Goal: Task Accomplishment & Management: Use online tool/utility

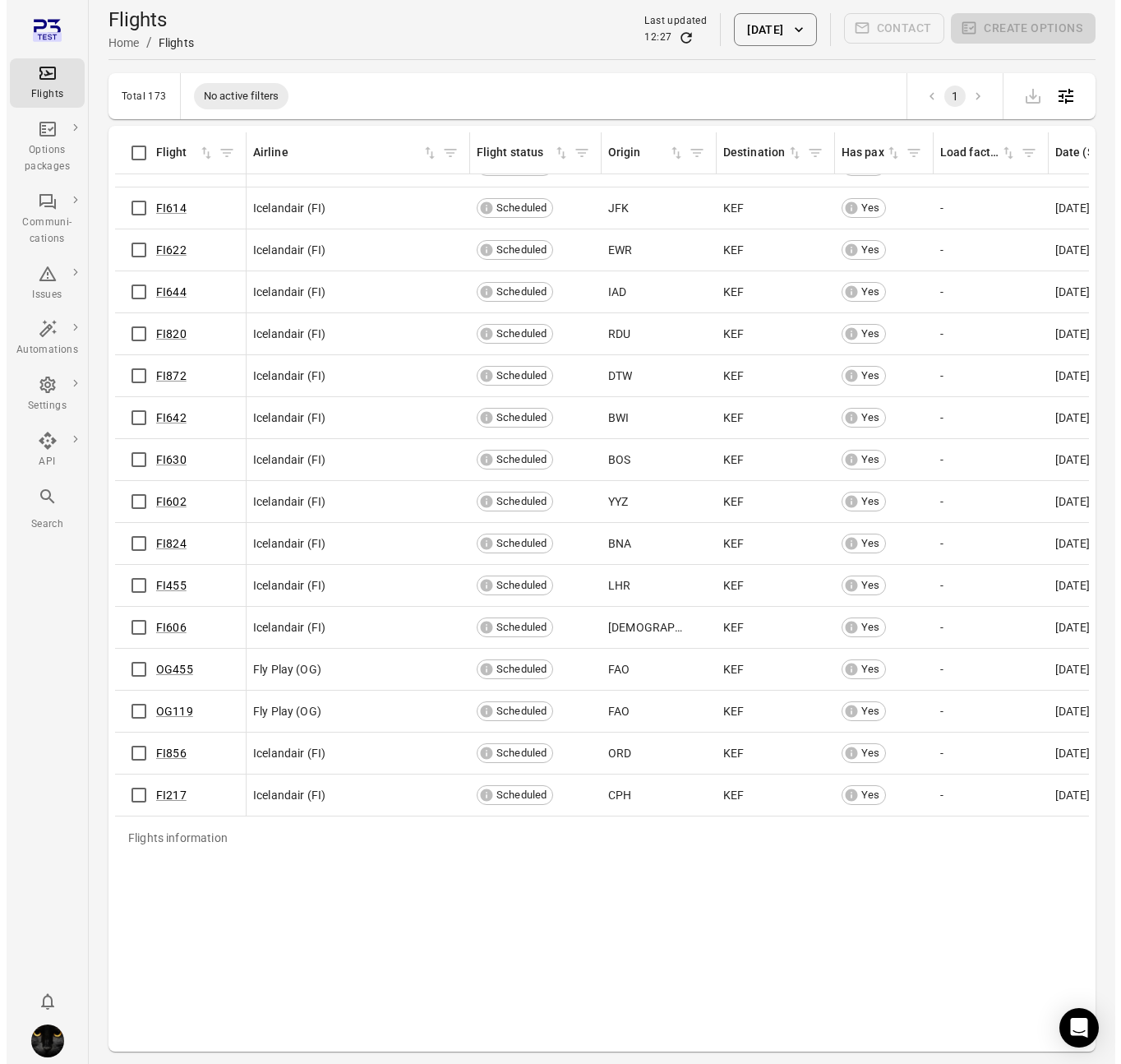
scroll to position [6108, 0]
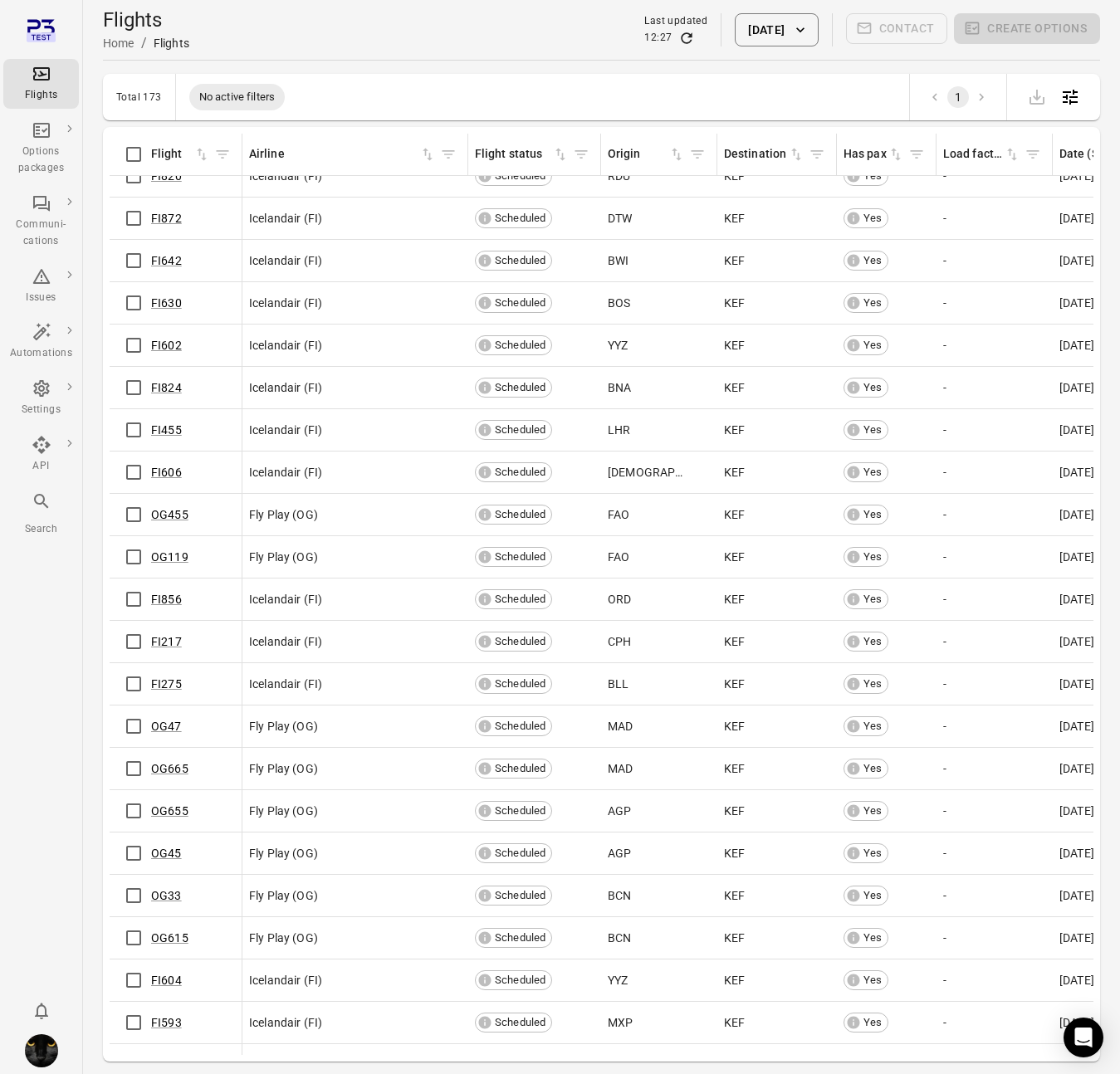
click at [106, 645] on div "Flights information Flight Airline Flight status Origin Destination Has pax Loa…" at bounding box center [602, 594] width 998 height 935
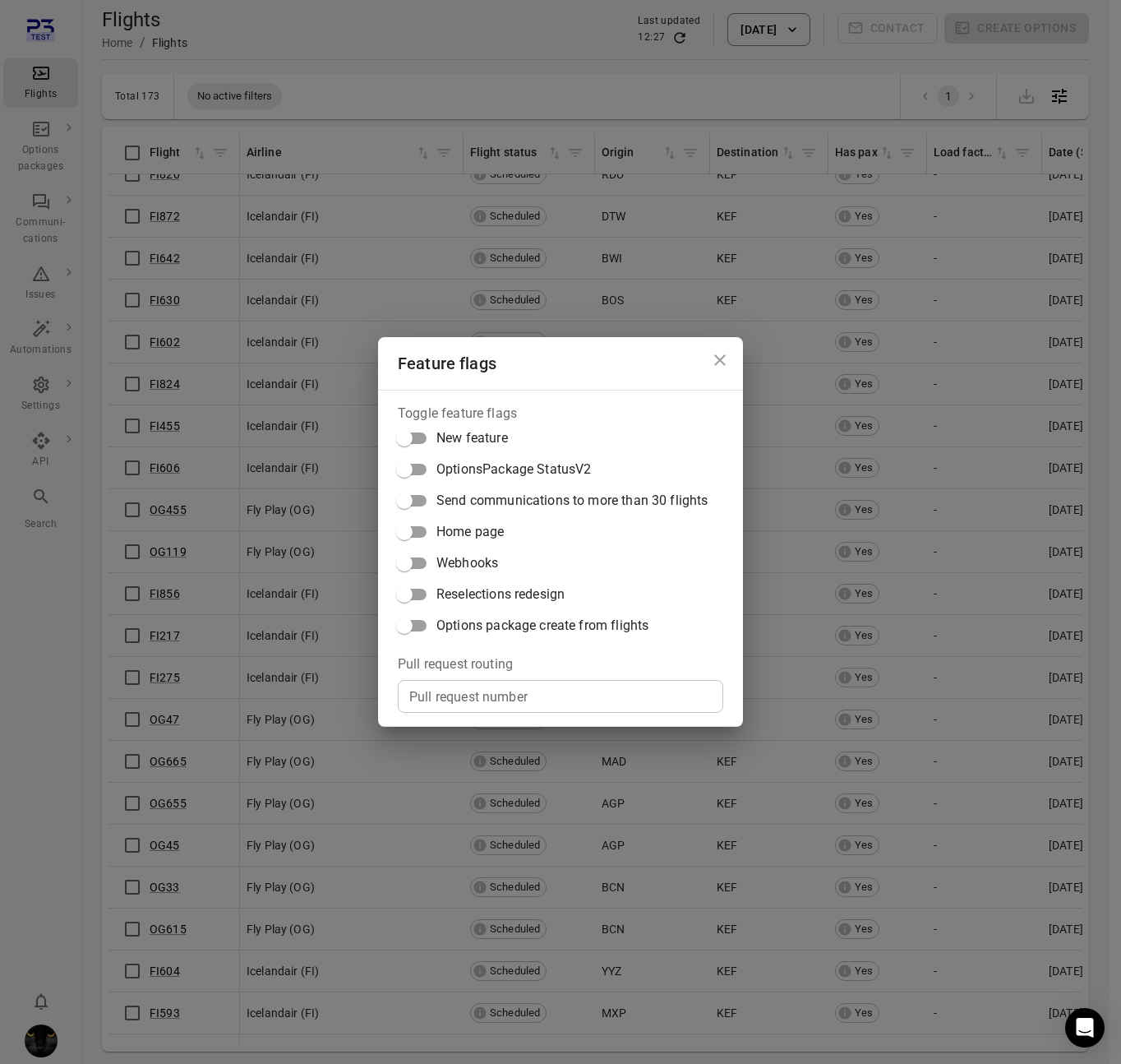
click at [493, 618] on span "Options package create from flights" at bounding box center [543, 625] width 212 height 20
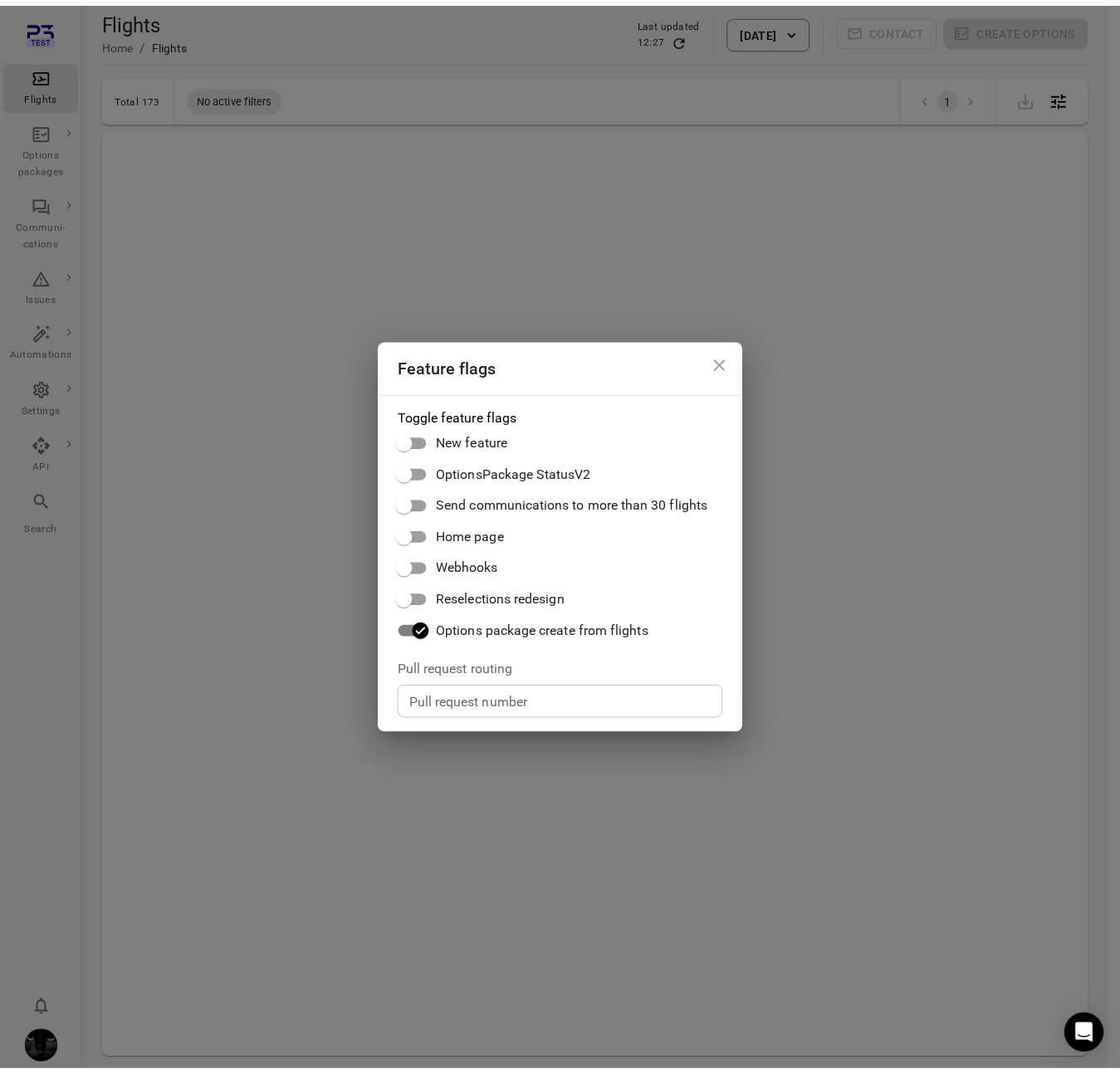
scroll to position [0, 0]
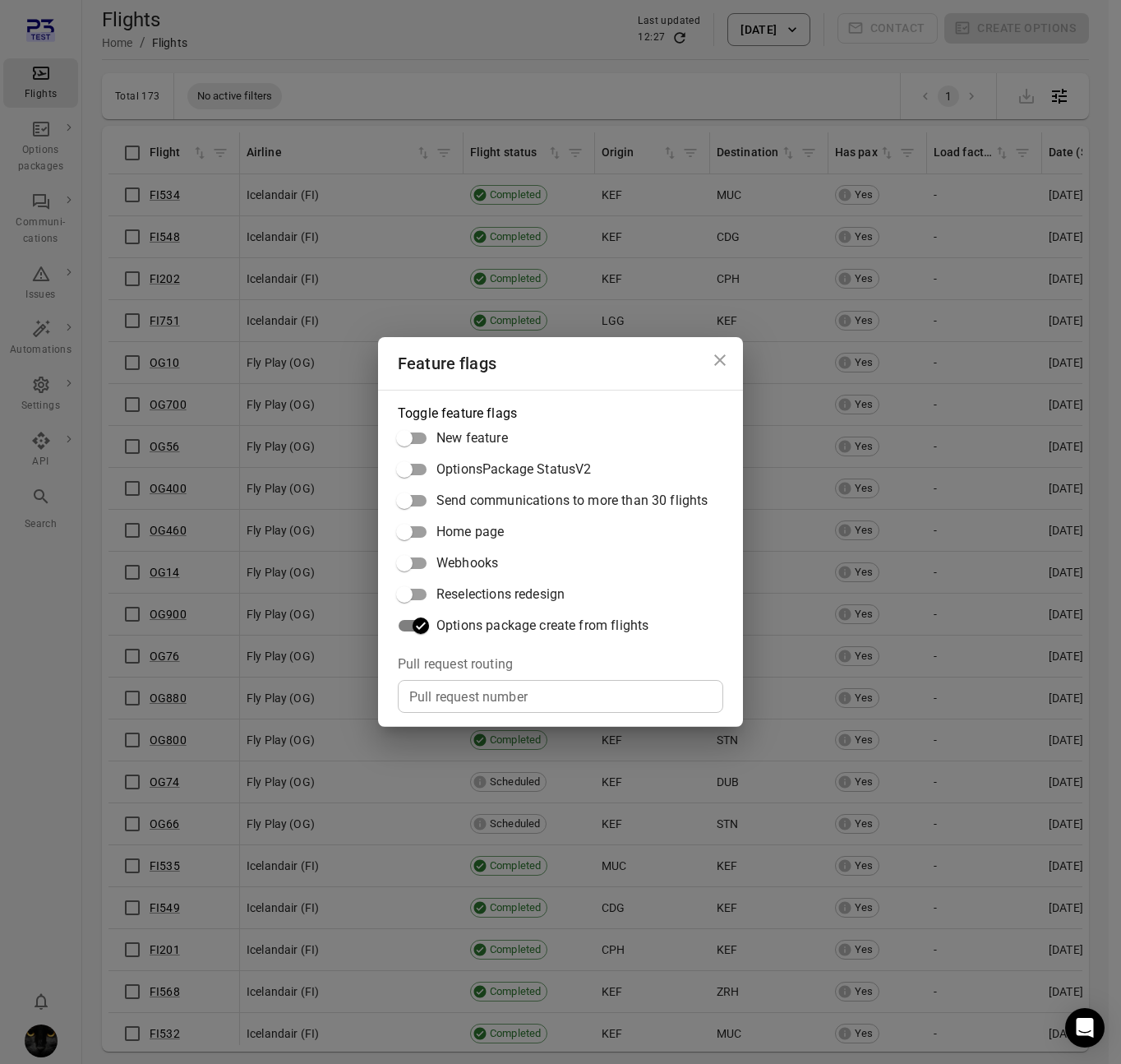
click at [724, 354] on icon "Close dialog" at bounding box center [720, 360] width 11 height 11
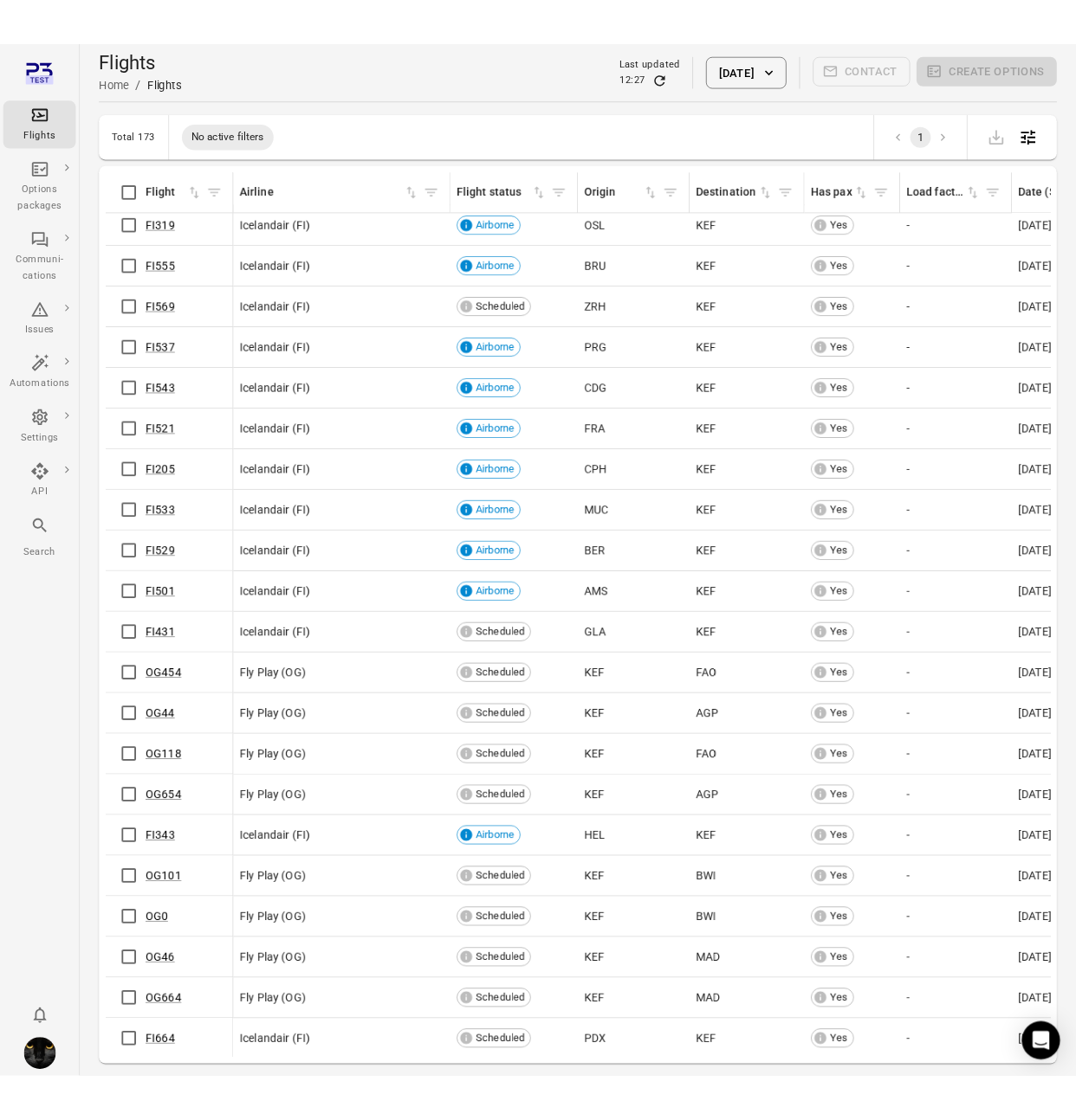
scroll to position [2874, 4]
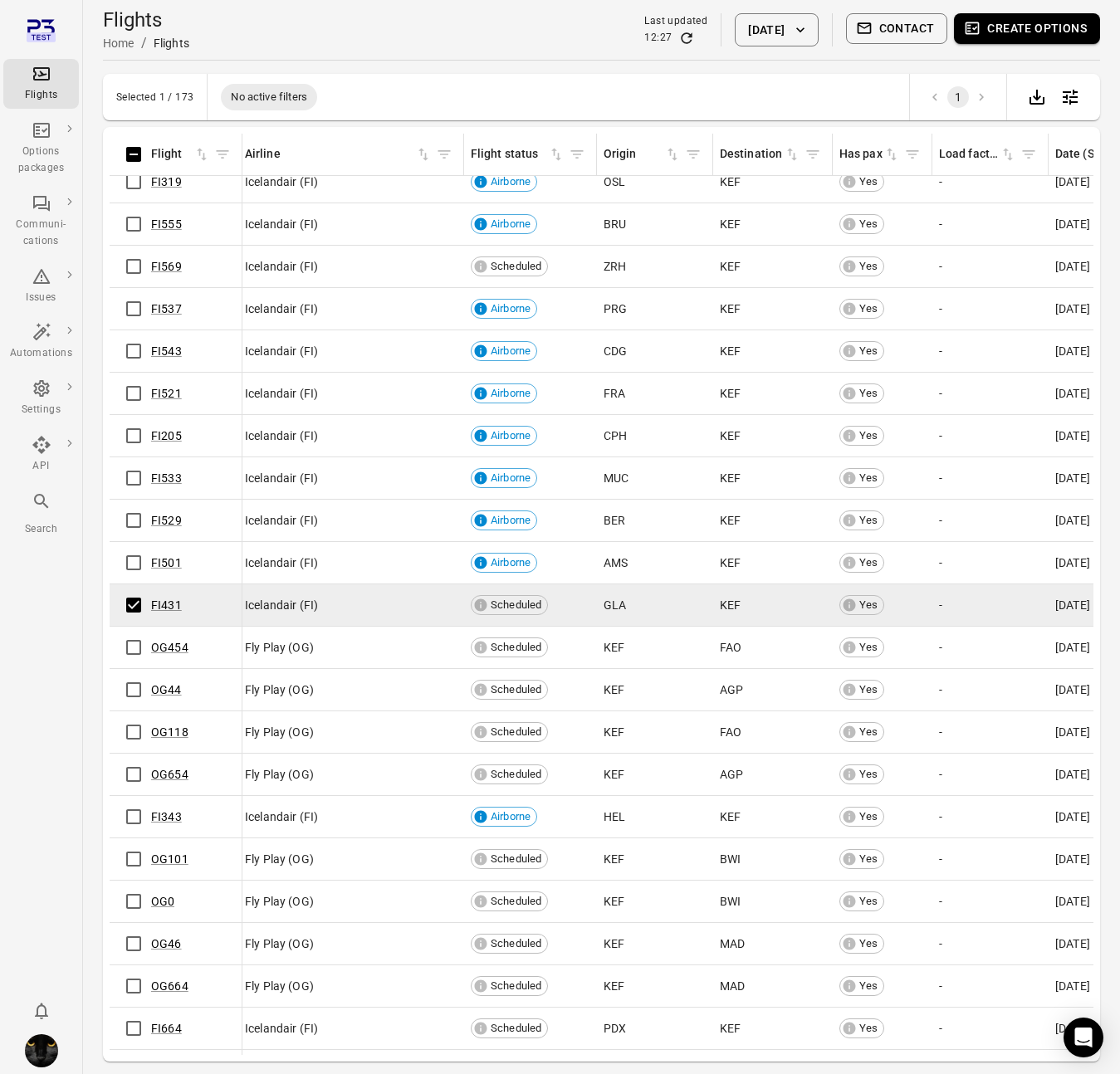
click at [1065, 17] on button "Create options" at bounding box center [1027, 28] width 146 height 30
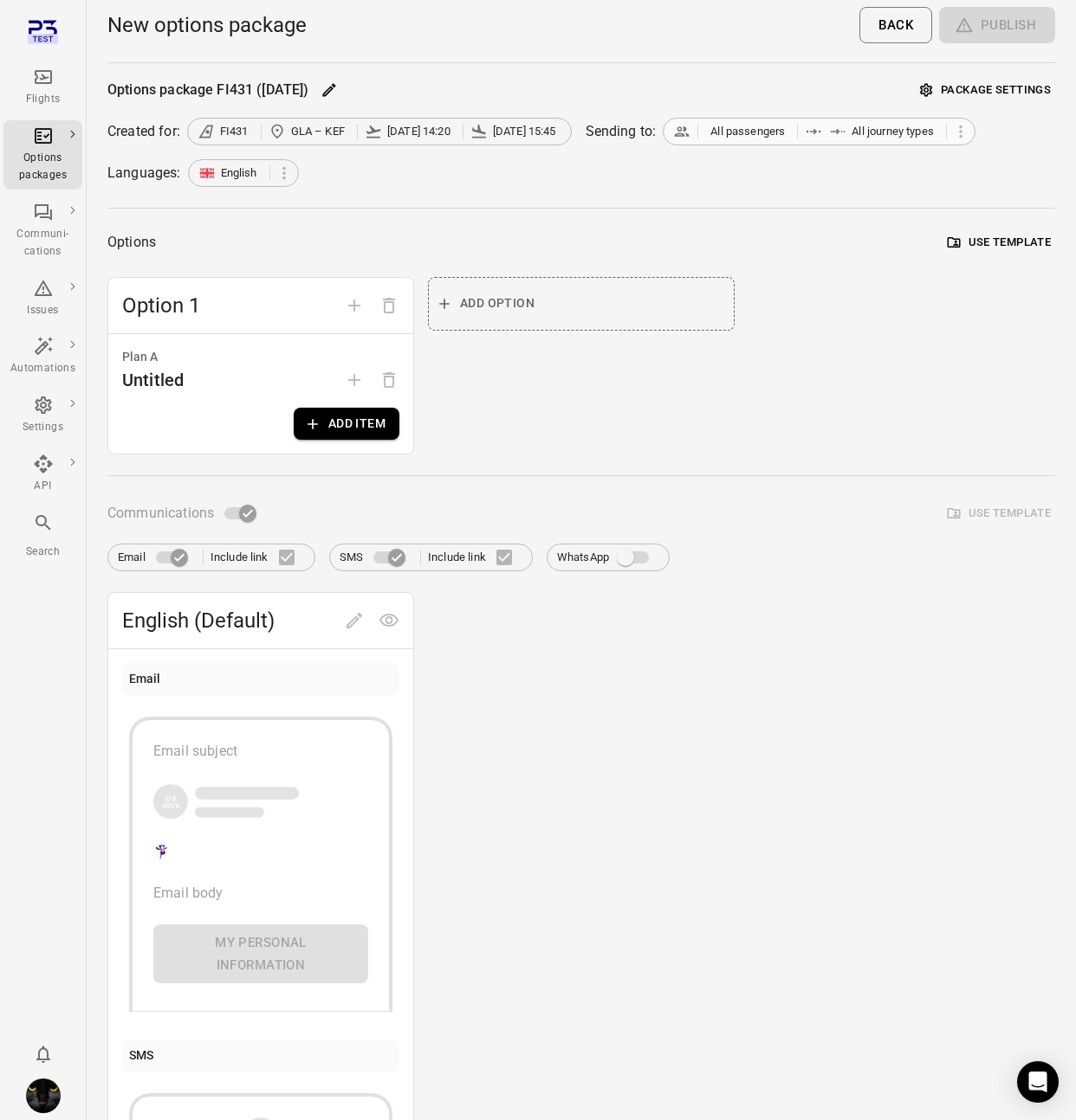
click at [901, 136] on span "All journey types" at bounding box center [892, 131] width 82 height 18
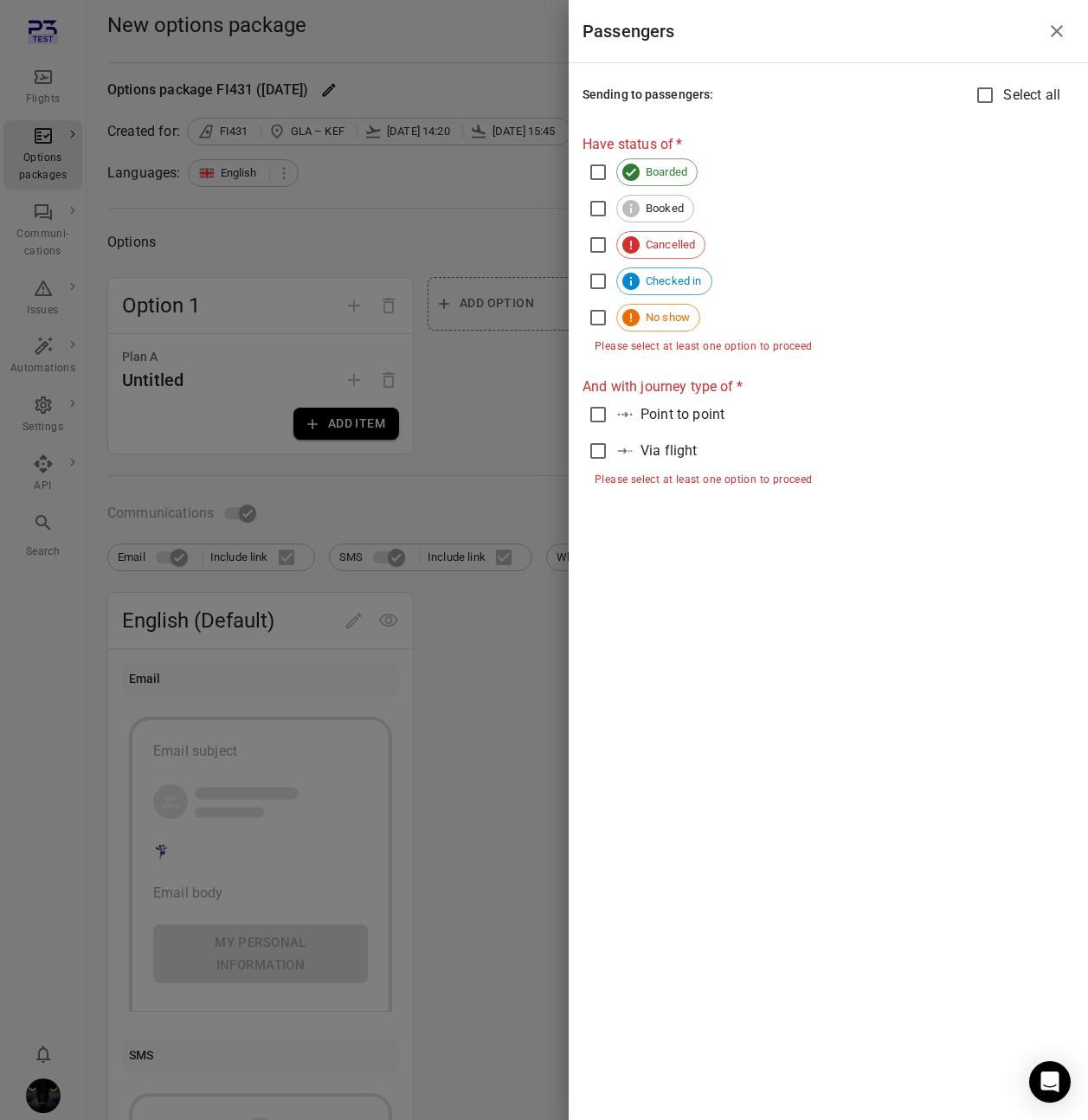
click at [512, 165] on div at bounding box center [544, 560] width 1088 height 1120
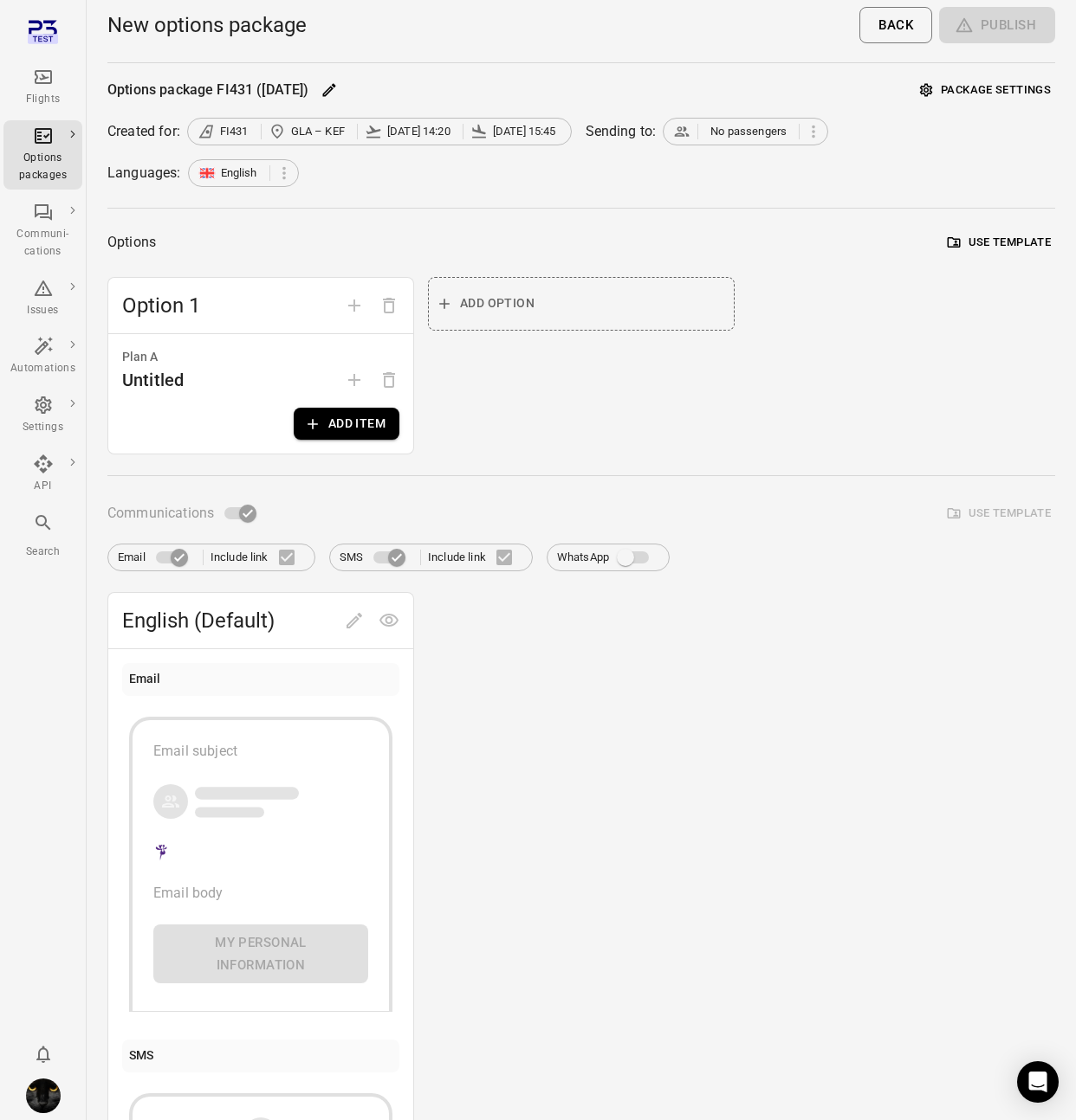
click at [992, 91] on button "Package settings" at bounding box center [985, 90] width 139 height 27
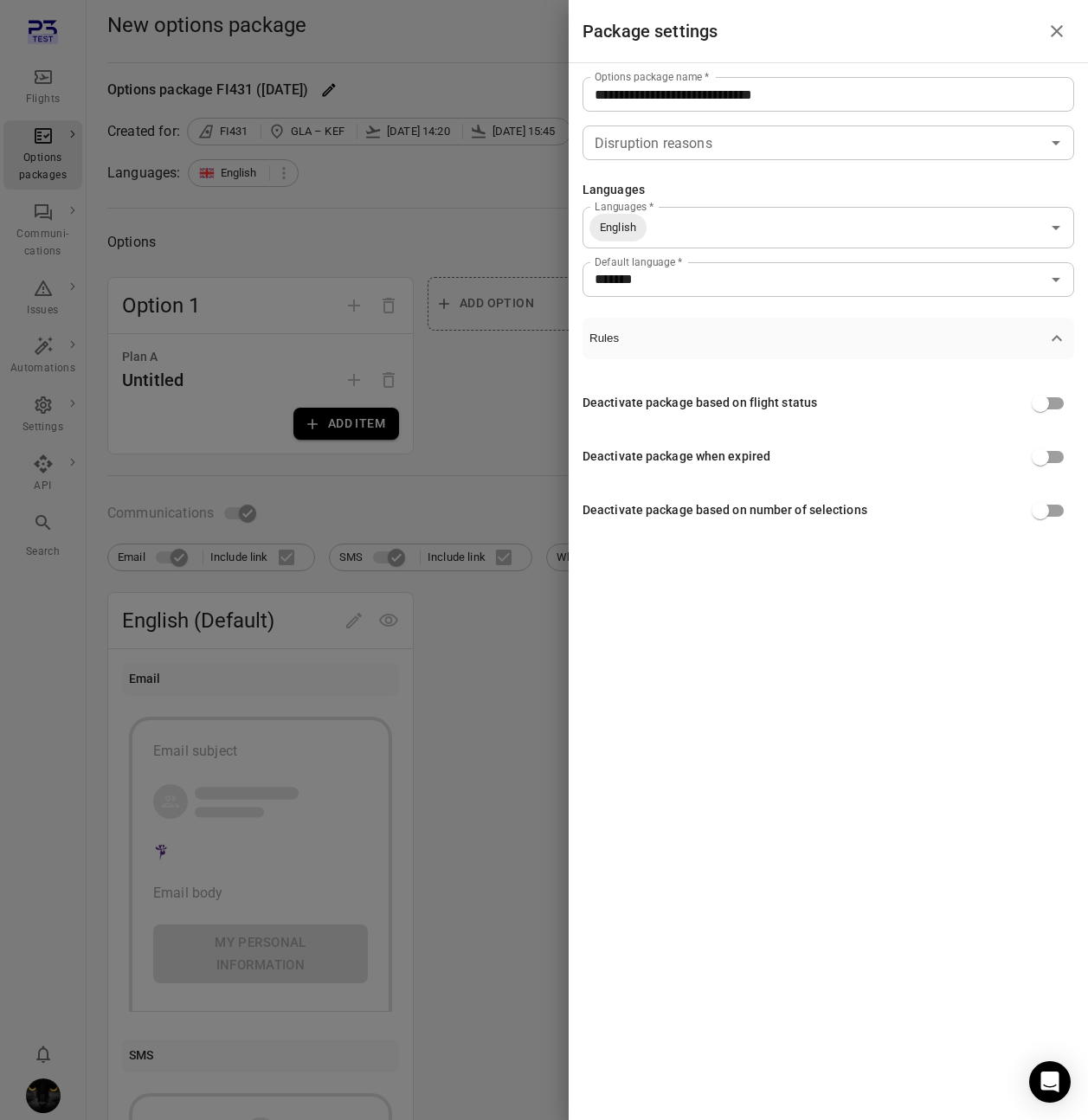
click at [434, 226] on div at bounding box center [544, 560] width 1088 height 1120
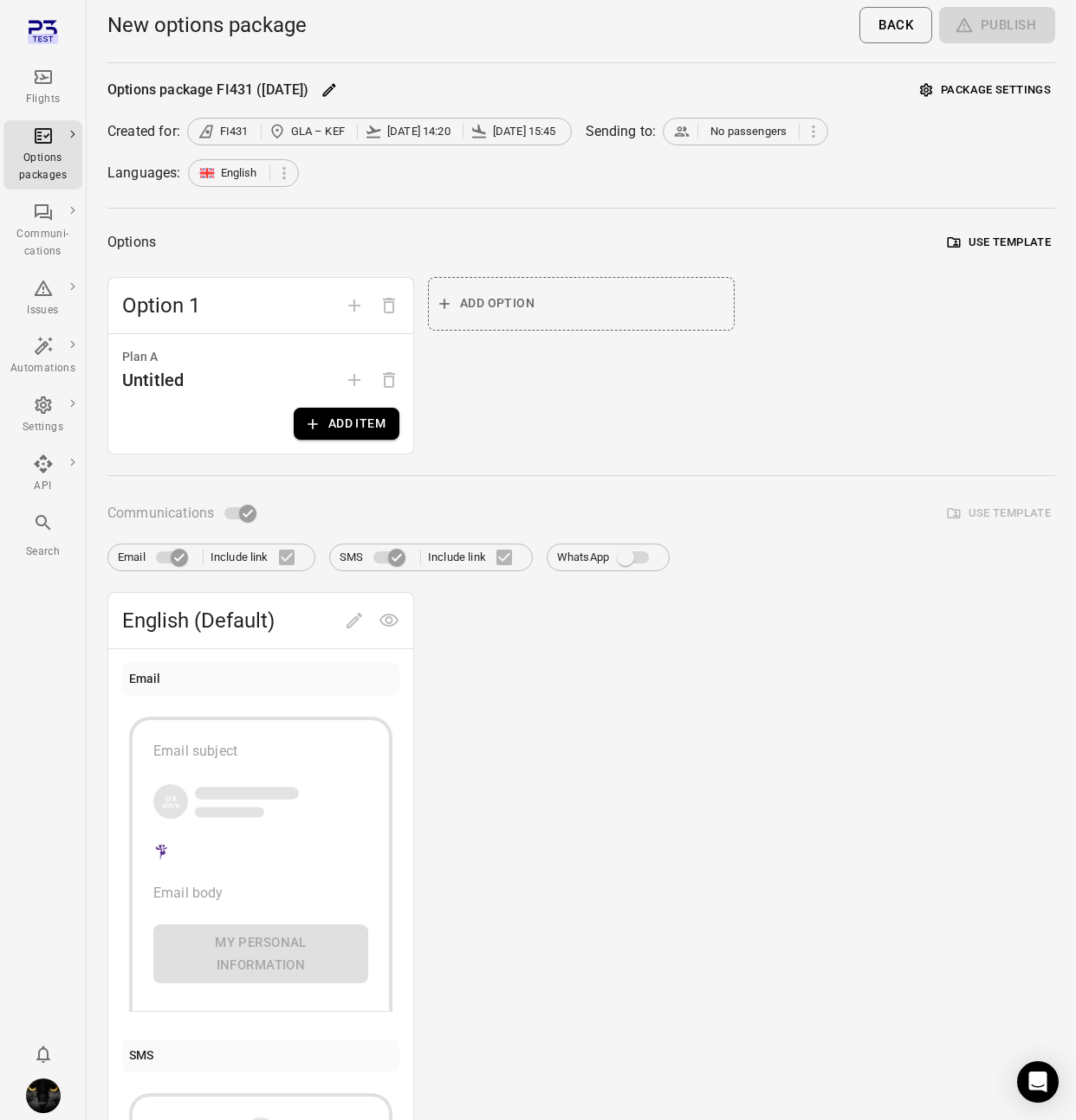
click at [318, 427] on icon "button" at bounding box center [313, 424] width 18 height 18
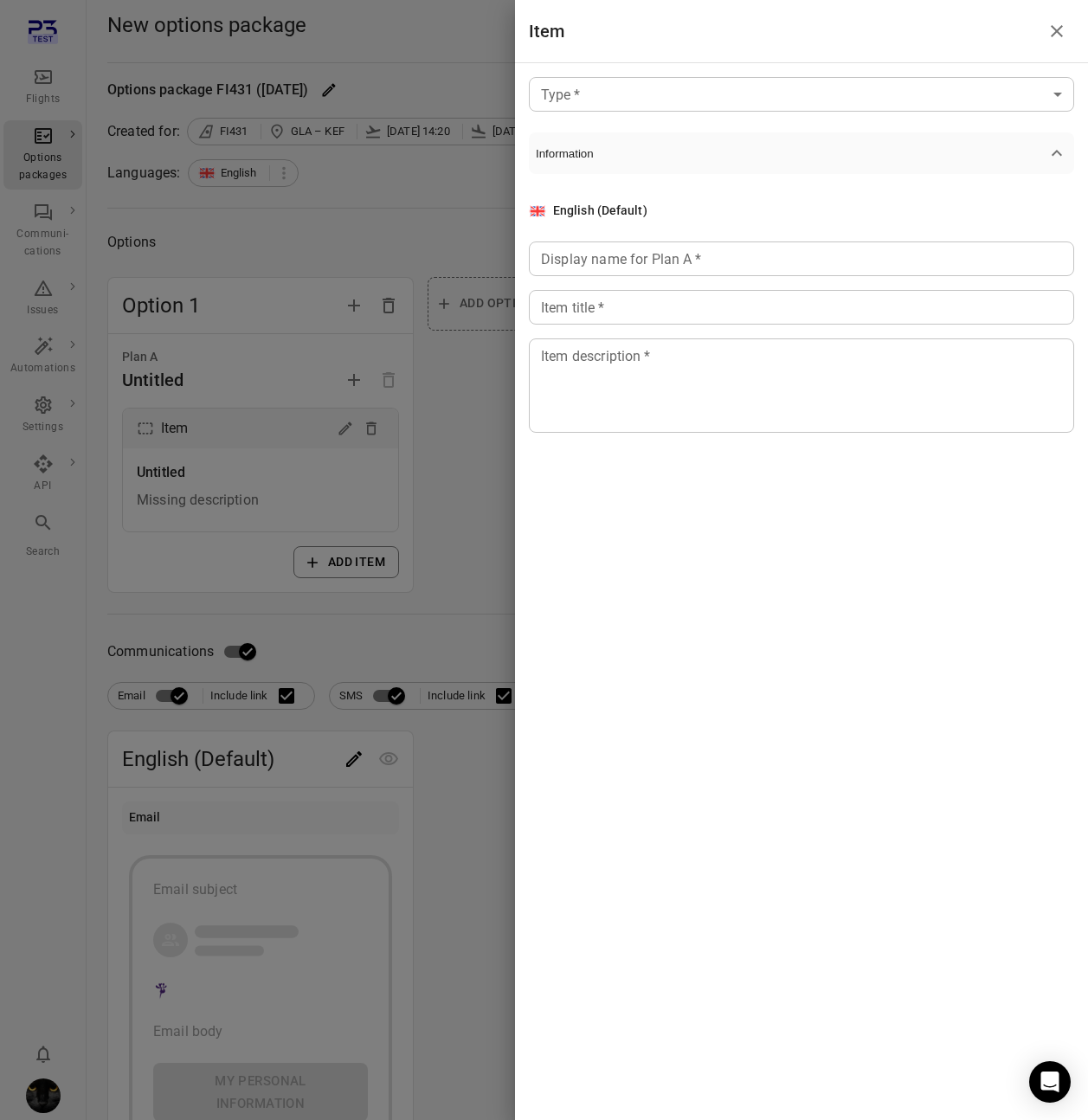
click at [842, 108] on body "Flights Options packages Communi-cations Issues Automations Settings API Search…" at bounding box center [544, 776] width 1088 height 1552
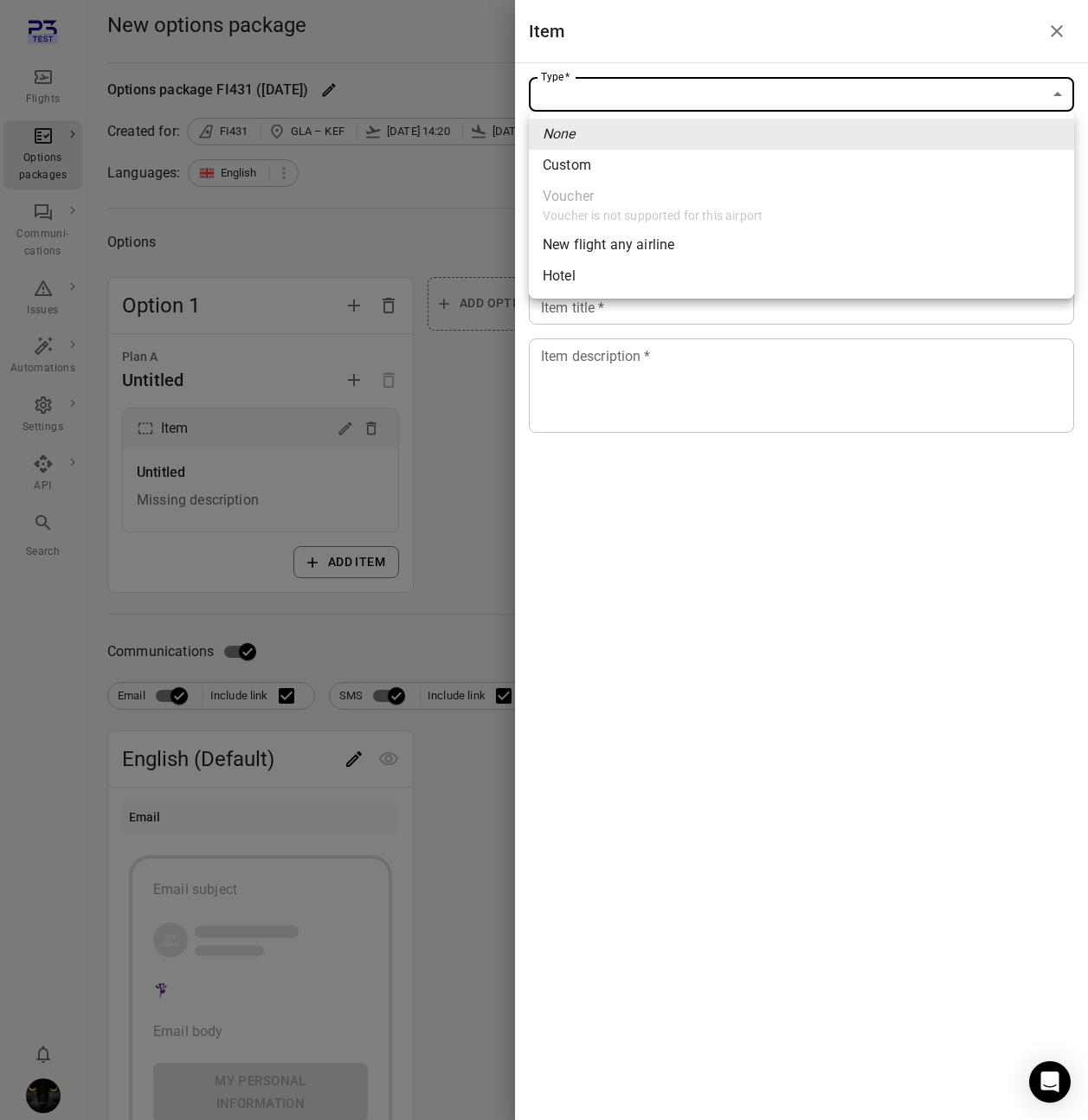
click at [753, 252] on span "New flight any airline" at bounding box center [801, 244] width 518 height 21
type input "**********"
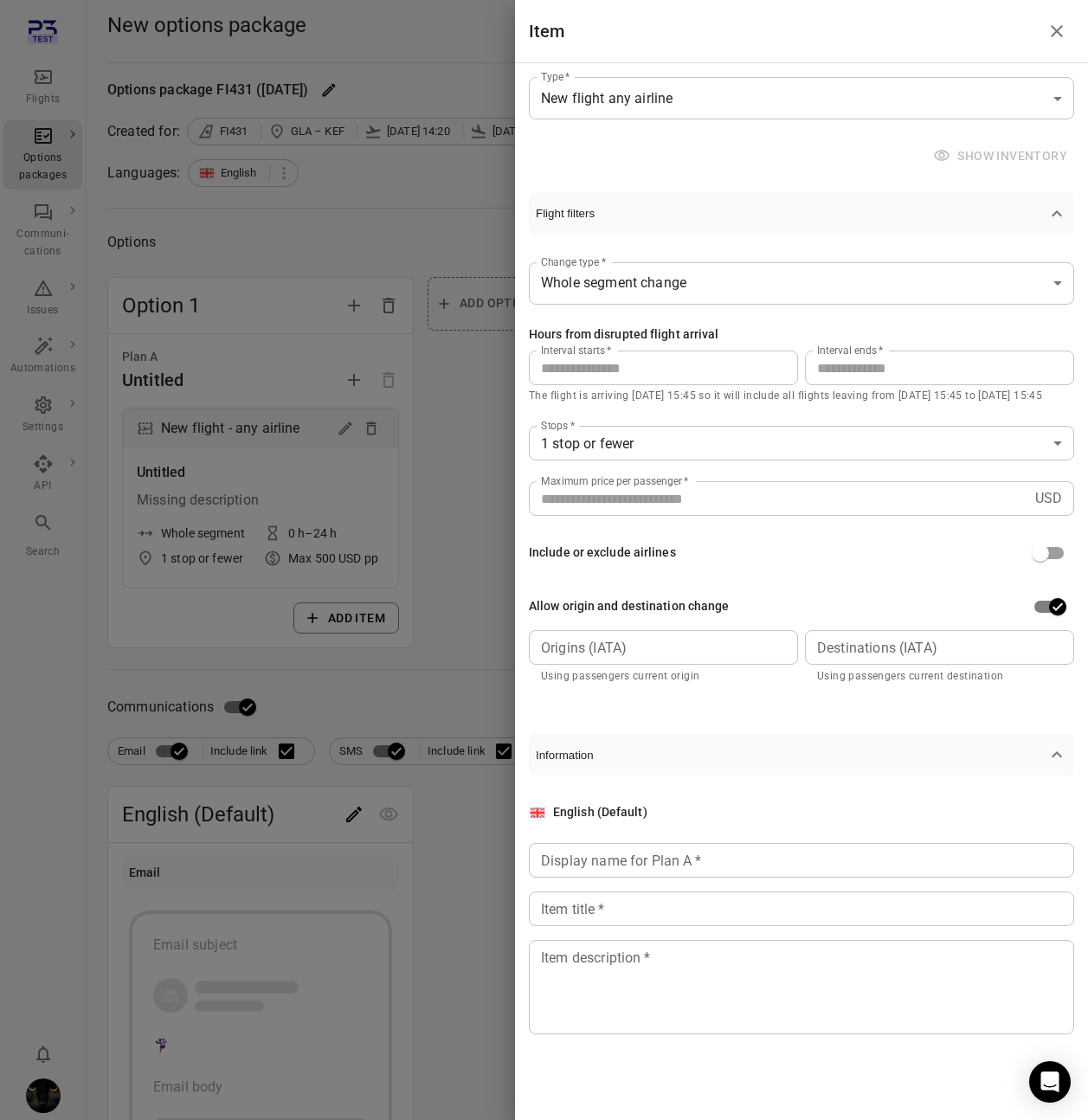
click at [460, 576] on div at bounding box center [544, 560] width 1088 height 1120
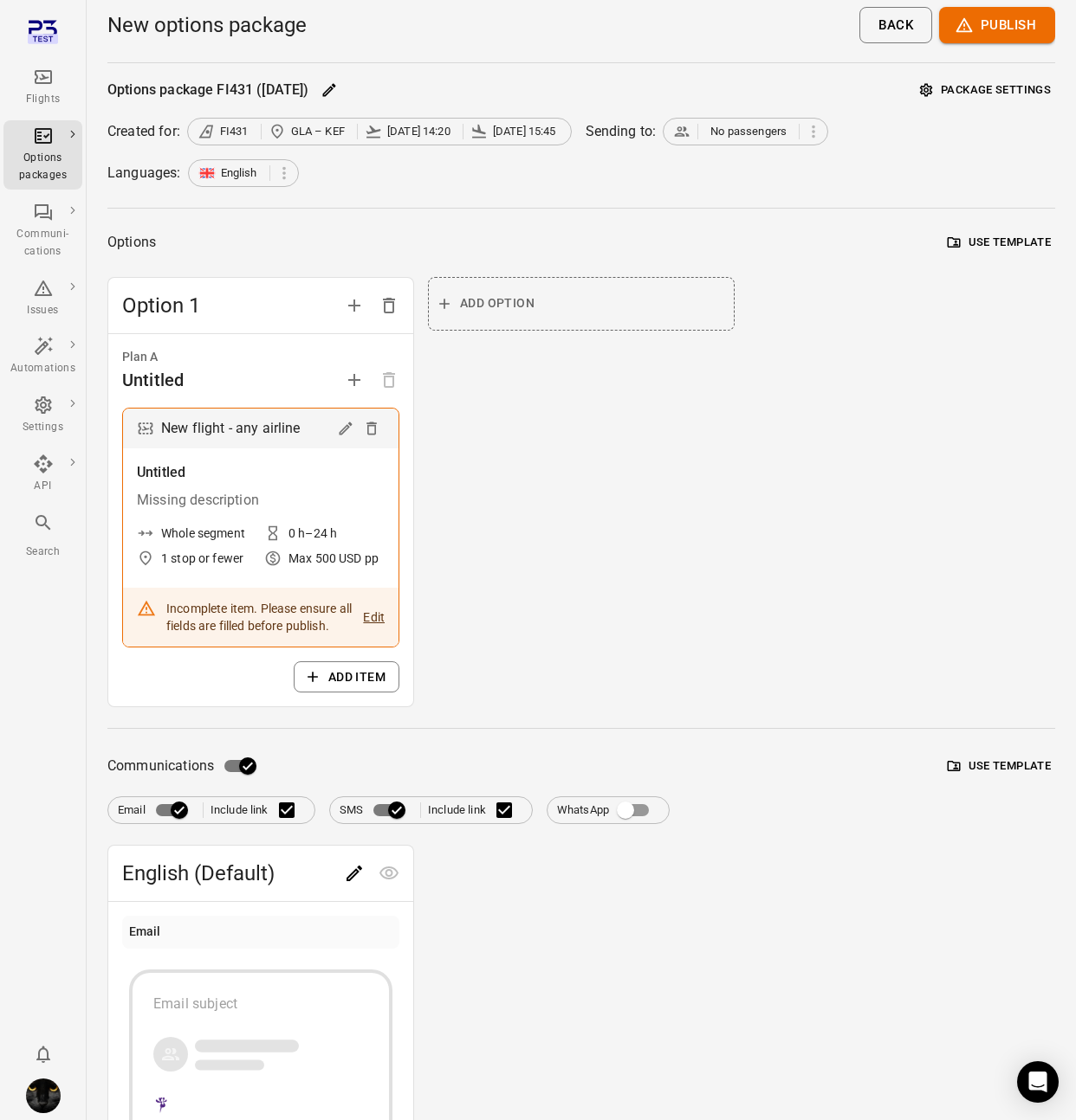
click at [331, 678] on button "Add item" at bounding box center [346, 677] width 106 height 32
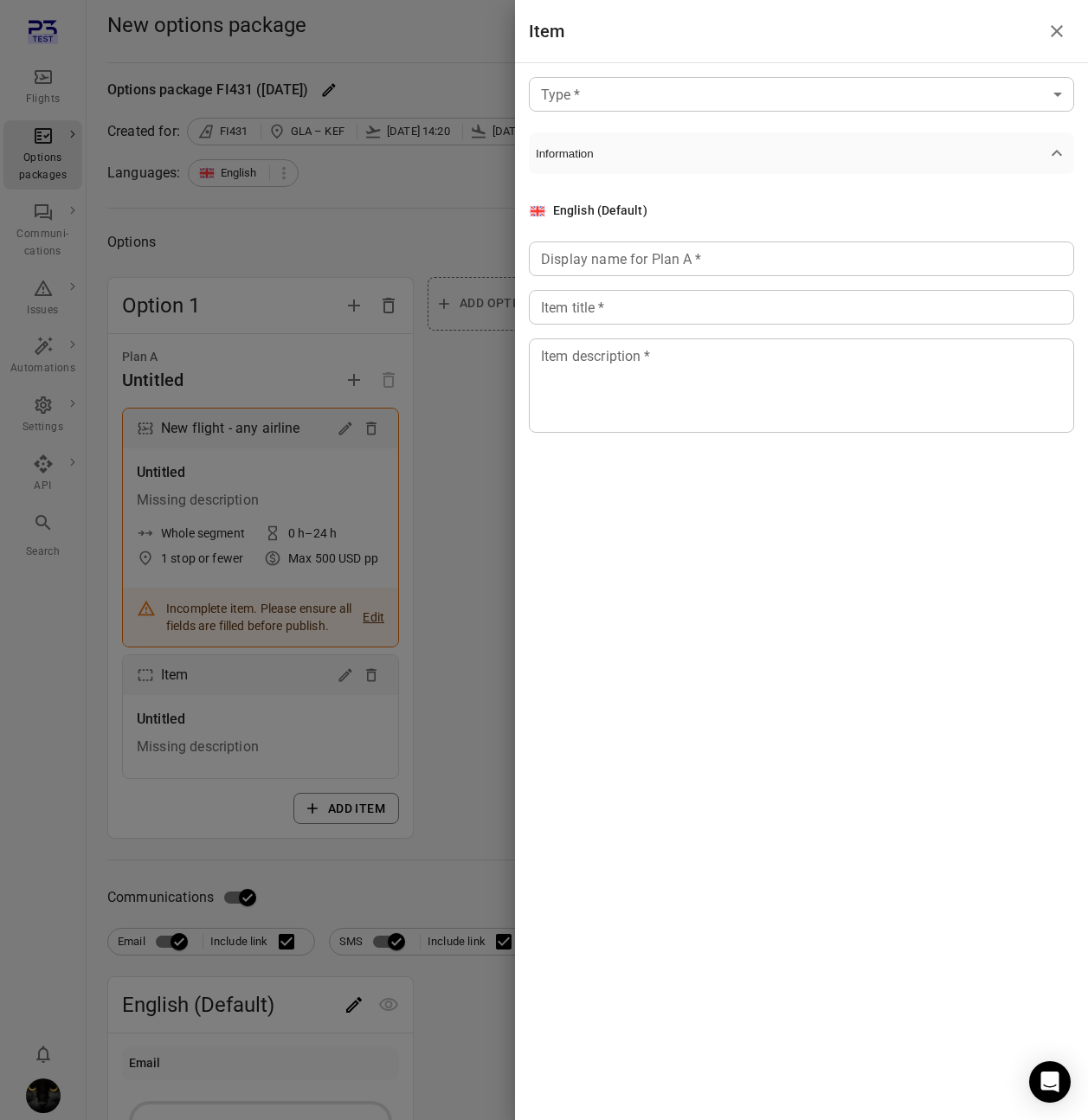
click at [679, 109] on body "Flights Options packages Communi-cations Issues Automations Settings API Search…" at bounding box center [544, 900] width 1088 height 1799
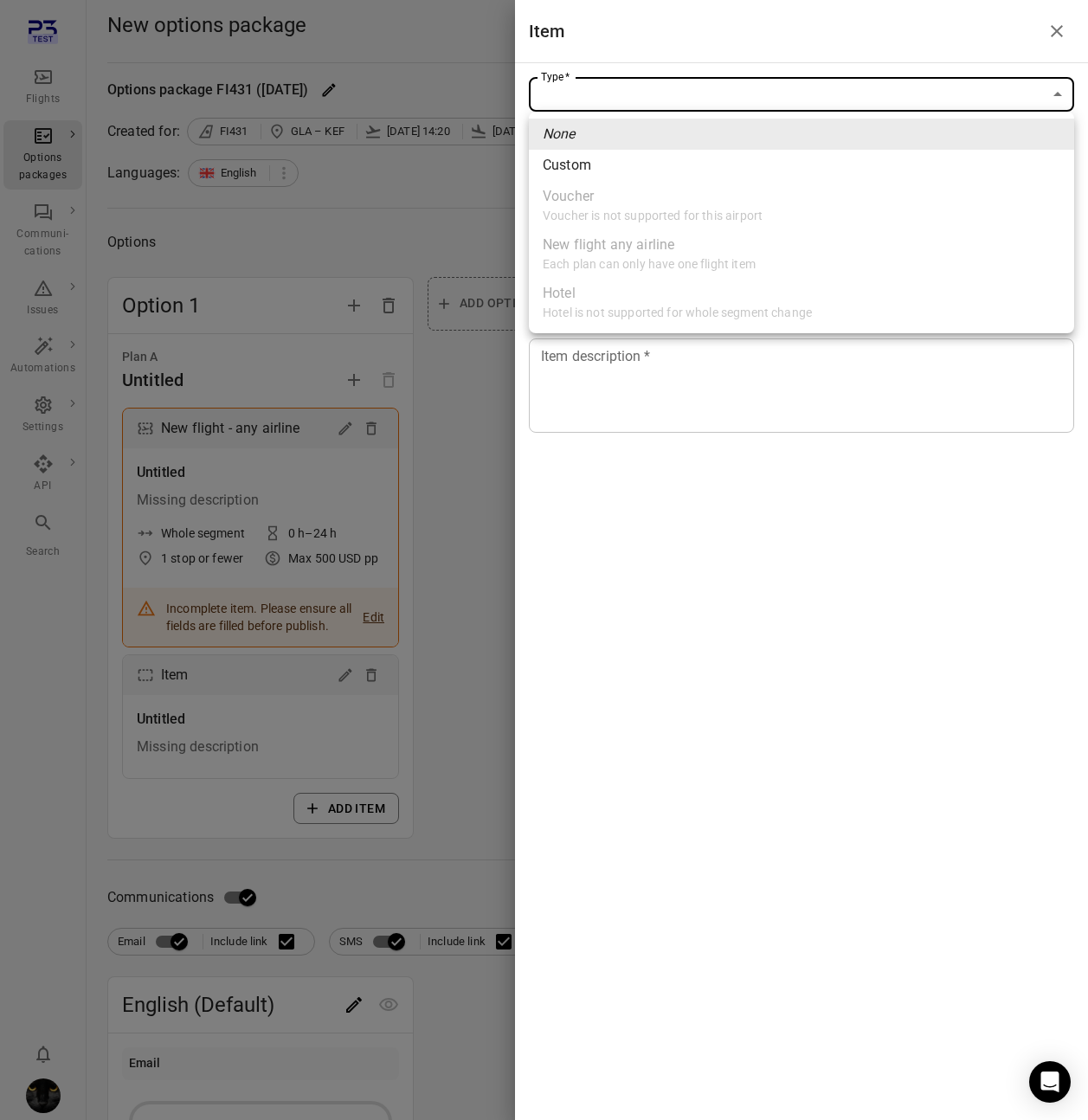
click at [409, 288] on div at bounding box center [544, 560] width 1088 height 1120
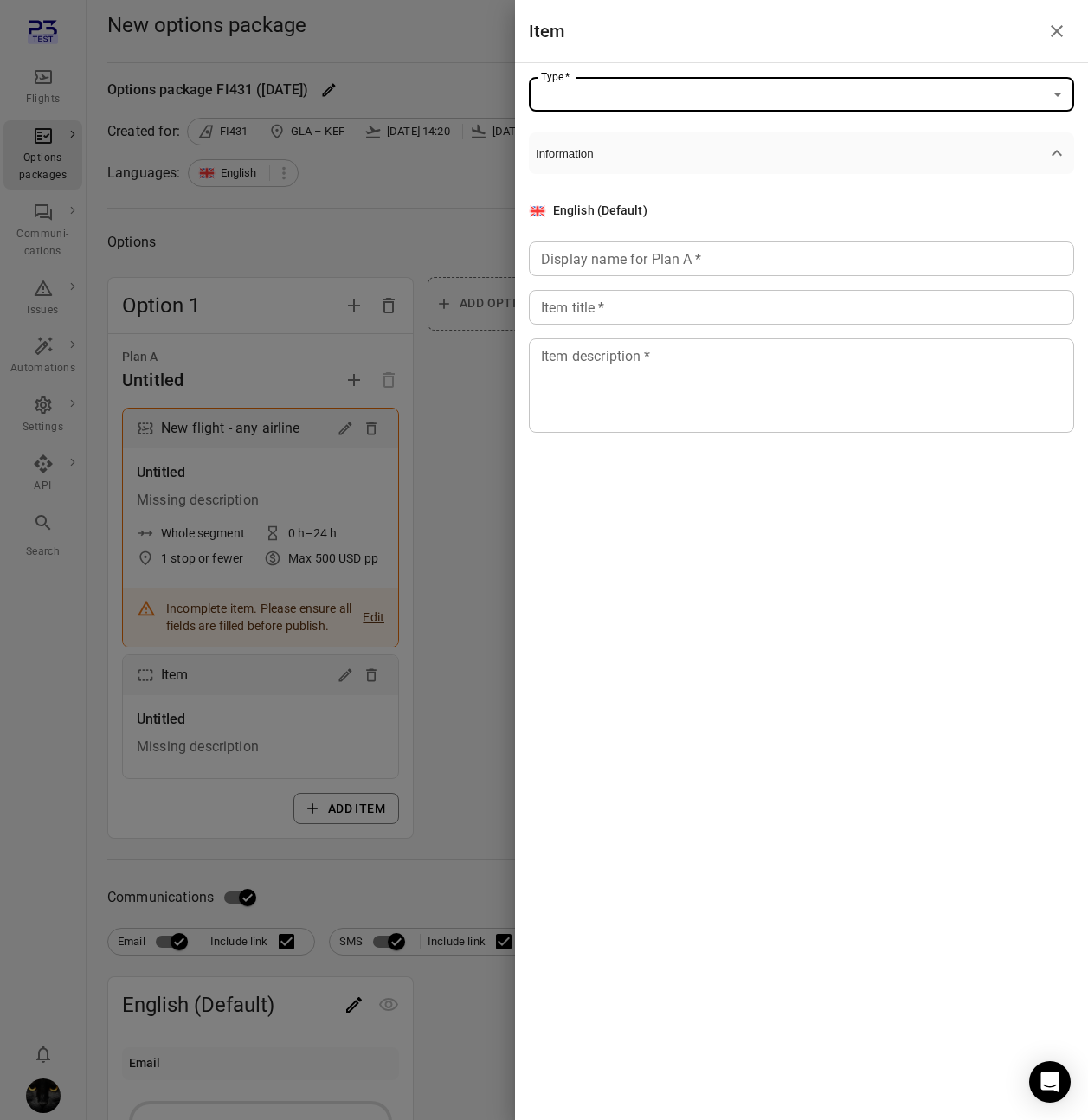
click at [665, 97] on body "Flights Options packages Communi-cations Issues Automations Settings API Search…" at bounding box center [544, 900] width 1088 height 1799
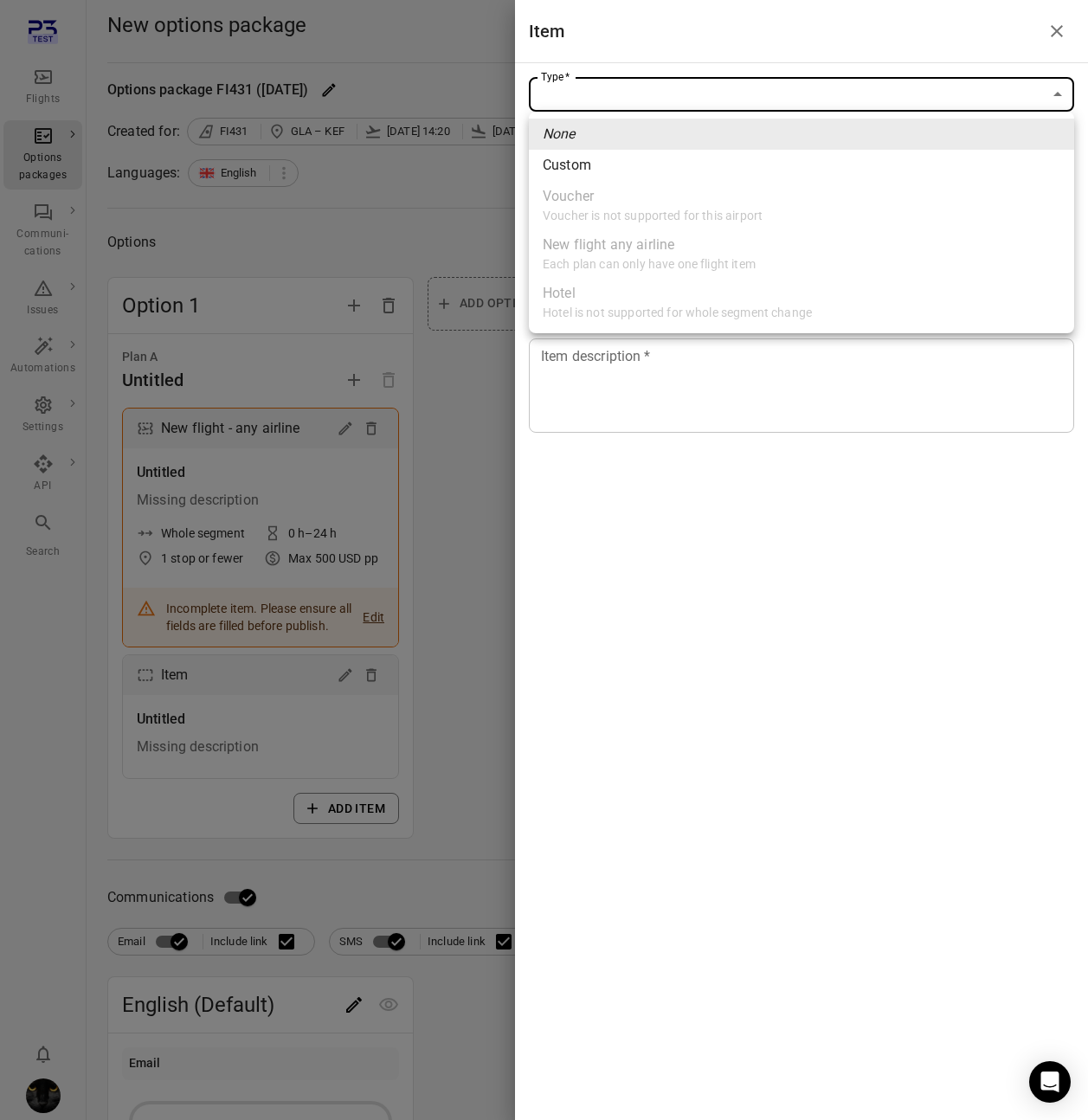
click at [386, 196] on div at bounding box center [544, 560] width 1088 height 1120
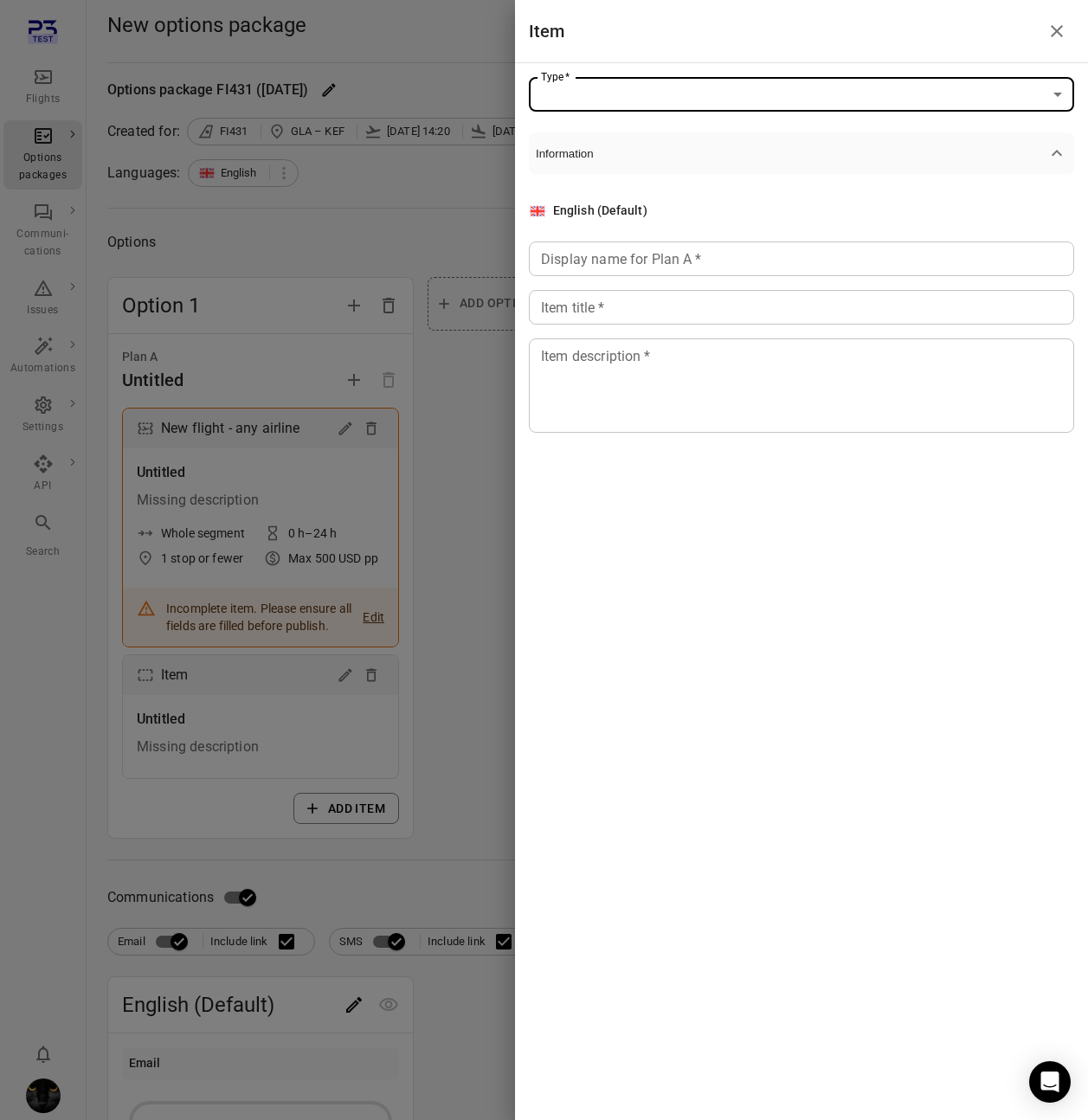
click at [428, 188] on div at bounding box center [544, 560] width 1088 height 1120
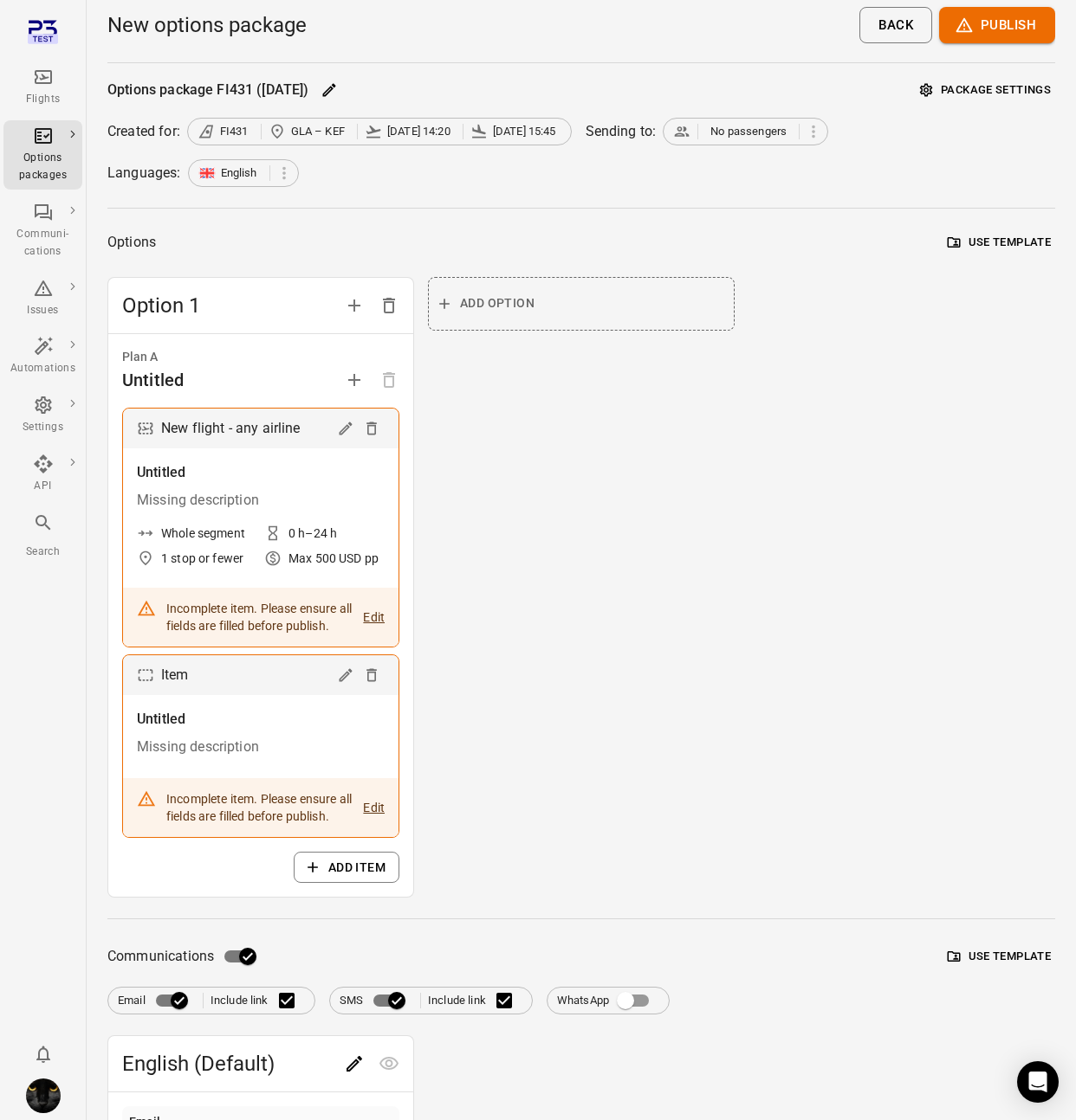
click at [45, 72] on icon "Main navigation" at bounding box center [43, 76] width 21 height 21
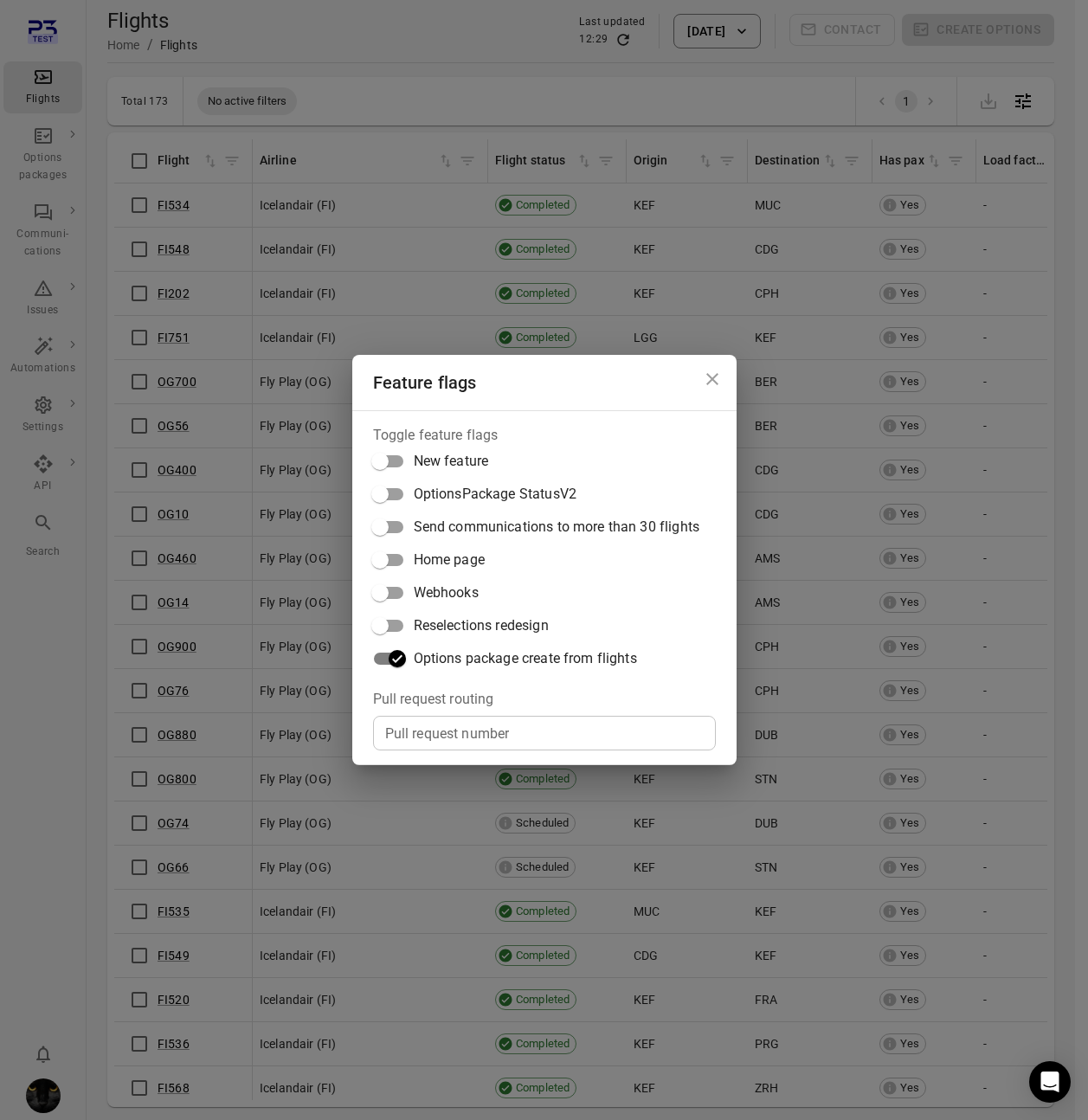
click at [712, 371] on icon "Close dialog" at bounding box center [711, 379] width 21 height 21
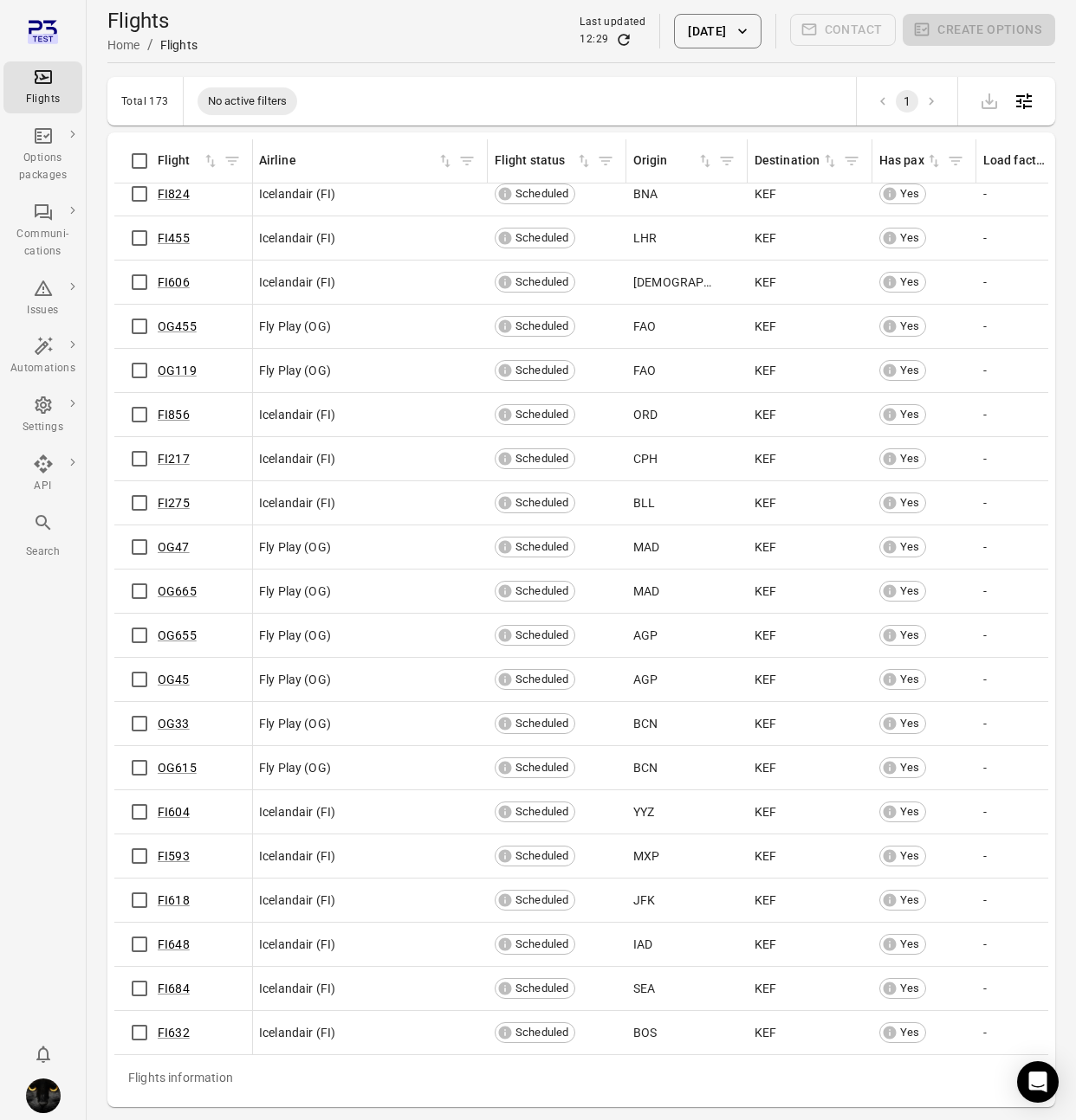
scroll to position [56, 0]
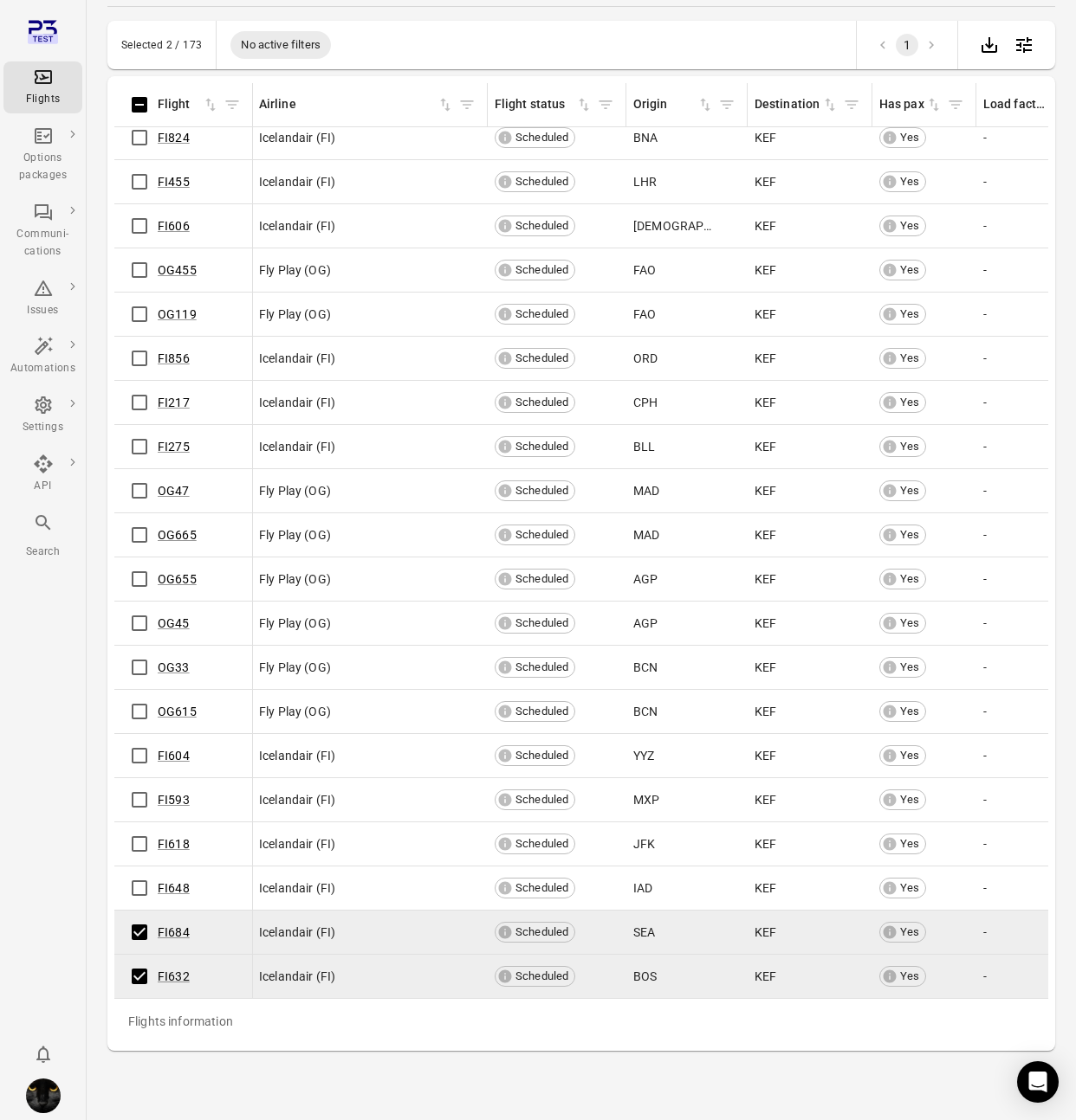
click at [1073, 58] on main "Flights Home / Flights Last updated 12:29 20 Aug 2025 Contact Create options Se…" at bounding box center [582, 532] width 989 height 1176
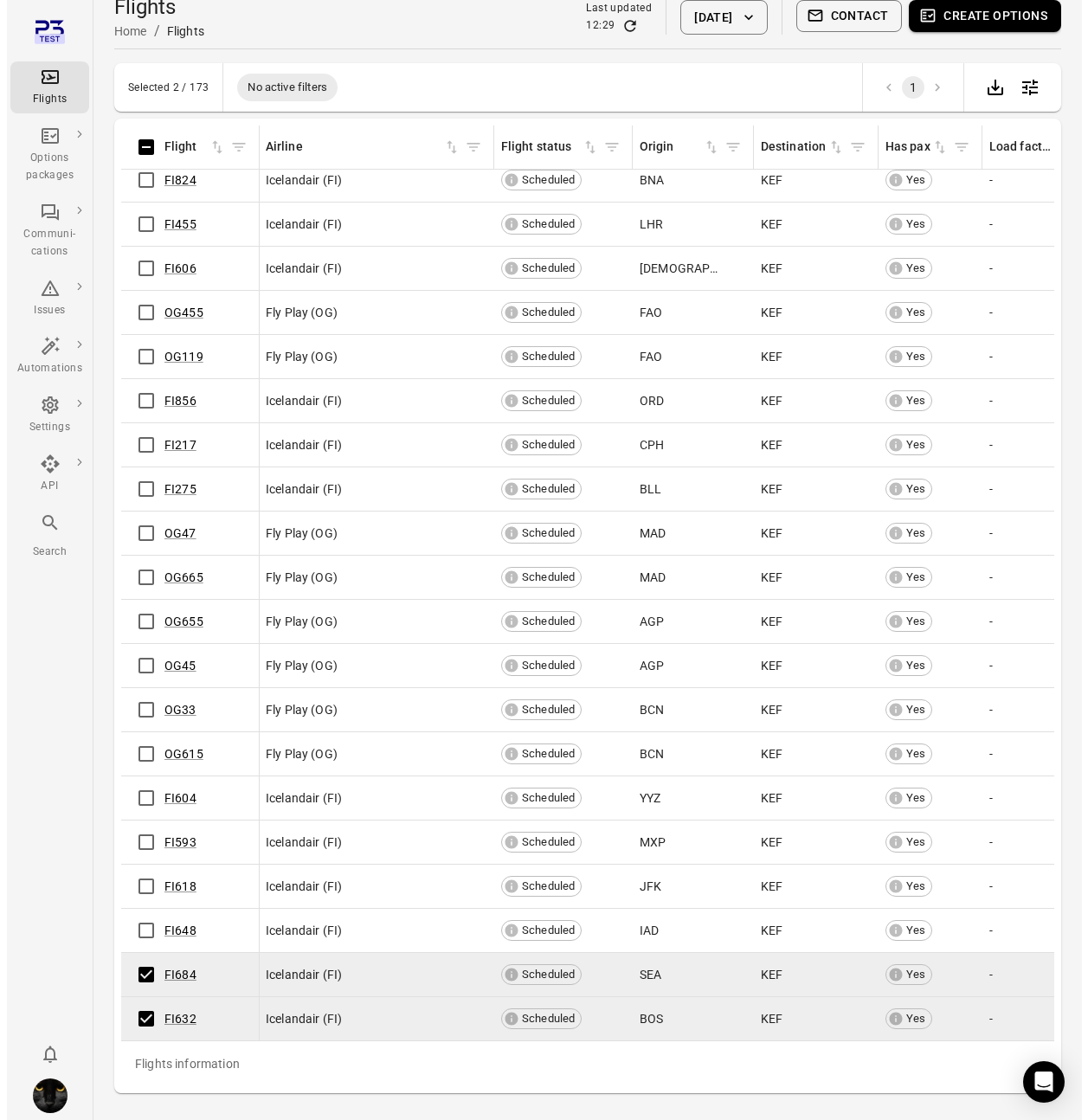
scroll to position [0, 0]
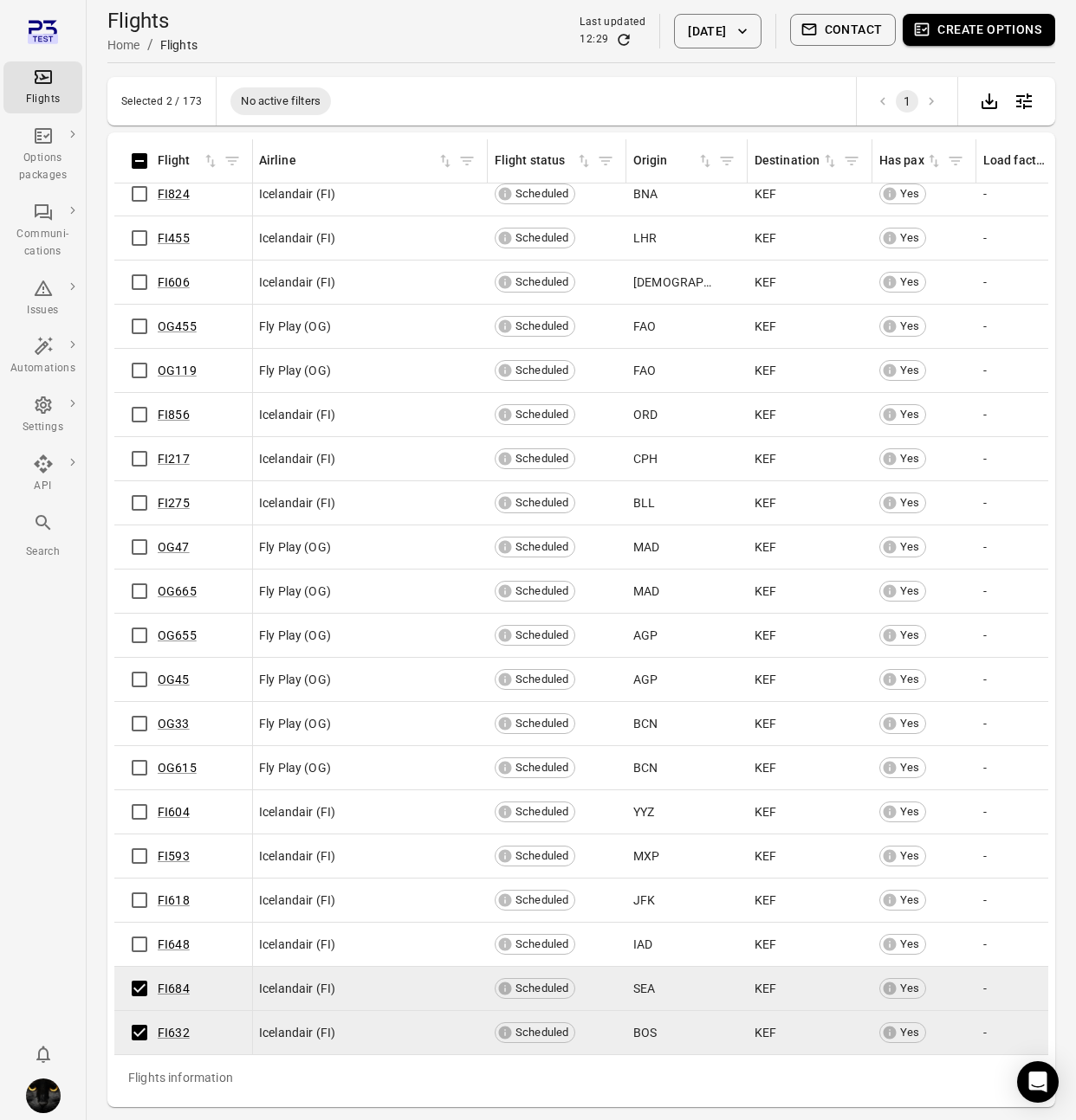
click at [404, 45] on div "Flights Home / Flights Last updated 12:29 20 Aug 2025 Contact Create options" at bounding box center [582, 31] width 947 height 48
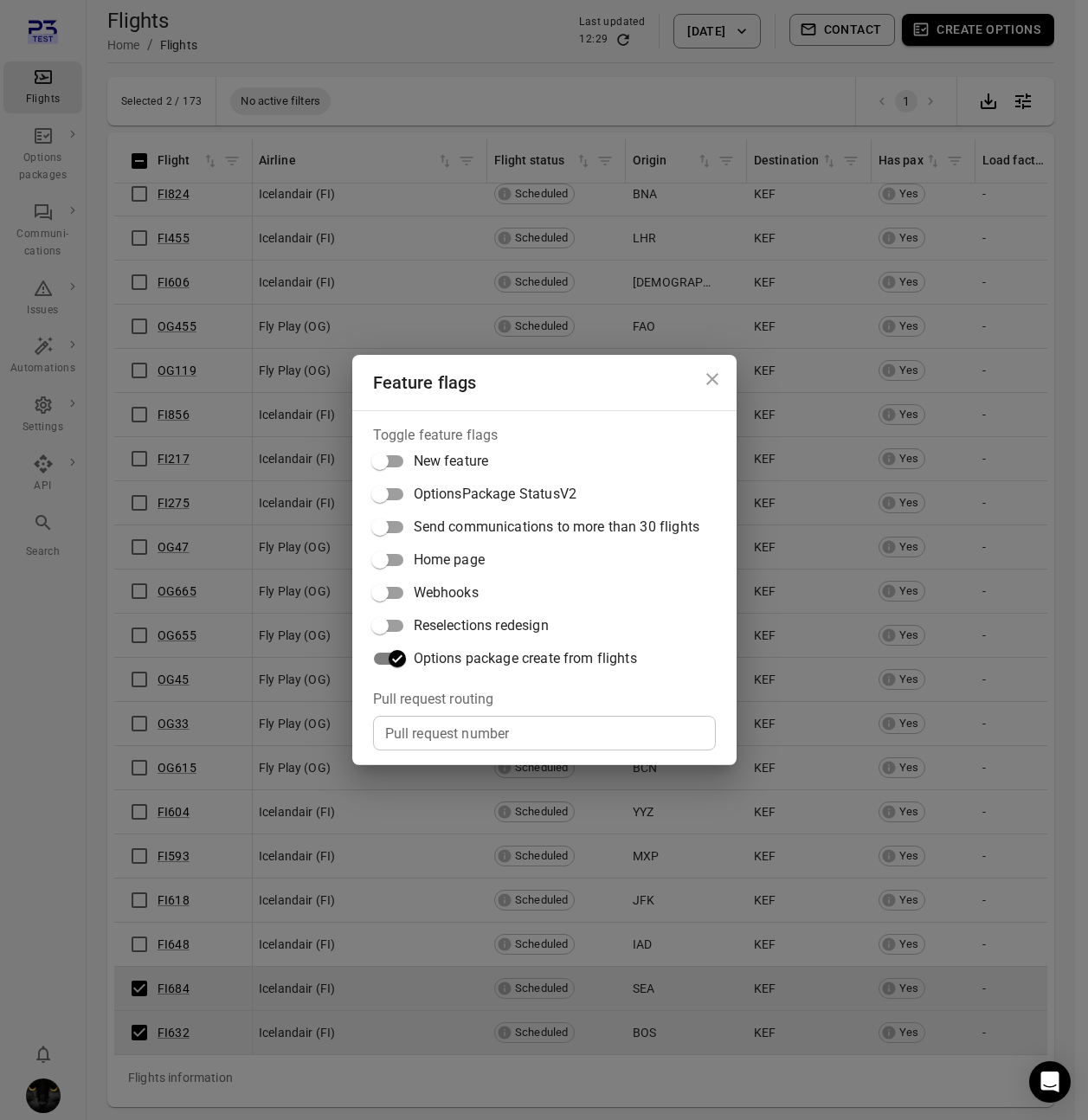
click at [401, 16] on div "Feature flags Toggle feature flags New feature OptionsPackage StatusV2 Send com…" at bounding box center [544, 560] width 1088 height 1120
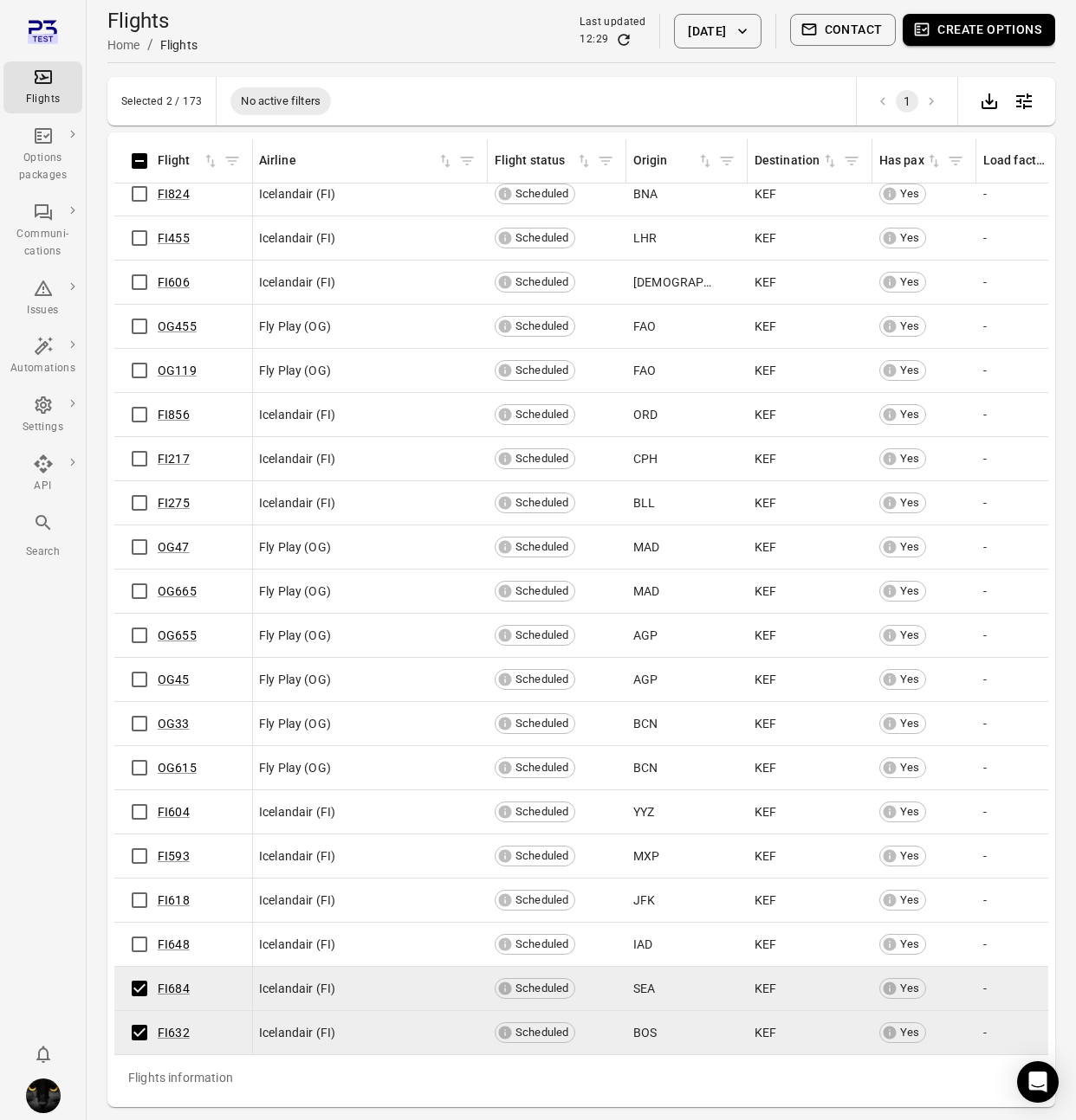
click at [954, 34] on button "Create options" at bounding box center [978, 30] width 152 height 32
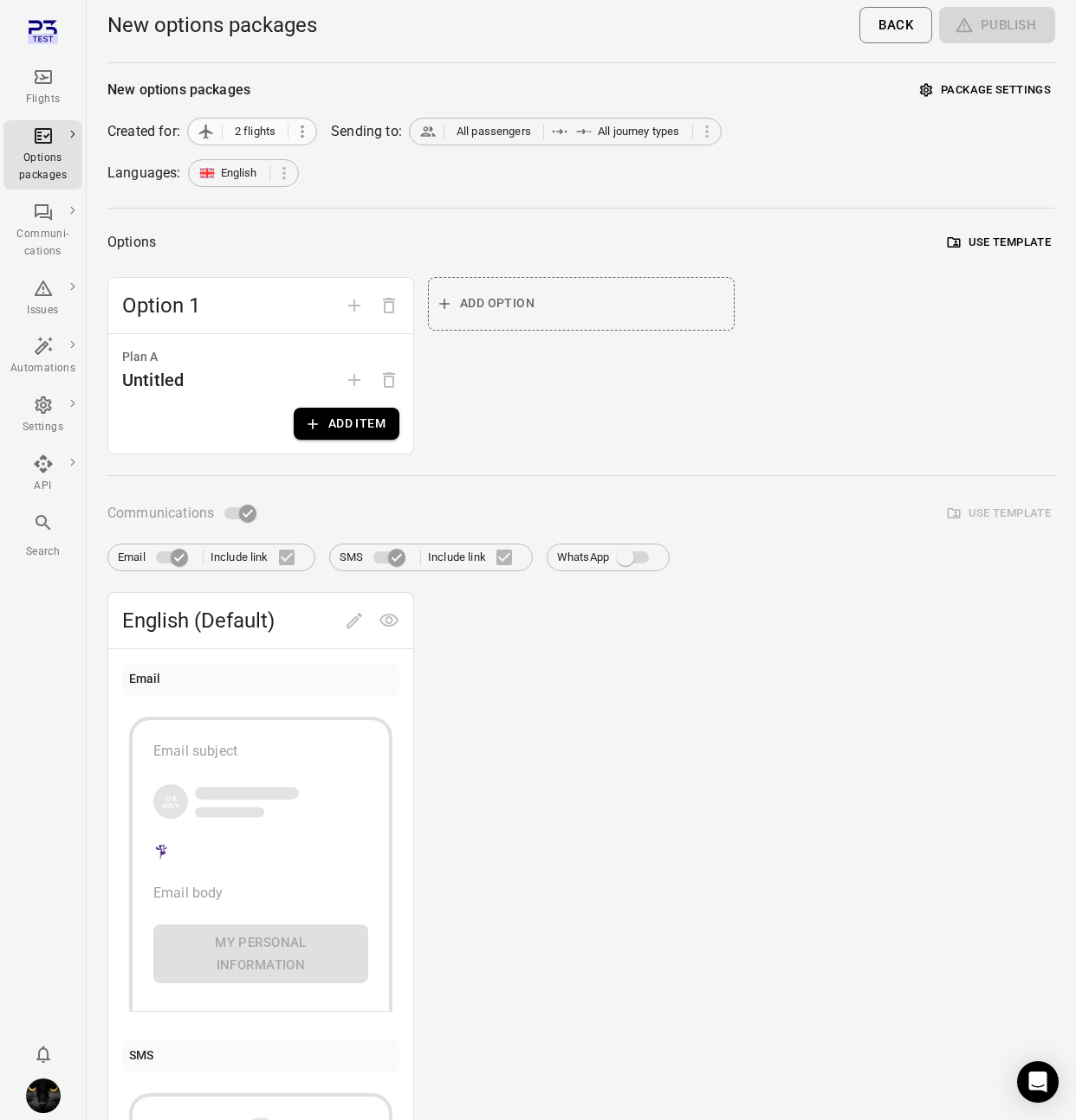
click at [305, 134] on icon at bounding box center [302, 130] width 19 height 19
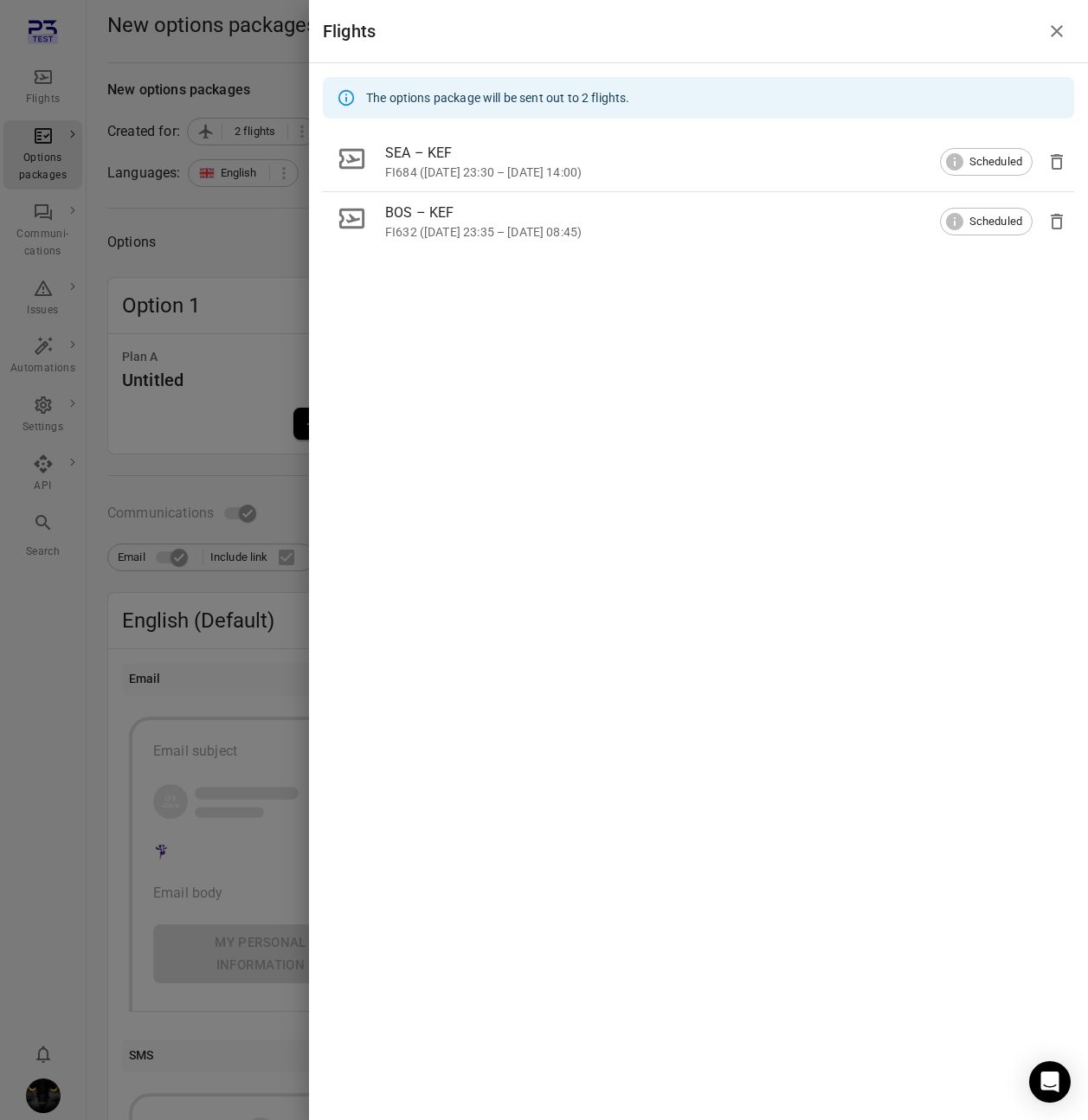
click at [993, 156] on span "Scheduled" at bounding box center [995, 162] width 72 height 18
click at [180, 219] on div at bounding box center [544, 560] width 1088 height 1120
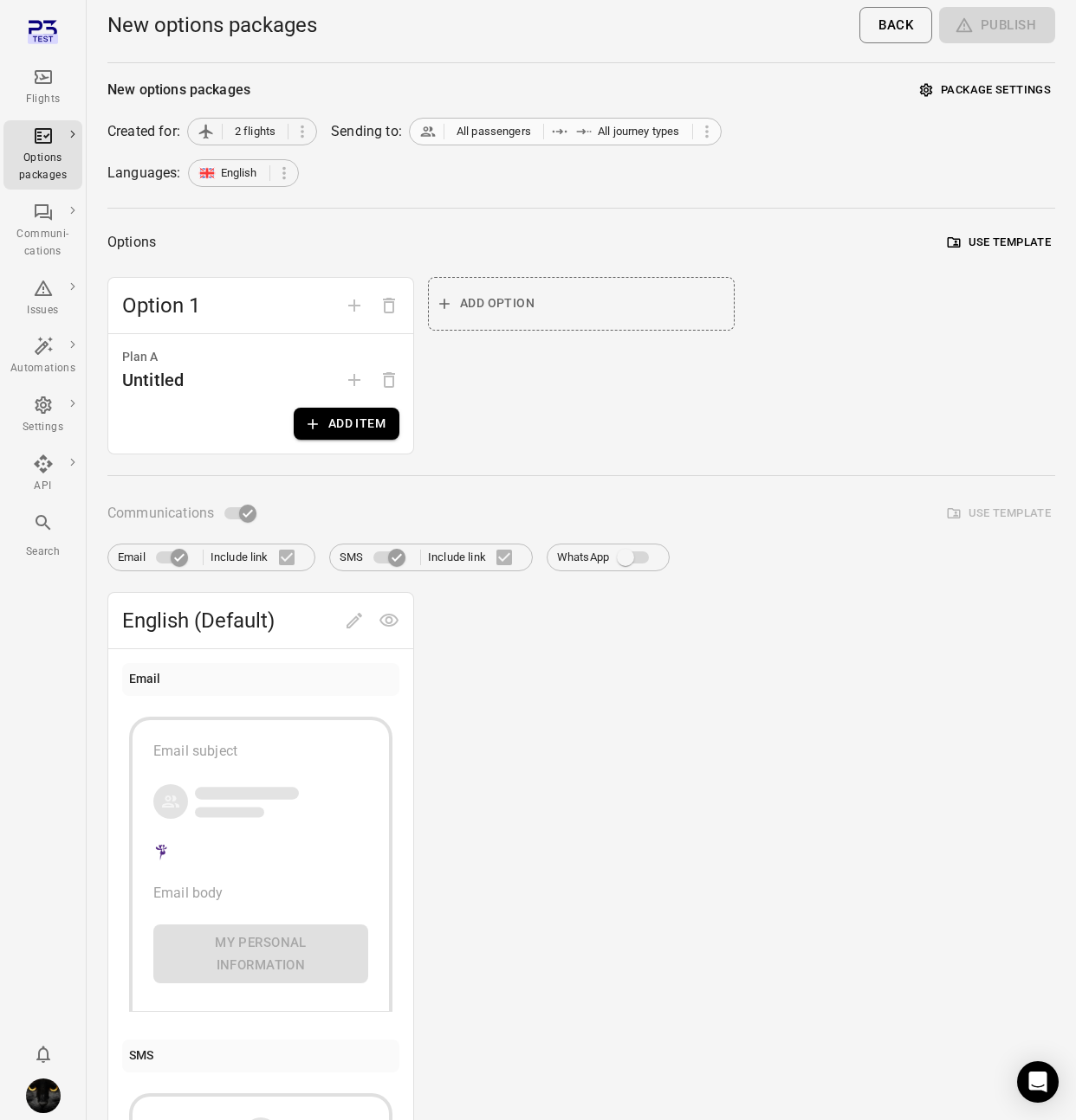
click at [563, 121] on div "All passengers All journey types" at bounding box center [565, 131] width 313 height 28
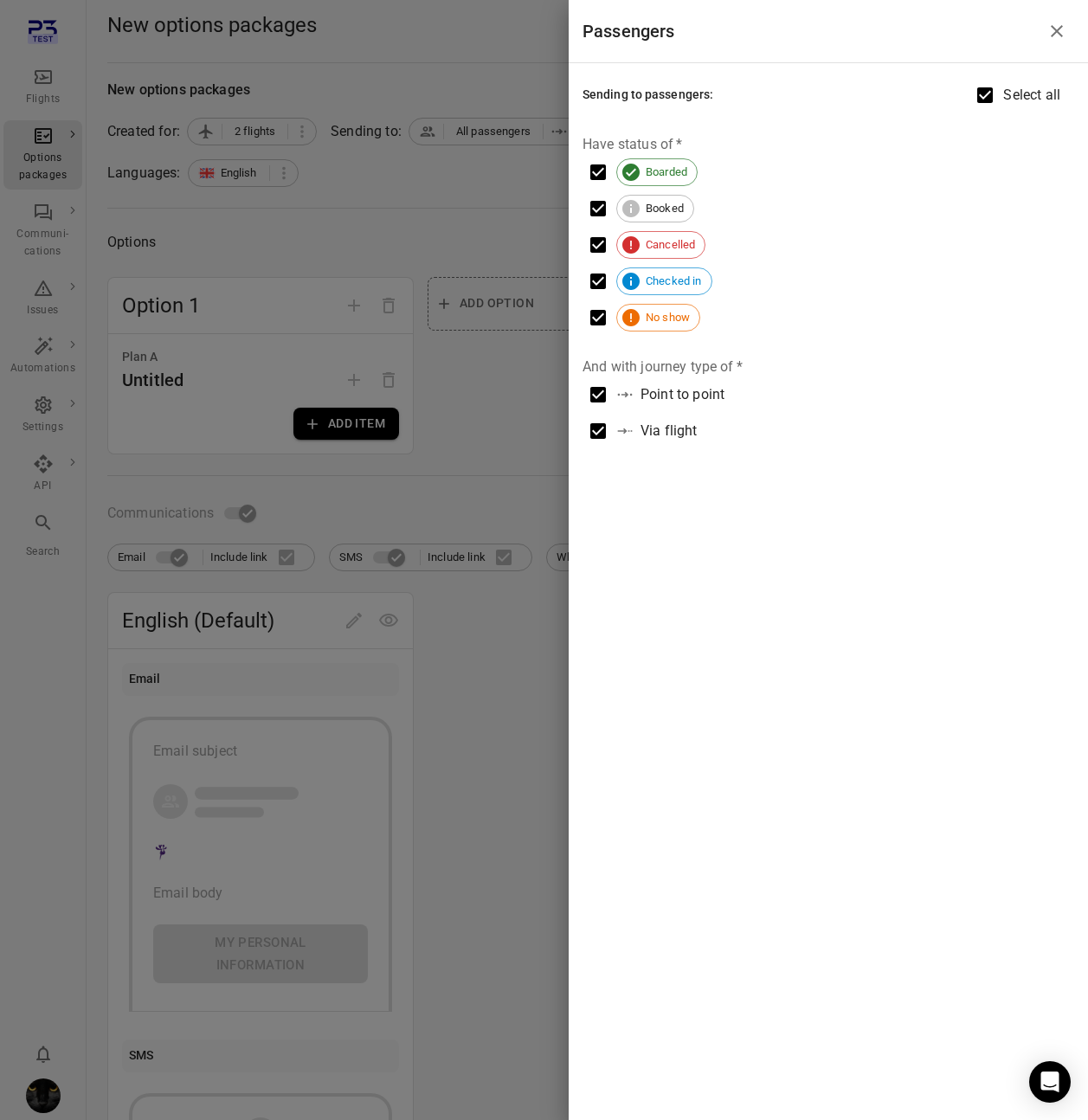
click at [450, 218] on div at bounding box center [544, 560] width 1088 height 1120
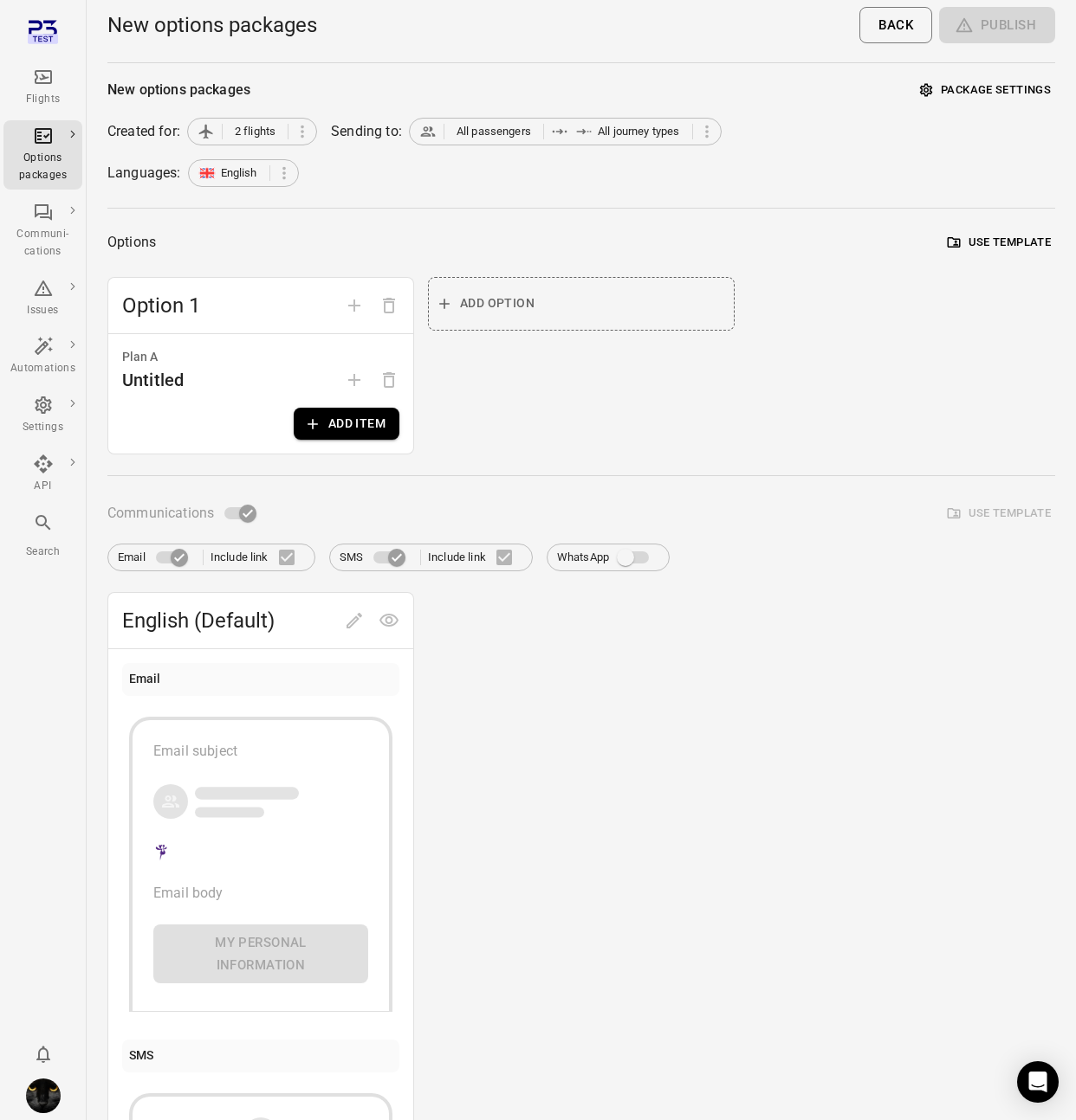
click at [328, 428] on button "Add item" at bounding box center [346, 423] width 106 height 32
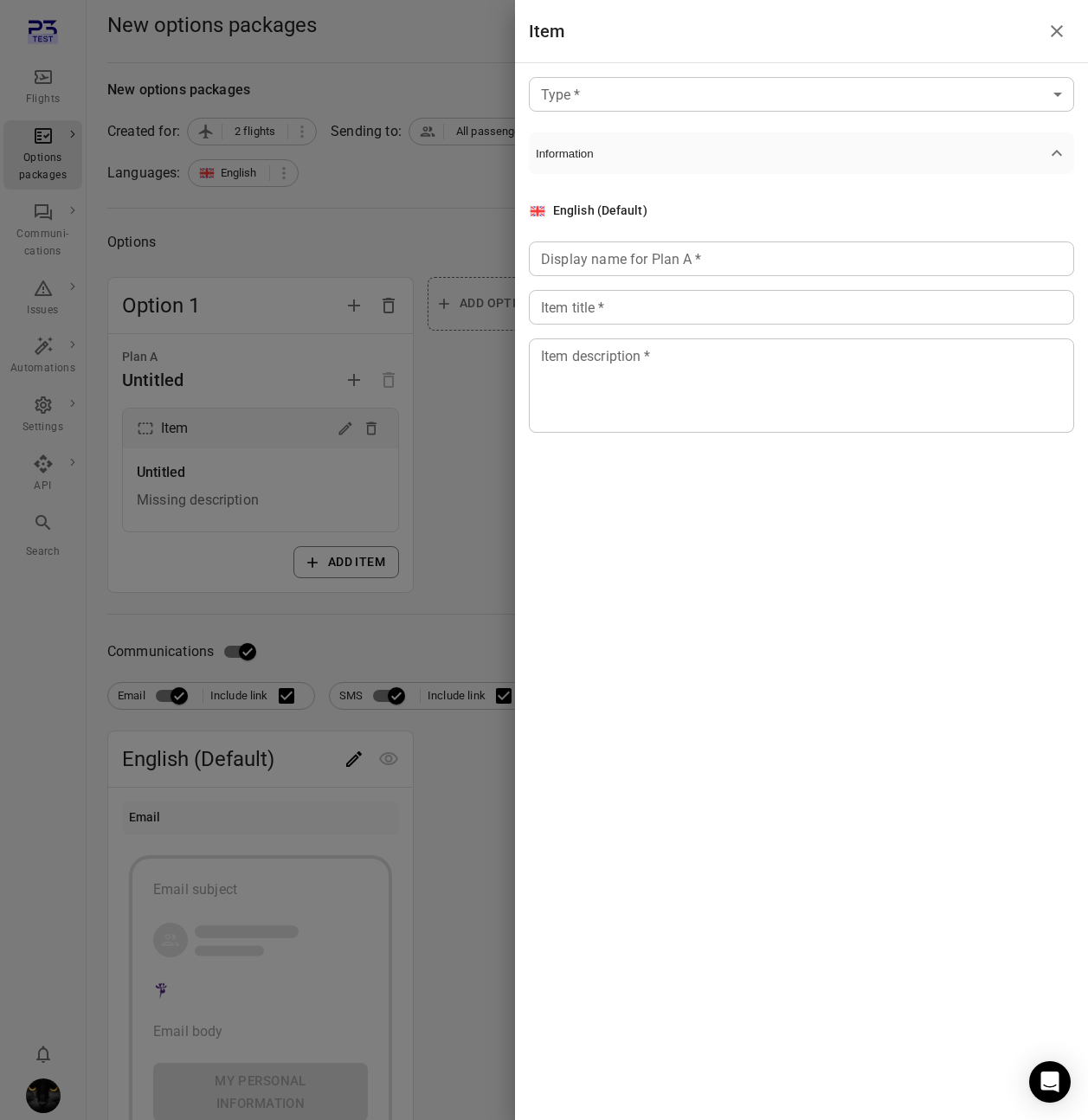
click at [573, 102] on body "Flights Options packages Communi-cations Issues Automations Settings API Search…" at bounding box center [544, 776] width 1088 height 1552
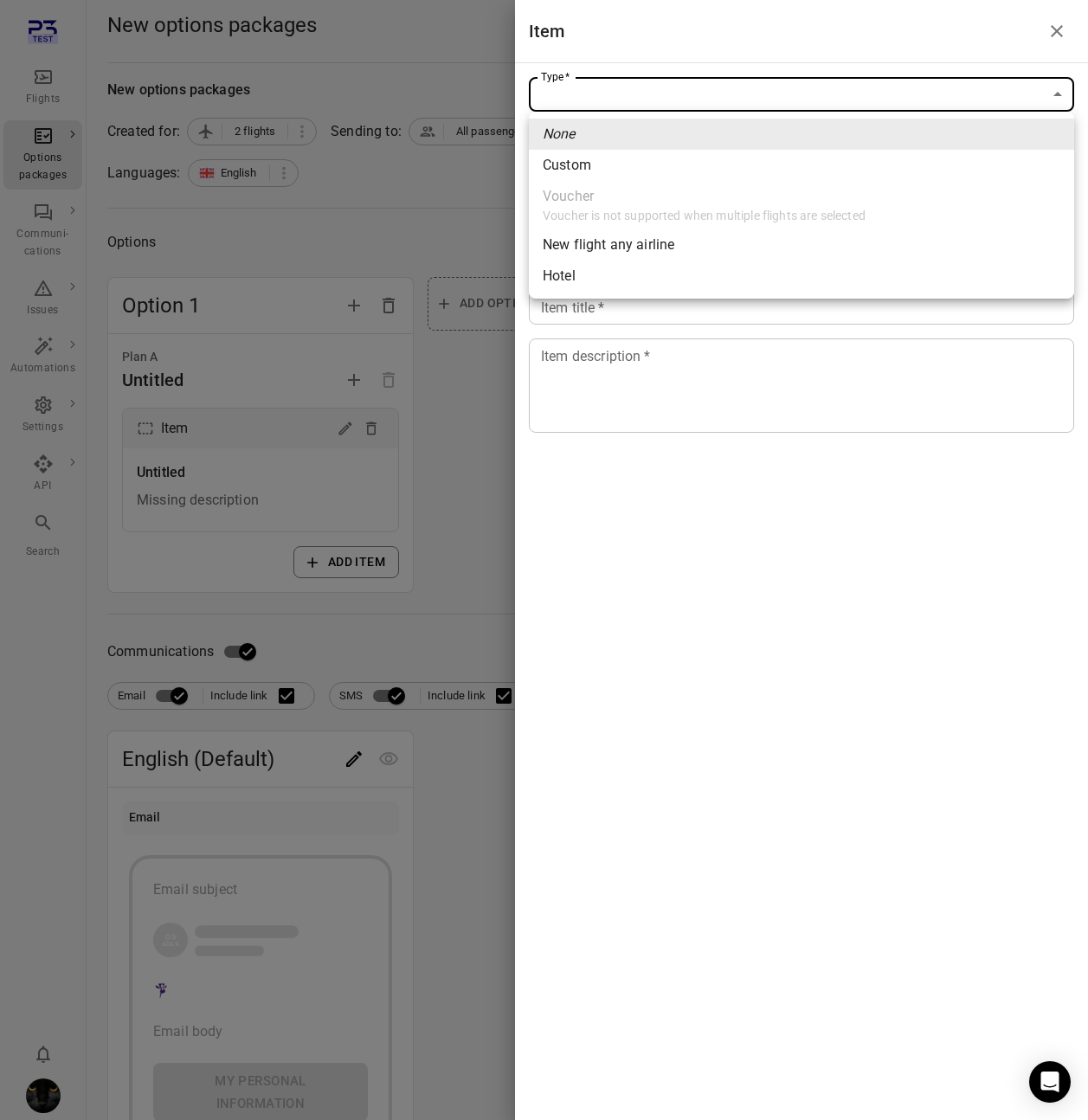
click at [421, 209] on div at bounding box center [544, 560] width 1088 height 1120
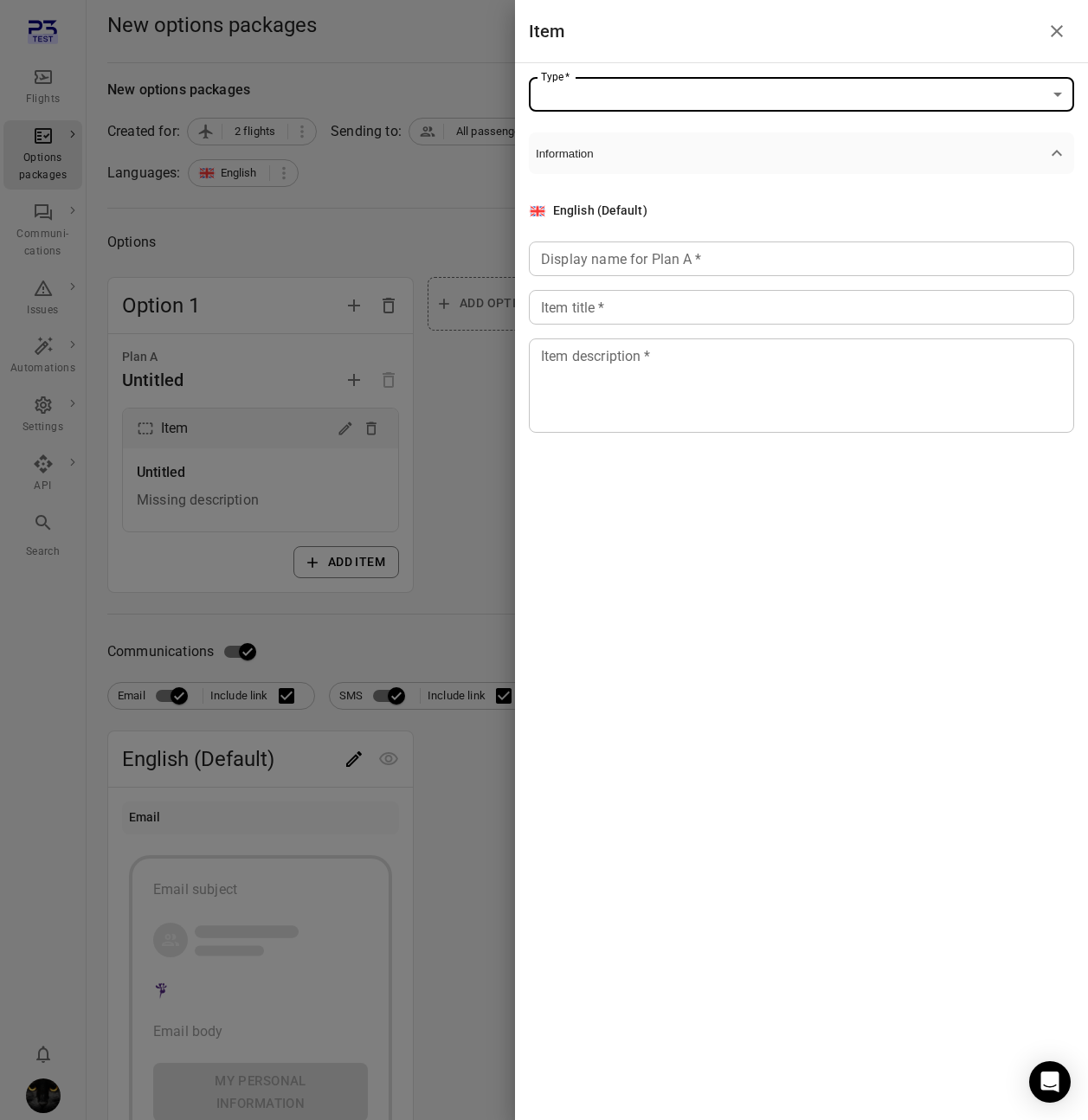
click at [832, 166] on button "Information" at bounding box center [801, 153] width 545 height 42
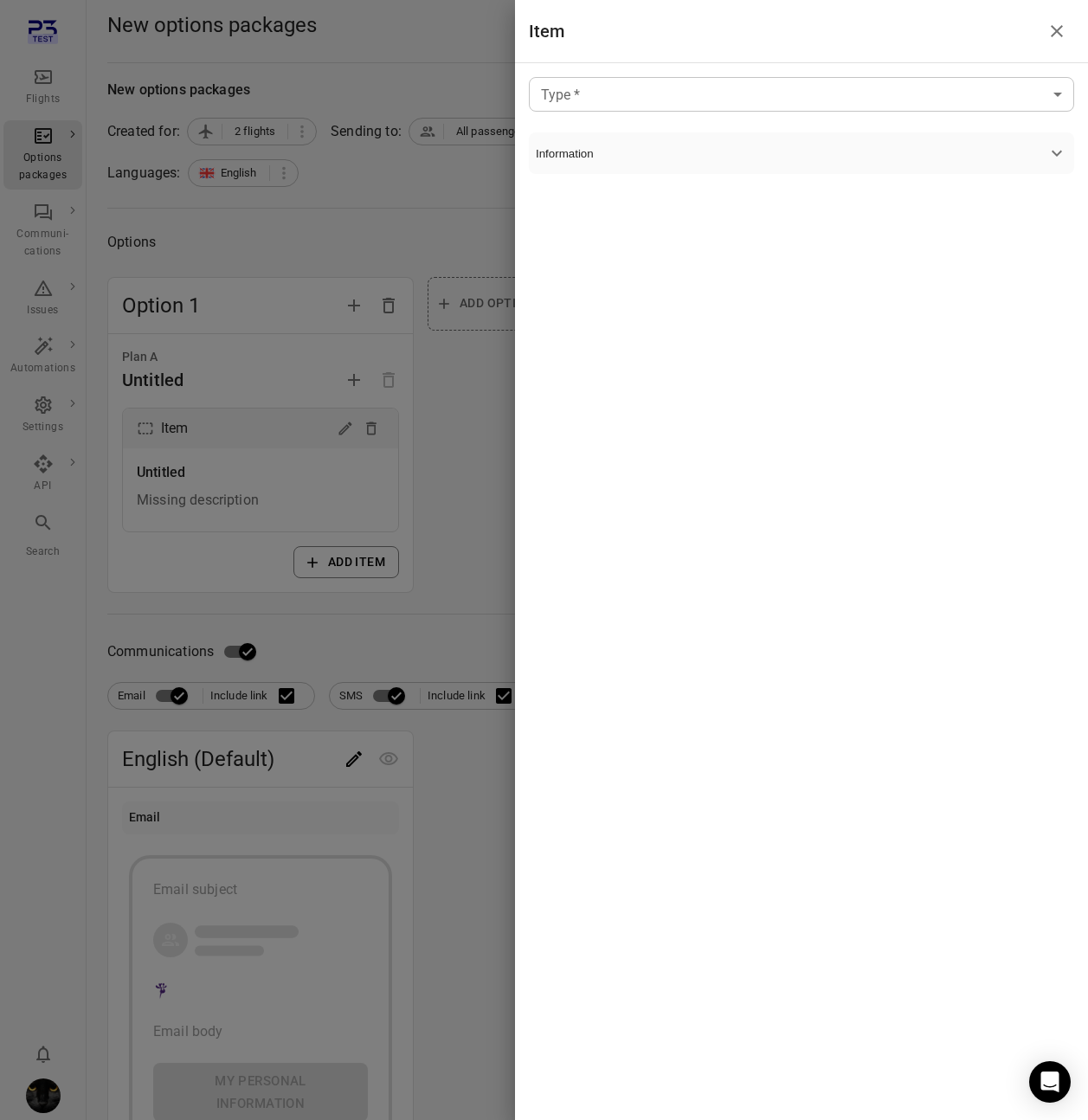
click at [832, 166] on button "Information" at bounding box center [801, 153] width 545 height 42
click at [827, 85] on body "Flights Options packages Communi-cations Issues Automations Settings API Search…" at bounding box center [544, 776] width 1088 height 1552
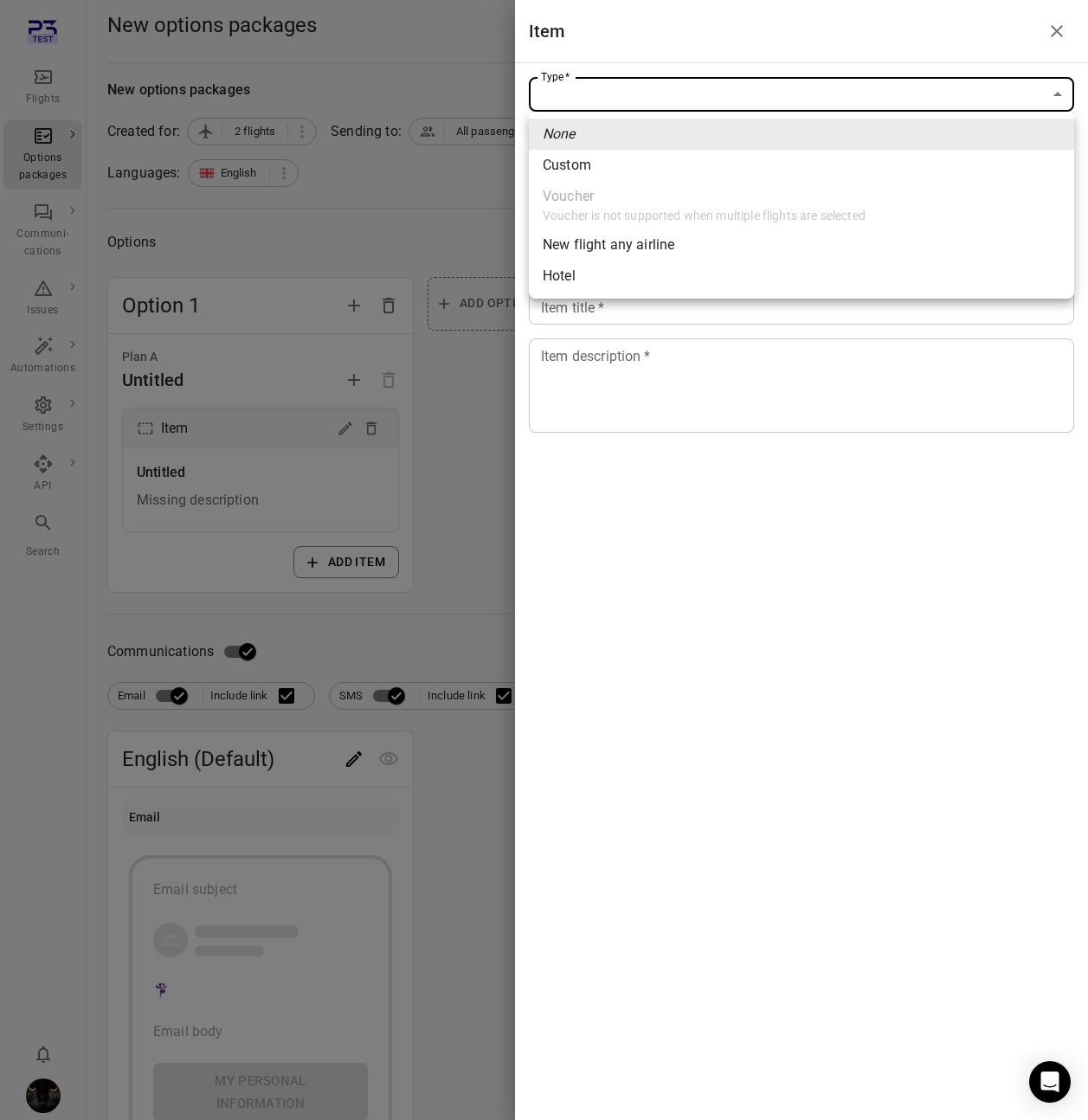
click at [777, 240] on span "New flight any airline" at bounding box center [801, 244] width 518 height 21
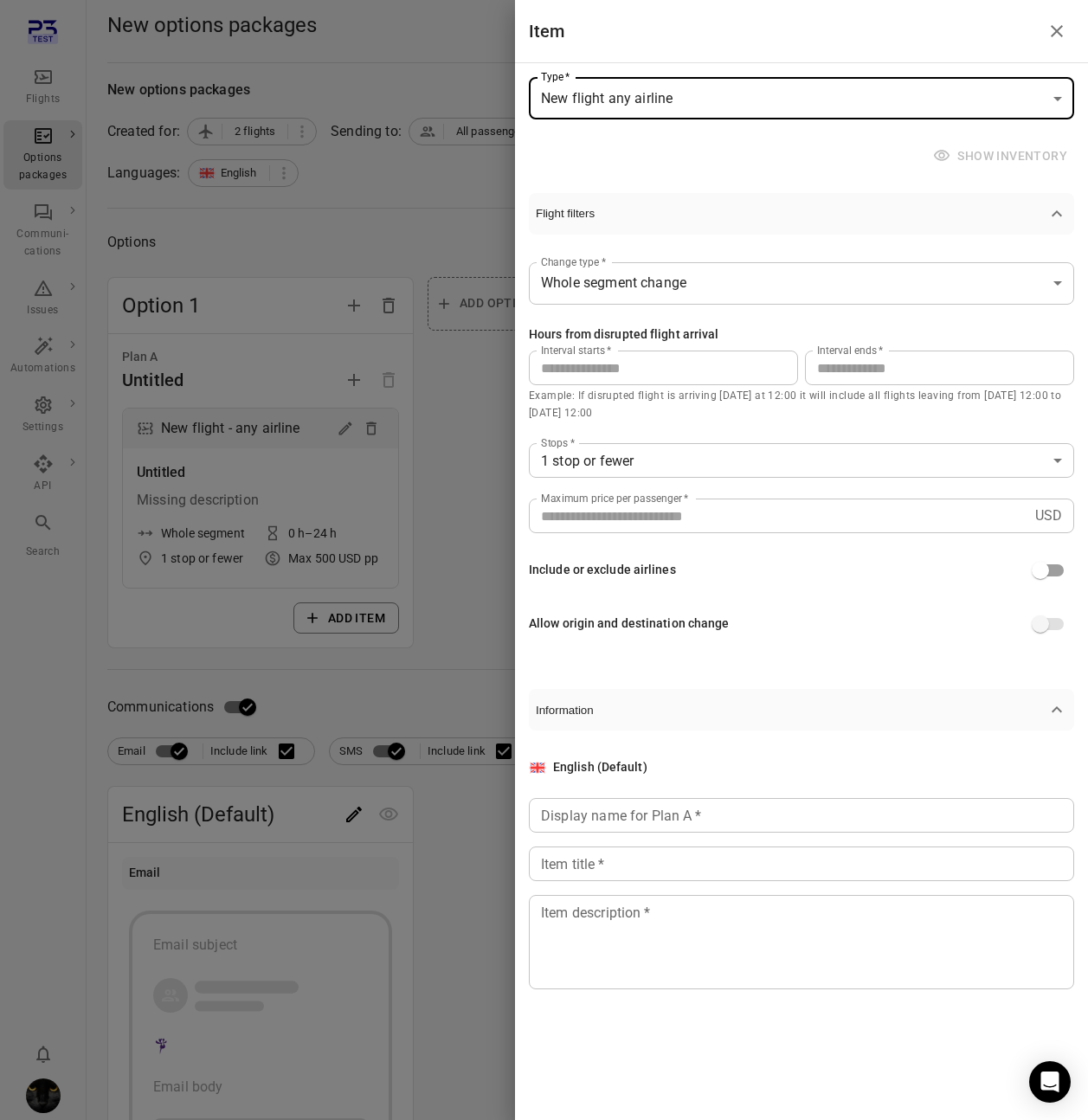
click at [828, 103] on body "**********" at bounding box center [544, 804] width 1088 height 1608
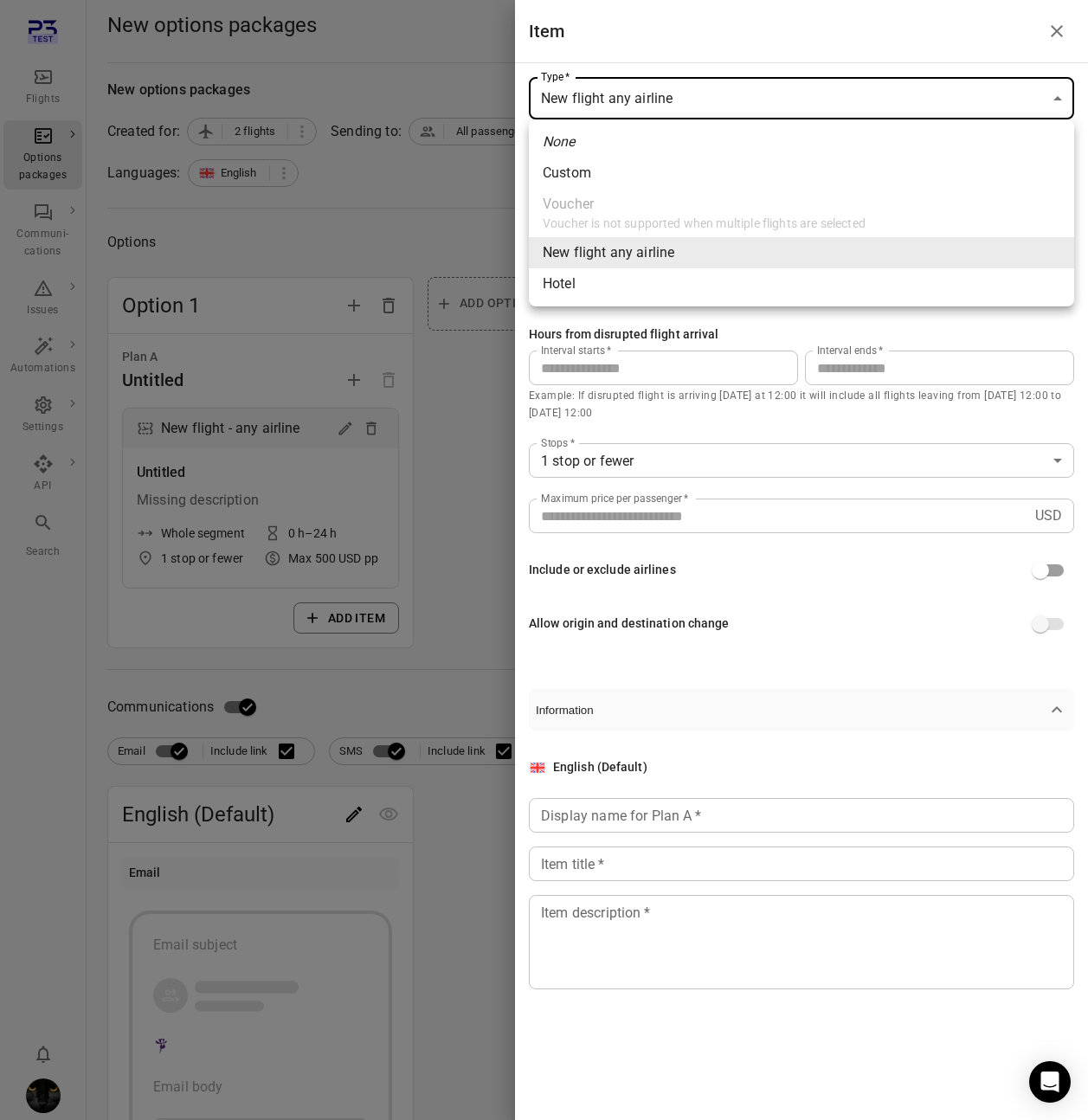
click at [742, 280] on span "Hotel" at bounding box center [801, 284] width 518 height 21
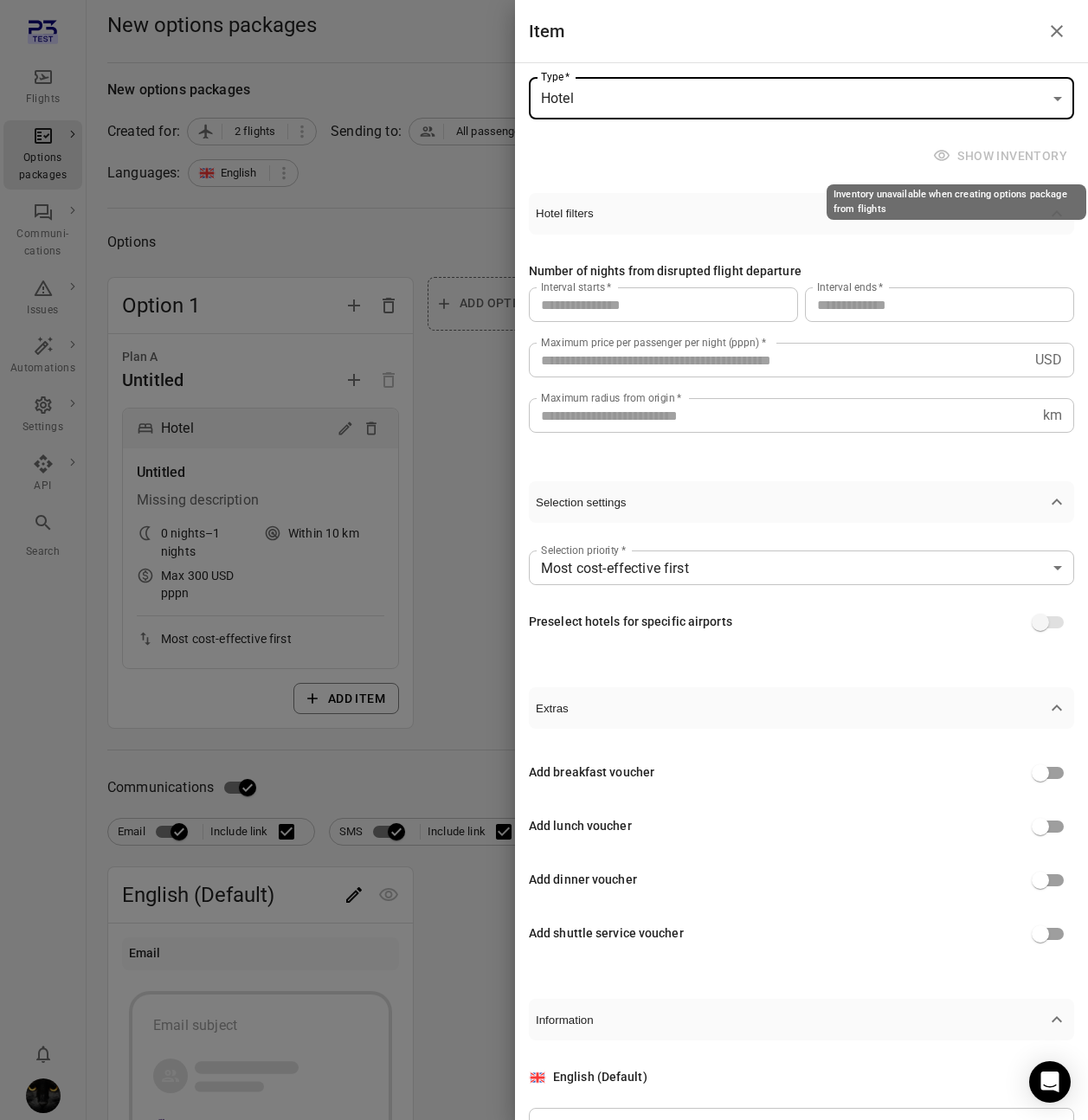
click at [987, 145] on span "Show inventory" at bounding box center [1001, 156] width 144 height 32
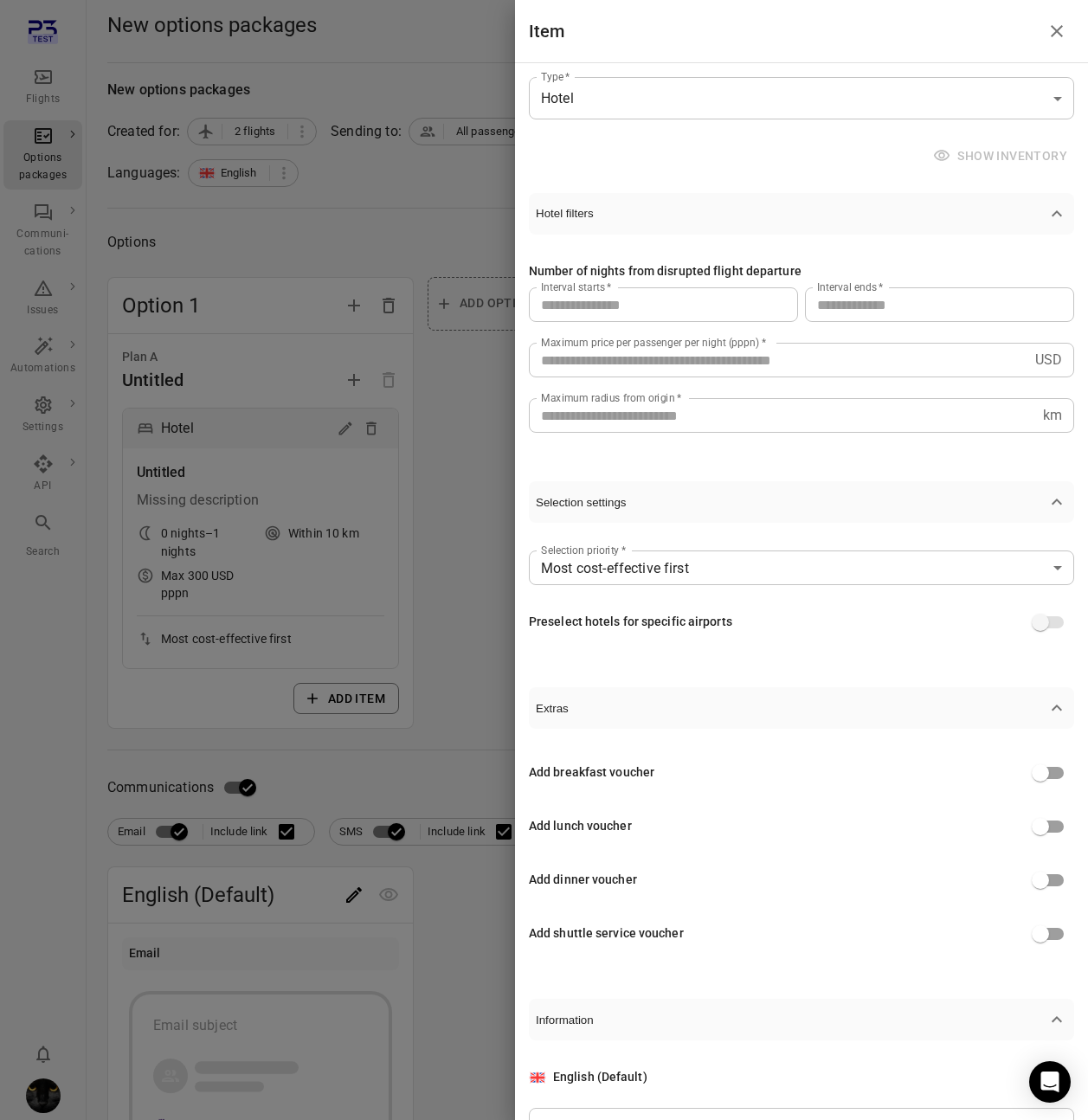
click at [762, 105] on body "Flights Options packages Communi-cations Issues Automations Settings API Search…" at bounding box center [544, 844] width 1088 height 1688
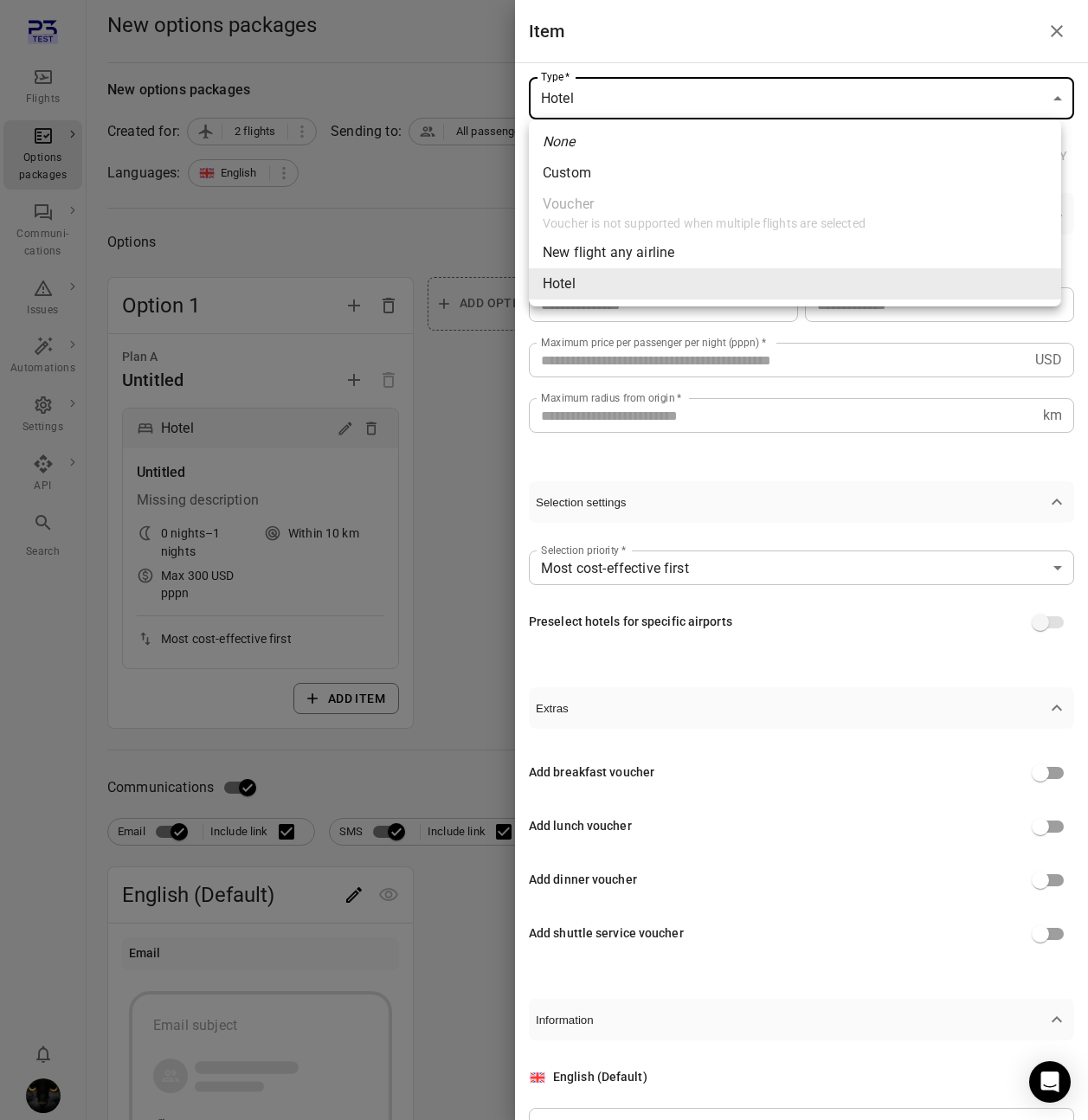
click at [671, 259] on span "New flight any airline" at bounding box center [795, 252] width 505 height 21
type input "**********"
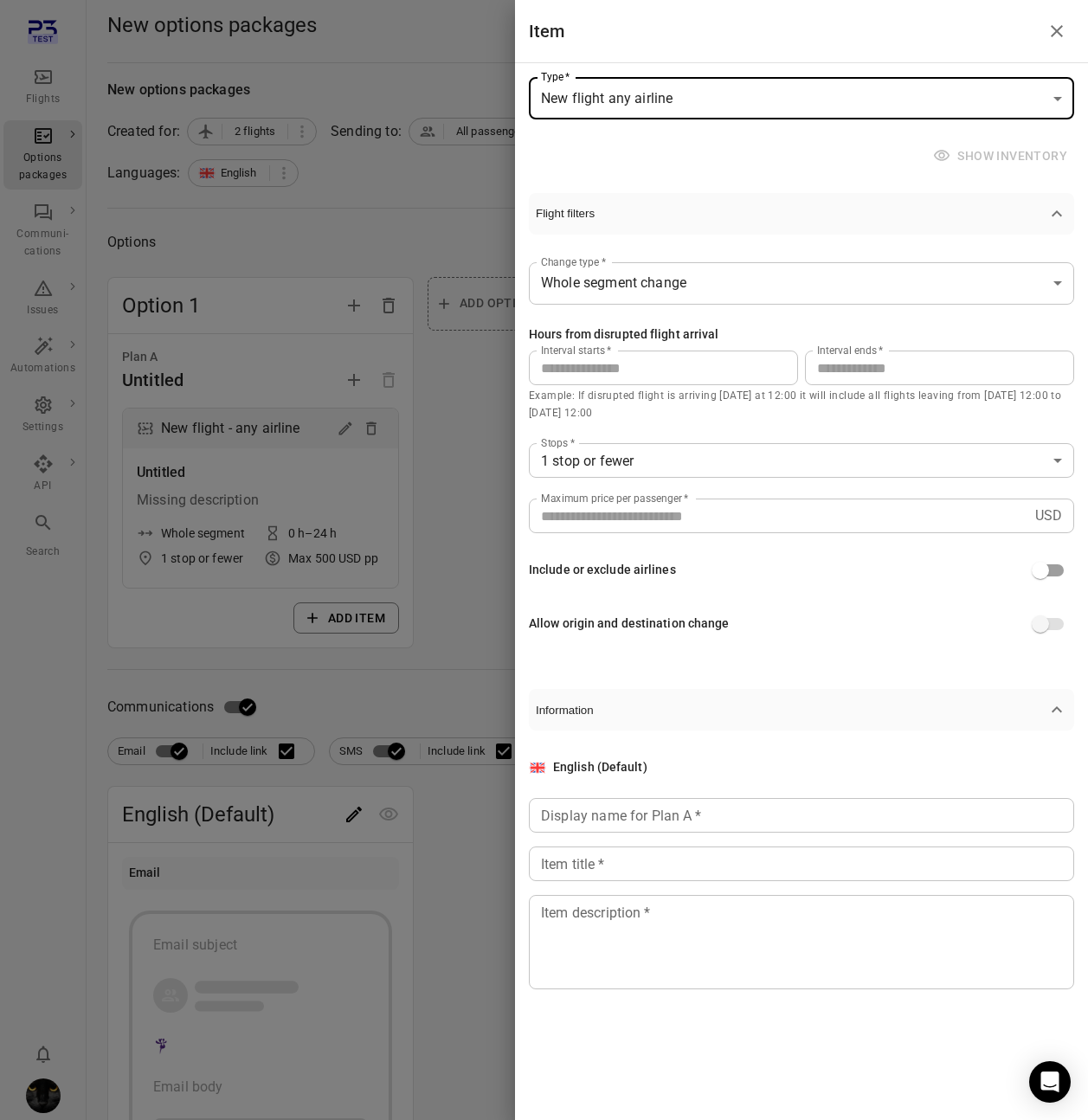
click at [393, 222] on div at bounding box center [544, 560] width 1088 height 1120
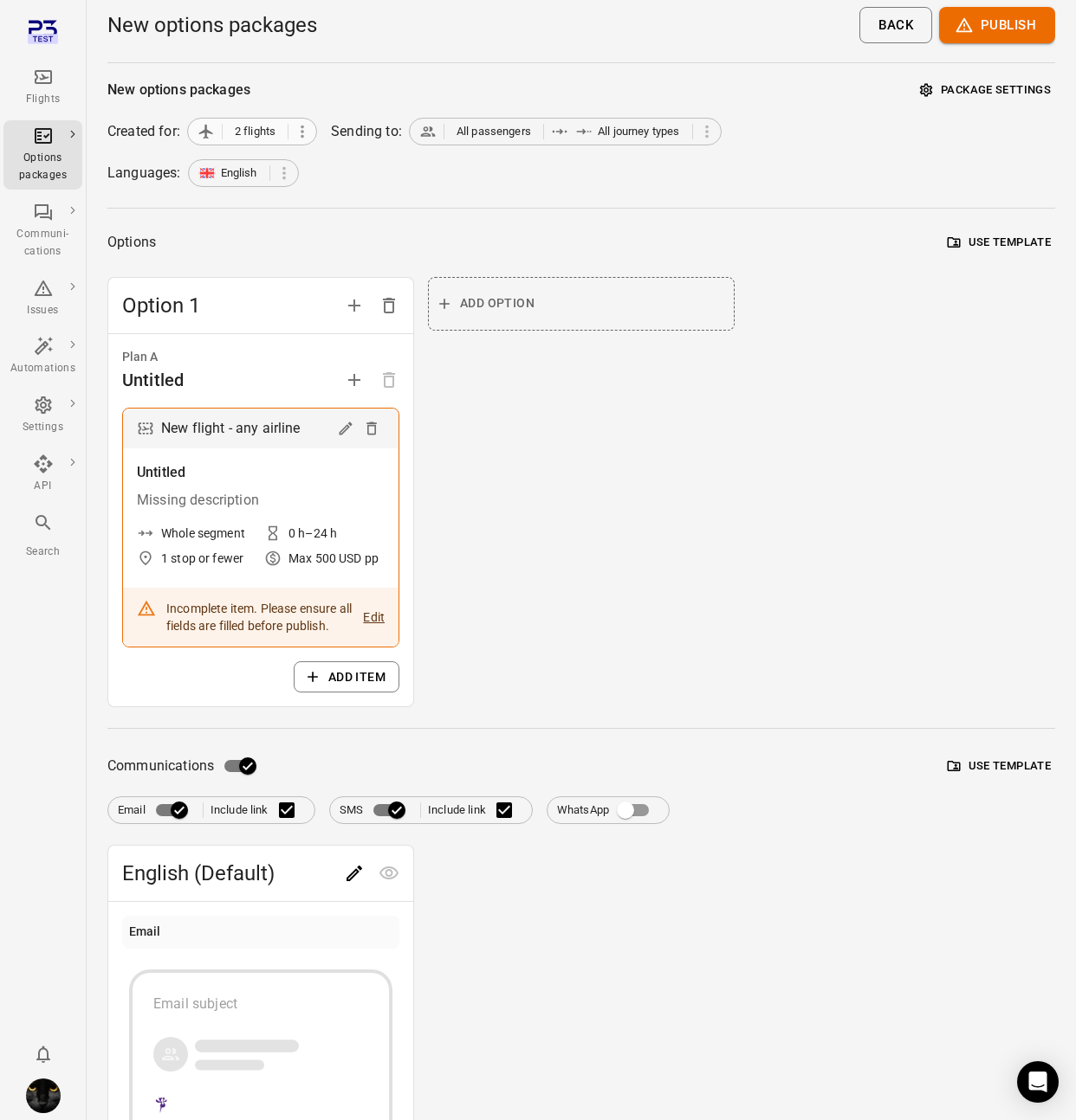
click at [307, 122] on icon at bounding box center [302, 130] width 19 height 19
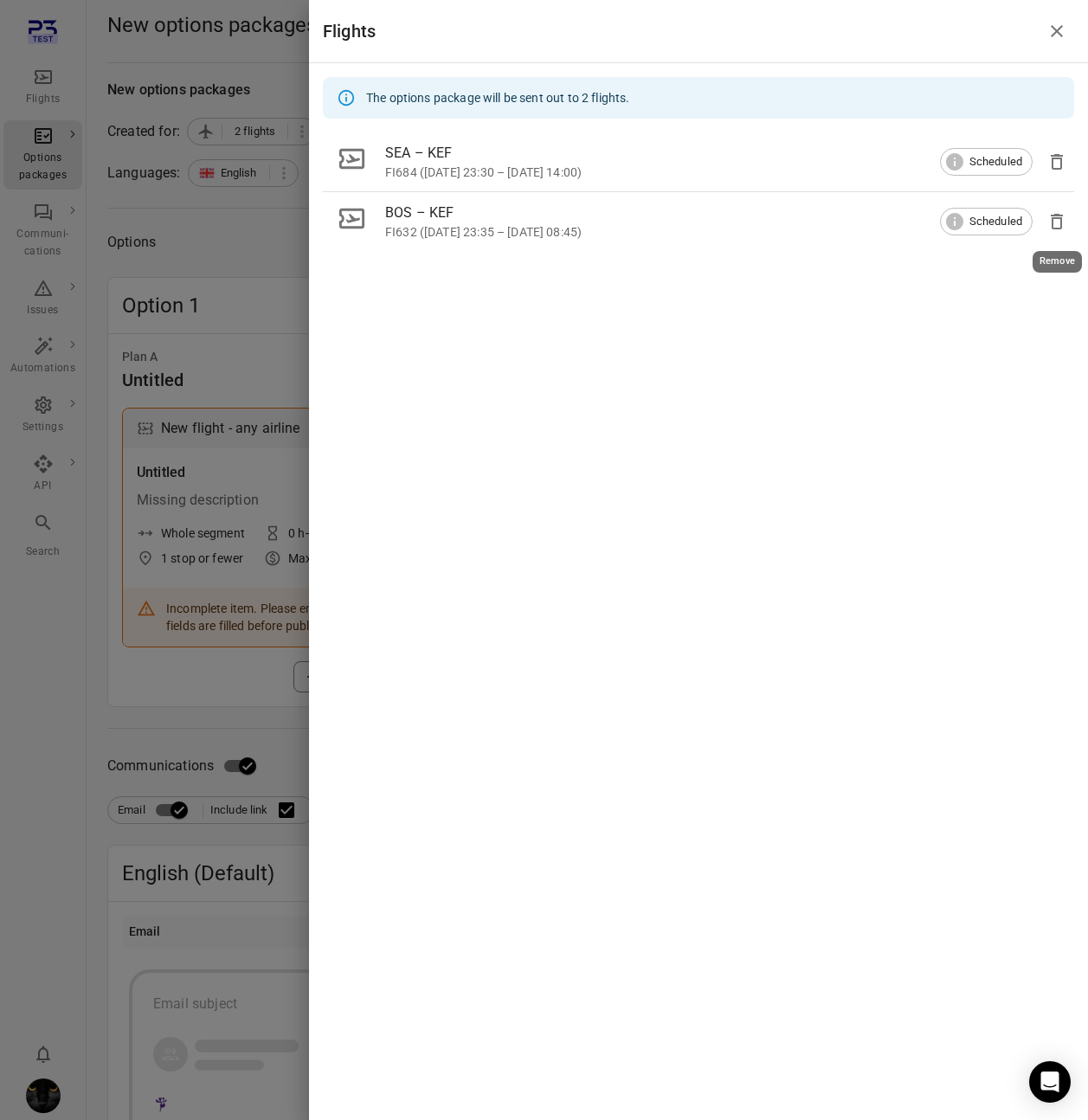
click at [1054, 222] on icon "Remove" at bounding box center [1056, 221] width 21 height 21
click at [202, 306] on div at bounding box center [544, 560] width 1088 height 1120
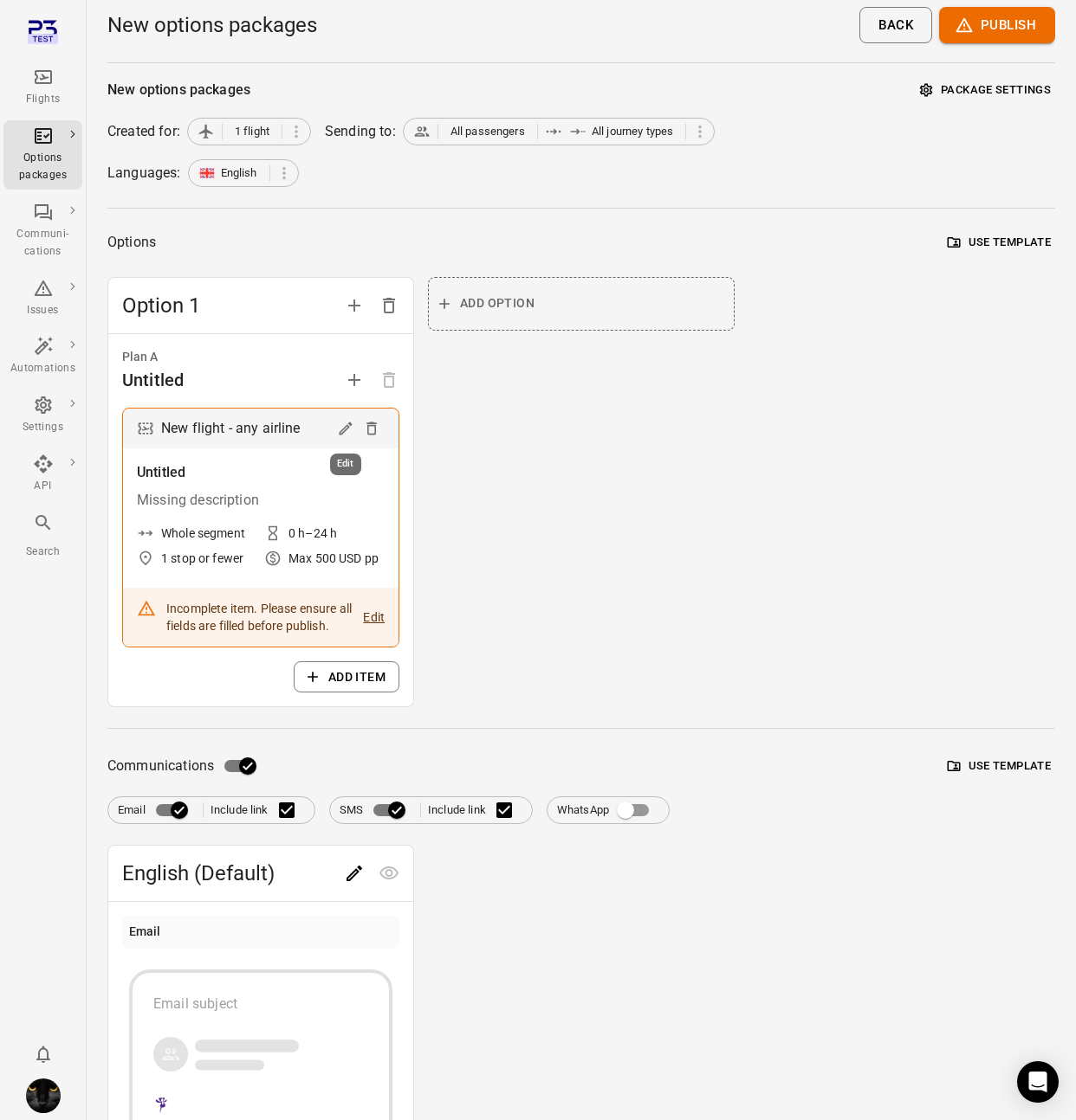
click at [347, 428] on icon "Edit" at bounding box center [345, 428] width 13 height 13
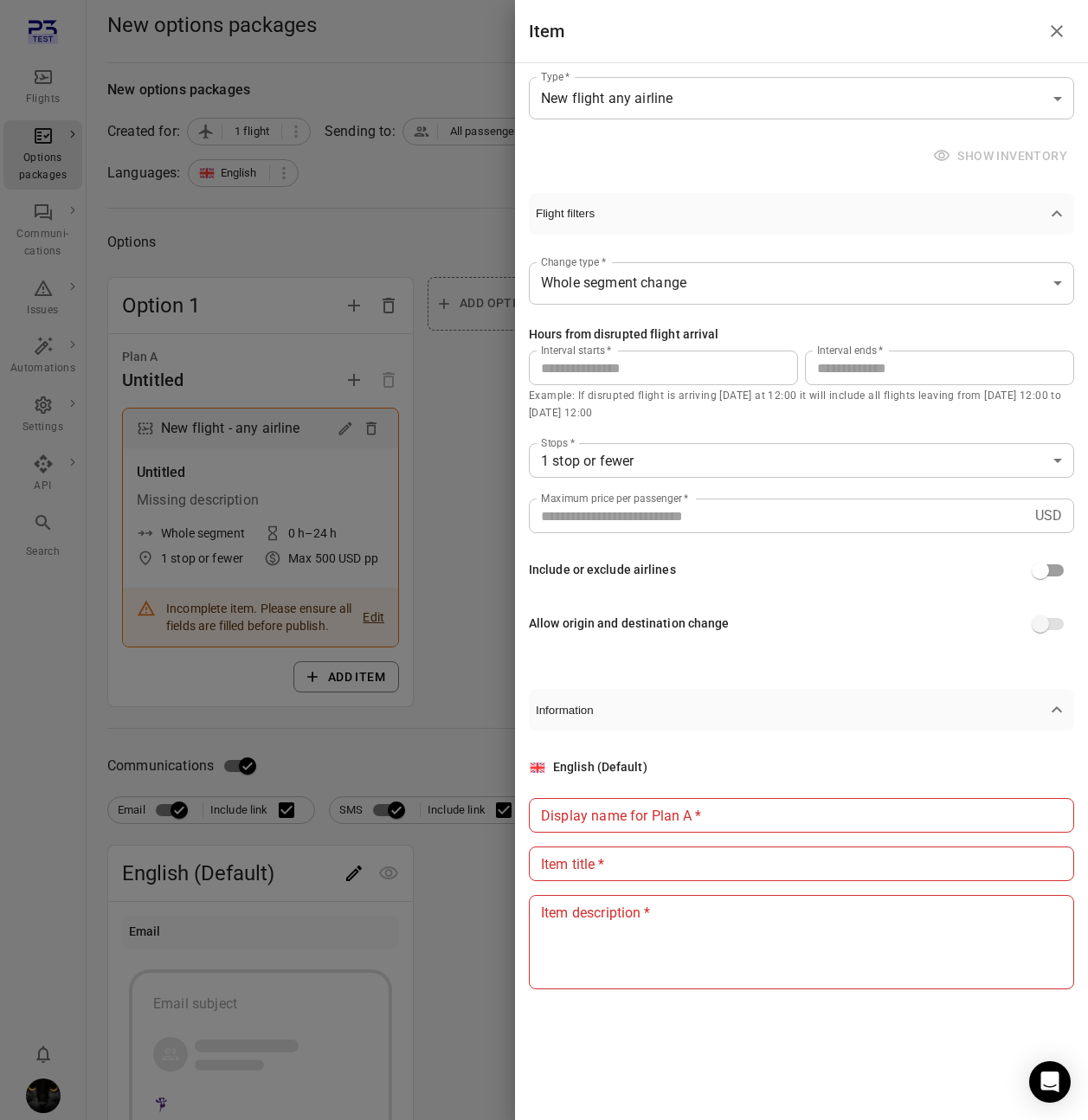
click at [753, 94] on body "**********" at bounding box center [544, 833] width 1088 height 1668
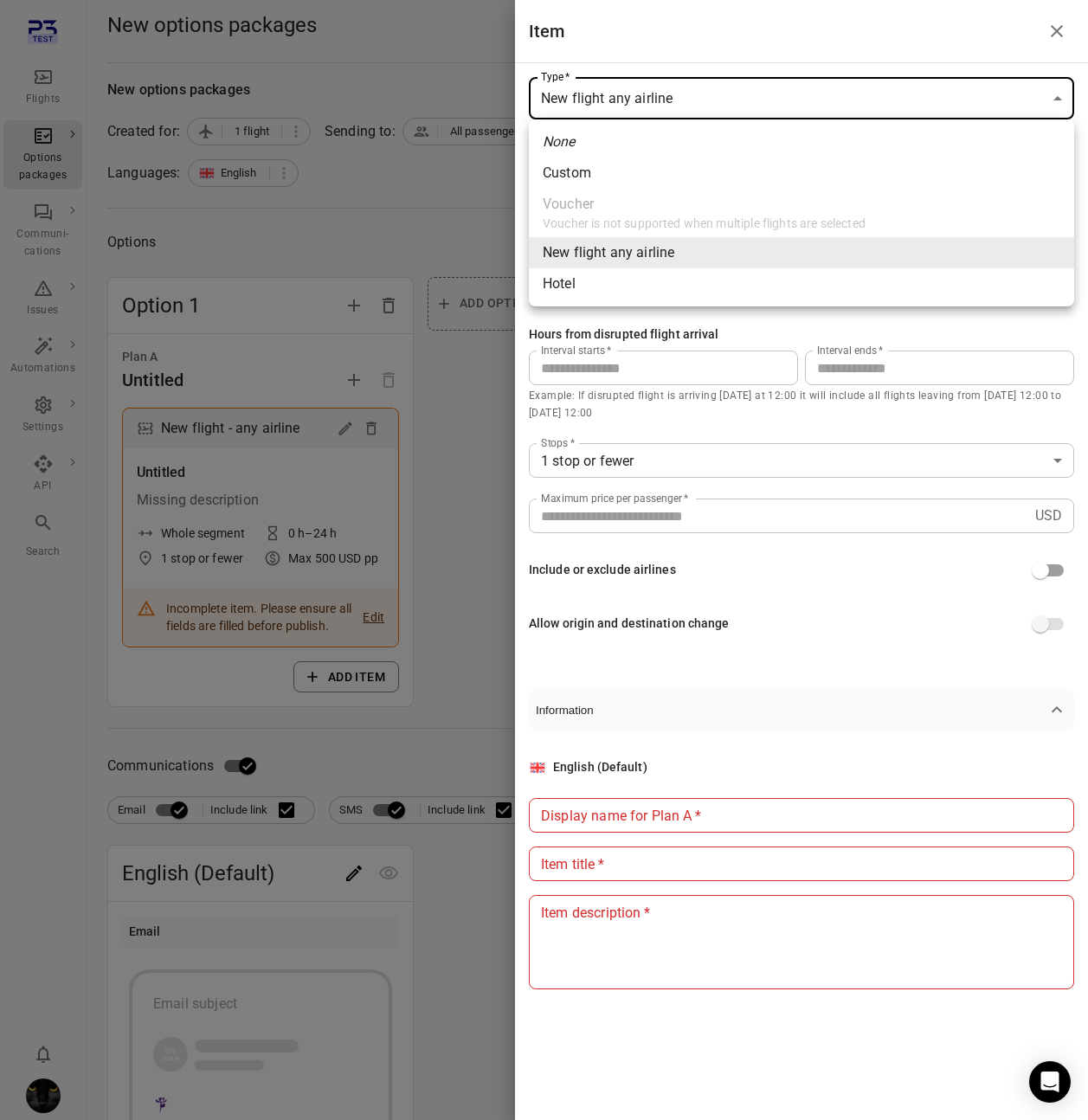
click at [807, 603] on div at bounding box center [544, 560] width 1088 height 1120
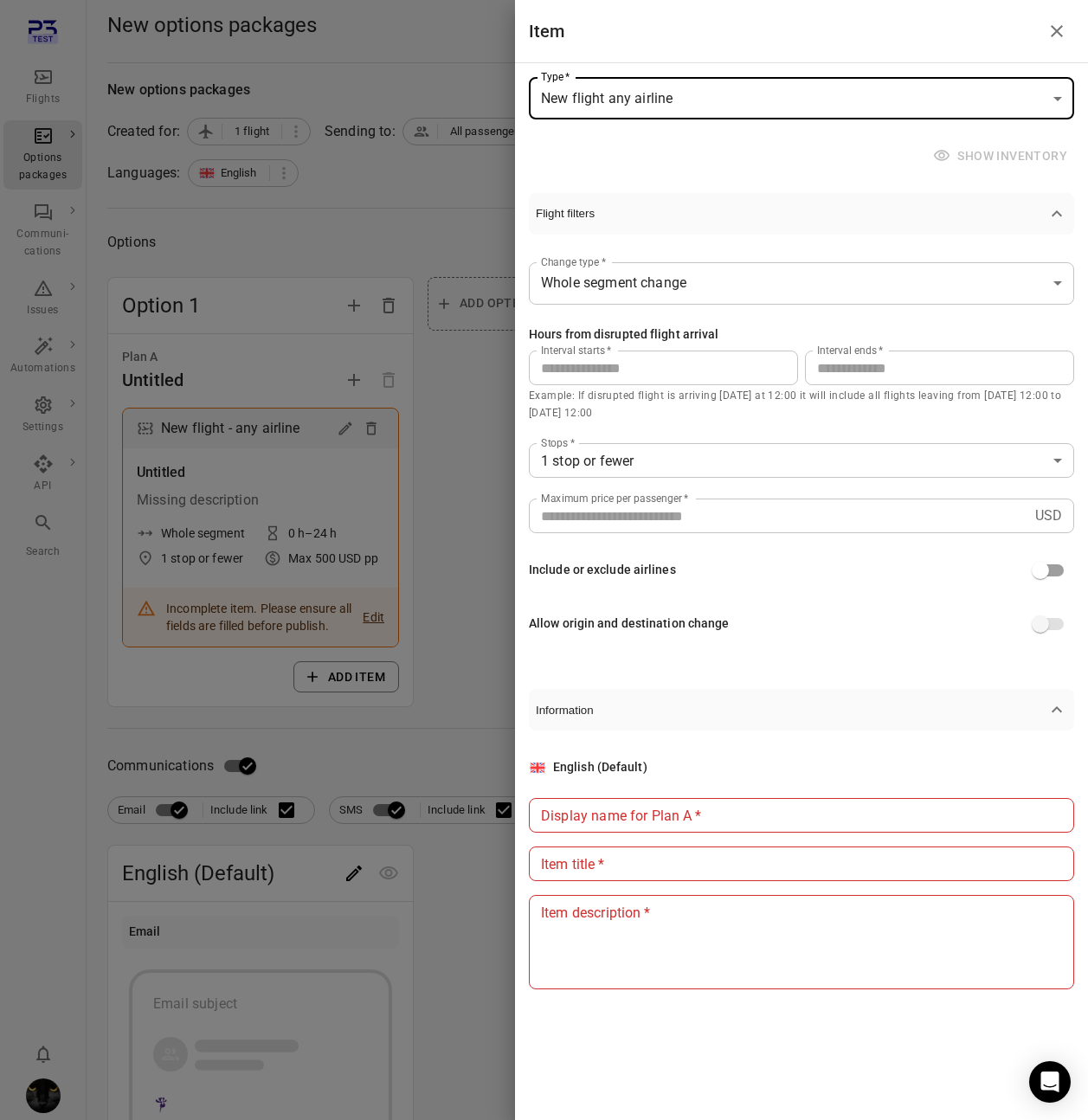
click at [1039, 629] on span "Changing origin and destination is not supported when sending an options packag…" at bounding box center [1048, 624] width 30 height 12
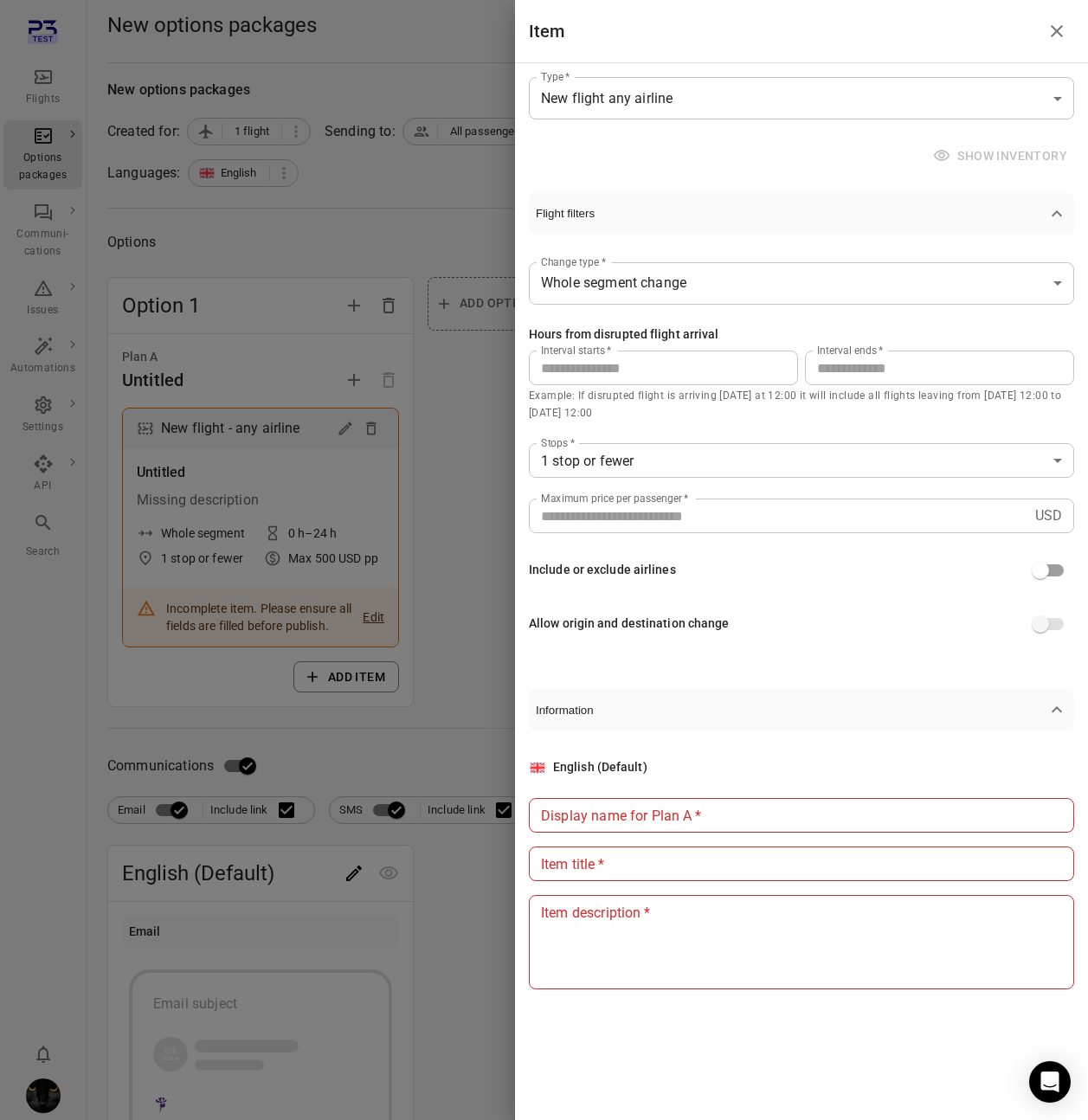
click at [479, 216] on div at bounding box center [544, 560] width 1088 height 1120
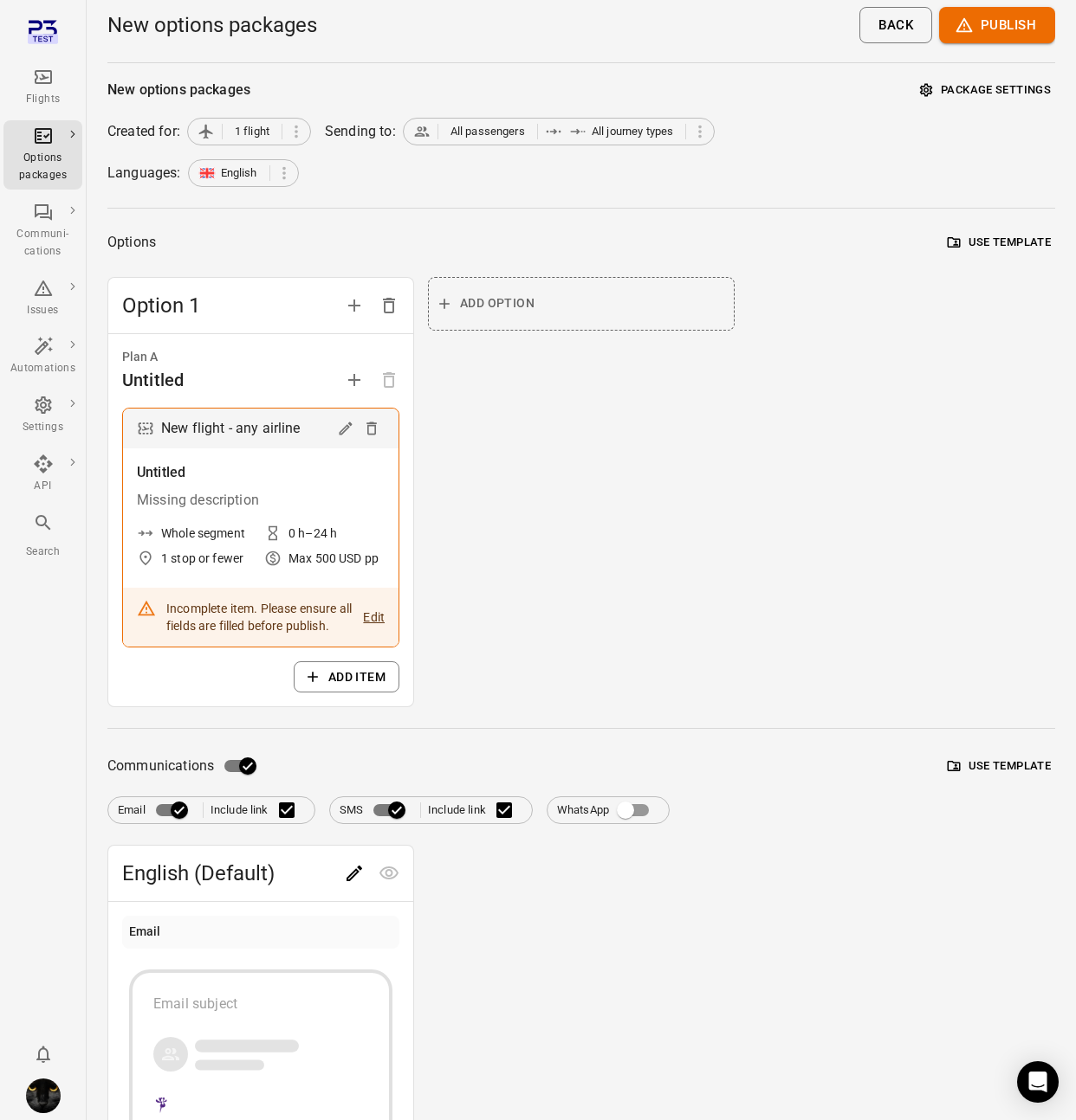
click at [341, 373] on button "Add plan" at bounding box center [354, 380] width 35 height 35
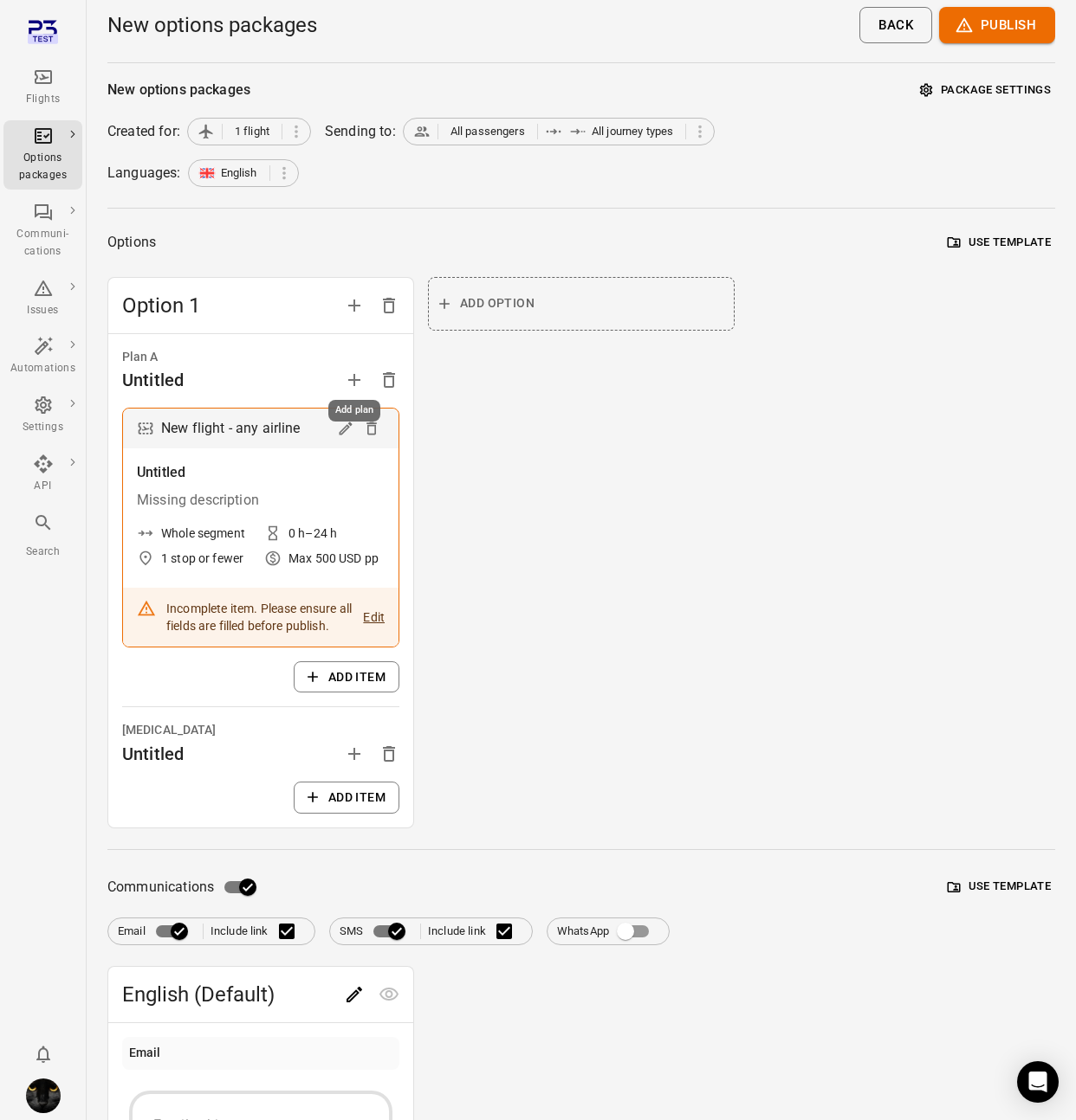
click at [348, 388] on div "Add plan" at bounding box center [354, 405] width 55 height 36
click at [366, 378] on button "Add plan" at bounding box center [354, 380] width 35 height 35
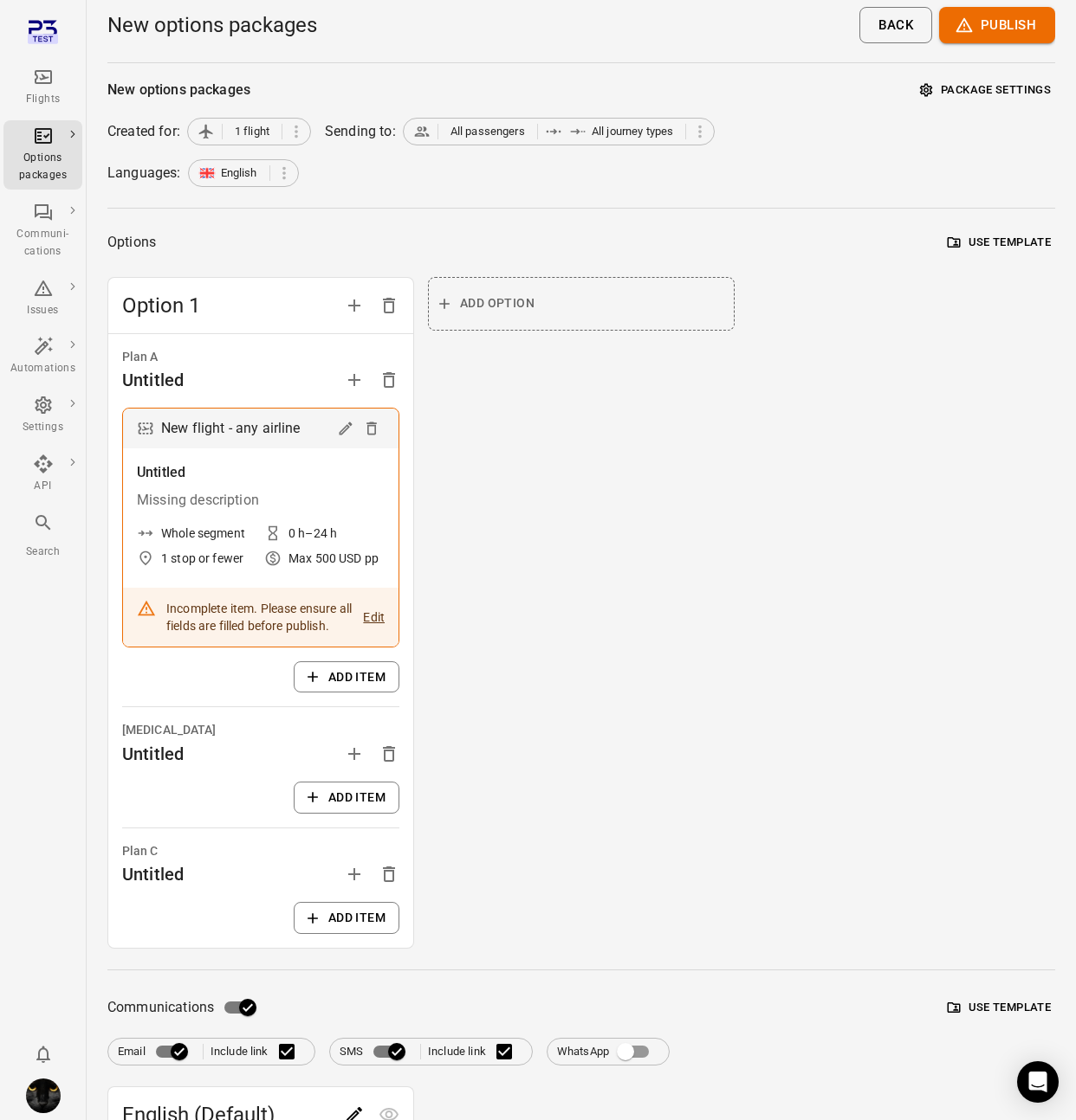
click at [404, 510] on div "Plan A Untitled New flight - any airline Untitled Missing description Whole seg…" at bounding box center [260, 641] width 305 height 614
click at [393, 755] on icon "Delete plan" at bounding box center [389, 754] width 12 height 16
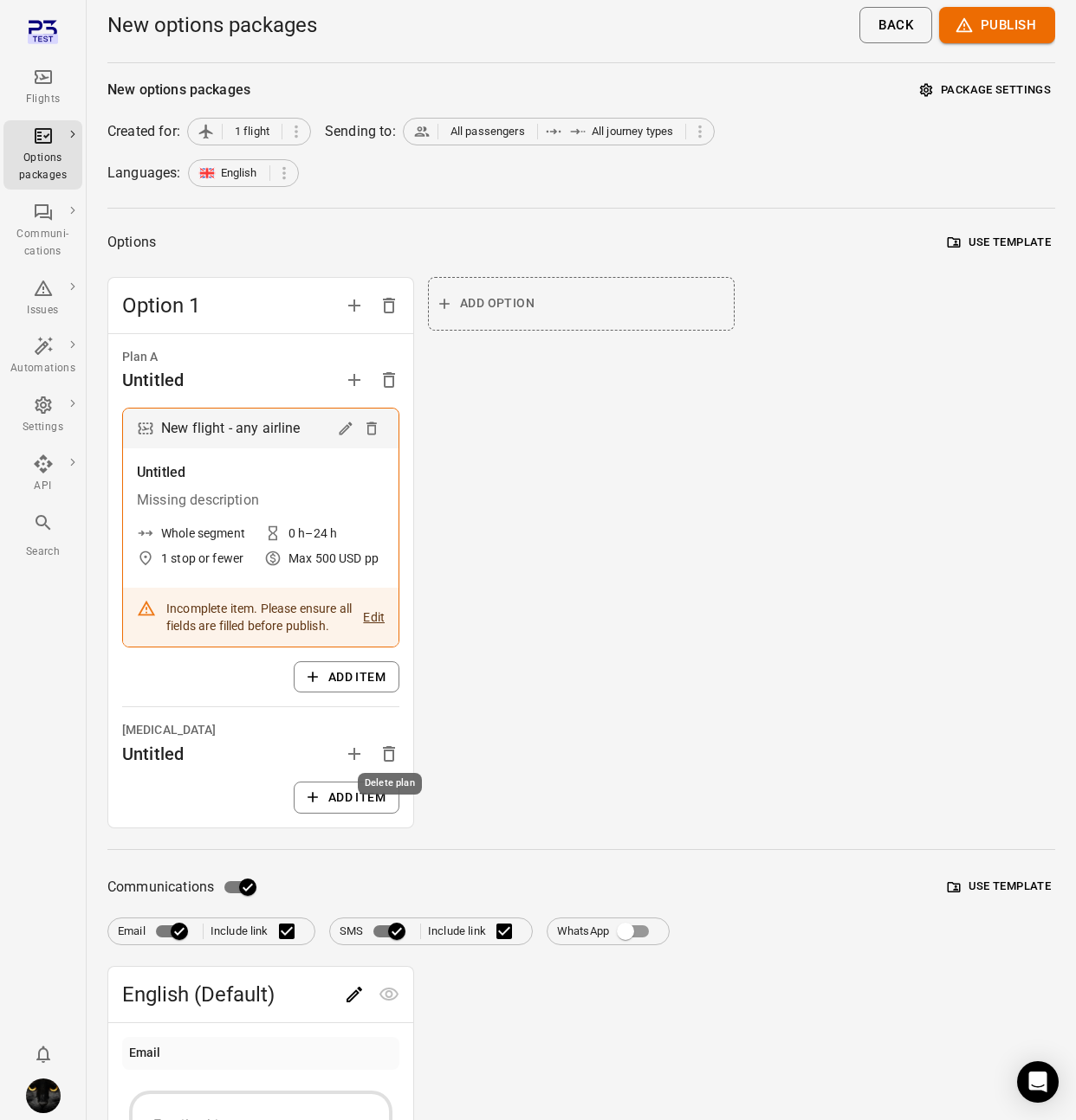
click at [387, 747] on icon "Delete plan" at bounding box center [389, 754] width 12 height 16
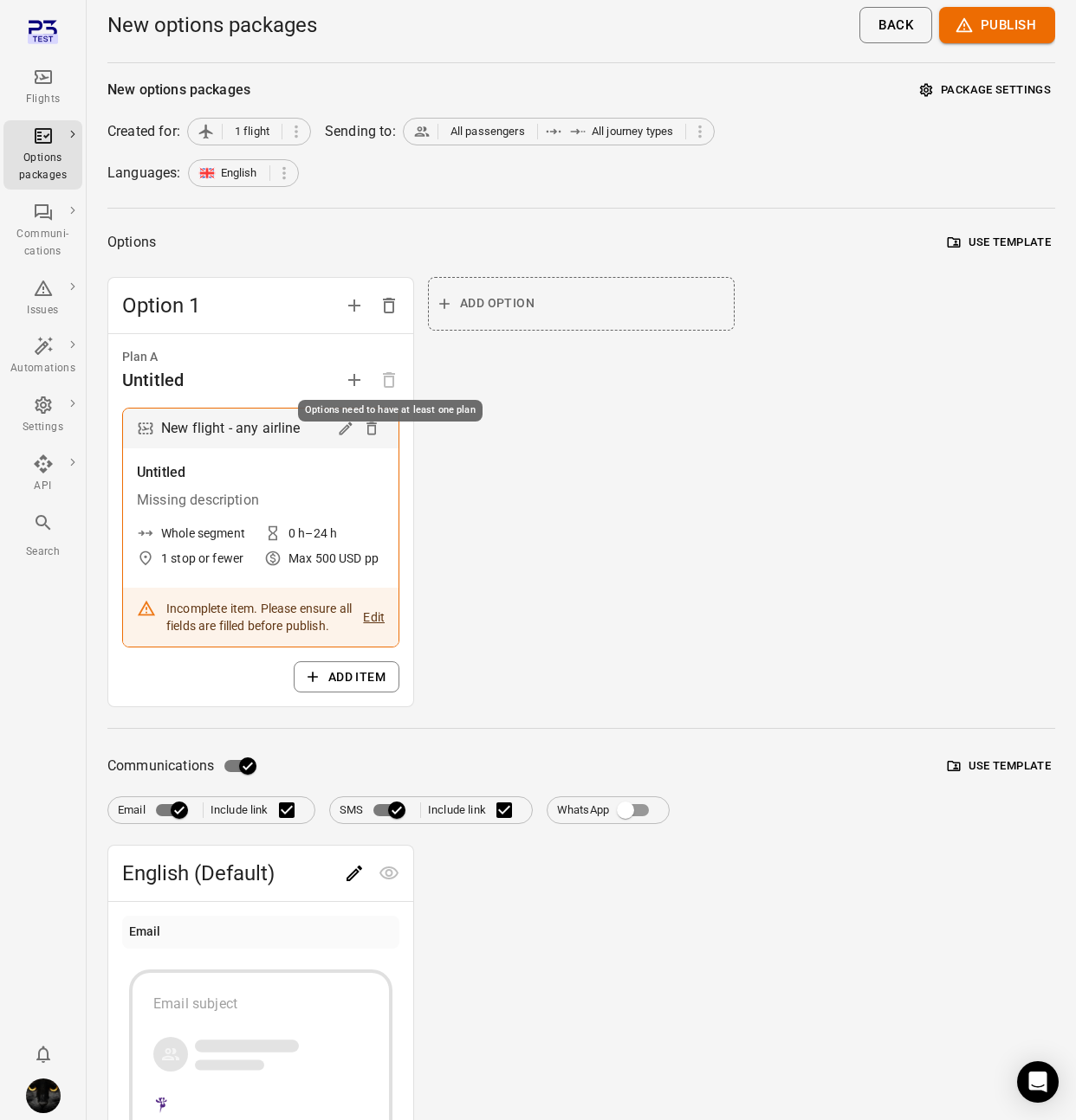
click at [384, 382] on span "Options need to have at least one plan" at bounding box center [389, 380] width 35 height 17
click at [352, 371] on icon "Add plan" at bounding box center [354, 380] width 21 height 21
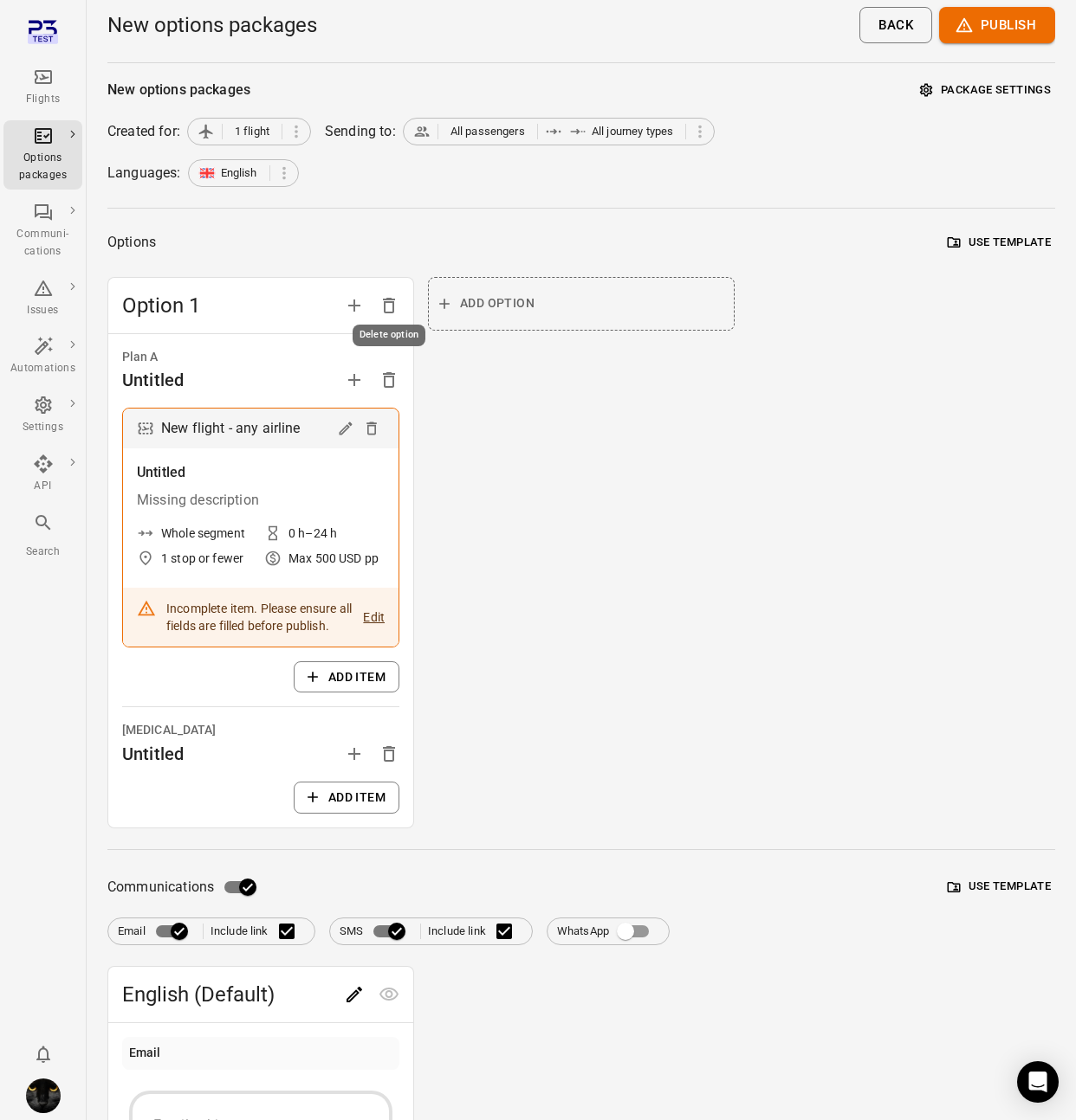
click at [401, 299] on button "Delete option" at bounding box center [389, 305] width 35 height 35
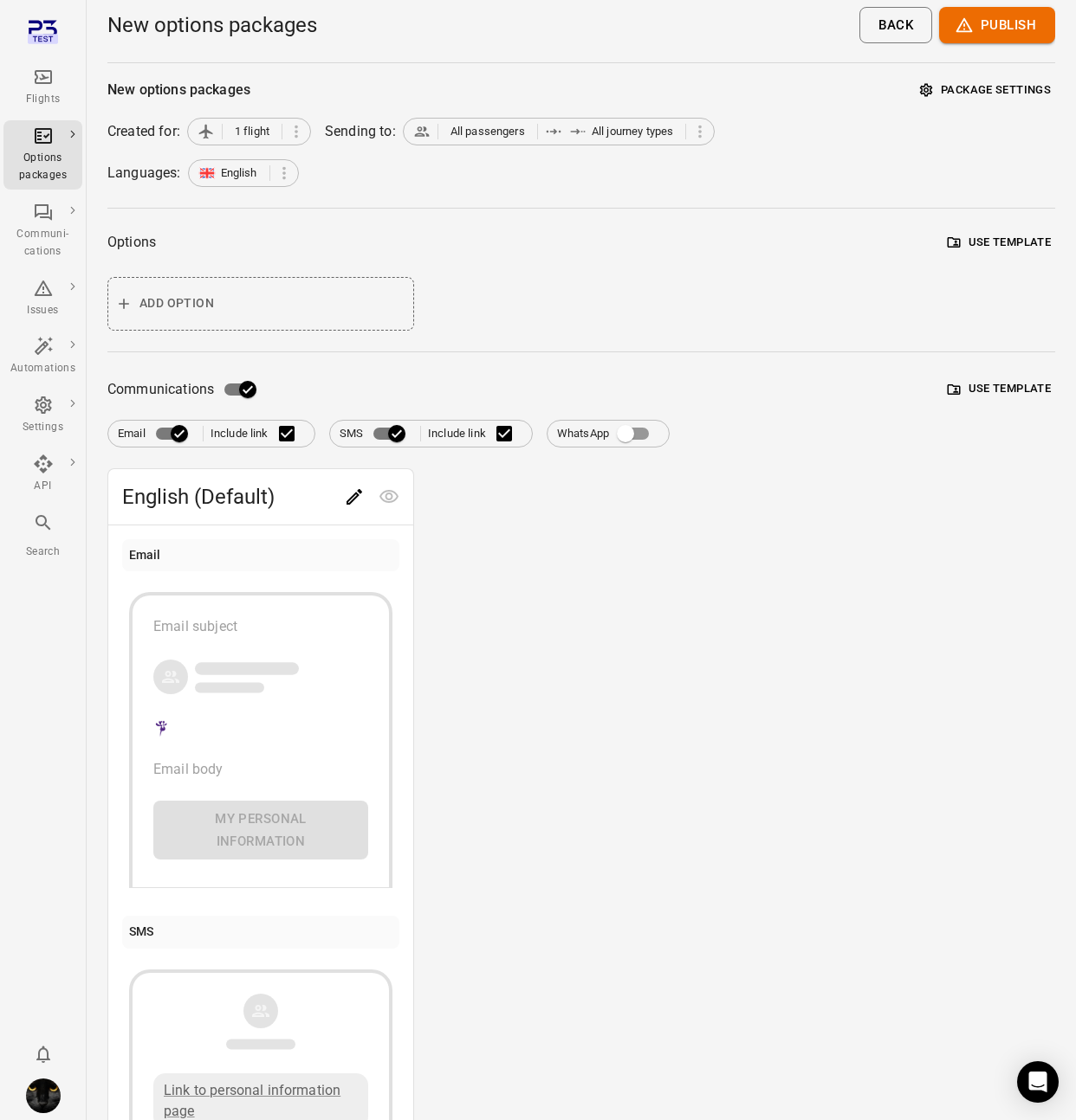
click at [345, 317] on button "Add option" at bounding box center [261, 303] width 307 height 53
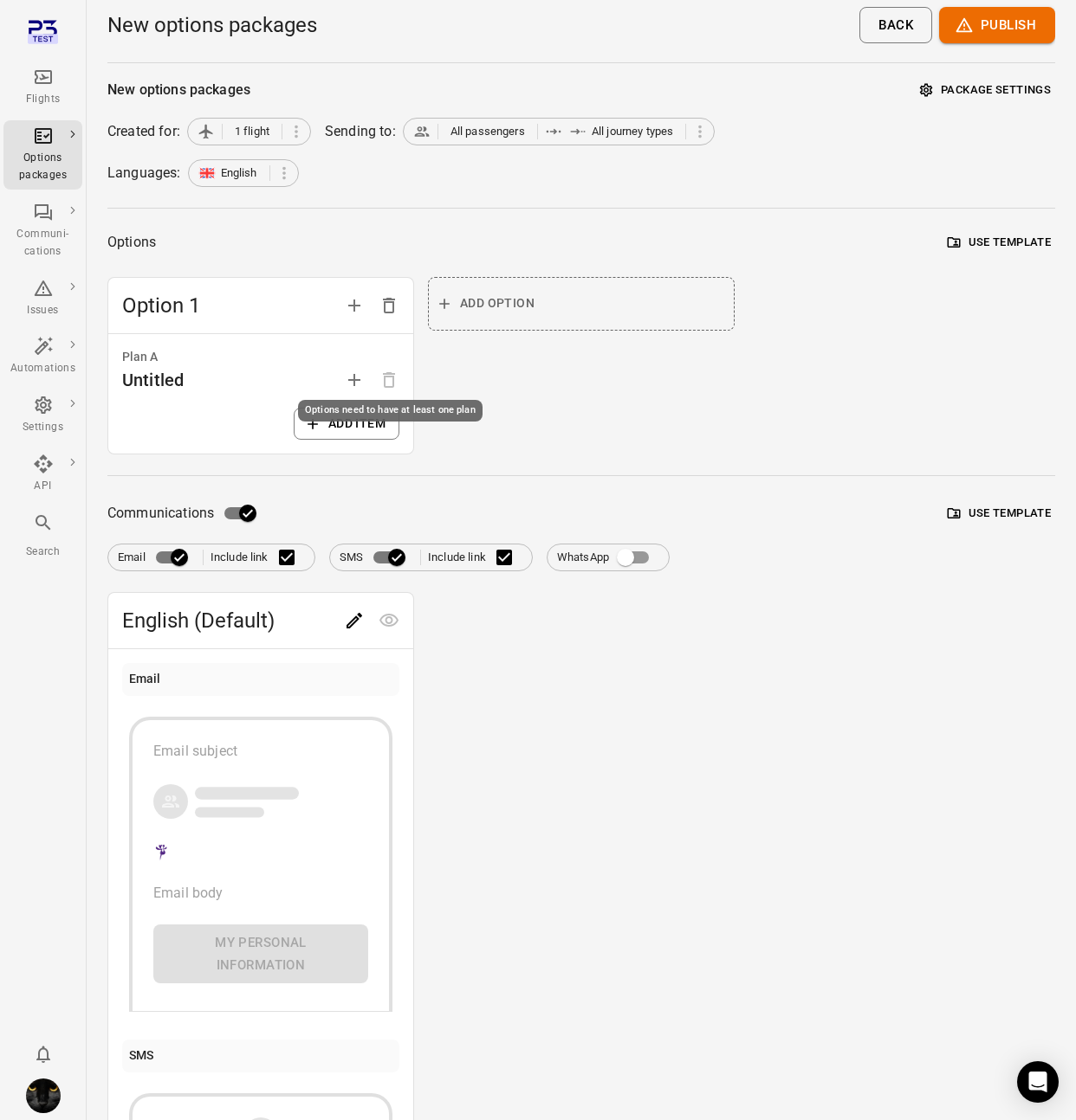
click at [367, 420] on div "Options need to have at least one plan" at bounding box center [390, 411] width 185 height 22
click at [344, 433] on button "Add item" at bounding box center [346, 423] width 106 height 32
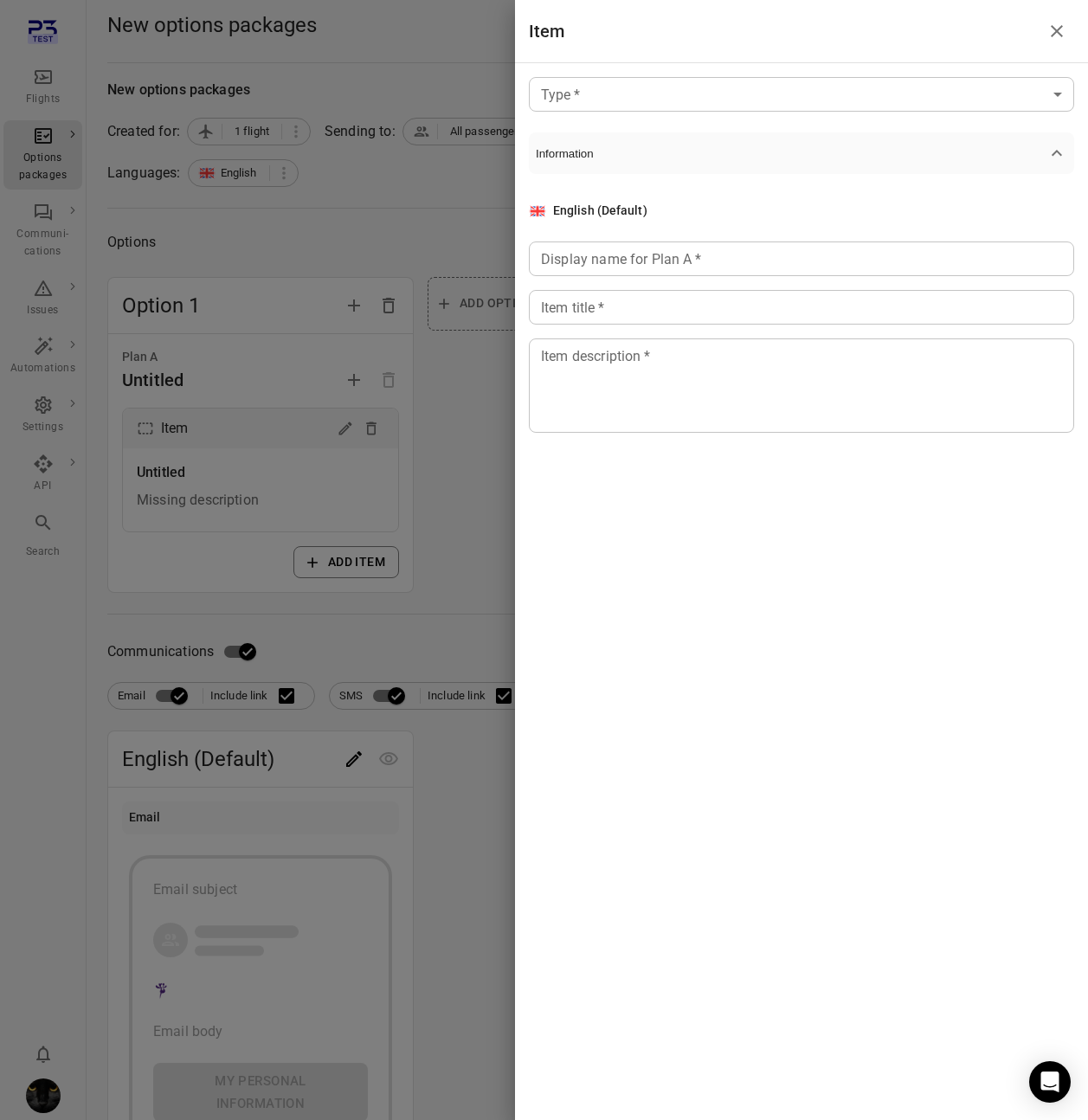
click at [759, 107] on body "Flights Options packages Communi-cations Issues Automations Settings API Search…" at bounding box center [544, 776] width 1088 height 1552
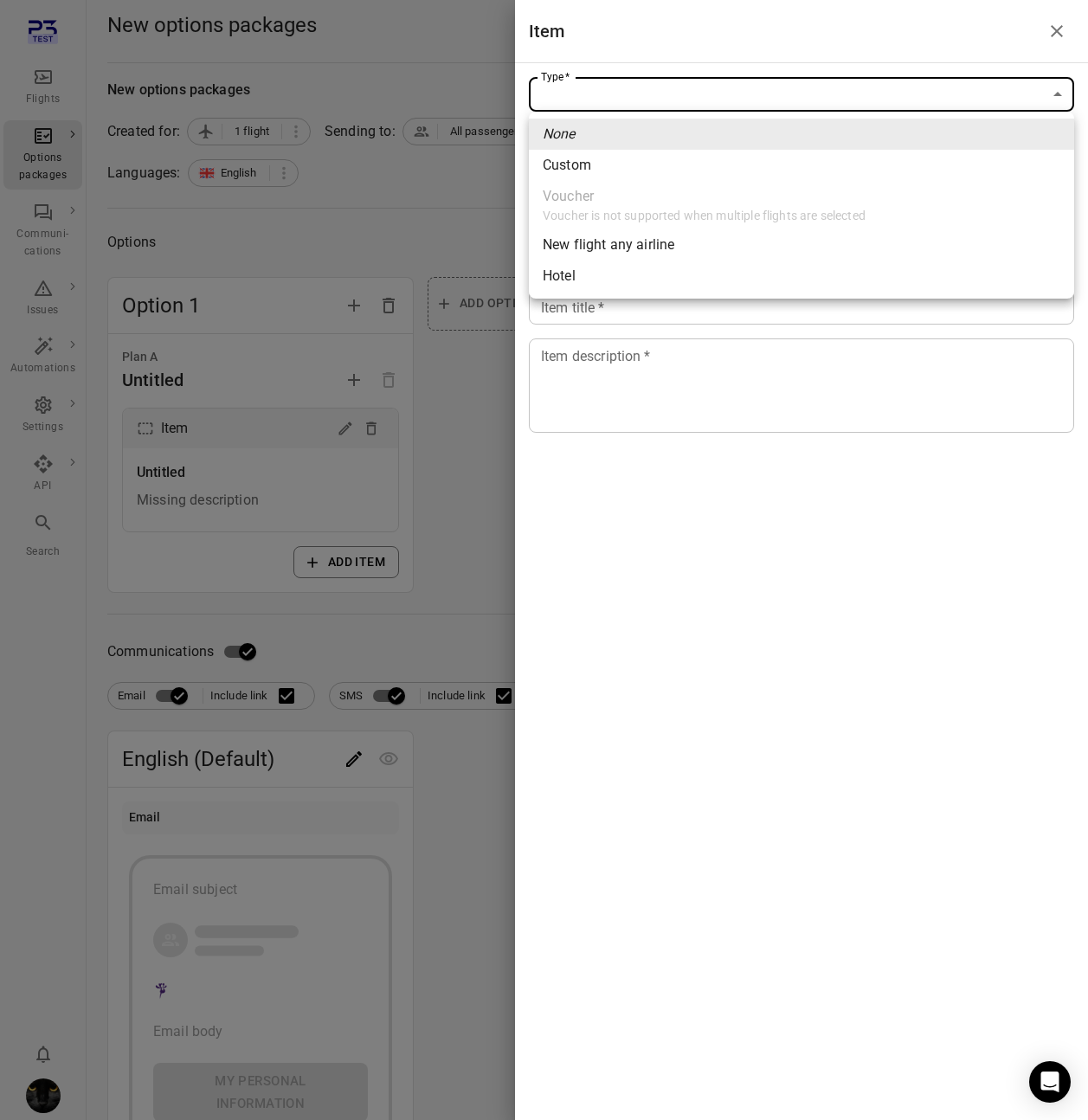
click at [440, 338] on div at bounding box center [544, 560] width 1088 height 1120
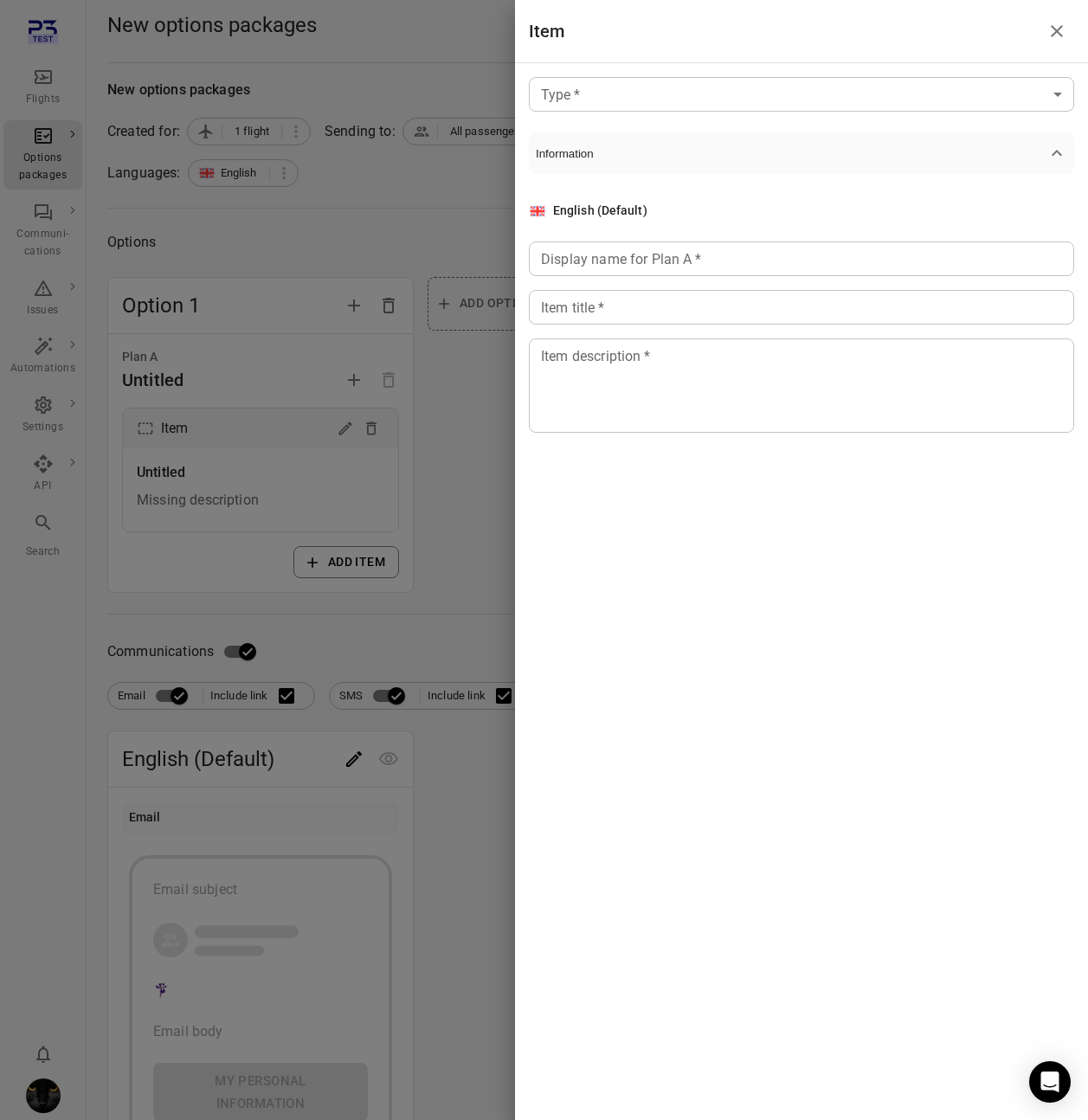
click at [192, 113] on div at bounding box center [544, 560] width 1088 height 1120
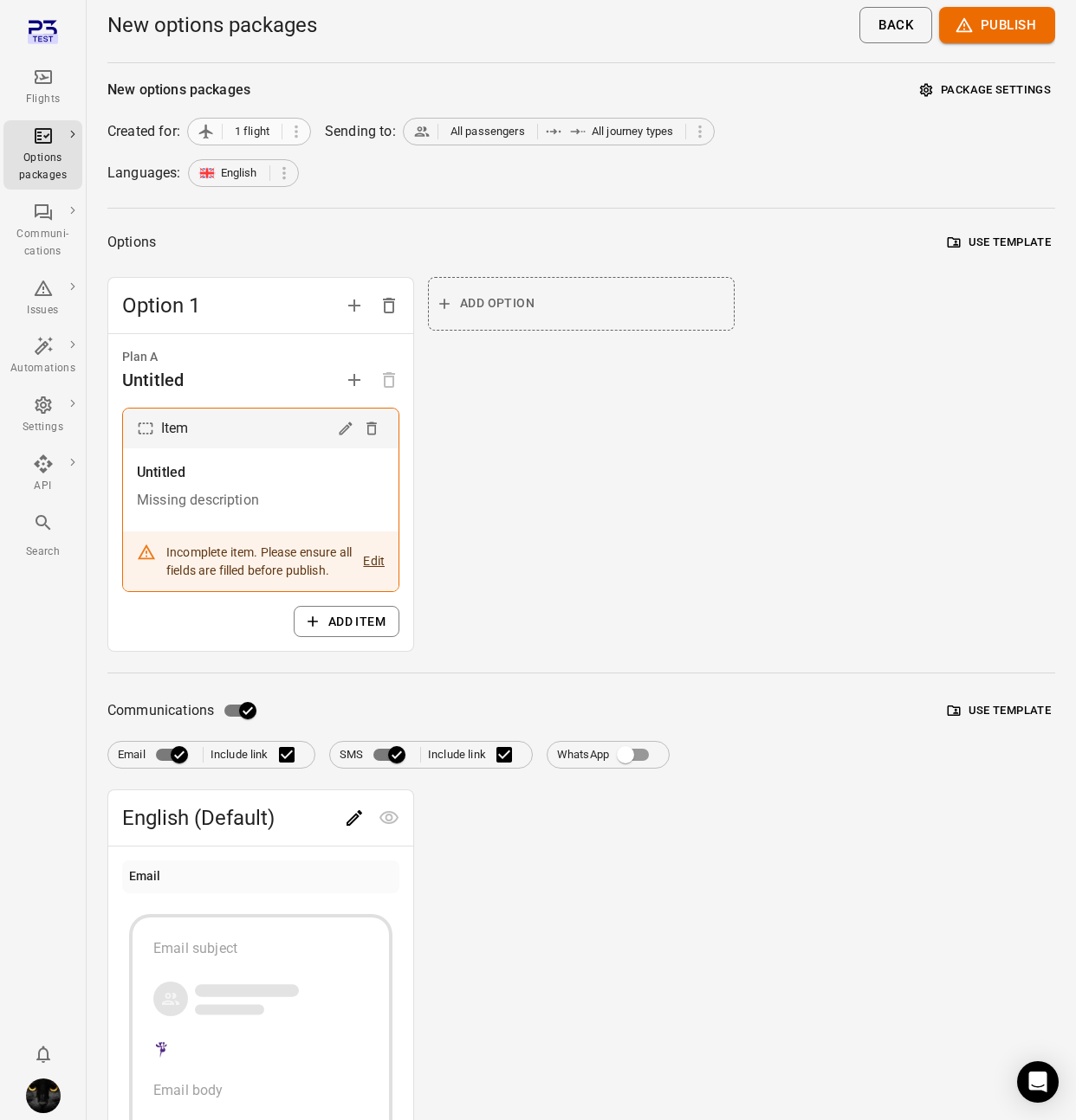
click at [215, 133] on icon at bounding box center [207, 131] width 18 height 18
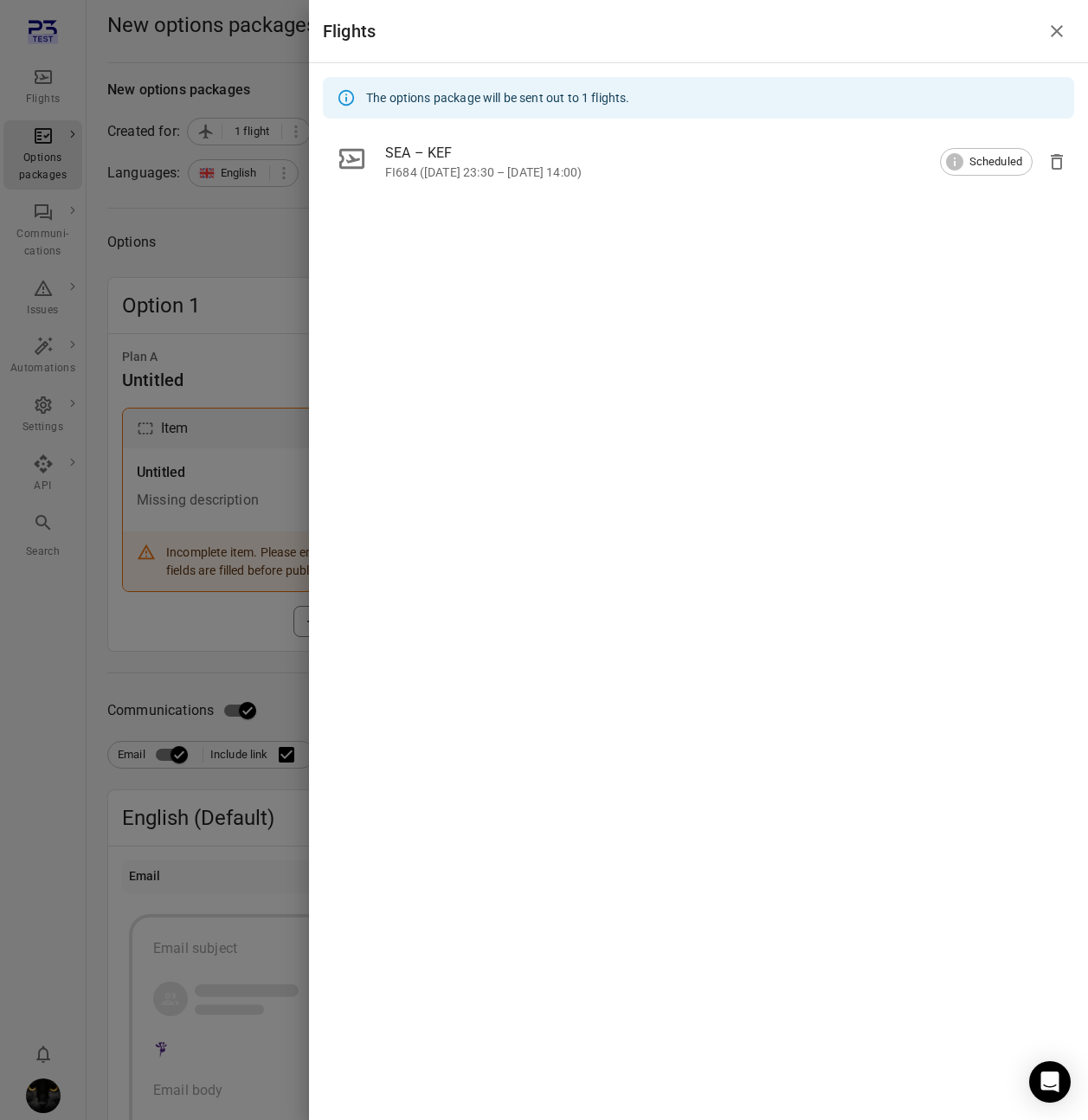
click at [214, 133] on div at bounding box center [544, 560] width 1088 height 1120
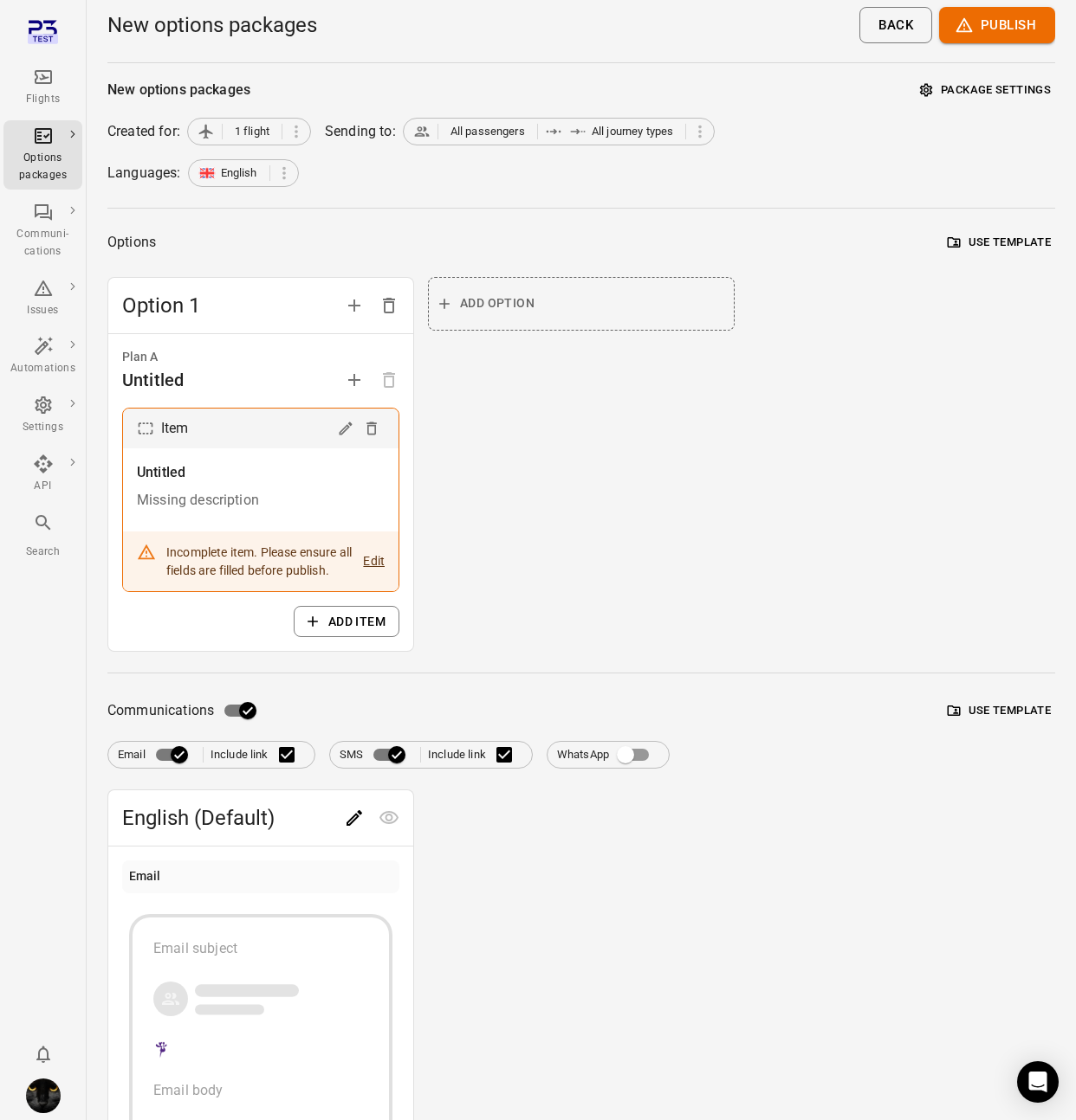
click at [33, 69] on icon "Main navigation" at bounding box center [43, 76] width 21 height 21
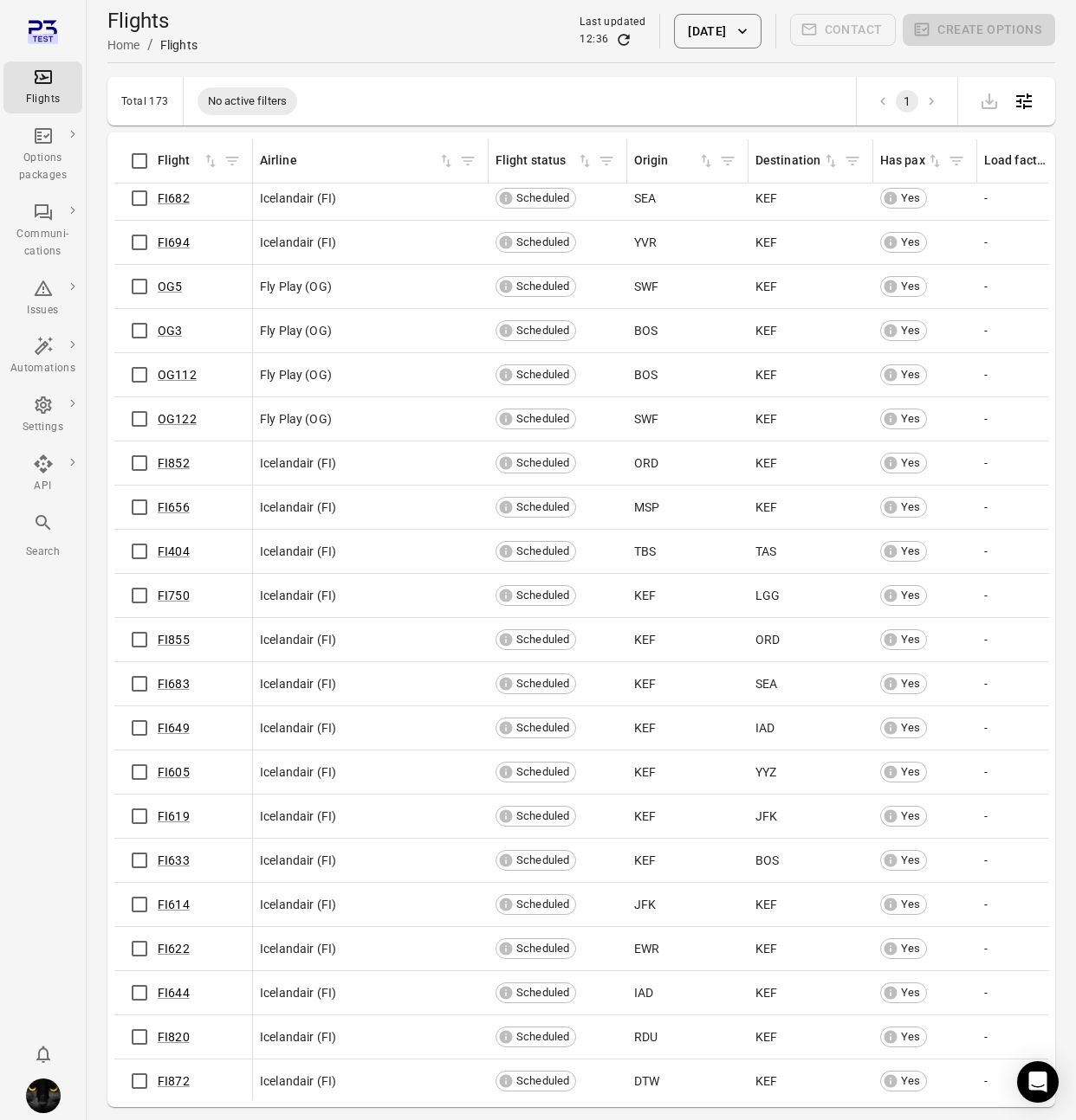
scroll to position [5601, 0]
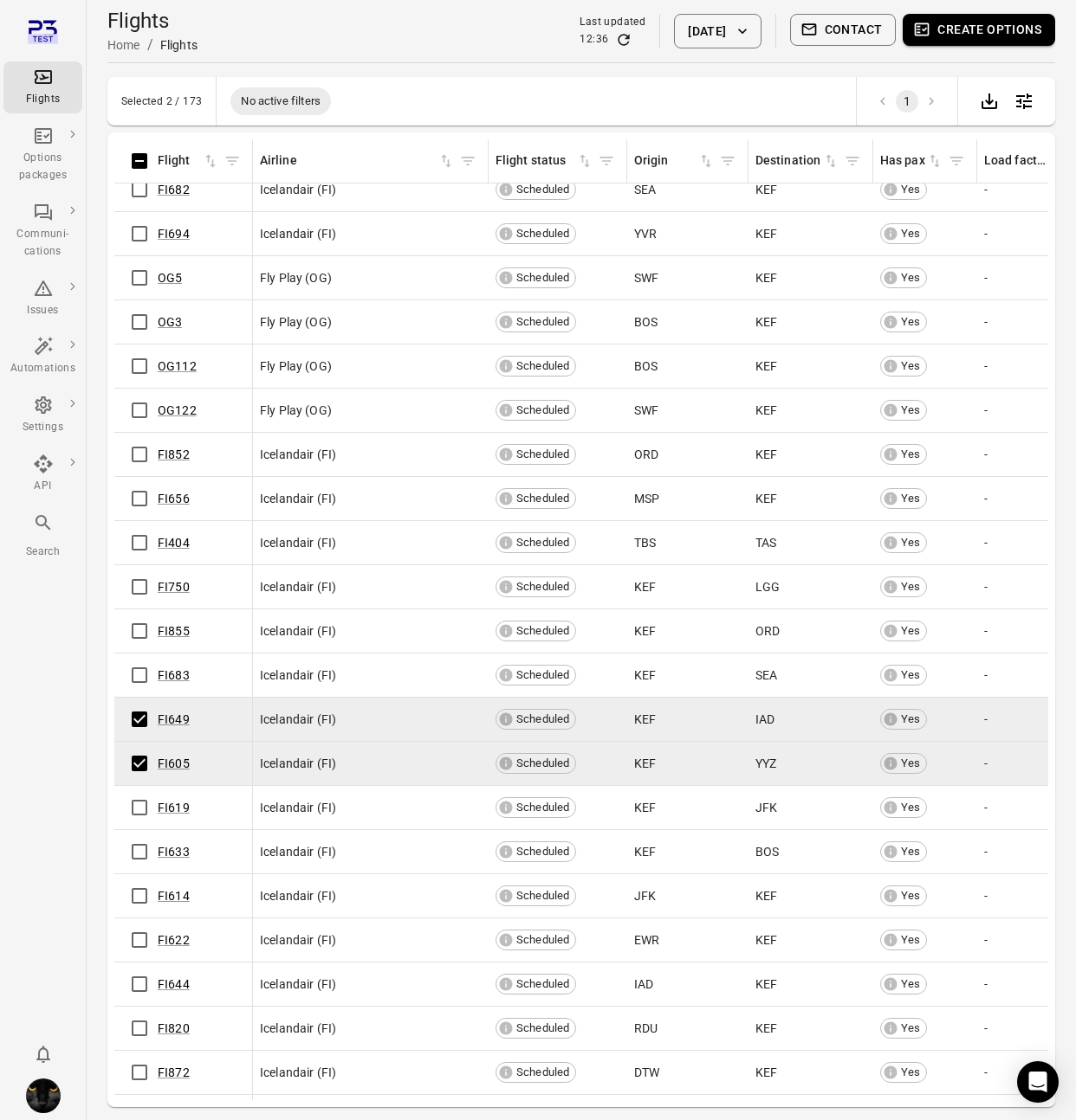
click at [948, 43] on button "Create options" at bounding box center [978, 30] width 152 height 32
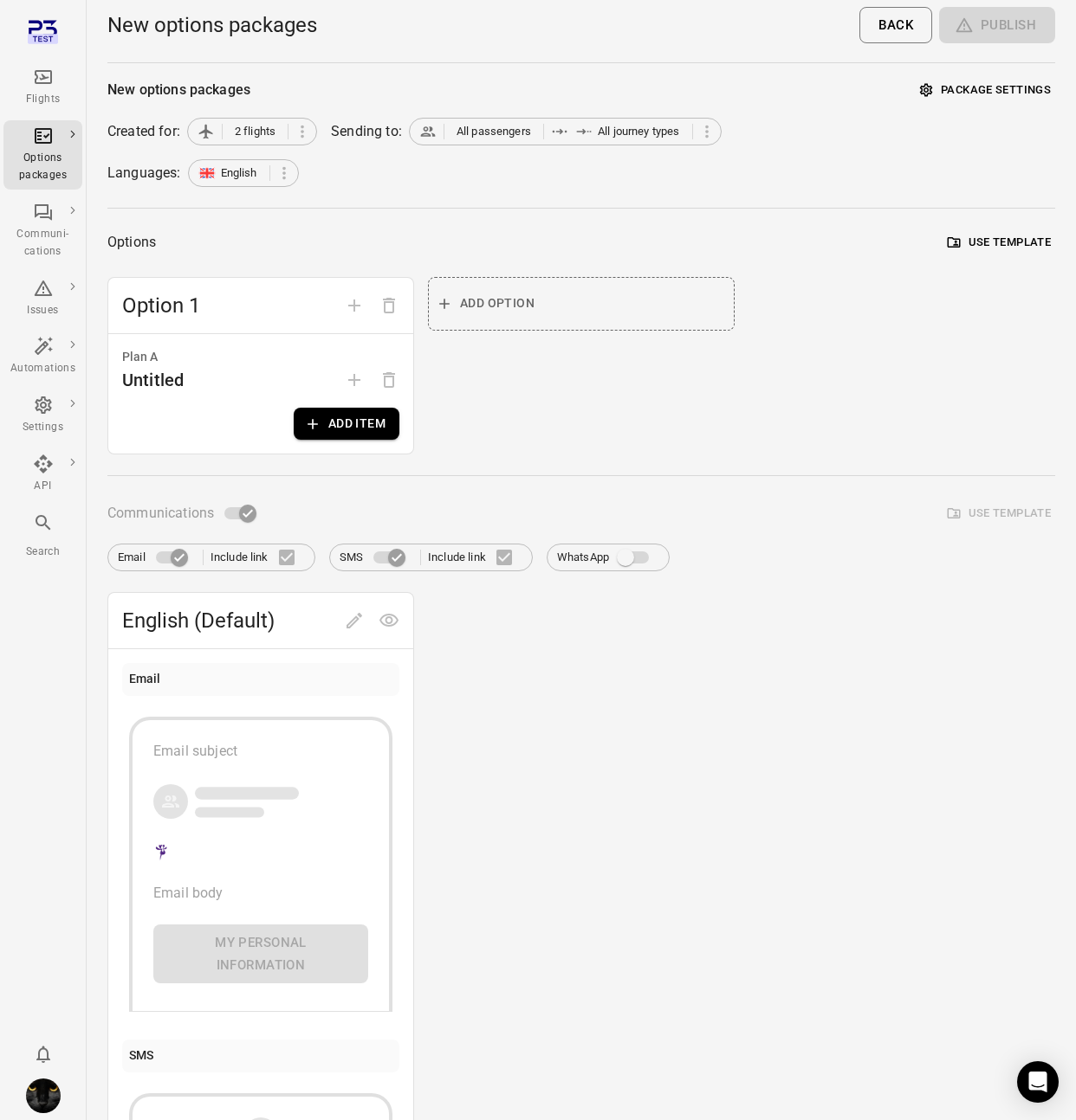
click at [335, 422] on button "Add item" at bounding box center [346, 423] width 106 height 32
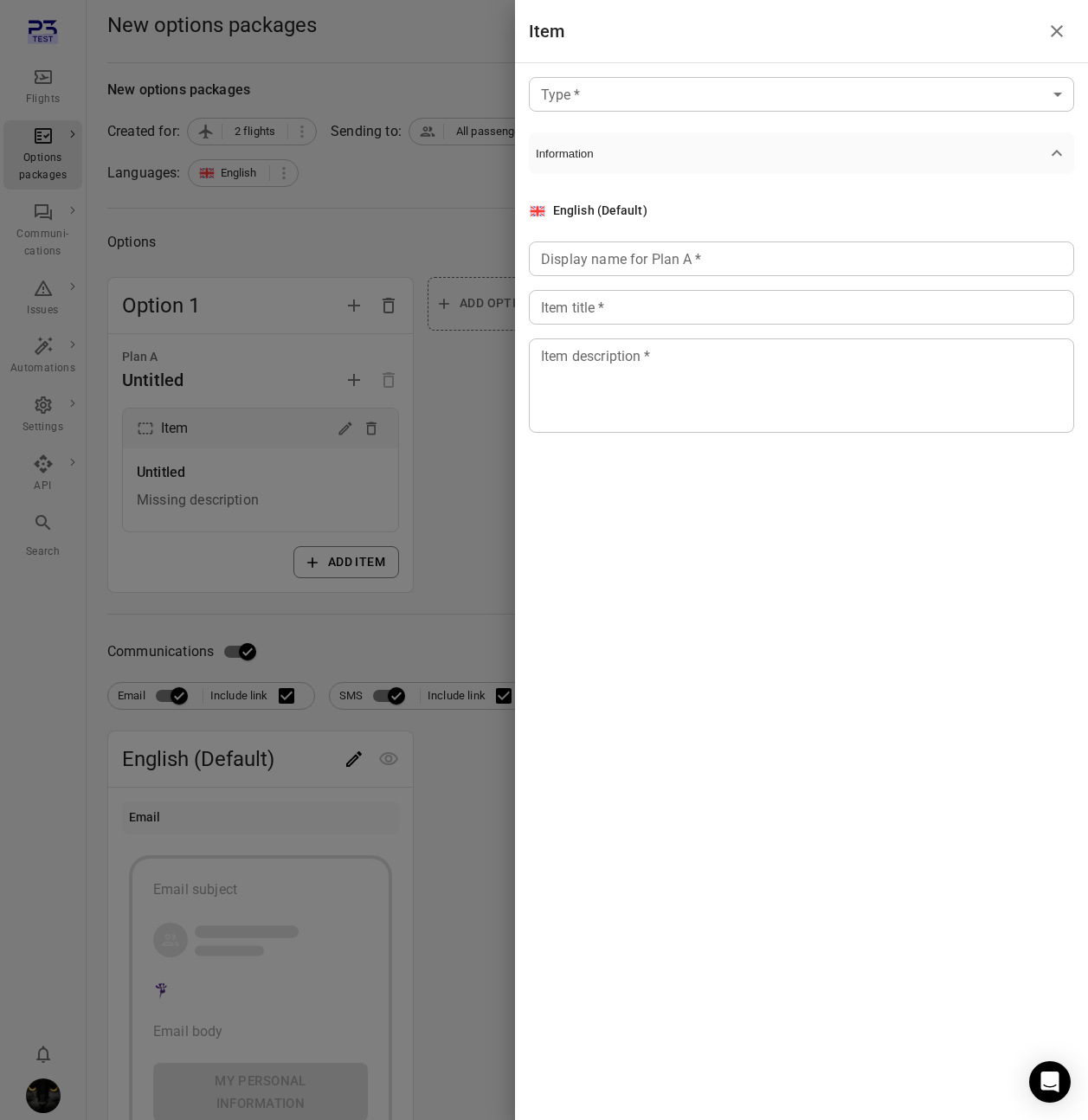
click at [581, 86] on body "Flights Options packages Communi-cations Issues Automations Settings API Search…" at bounding box center [544, 776] width 1088 height 1552
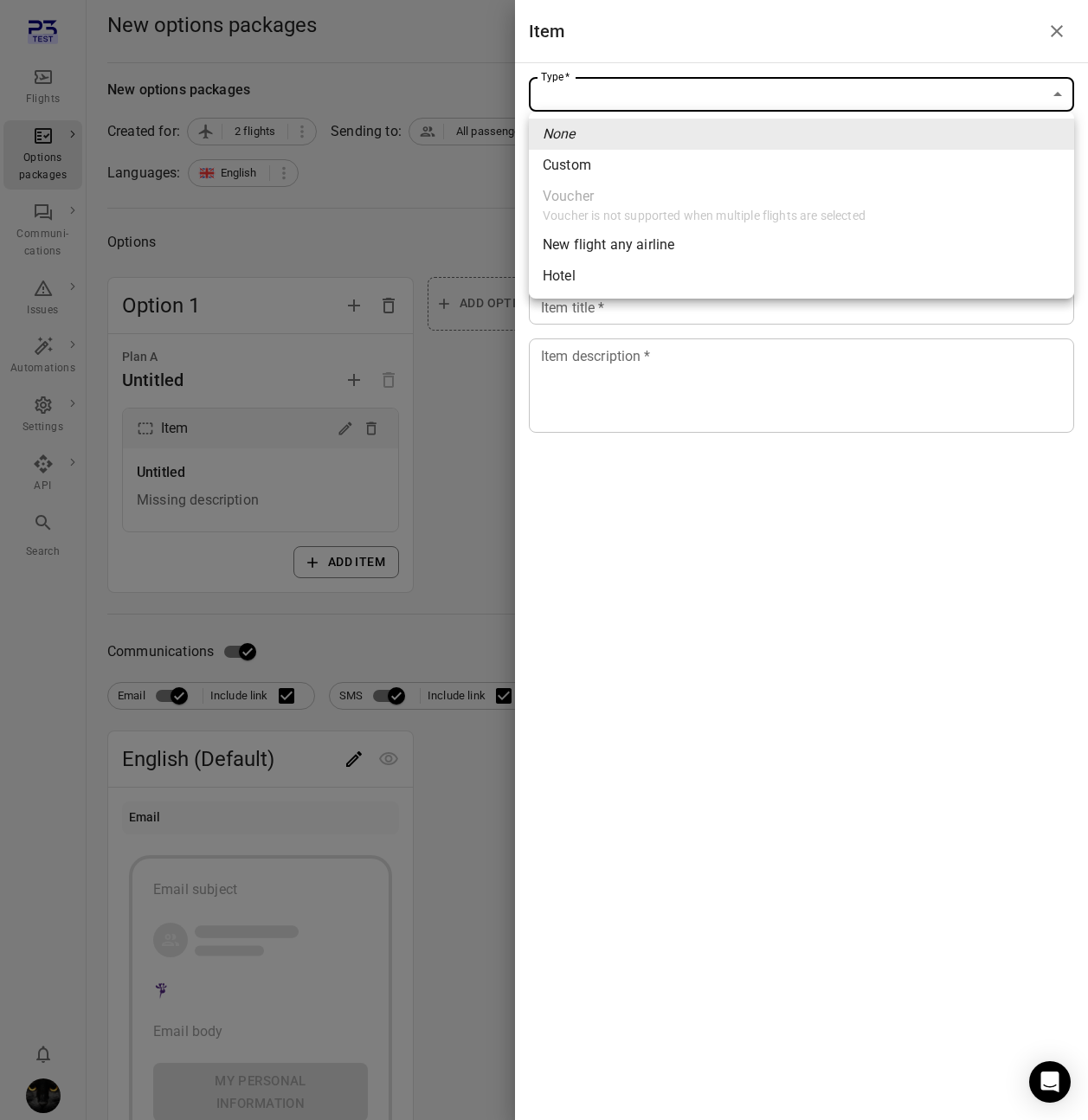
click at [568, 169] on span "Custom" at bounding box center [801, 165] width 518 height 21
type input "******"
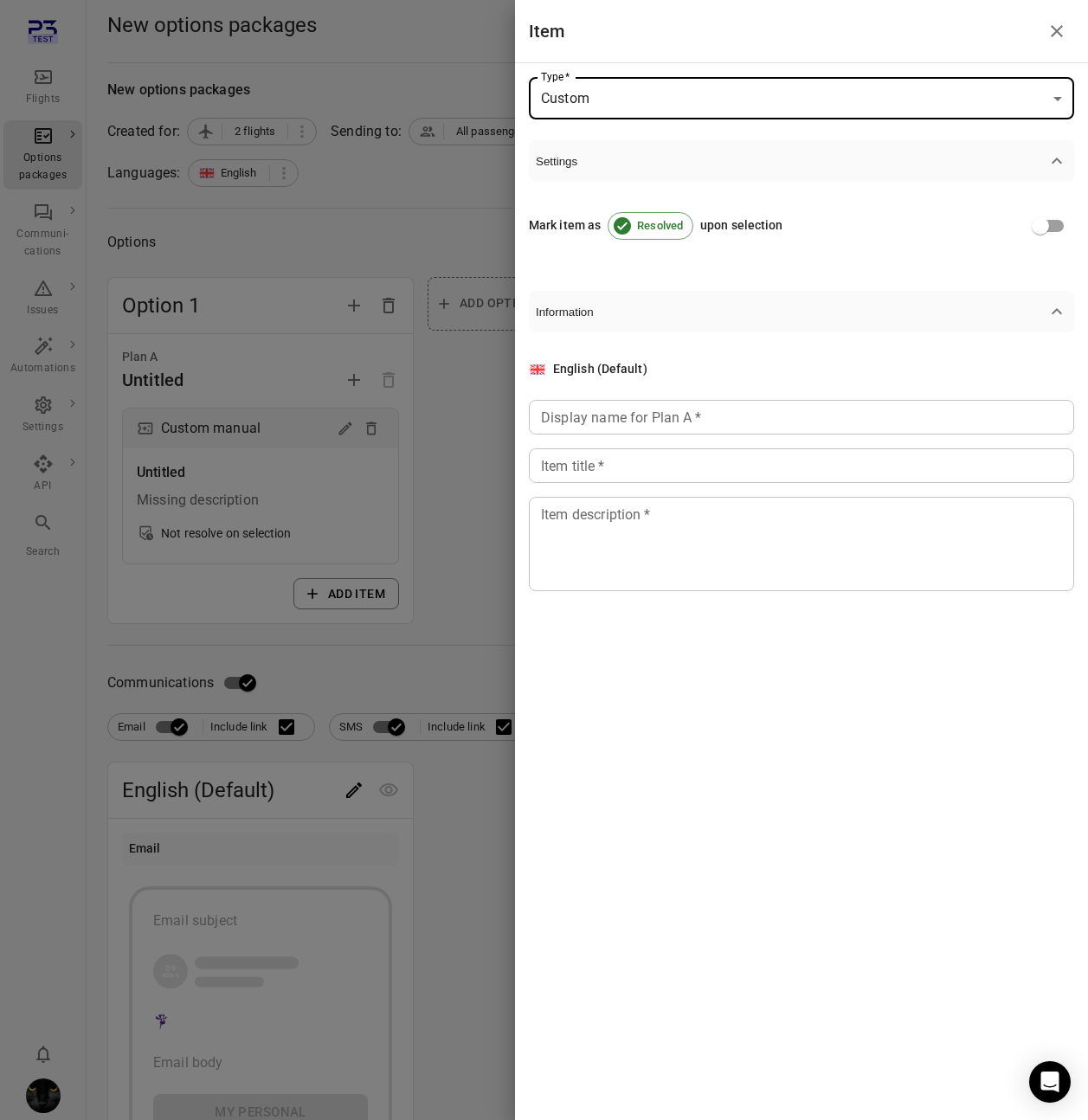
click at [711, 261] on div "Mark item as Resolved upon selection" at bounding box center [801, 225] width 545 height 88
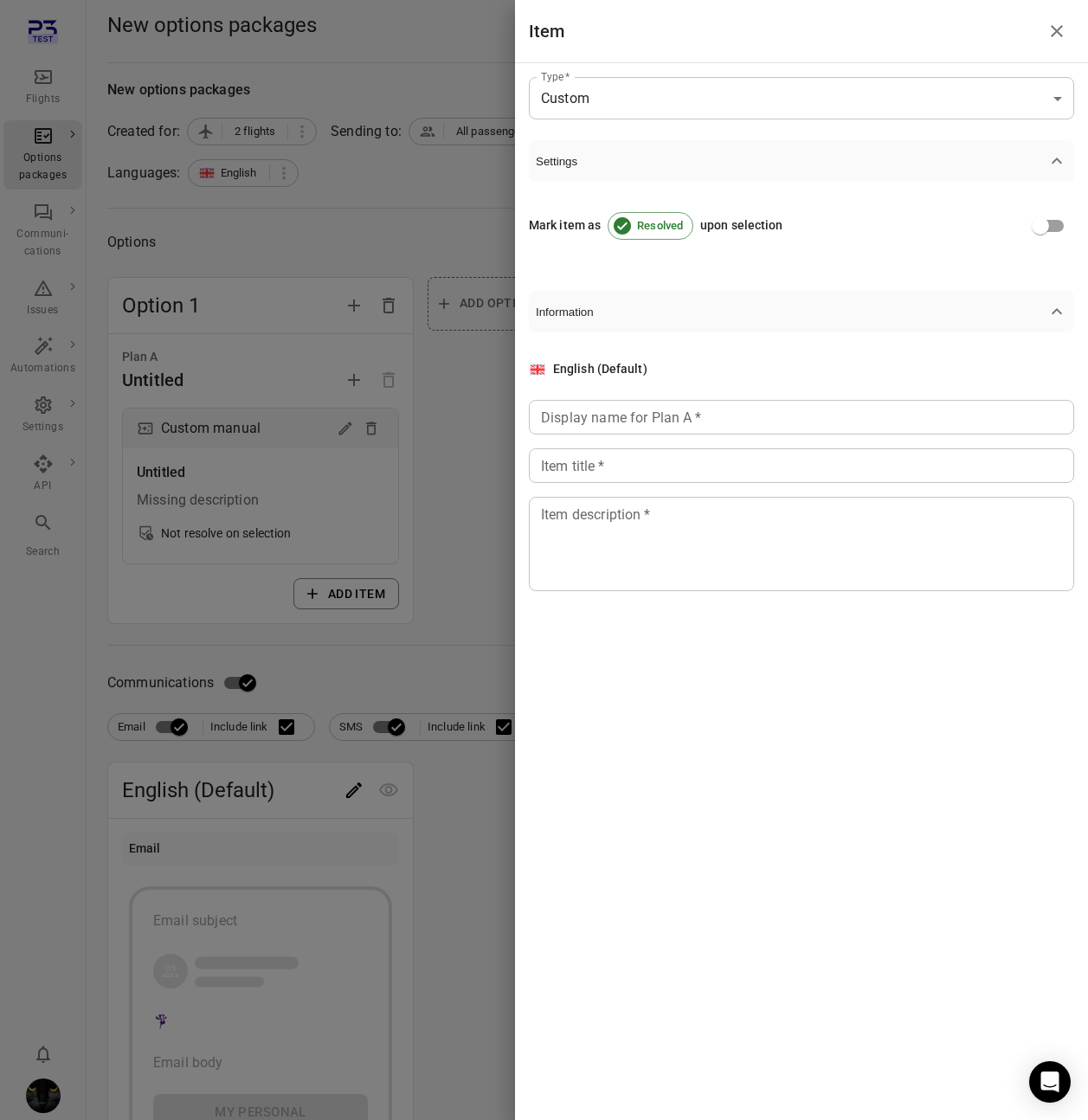
click at [735, 158] on span "Settings" at bounding box center [791, 161] width 511 height 13
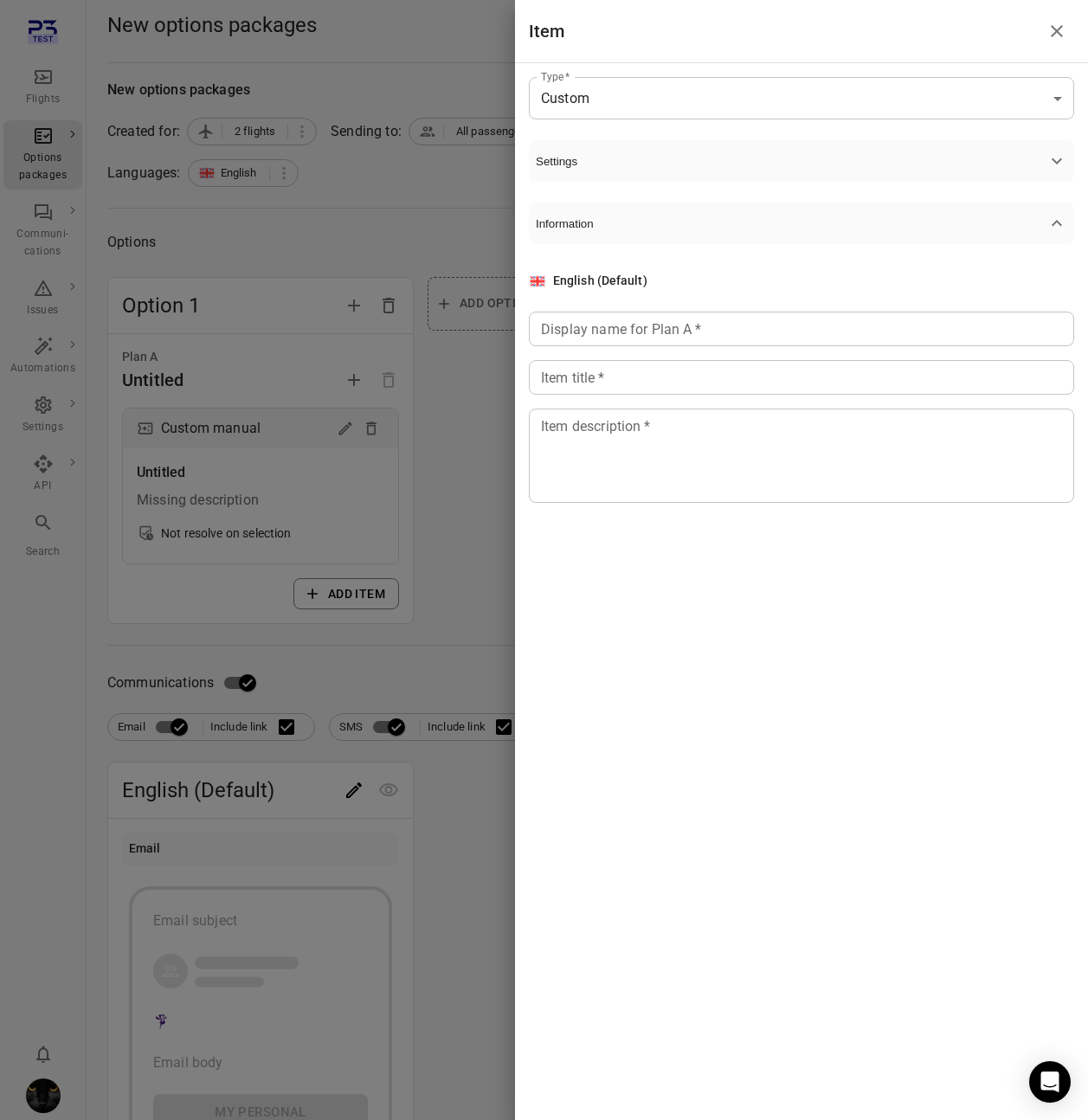
click at [735, 158] on span "Settings" at bounding box center [791, 161] width 511 height 13
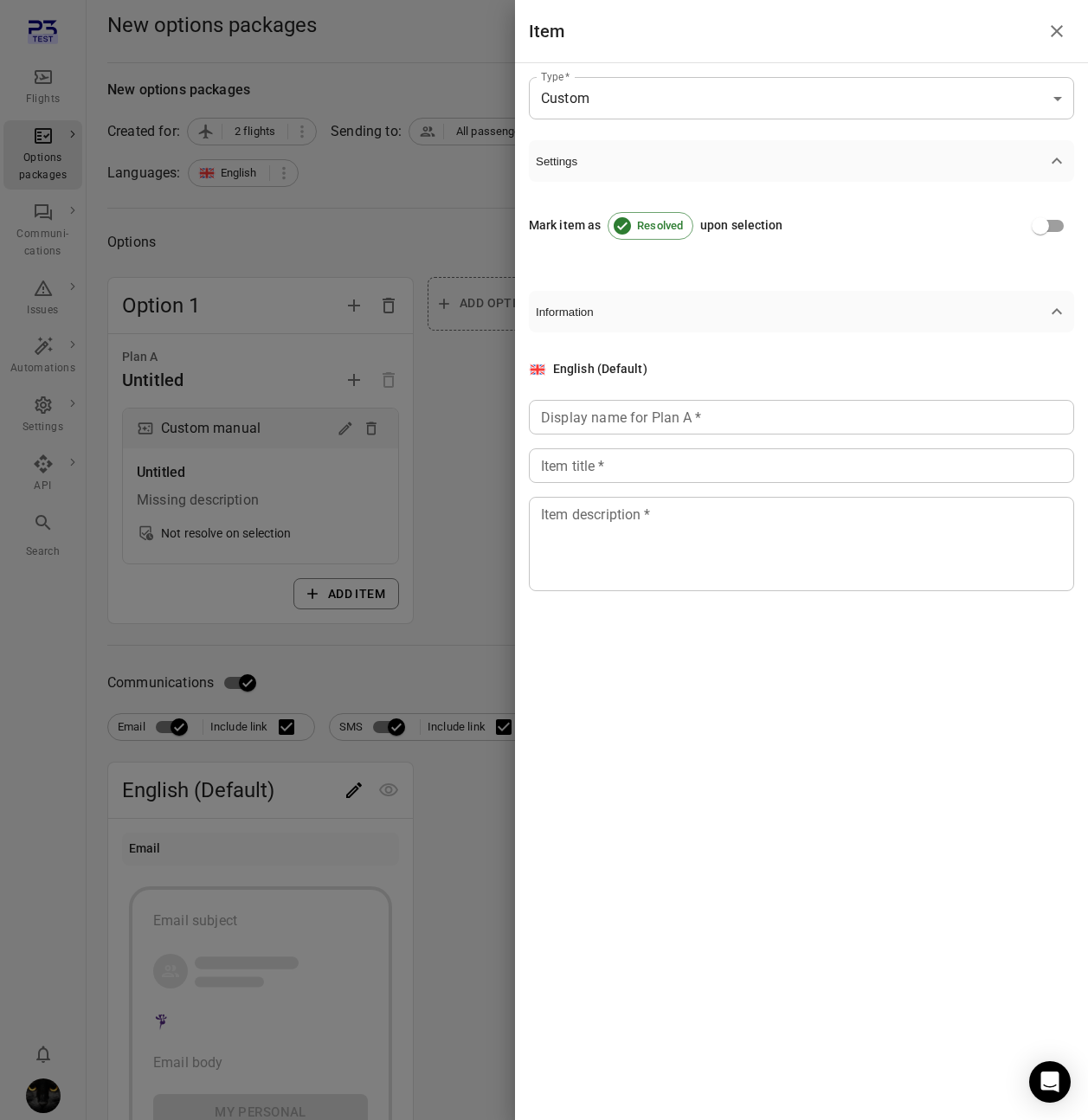
click at [748, 407] on input "Display name for Plan A   *" at bounding box center [801, 417] width 545 height 35
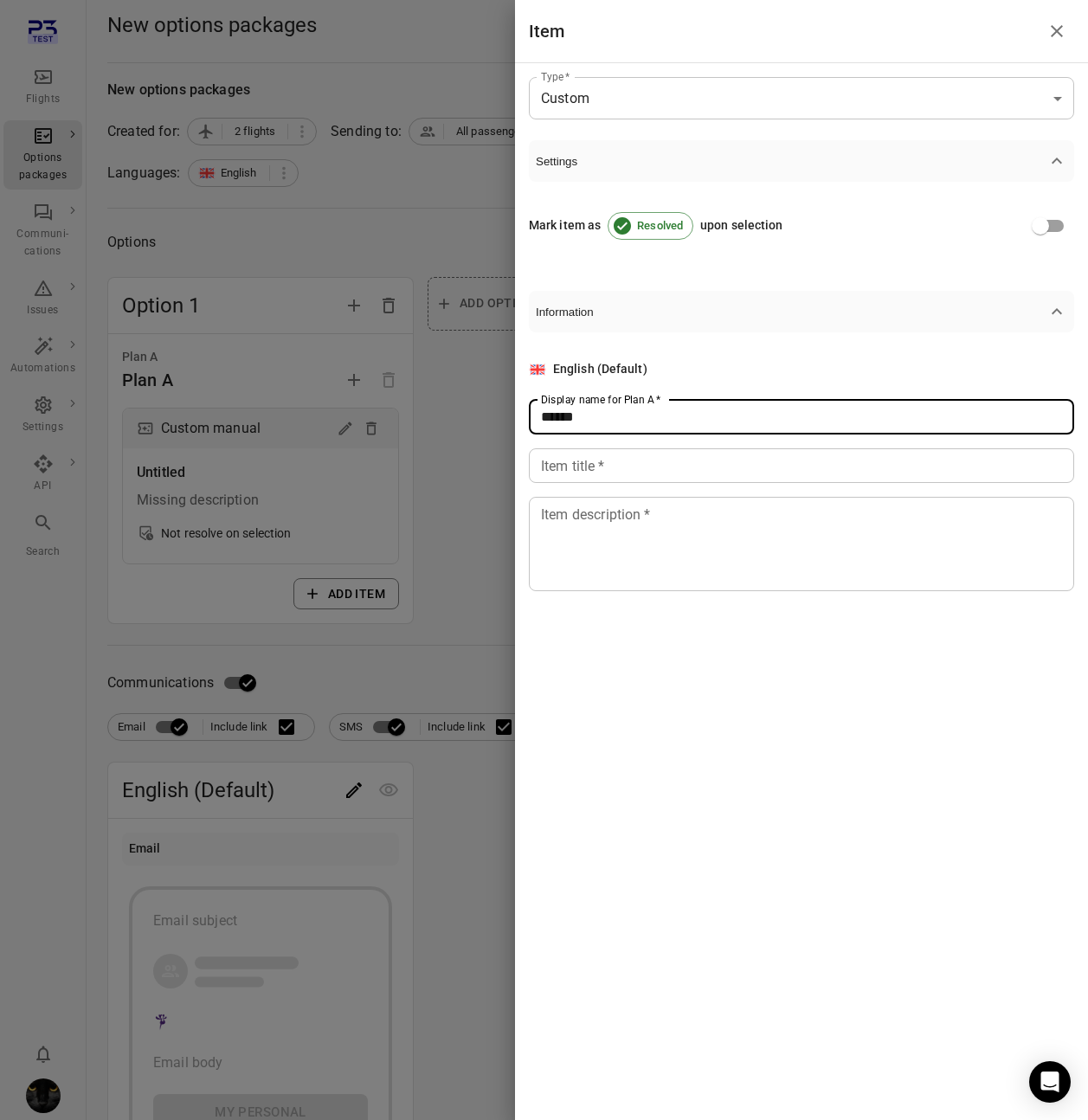
type input "******"
click at [675, 490] on div "English (Default) Display name for Plan A   * ****** Display name for Plan A   …" at bounding box center [801, 475] width 545 height 231
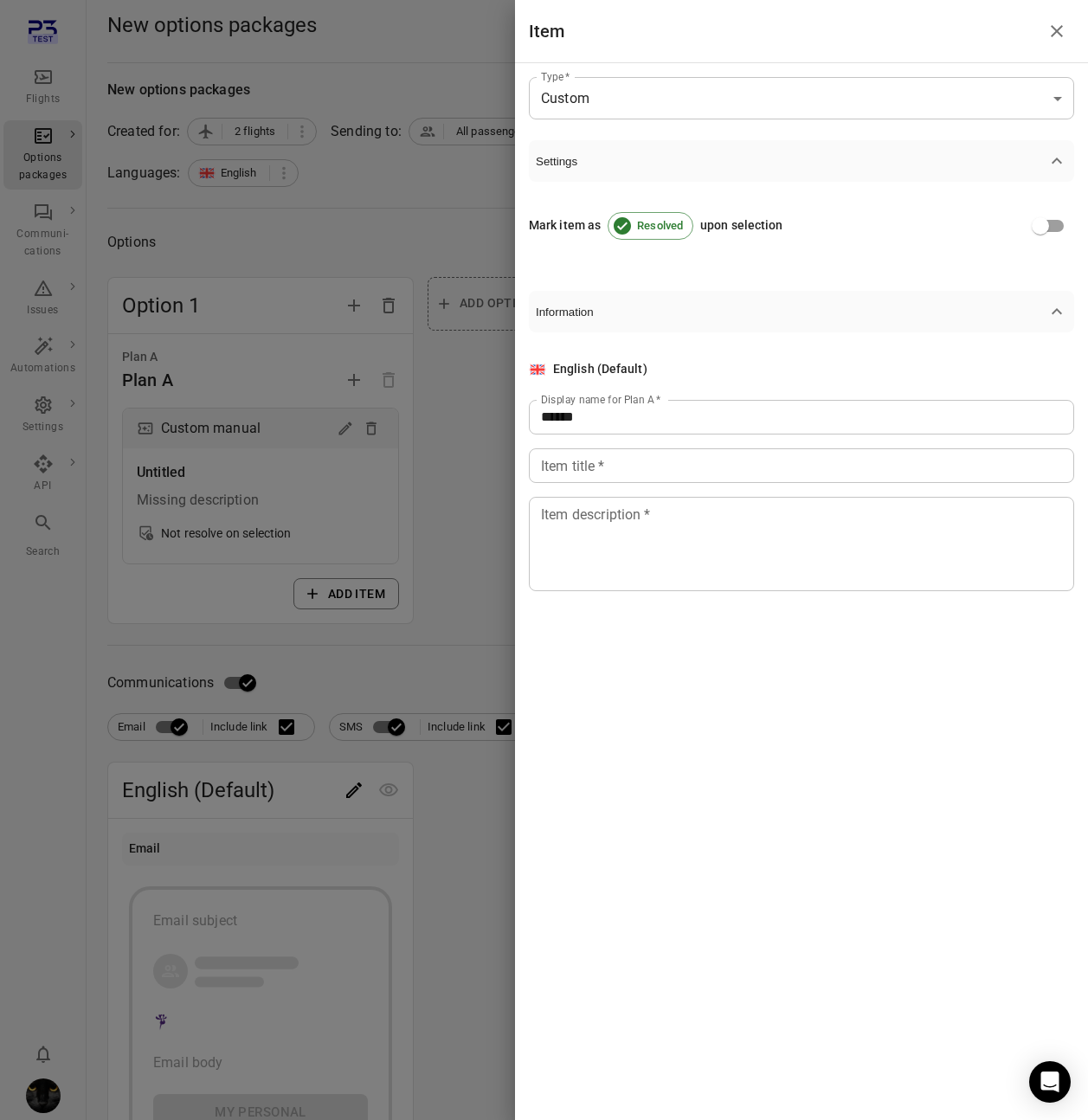
click at [673, 474] on input "Item title   *" at bounding box center [801, 466] width 545 height 35
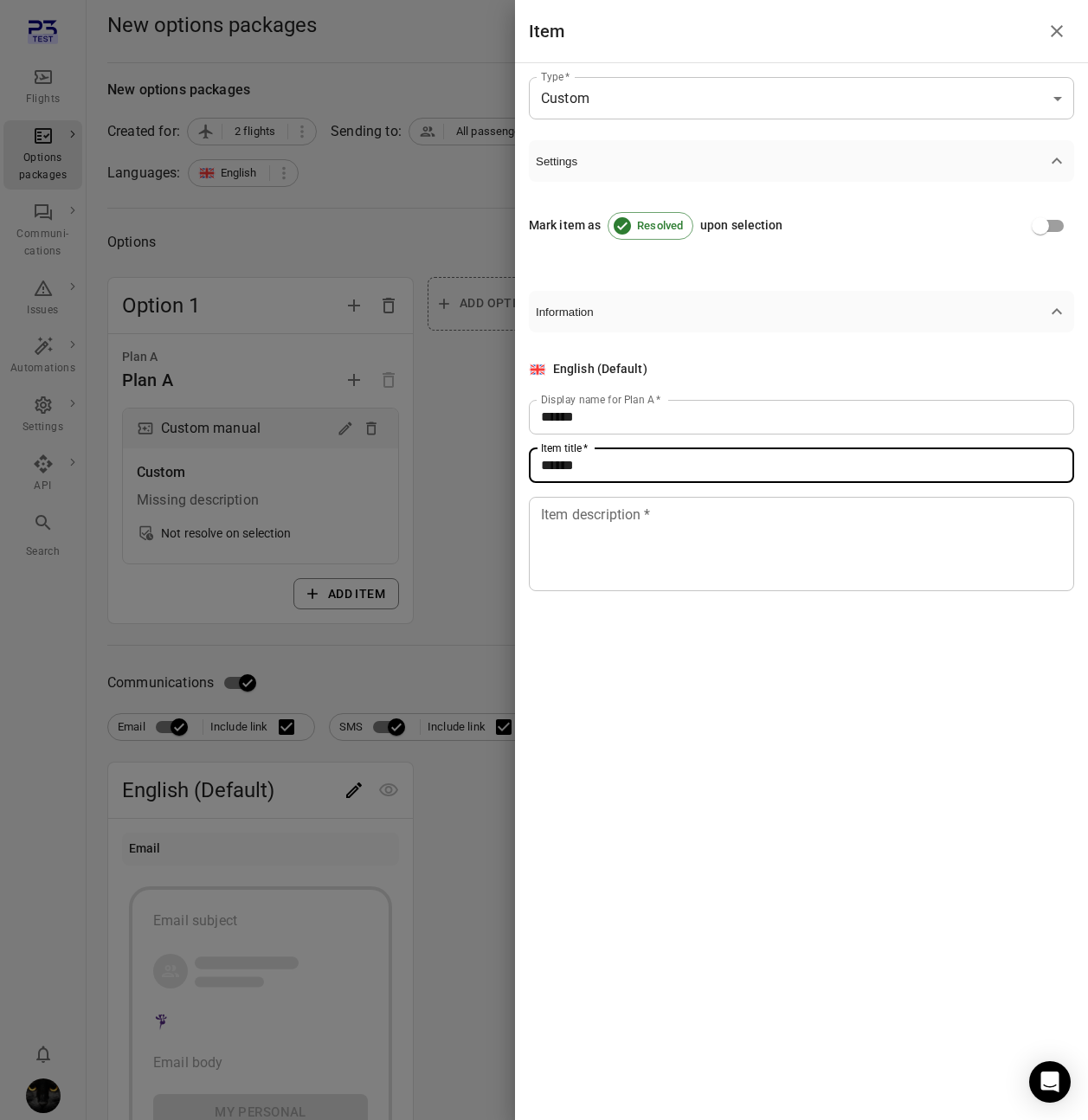
type input "******"
click at [672, 542] on textarea "Item description   *" at bounding box center [800, 544] width 521 height 80
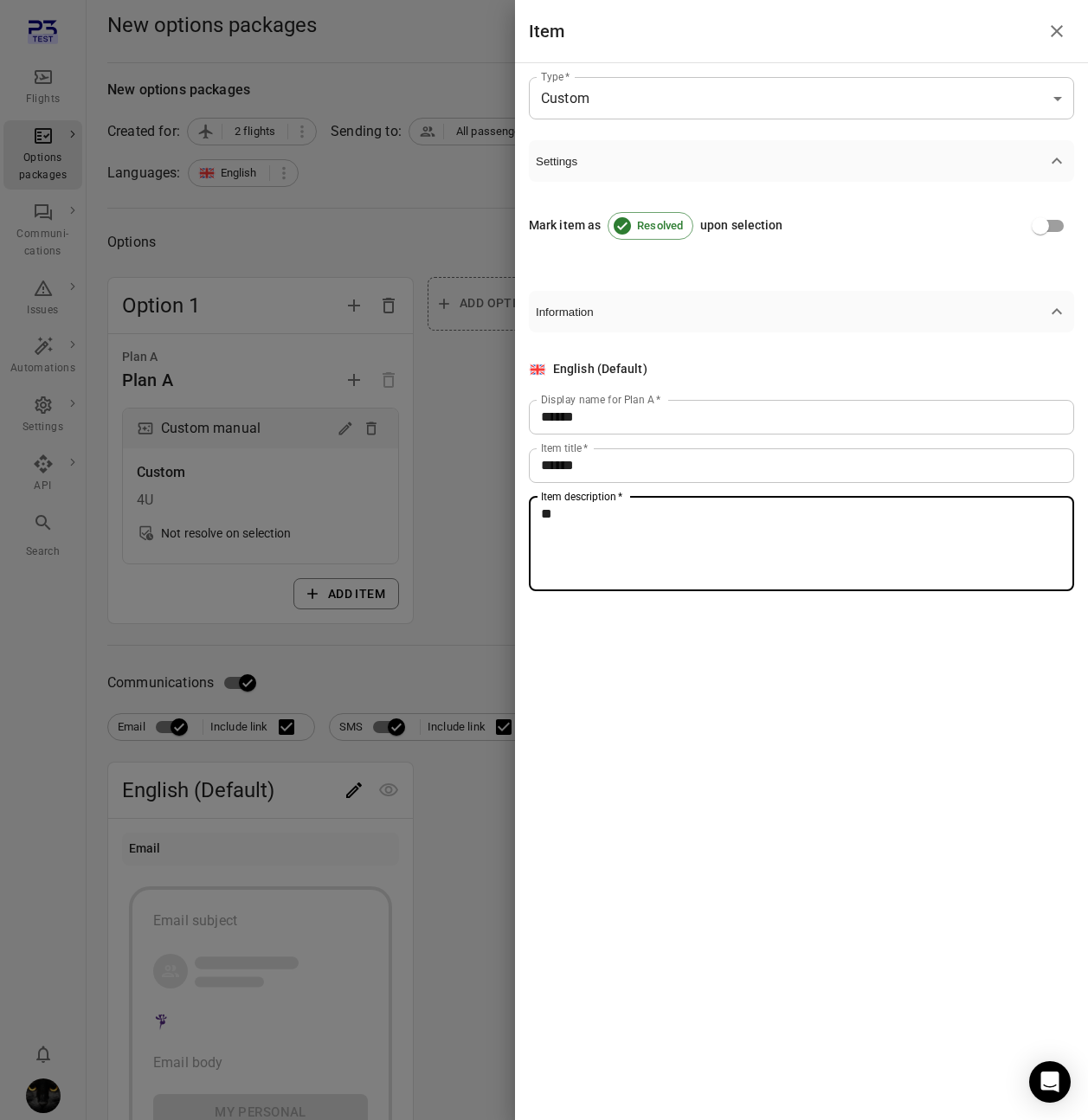
type textarea "**"
click at [460, 589] on div at bounding box center [544, 560] width 1088 height 1120
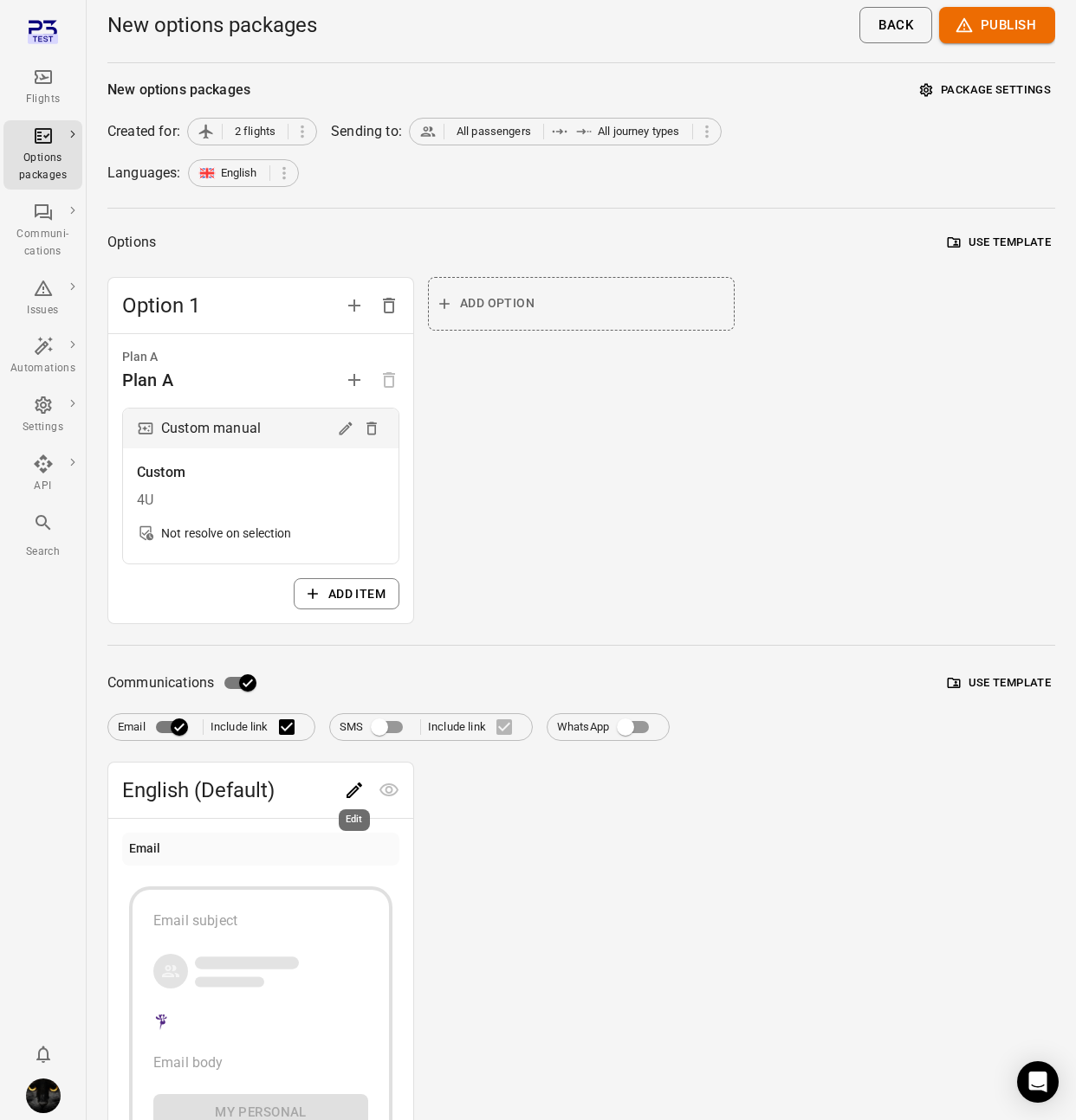
click at [359, 785] on icon "Edit" at bounding box center [354, 791] width 16 height 16
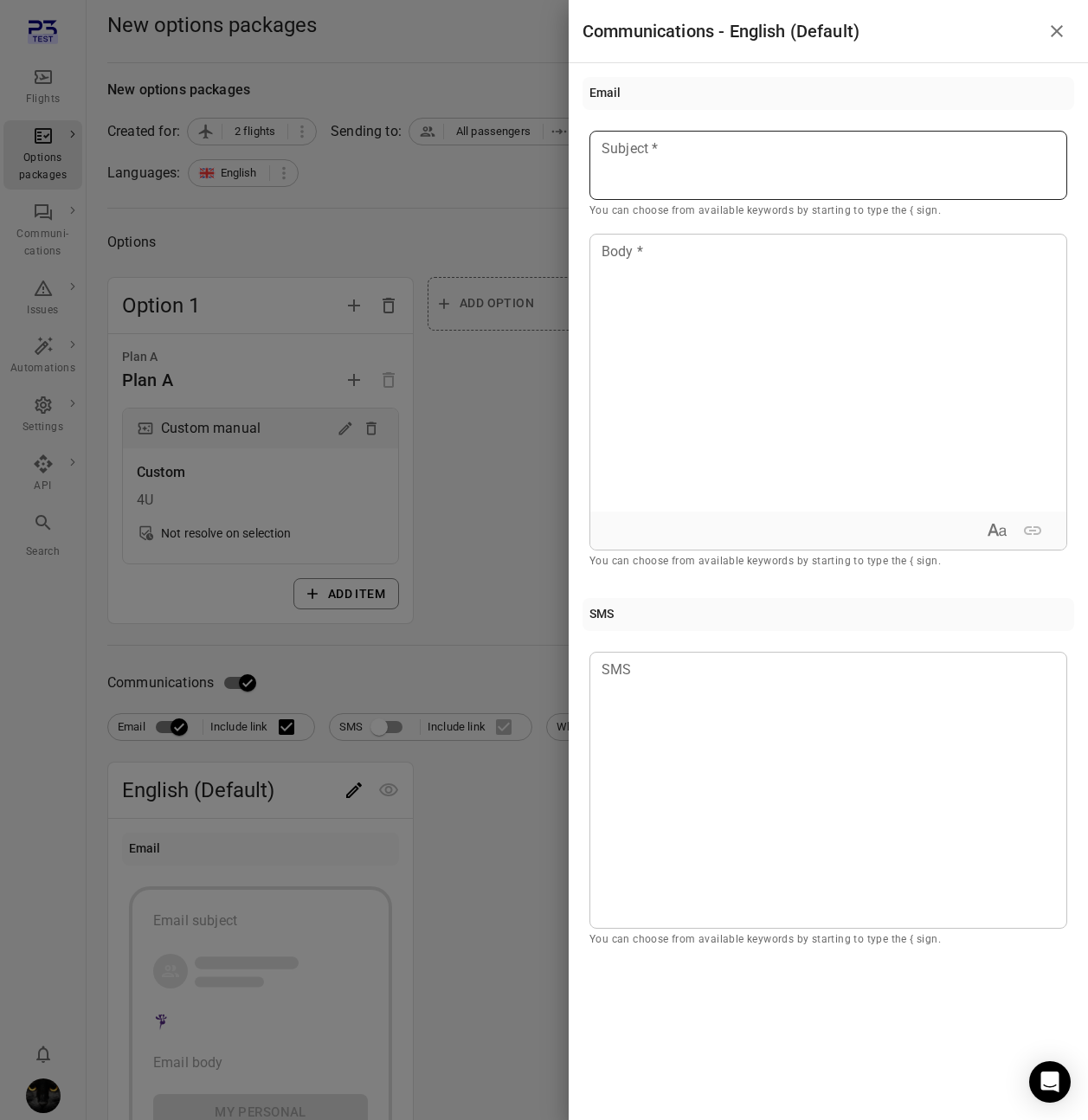
click at [755, 183] on div at bounding box center [827, 165] width 477 height 69
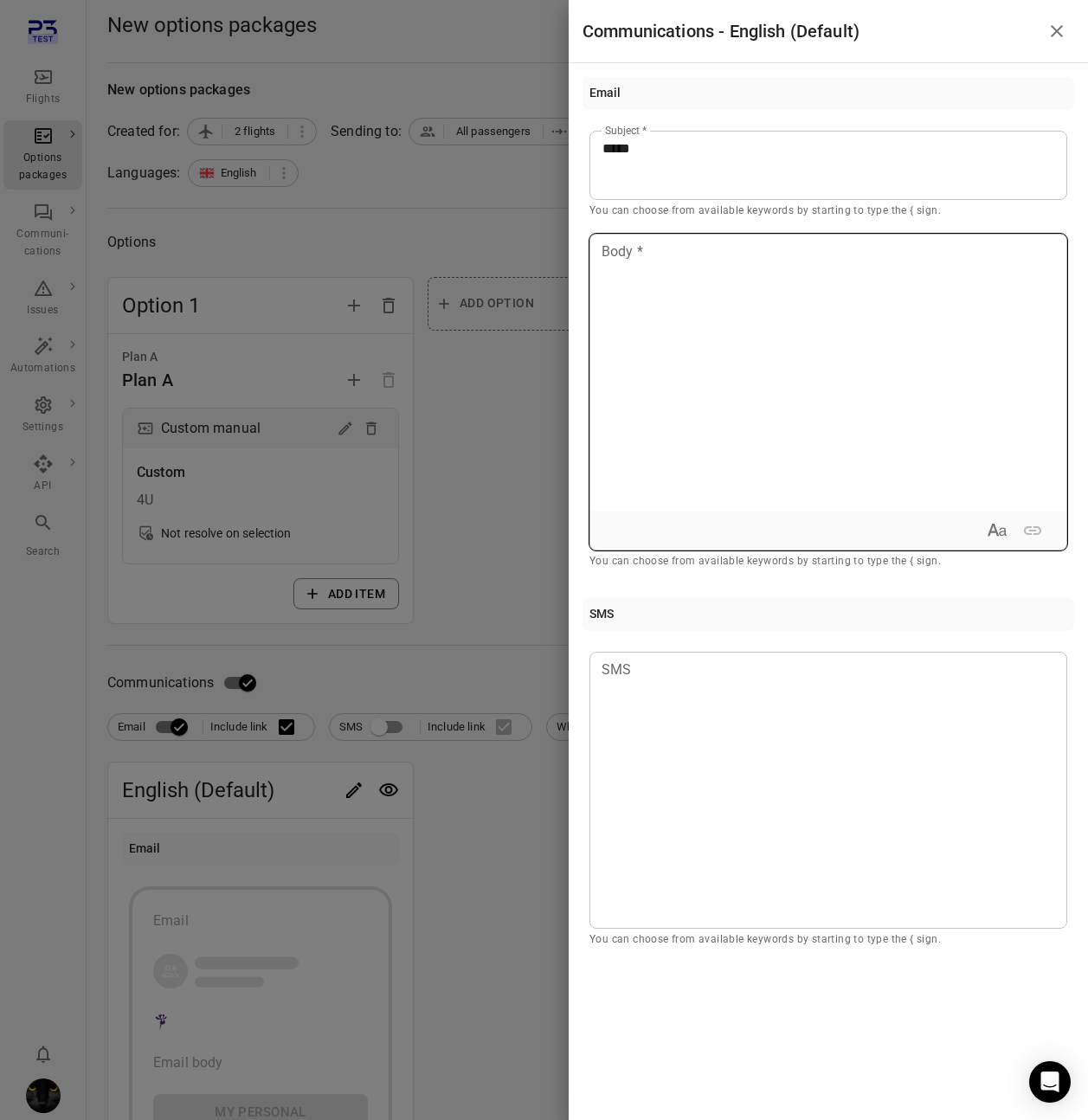
click at [748, 261] on p at bounding box center [827, 251] width 452 height 21
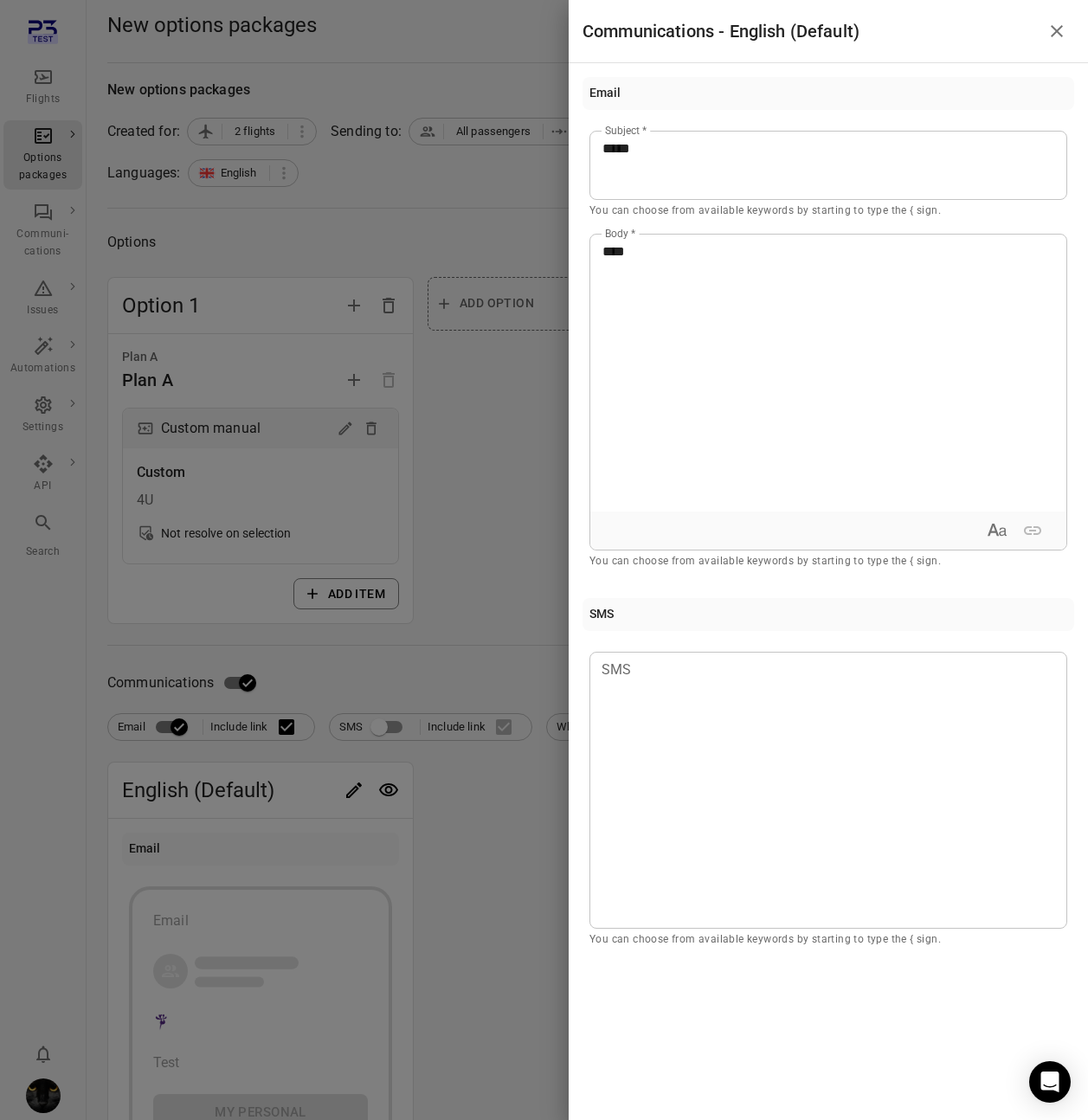
click at [469, 212] on div at bounding box center [544, 560] width 1088 height 1120
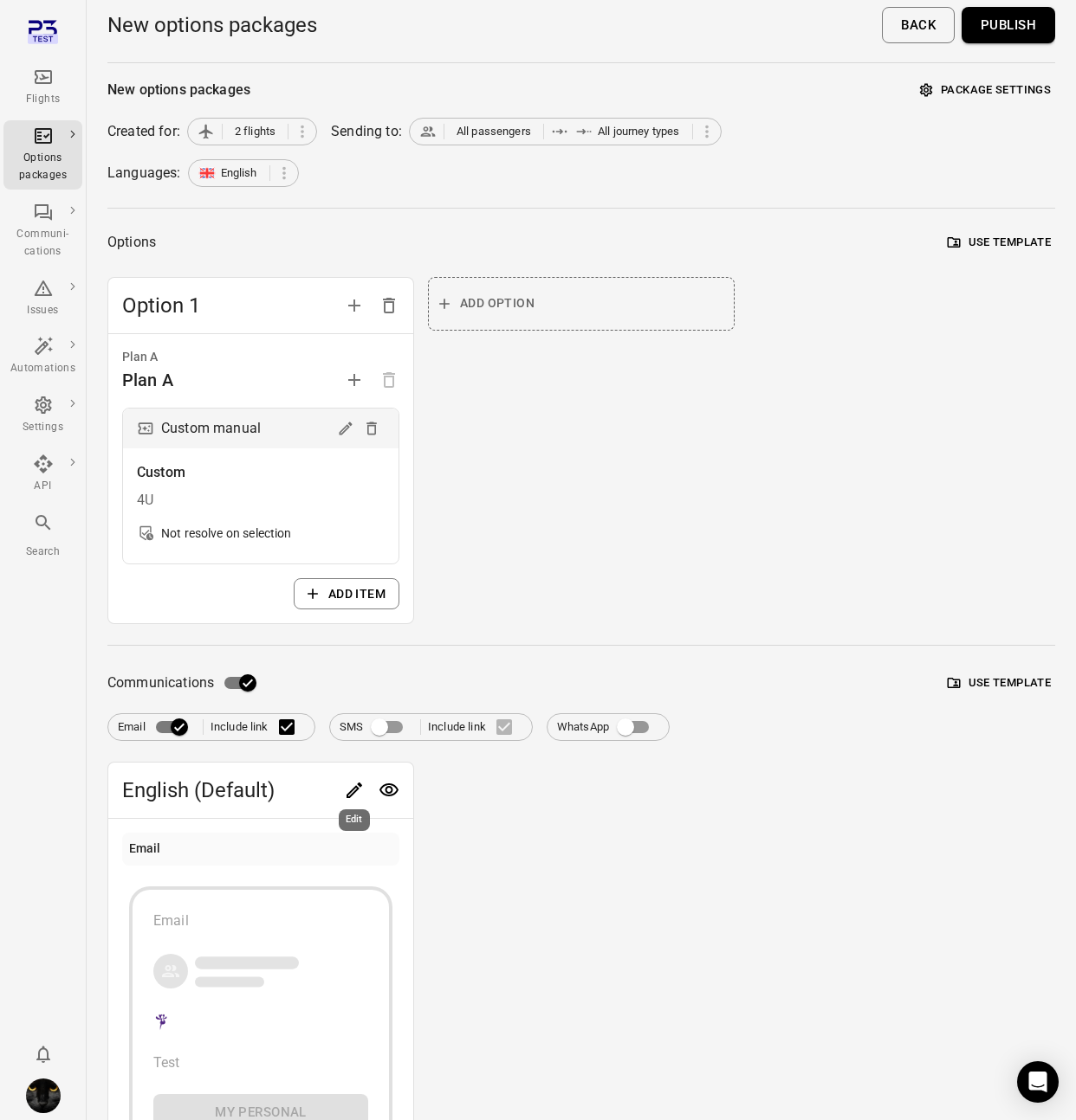
click at [350, 804] on div "Edit" at bounding box center [354, 815] width 35 height 36
click at [353, 791] on icon "Edit" at bounding box center [354, 790] width 21 height 21
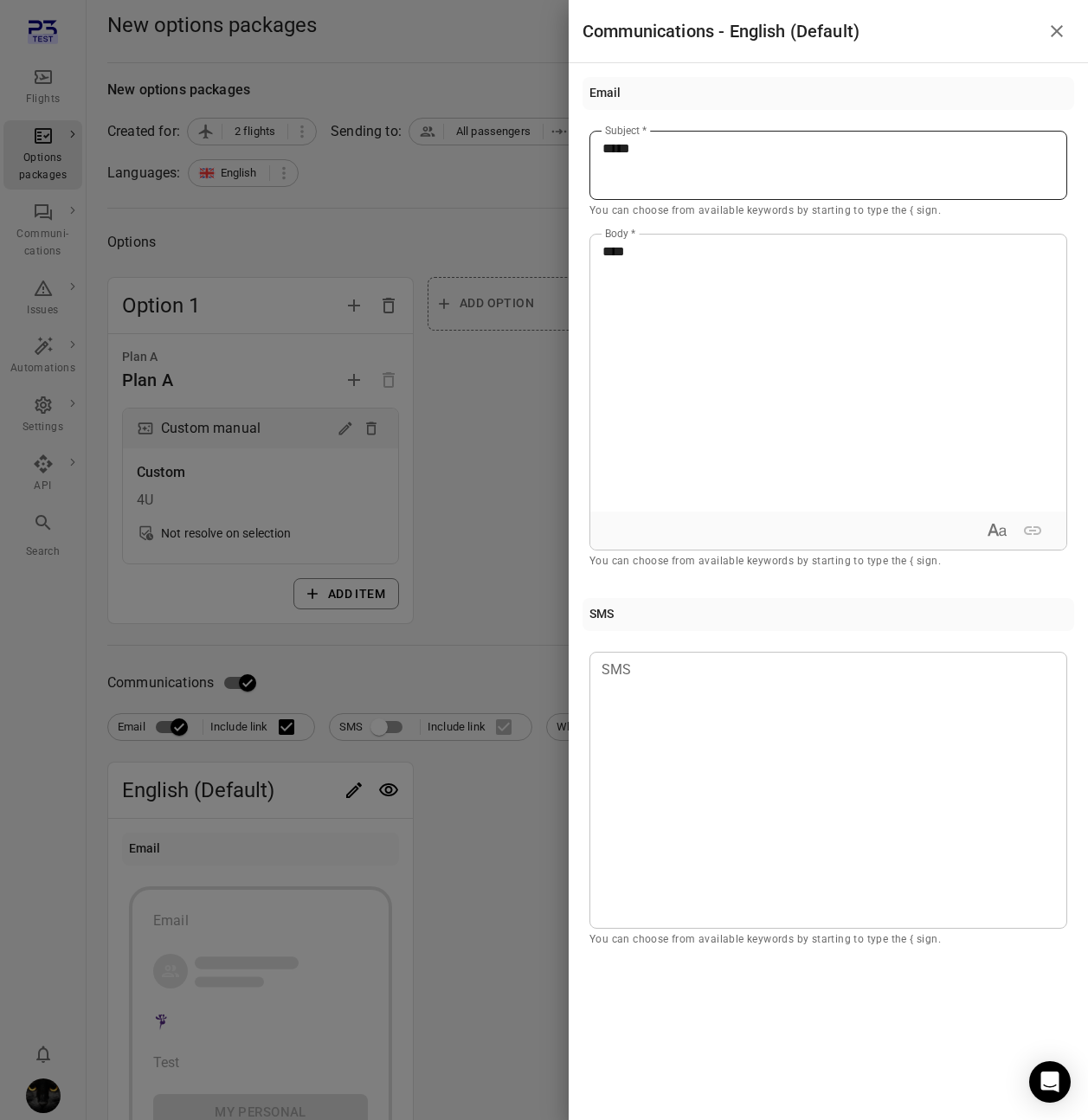
click at [658, 162] on div "*****" at bounding box center [827, 165] width 477 height 69
drag, startPoint x: 677, startPoint y: 149, endPoint x: 491, endPoint y: 145, distance: 186.0
click at [491, 145] on div "Communications - English (Default) Email ***** Subject * You can choose from av…" at bounding box center [544, 560] width 1088 height 1120
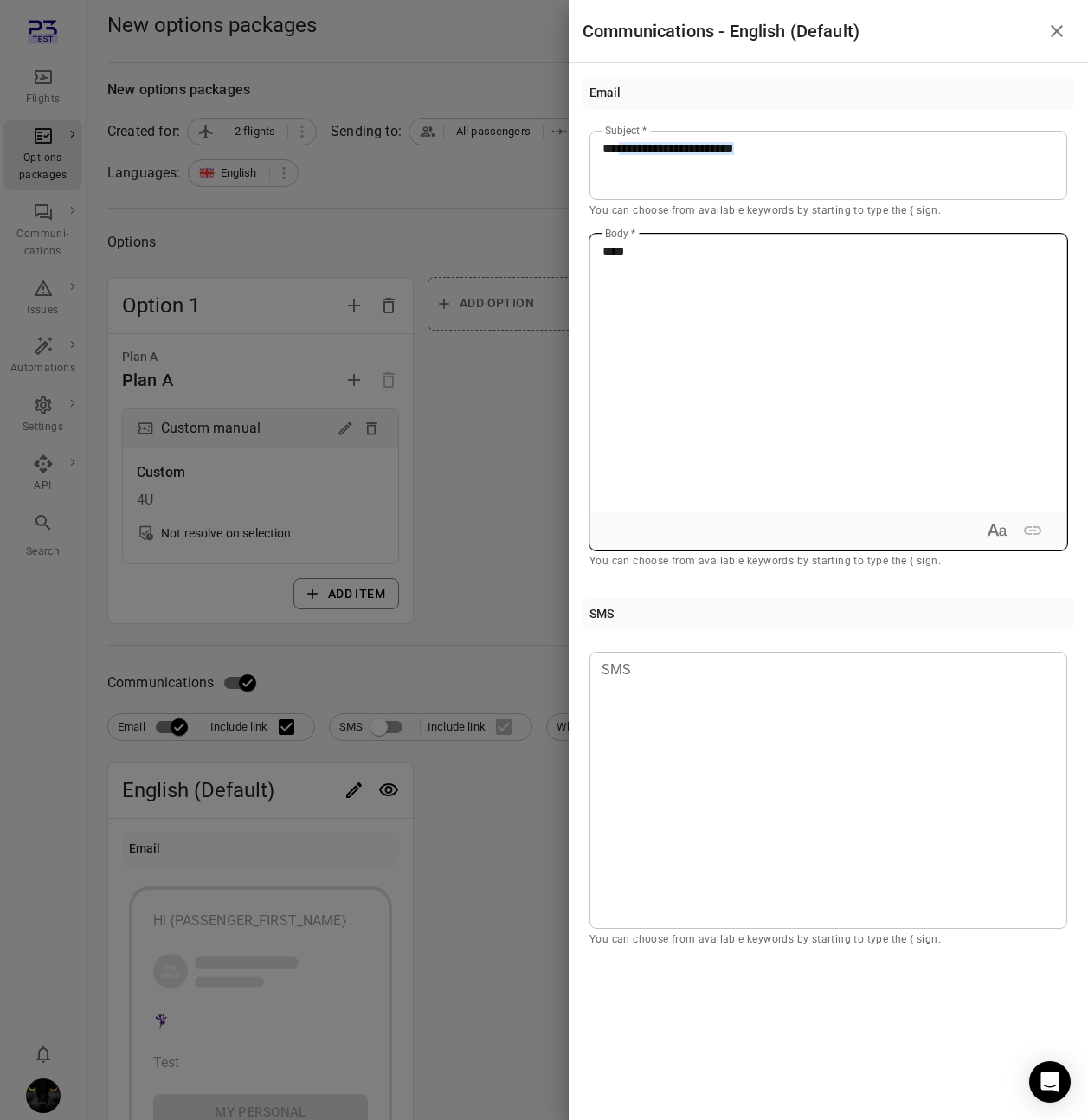
drag, startPoint x: 683, startPoint y: 263, endPoint x: 513, endPoint y: 259, distance: 170.0
click at [513, 259] on div "**********" at bounding box center [544, 560] width 1088 height 1120
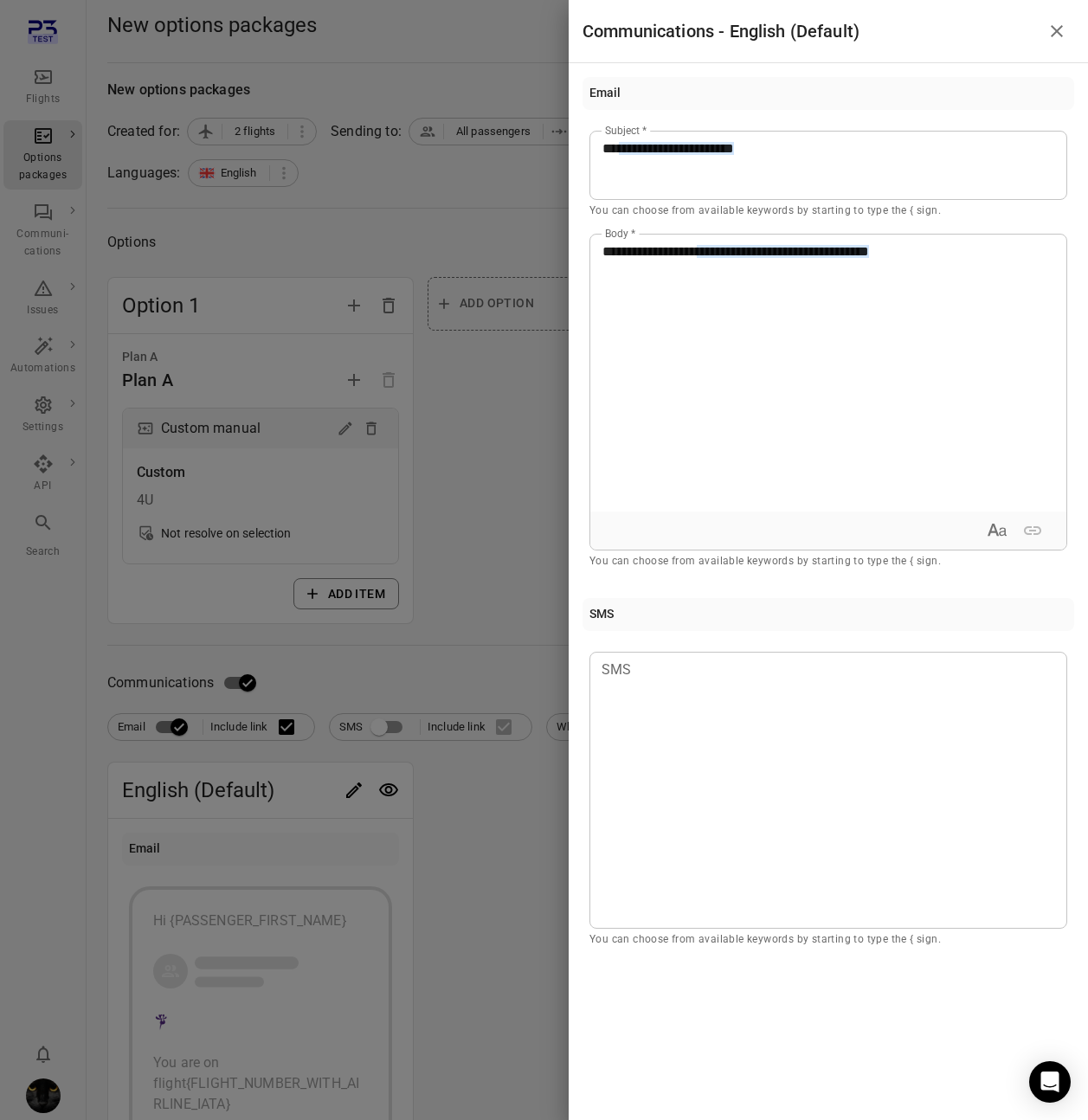
click at [513, 456] on div at bounding box center [544, 560] width 1088 height 1120
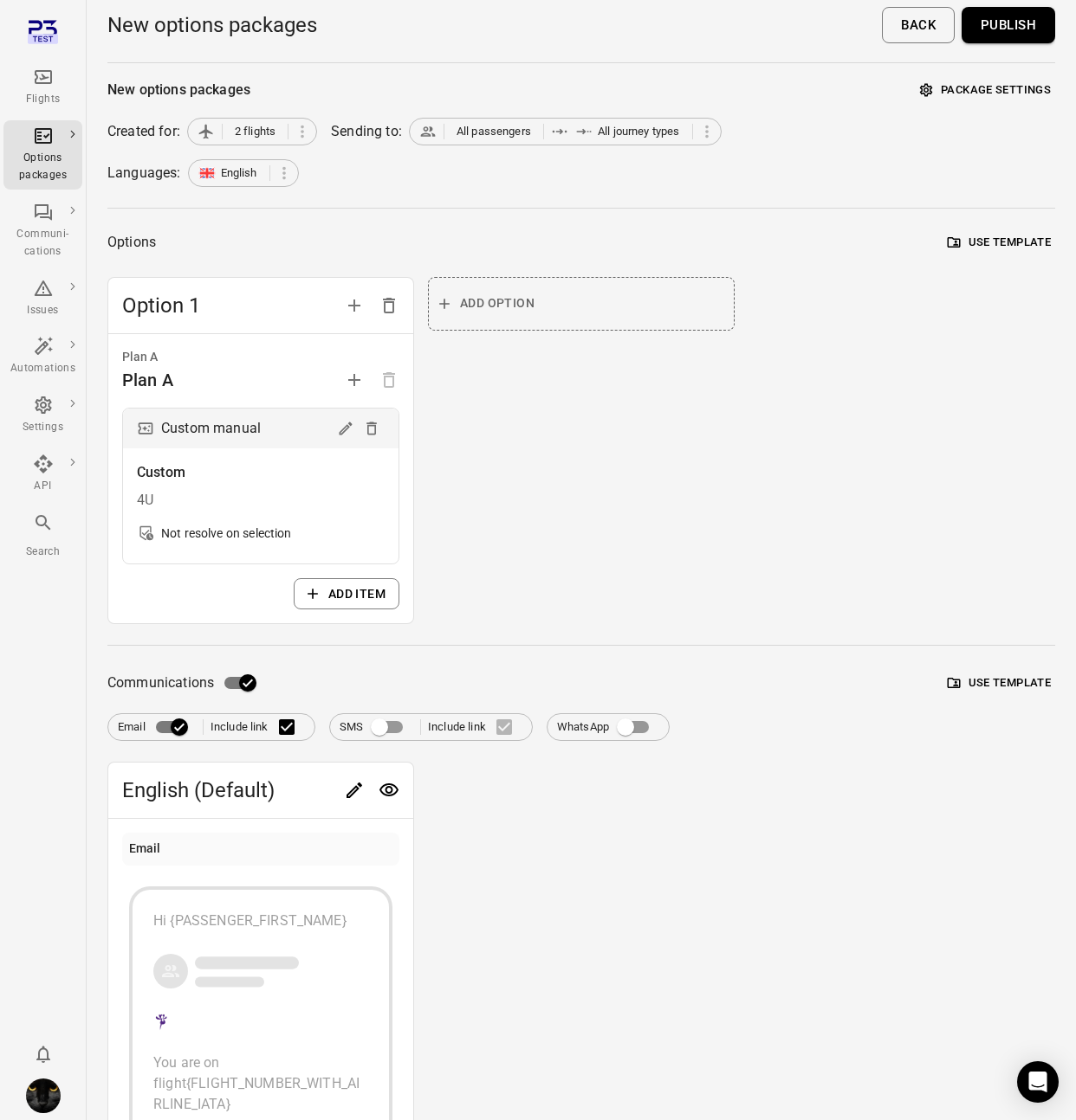
click at [1015, 32] on button "Publish" at bounding box center [1008, 25] width 94 height 37
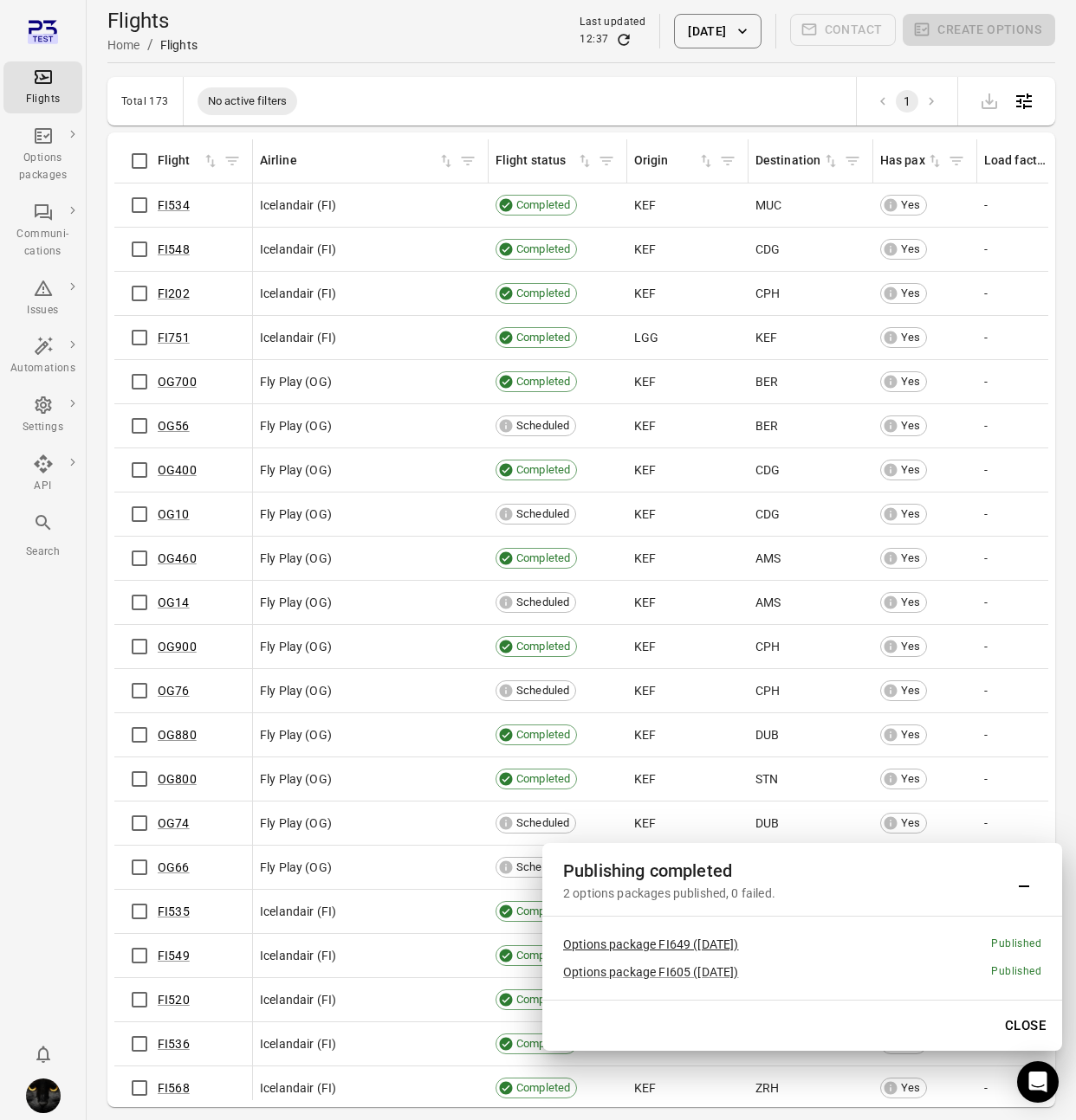
click at [690, 943] on link "Options package FI649 (20 Aug)" at bounding box center [651, 944] width 176 height 14
click at [679, 973] on link "Options package FI605 (20 Aug)" at bounding box center [651, 972] width 176 height 14
click at [1022, 888] on icon "Minimize" at bounding box center [1024, 879] width 21 height 21
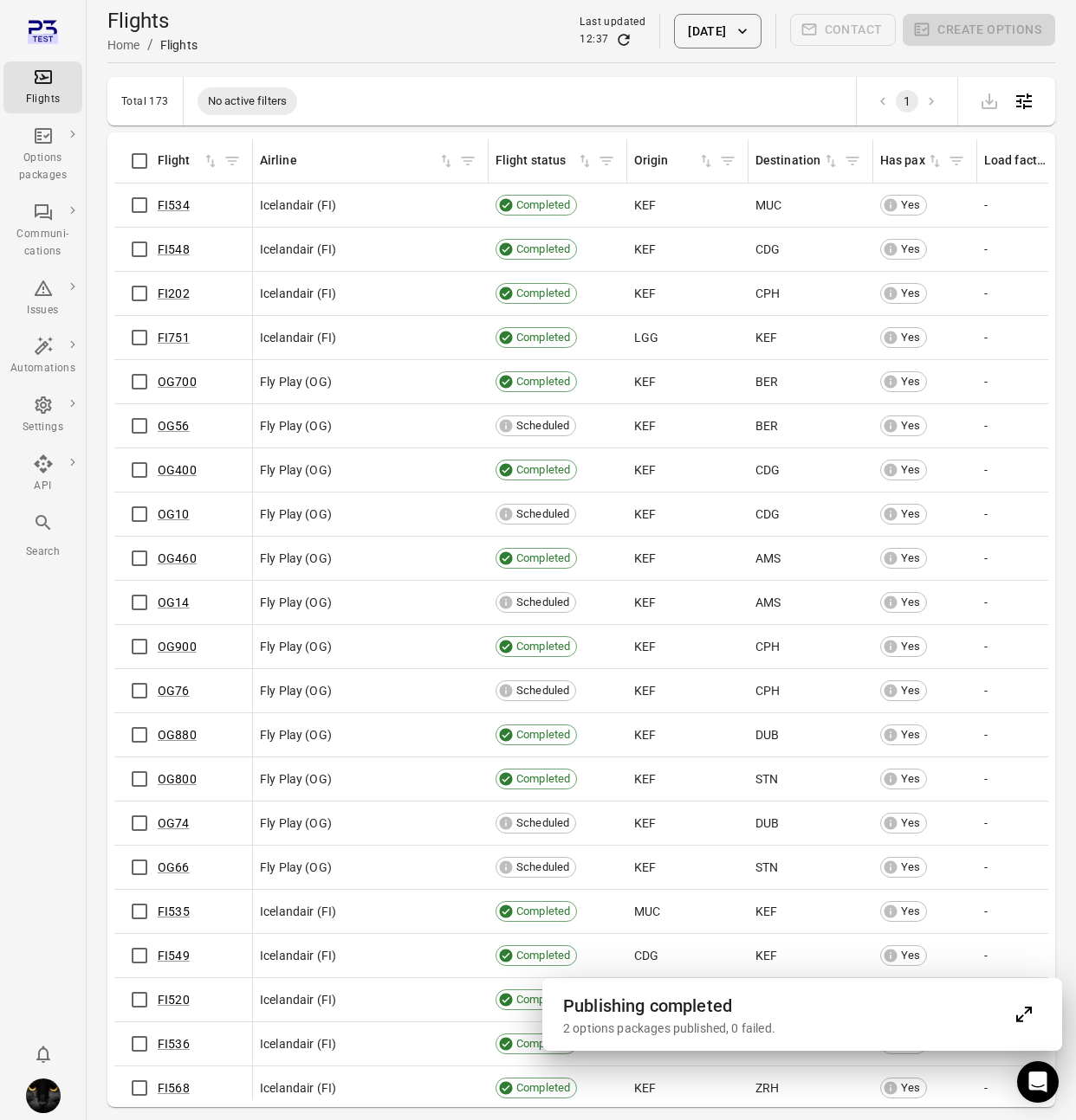
click at [1035, 999] on div "Publishing completed 2 options packages published, 0 failed." at bounding box center [801, 1015] width 478 height 45
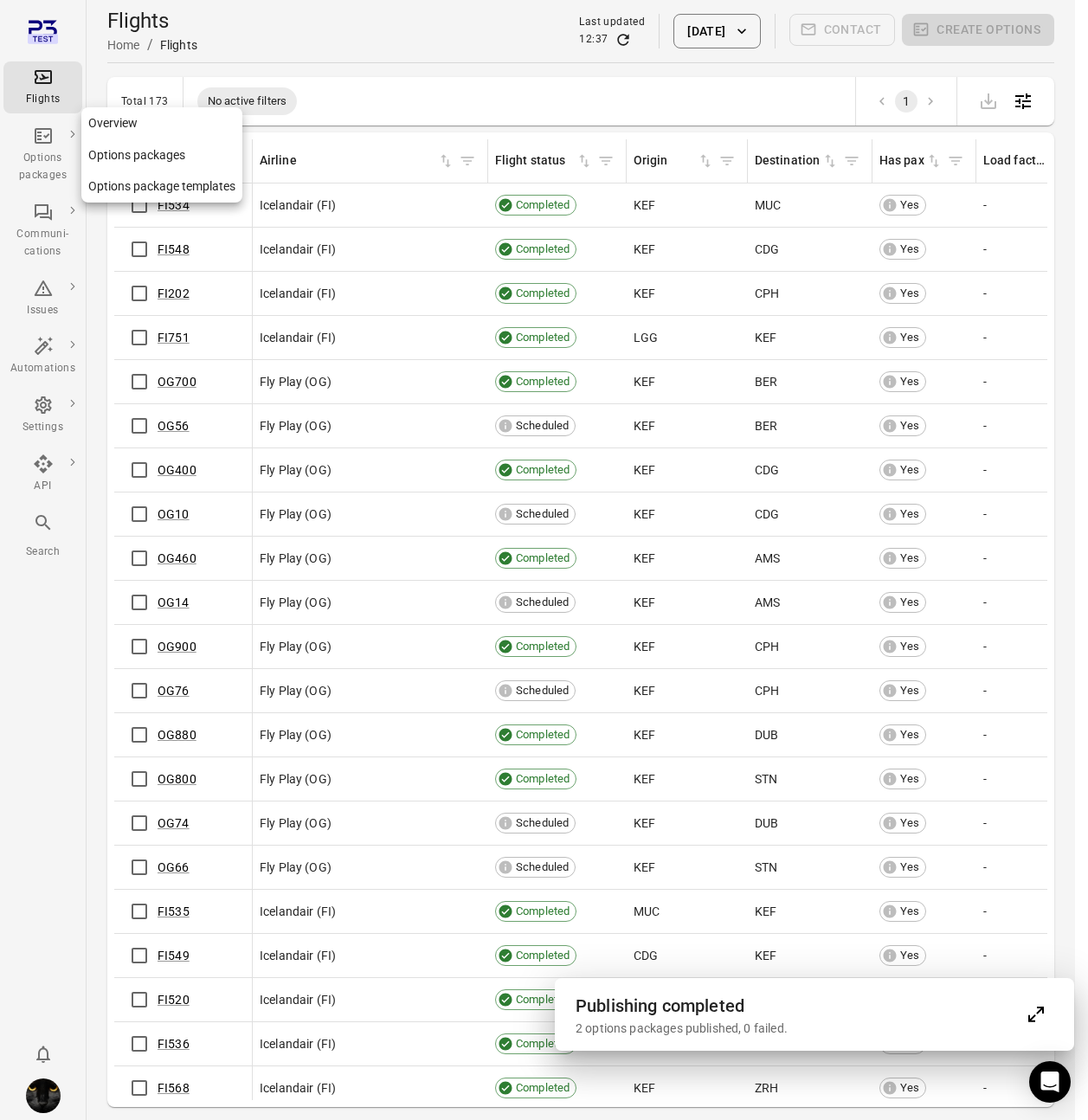
click at [29, 124] on link "Options packages" at bounding box center [43, 155] width 79 height 69
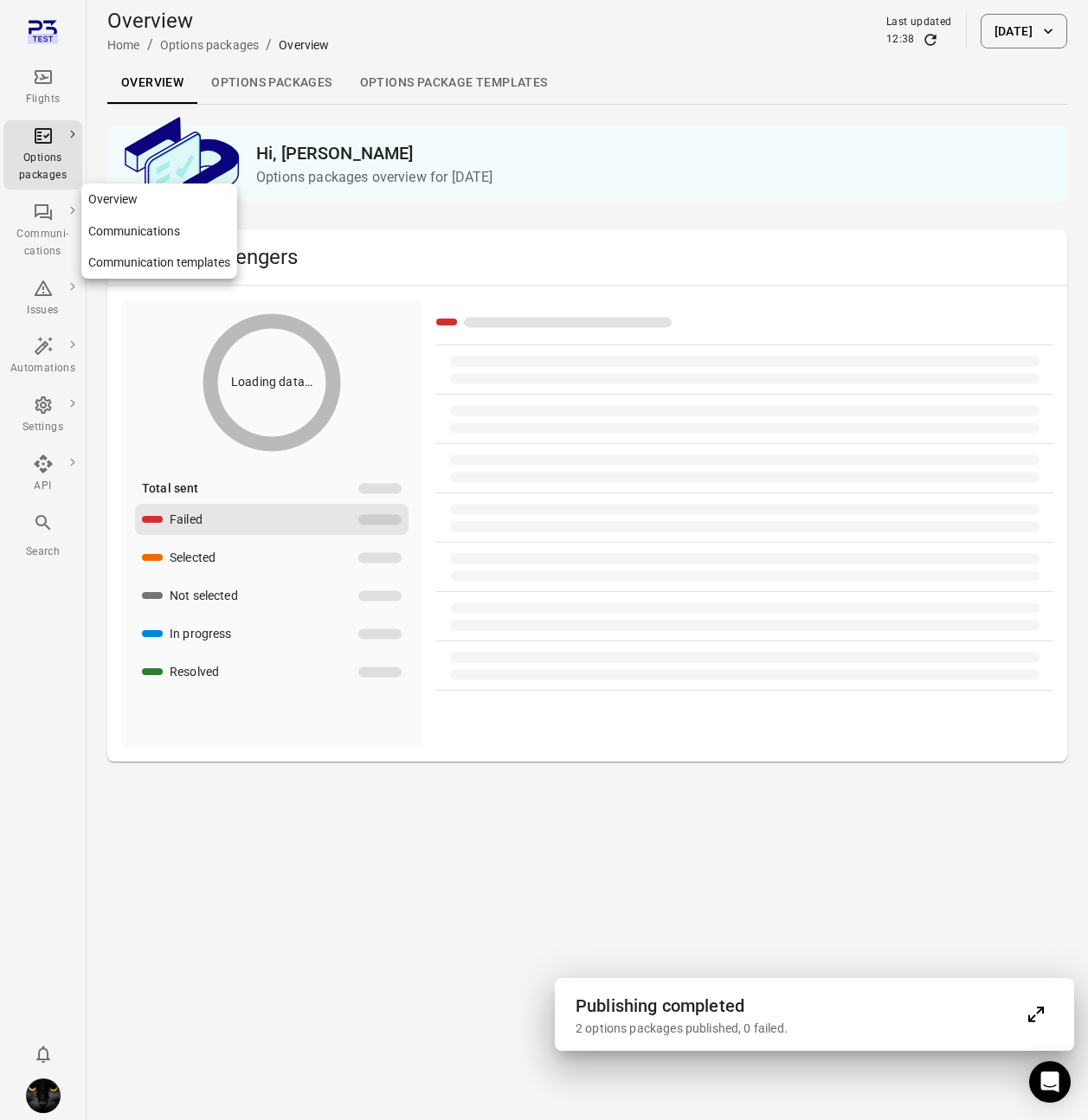
click at [52, 216] on div "Communi-cations" at bounding box center [43, 231] width 65 height 59
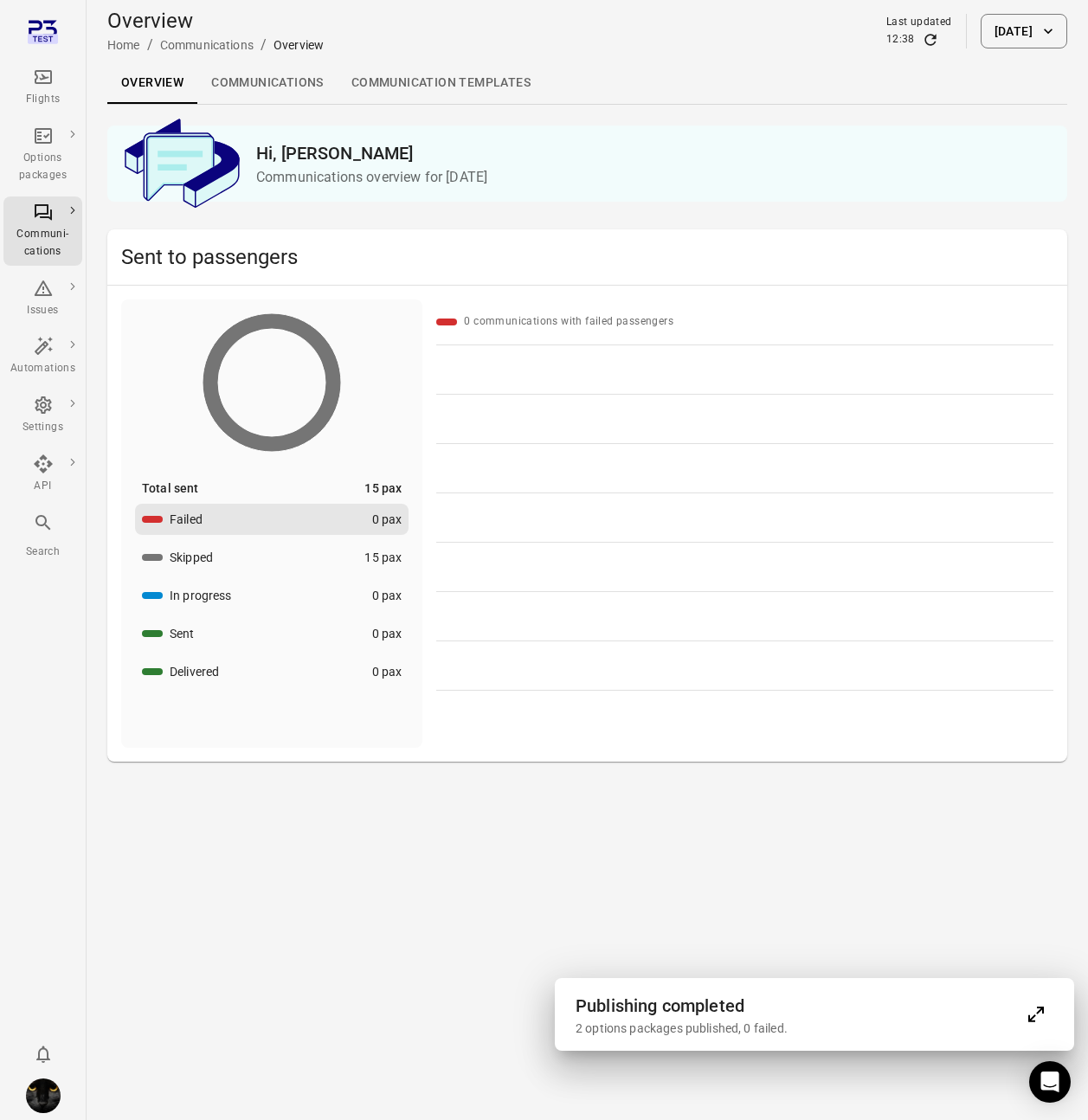
click at [51, 65] on link "Flights" at bounding box center [43, 87] width 79 height 52
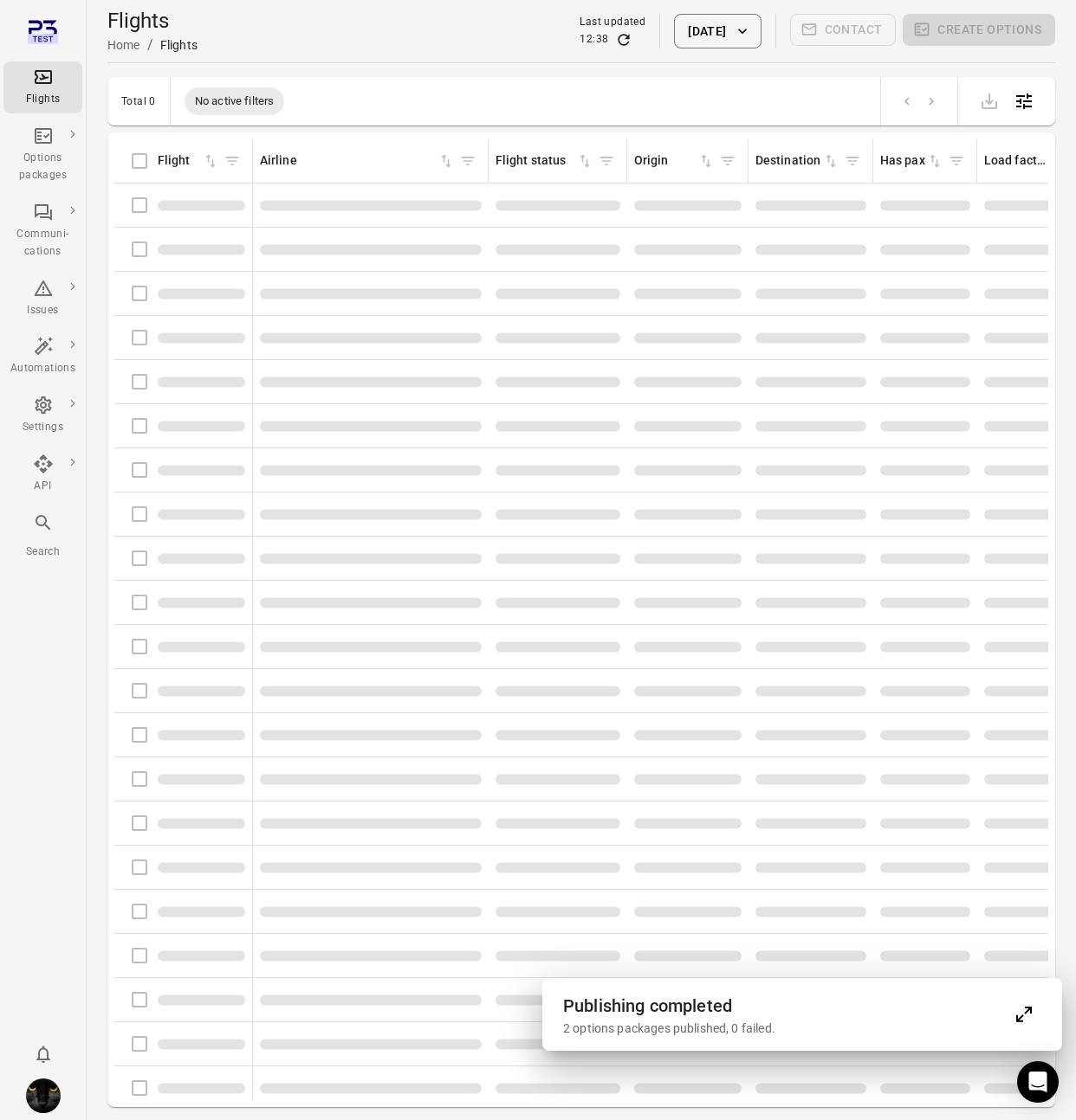
click at [1027, 1012] on icon "Expand" at bounding box center [1028, 1010] width 8 height 8
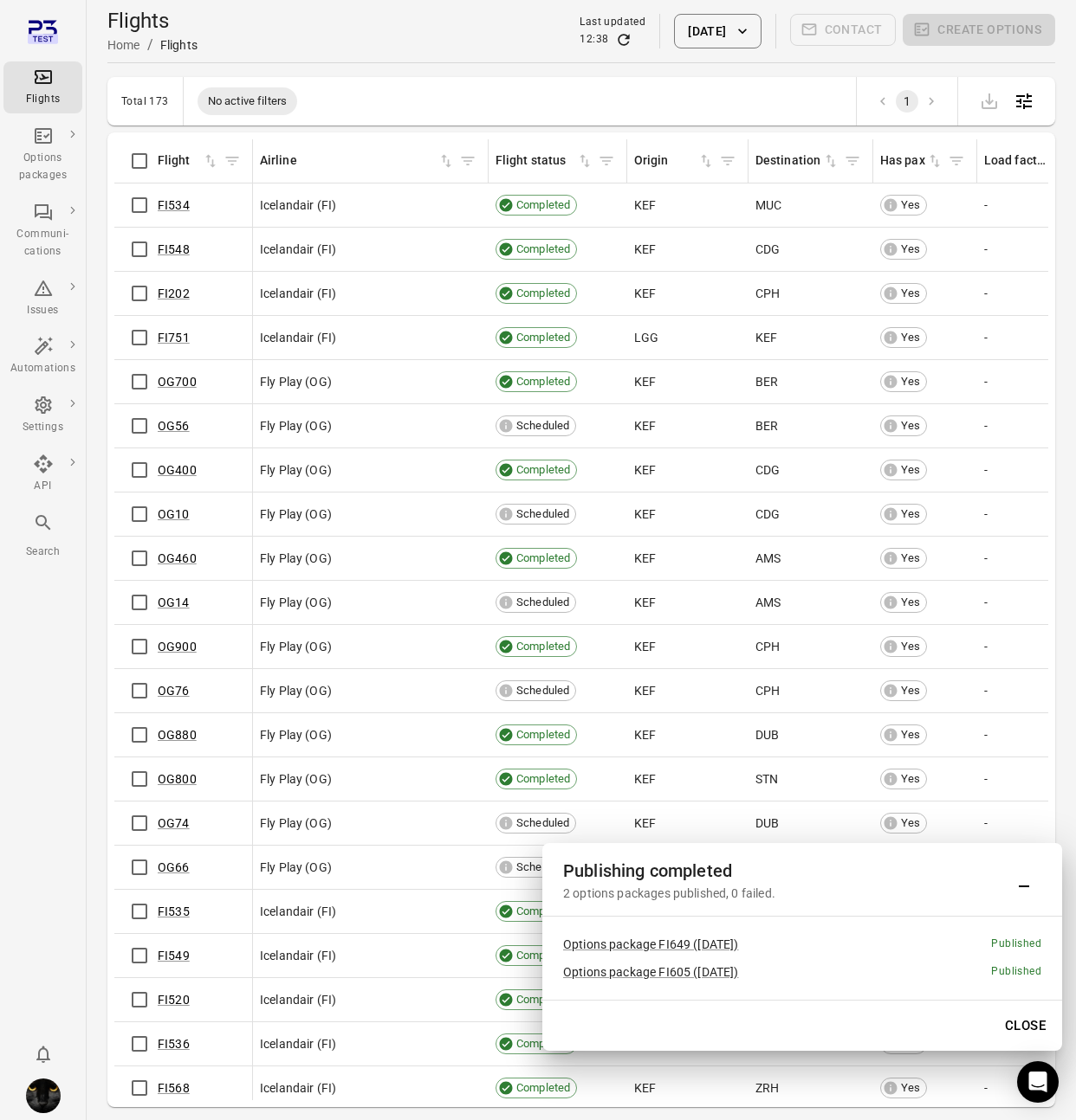
click at [1025, 1016] on button "Close" at bounding box center [1025, 1025] width 59 height 37
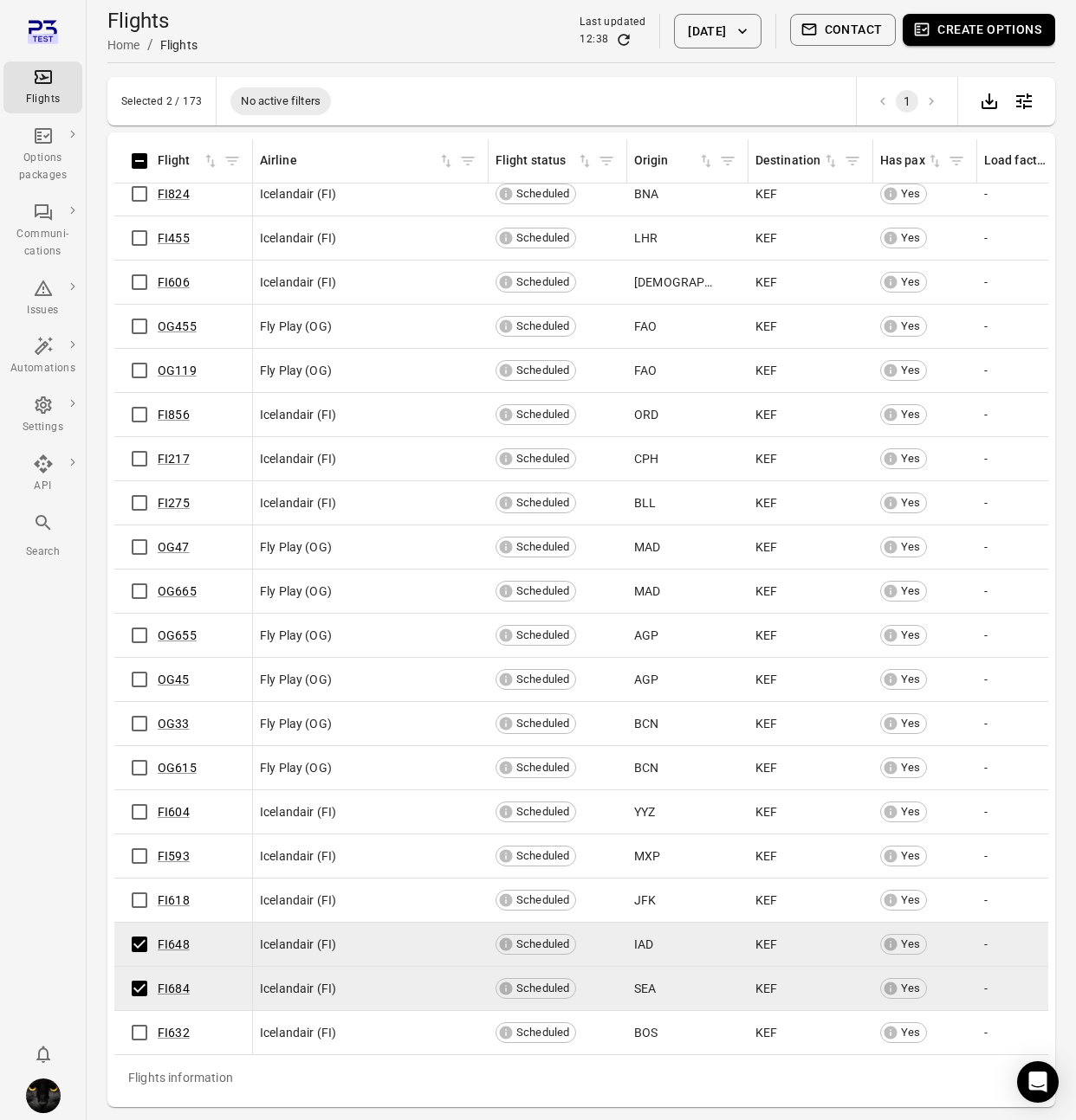
click at [961, 23] on button "Create options" at bounding box center [978, 30] width 152 height 32
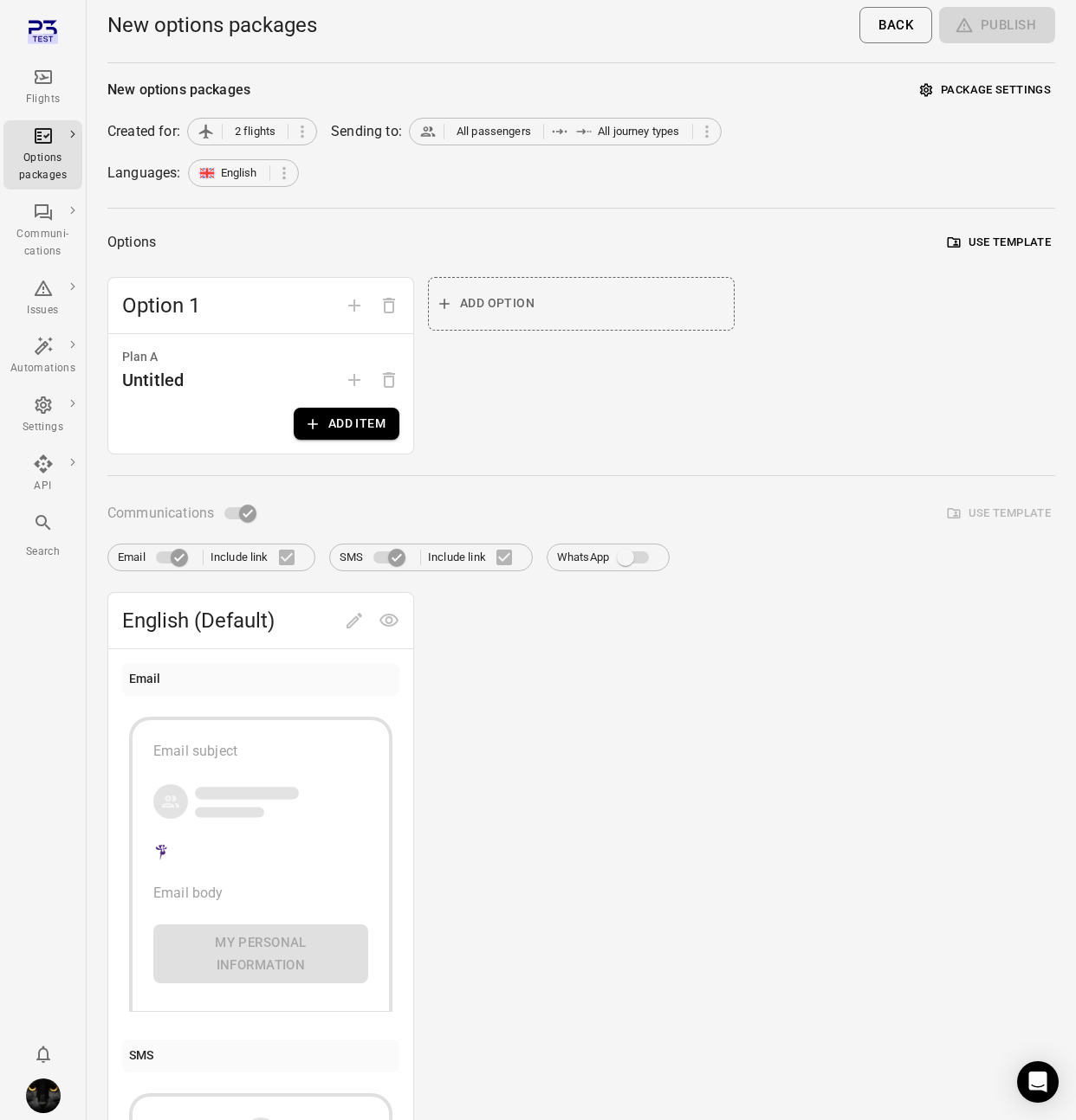
click at [37, 87] on div "Flights" at bounding box center [44, 87] width 65 height 42
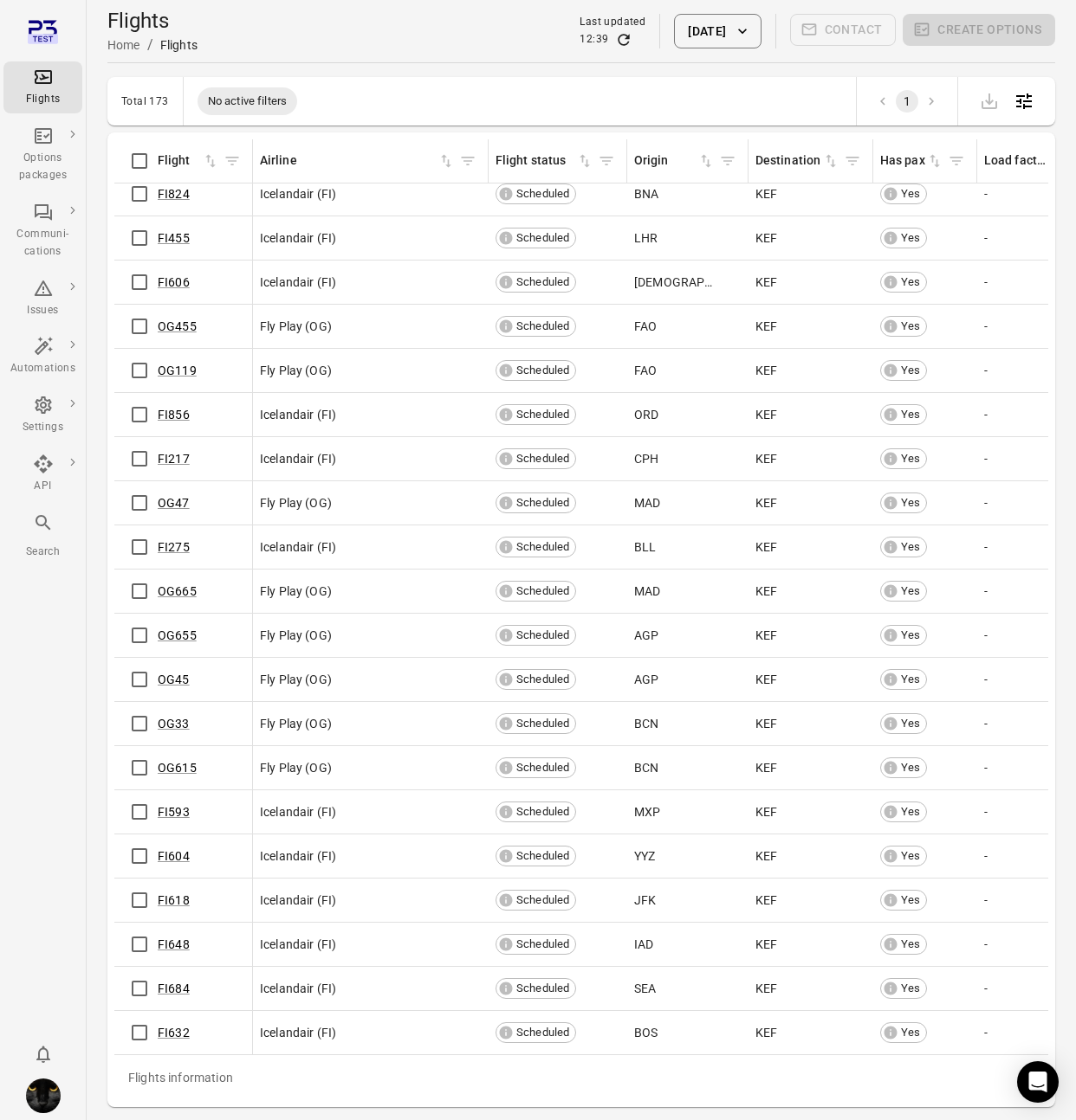
scroll to position [6647, 0]
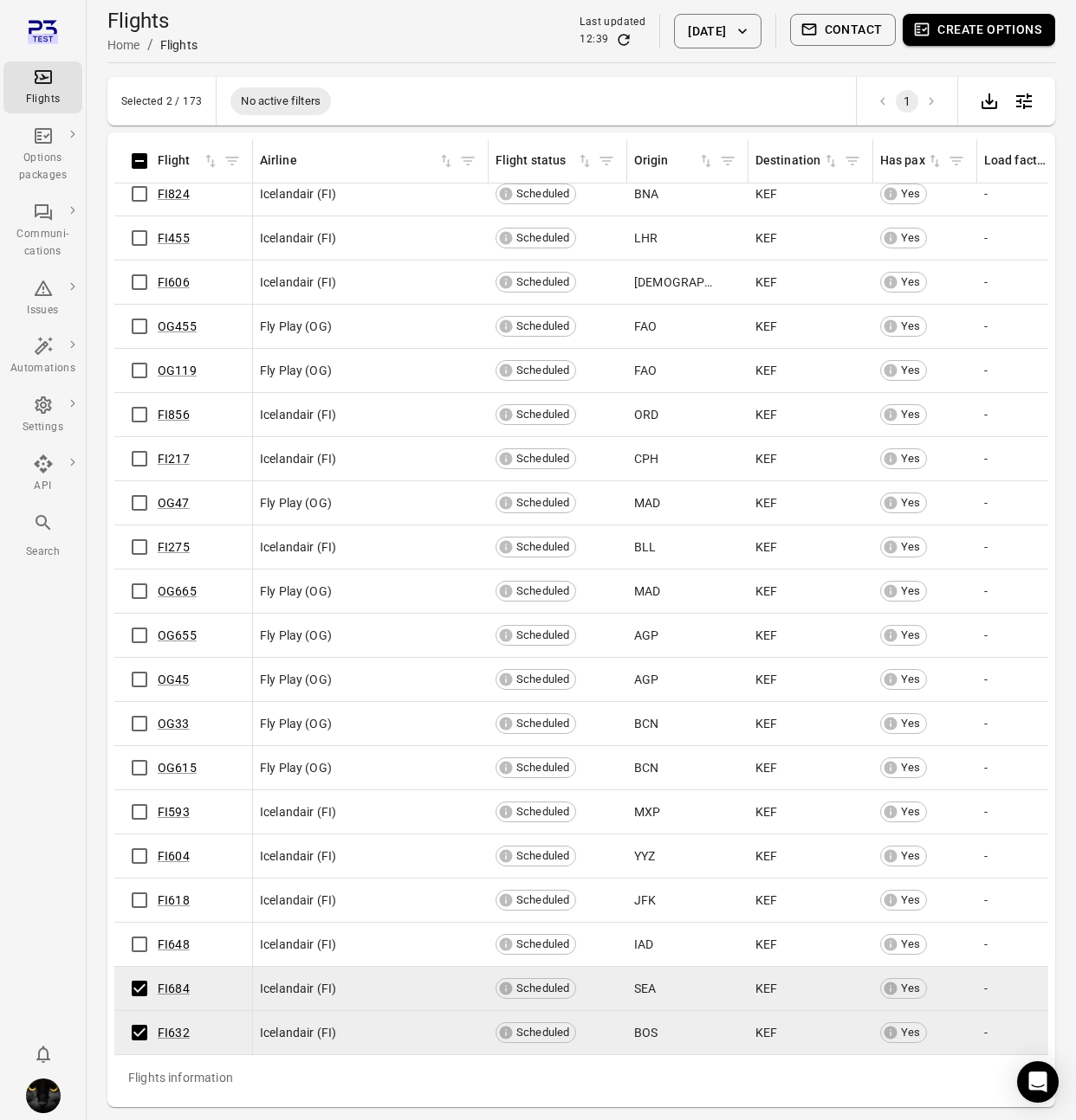
click at [947, 42] on button "Create options" at bounding box center [978, 30] width 152 height 32
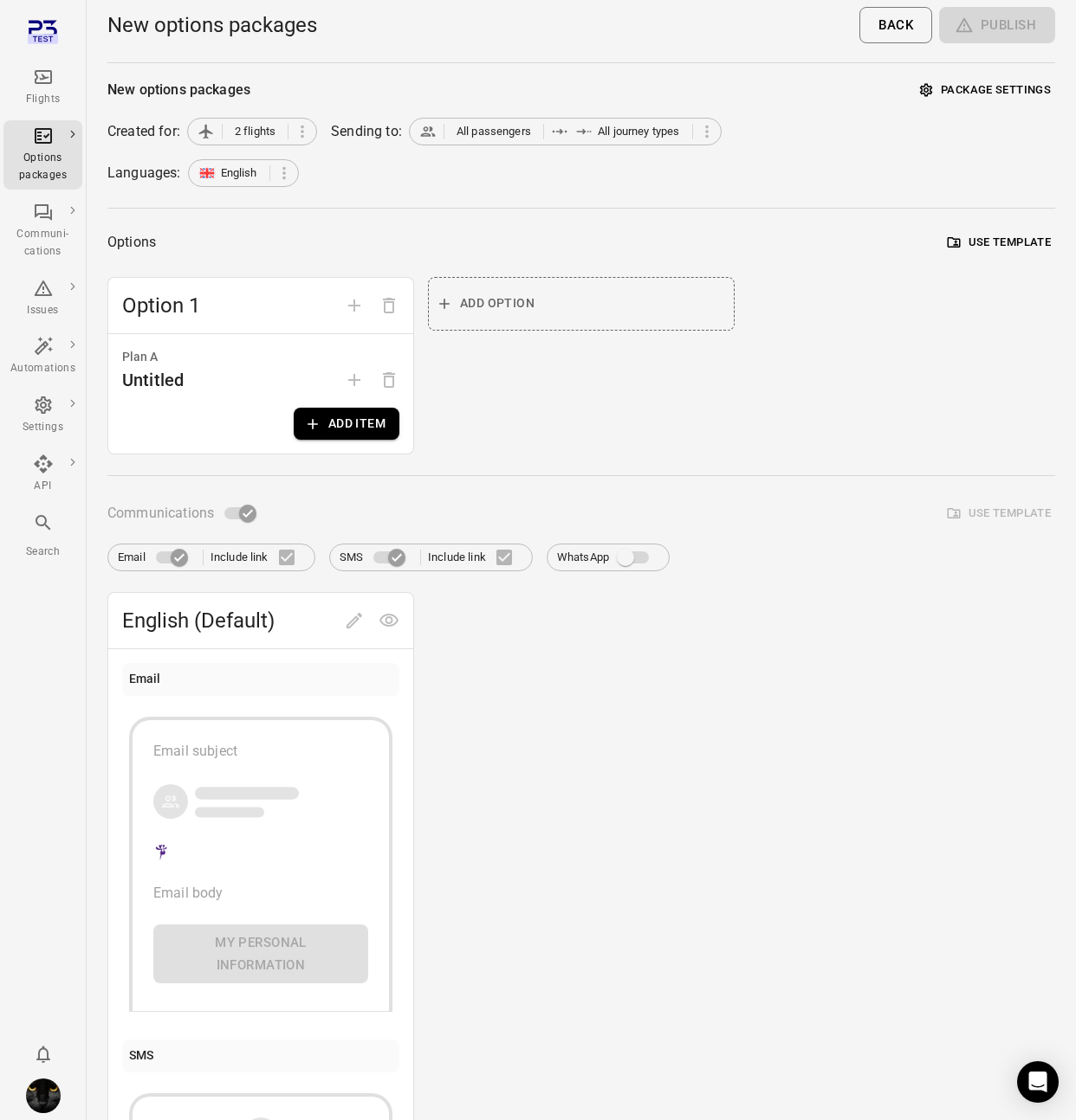
click at [382, 420] on button "Add item" at bounding box center [346, 423] width 106 height 32
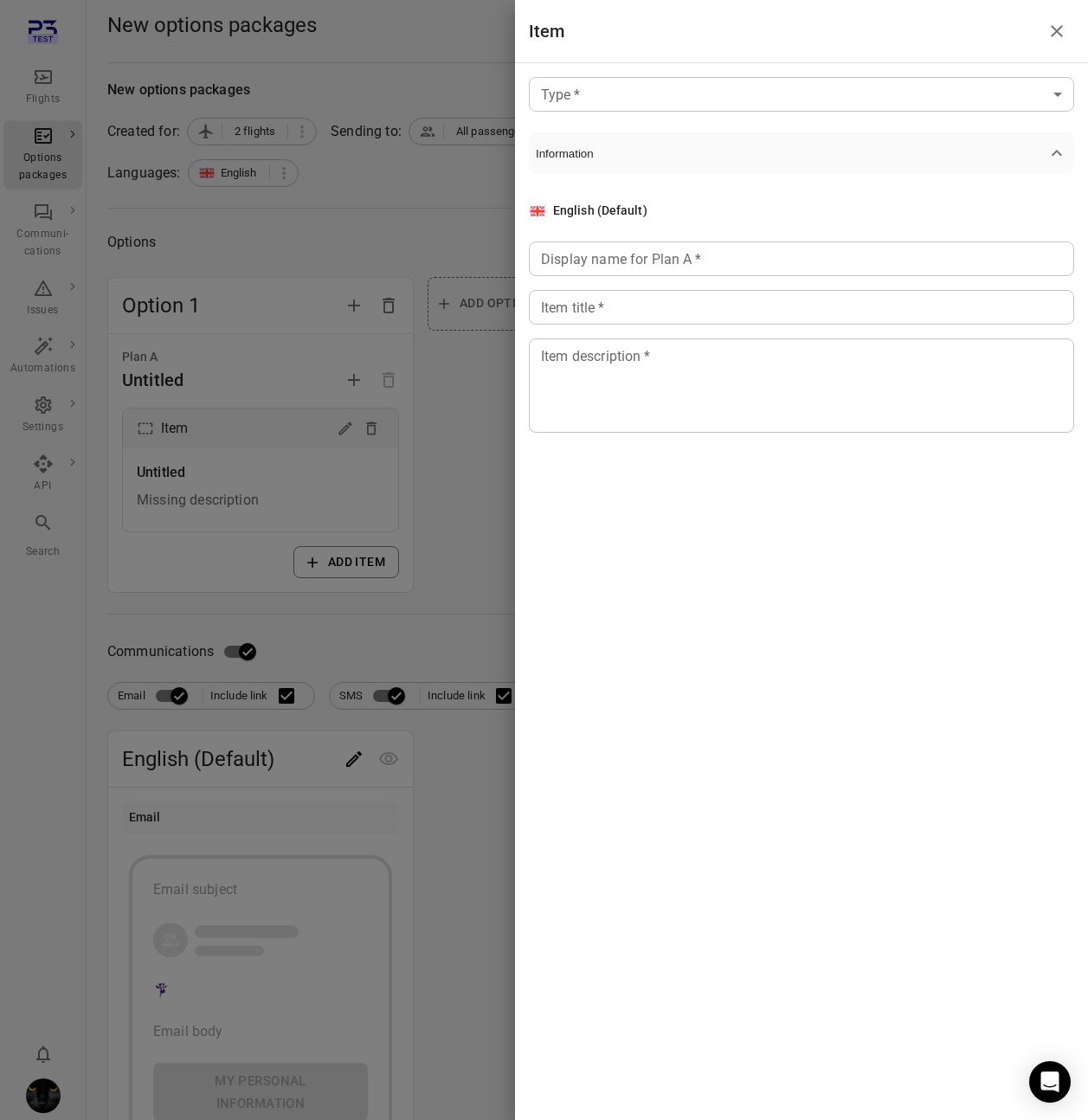
click at [748, 97] on body "Flights Options packages Communi-cations Issues Automations Settings API Search…" at bounding box center [544, 776] width 1088 height 1552
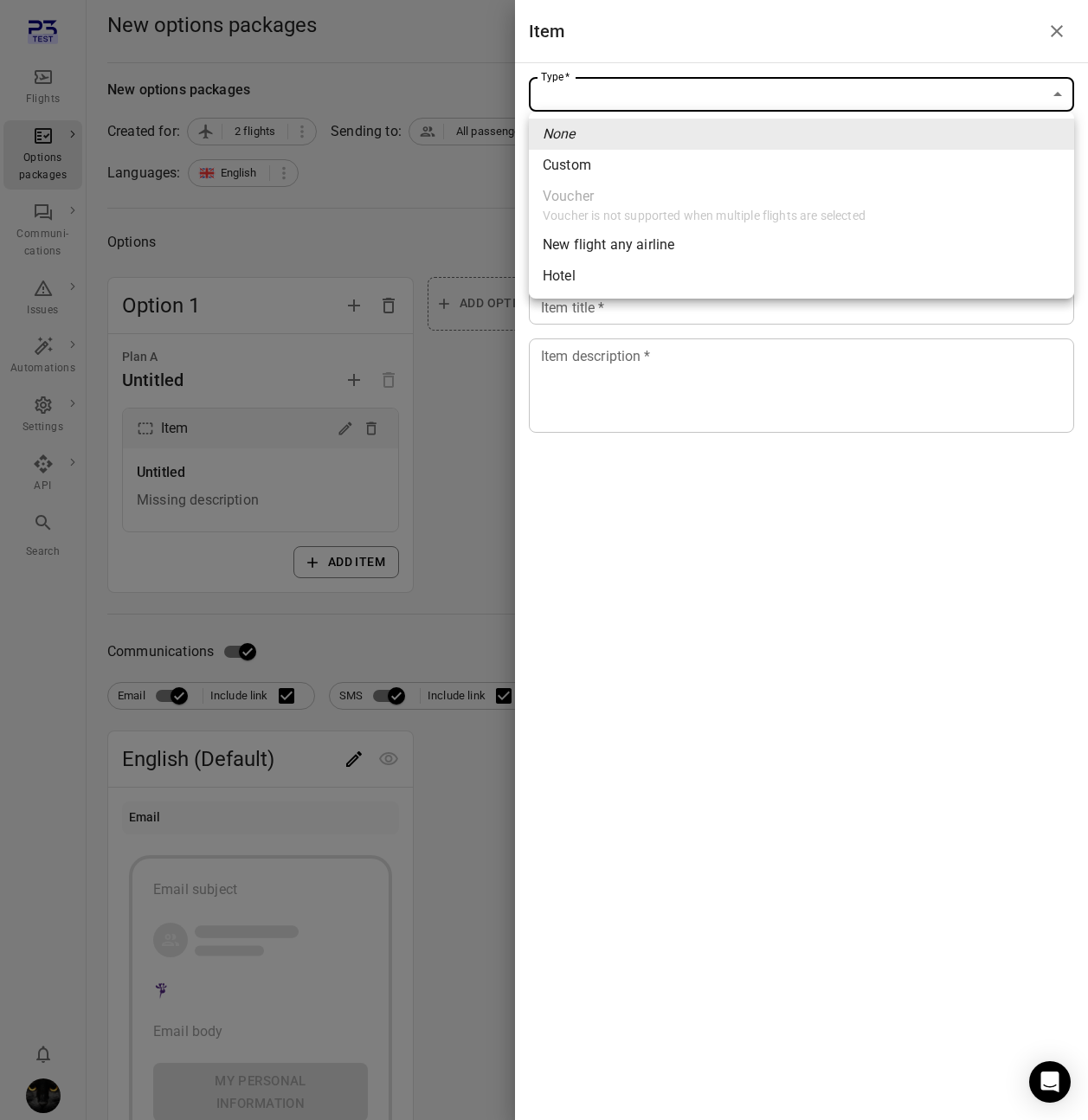
click at [719, 171] on span "Custom" at bounding box center [801, 165] width 518 height 21
type input "******"
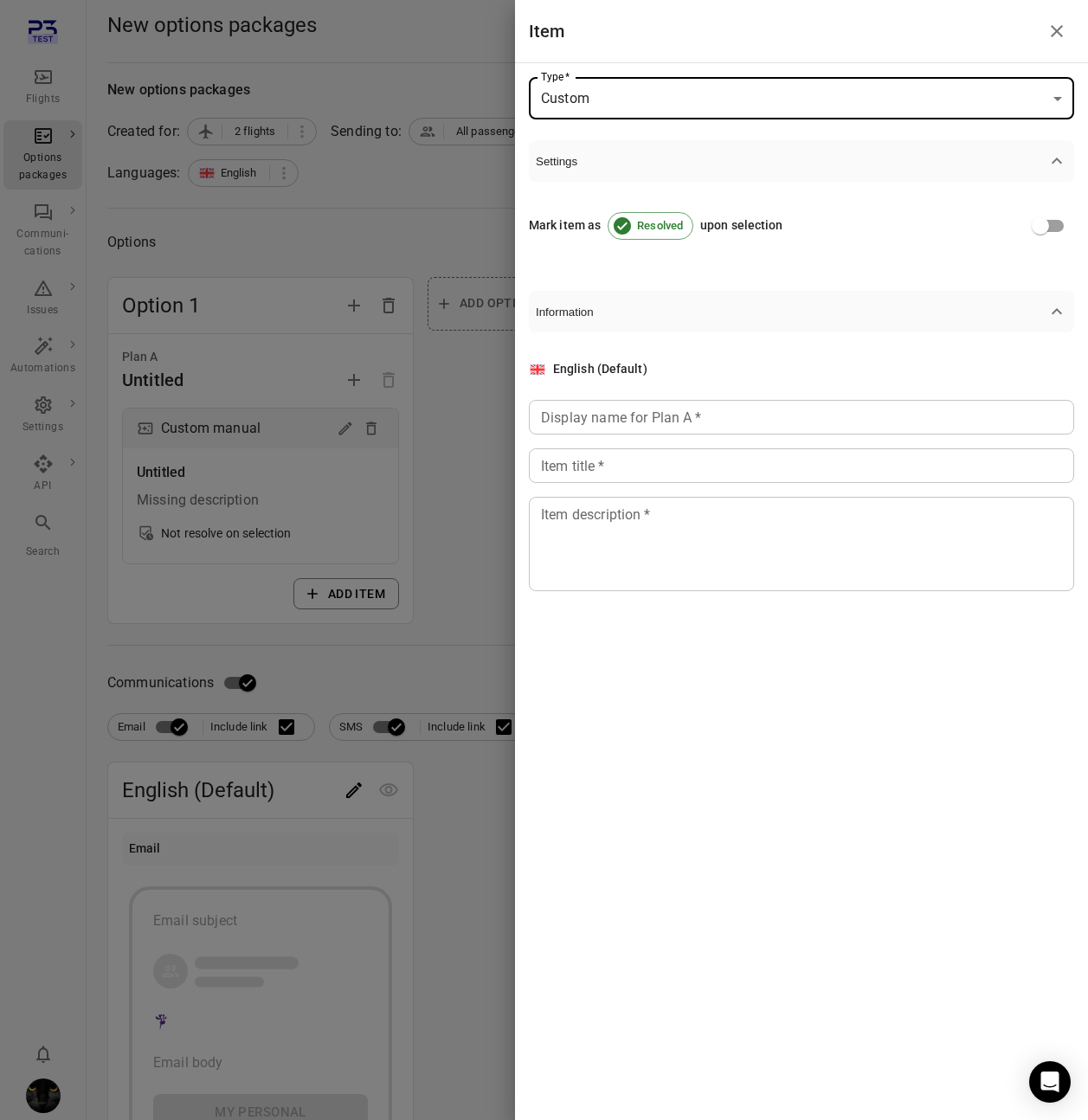
click at [700, 415] on input "Display name for Plan A   *" at bounding box center [801, 417] width 545 height 35
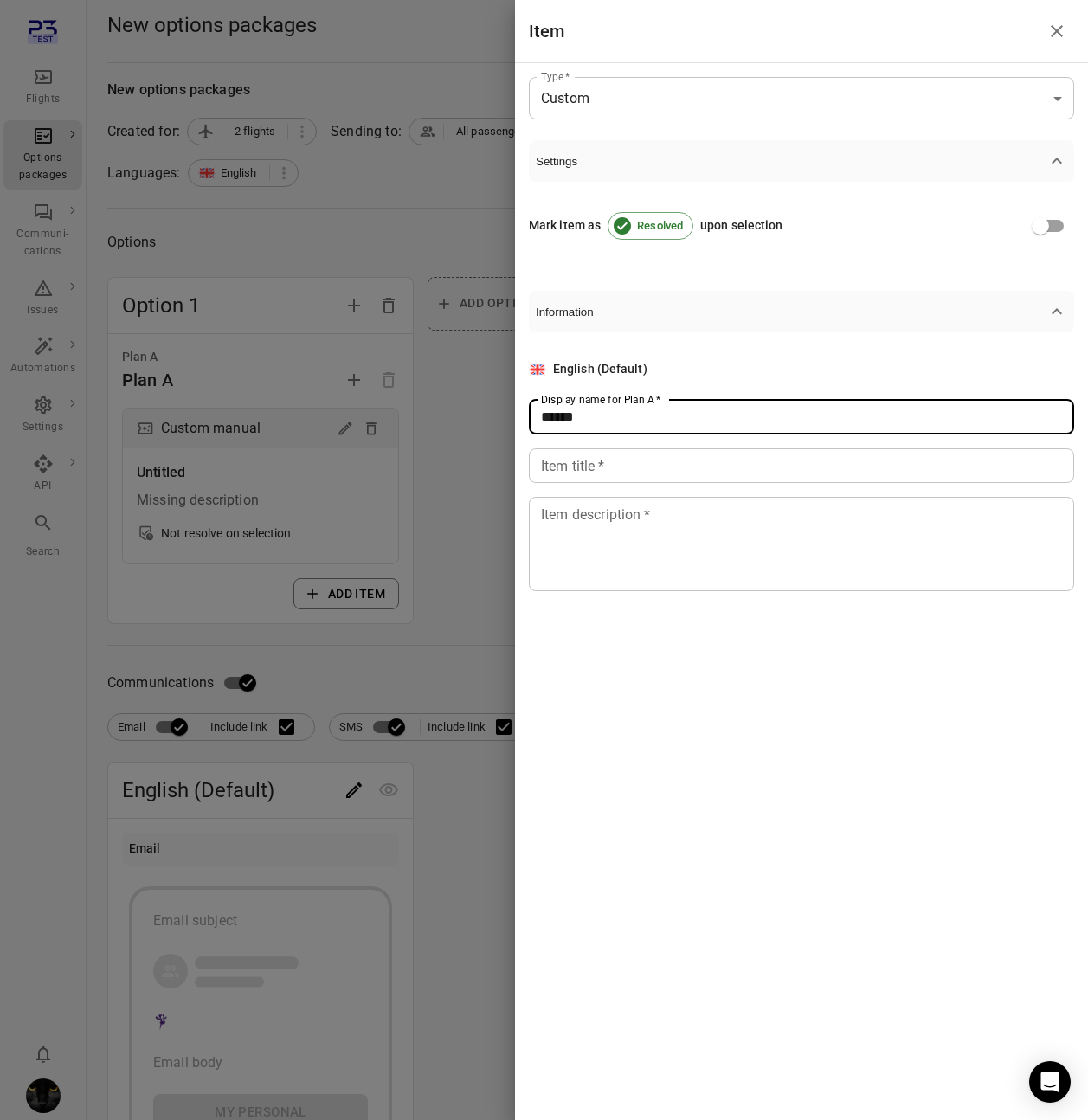
type input "******"
click at [683, 445] on div "English (Default) Display name for Plan A   * ****** Display name for Plan A   …" at bounding box center [801, 475] width 545 height 231
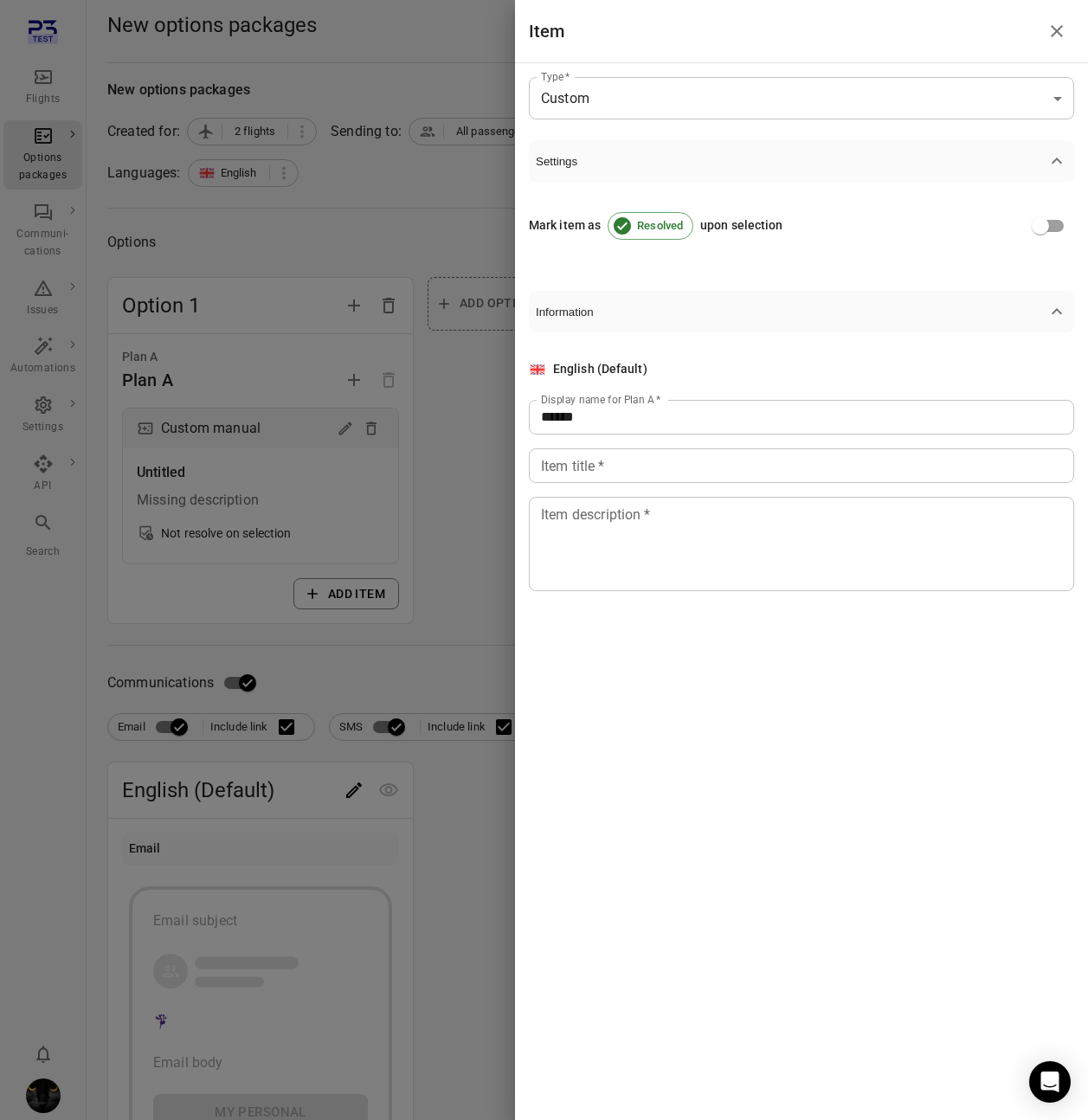
click at [683, 445] on div "English (Default) Display name for Plan A   * ****** Display name for Plan A   …" at bounding box center [801, 475] width 545 height 231
click at [682, 450] on input "Item title   *" at bounding box center [801, 466] width 545 height 35
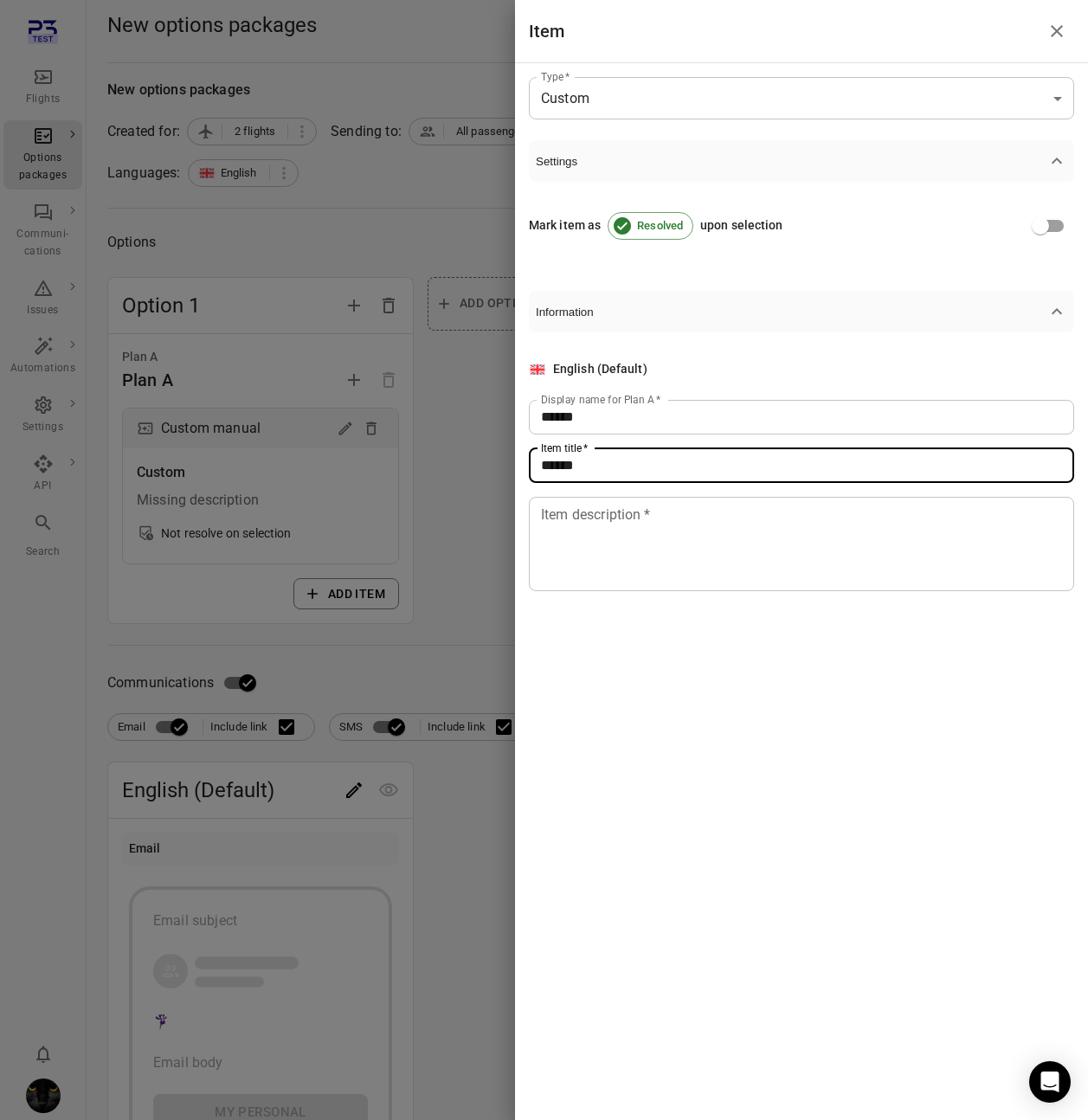
type input "******"
click at [671, 527] on textarea "Item description   *" at bounding box center [800, 544] width 521 height 80
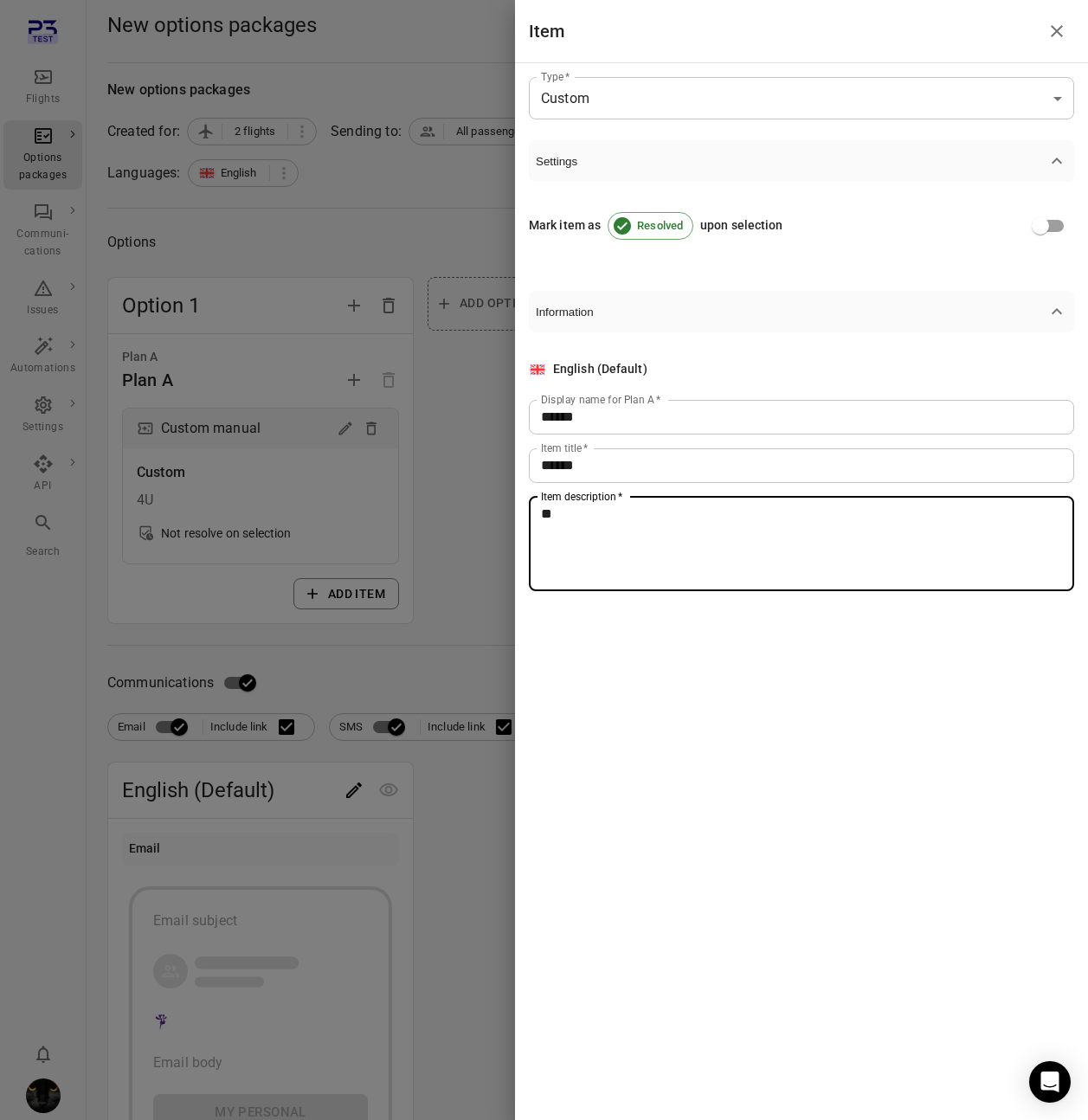
type textarea "**"
click at [506, 502] on div at bounding box center [544, 560] width 1088 height 1120
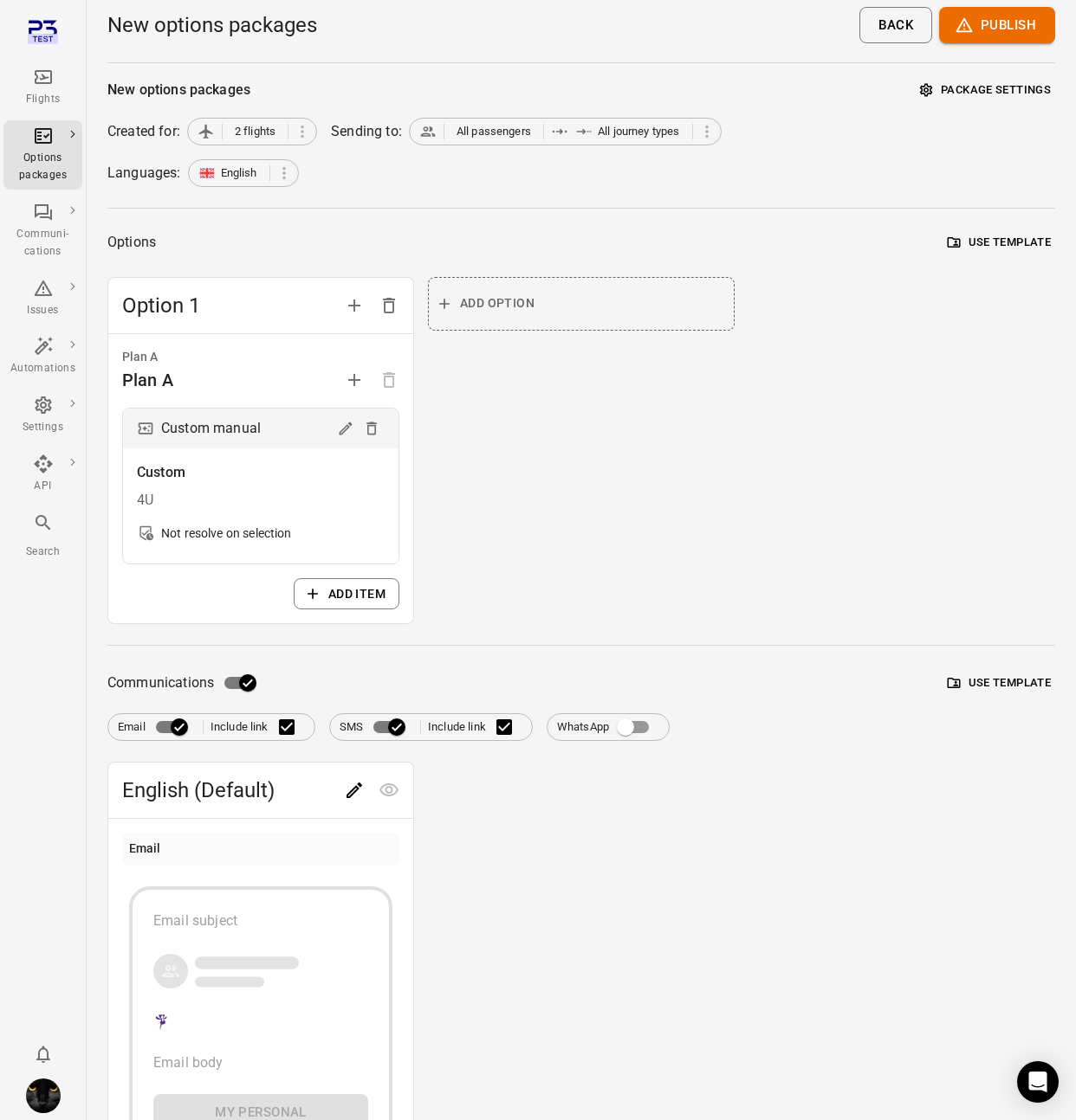
scroll to position [463, 0]
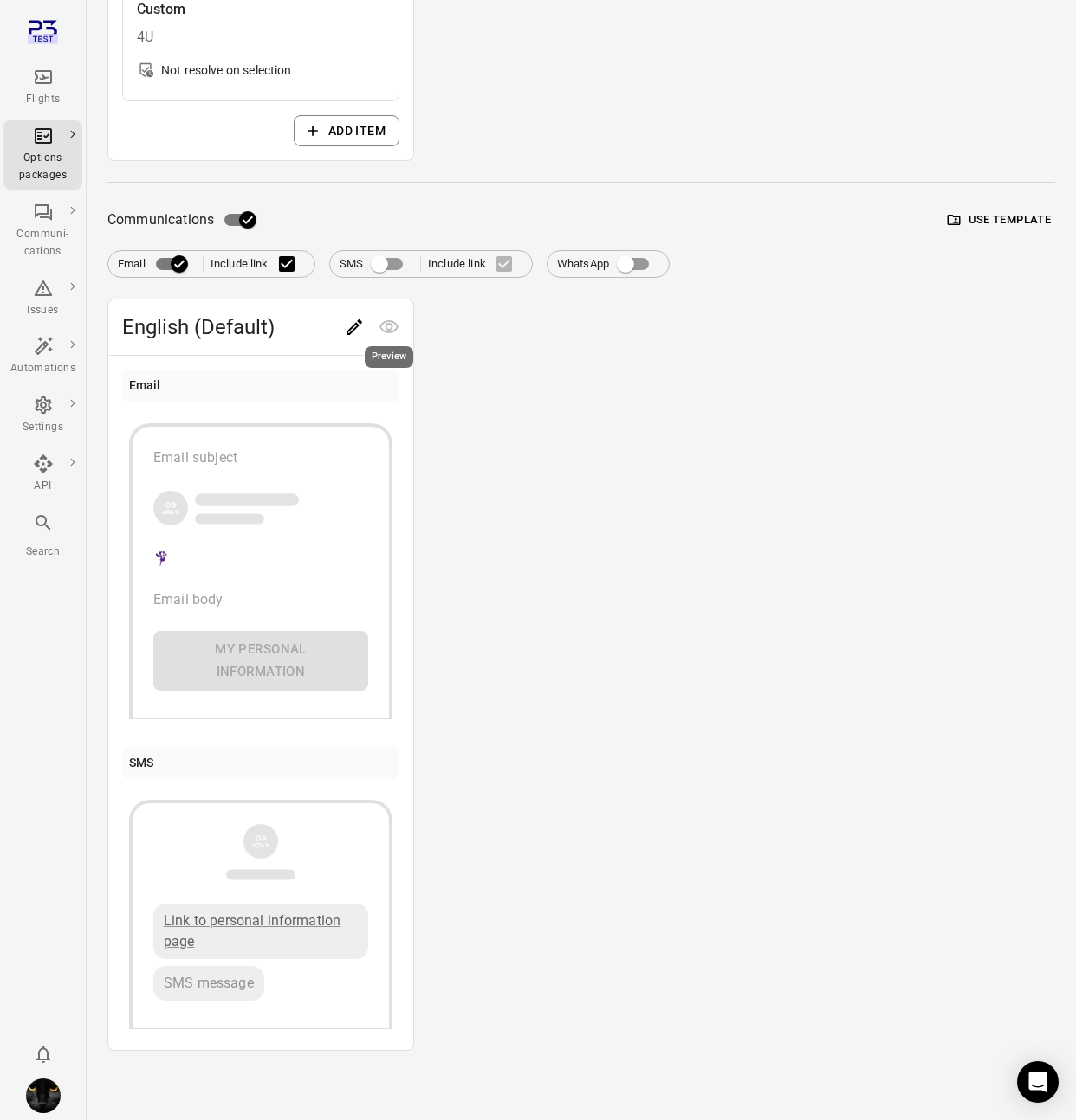
click at [363, 334] on div "Preview" at bounding box center [389, 352] width 52 height 36
click at [354, 328] on icon "Edit" at bounding box center [354, 327] width 16 height 16
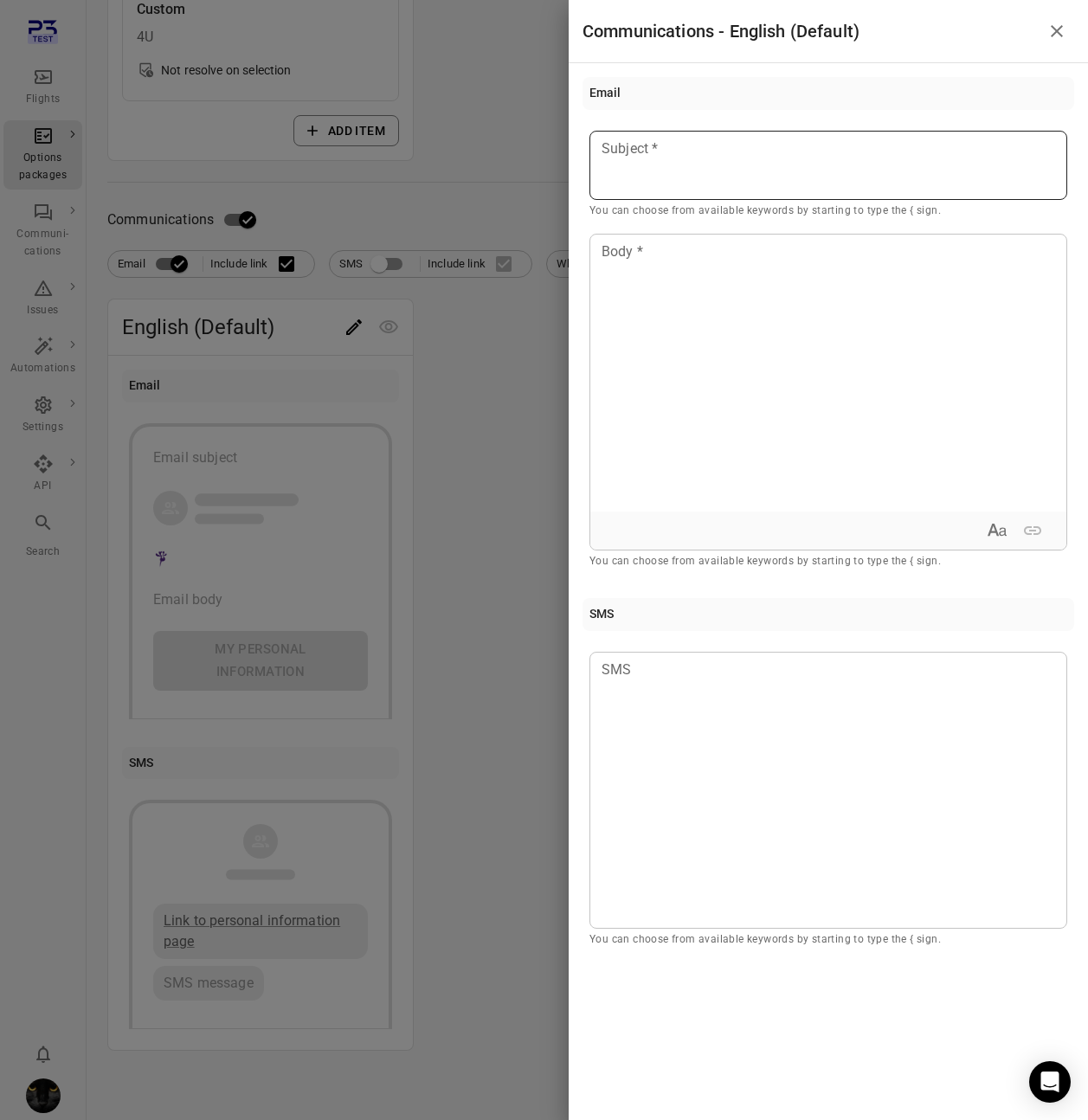
click at [686, 176] on div at bounding box center [827, 165] width 477 height 69
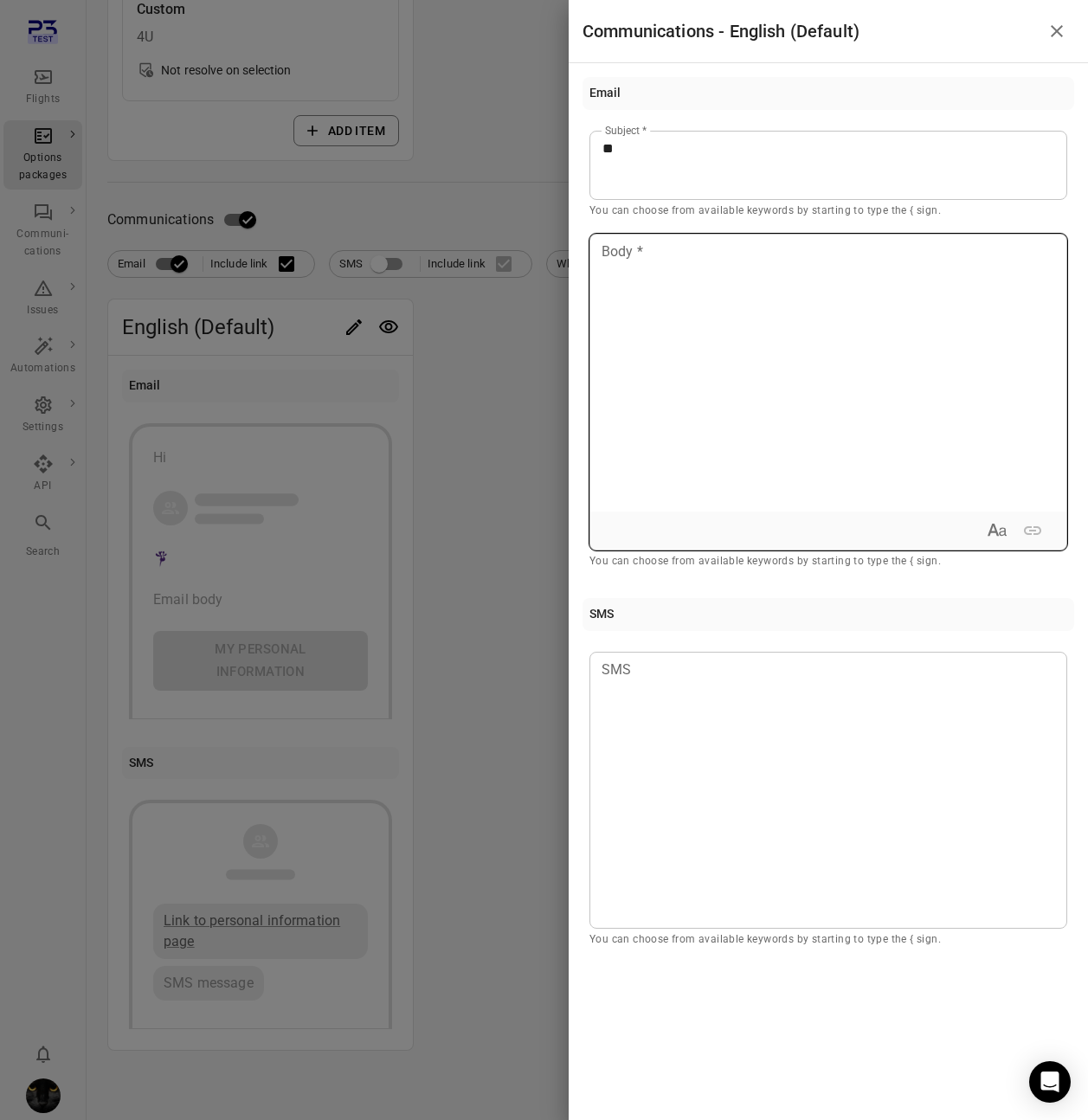
click at [681, 289] on div at bounding box center [828, 373] width 476 height 277
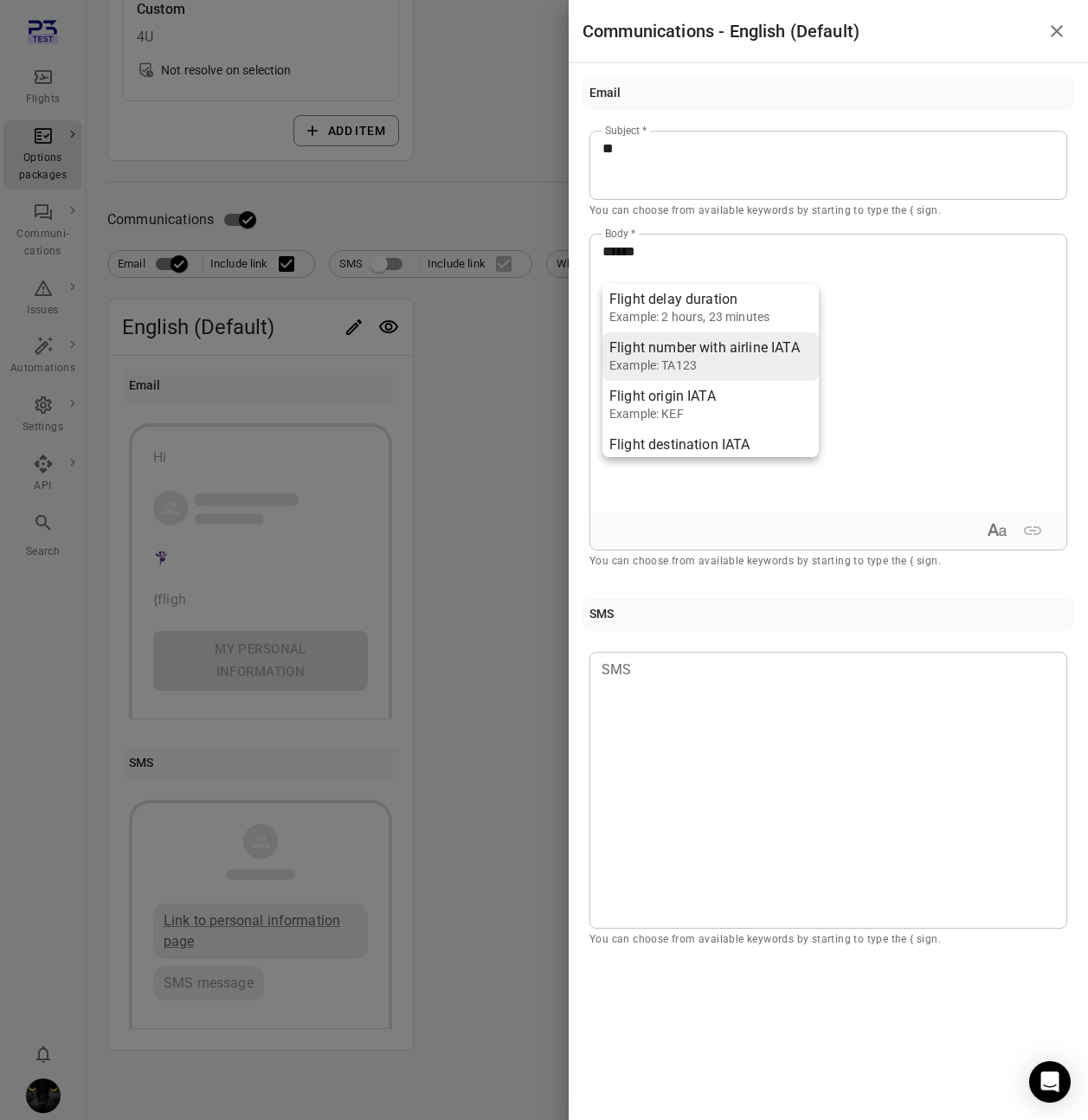
click at [721, 350] on div "Flight number with airline IATA" at bounding box center [704, 348] width 191 height 18
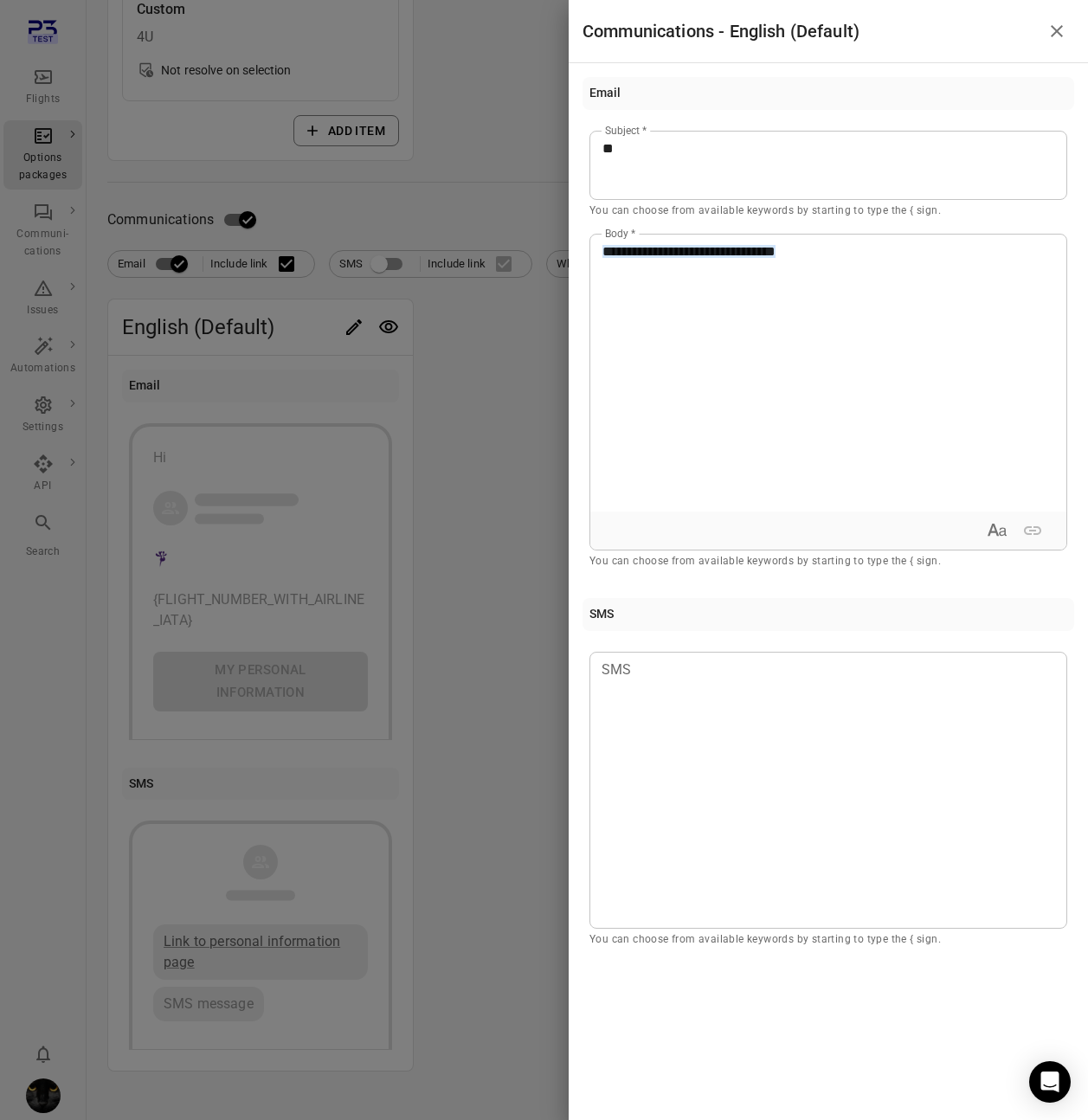
click at [525, 487] on div at bounding box center [544, 560] width 1088 height 1120
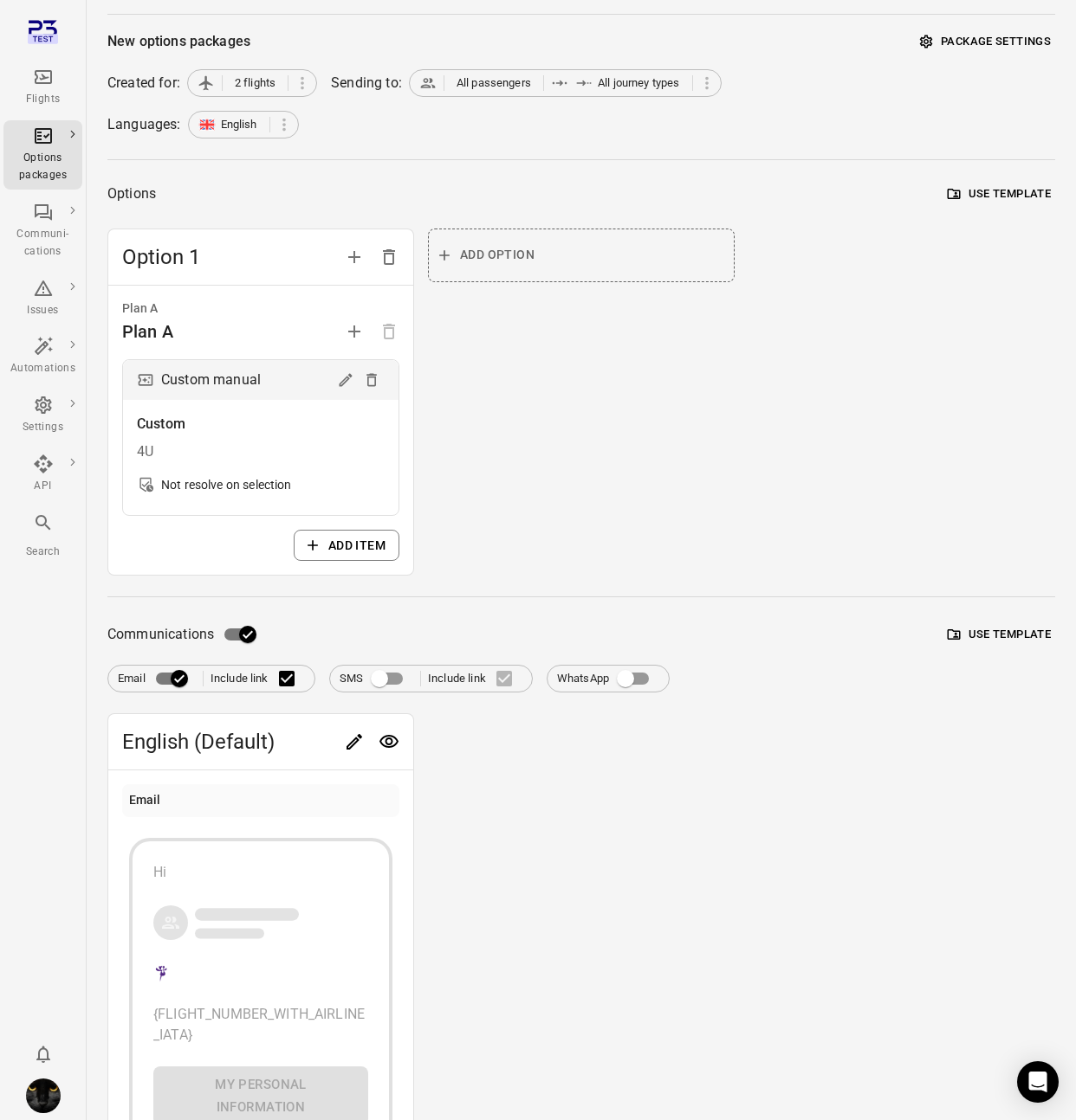
scroll to position [8, 0]
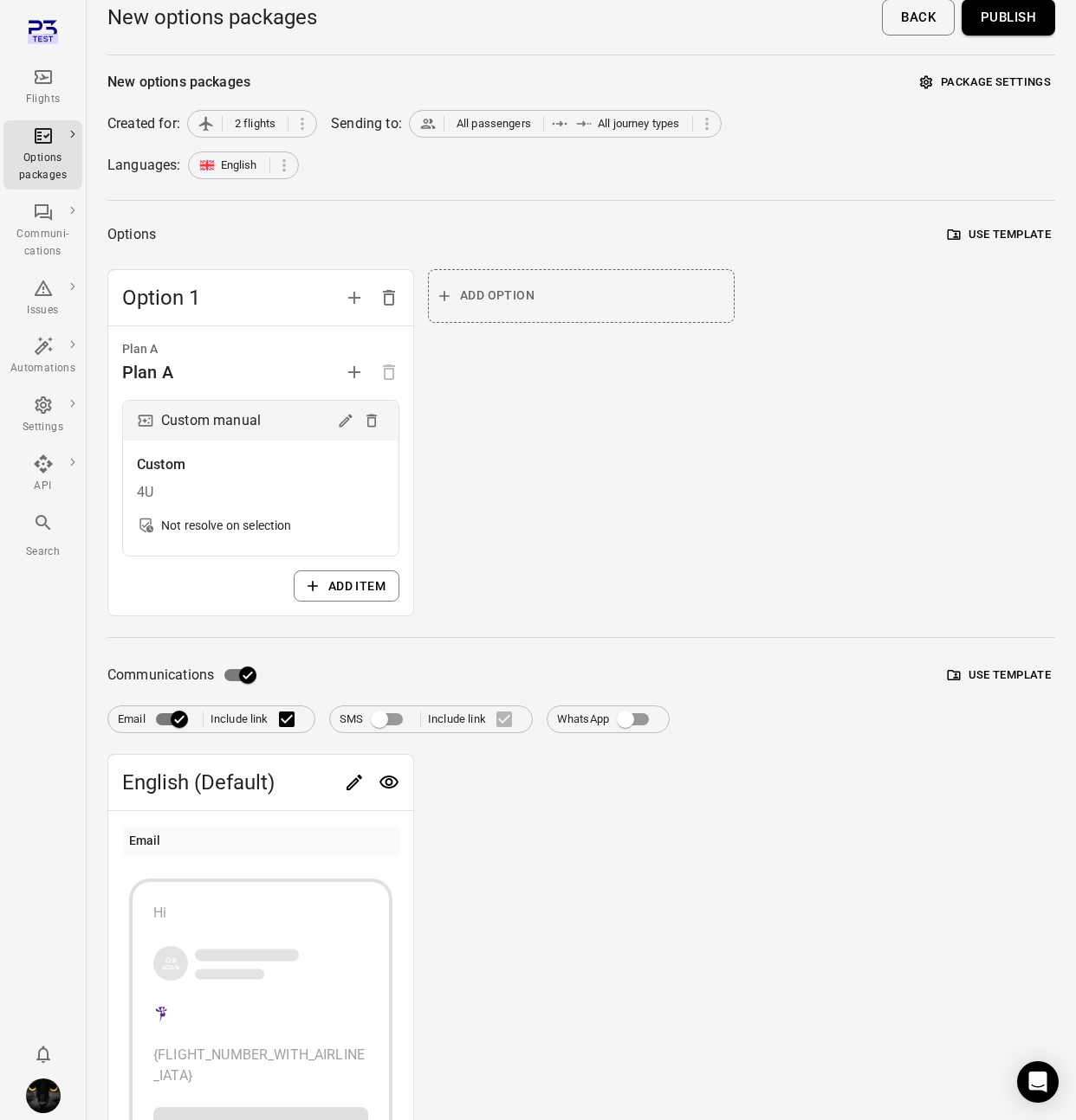
click at [999, 25] on button "Publish" at bounding box center [1008, 17] width 94 height 37
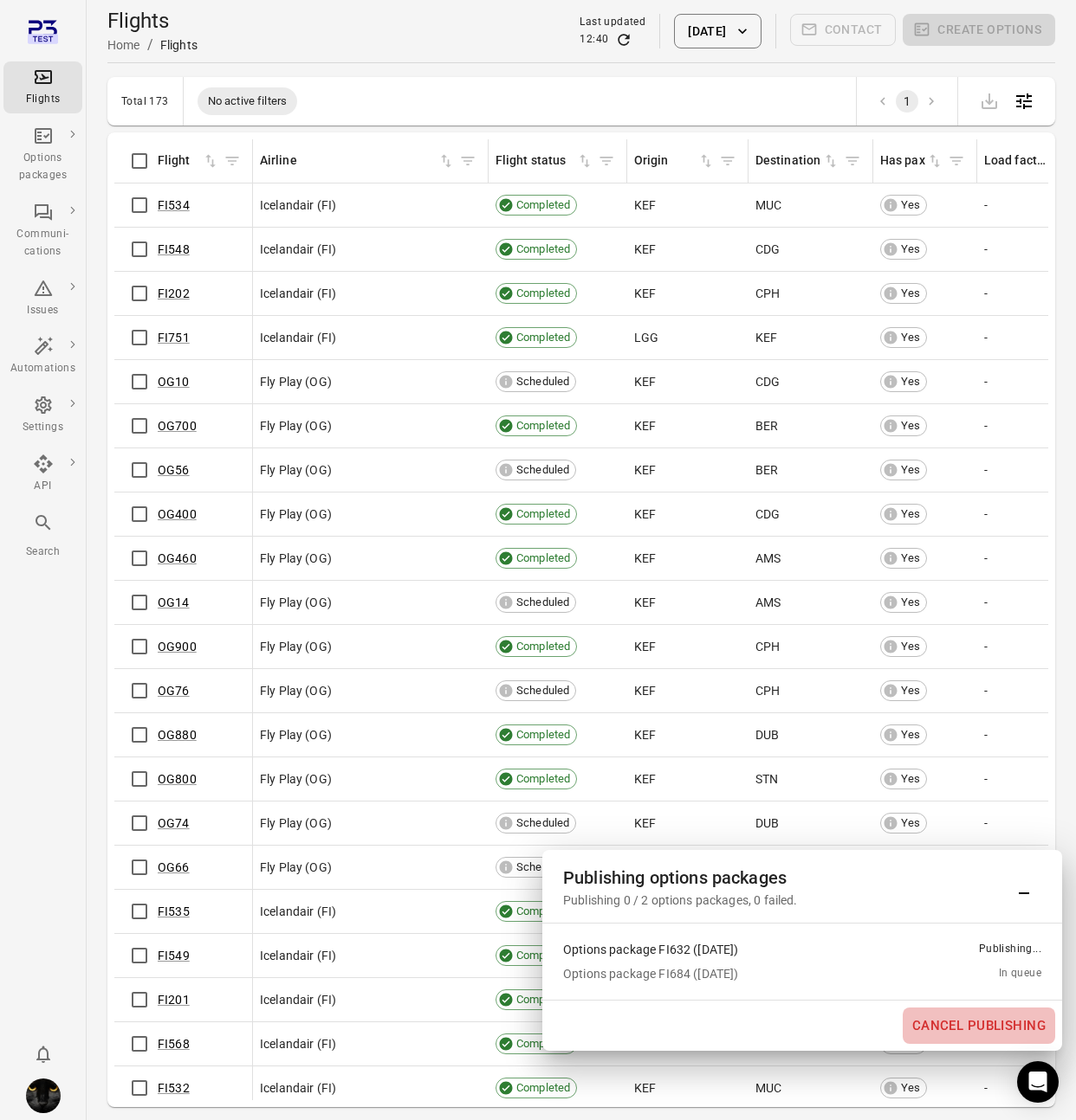
click at [953, 1027] on button "Cancel publishing" at bounding box center [978, 1025] width 152 height 37
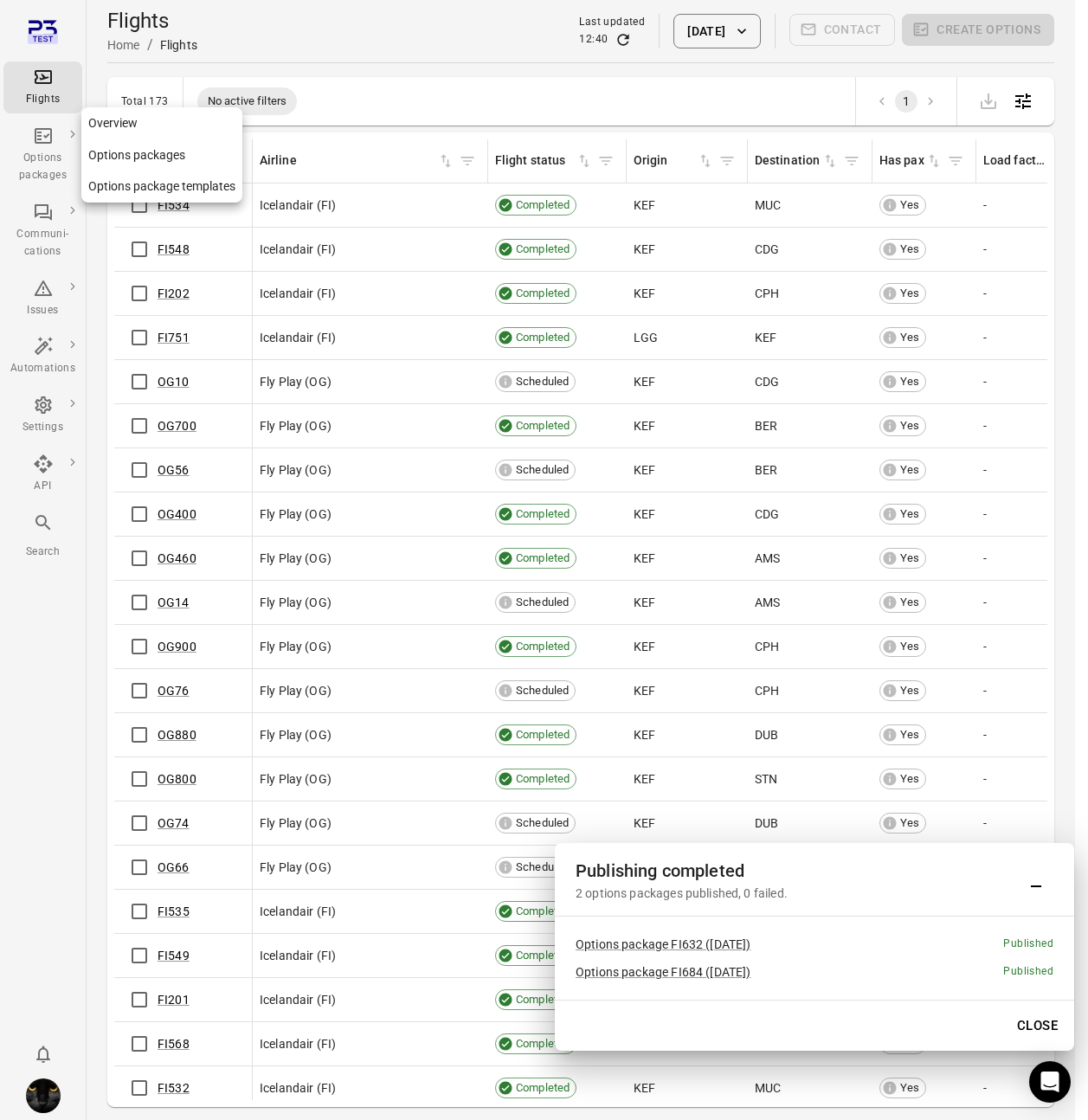
click at [48, 146] on div "Options packages" at bounding box center [43, 155] width 65 height 59
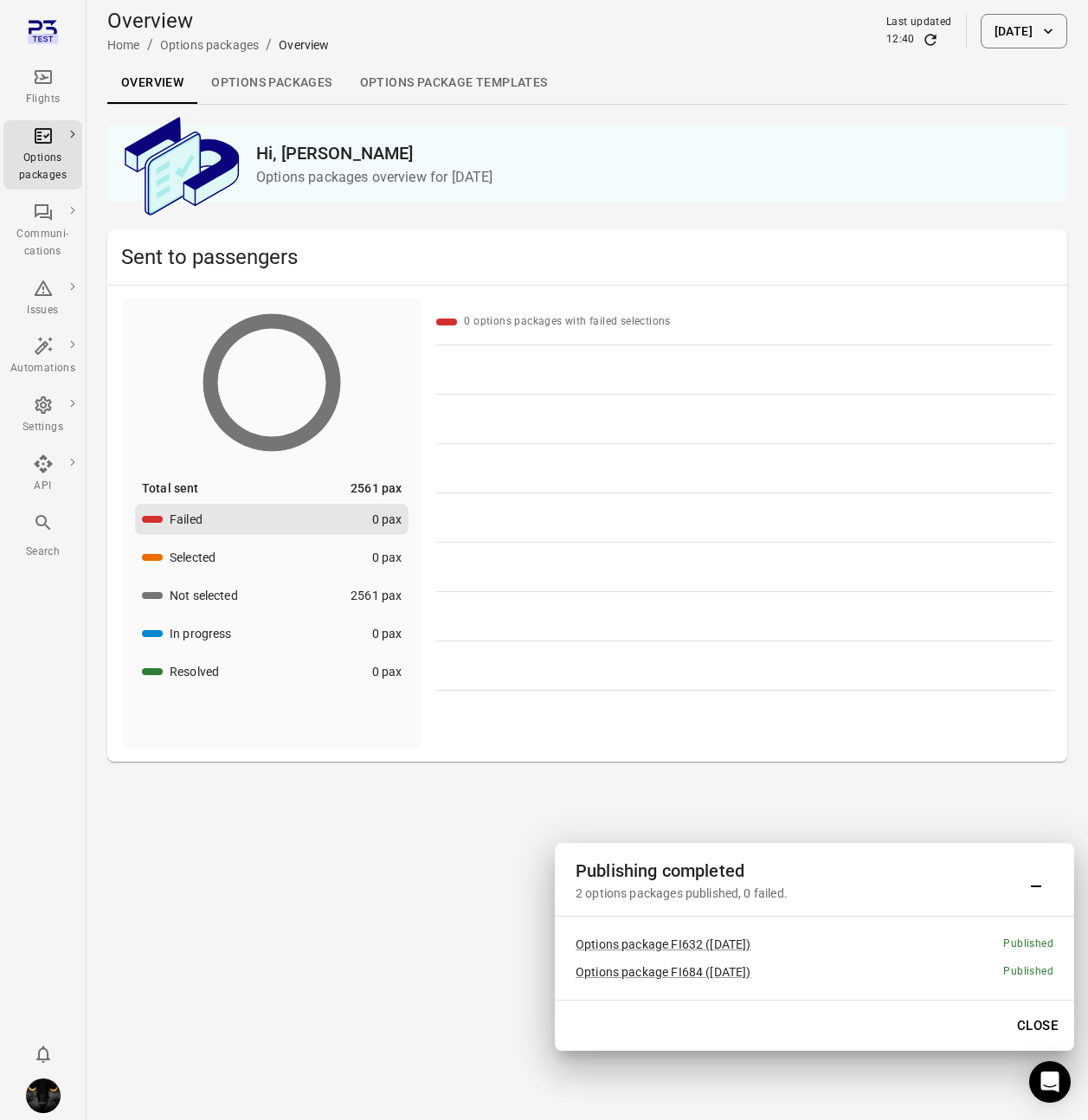
click at [270, 89] on link "Options packages" at bounding box center [272, 83] width 148 height 42
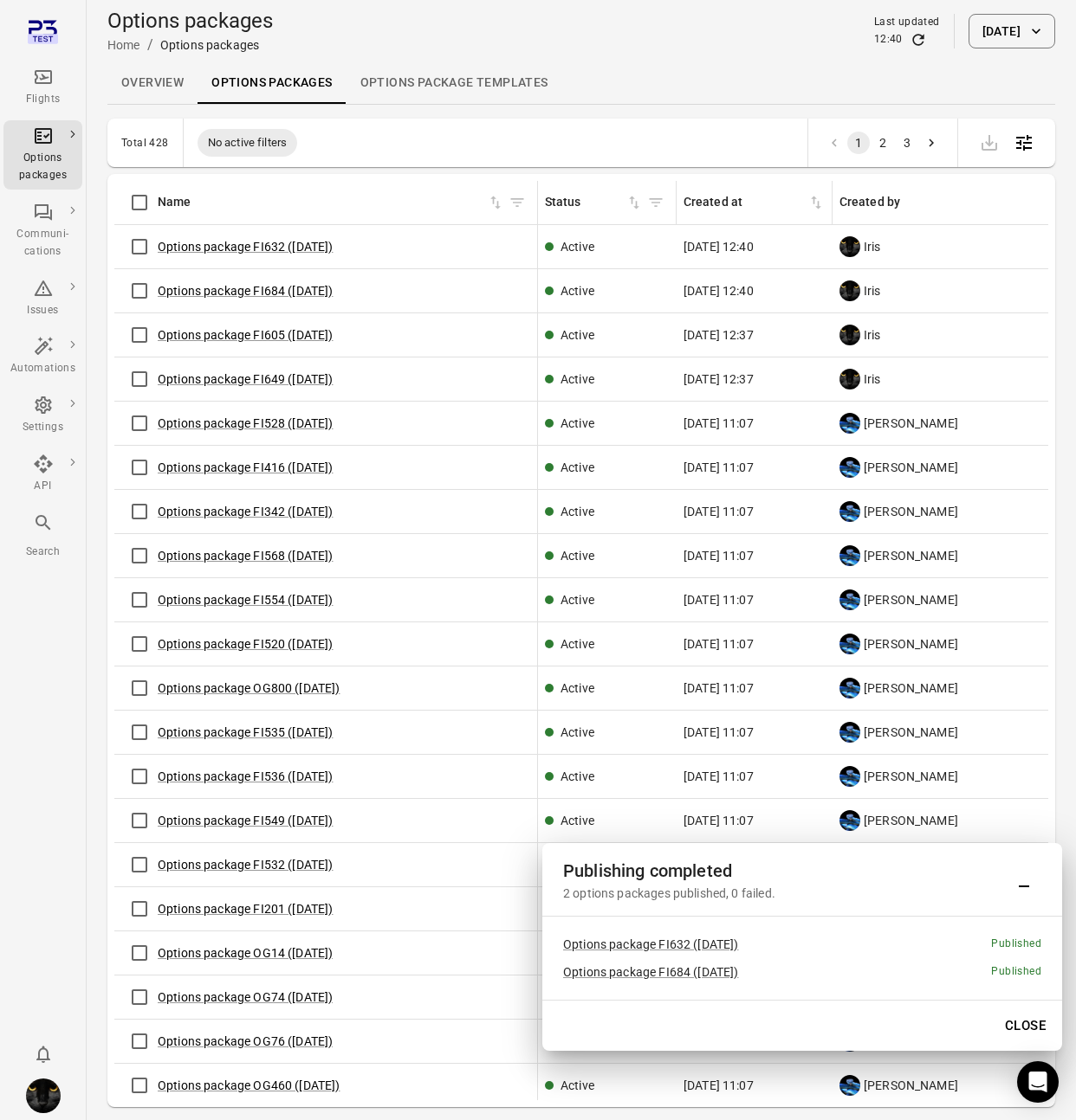
click at [41, 81] on icon "Main navigation" at bounding box center [43, 76] width 21 height 21
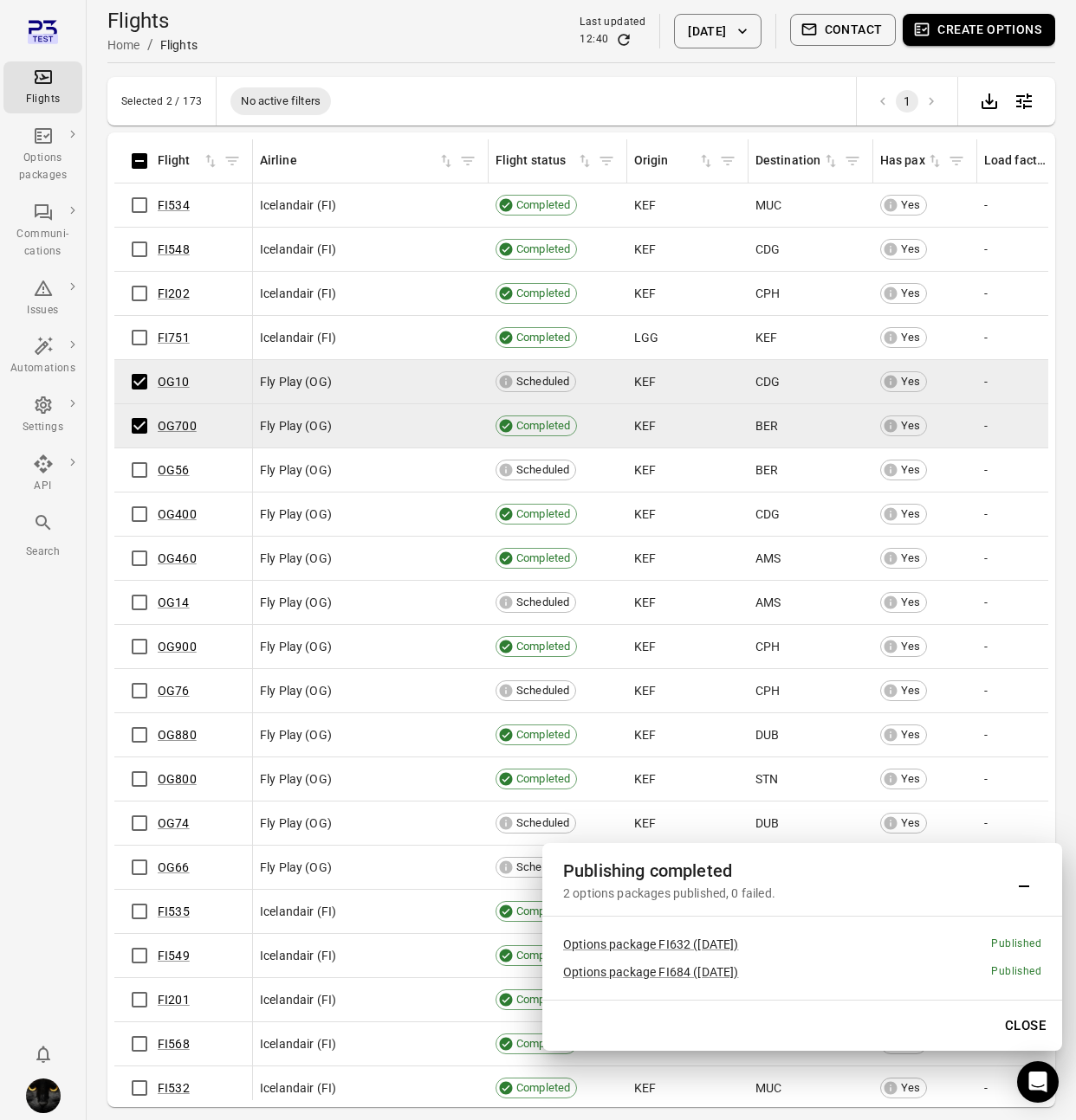
click at [1003, 32] on button "Create options" at bounding box center [978, 30] width 152 height 32
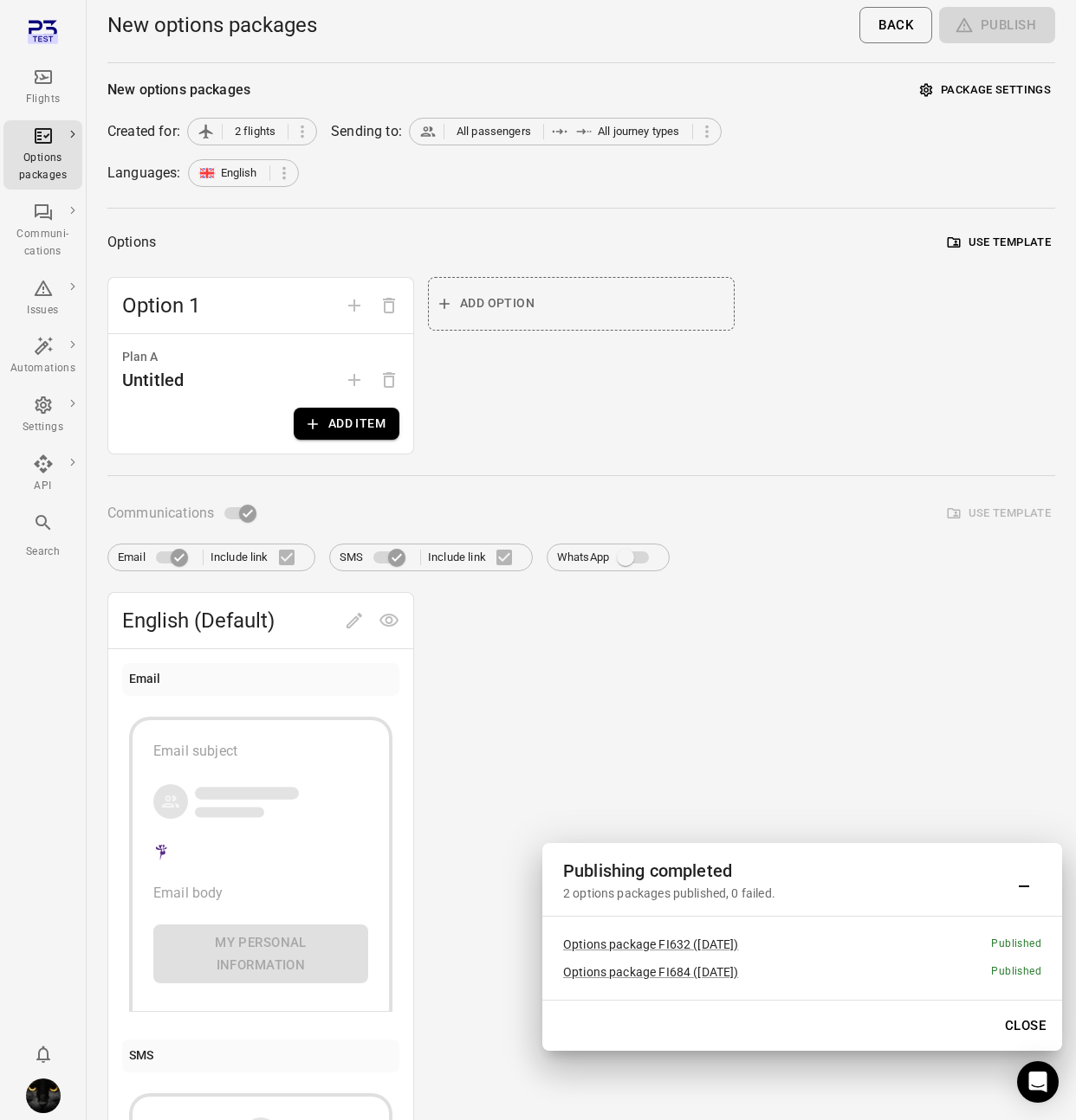
click at [1017, 1026] on button "Close" at bounding box center [1025, 1025] width 59 height 37
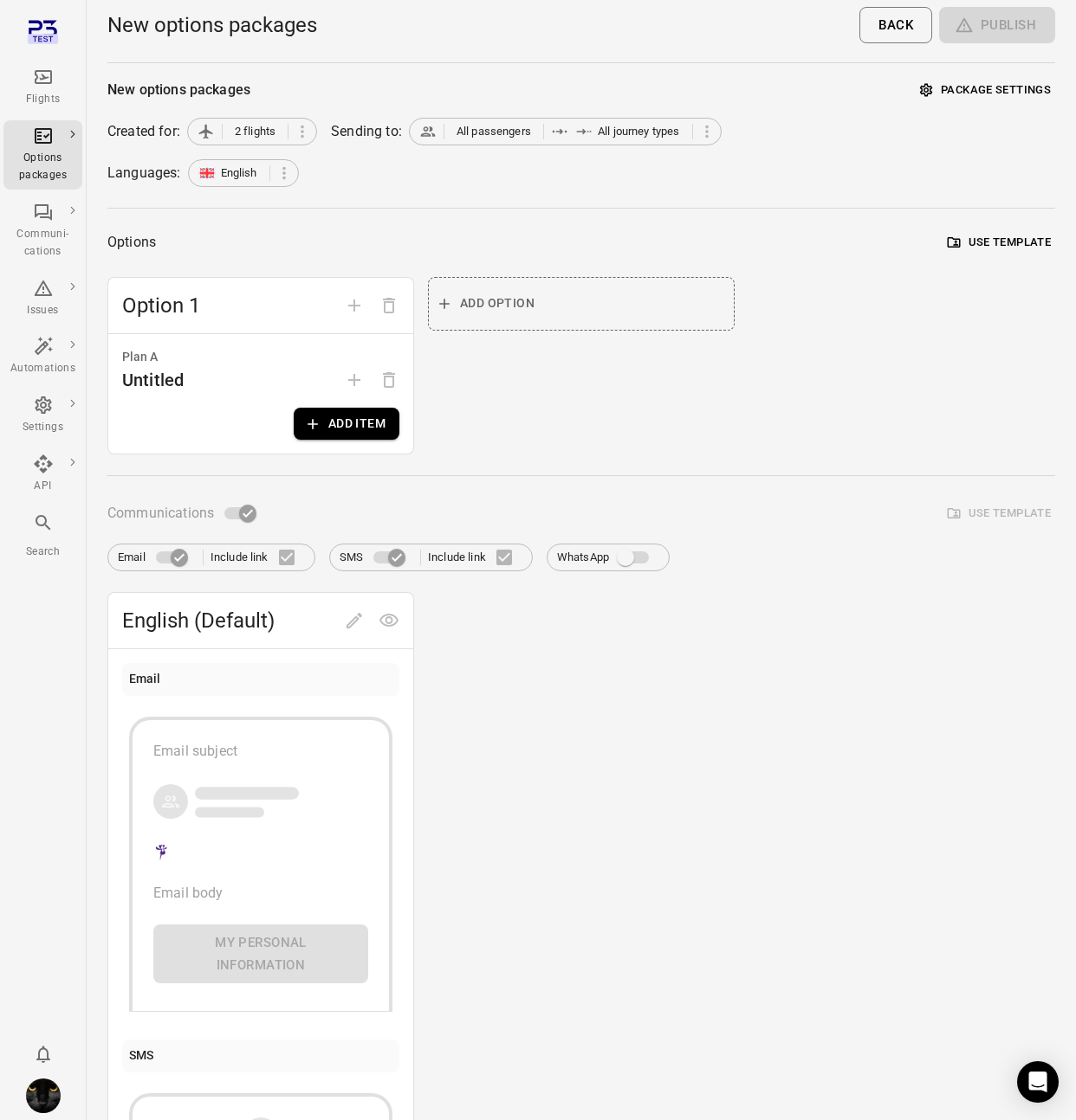
click at [346, 425] on button "Add item" at bounding box center [346, 423] width 106 height 32
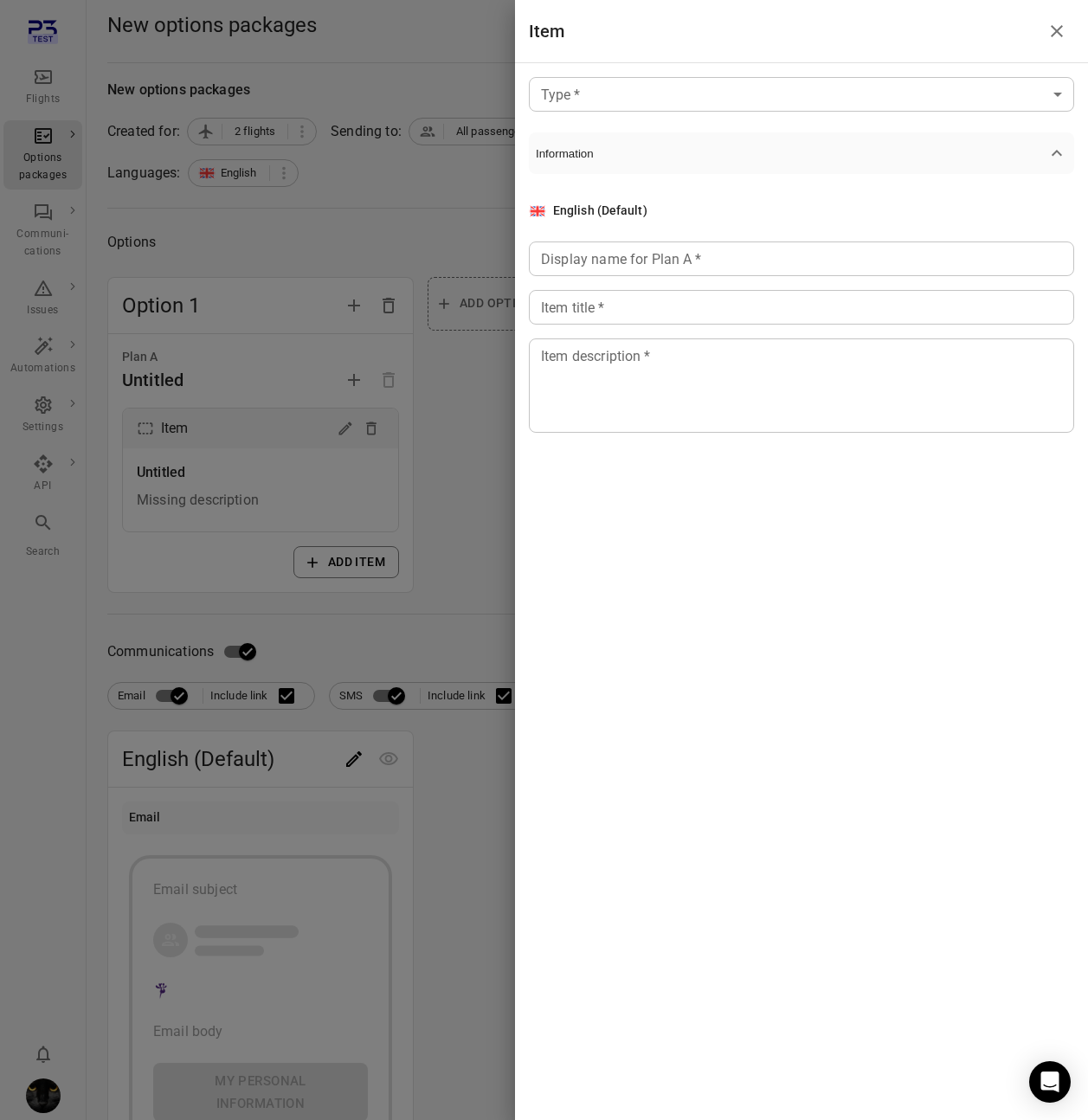
click at [642, 87] on body "Flights Options packages Communi-cations Issues Automations Settings API Search…" at bounding box center [544, 776] width 1088 height 1552
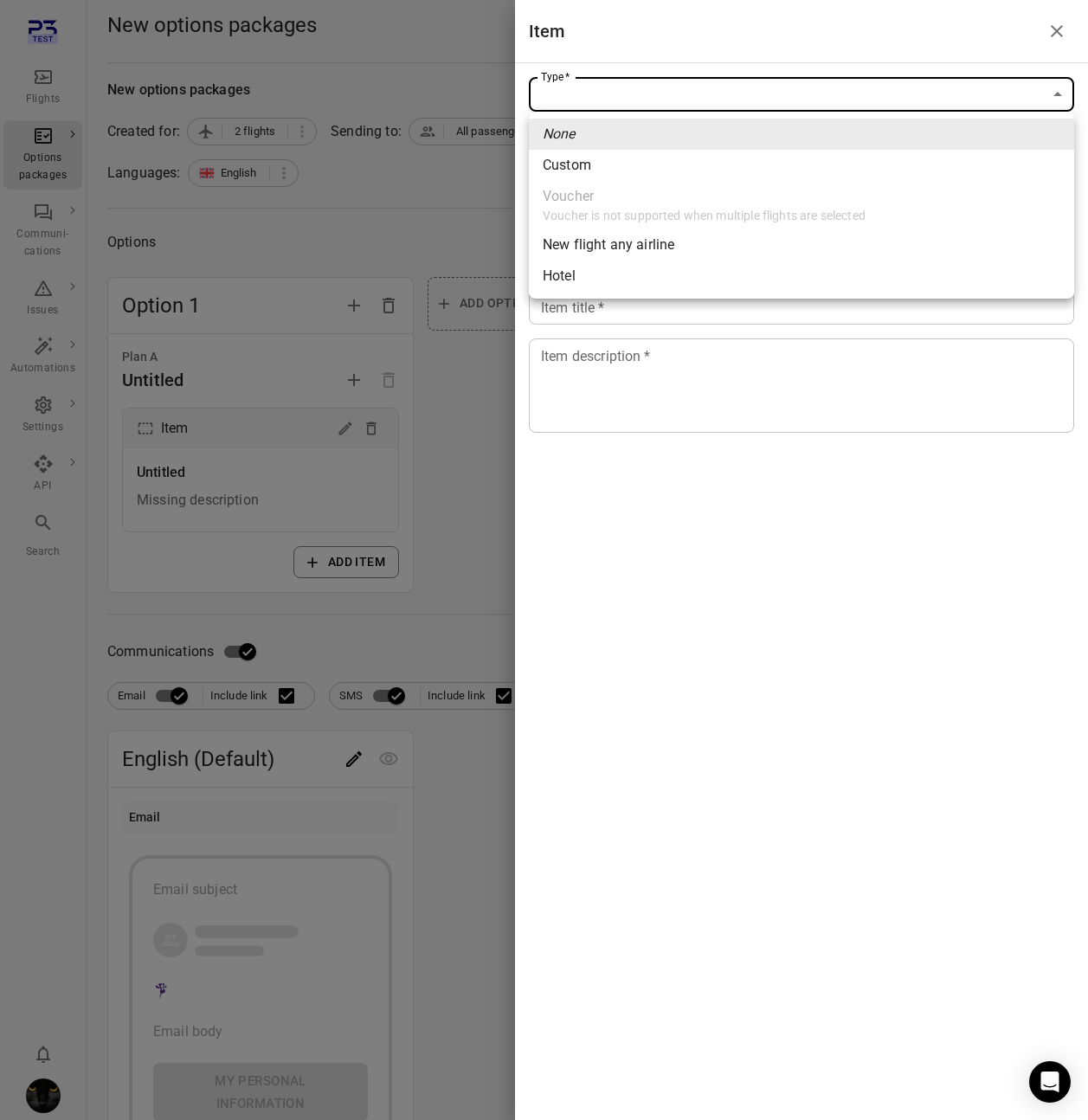
click at [578, 166] on span "Custom" at bounding box center [801, 165] width 518 height 21
type input "******"
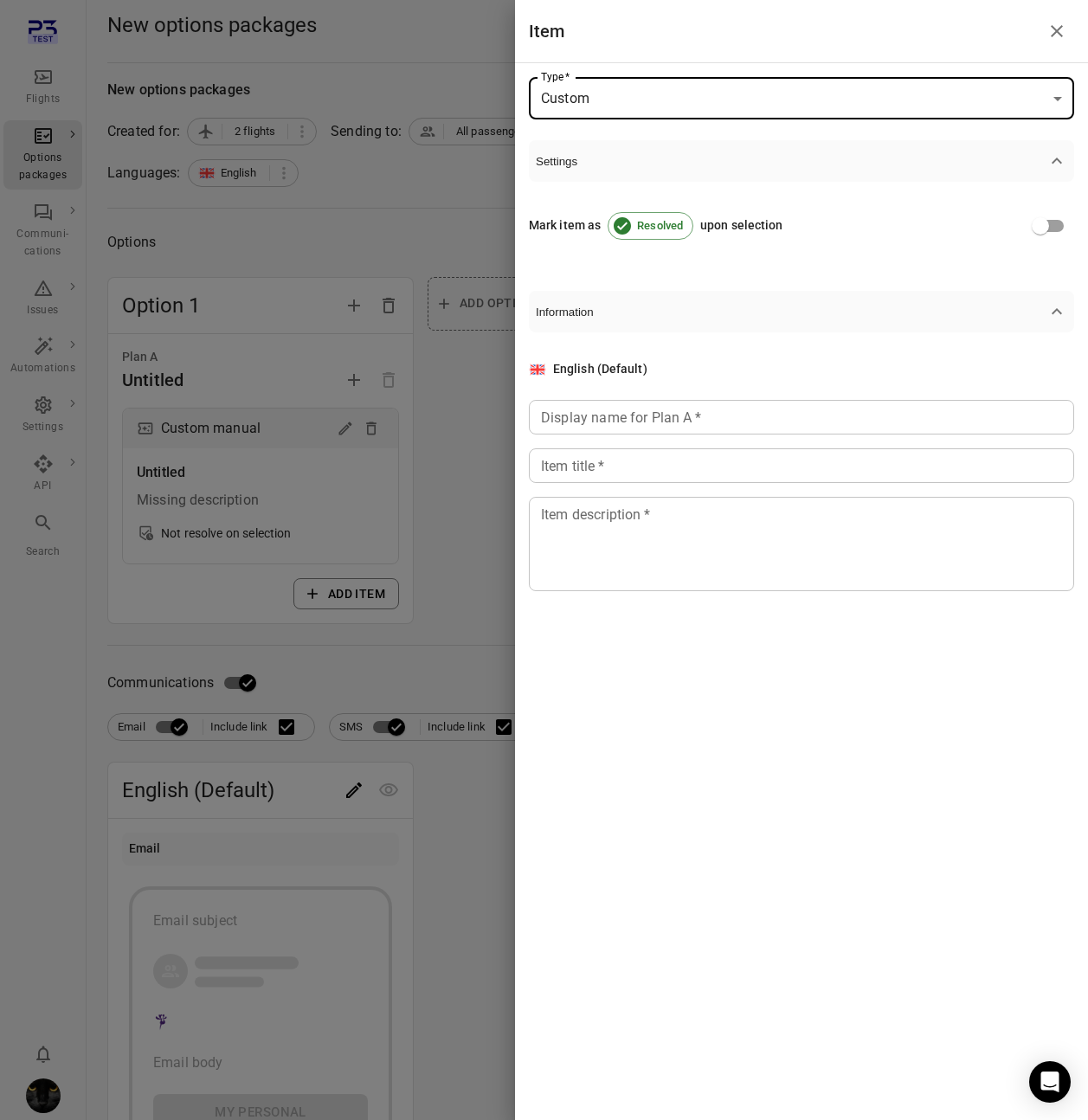
click at [583, 427] on div "Display name for Plan A   * Display name for Plan A   *" at bounding box center [801, 417] width 545 height 35
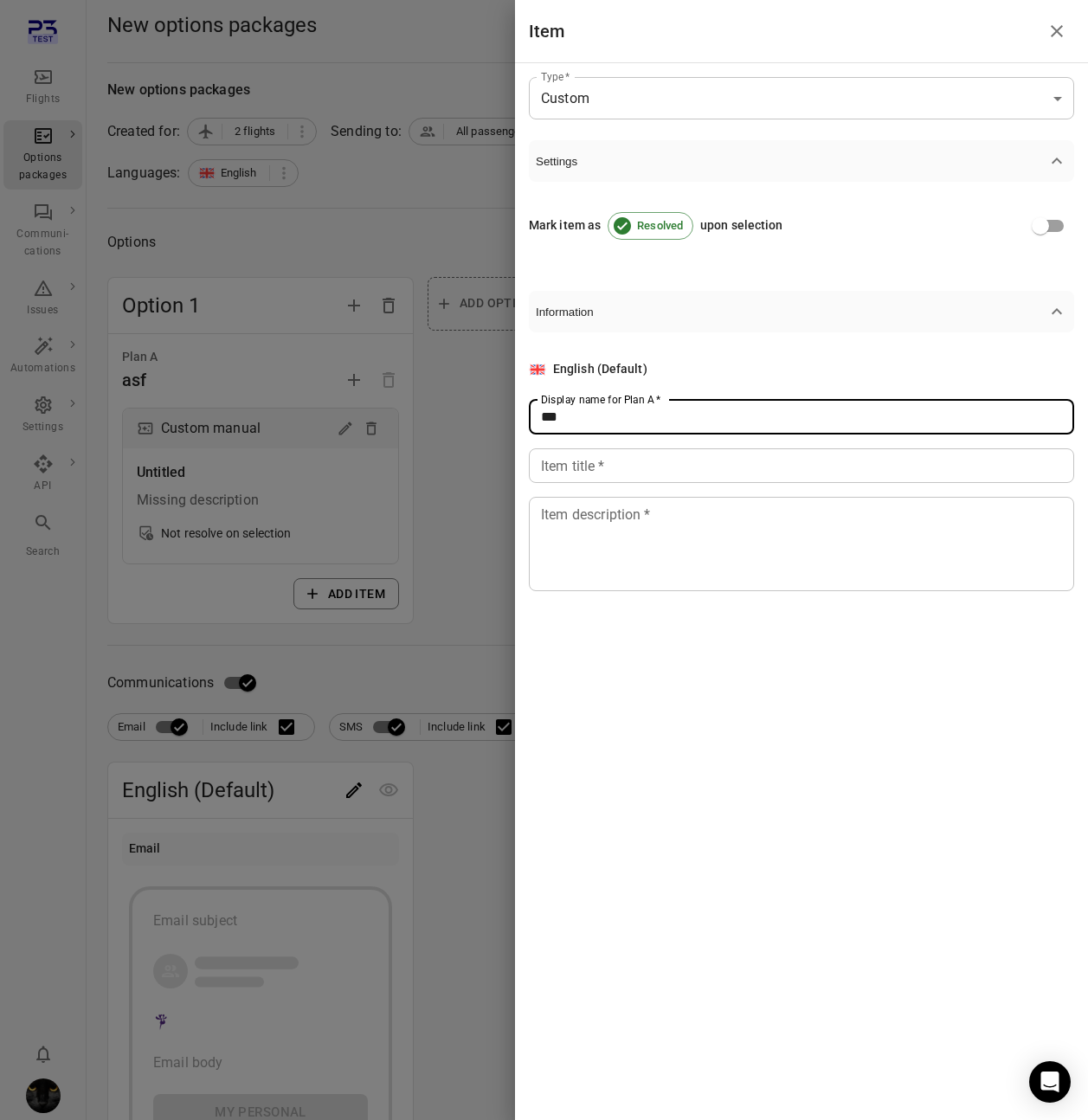
type input "***"
click at [581, 478] on input "Item title   *" at bounding box center [801, 466] width 545 height 35
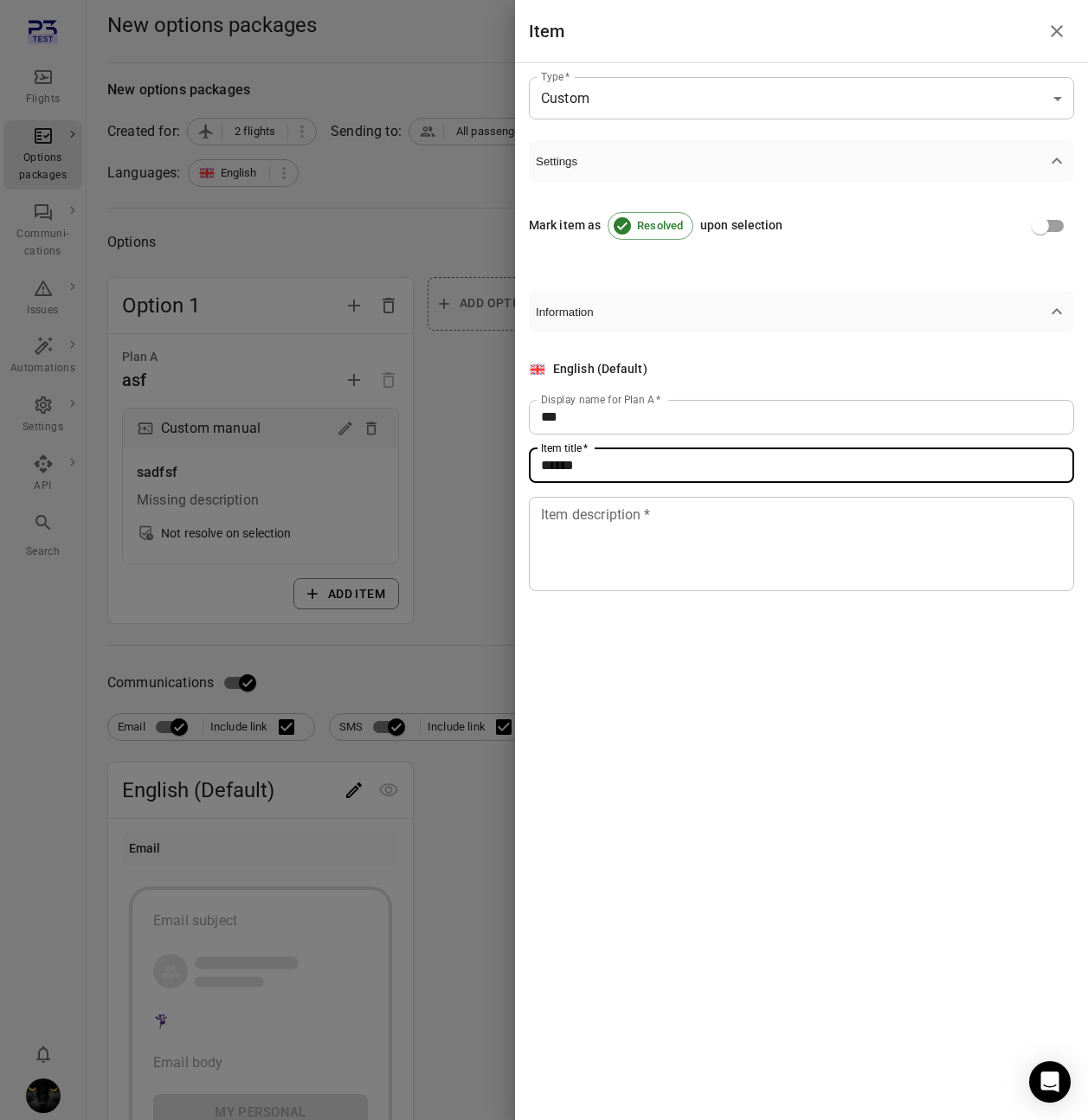
type input "******"
click at [588, 550] on textarea "Item description   *" at bounding box center [800, 544] width 521 height 80
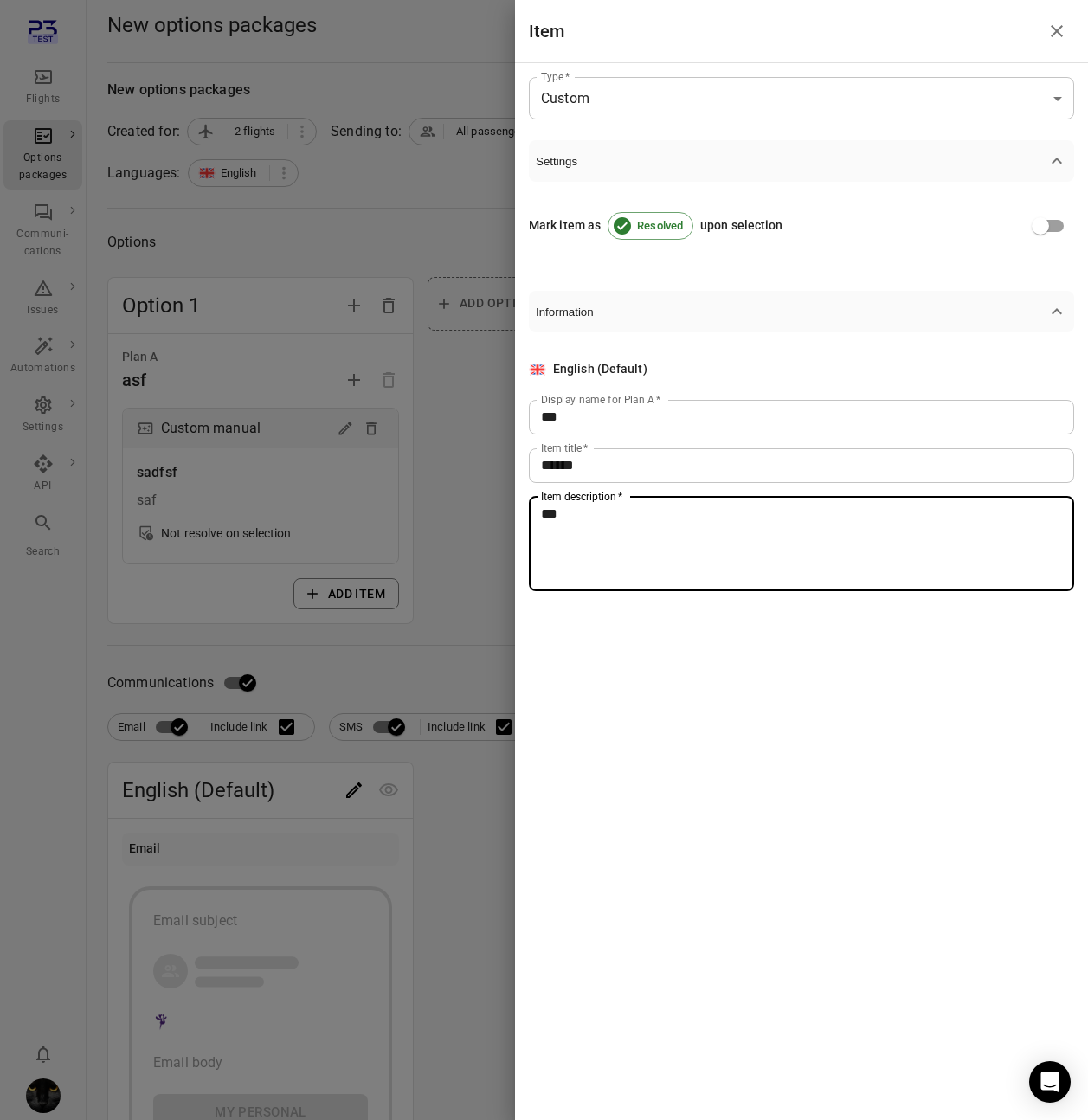
type textarea "***"
click at [475, 563] on div at bounding box center [544, 560] width 1088 height 1120
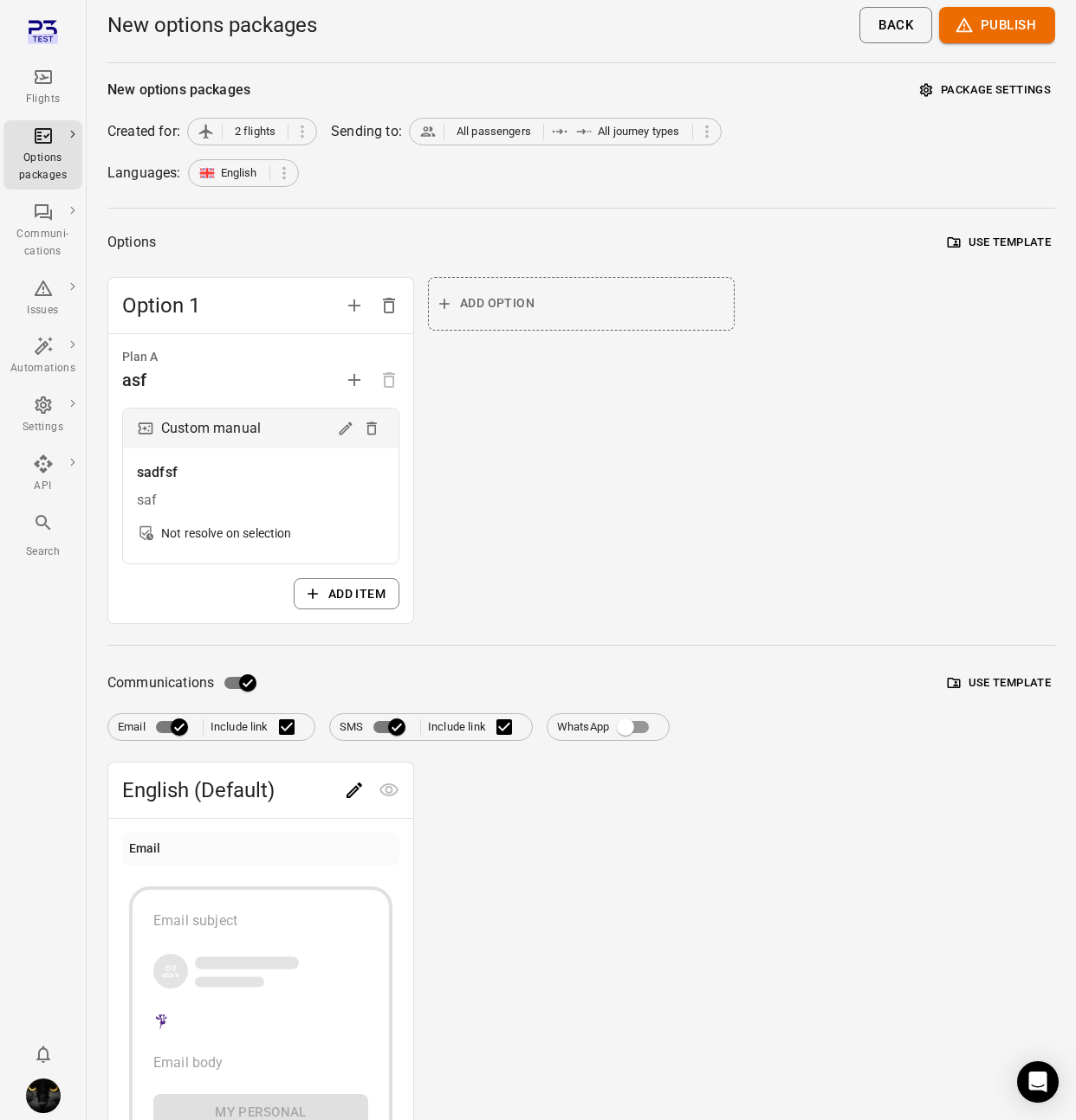
click at [351, 781] on icon "Edit" at bounding box center [354, 790] width 21 height 21
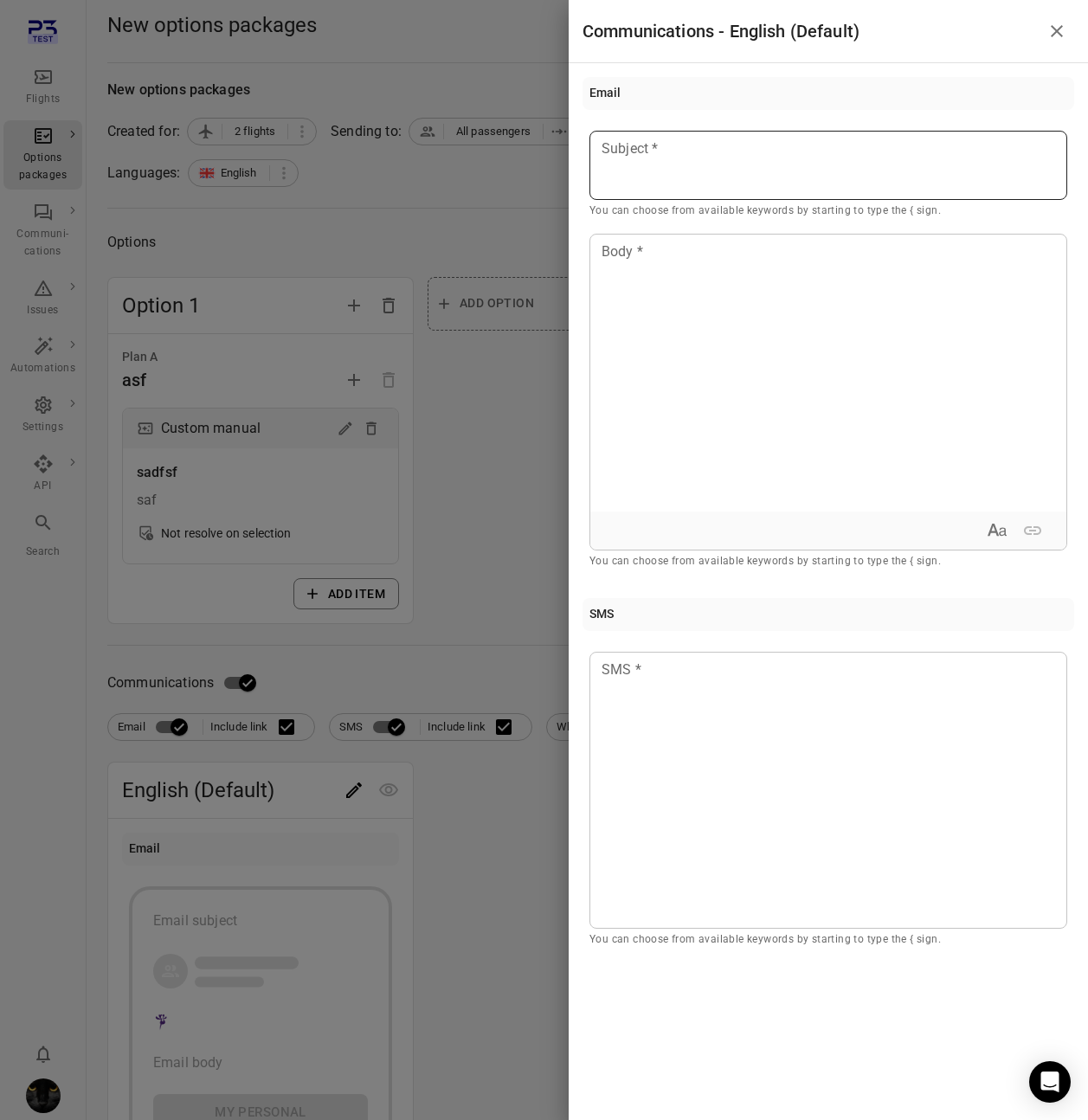
click at [685, 195] on div at bounding box center [827, 165] width 477 height 69
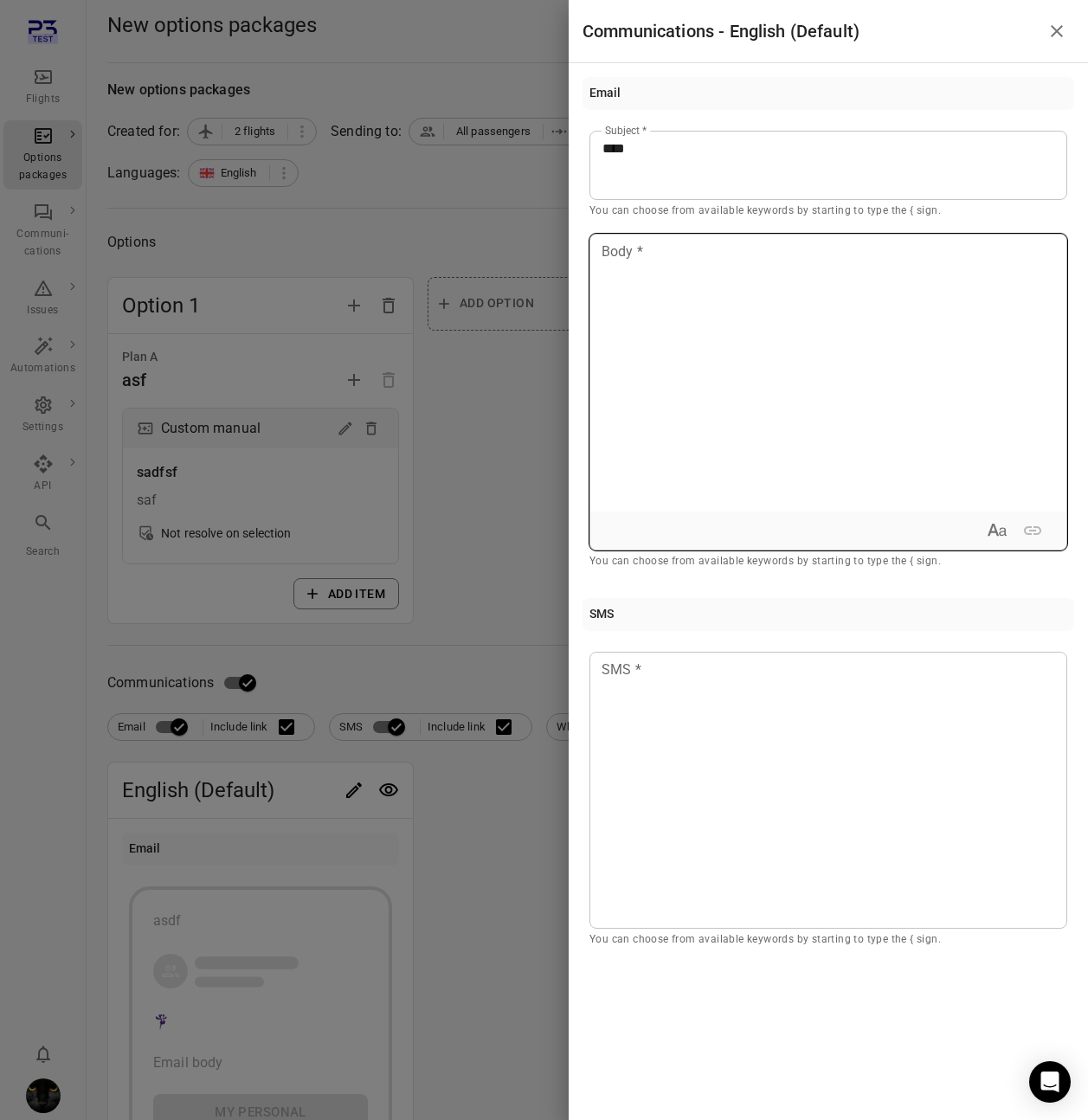
click at [673, 255] on p at bounding box center [827, 251] width 452 height 21
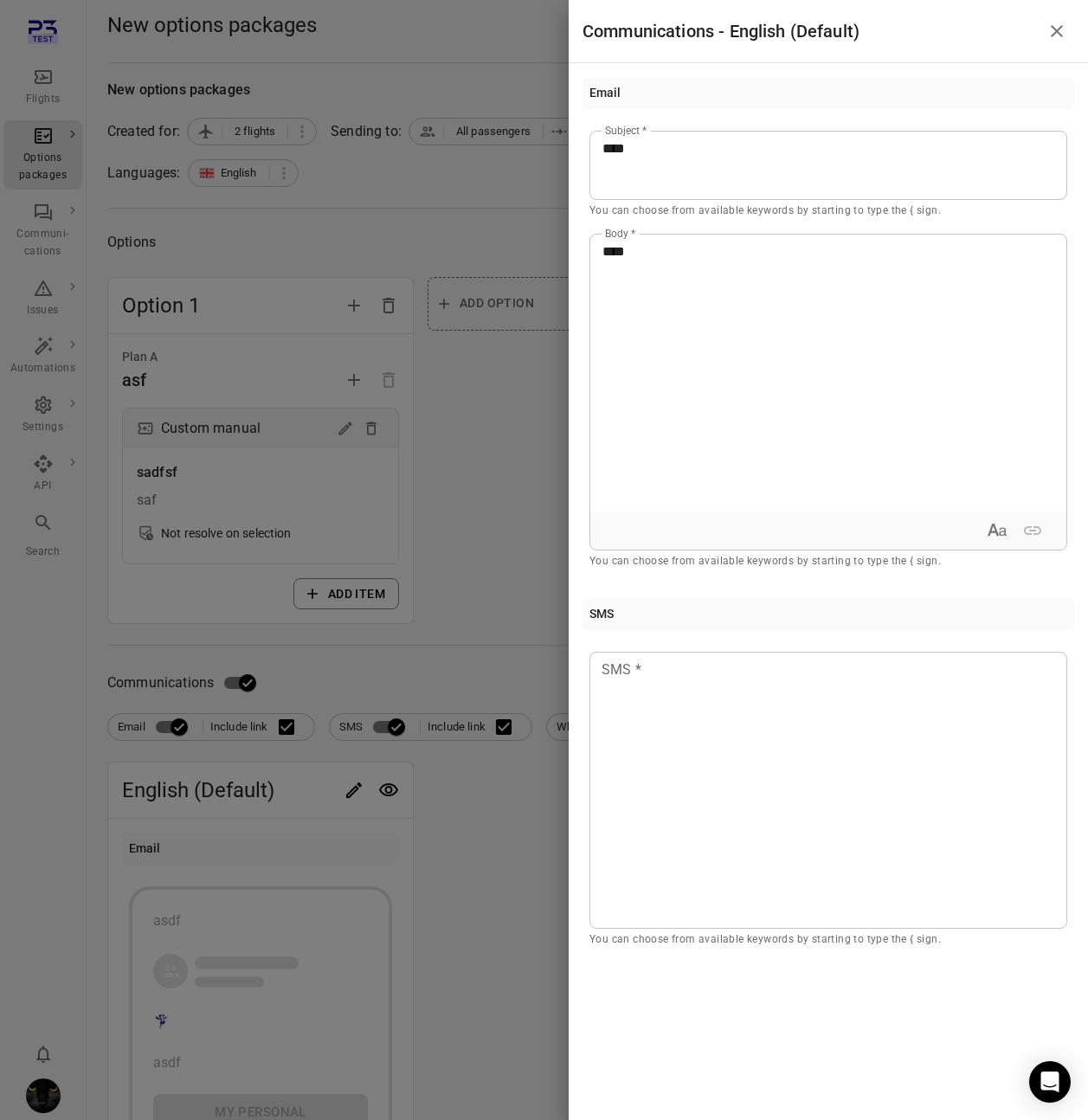
click at [559, 451] on div at bounding box center [544, 560] width 1088 height 1120
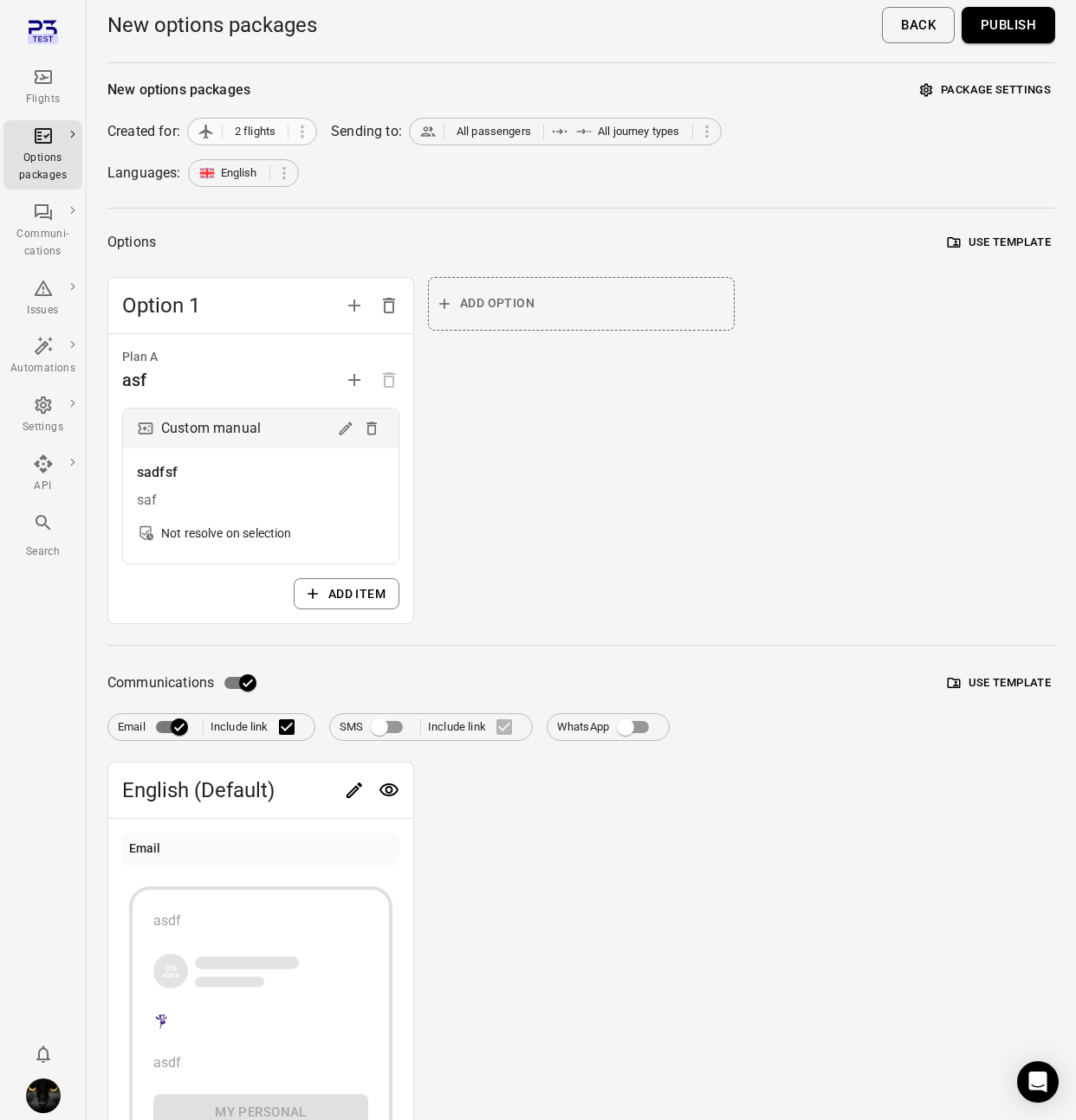
click at [249, 119] on div "2 flights" at bounding box center [251, 131] width 130 height 28
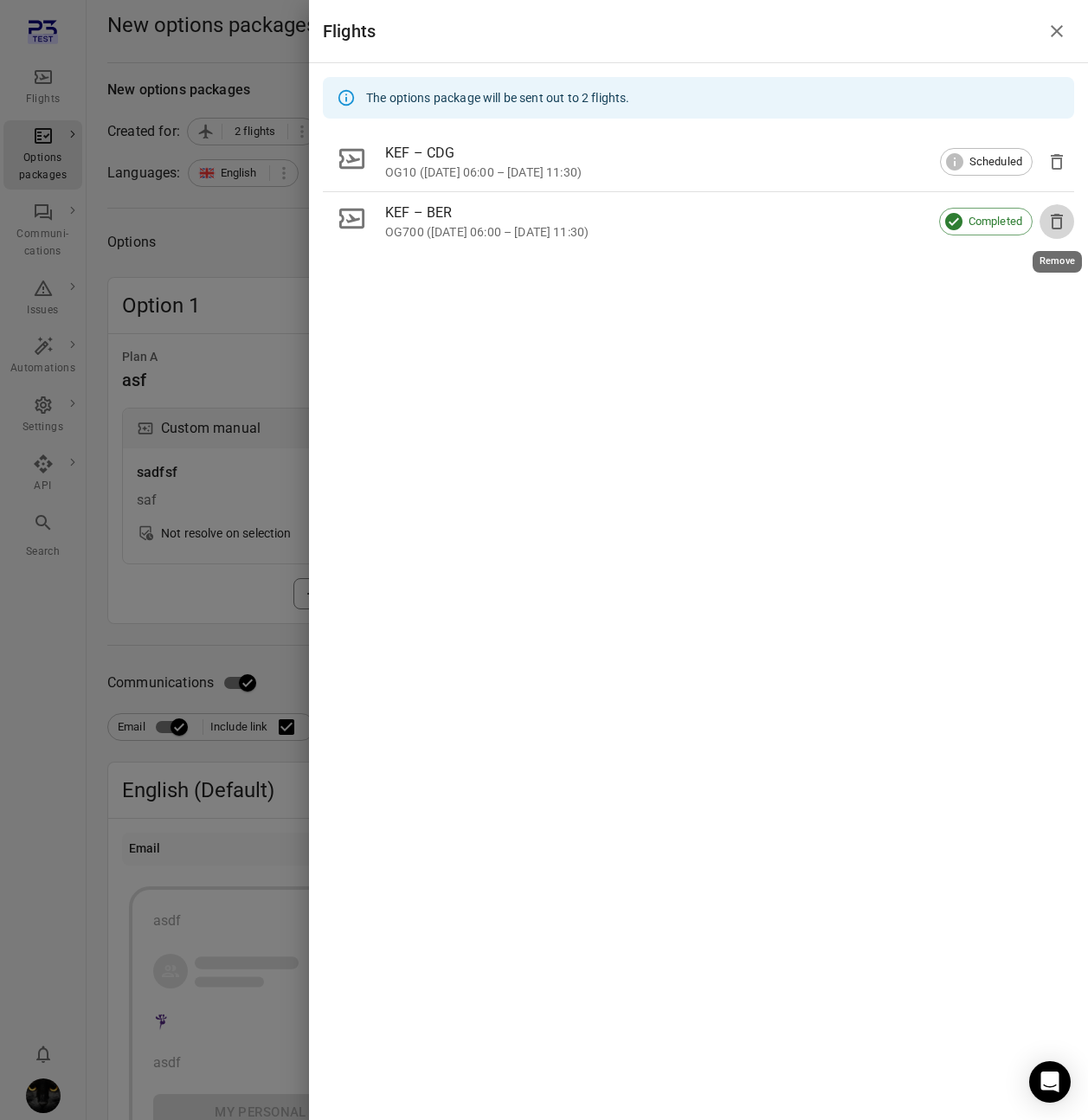
click at [1064, 224] on icon "Remove" at bounding box center [1056, 221] width 21 height 21
click at [303, 235] on div at bounding box center [544, 560] width 1088 height 1120
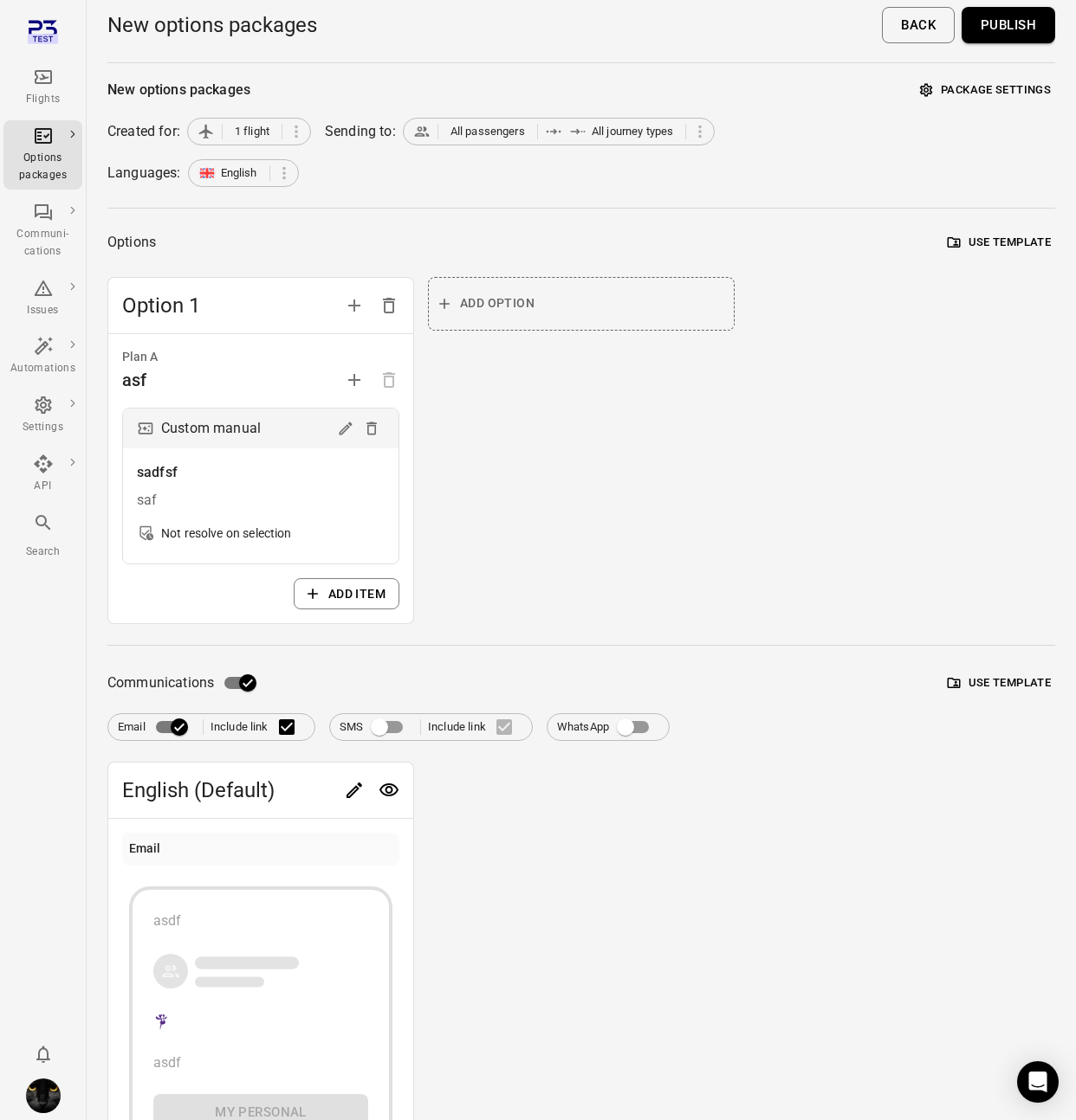
click at [1032, 31] on button "Publish" at bounding box center [1008, 25] width 94 height 37
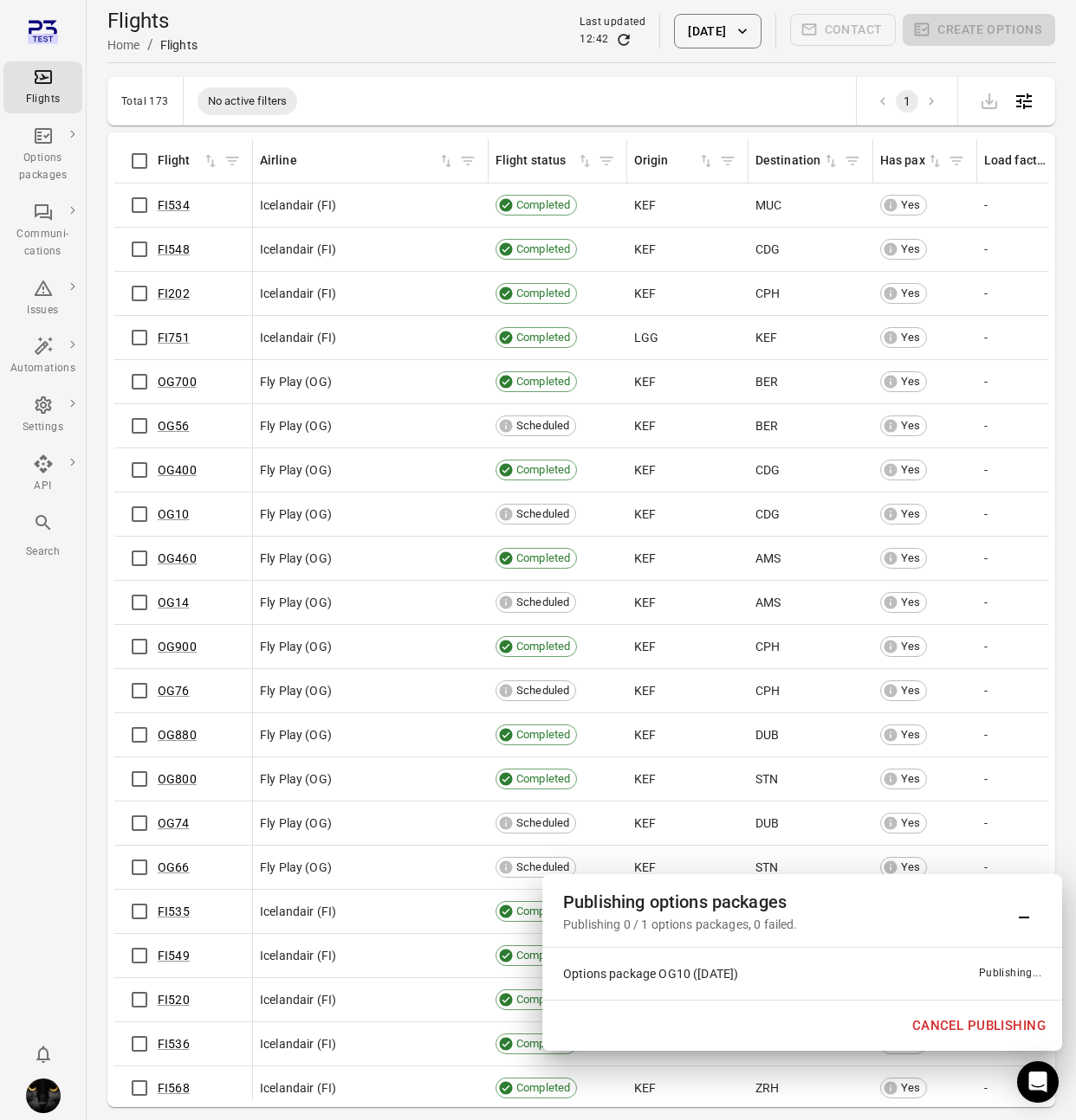
click at [842, 994] on div "Options package OG10 (20 Aug) Publishing..." at bounding box center [801, 974] width 519 height 52
click at [614, 971] on link "Options package OG10 (20 Aug)" at bounding box center [650, 972] width 175 height 14
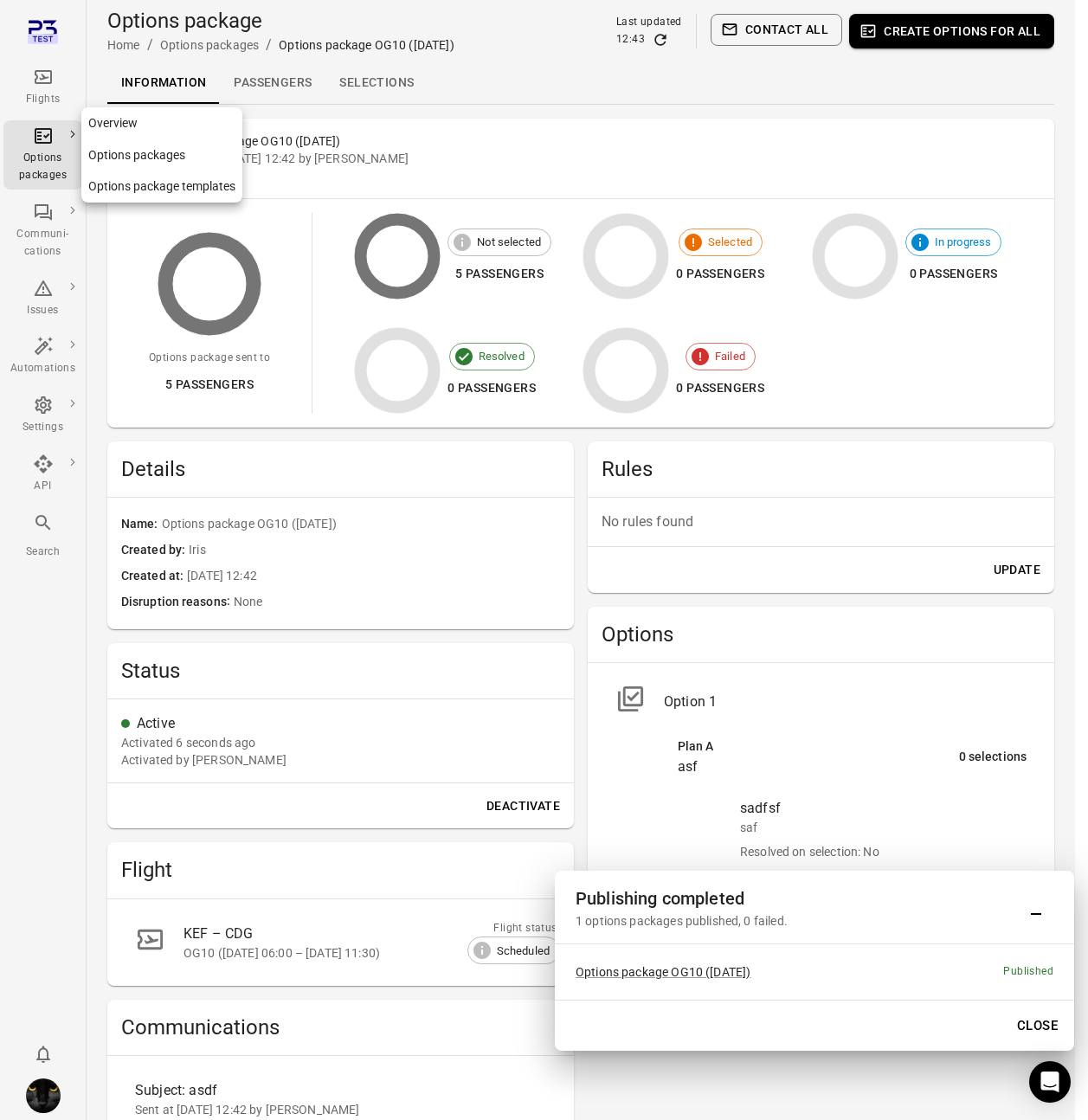
click at [56, 144] on div "Options packages" at bounding box center [43, 155] width 65 height 59
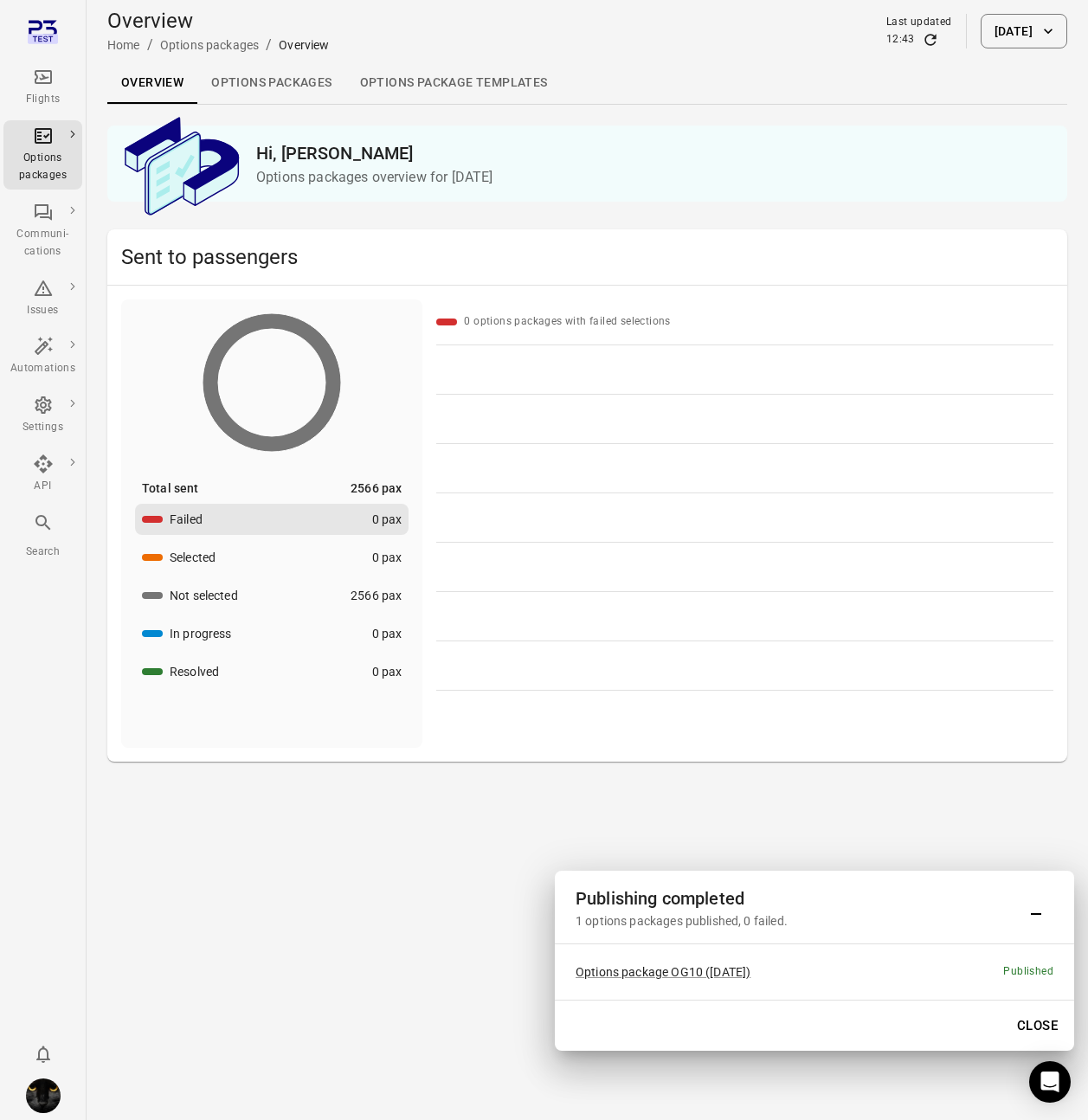
click at [296, 82] on link "Options packages" at bounding box center [272, 83] width 148 height 42
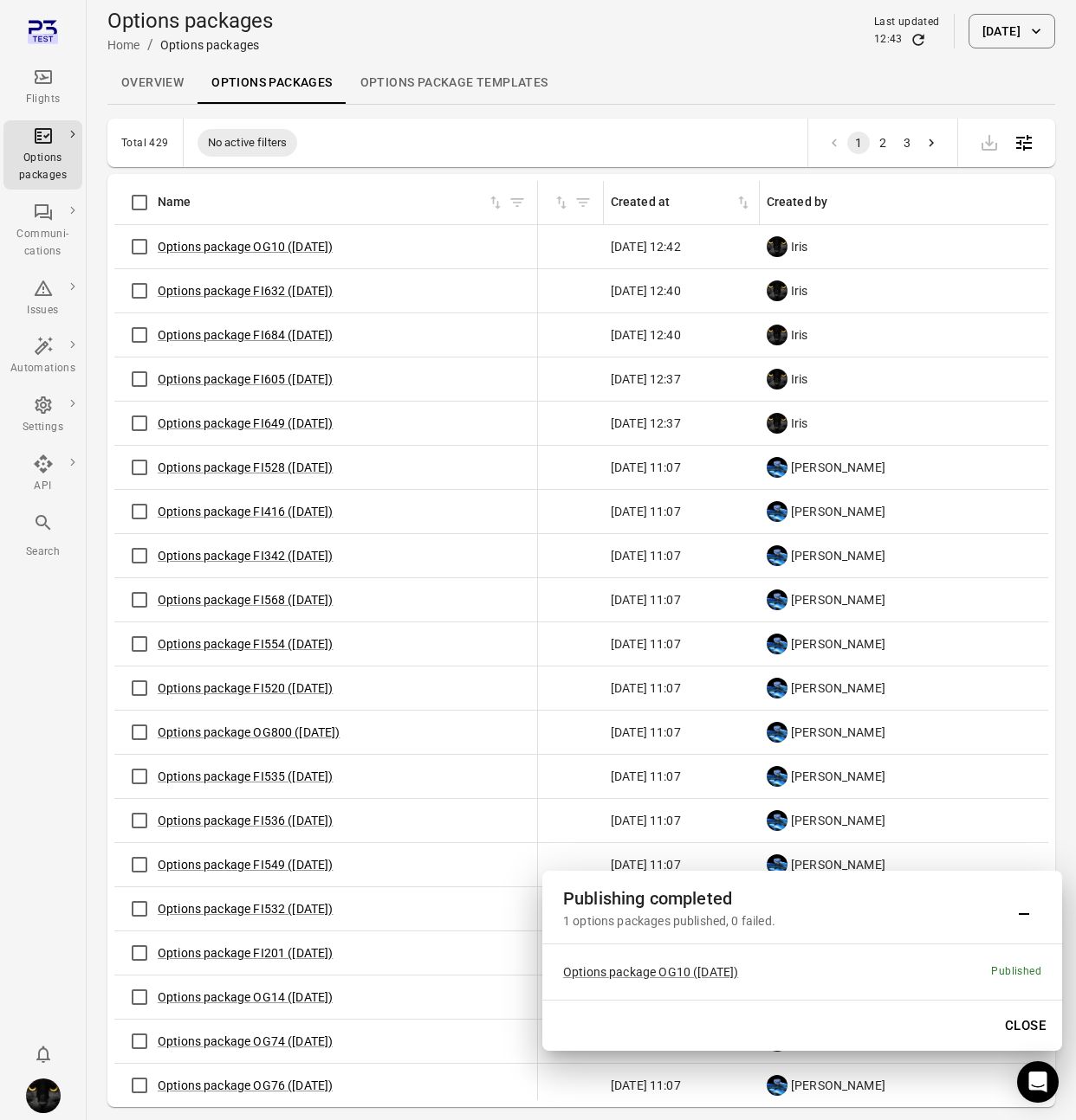
scroll to position [0, 58]
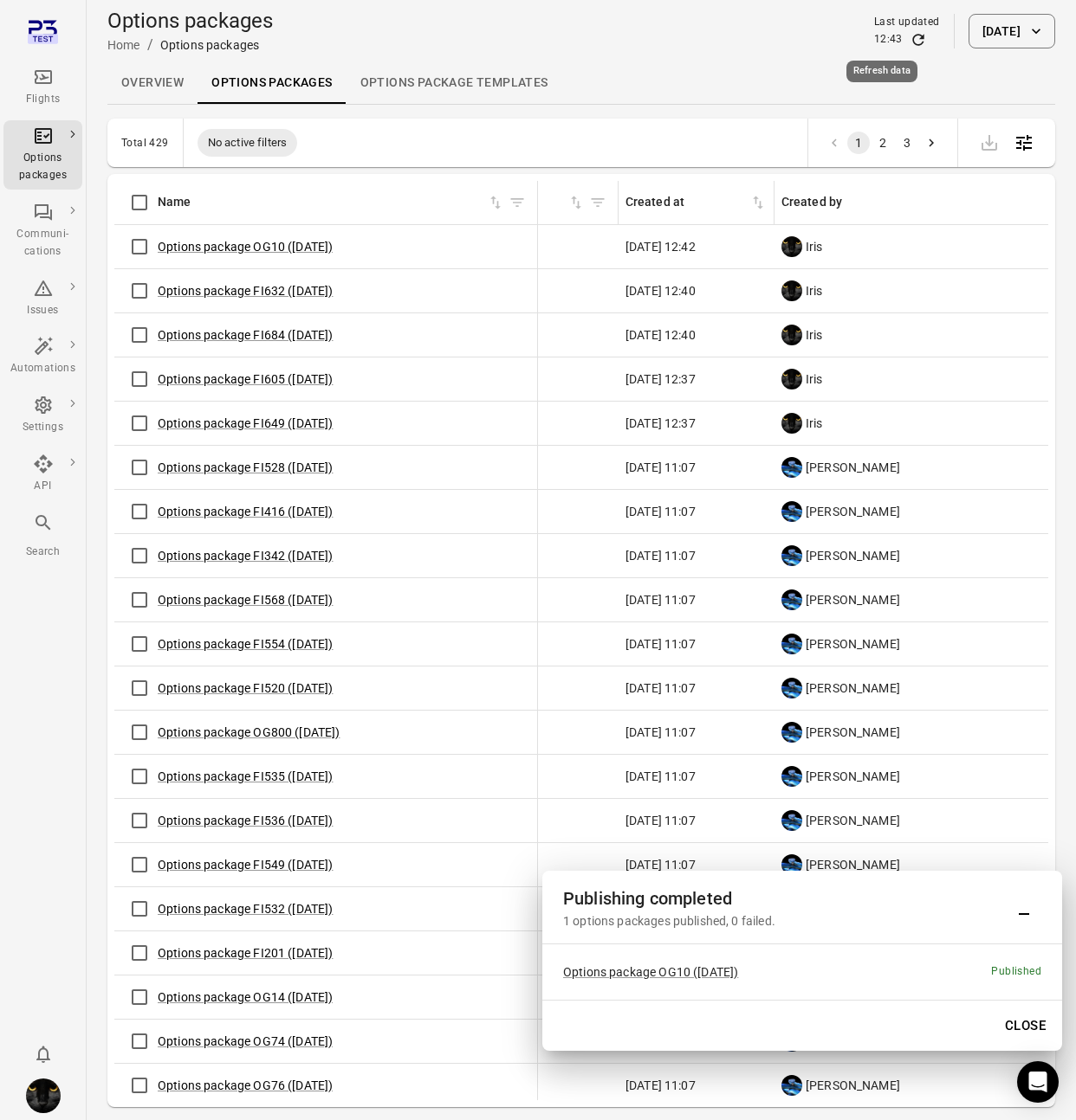
click at [912, 44] on icon "Refresh data" at bounding box center [917, 39] width 11 height 11
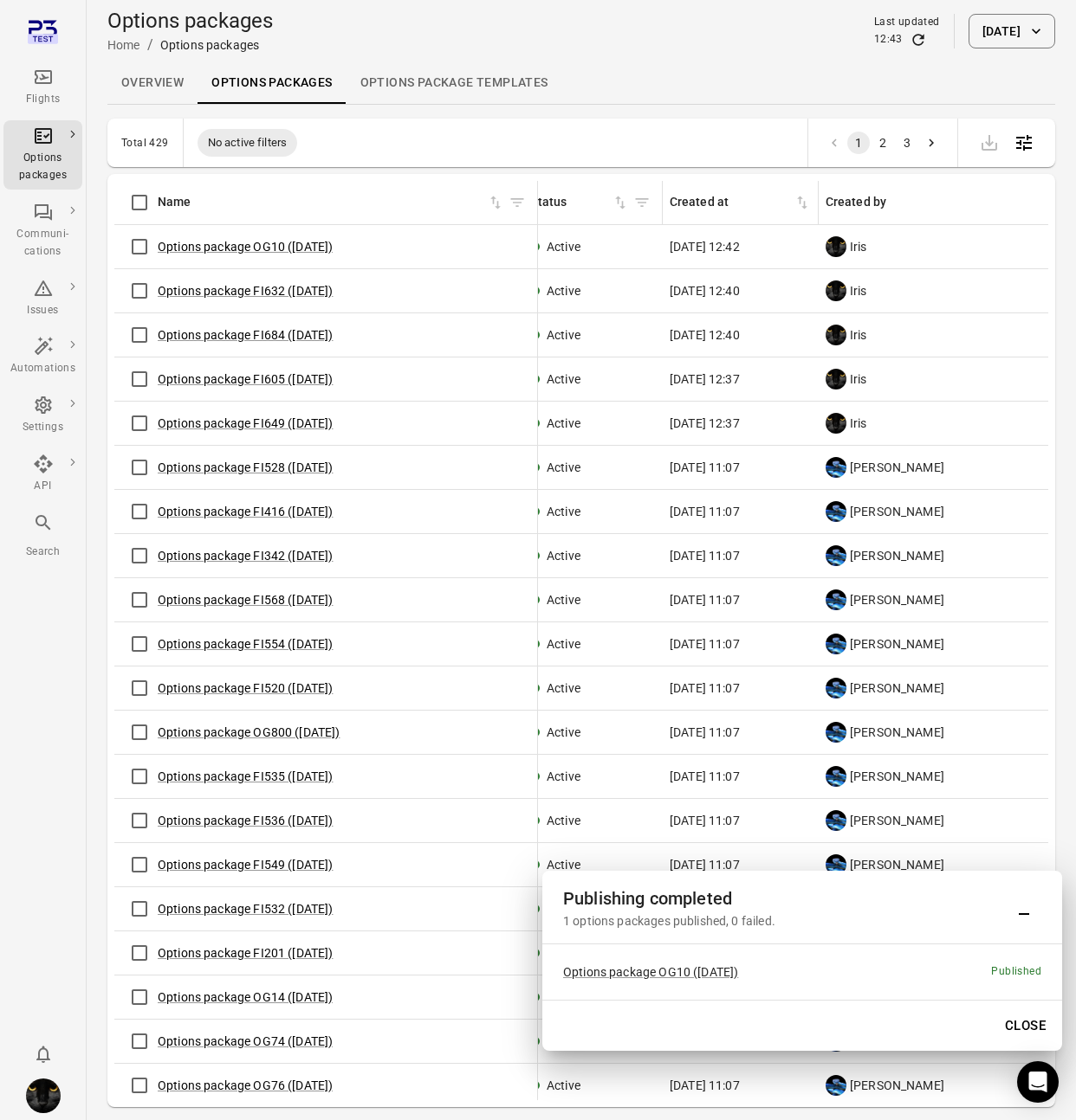
scroll to position [0, 0]
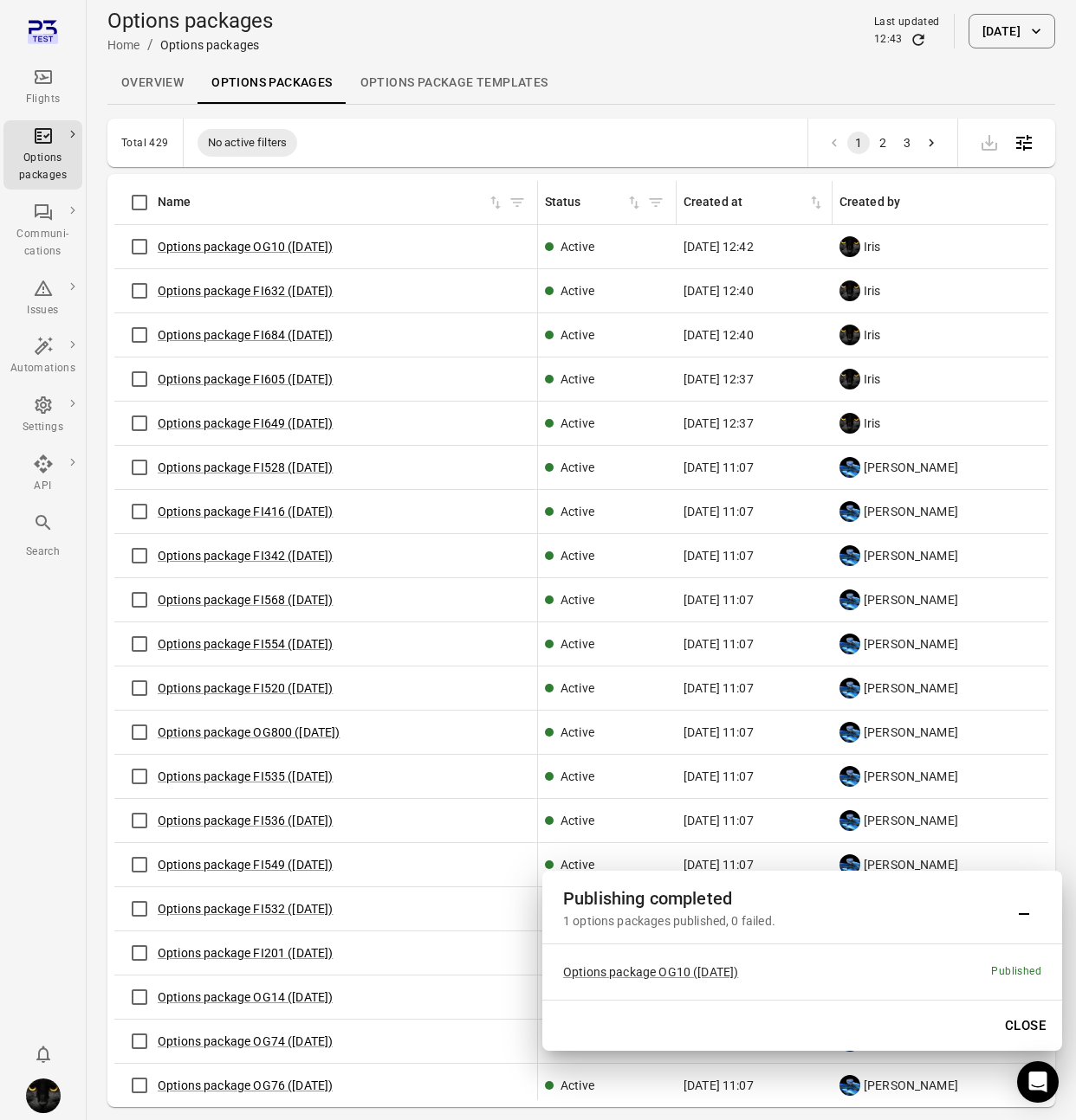
click at [43, 71] on icon "Main navigation" at bounding box center [44, 77] width 18 height 14
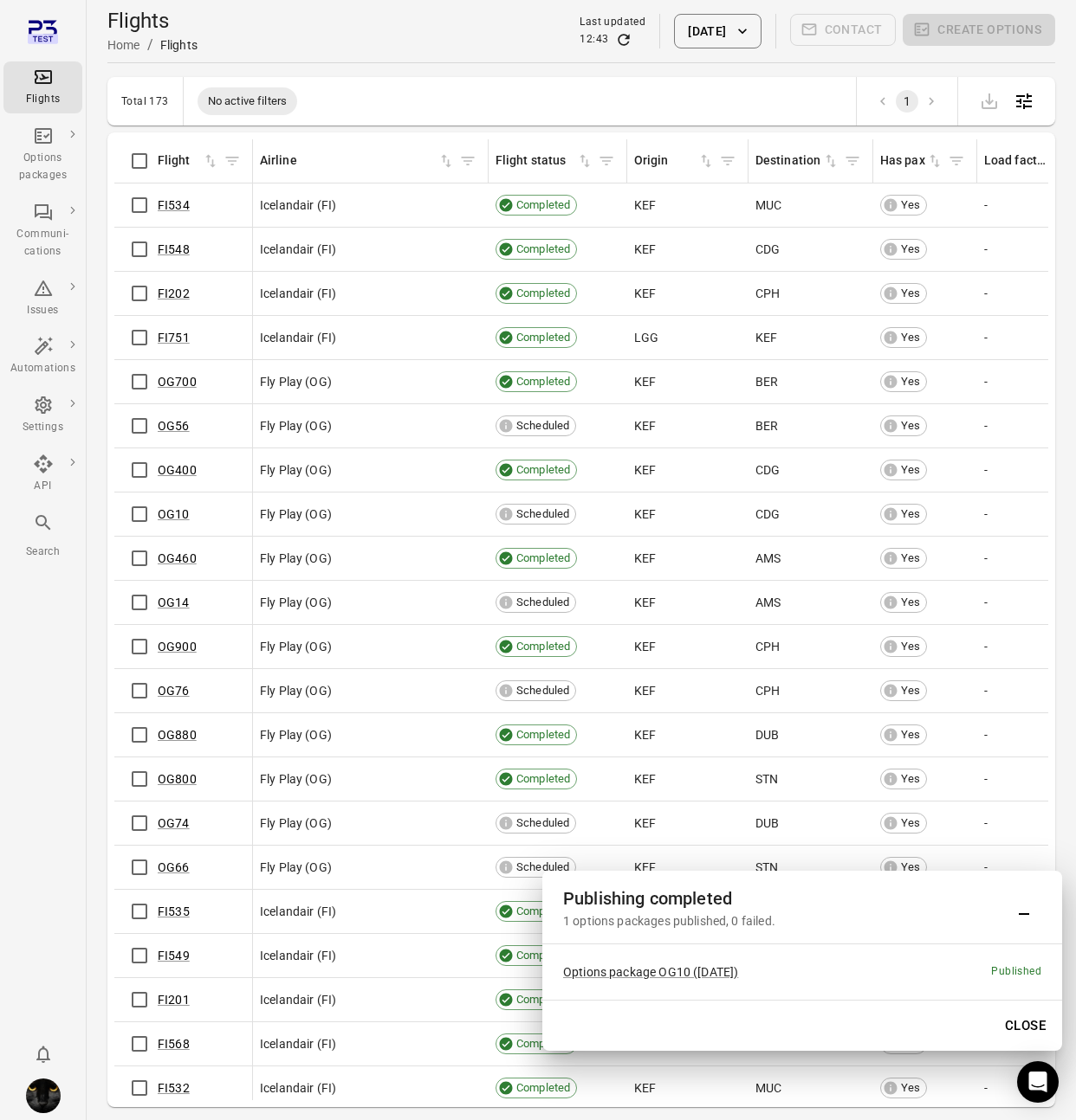
click at [720, 39] on button "20 Aug 2025" at bounding box center [717, 31] width 87 height 35
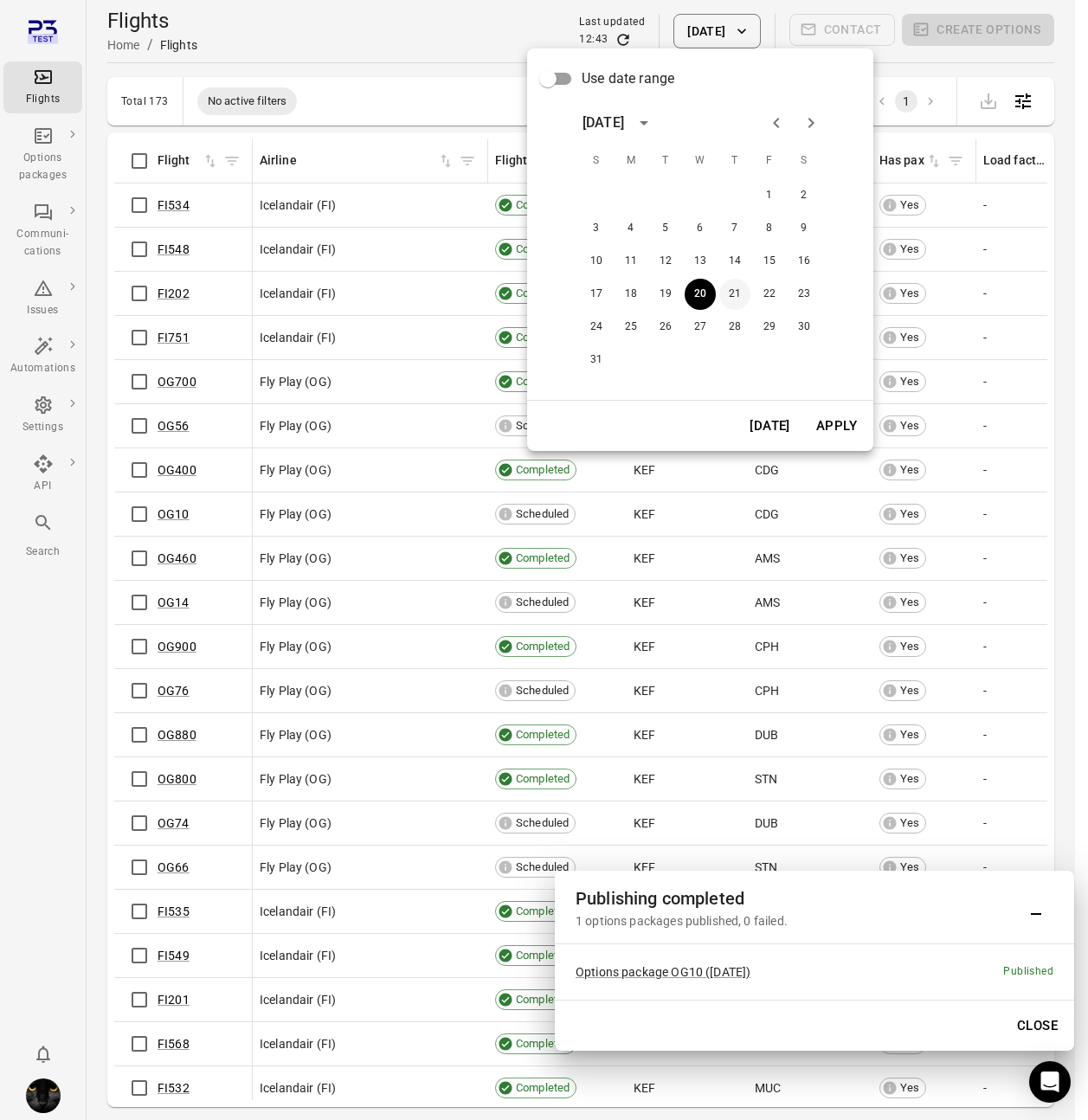
click at [719, 294] on button "21" at bounding box center [735, 295] width 32 height 32
click at [843, 415] on button "Apply" at bounding box center [836, 425] width 59 height 37
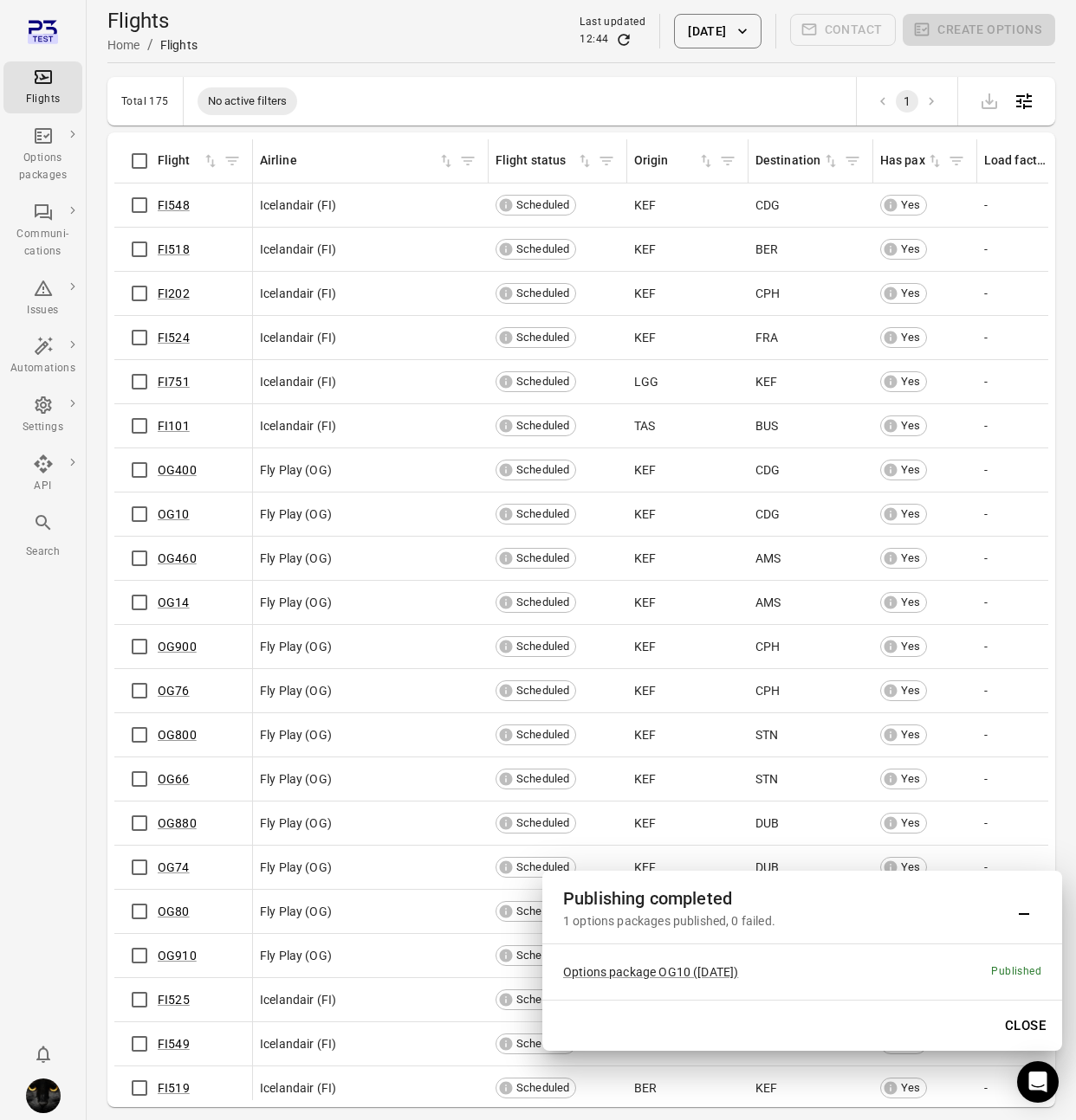
click at [1015, 1020] on button "Close" at bounding box center [1025, 1025] width 59 height 37
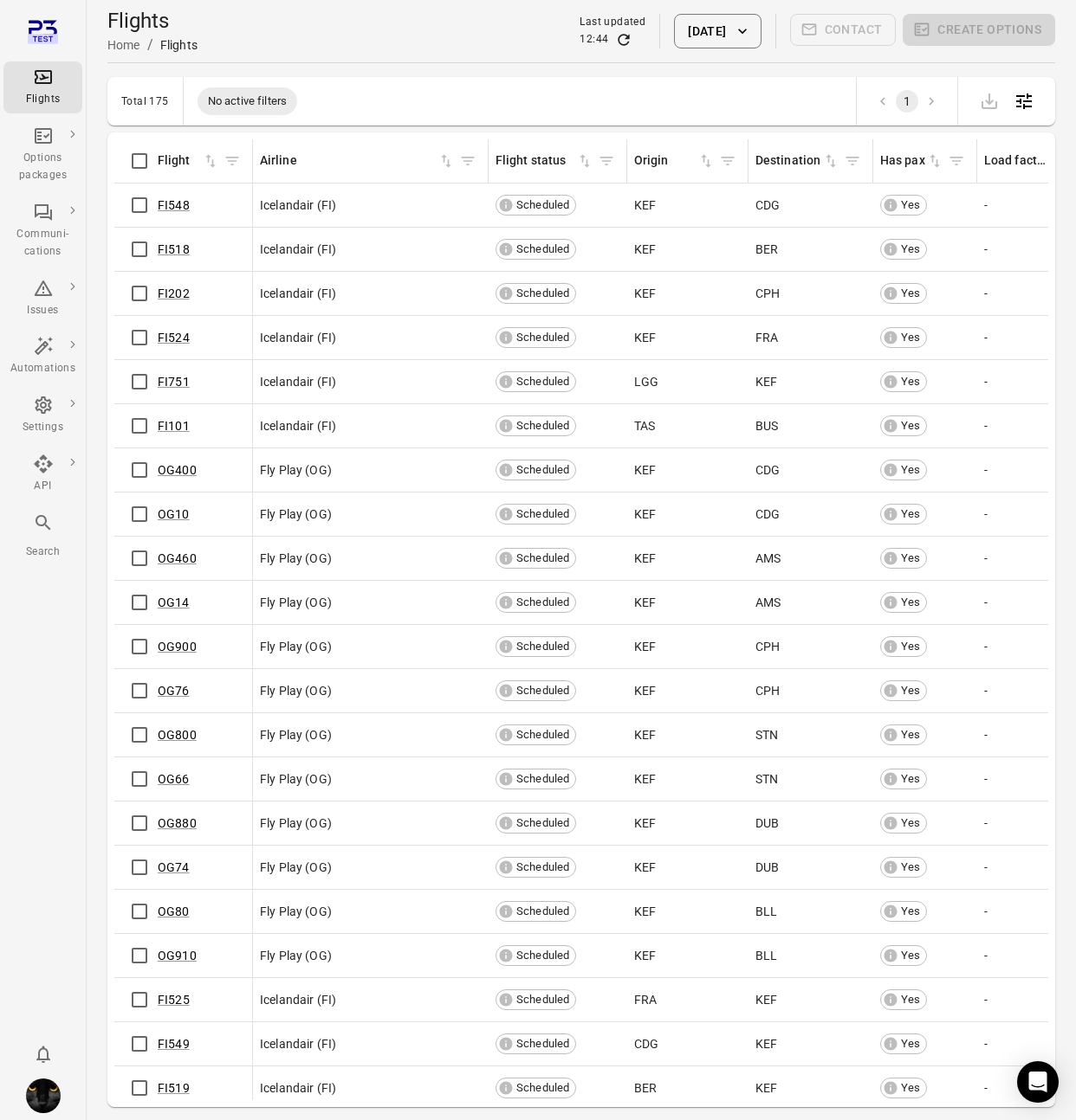
click at [618, 39] on icon "Refresh data" at bounding box center [623, 39] width 11 height 11
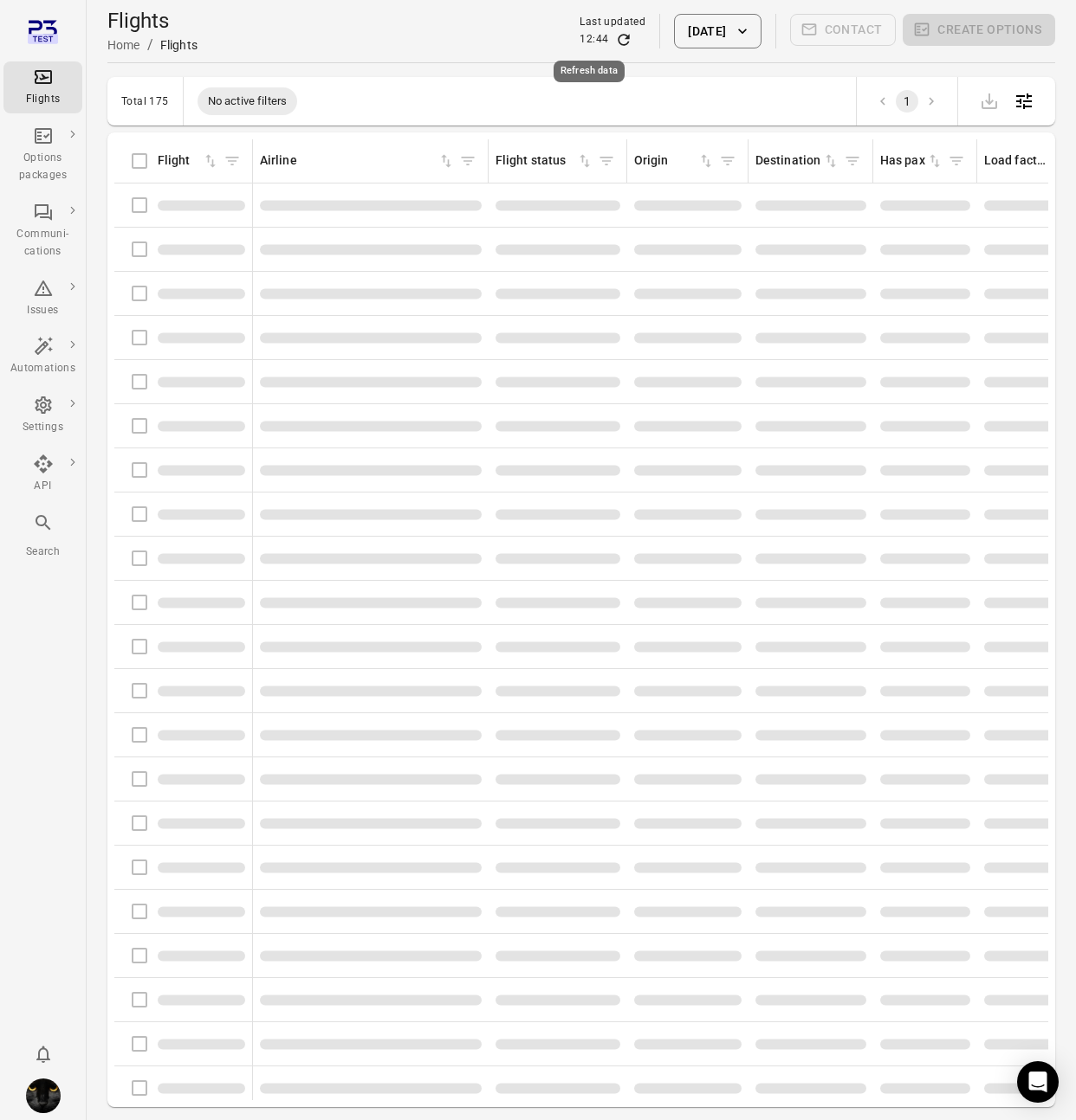
click at [618, 39] on icon "Refresh data" at bounding box center [623, 39] width 11 height 11
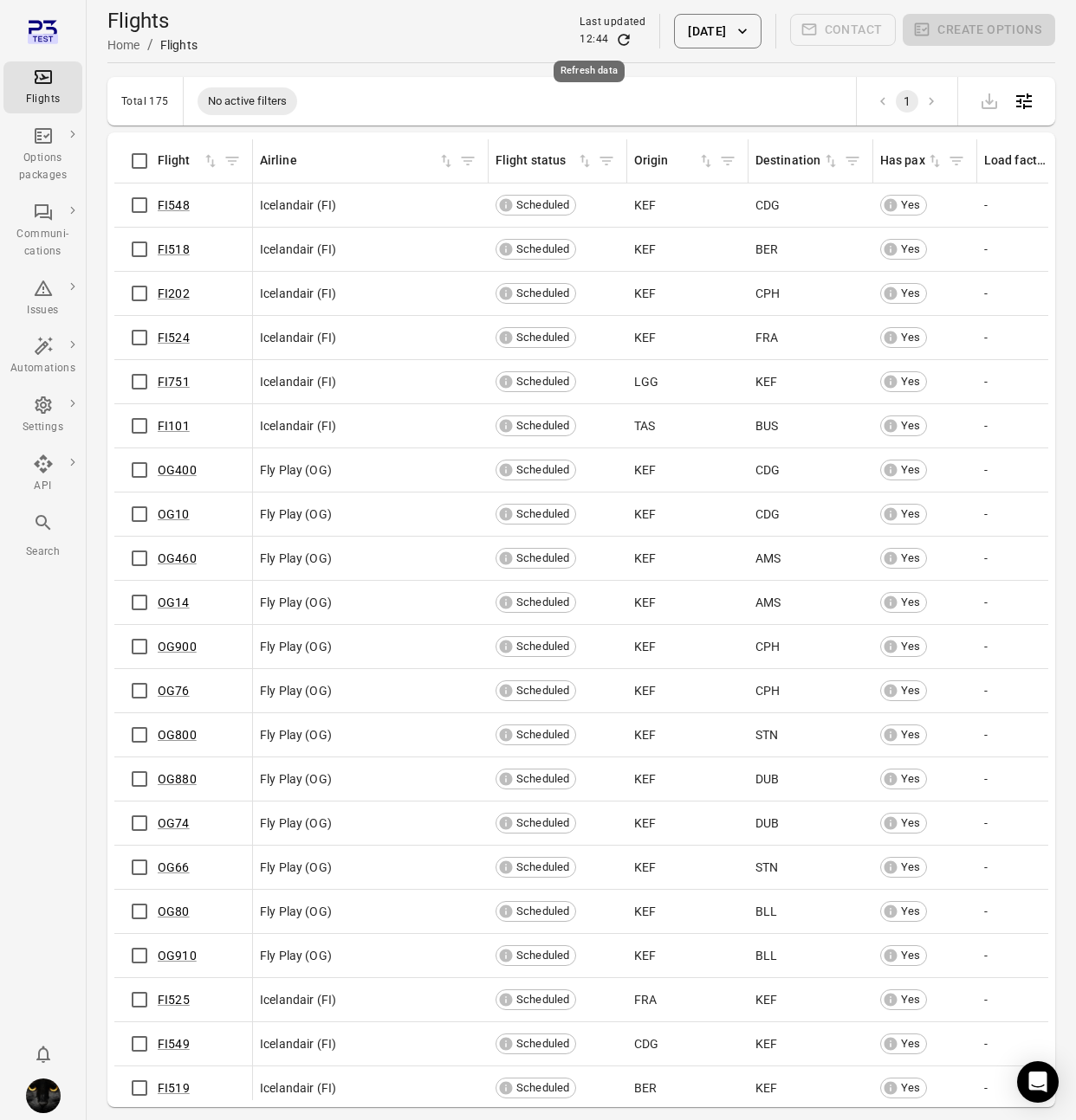
click at [618, 39] on icon "Refresh data" at bounding box center [623, 39] width 11 height 11
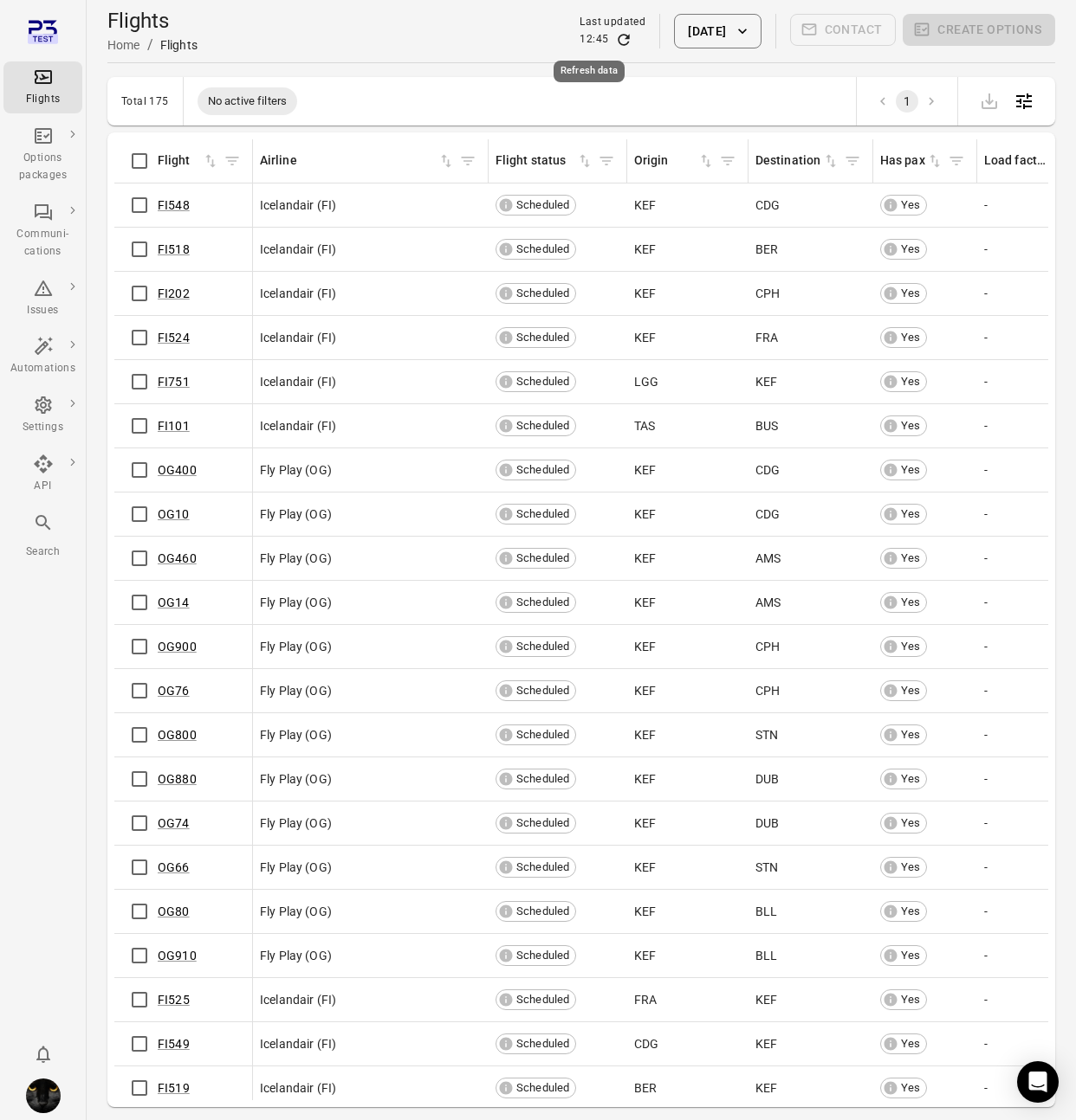
click at [618, 39] on icon "Refresh data" at bounding box center [623, 39] width 11 height 11
click at [615, 43] on icon "Refresh data" at bounding box center [624, 41] width 18 height 18
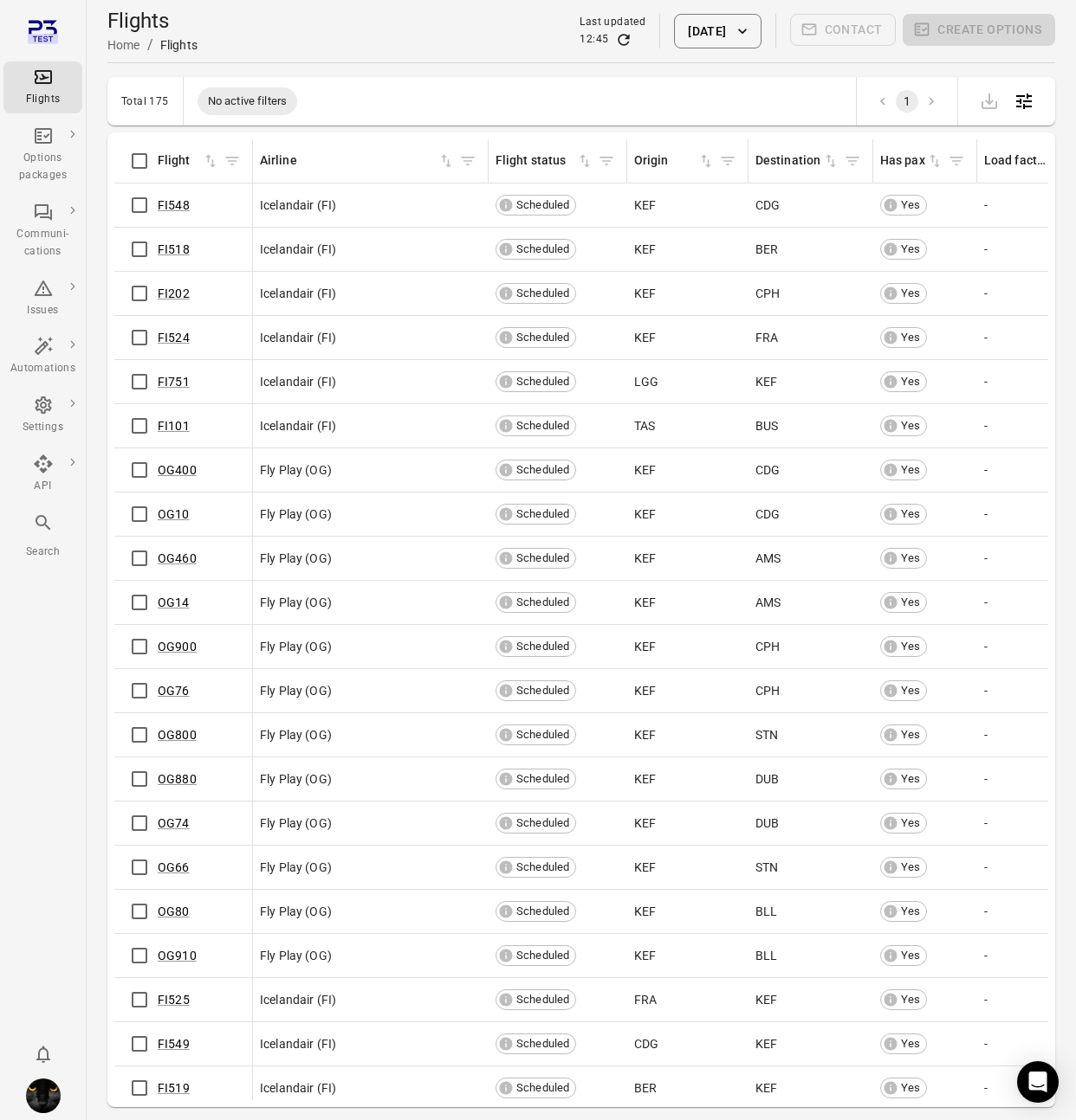
click at [615, 43] on icon "Refresh data" at bounding box center [624, 41] width 18 height 18
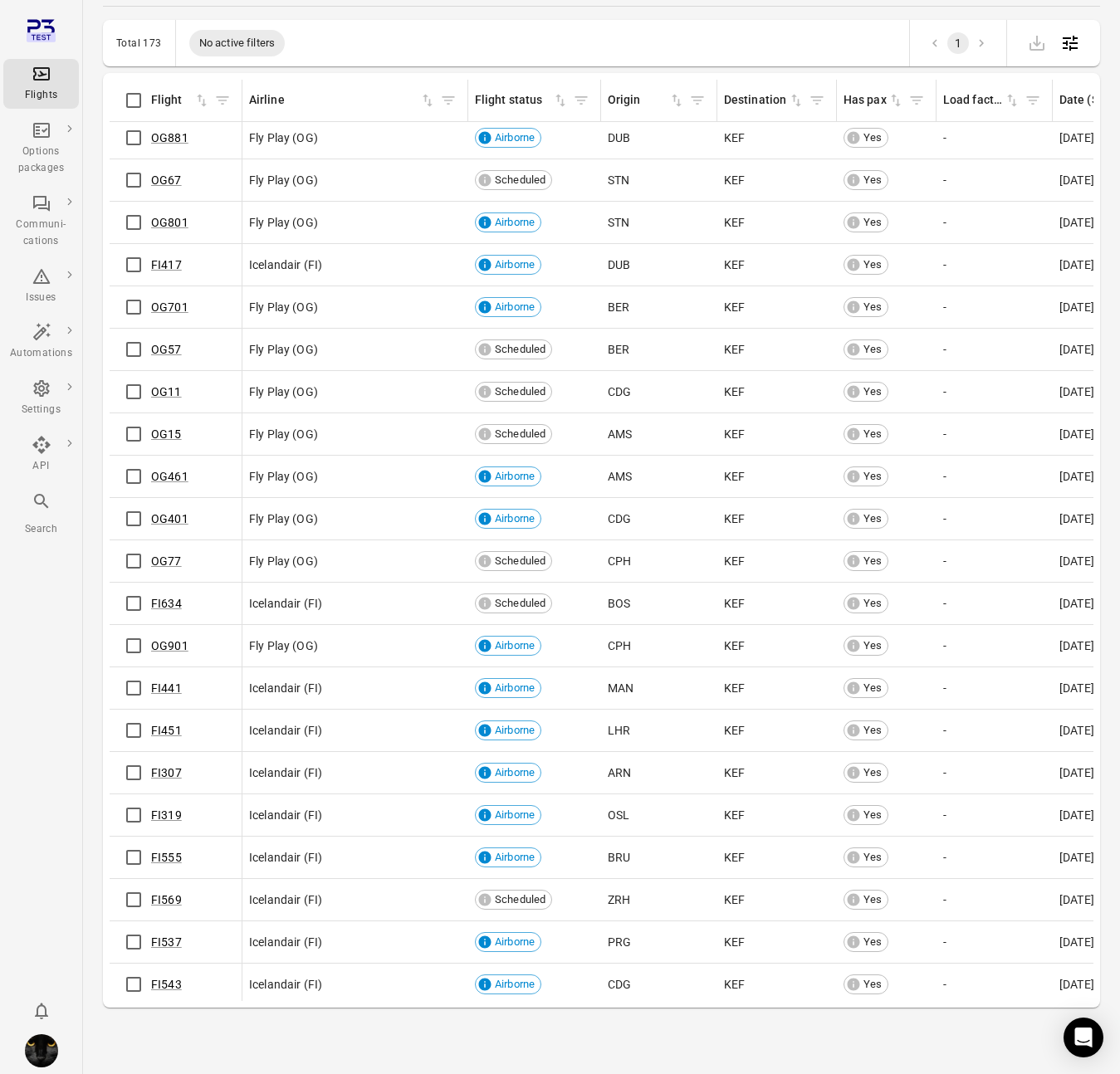
scroll to position [2288, 0]
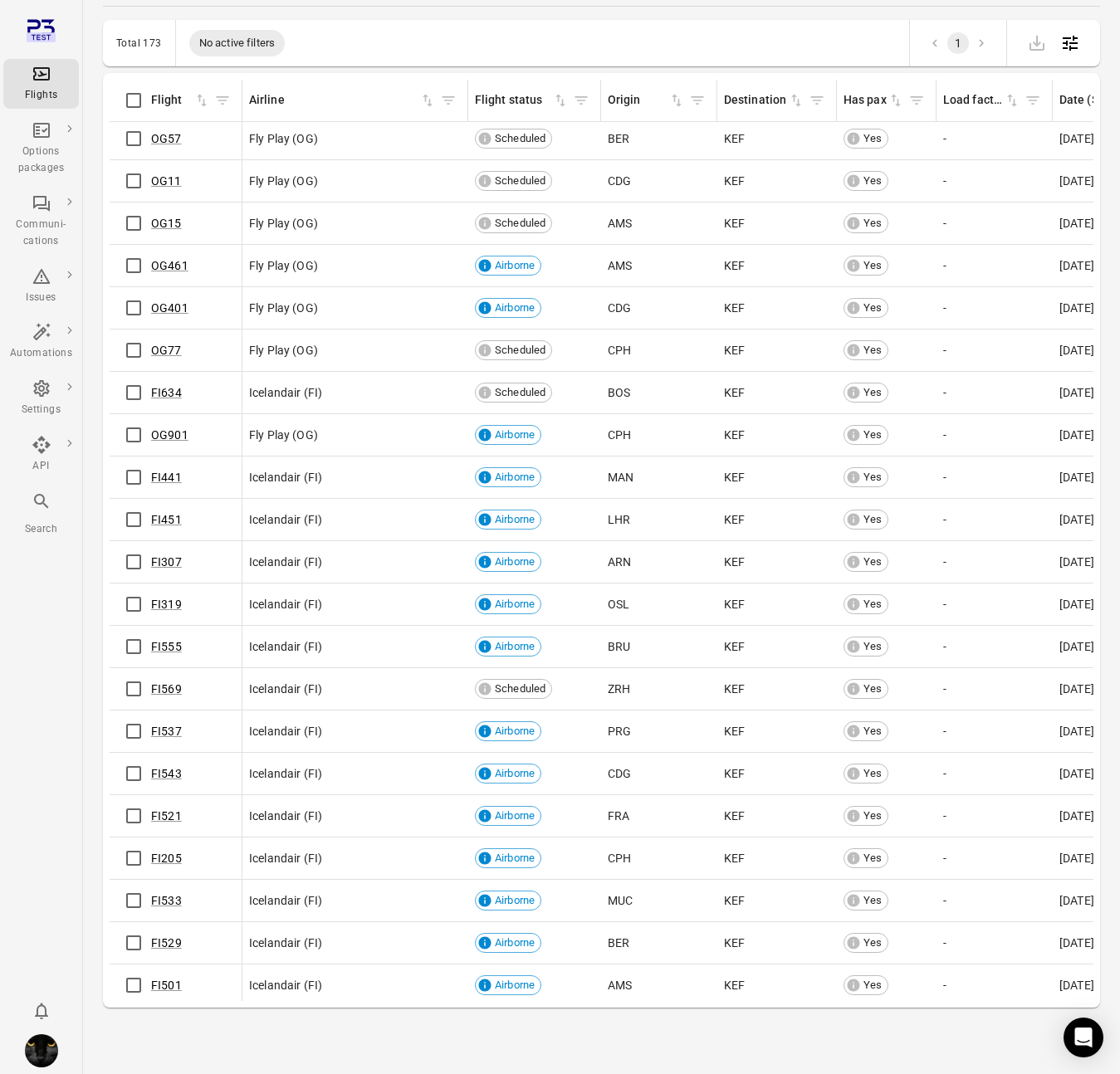
click at [10, 731] on div "Flights Options packages Communi-cations Issues Automations Settings API Search" at bounding box center [42, 537] width 83 height 1074
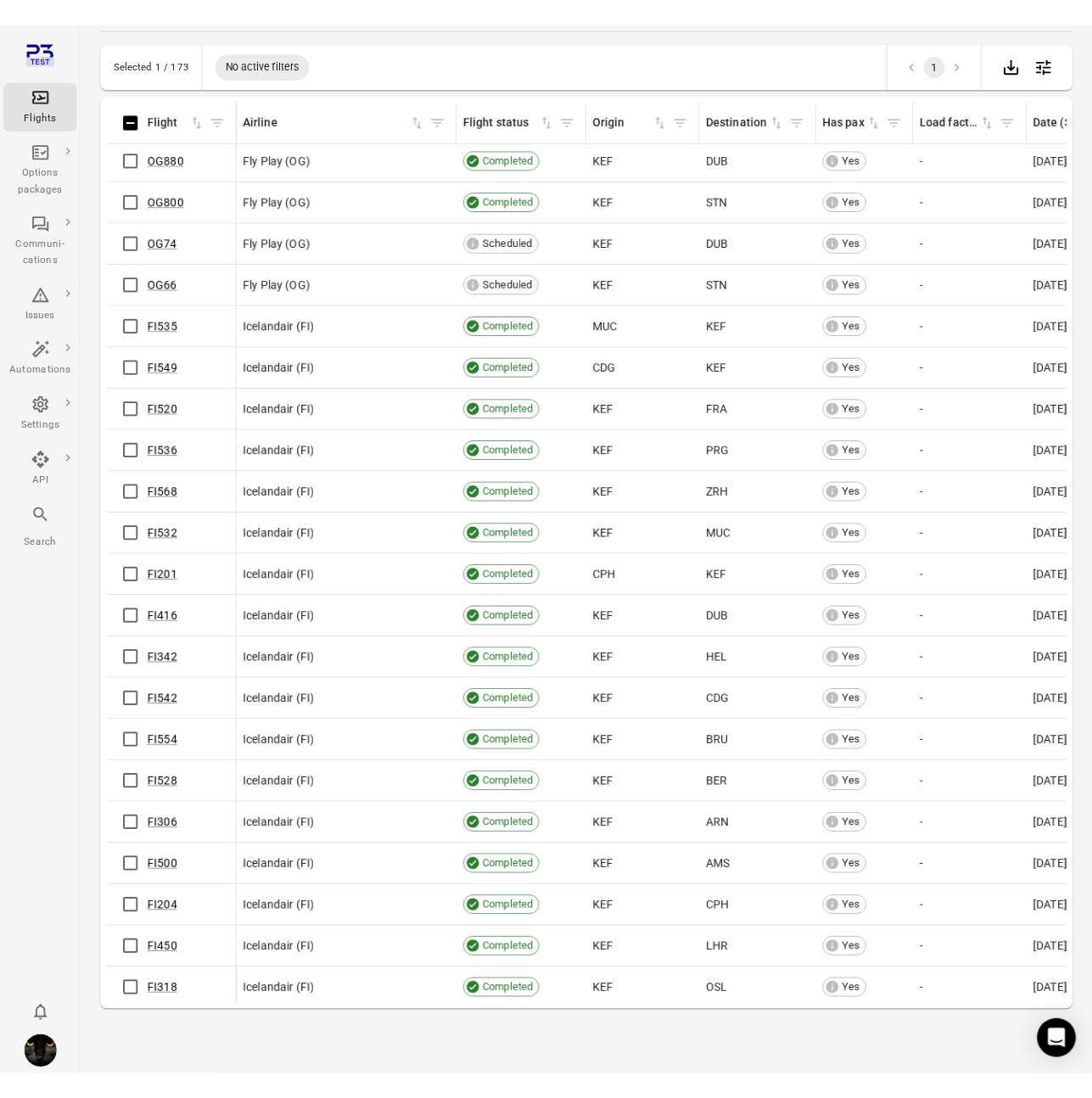
scroll to position [0, 0]
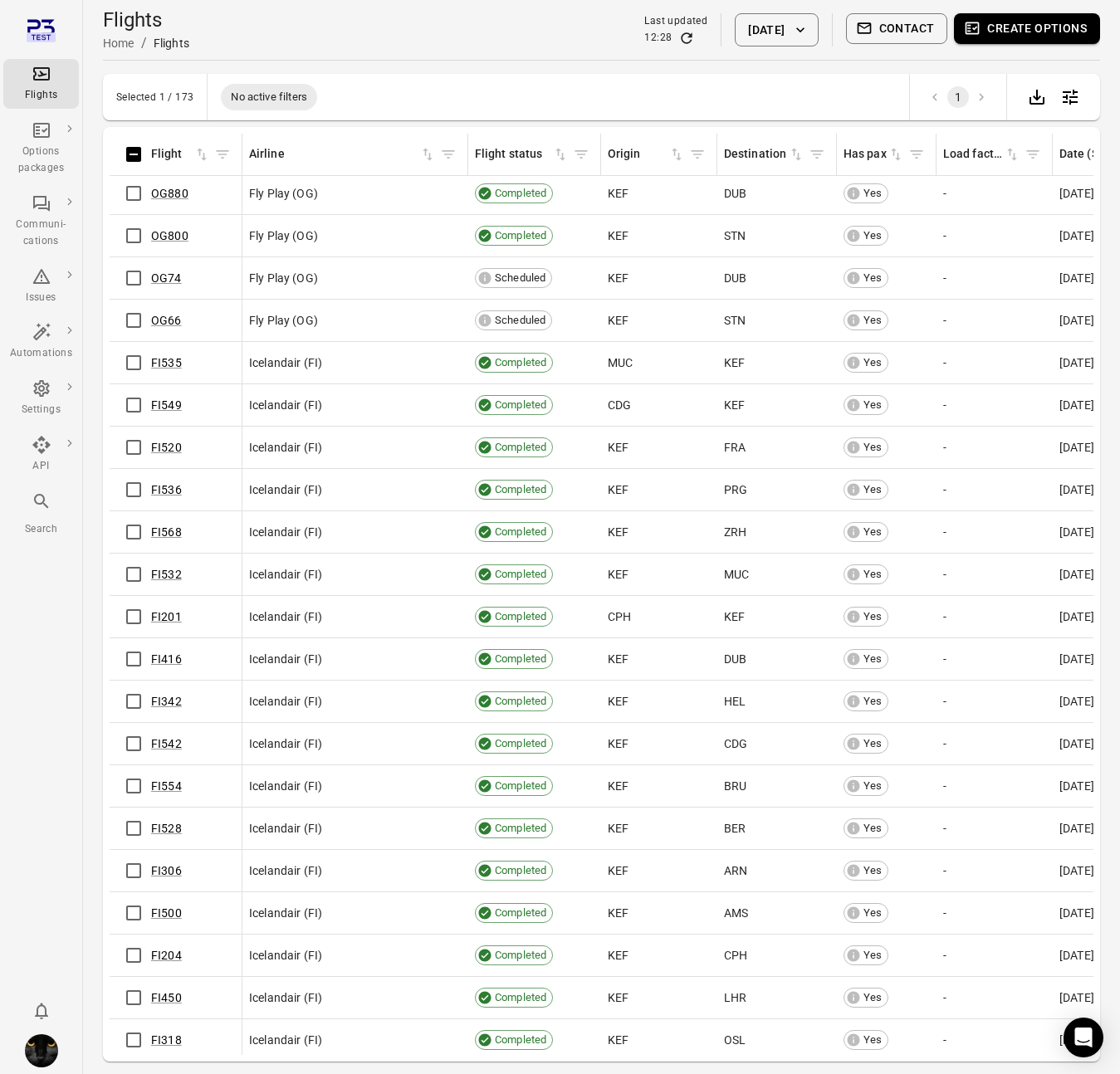
click at [1067, 34] on button "Create options" at bounding box center [1027, 28] width 146 height 30
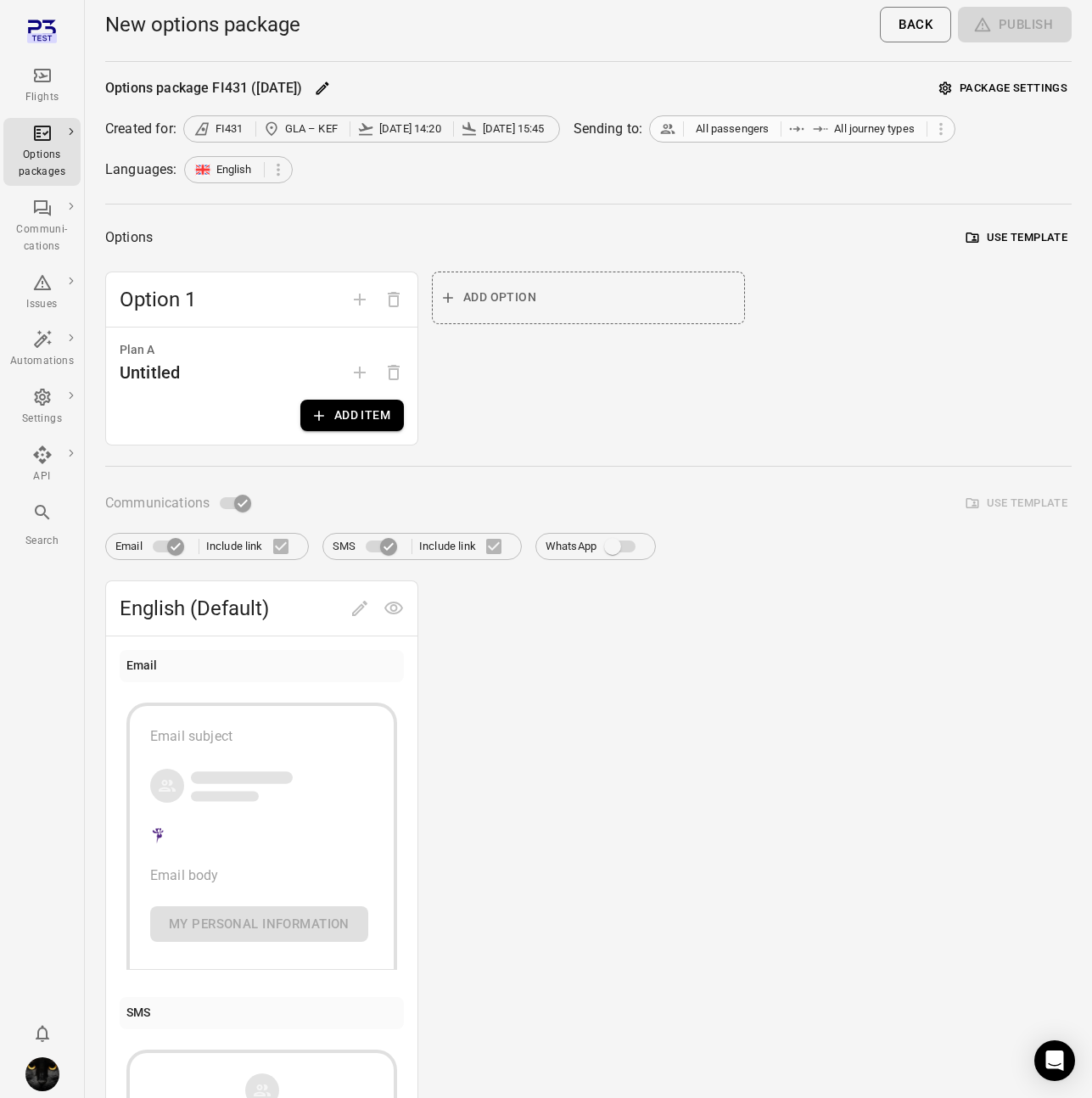
click at [933, 140] on div "All passengers All journey types" at bounding box center [802, 129] width 306 height 27
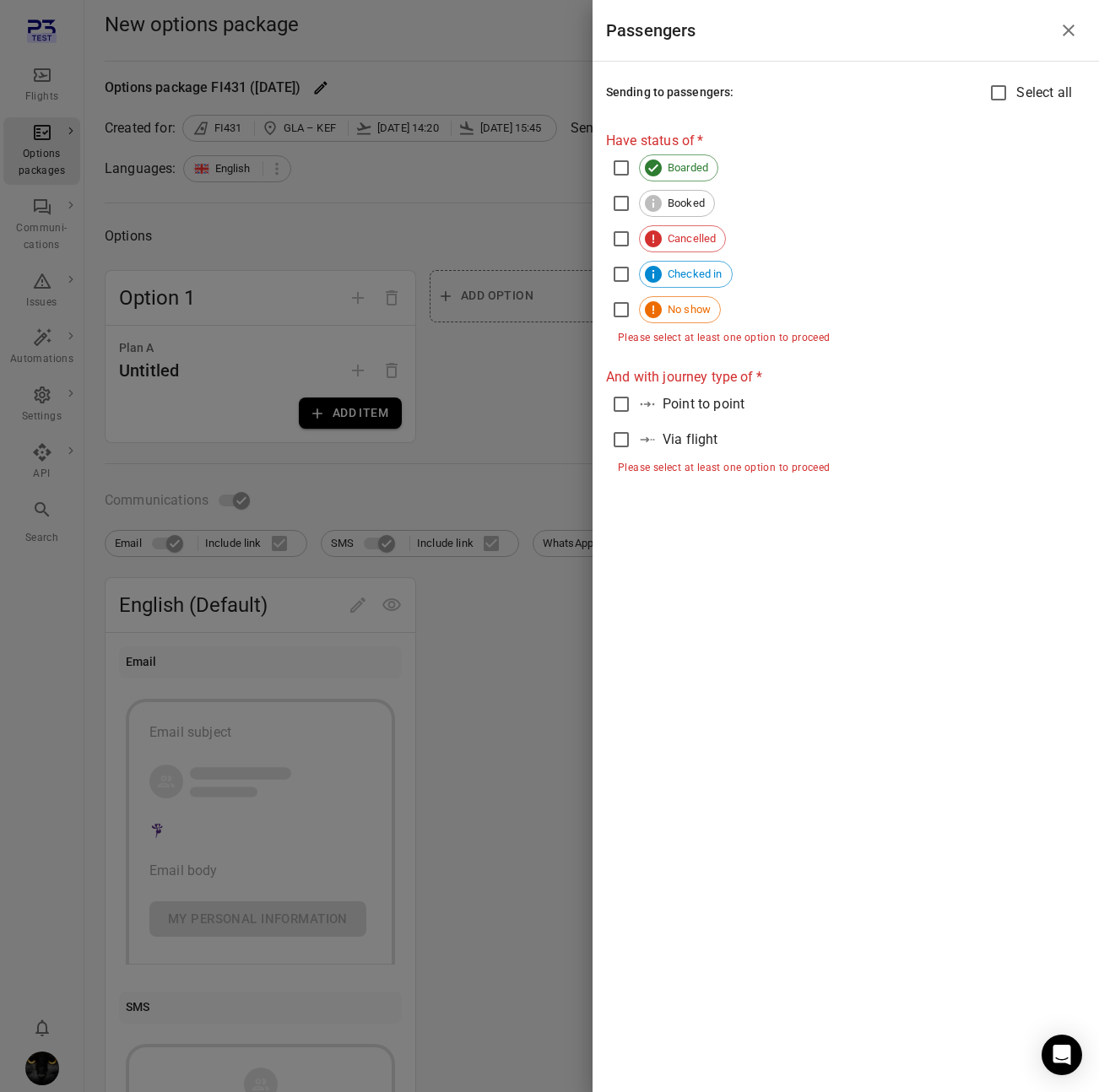
click at [515, 214] on div at bounding box center [550, 546] width 1099 height 1092
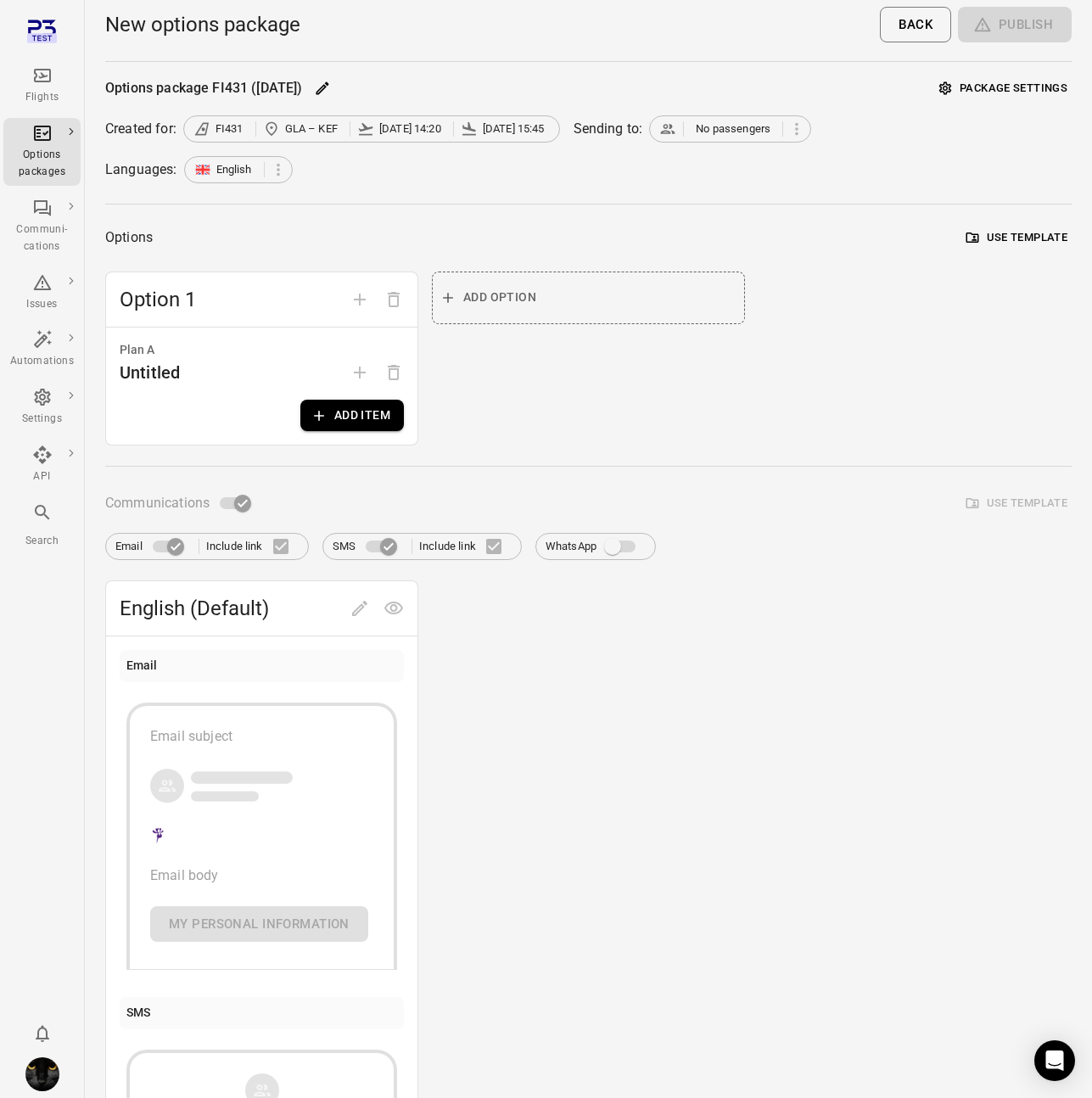
click at [982, 91] on button "Package settings" at bounding box center [1003, 88] width 137 height 26
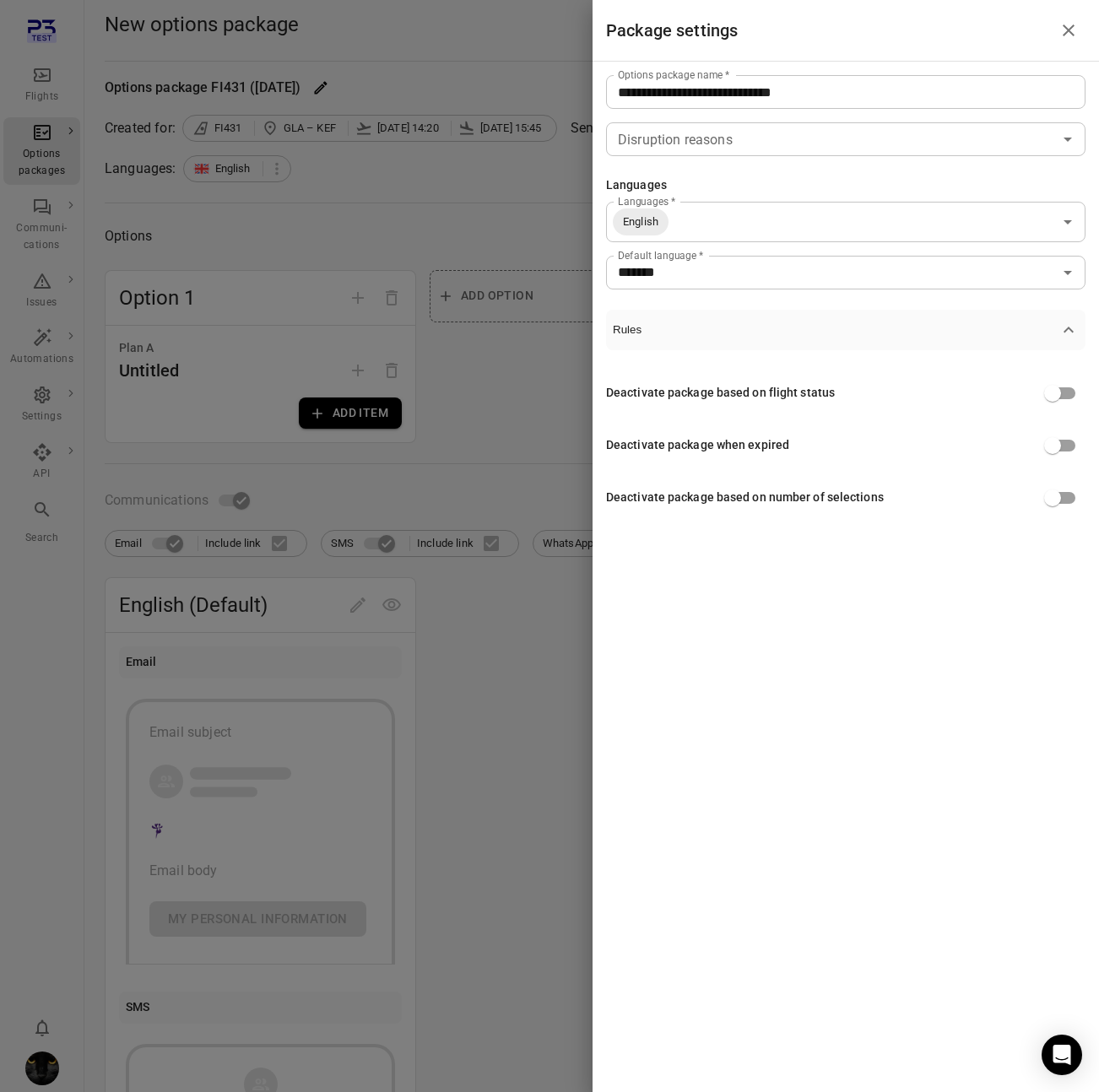
click at [478, 452] on div at bounding box center [550, 546] width 1099 height 1092
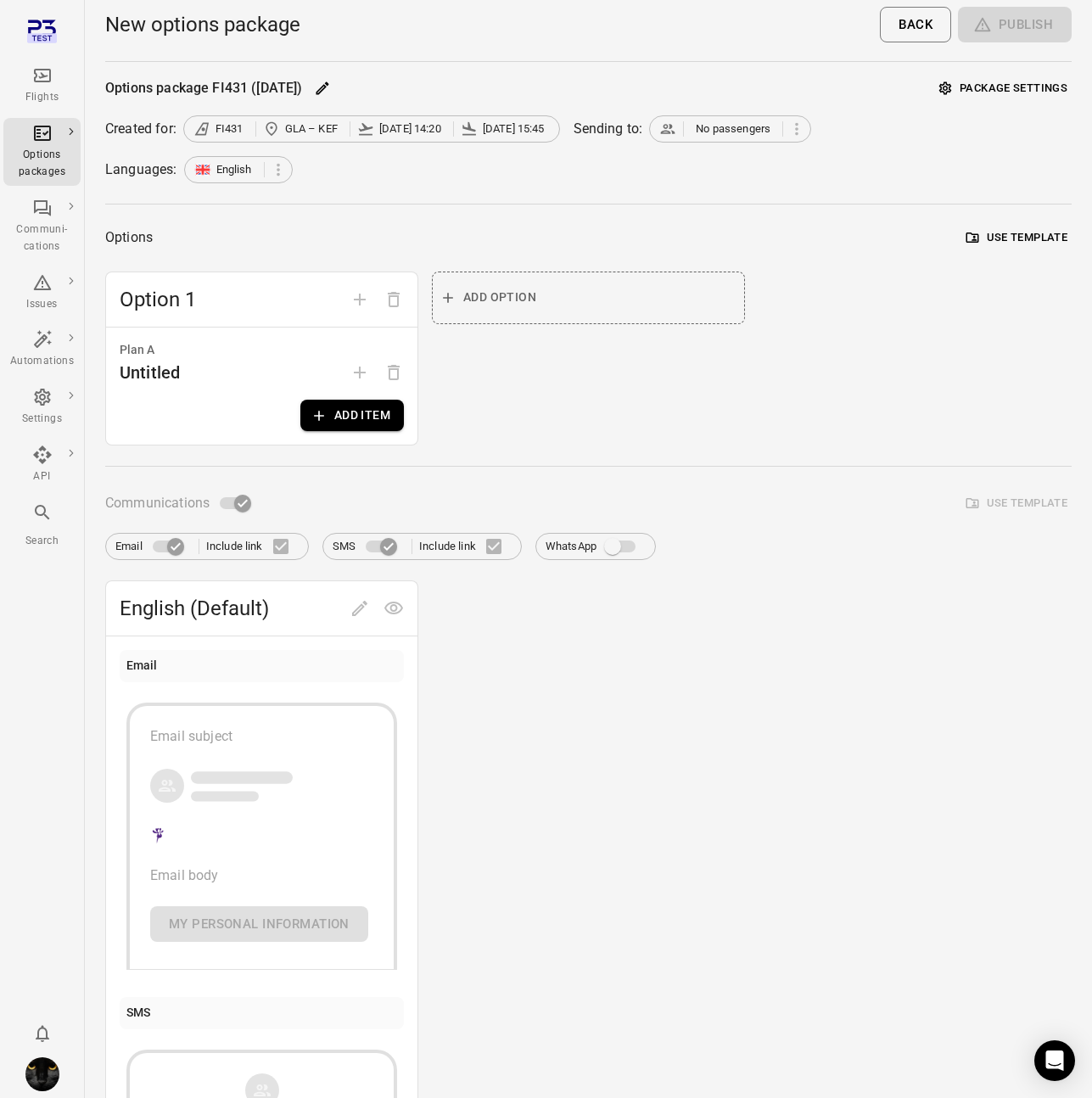
click at [842, 383] on div "Option 1 Plan A Untitled Add item Add option" at bounding box center [588, 359] width 966 height 174
click at [43, 85] on icon "Main navigation" at bounding box center [42, 75] width 20 height 20
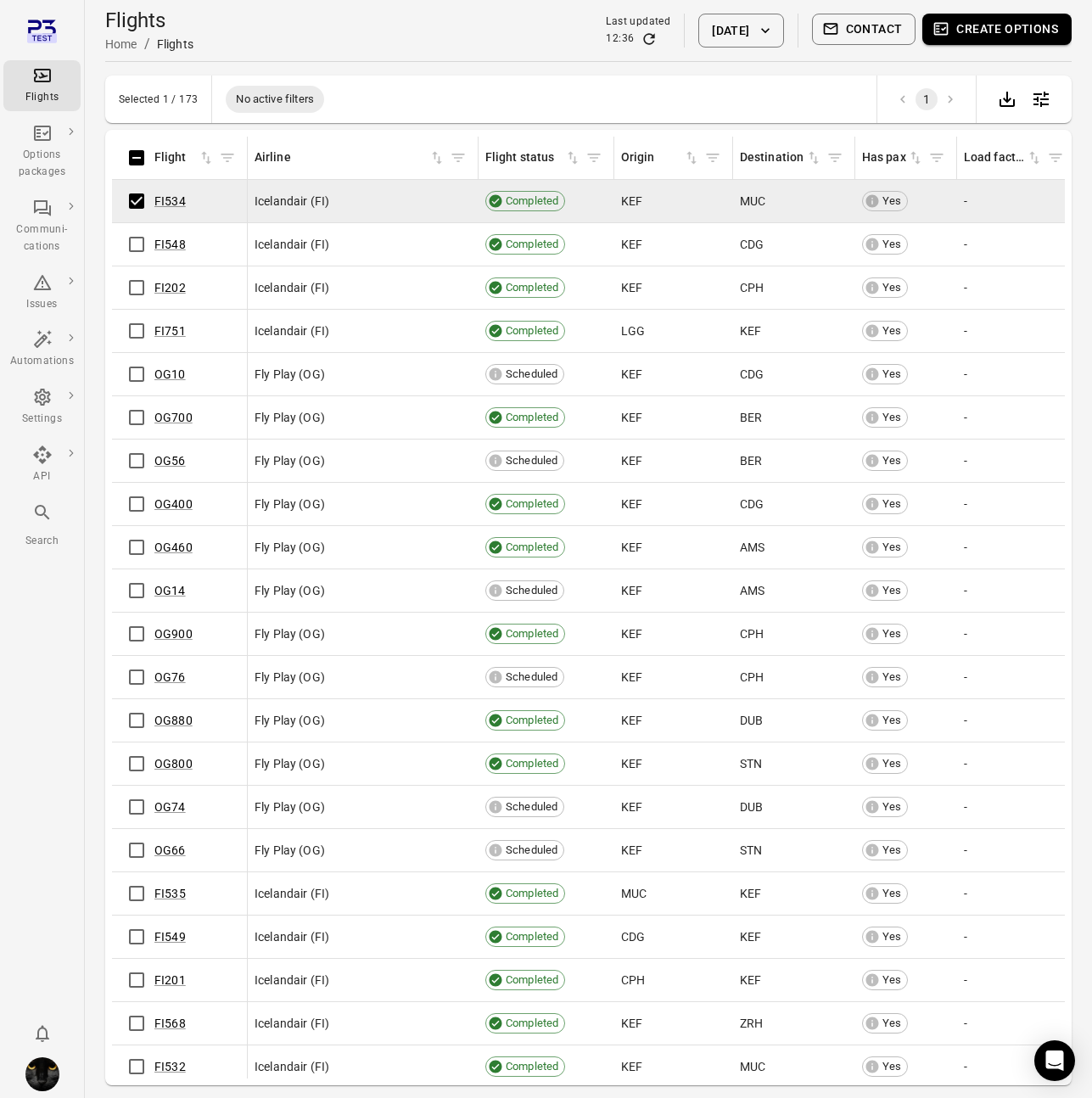
click at [1004, 27] on button "Create options" at bounding box center [997, 29] width 149 height 31
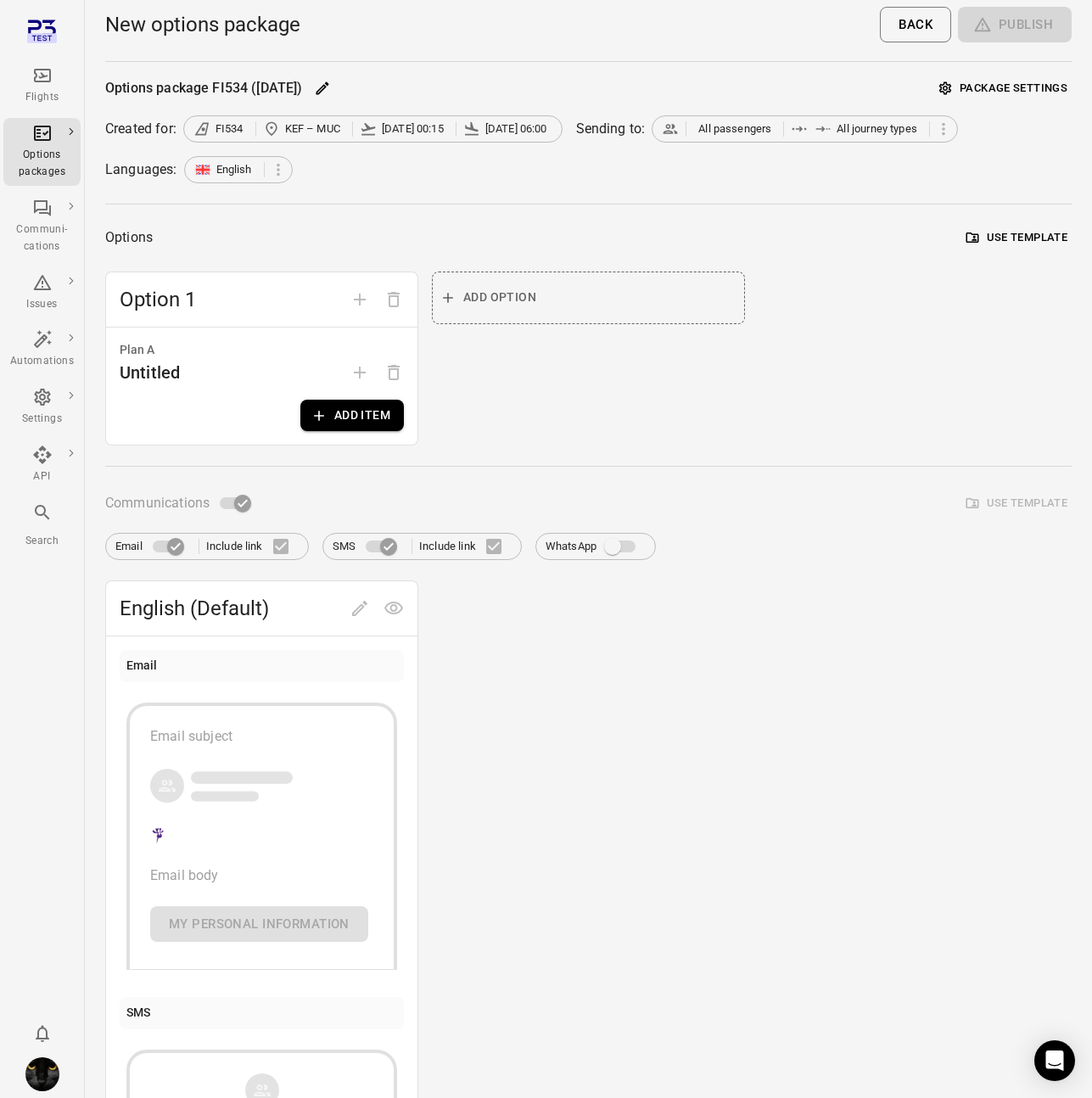
click at [356, 424] on button "Add item" at bounding box center [352, 415] width 104 height 31
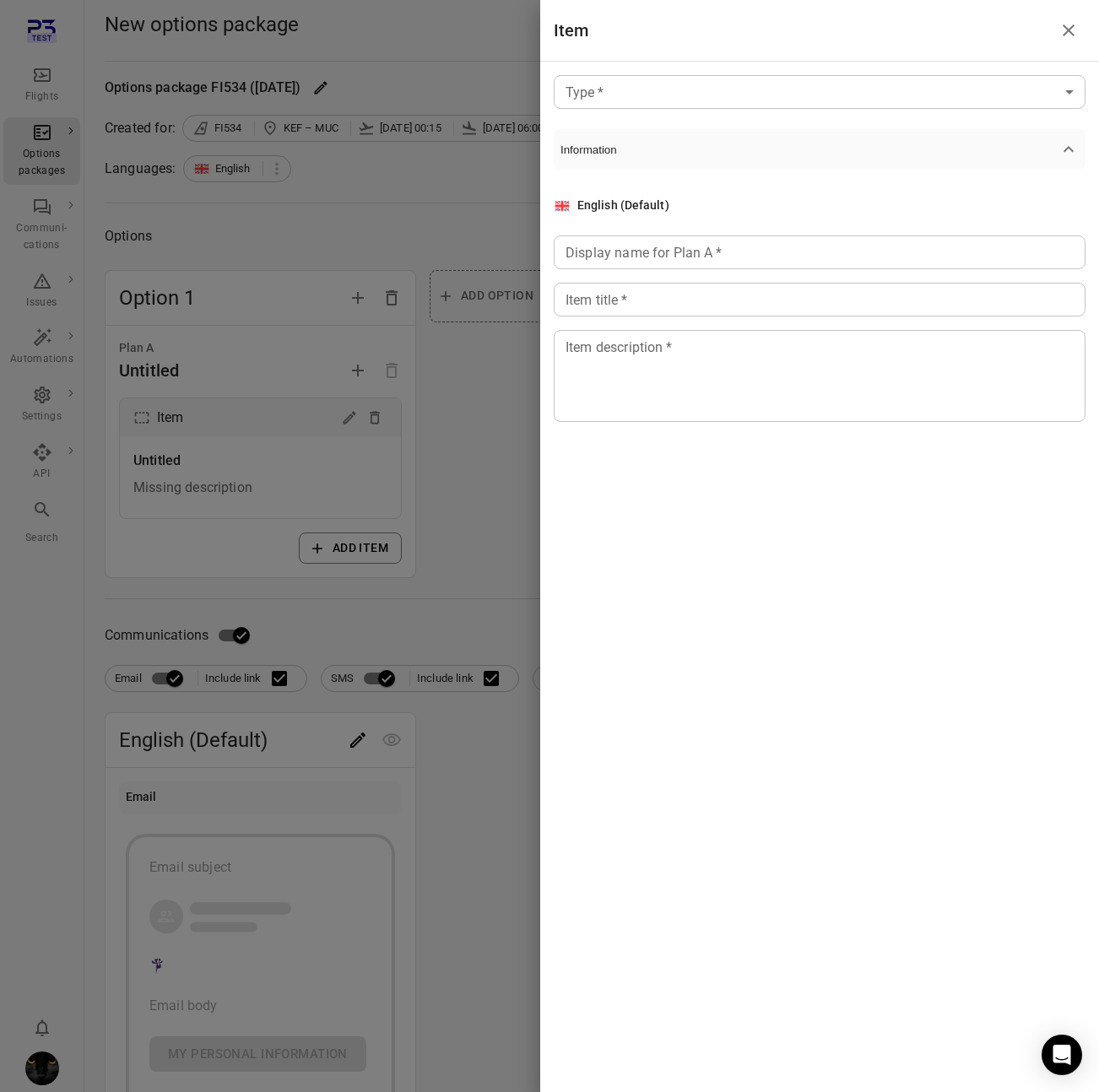
click at [834, 93] on body "Flights Options packages Communi-cations Issues Automations Settings API Search…" at bounding box center [550, 745] width 1099 height 1491
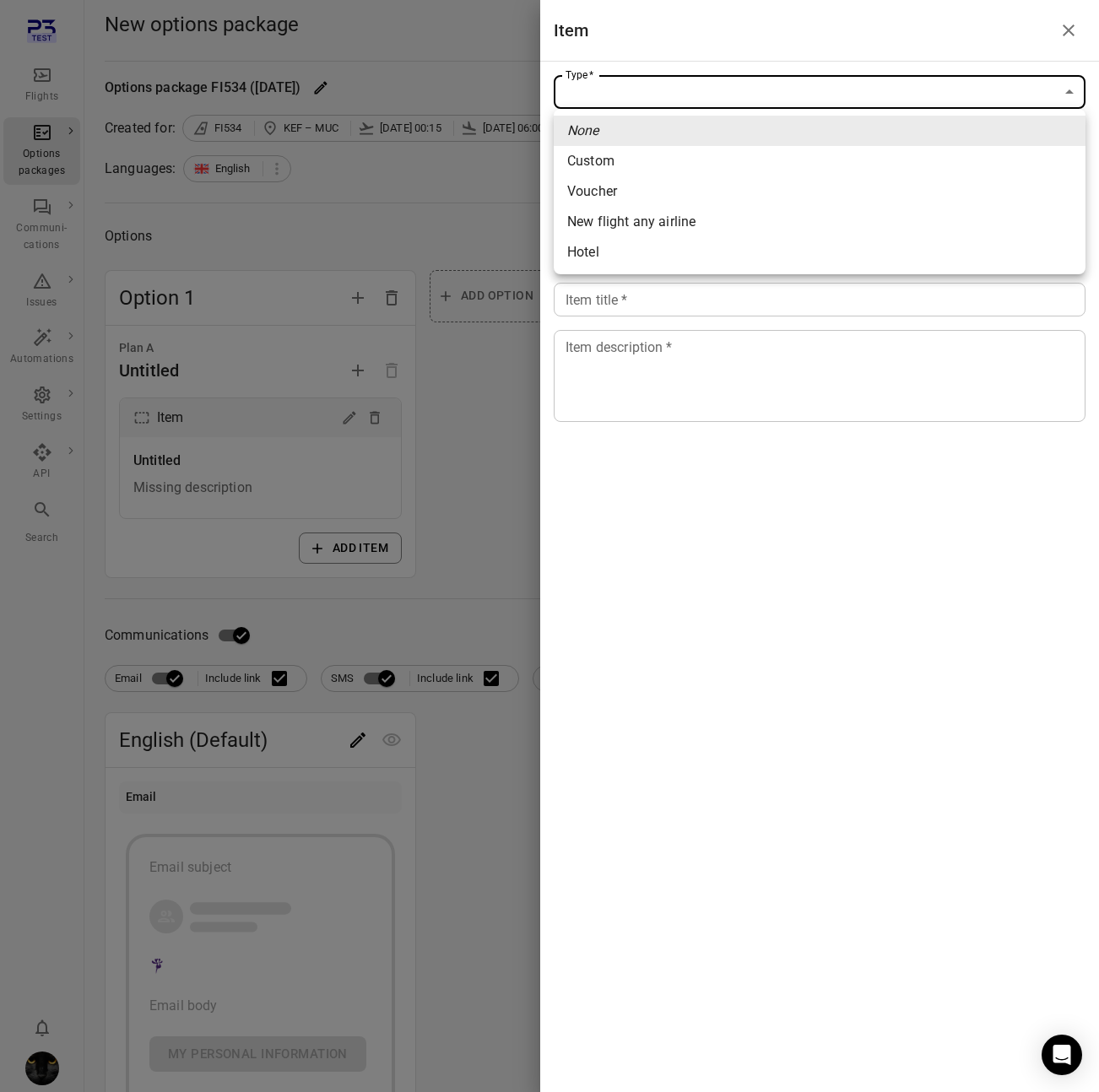
click at [818, 159] on span "Custom" at bounding box center [819, 161] width 505 height 20
type input "******"
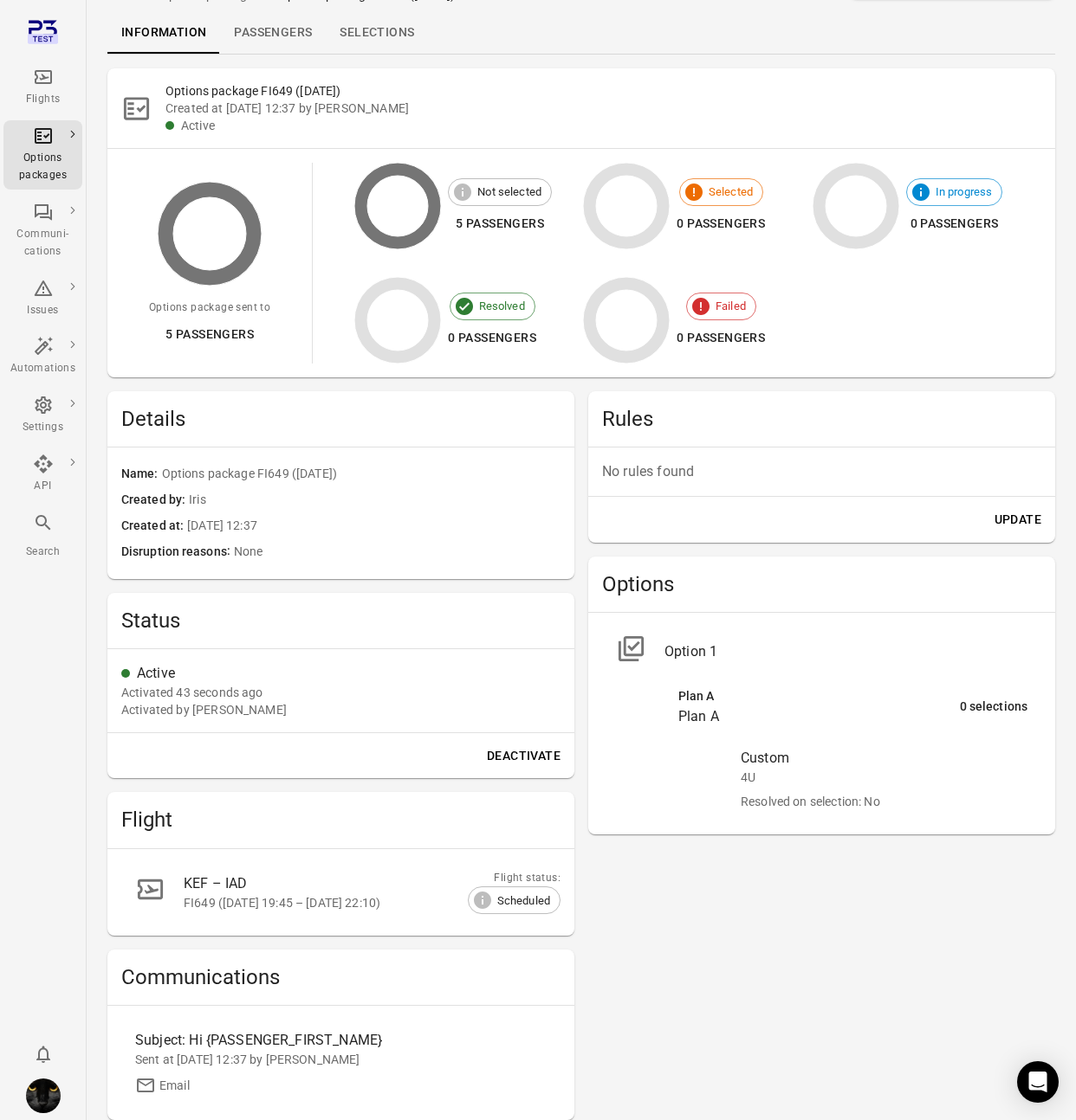
scroll to position [34, 0]
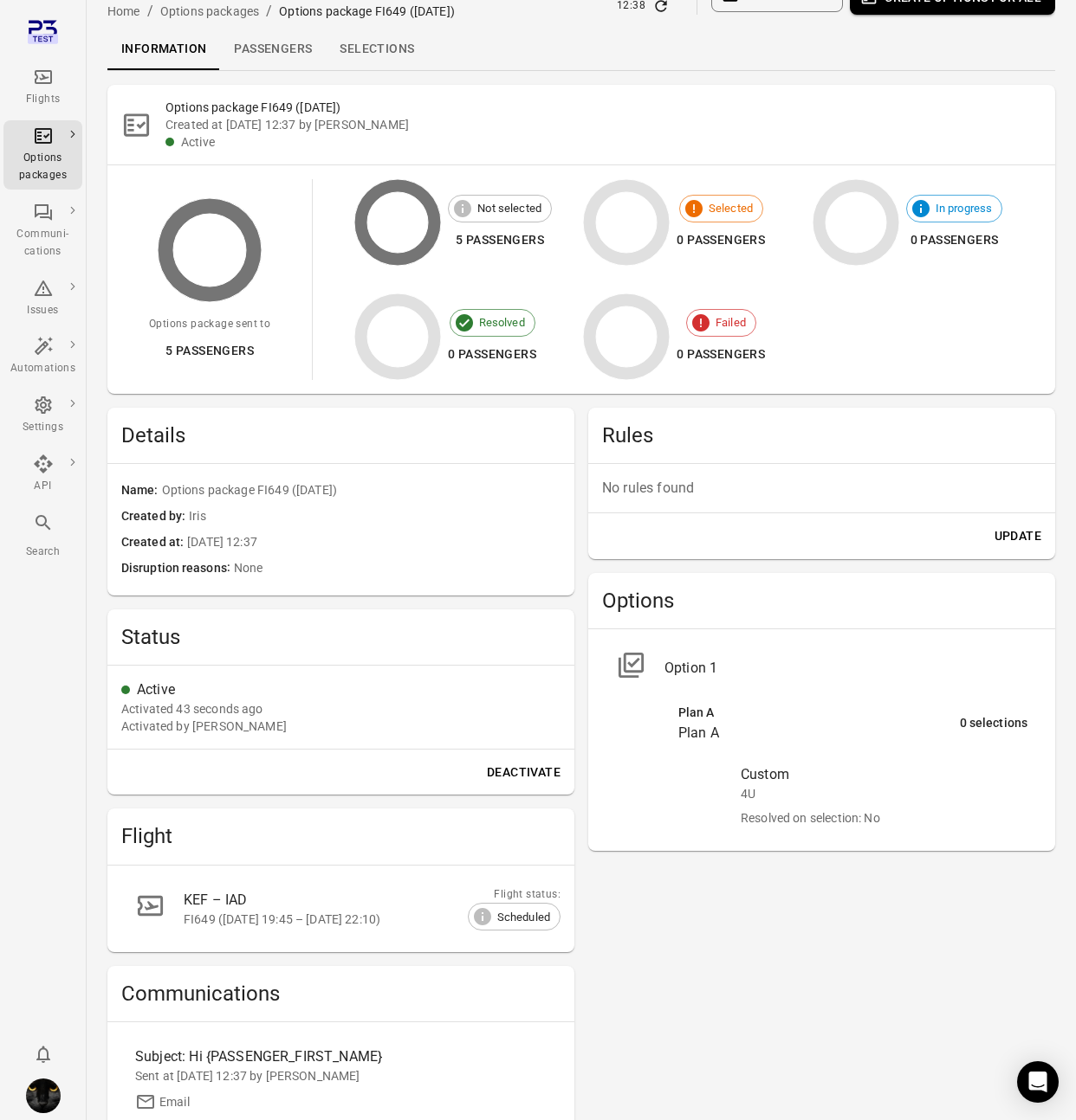
click at [266, 46] on link "Passengers" at bounding box center [272, 49] width 106 height 42
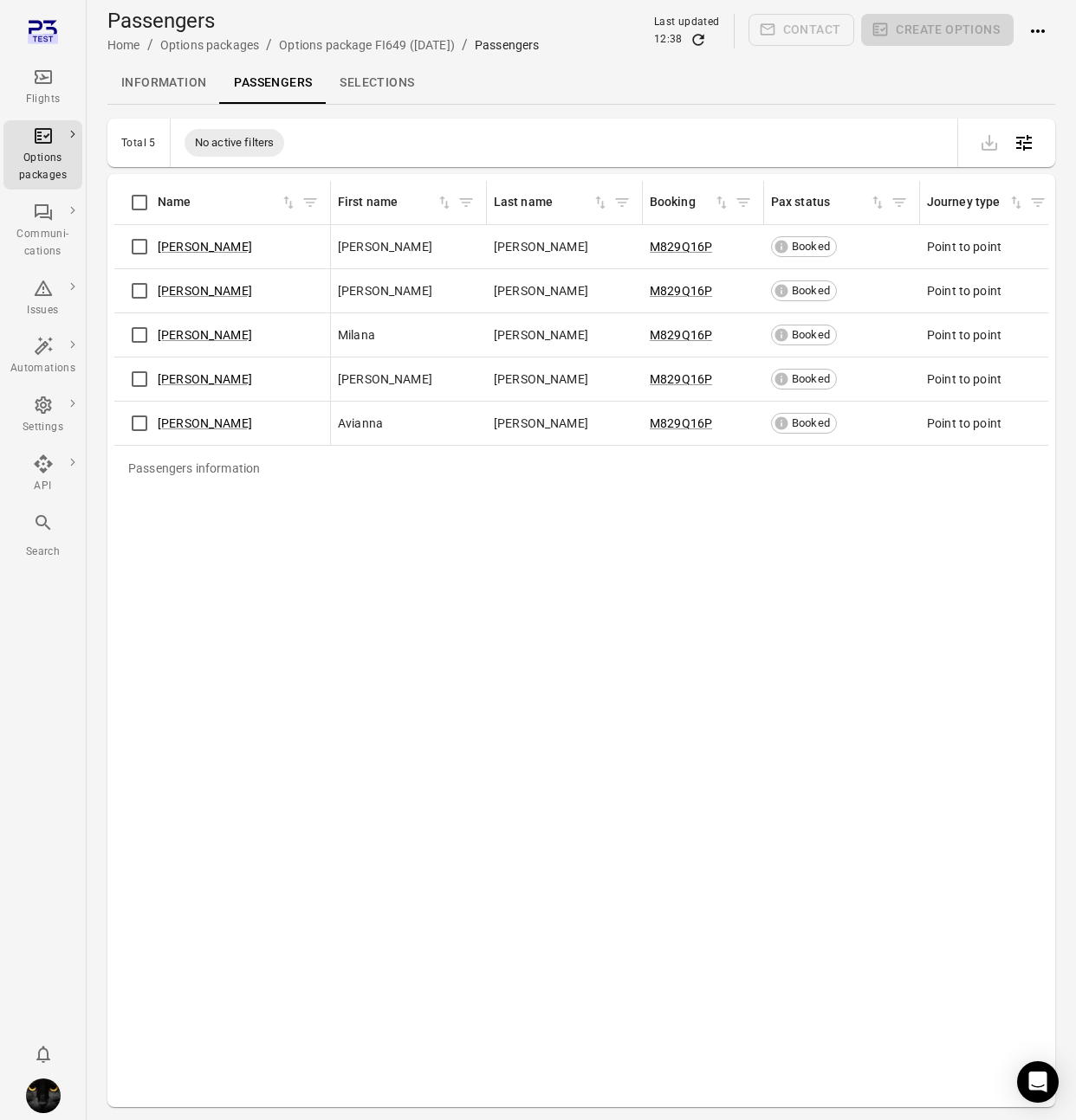
click at [350, 76] on link "Selections" at bounding box center [376, 83] width 102 height 42
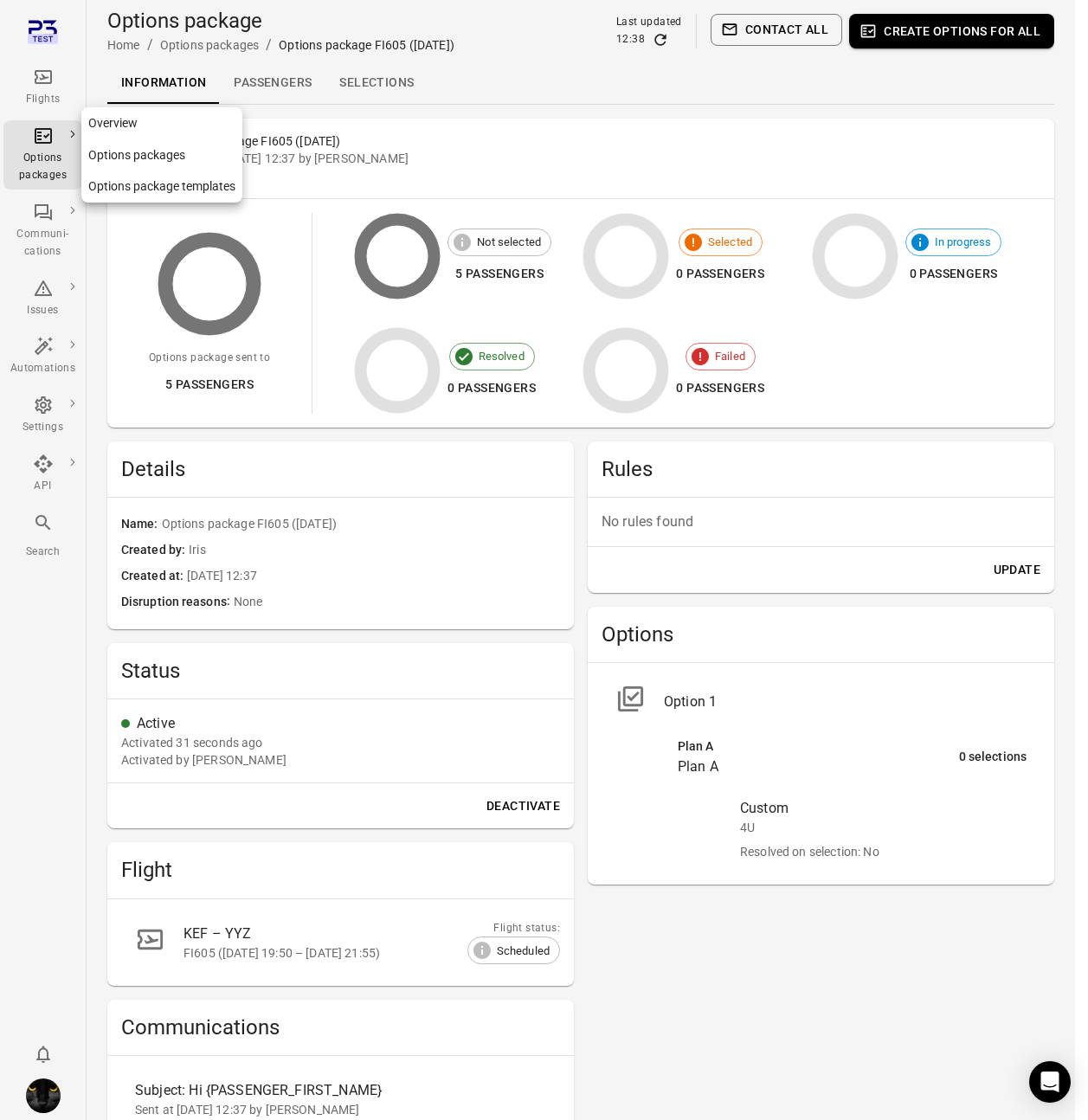
click at [44, 162] on div "Options packages" at bounding box center [43, 166] width 65 height 35
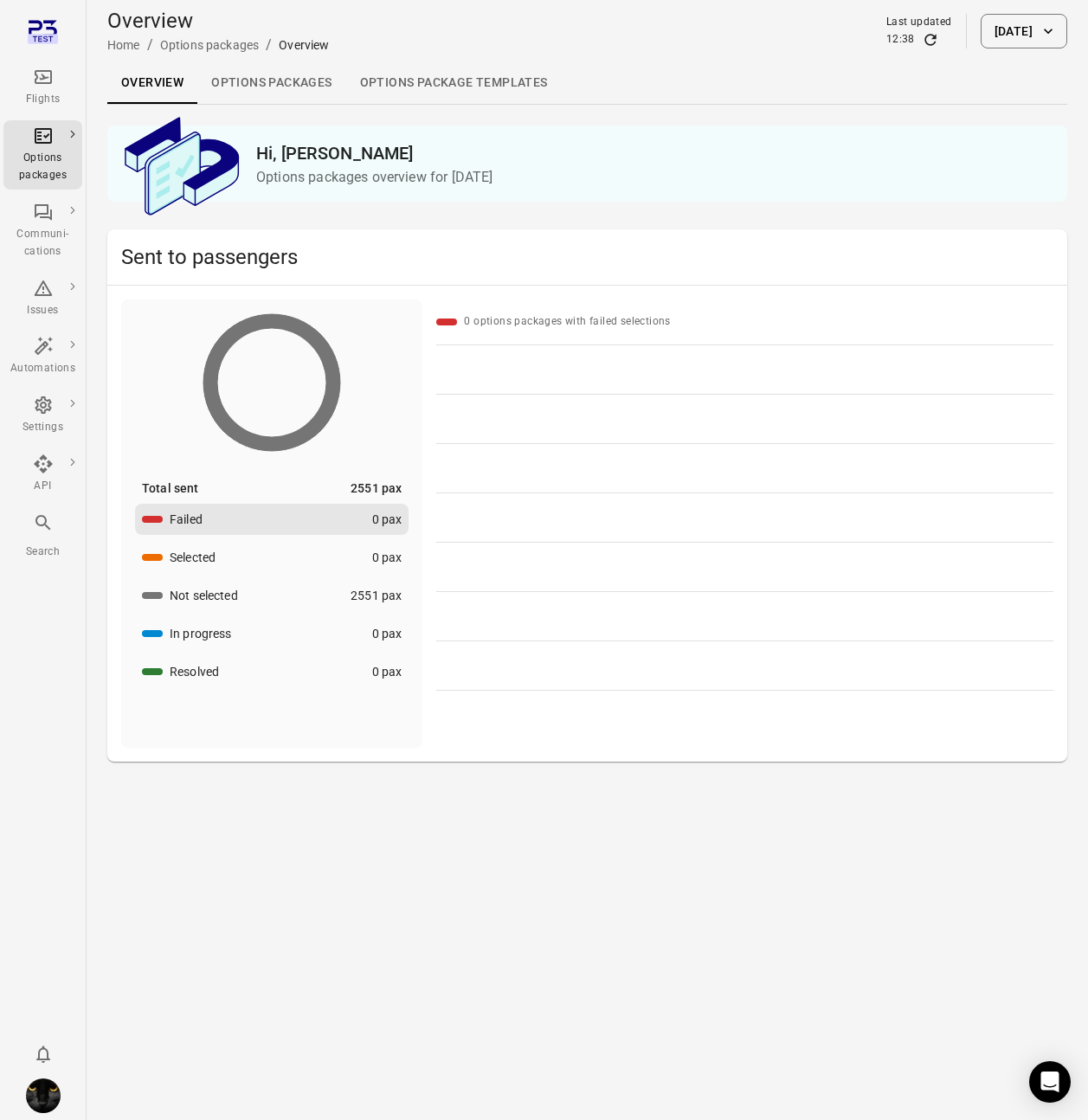
click at [275, 84] on link "Options packages" at bounding box center [272, 83] width 148 height 42
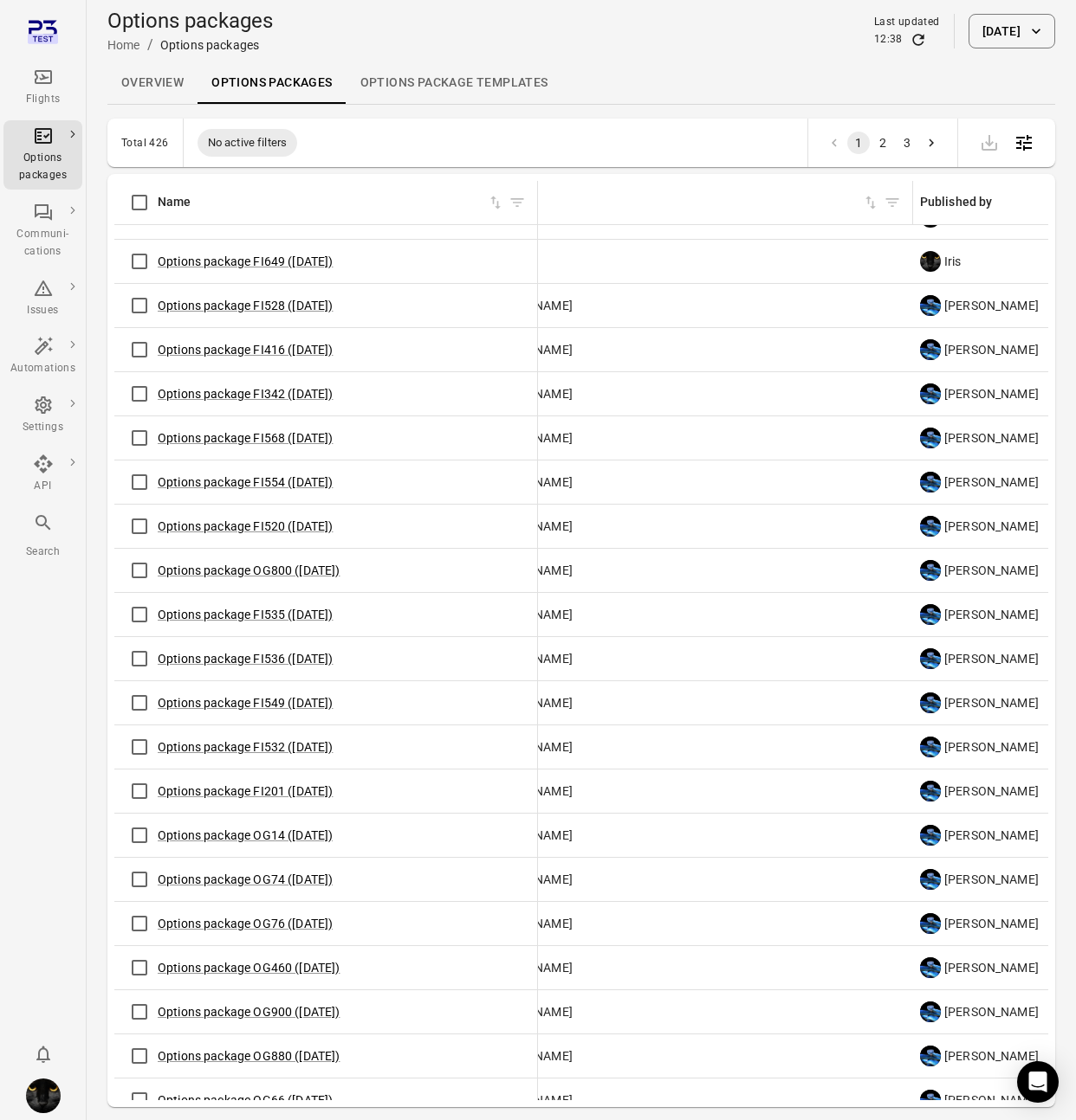
scroll to position [30, 377]
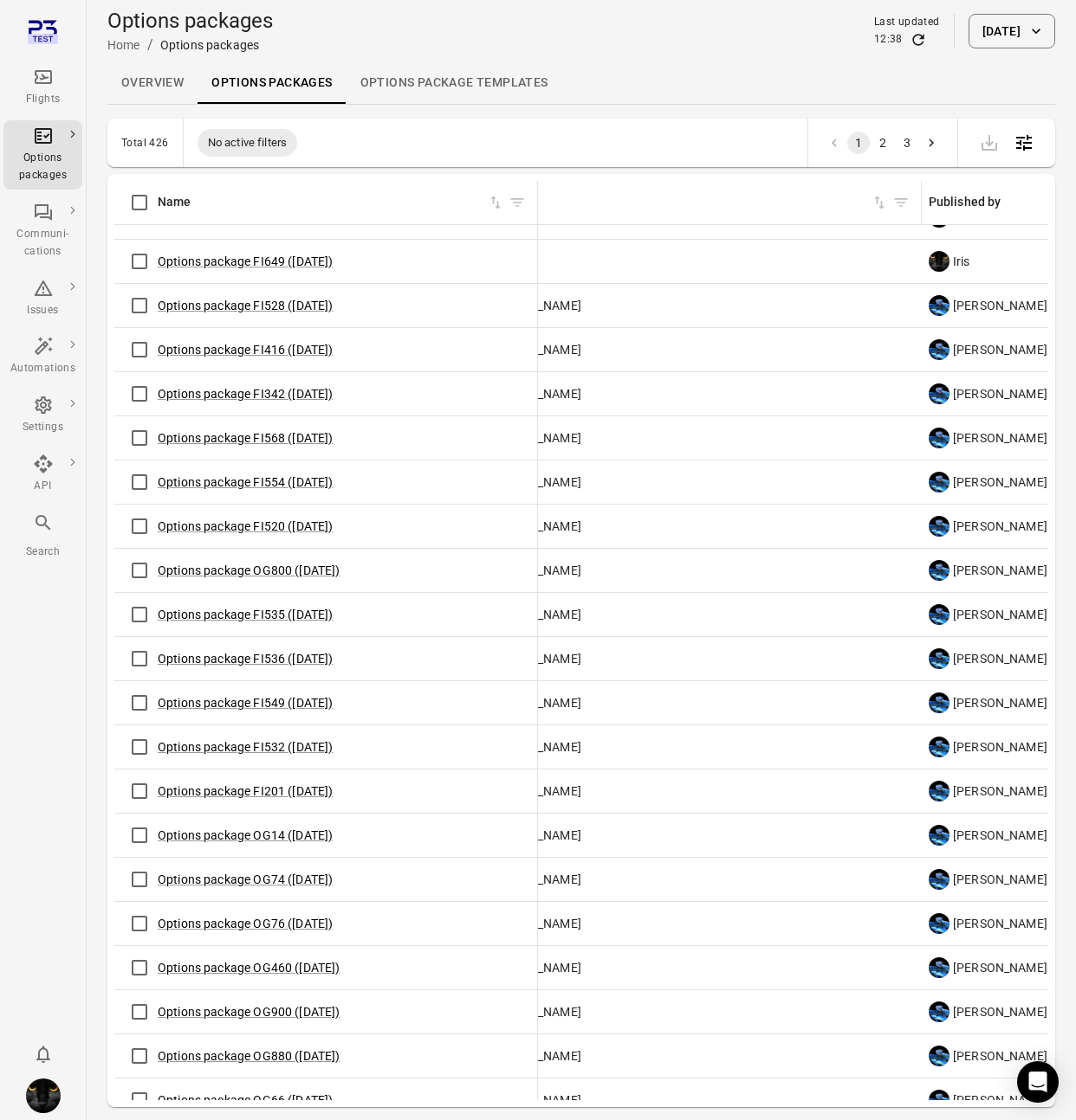
click at [33, 81] on icon "Main navigation" at bounding box center [43, 76] width 21 height 21
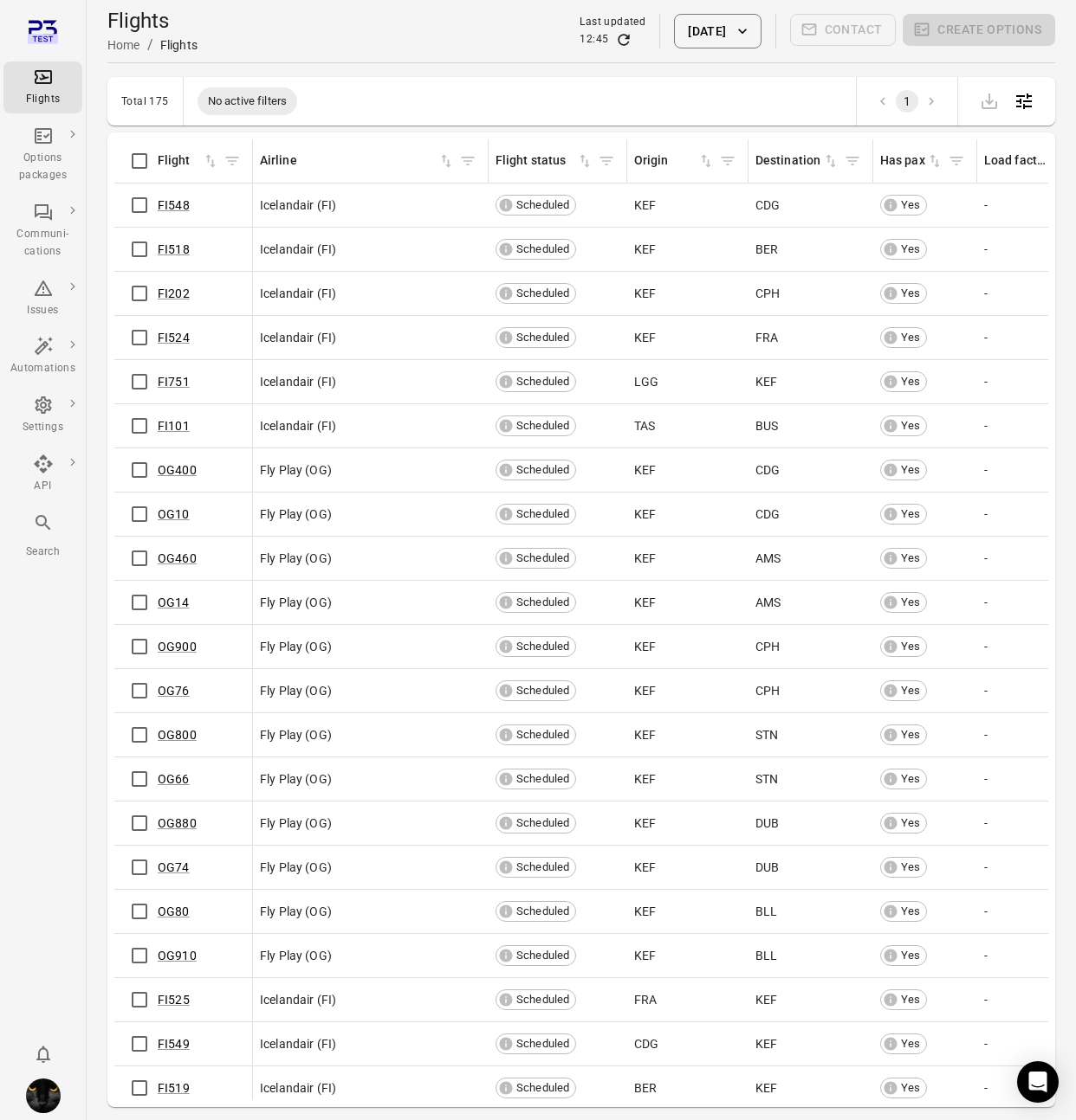
click at [357, 64] on main "Flights Home / Flights Last updated 12:45 21 Aug 2025 Contact Create options To…" at bounding box center [582, 588] width 989 height 1176
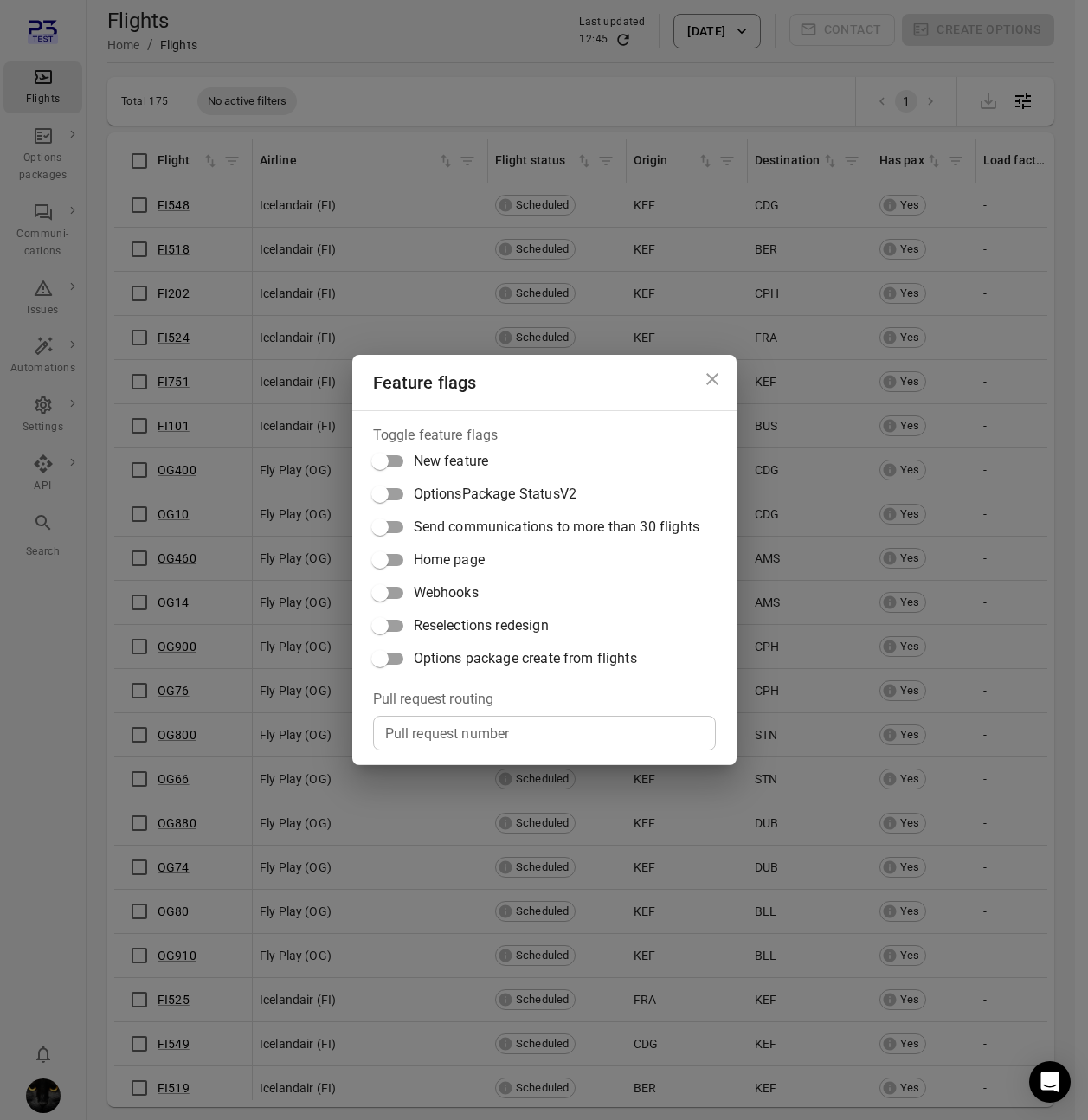
click at [512, 665] on span "Options package create from flights" at bounding box center [526, 658] width 223 height 21
click at [288, 101] on div "Feature flags Toggle feature flags New feature OptionsPackage StatusV2 Send com…" at bounding box center [544, 560] width 1088 height 1120
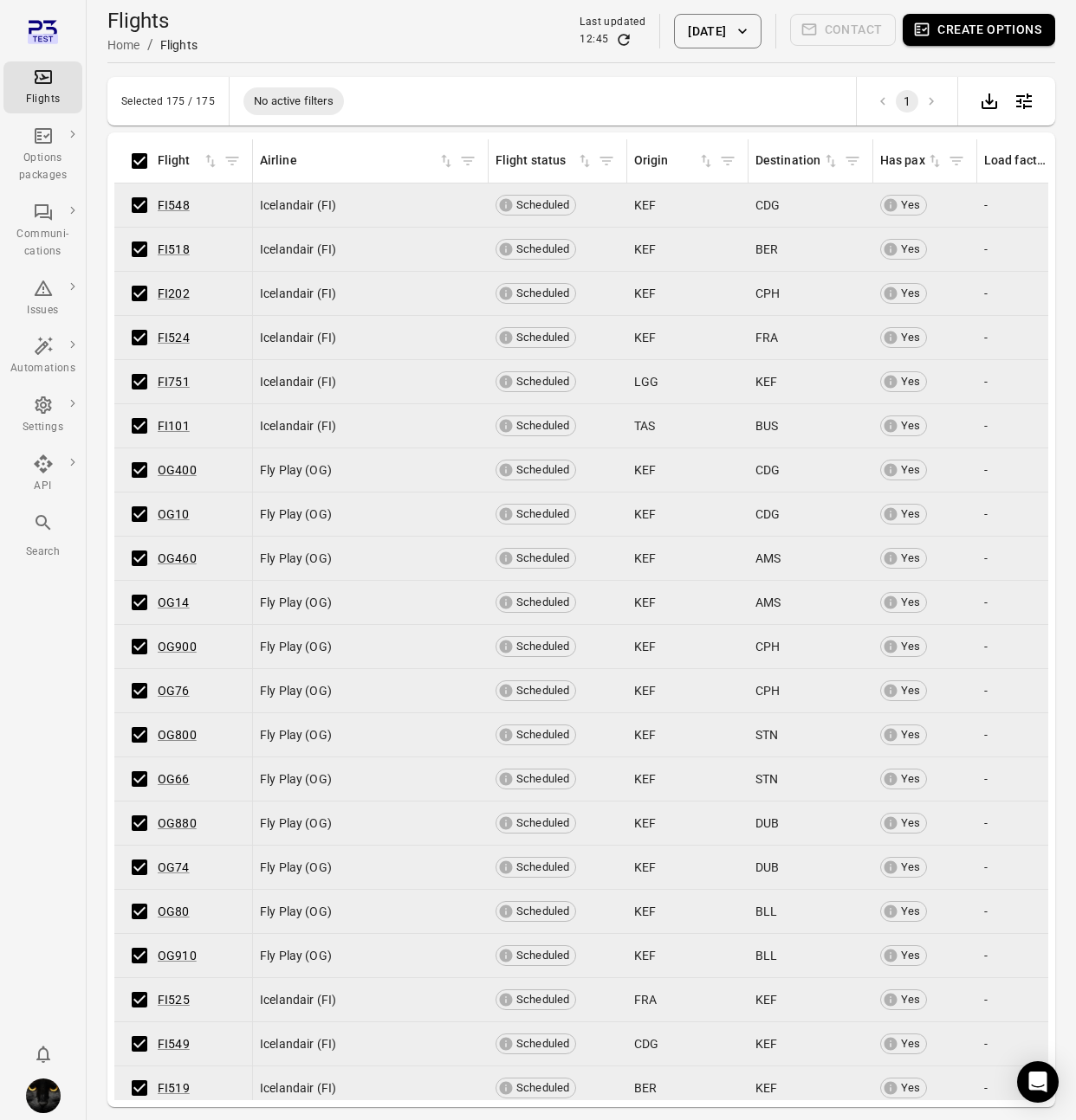
click at [993, 39] on button "Create options" at bounding box center [978, 30] width 152 height 32
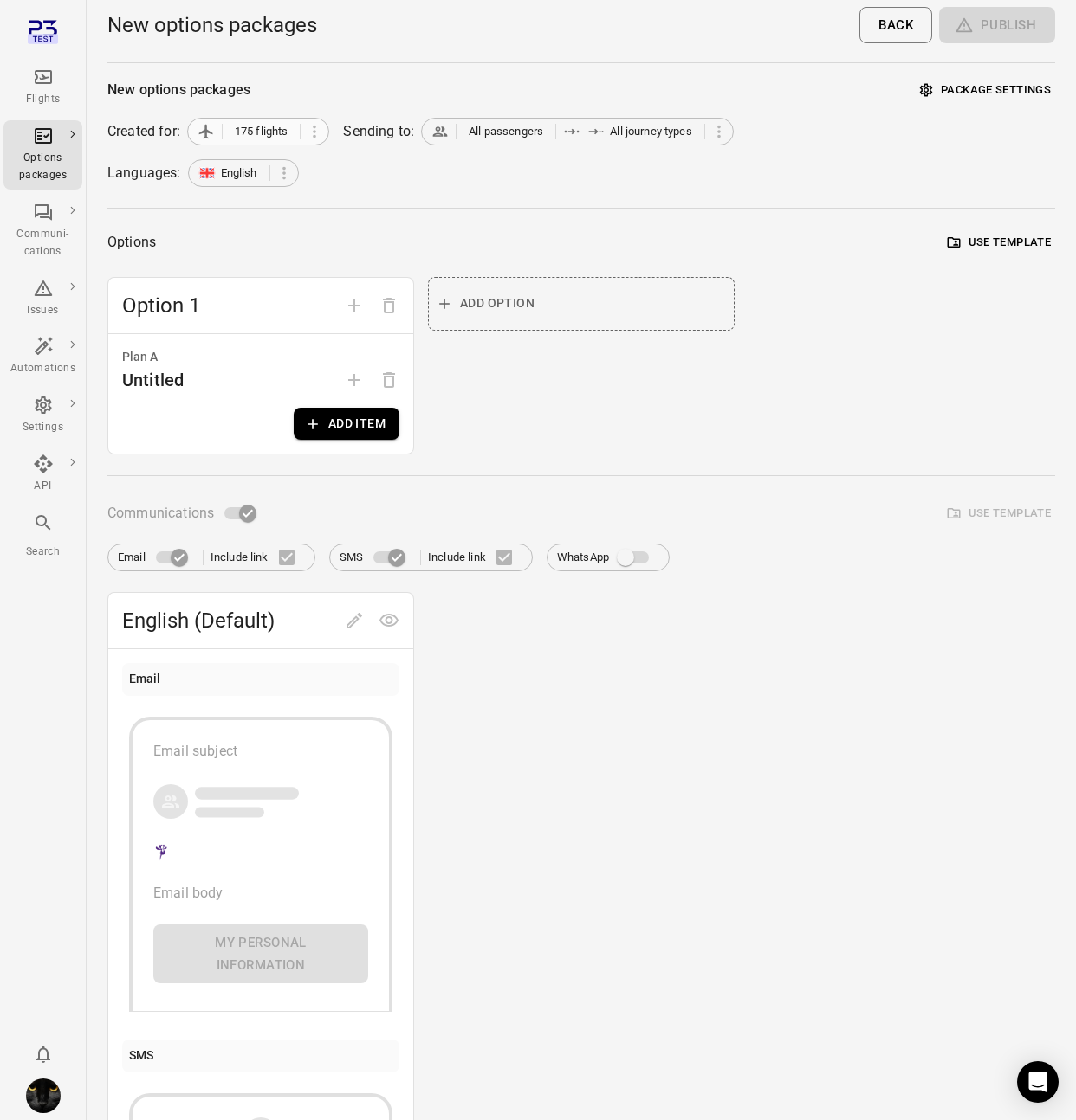
click at [282, 139] on span "175 flights" at bounding box center [261, 131] width 53 height 18
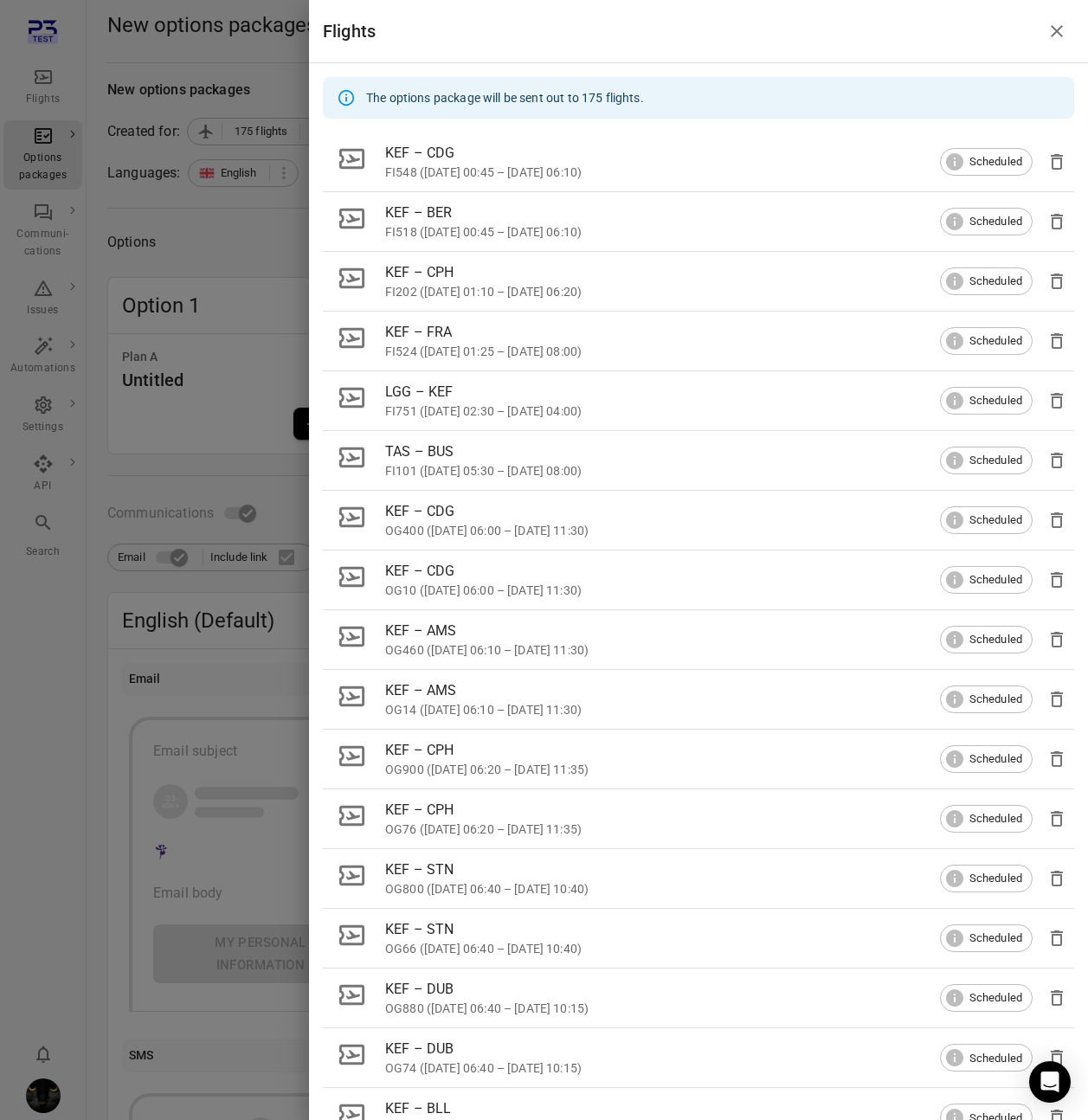
click at [257, 248] on div at bounding box center [544, 560] width 1088 height 1120
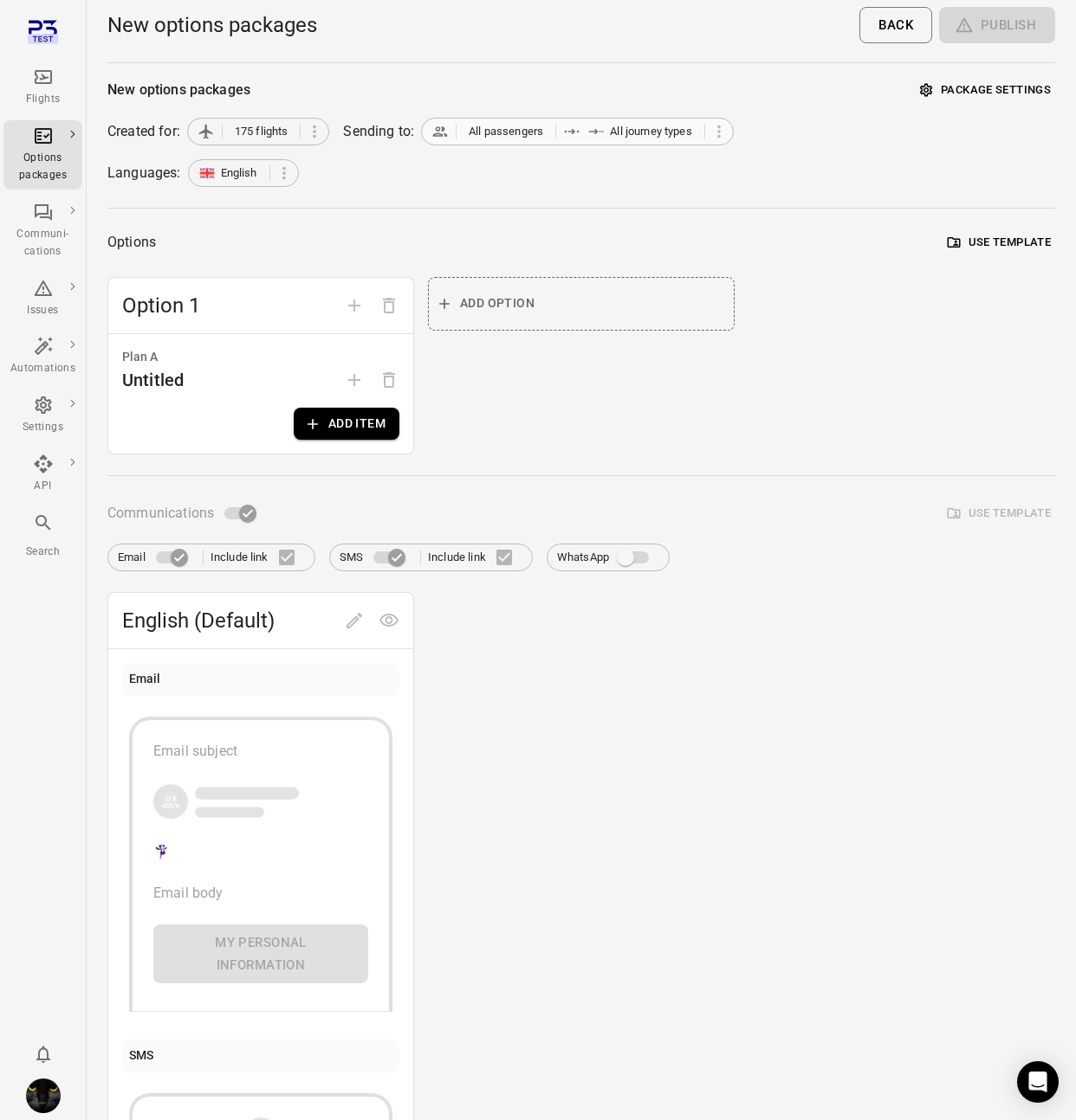
click at [470, 134] on span "All passengers" at bounding box center [505, 131] width 85 height 18
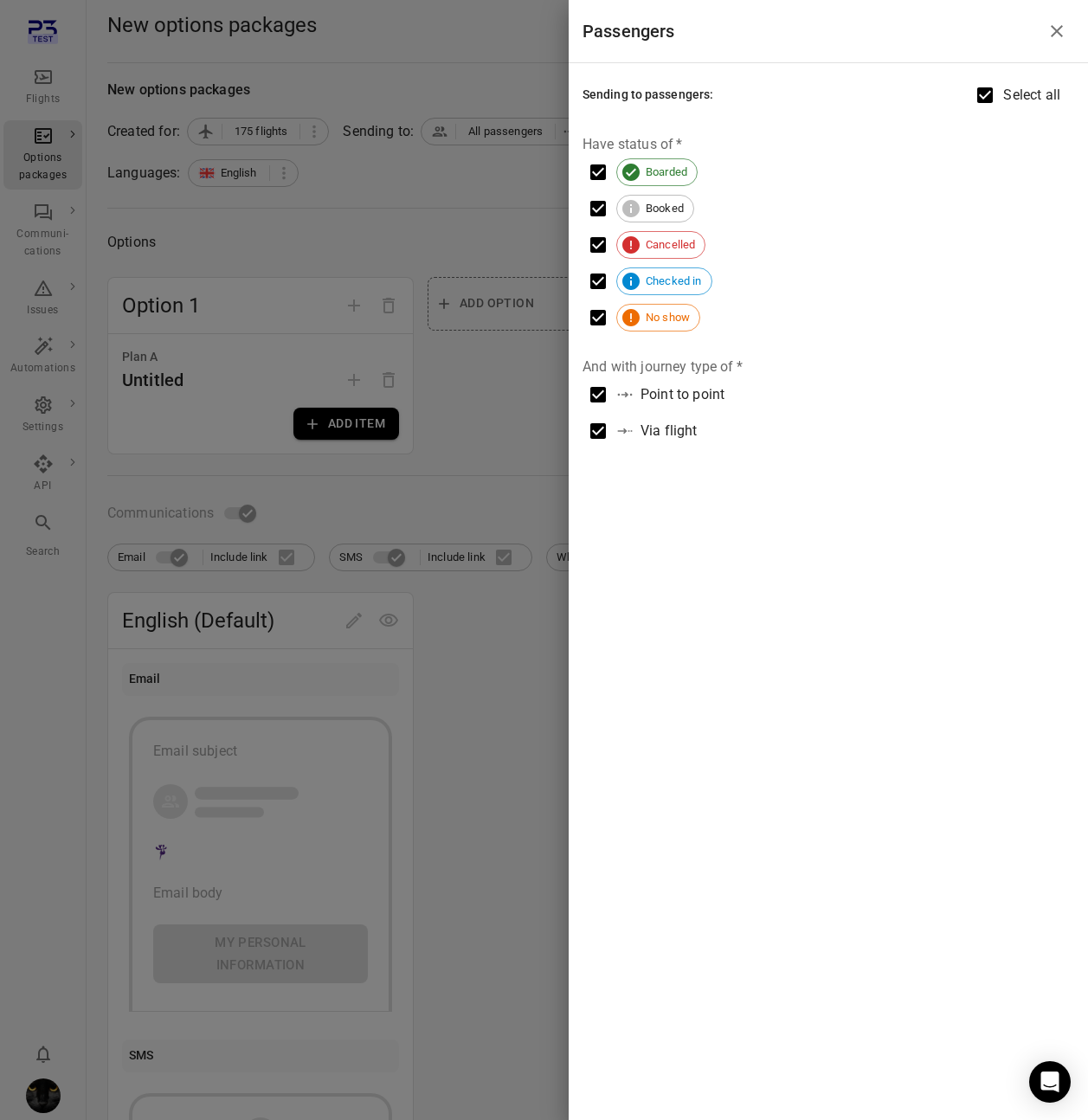
click at [433, 211] on div at bounding box center [544, 560] width 1088 height 1120
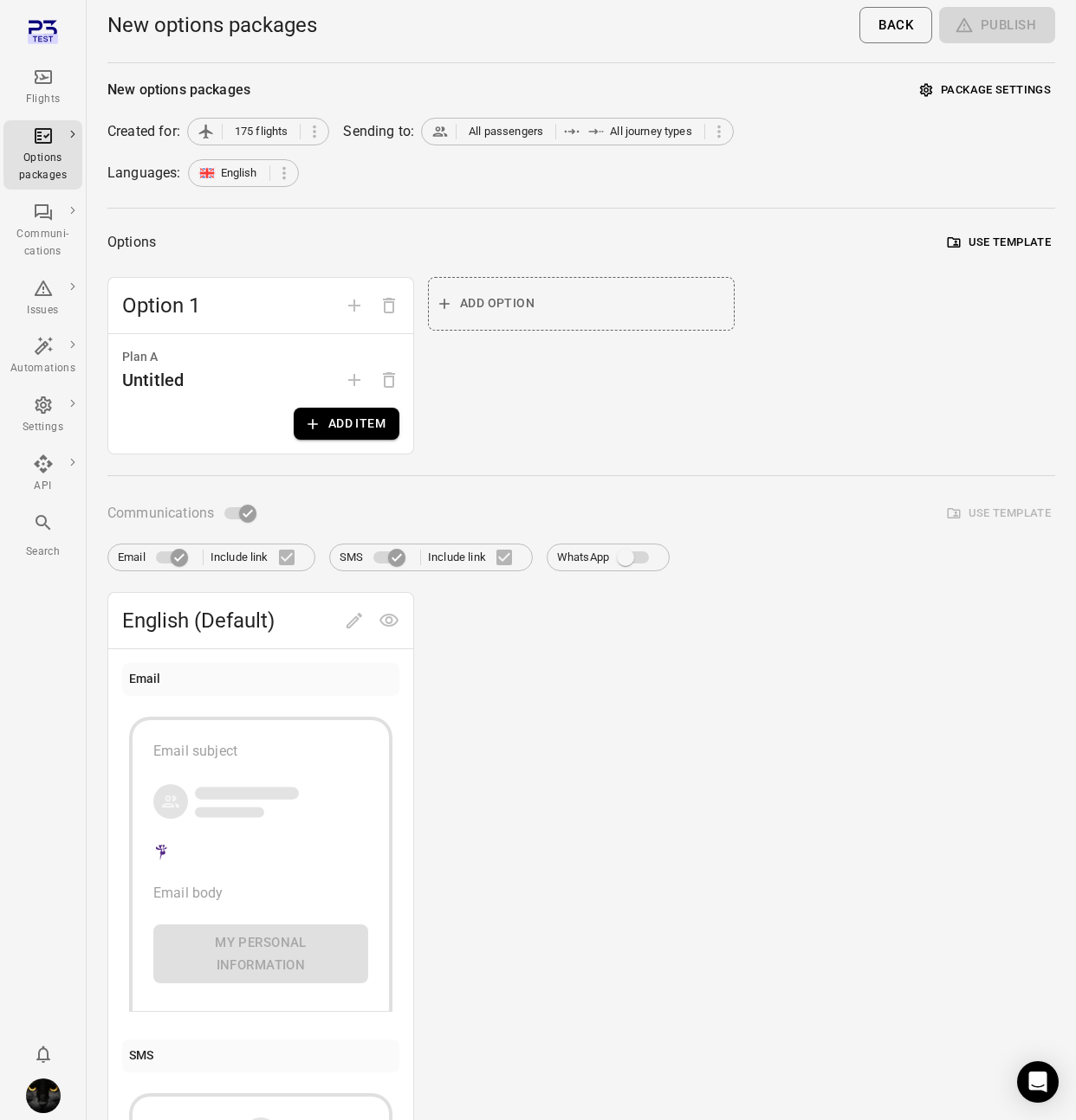
click at [345, 421] on button "Add item" at bounding box center [346, 423] width 106 height 32
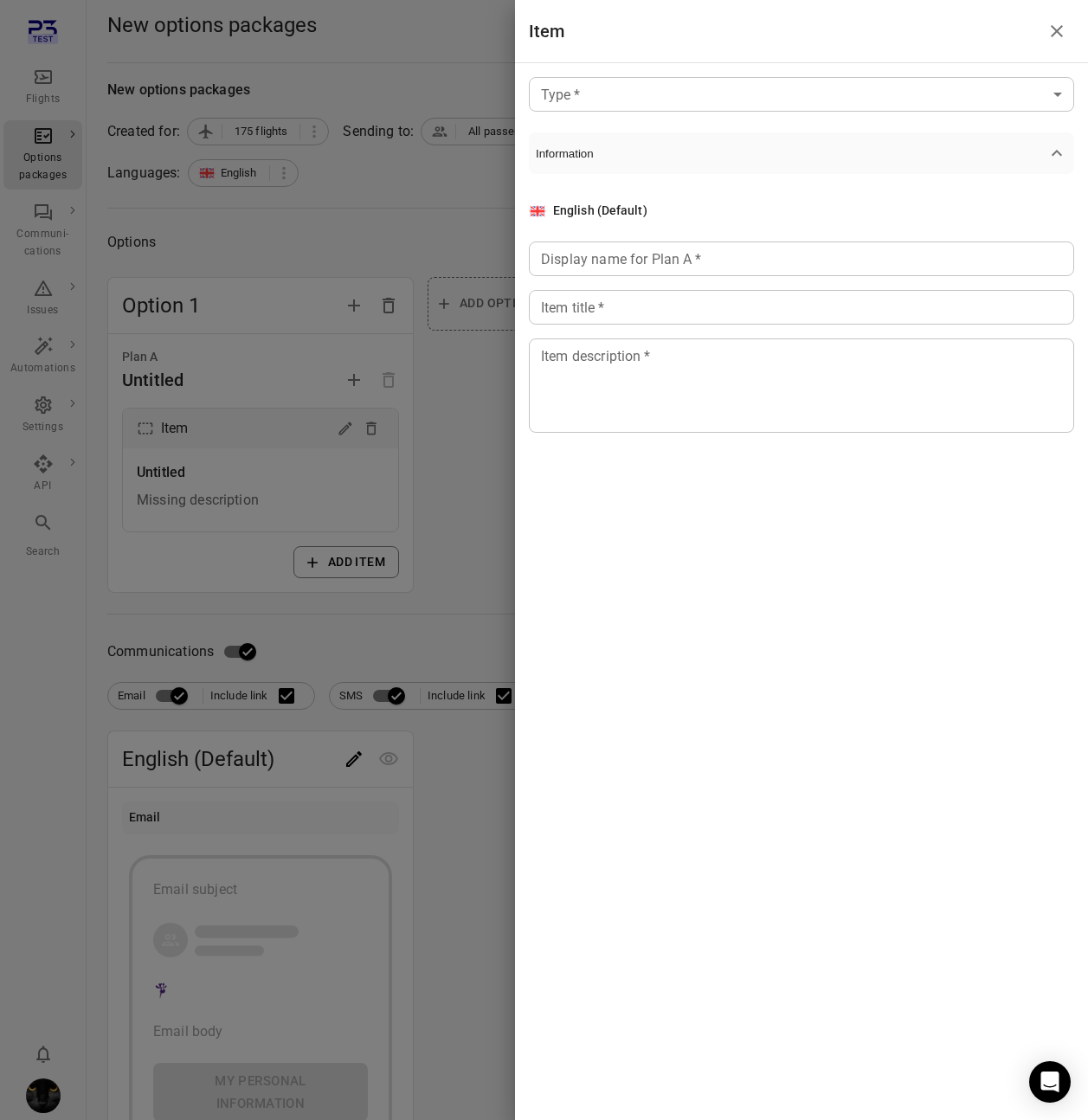
click at [683, 94] on body "Flights Options packages Communi-cations Issues Automations Settings API Search…" at bounding box center [544, 776] width 1088 height 1552
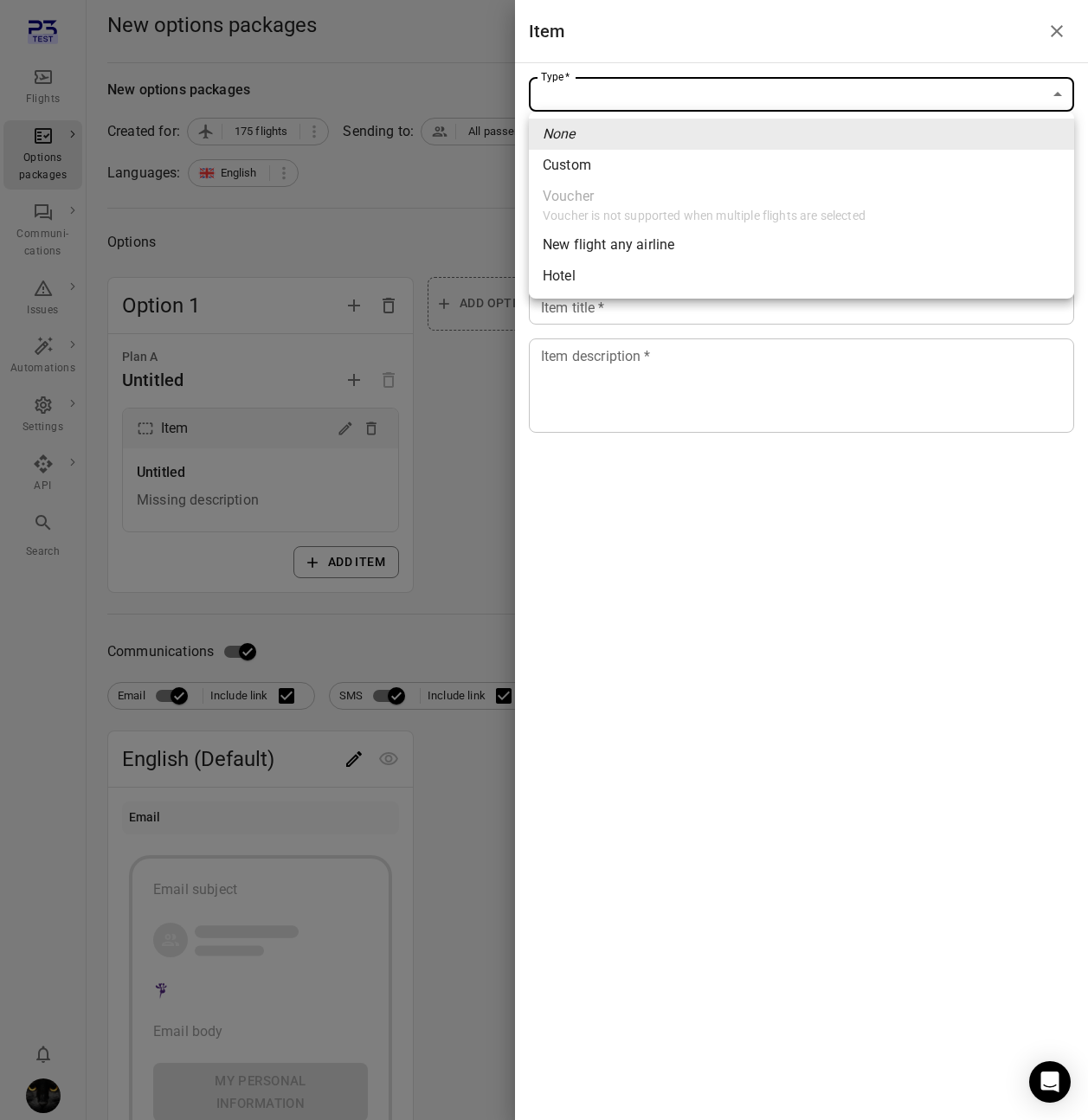
click at [606, 242] on span "New flight any airline" at bounding box center [801, 244] width 518 height 21
type input "**********"
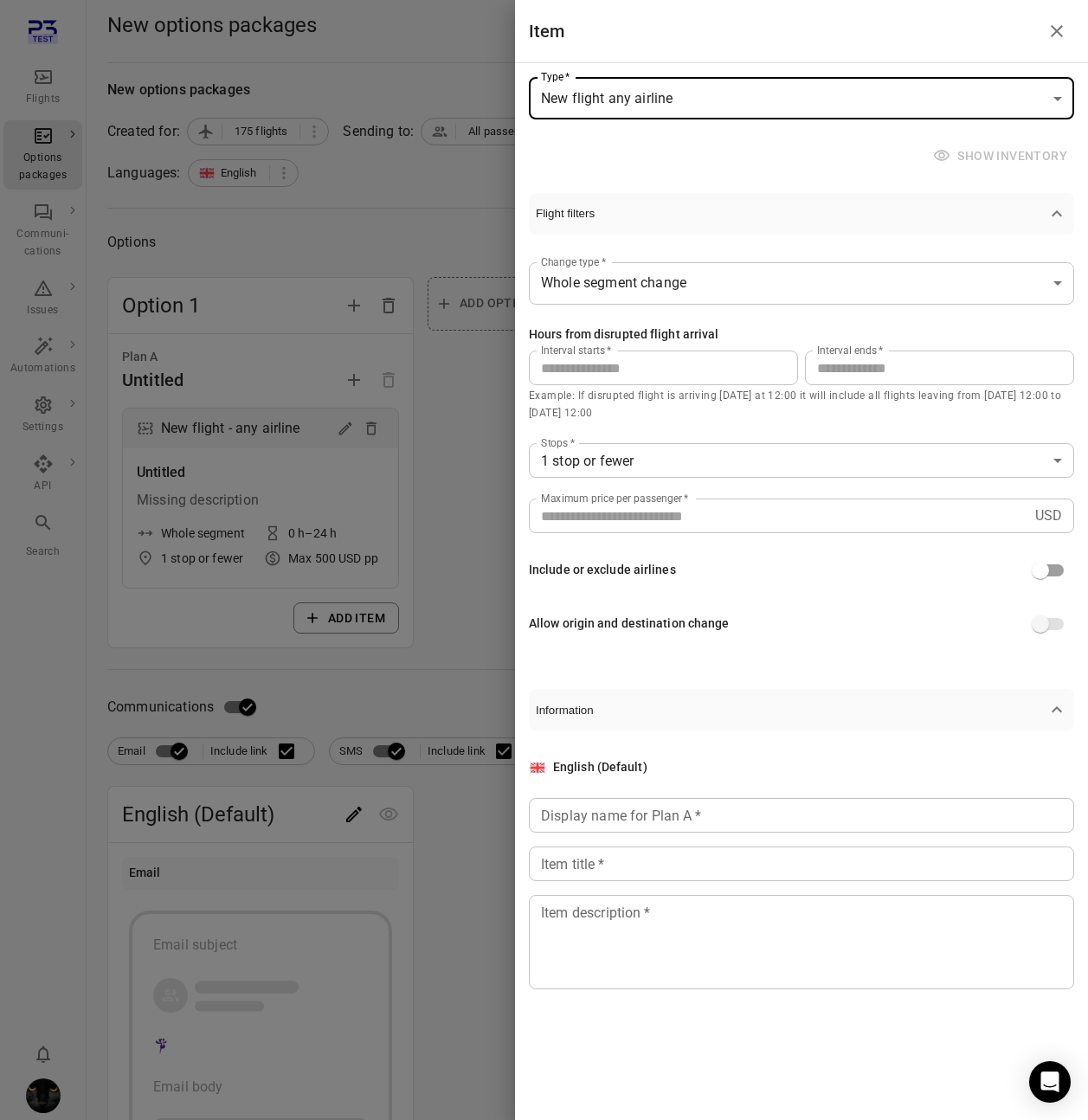
click at [838, 366] on input "**" at bounding box center [939, 368] width 269 height 35
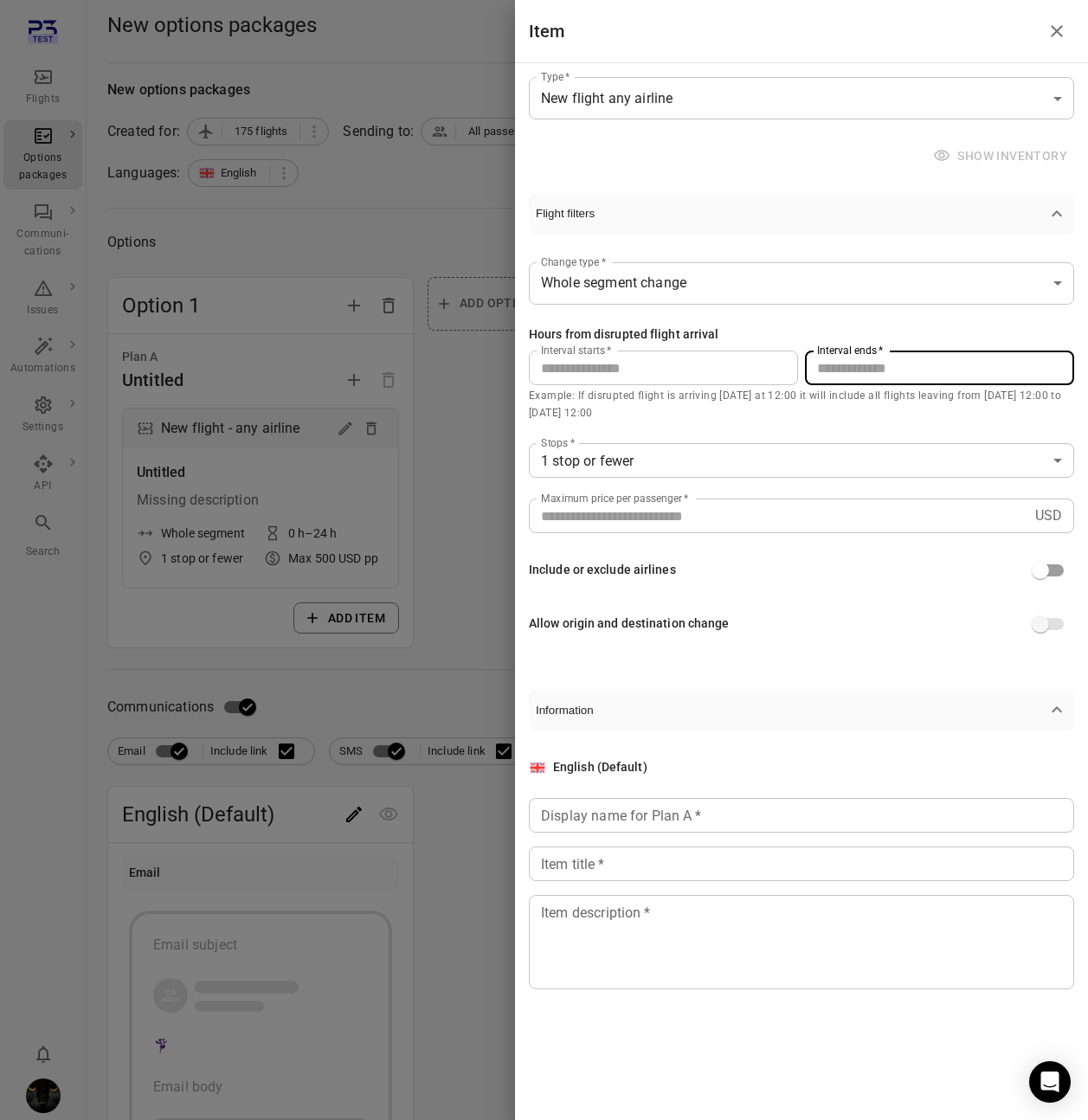
click at [838, 366] on input "**" at bounding box center [939, 368] width 269 height 35
type input "**"
click at [784, 415] on p "Example: If disrupted flight is arriving today at 12:00 it will include all fli…" at bounding box center [801, 404] width 545 height 35
click at [707, 818] on input "Display name for Plan A   *" at bounding box center [801, 815] width 545 height 35
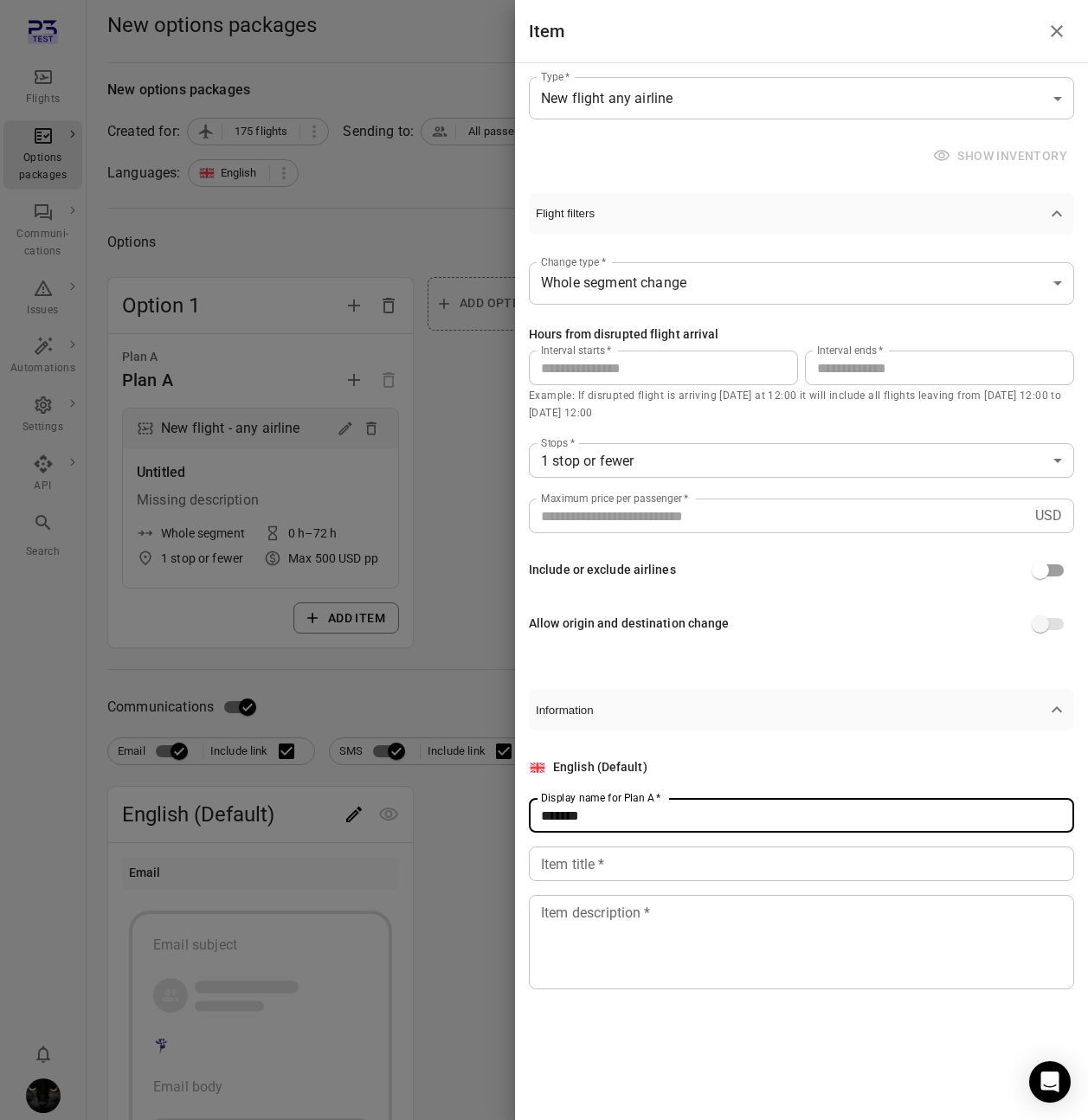
type input "******"
click at [685, 857] on input "Item title   *" at bounding box center [801, 863] width 545 height 35
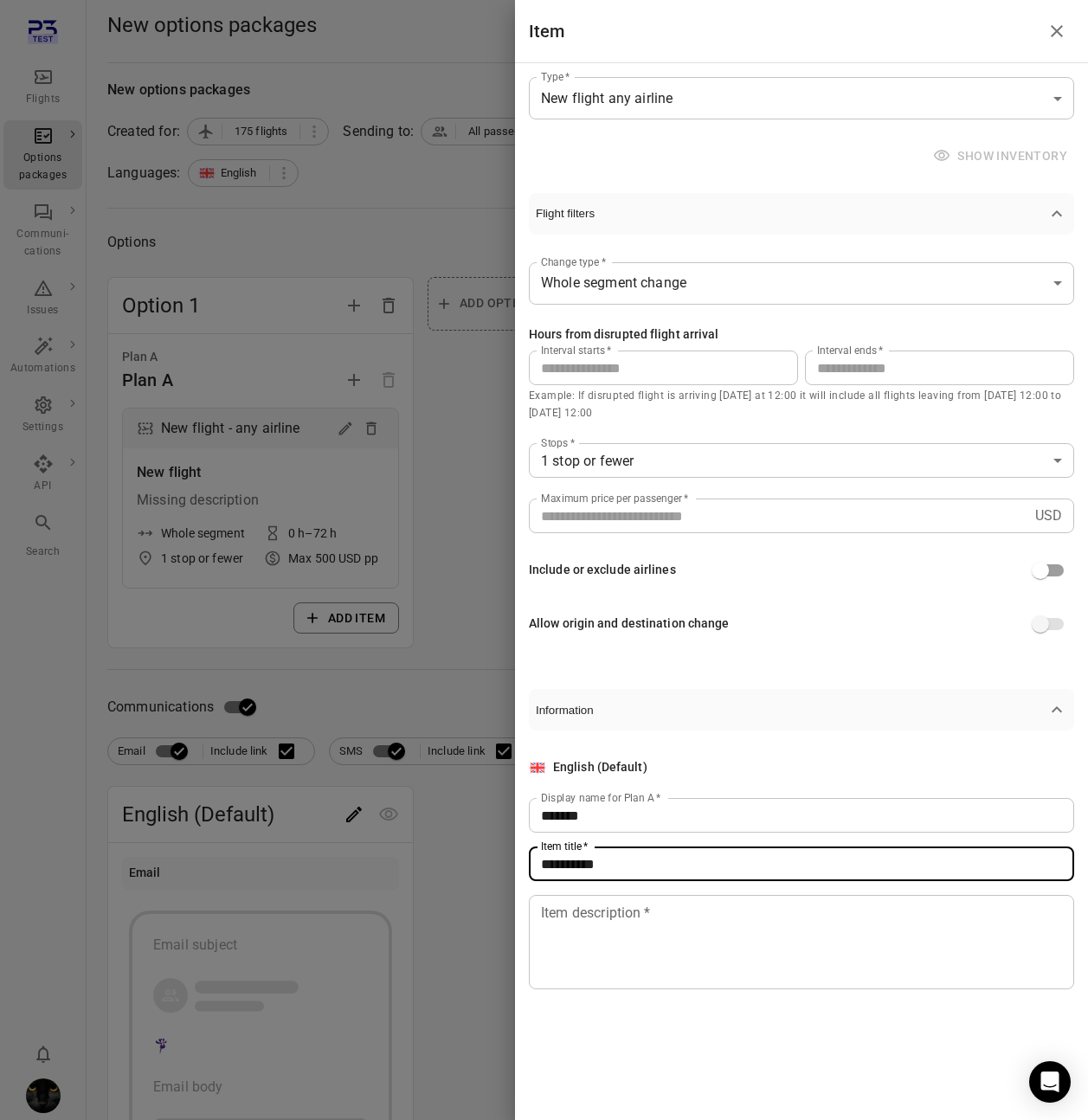
type input "**********"
click at [678, 959] on textarea "Item description   *" at bounding box center [800, 942] width 521 height 80
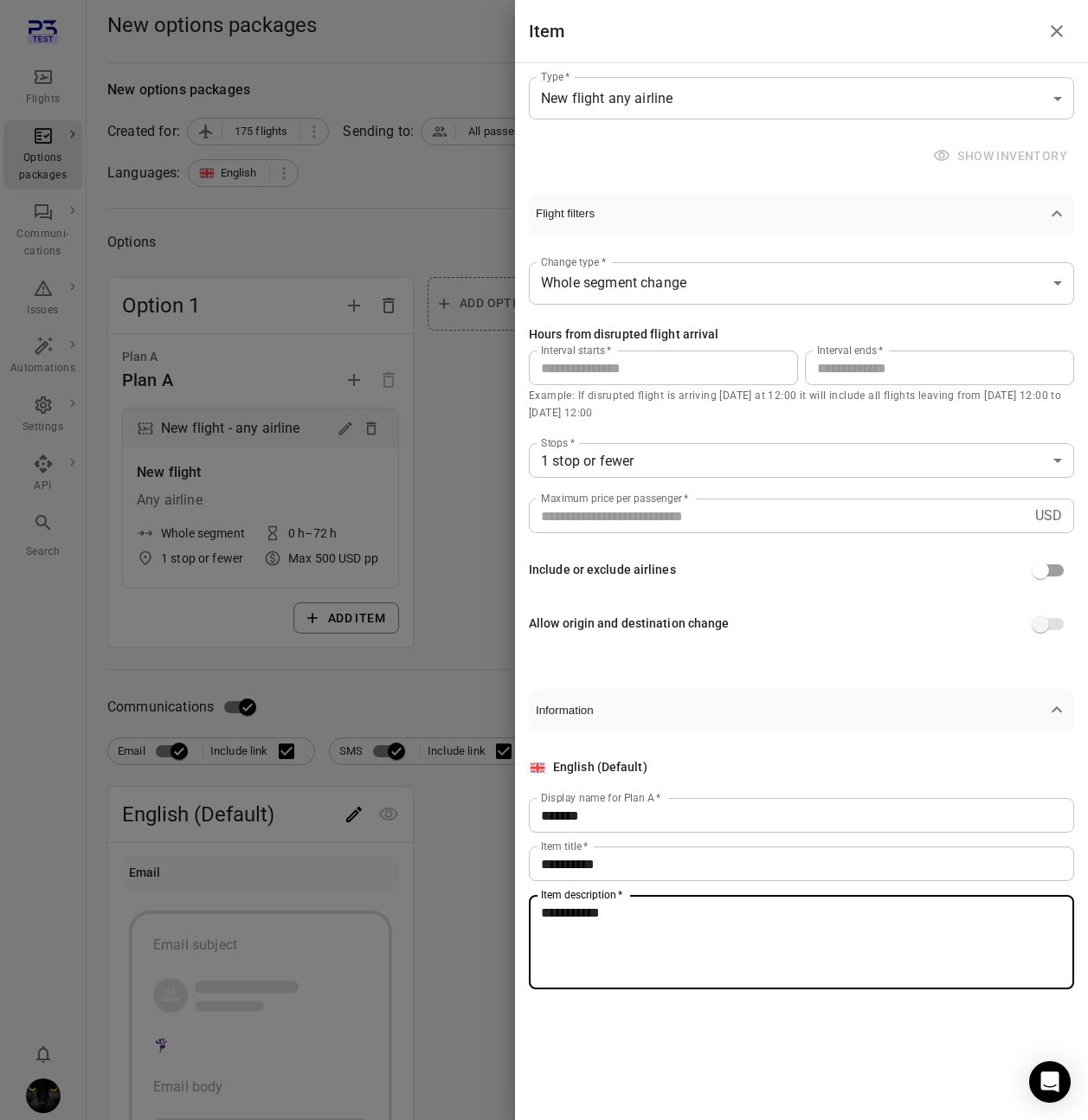
type textarea "**********"
click at [407, 734] on div at bounding box center [544, 560] width 1088 height 1120
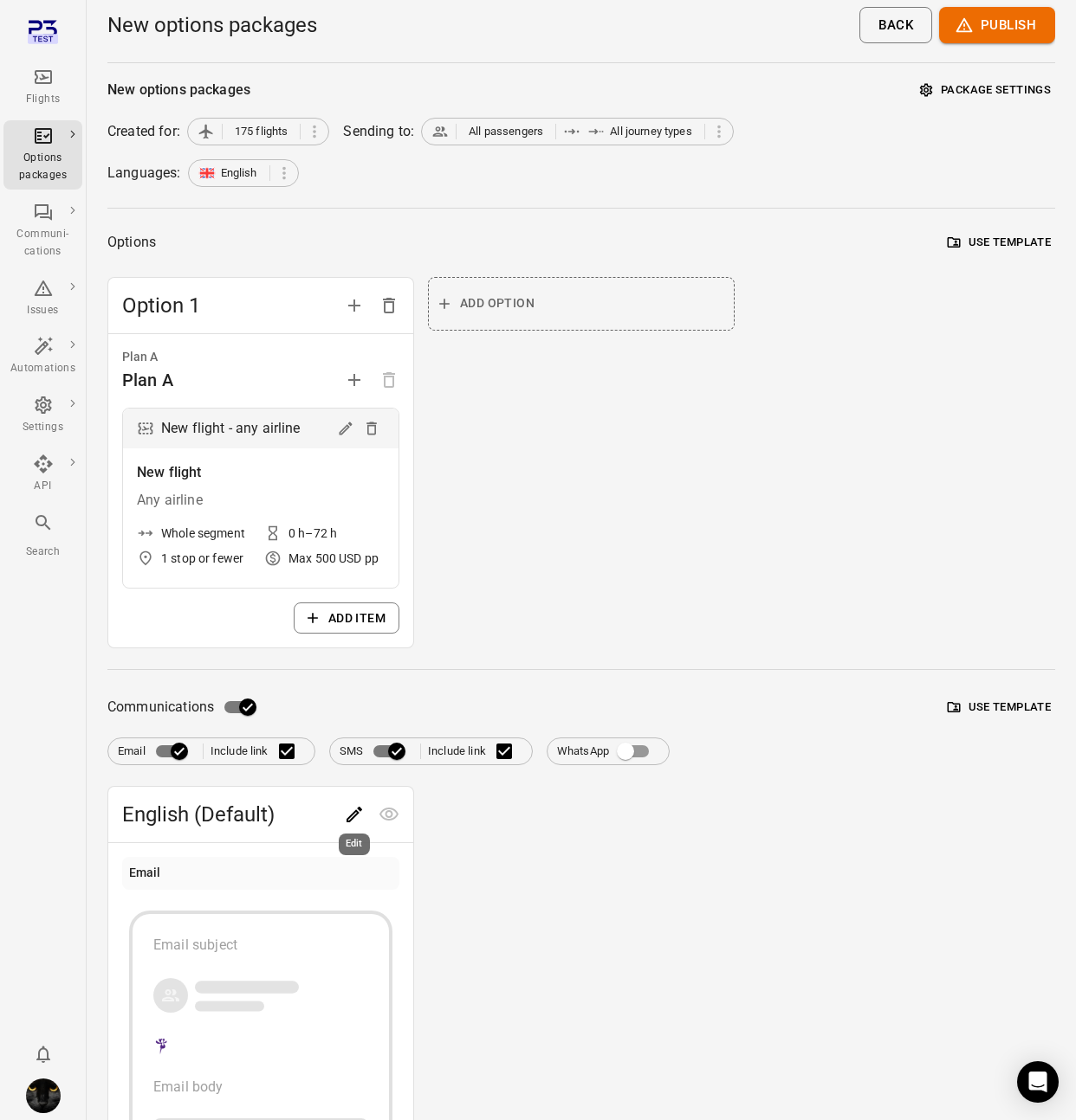
click at [352, 824] on div "Edit" at bounding box center [354, 839] width 35 height 36
click at [348, 797] on div at bounding box center [372, 814] width 69 height 35
click at [354, 812] on icon "Edit" at bounding box center [354, 815] width 16 height 16
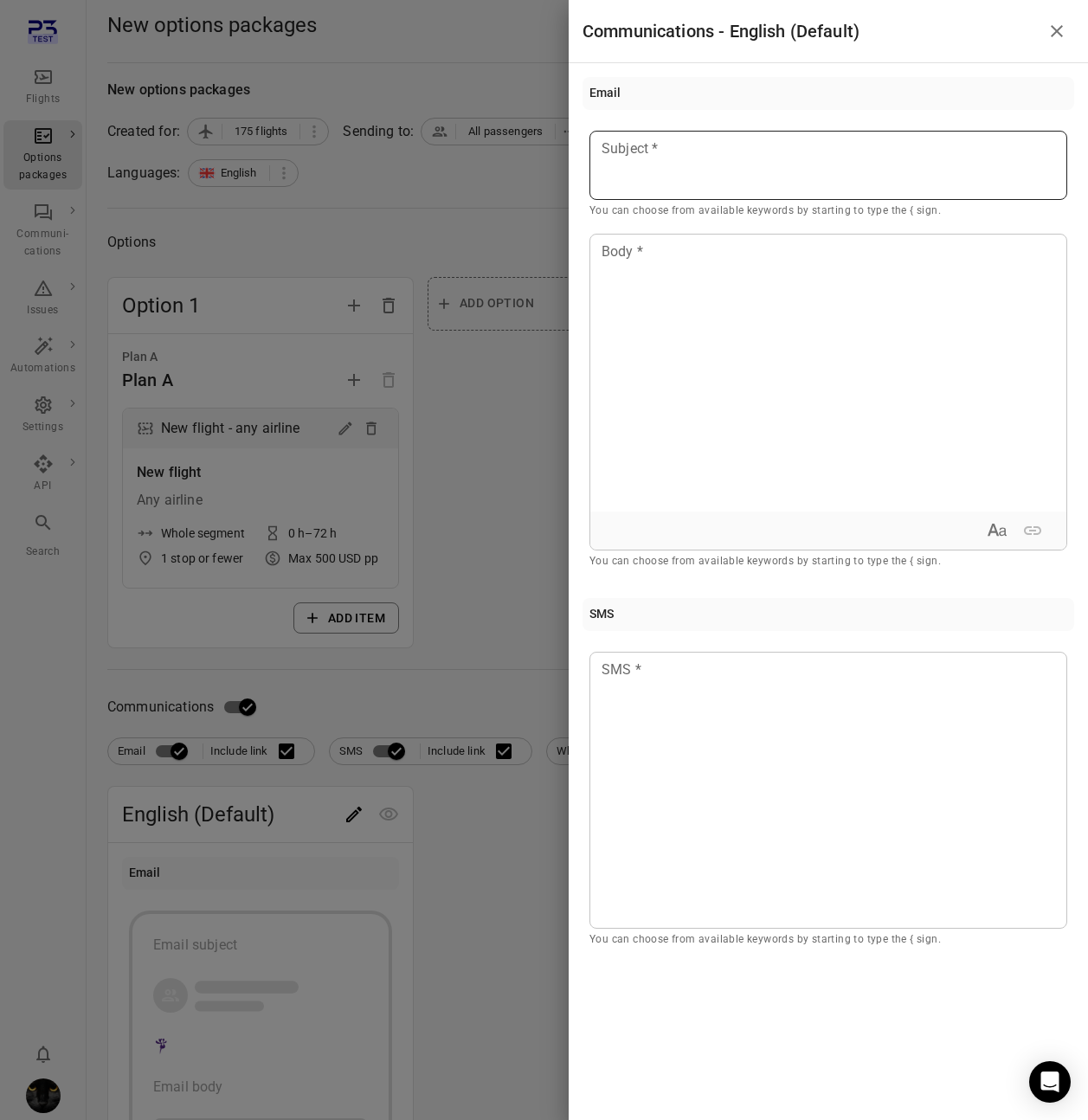
click at [713, 155] on p at bounding box center [827, 148] width 452 height 21
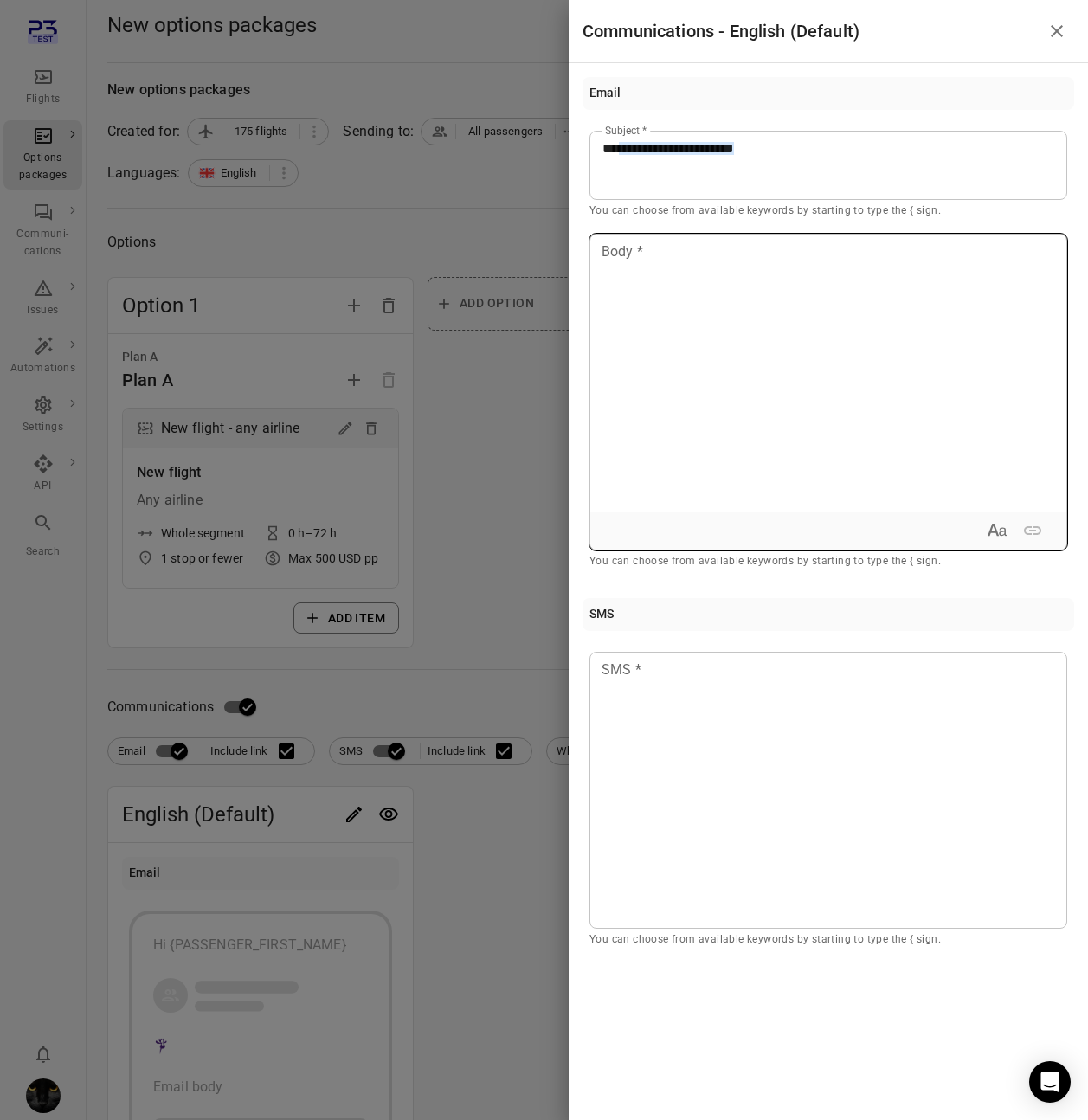
click at [695, 290] on div at bounding box center [828, 373] width 476 height 277
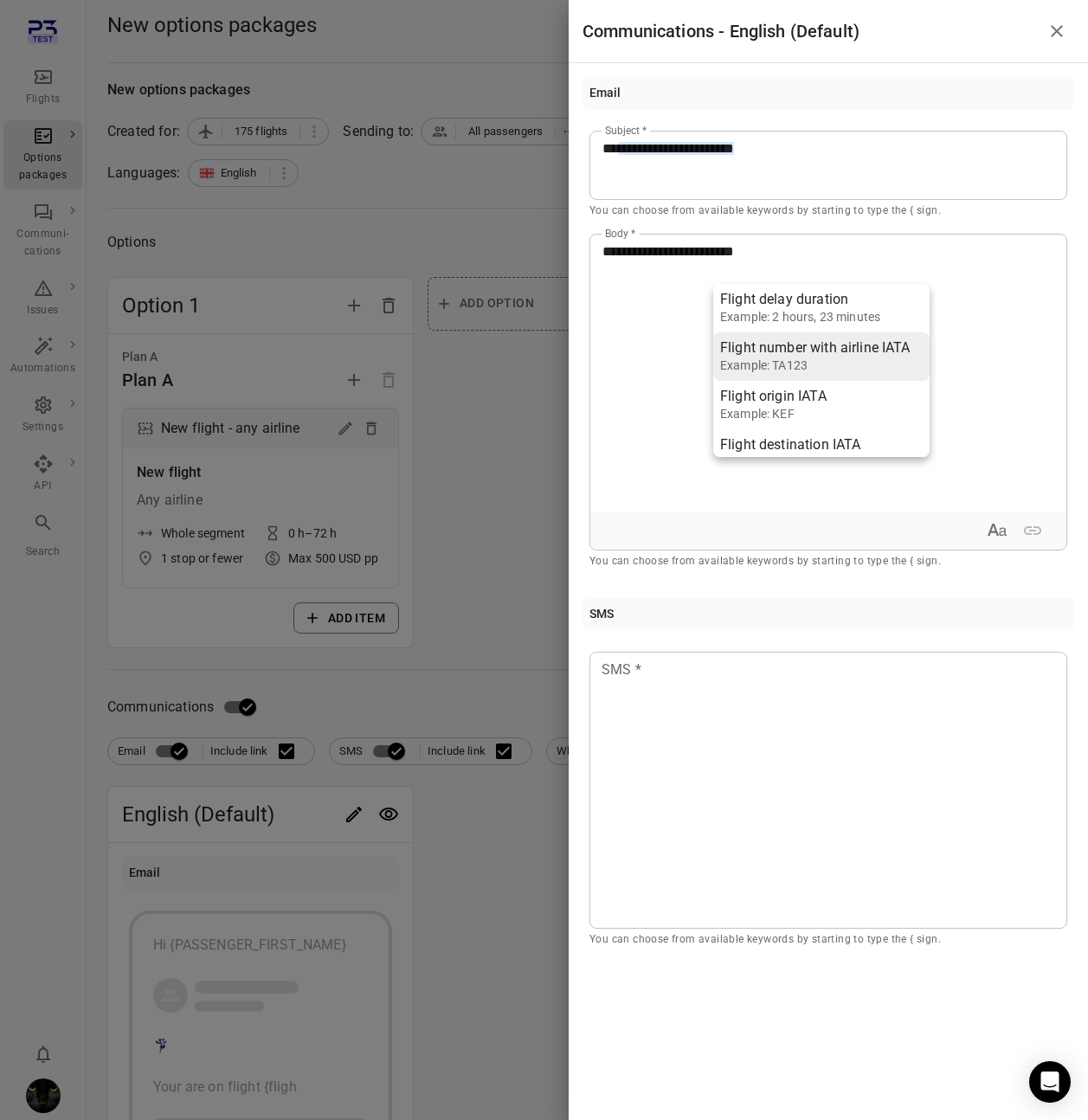
click at [776, 343] on div "Flight number with airline IATA" at bounding box center [815, 348] width 191 height 18
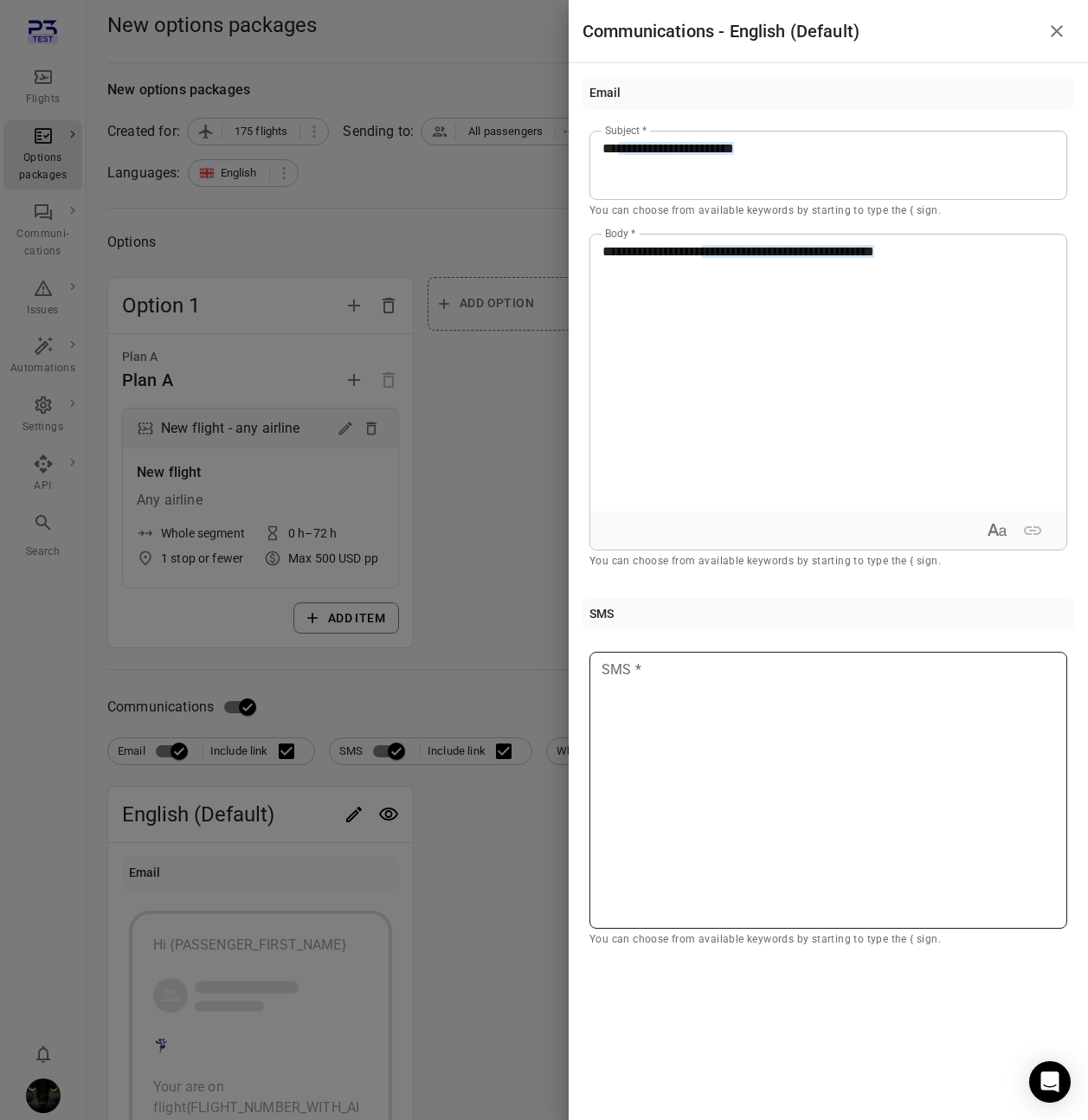
click at [666, 755] on div at bounding box center [827, 790] width 477 height 277
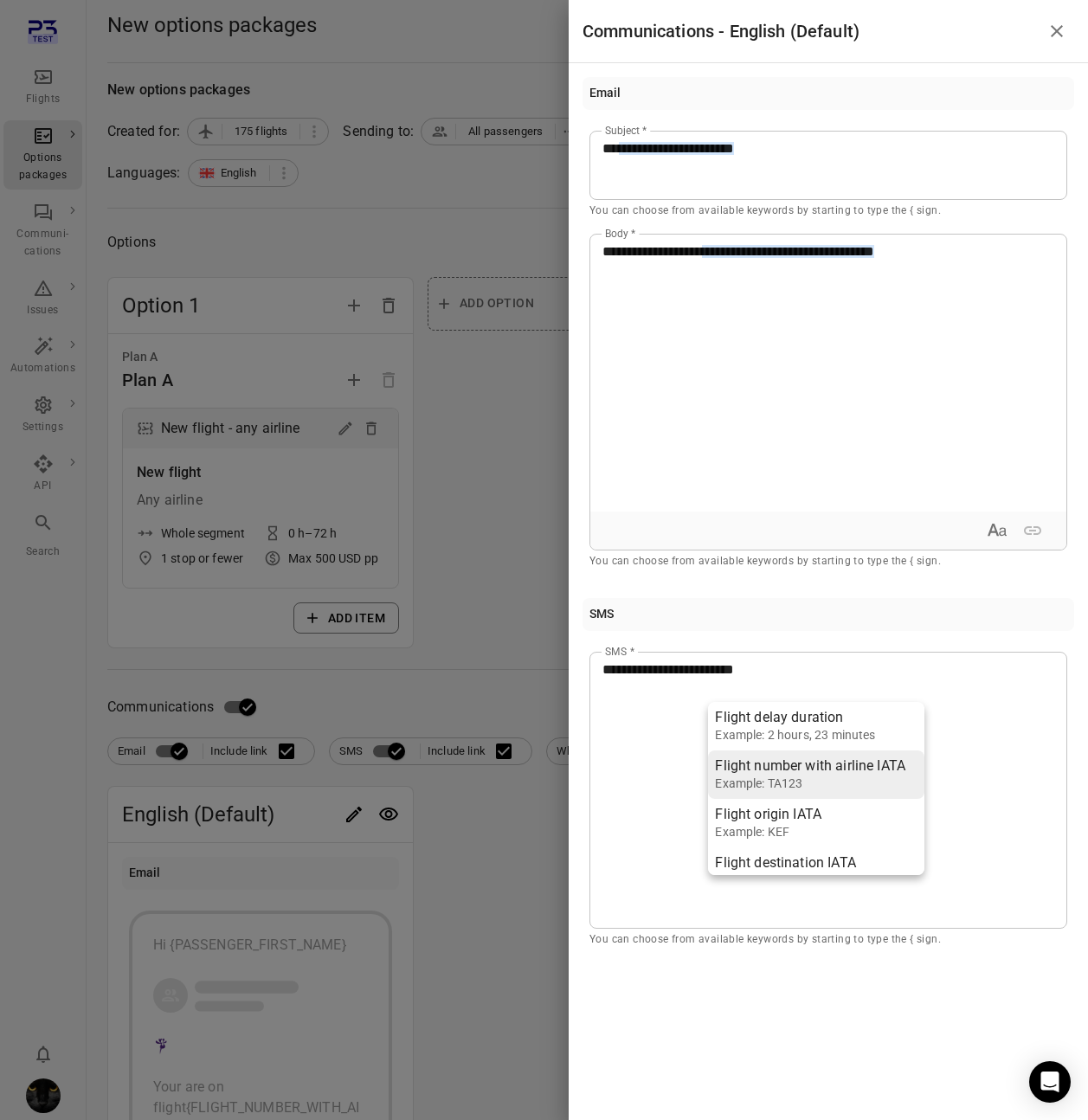
click at [799, 776] on div "Example: TA123" at bounding box center [809, 784] width 191 height 18
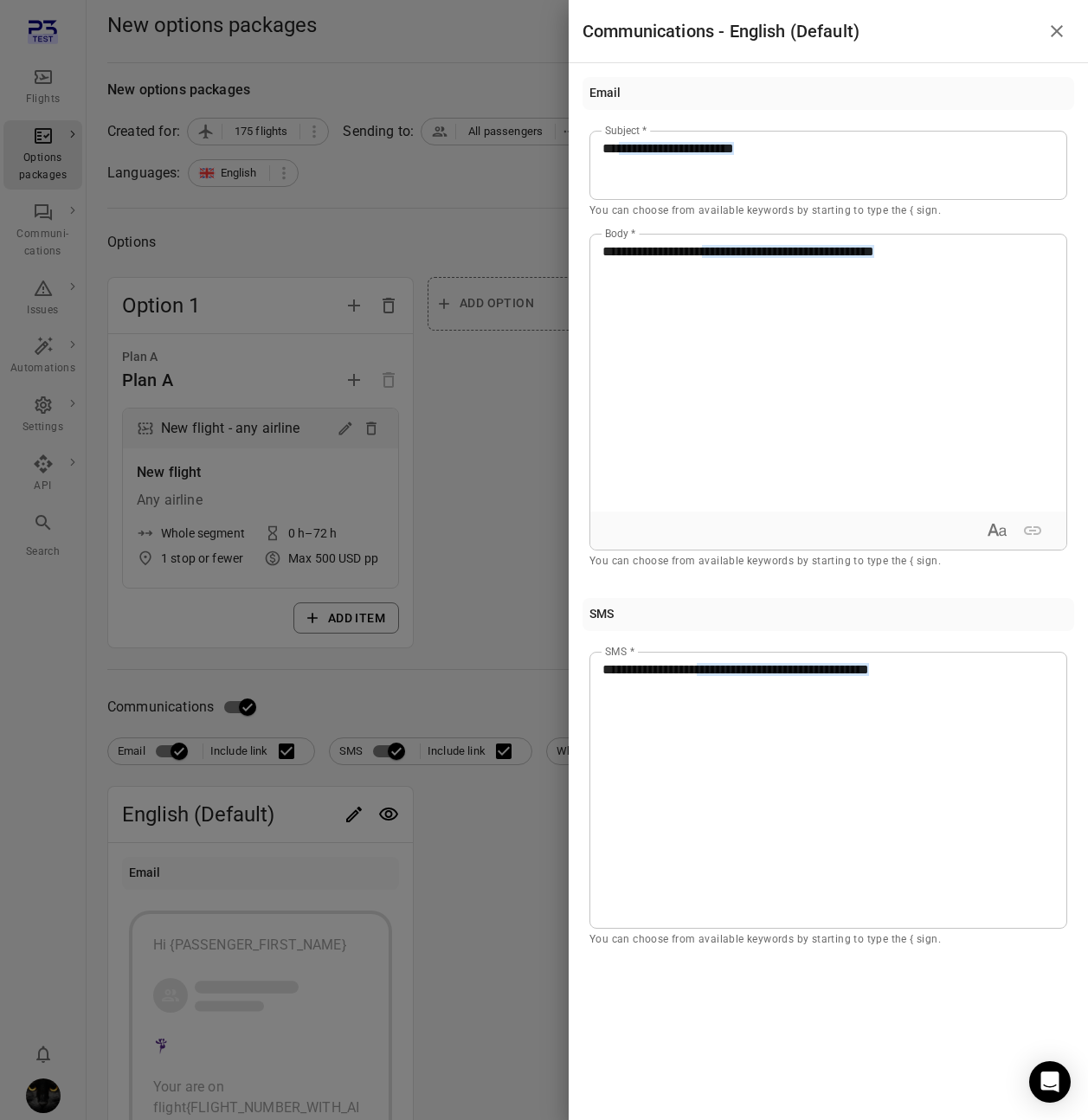
click at [521, 655] on div at bounding box center [544, 560] width 1088 height 1120
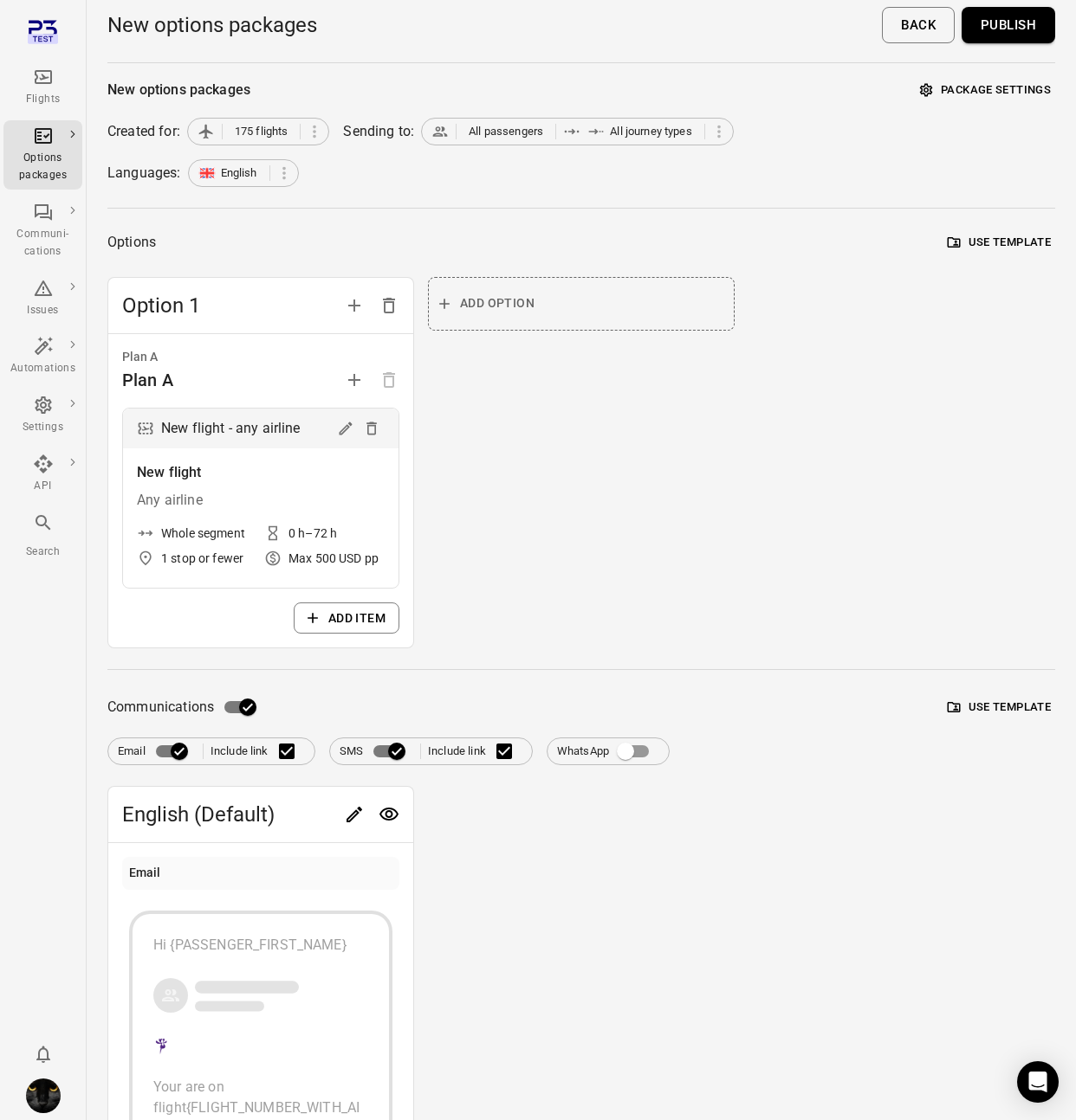
click at [1028, 26] on button "Publish" at bounding box center [1008, 25] width 94 height 37
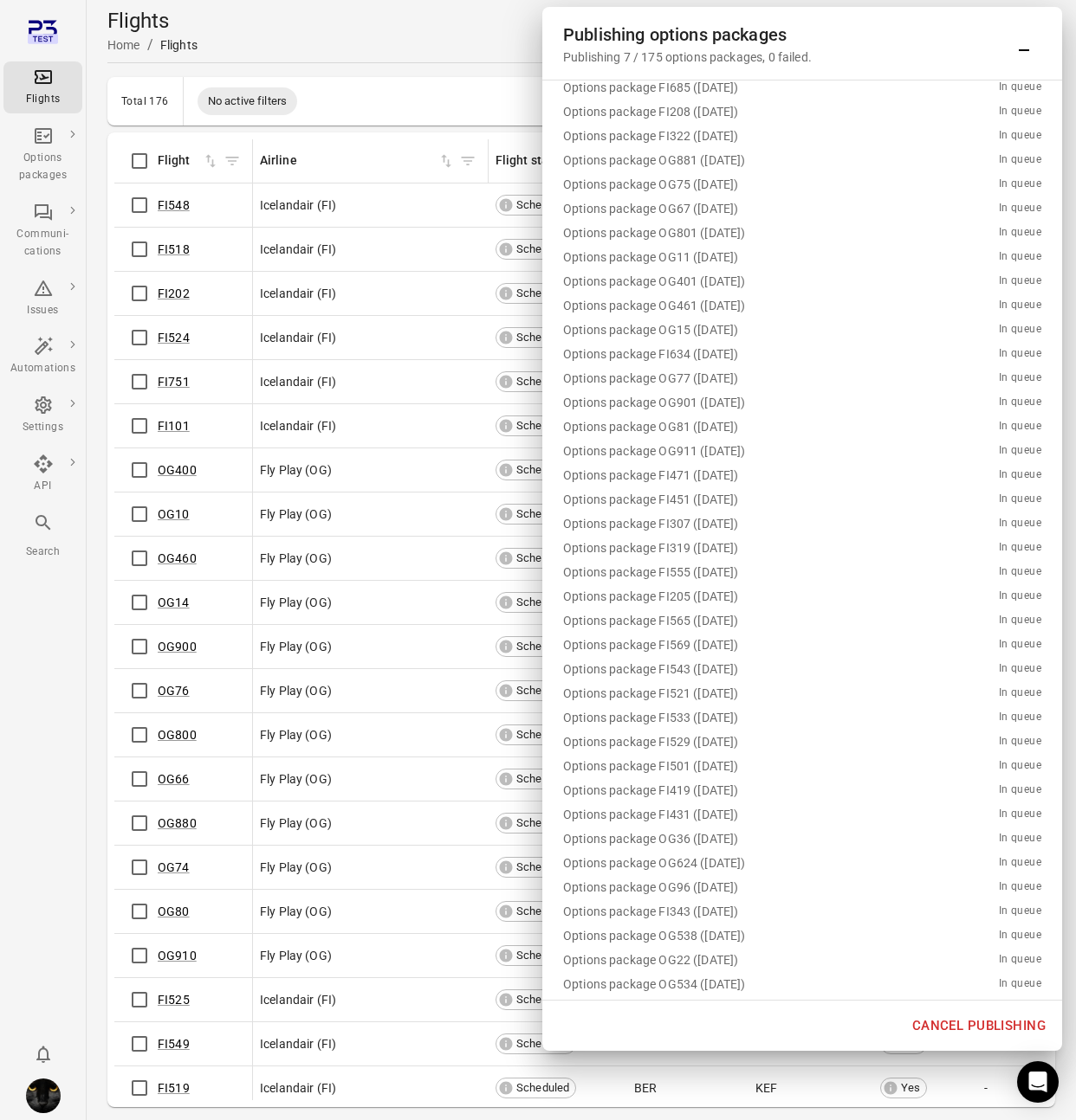
scroll to position [1259, 0]
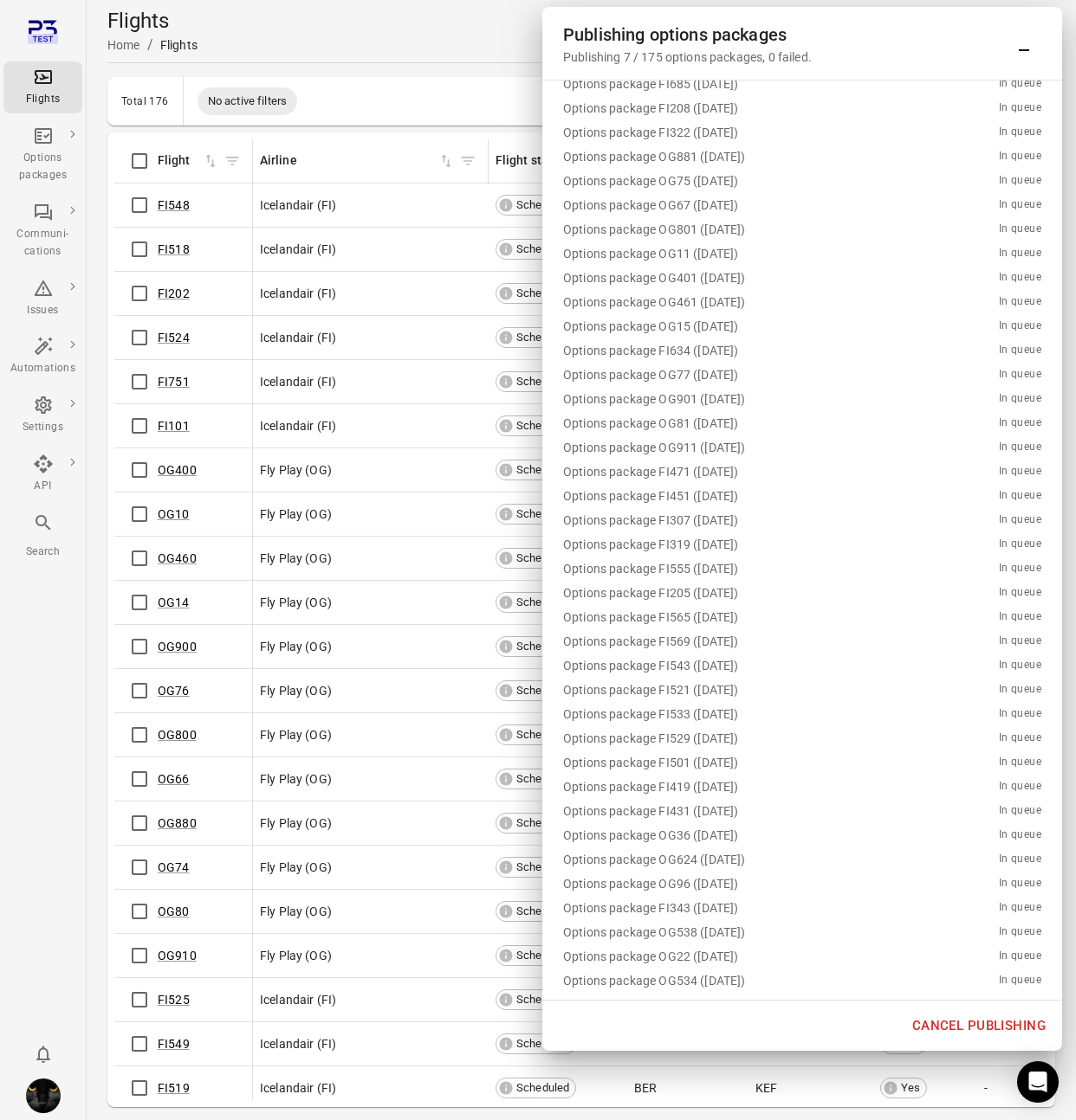
click at [1013, 30] on button "Minimize" at bounding box center [1024, 43] width 35 height 35
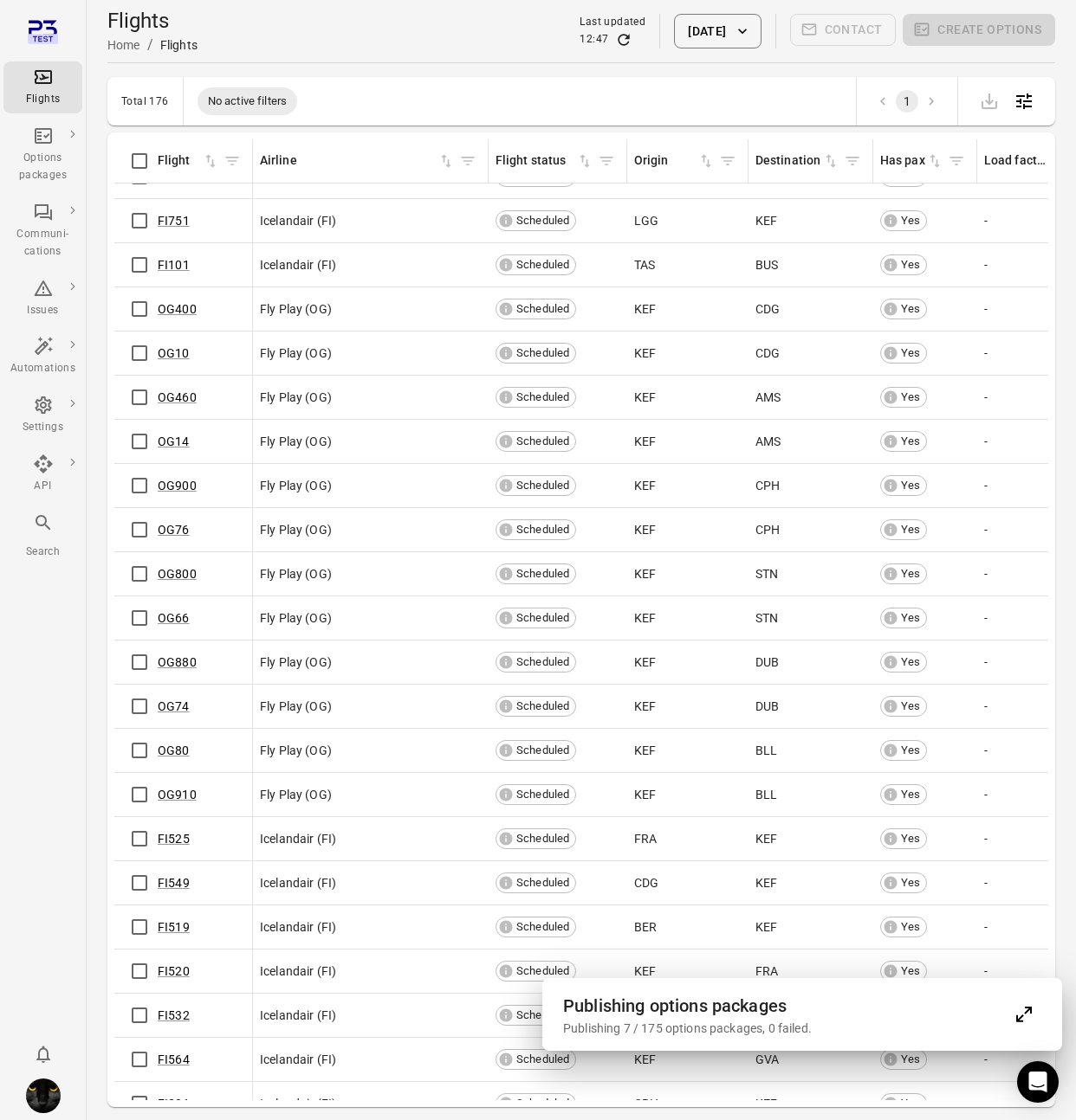
scroll to position [0, 0]
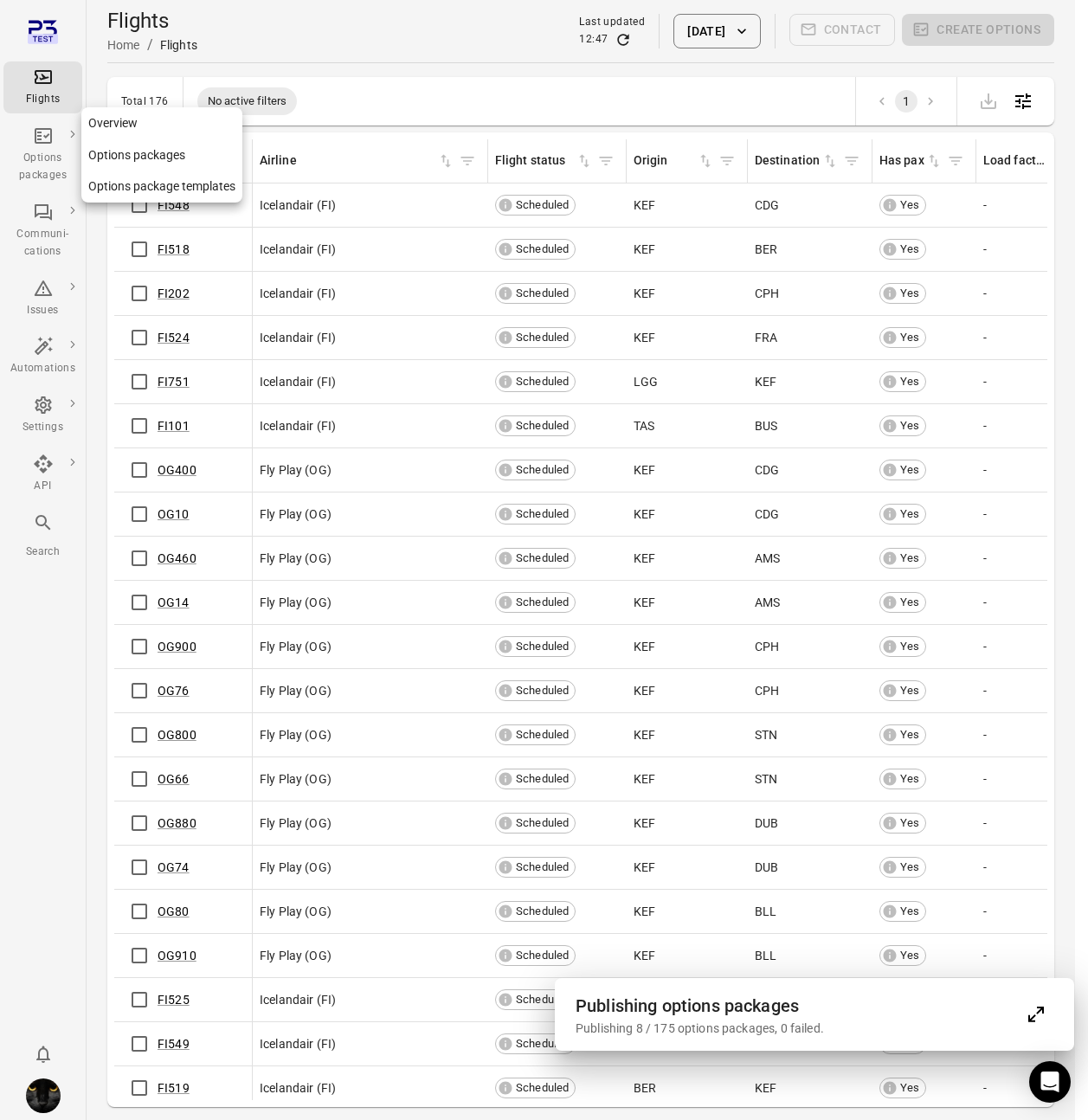
click at [52, 169] on div "Options packages" at bounding box center [43, 166] width 65 height 35
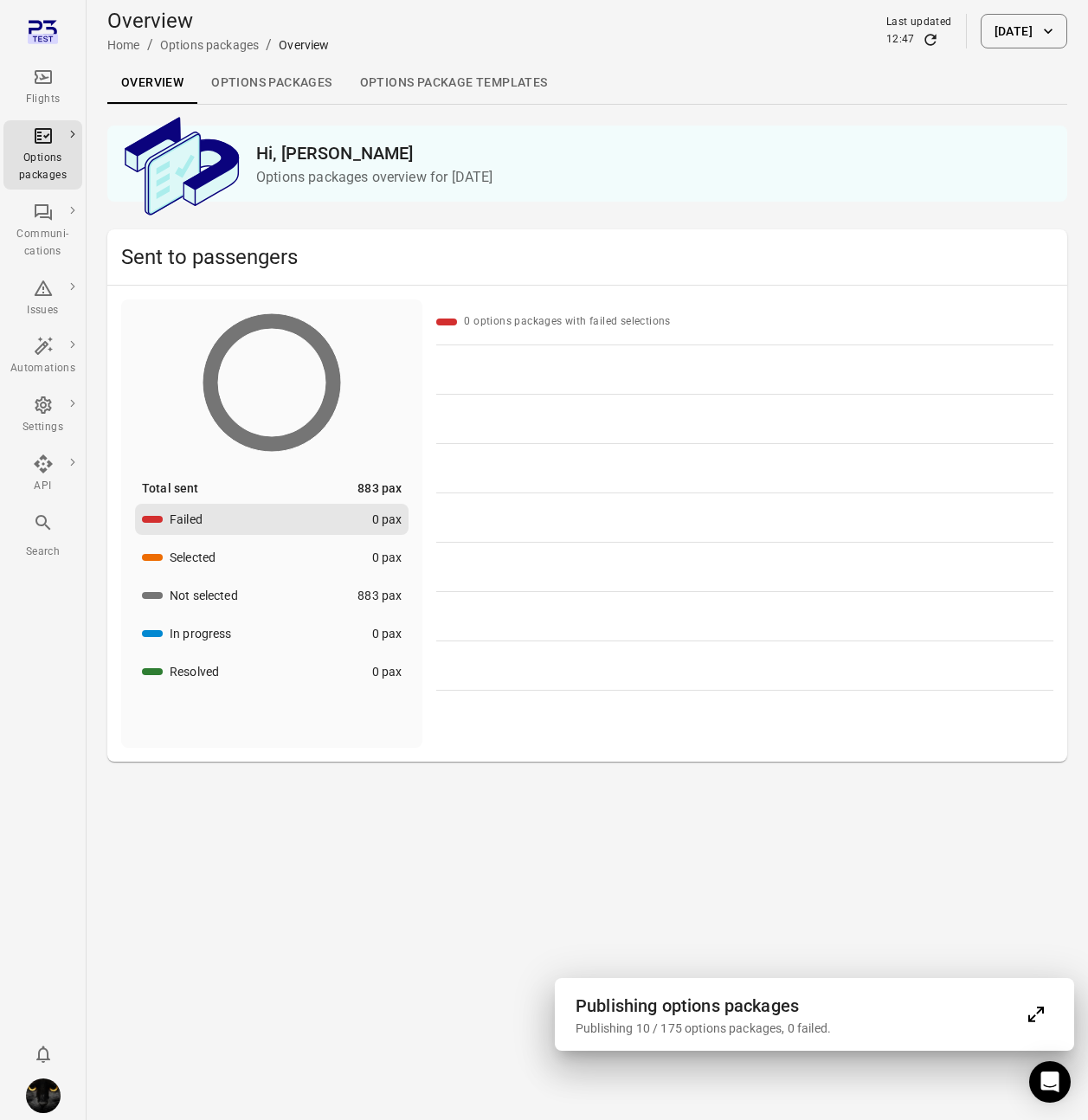
click at [263, 83] on link "Options packages" at bounding box center [272, 83] width 148 height 42
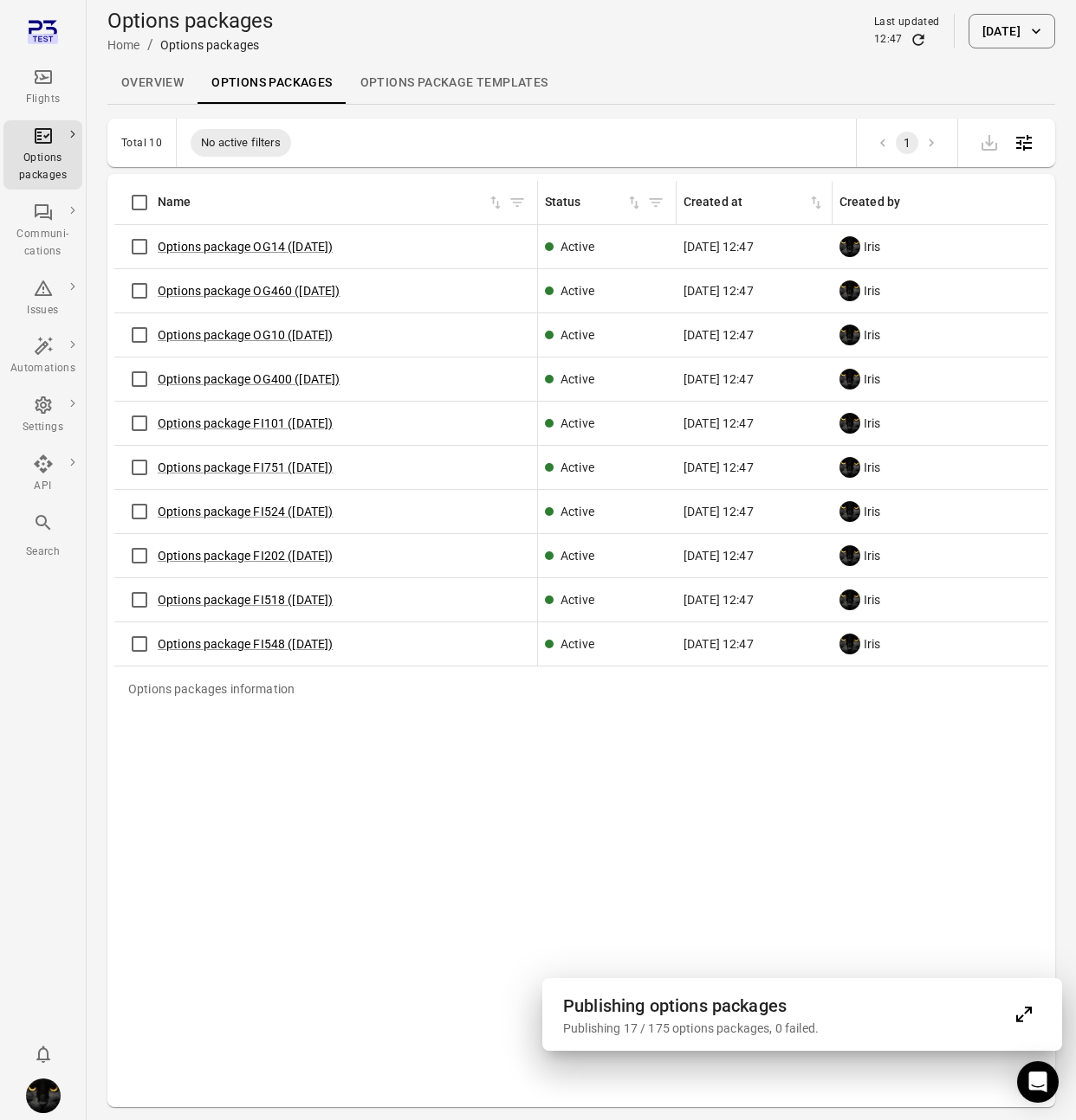
click at [710, 1004] on h2 "Publishing options packages" at bounding box center [784, 1006] width 443 height 28
click at [1028, 1018] on icon "Expand" at bounding box center [1024, 1014] width 21 height 21
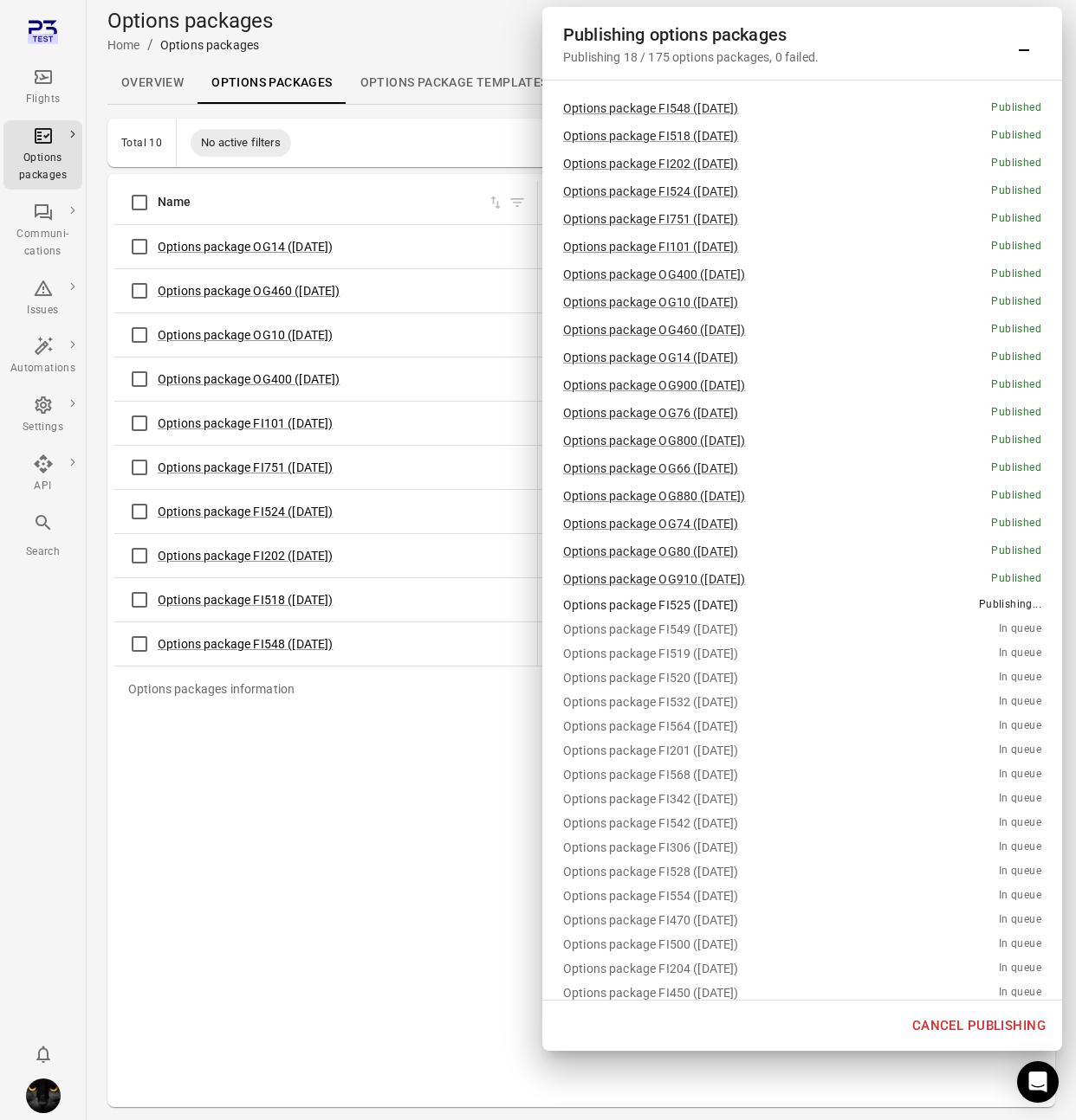
click at [1022, 44] on icon "Minimize" at bounding box center [1024, 43] width 21 height 21
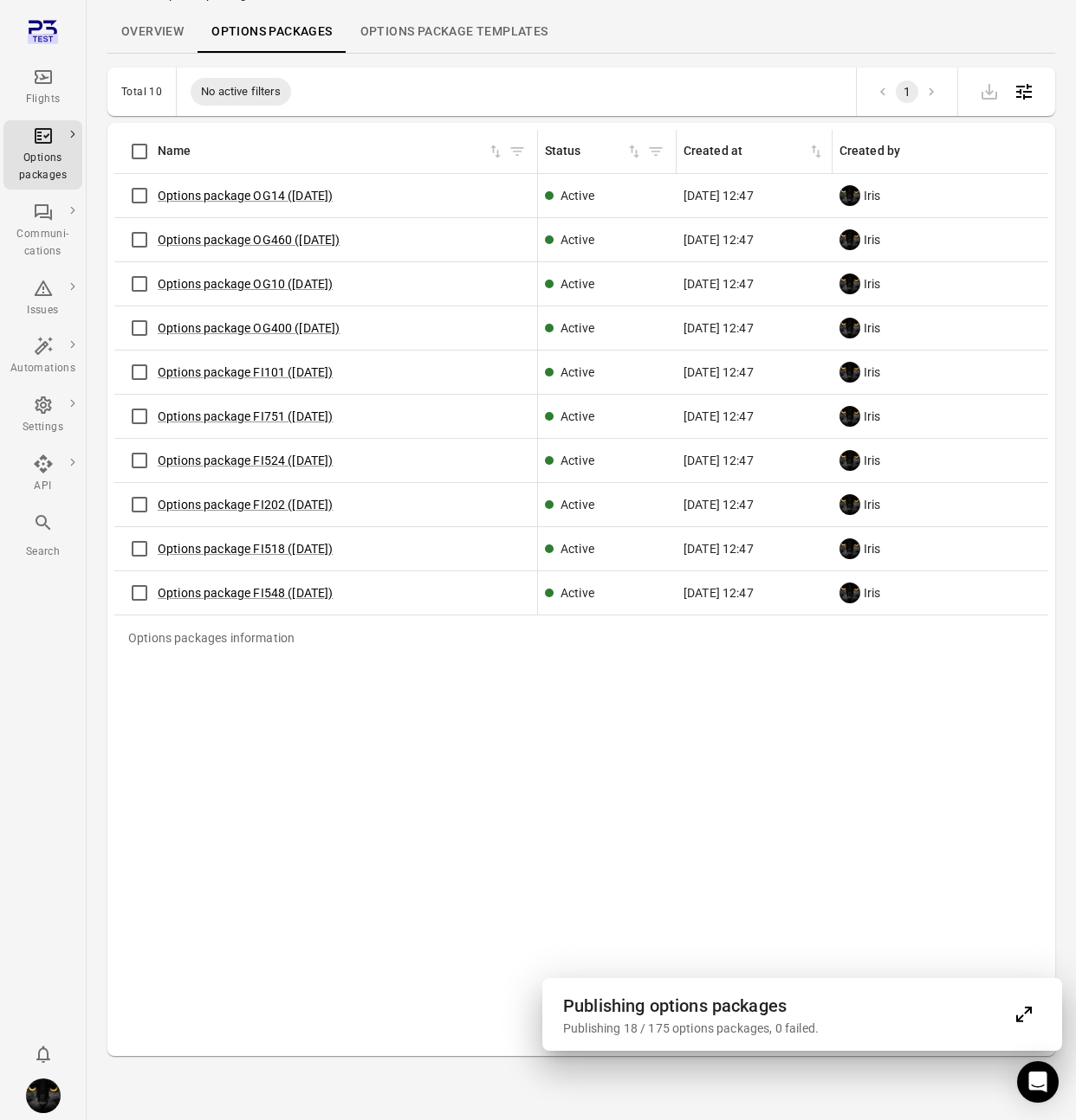
scroll to position [56, 0]
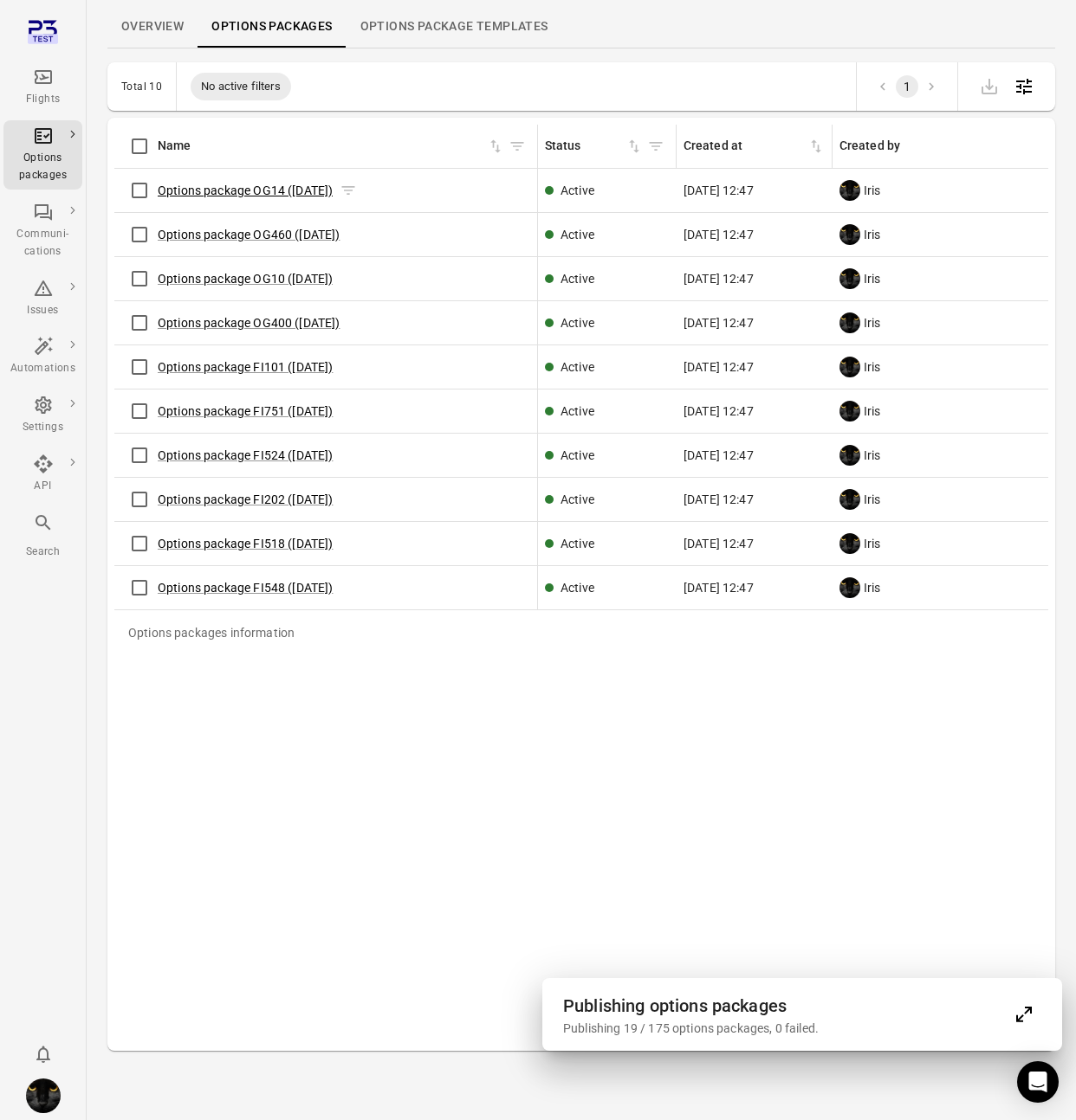
click at [242, 190] on link "Options package OG14 (21 Aug)" at bounding box center [244, 191] width 175 height 14
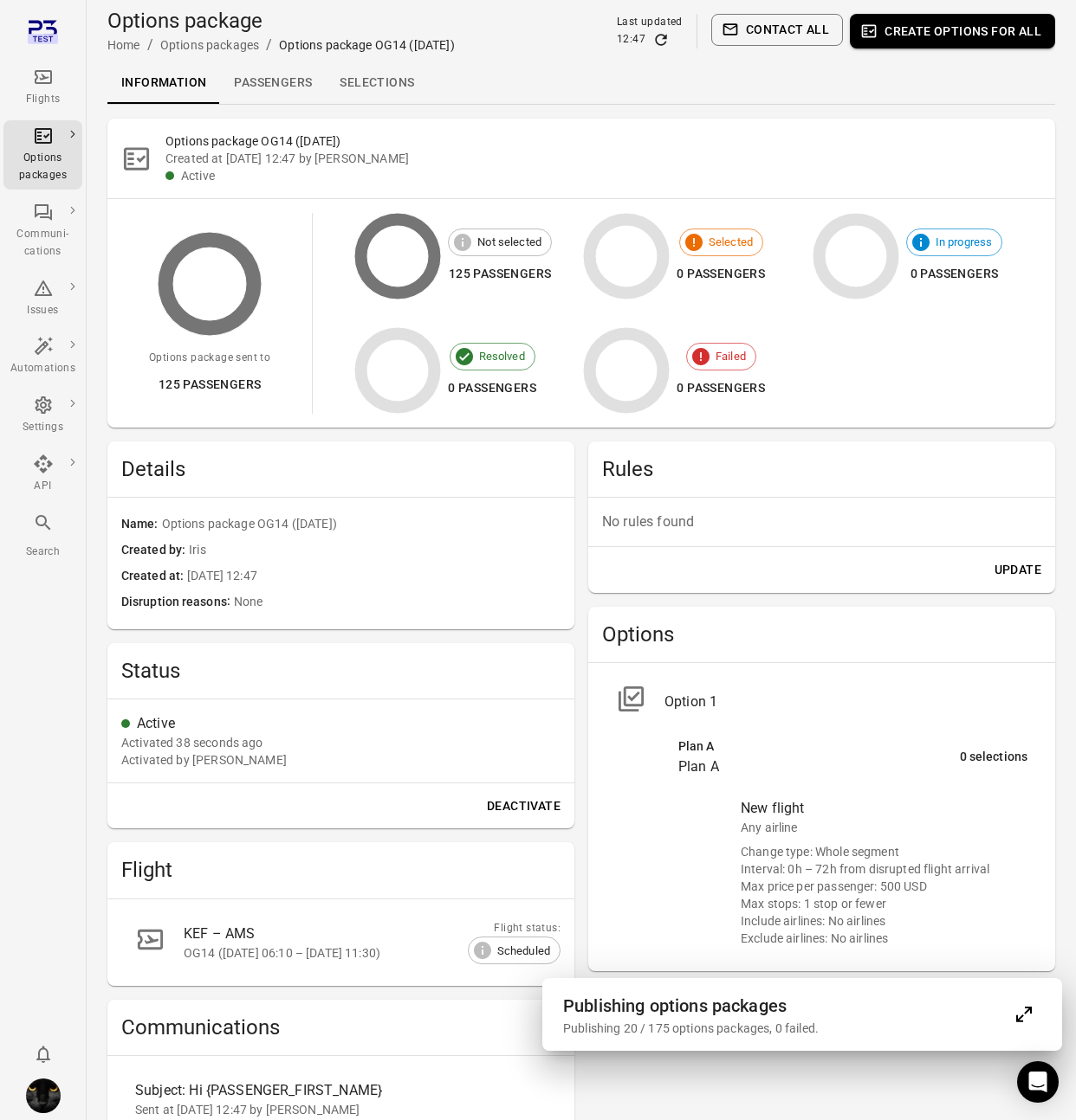
click at [378, 97] on link "Selections" at bounding box center [376, 83] width 102 height 42
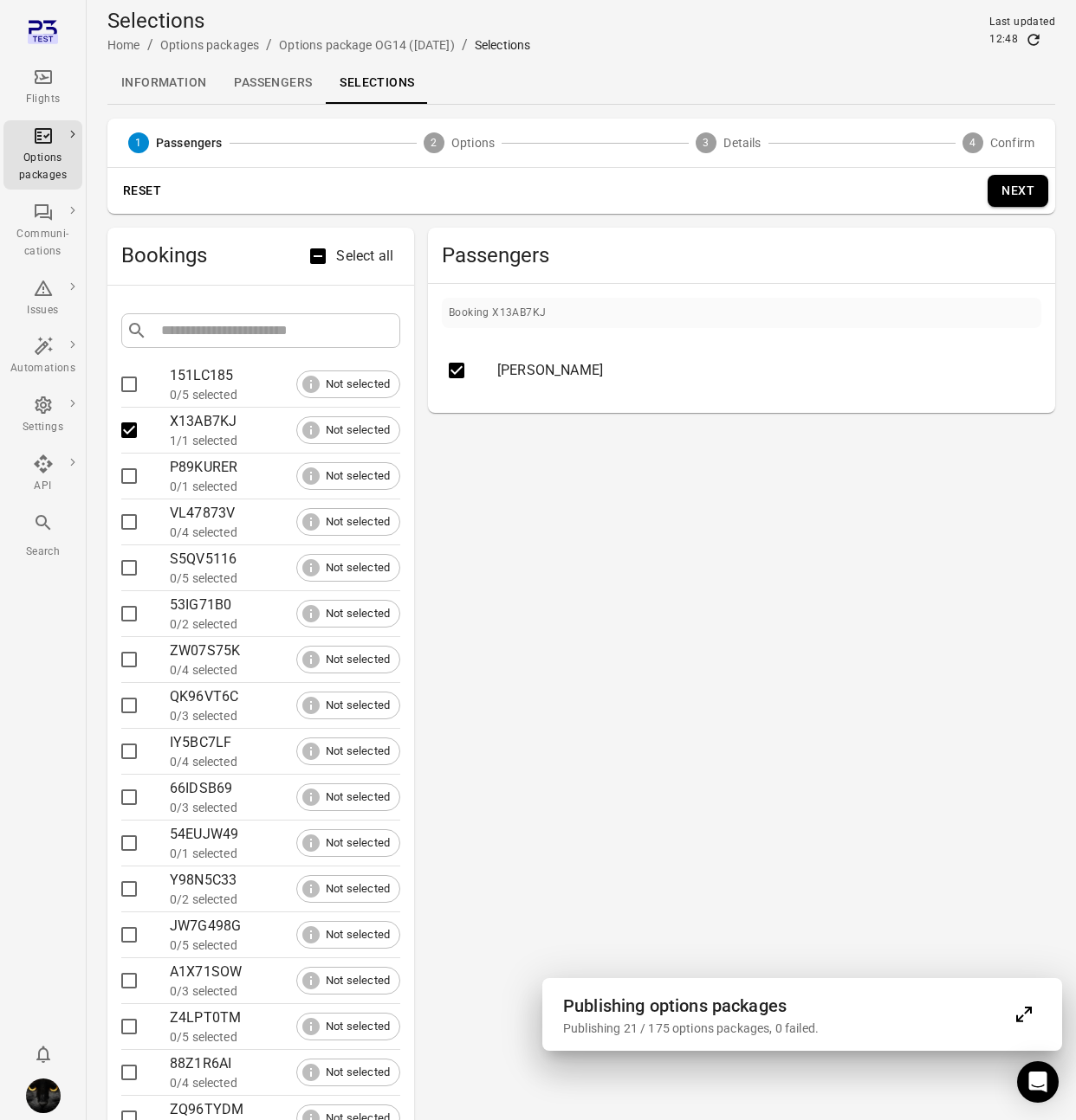
click at [1029, 189] on button "Next" at bounding box center [1017, 191] width 60 height 32
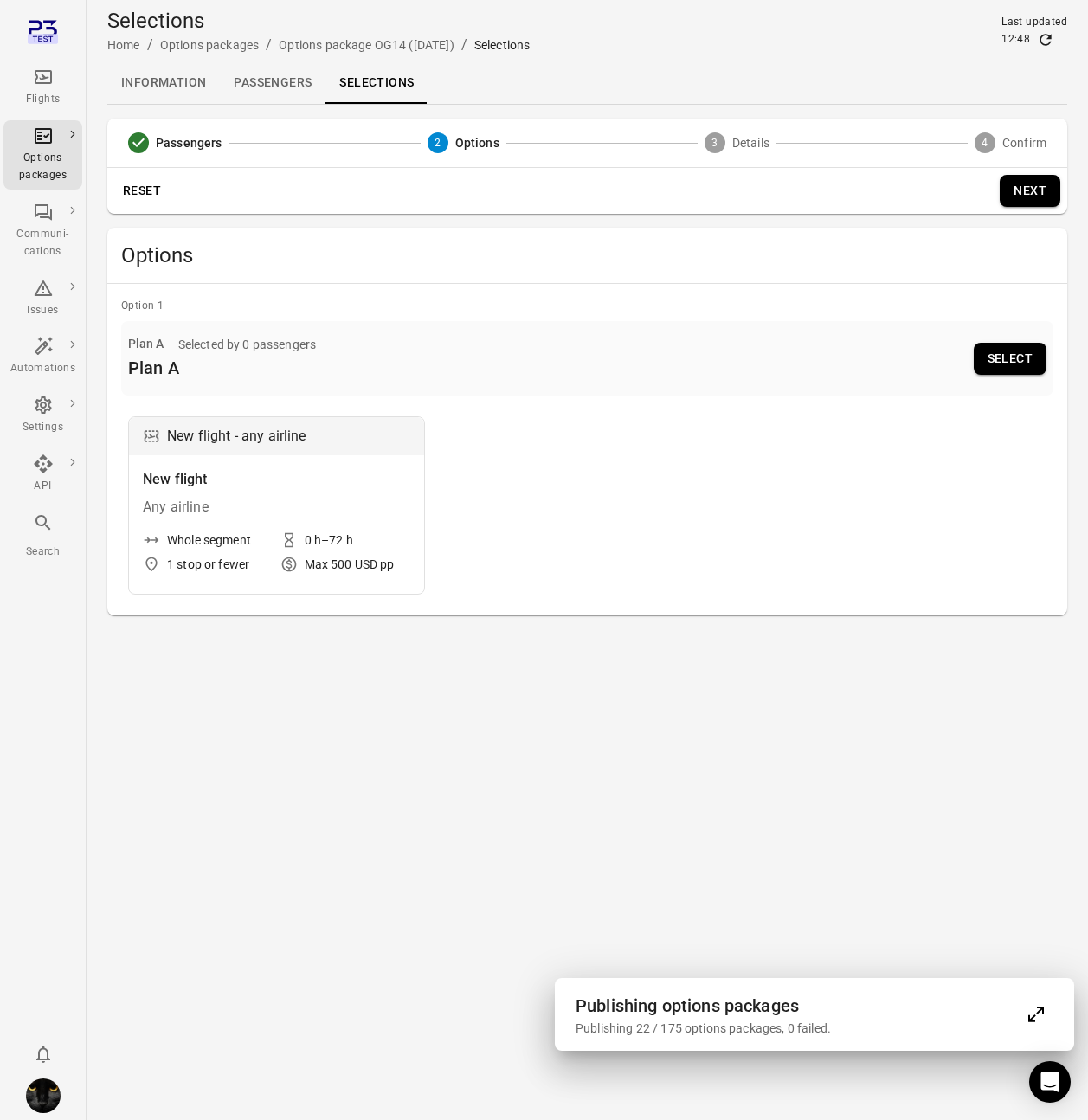
click at [1012, 374] on div "Plan A Selected by 0 passengers Plan A Select" at bounding box center [587, 358] width 932 height 74
click at [1016, 354] on button "Select" at bounding box center [1010, 359] width 73 height 32
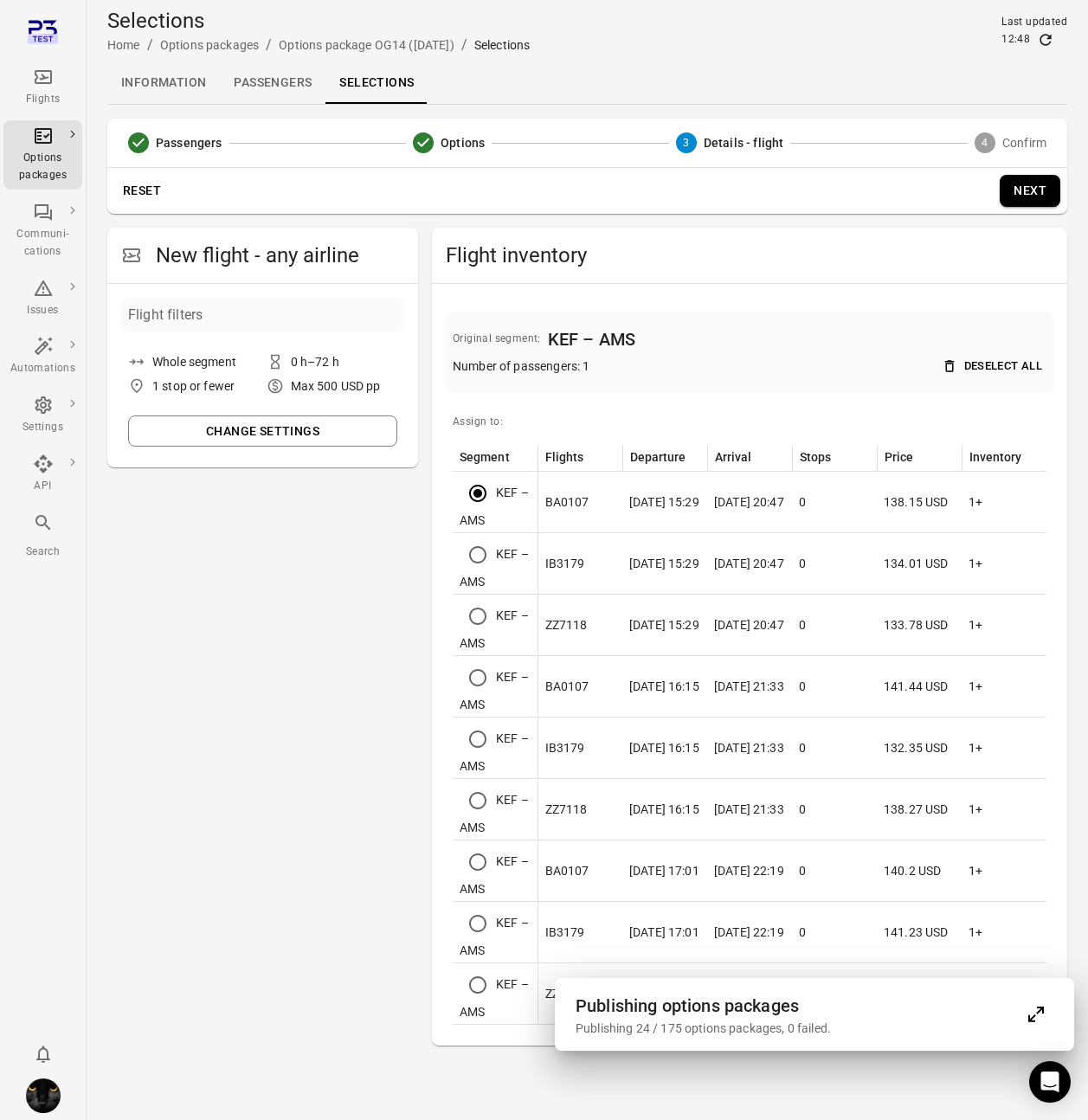
click at [1029, 202] on button "Next" at bounding box center [1029, 191] width 60 height 32
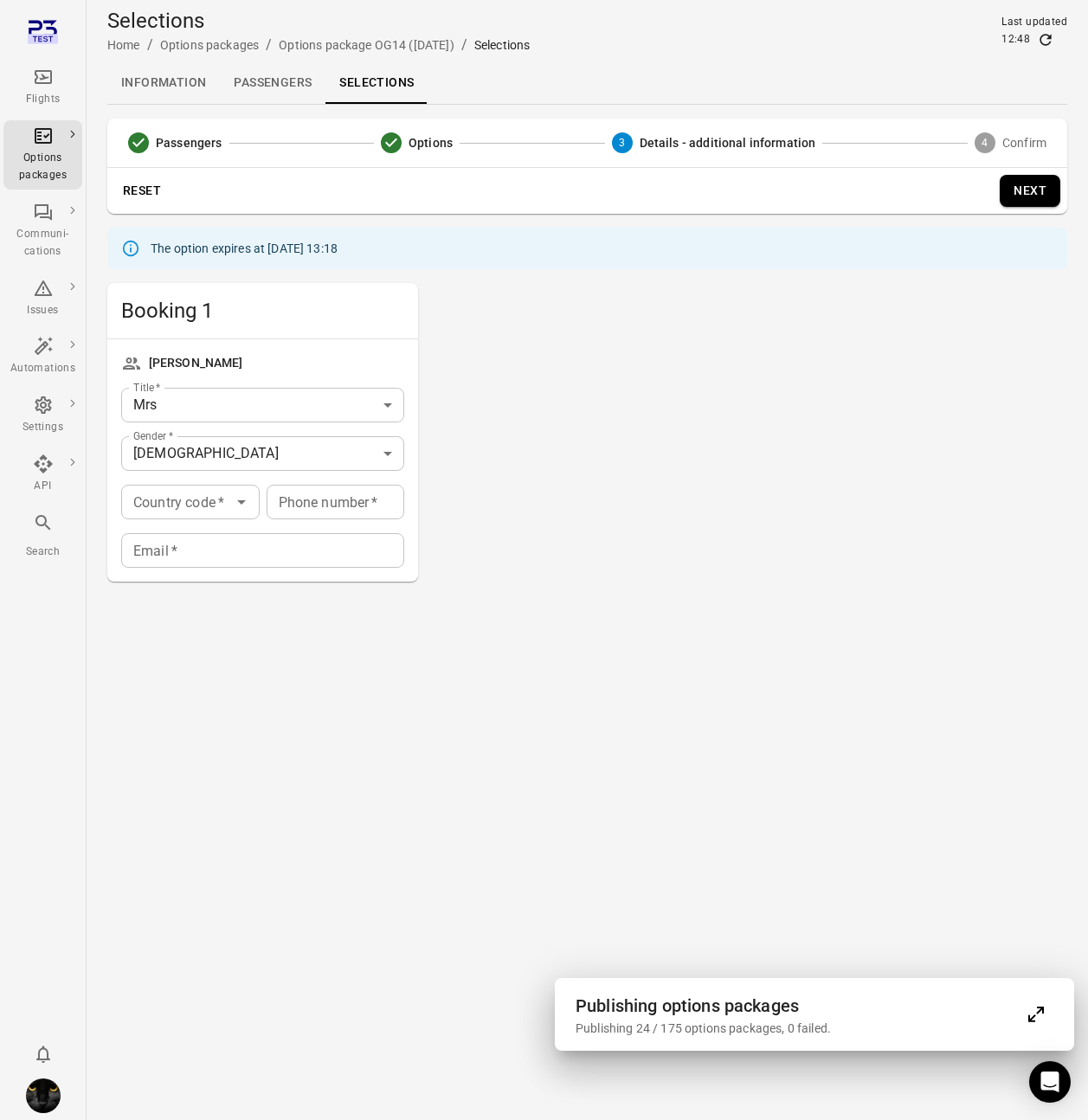
click at [208, 507] on div "Country code   * Country code   *" at bounding box center [191, 501] width 138 height 35
click at [172, 563] on li "🇮🇸 Iceland (+354)" at bounding box center [191, 562] width 138 height 73
type input "*********"
click at [300, 505] on div "Phone number   * Phone number   *" at bounding box center [336, 501] width 138 height 35
type input "*******"
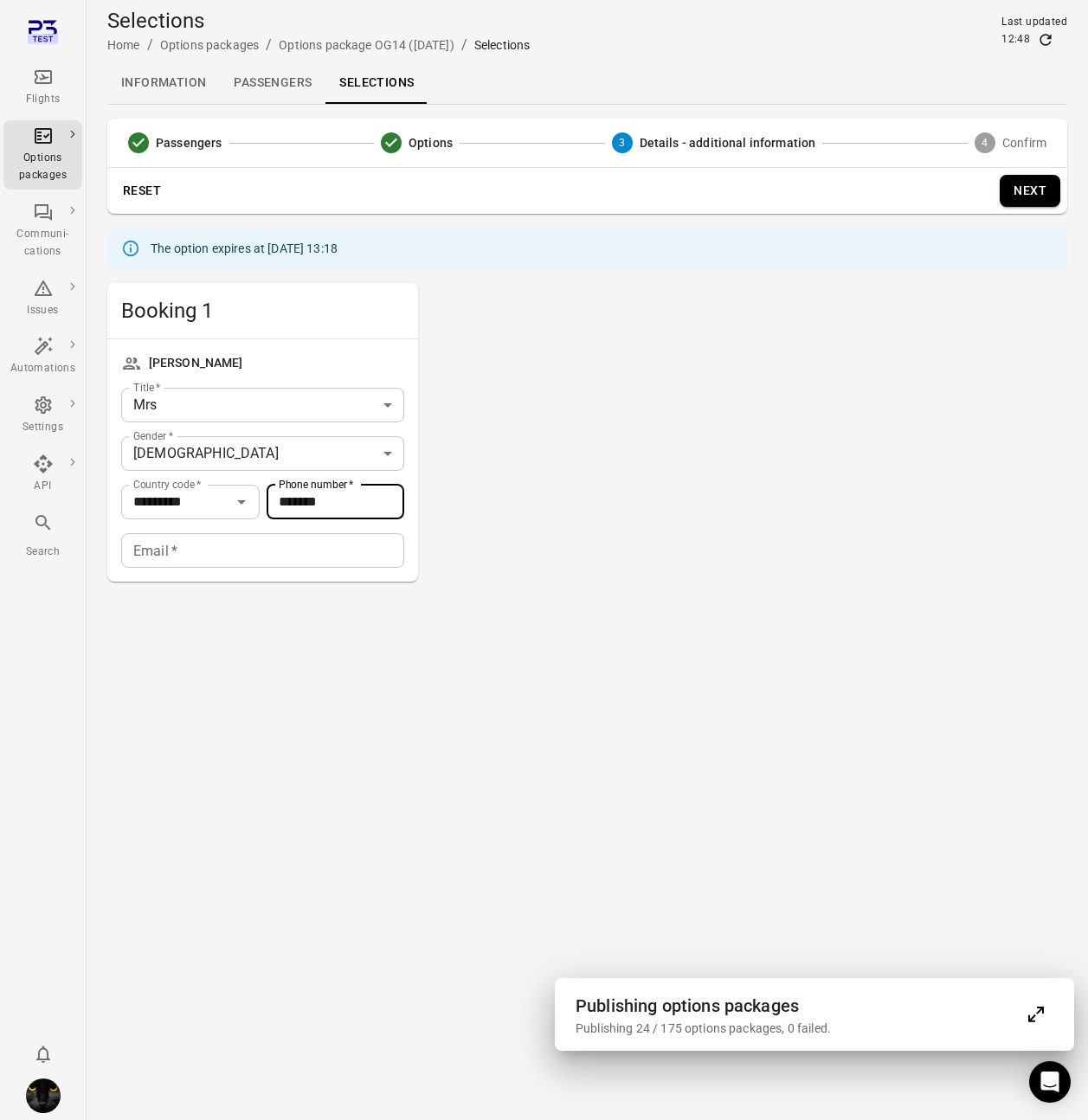
click at [262, 561] on input "Email   *" at bounding box center [263, 550] width 283 height 35
type input "**********"
click at [1034, 192] on button "Next" at bounding box center [1029, 191] width 60 height 32
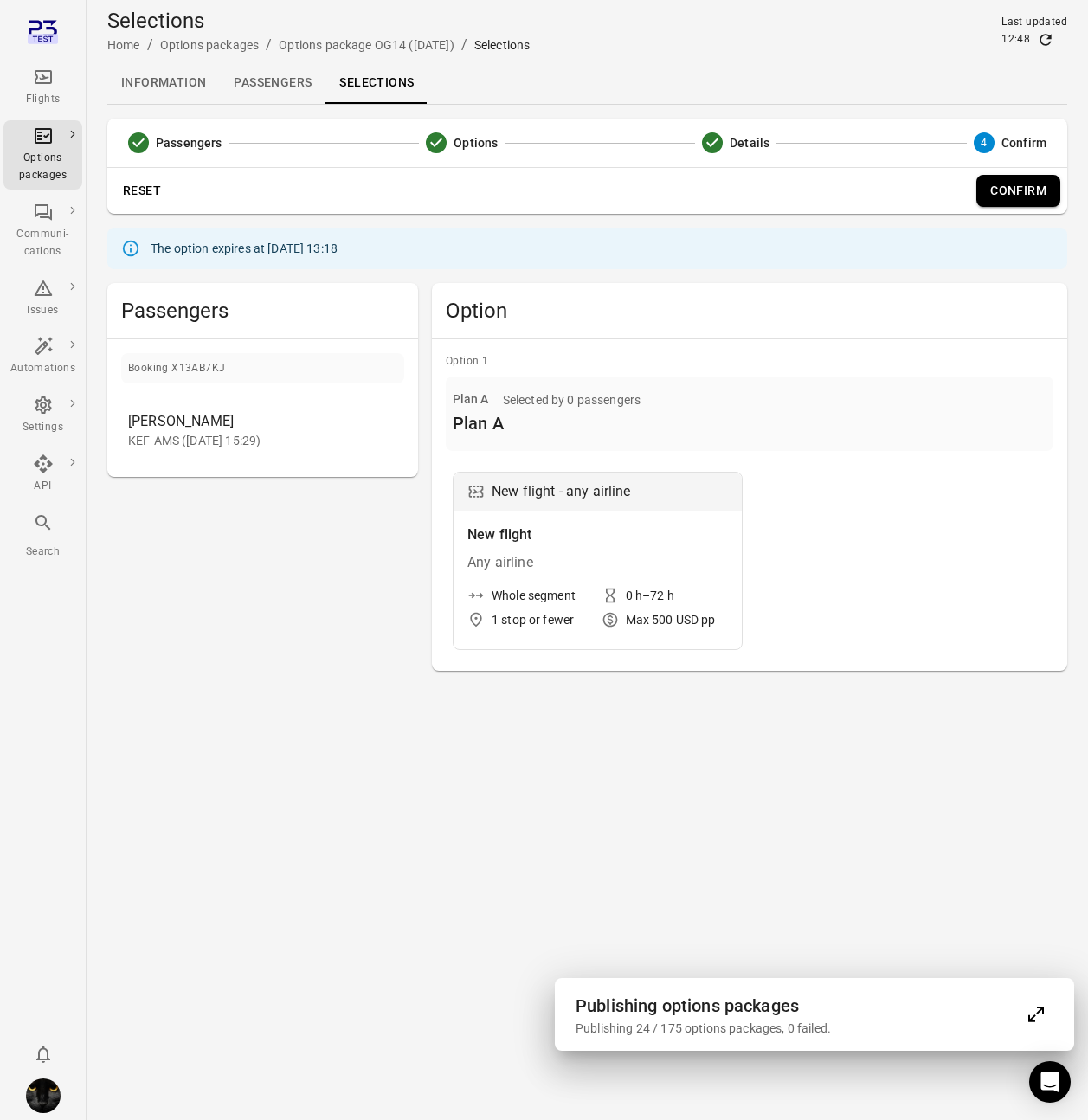
click at [1029, 197] on button "Confirm" at bounding box center [1018, 191] width 84 height 32
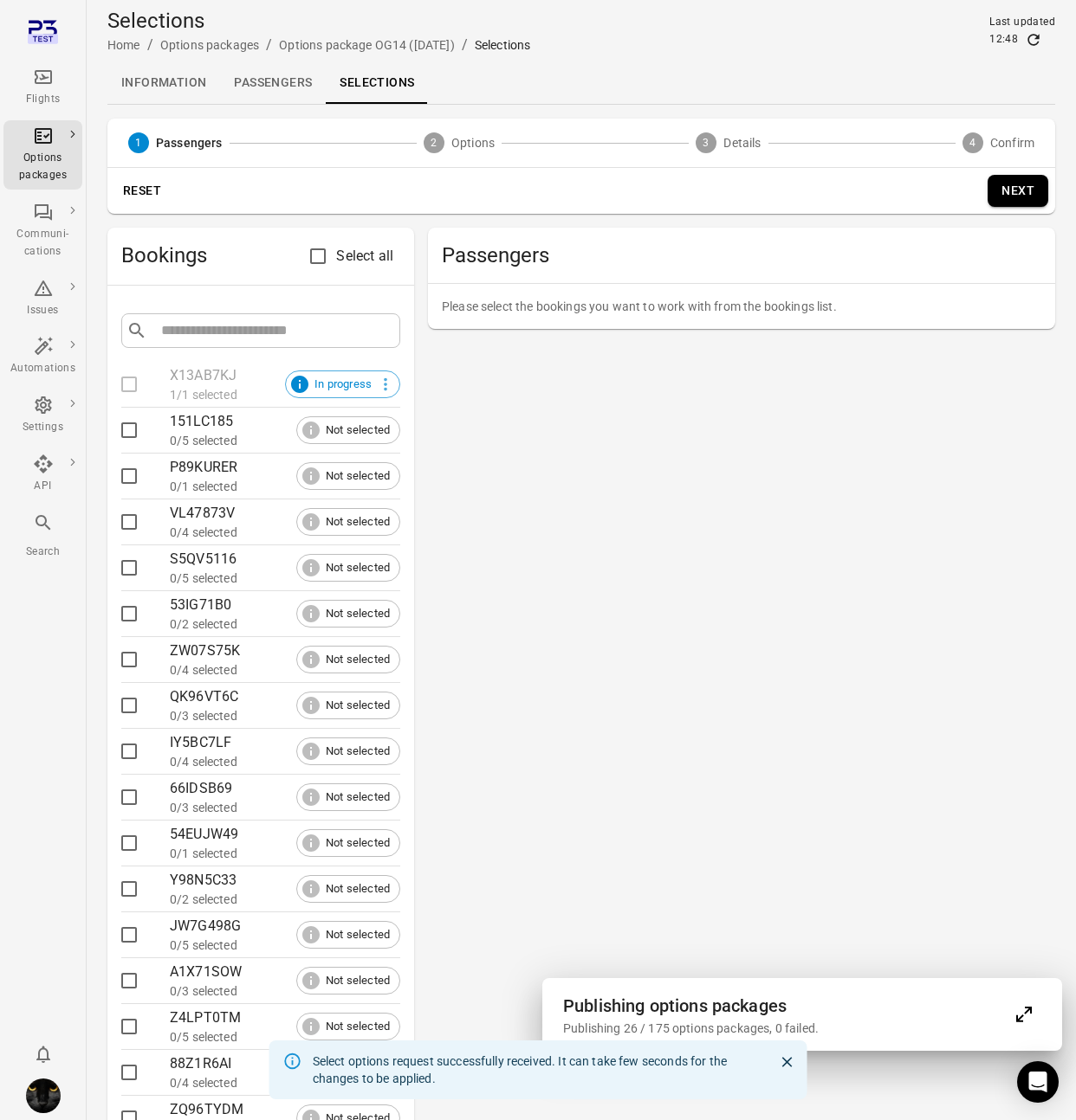
click at [284, 87] on link "Passengers" at bounding box center [272, 83] width 106 height 42
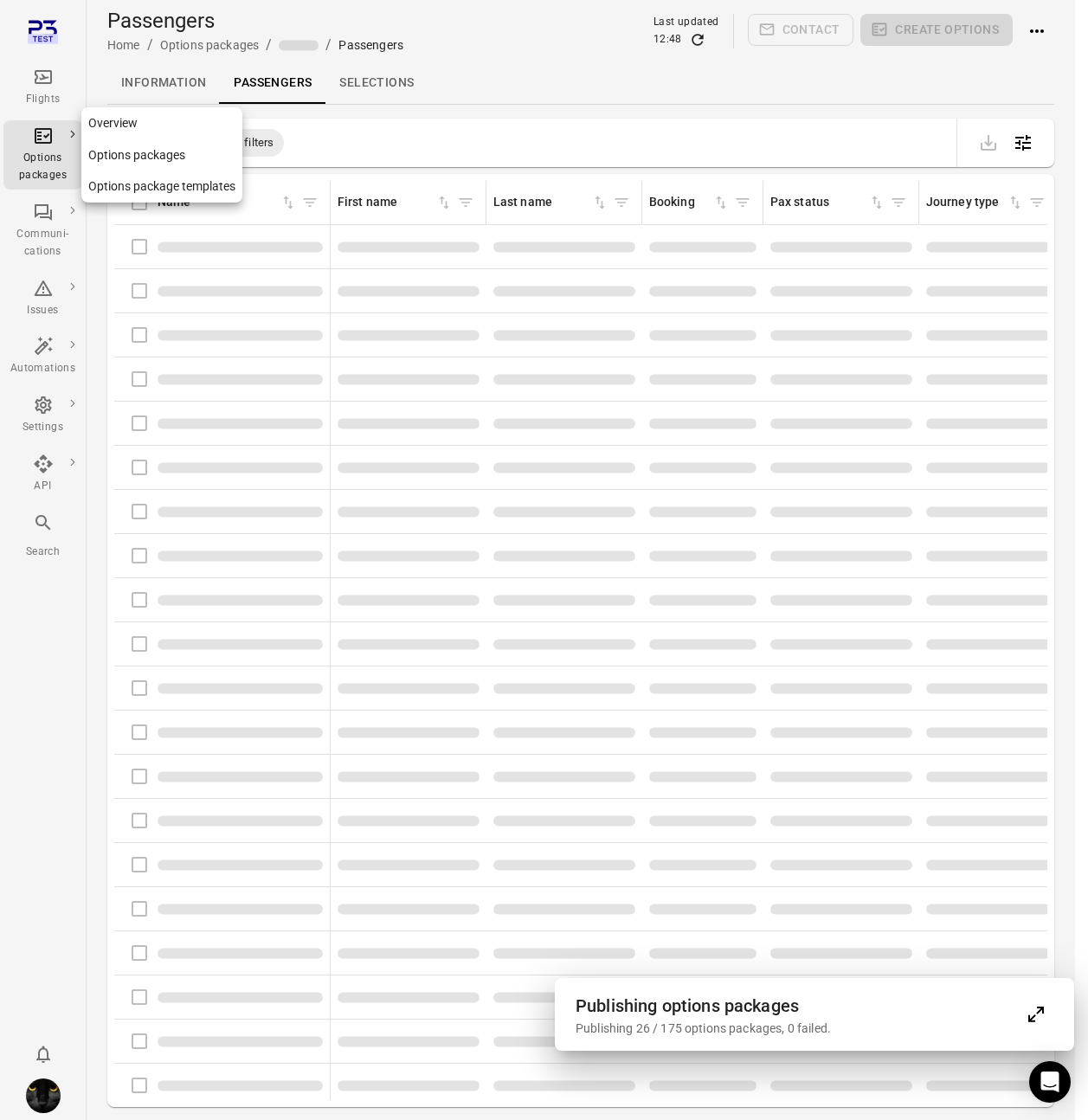
click at [46, 167] on div "Options packages" at bounding box center [43, 166] width 65 height 35
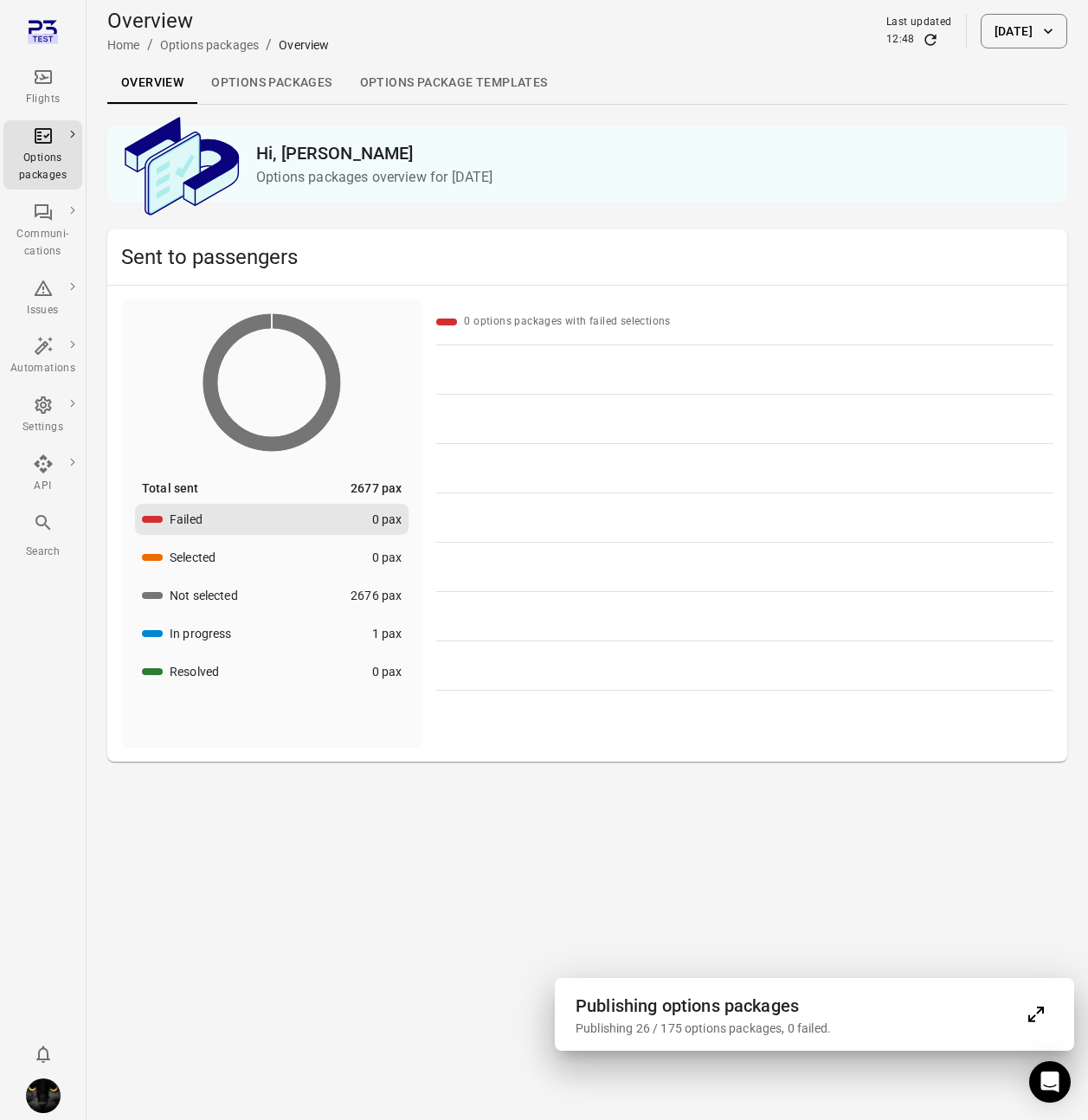
click at [239, 82] on link "Options packages" at bounding box center [272, 83] width 148 height 42
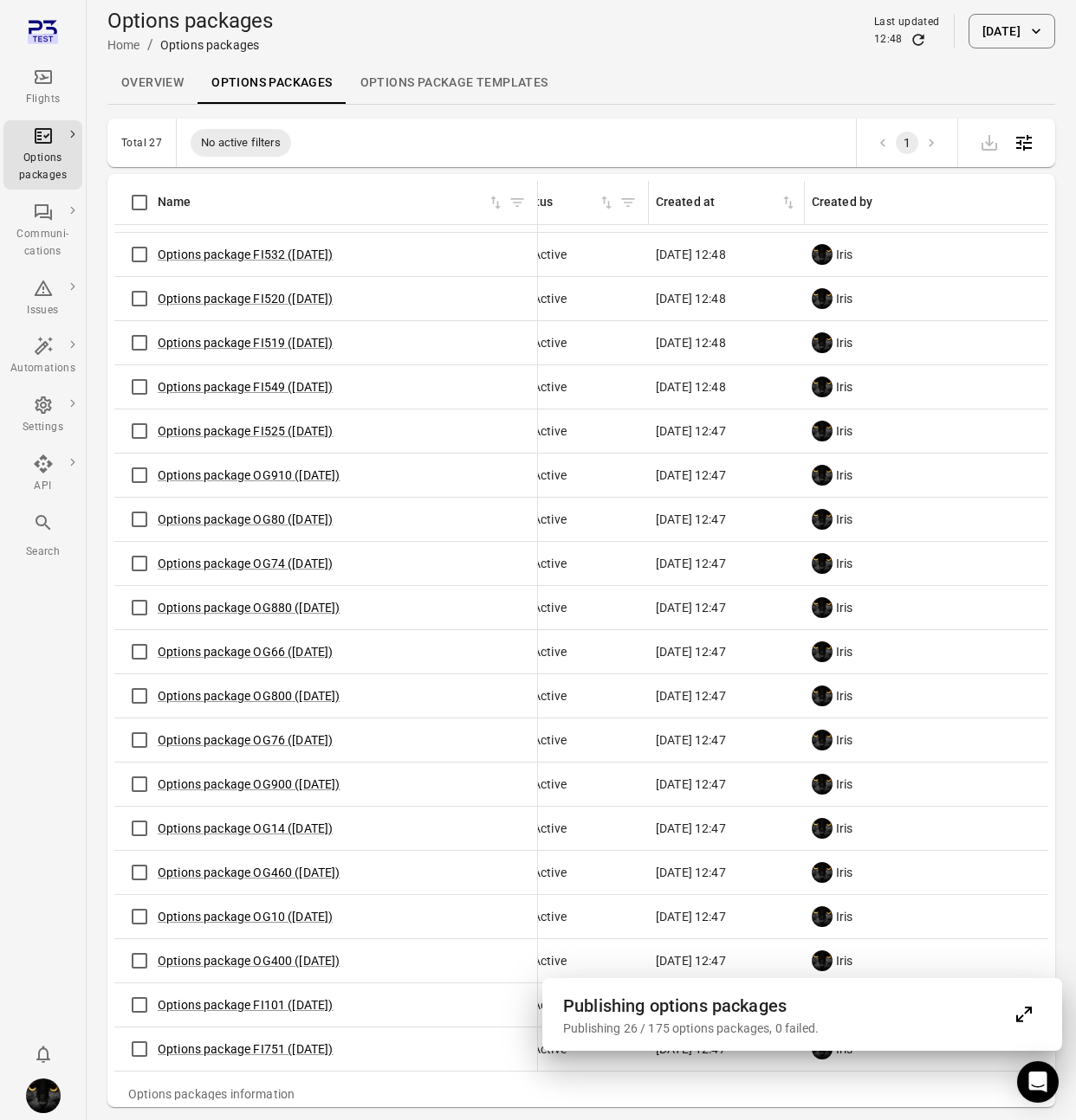
scroll to position [0, 28]
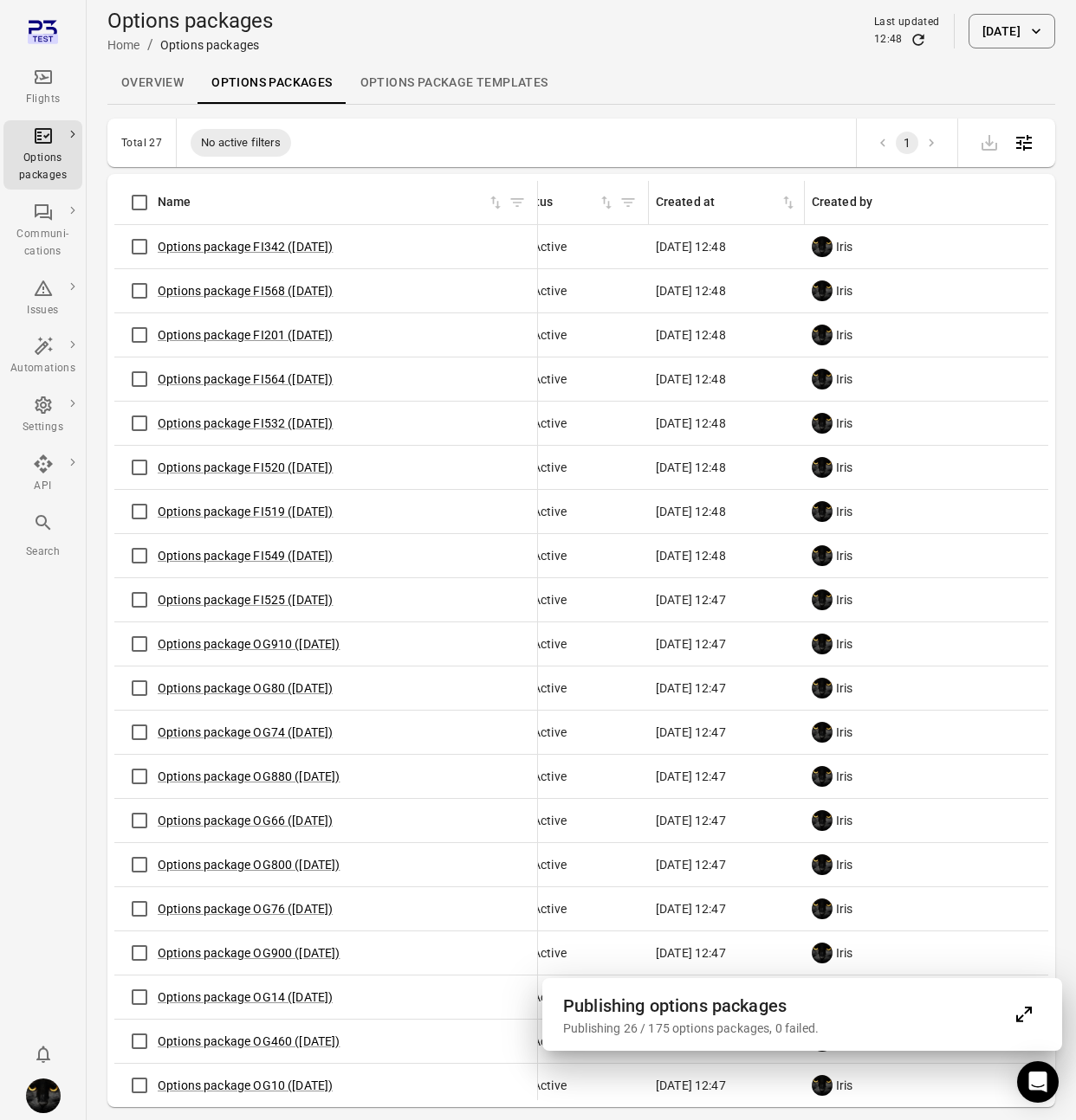
click at [519, 451] on div "Options package FI520 (21 Aug)" at bounding box center [325, 467] width 408 height 37
click at [669, 366] on td "20 Aug 2025 12:48" at bounding box center [727, 380] width 156 height 44
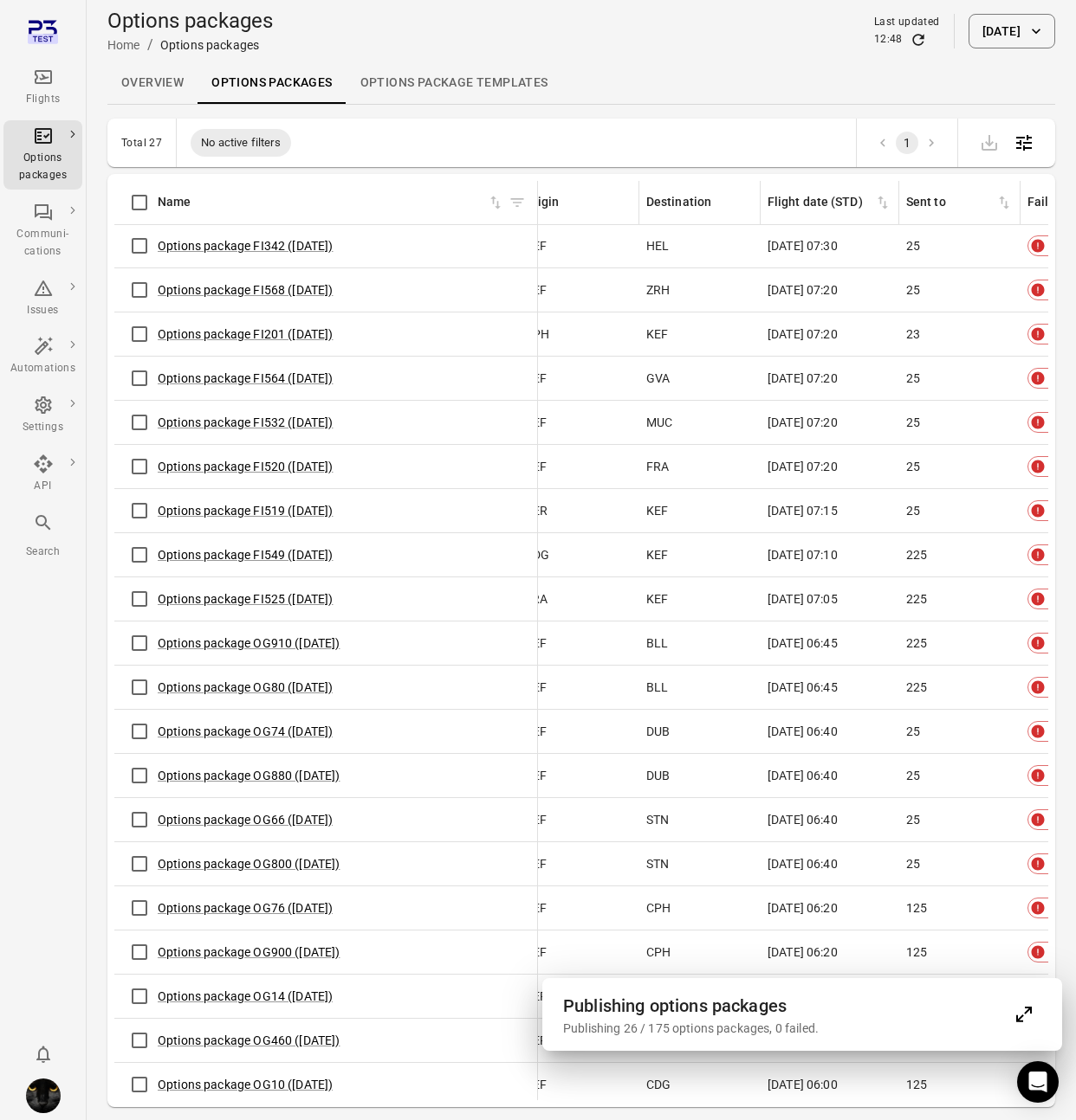
scroll to position [1, 968]
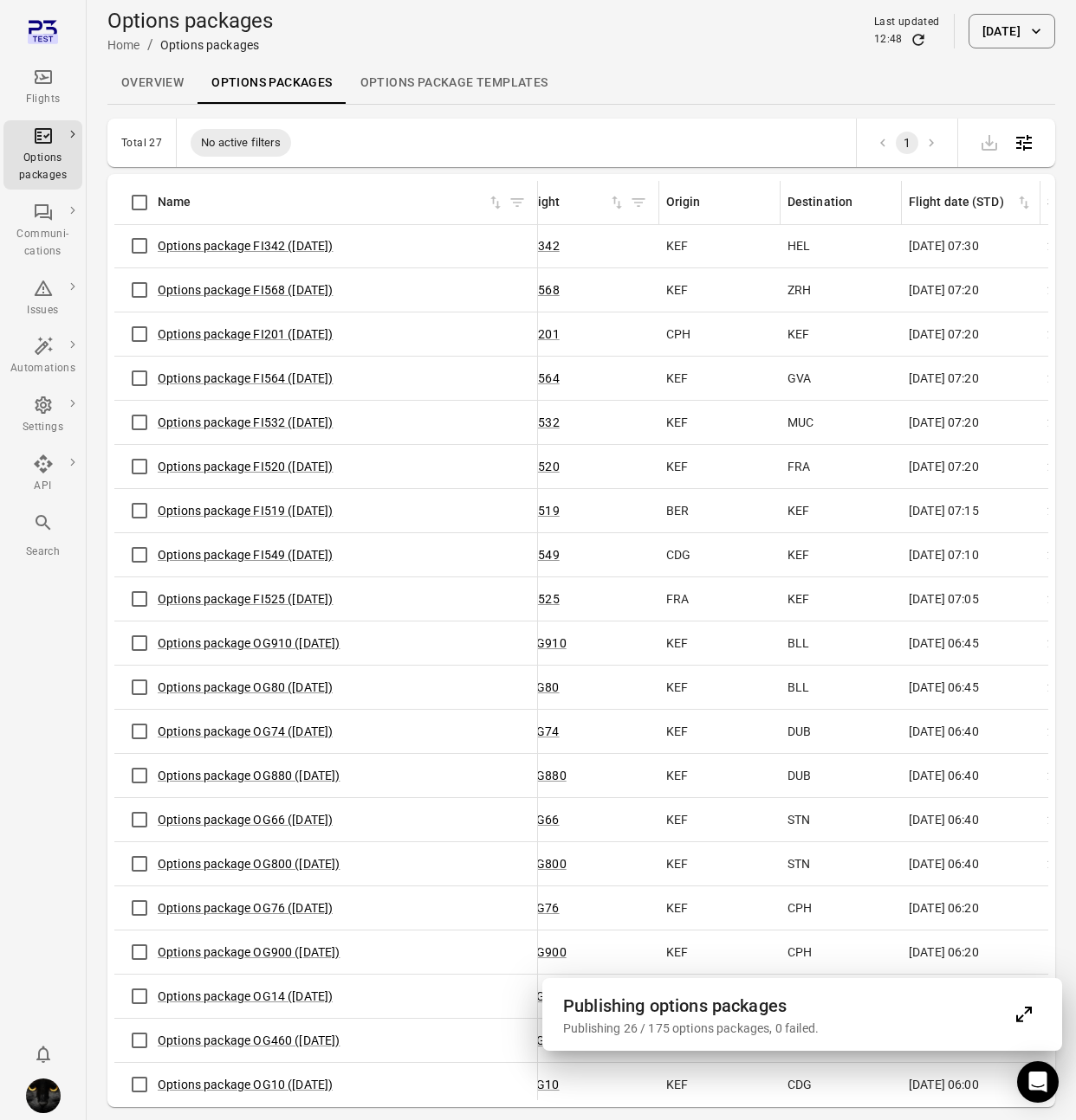
click at [145, 87] on link "Overview" at bounding box center [152, 83] width 90 height 42
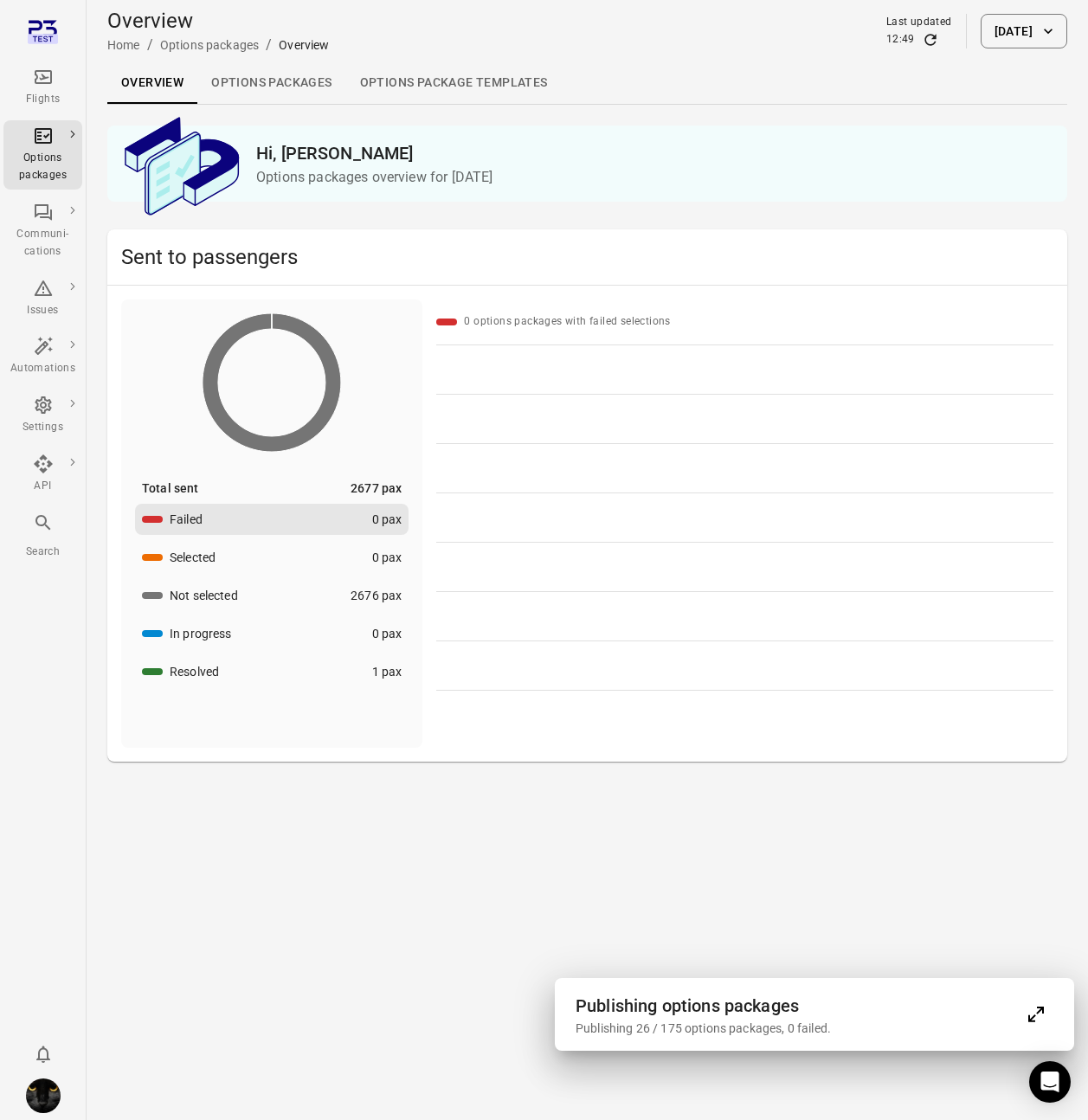
click at [301, 831] on main "Overview Home / Options packages / Overview Last updated 12:49 21 Aug 2025 Over…" at bounding box center [587, 560] width 1001 height 1120
click at [246, 632] on button "In progress 0 pax" at bounding box center [272, 634] width 274 height 32
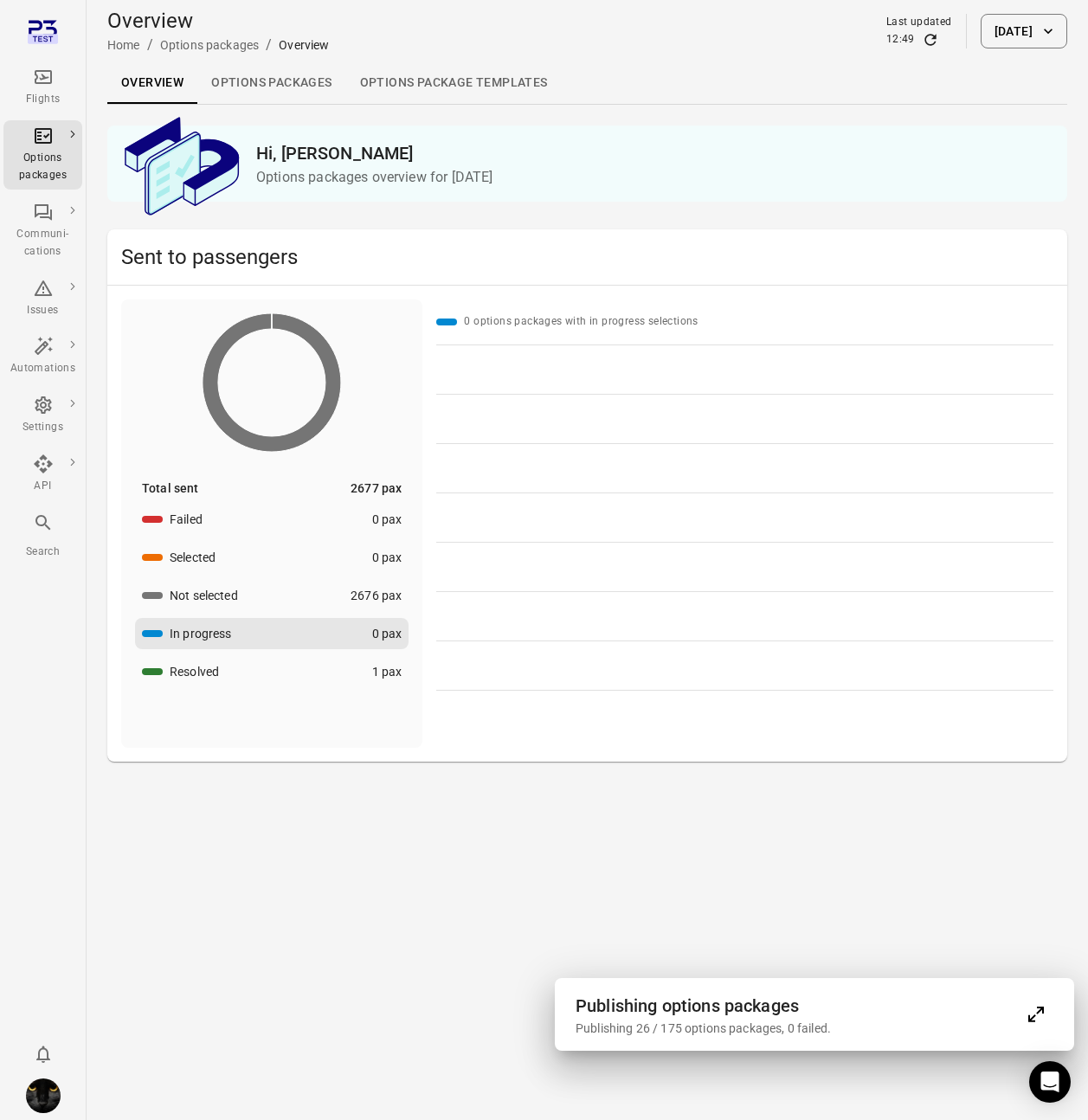
click at [230, 674] on button "Resolved 1 pax" at bounding box center [272, 672] width 274 height 32
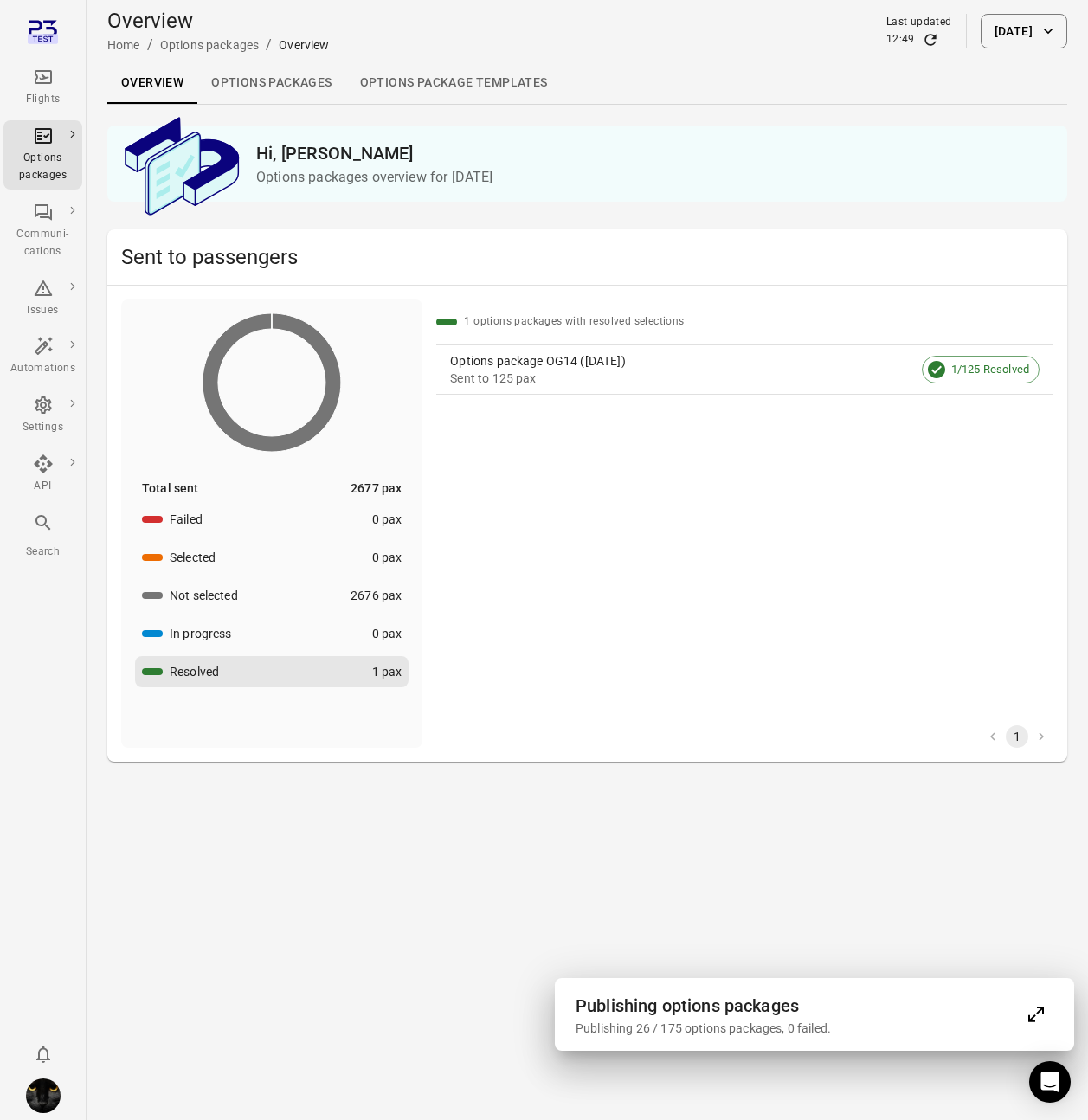
click at [51, 76] on icon "Main navigation" at bounding box center [43, 77] width 18 height 14
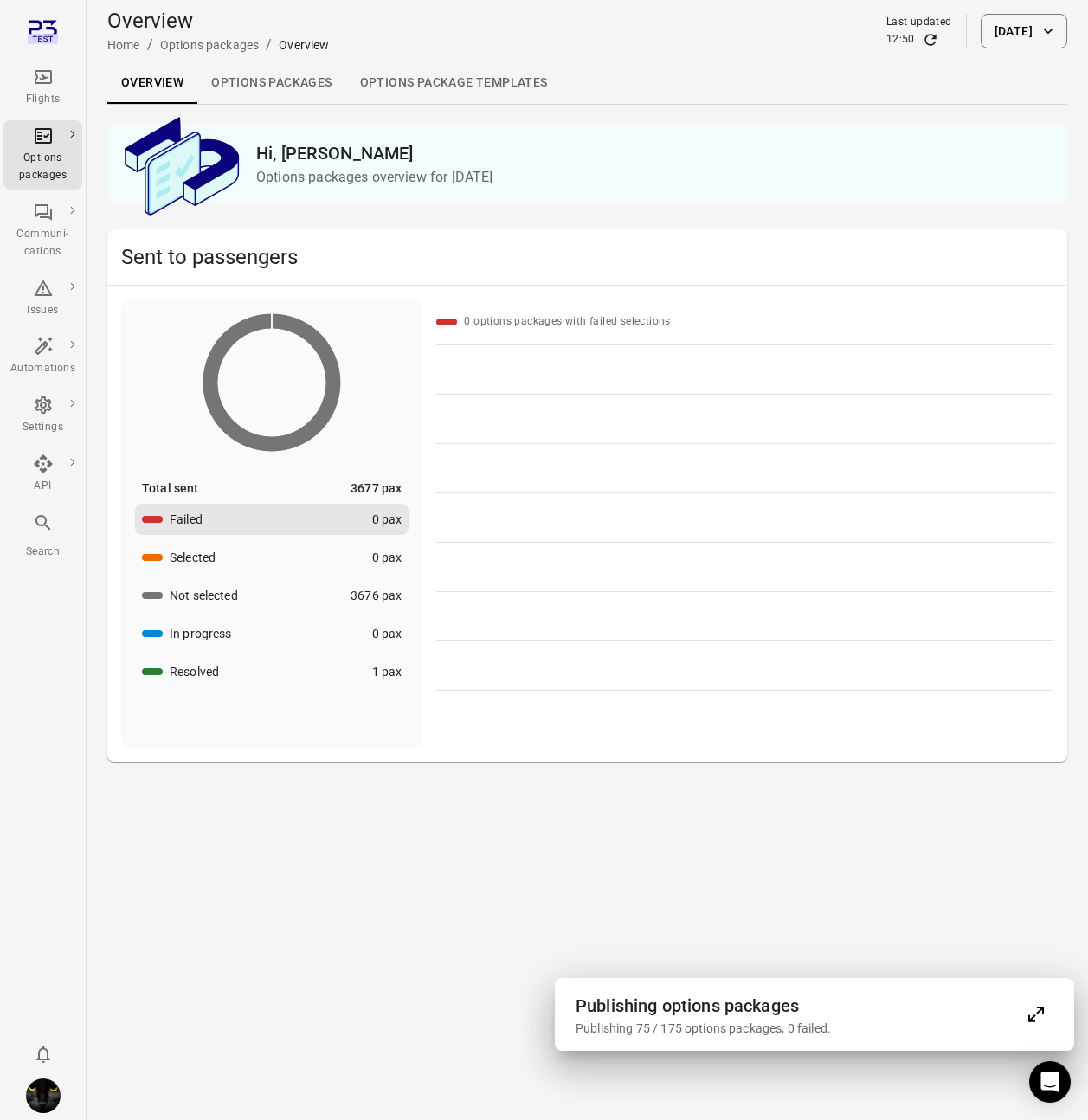
click at [231, 73] on link "Options packages" at bounding box center [272, 83] width 148 height 42
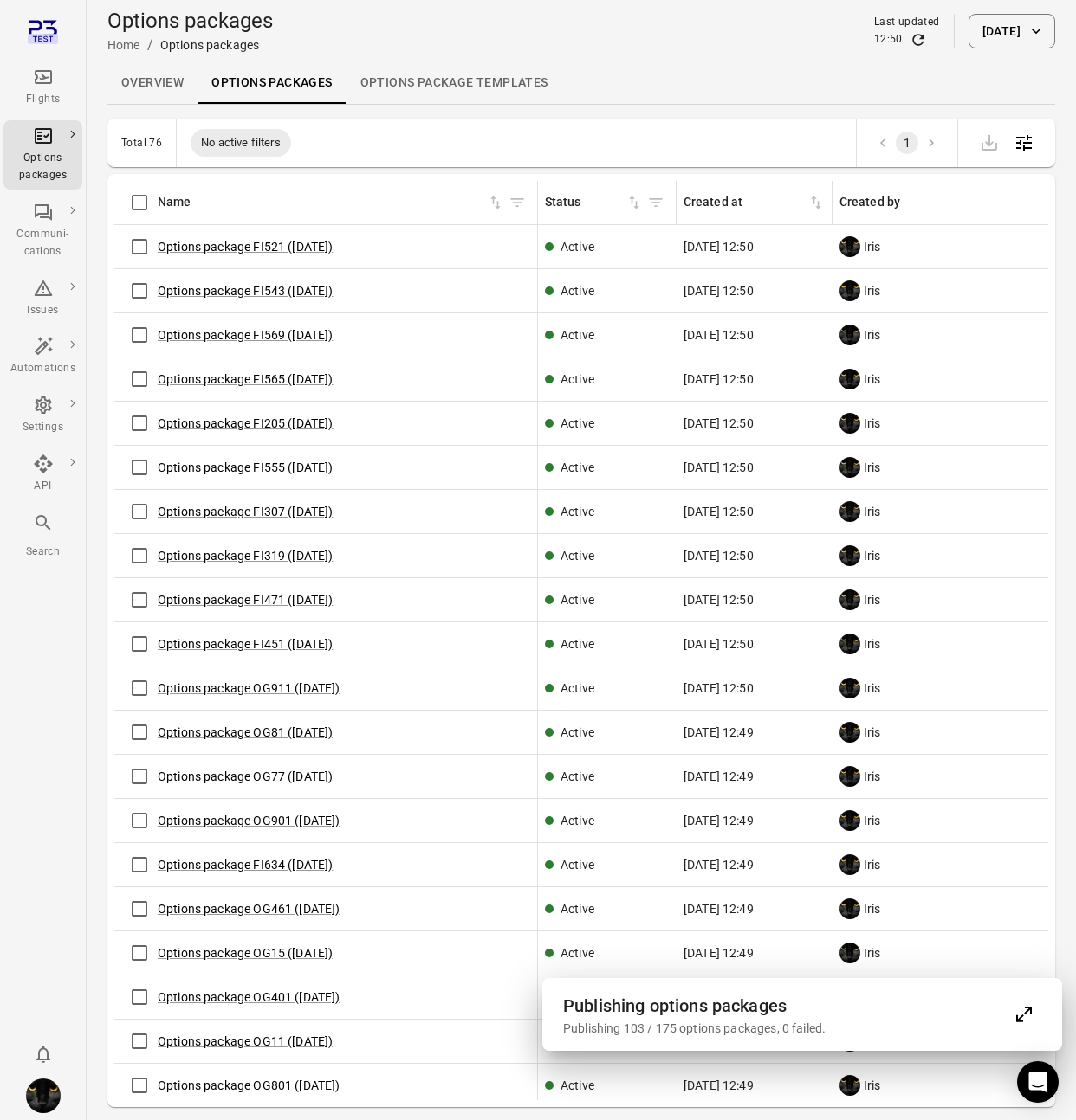
click at [666, 1020] on div "Publishing 103 / 175 options packages, 0 failed." at bounding box center [784, 1029] width 443 height 18
click at [1031, 1015] on icon "Expand" at bounding box center [1024, 1014] width 21 height 21
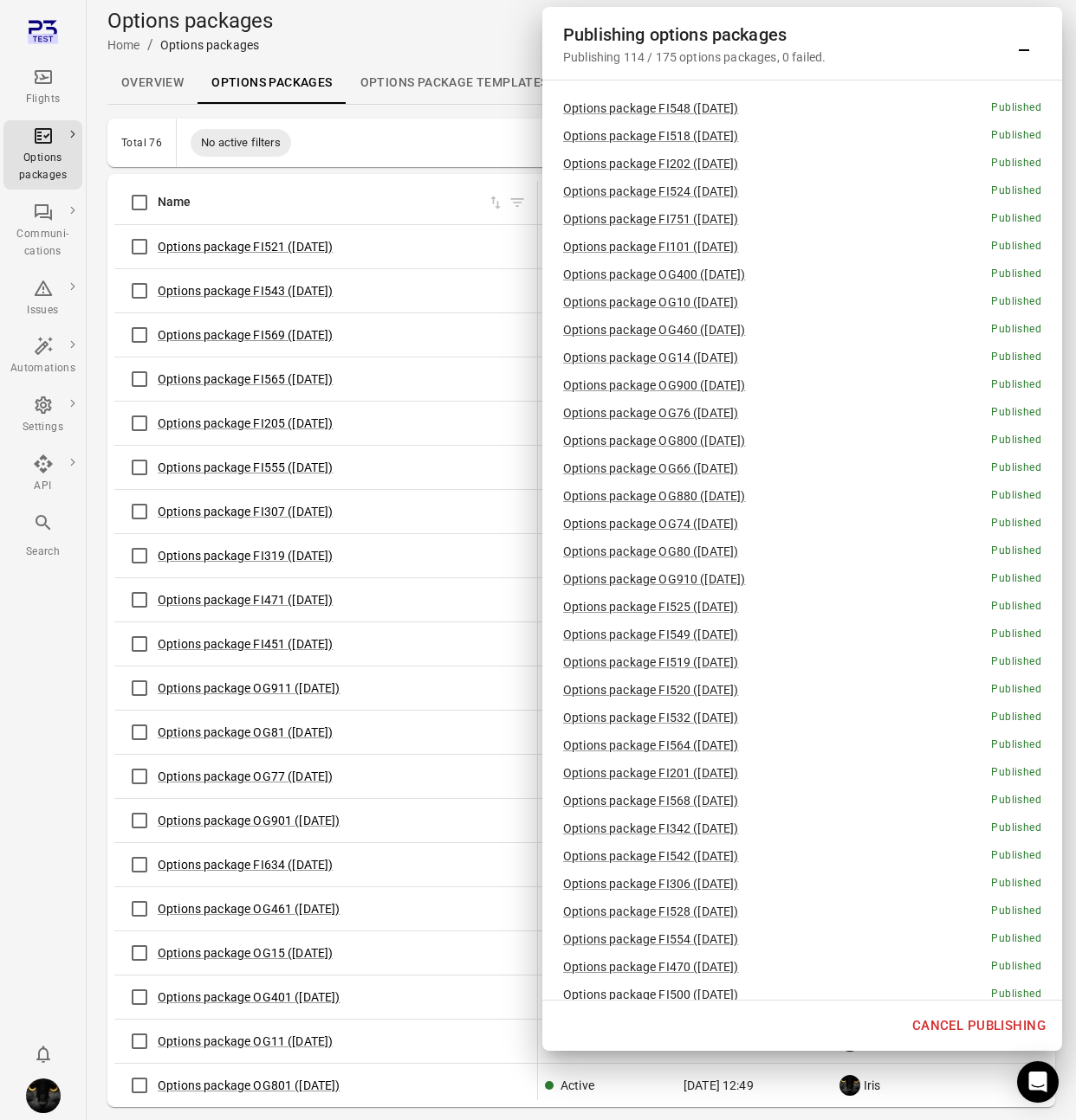
click at [1021, 52] on icon "Minimize" at bounding box center [1024, 43] width 21 height 21
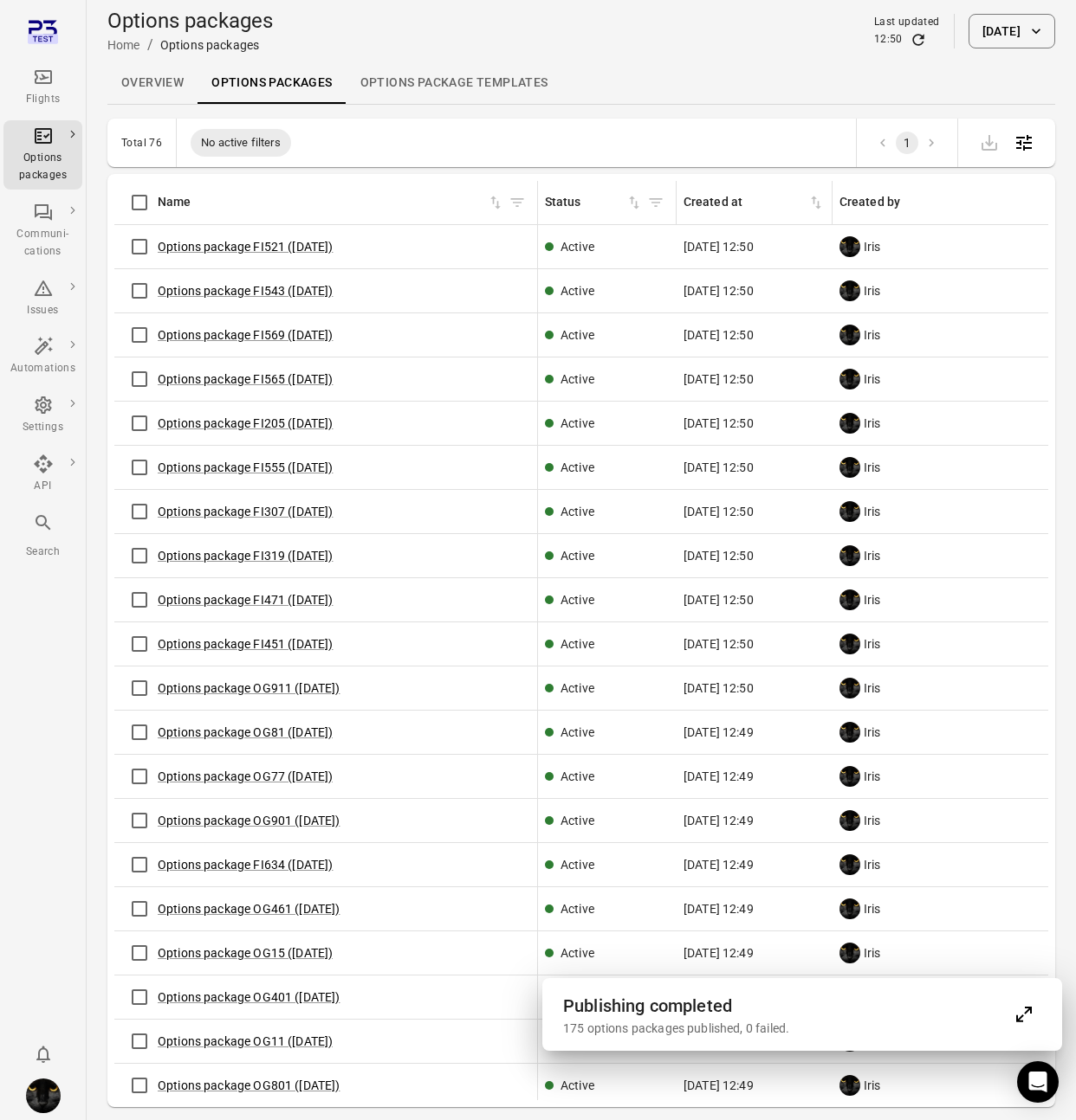
click at [1026, 1017] on icon "Expand" at bounding box center [1024, 1014] width 21 height 21
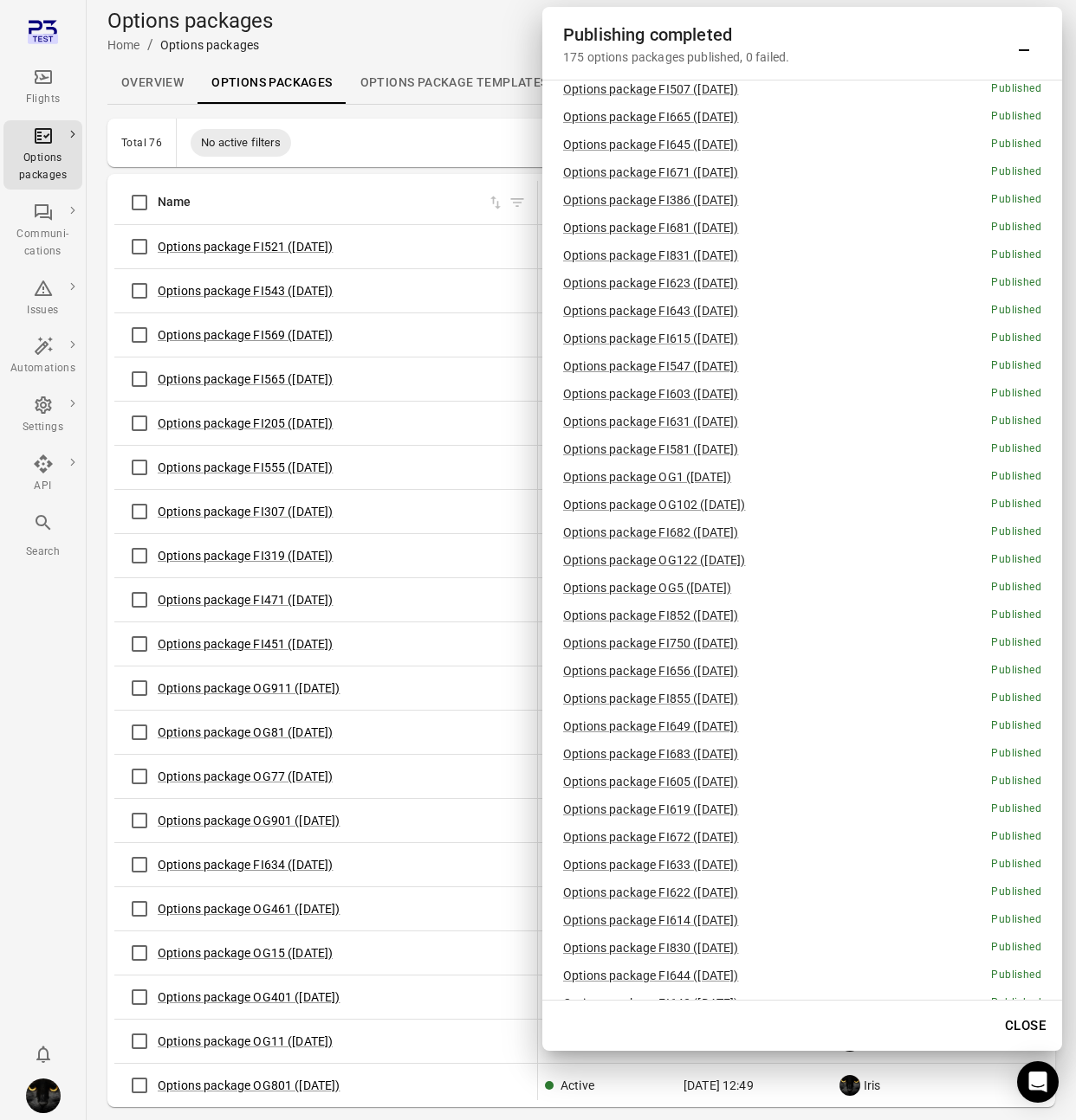
scroll to position [3956, 0]
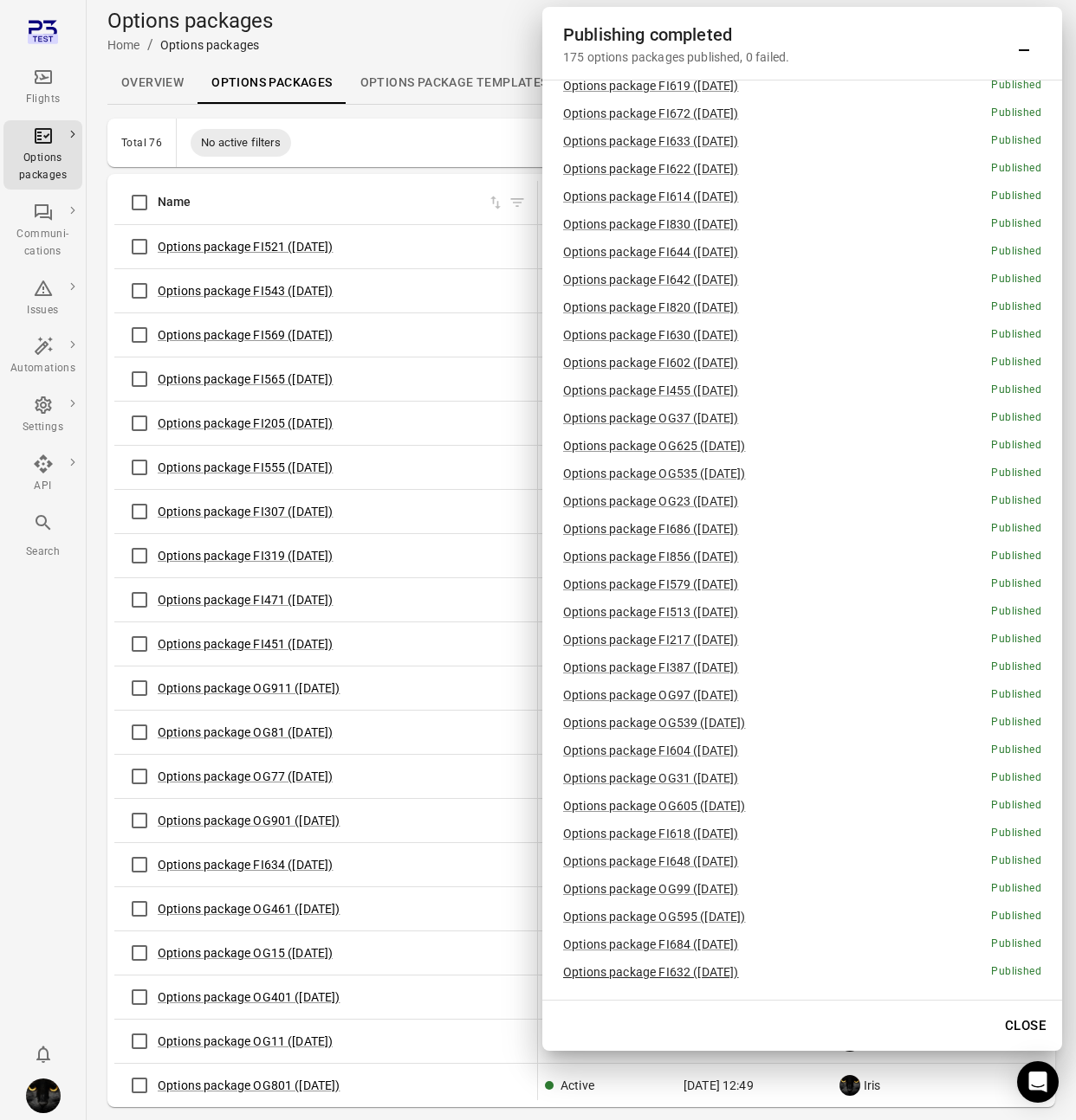
click at [634, 975] on link "Options package FI632 (21 Aug)" at bounding box center [651, 972] width 176 height 14
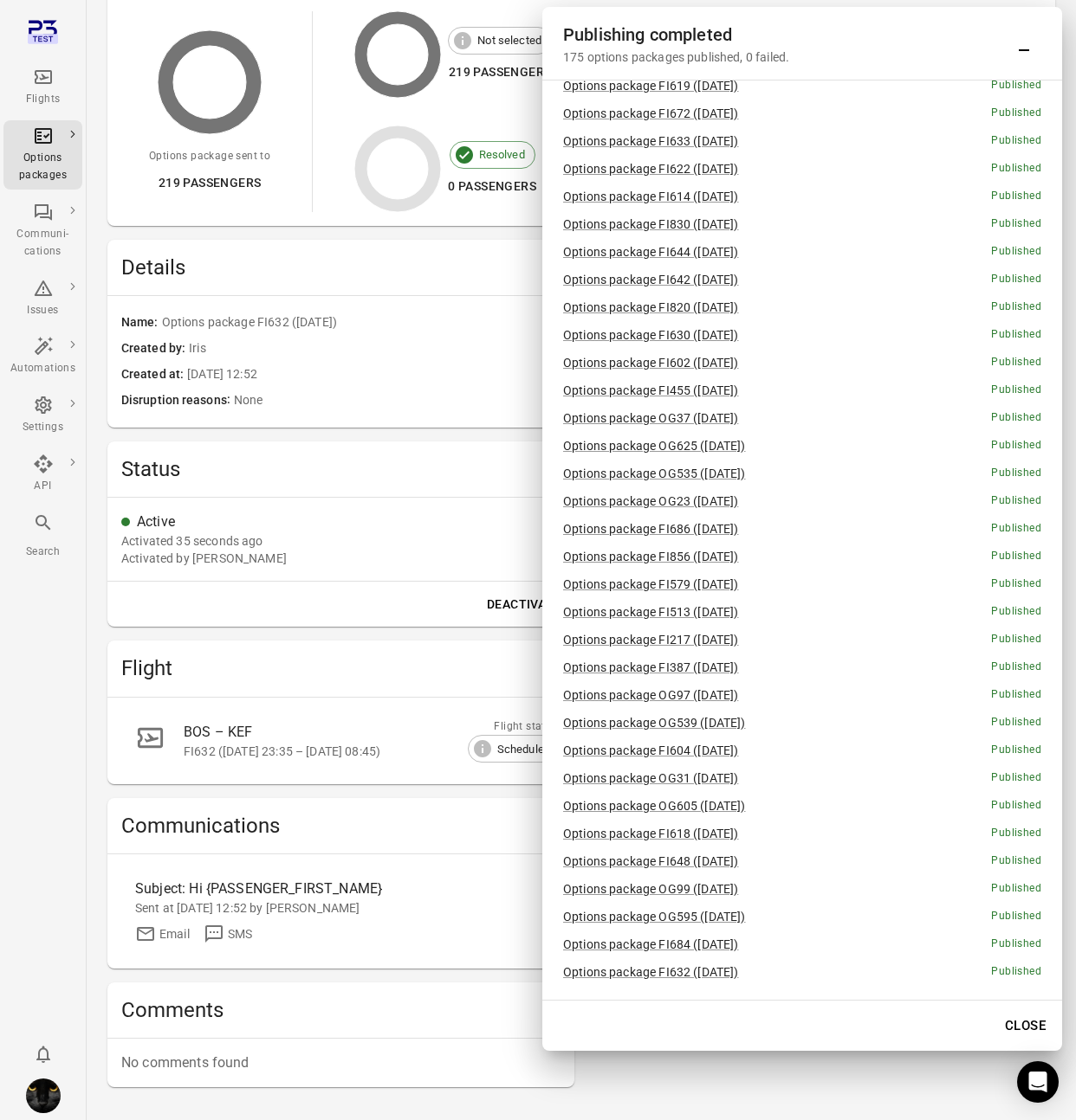
scroll to position [266, 0]
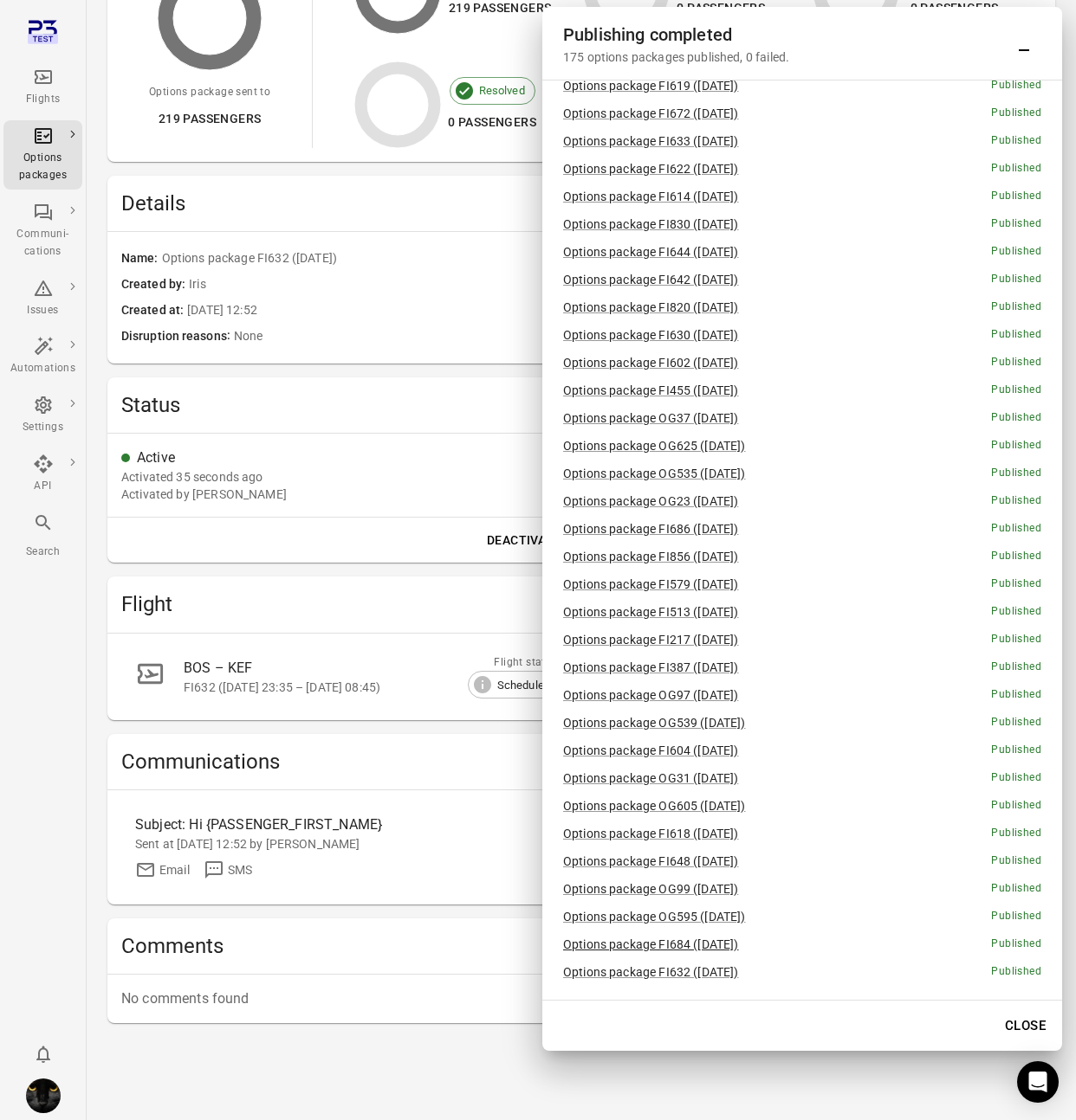
click at [675, 945] on link "Options package FI684 (21 Aug)" at bounding box center [651, 944] width 176 height 14
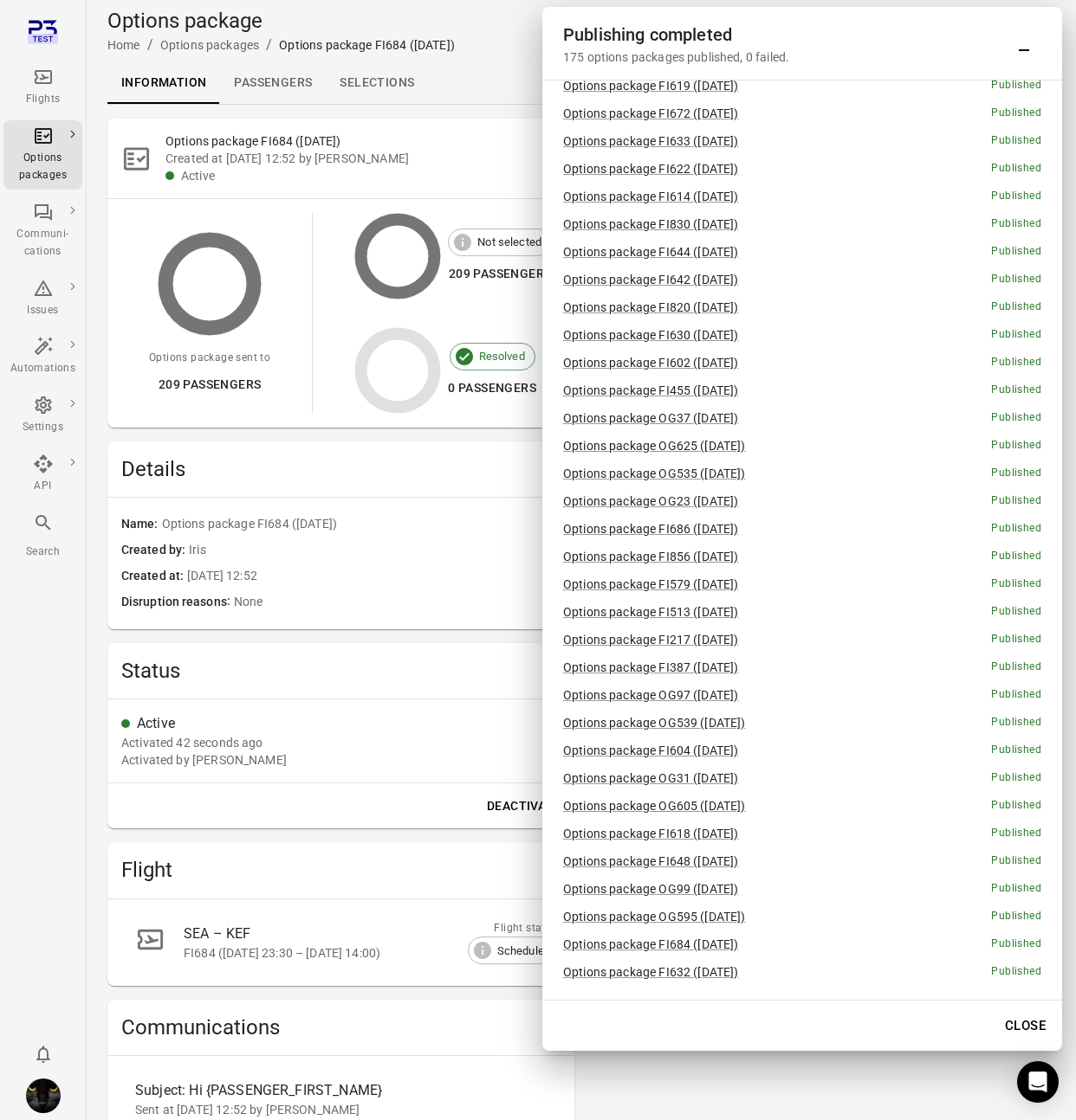
click at [387, 74] on link "Selections" at bounding box center [376, 83] width 102 height 42
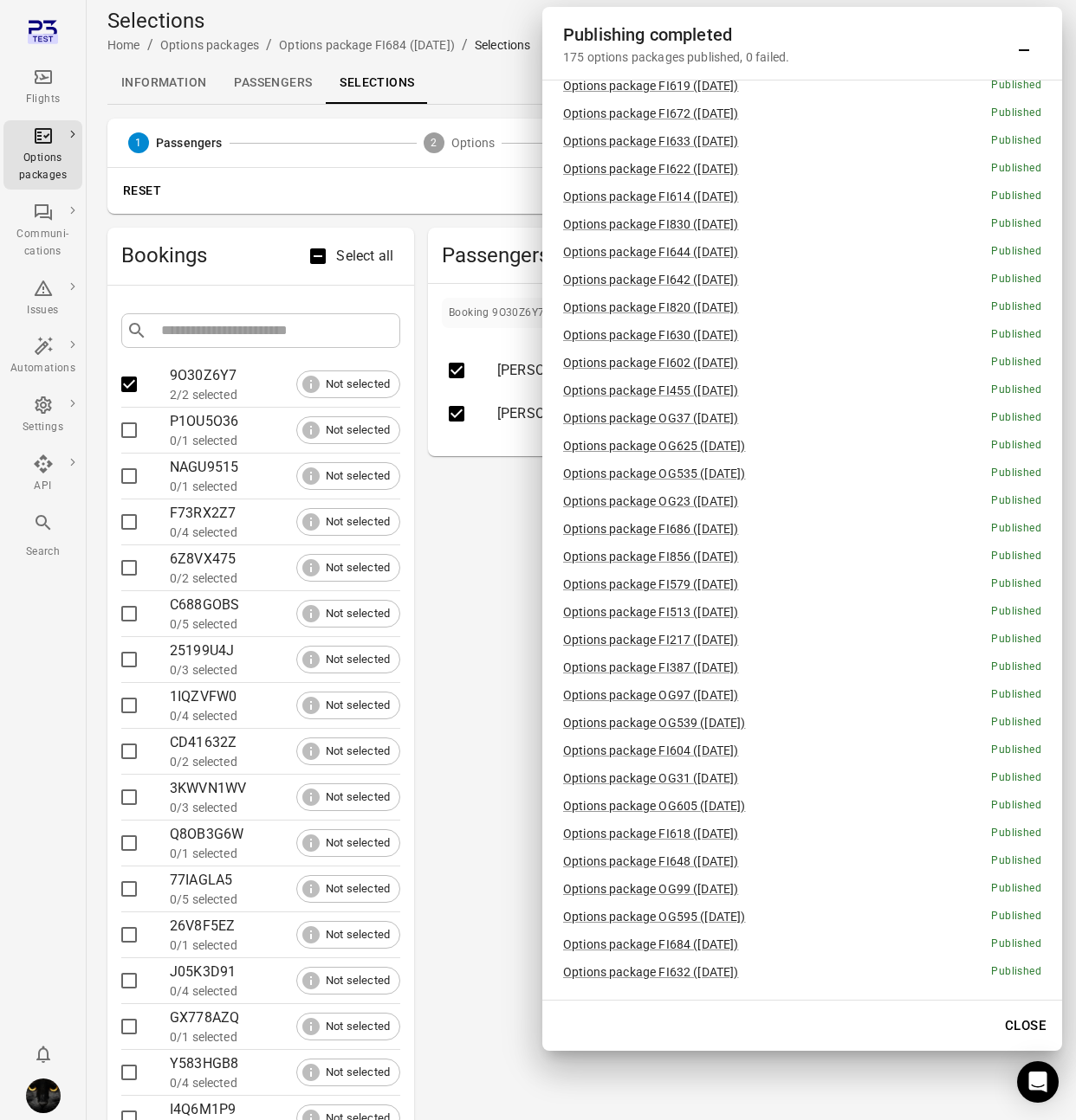
click at [365, 256] on span "Select all" at bounding box center [365, 256] width 57 height 21
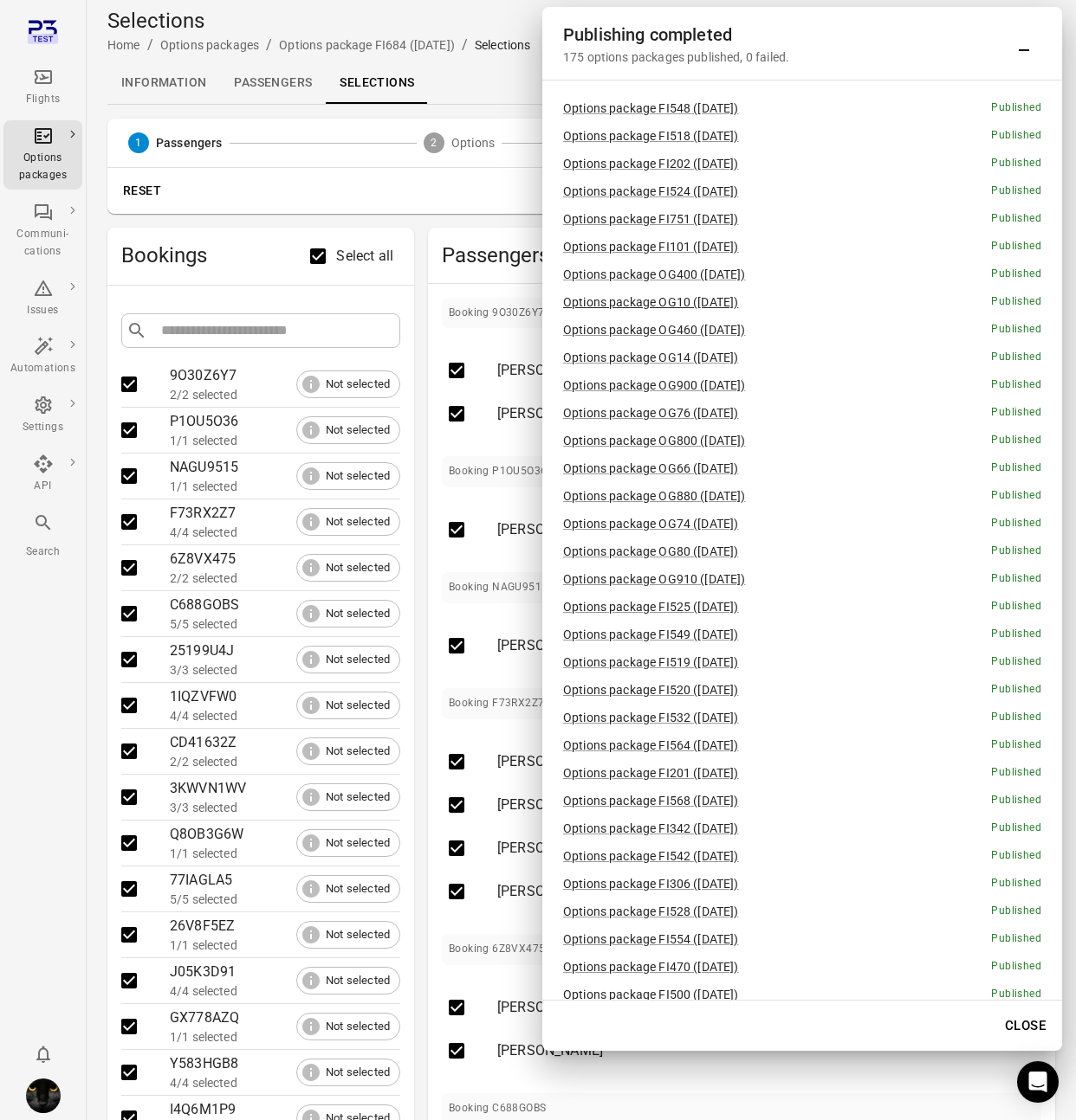
click at [682, 301] on link "Options package OG10 (21 Aug)" at bounding box center [650, 302] width 175 height 14
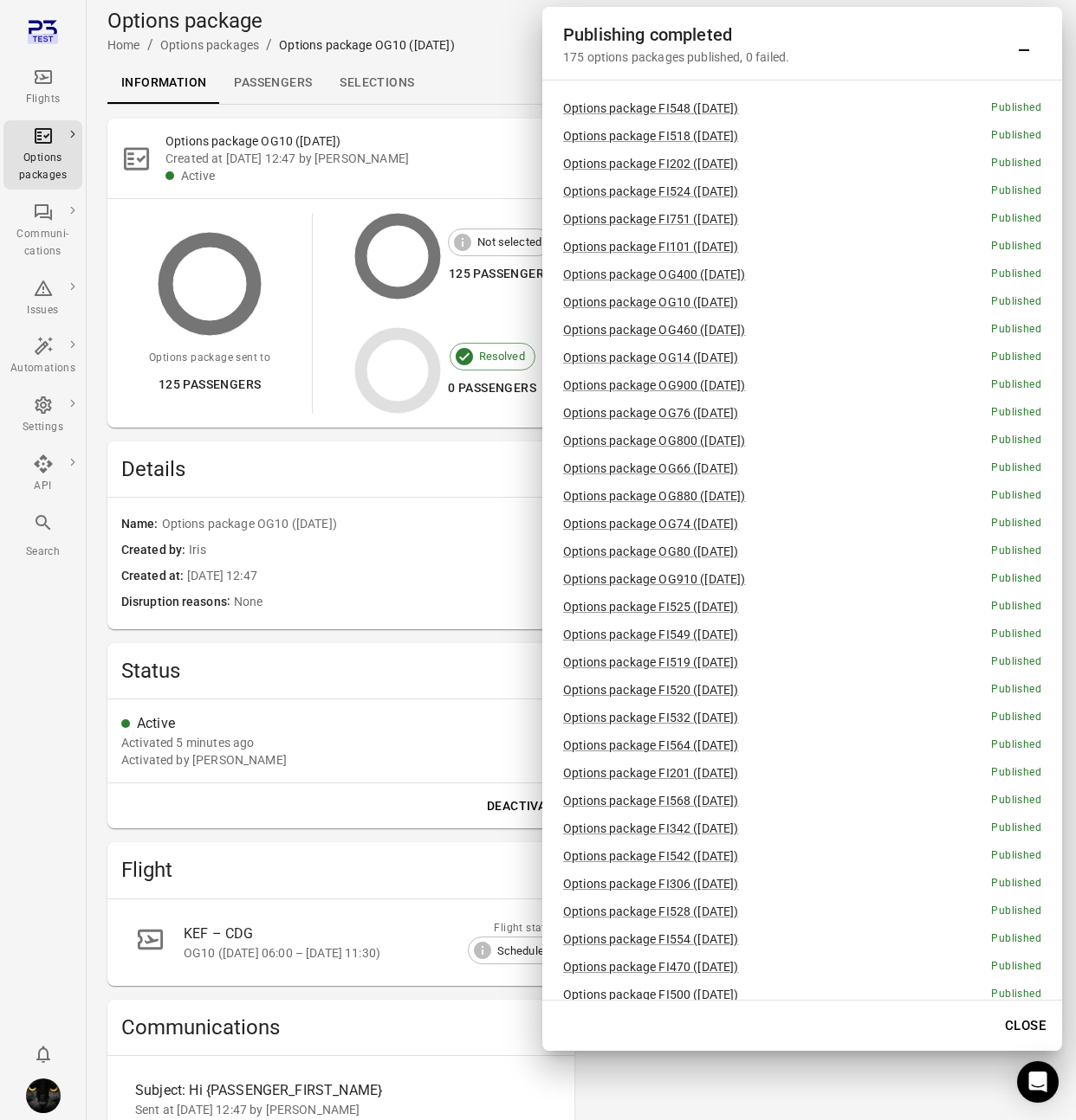
click at [276, 79] on link "Passengers" at bounding box center [272, 83] width 106 height 42
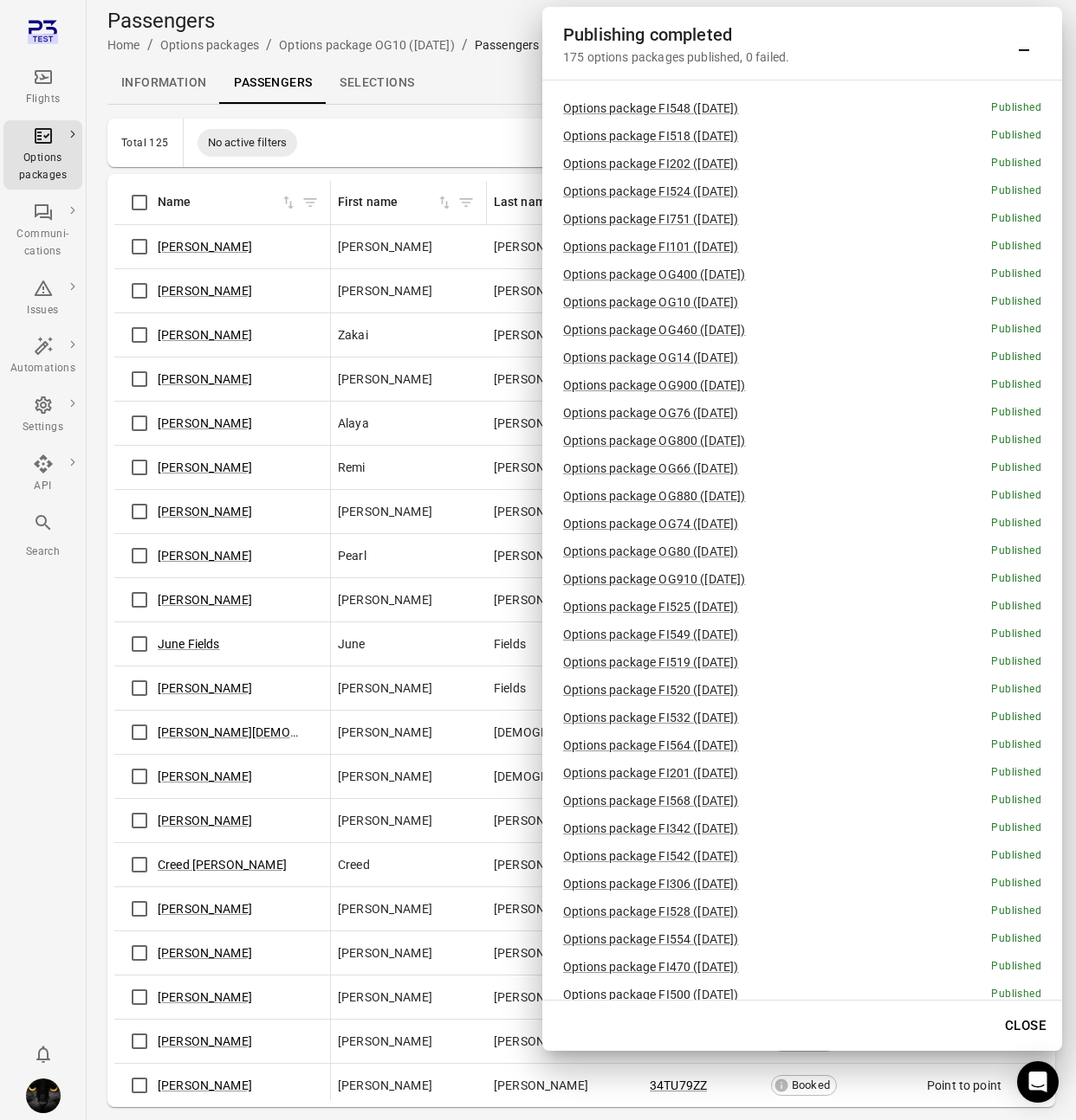
click at [1027, 45] on icon "Minimize" at bounding box center [1024, 43] width 21 height 21
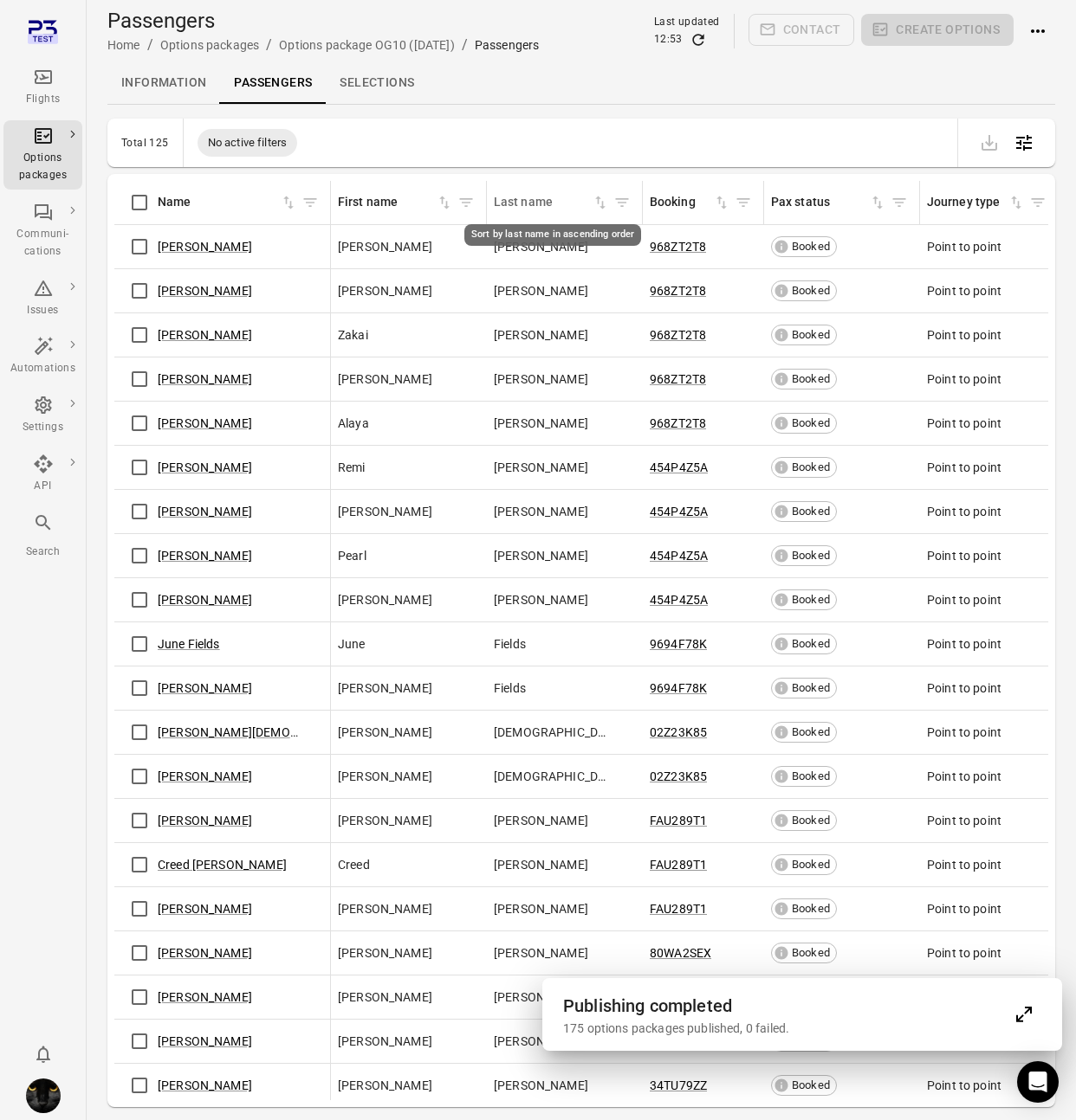
click at [601, 209] on icon "Sort by last name in ascending order" at bounding box center [600, 203] width 18 height 18
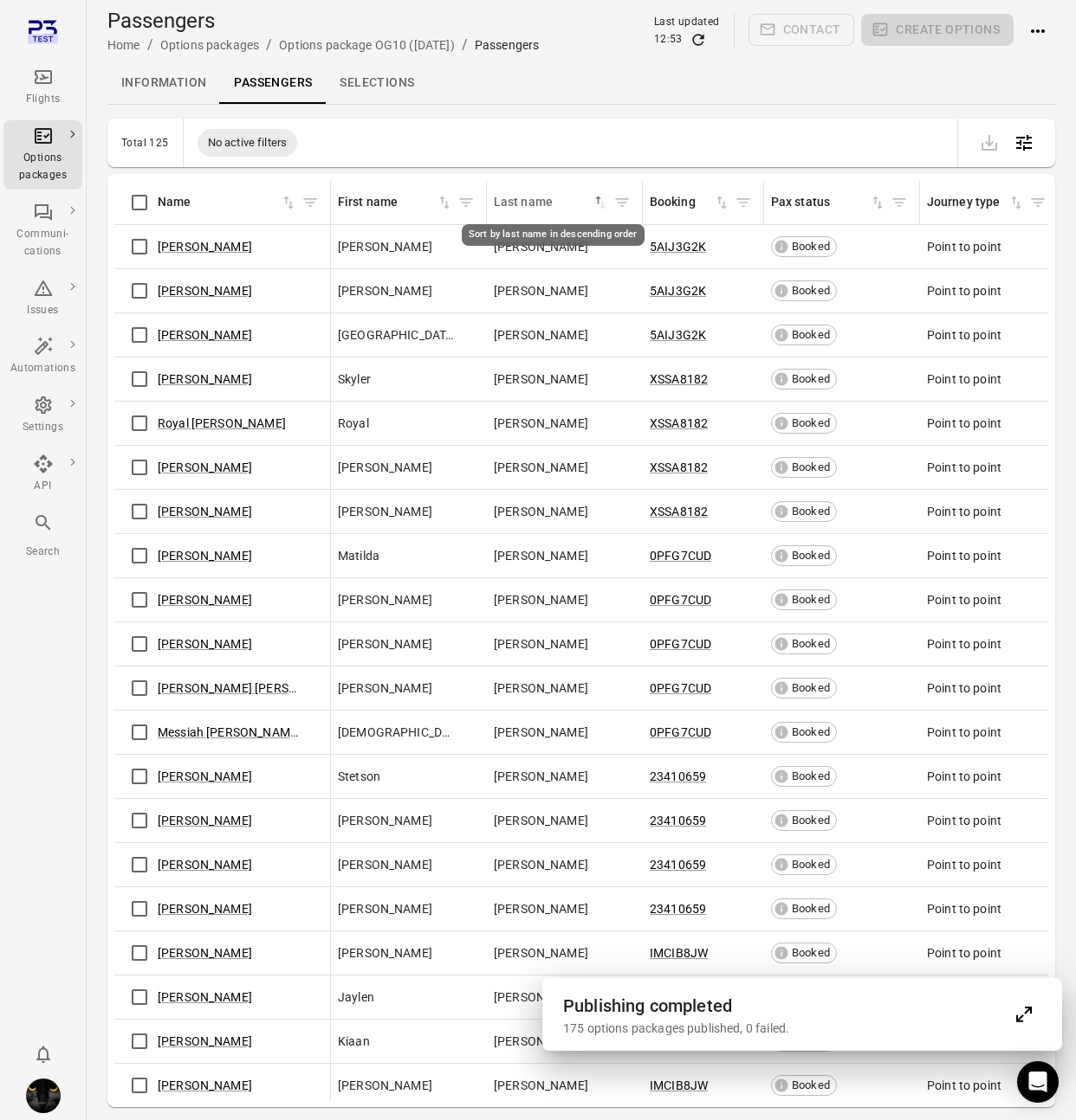
click at [604, 207] on icon "Sort by last name in descending order" at bounding box center [600, 203] width 18 height 18
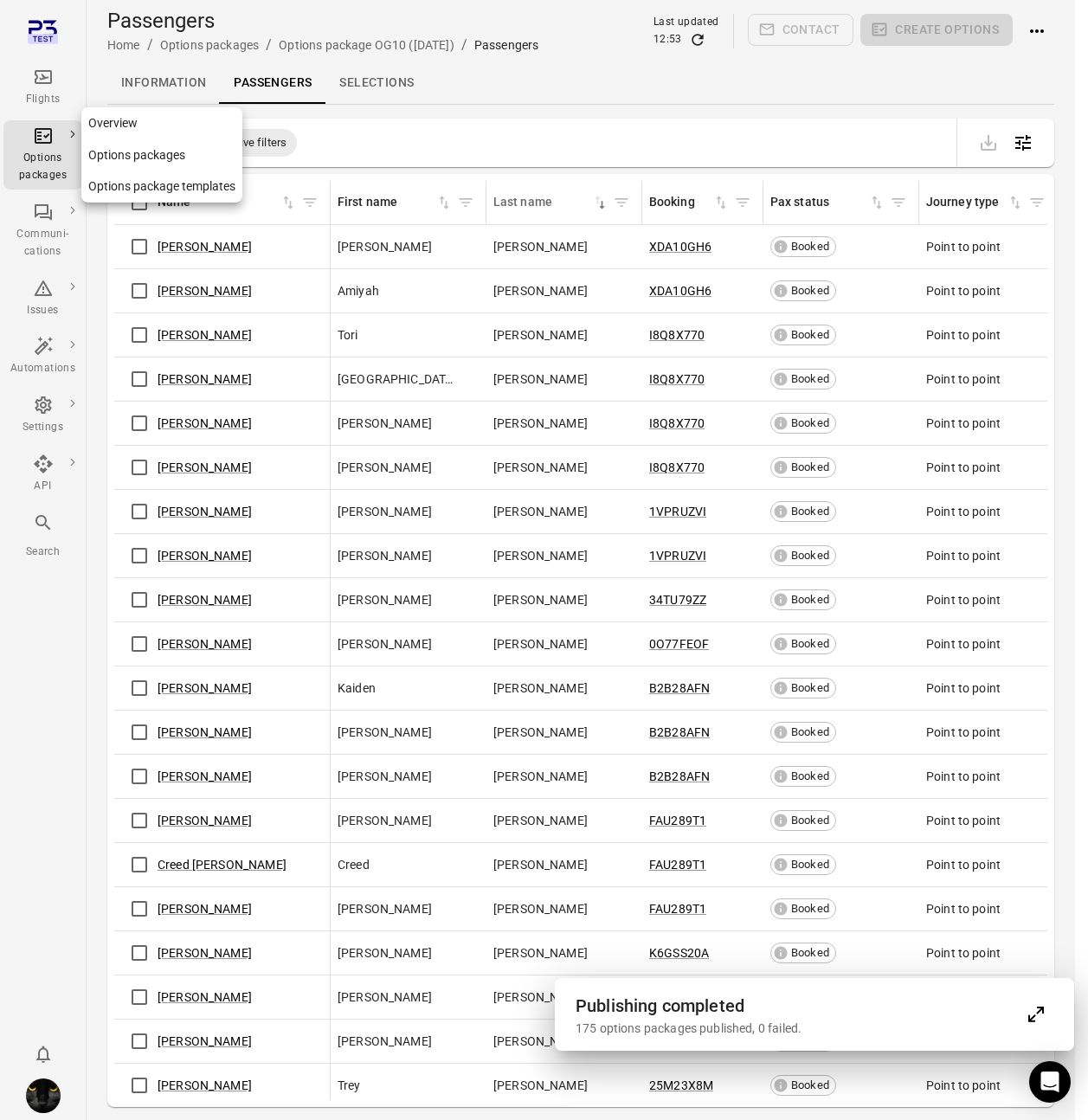
click at [48, 168] on div "Options packages" at bounding box center [43, 166] width 65 height 35
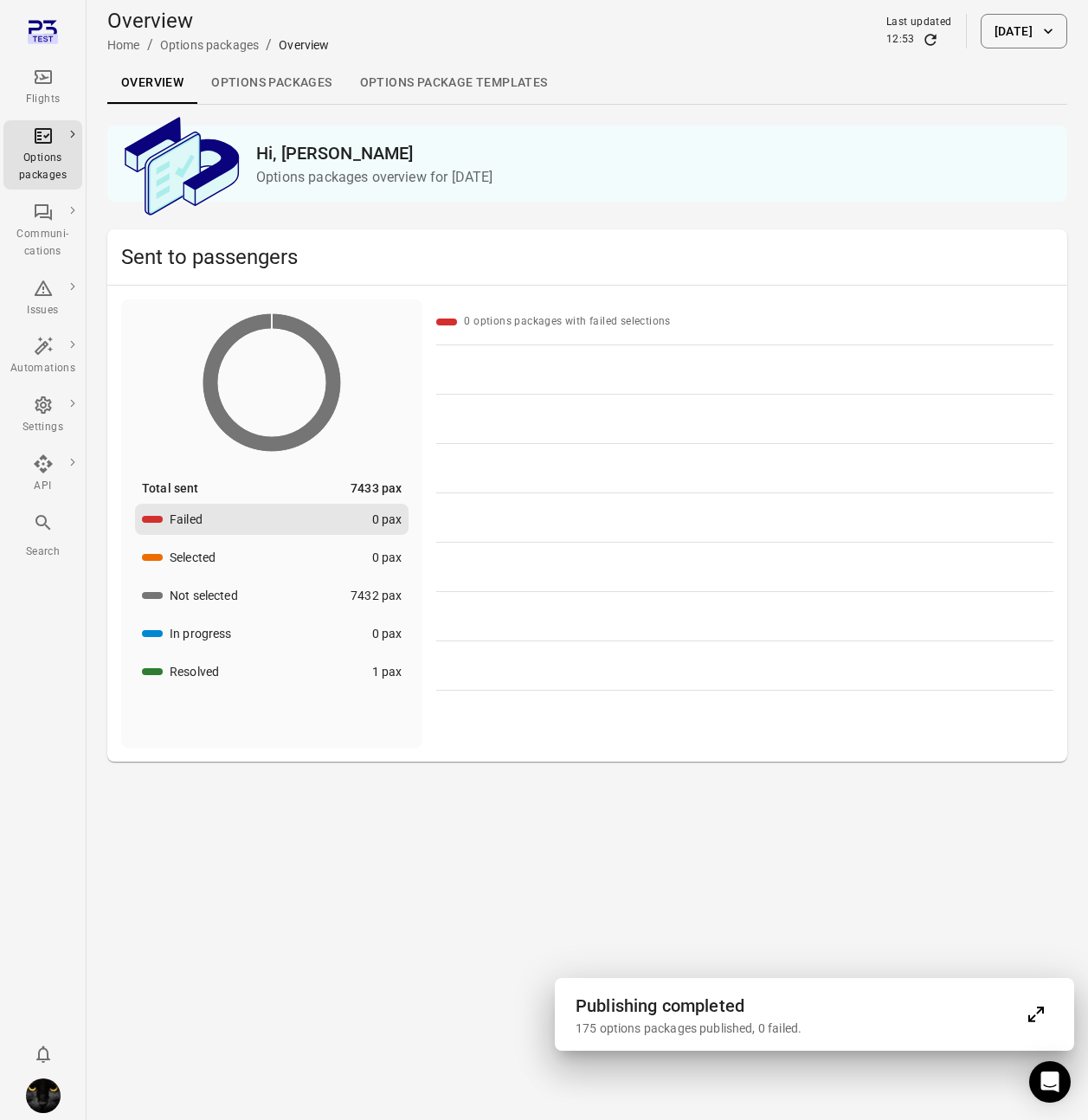
click at [302, 80] on link "Options packages" at bounding box center [272, 83] width 148 height 42
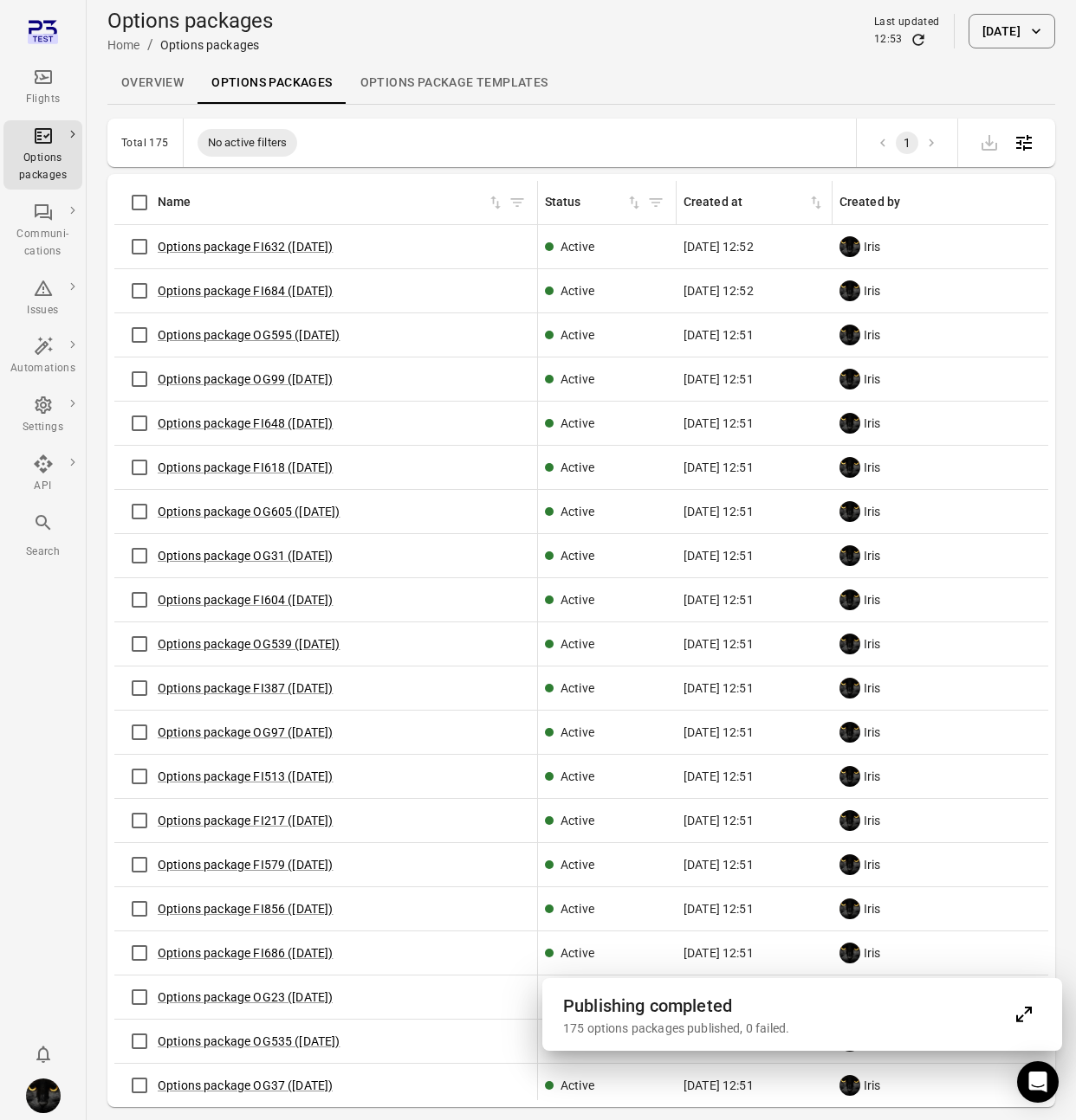
click at [53, 82] on div "Flights" at bounding box center [44, 87] width 65 height 42
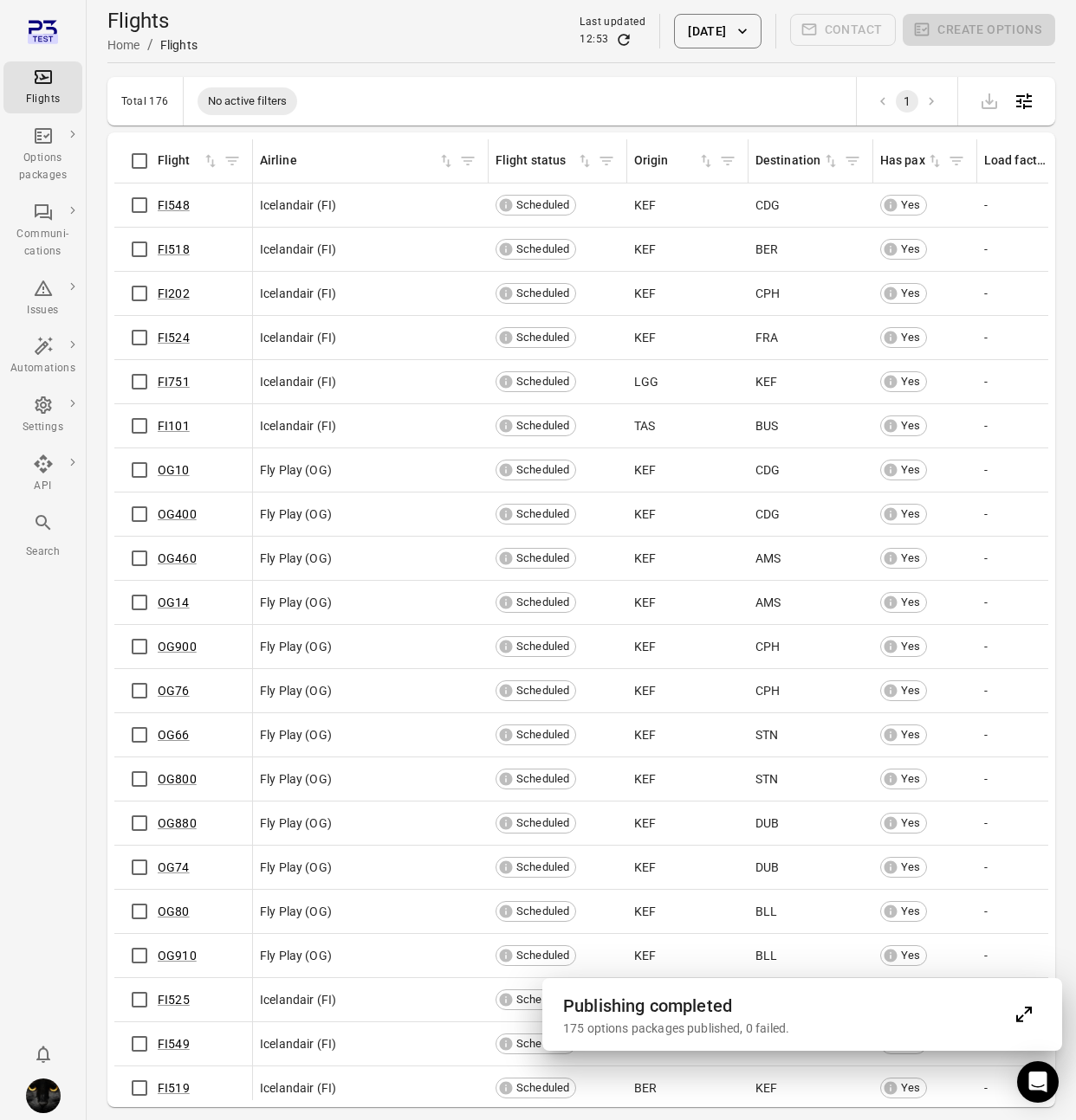
click at [1024, 1025] on button "Expand" at bounding box center [1024, 1014] width 35 height 35
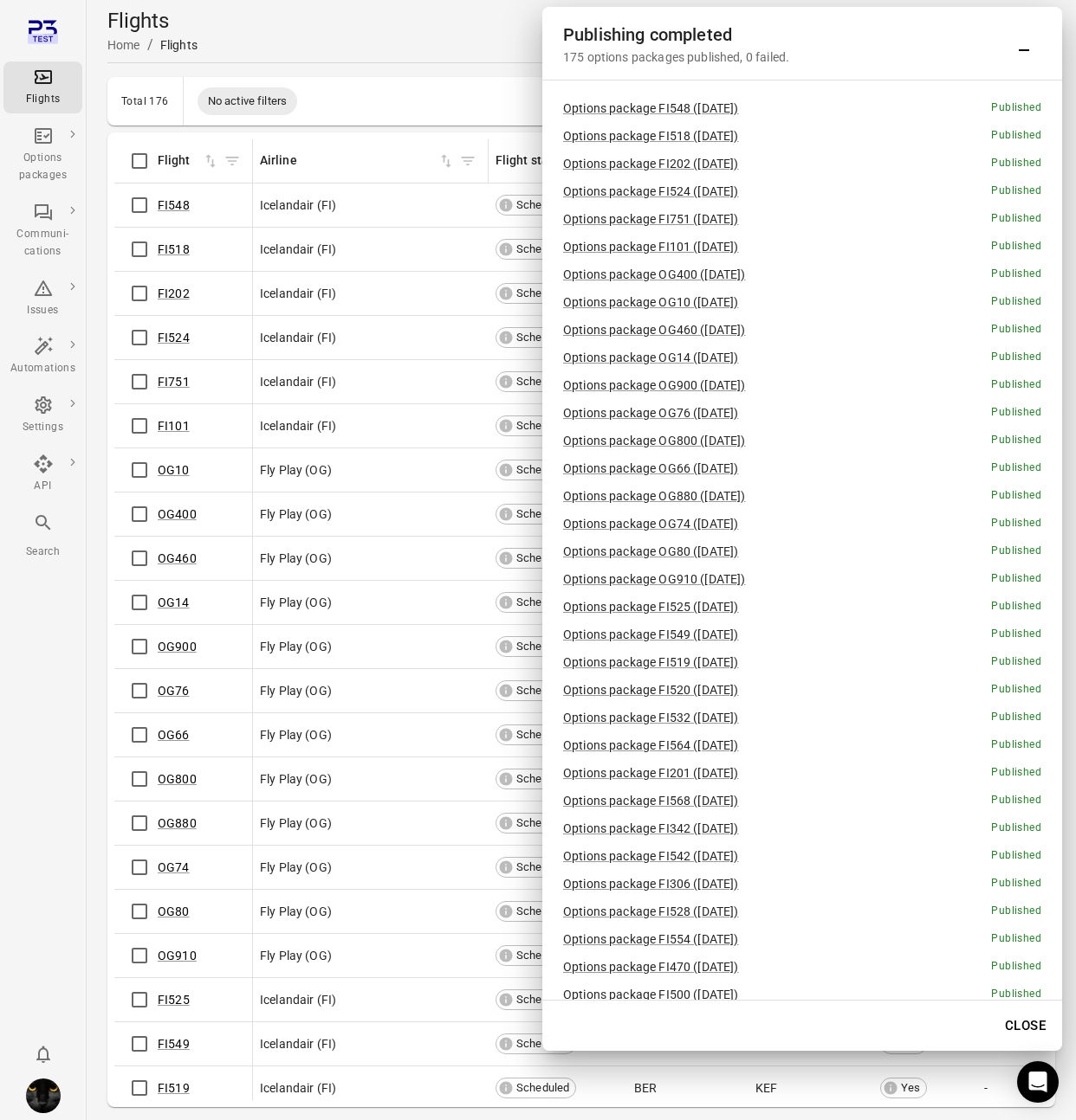
click at [1048, 1026] on button "Close" at bounding box center [1025, 1025] width 59 height 37
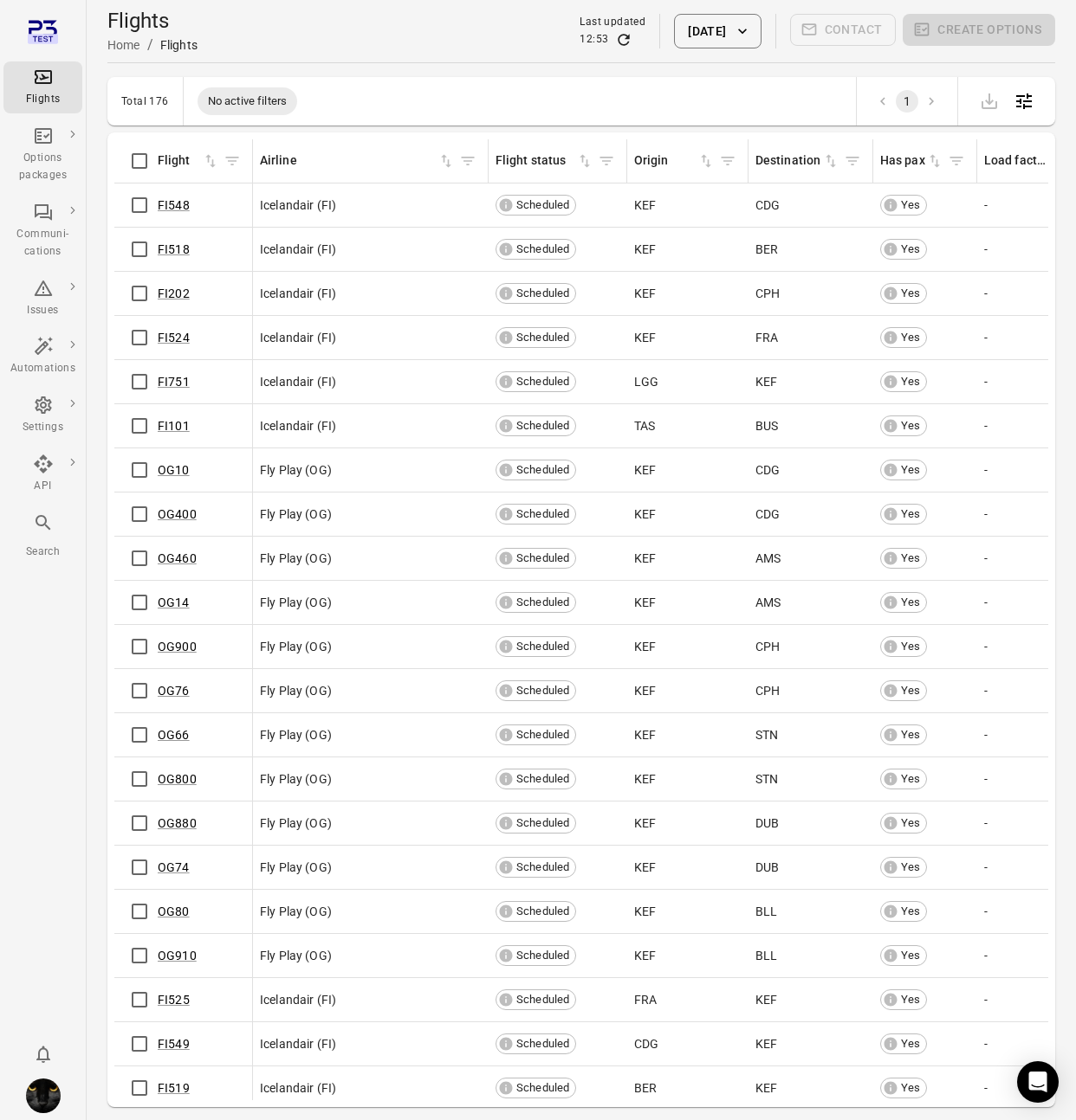
click at [689, 47] on button "[DATE]" at bounding box center [717, 31] width 87 height 35
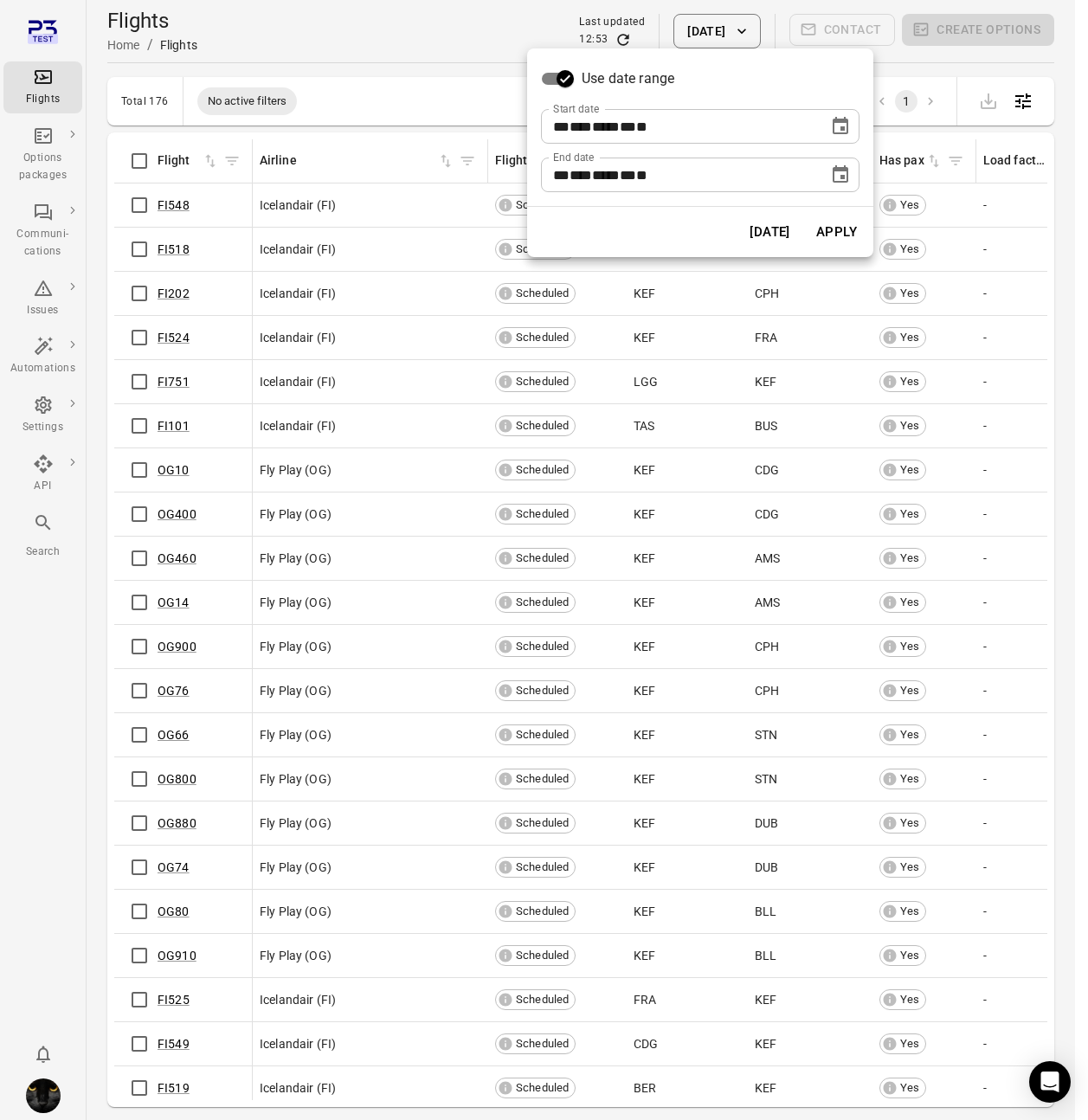
click at [837, 176] on icon "Choose date, selected date is Aug 21, 2025" at bounding box center [840, 174] width 21 height 21
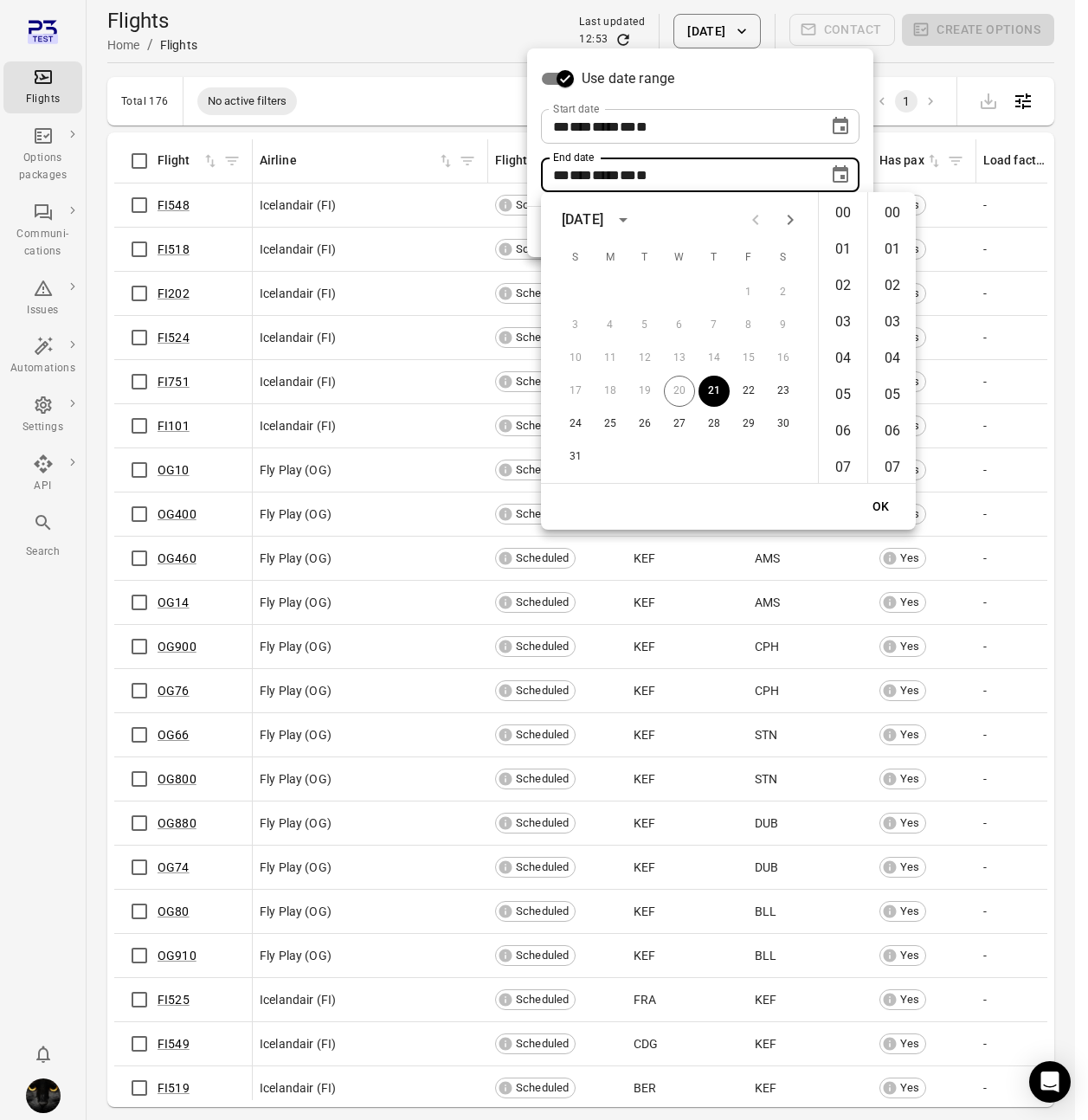
scroll to position [2145, 0]
click at [770, 387] on button "23" at bounding box center [784, 391] width 32 height 32
type input "**********"
click at [882, 501] on button "OK" at bounding box center [880, 506] width 55 height 32
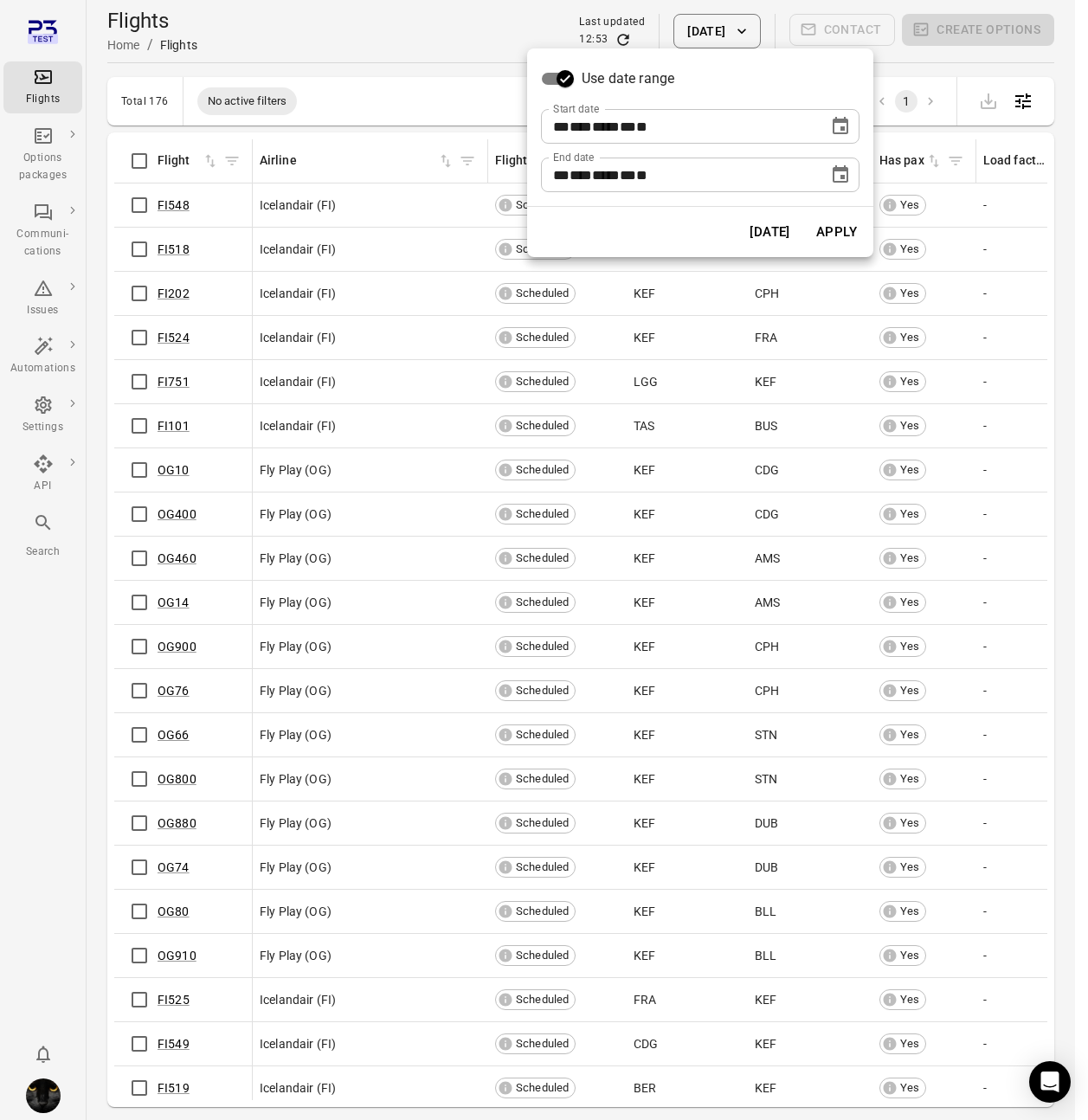
click at [835, 240] on button "Apply" at bounding box center [836, 231] width 59 height 37
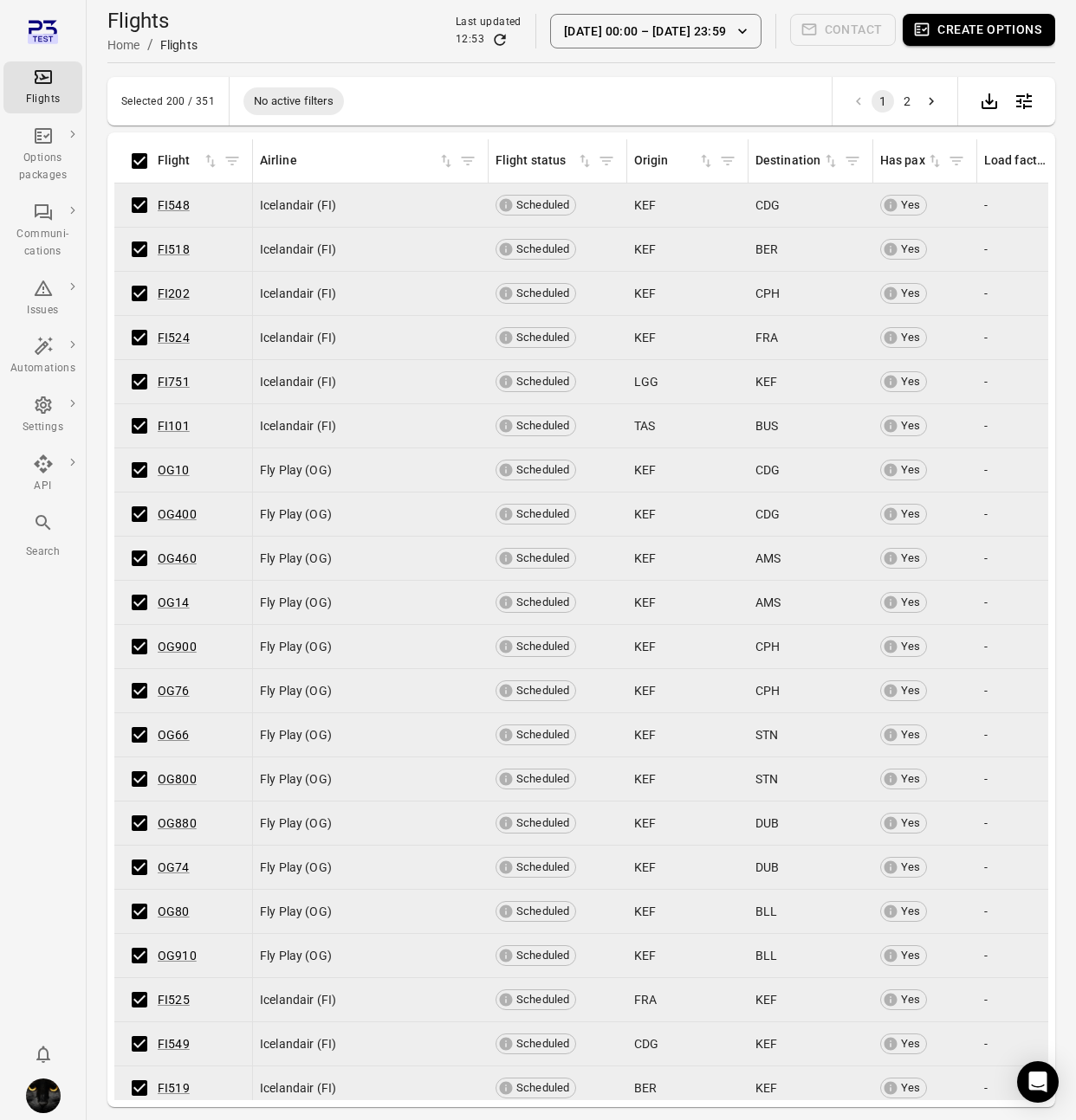
click at [902, 98] on button "2" at bounding box center [906, 101] width 23 height 23
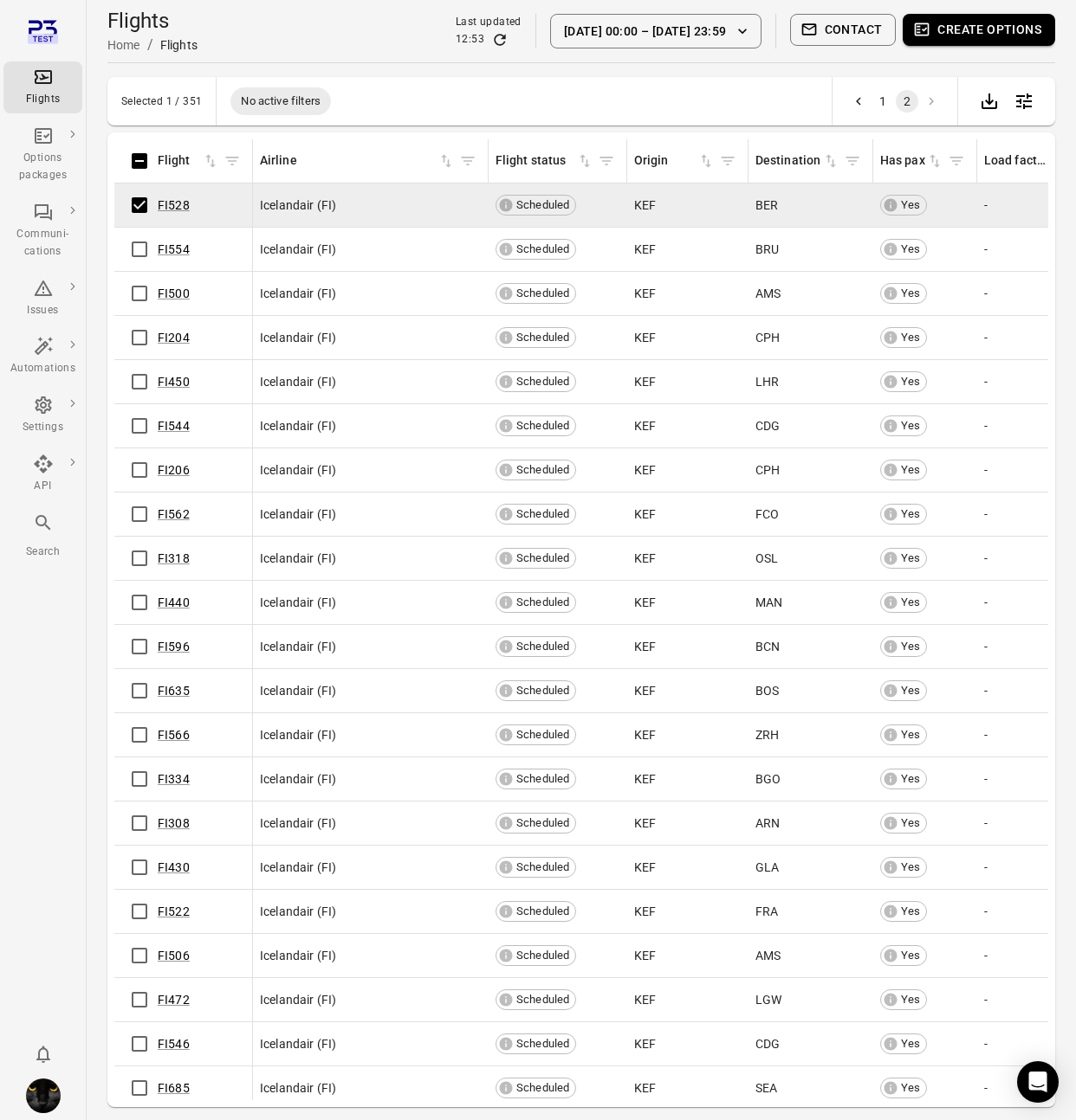
click at [971, 28] on button "Create options" at bounding box center [978, 30] width 152 height 32
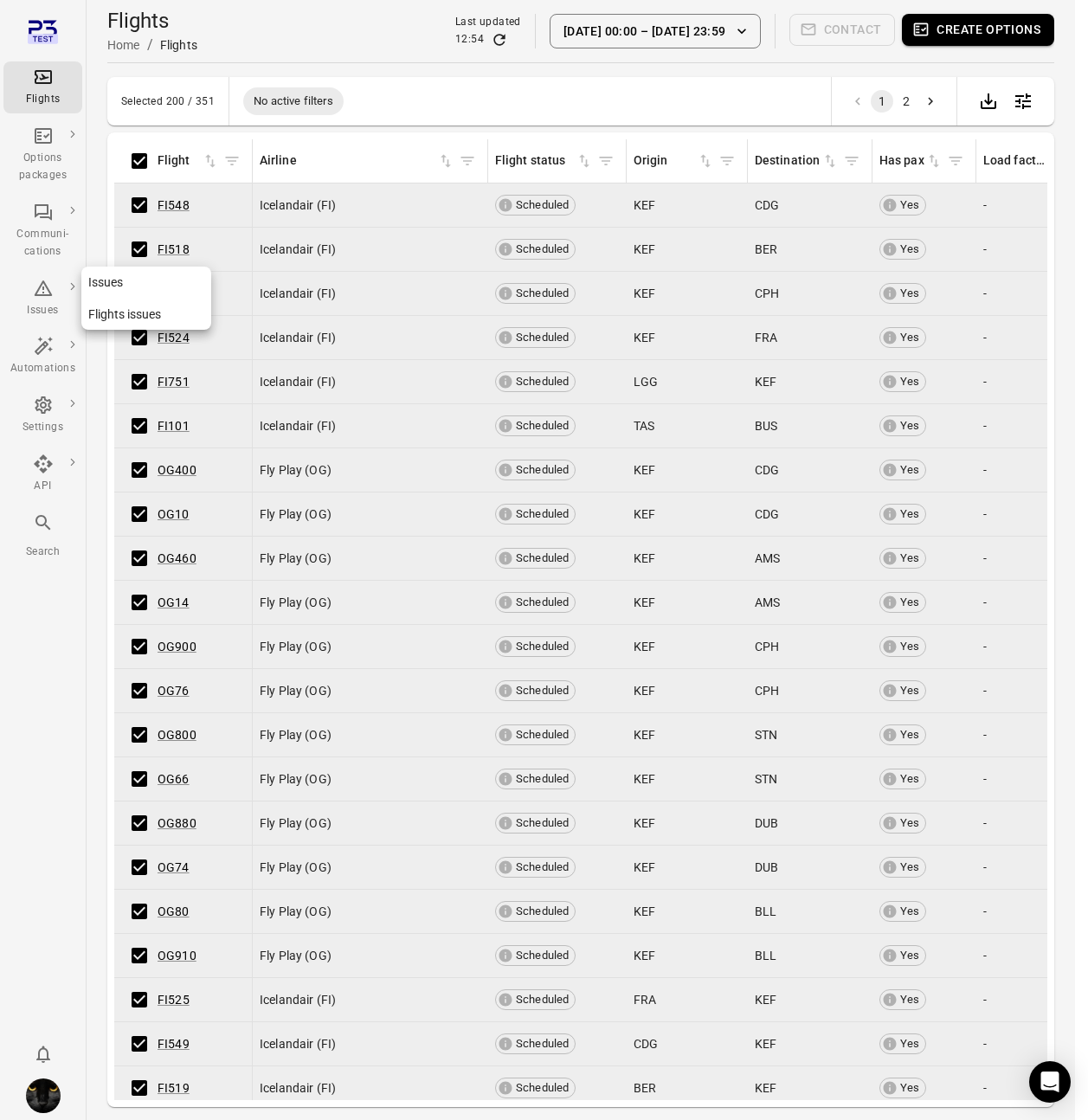
click at [44, 309] on div "Issues" at bounding box center [43, 311] width 65 height 18
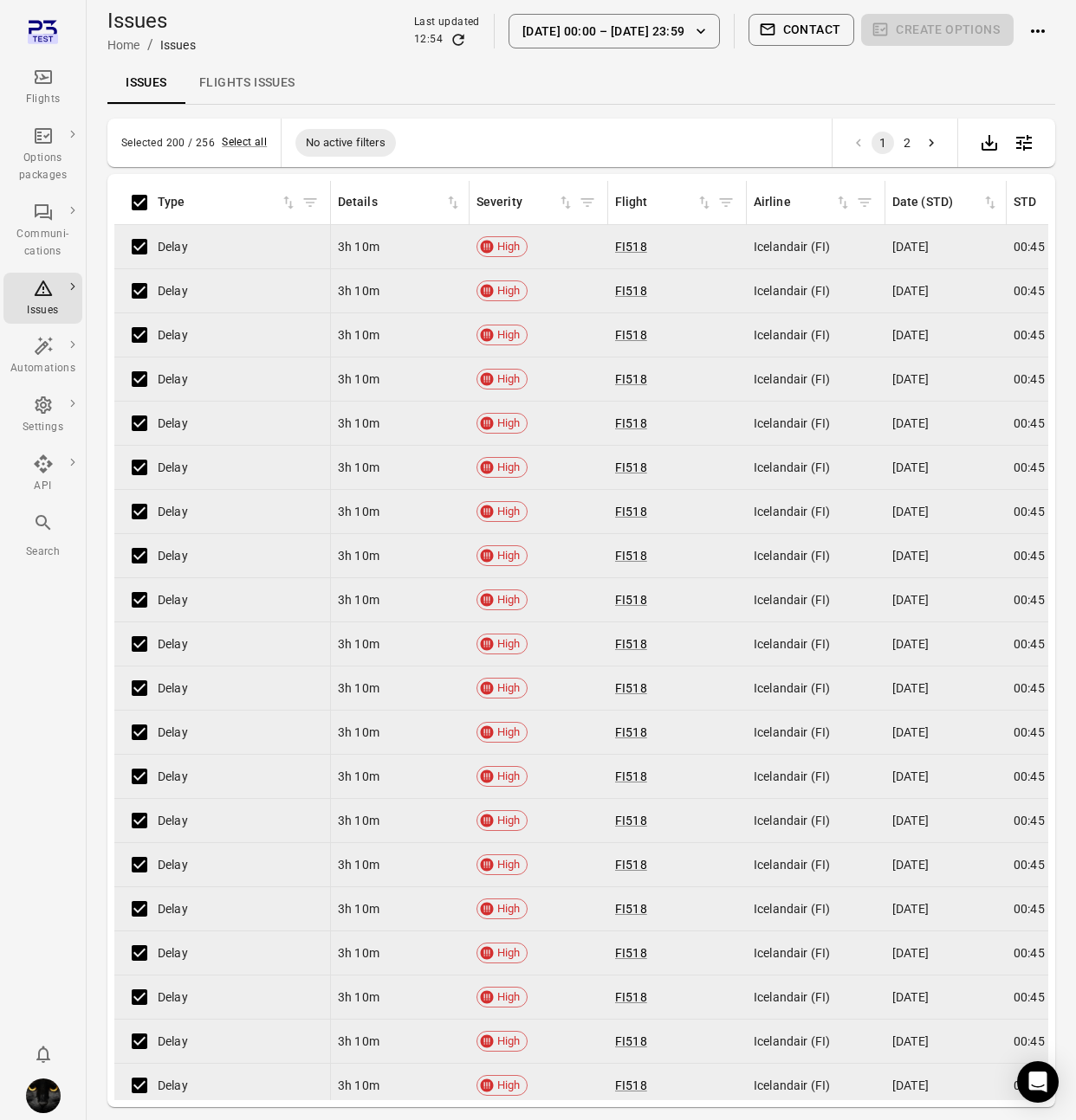
click at [45, 81] on icon "Main navigation" at bounding box center [43, 76] width 21 height 21
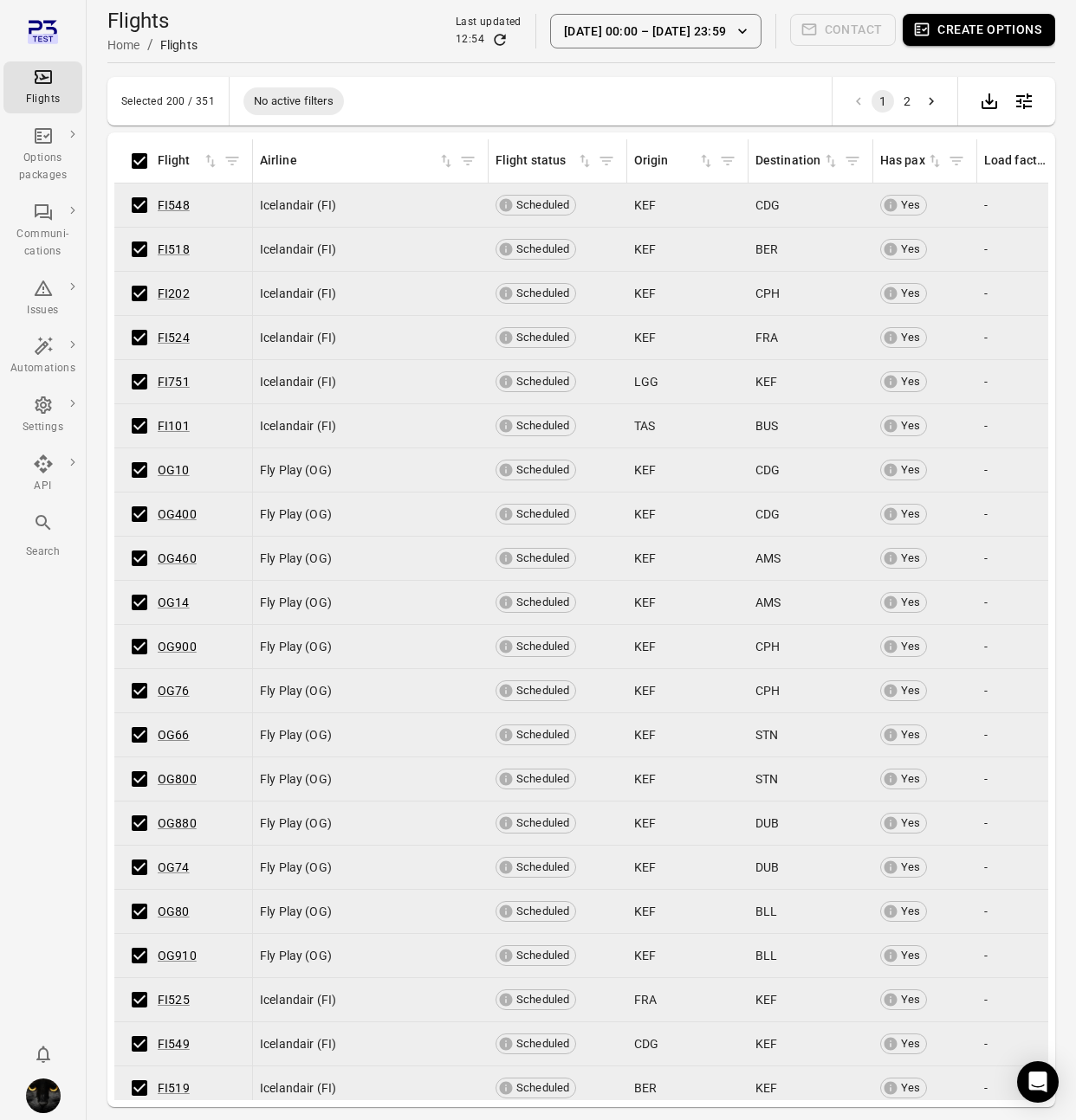
click at [960, 25] on button "Create options" at bounding box center [978, 30] width 152 height 32
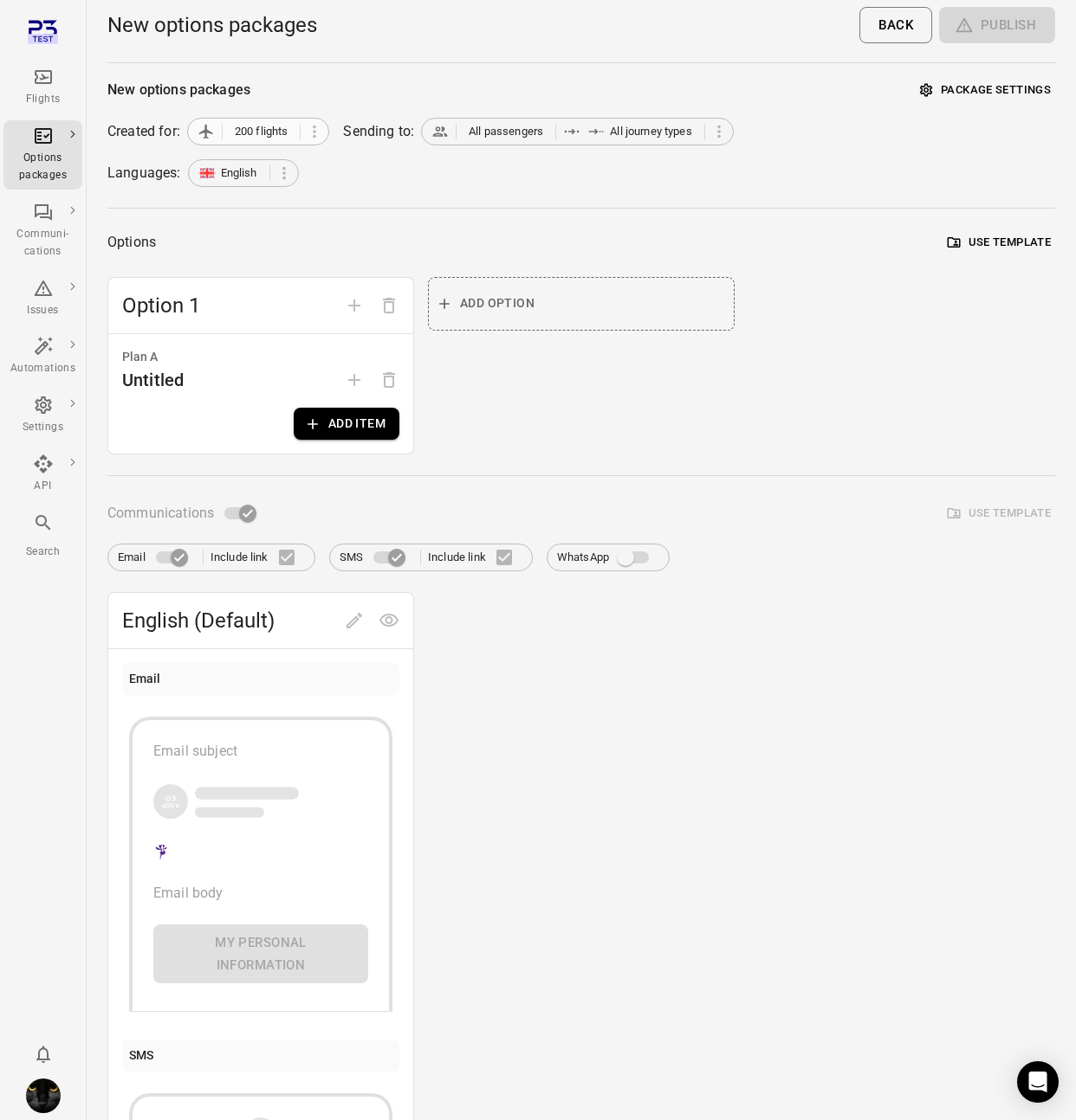
click at [231, 129] on span "200 flights" at bounding box center [261, 131] width 64 height 18
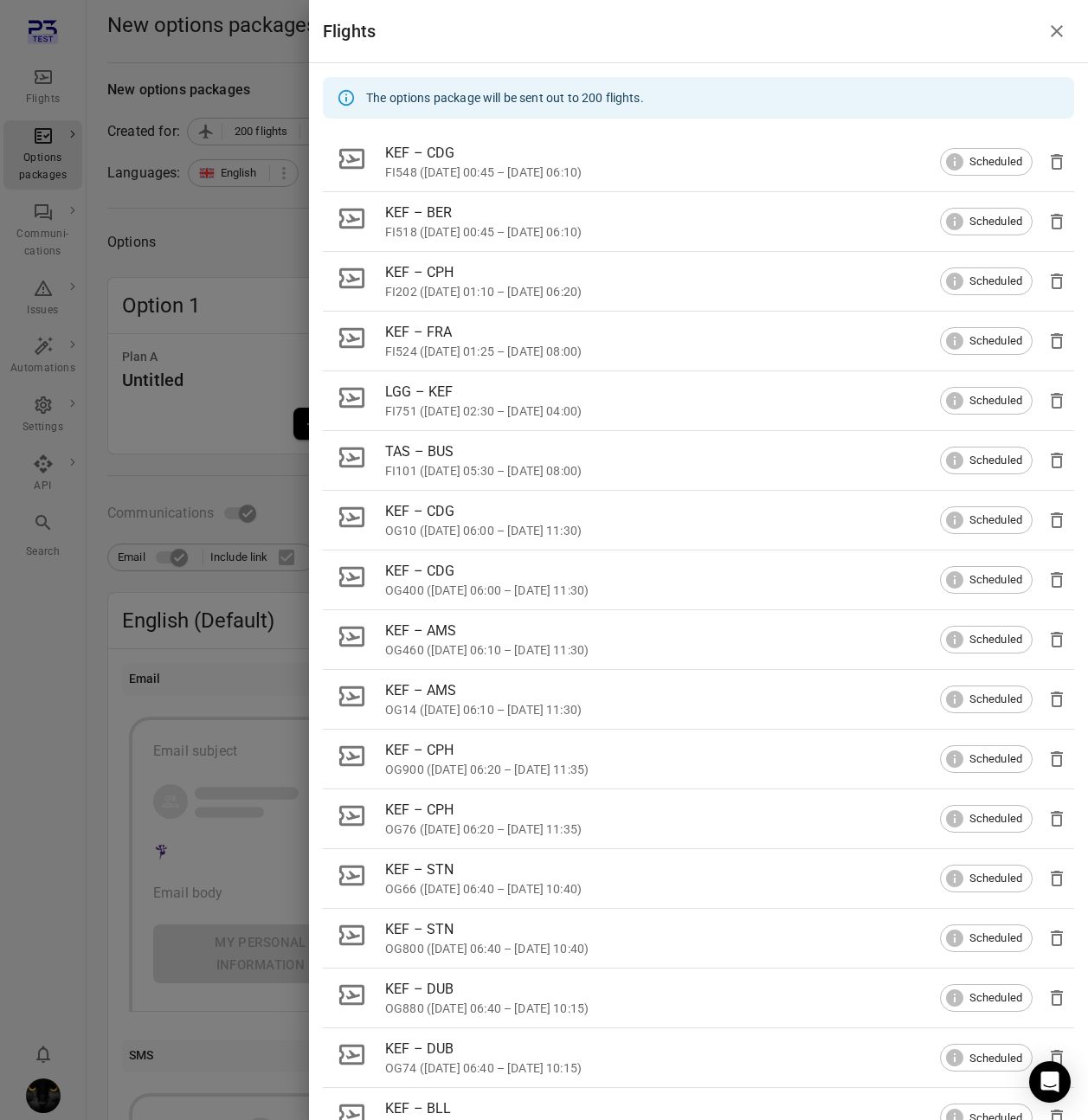
click at [238, 227] on div at bounding box center [544, 560] width 1088 height 1120
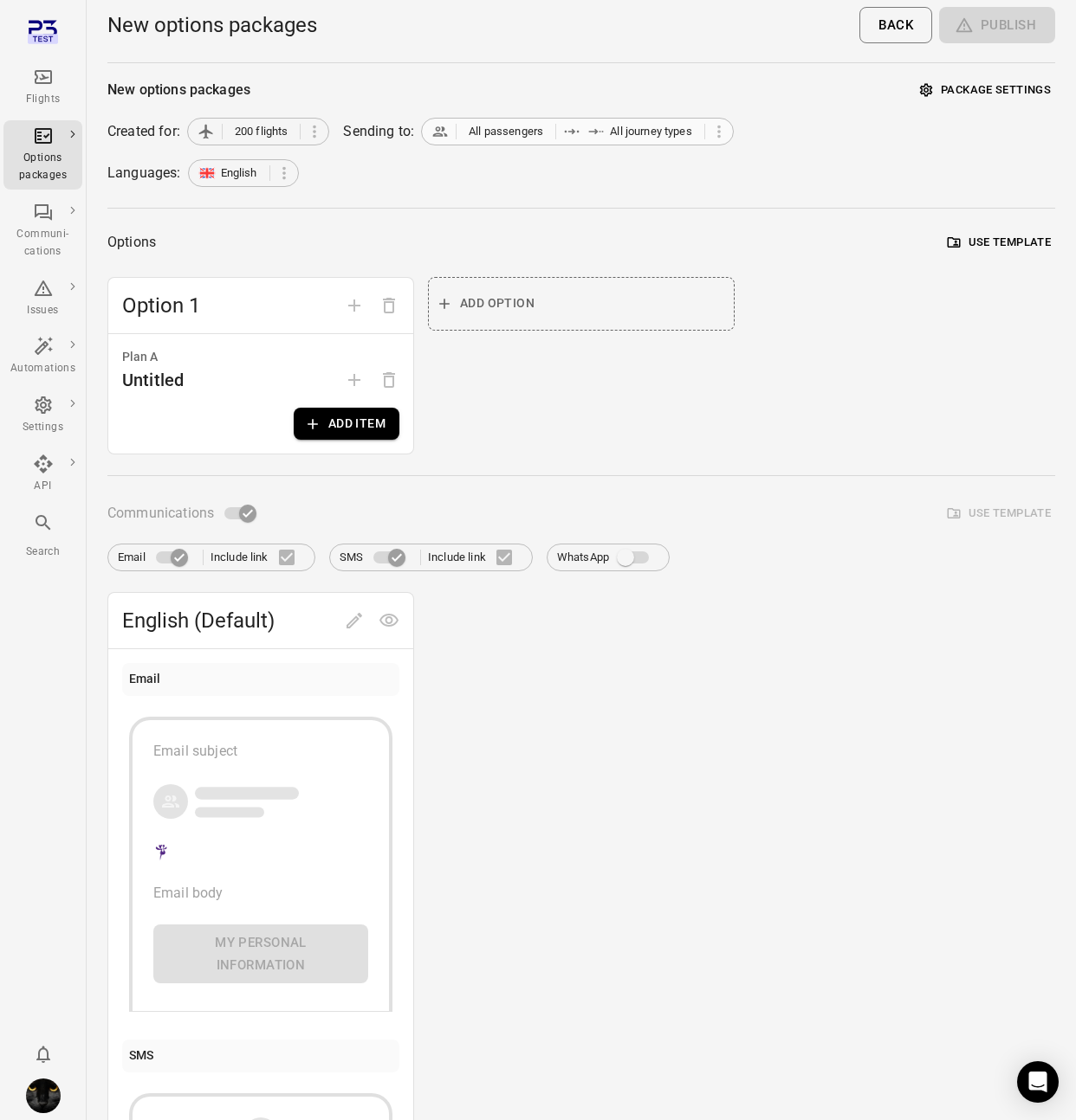
click at [504, 124] on span "All passengers" at bounding box center [505, 131] width 74 height 18
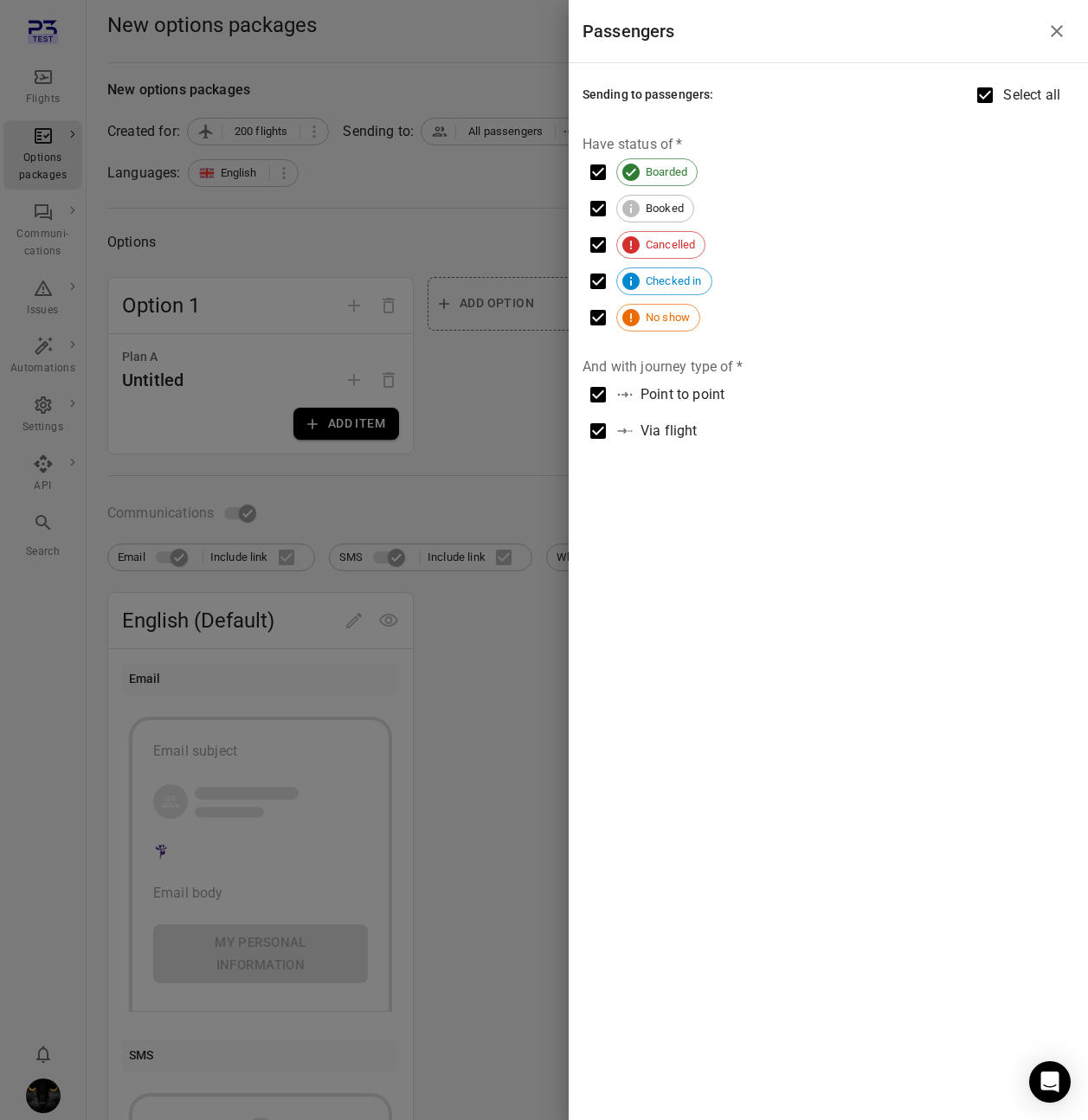
click at [419, 216] on div at bounding box center [544, 560] width 1088 height 1120
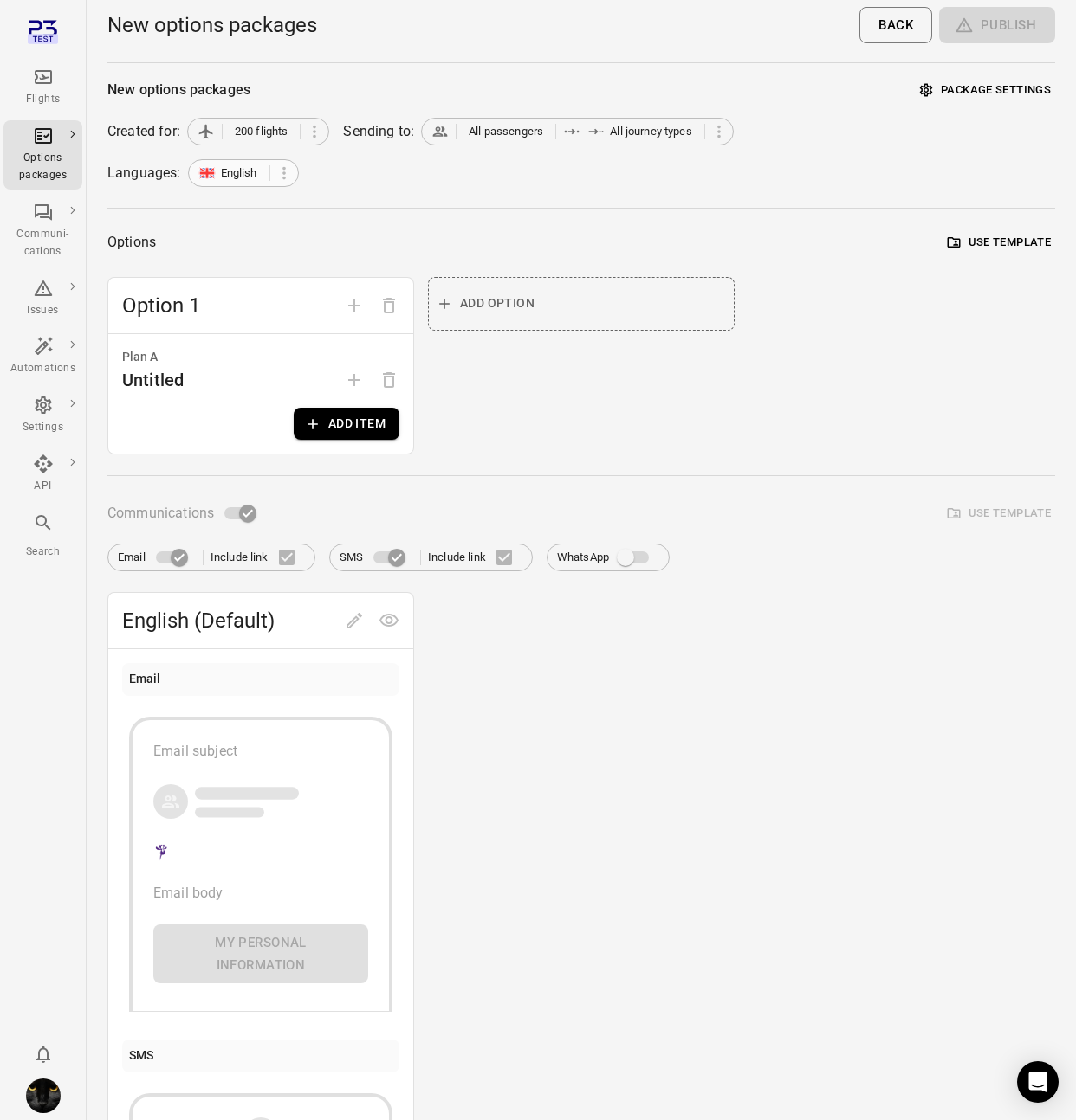
click at [246, 167] on span "English" at bounding box center [238, 173] width 37 height 18
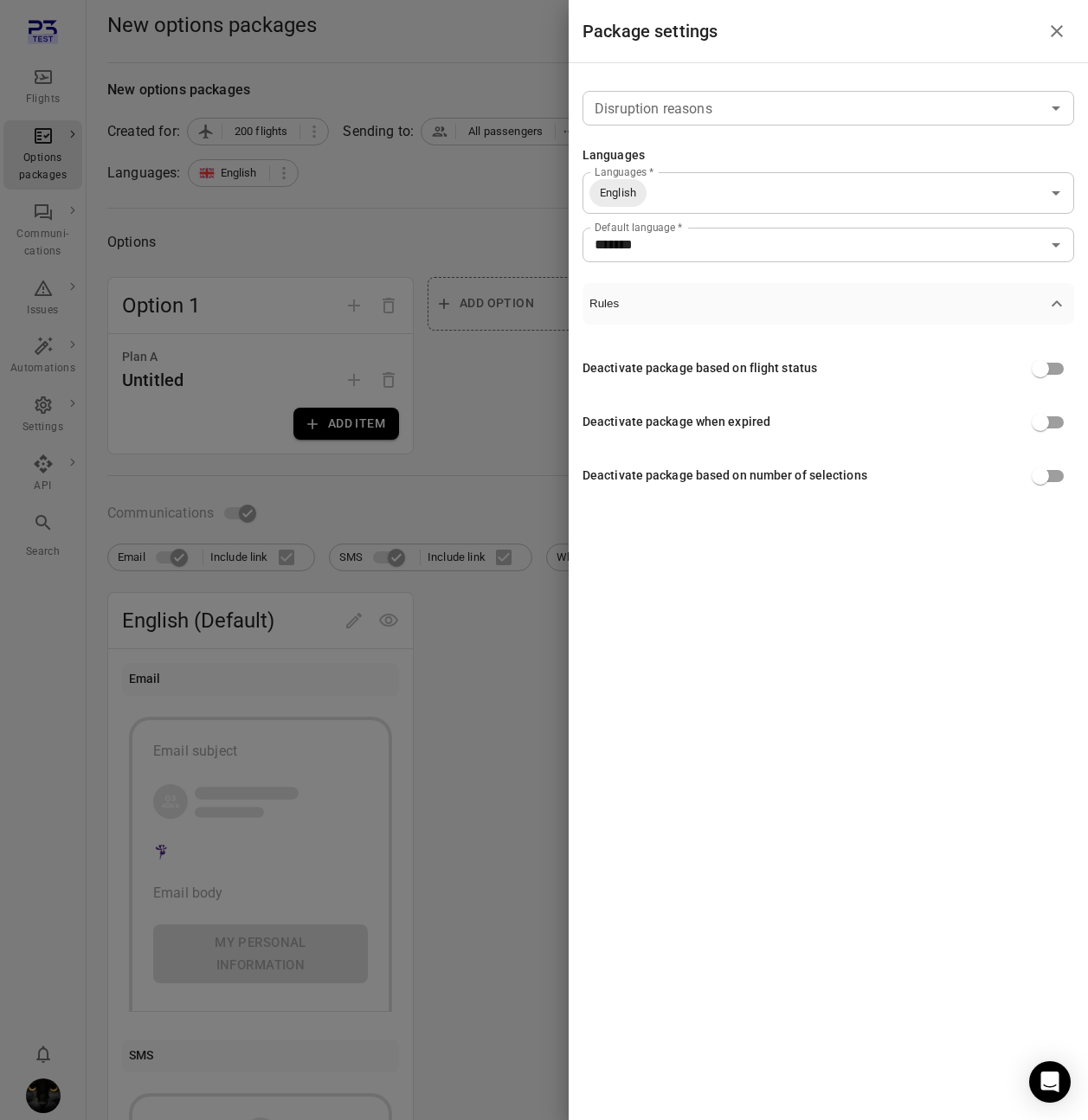
click at [260, 217] on div at bounding box center [544, 560] width 1088 height 1120
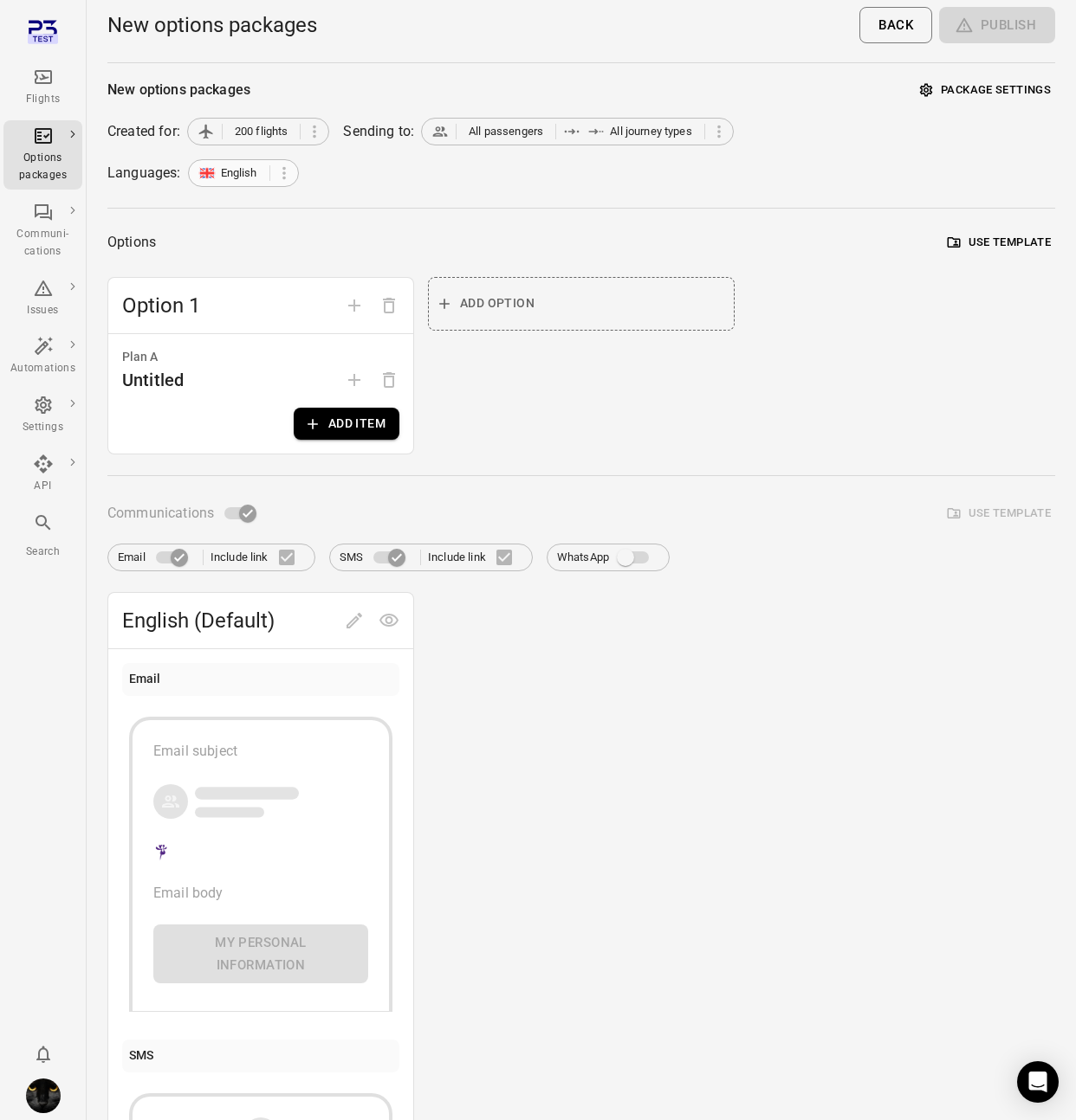
click at [249, 166] on span "English" at bounding box center [238, 173] width 37 height 18
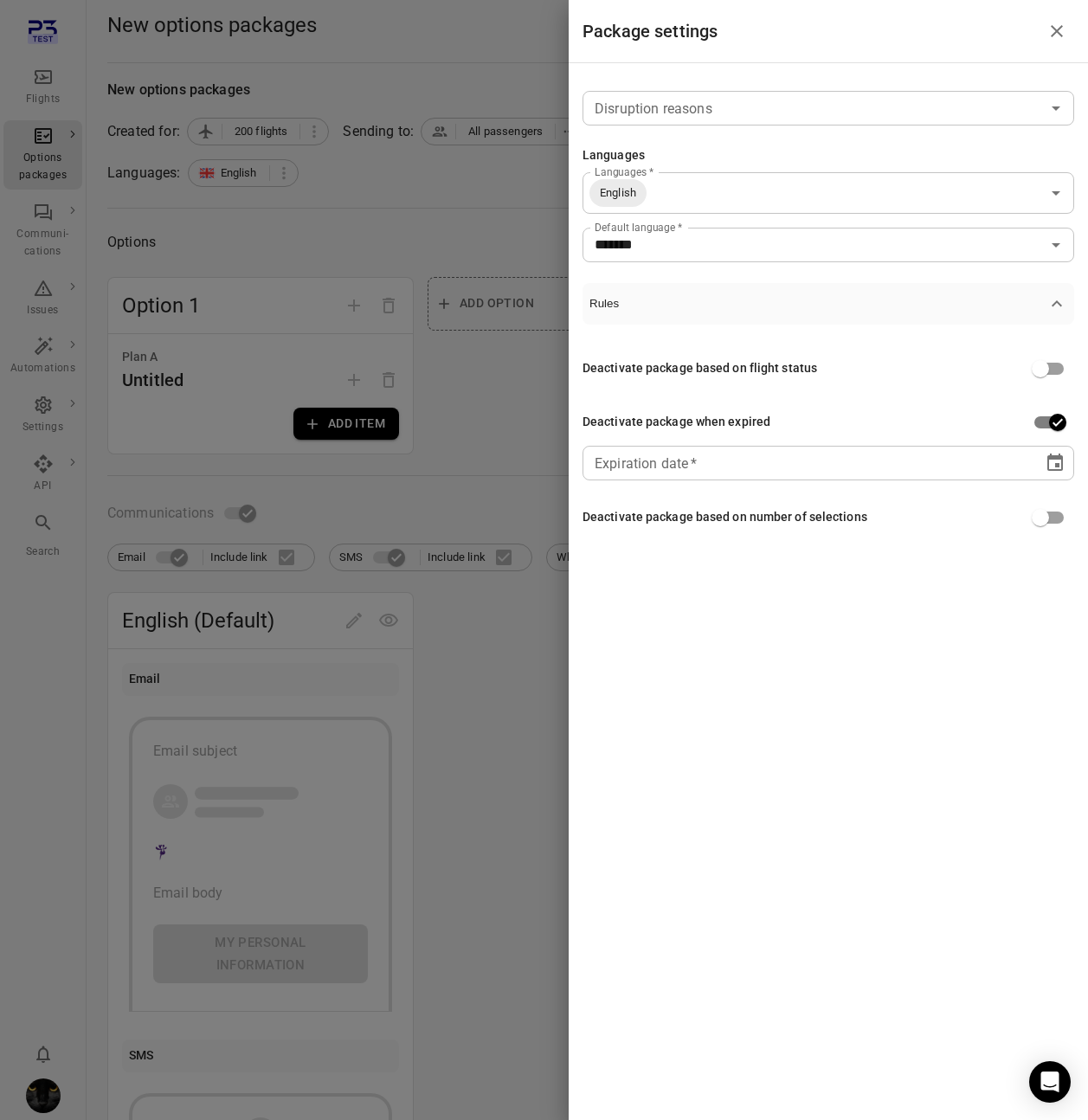
click at [1019, 463] on div "** **** **** ** * **" at bounding box center [812, 463] width 436 height 35
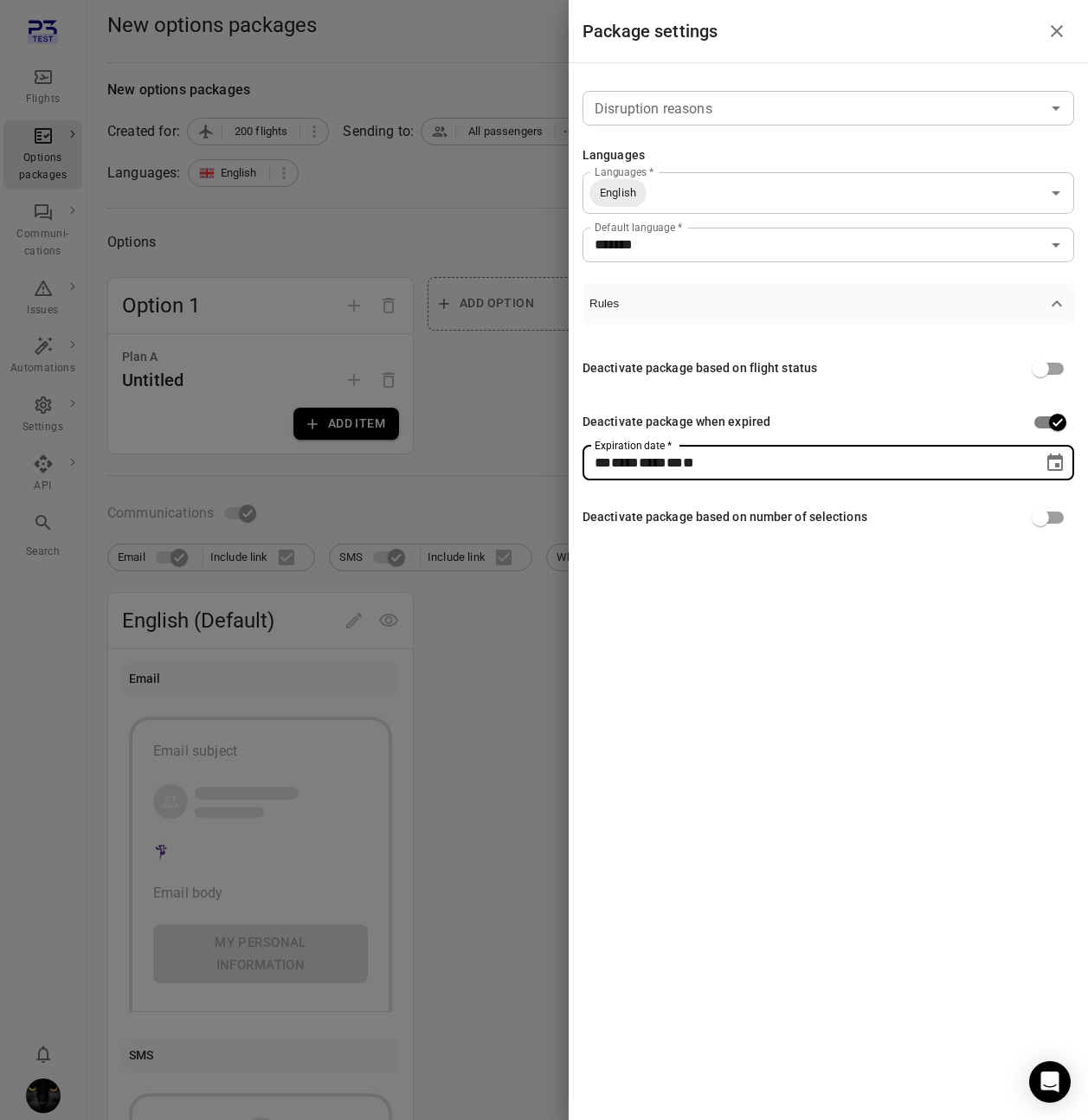
click at [933, 621] on div "Package settings Disruption reasons Disruption reasons Languages Languages   * …" at bounding box center [827, 560] width 519 height 1120
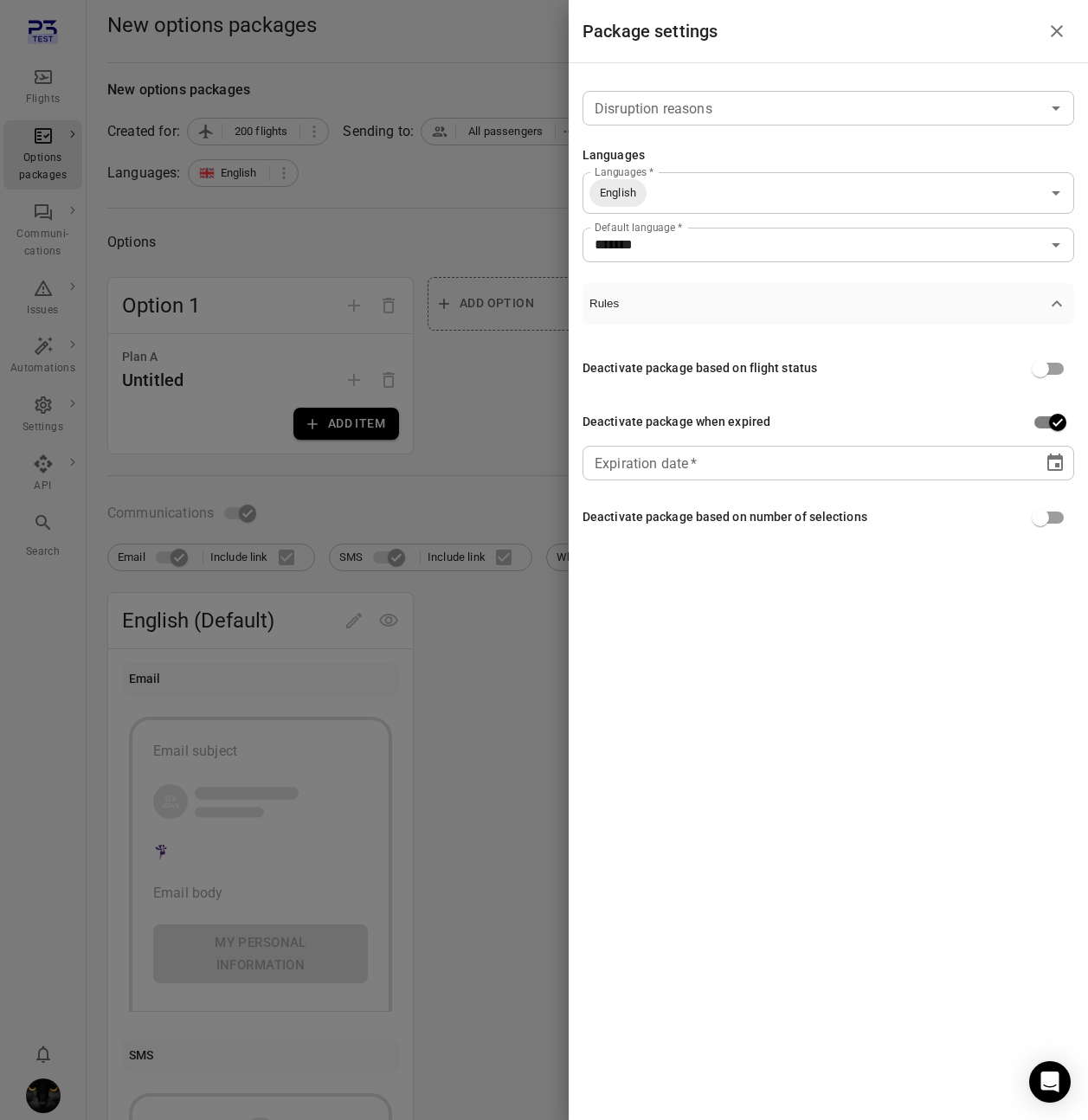
click at [514, 383] on div at bounding box center [544, 560] width 1088 height 1120
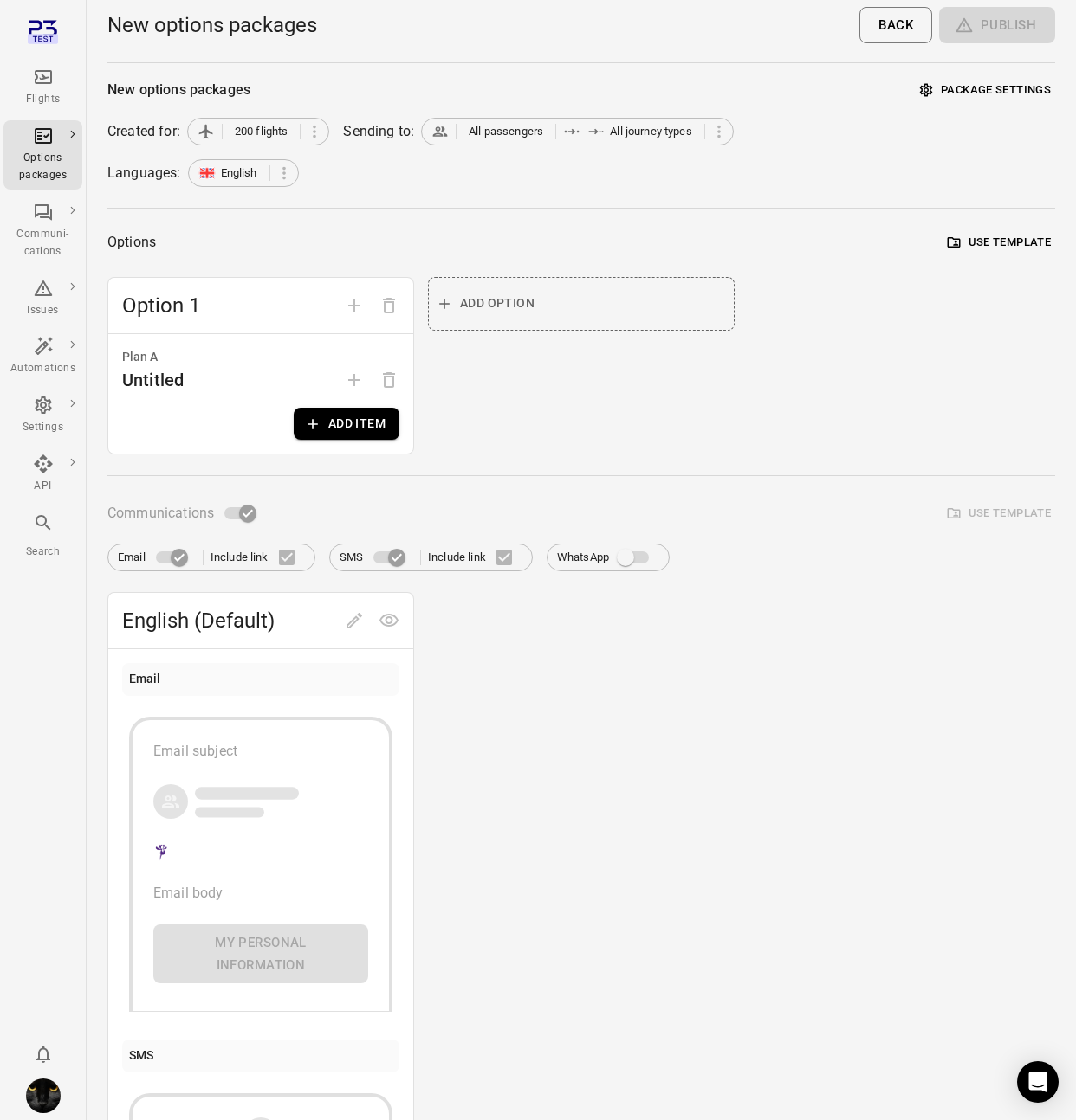
click at [1008, 94] on button "Package settings" at bounding box center [985, 90] width 139 height 27
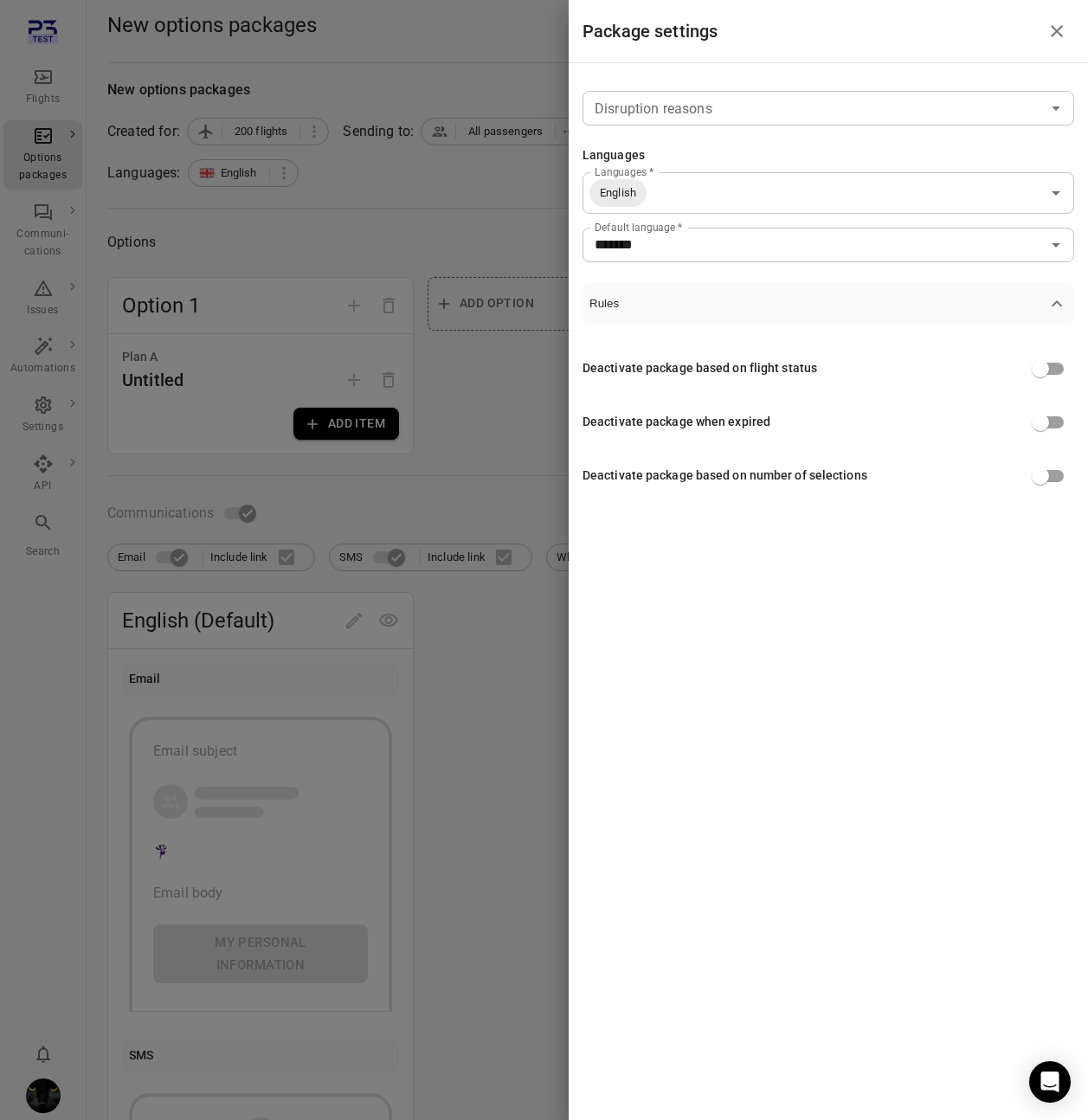
click at [514, 395] on div at bounding box center [544, 560] width 1088 height 1120
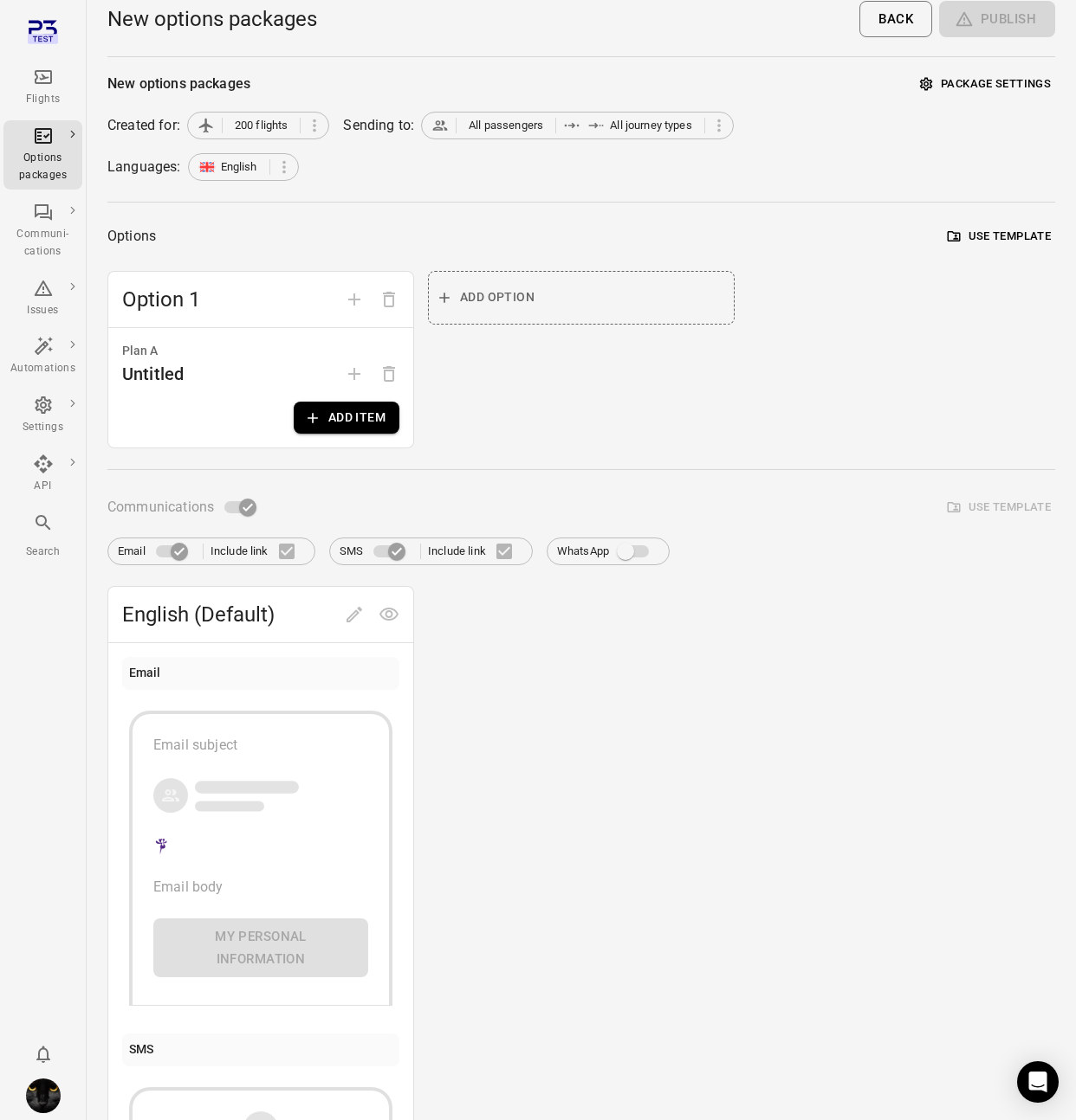
scroll to position [8, 0]
click at [372, 402] on button "Add item" at bounding box center [346, 416] width 106 height 32
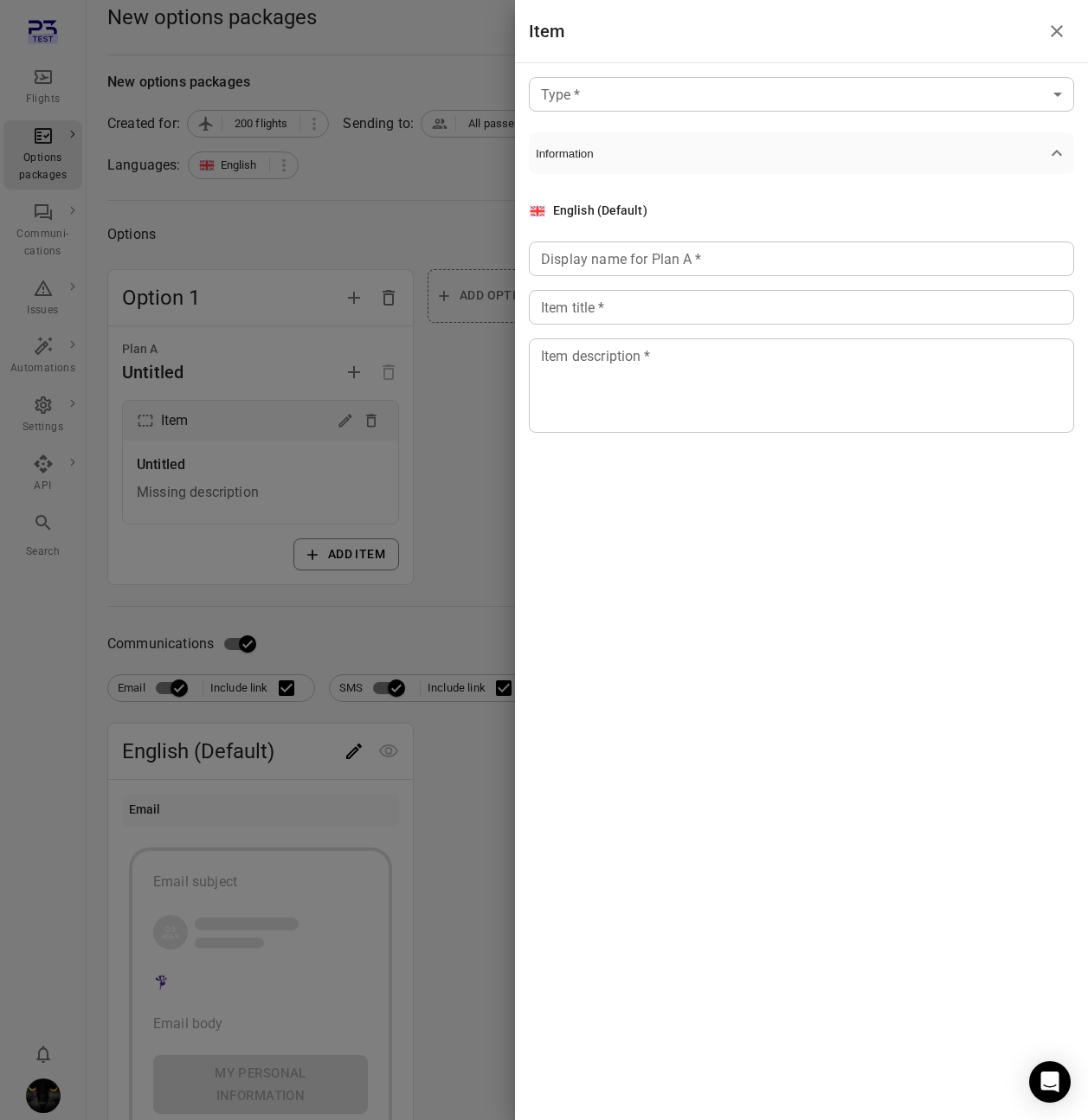
click at [755, 95] on body "Flights Options packages Communi-cations Issues Automations Settings API Search…" at bounding box center [544, 768] width 1088 height 1552
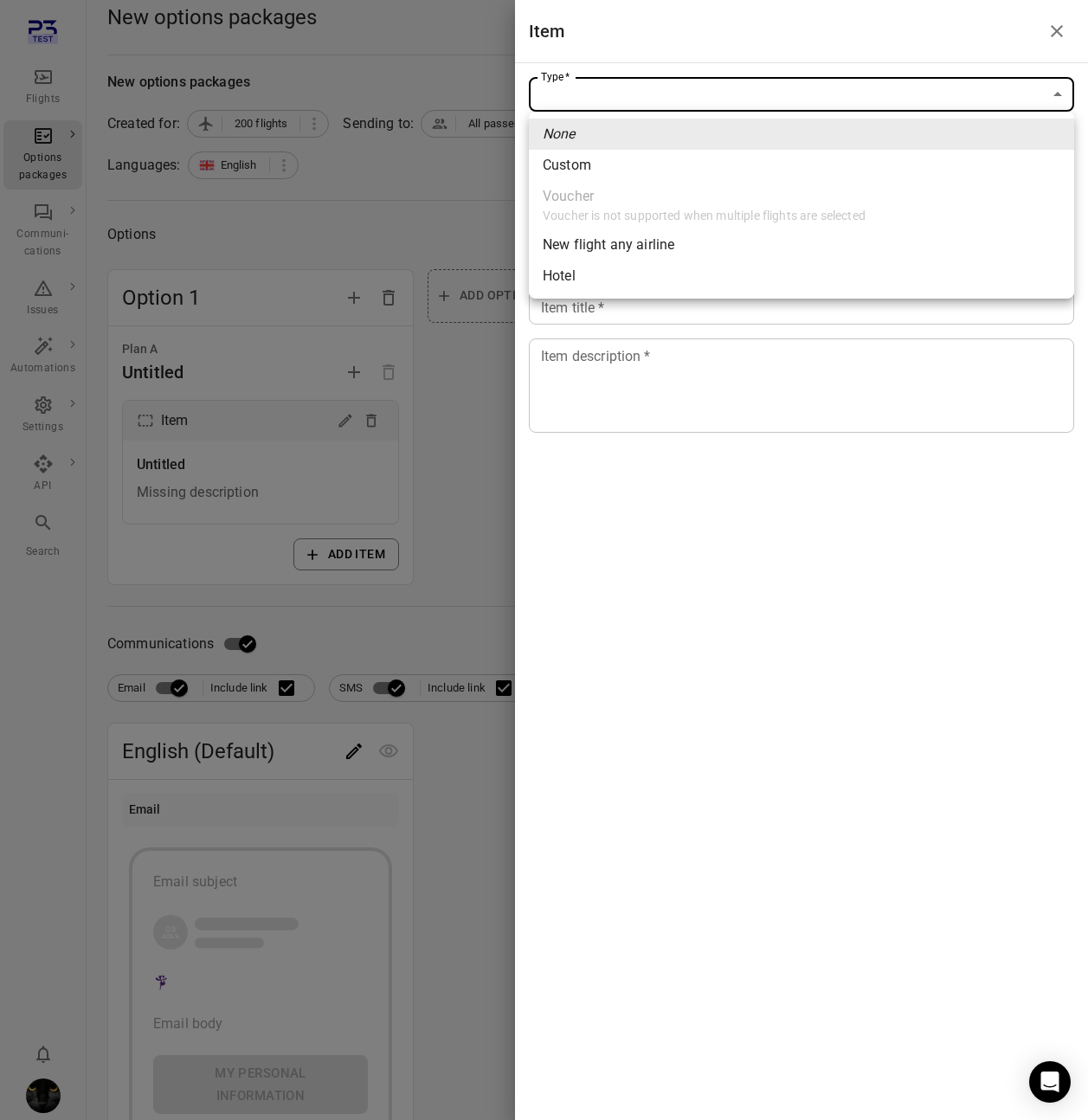
click at [635, 174] on span "Custom" at bounding box center [801, 165] width 518 height 21
type input "******"
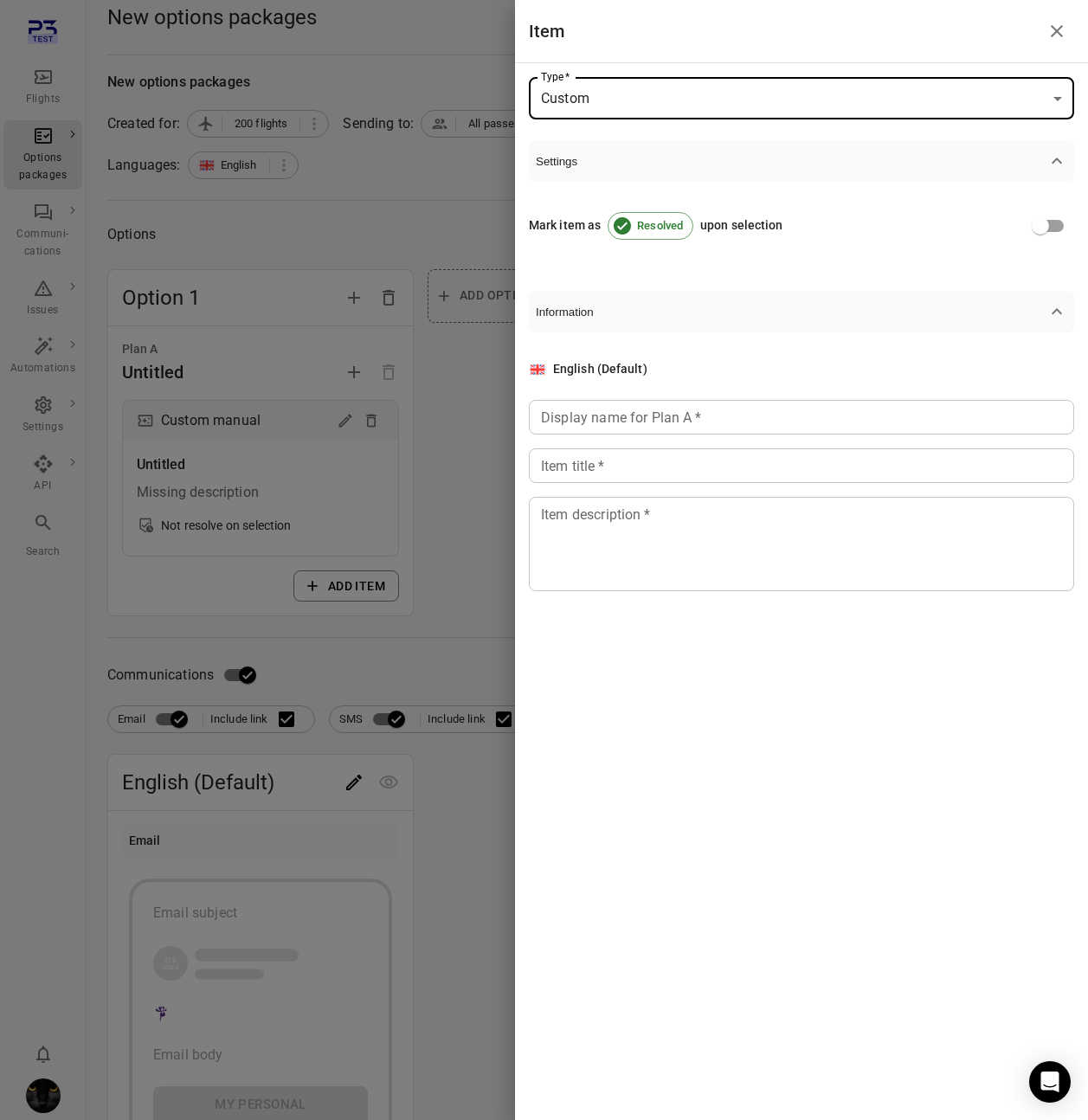
click at [592, 420] on div "Display name for Plan A   * Display name for Plan A   *" at bounding box center [801, 417] width 545 height 35
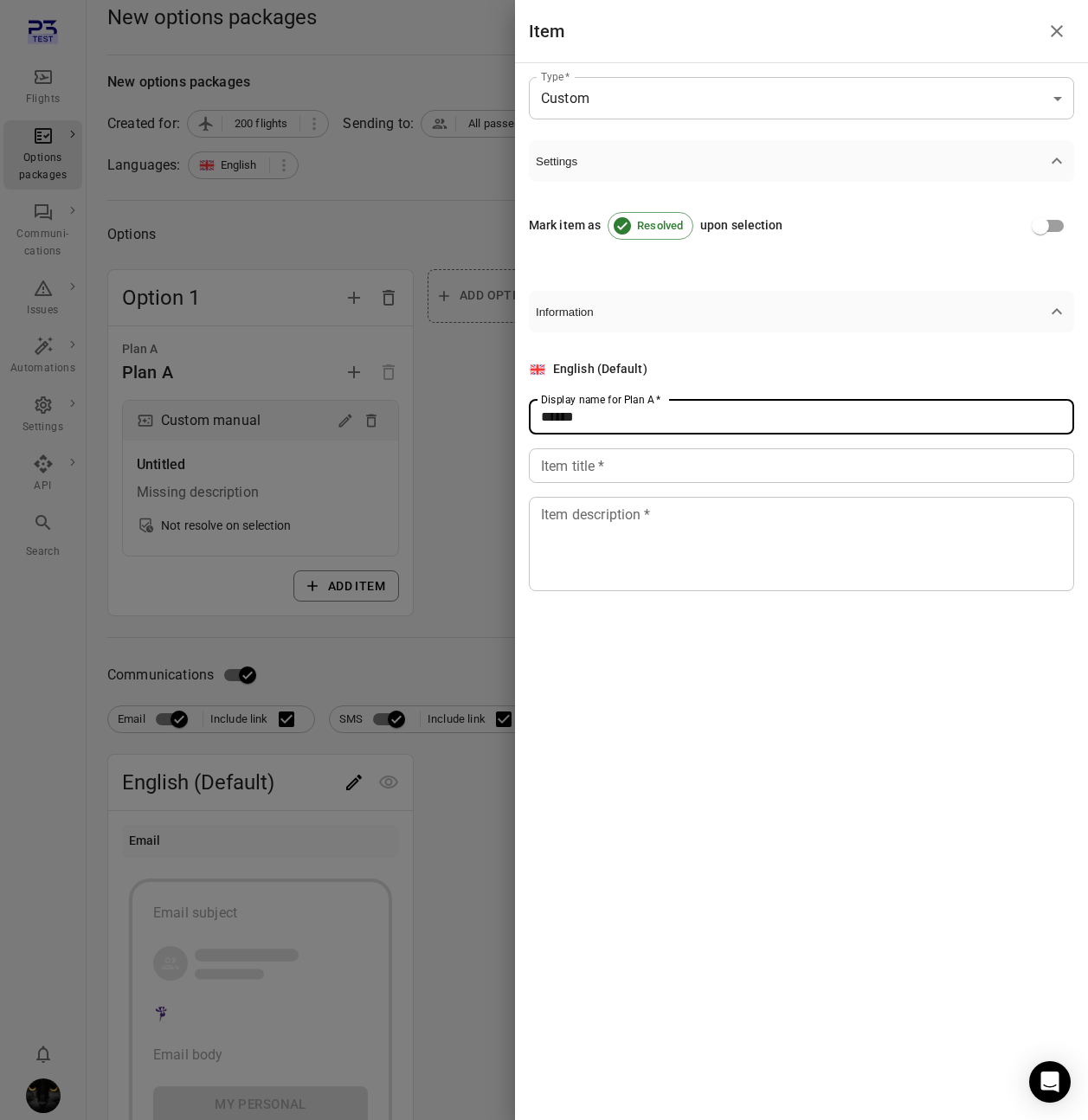
type input "******"
click at [580, 449] on div "Item title   * Item title   *" at bounding box center [801, 466] width 545 height 35
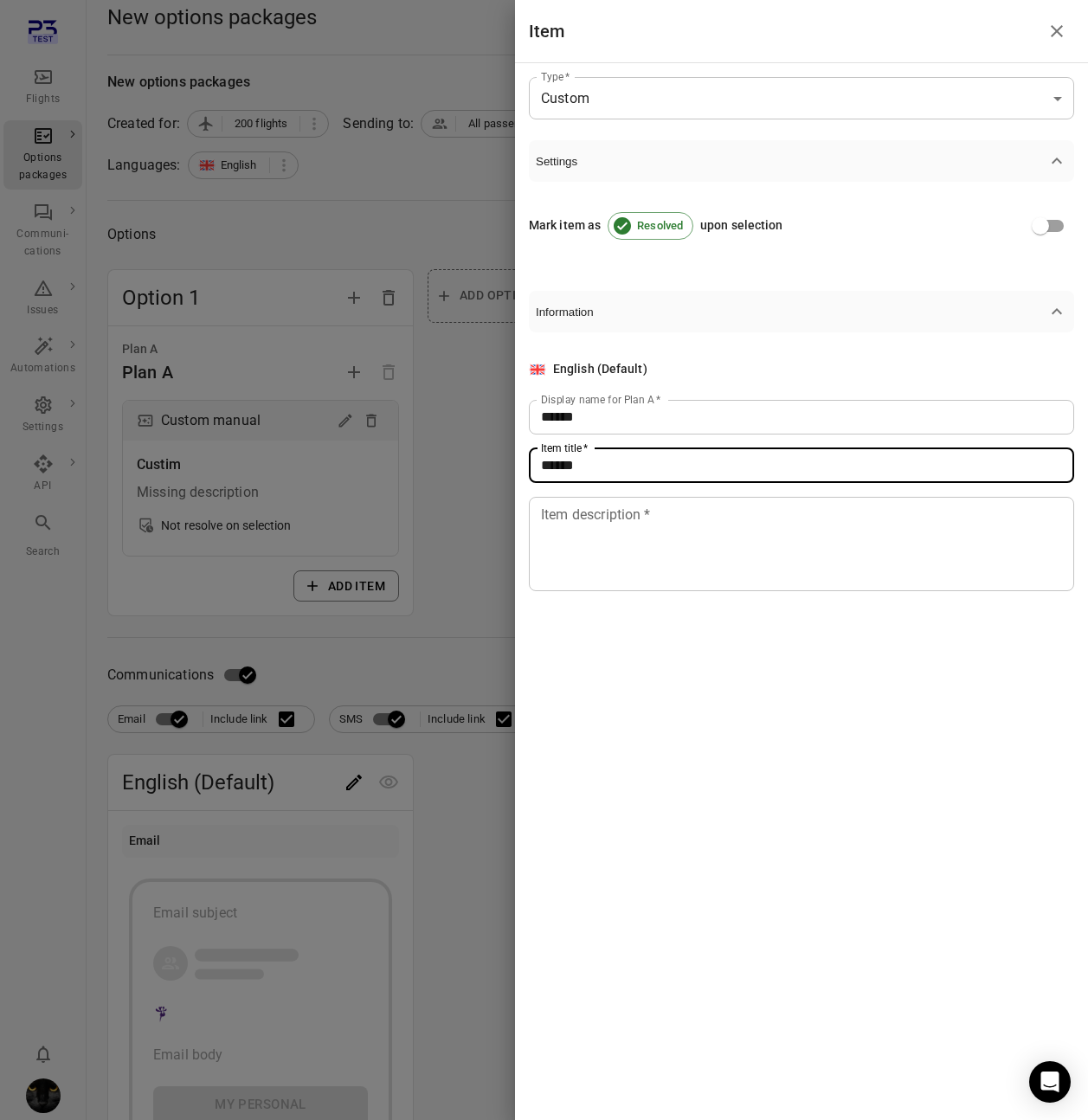
click at [589, 548] on textarea "Item description   *" at bounding box center [800, 544] width 521 height 80
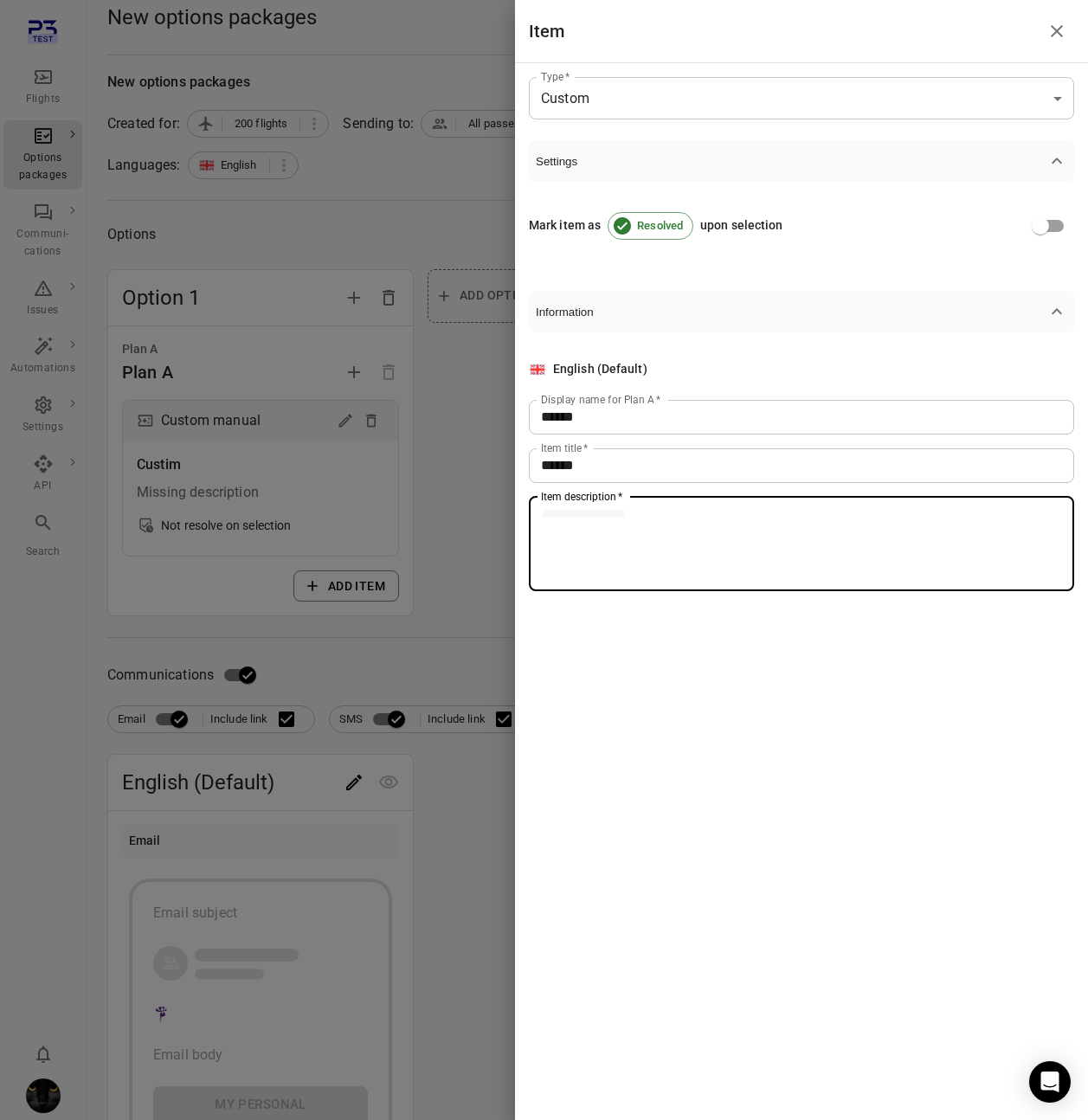
click at [647, 473] on input "******" at bounding box center [801, 466] width 545 height 35
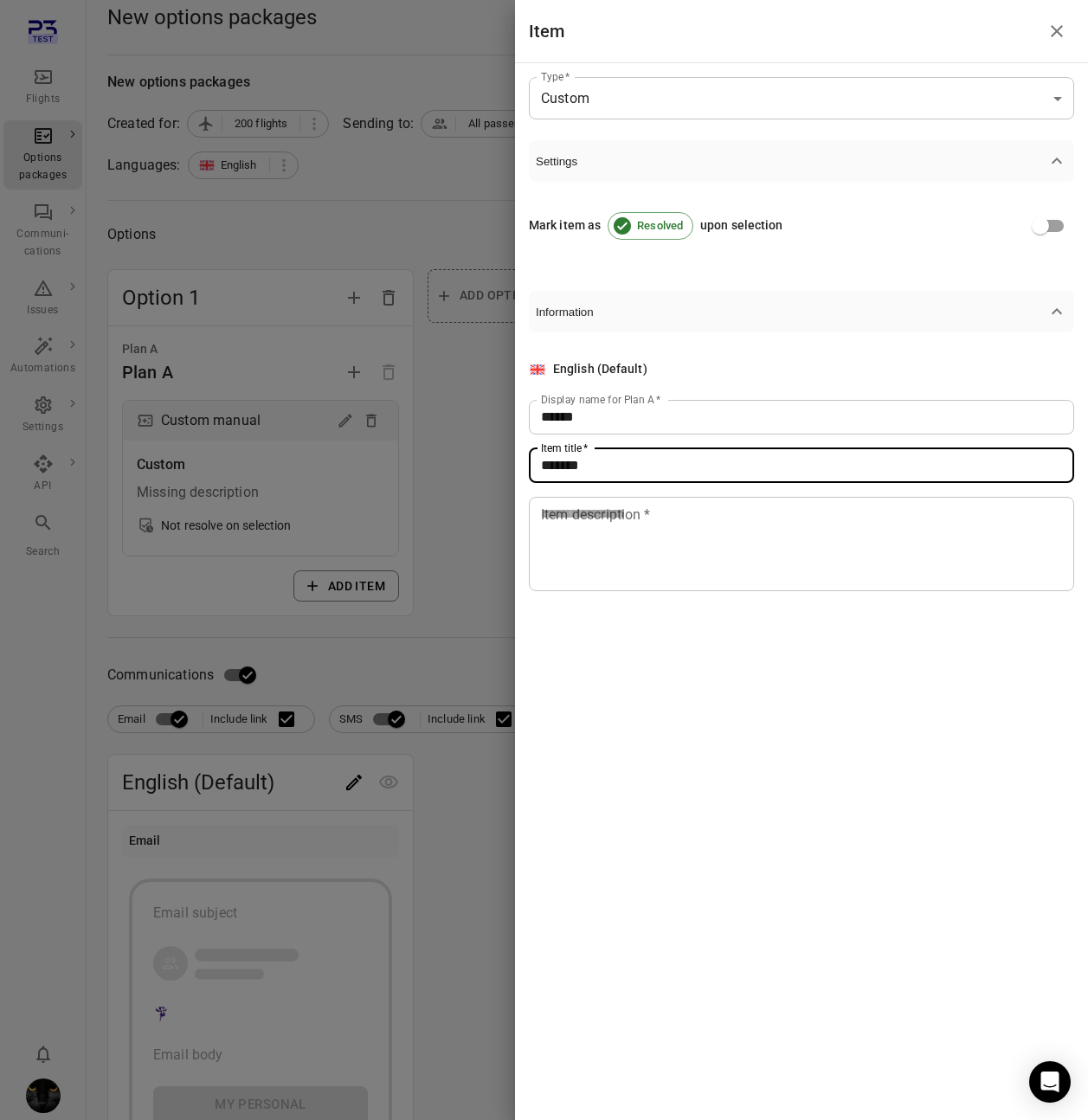
type input "******"
click at [634, 554] on textarea "Item description   *" at bounding box center [800, 544] width 521 height 80
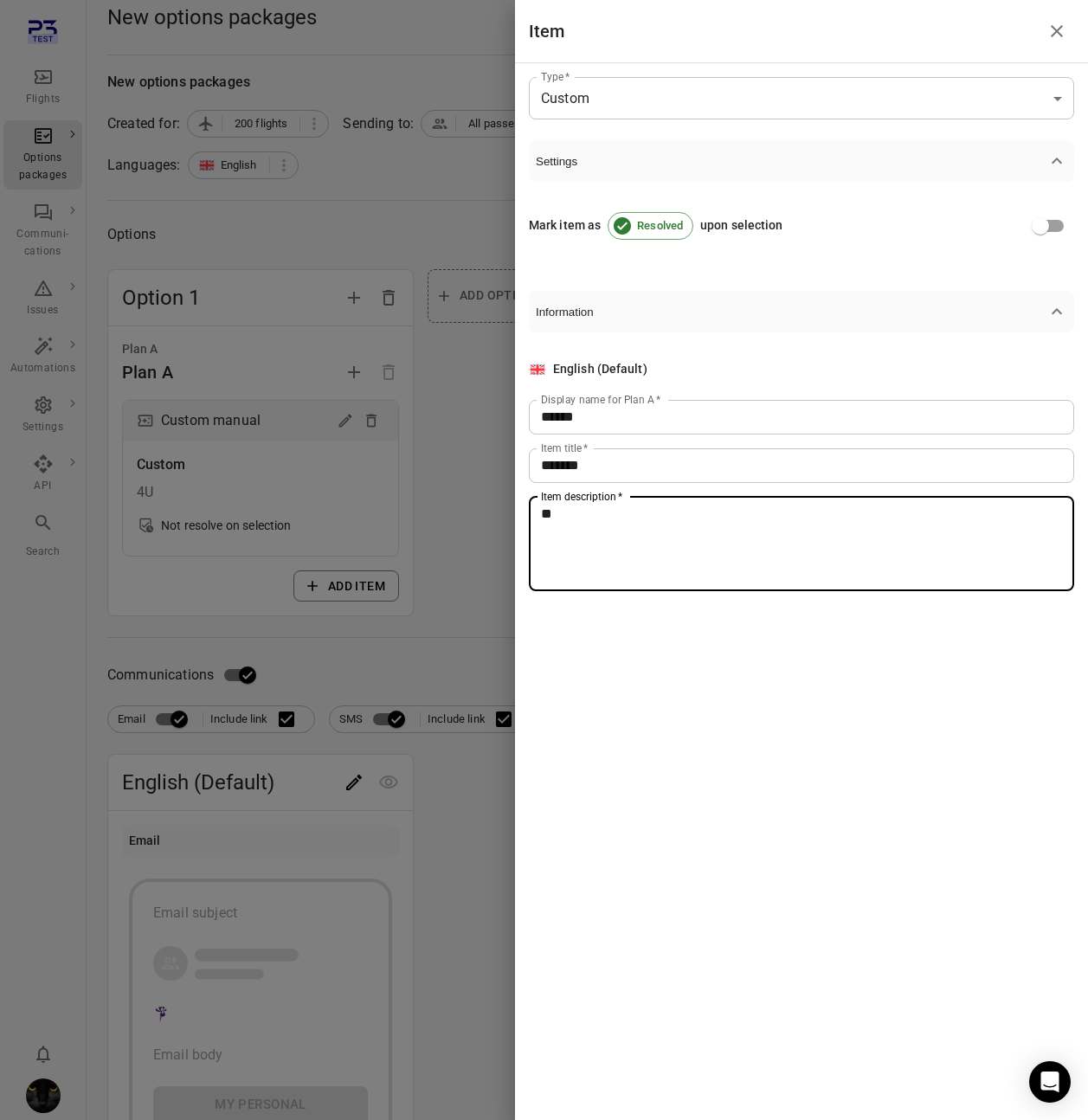
type textarea "**"
click at [460, 494] on div at bounding box center [544, 560] width 1088 height 1120
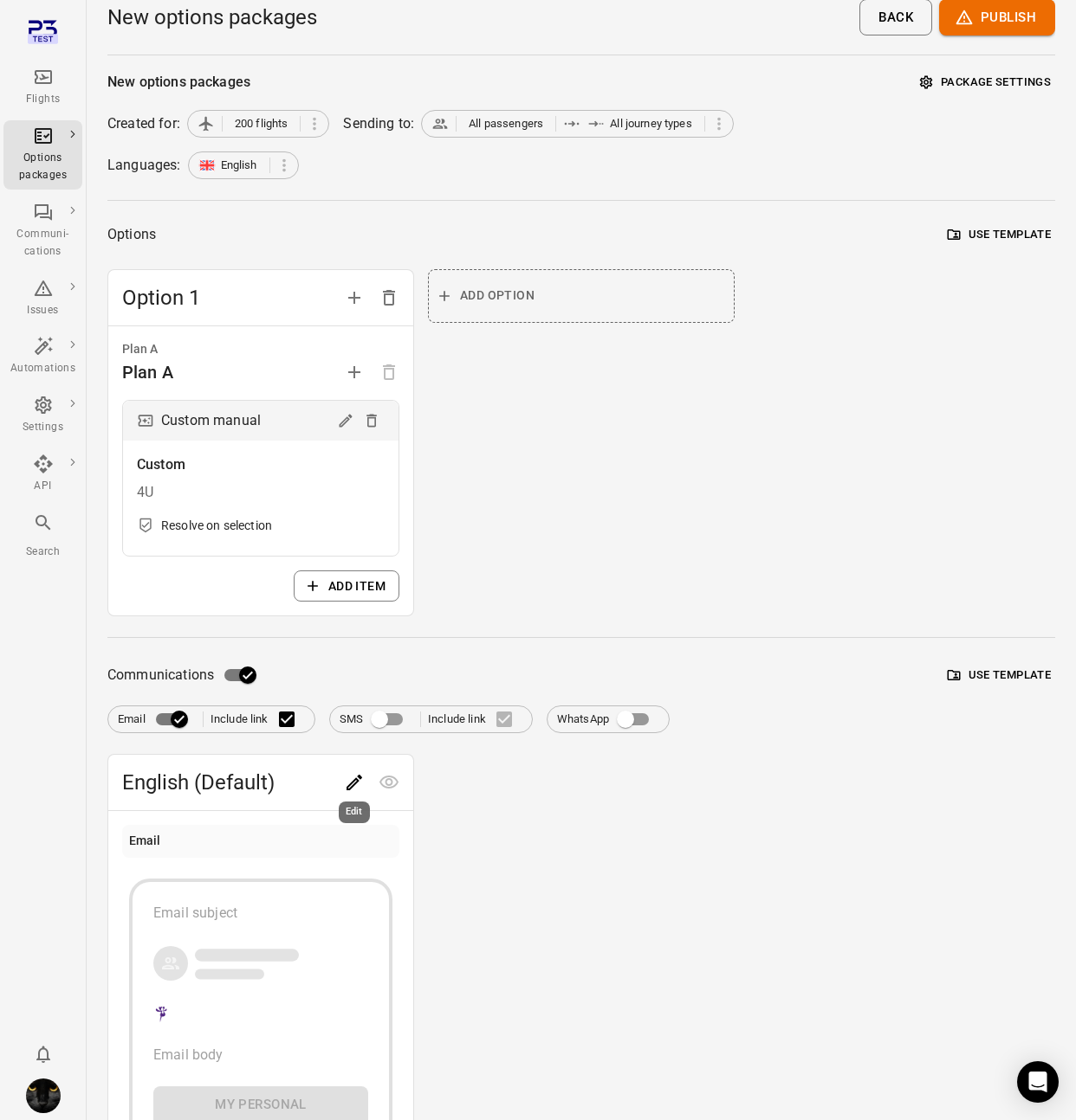
click at [352, 782] on icon "Edit" at bounding box center [354, 783] width 16 height 16
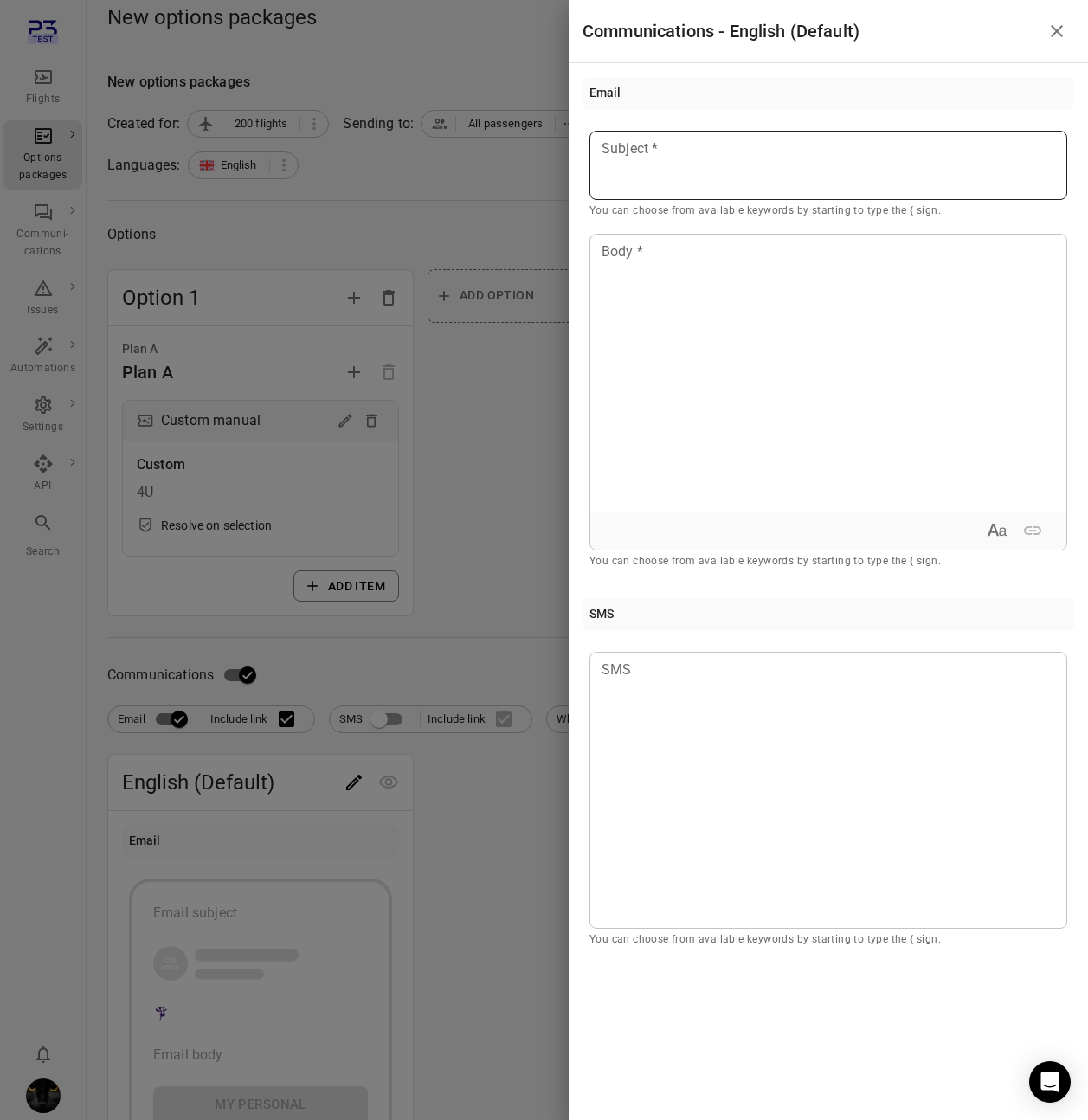
click at [667, 160] on div at bounding box center [827, 165] width 477 height 69
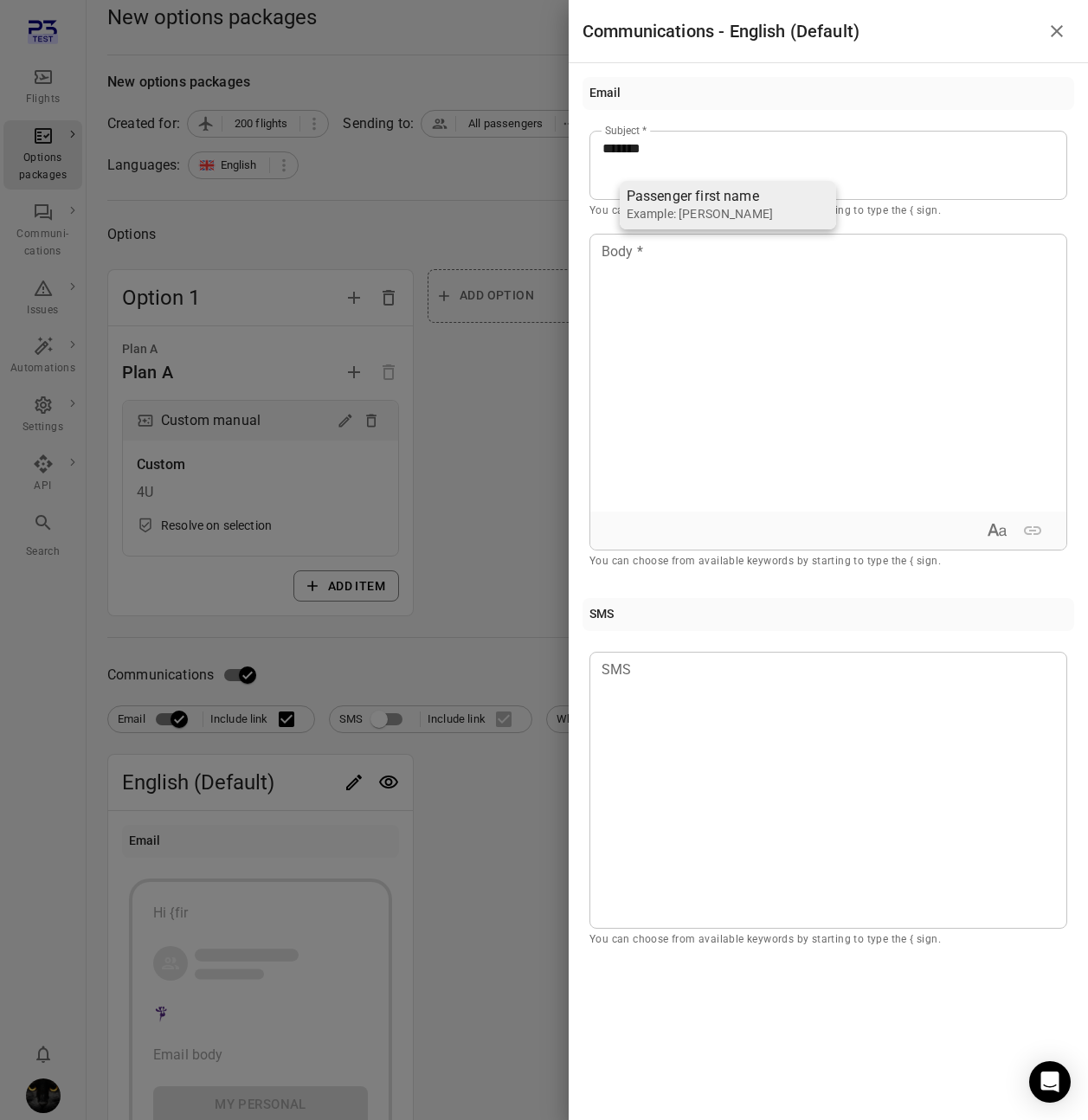
click at [709, 201] on div "Passenger first name" at bounding box center [700, 197] width 146 height 18
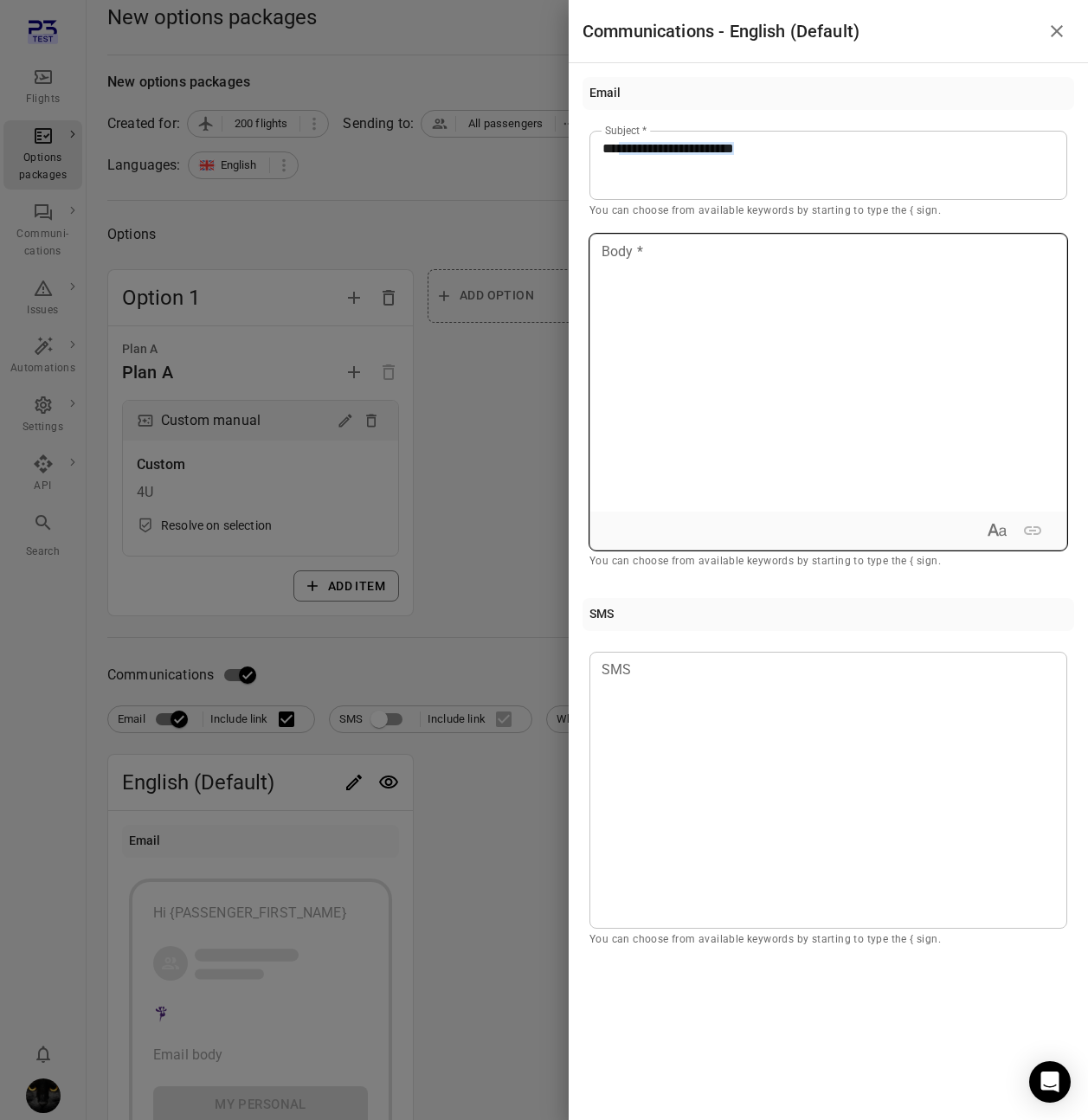
click at [686, 315] on div at bounding box center [828, 373] width 476 height 277
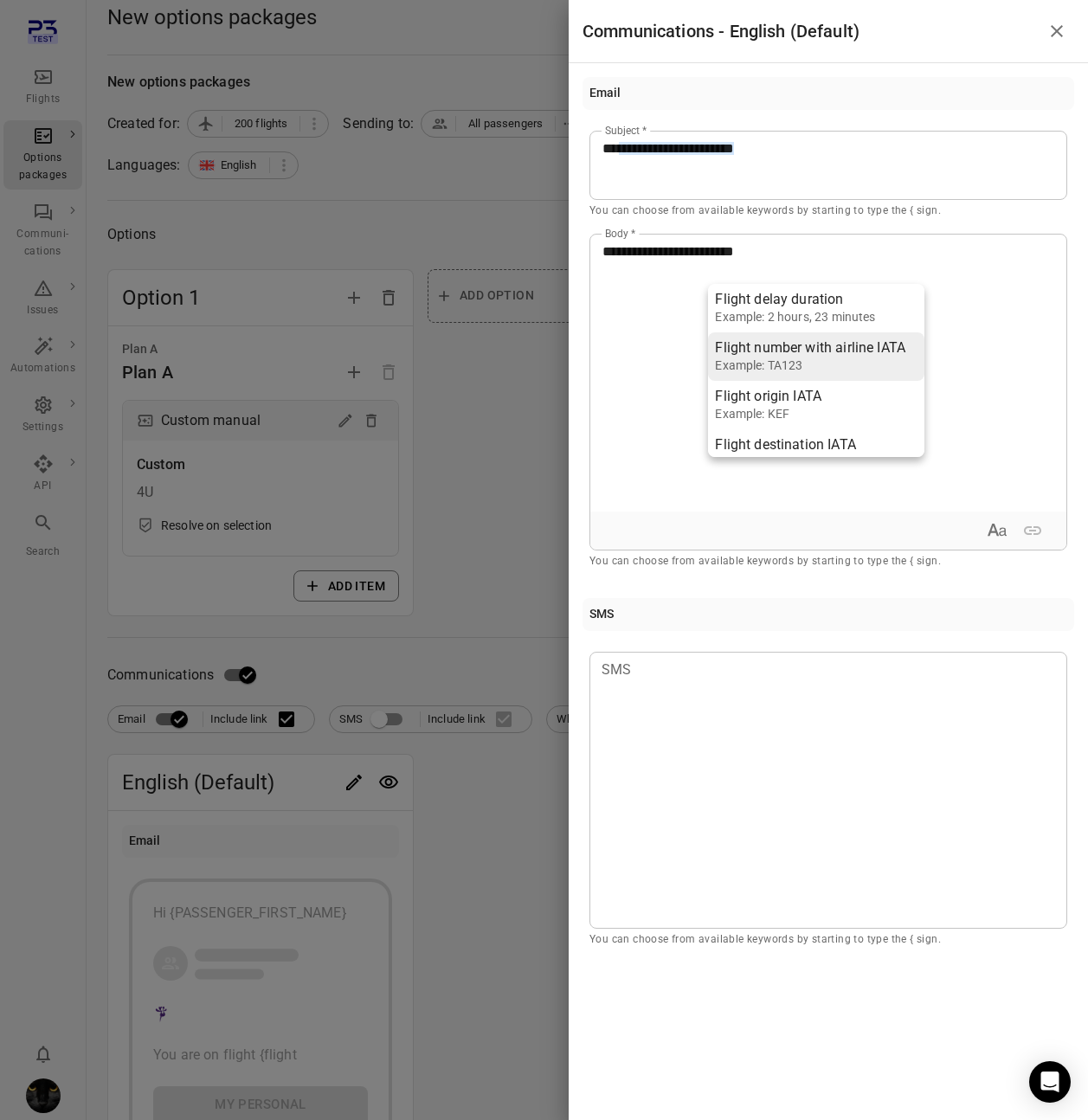
click at [803, 352] on div "Flight number with airline IATA" at bounding box center [809, 348] width 191 height 18
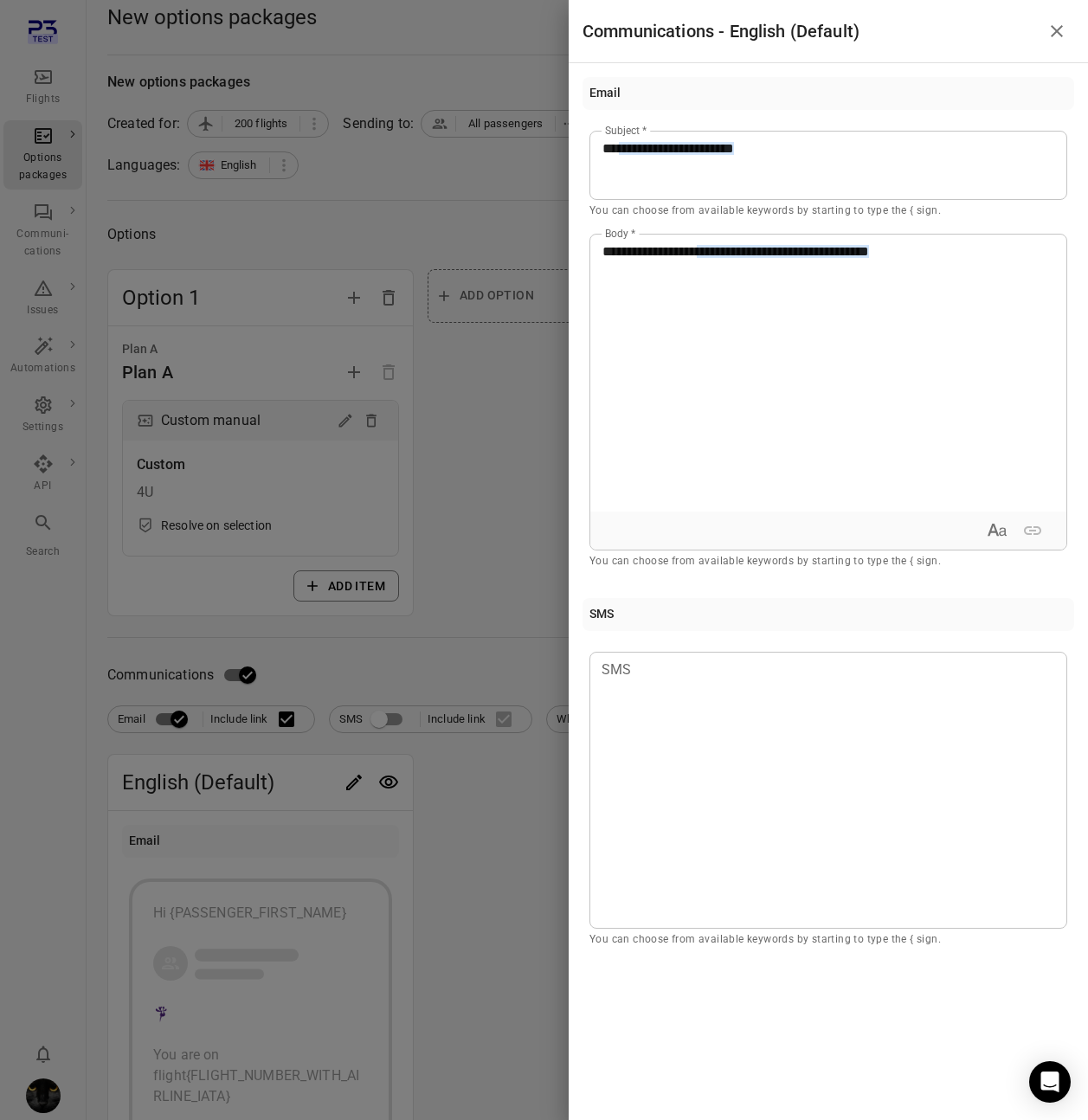
click at [493, 586] on div at bounding box center [544, 560] width 1088 height 1120
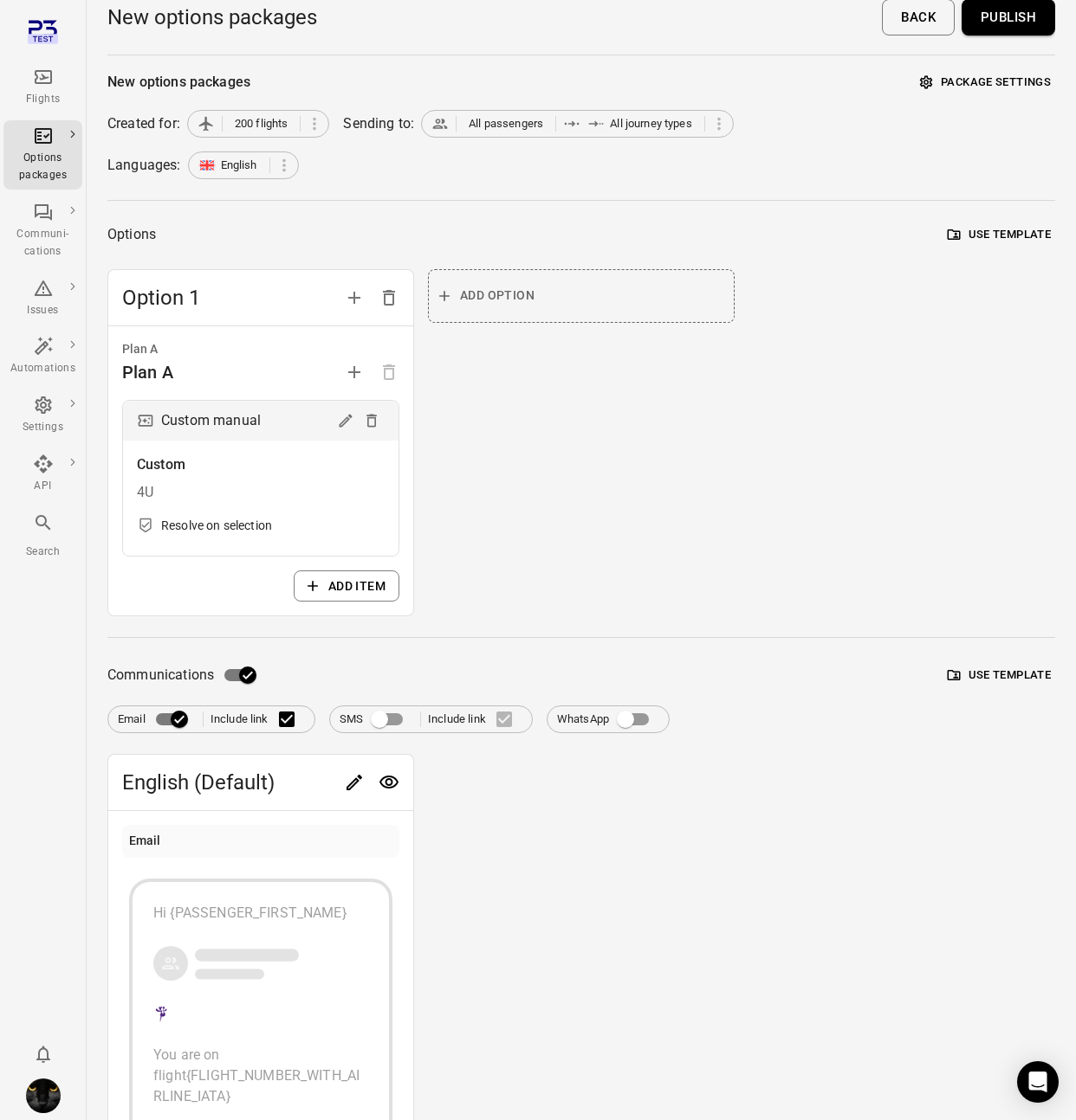
scroll to position [0, 0]
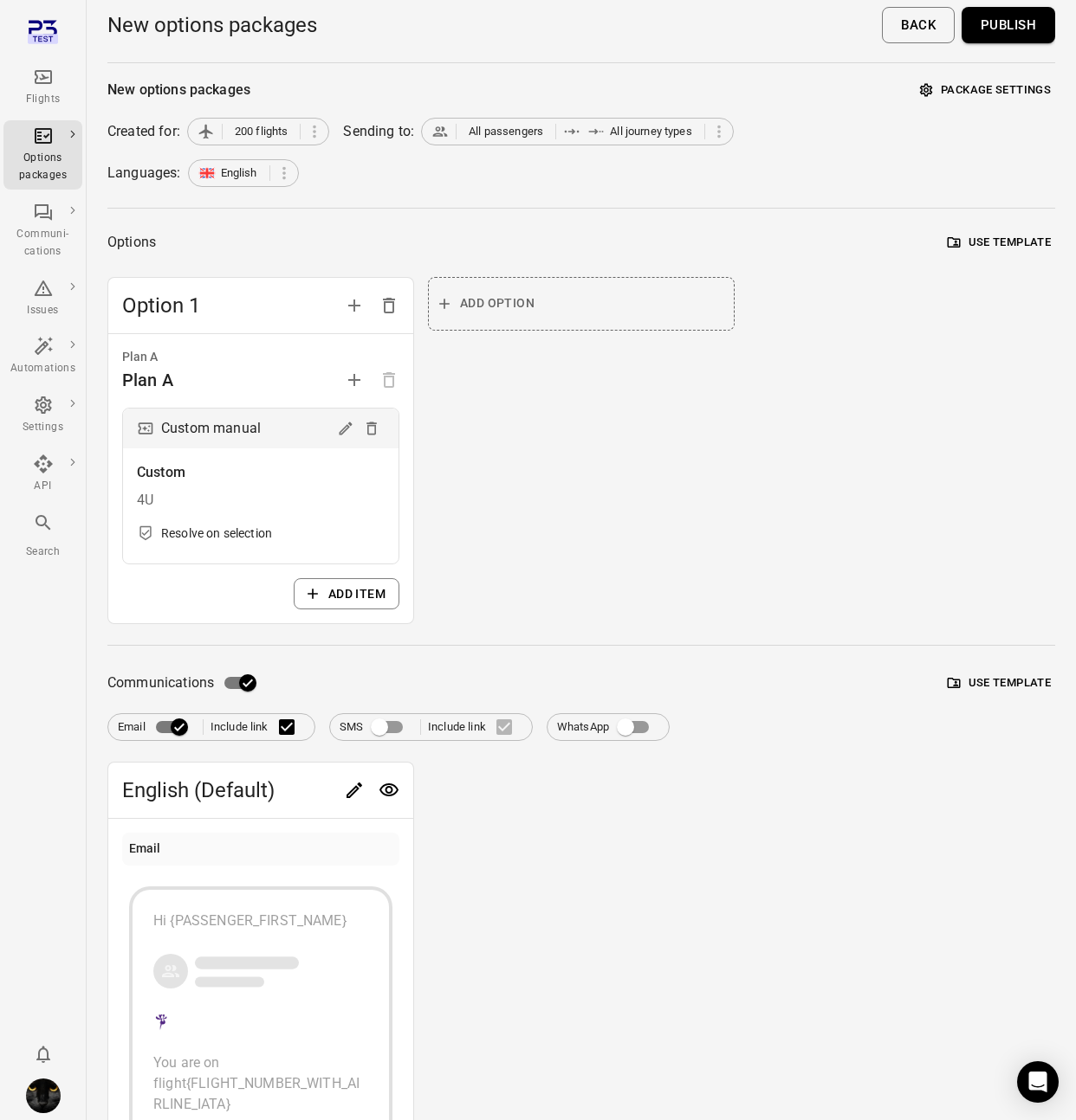
click at [997, 26] on button "Publish" at bounding box center [1008, 25] width 94 height 37
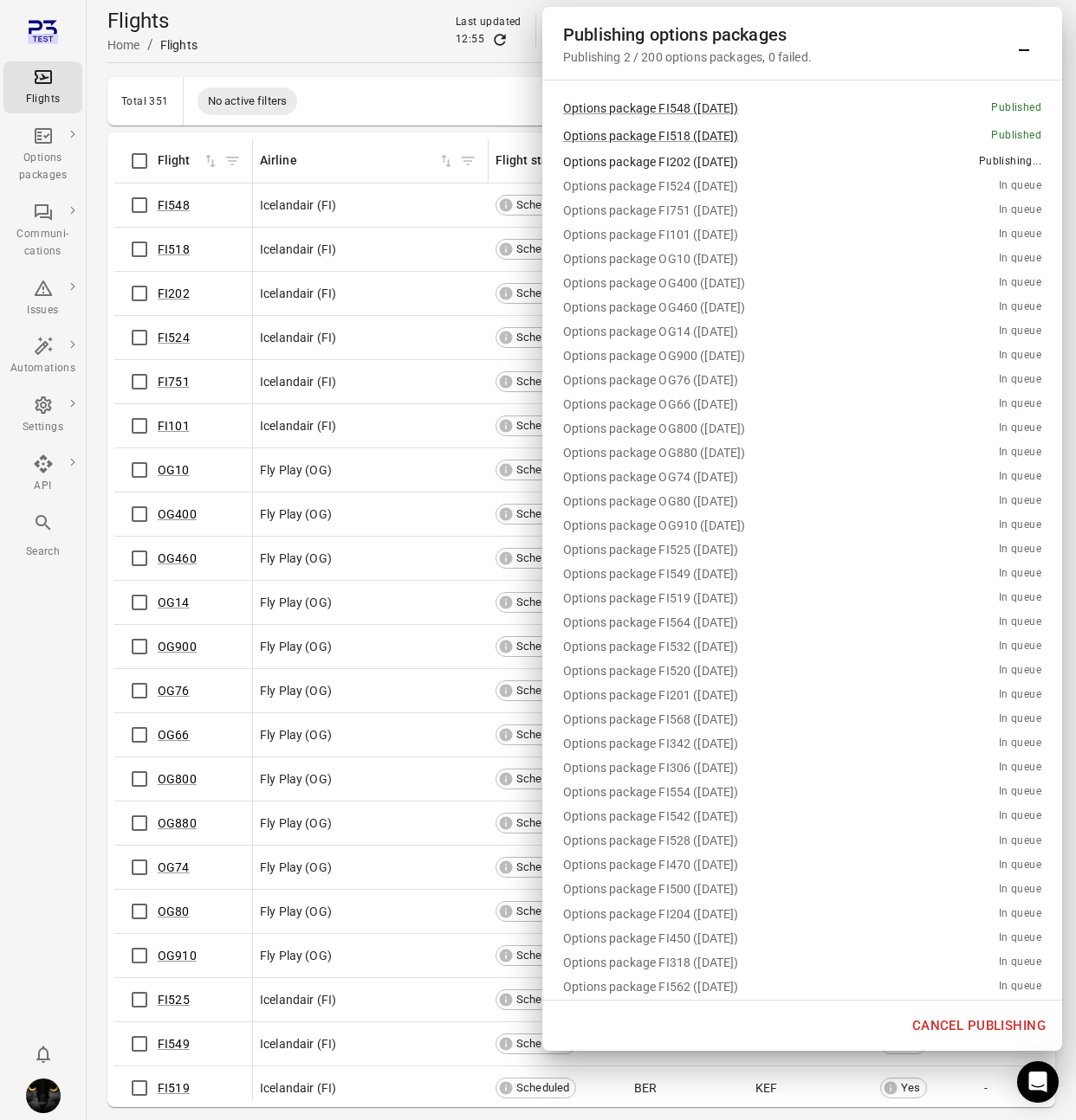
click at [951, 1024] on button "Cancel publishing" at bounding box center [978, 1025] width 152 height 37
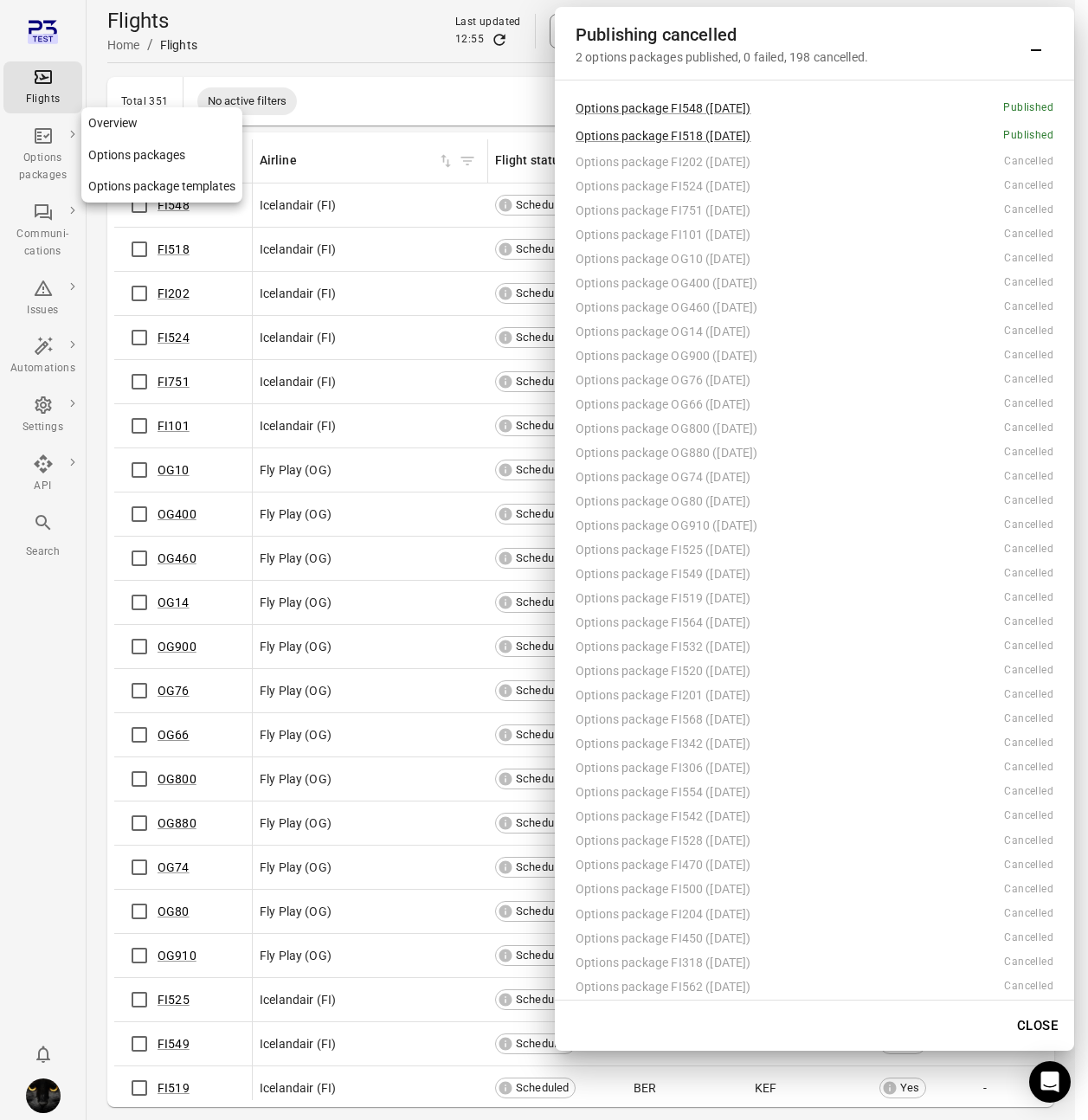
click at [52, 130] on icon "Main navigation" at bounding box center [42, 135] width 21 height 21
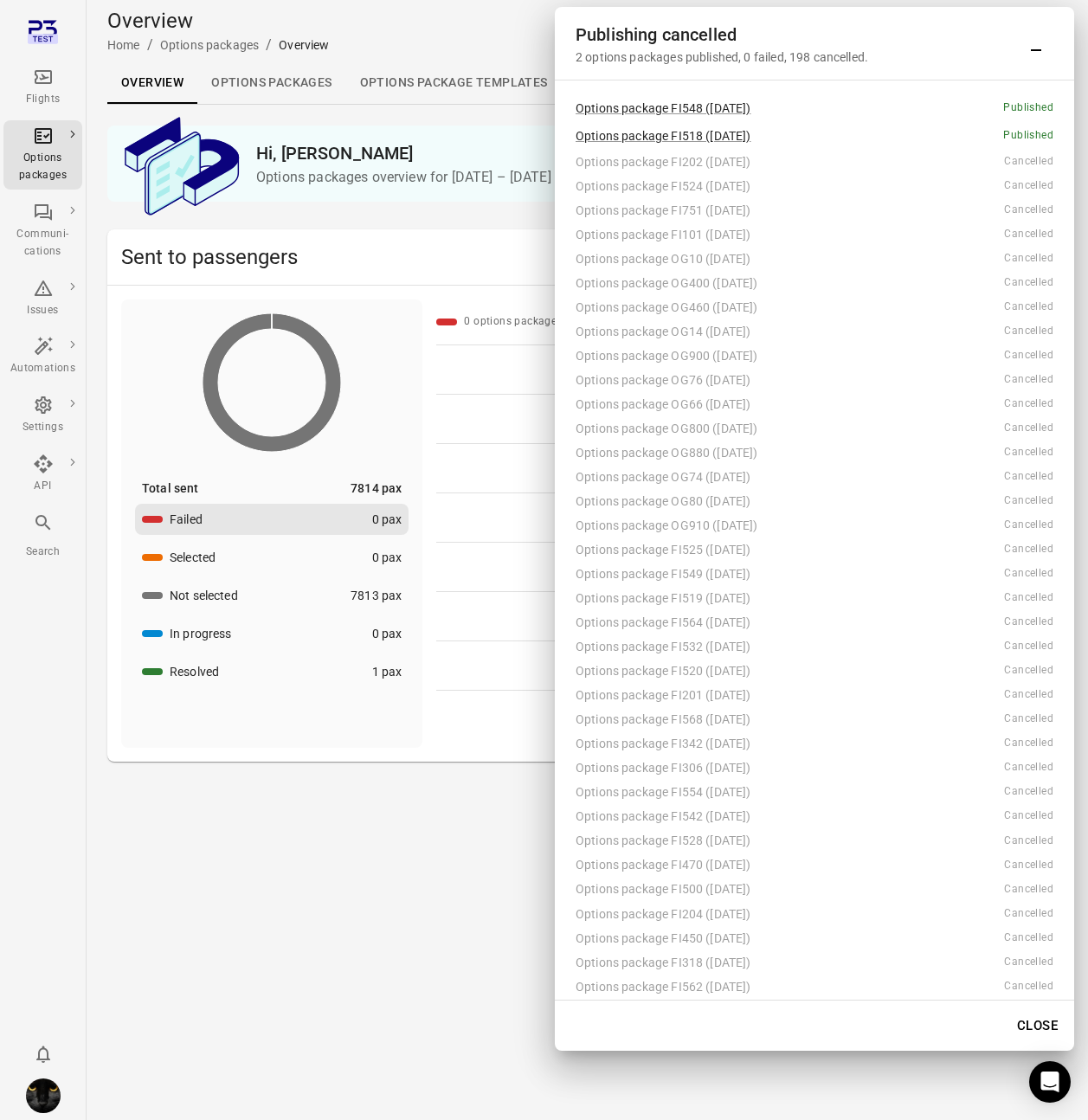
click at [261, 83] on link "Options packages" at bounding box center [272, 83] width 148 height 42
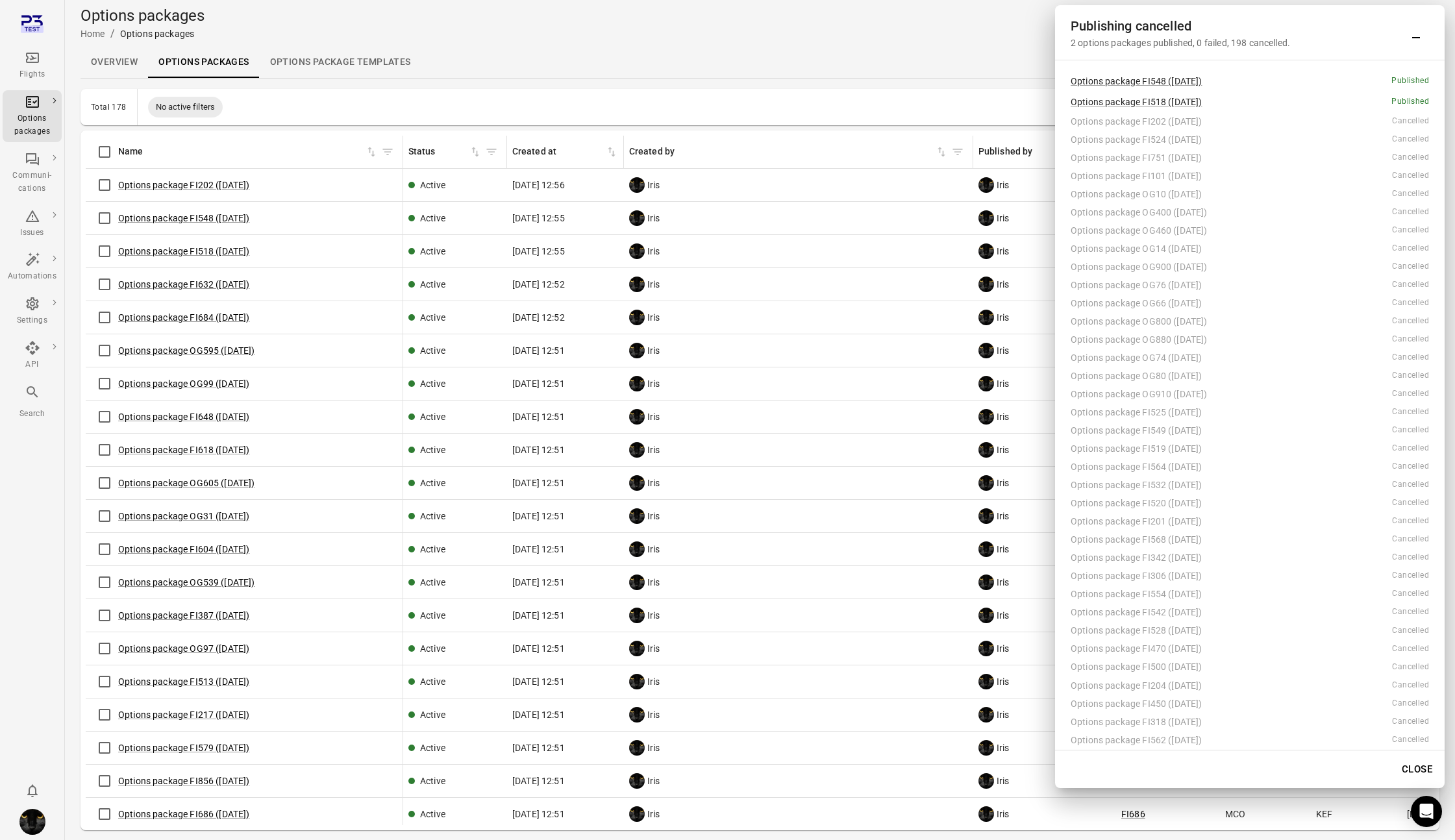
click at [806, 33] on button "Minimize" at bounding box center [1416, 32] width 26 height 26
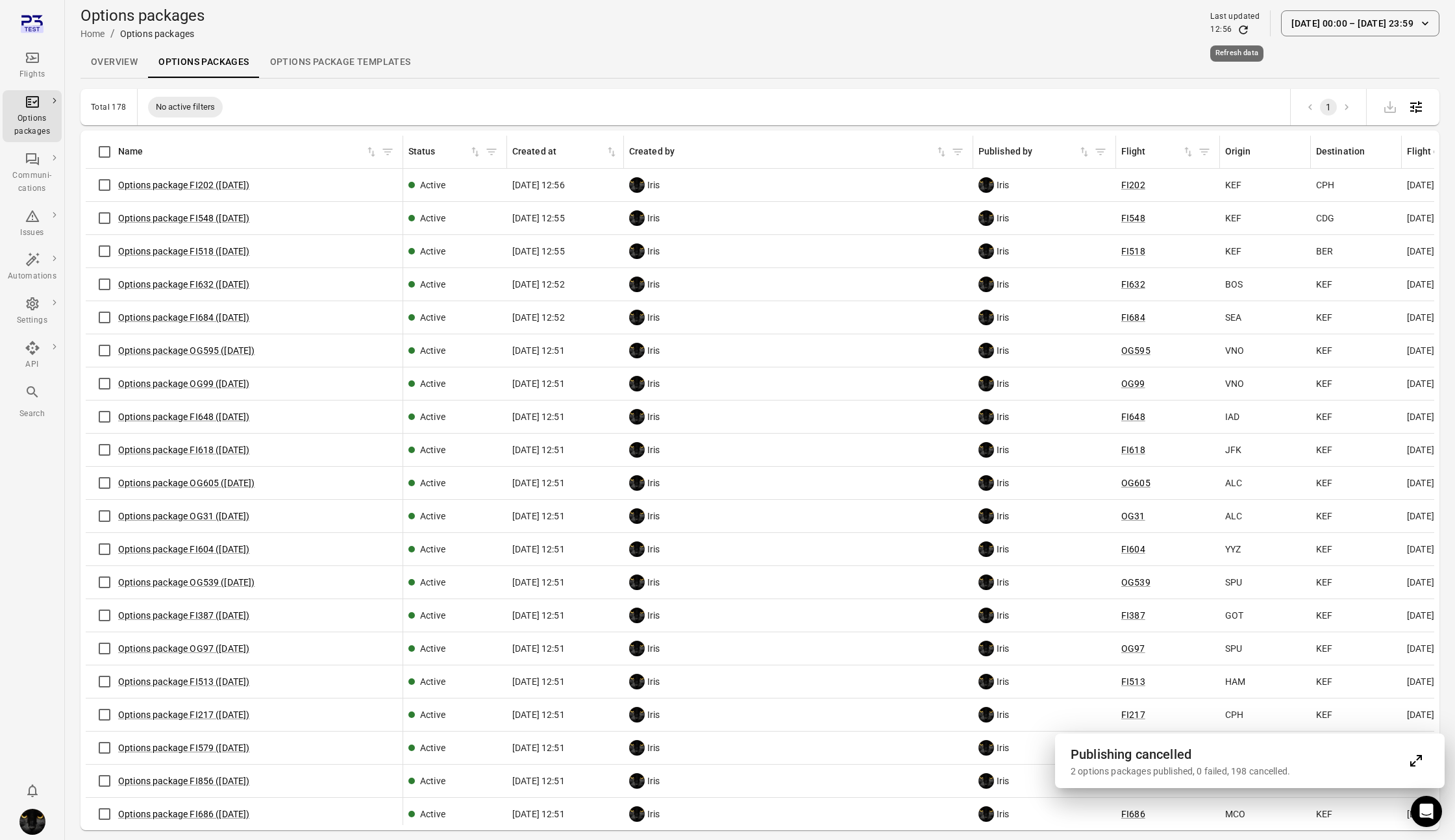
click at [806, 24] on icon "Refresh data" at bounding box center [1244, 30] width 13 height 13
click at [806, 768] on div "2 options packages published, 0 failed, 198 cancelled." at bounding box center [1237, 772] width 332 height 13
click at [806, 760] on icon "Expand" at bounding box center [1416, 761] width 16 height 16
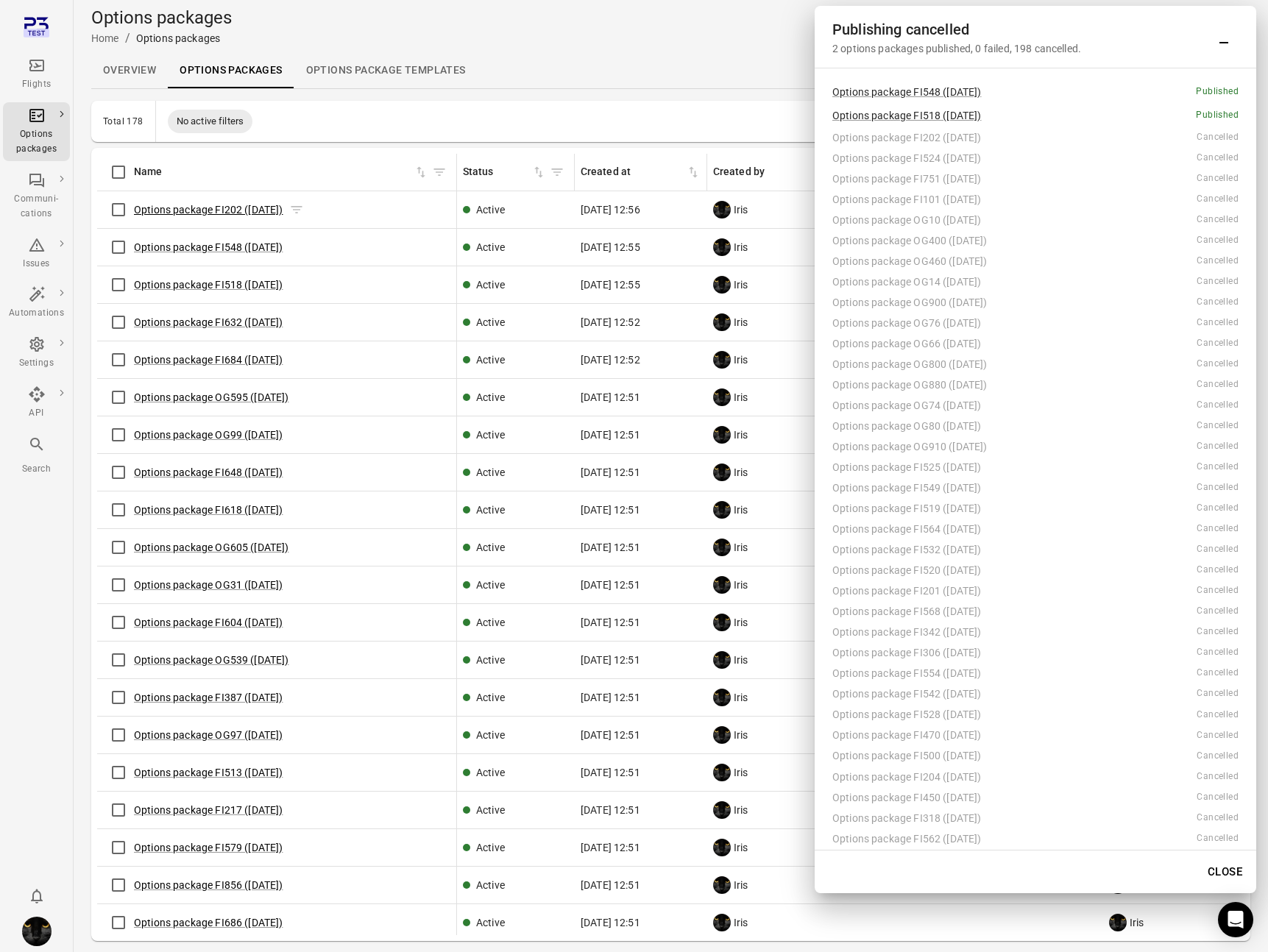
click at [222, 213] on link "Options package FI202 (21 Aug)" at bounding box center [208, 210] width 150 height 12
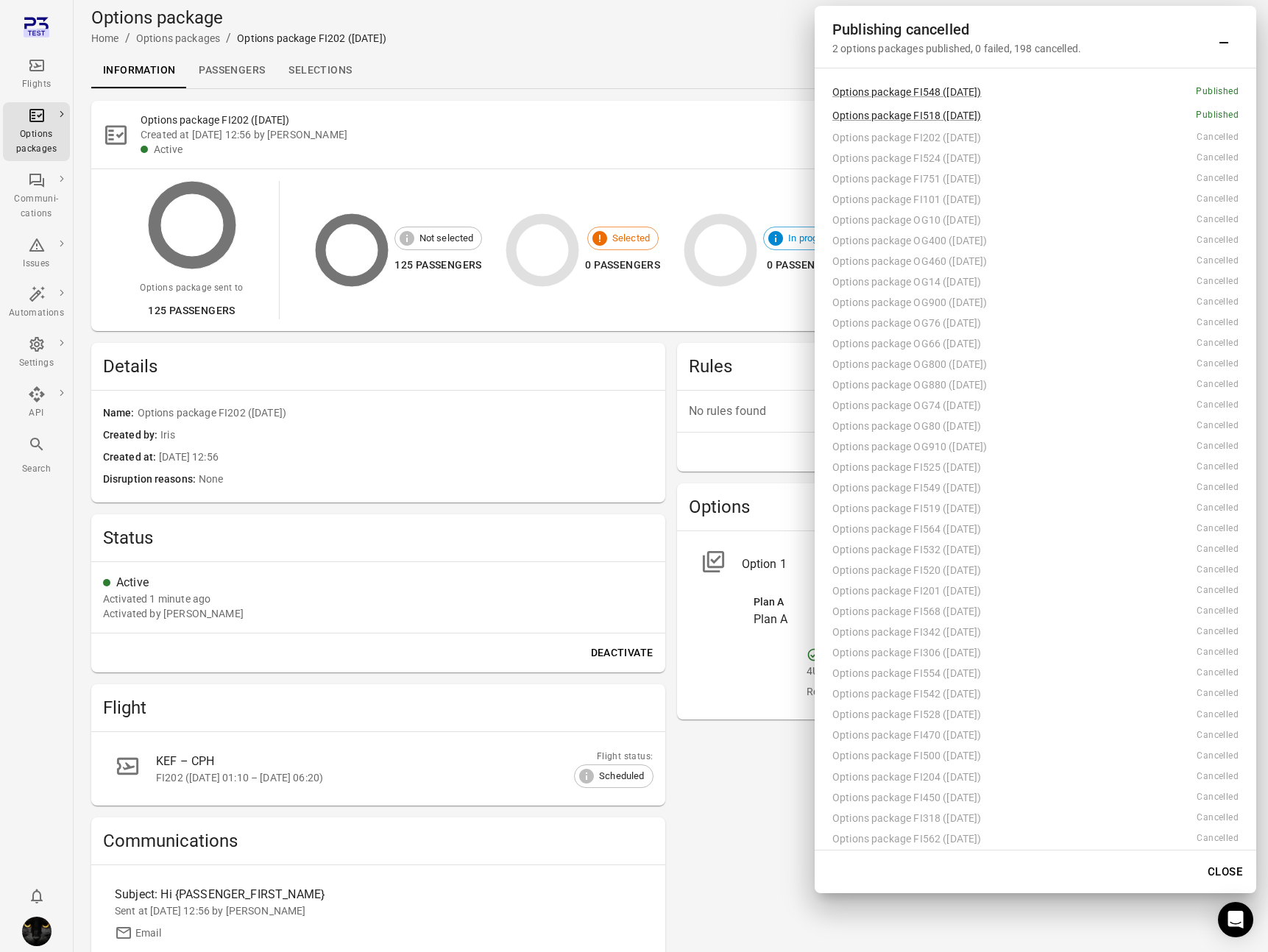
click at [42, 61] on icon "Main navigation" at bounding box center [37, 66] width 15 height 12
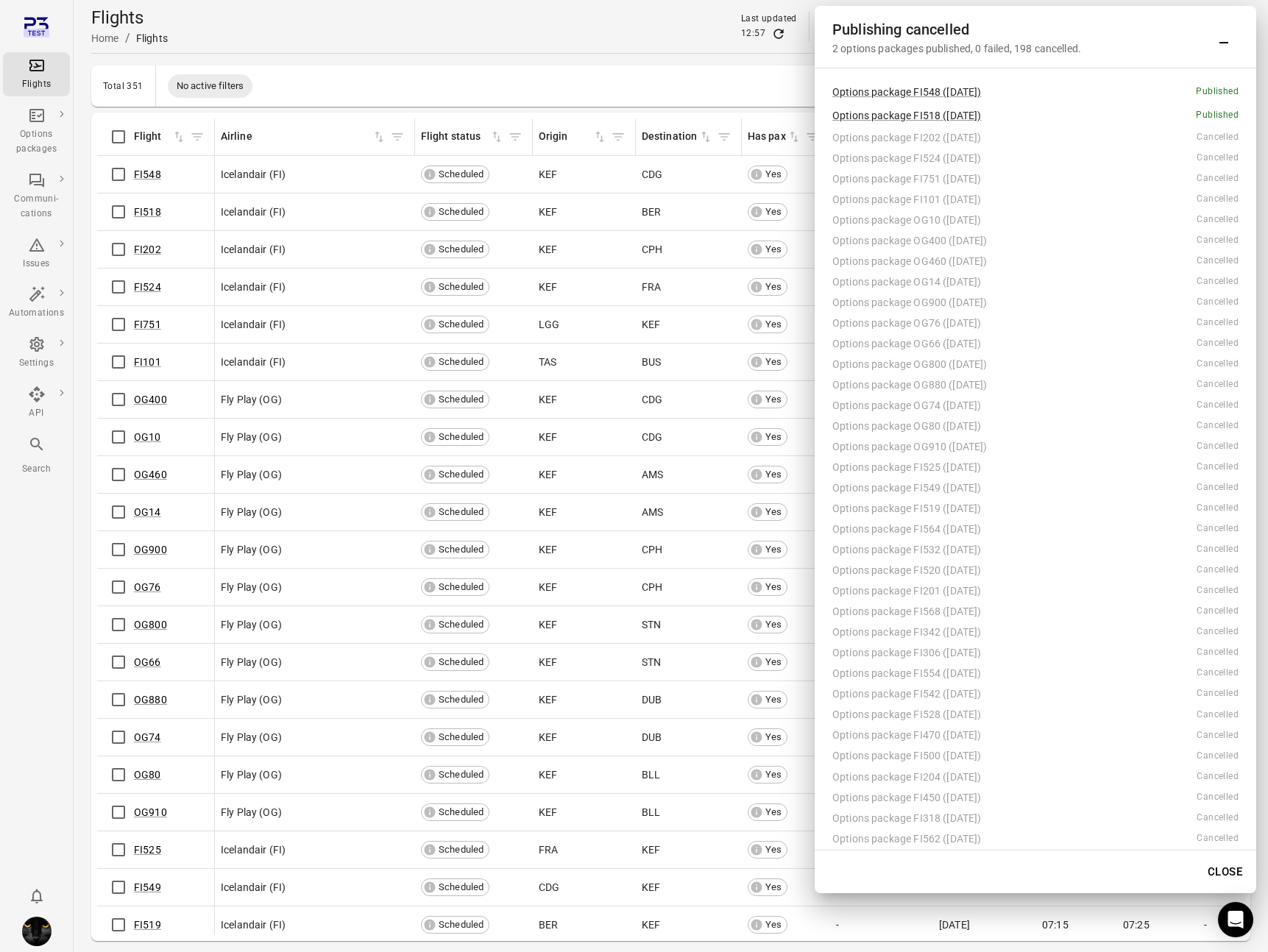
click at [913, 874] on button "Close" at bounding box center [1224, 871] width 50 height 31
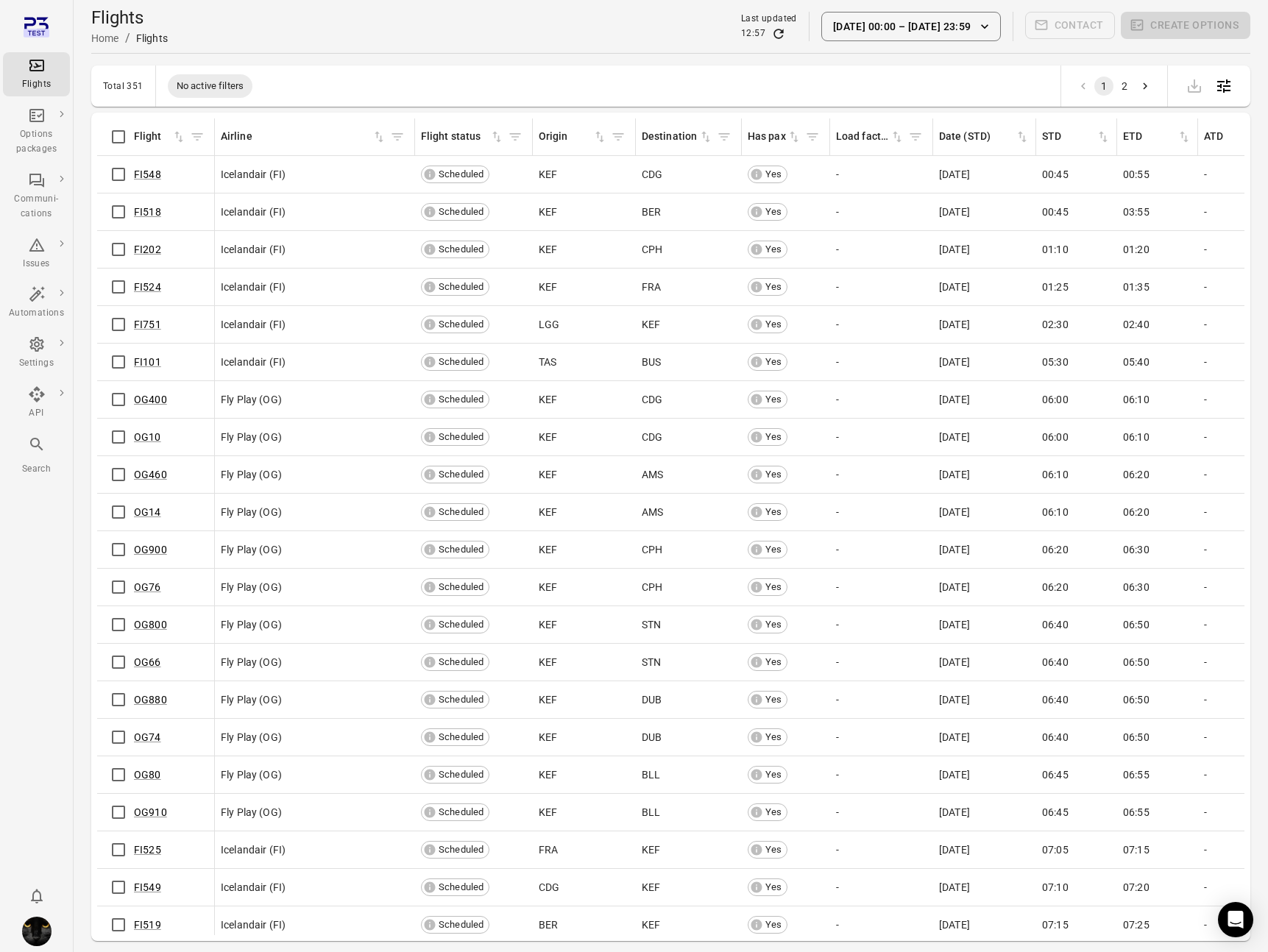
click at [854, 26] on button "21 Aug 00:00 – 23 Aug 23:59" at bounding box center [911, 26] width 180 height 29
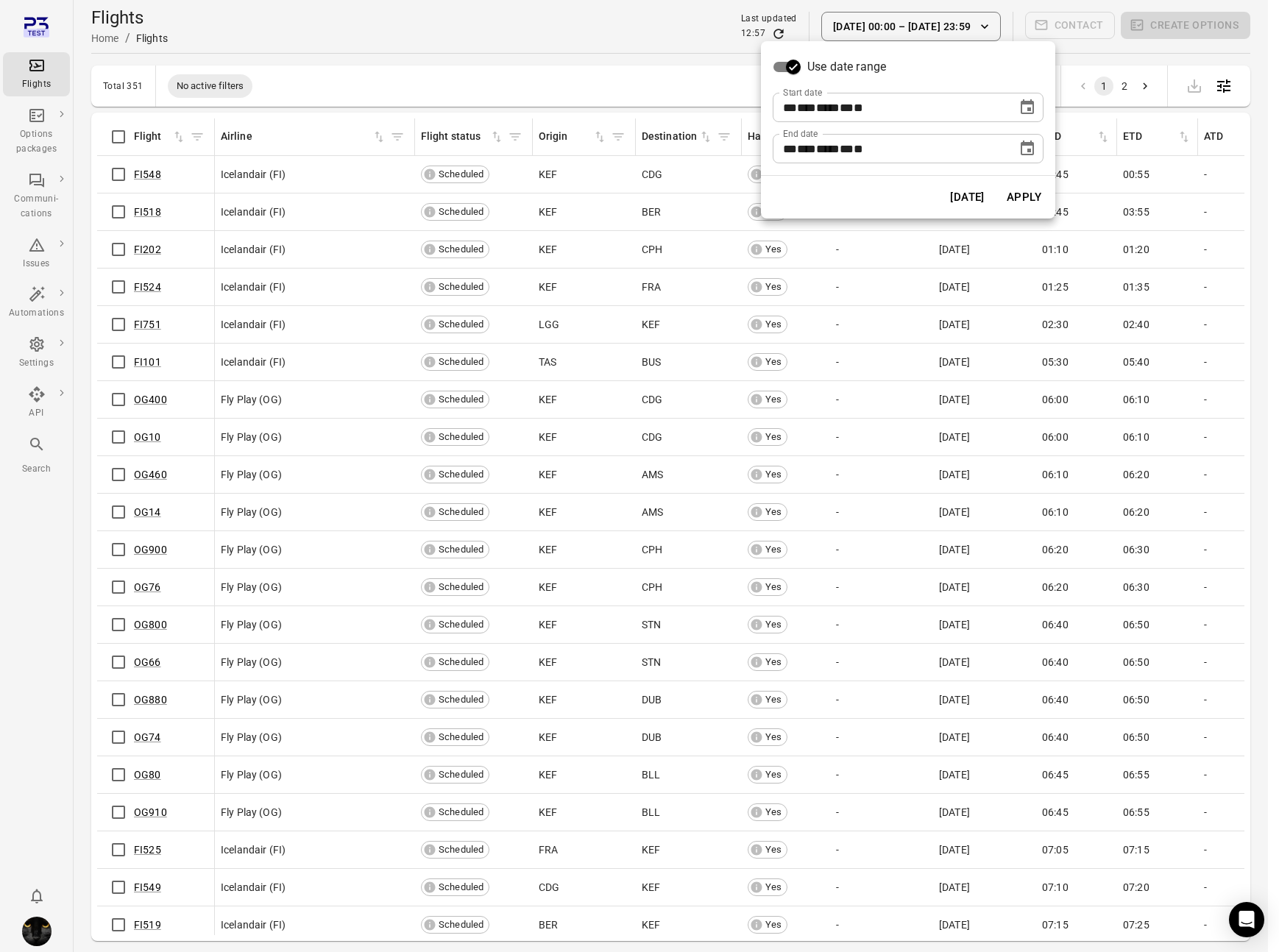
click at [913, 196] on button "Today" at bounding box center [967, 197] width 50 height 31
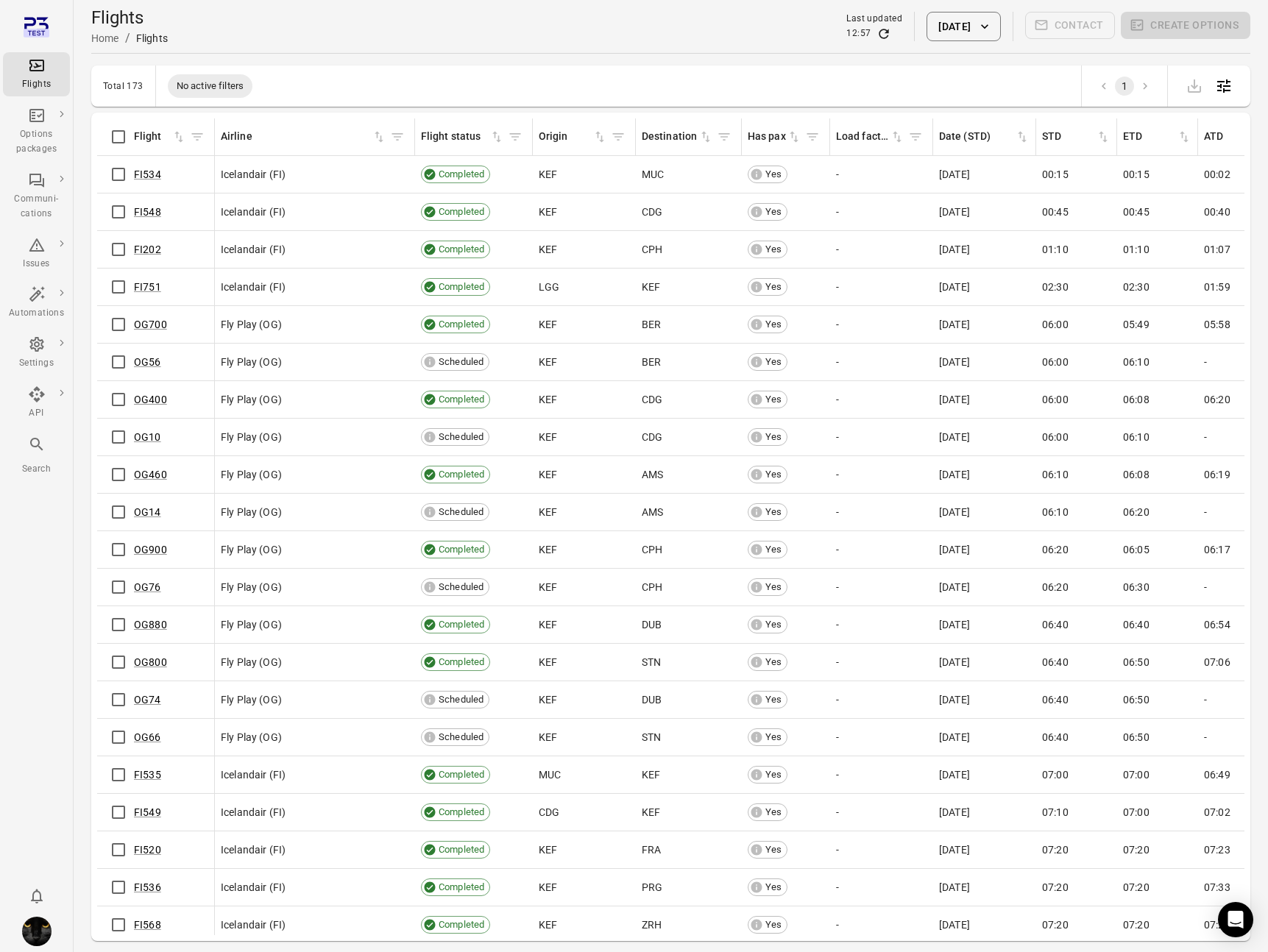
click at [913, 28] on button "20 Aug 2025" at bounding box center [963, 26] width 74 height 29
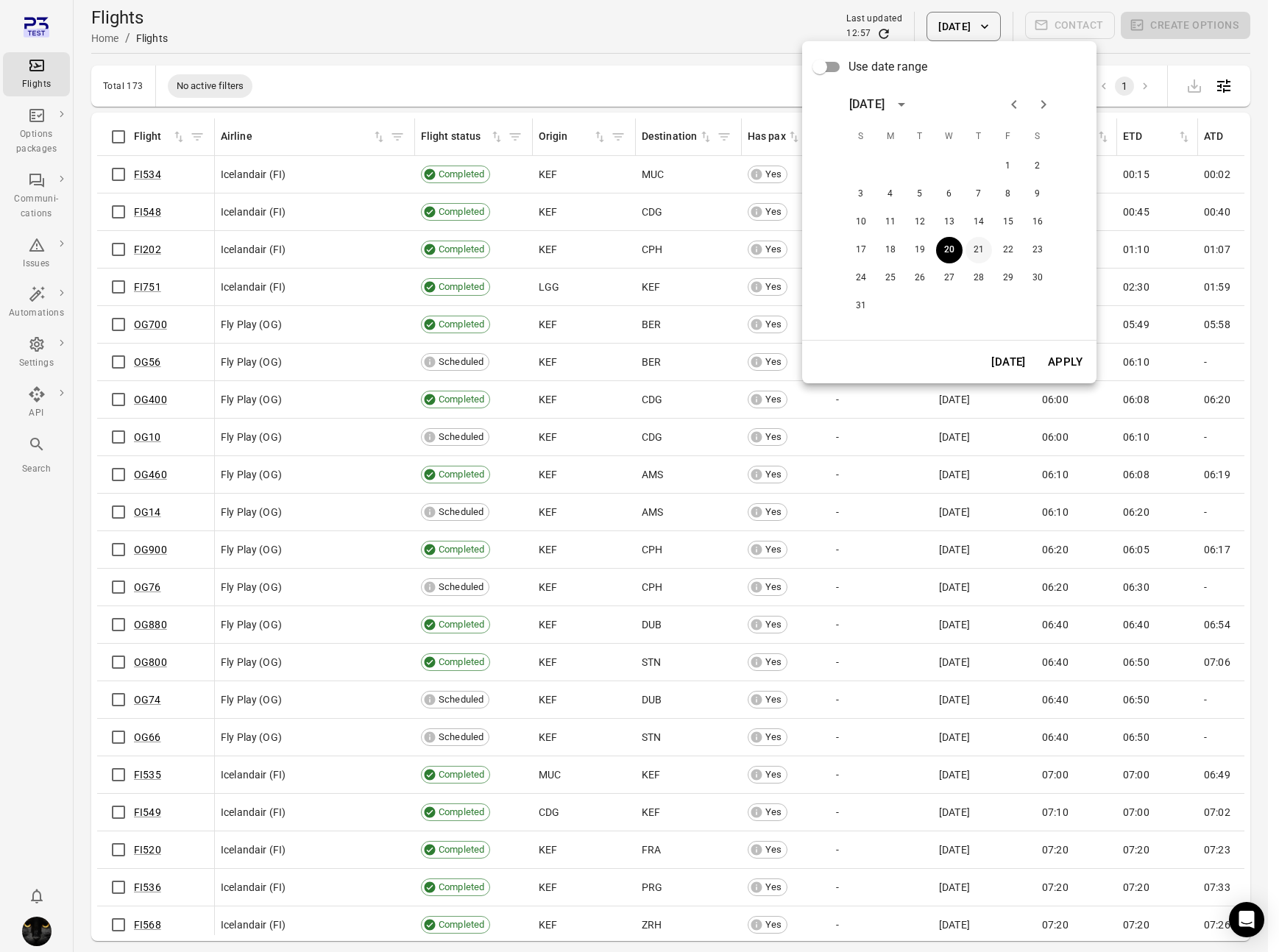
click at [913, 253] on button "21" at bounding box center [979, 250] width 27 height 27
click at [913, 359] on button "Apply" at bounding box center [1065, 361] width 50 height 31
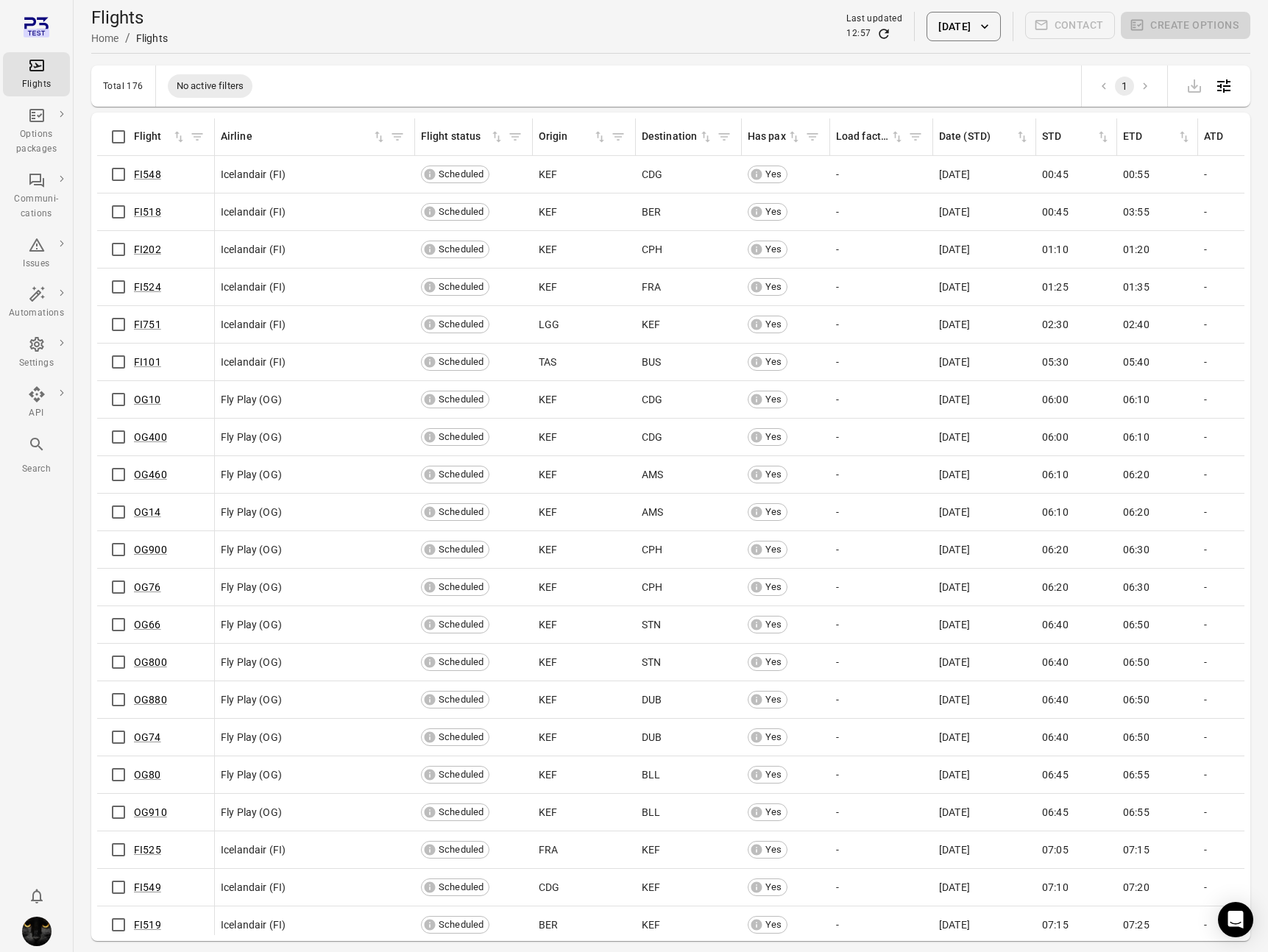
click at [913, 19] on button "21 Aug 2025" at bounding box center [963, 26] width 74 height 29
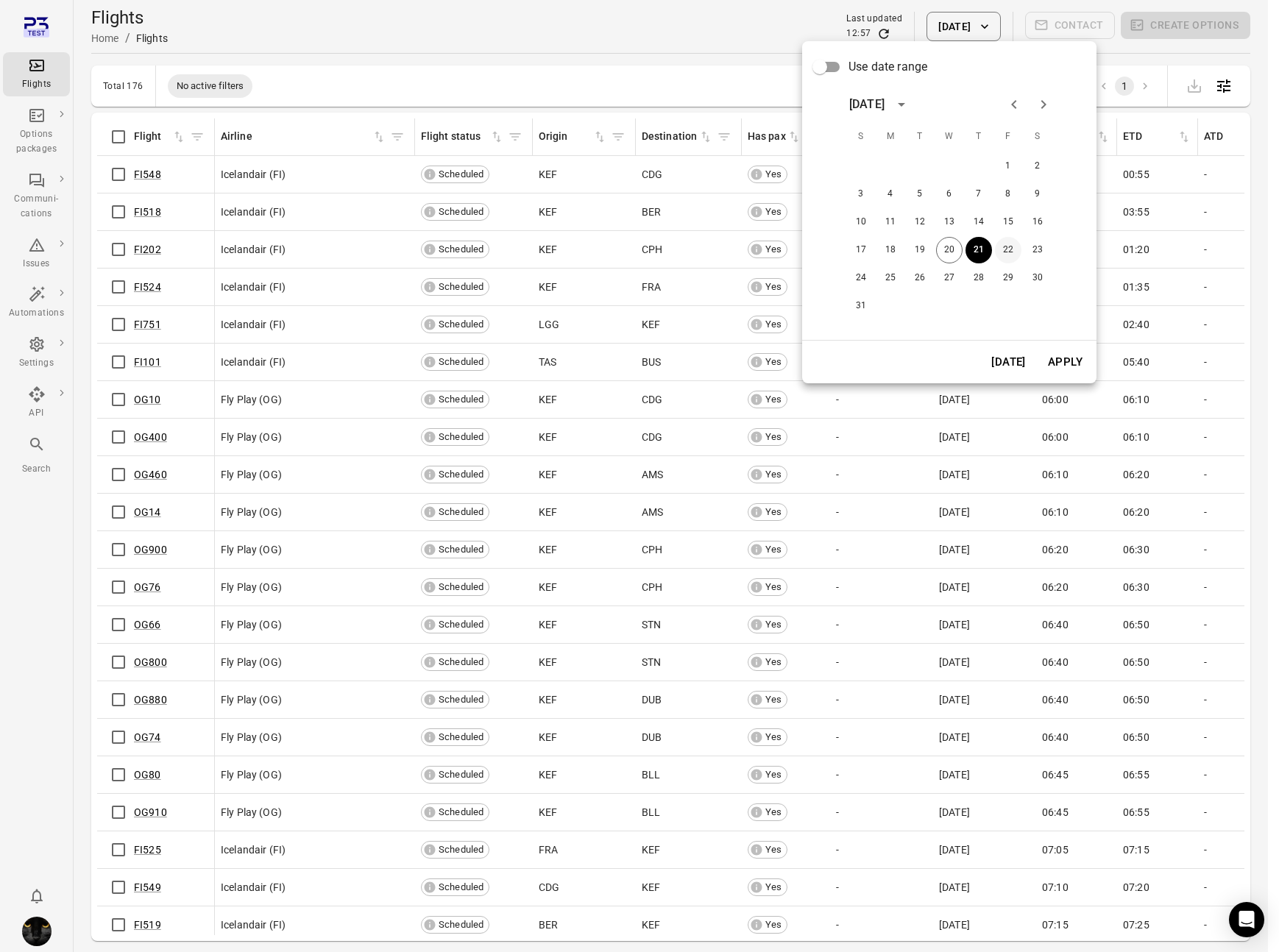
click at [913, 250] on button "22" at bounding box center [1008, 250] width 27 height 27
click at [913, 360] on button "Apply" at bounding box center [1065, 361] width 50 height 31
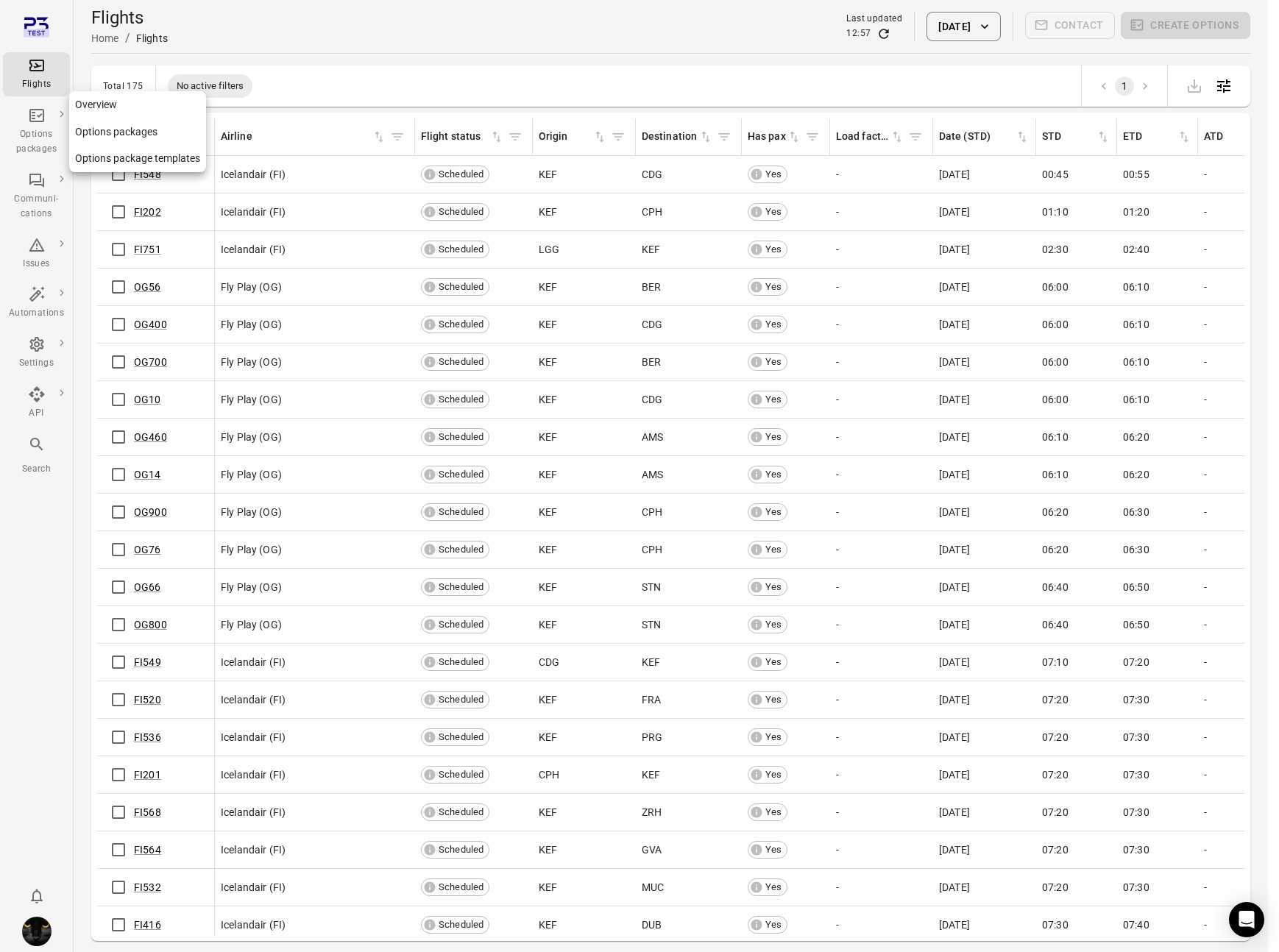
click at [38, 146] on div "Options packages" at bounding box center [37, 141] width 55 height 29
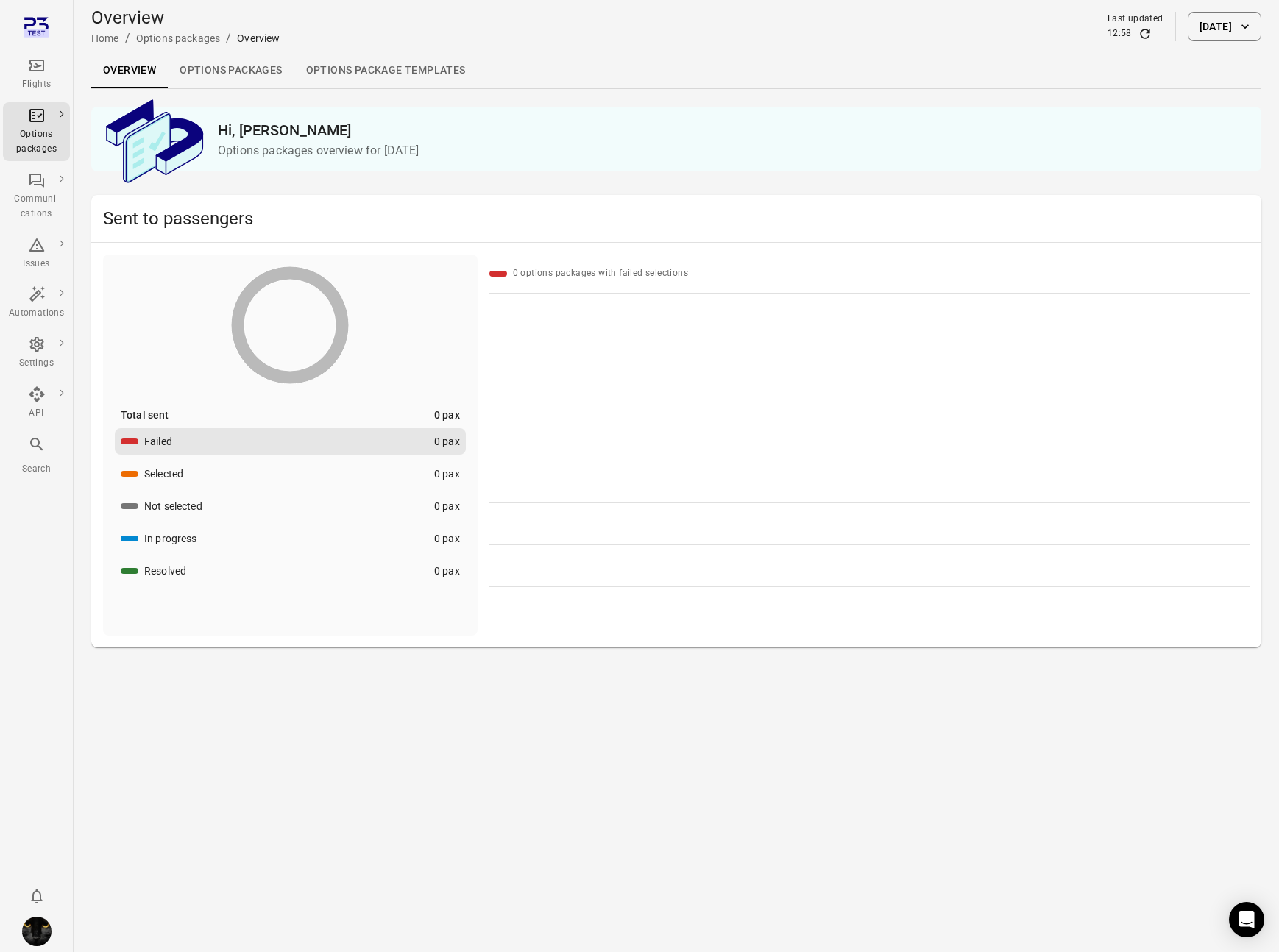
click at [209, 66] on link "Options packages" at bounding box center [231, 71] width 126 height 35
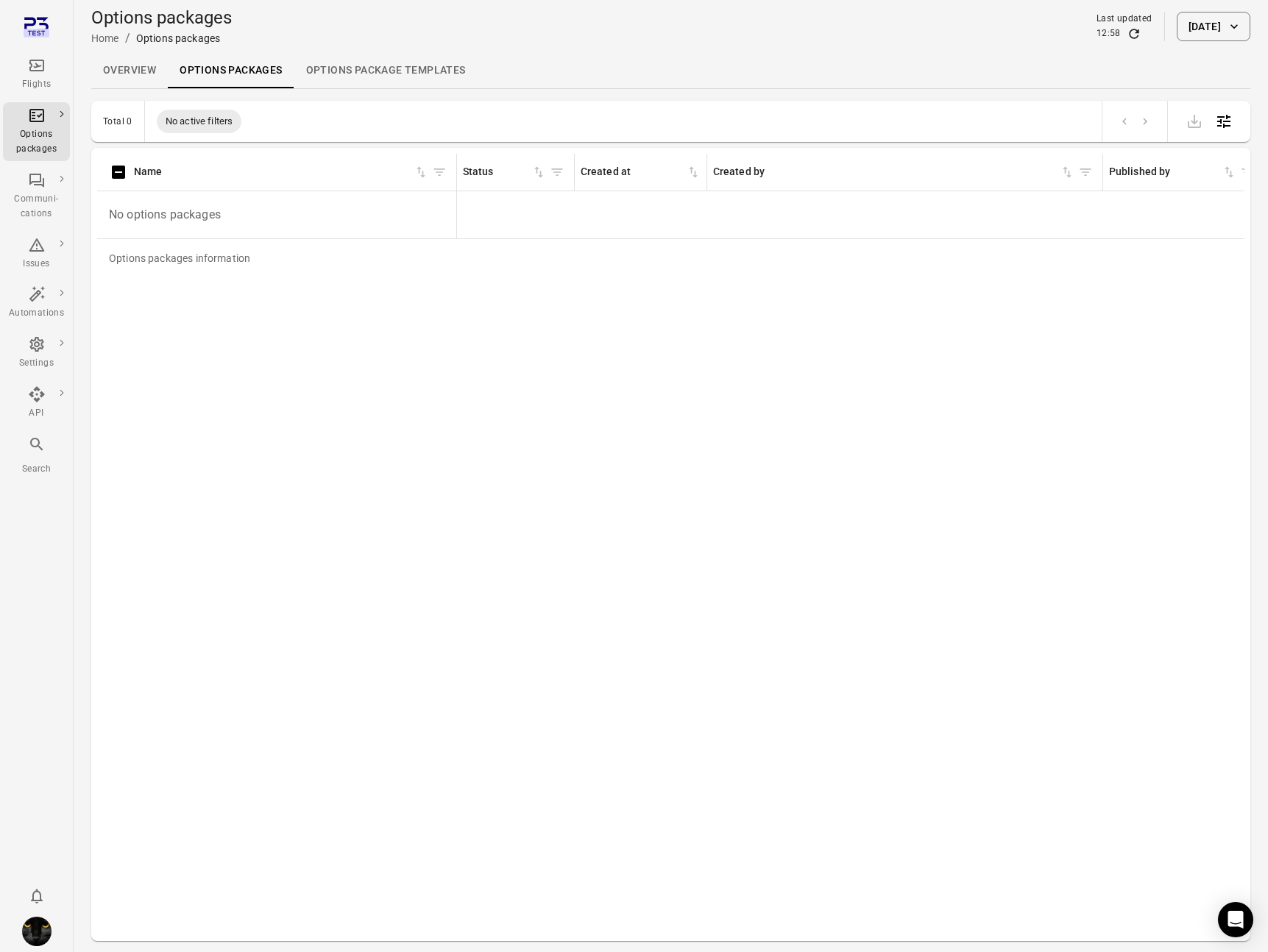
click at [33, 71] on icon "Main navigation" at bounding box center [37, 66] width 15 height 12
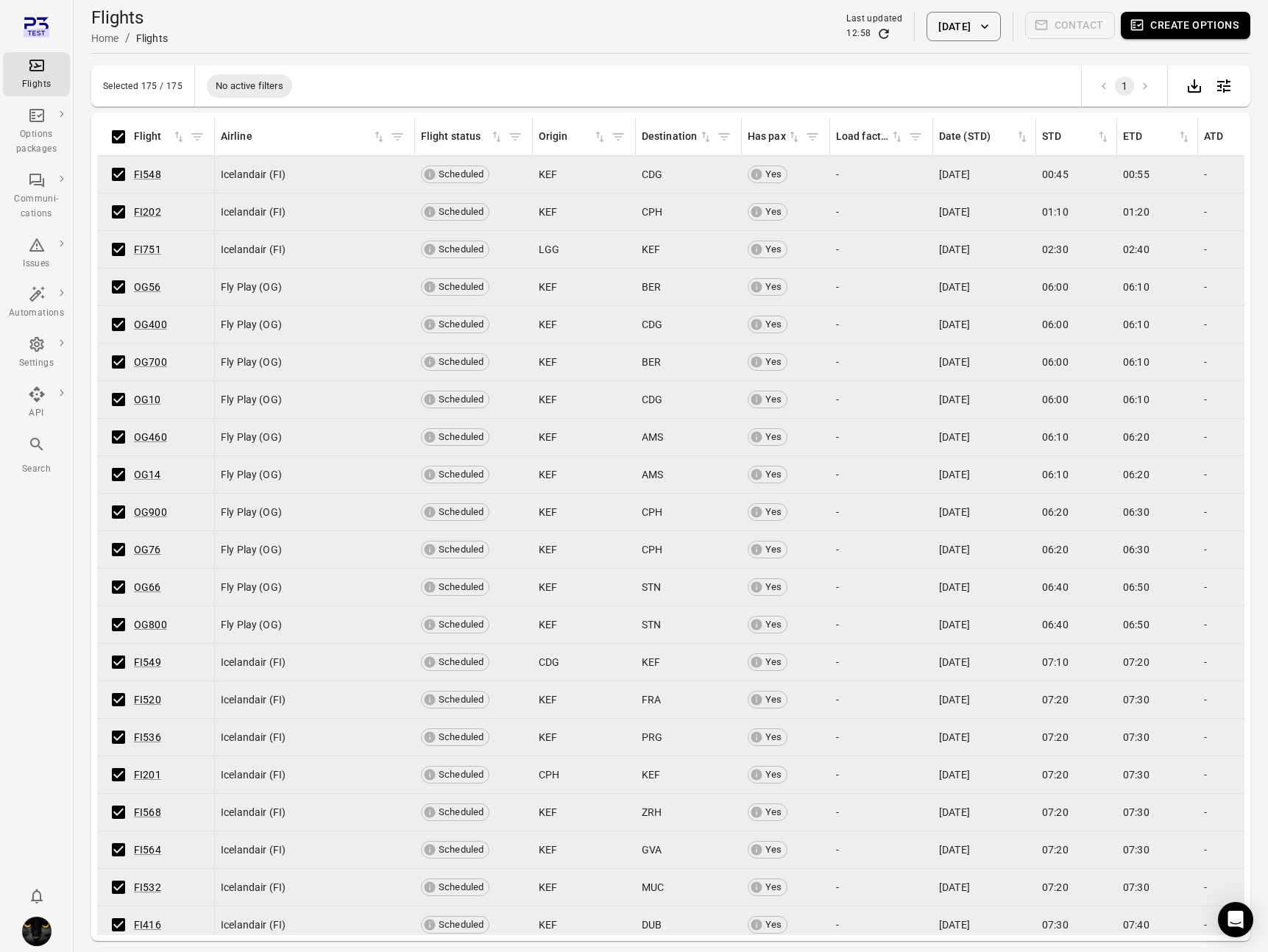
click at [913, 22] on button "Create options" at bounding box center [1186, 25] width 129 height 27
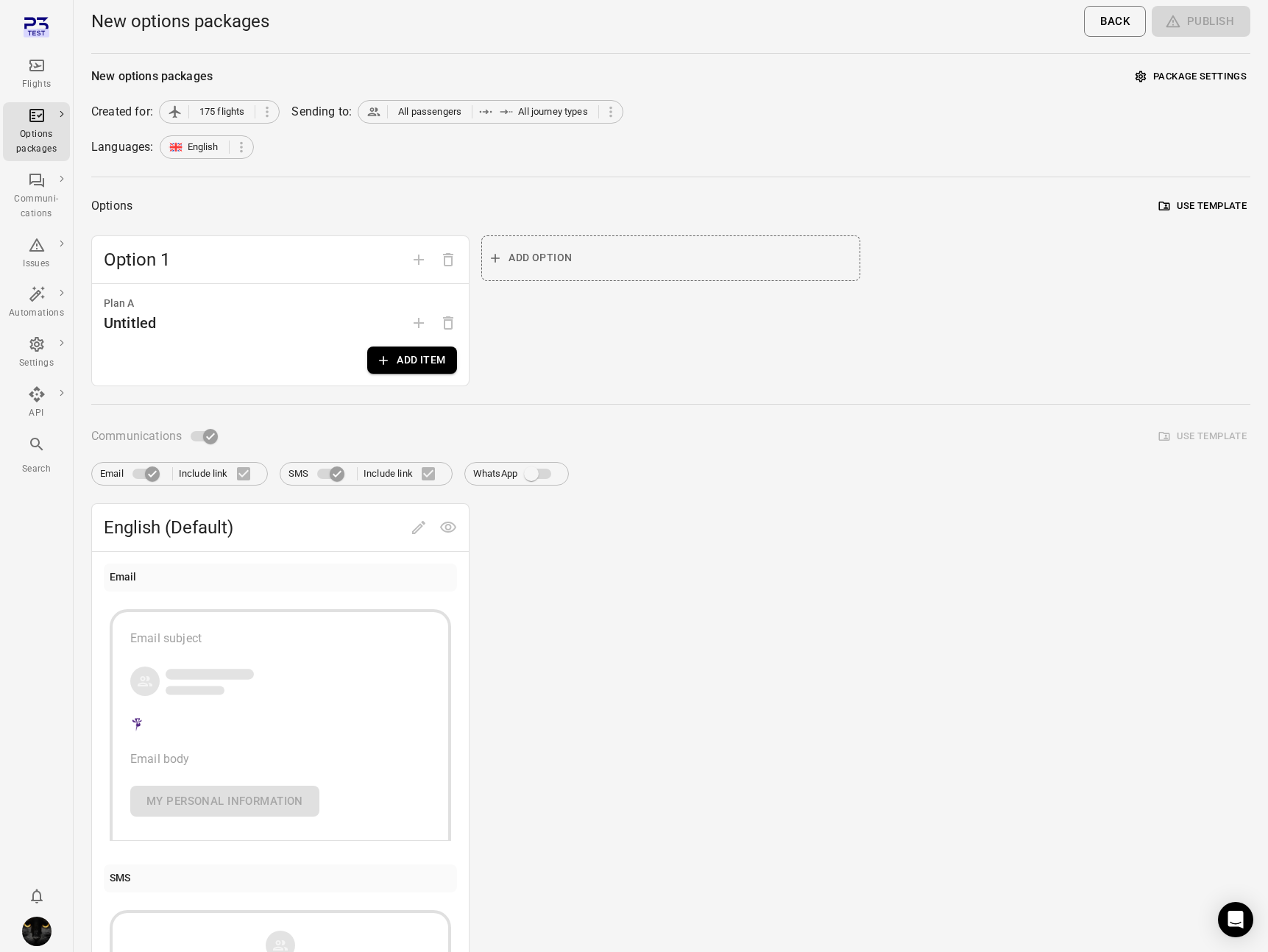
click at [401, 376] on div "Plan A Untitled Add item" at bounding box center [280, 334] width 376 height 102
click at [401, 360] on button "Add item" at bounding box center [412, 360] width 90 height 27
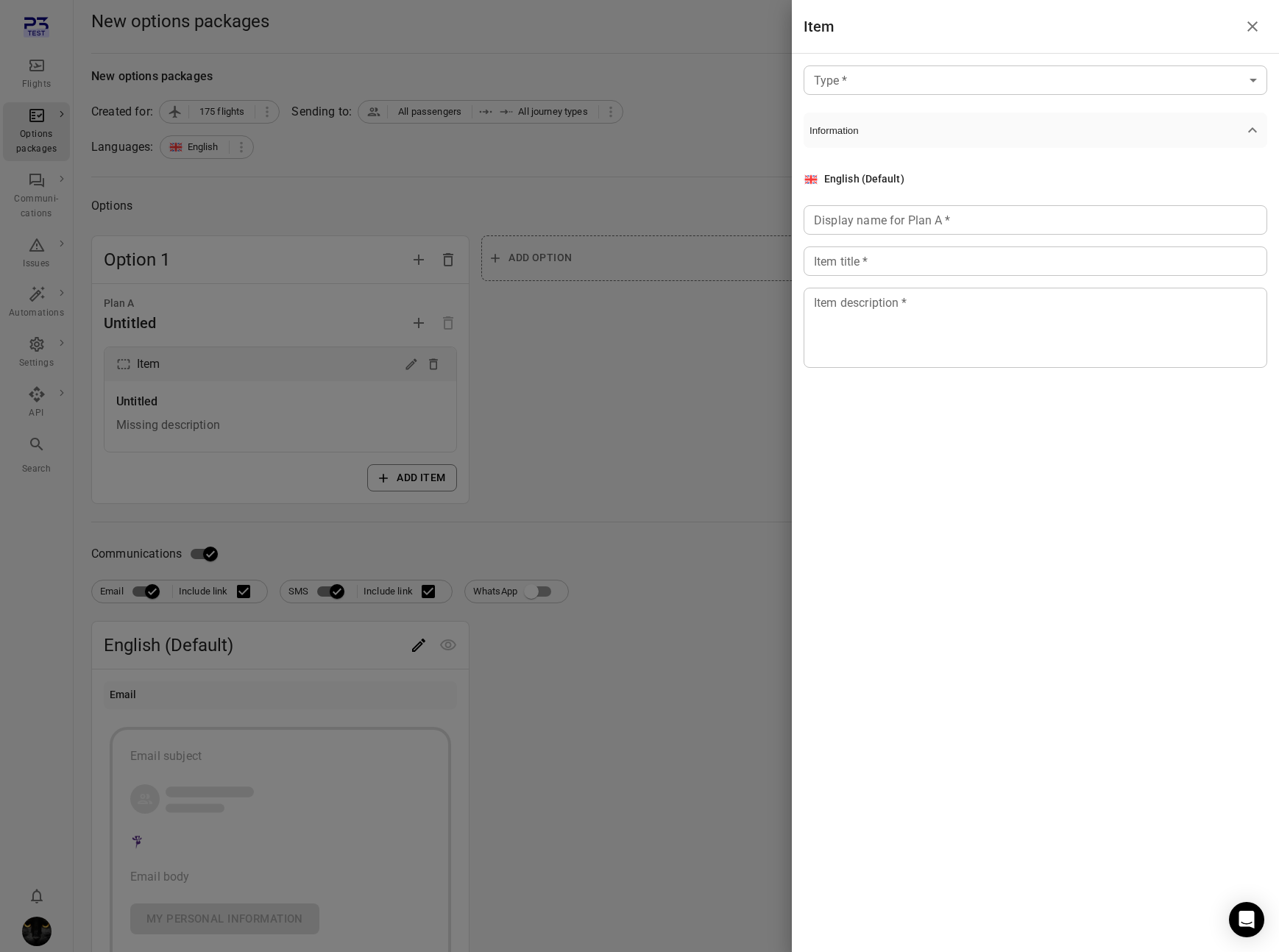
click at [913, 67] on body "Flights Options packages Communi-cations Issues Automations Settings API Search…" at bounding box center [640, 641] width 1279 height 1282
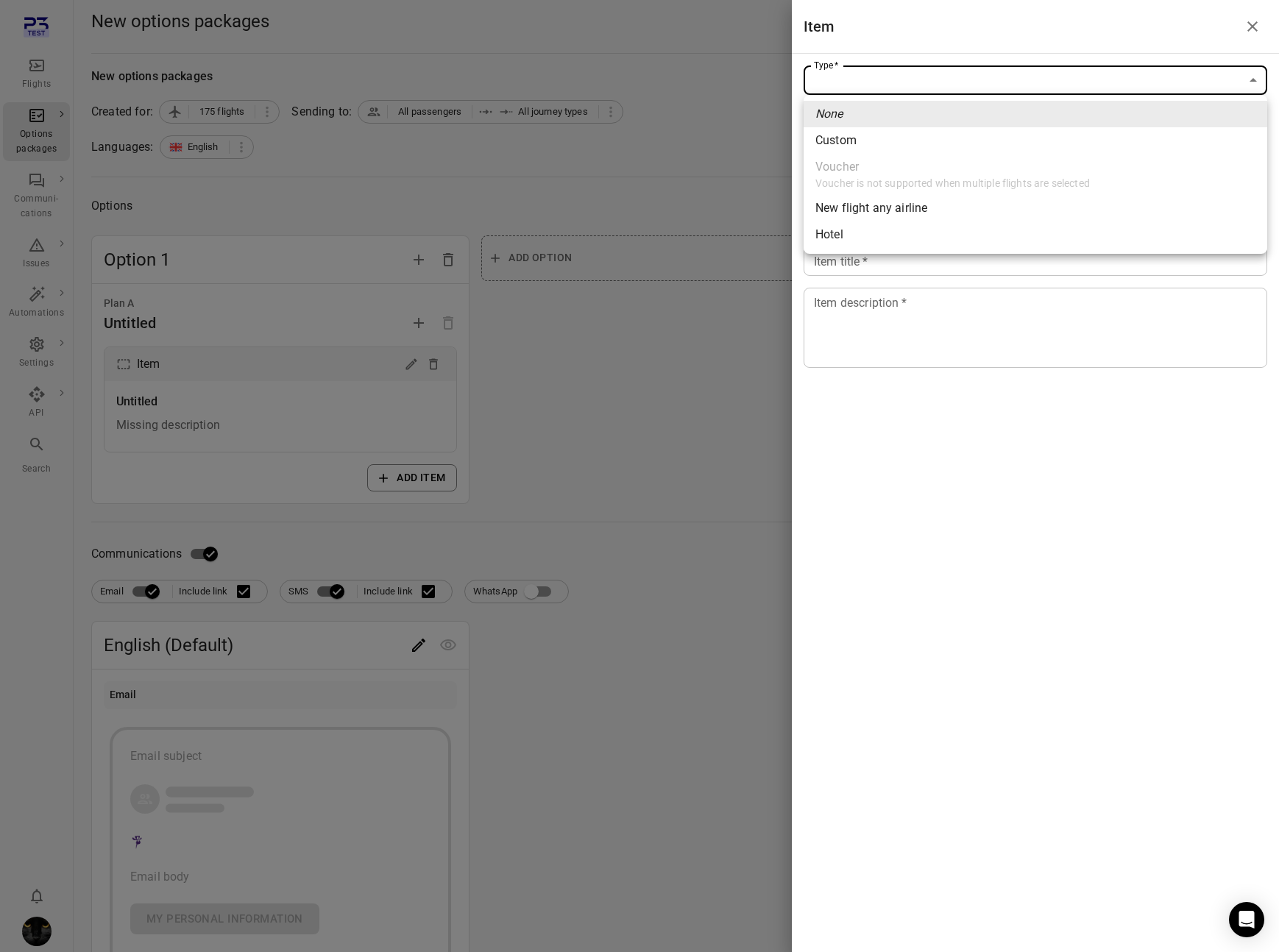
click at [913, 135] on span "Custom" at bounding box center [1035, 140] width 440 height 18
type input "******"
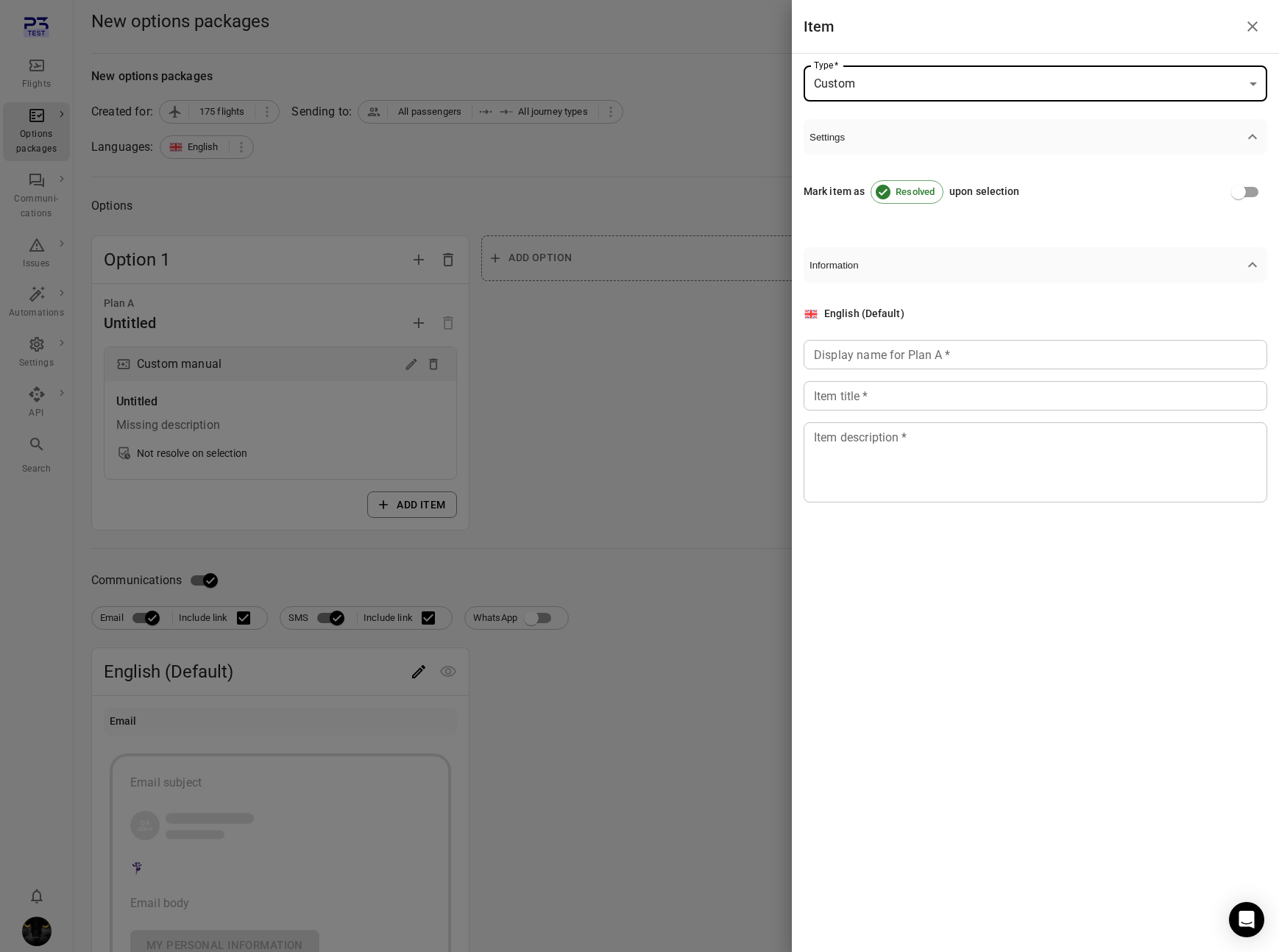
click at [906, 345] on input "Display name for Plan A   *" at bounding box center [1035, 355] width 464 height 29
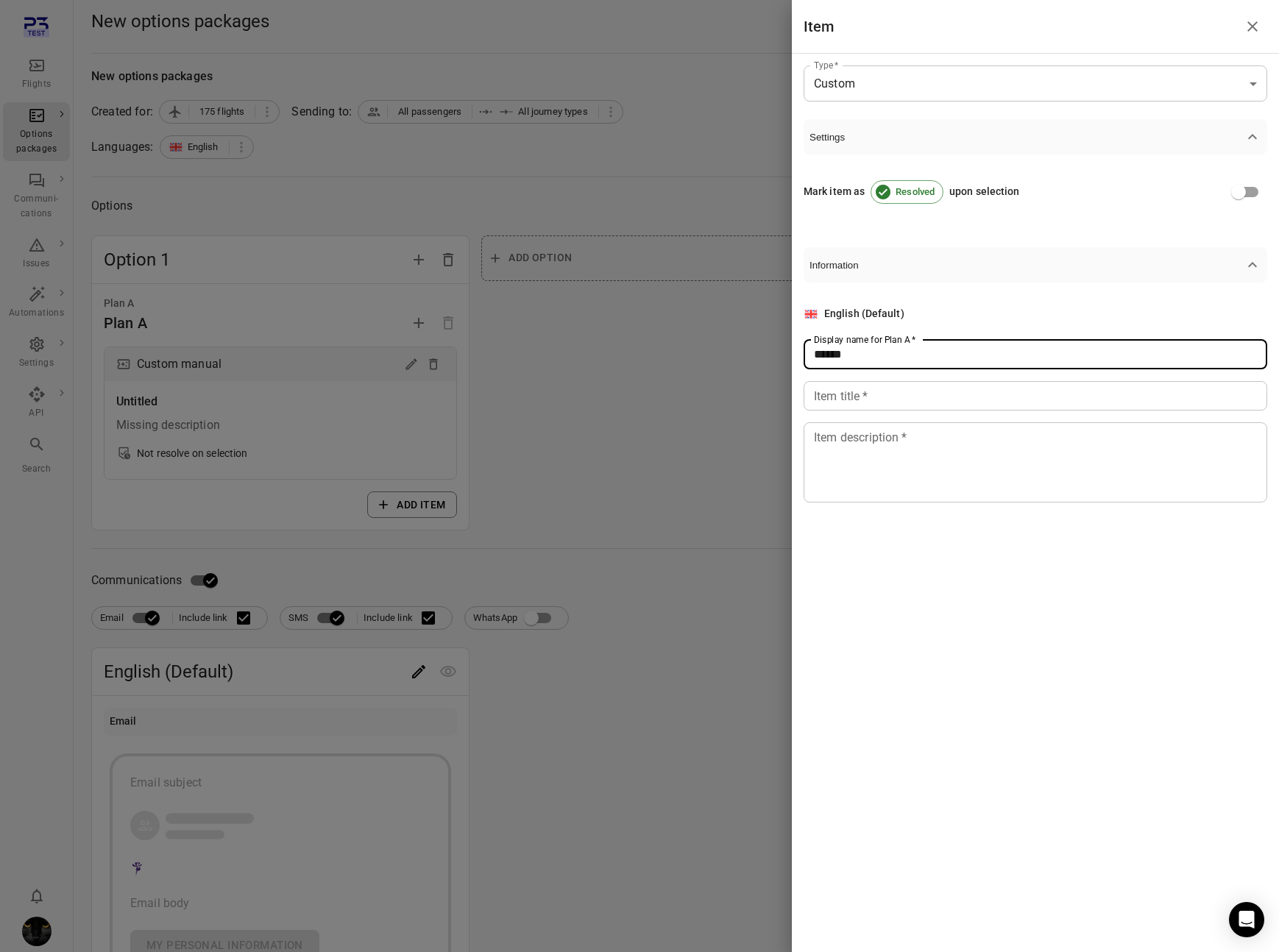
type input "******"
click at [885, 399] on input "Item title   *" at bounding box center [1035, 396] width 464 height 29
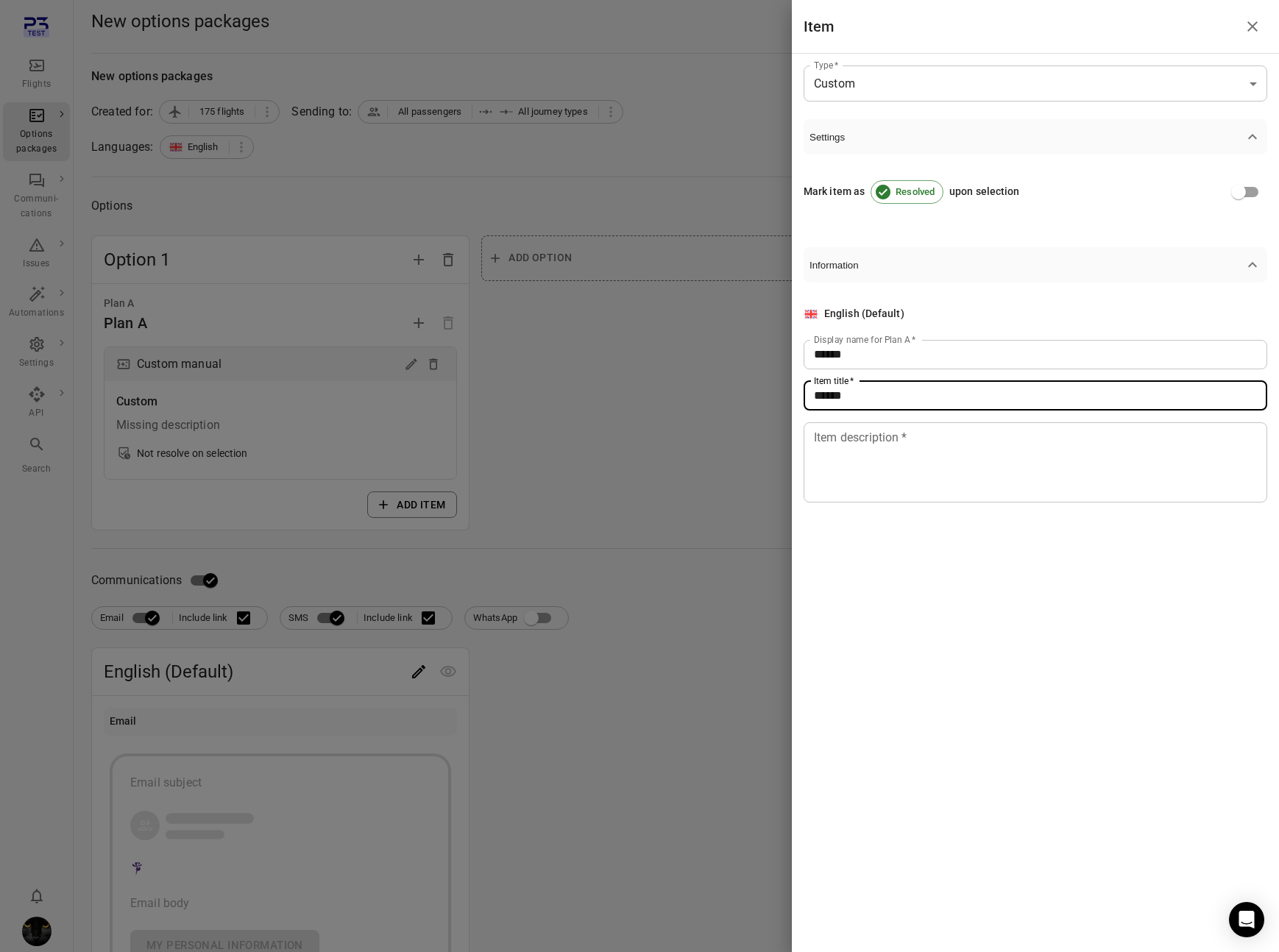
type input "******"
click at [885, 464] on textarea "Item description   *" at bounding box center [1034, 462] width 443 height 68
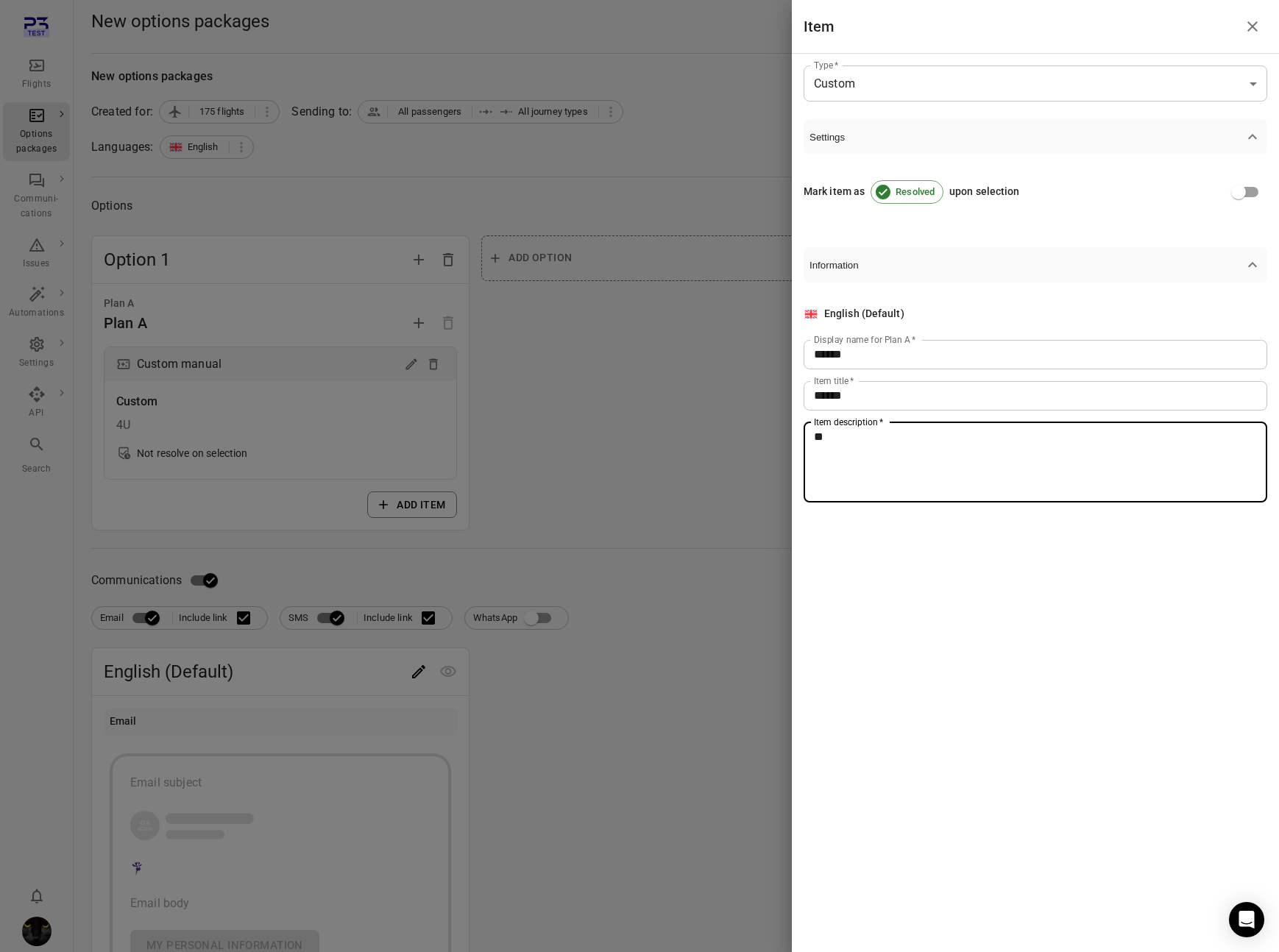
type textarea "**"
click at [680, 446] on div at bounding box center [640, 476] width 1279 height 952
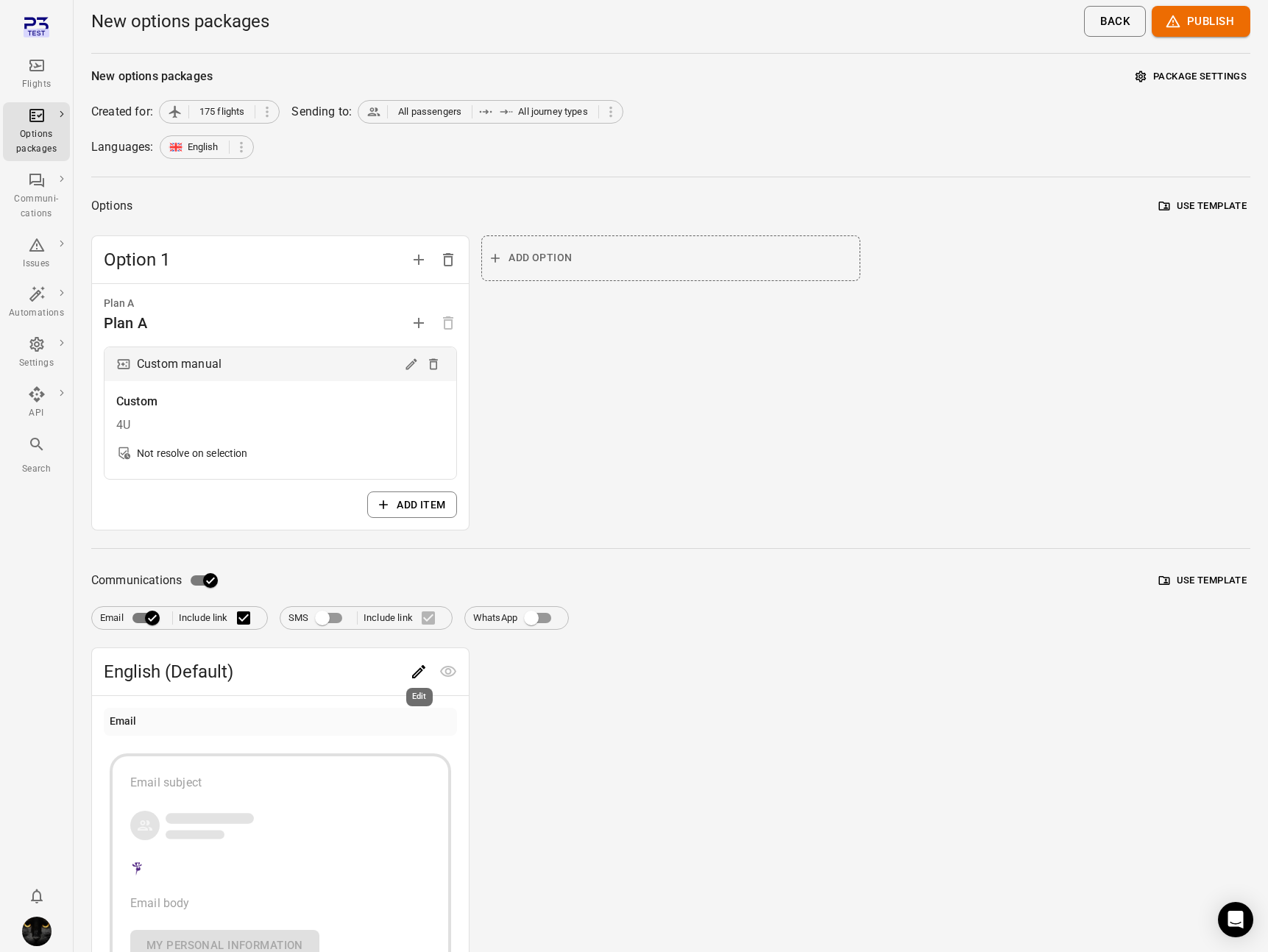
click at [417, 665] on icon "Edit" at bounding box center [418, 671] width 18 height 18
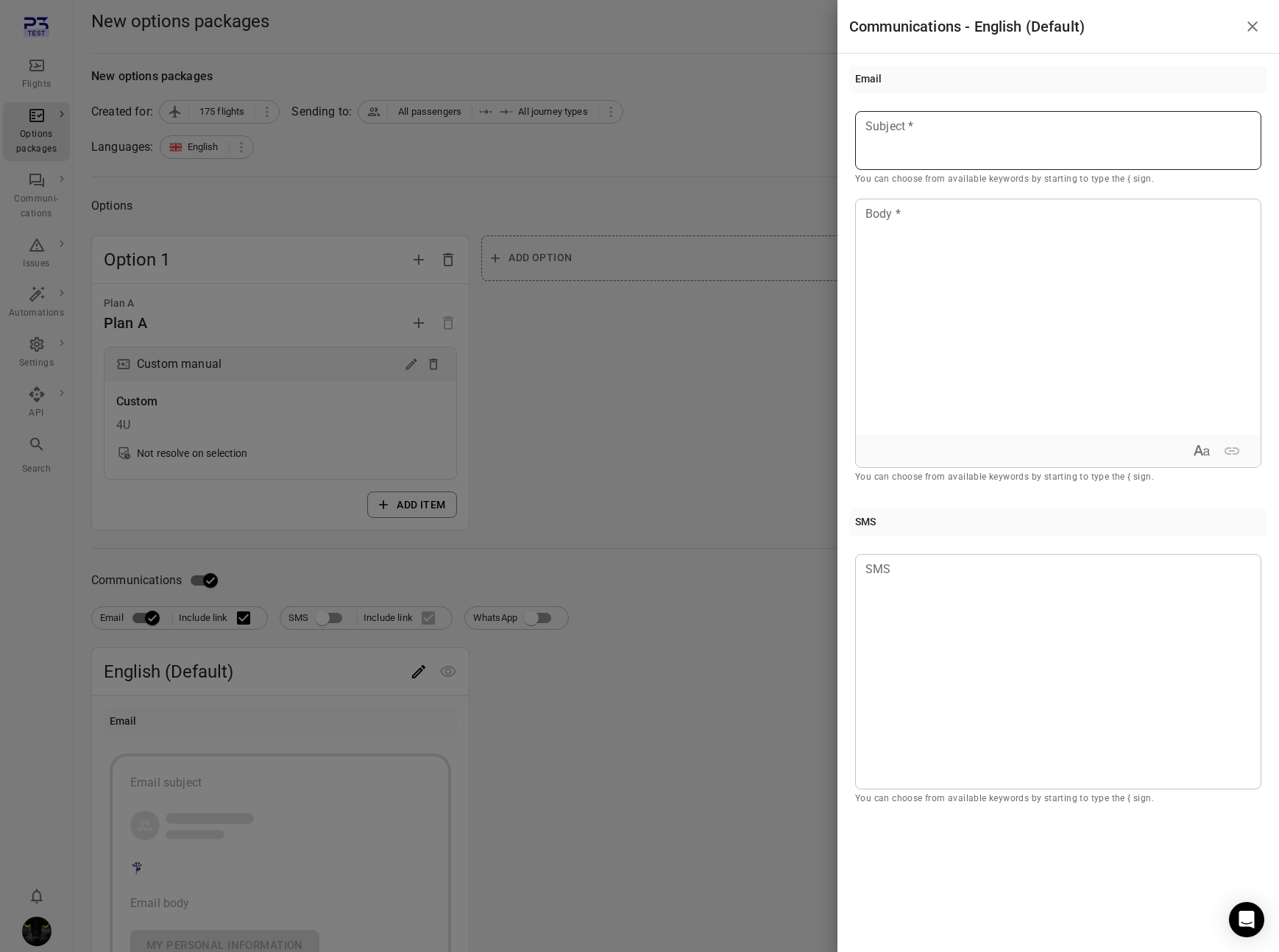
click at [913, 142] on div at bounding box center [1058, 140] width 406 height 59
click at [913, 167] on div "Passenger first name" at bounding box center [949, 167] width 124 height 15
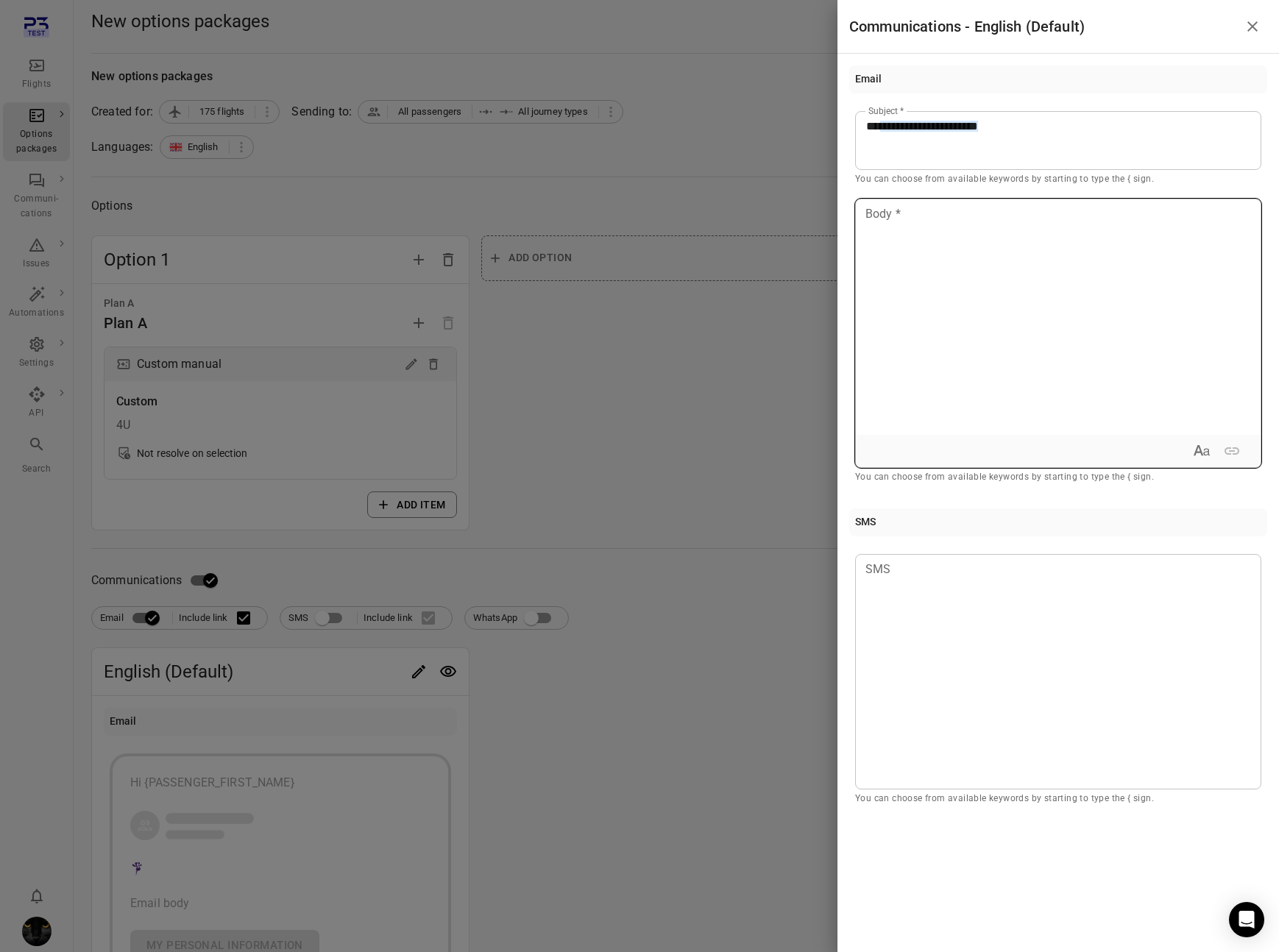
click at [913, 259] on div at bounding box center [1058, 317] width 405 height 235
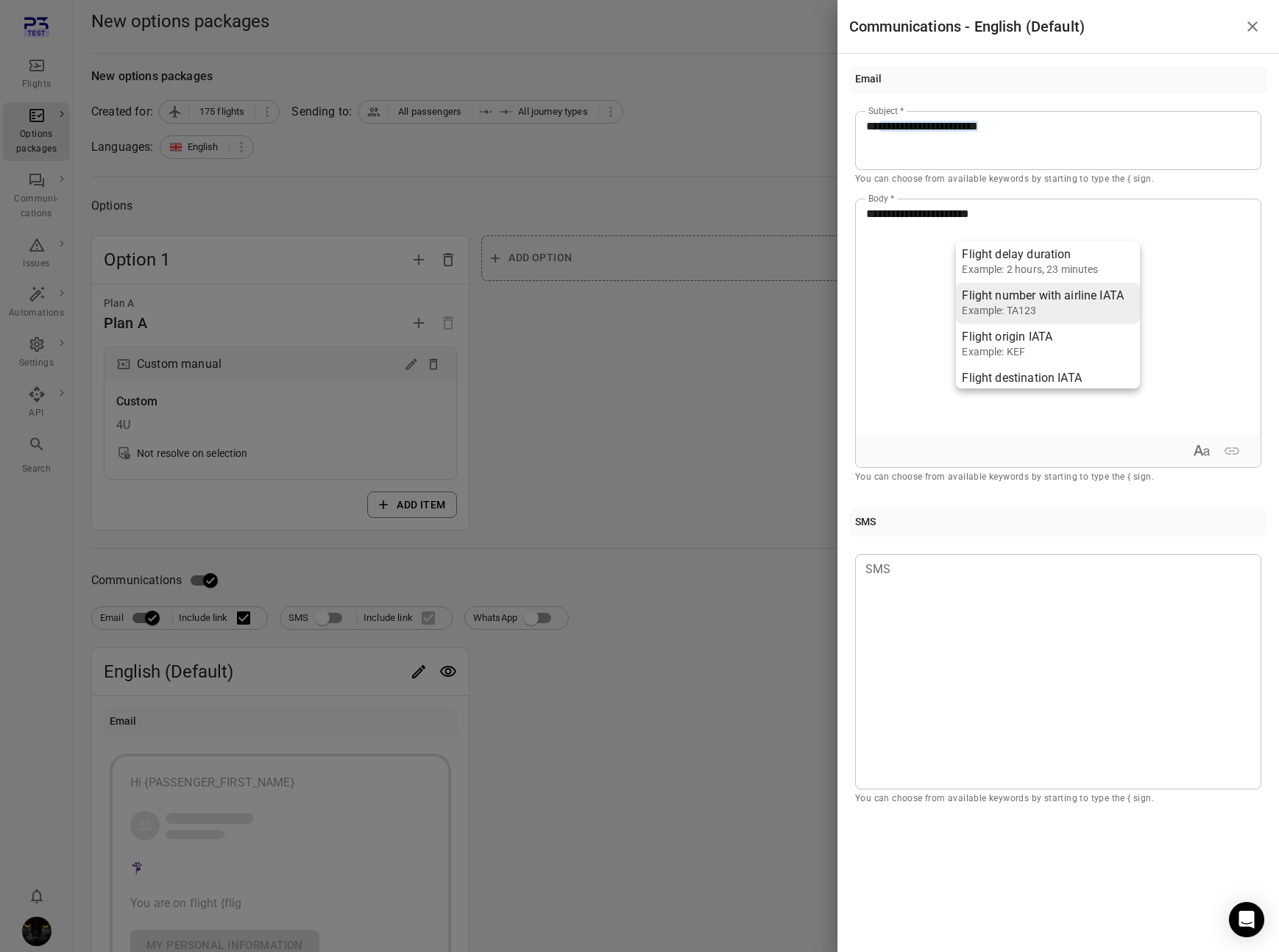
click at [913, 311] on div "Example: TA123" at bounding box center [1042, 311] width 162 height 15
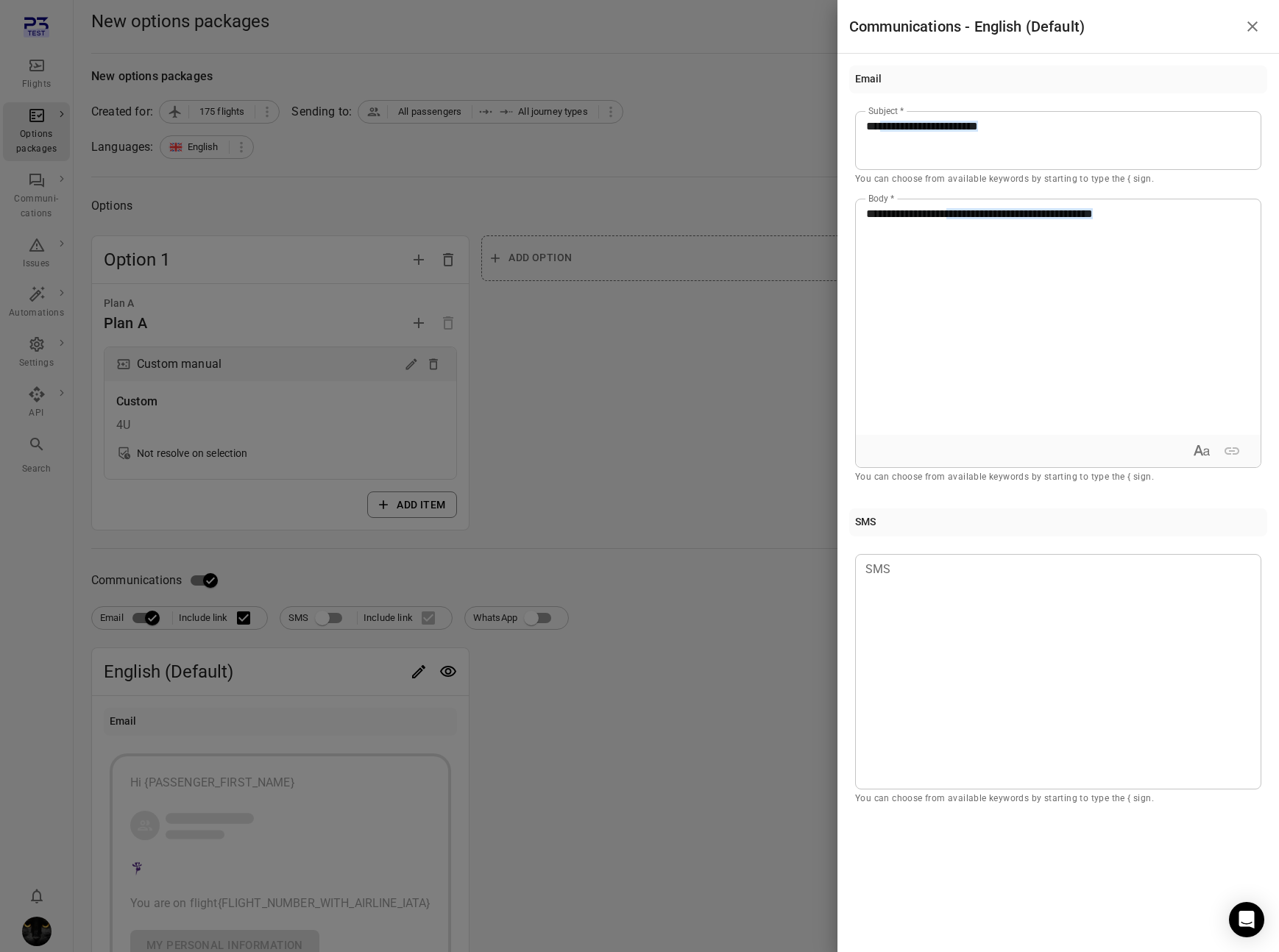
click at [755, 470] on div at bounding box center [640, 476] width 1279 height 952
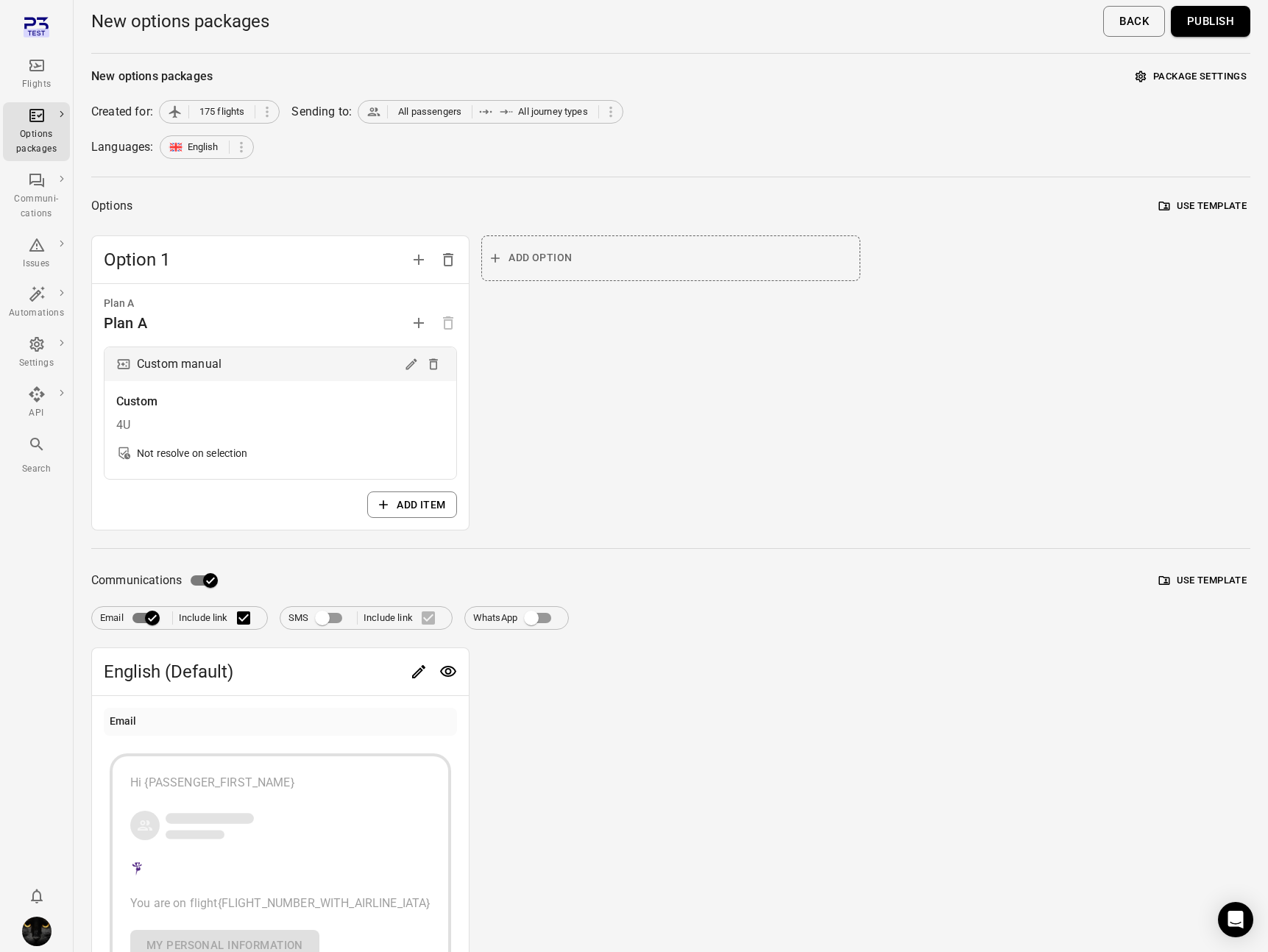
click at [913, 28] on button "Publish" at bounding box center [1210, 21] width 80 height 31
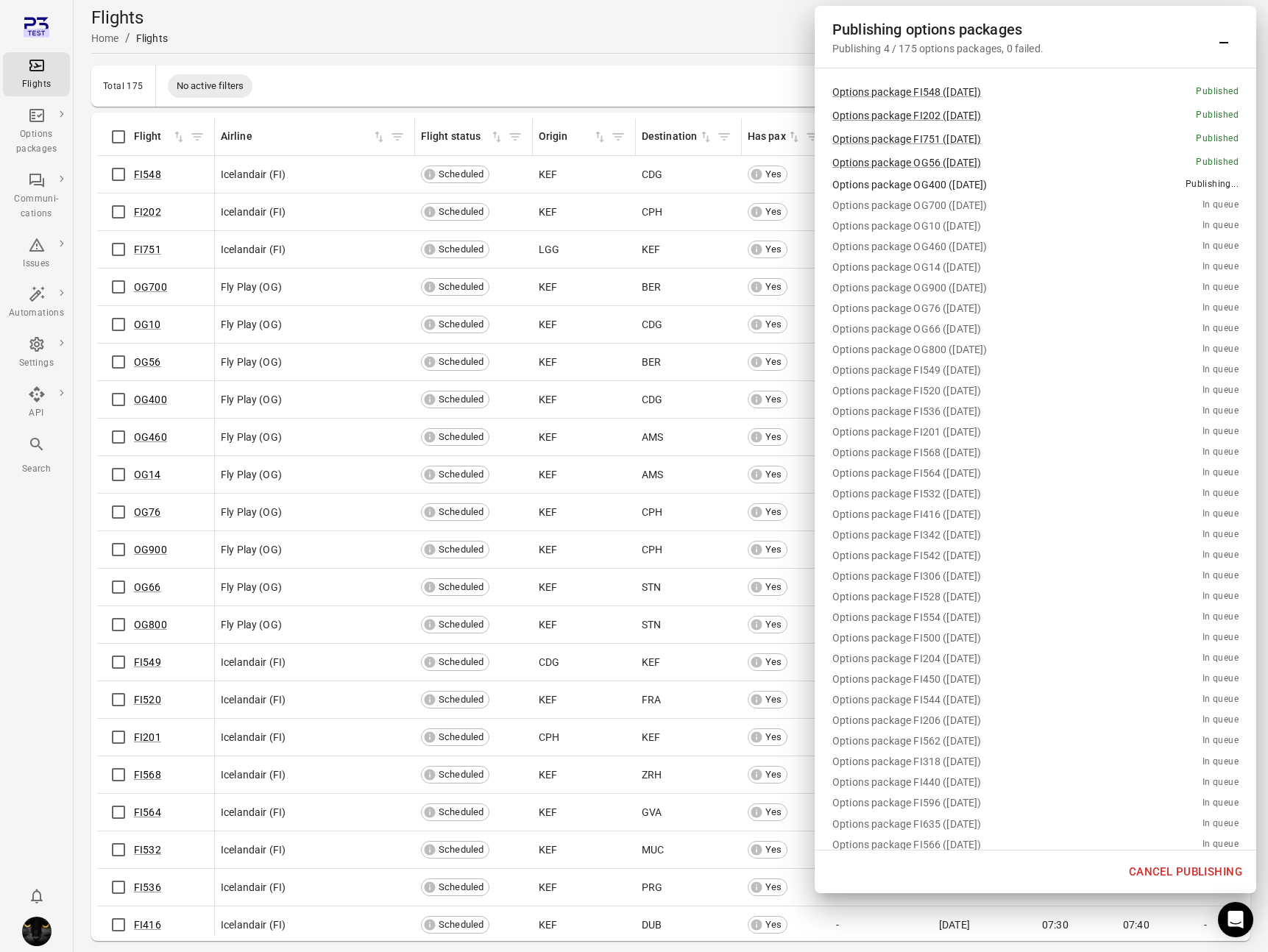
click at [913, 865] on button "Cancel publishing" at bounding box center [1186, 871] width 129 height 31
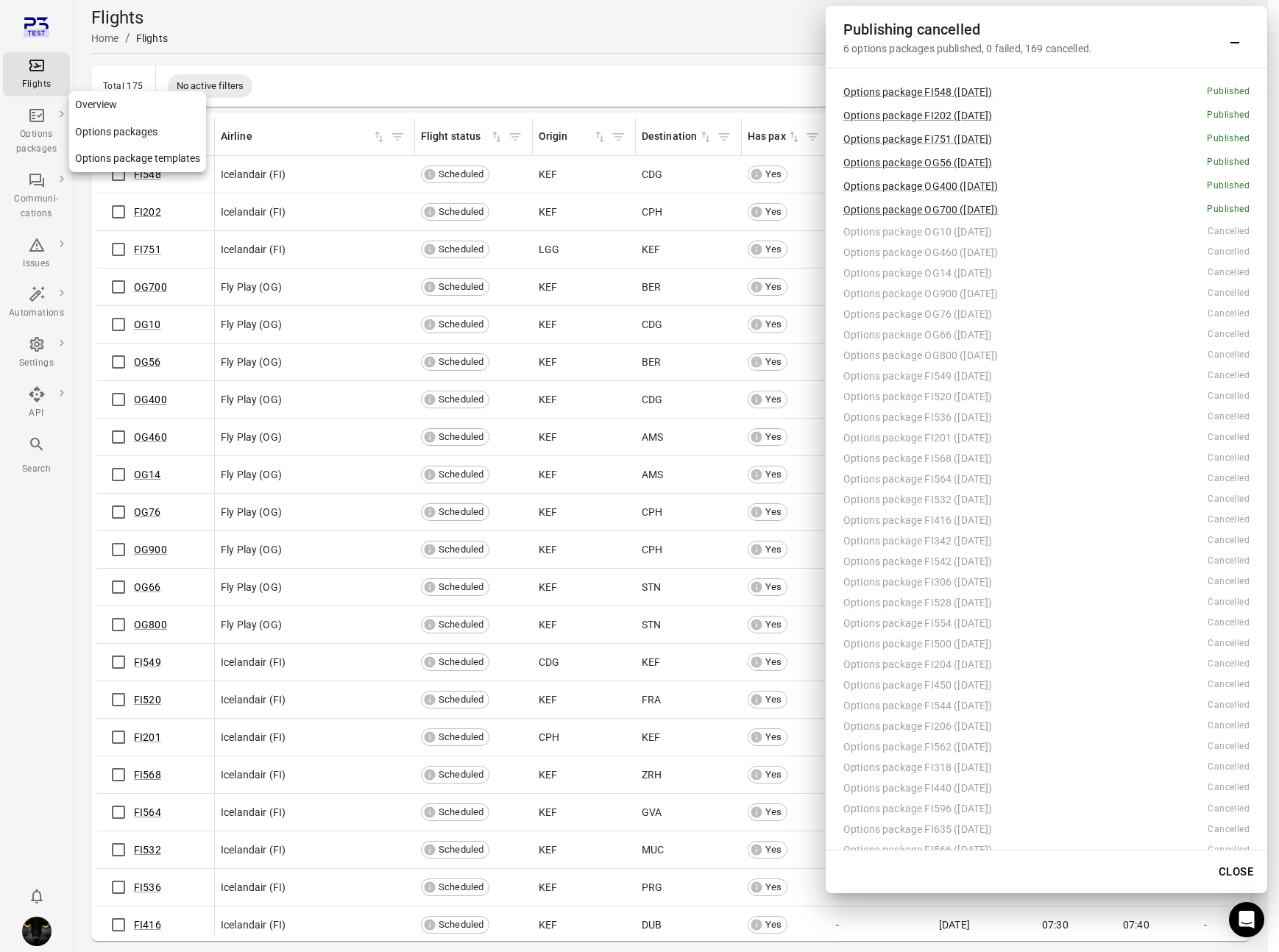
click at [34, 127] on div "Options packages" at bounding box center [37, 141] width 55 height 29
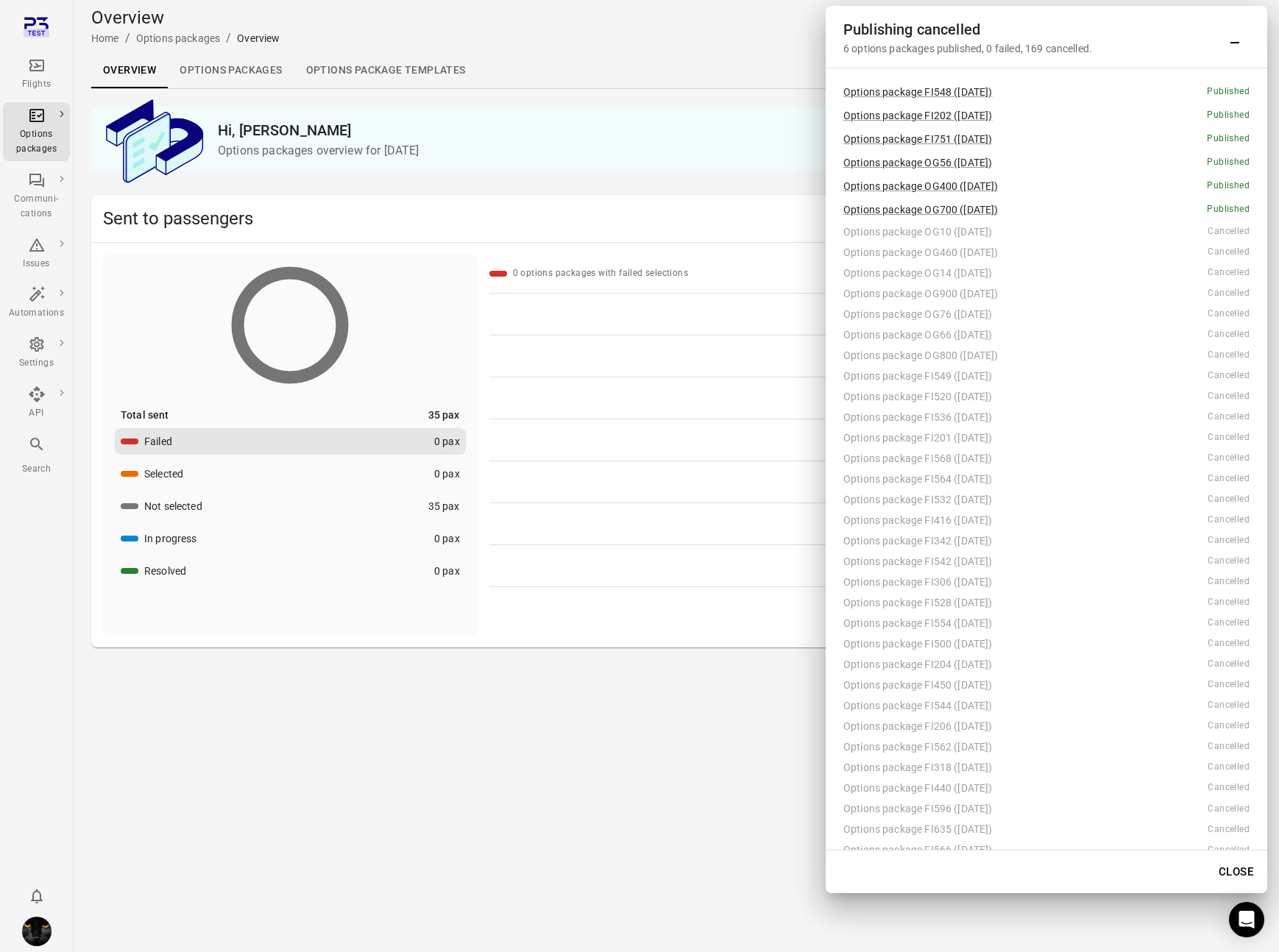
click at [913, 43] on button "Minimize" at bounding box center [1234, 36] width 29 height 29
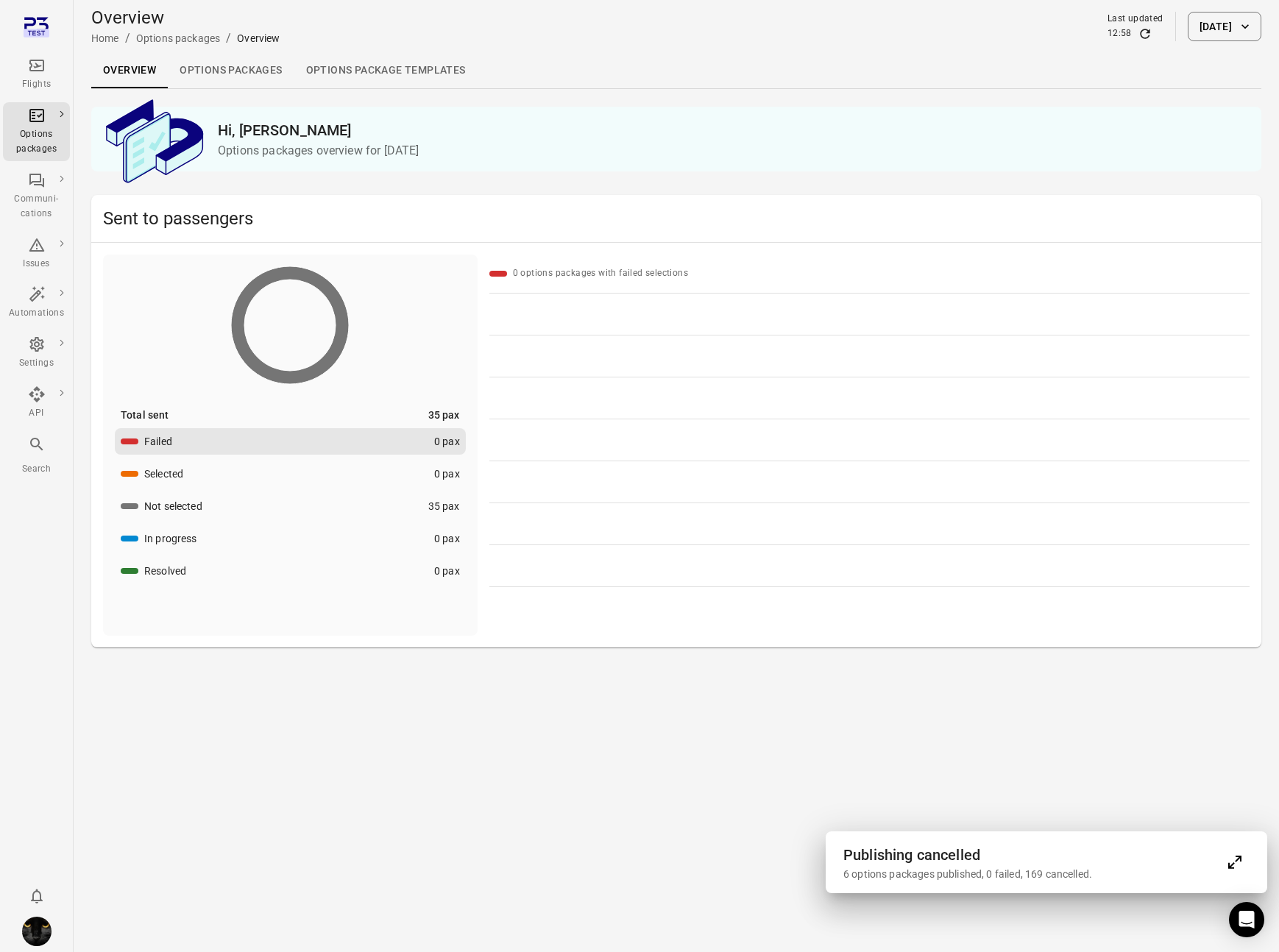
click at [542, 224] on h2 "Sent to passengers" at bounding box center [676, 218] width 1146 height 24
click at [235, 66] on link "Options packages" at bounding box center [231, 71] width 126 height 35
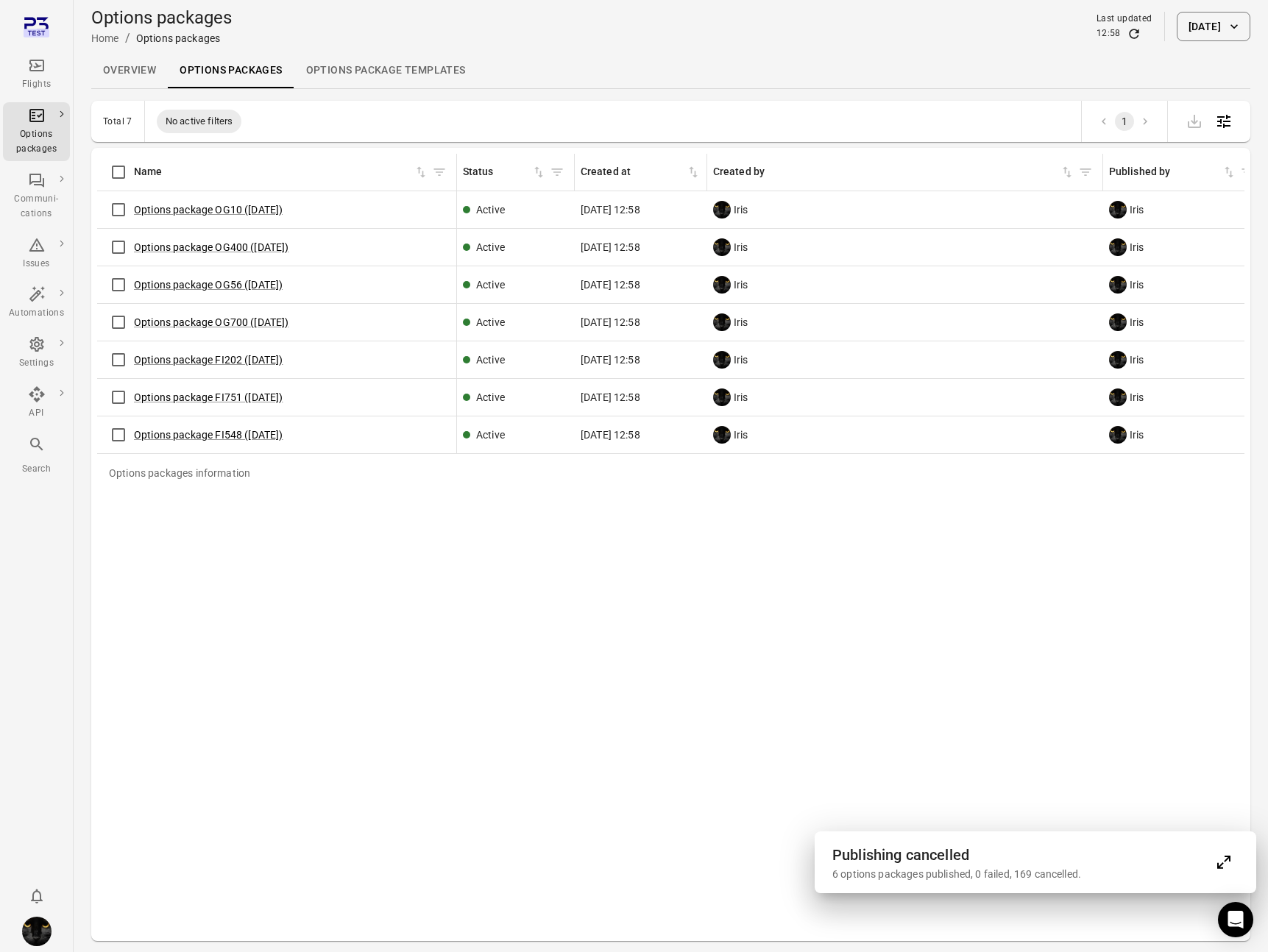
click at [913, 851] on h2 "Publishing cancelled" at bounding box center [1020, 855] width 376 height 24
click at [913, 877] on div "6 options packages published, 0 failed, 169 cancelled." at bounding box center [1020, 875] width 376 height 15
click at [913, 855] on button "Expand" at bounding box center [1223, 862] width 29 height 29
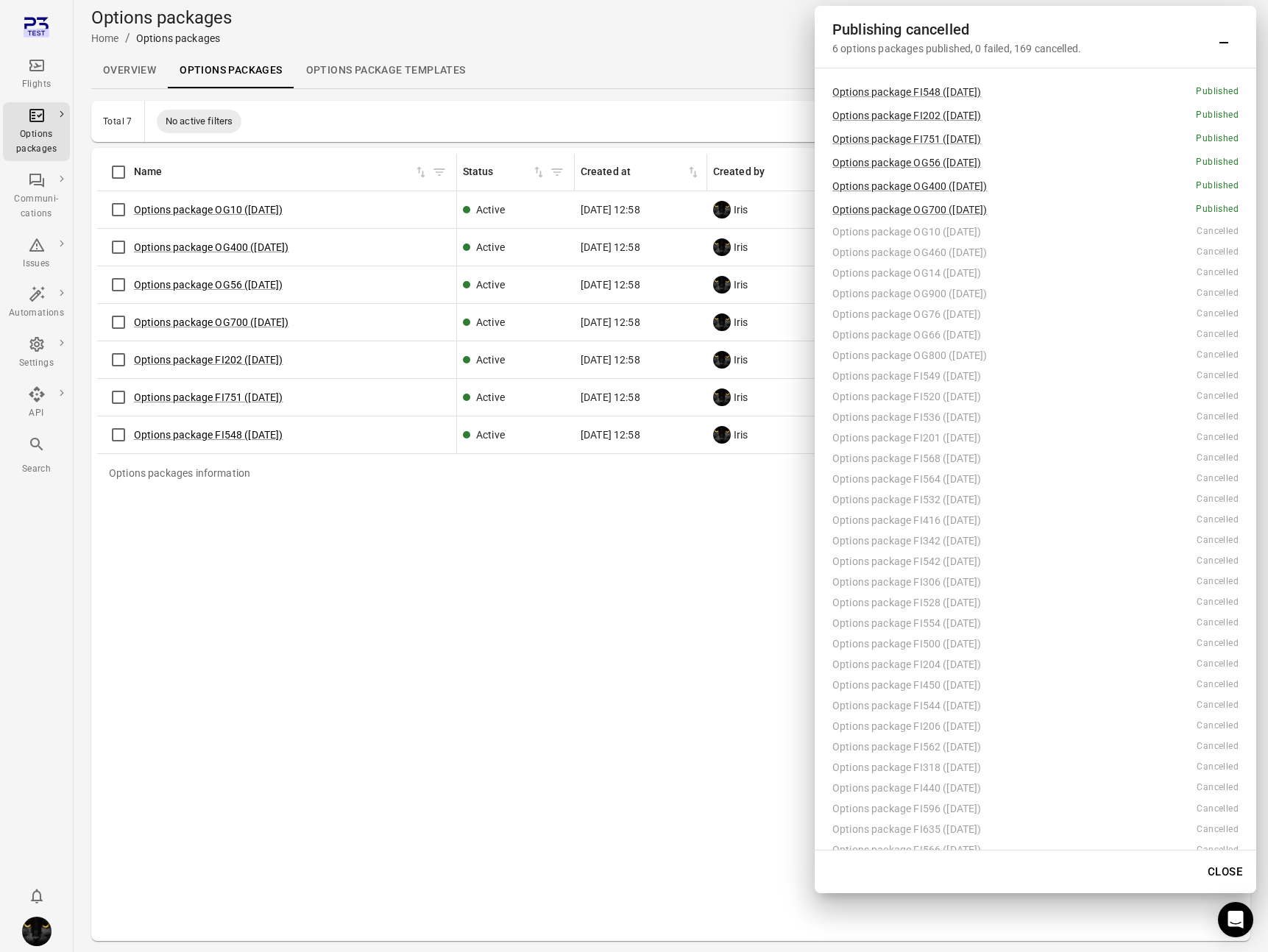
click at [213, 163] on div "Name" at bounding box center [276, 172] width 347 height 31
click at [913, 234] on div "Options package OG10 (22 Aug)" at bounding box center [1013, 232] width 364 height 15
click at [734, 586] on div "Options packages information Name Status Created at Created by Published by Fli…" at bounding box center [671, 544] width 1147 height 781
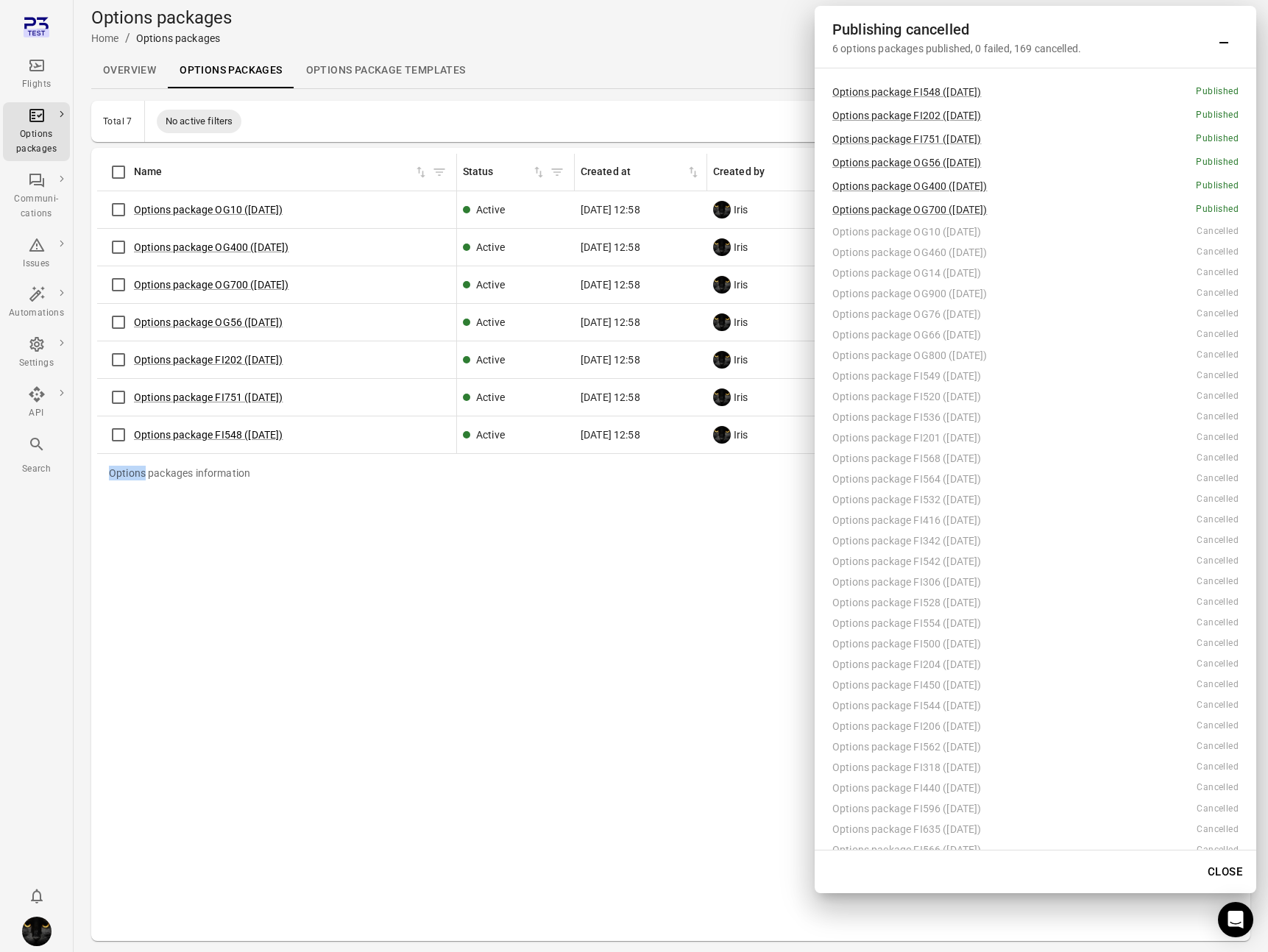
click at [671, 547] on div "Options packages information Name Status Created at Created by Published by Fli…" at bounding box center [671, 544] width 1147 height 781
click at [913, 38] on icon "Minimize" at bounding box center [1223, 36] width 18 height 18
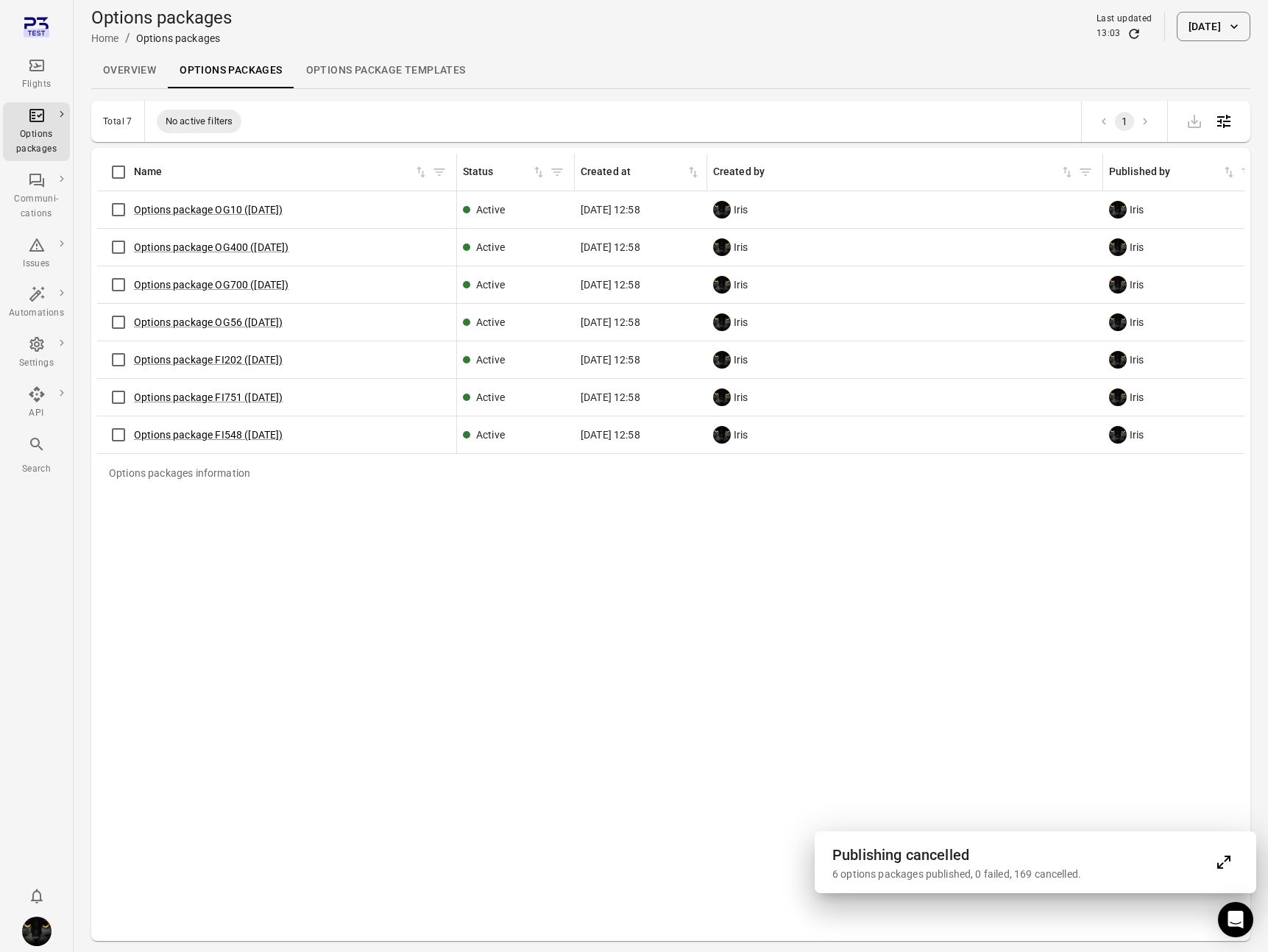
click at [913, 855] on button "Expand" at bounding box center [1223, 862] width 29 height 29
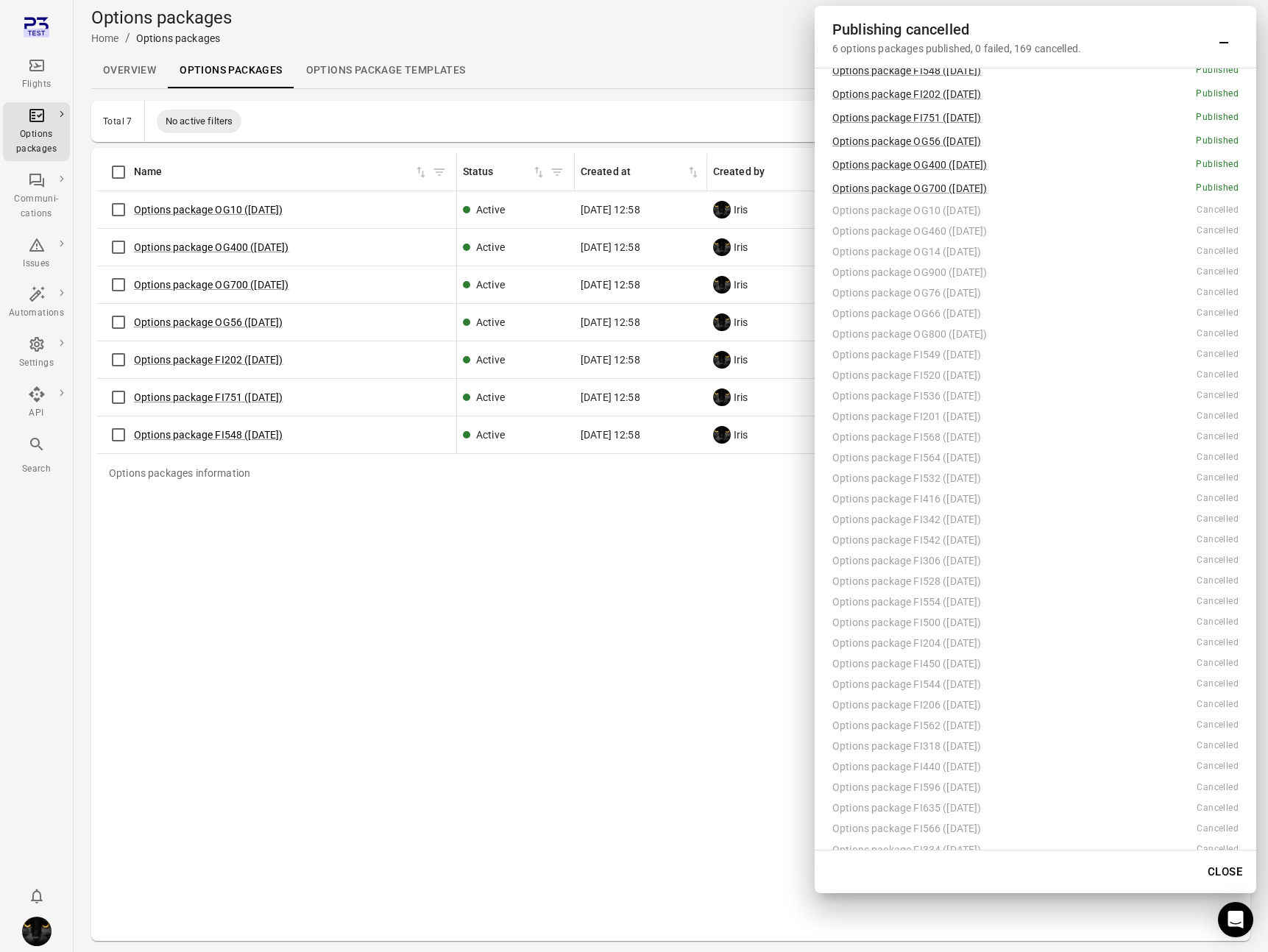
scroll to position [26, 0]
click at [913, 867] on button "Close" at bounding box center [1224, 871] width 50 height 31
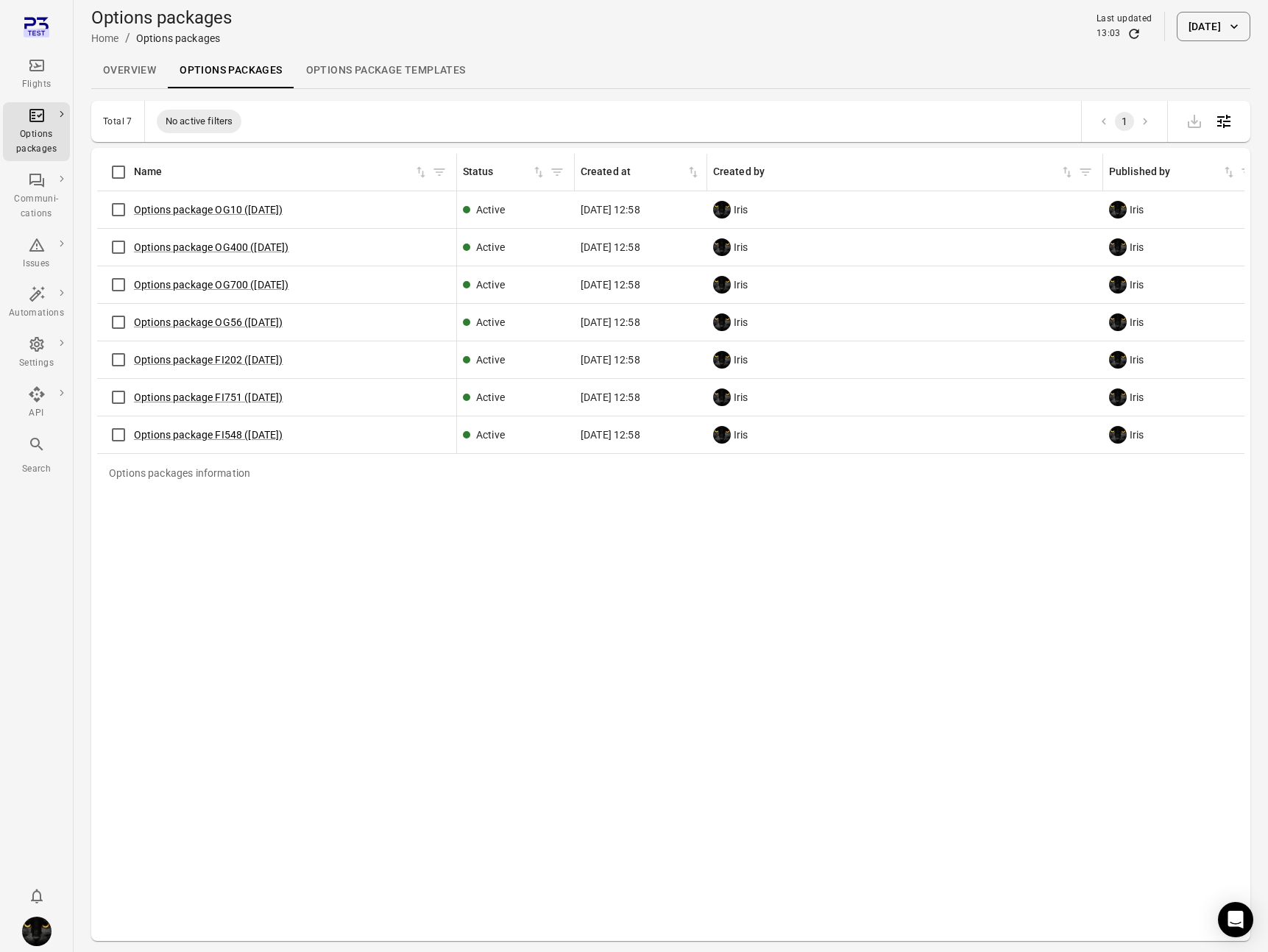
click at [33, 68] on icon "Main navigation" at bounding box center [36, 65] width 18 height 18
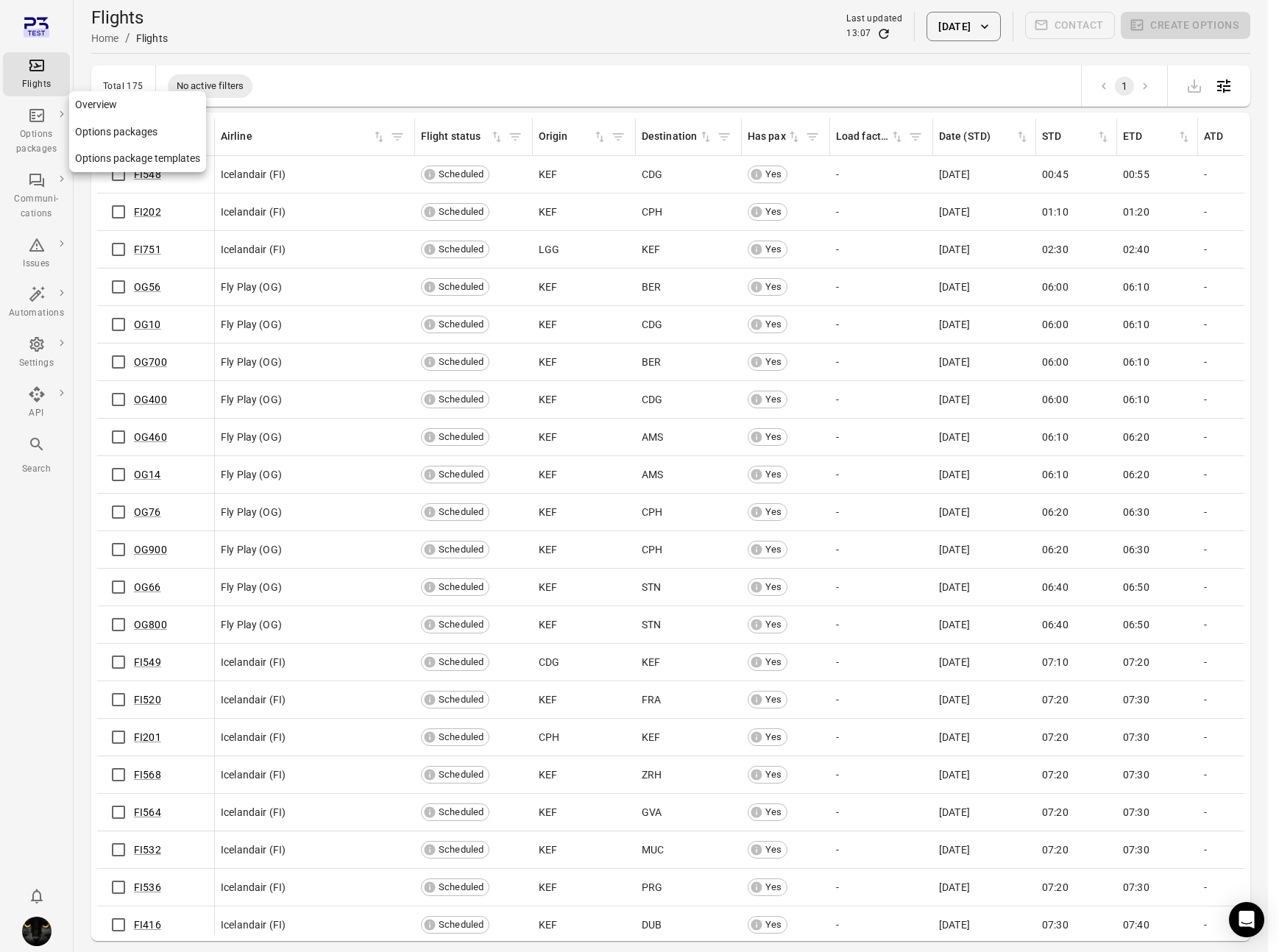
click at [40, 123] on icon "Main navigation" at bounding box center [36, 115] width 18 height 18
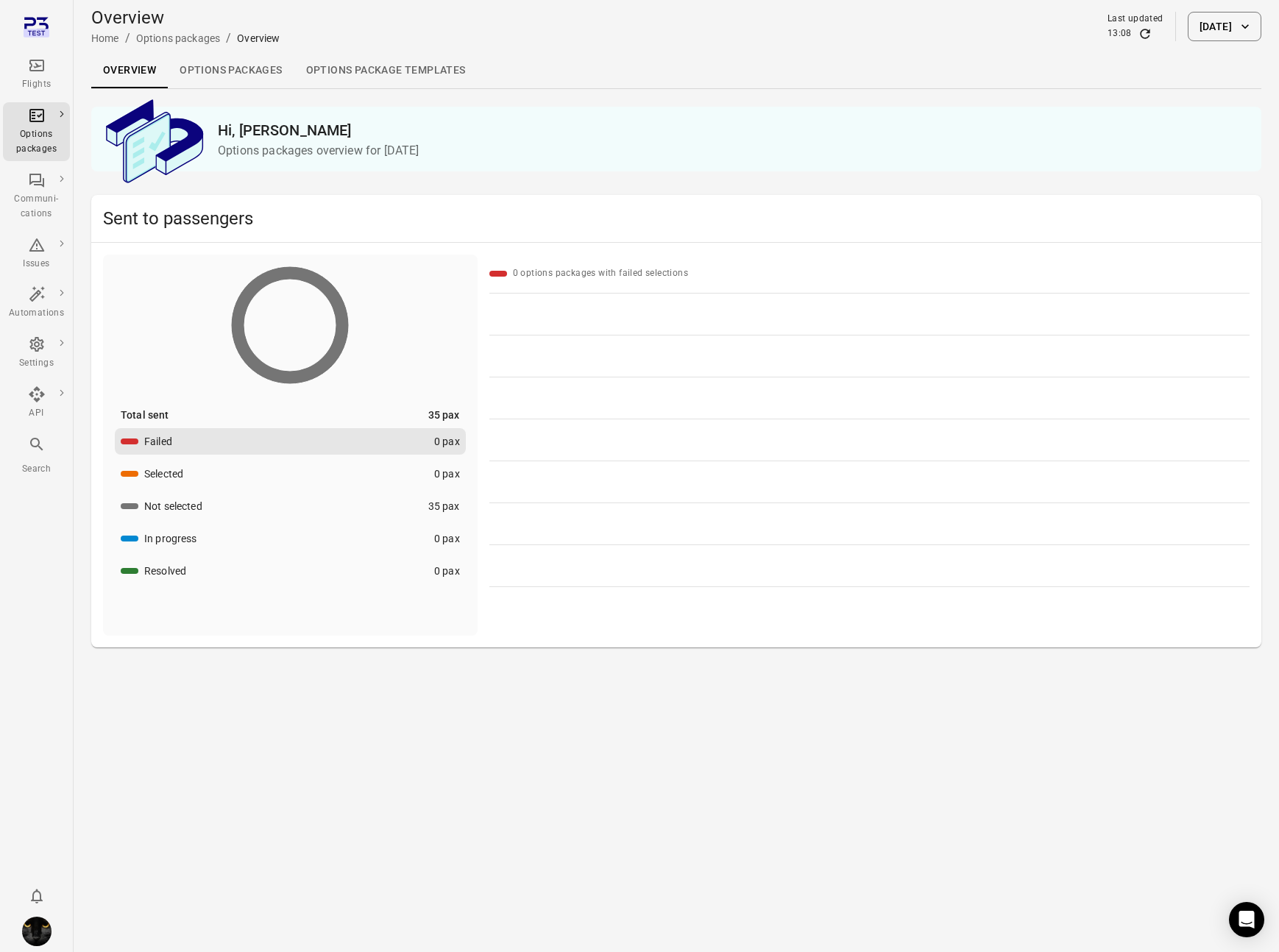
click at [231, 79] on link "Options packages" at bounding box center [231, 71] width 126 height 35
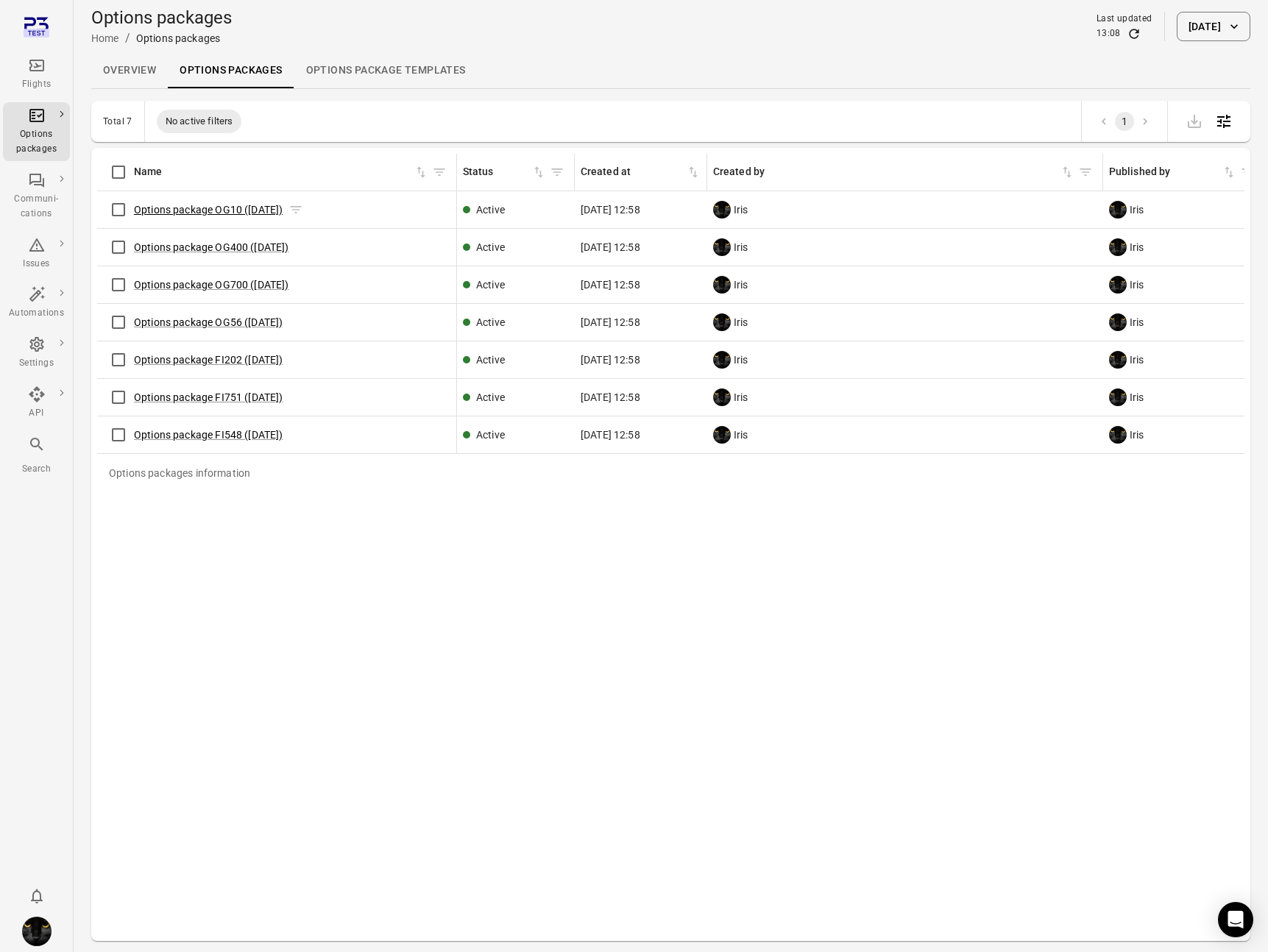
click at [202, 209] on link "Options package OG10 (22 Aug)" at bounding box center [208, 210] width 149 height 12
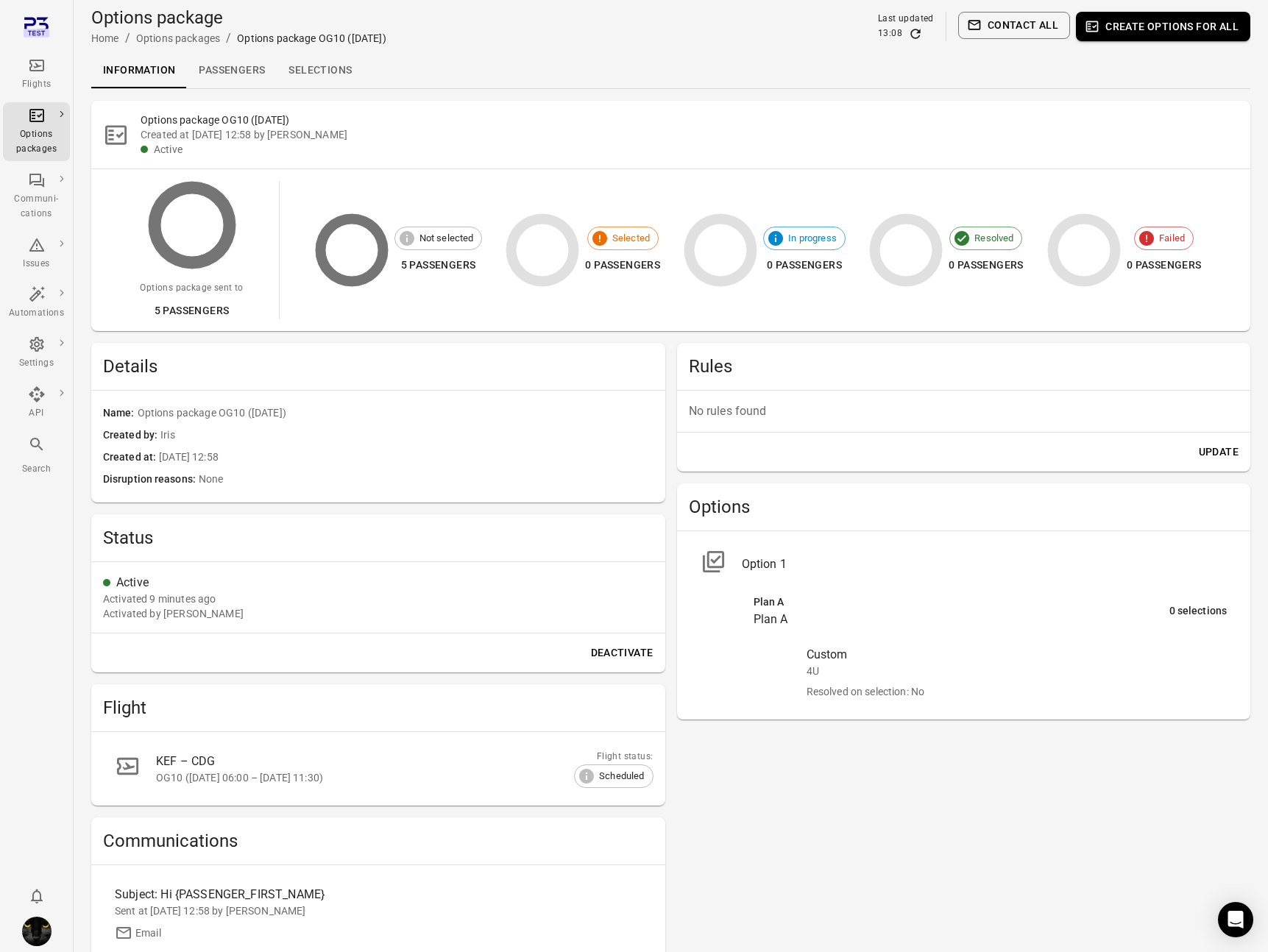
click at [249, 80] on link "Passengers" at bounding box center [231, 71] width 90 height 35
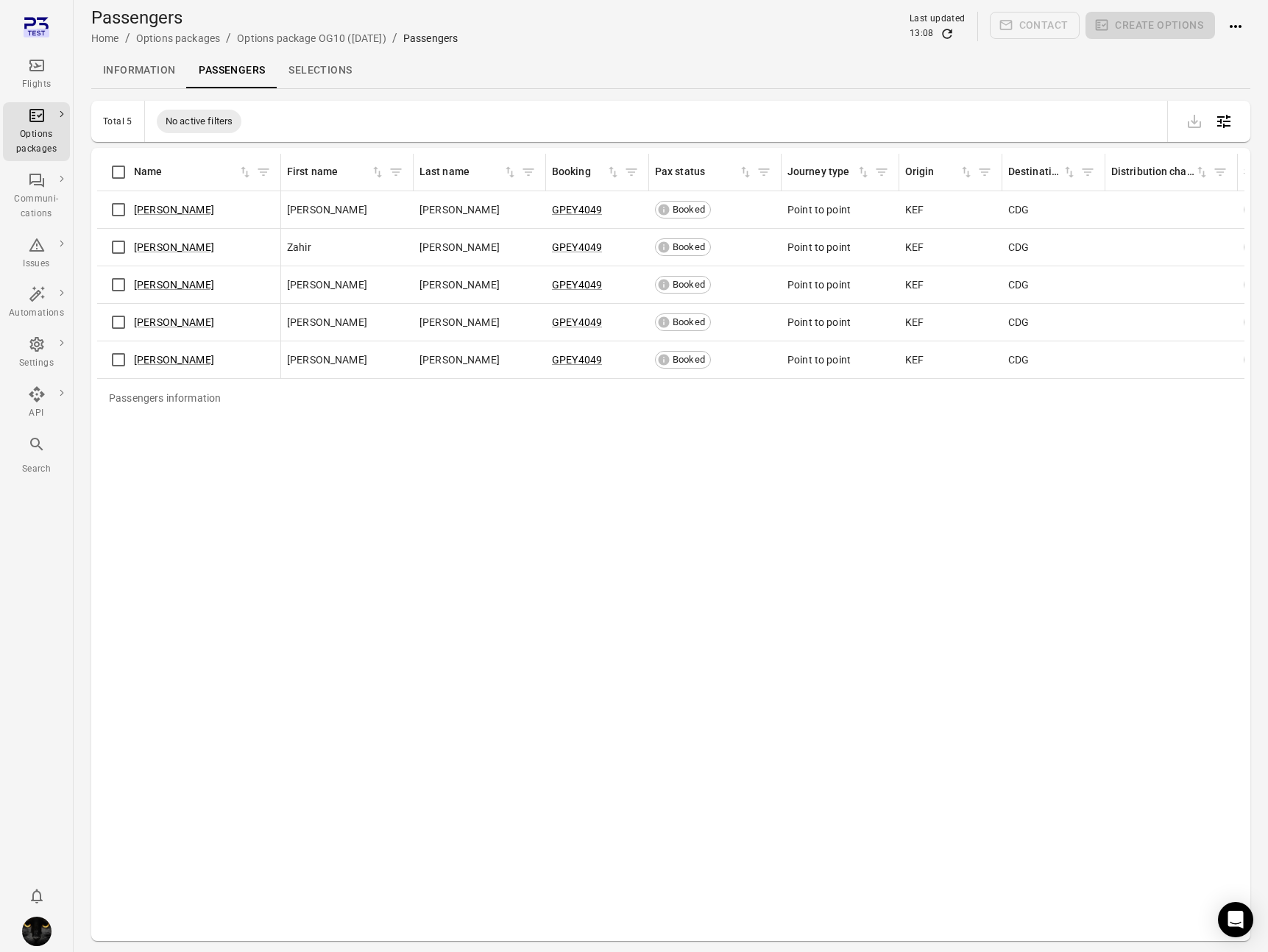
click at [45, 77] on div "Flights" at bounding box center [37, 85] width 55 height 15
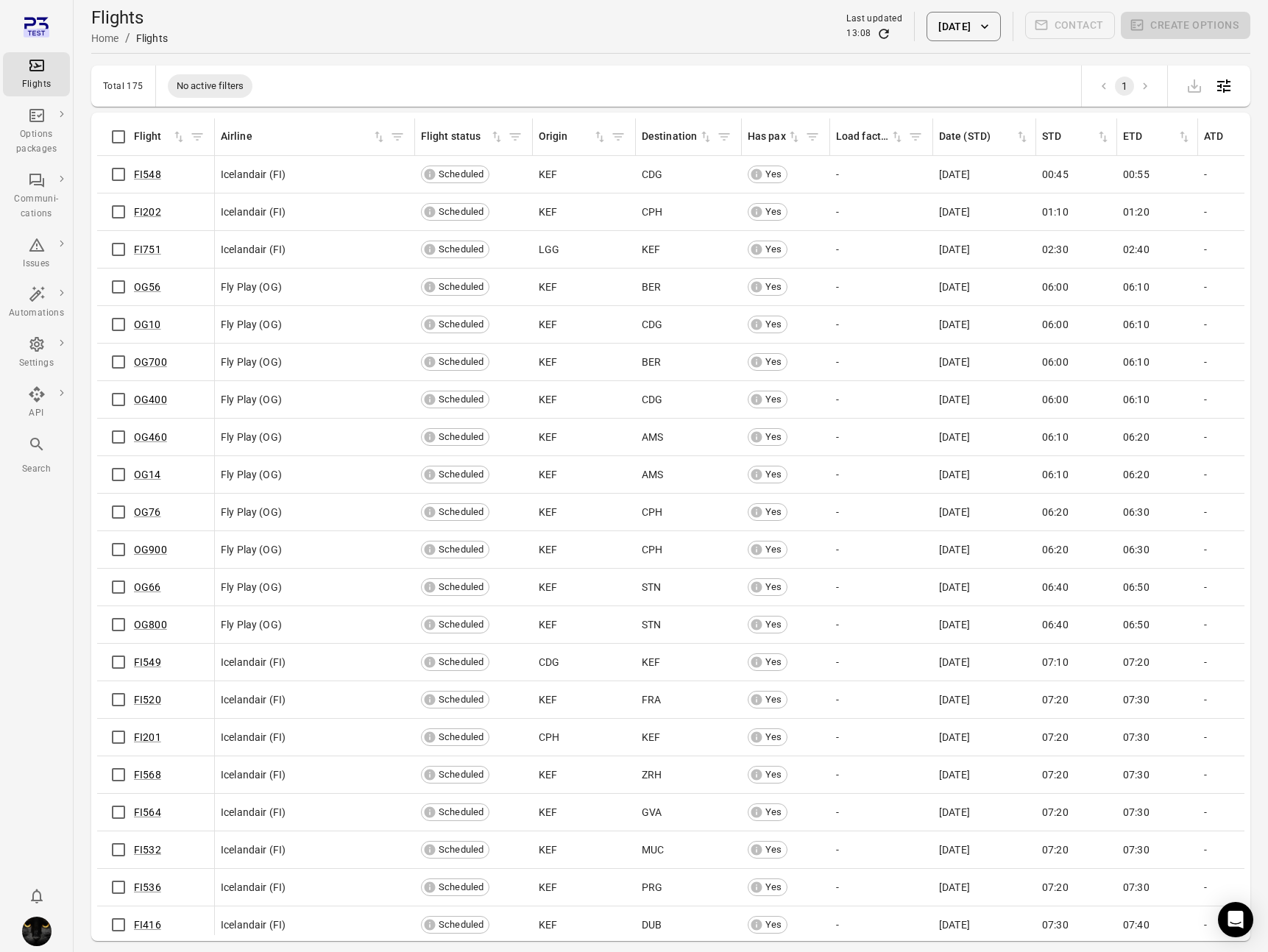
click at [913, 19] on button "[DATE]" at bounding box center [963, 26] width 74 height 29
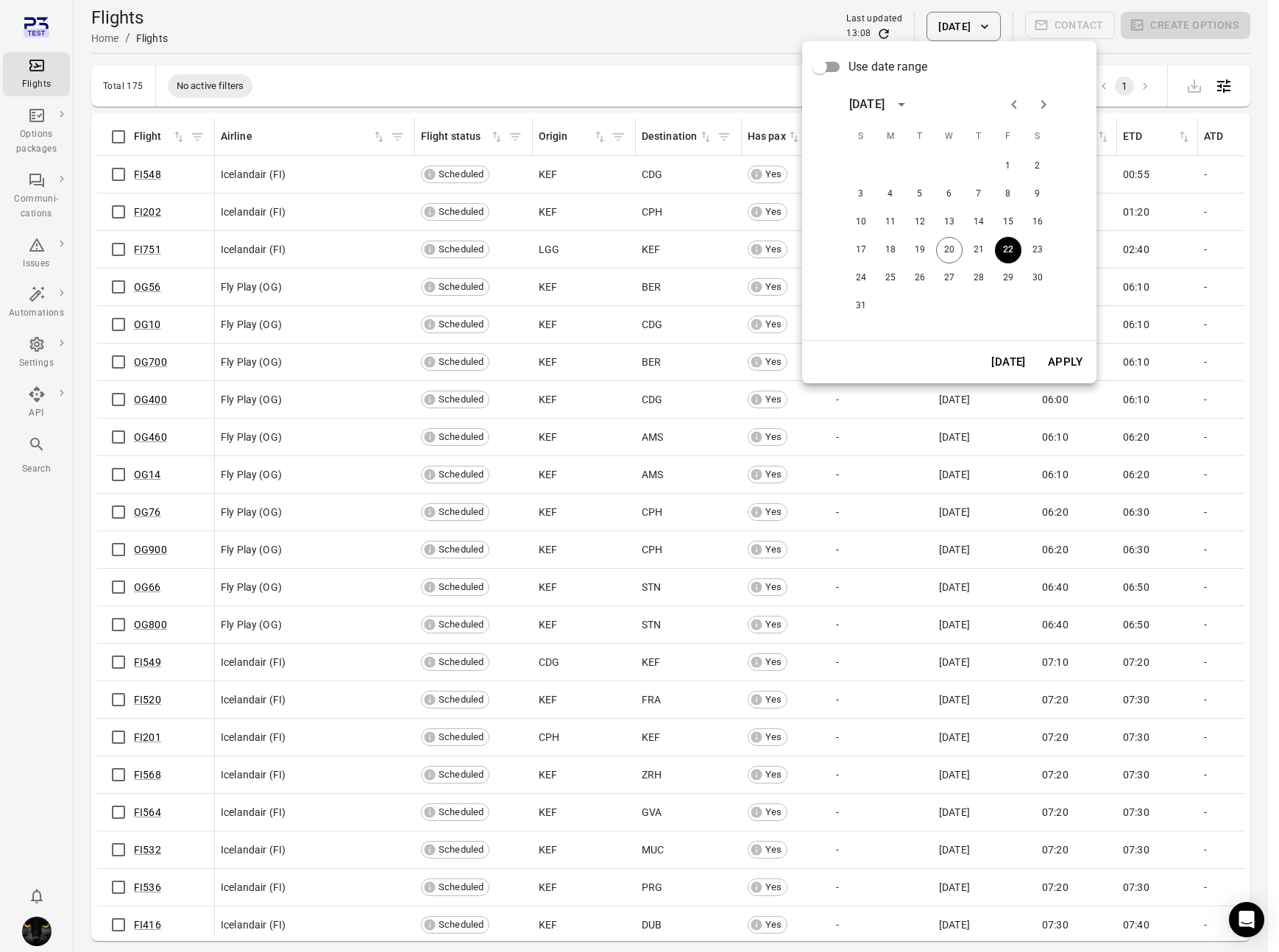
click at [913, 350] on button "[DATE]" at bounding box center [1008, 361] width 50 height 31
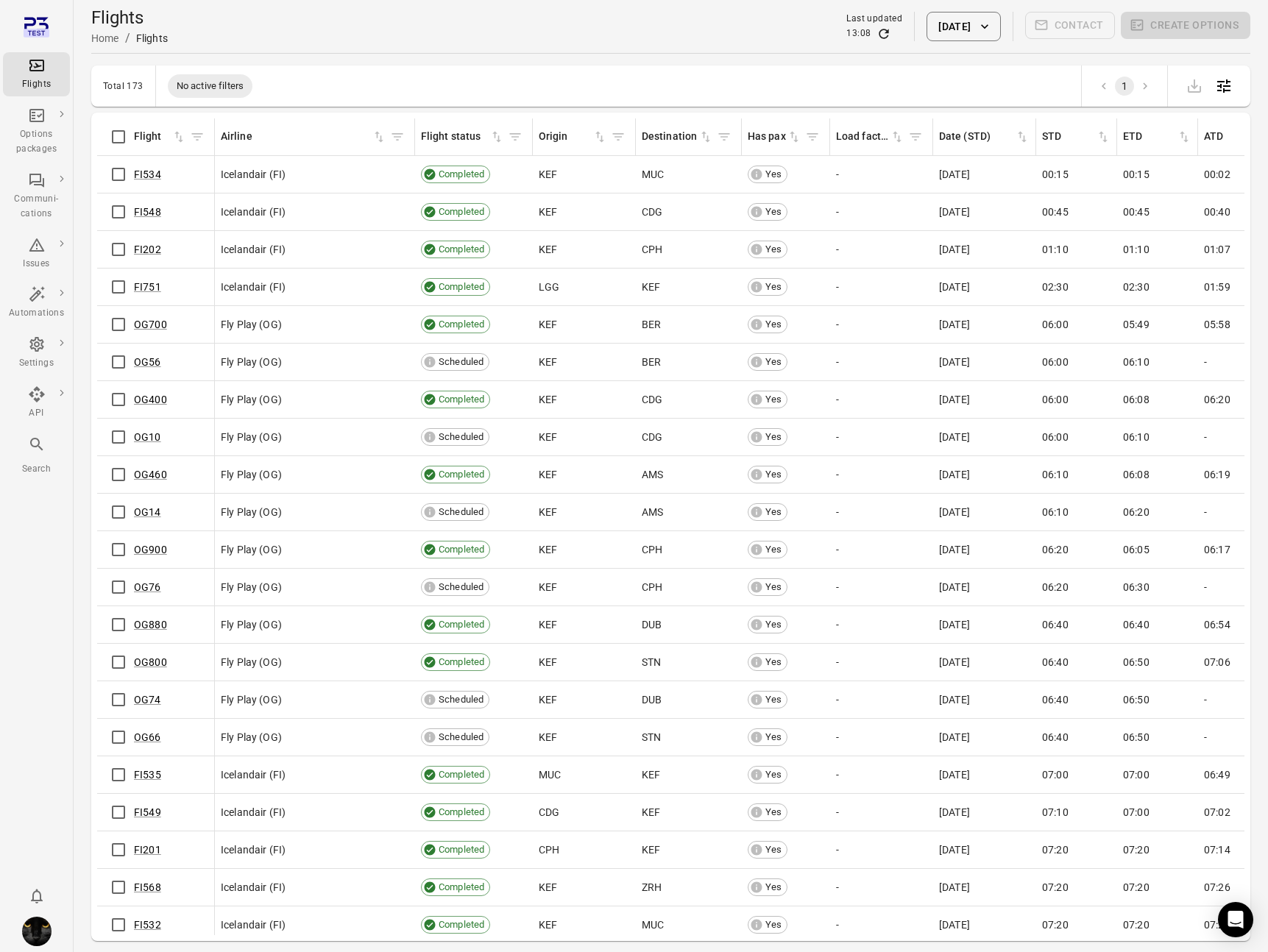
click at [913, 29] on button "[DATE]" at bounding box center [963, 26] width 74 height 29
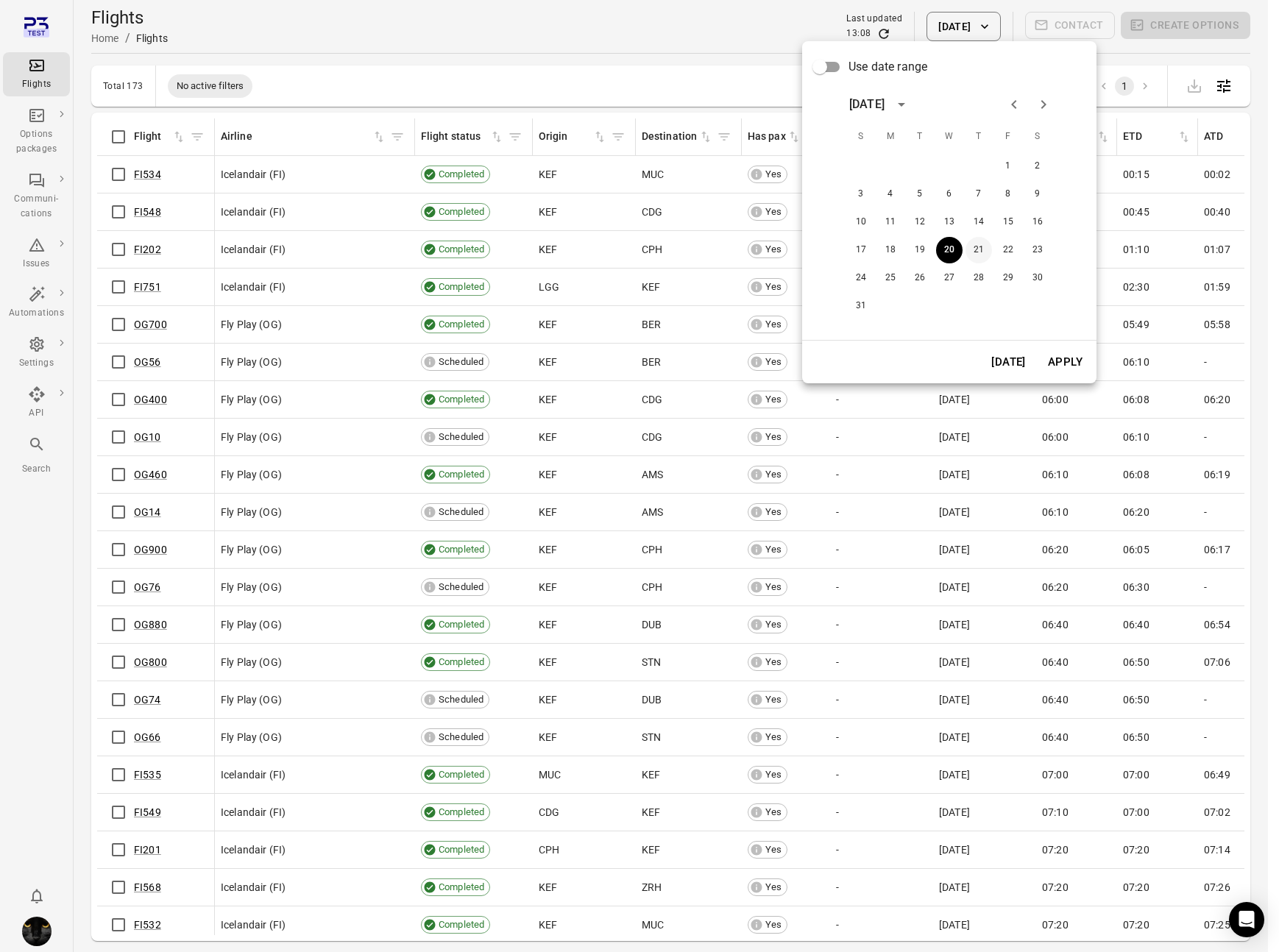
click at [913, 249] on button "21" at bounding box center [979, 250] width 27 height 27
click at [913, 358] on button "Apply" at bounding box center [1065, 361] width 50 height 31
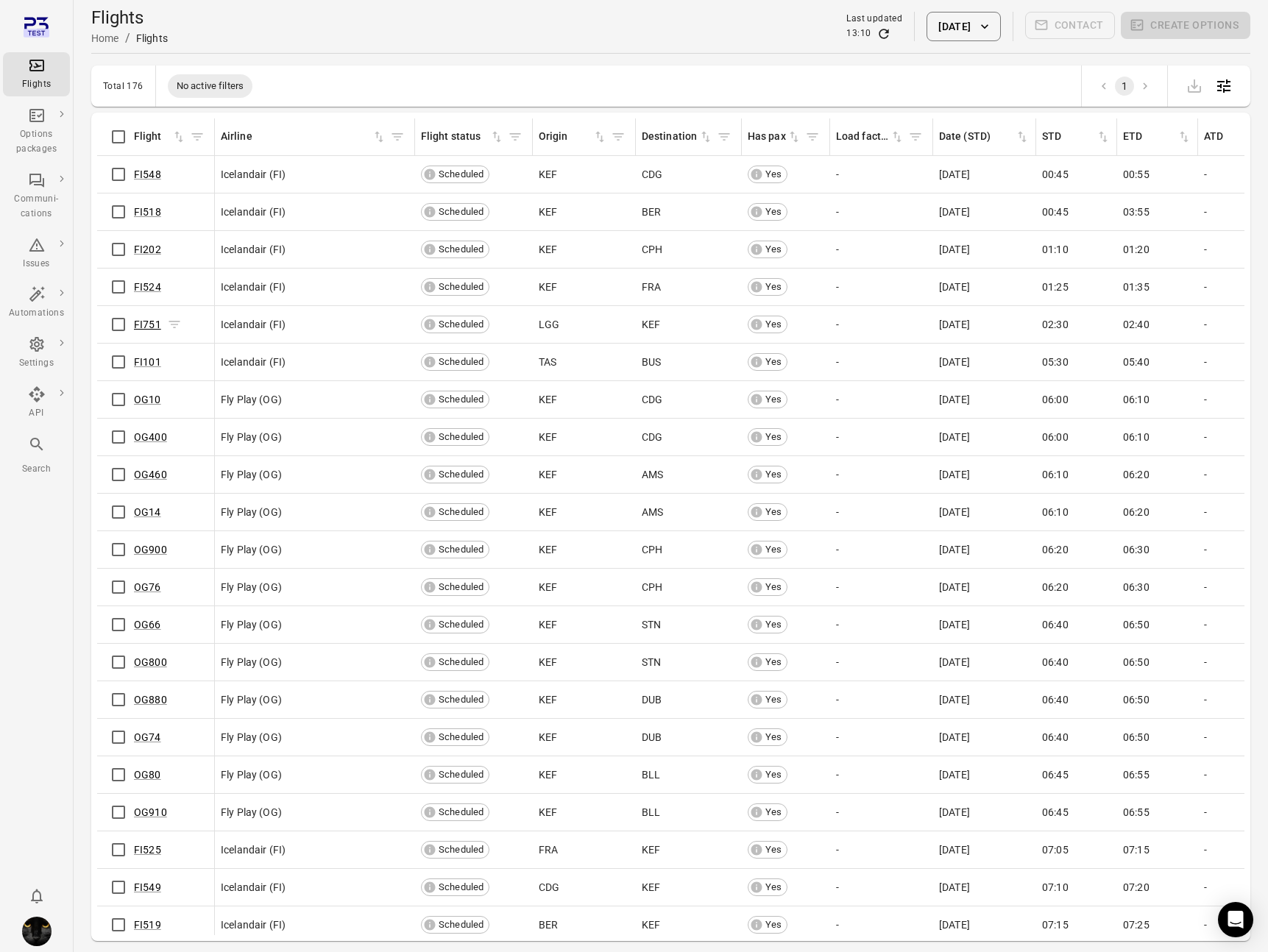
click at [142, 323] on link "FI751" at bounding box center [147, 324] width 27 height 12
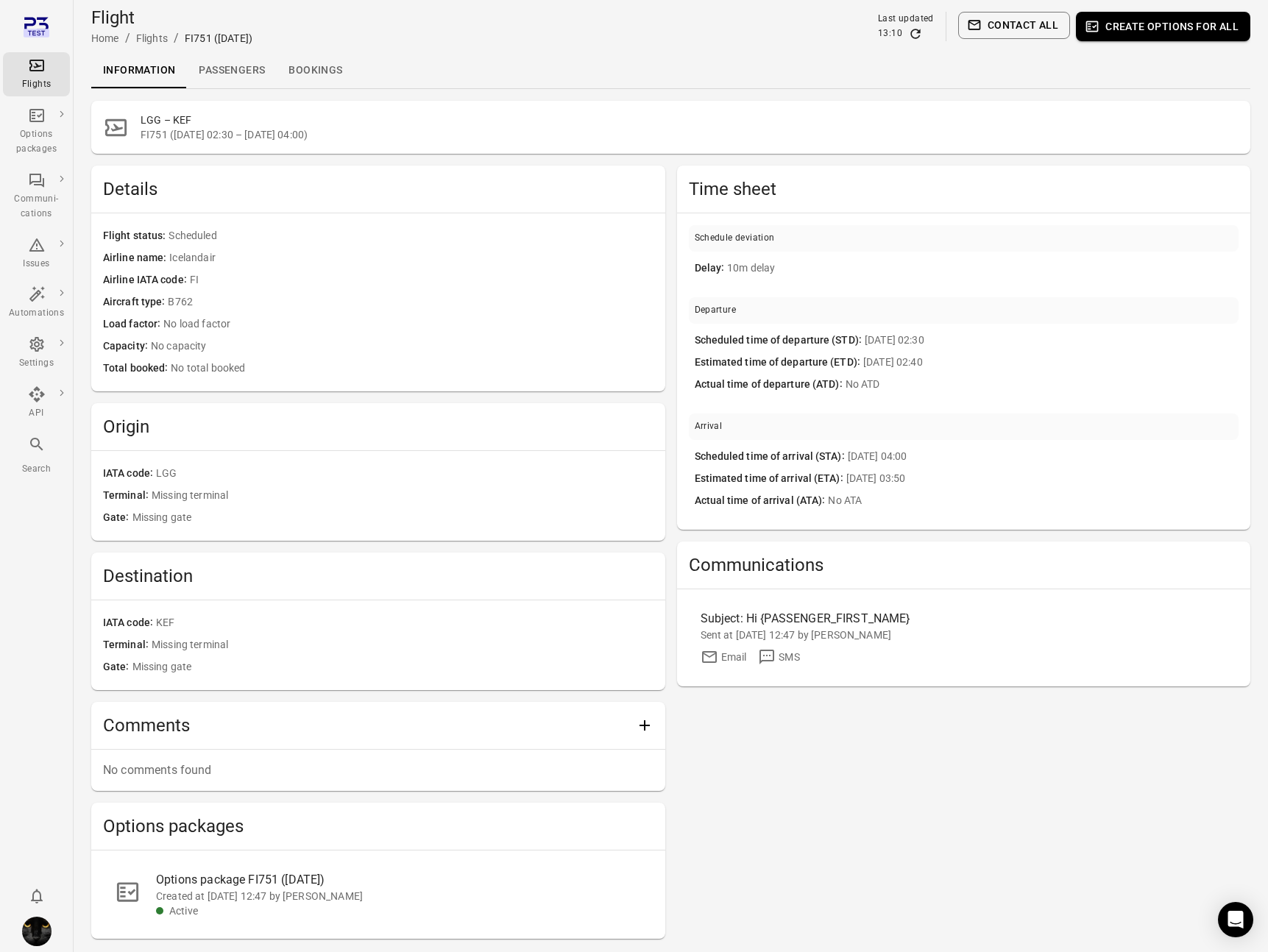
click at [226, 68] on link "Passengers" at bounding box center [231, 71] width 90 height 35
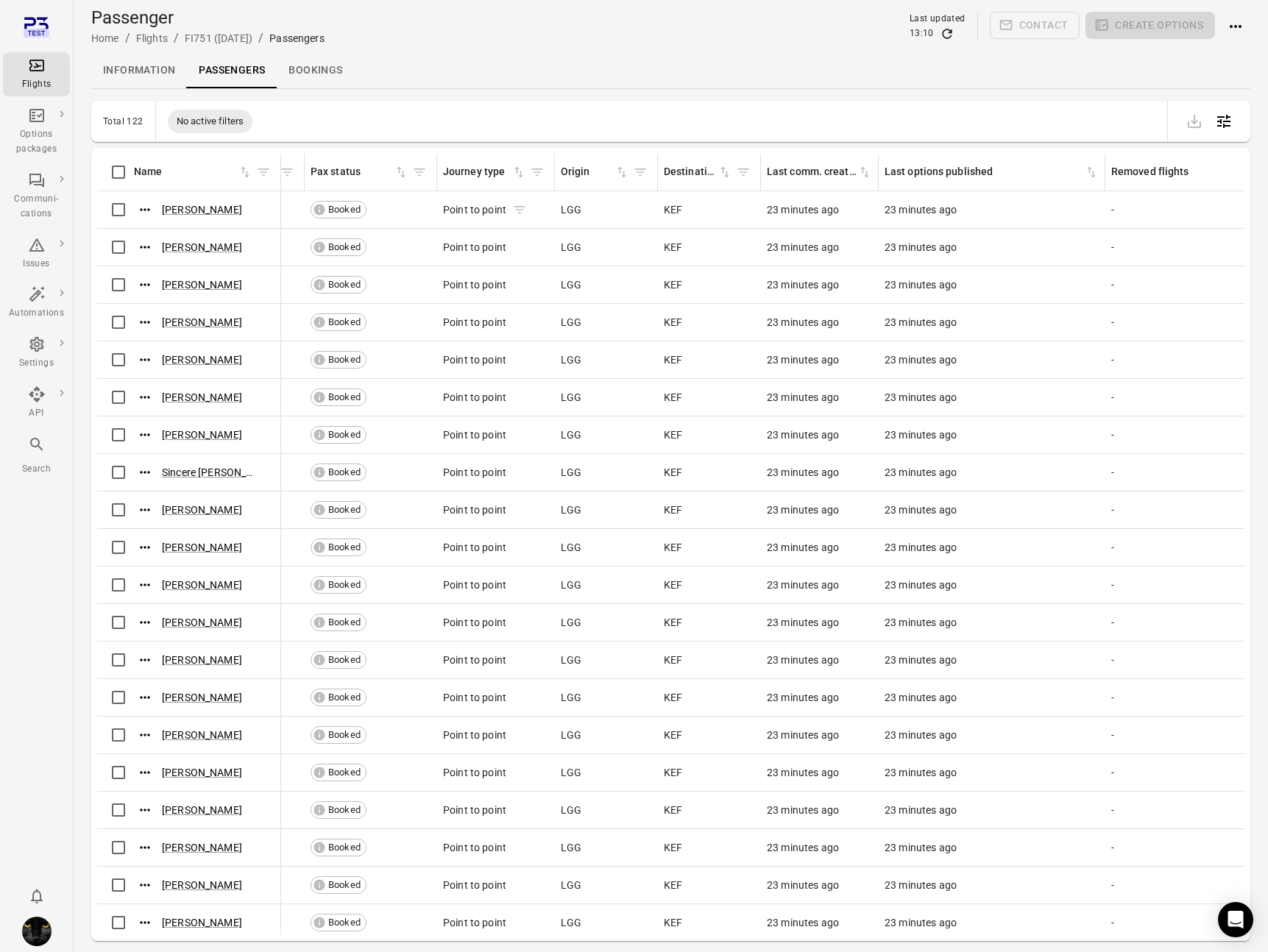
scroll to position [0, 522]
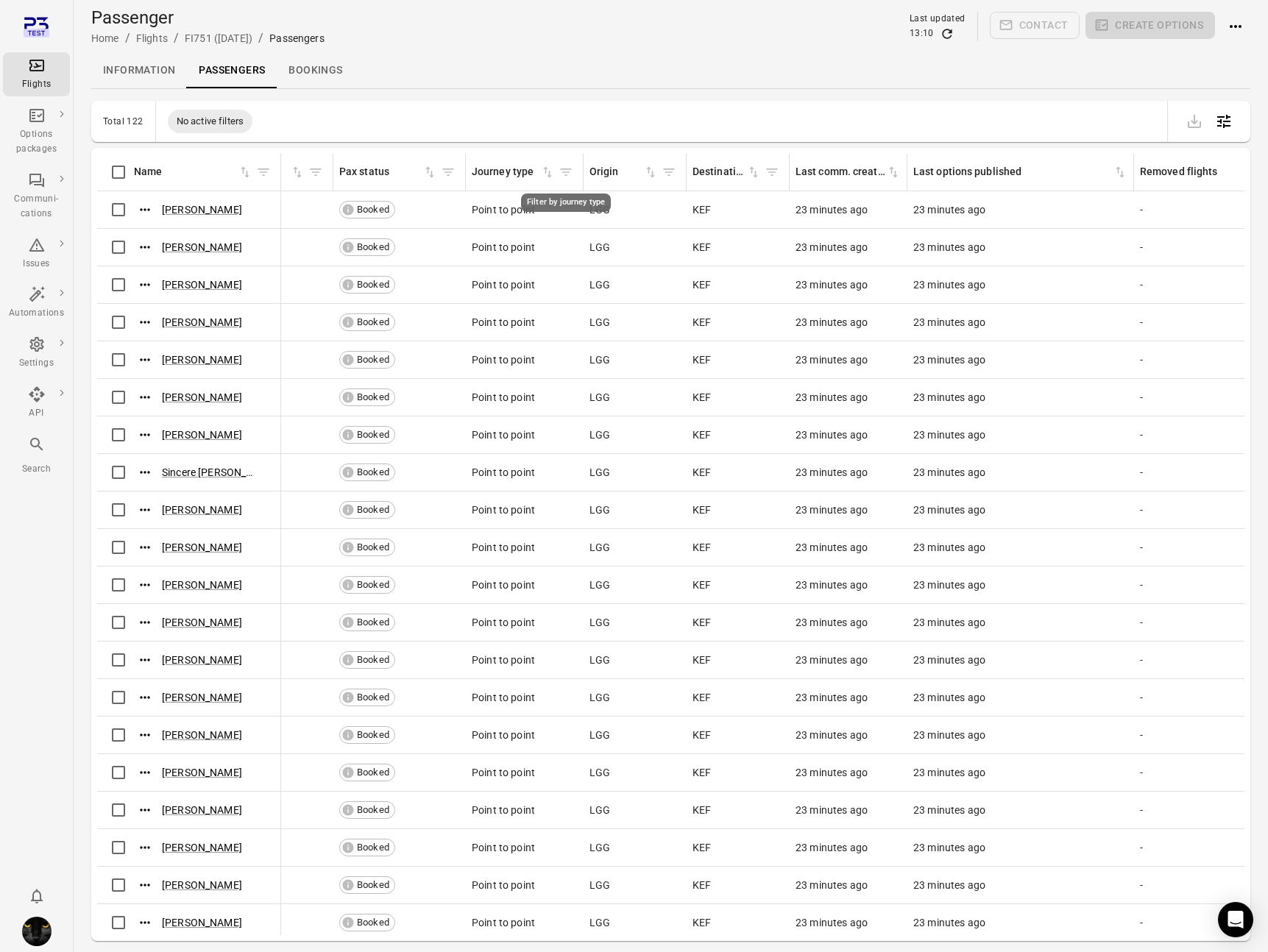
click at [565, 175] on icon "Filter by journey type" at bounding box center [566, 172] width 15 height 15
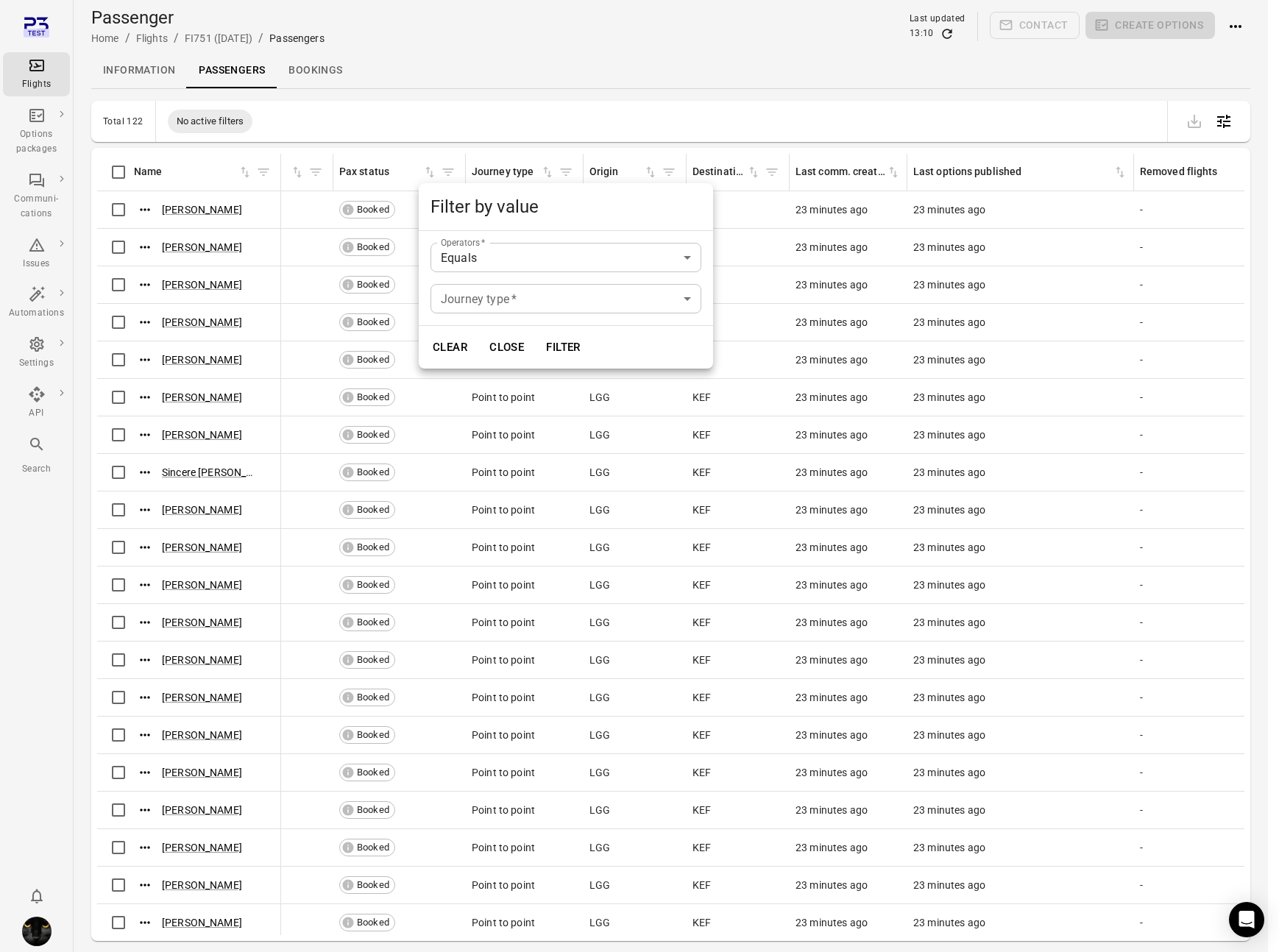
click at [518, 294] on body "Flights Options packages Communi-cations Issues Automations Settings API Search…" at bounding box center [640, 500] width 1279 height 1000
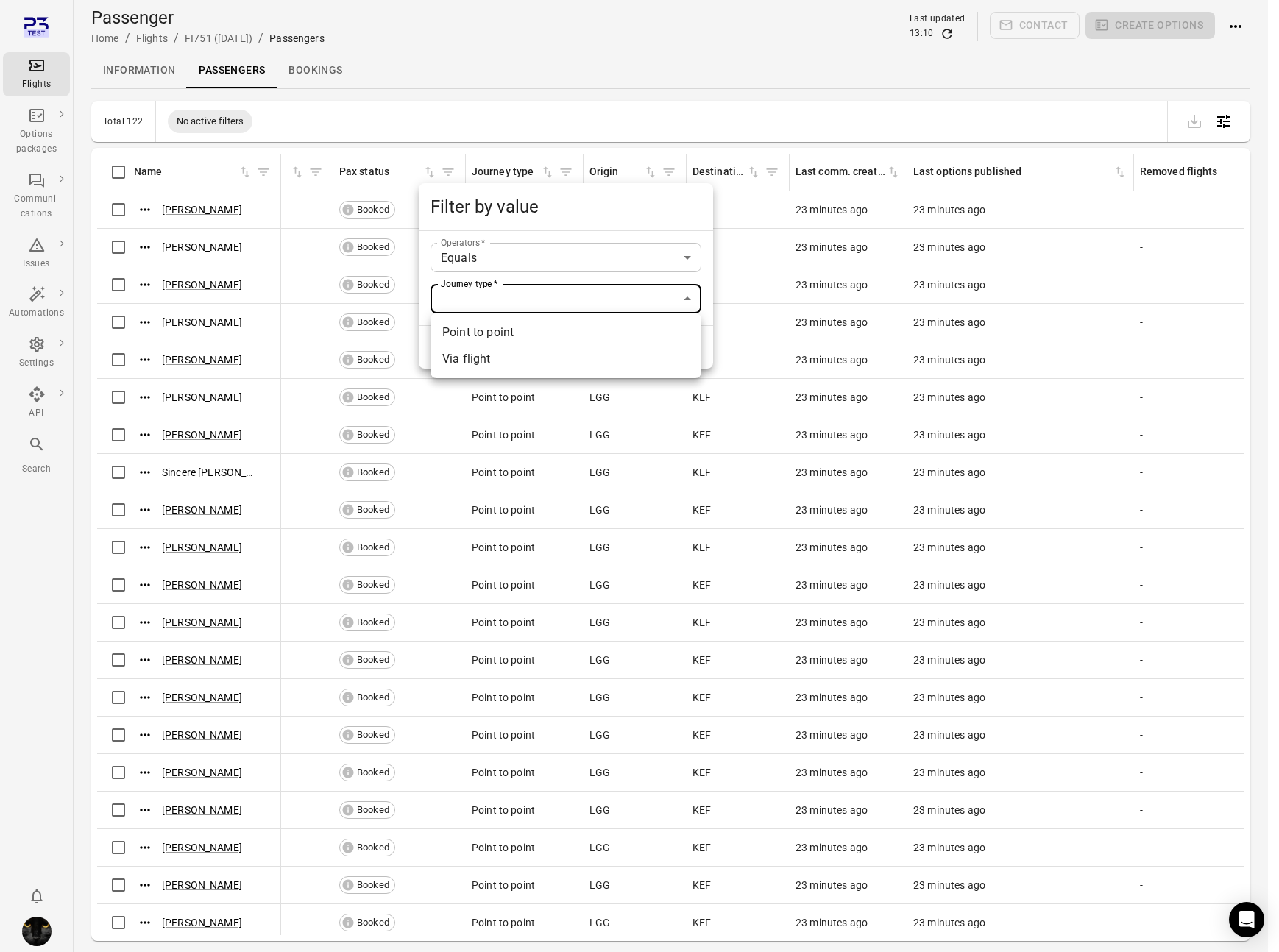
click at [506, 360] on li "Via flight" at bounding box center [566, 360] width 271 height 27
type input "**********"
click at [571, 342] on button "Filter" at bounding box center [563, 347] width 50 height 31
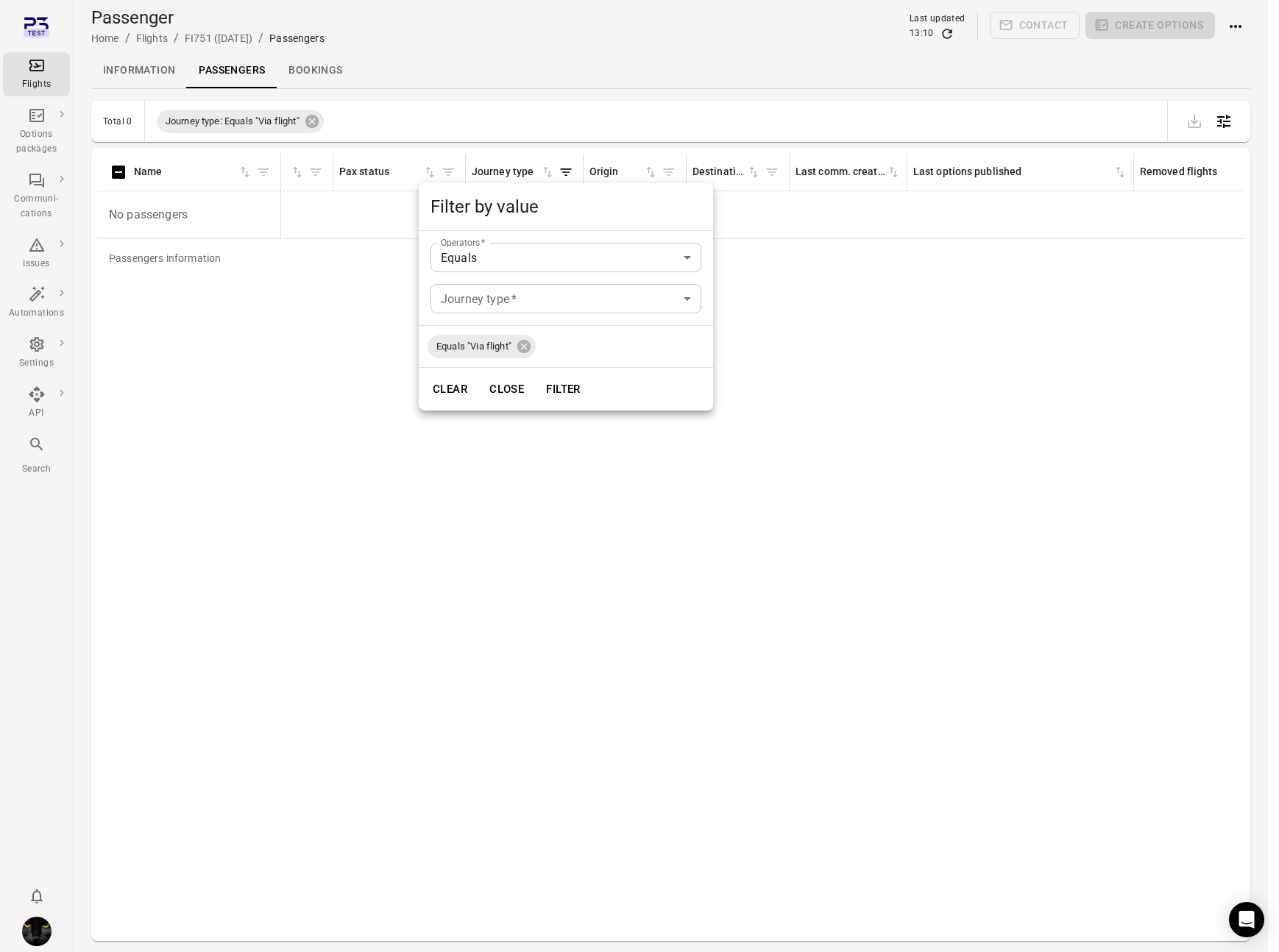
click at [471, 481] on div at bounding box center [640, 476] width 1279 height 952
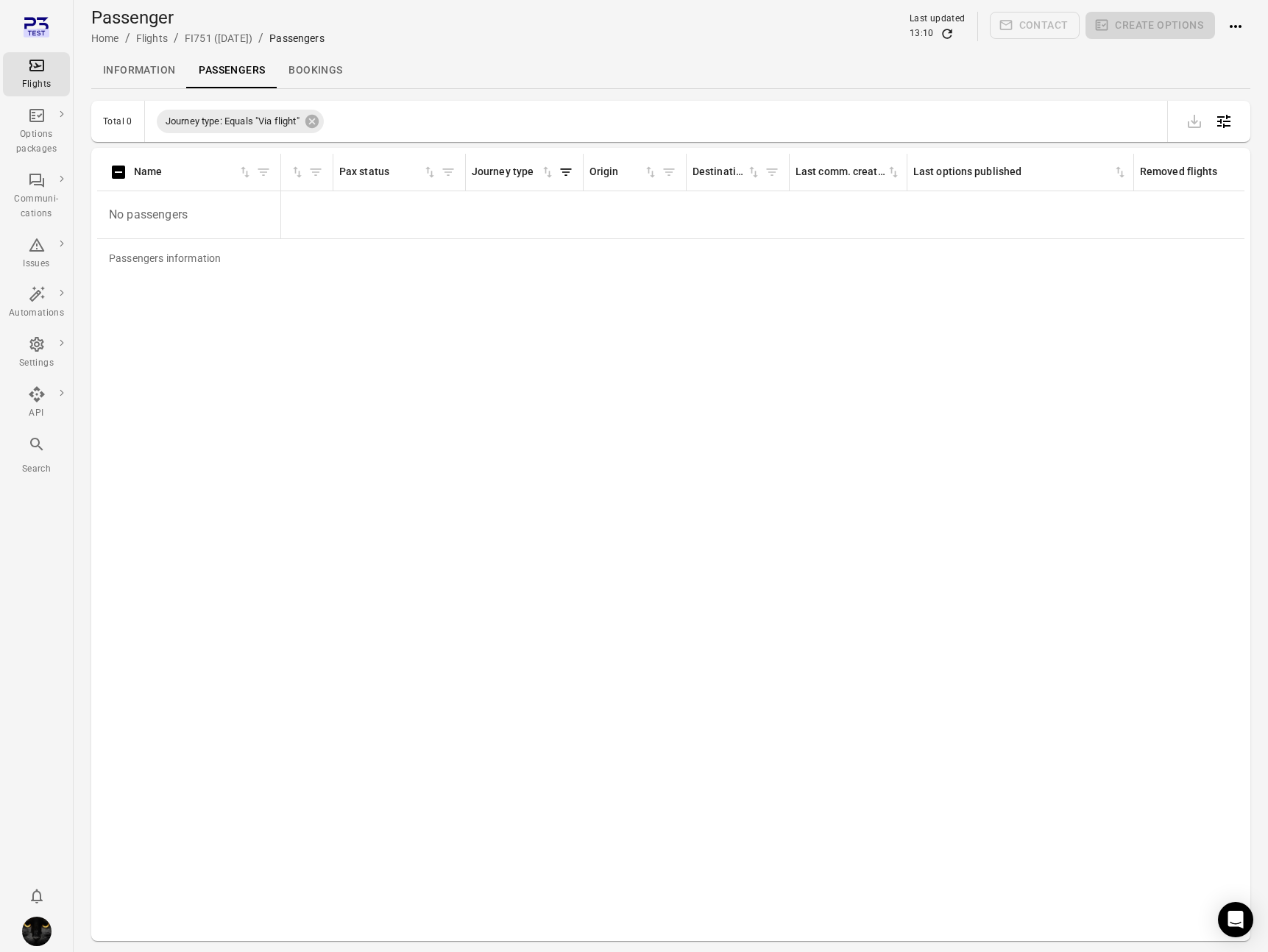
click at [913, 38] on icon "Refresh data" at bounding box center [947, 34] width 15 height 15
click at [313, 122] on icon at bounding box center [312, 122] width 13 height 13
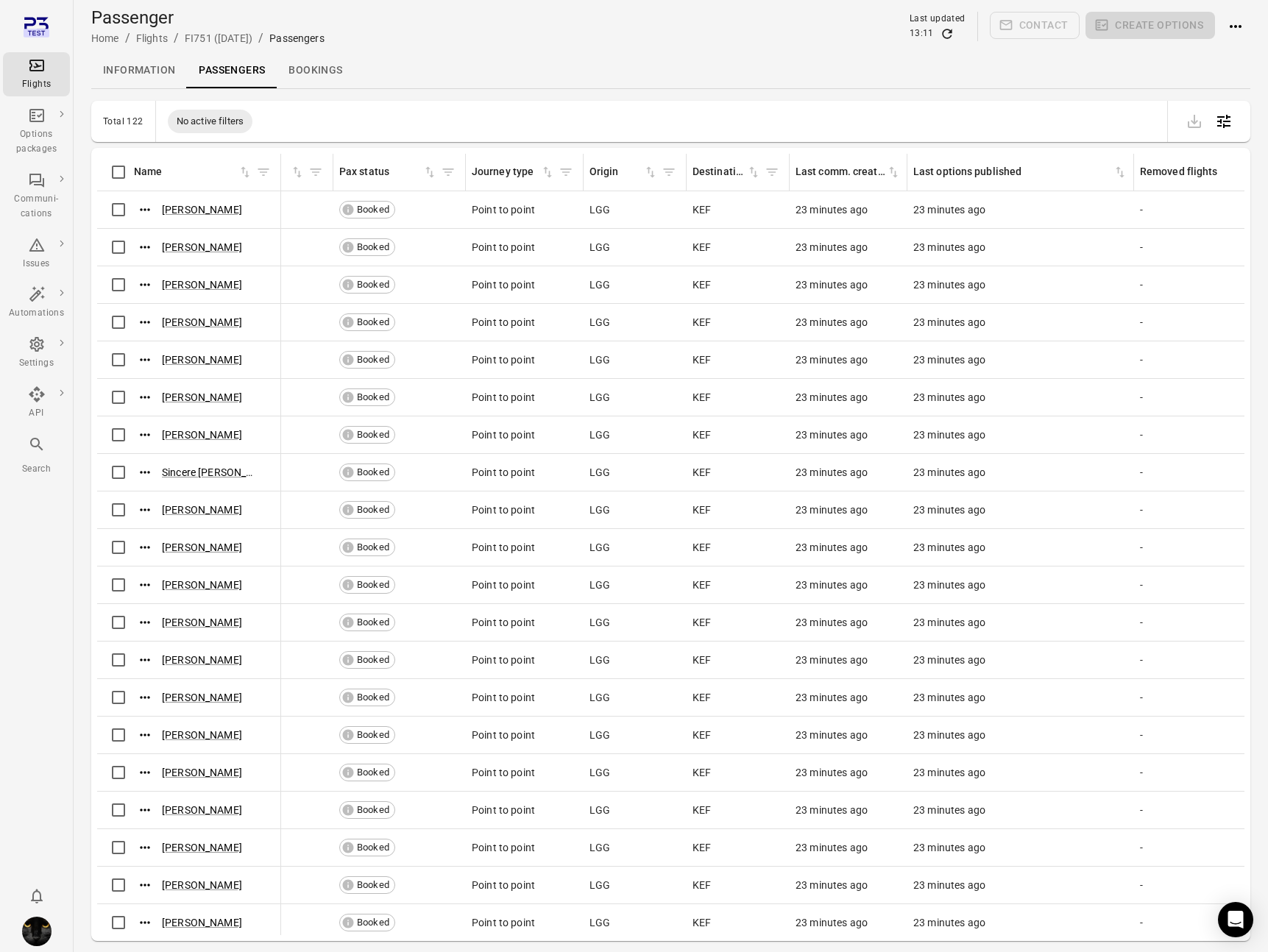
click at [29, 77] on div "Flights" at bounding box center [37, 85] width 55 height 15
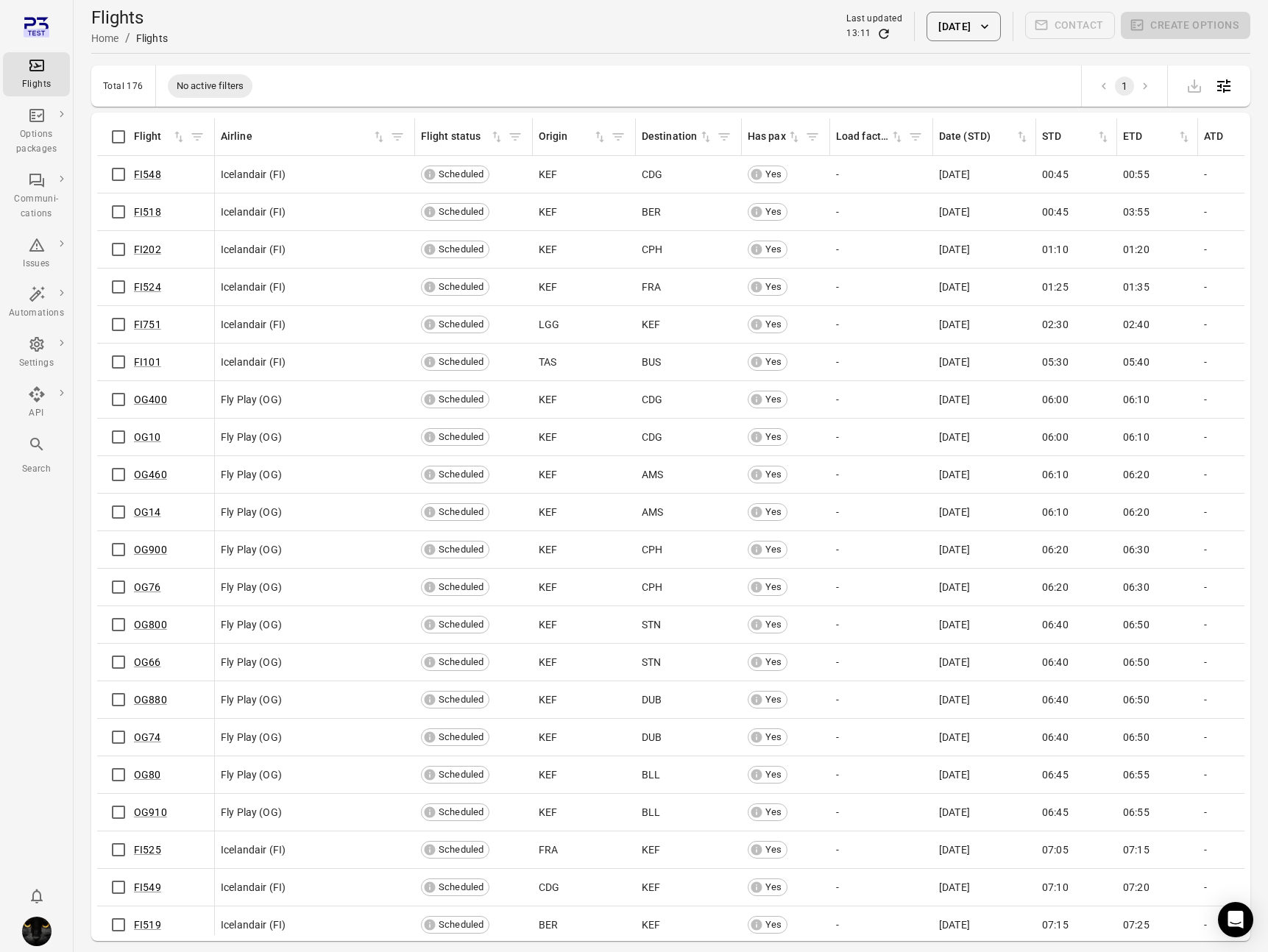
click at [913, 35] on button "[DATE]" at bounding box center [963, 26] width 74 height 29
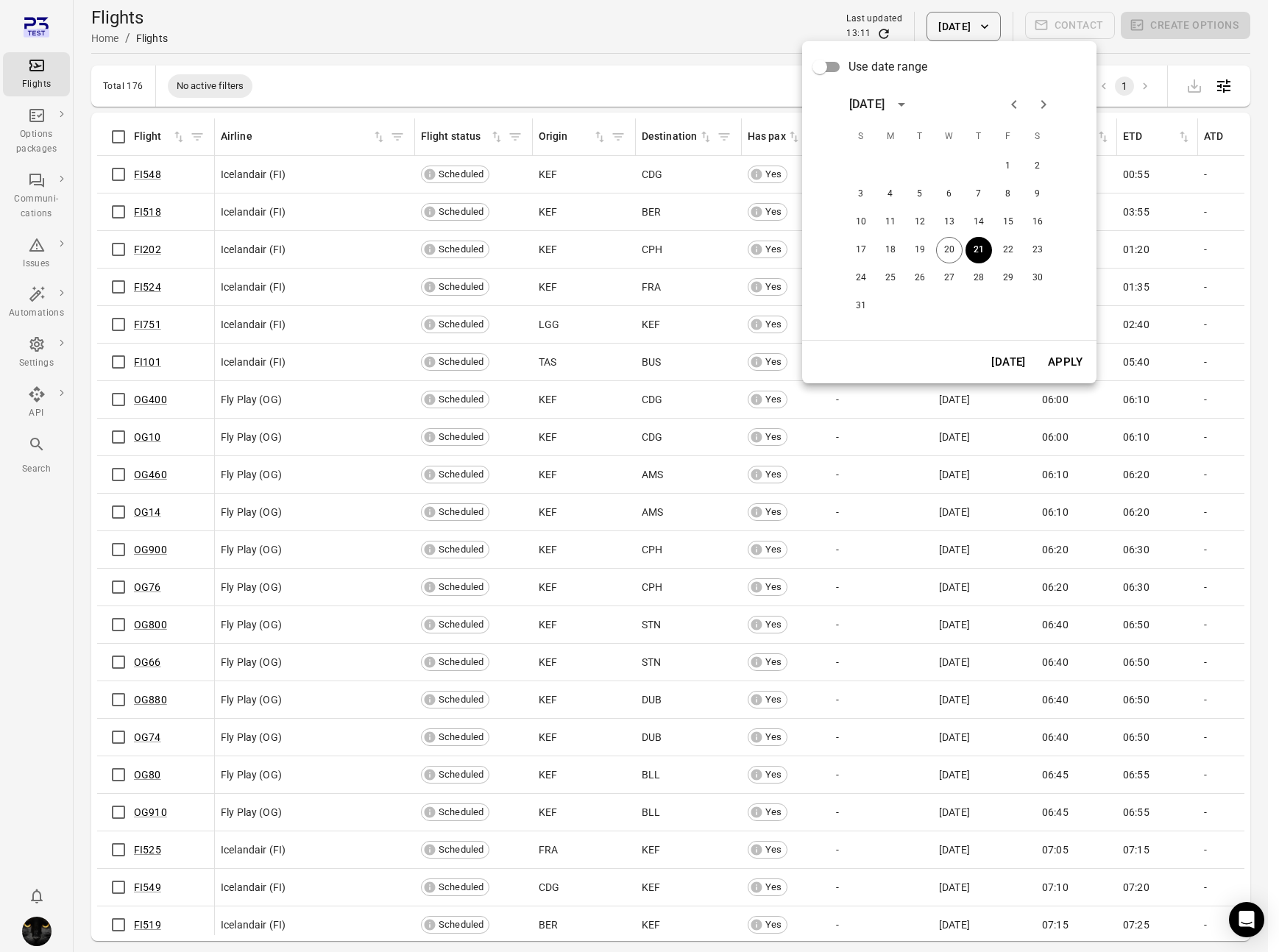
click at [850, 34] on div at bounding box center [640, 476] width 1279 height 952
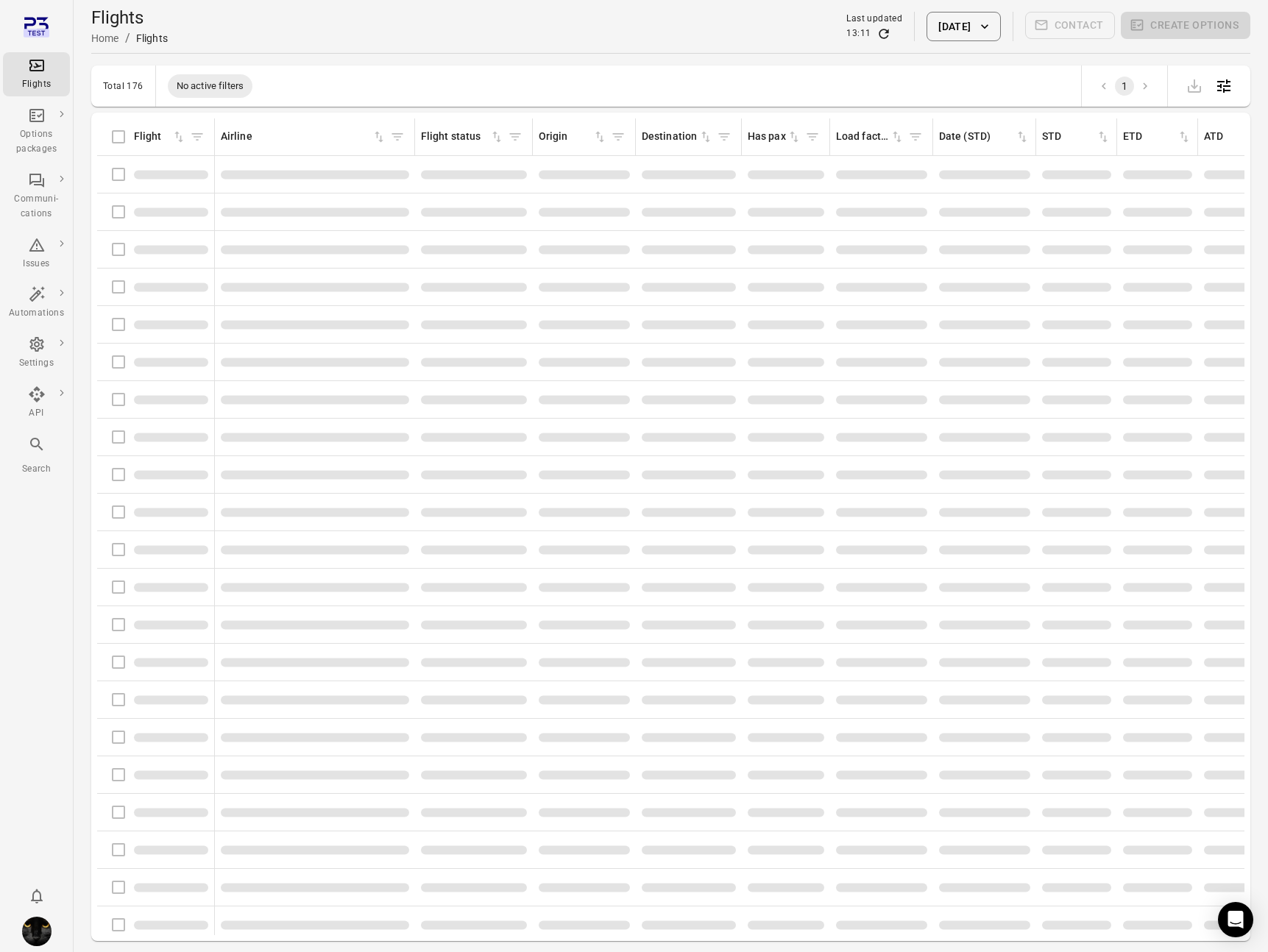
click at [850, 34] on div at bounding box center [634, 476] width 1268 height 952
click at [850, 34] on div "Use date range August 2025 S M T W T F S 1 2 3 4 5 6 7 8 9 10 11 12 13 14 15 16…" at bounding box center [634, 476] width 1268 height 952
click at [876, 34] on icon "Refresh data" at bounding box center [884, 34] width 15 height 15
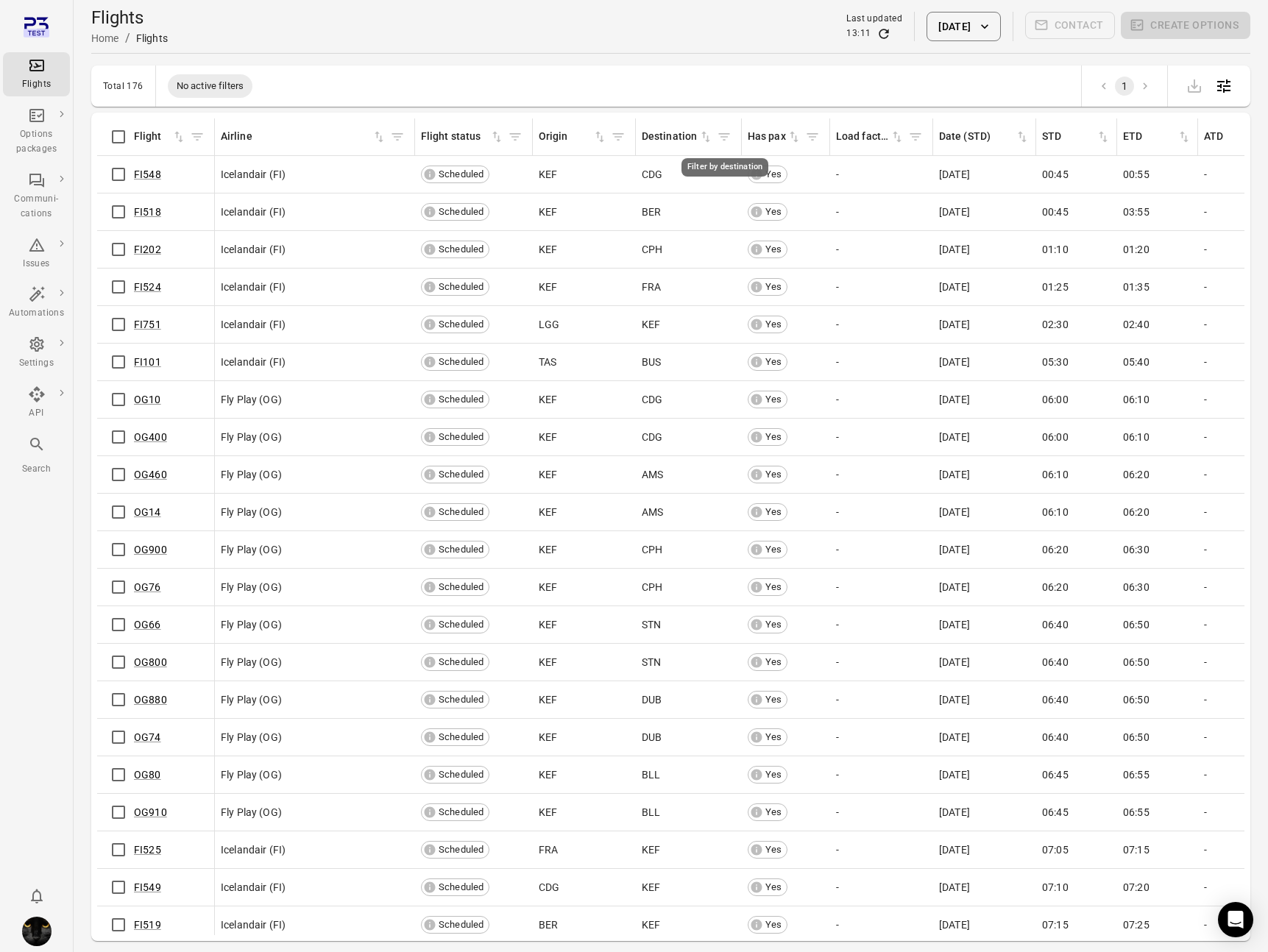
click at [720, 139] on icon "Filter by destination" at bounding box center [724, 137] width 15 height 15
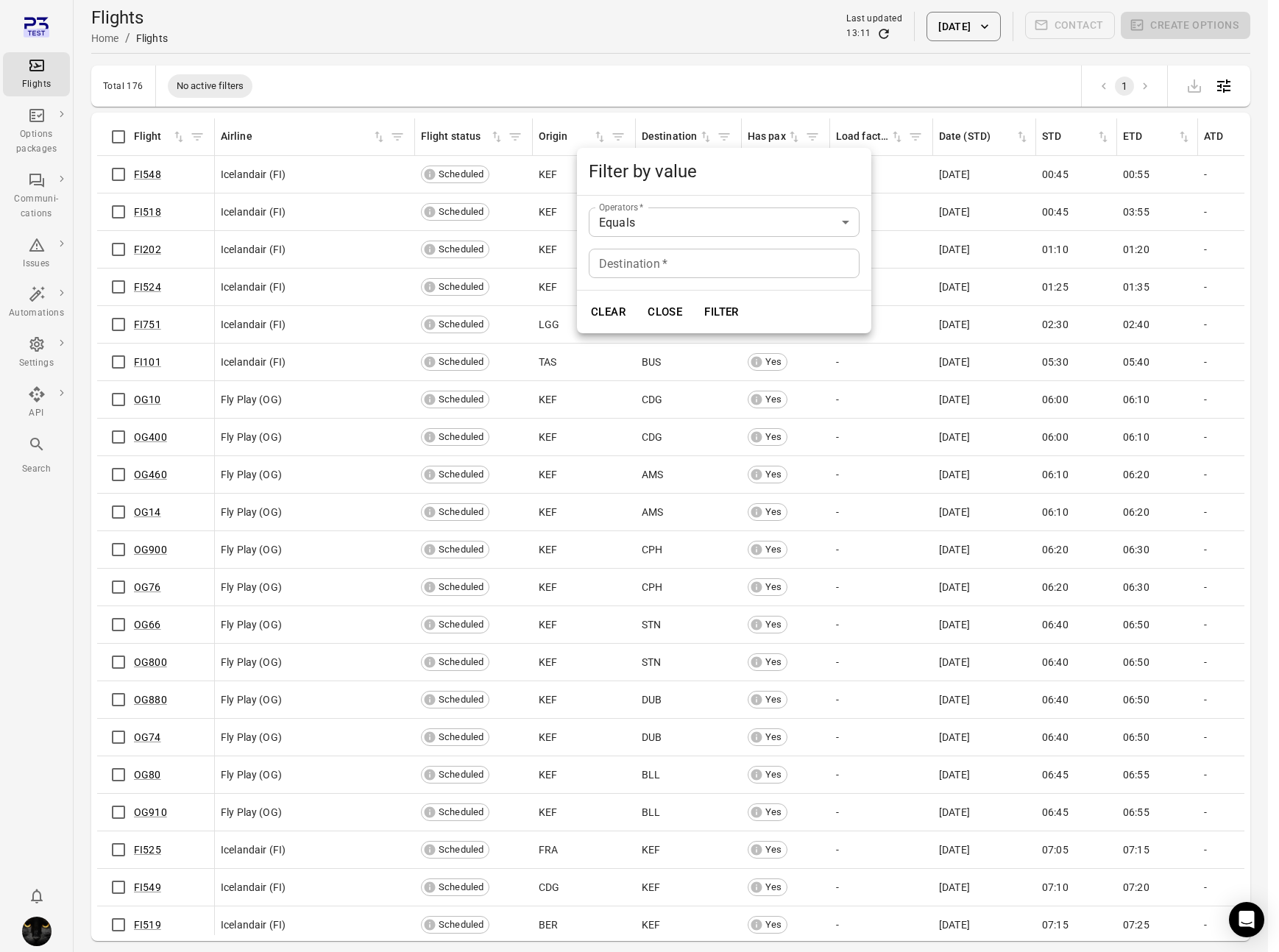
click at [650, 255] on div "Destination   * Destination   *" at bounding box center [724, 263] width 271 height 29
type input "***"
click at [696, 297] on button "Filter" at bounding box center [721, 312] width 50 height 31
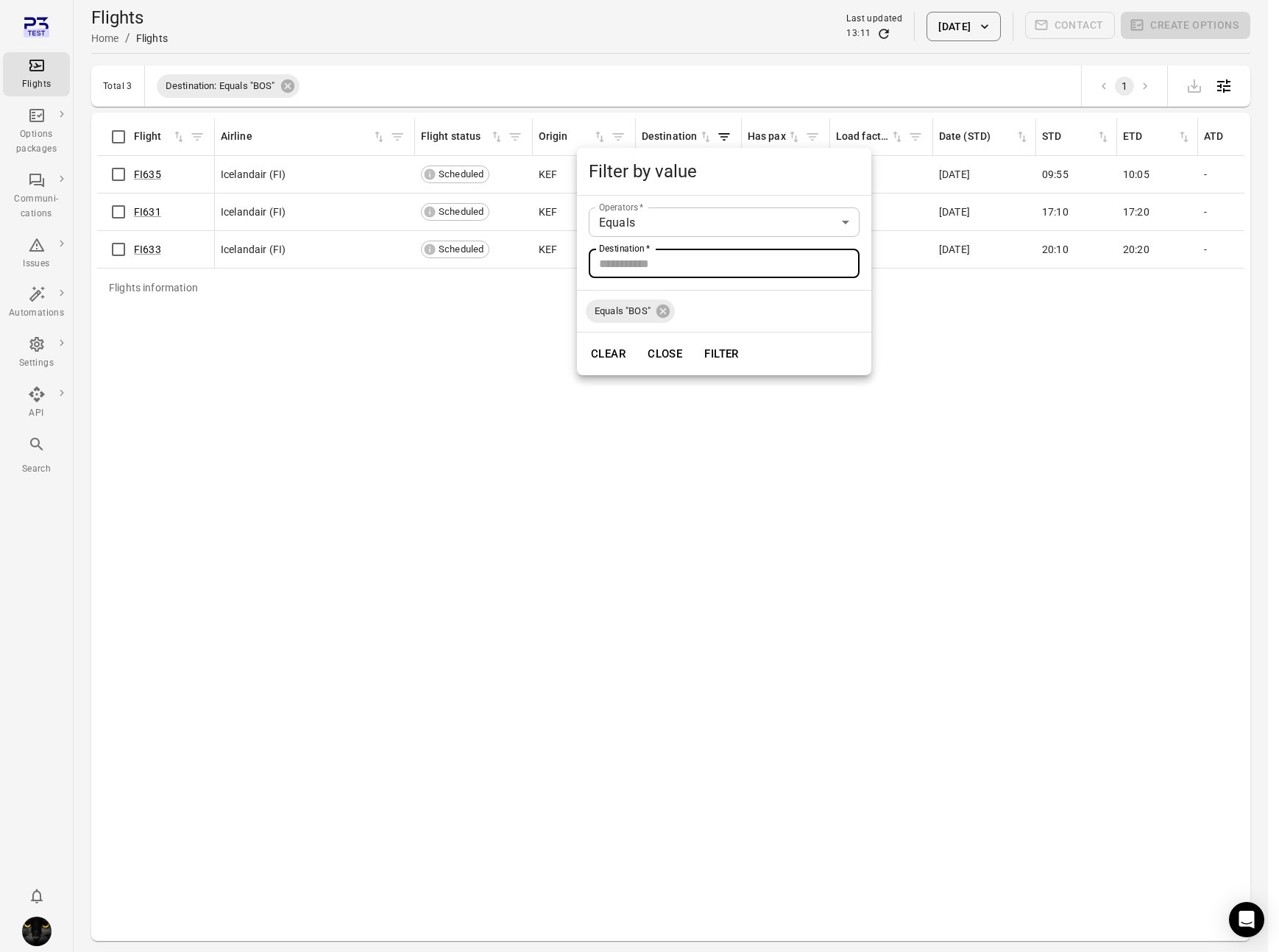
click at [361, 401] on div at bounding box center [640, 476] width 1279 height 952
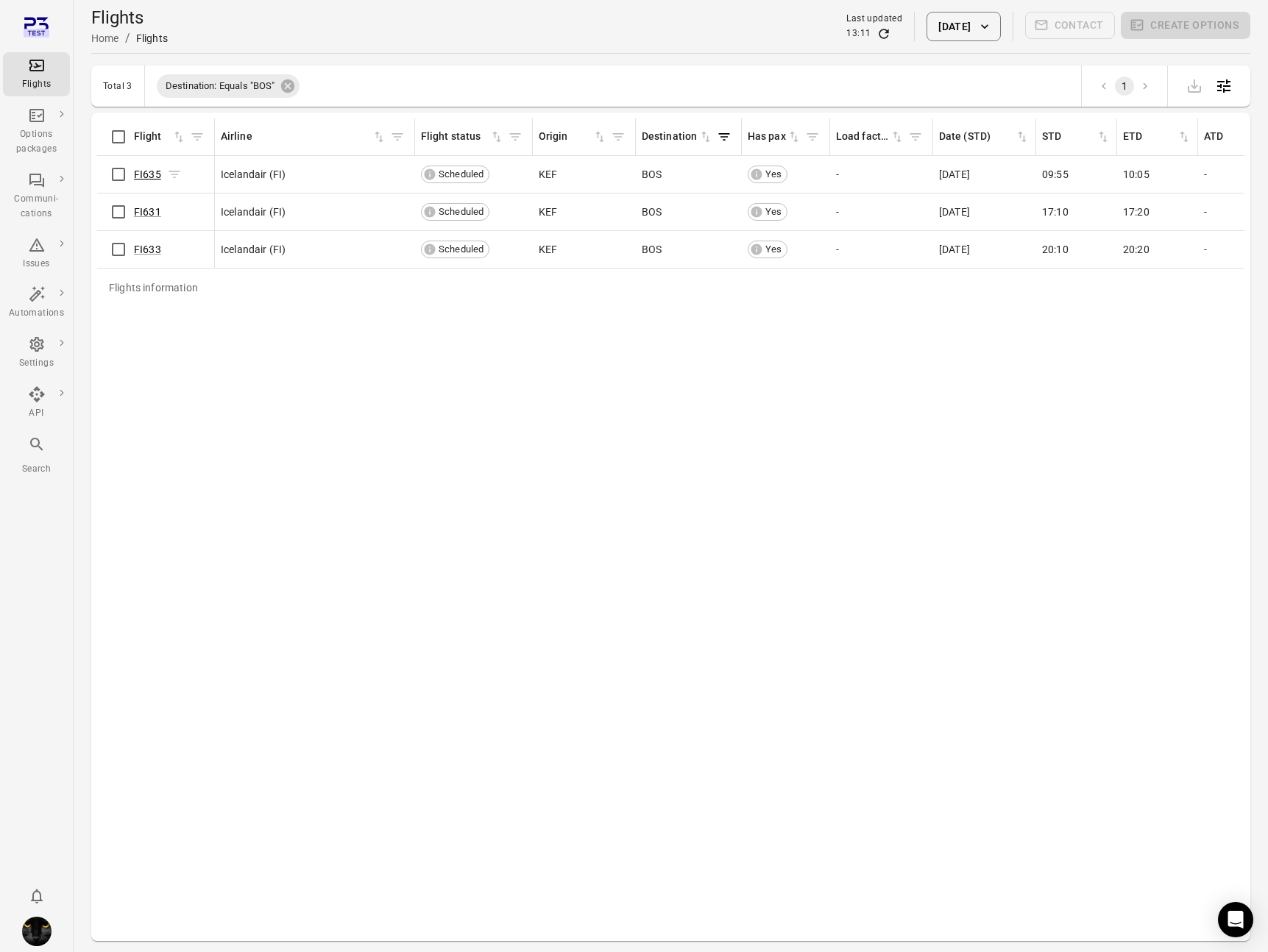
click at [147, 176] on link "FI635" at bounding box center [147, 175] width 27 height 12
click at [144, 212] on link "FI631" at bounding box center [147, 212] width 27 height 12
click at [146, 245] on link "FI633" at bounding box center [147, 250] width 27 height 12
click at [216, 452] on div "Flights information Flight Airline Flight status Origin Destination Has pax Loa…" at bounding box center [671, 527] width 1147 height 817
click at [42, 90] on div "Flights" at bounding box center [37, 85] width 55 height 15
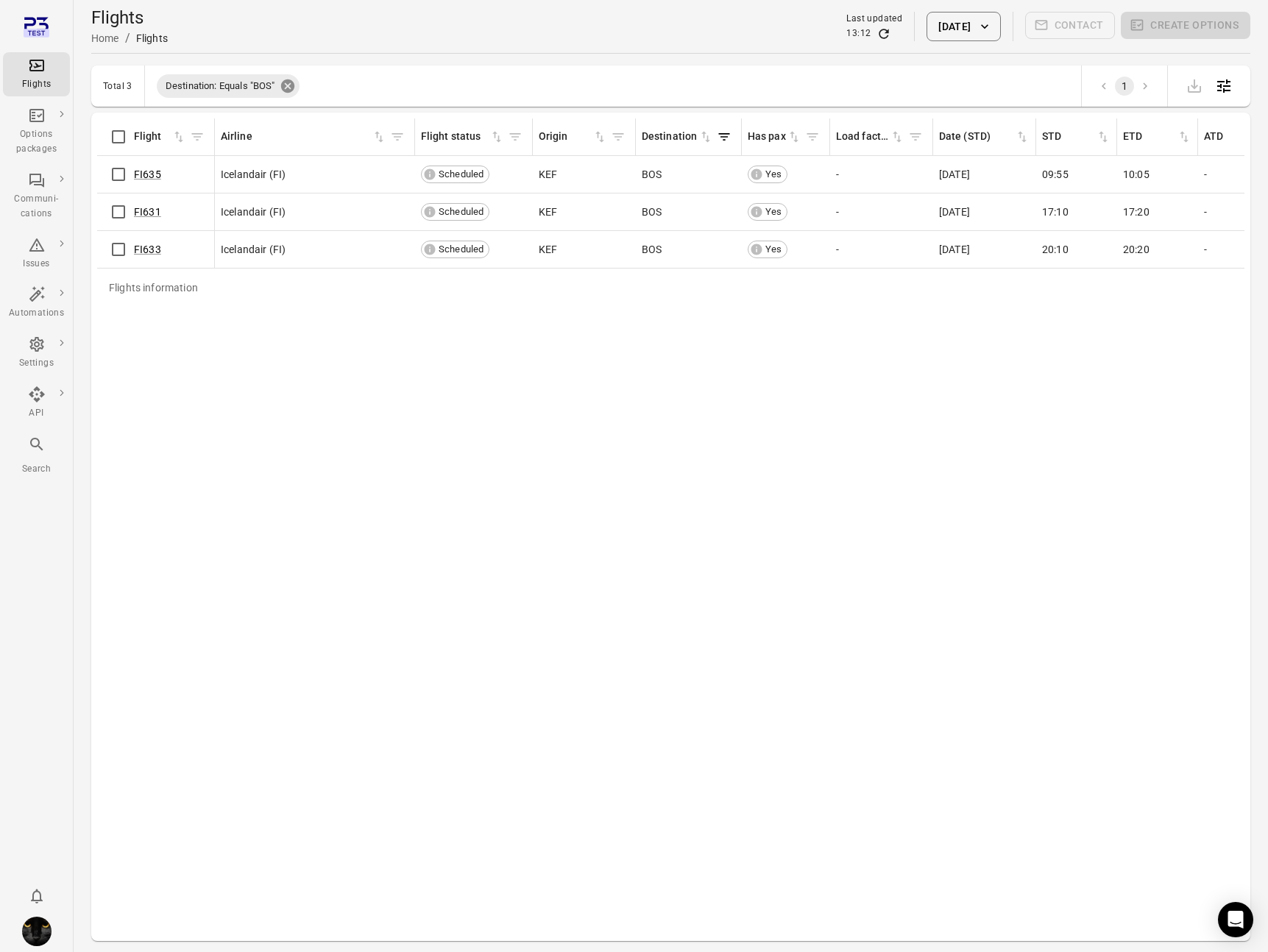
click at [292, 87] on icon at bounding box center [287, 87] width 13 height 13
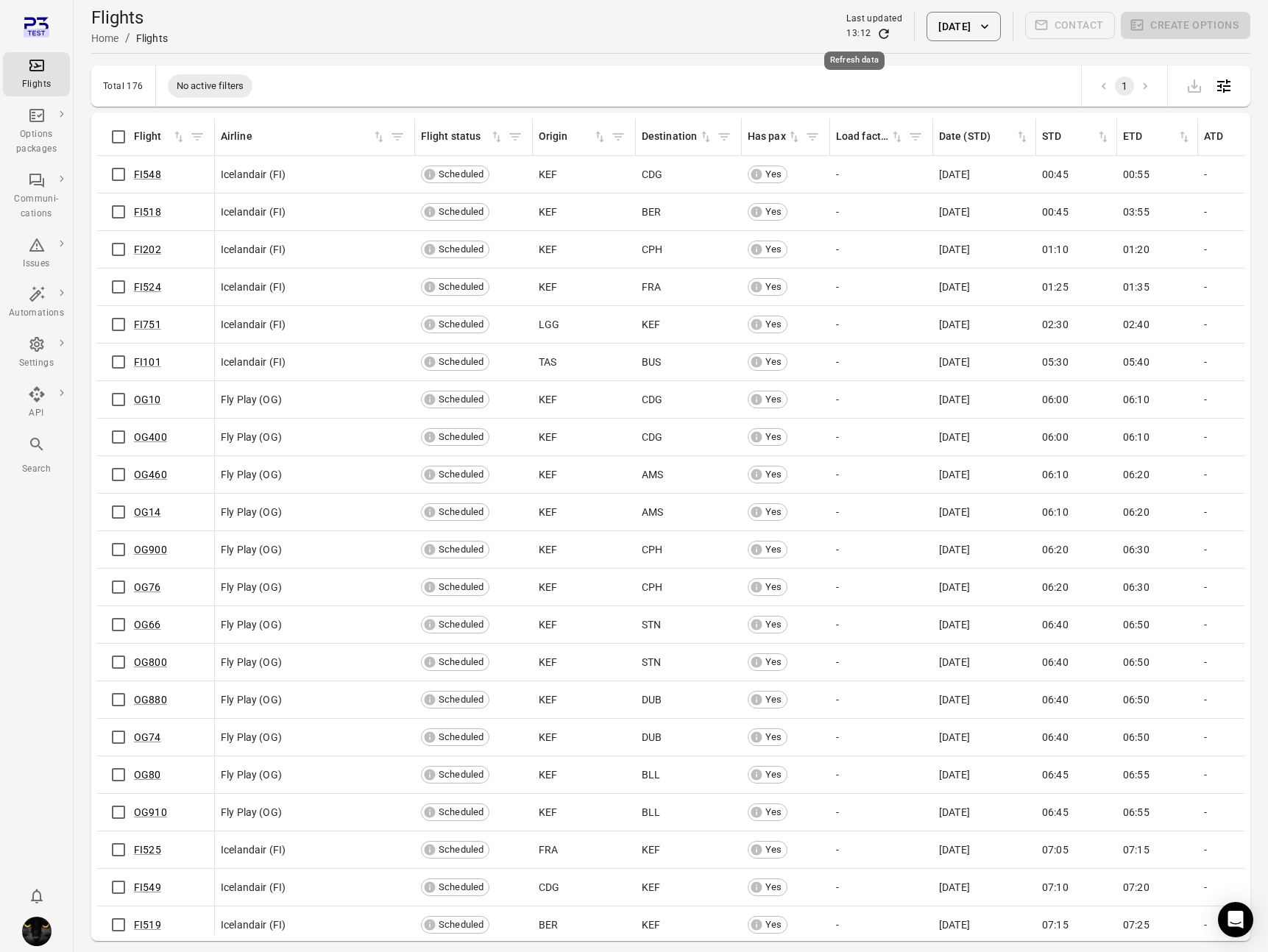
click at [879, 33] on icon "Refresh data" at bounding box center [883, 33] width 9 height 9
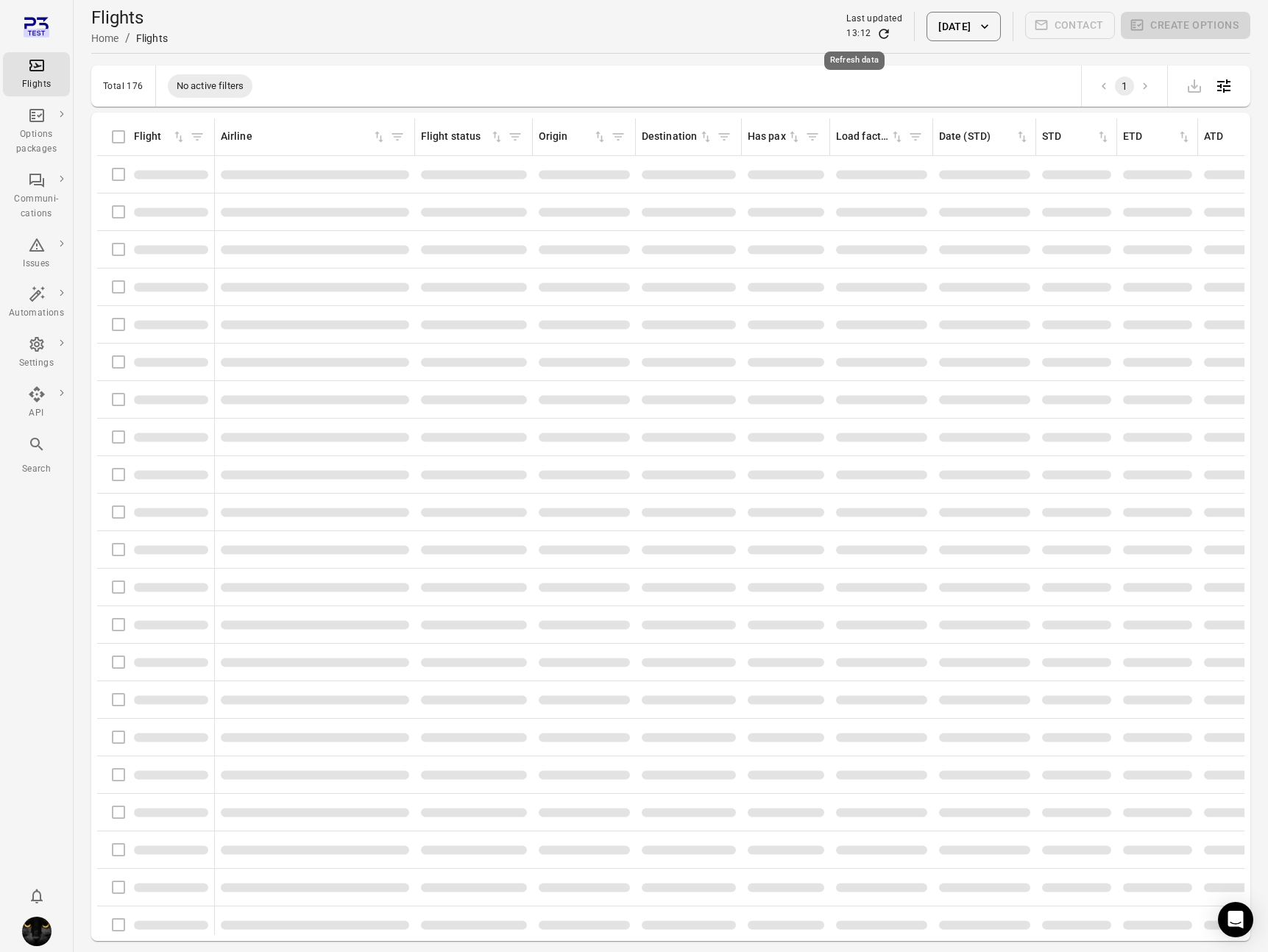
click at [879, 33] on icon "Refresh data" at bounding box center [883, 33] width 9 height 9
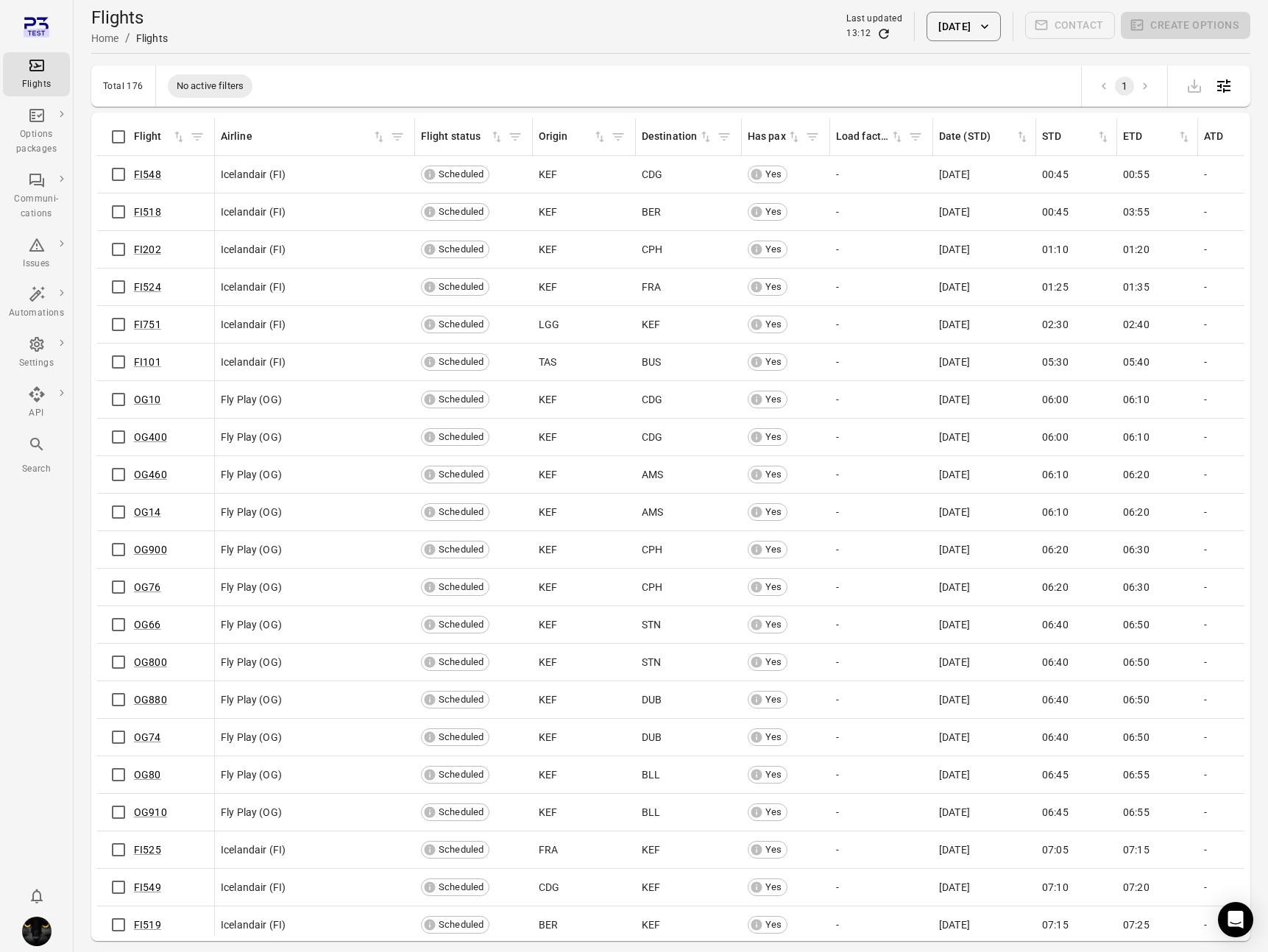
click at [876, 37] on icon "Refresh data" at bounding box center [884, 34] width 15 height 15
click at [725, 138] on icon "Filter by destination" at bounding box center [724, 137] width 15 height 15
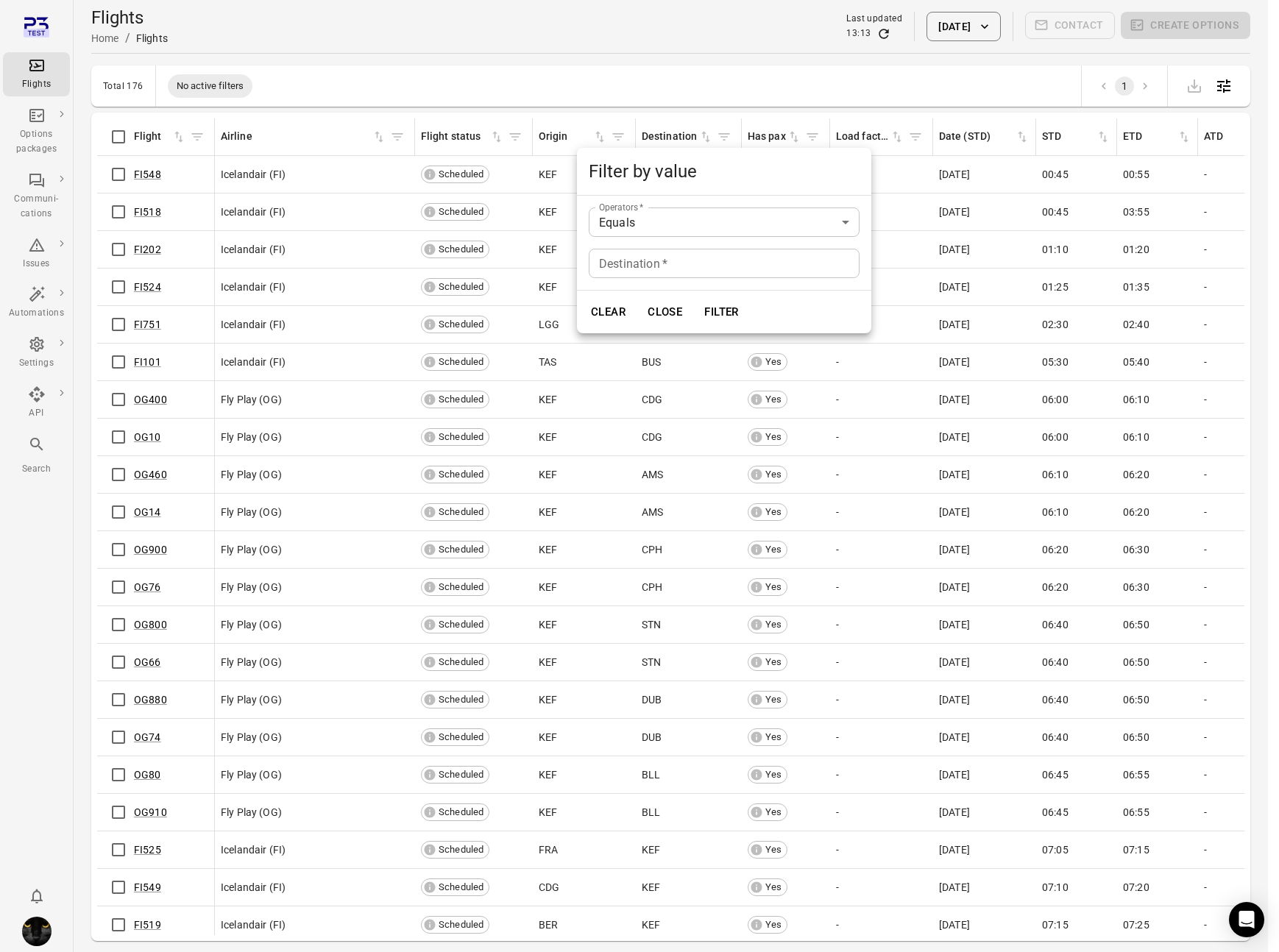
click at [639, 263] on div "Destination   * Destination   *" at bounding box center [724, 263] width 271 height 29
type input "***"
click at [713, 312] on button "Filter" at bounding box center [721, 312] width 50 height 31
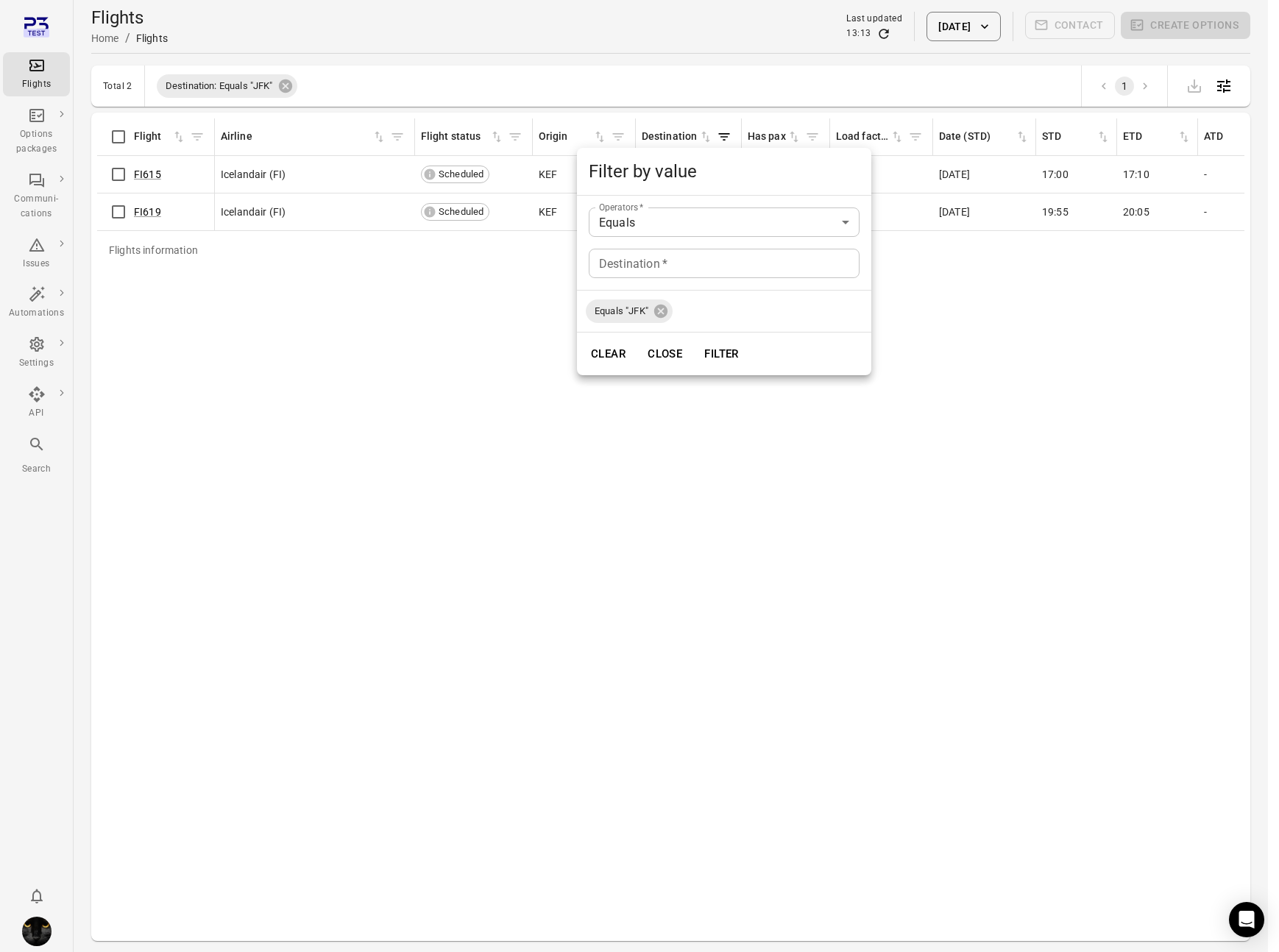
click at [376, 326] on div at bounding box center [640, 476] width 1279 height 952
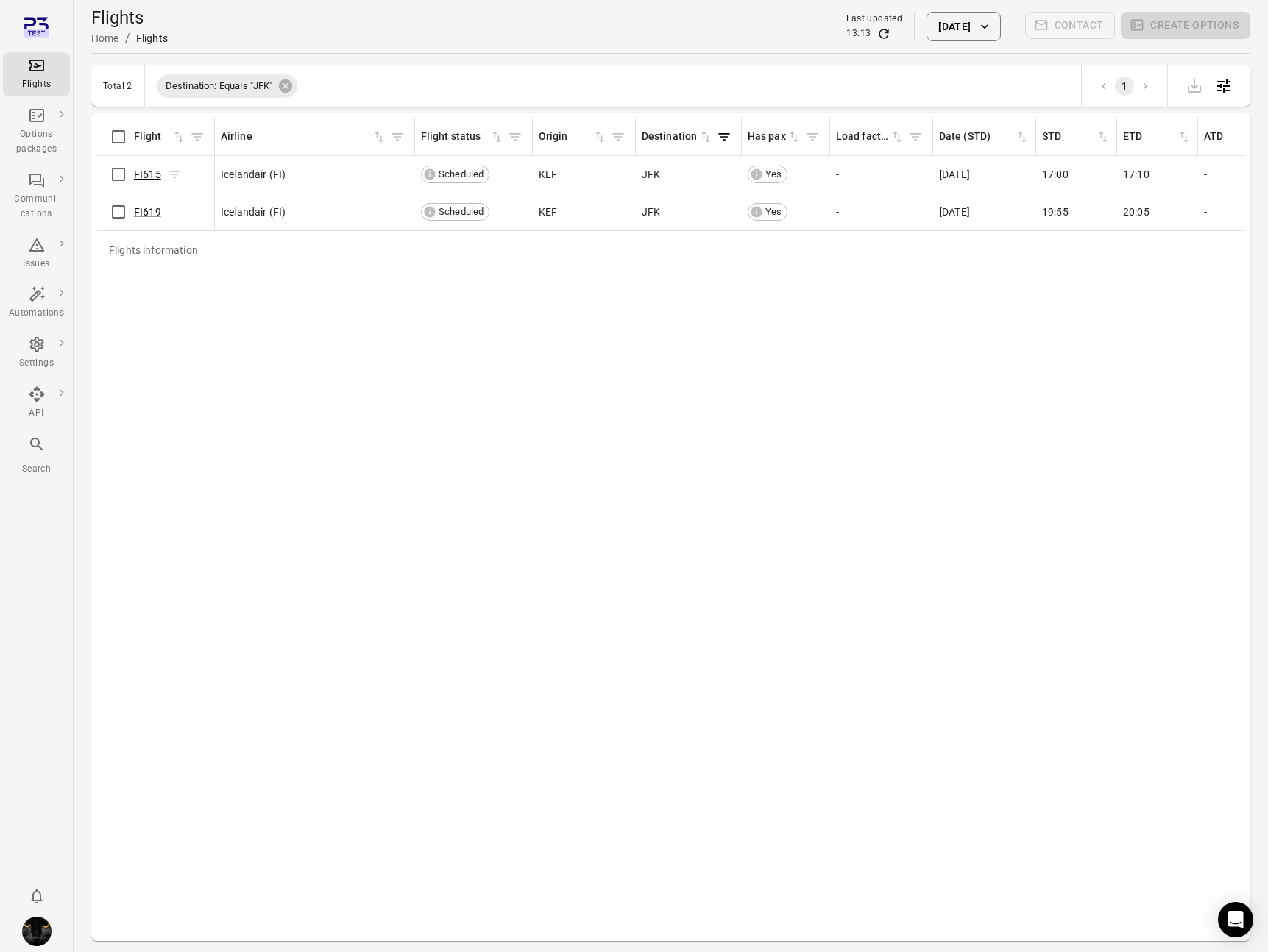
click at [140, 177] on link "FI615" at bounding box center [147, 175] width 27 height 12
click at [141, 208] on link "FI619" at bounding box center [147, 212] width 27 height 12
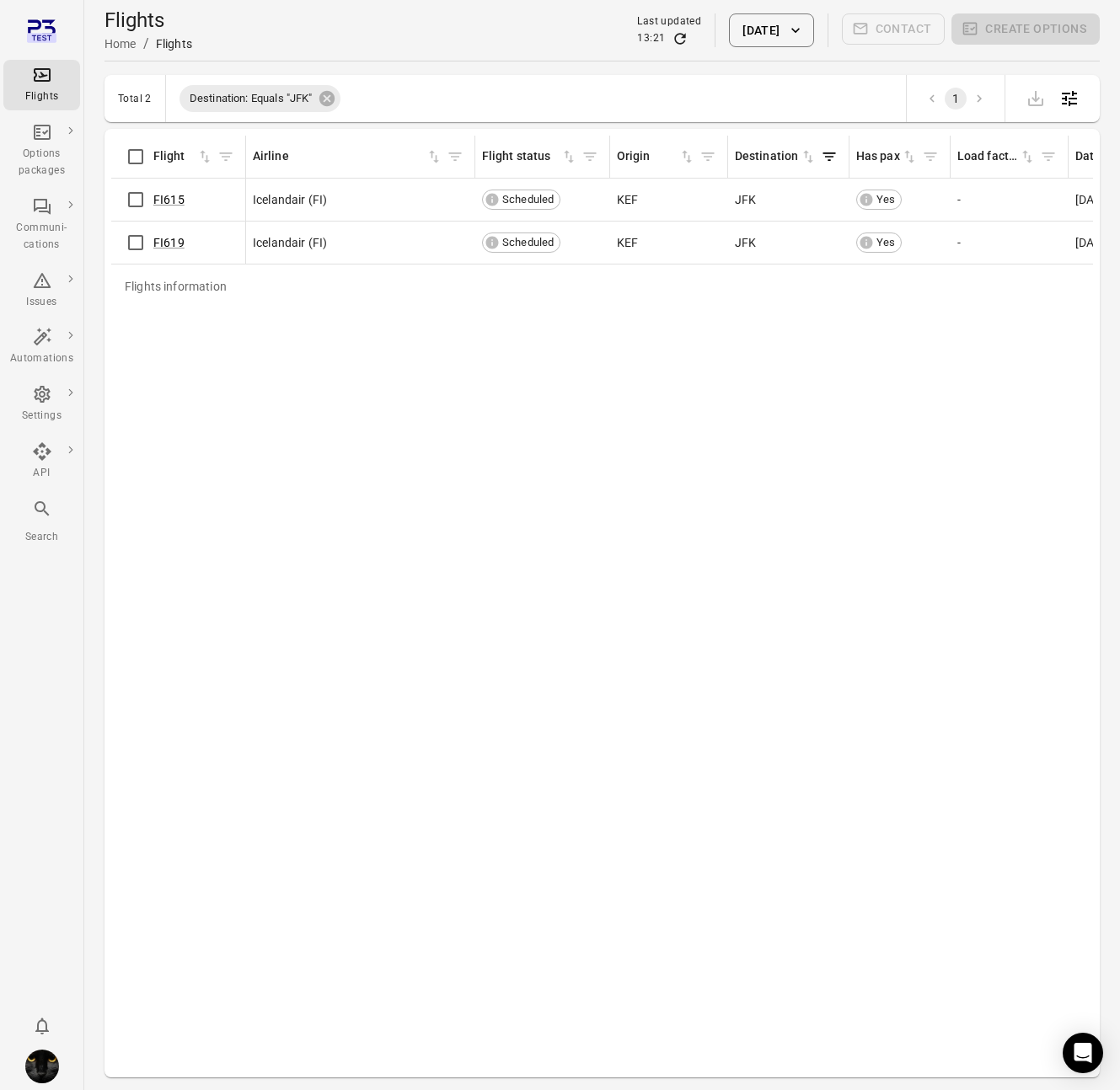
click at [58, 89] on div "Flights" at bounding box center [42, 97] width 64 height 17
click at [324, 95] on icon at bounding box center [326, 99] width 15 height 15
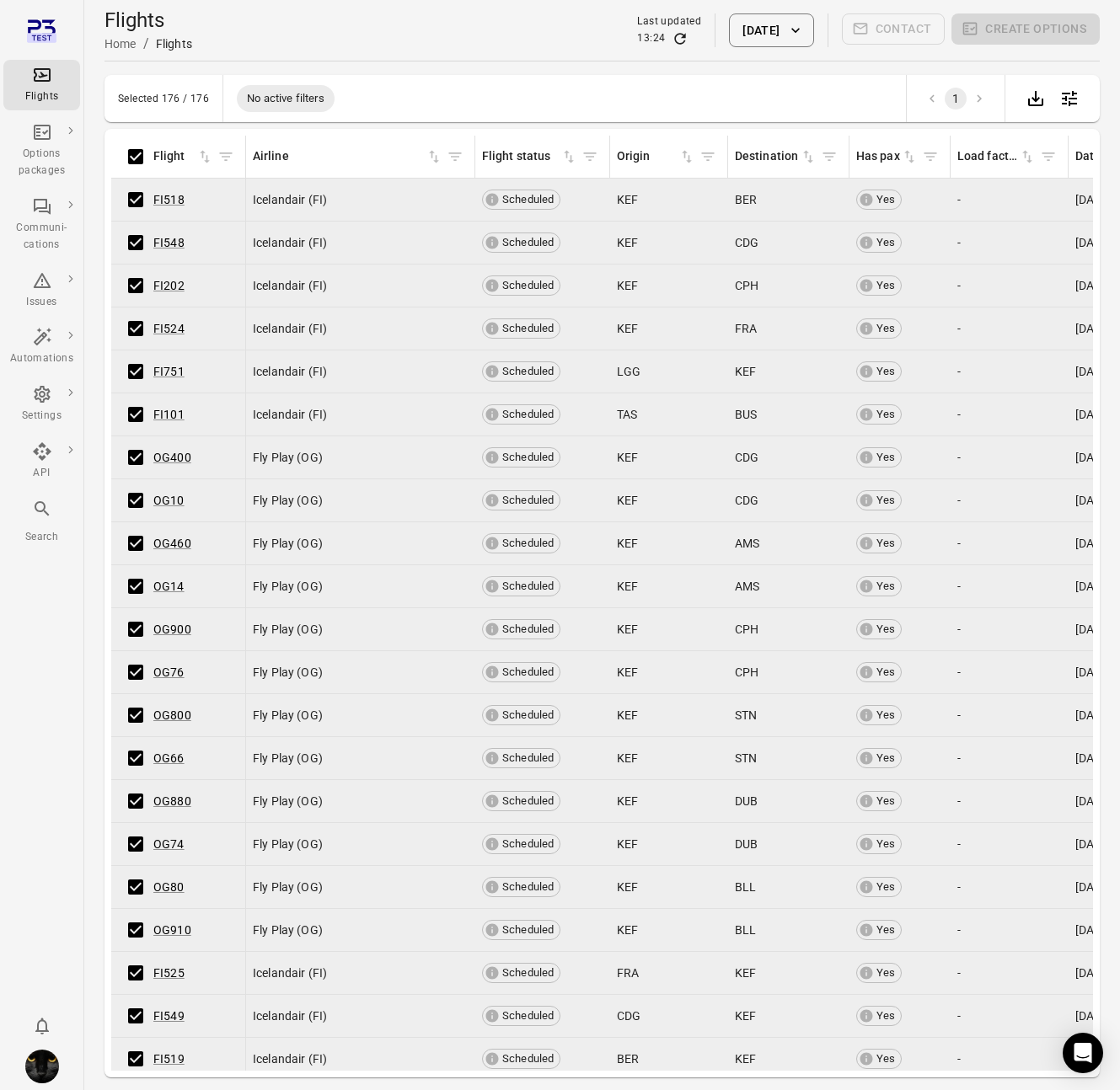
click at [672, 79] on div "Selected 176 / 176 No active filters 1" at bounding box center [602, 98] width 995 height 47
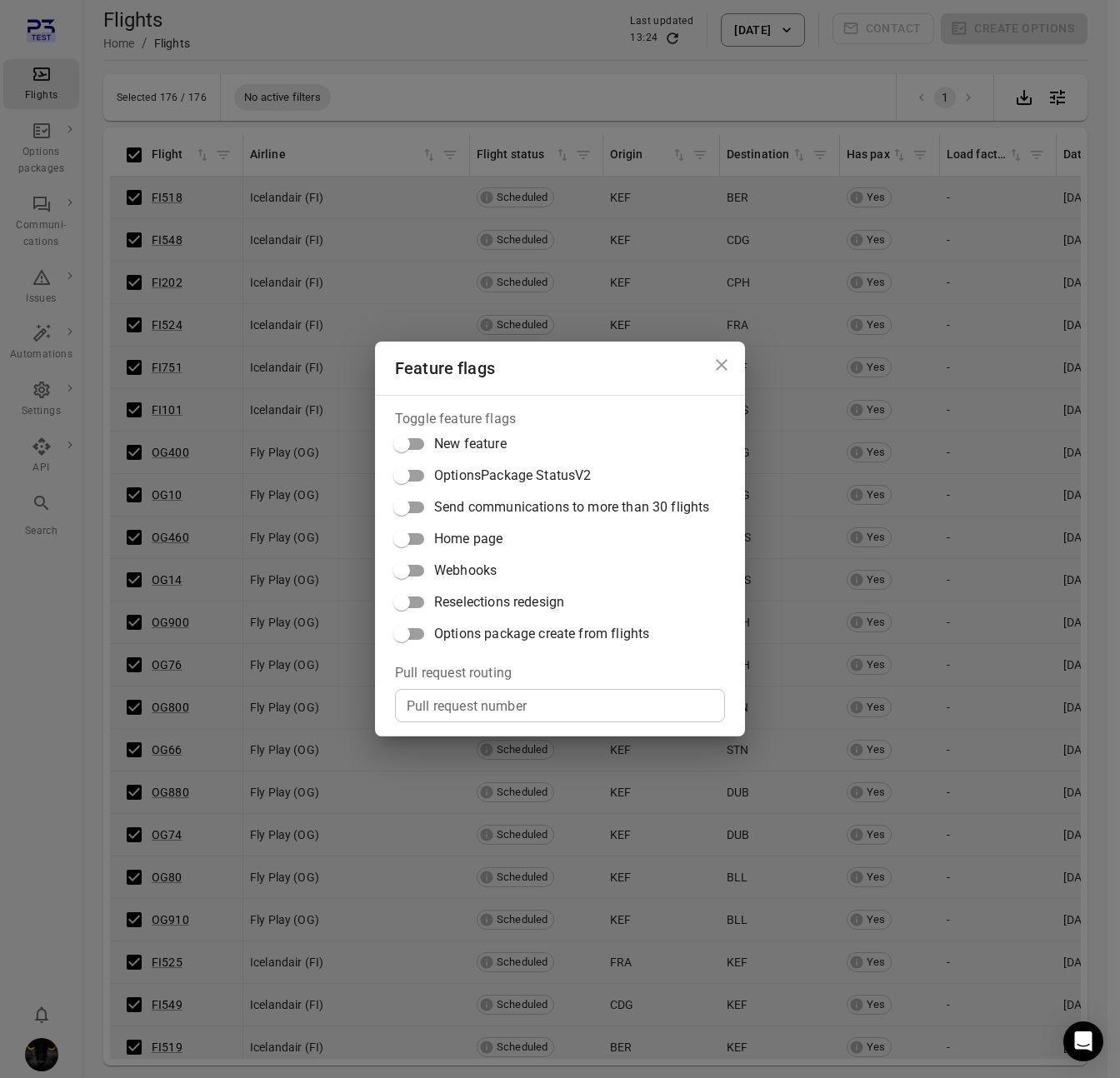
click at [492, 635] on span "Options package create from flights" at bounding box center [541, 634] width 215 height 20
click at [756, 66] on div "Feature flags Toggle feature flags New feature OptionsPackage StatusV2 Send com…" at bounding box center [560, 539] width 1120 height 1078
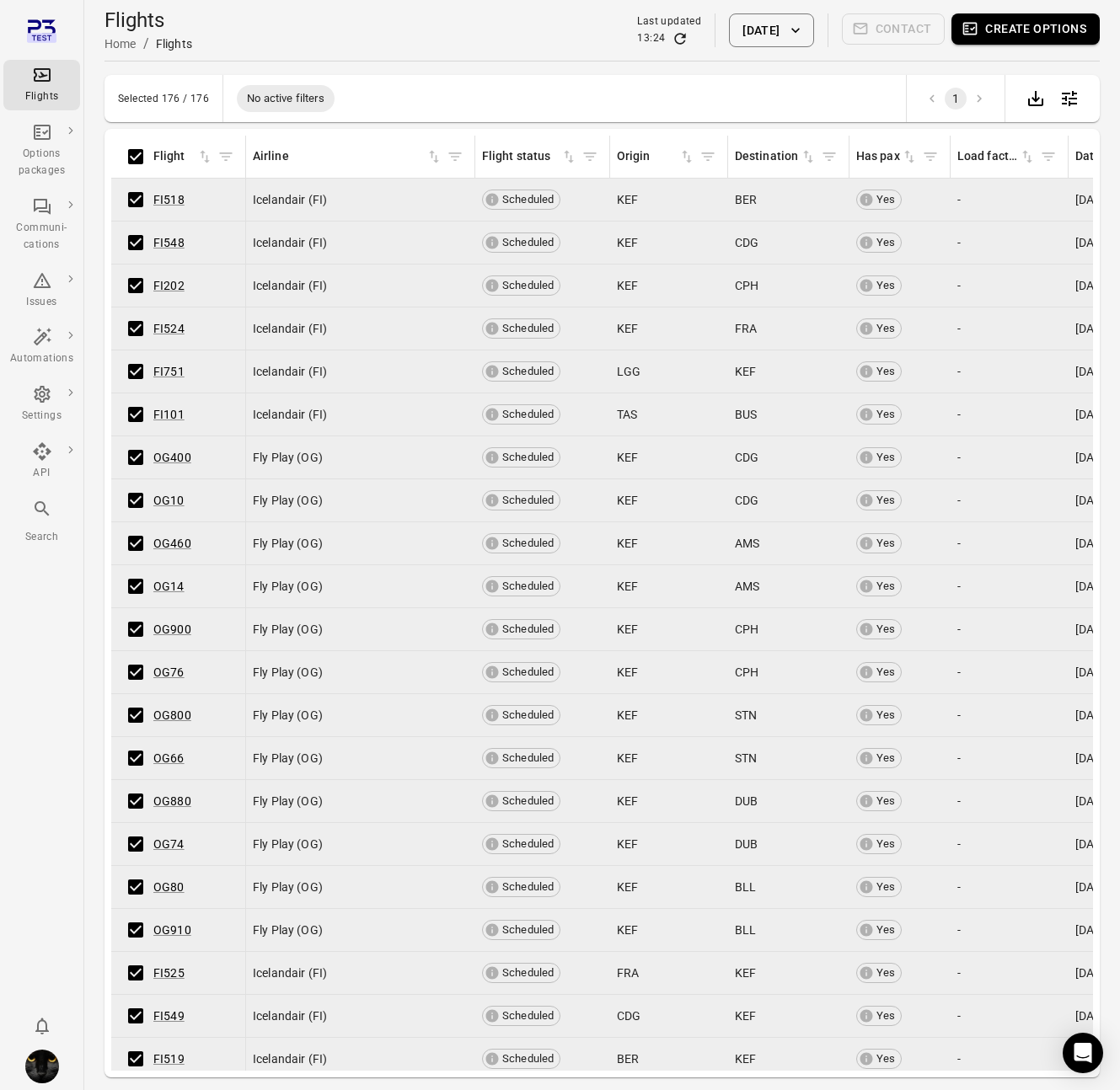
click at [965, 23] on icon "button" at bounding box center [970, 29] width 14 height 13
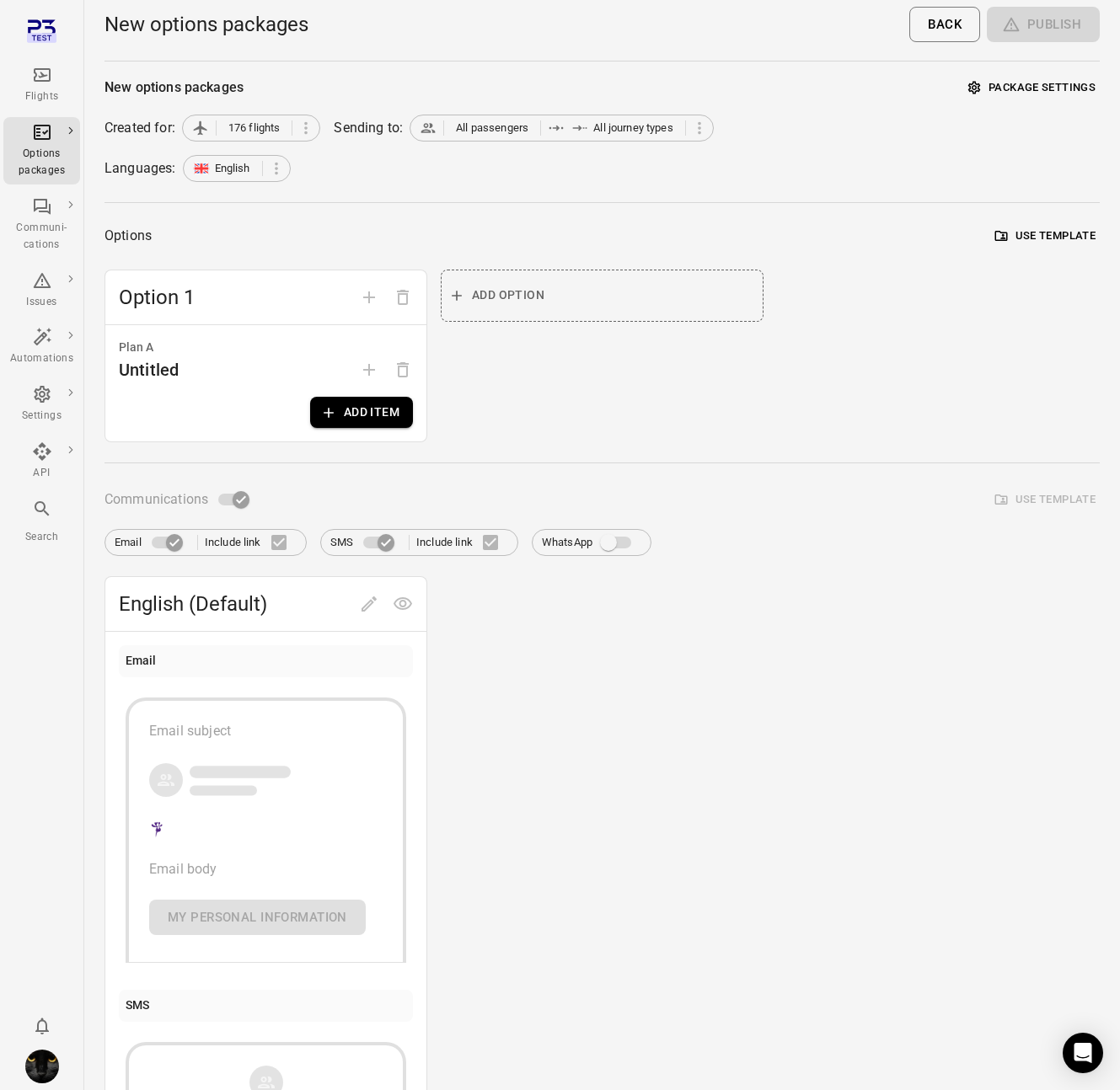
click at [42, 85] on icon "Main navigation" at bounding box center [41, 74] width 20 height 20
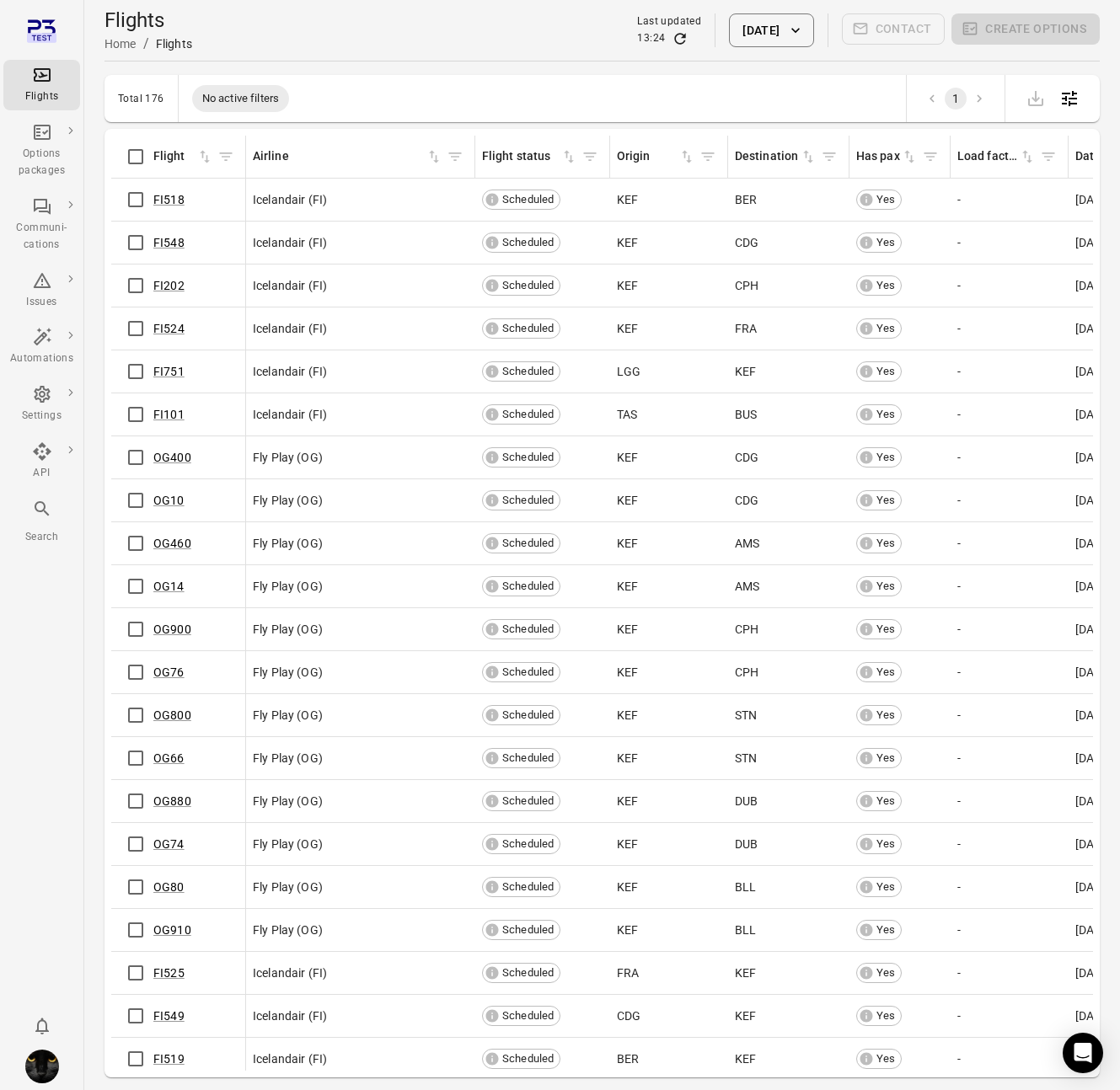
click at [241, 171] on div "Flights information" at bounding box center [245, 157] width 13 height 42
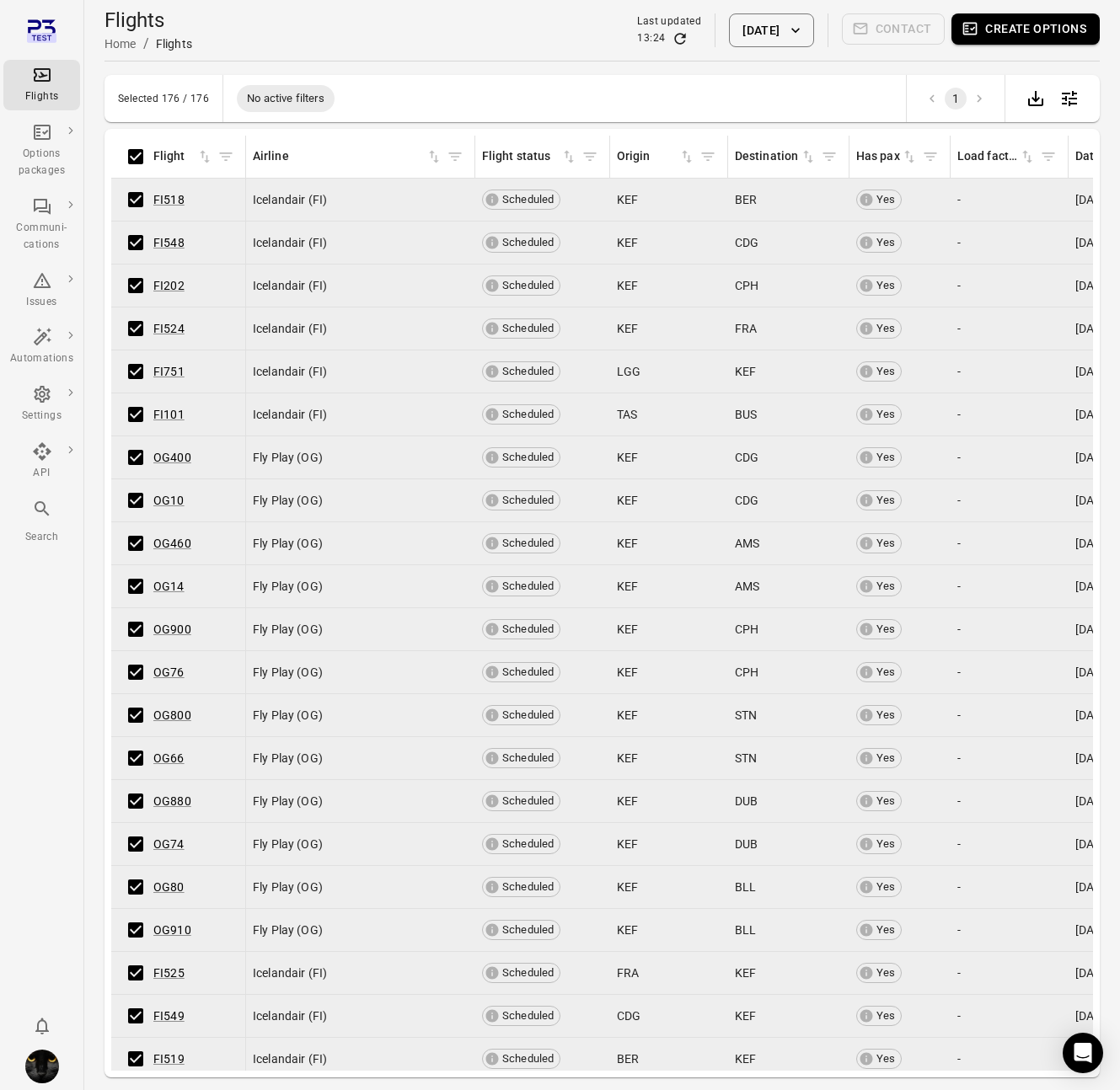
click at [1017, 20] on button "Create options" at bounding box center [1026, 29] width 148 height 31
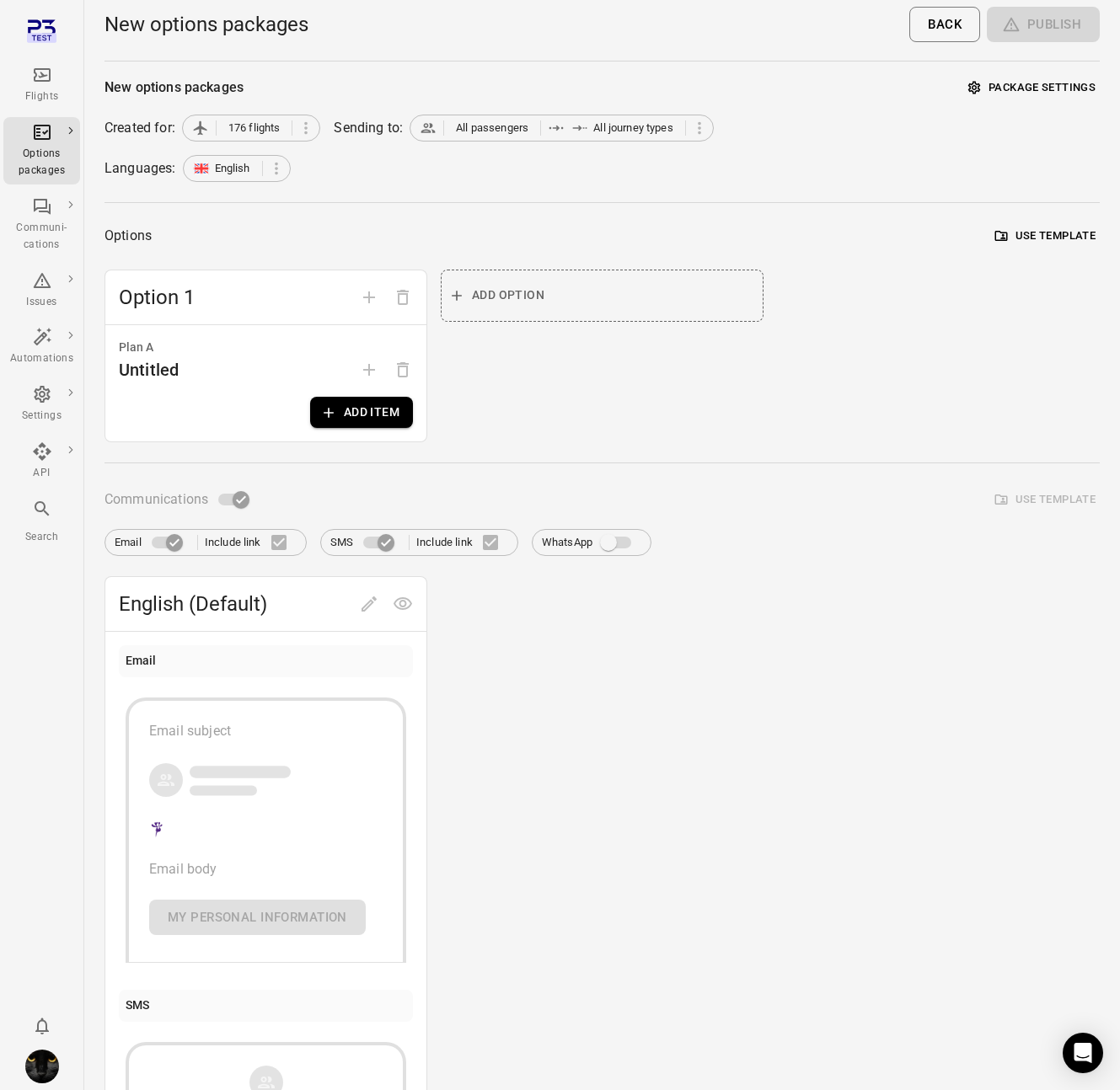
click at [1051, 242] on button "Use template" at bounding box center [1045, 236] width 109 height 26
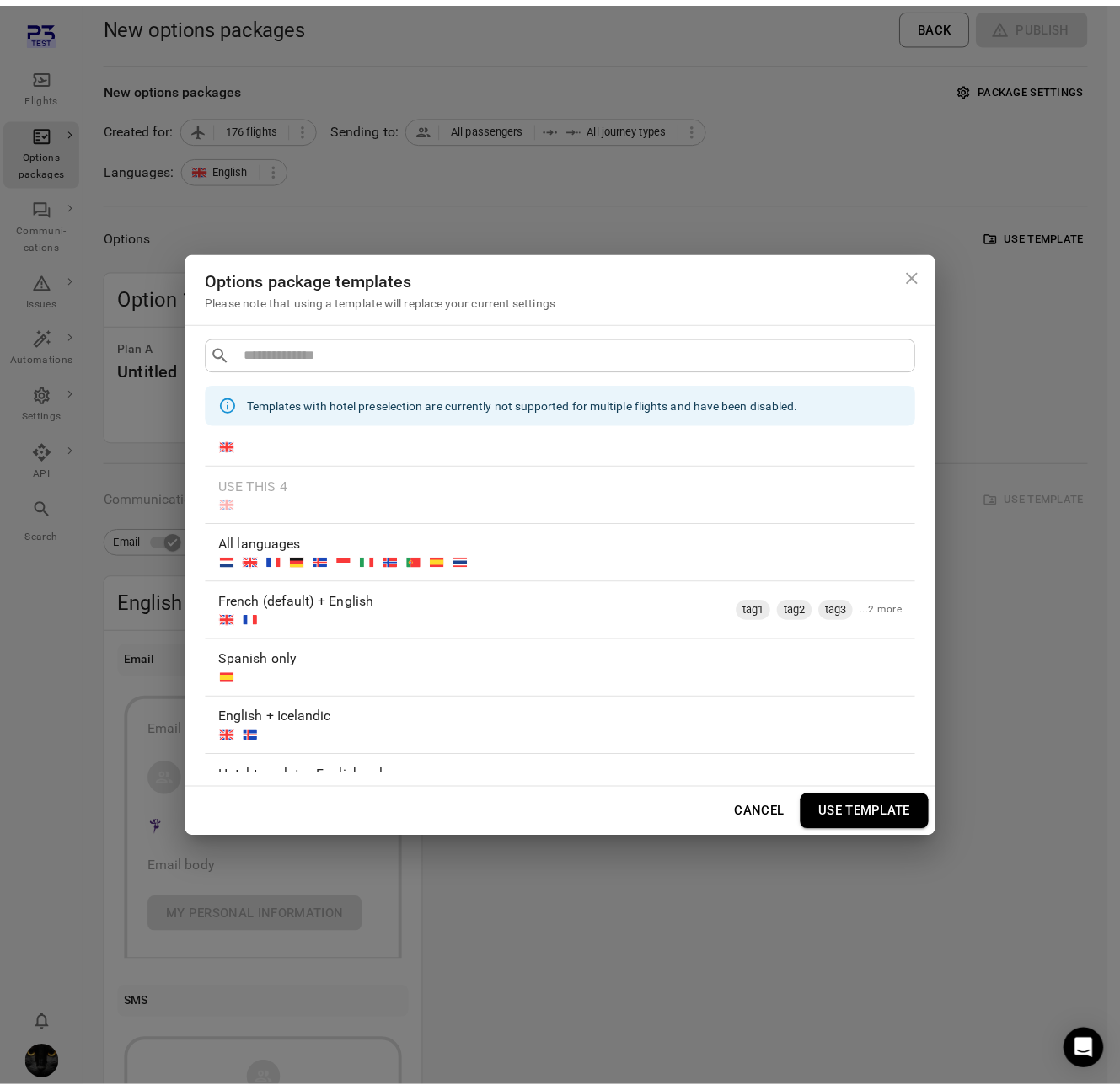
scroll to position [102, 0]
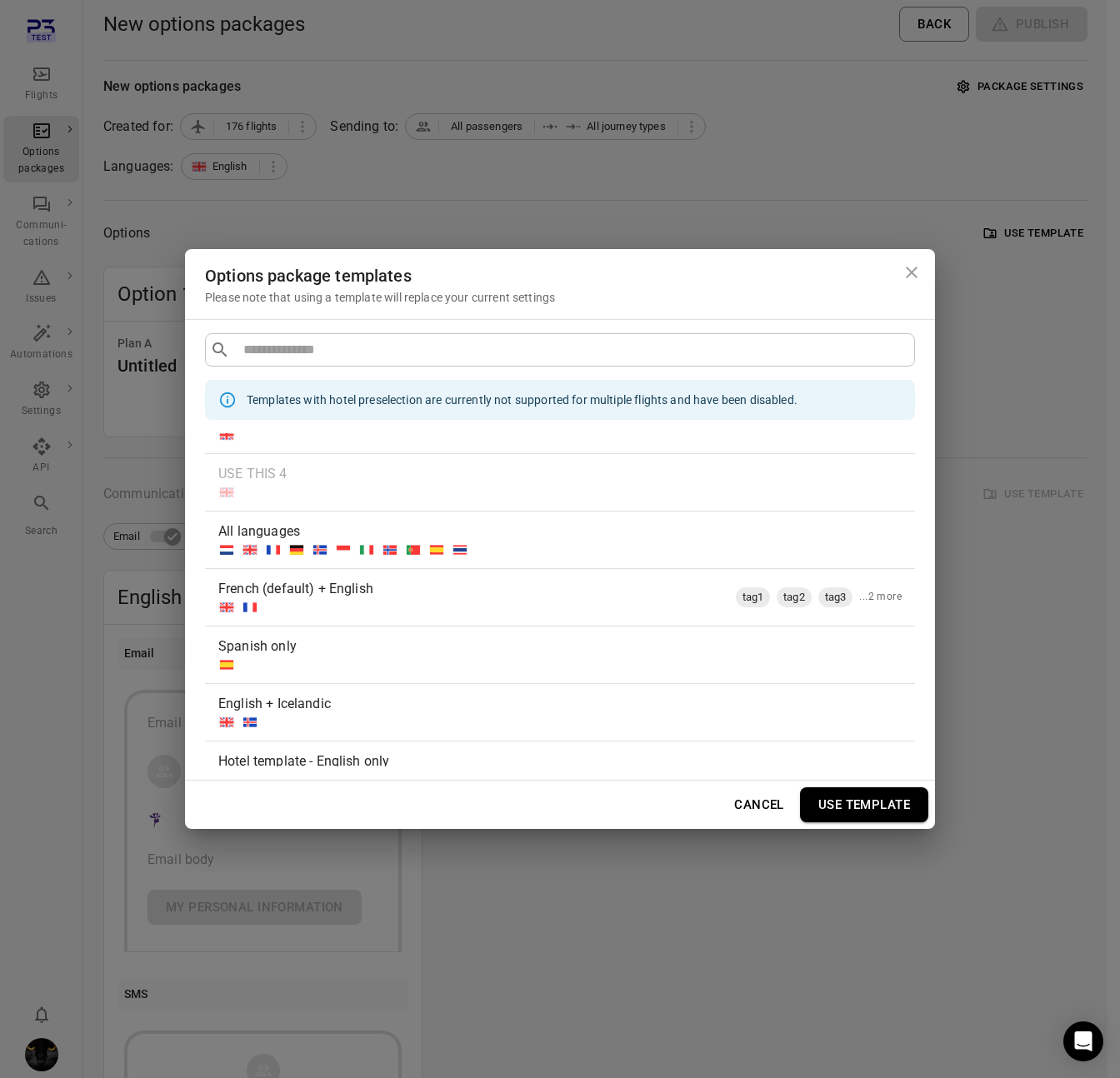
click at [485, 714] on div at bounding box center [556, 722] width 677 height 17
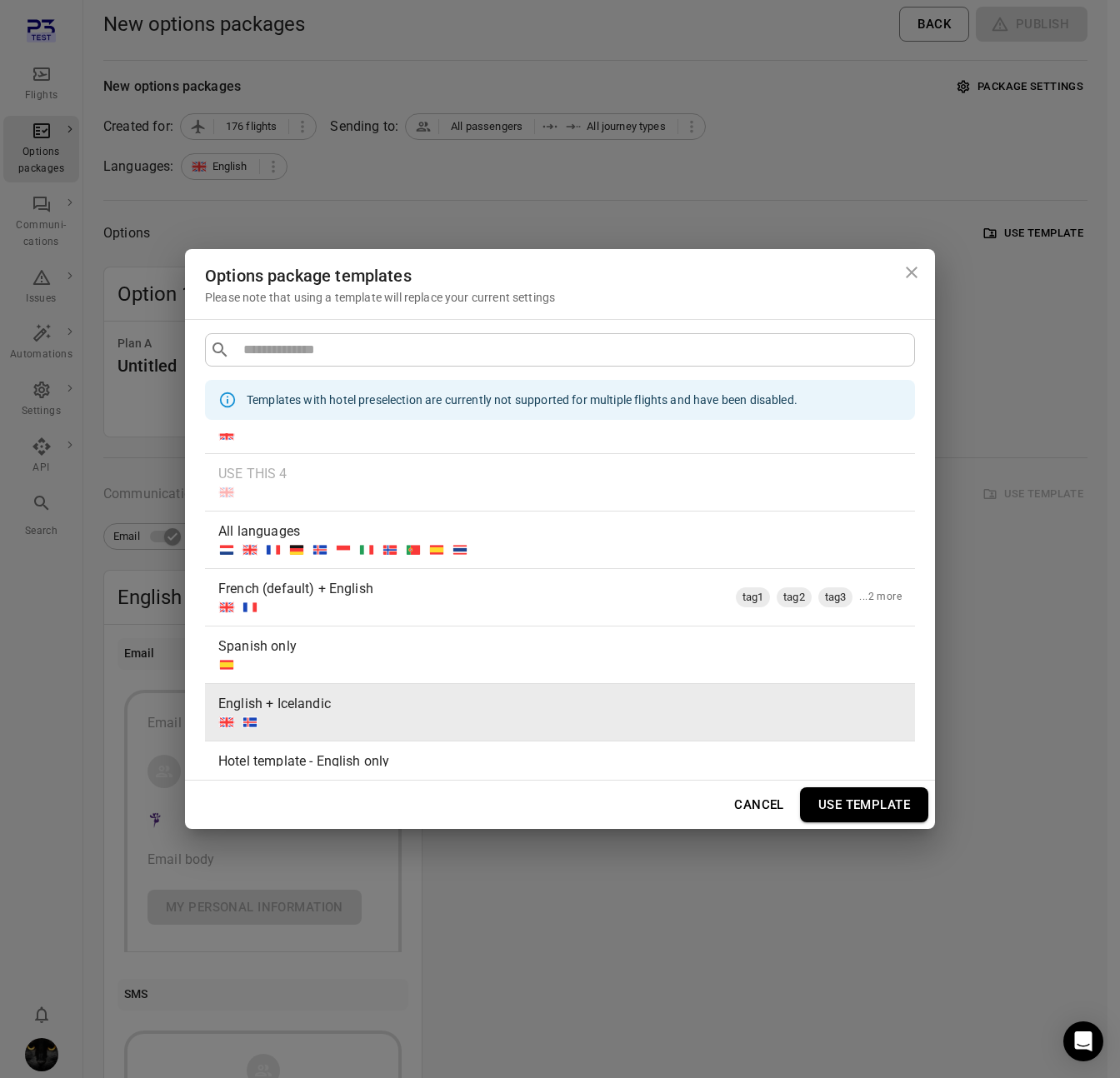
click at [855, 805] on button "Use template" at bounding box center [864, 804] width 128 height 35
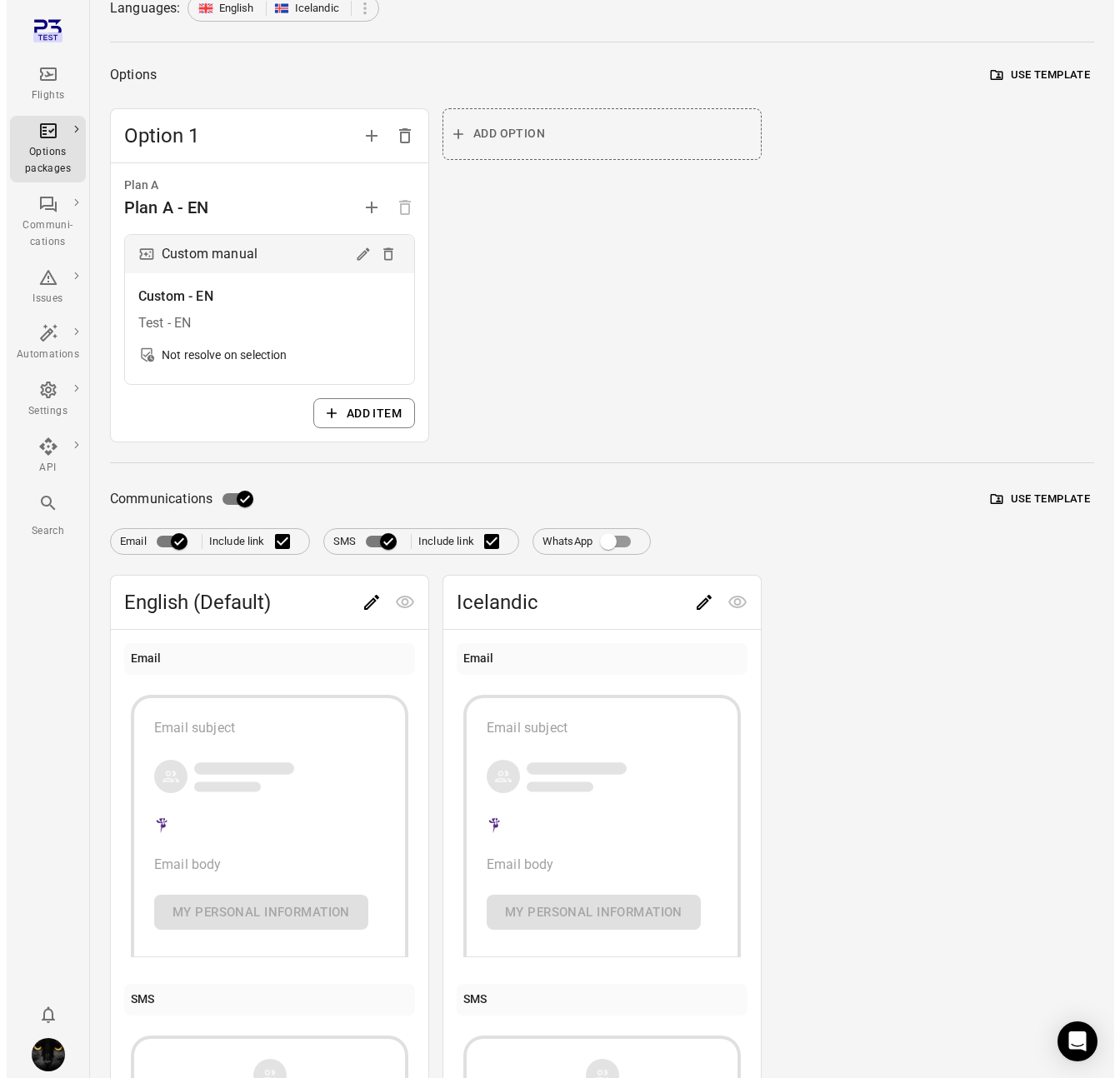
scroll to position [171, 0]
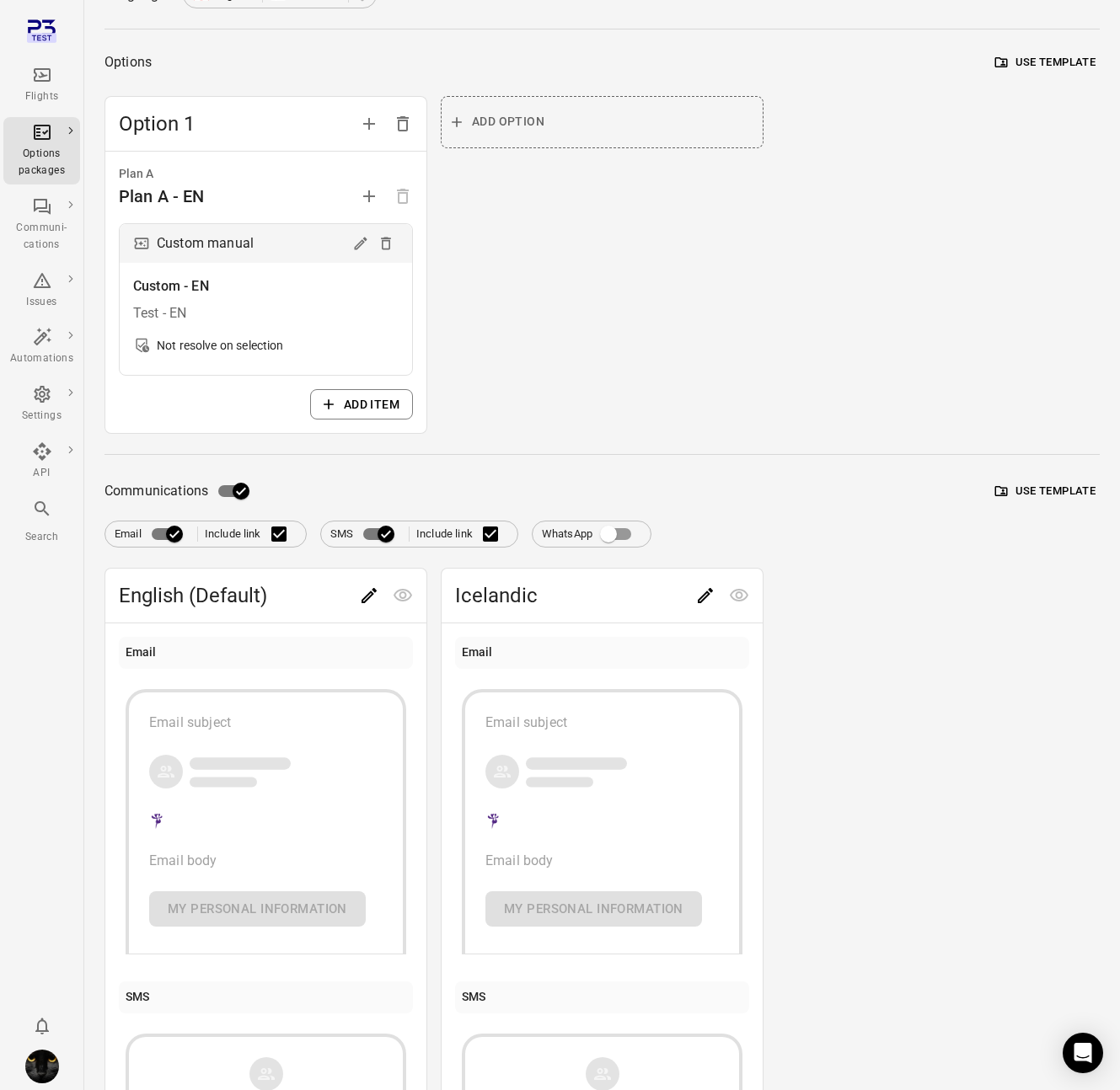
click at [1056, 489] on button "Use template" at bounding box center [1045, 491] width 109 height 26
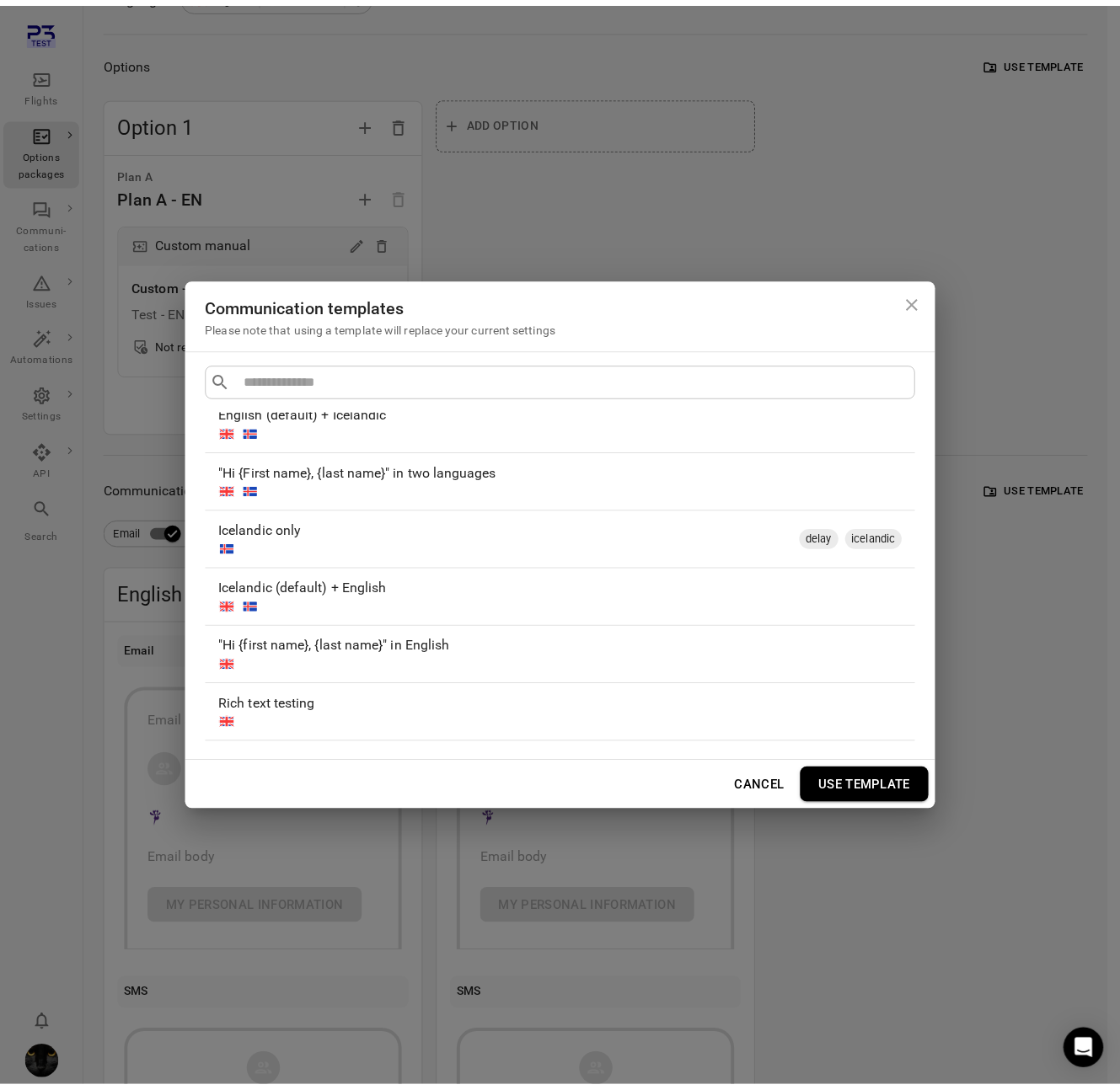
scroll to position [418, 0]
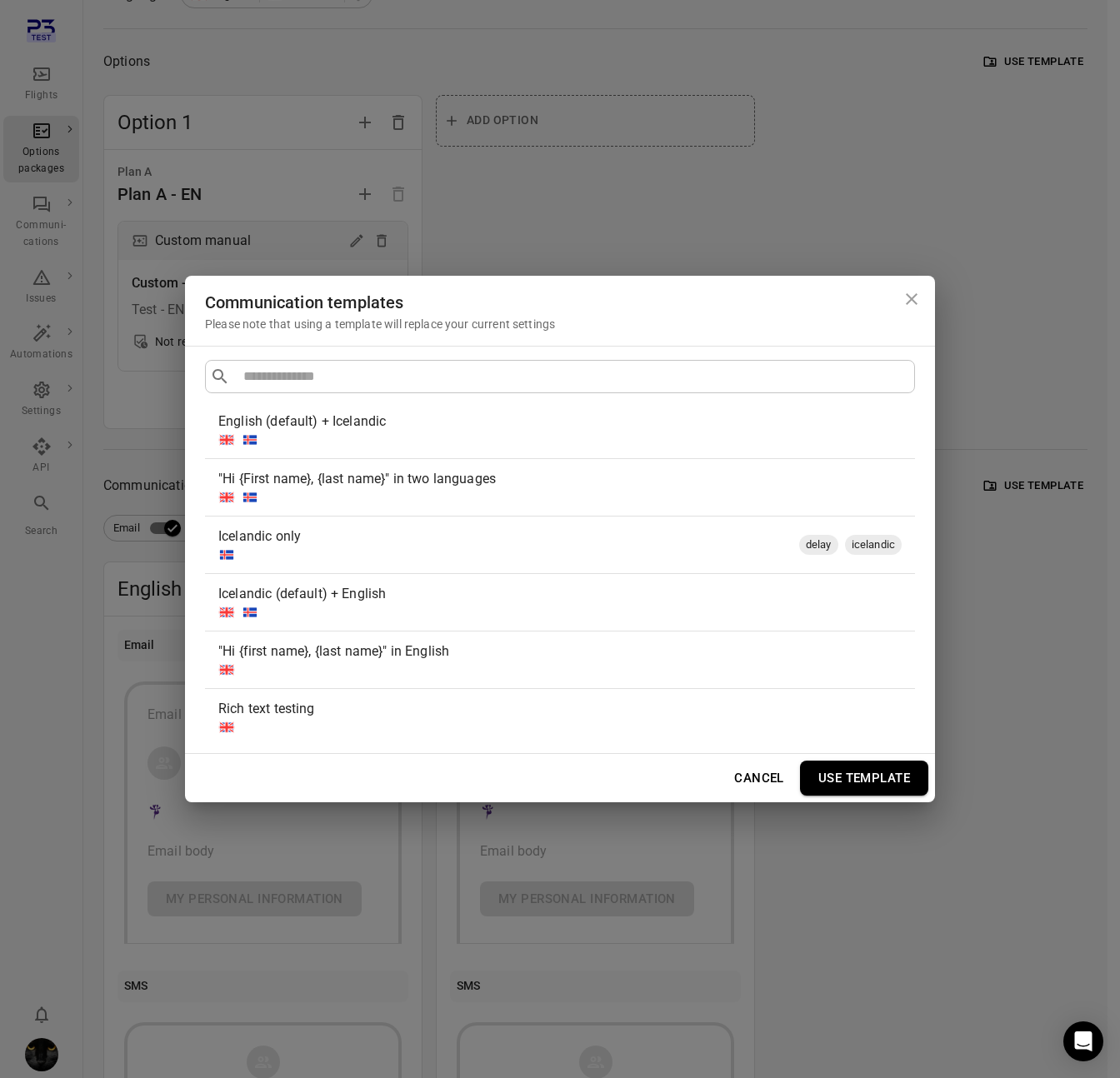
click at [695, 500] on div at bounding box center [556, 498] width 677 height 17
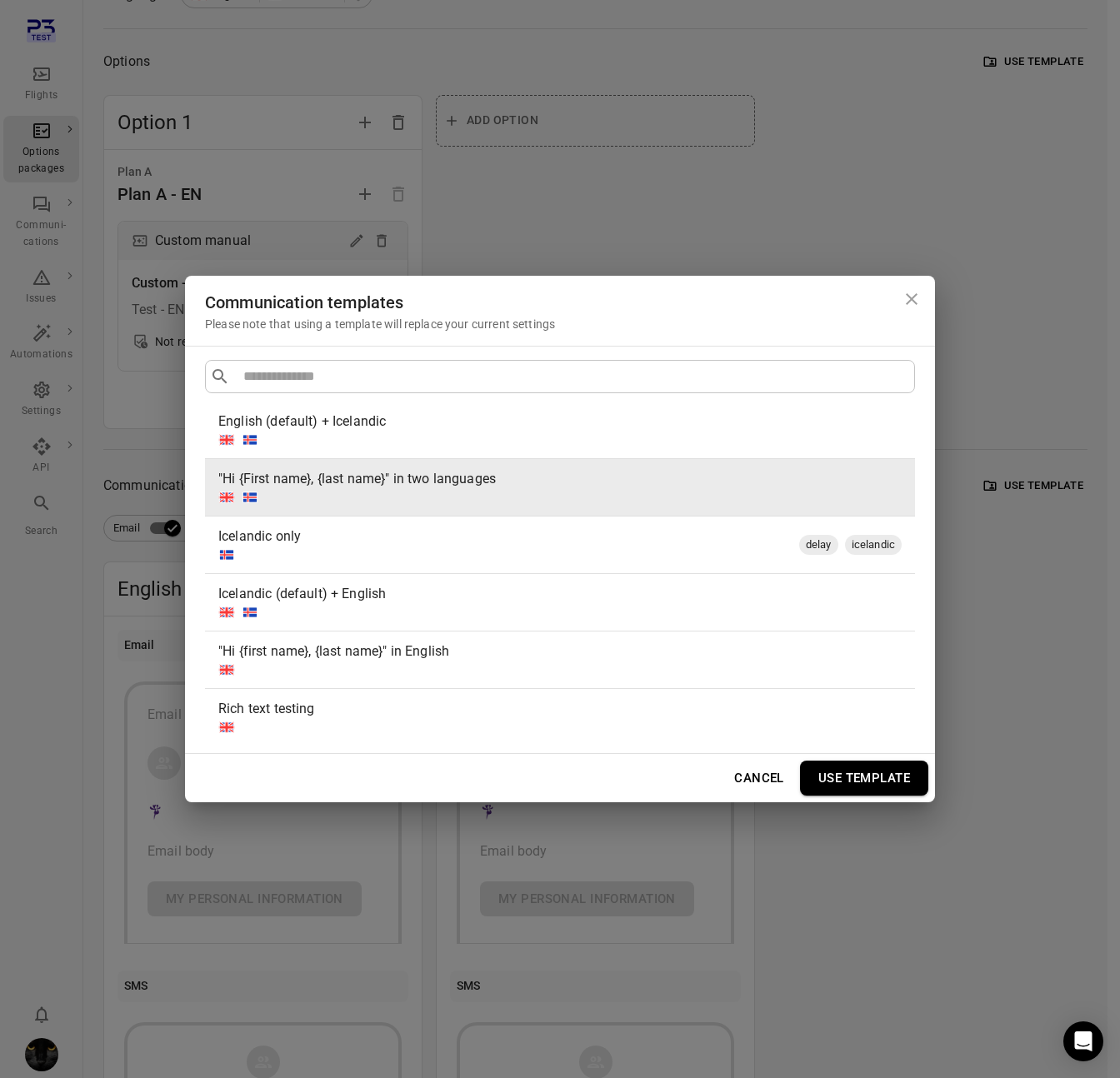
click at [649, 416] on div "English (default) + Icelandic" at bounding box center [556, 421] width 677 height 20
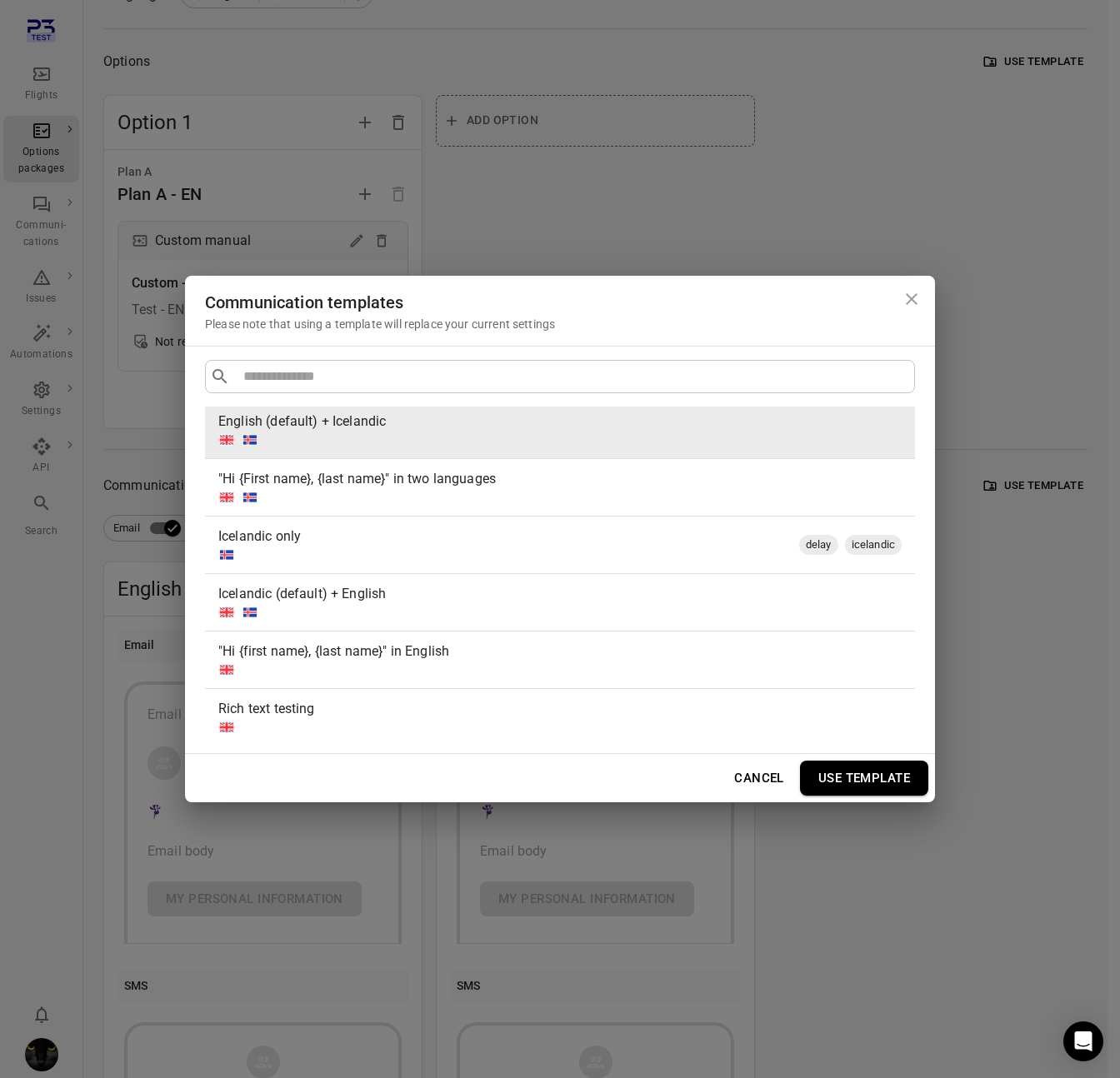
click at [871, 780] on button "Use template" at bounding box center [864, 777] width 128 height 35
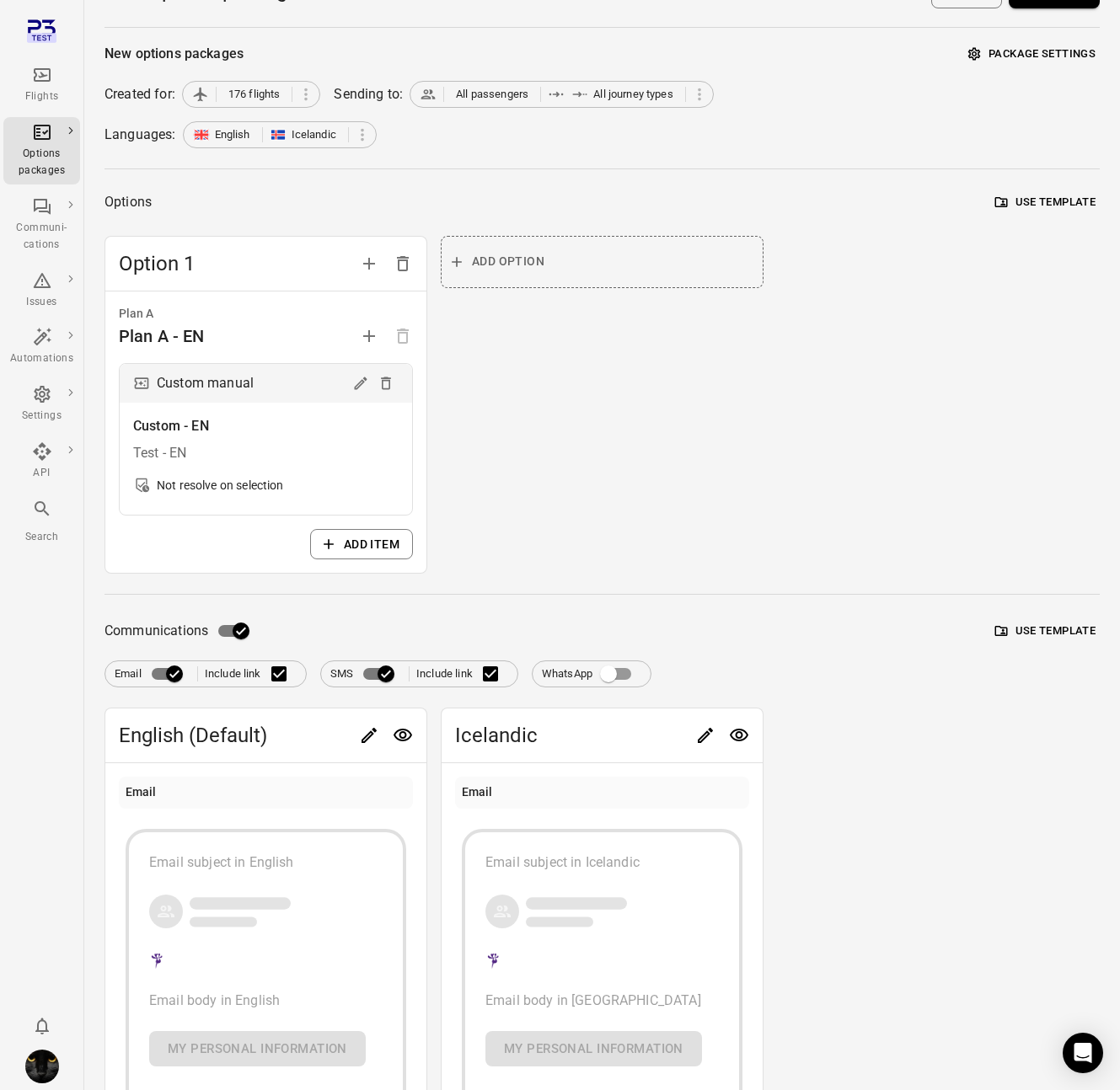
scroll to position [0, 0]
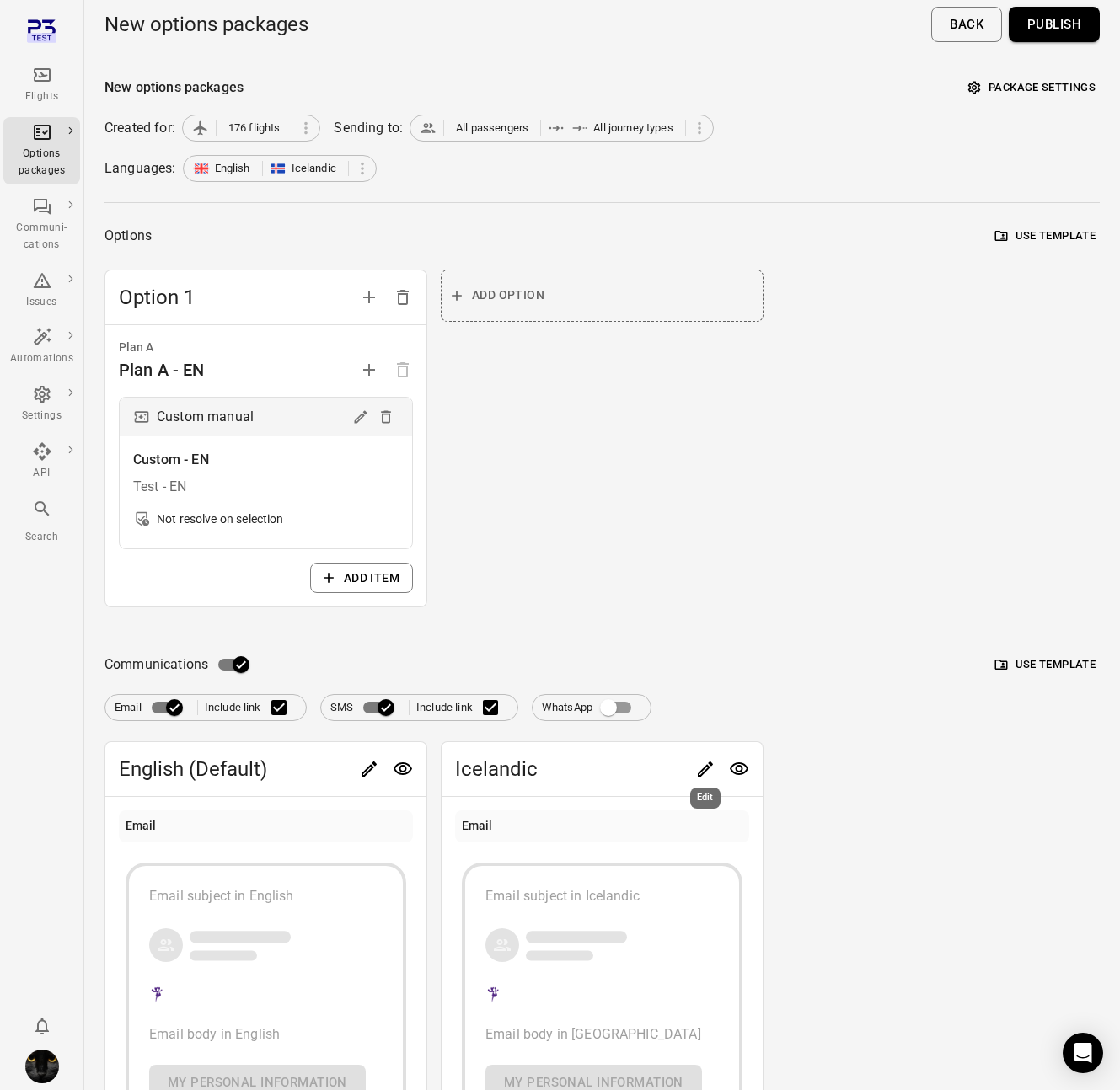
click at [704, 766] on icon "Edit" at bounding box center [704, 769] width 20 height 20
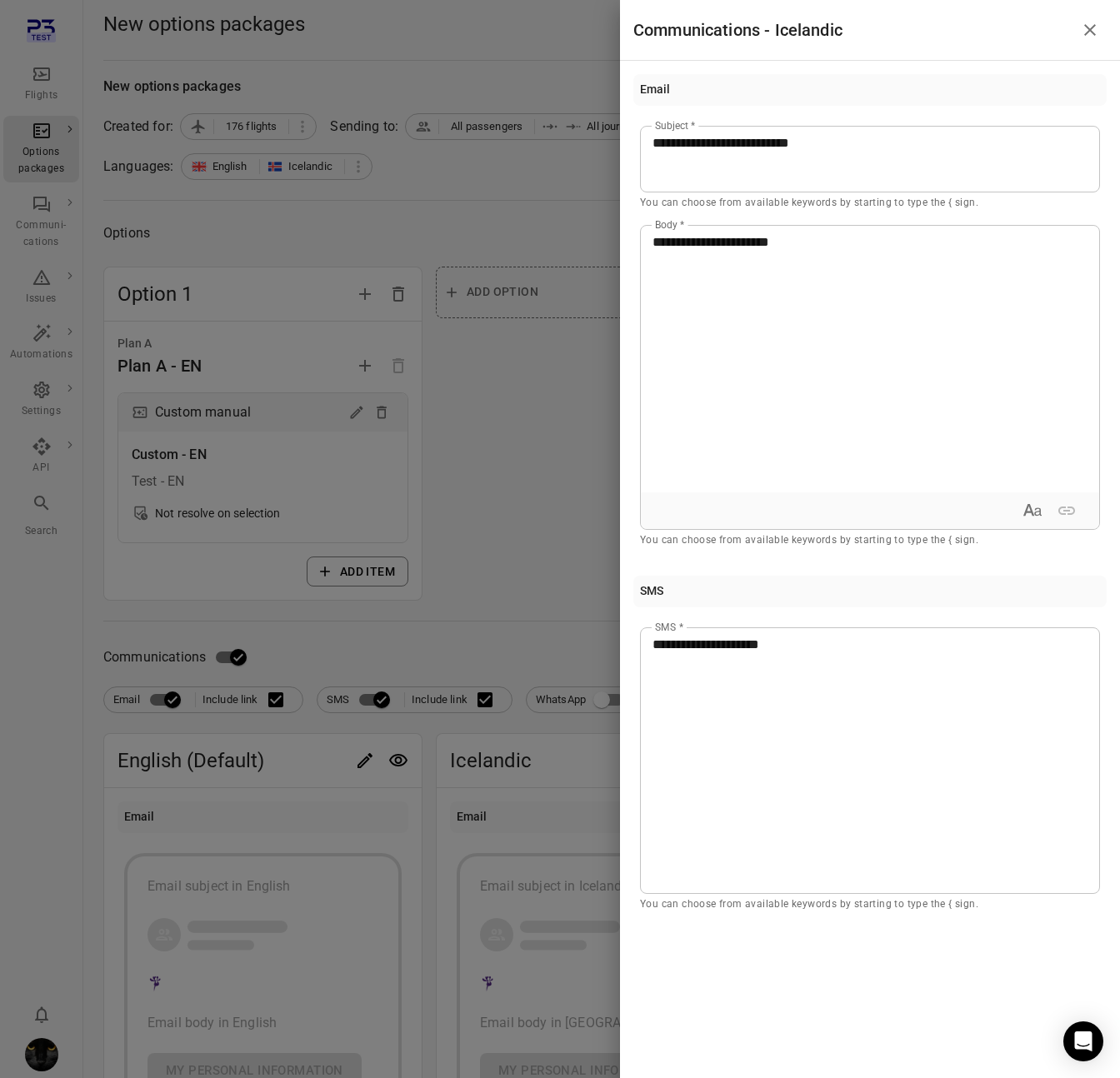
click at [524, 345] on div at bounding box center [560, 539] width 1120 height 1078
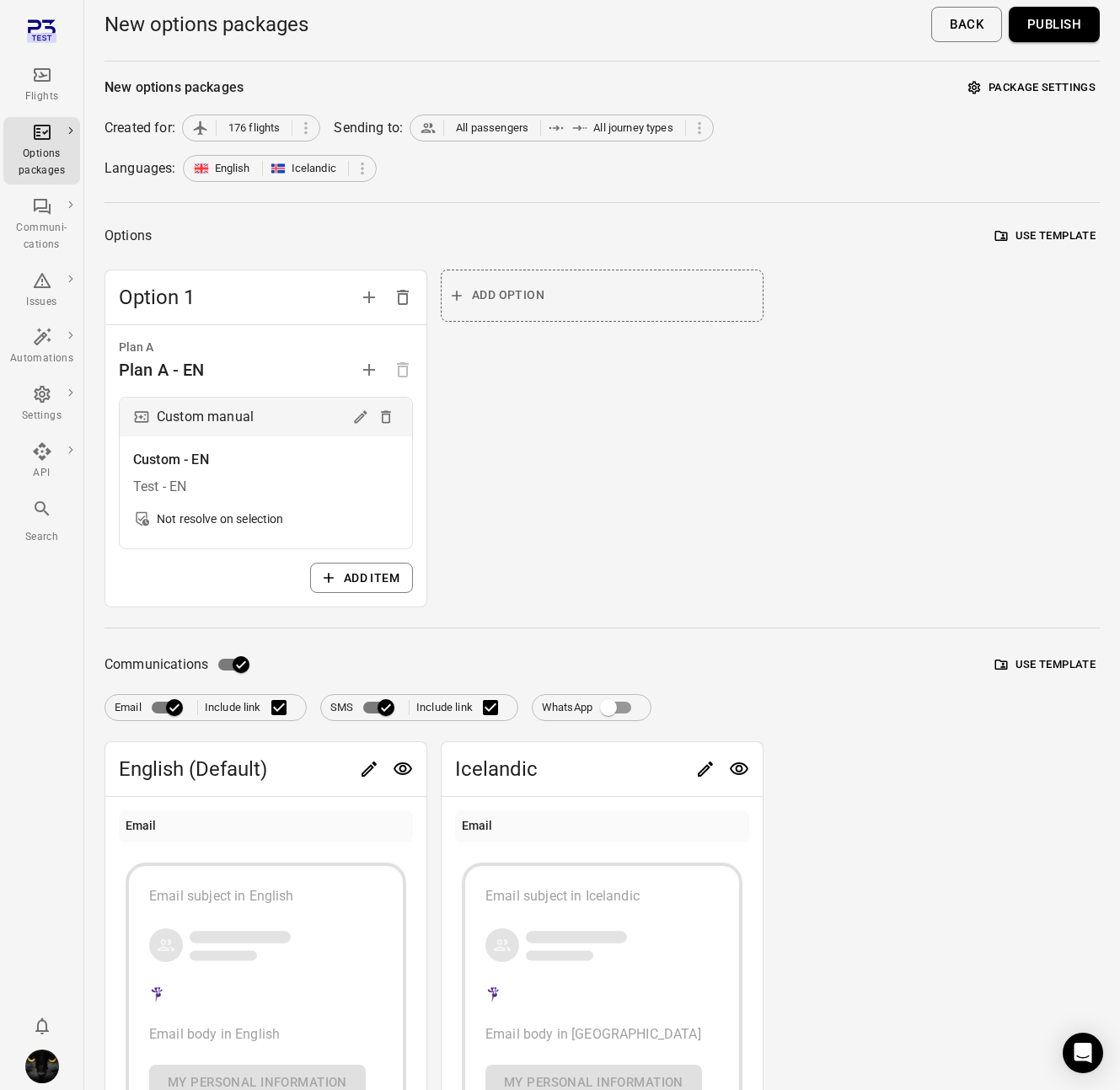
click at [1029, 39] on button "Publish" at bounding box center [1054, 24] width 91 height 36
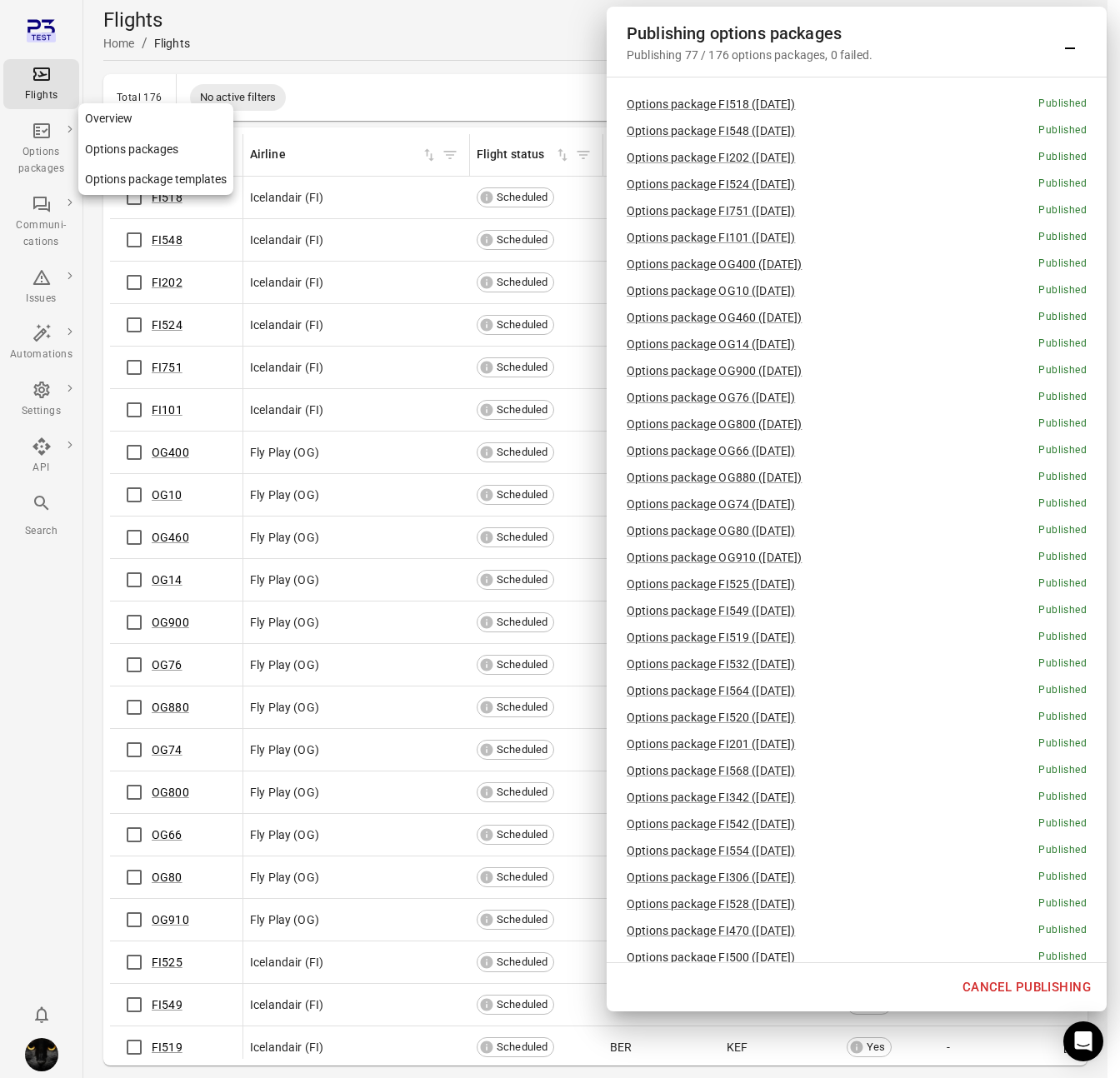
click at [56, 130] on div "Options packages" at bounding box center [42, 149] width 63 height 57
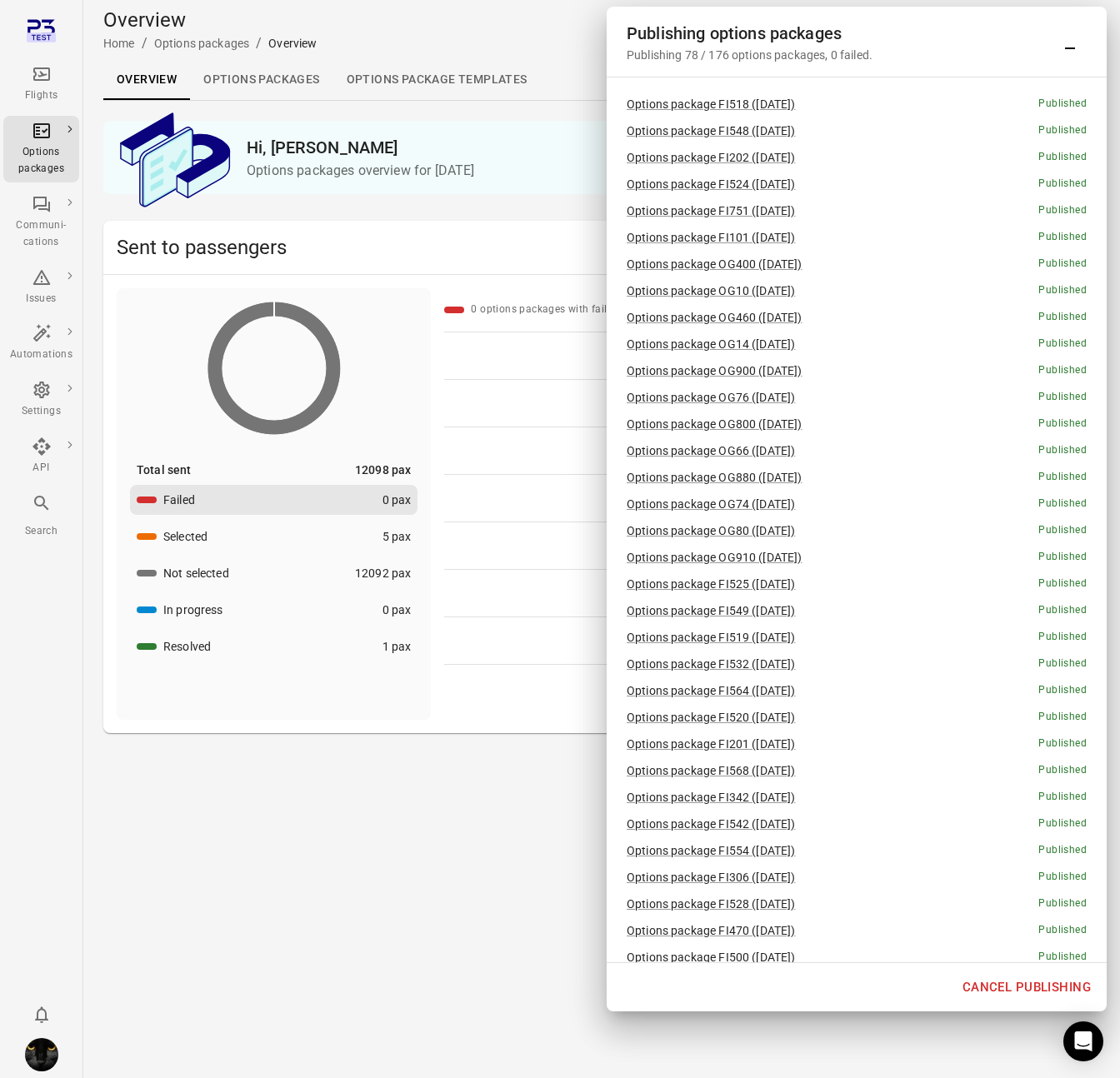
click at [280, 79] on link "Options packages" at bounding box center [262, 80] width 143 height 40
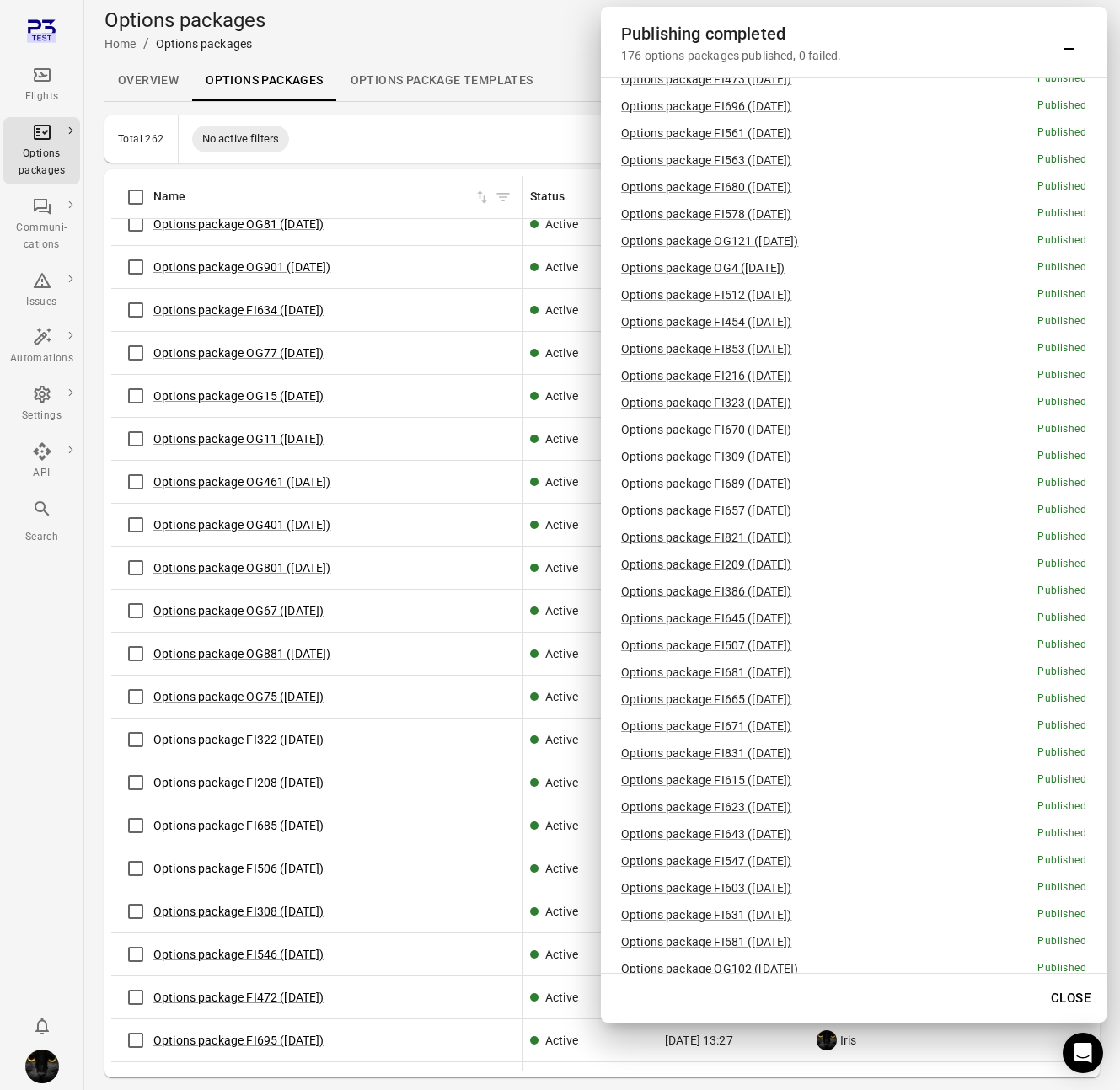
scroll to position [1436, 0]
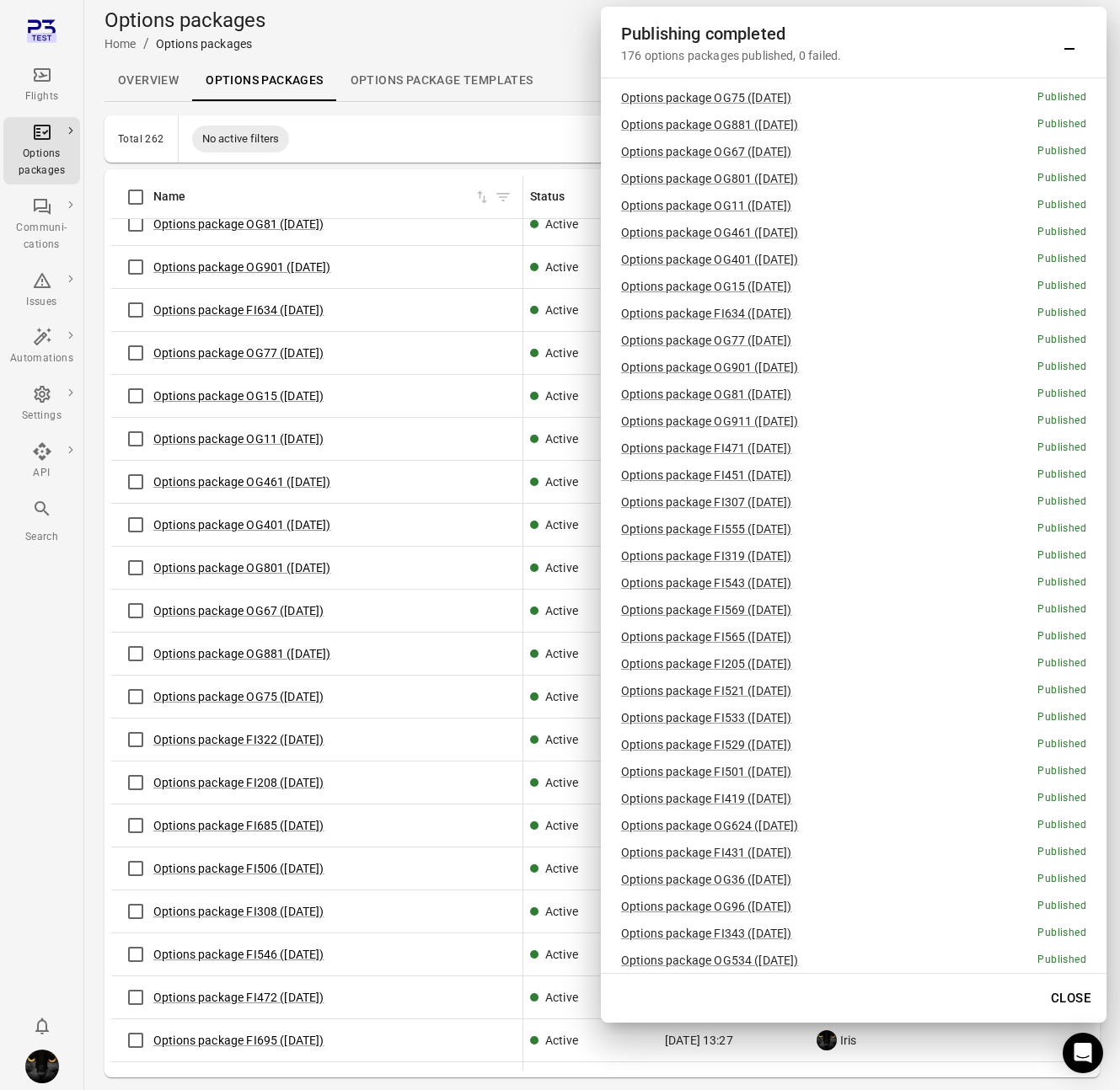
click at [1074, 39] on icon "Minimize" at bounding box center [1069, 41] width 20 height 20
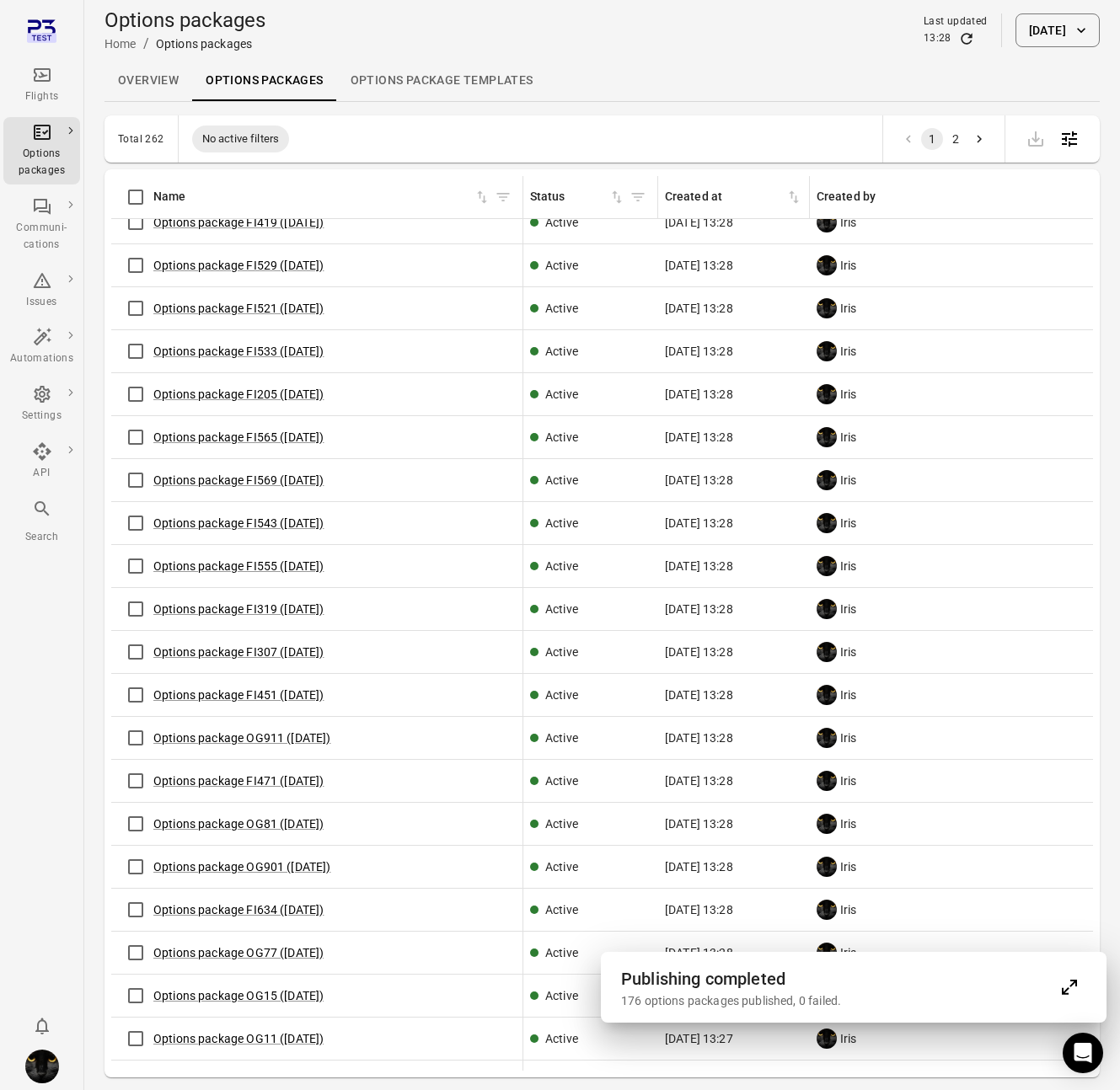
scroll to position [0, 0]
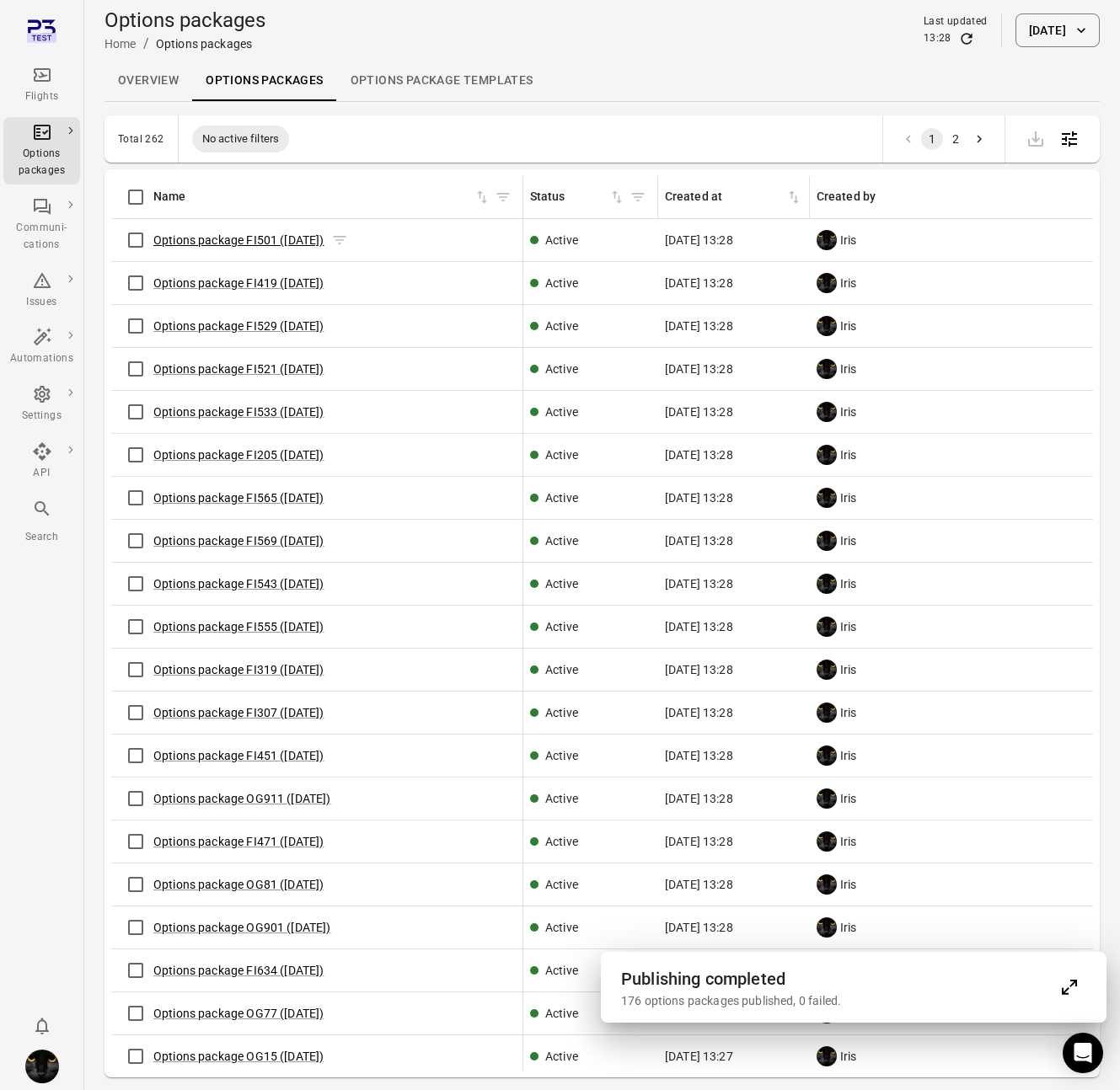
click at [187, 239] on link "Options package FI501 (21 Aug)" at bounding box center [239, 241] width 171 height 13
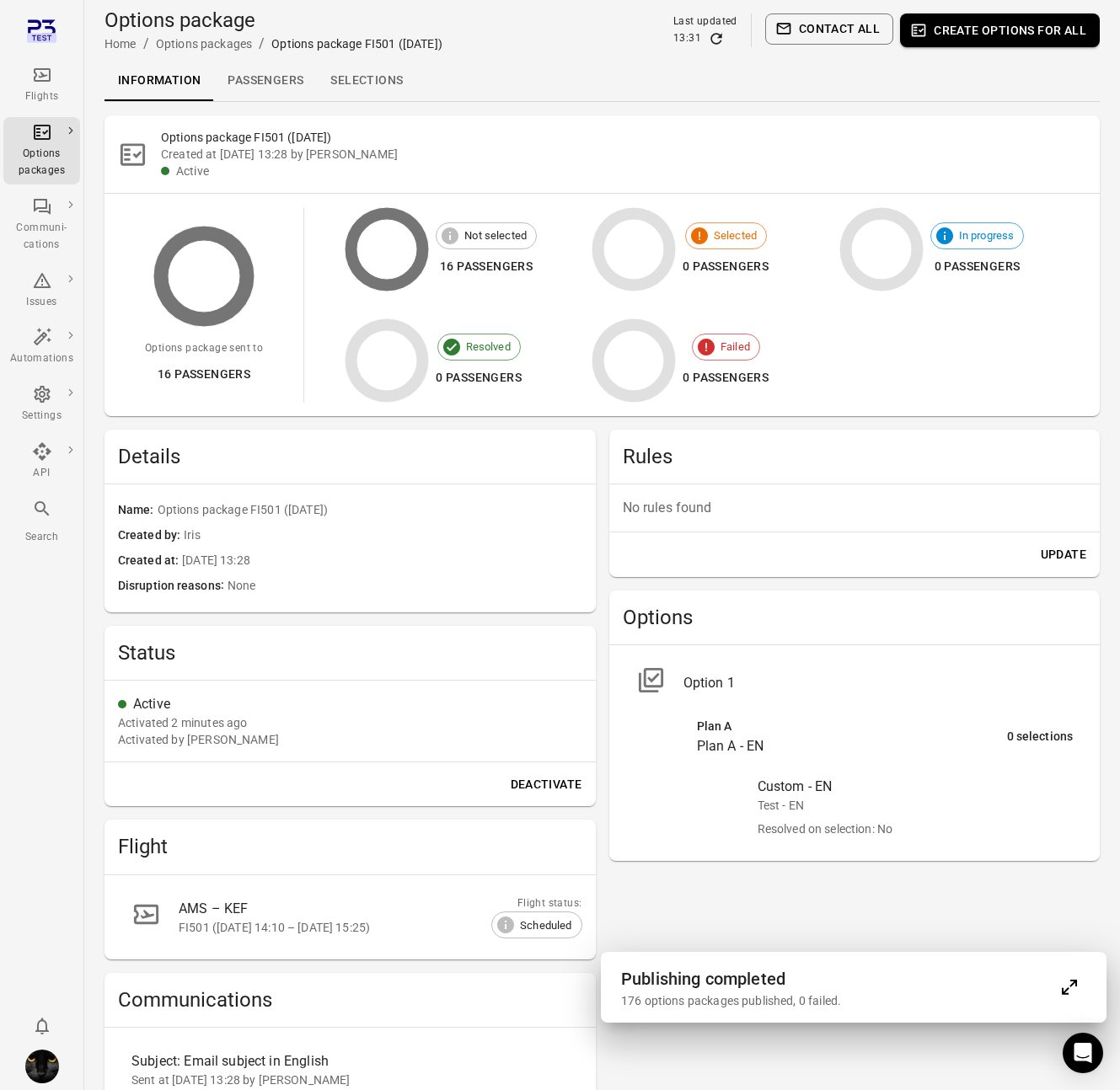
click at [45, 86] on div "Flights" at bounding box center [42, 85] width 64 height 40
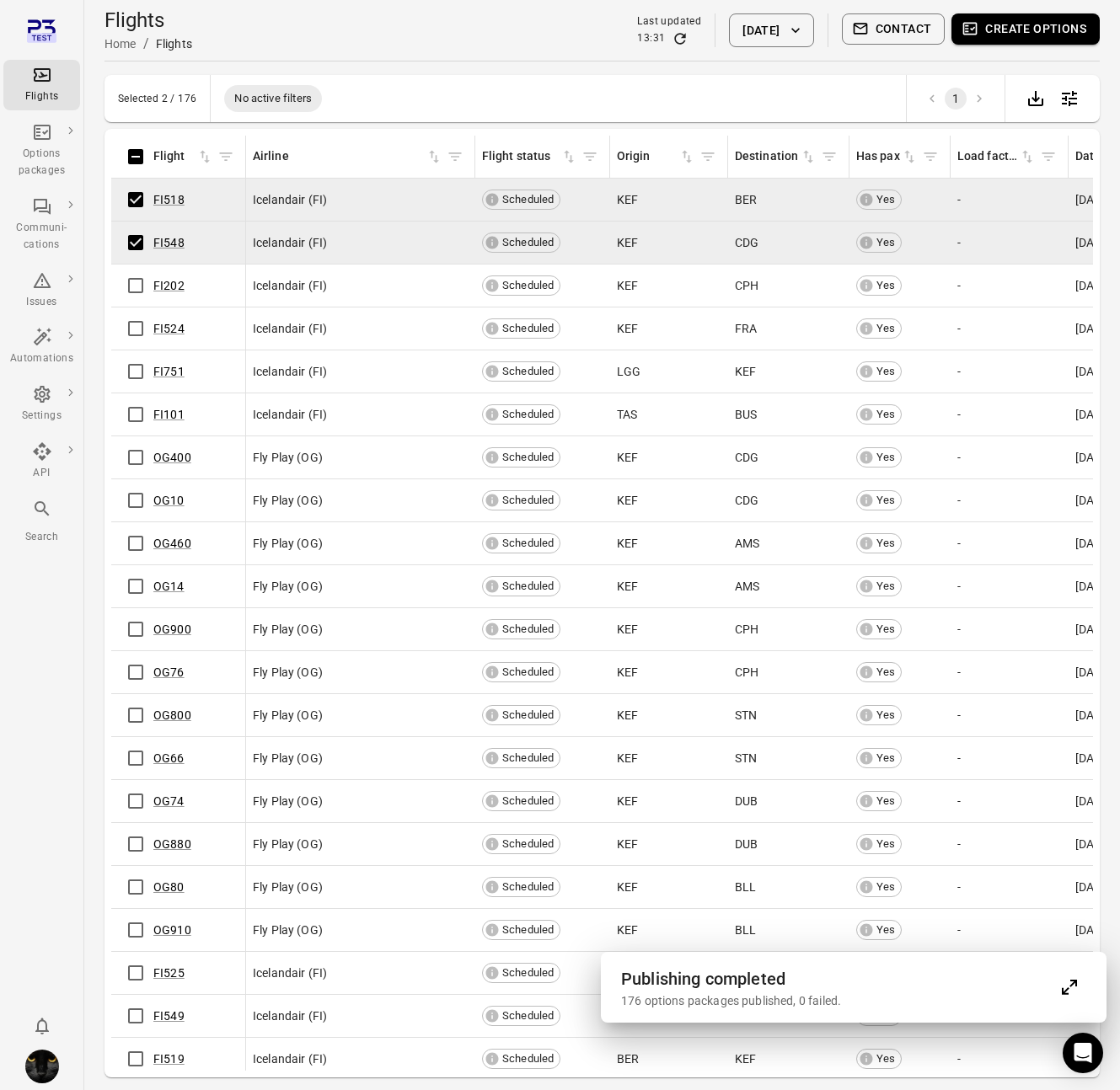
click at [996, 29] on button "Create options" at bounding box center [1026, 29] width 148 height 31
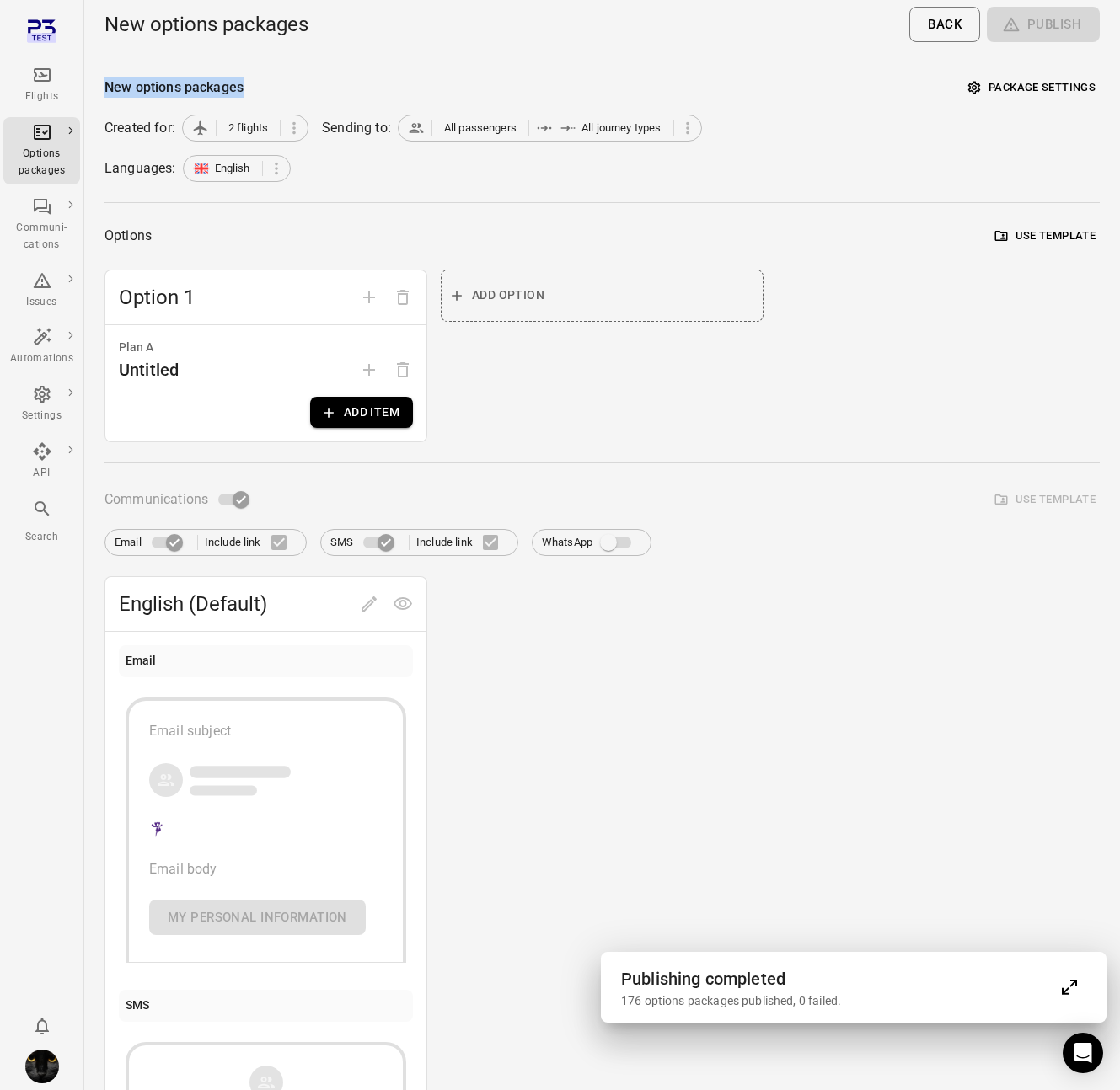
drag, startPoint x: 100, startPoint y: 82, endPoint x: 254, endPoint y: 85, distance: 154.0
click at [254, 85] on main "New options packages Back Publish New options packages Package settings Created…" at bounding box center [602, 667] width 1035 height 1333
copy div "New options packages"
click at [47, 78] on icon "Main navigation" at bounding box center [41, 74] width 20 height 20
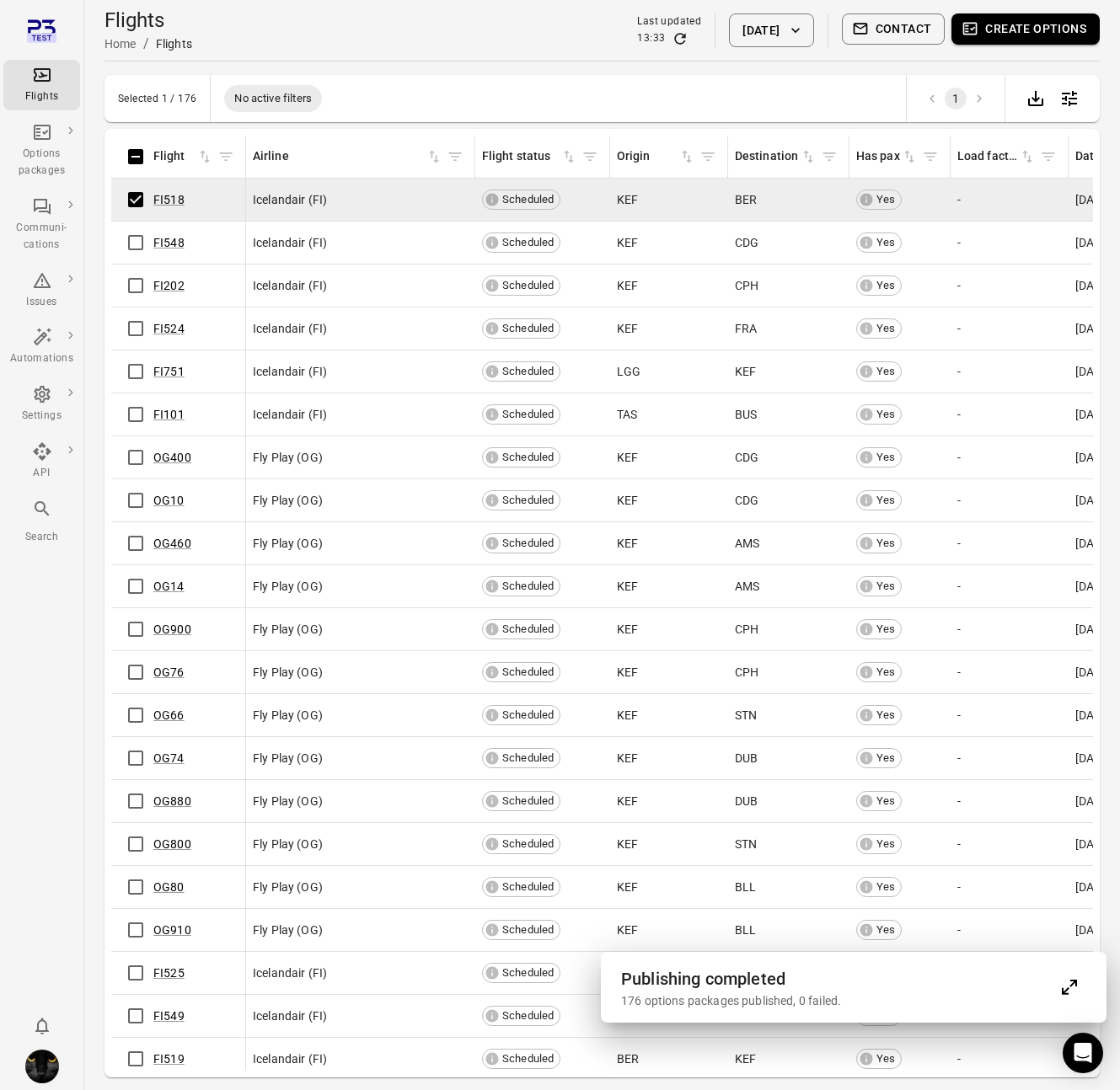
click at [1019, 22] on button "Create options" at bounding box center [1026, 29] width 148 height 31
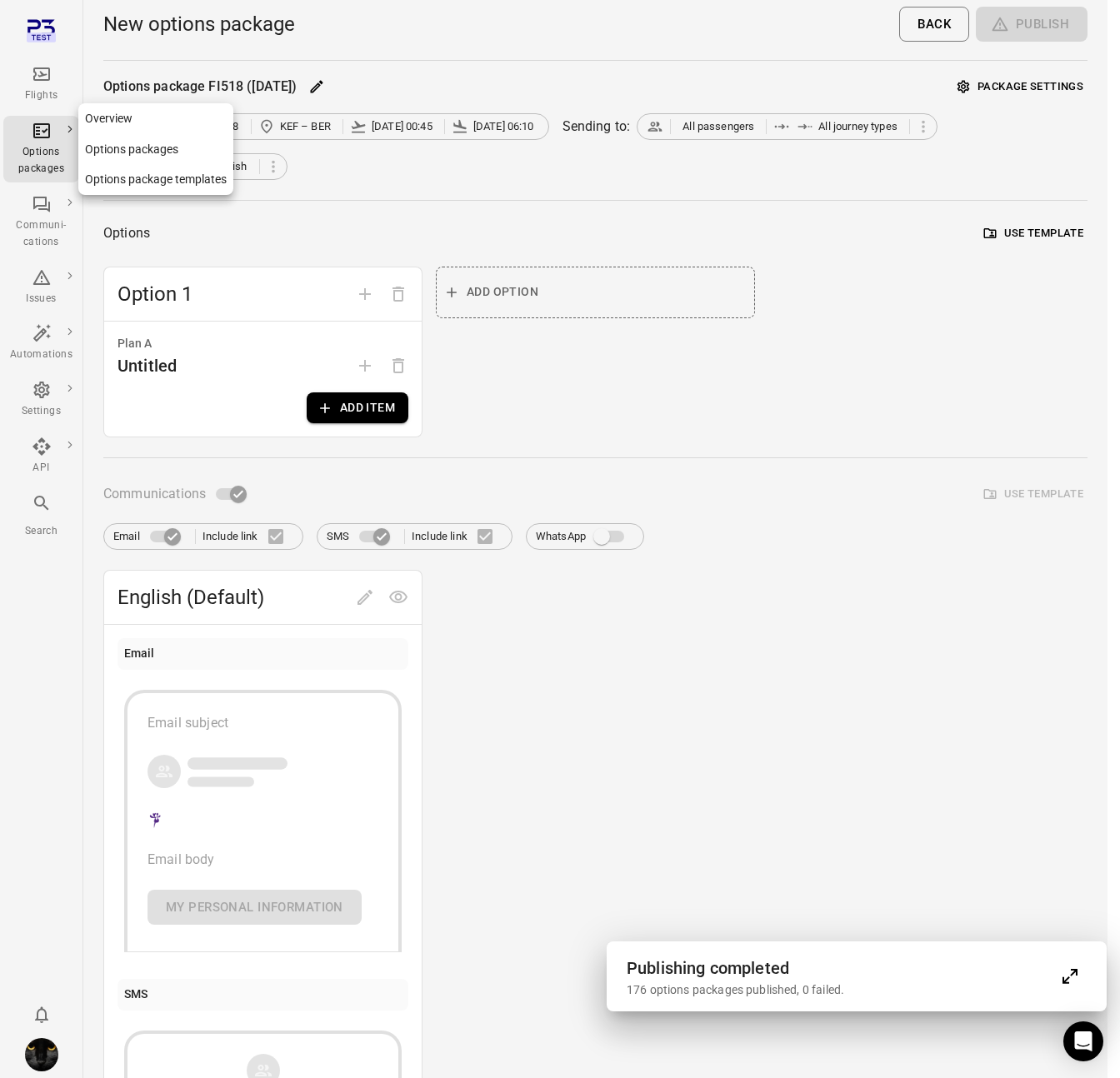
click at [58, 117] on link "Options packages" at bounding box center [42, 149] width 76 height 67
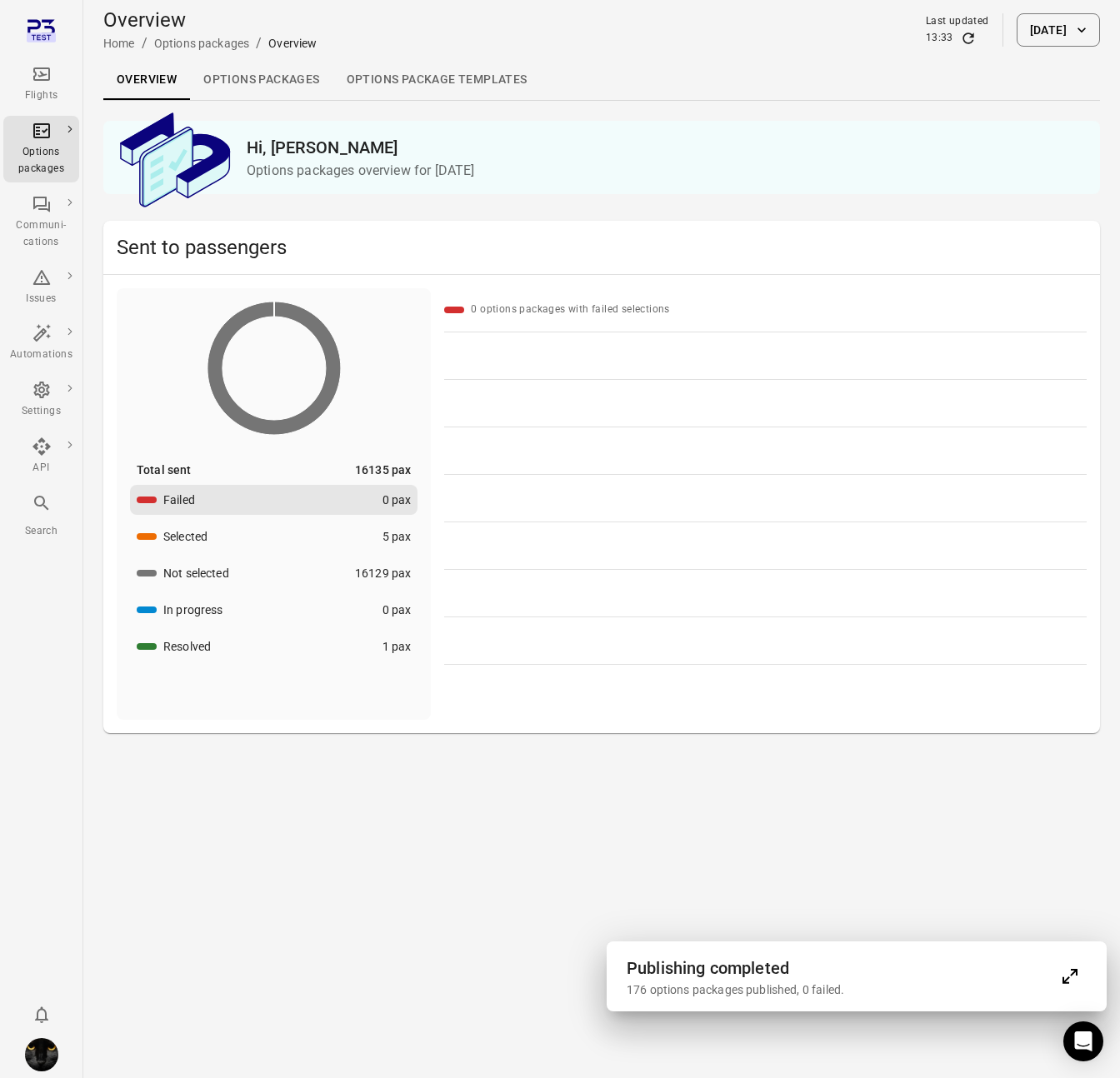
click at [56, 113] on li "Options packages" at bounding box center [42, 148] width 76 height 73
click at [38, 81] on icon "Main navigation" at bounding box center [41, 73] width 20 height 20
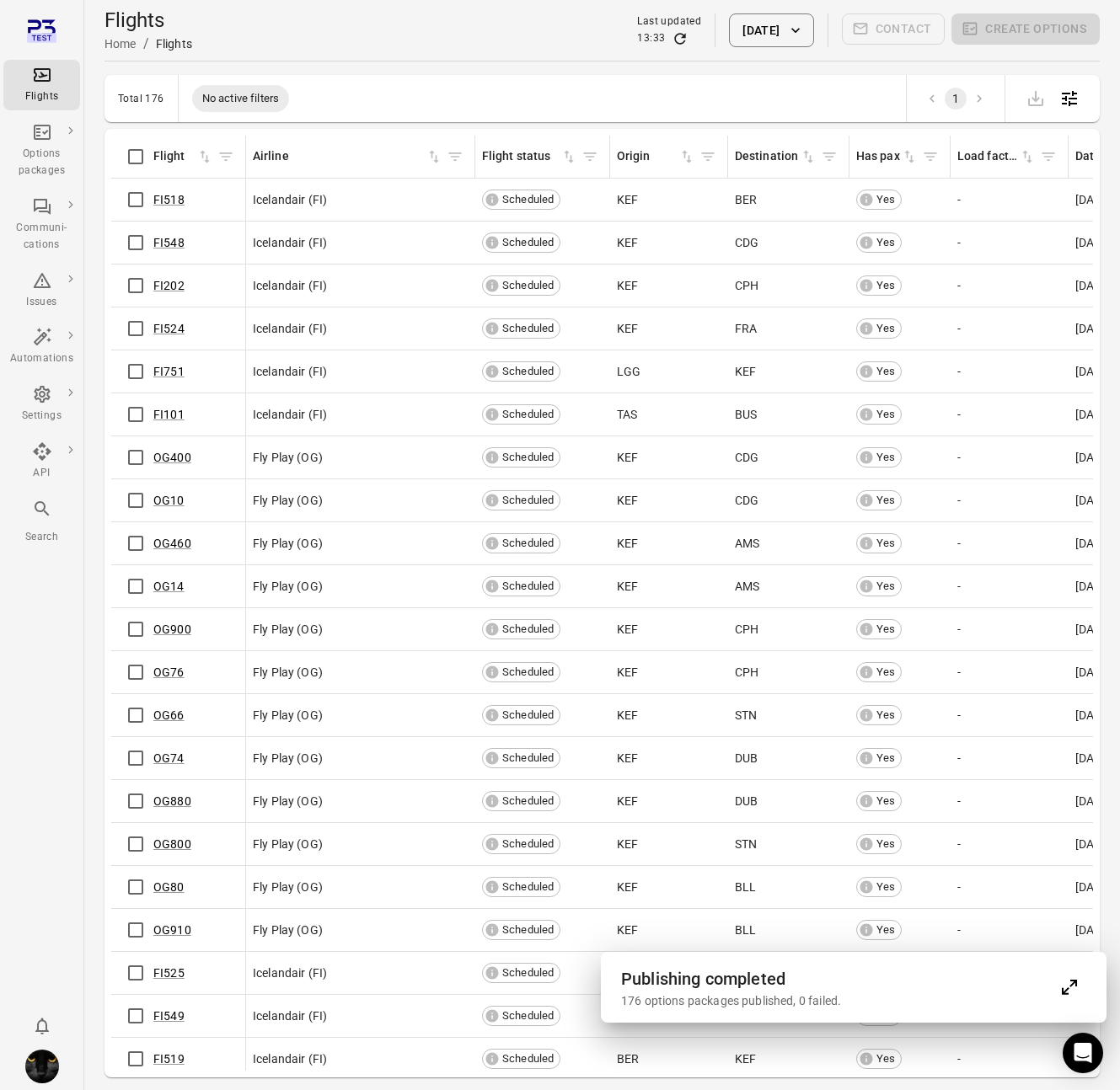
click at [126, 178] on th "Flight" at bounding box center [179, 157] width 135 height 43
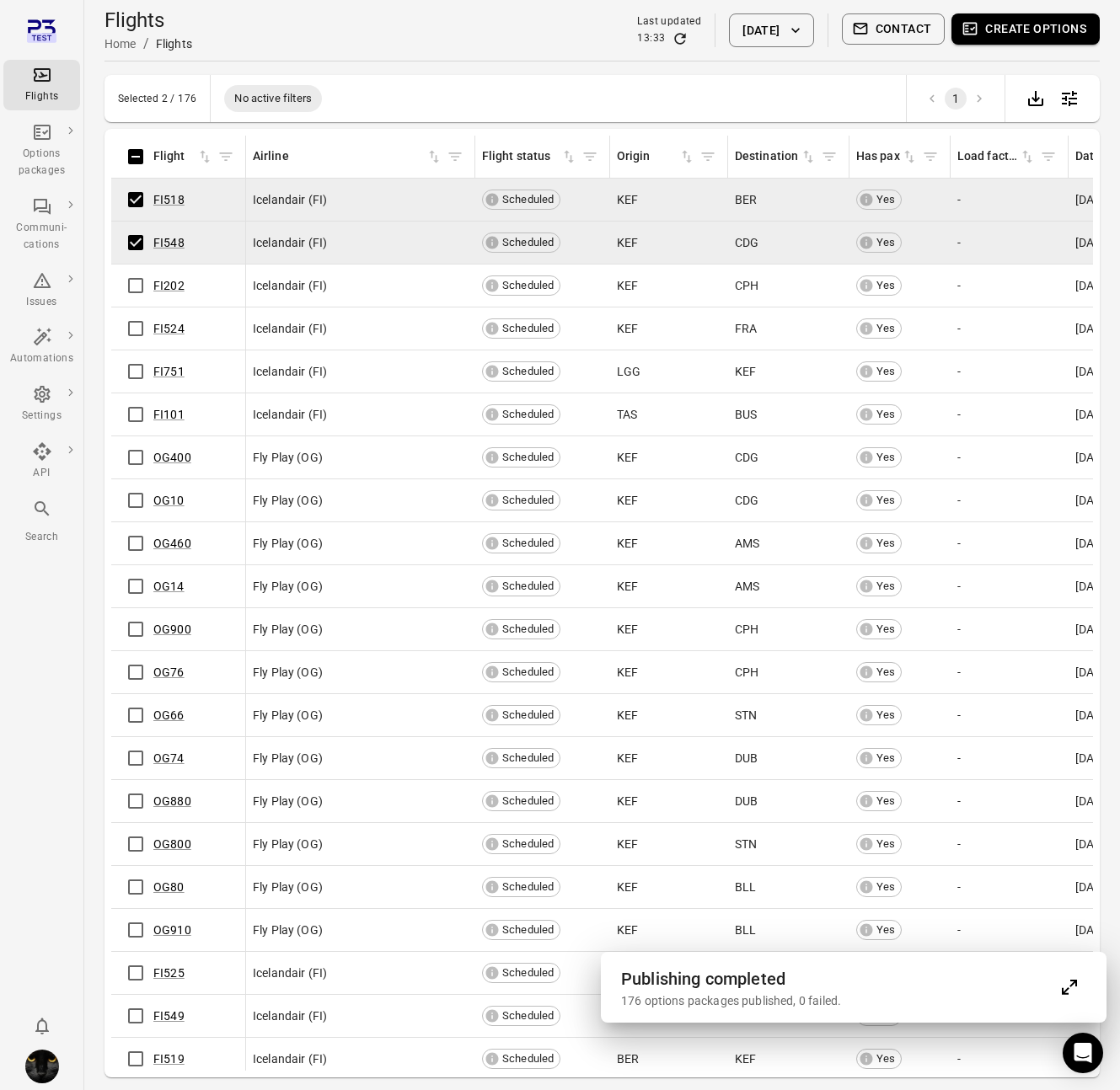
click at [1053, 19] on button "Create options" at bounding box center [1026, 29] width 148 height 31
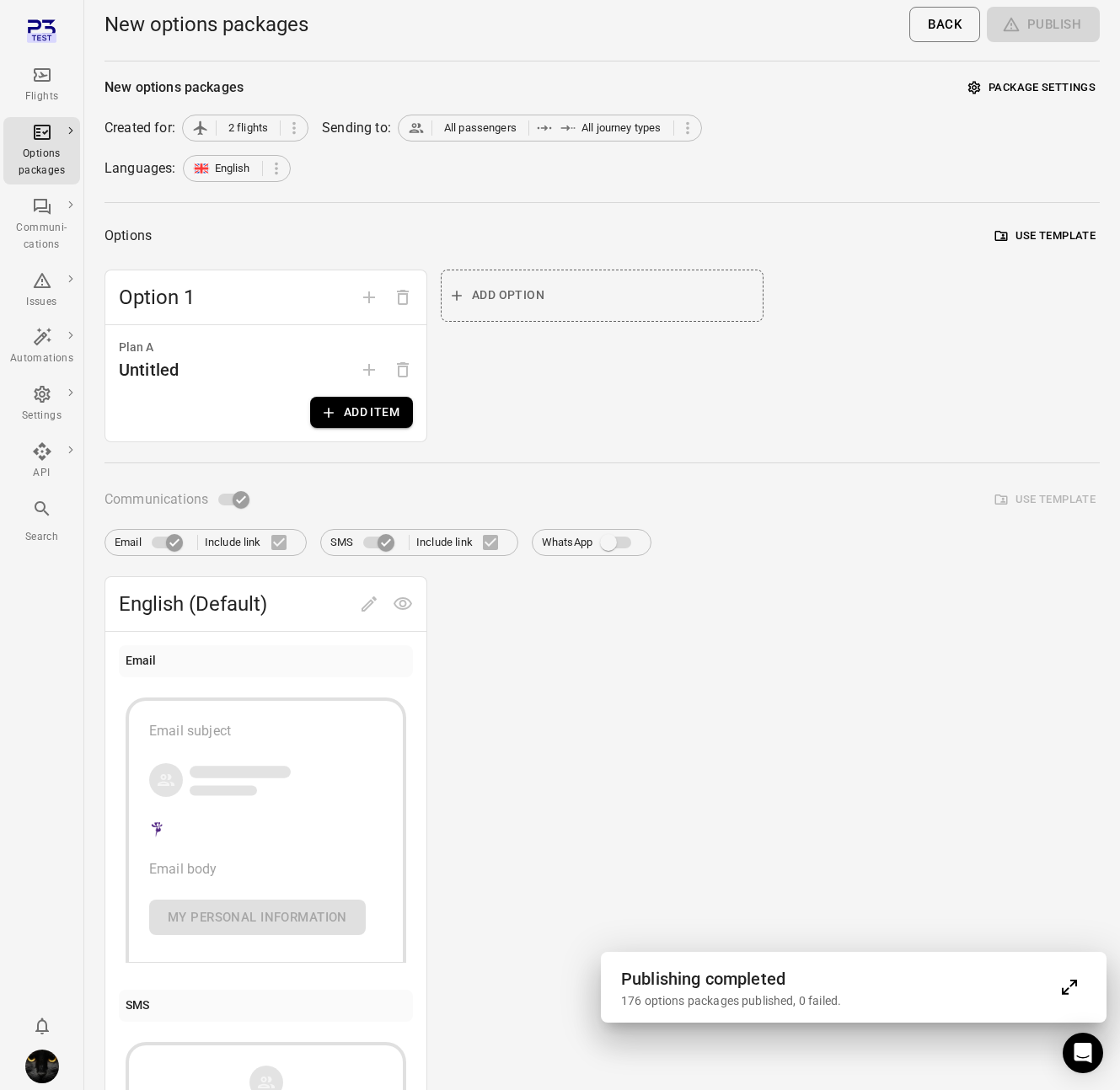
click at [46, 78] on icon "Main navigation" at bounding box center [41, 74] width 20 height 20
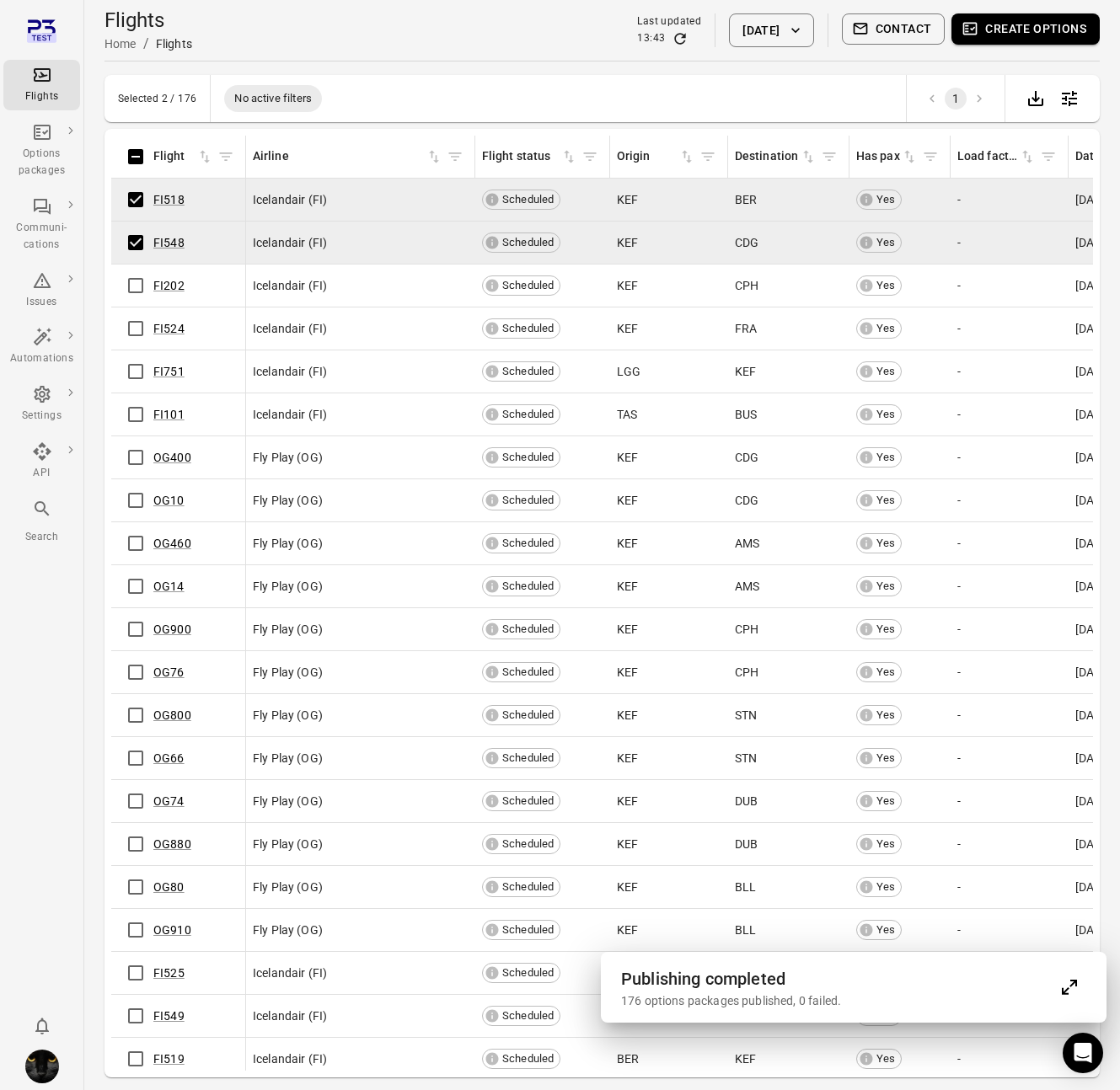
click at [1029, 23] on button "Create options" at bounding box center [1026, 29] width 148 height 31
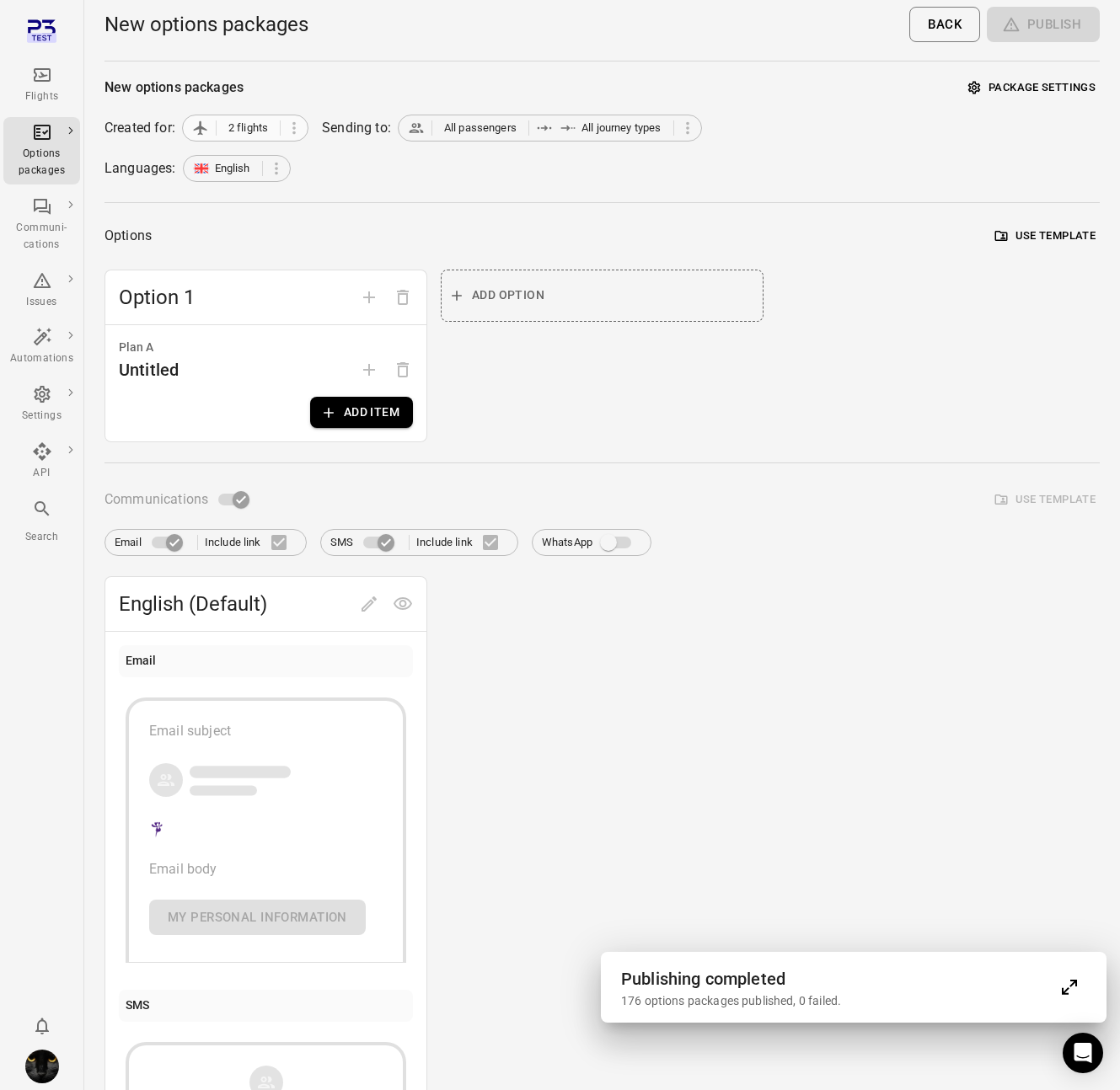
click at [254, 125] on span "2 flights" at bounding box center [247, 128] width 39 height 17
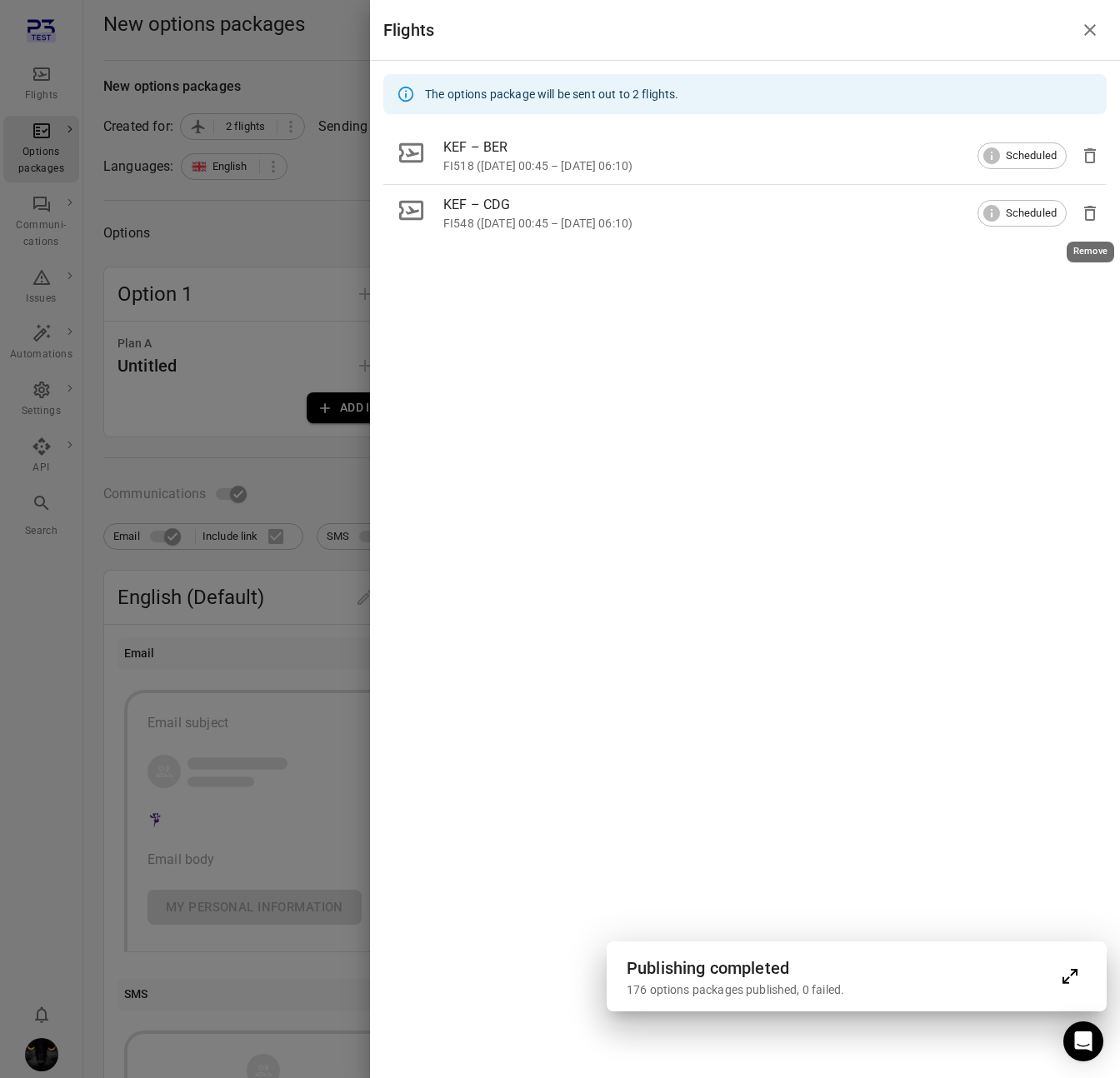
click at [1093, 205] on icon "Remove" at bounding box center [1090, 213] width 20 height 20
click at [213, 178] on div at bounding box center [560, 539] width 1120 height 1078
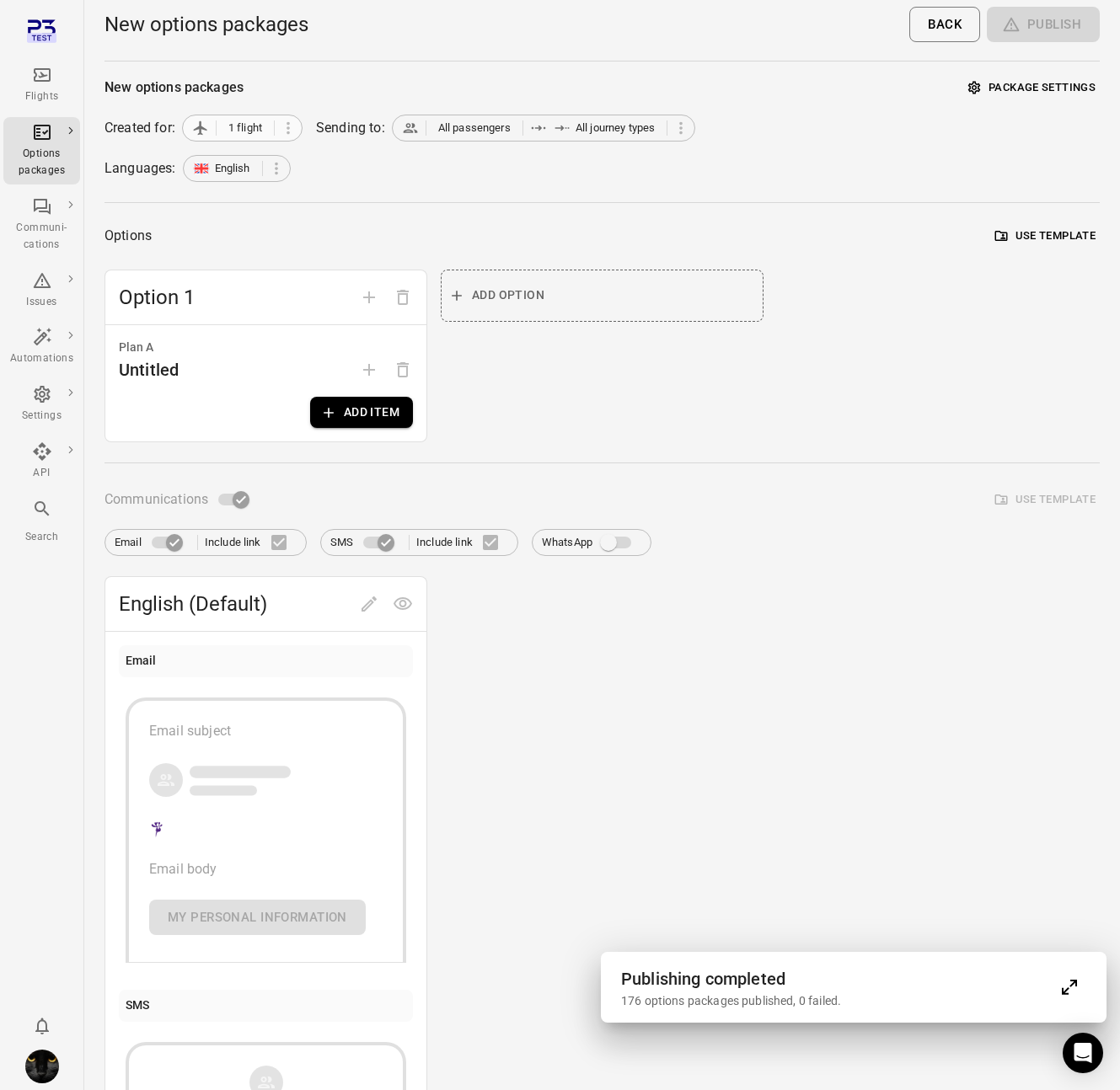
click at [254, 127] on span "1 flight" at bounding box center [244, 128] width 34 height 17
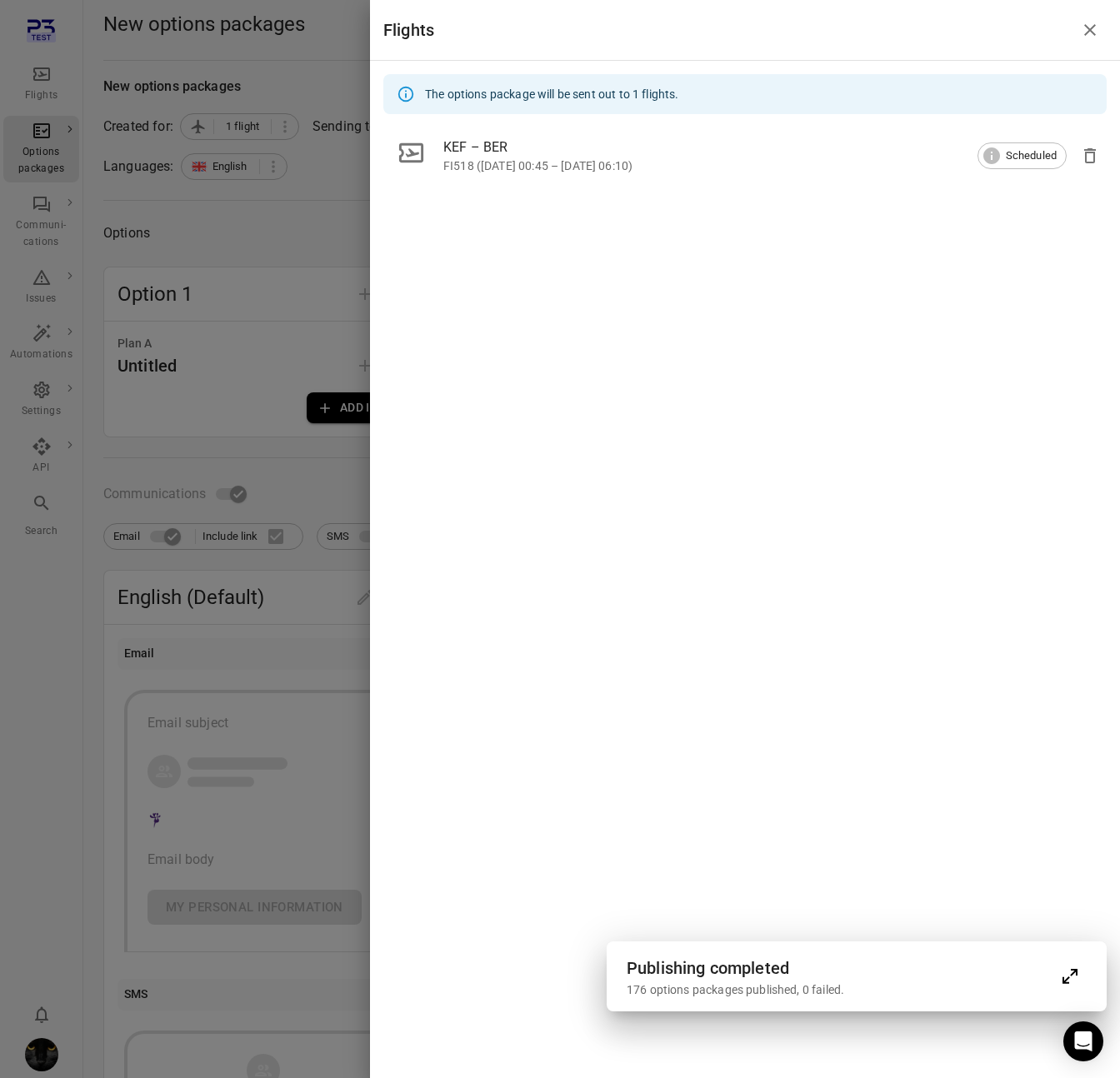
click at [352, 170] on div at bounding box center [560, 539] width 1120 height 1078
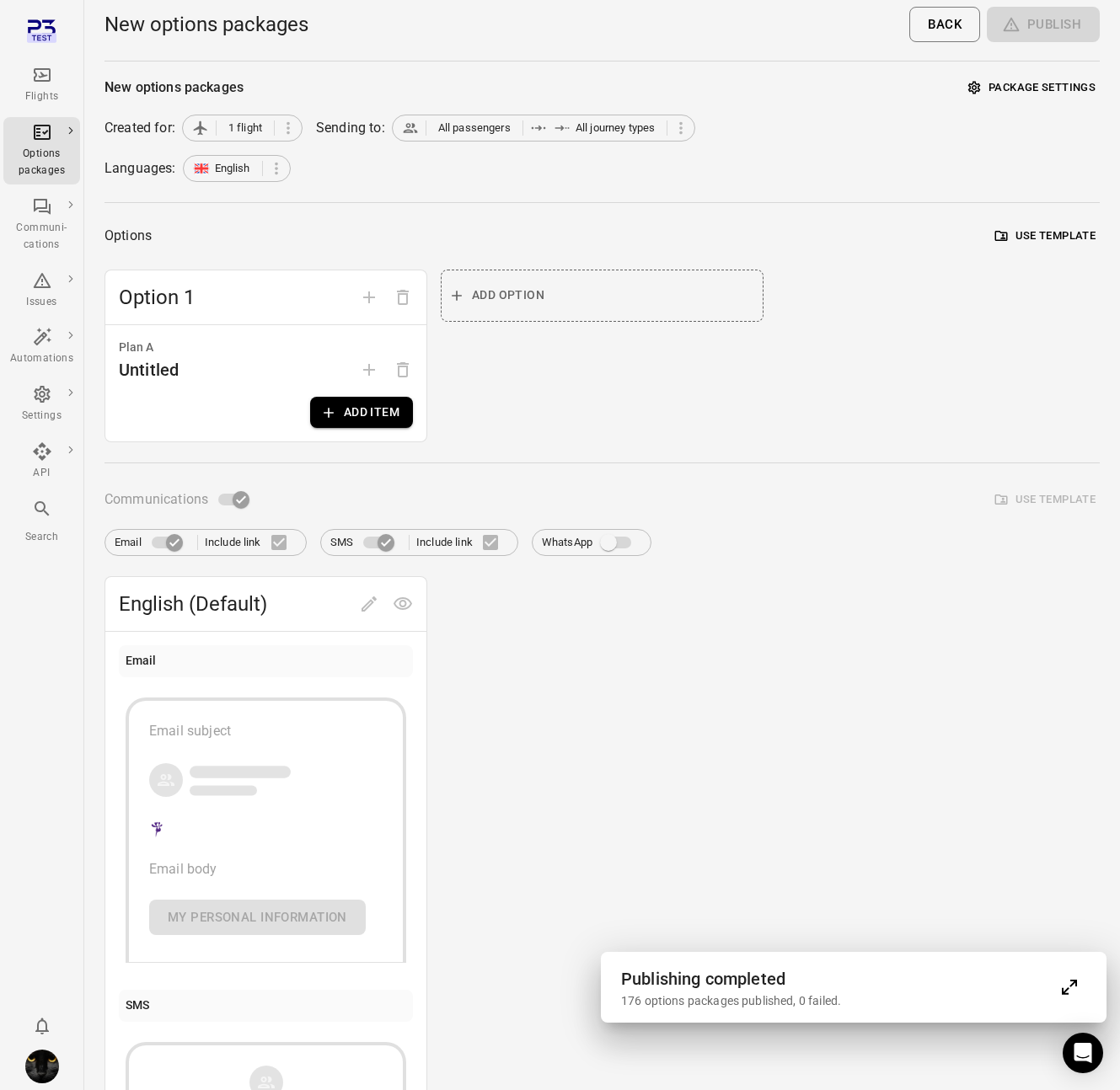
click at [383, 145] on div "New options packages Package settings Created for: 1 flight Sending to: All pas…" at bounding box center [602, 671] width 995 height 1191
click at [419, 134] on icon at bounding box center [411, 128] width 17 height 17
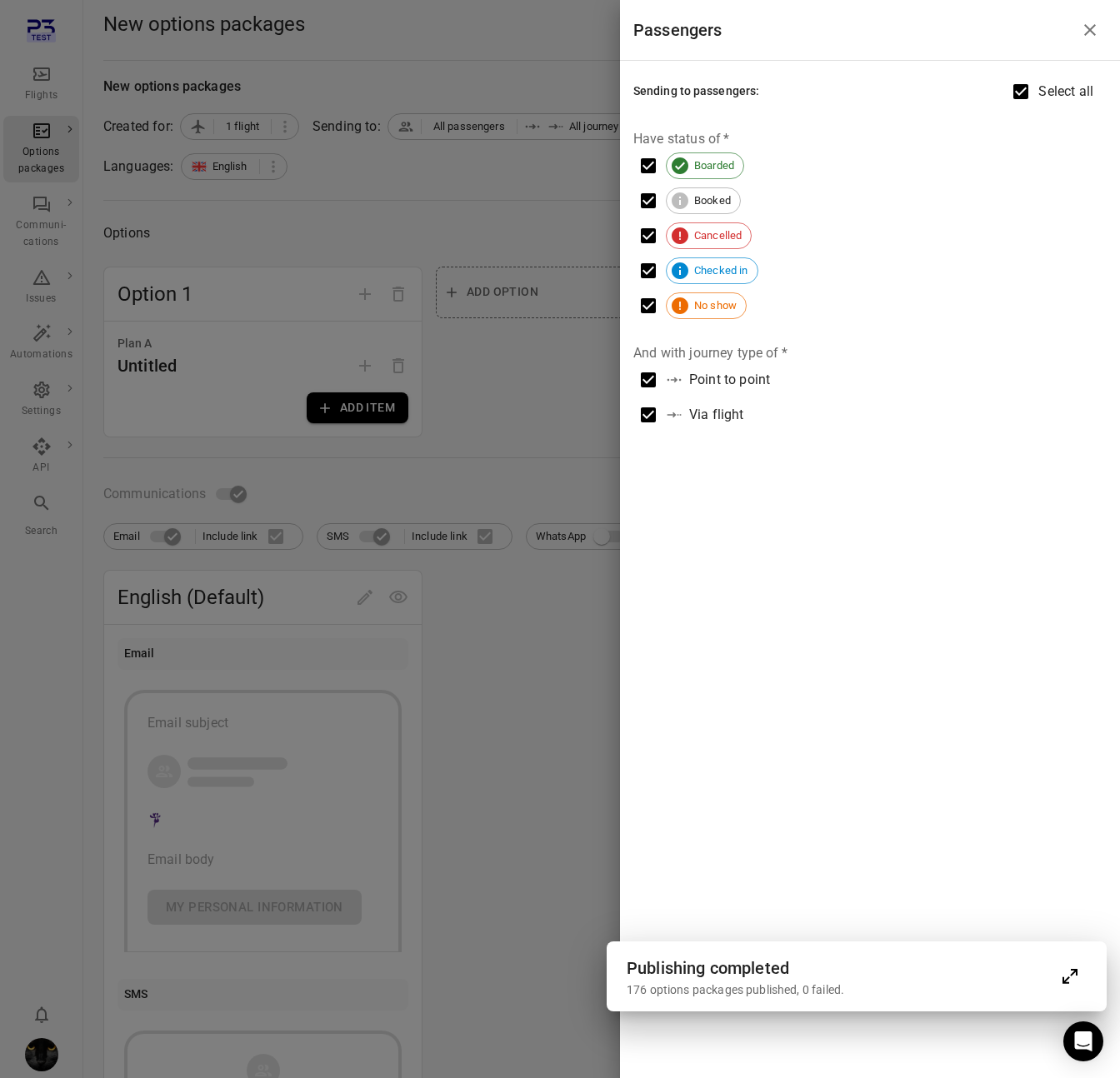
click at [415, 132] on div at bounding box center [560, 539] width 1120 height 1078
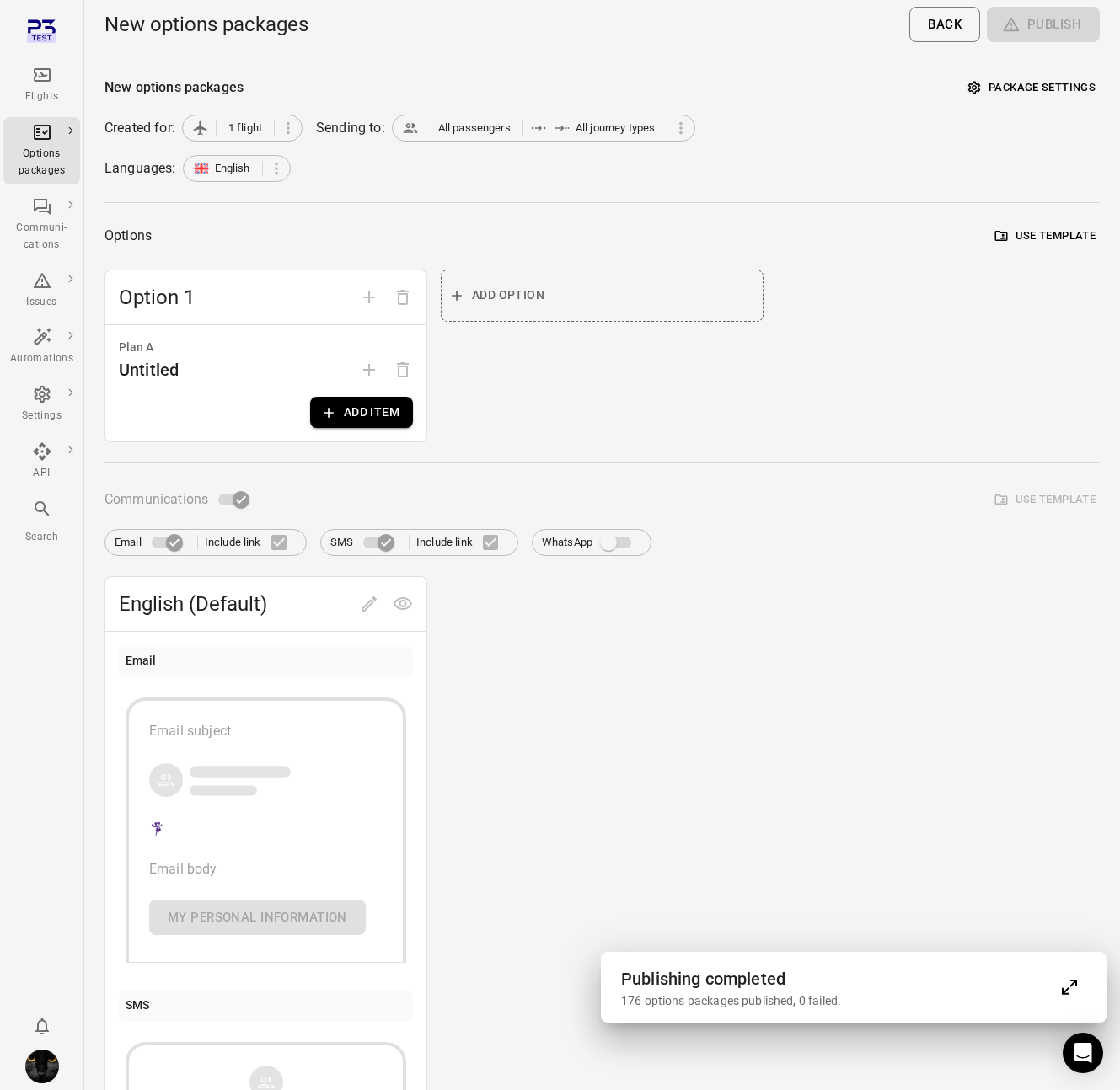
click at [1001, 90] on button "Package settings" at bounding box center [1031, 88] width 136 height 26
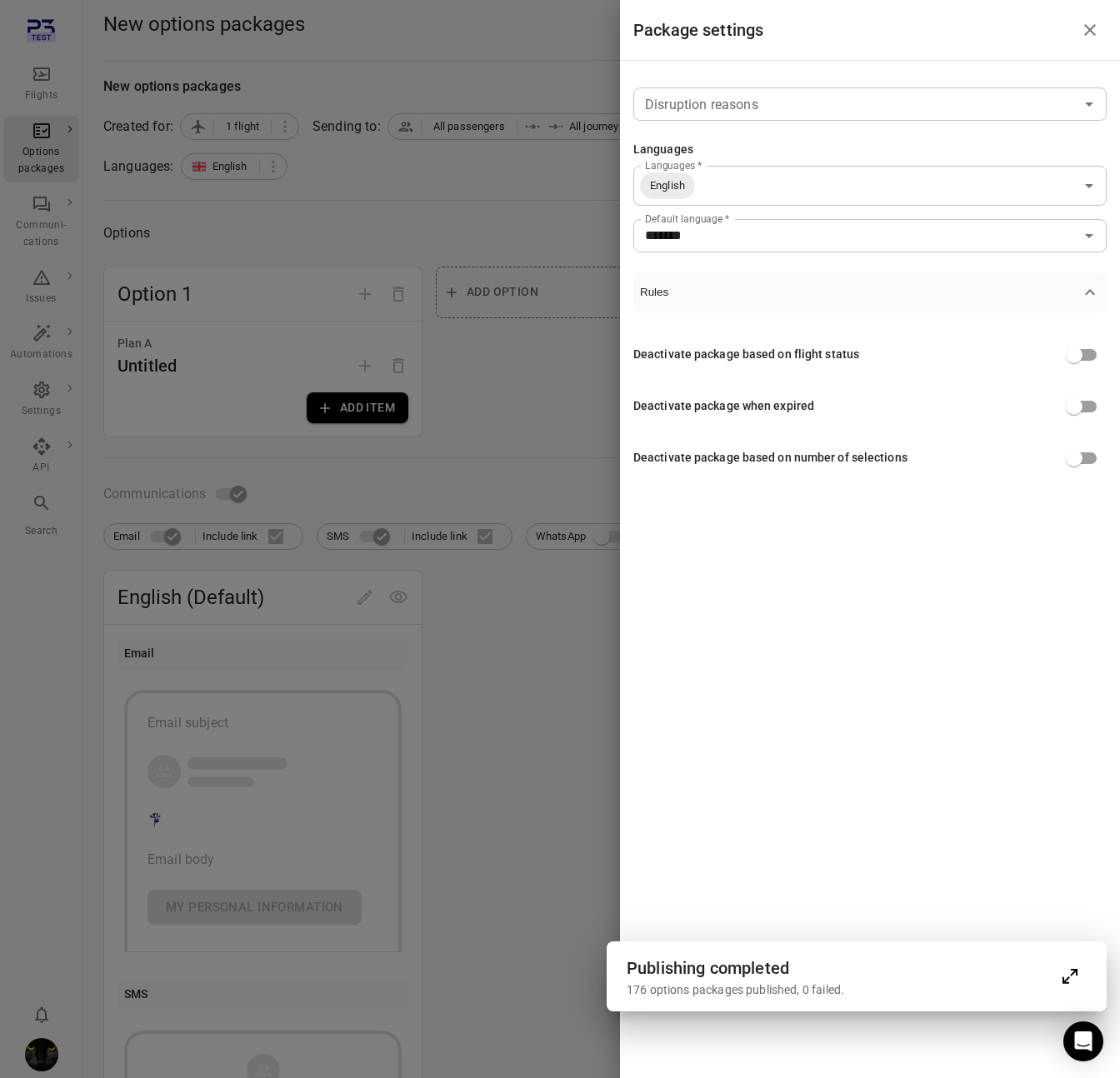
click at [490, 354] on div at bounding box center [560, 539] width 1120 height 1078
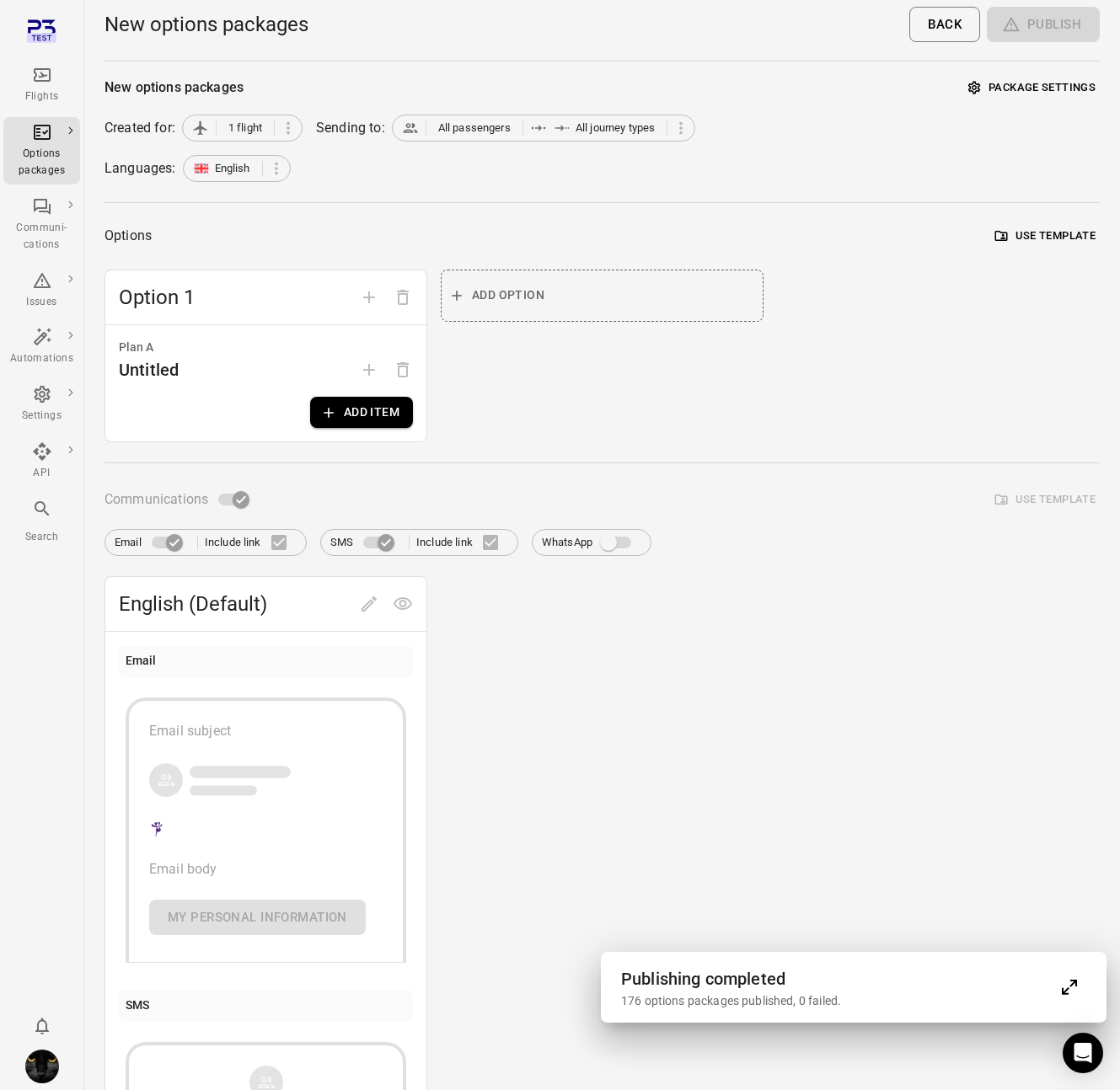
click at [357, 412] on button "Add item" at bounding box center [361, 412] width 103 height 31
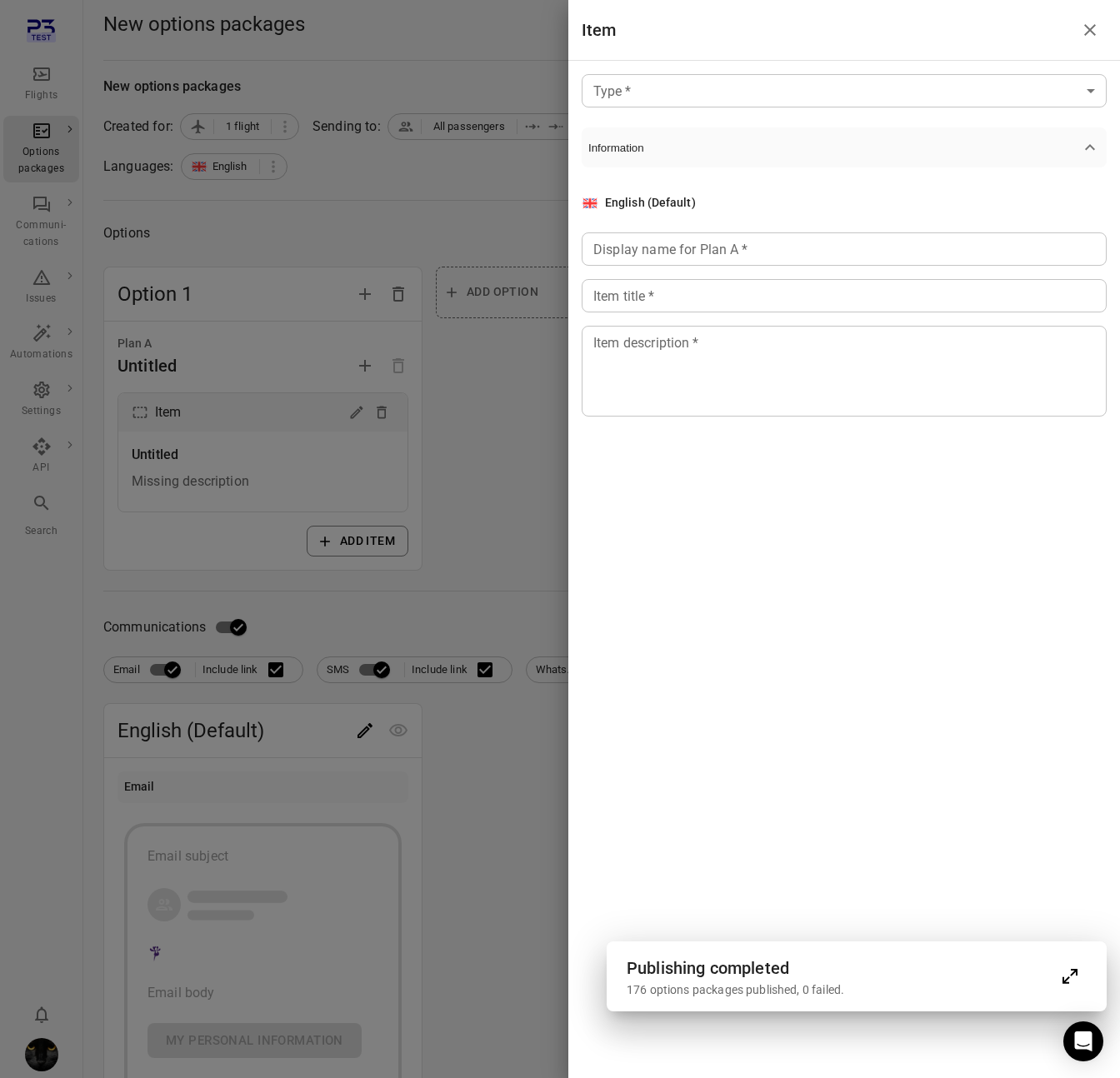
click at [816, 105] on body "Flights Options packages Communi-cations Issues Automations Settings API Search…" at bounding box center [560, 726] width 1120 height 1452
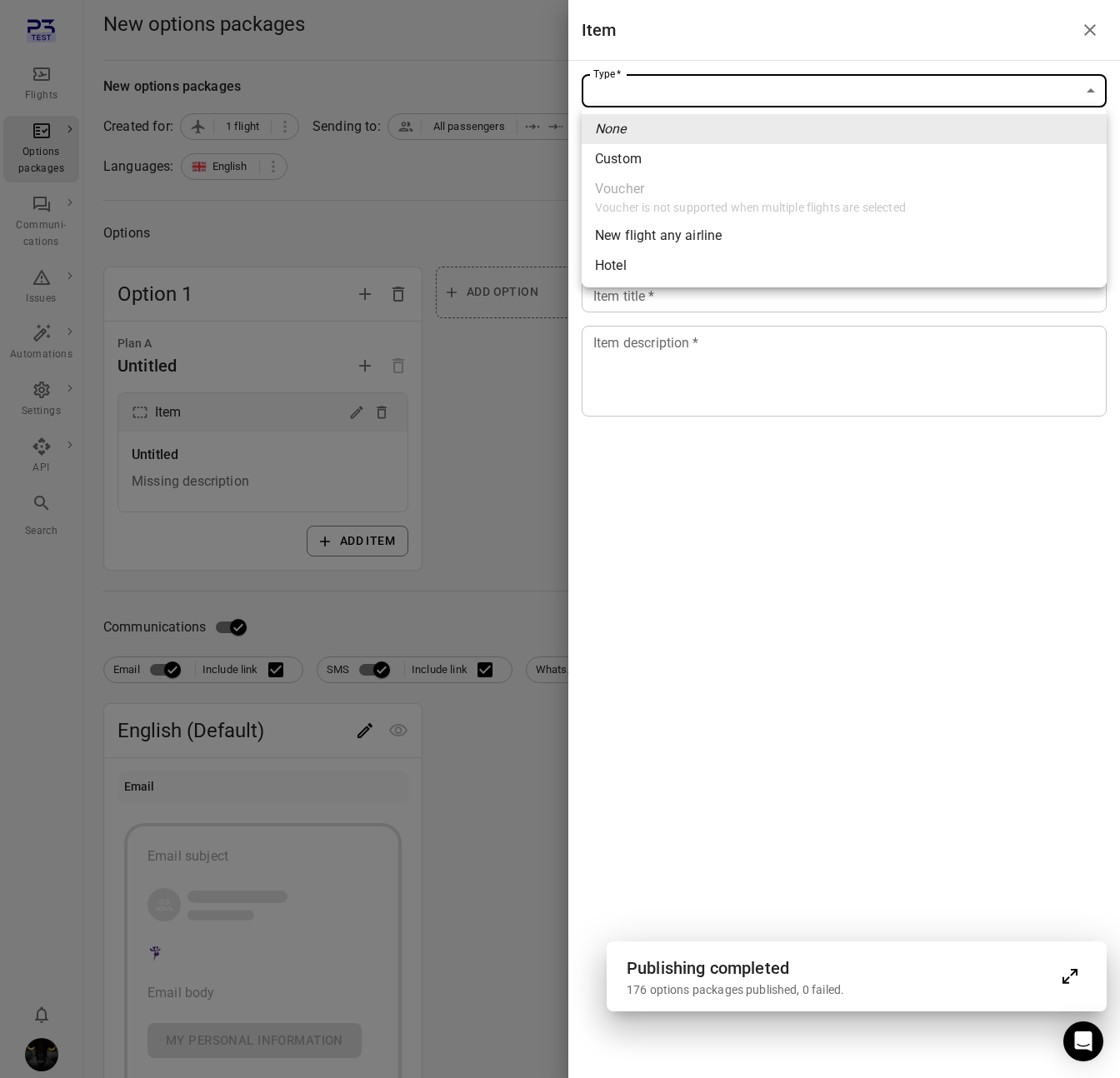
click at [47, 67] on div at bounding box center [560, 539] width 1120 height 1078
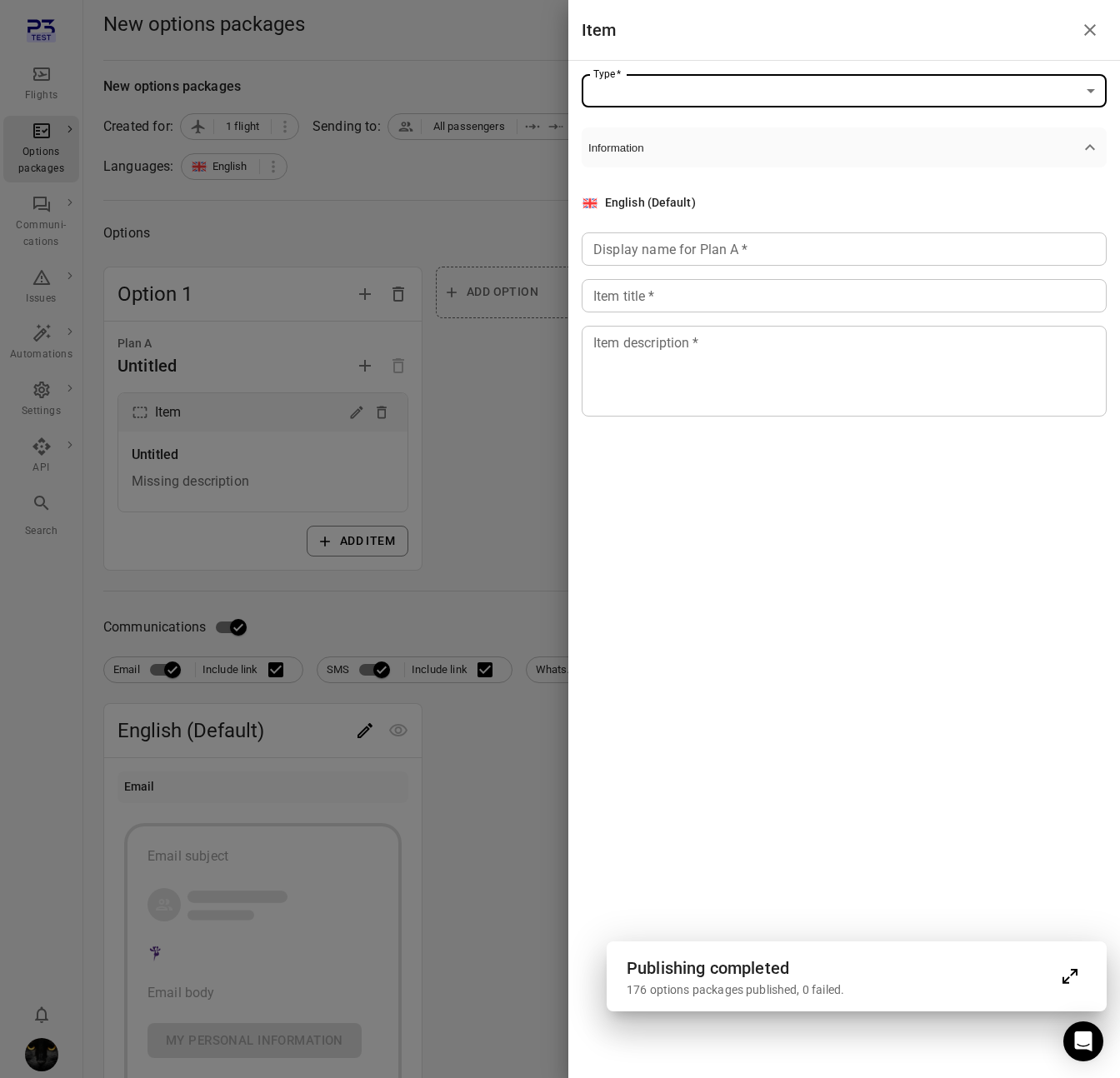
click at [47, 67] on div at bounding box center [560, 539] width 1120 height 1078
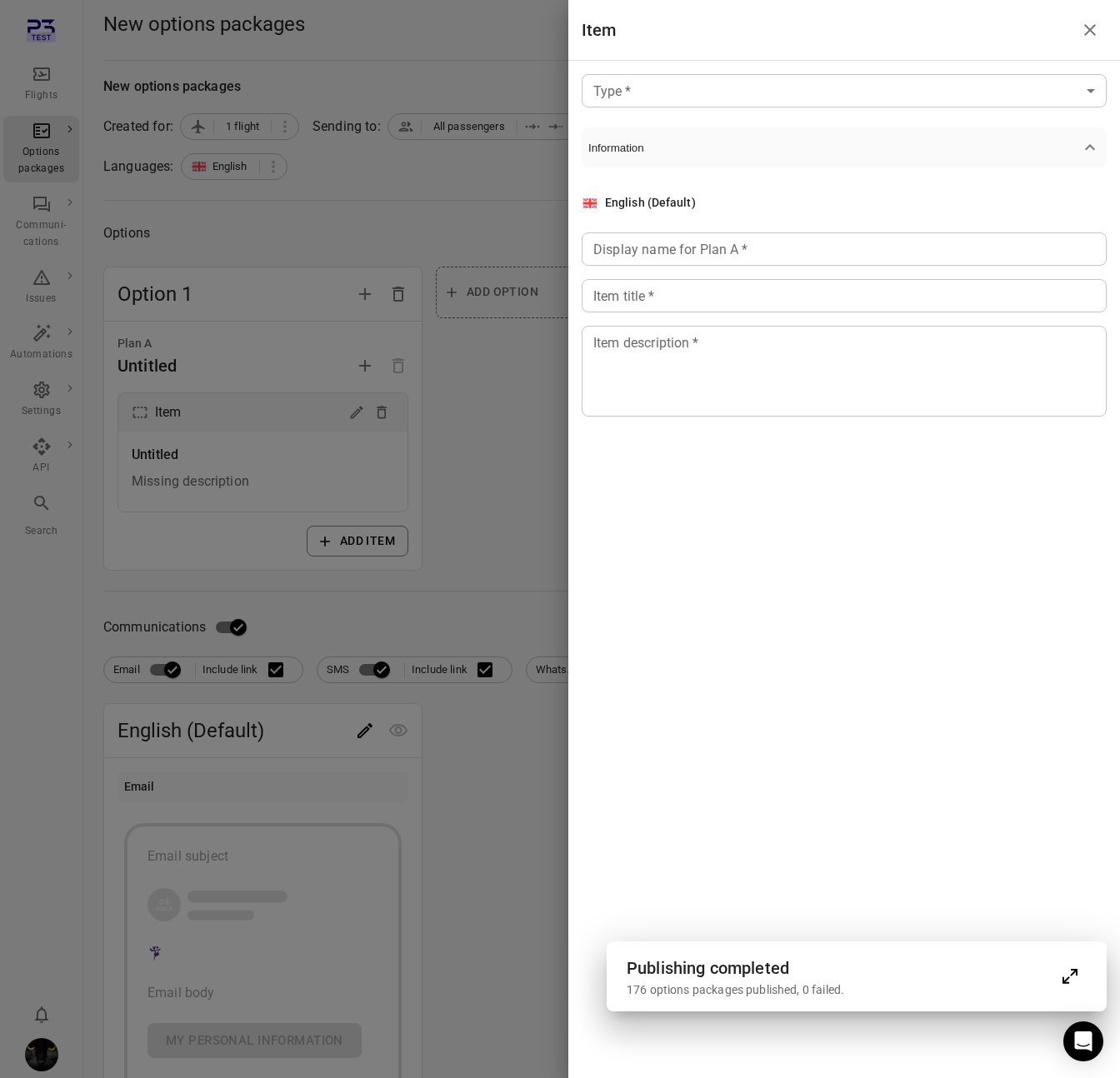
click at [33, 84] on div at bounding box center [560, 539] width 1120 height 1078
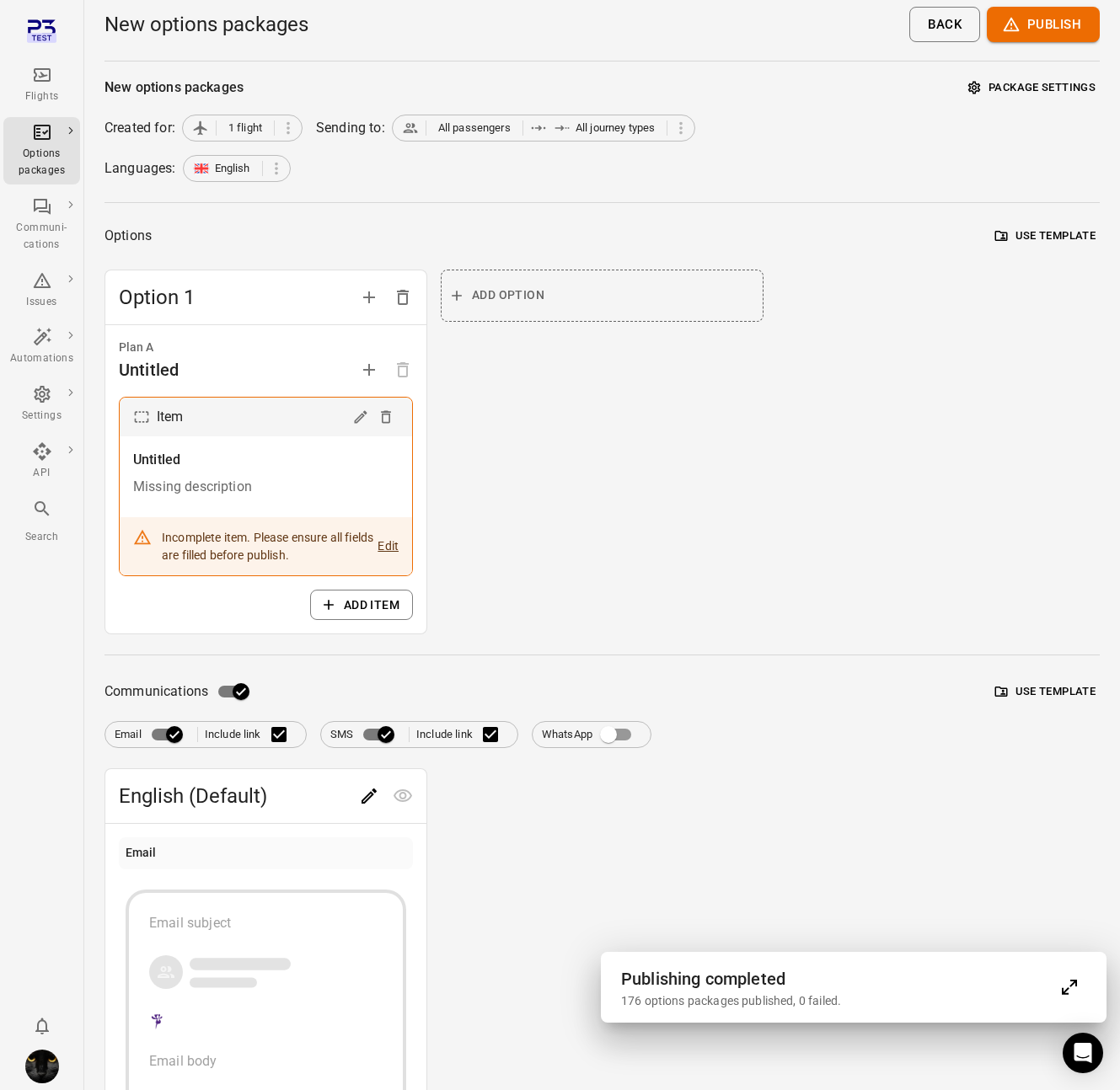
click at [37, 78] on icon "Main navigation" at bounding box center [41, 74] width 20 height 20
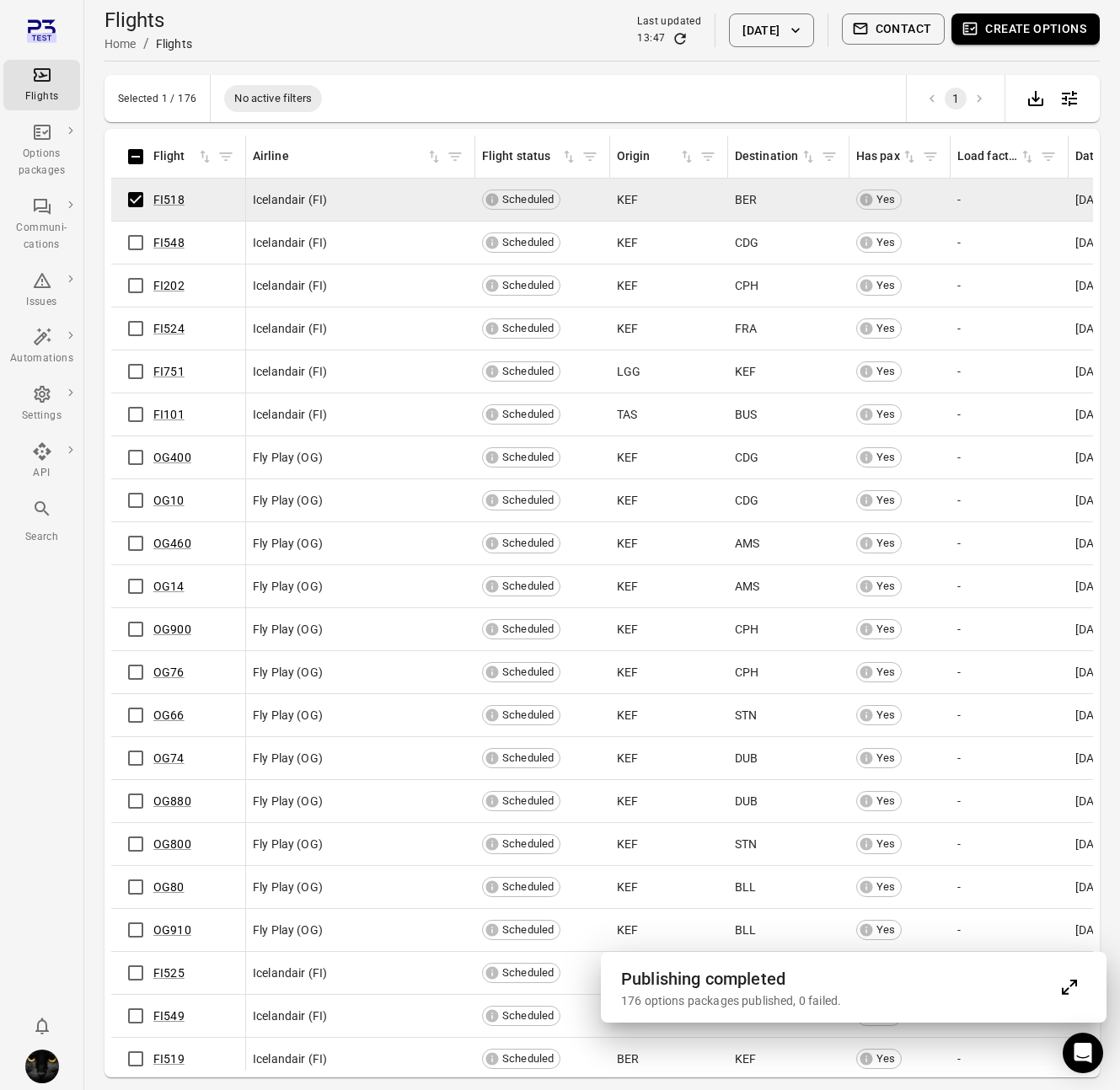
click at [1000, 41] on button "Create options" at bounding box center [1026, 29] width 148 height 31
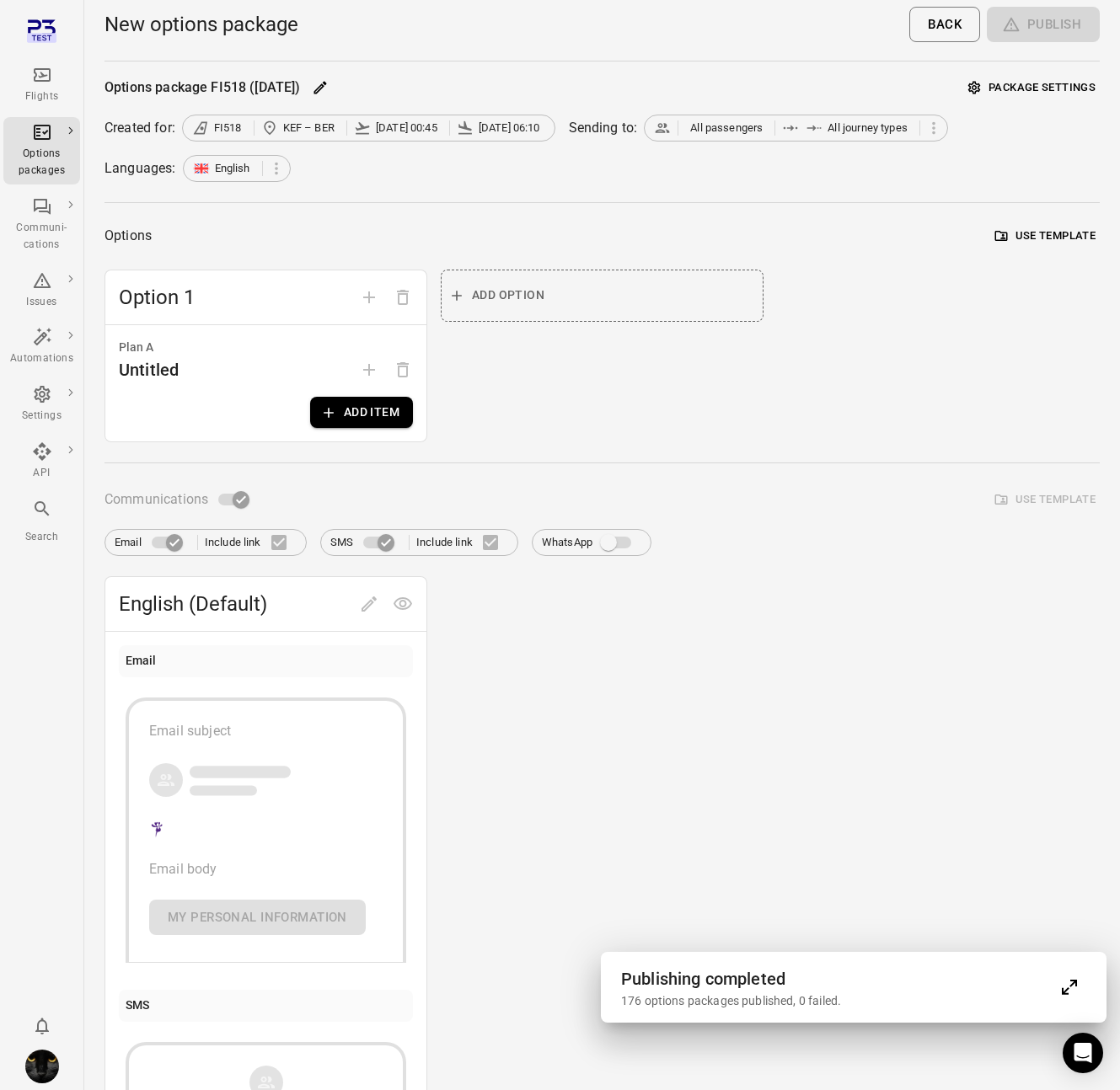
click at [878, 112] on div "Options package FI518 (21 Aug) Package settings Created for: FI518 KEF – BER 21…" at bounding box center [602, 671] width 995 height 1191
click at [878, 128] on span "All journey types" at bounding box center [867, 128] width 80 height 17
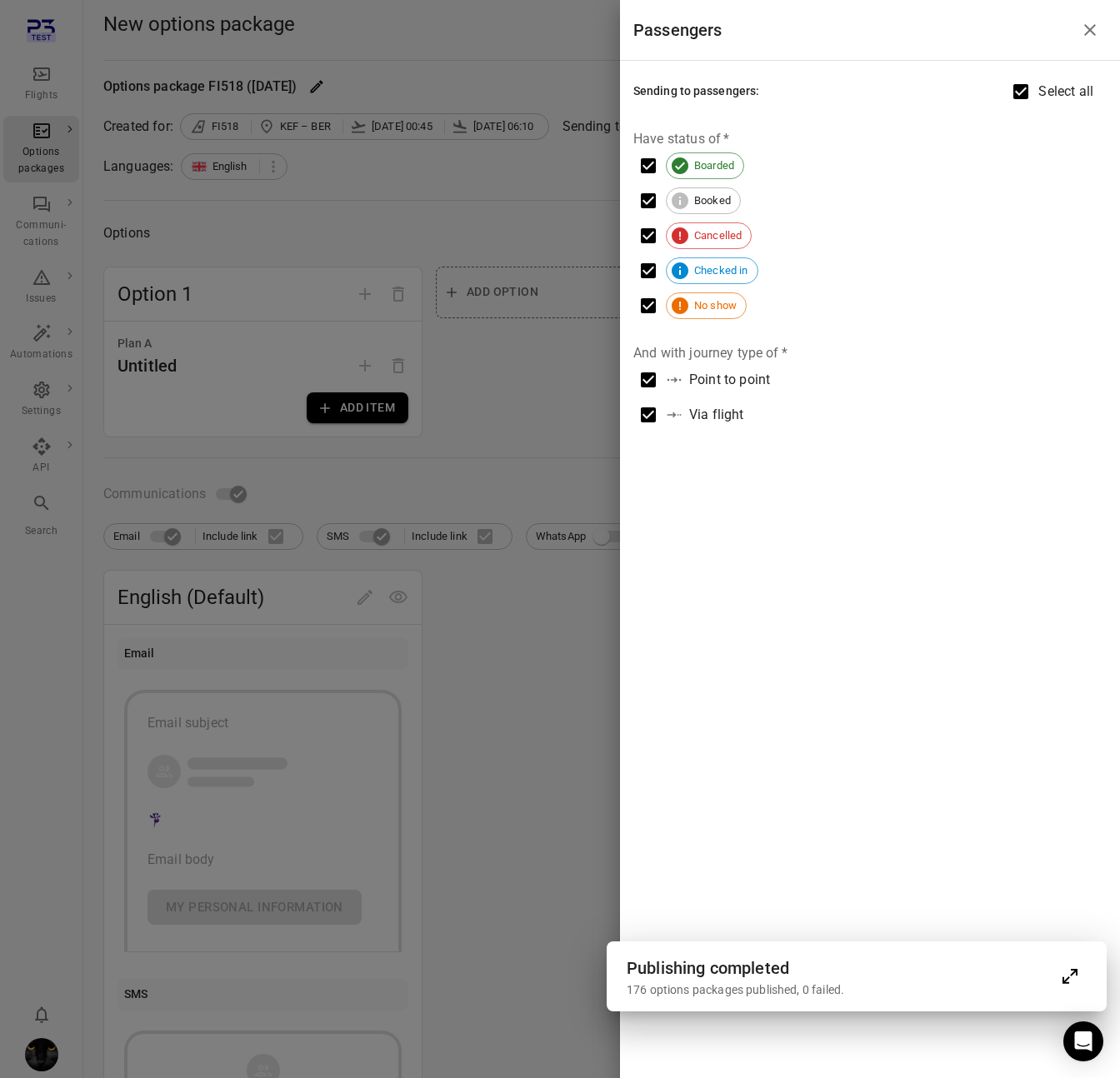
click at [700, 178] on div "Boarded" at bounding box center [705, 166] width 78 height 27
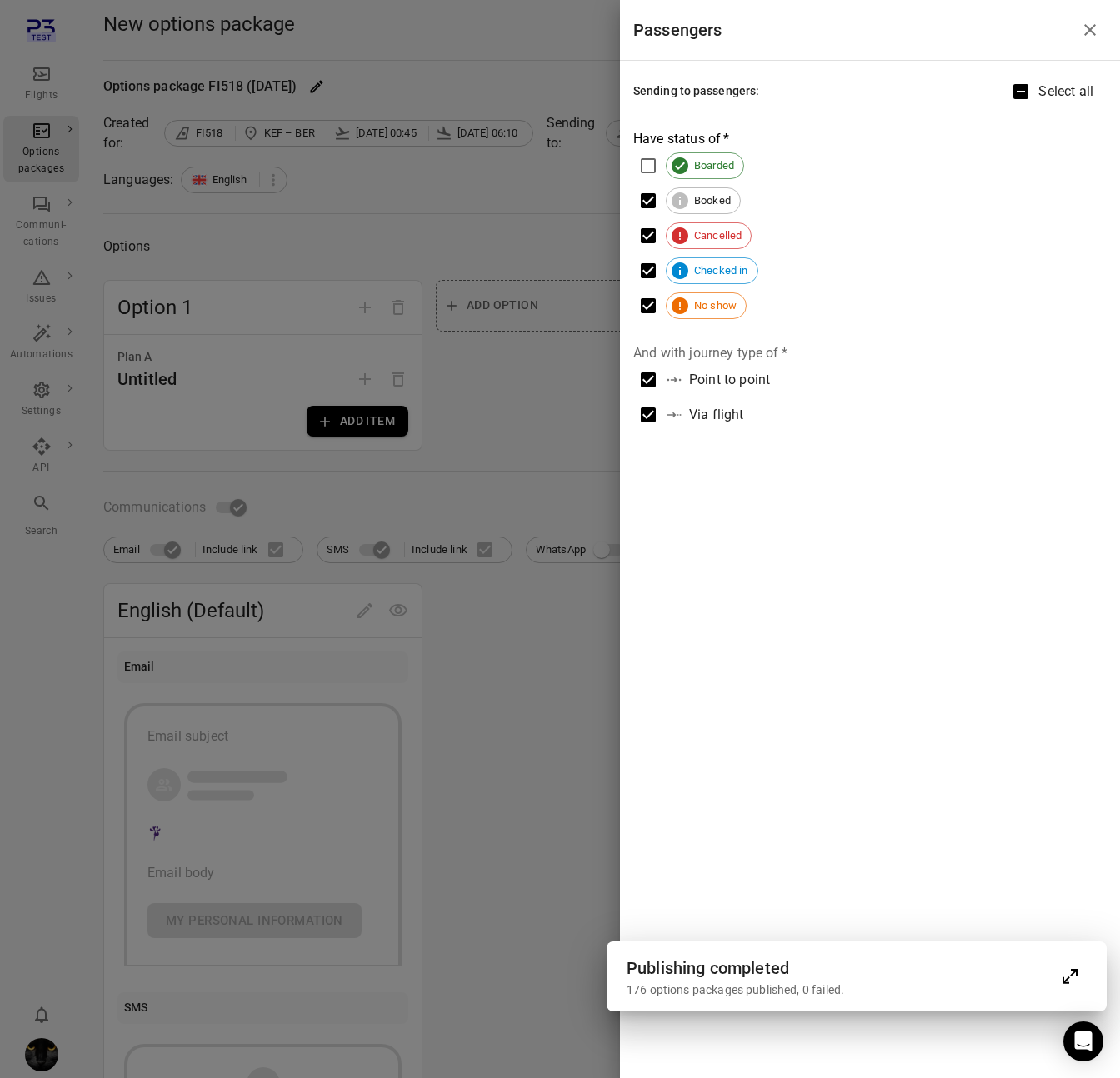
click at [697, 196] on span "Booked" at bounding box center [713, 201] width 55 height 17
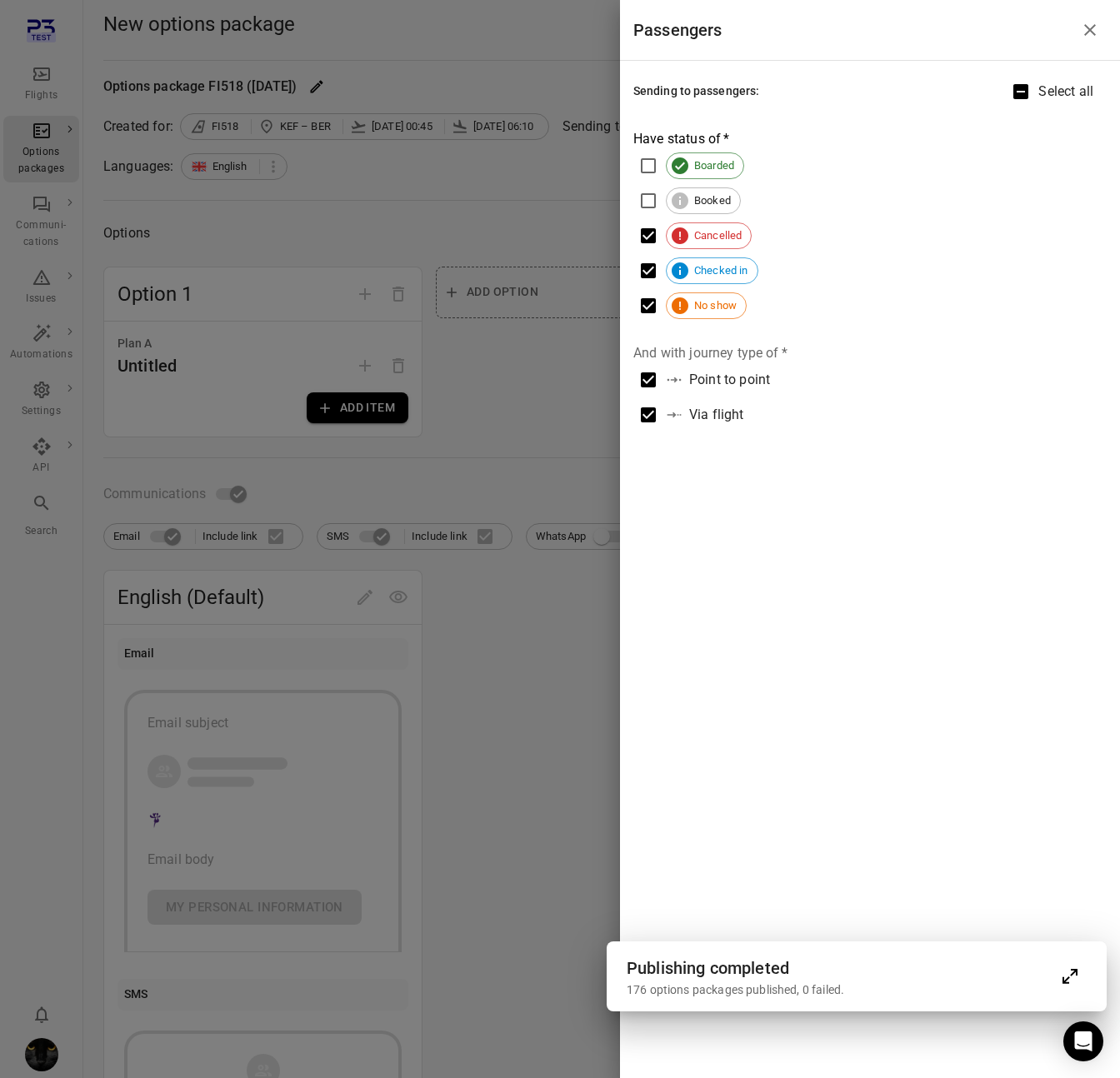
click at [697, 242] on span "Cancelled" at bounding box center [717, 236] width 66 height 17
click at [695, 272] on span "Checked in" at bounding box center [721, 271] width 72 height 17
click at [454, 196] on div at bounding box center [560, 539] width 1120 height 1078
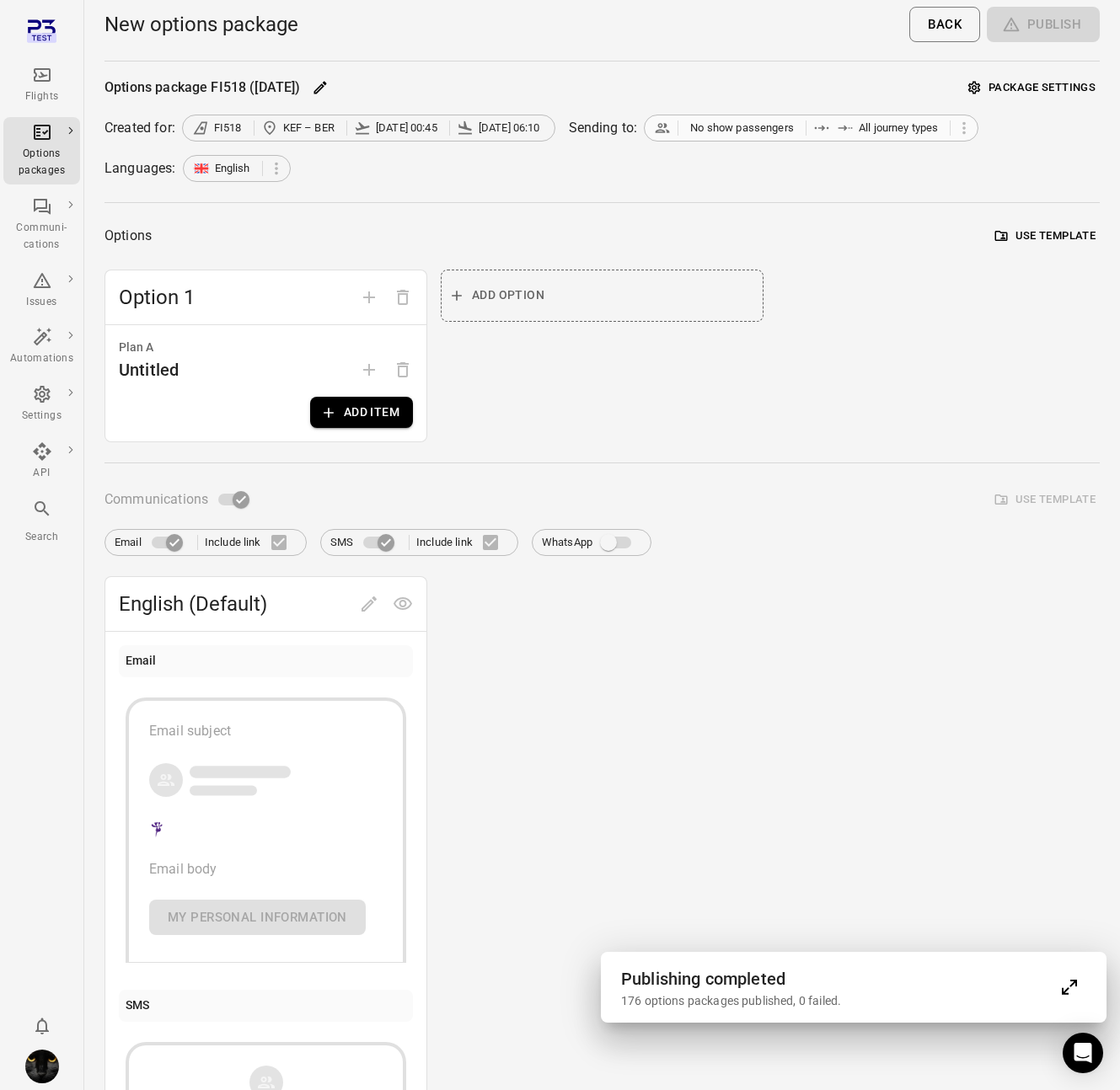
click at [668, 126] on icon at bounding box center [663, 128] width 17 height 17
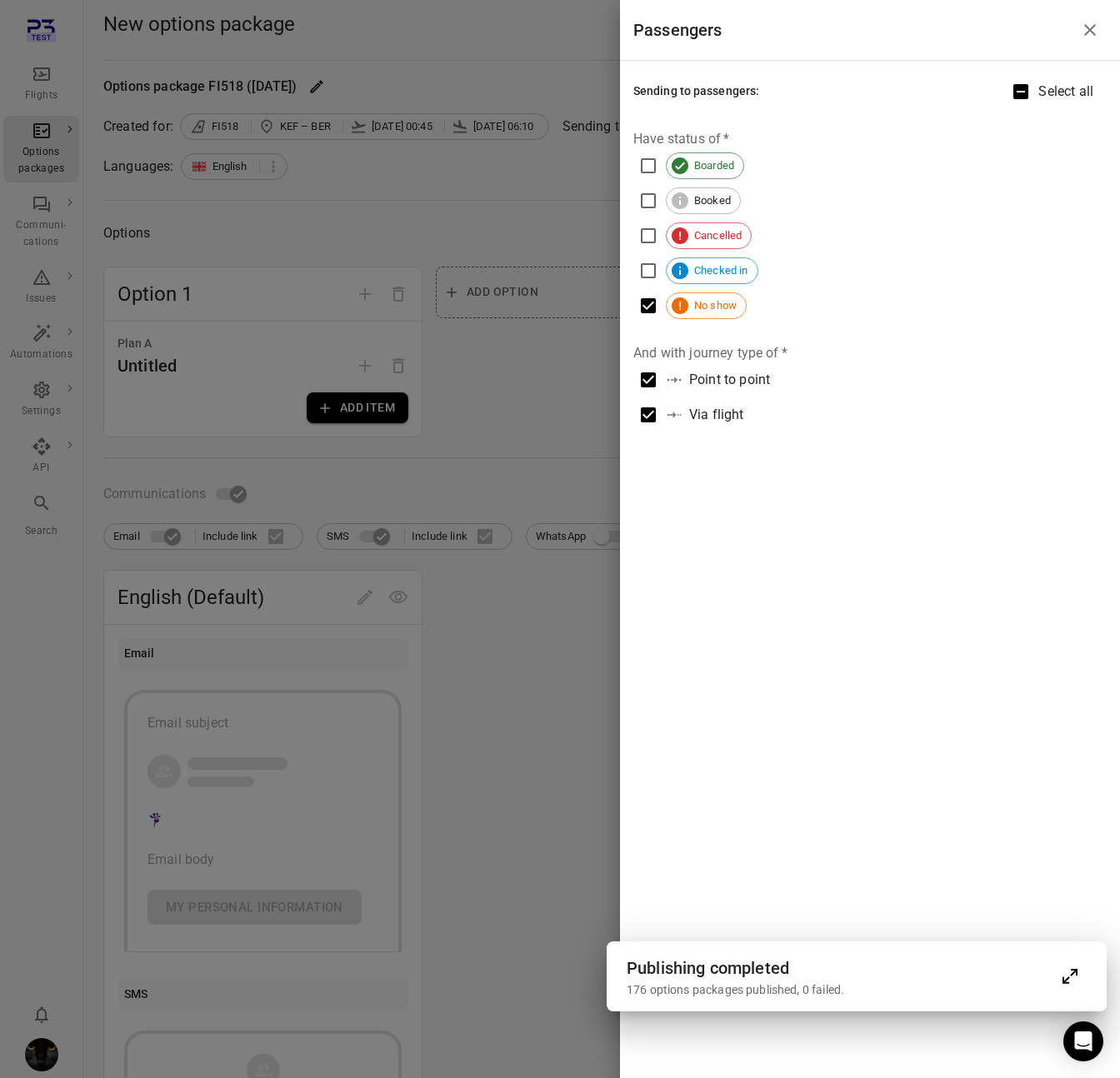
click at [522, 202] on div at bounding box center [560, 539] width 1120 height 1078
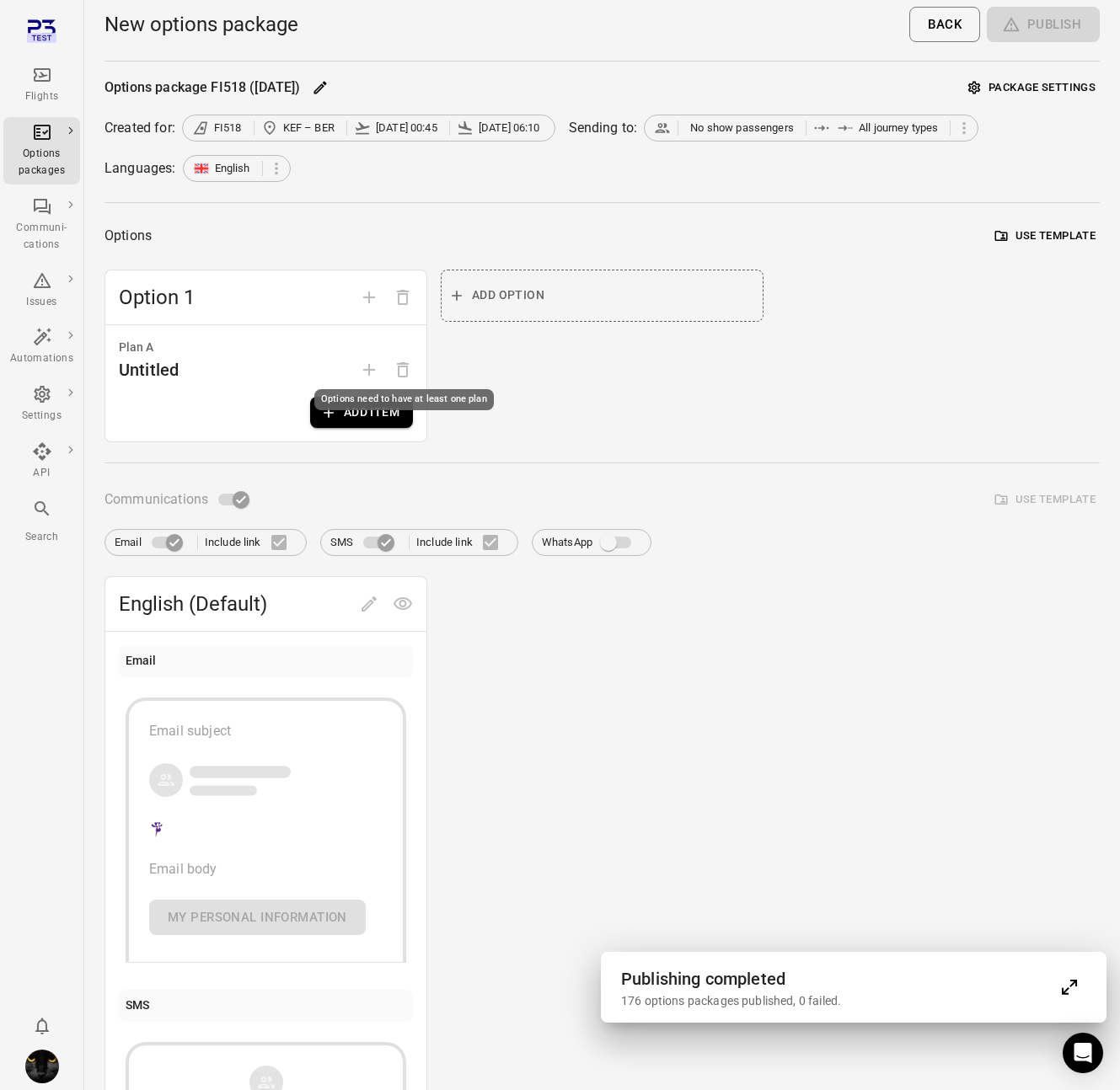
click at [370, 410] on div "Options need to have at least one plan" at bounding box center [404, 394] width 183 height 35
click at [336, 412] on icon "button" at bounding box center [329, 413] width 17 height 17
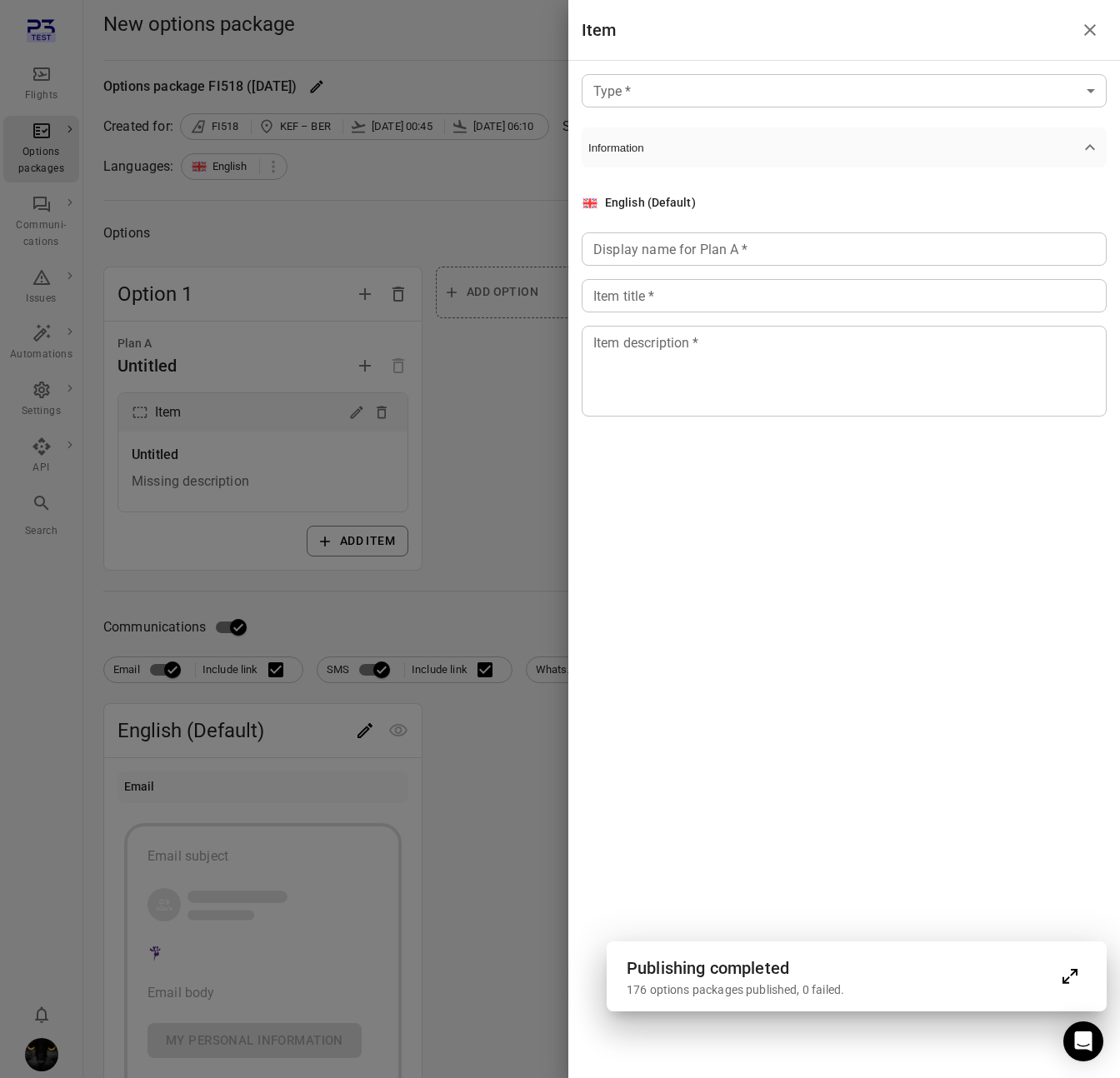
click at [682, 90] on body "Flights Options packages Communi-cations Issues Automations Settings API Search…" at bounding box center [560, 726] width 1120 height 1452
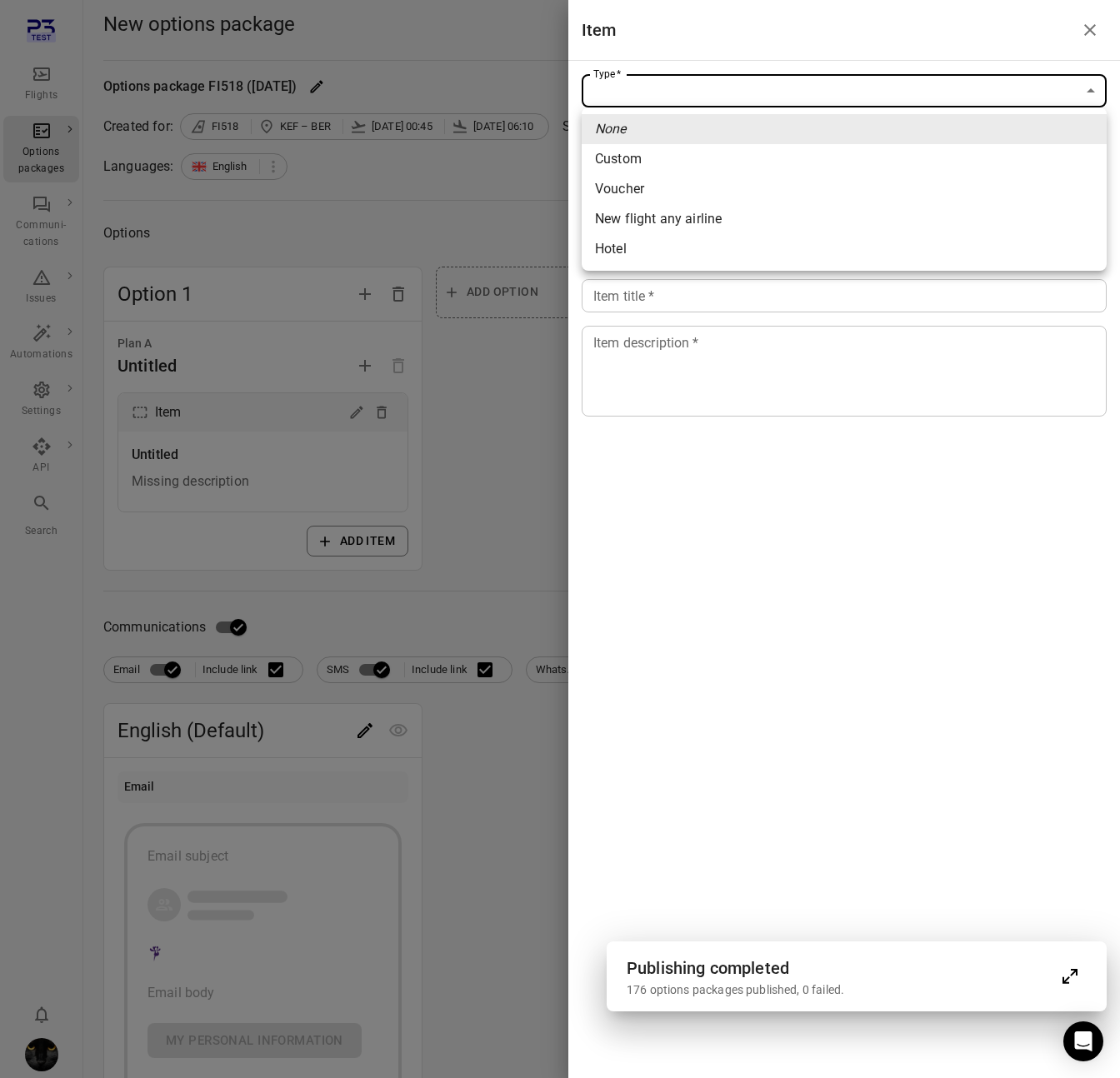
click at [633, 150] on span "Custom" at bounding box center [844, 159] width 499 height 20
type input "******"
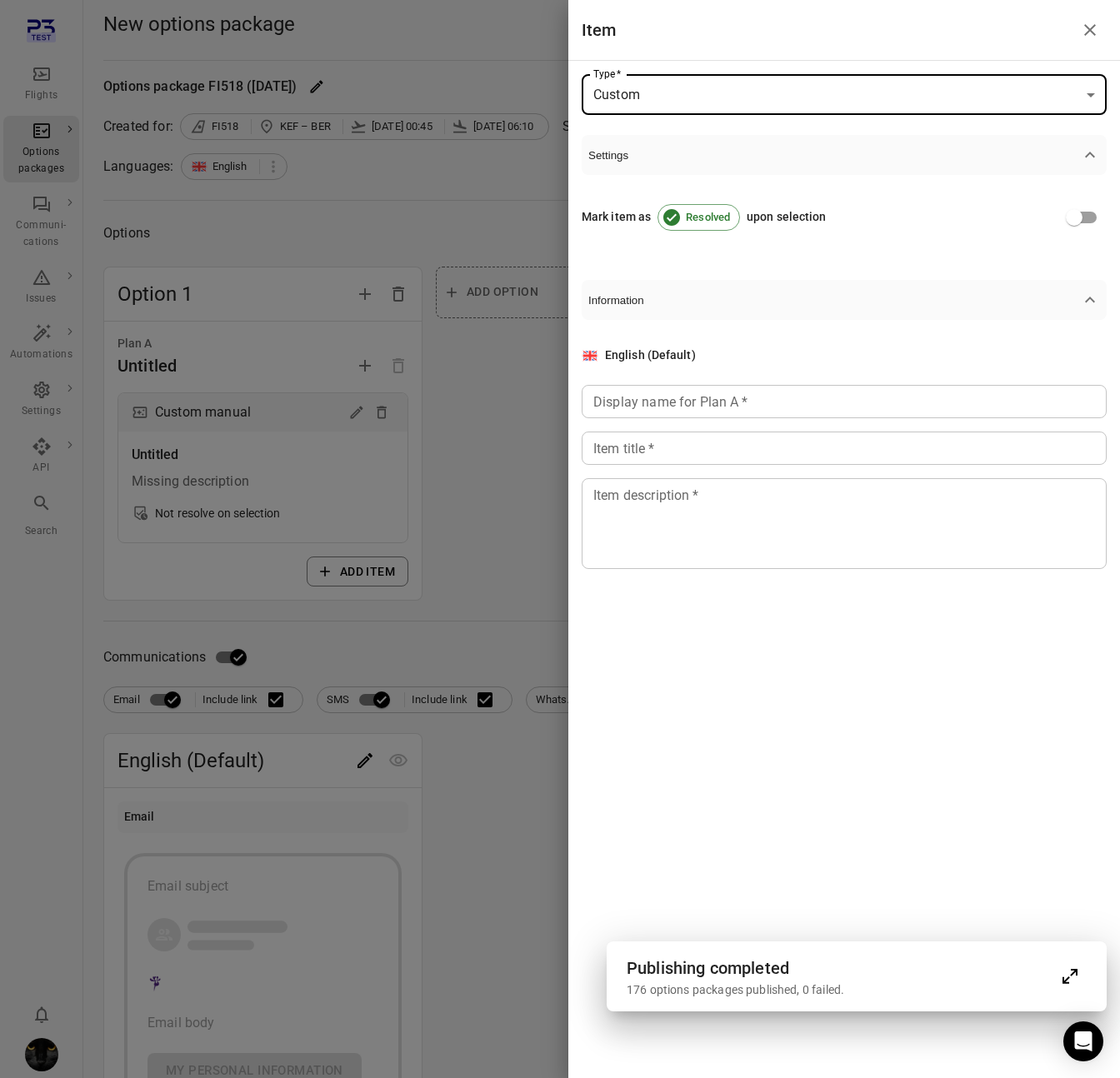
click at [626, 391] on input "Display name for Plan A   *" at bounding box center [844, 402] width 525 height 33
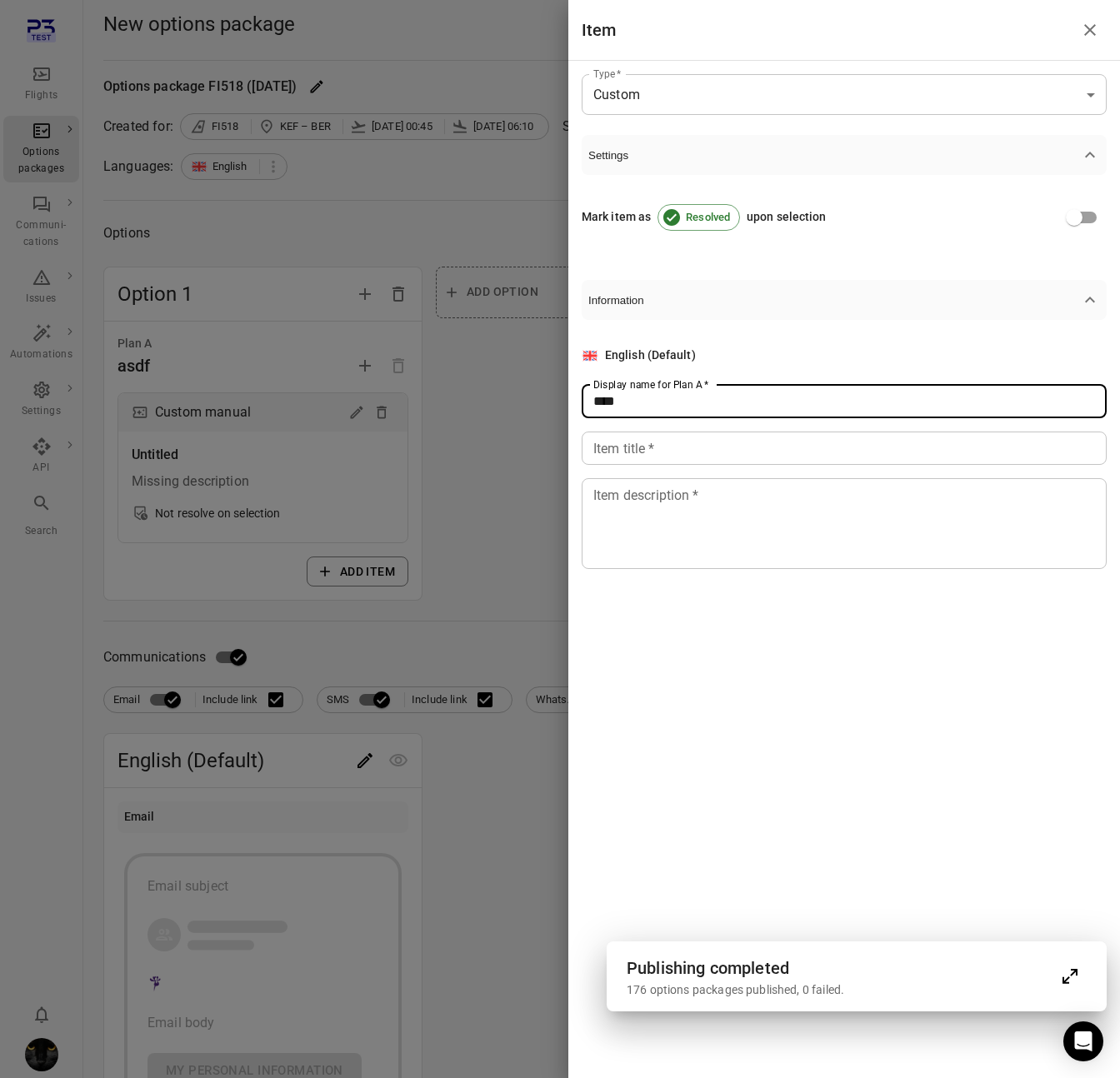
type input "****"
click at [611, 457] on div "Item title   * Item title   *" at bounding box center [844, 448] width 525 height 33
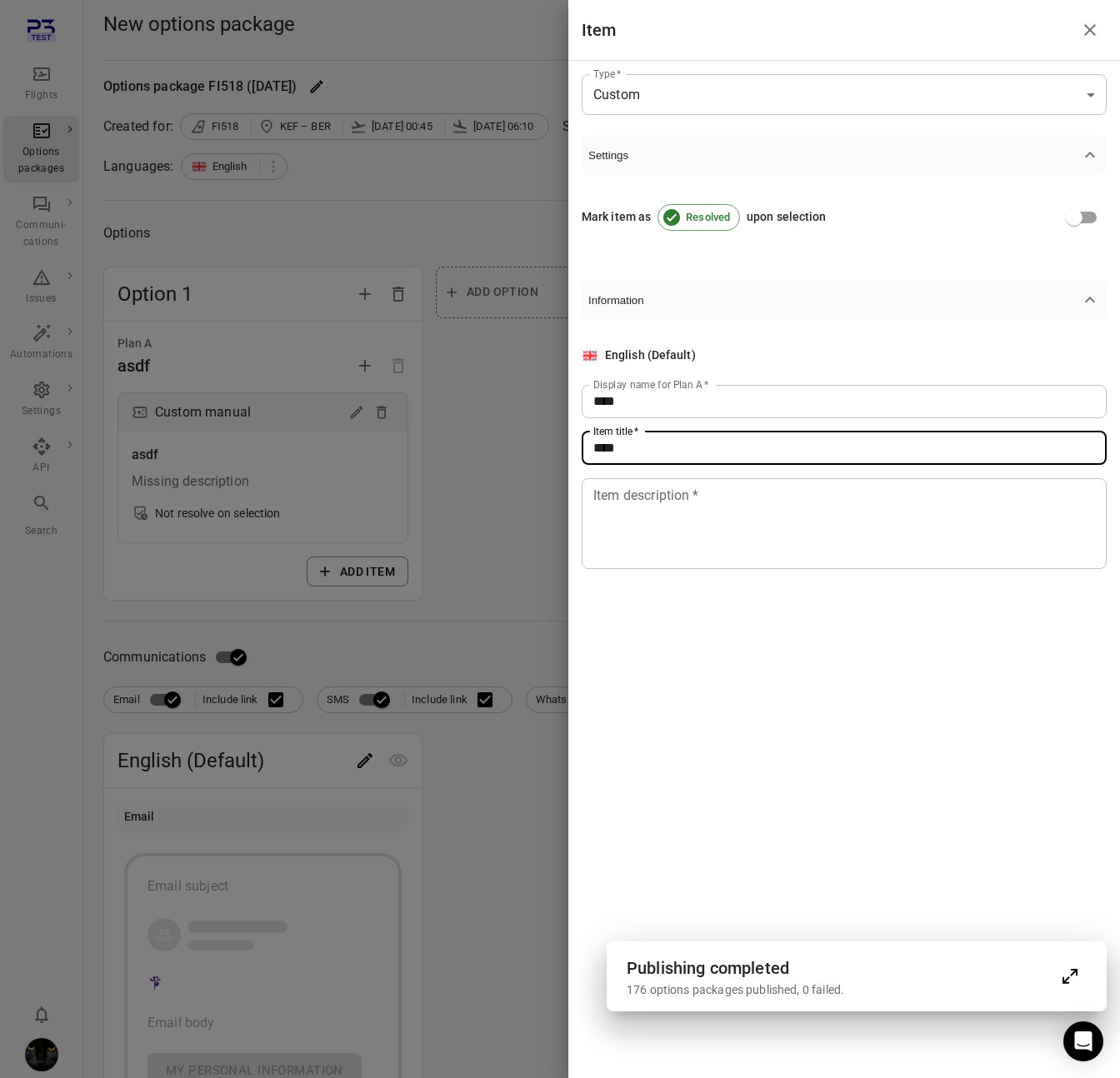
type input "****"
click at [620, 518] on textarea "Item description   *" at bounding box center [843, 523] width 501 height 77
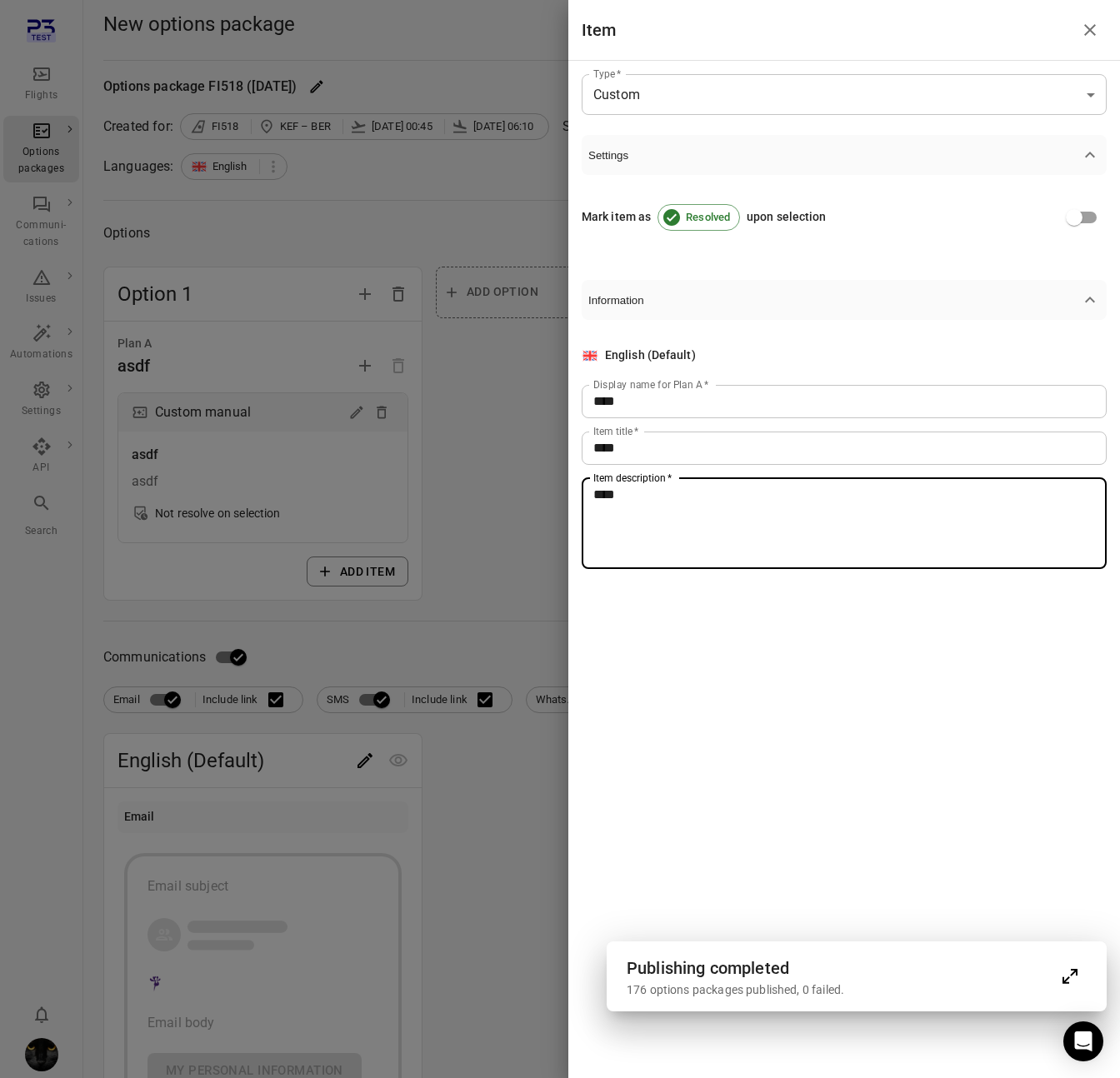
type textarea "****"
click at [457, 619] on div at bounding box center [560, 539] width 1120 height 1078
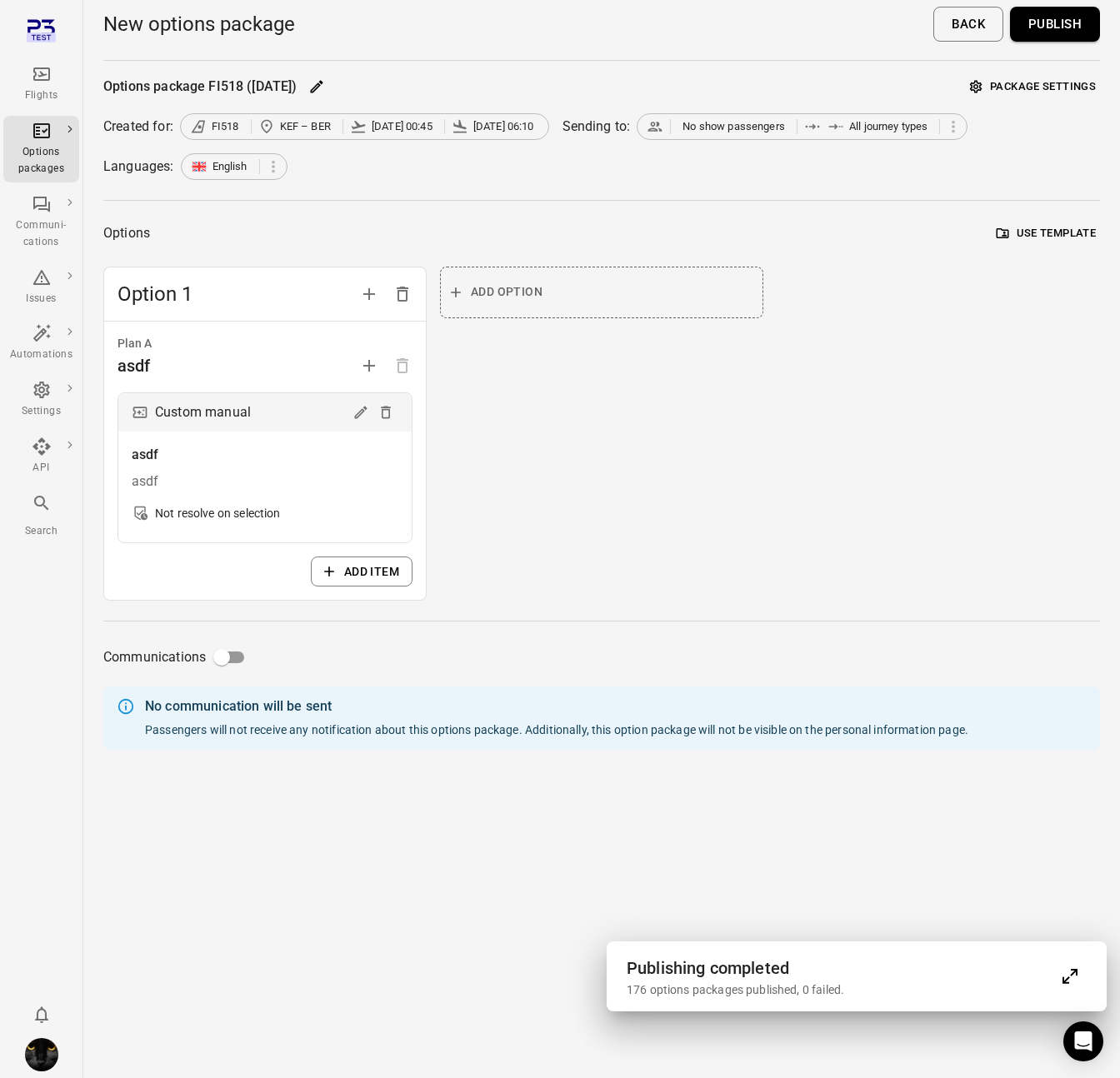
click at [1056, 29] on button "Publish" at bounding box center [1054, 24] width 90 height 35
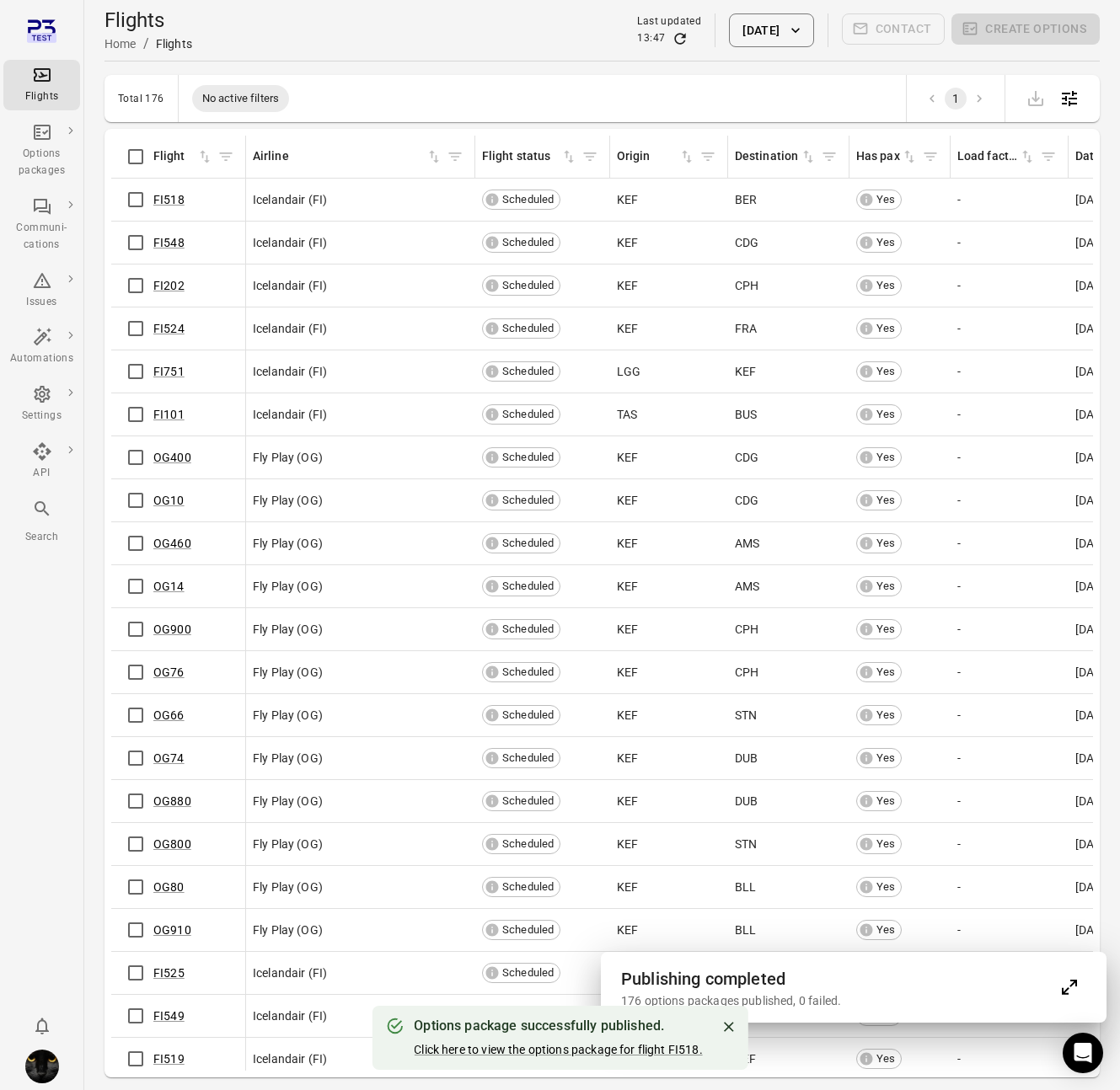
click at [498, 1040] on div "Options package successfully published. Click here to view the options package …" at bounding box center [557, 1038] width 288 height 54
click at [498, 1052] on link "Click here to view the options package for flight FI518." at bounding box center [557, 1050] width 288 height 13
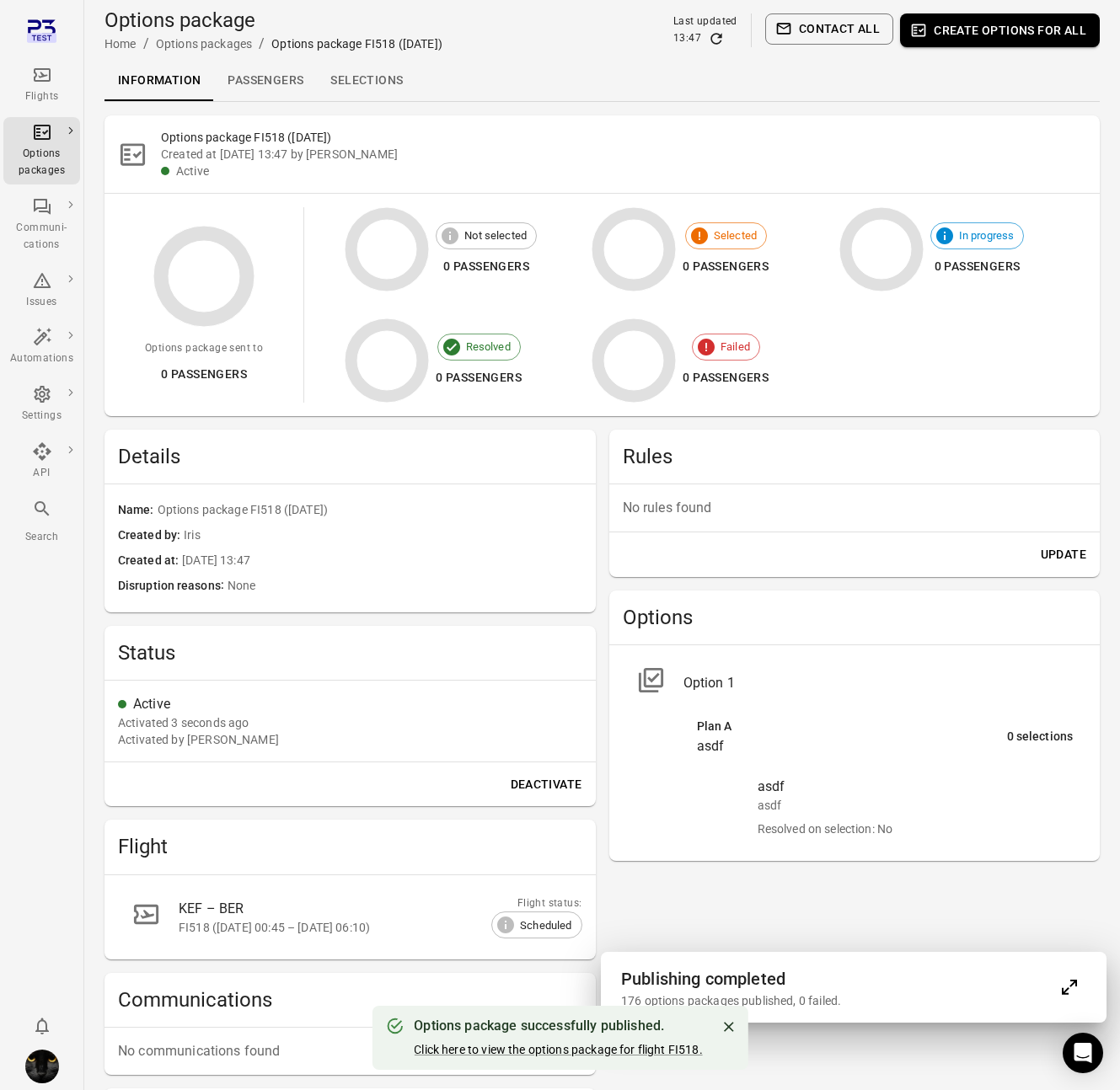
click at [267, 69] on link "Passengers" at bounding box center [265, 81] width 103 height 40
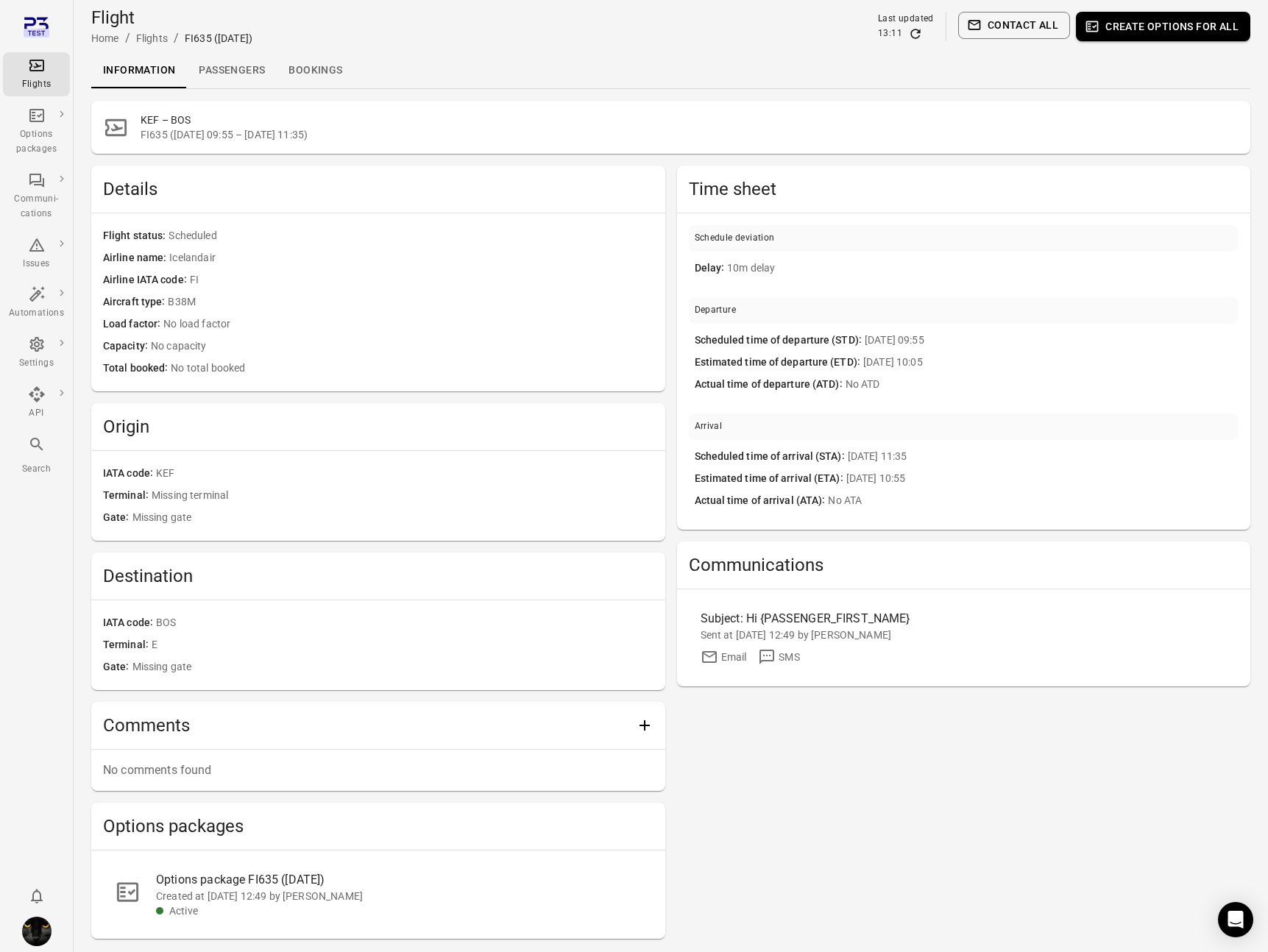
click at [202, 67] on link "Passengers" at bounding box center [231, 71] width 90 height 35
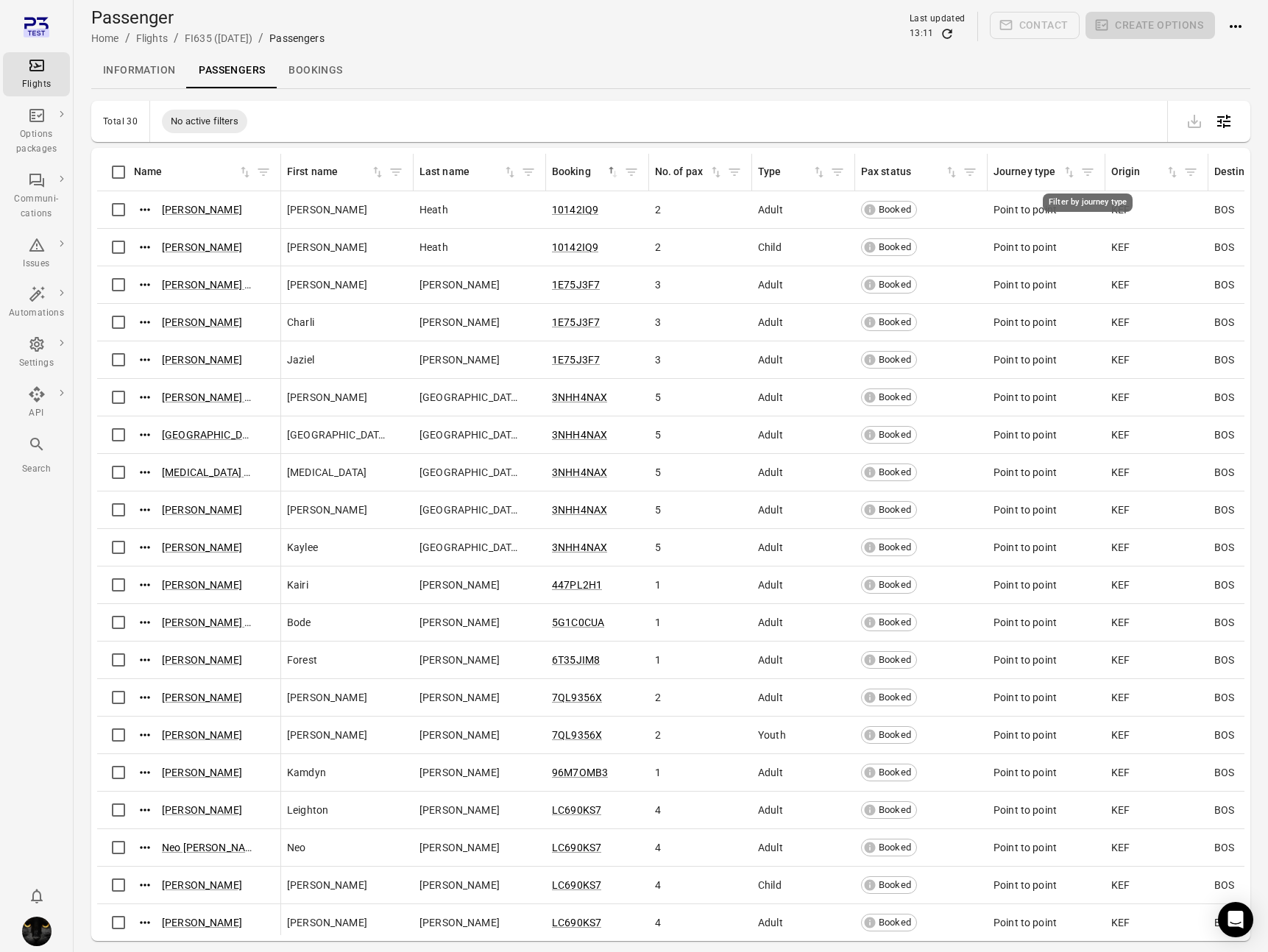
click at [1094, 171] on icon "Filter by journey type" at bounding box center [1087, 172] width 15 height 15
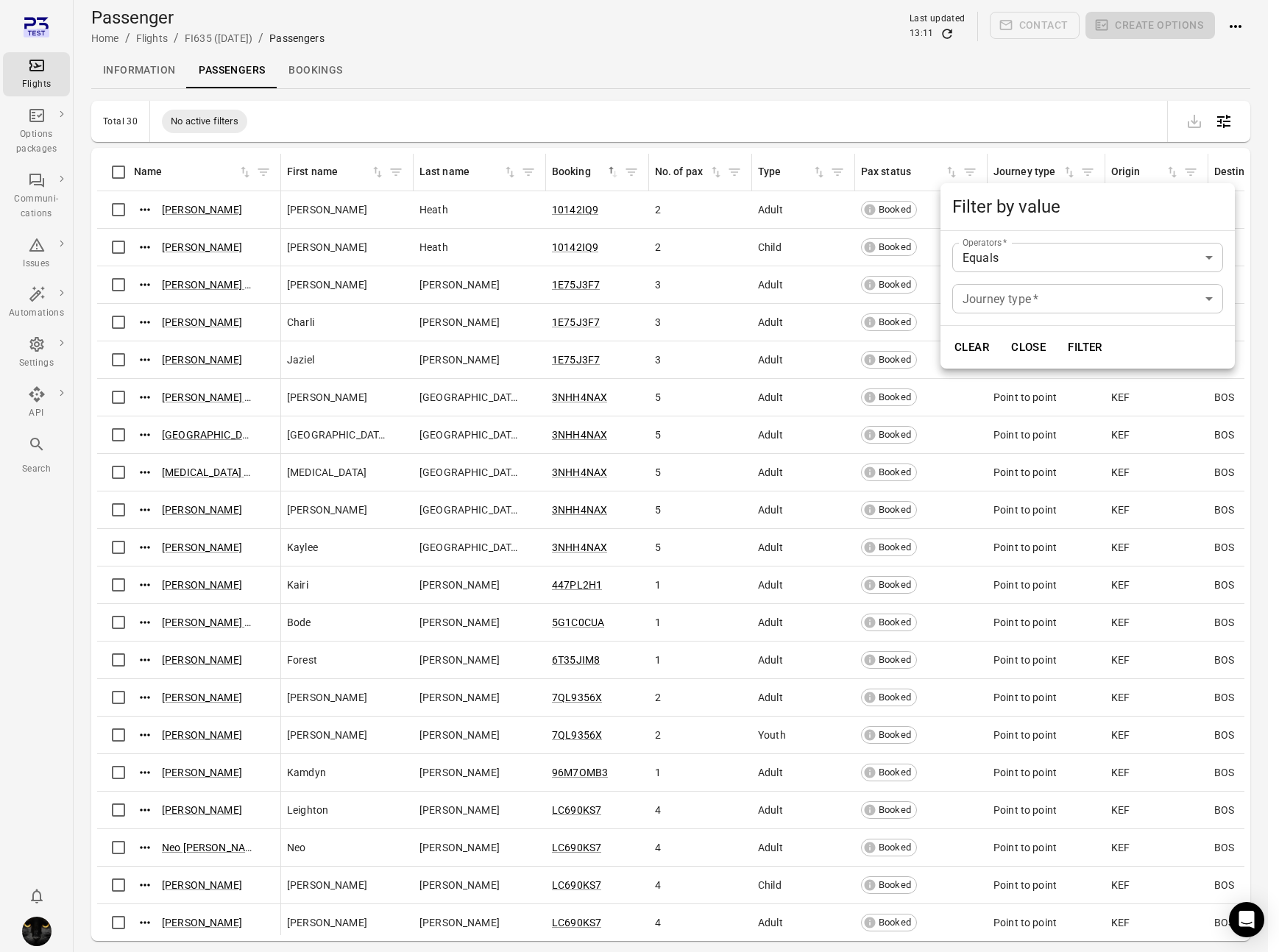
click at [1006, 299] on body "Flights Options packages Communi-cations Issues Automations Settings API Search…" at bounding box center [640, 500] width 1279 height 1000
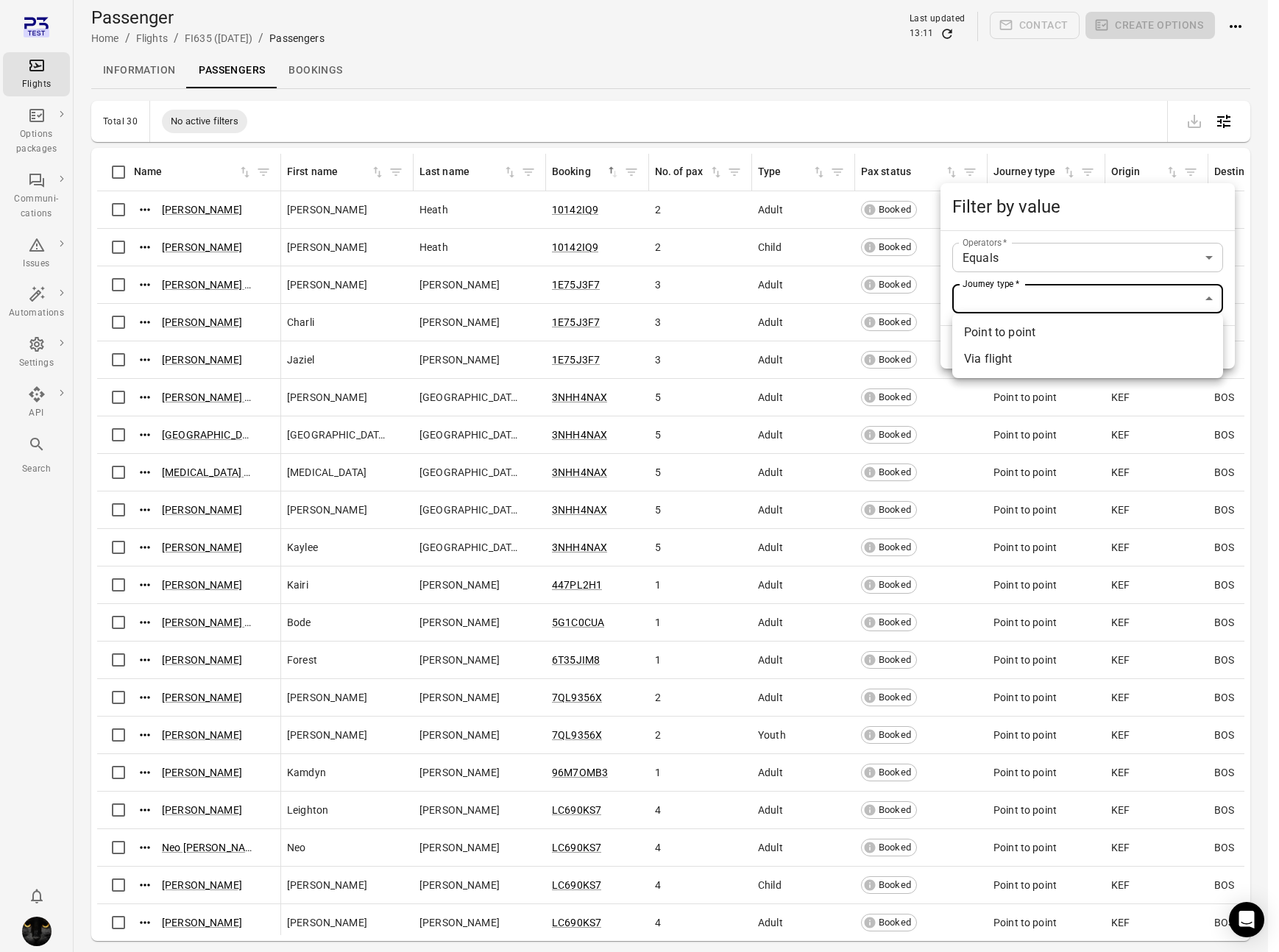
click at [984, 365] on li "Via flight" at bounding box center [1087, 360] width 271 height 27
type input "**********"
click at [1108, 340] on button "Filter" at bounding box center [1085, 347] width 50 height 31
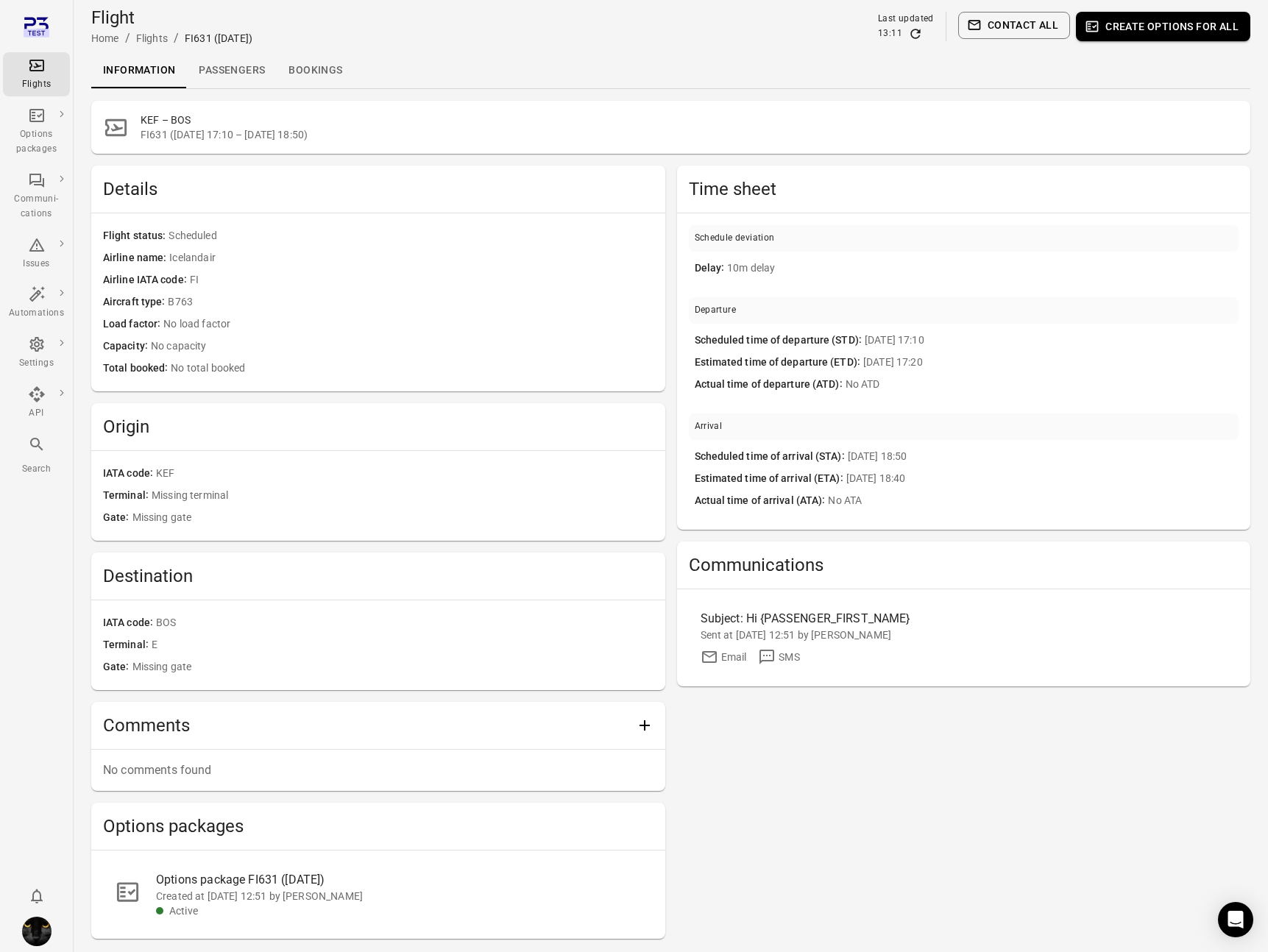
click at [226, 59] on link "Passengers" at bounding box center [231, 71] width 90 height 35
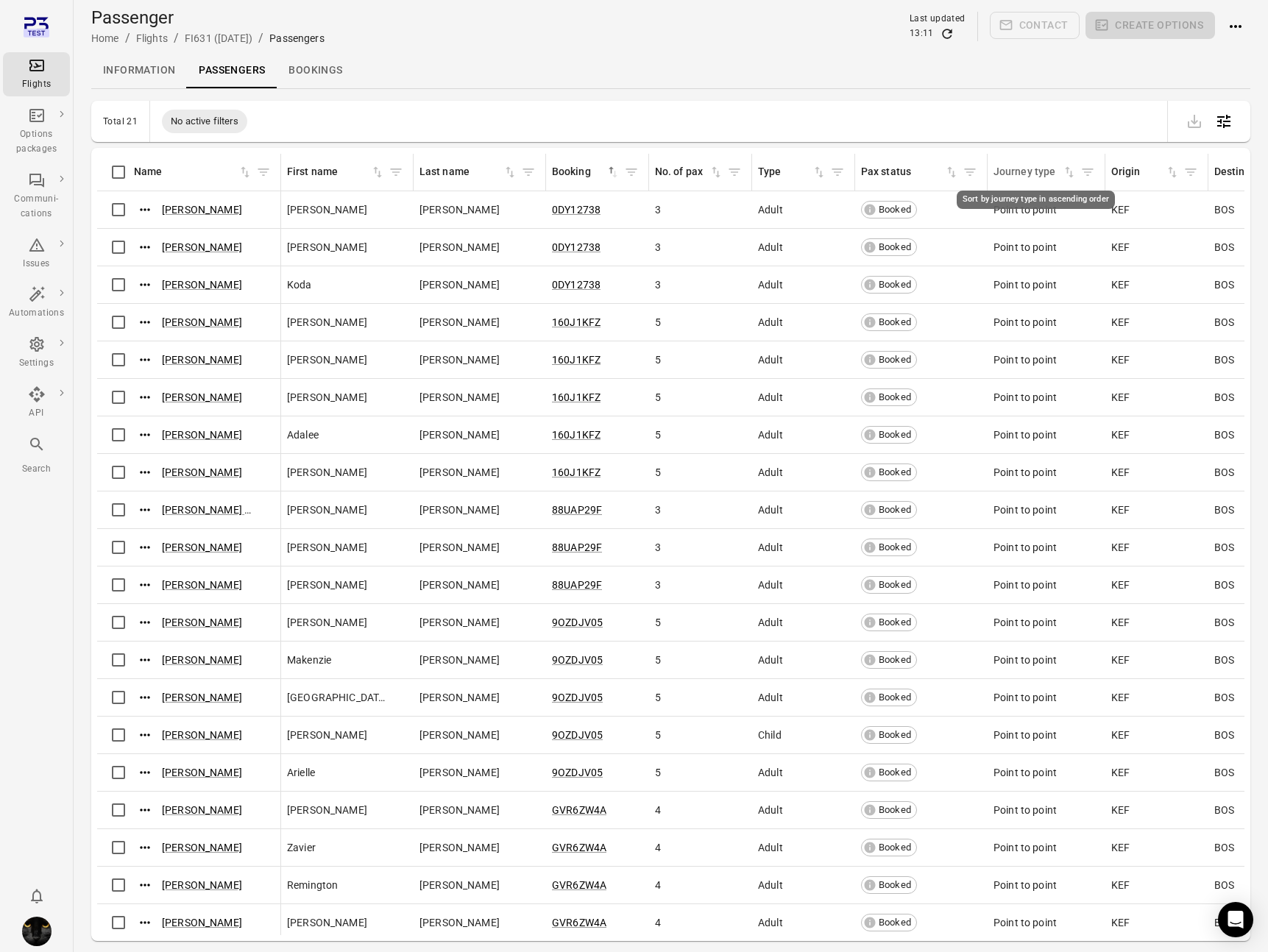
click at [1032, 167] on div "Journey type" at bounding box center [1027, 171] width 68 height 16
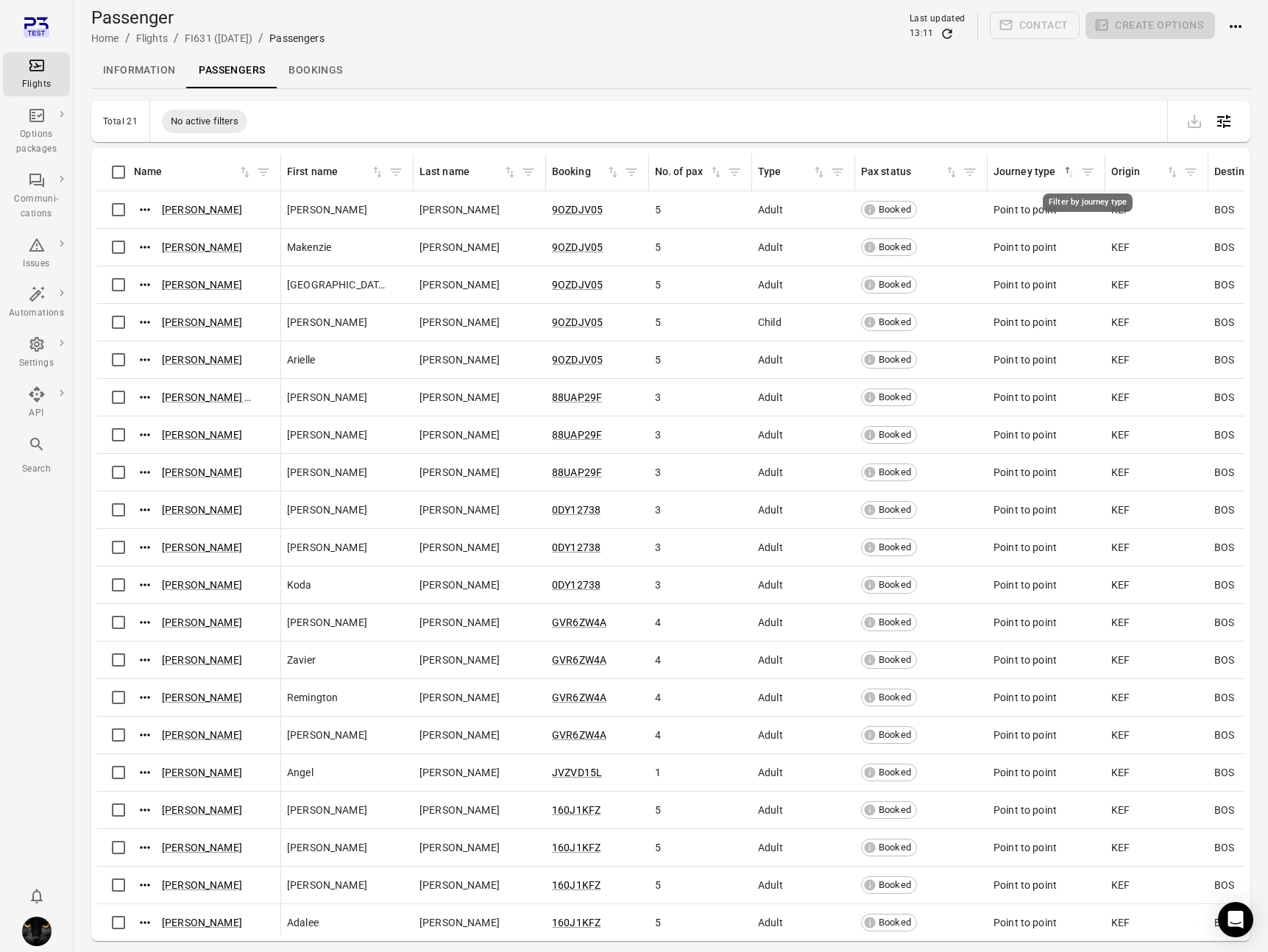
click at [1081, 167] on icon "Filter by journey type" at bounding box center [1087, 172] width 15 height 15
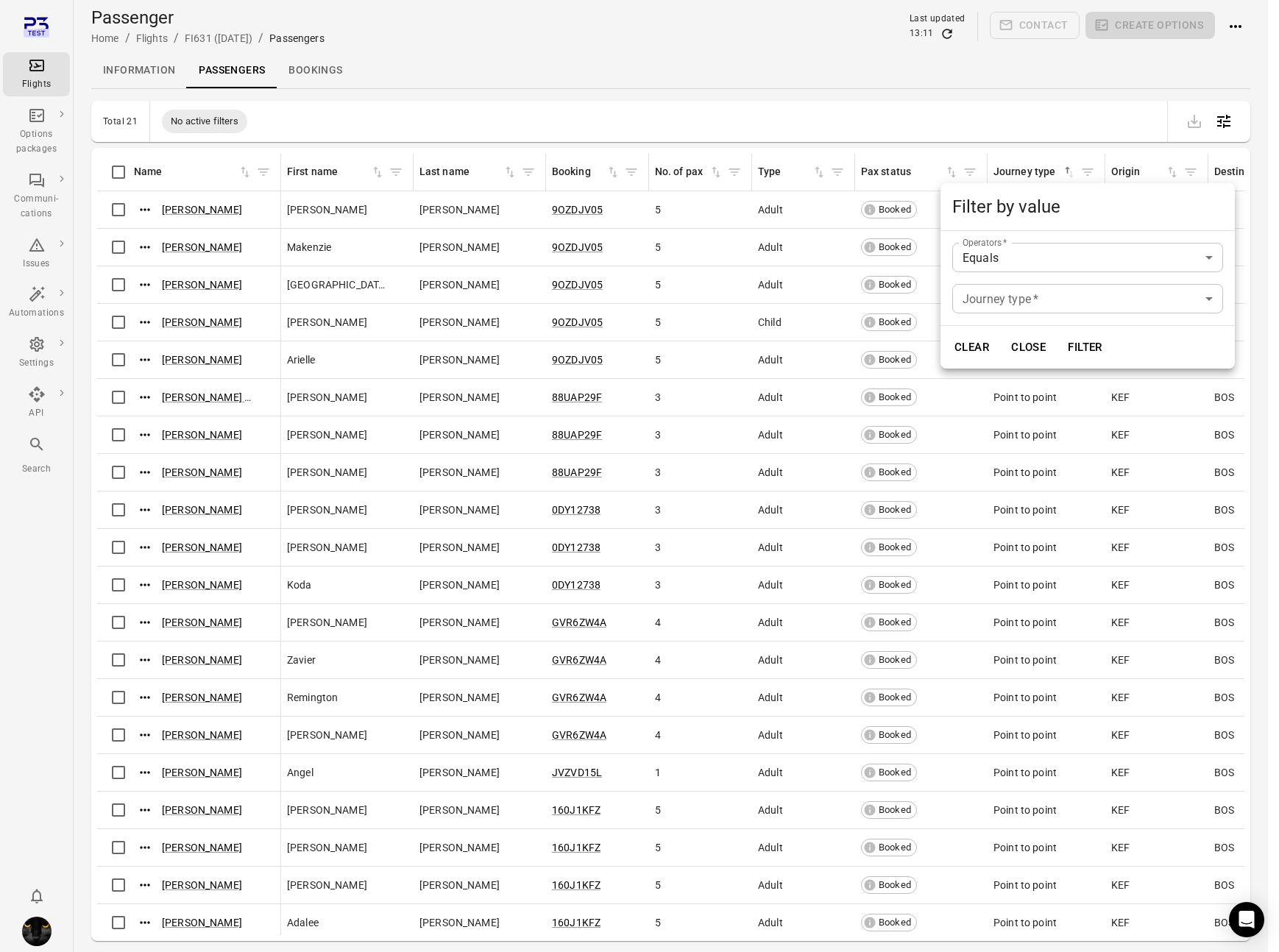
click at [1018, 308] on body "Flights Options packages Communi-cations Issues Automations Settings API Search…" at bounding box center [640, 500] width 1279 height 1000
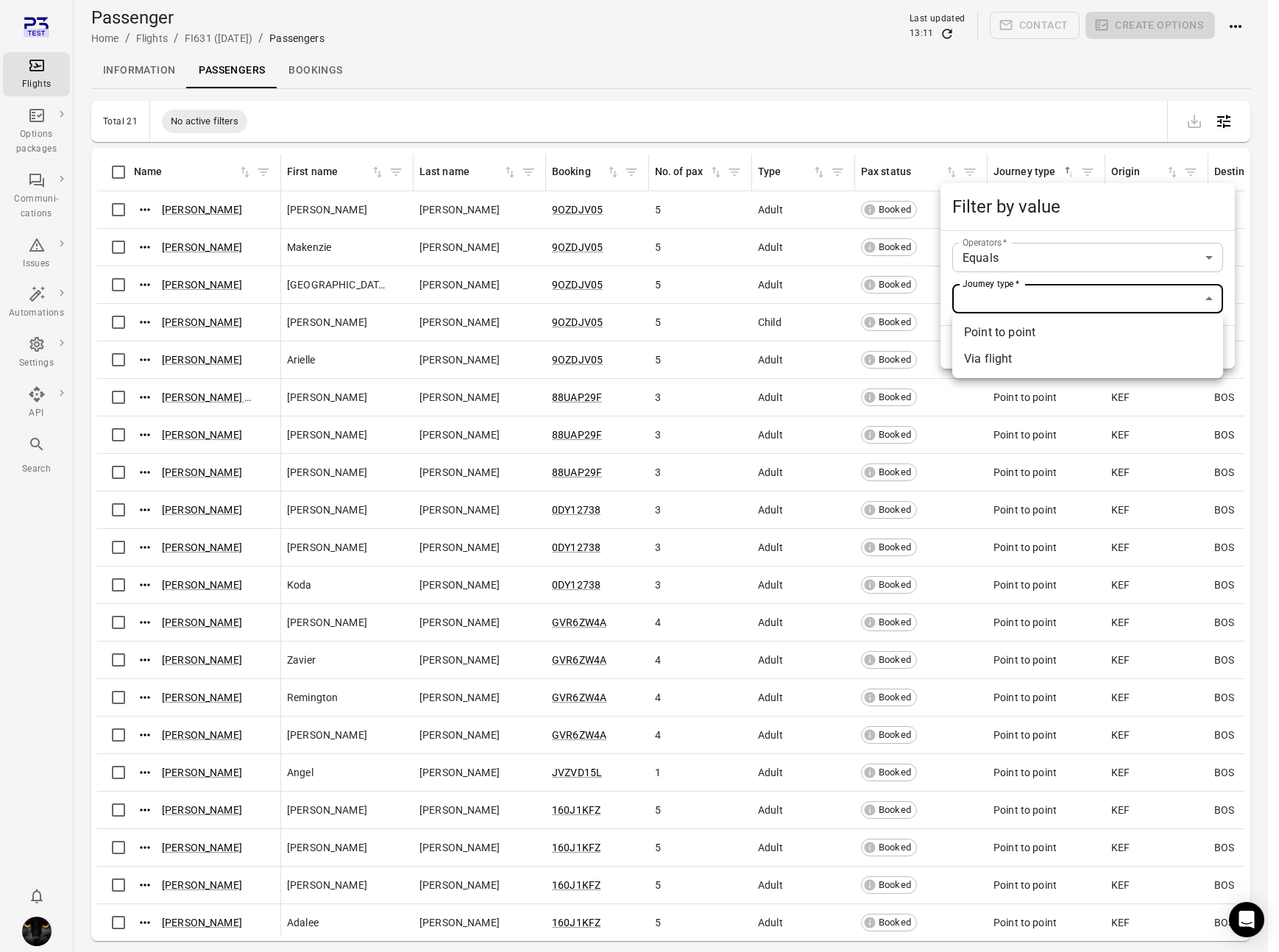
click at [1003, 356] on li "Via flight" at bounding box center [1087, 360] width 271 height 27
type input "**********"
click at [1083, 349] on button "Filter" at bounding box center [1085, 347] width 50 height 31
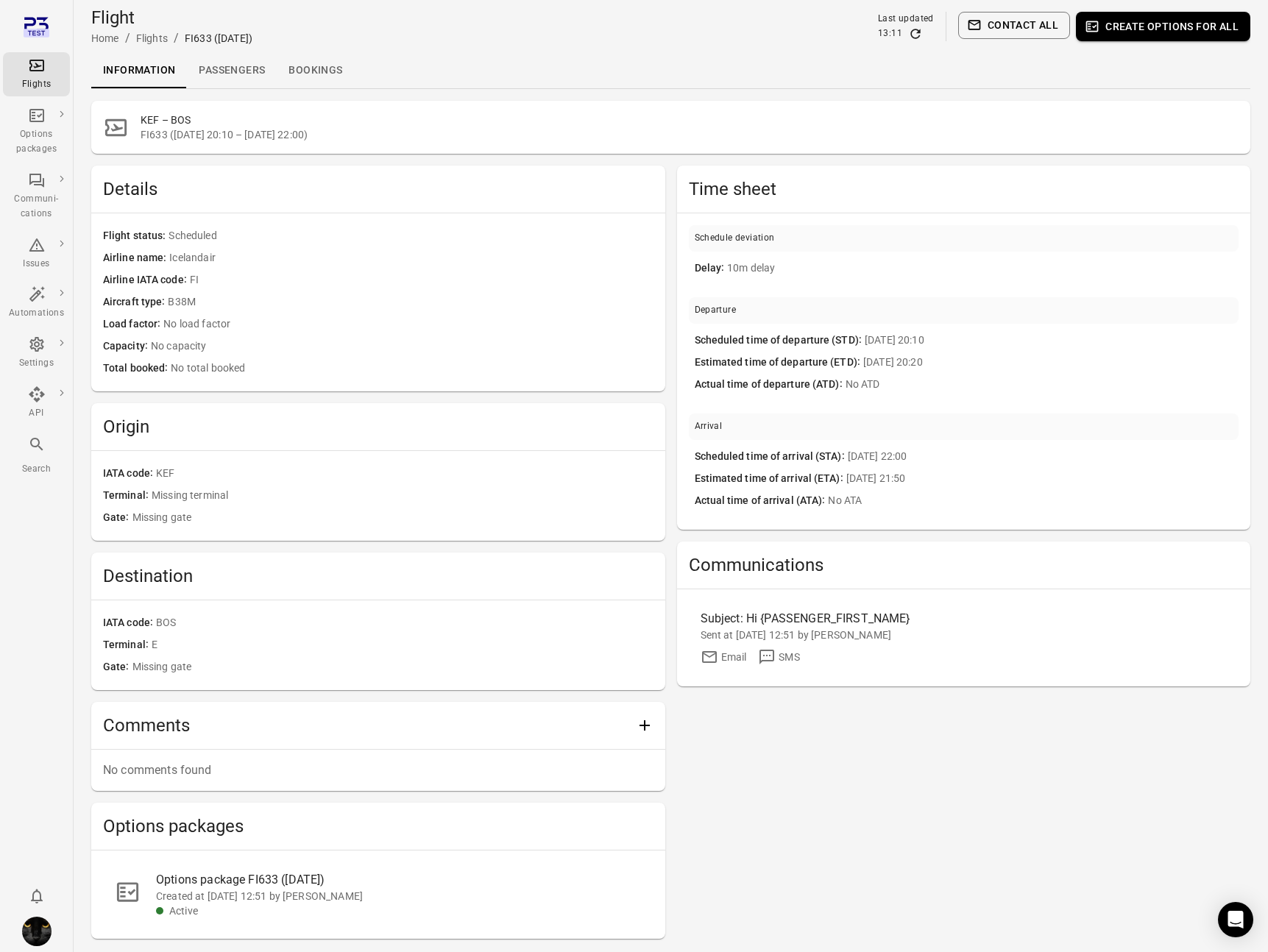
click at [230, 71] on link "Passengers" at bounding box center [231, 71] width 90 height 35
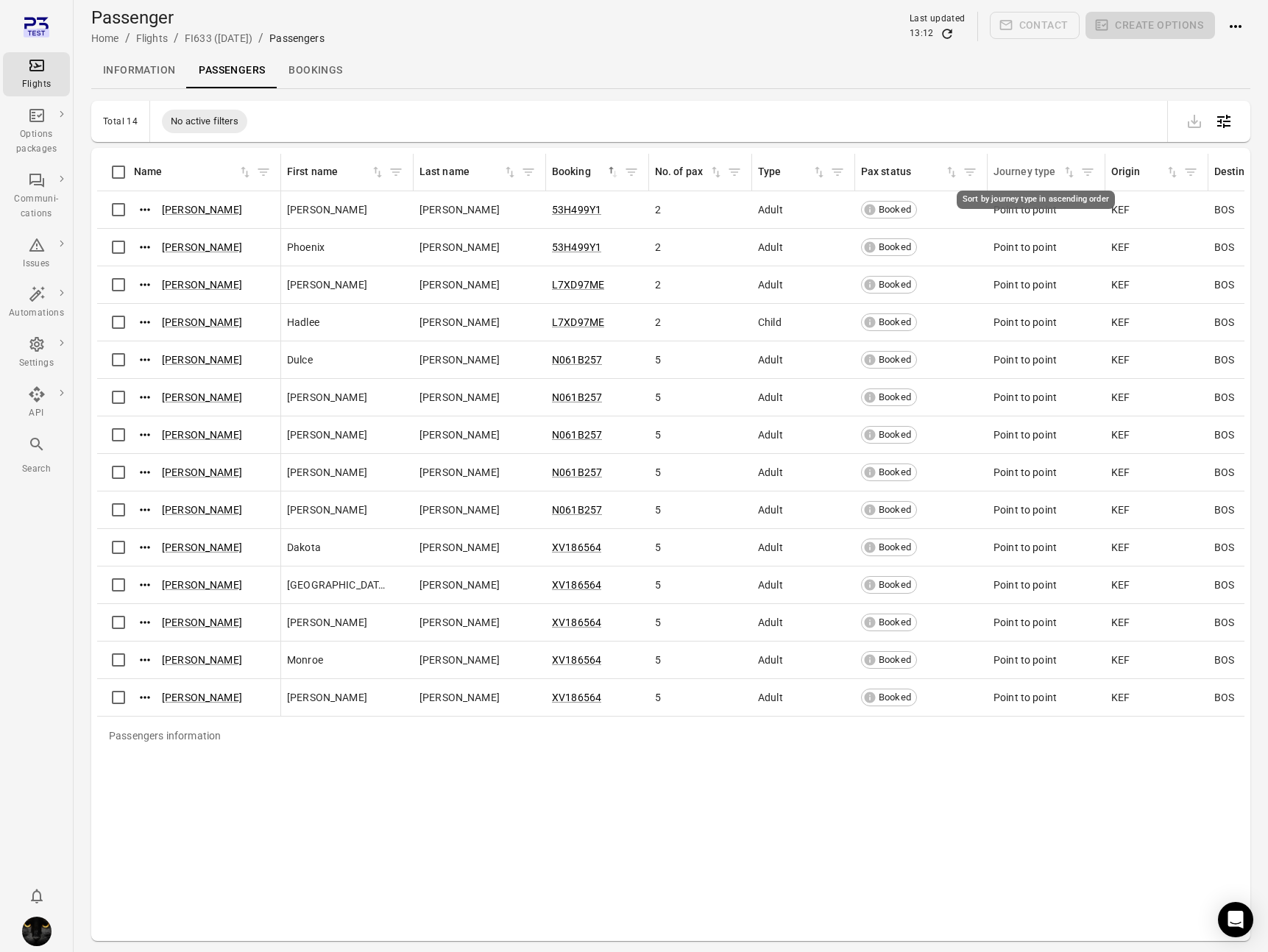
click at [1048, 167] on div "Journey type" at bounding box center [1027, 171] width 68 height 16
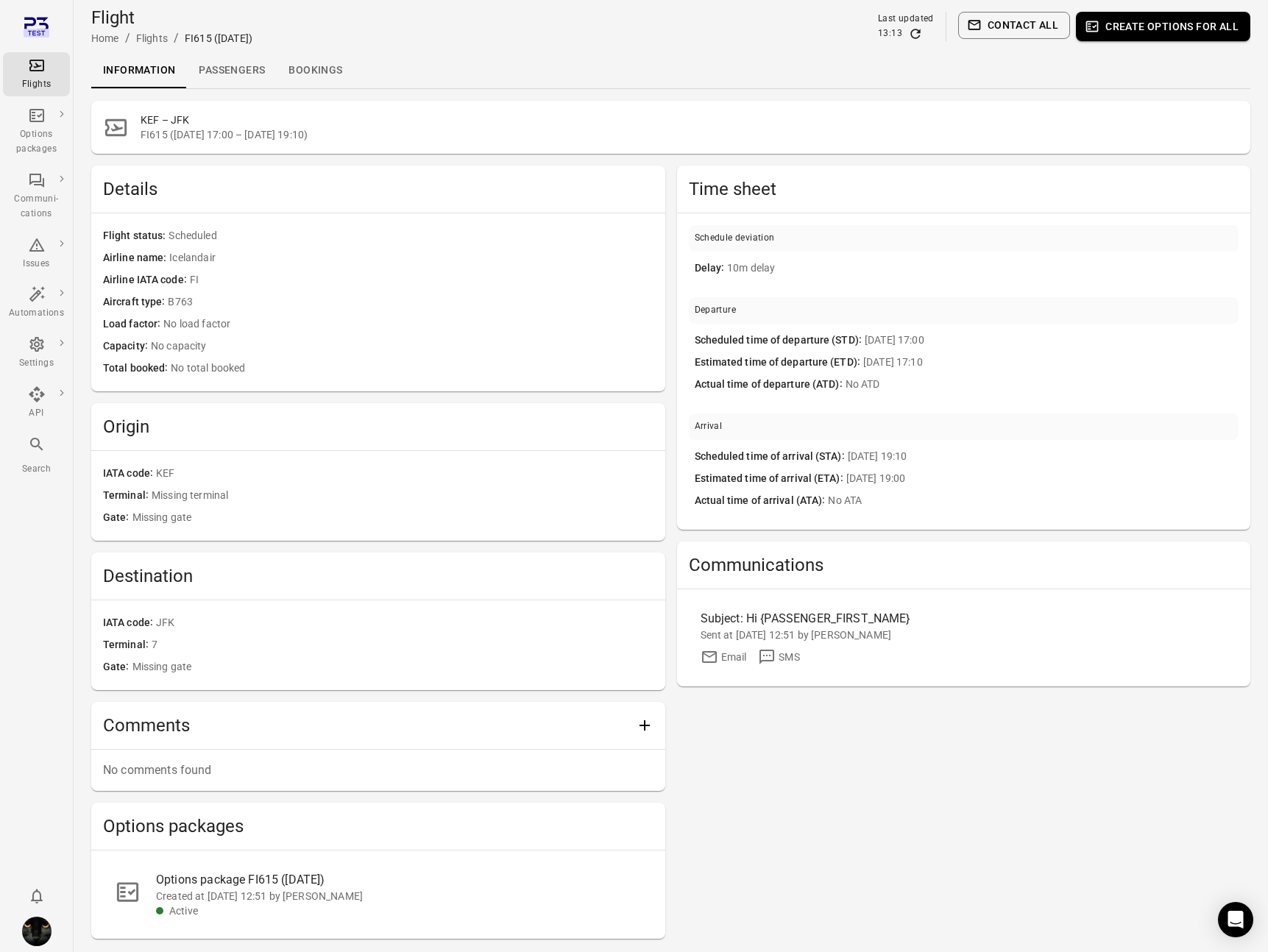
click at [244, 74] on link "Passengers" at bounding box center [231, 71] width 90 height 35
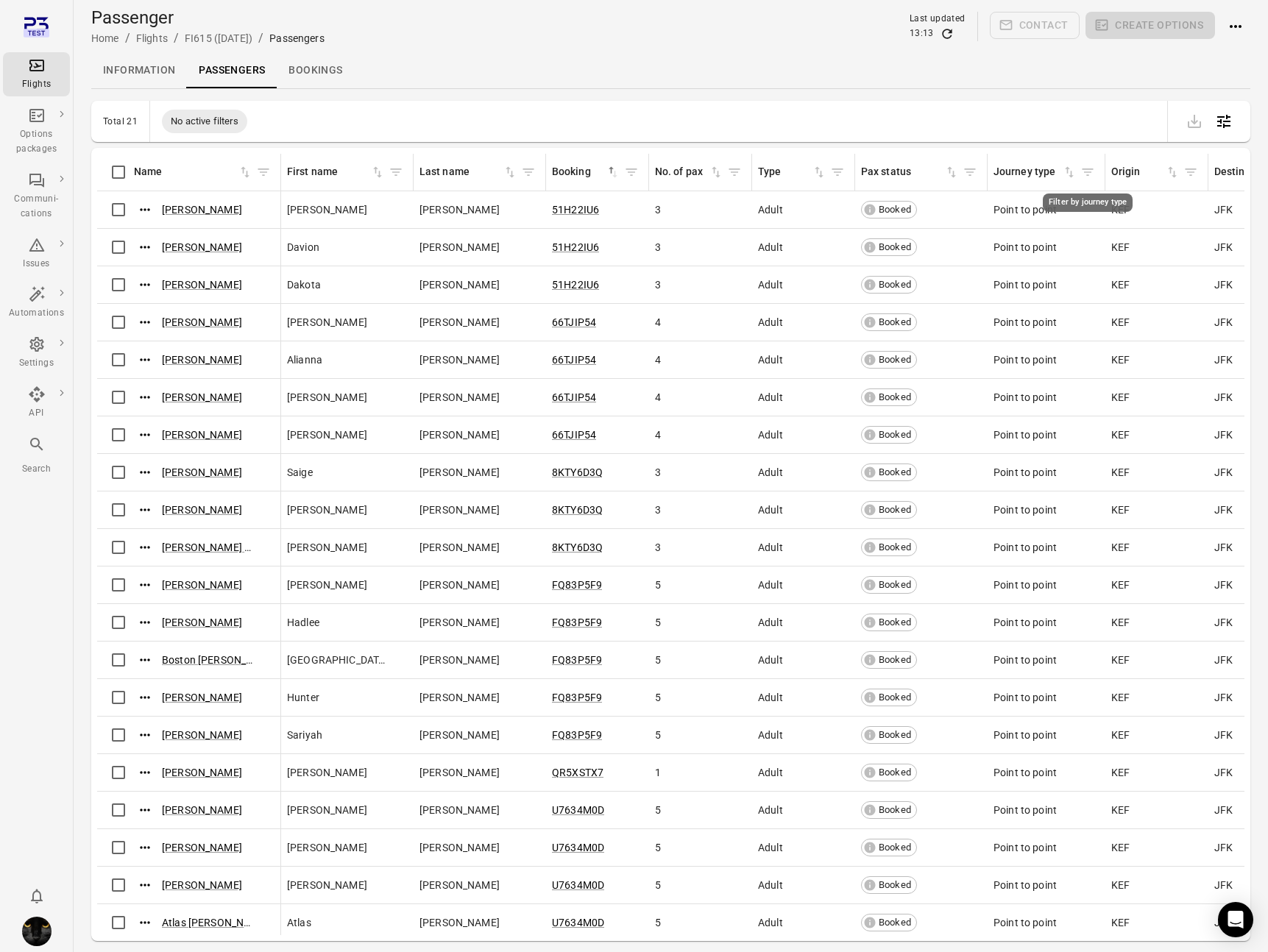
click at [1086, 171] on icon "Filter by journey type" at bounding box center [1087, 172] width 11 height 8
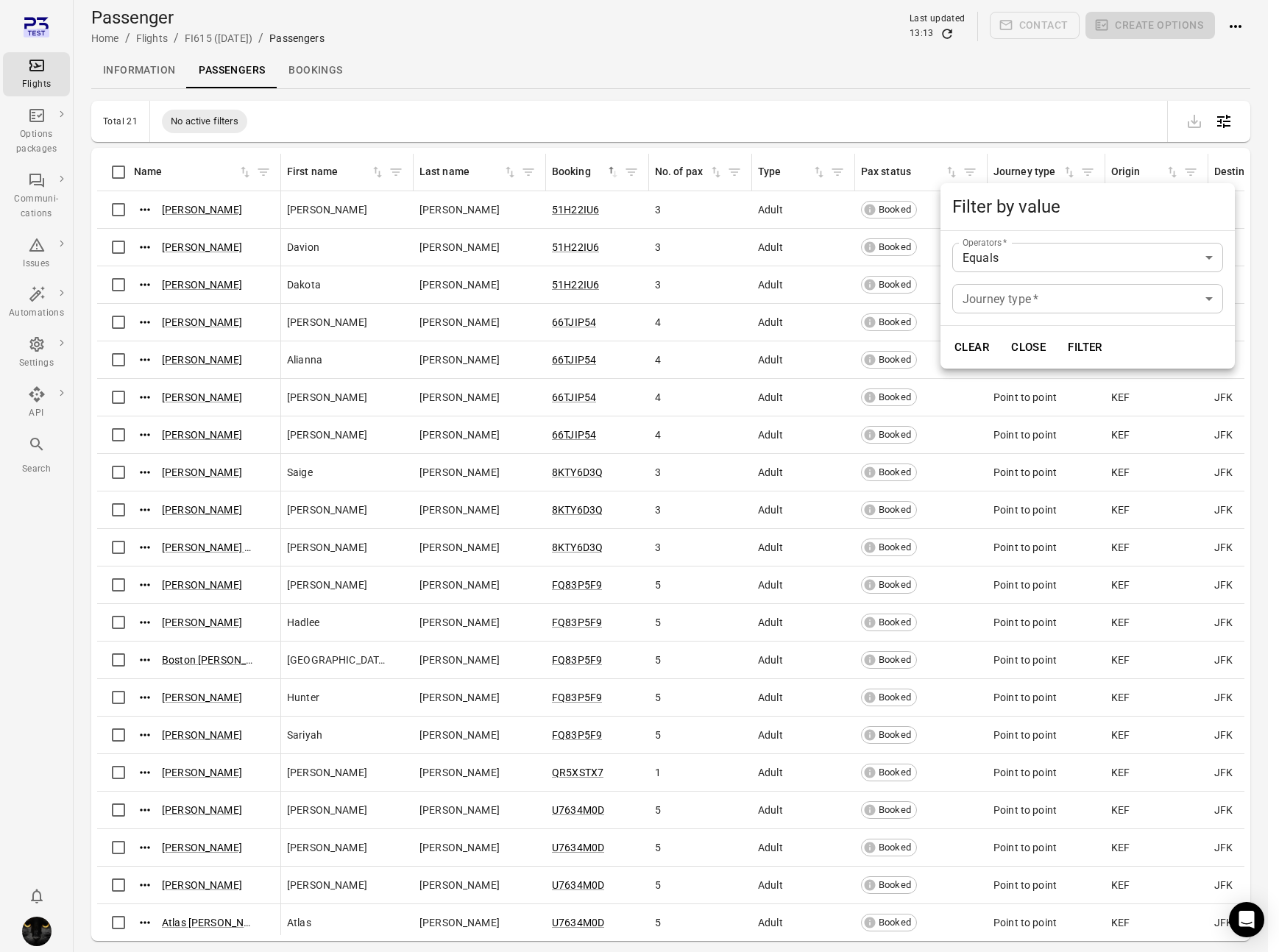
click at [1013, 289] on body "Flights Options packages Communi-cations Issues Automations Settings API Search…" at bounding box center [640, 500] width 1279 height 1000
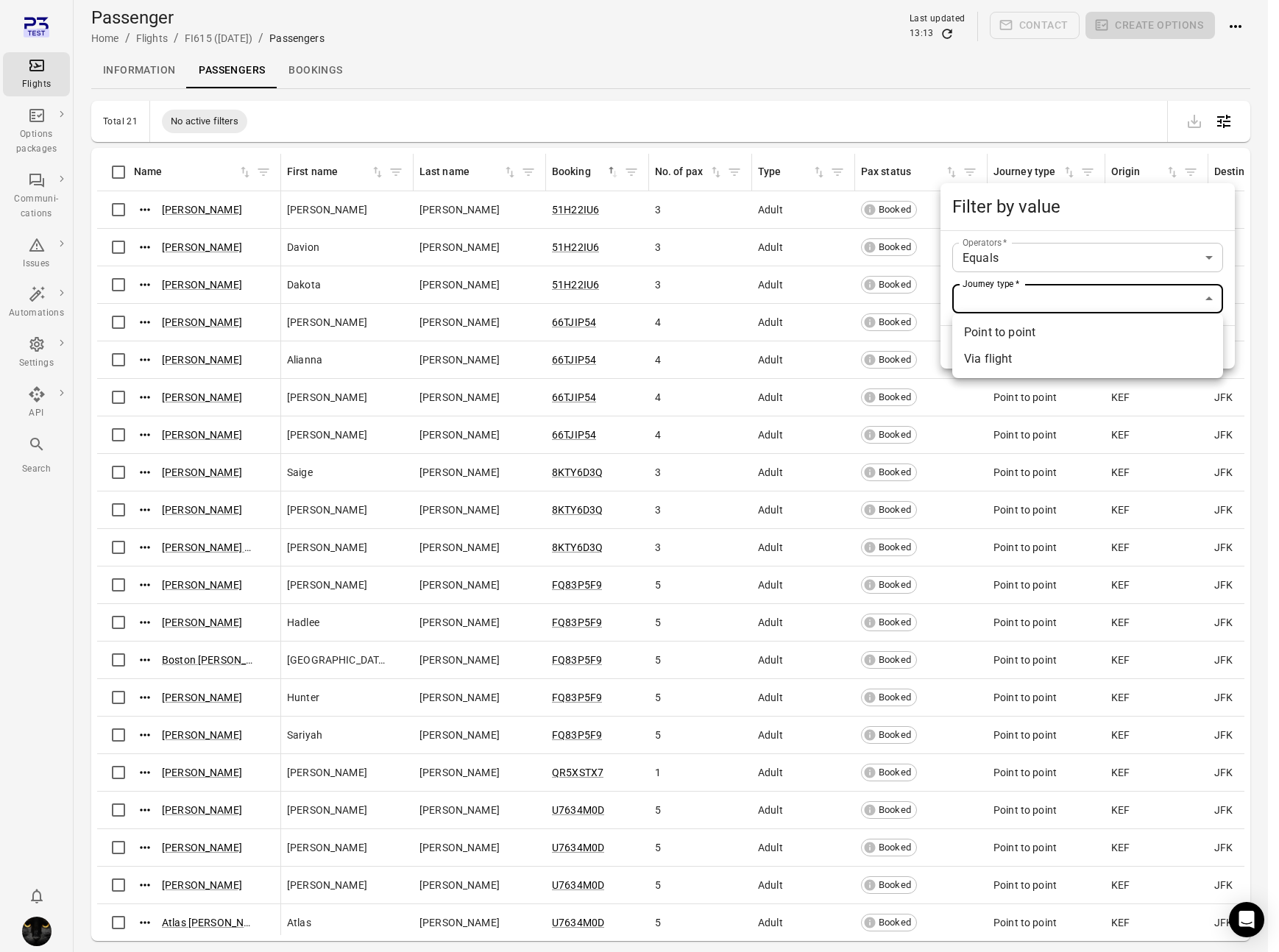
click at [999, 346] on li "Via flight" at bounding box center [1087, 360] width 271 height 27
type input "**********"
click at [1094, 346] on button "Filter" at bounding box center [1085, 347] width 50 height 31
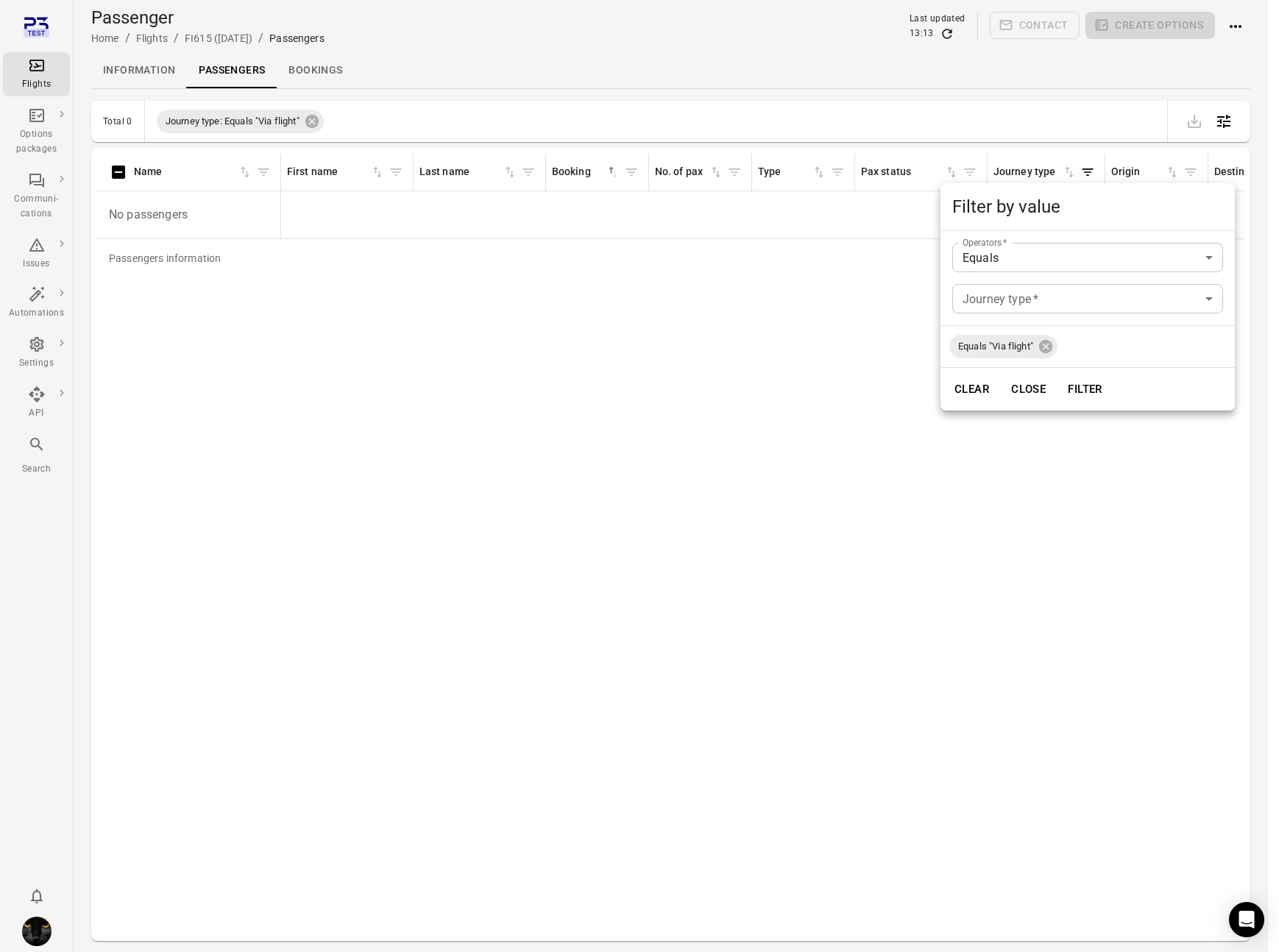
click at [998, 76] on div at bounding box center [640, 476] width 1279 height 952
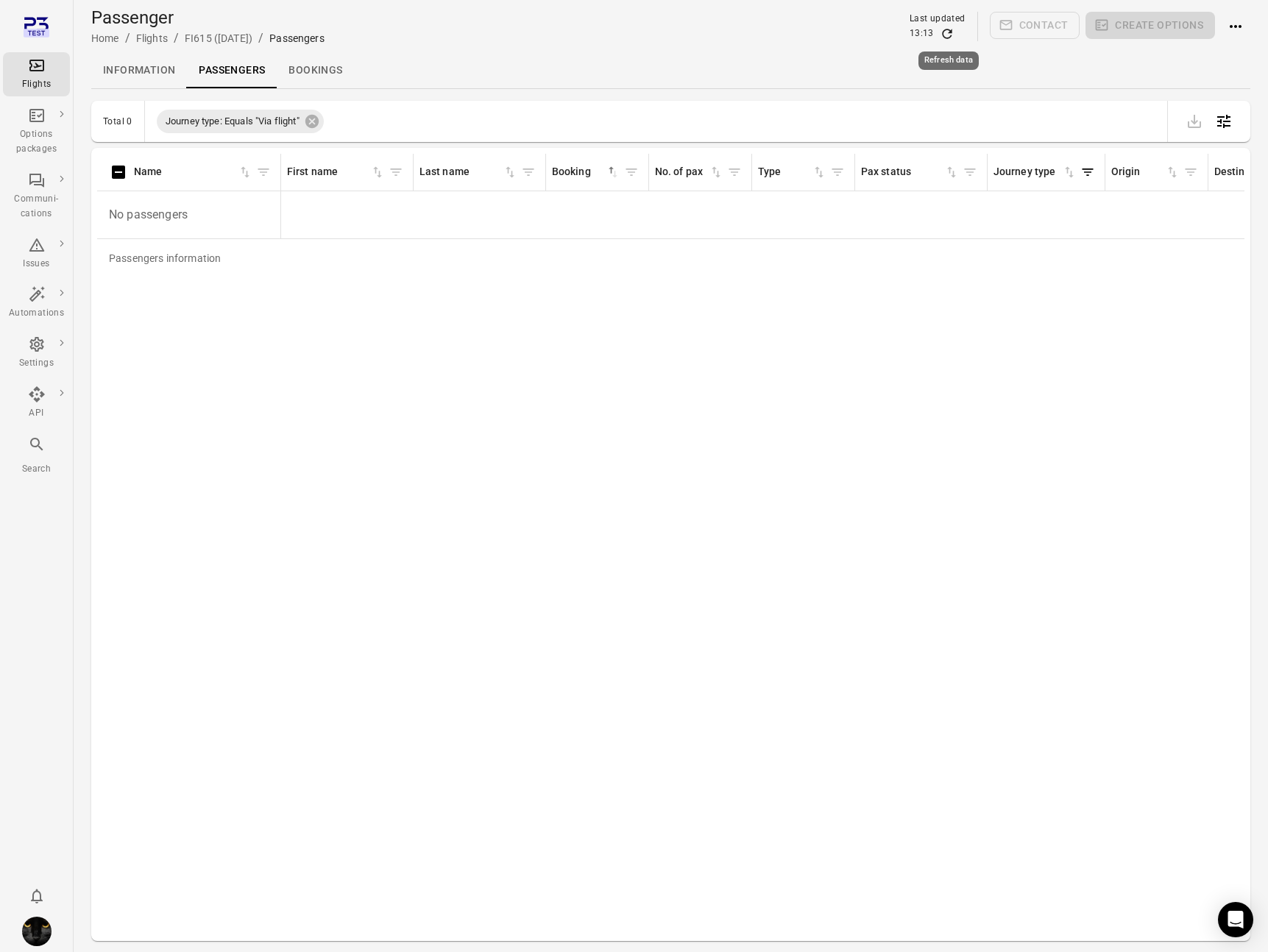
click at [946, 33] on icon "Refresh data" at bounding box center [947, 34] width 15 height 15
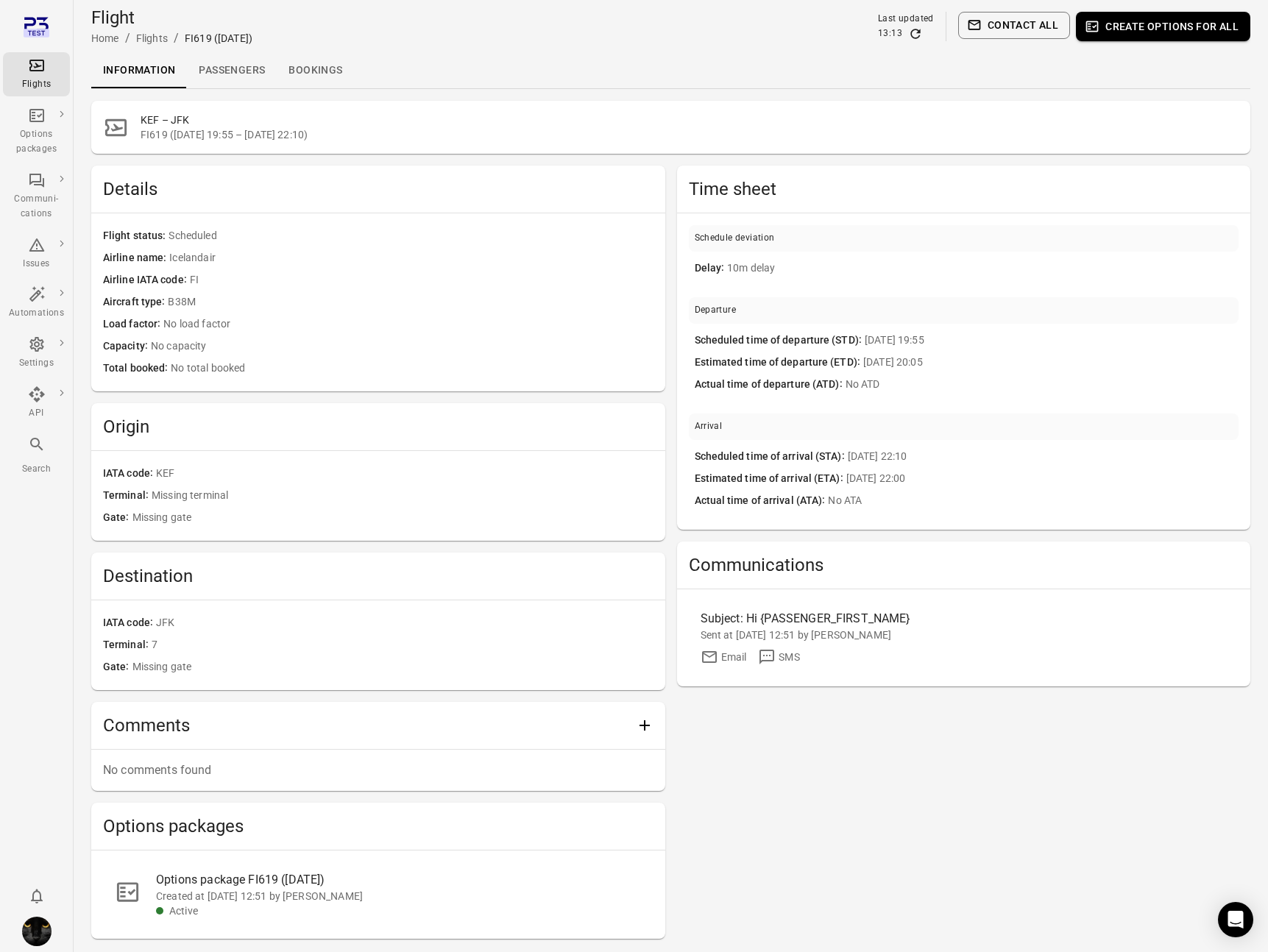
click at [245, 66] on link "Passengers" at bounding box center [231, 71] width 90 height 35
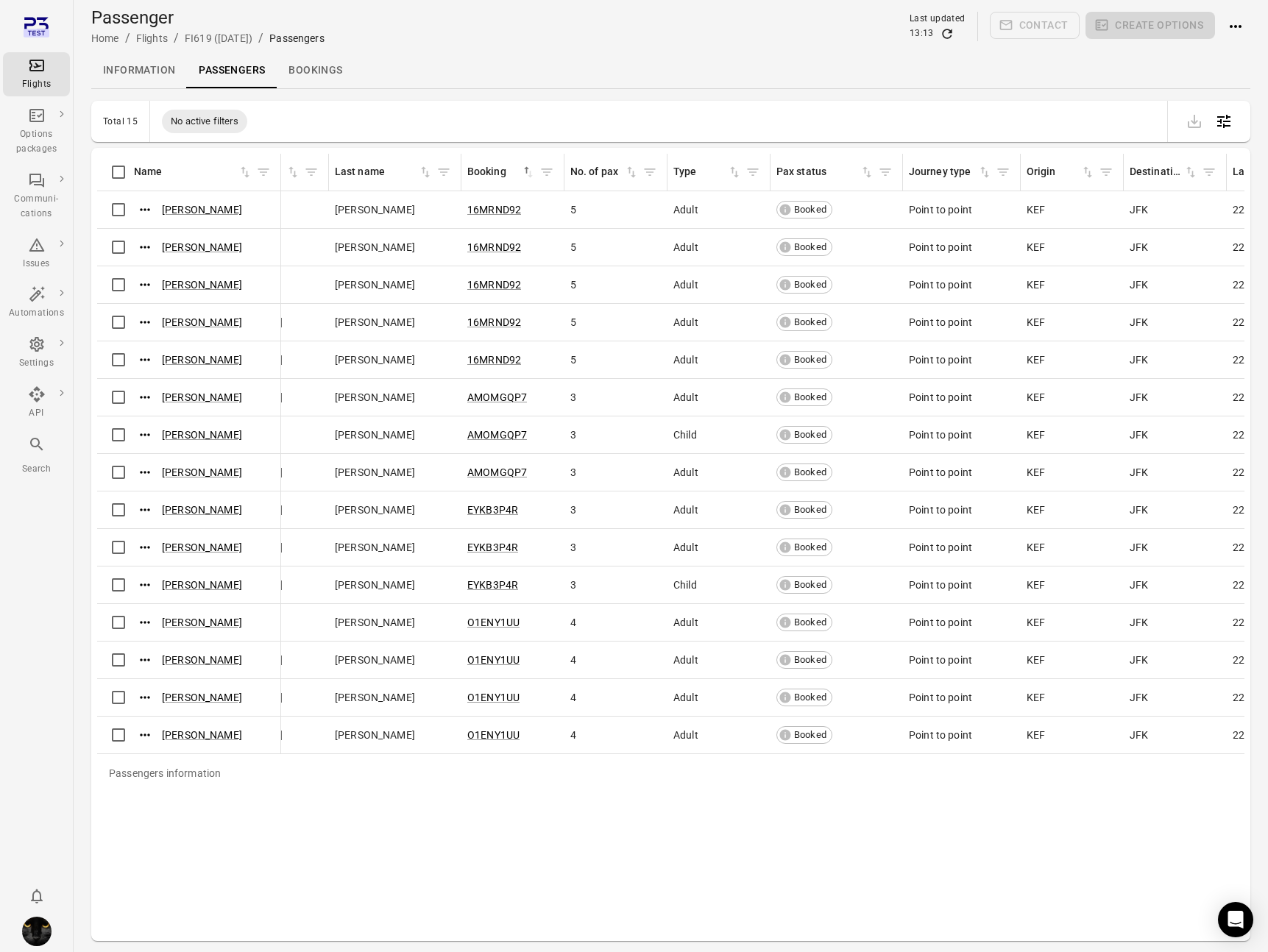
scroll to position [0, 114]
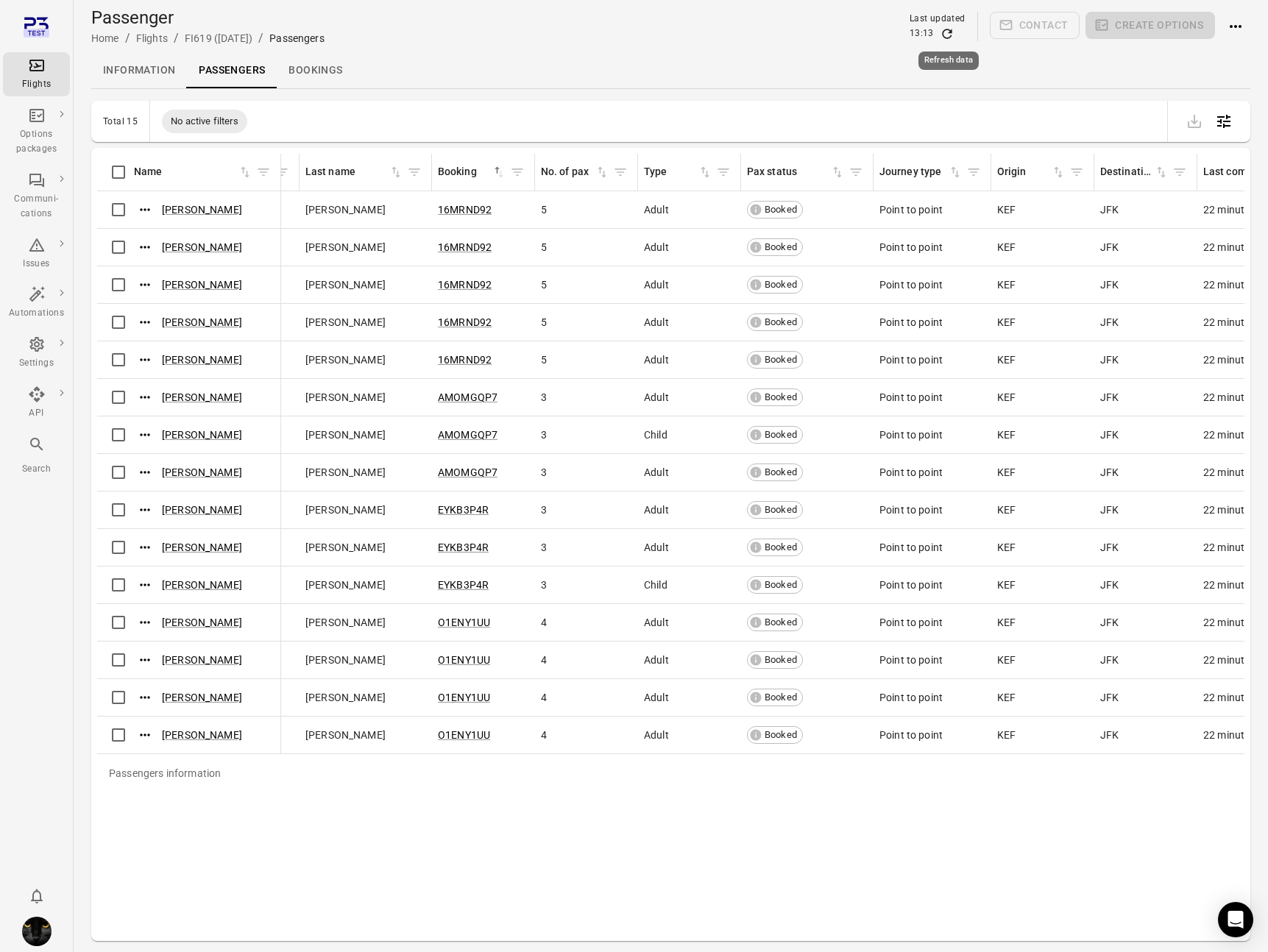
click at [950, 29] on icon "Refresh data" at bounding box center [946, 33] width 9 height 9
click at [47, 66] on div "Flights" at bounding box center [37, 74] width 55 height 35
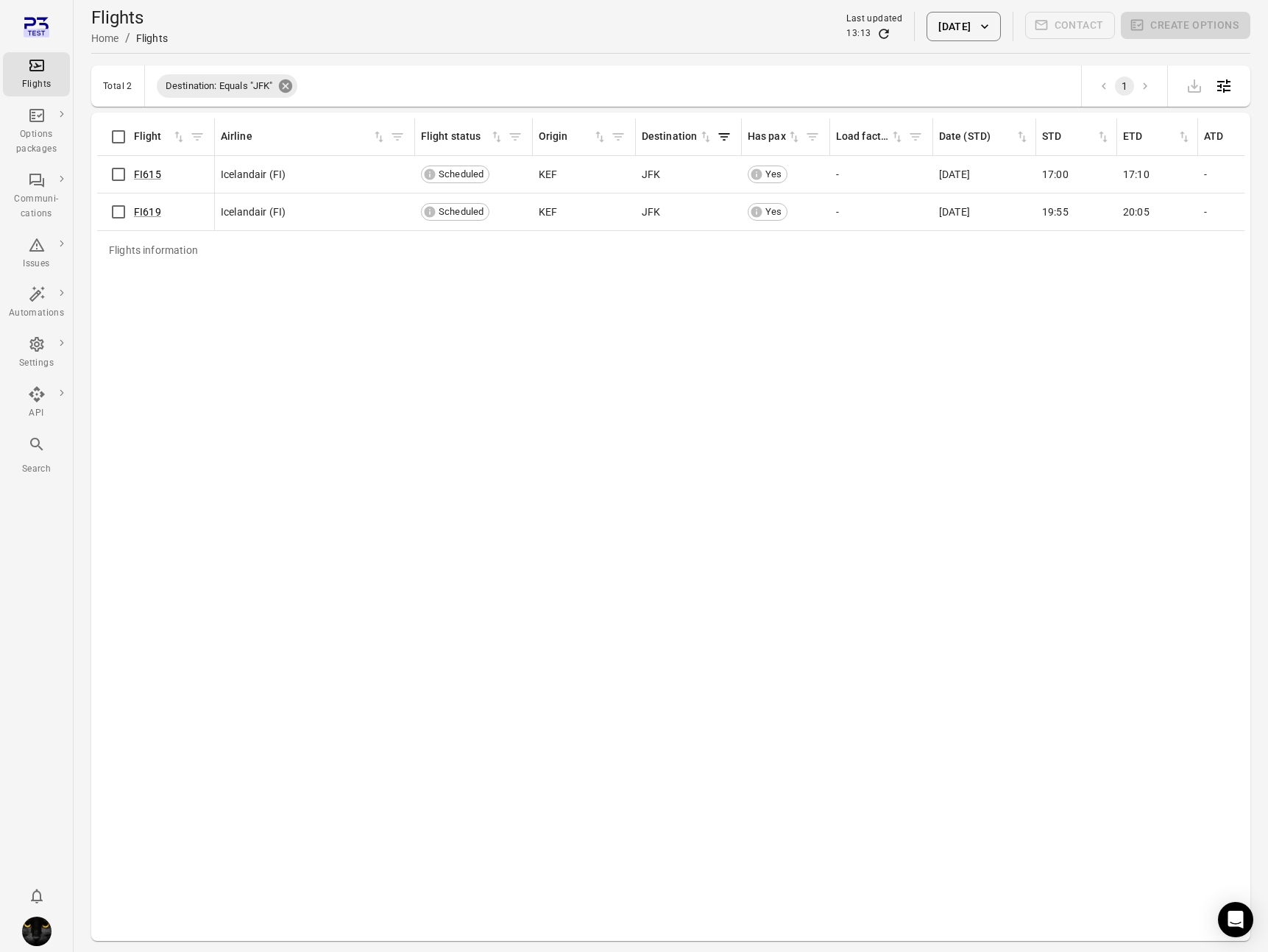
click at [284, 86] on icon at bounding box center [285, 87] width 13 height 13
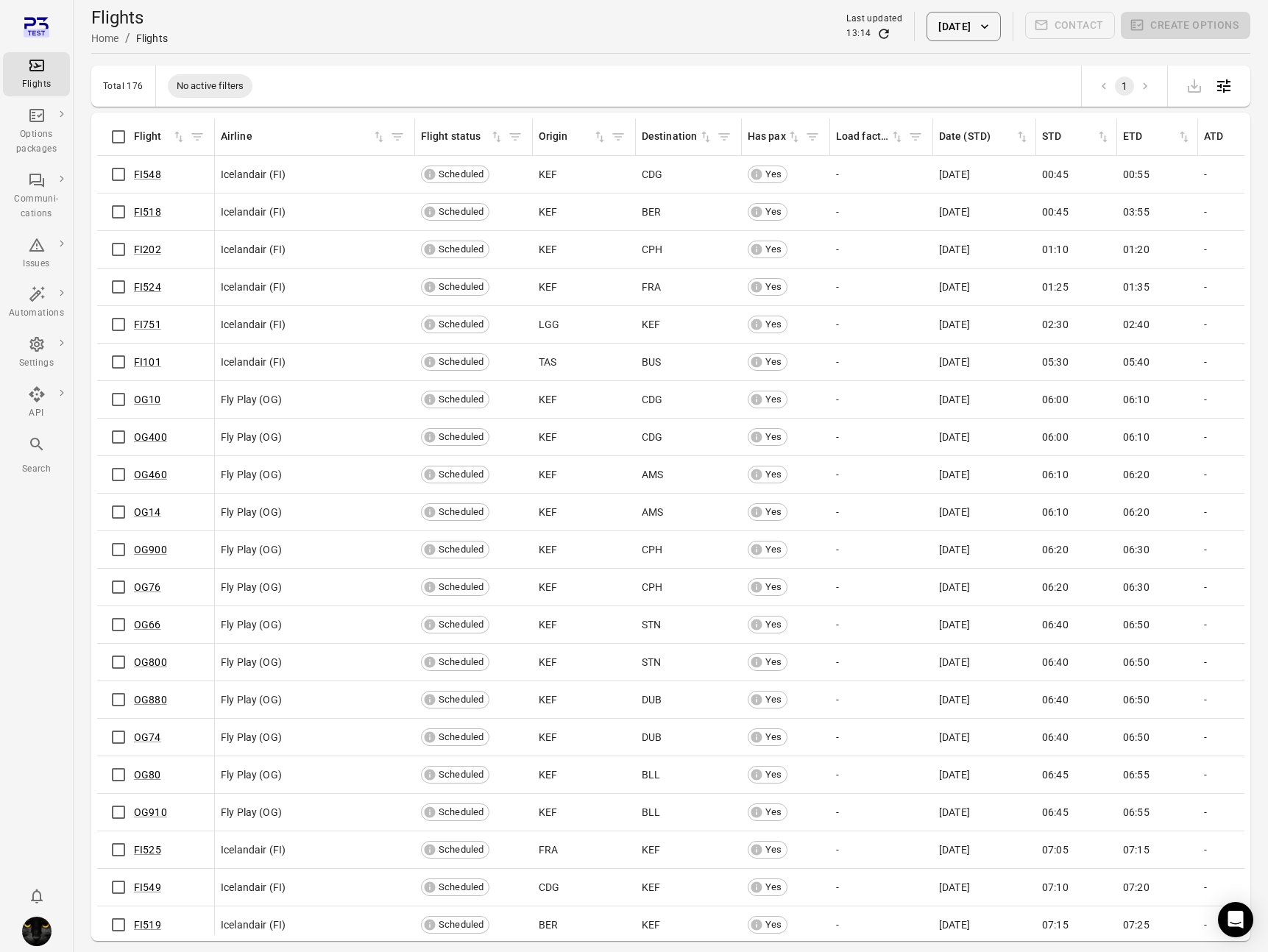
click at [876, 34] on icon "Refresh data" at bounding box center [884, 34] width 15 height 15
click at [153, 323] on link "FI751" at bounding box center [147, 324] width 27 height 12
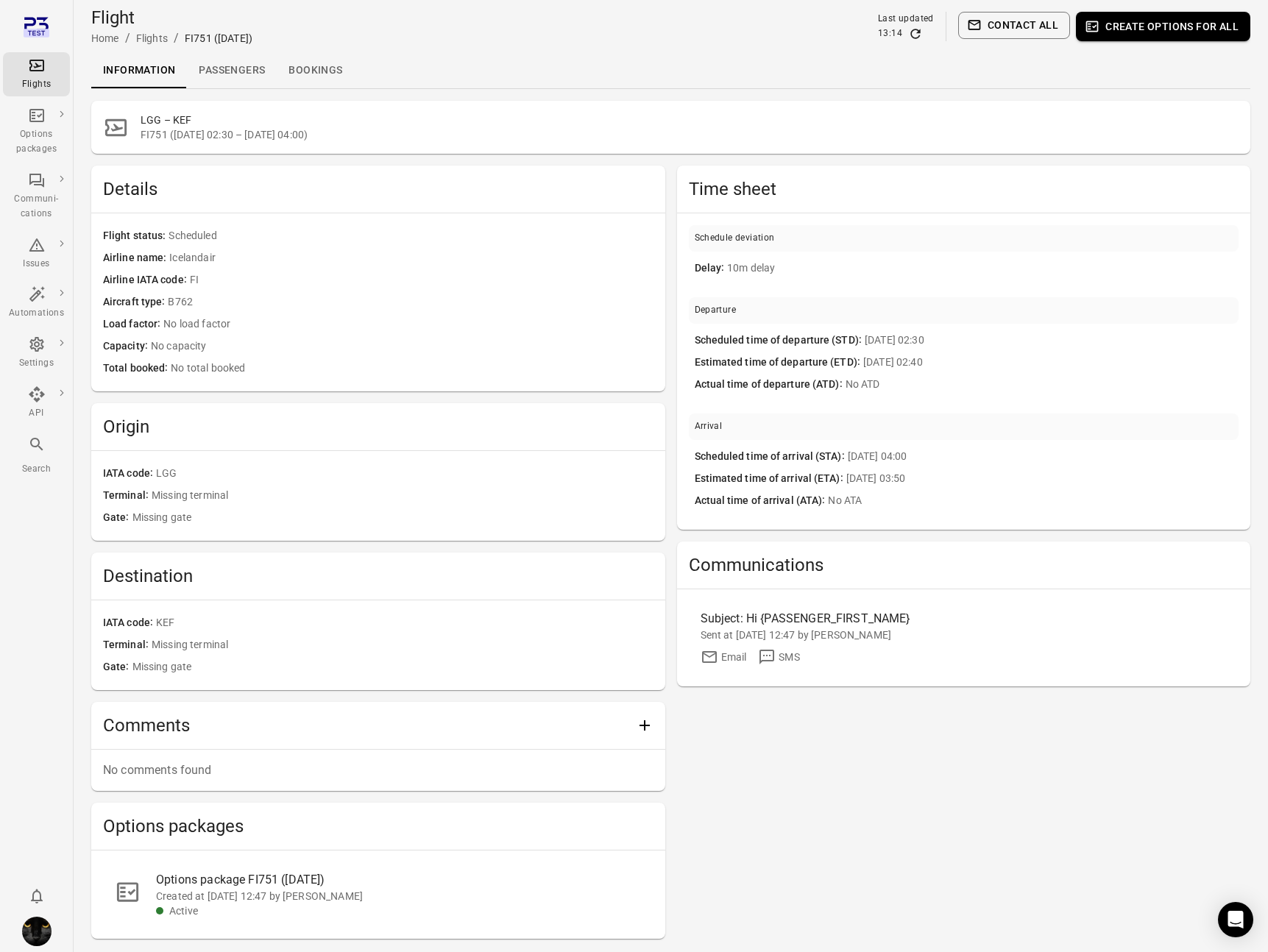
click at [245, 65] on link "Passengers" at bounding box center [231, 71] width 90 height 35
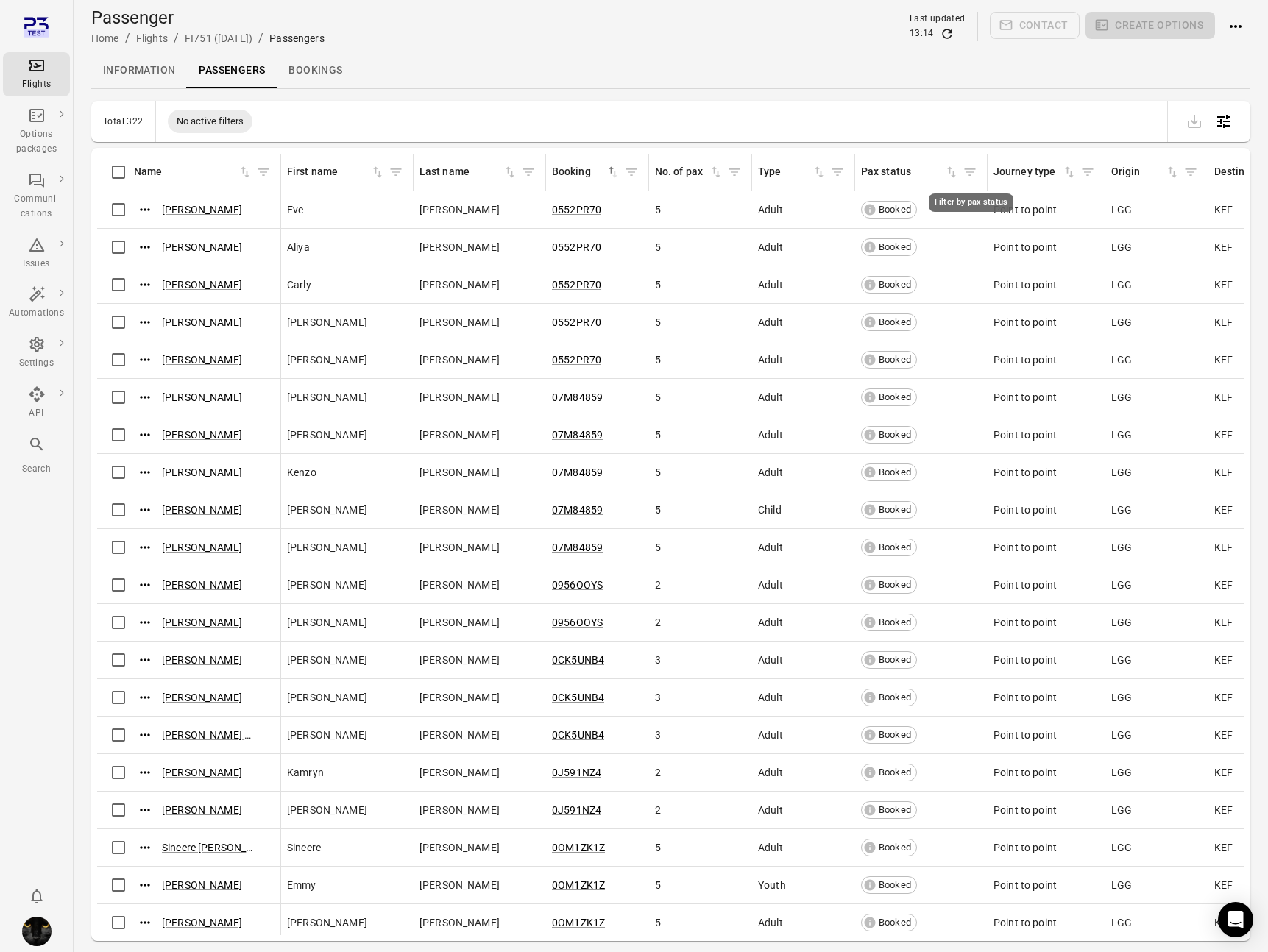
click at [970, 172] on icon "Filter by pax status" at bounding box center [970, 172] width 11 height 8
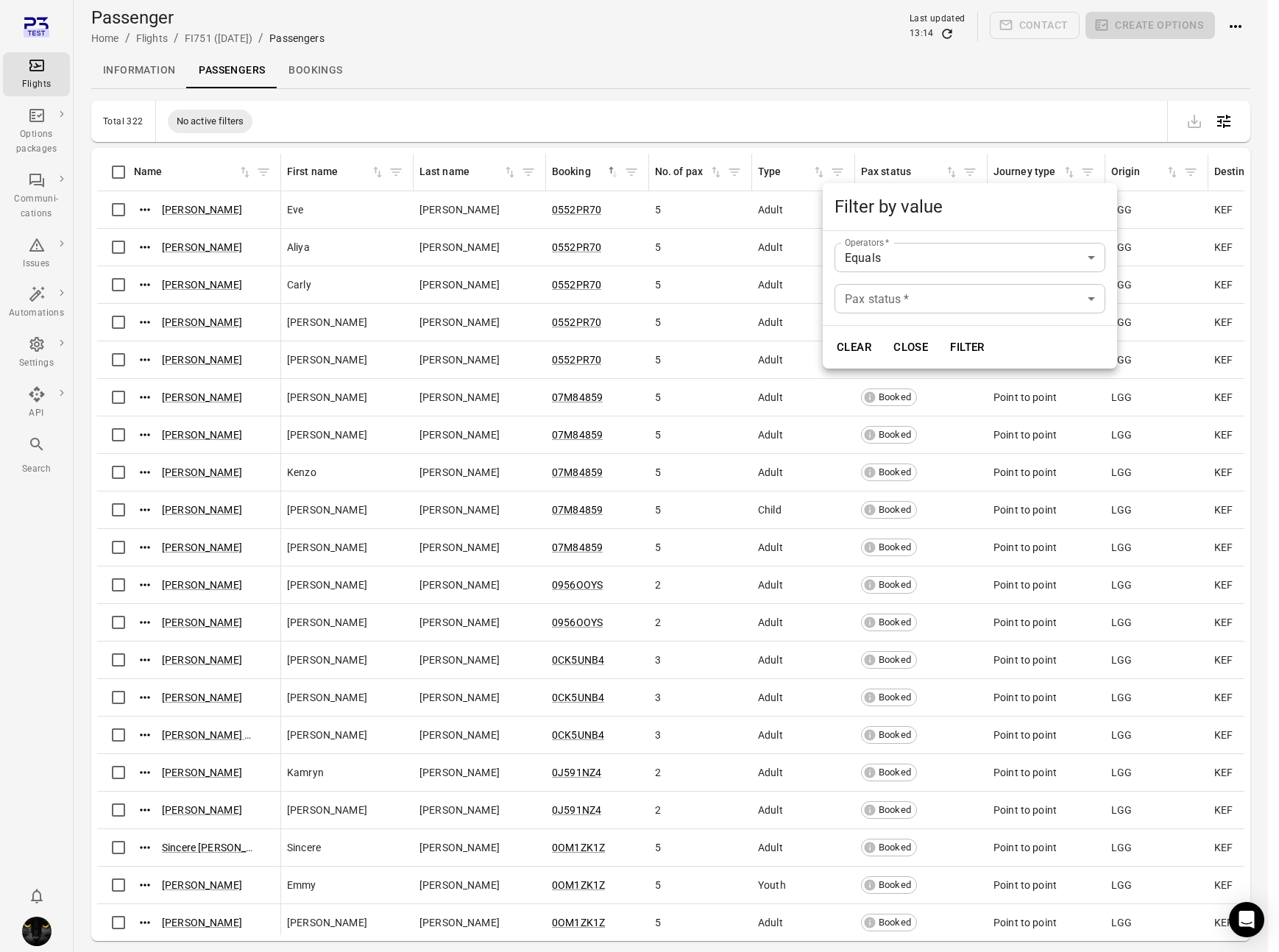
click at [790, 174] on div at bounding box center [640, 476] width 1279 height 952
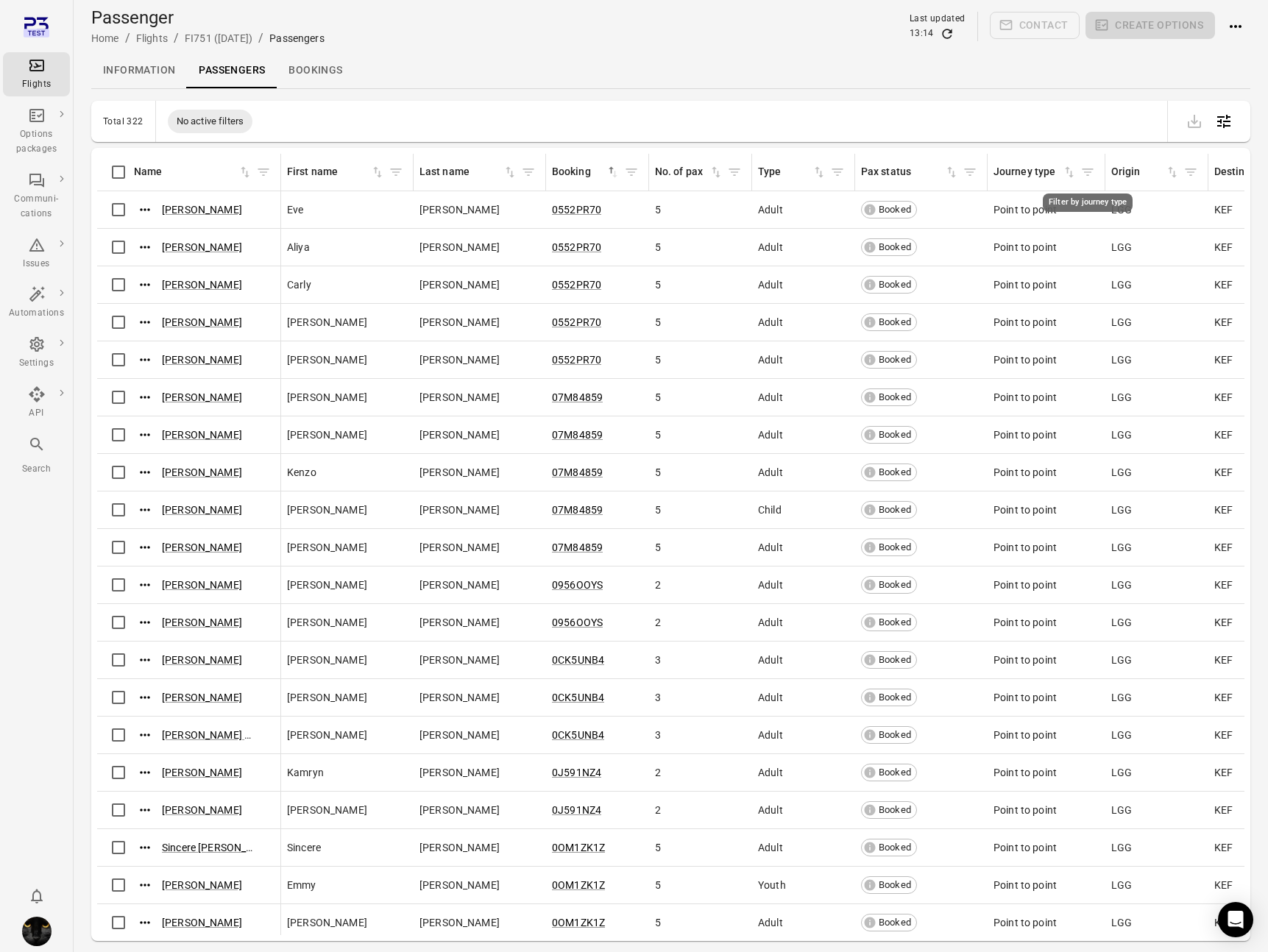
click at [1086, 174] on icon "Filter by journey type" at bounding box center [1087, 172] width 15 height 15
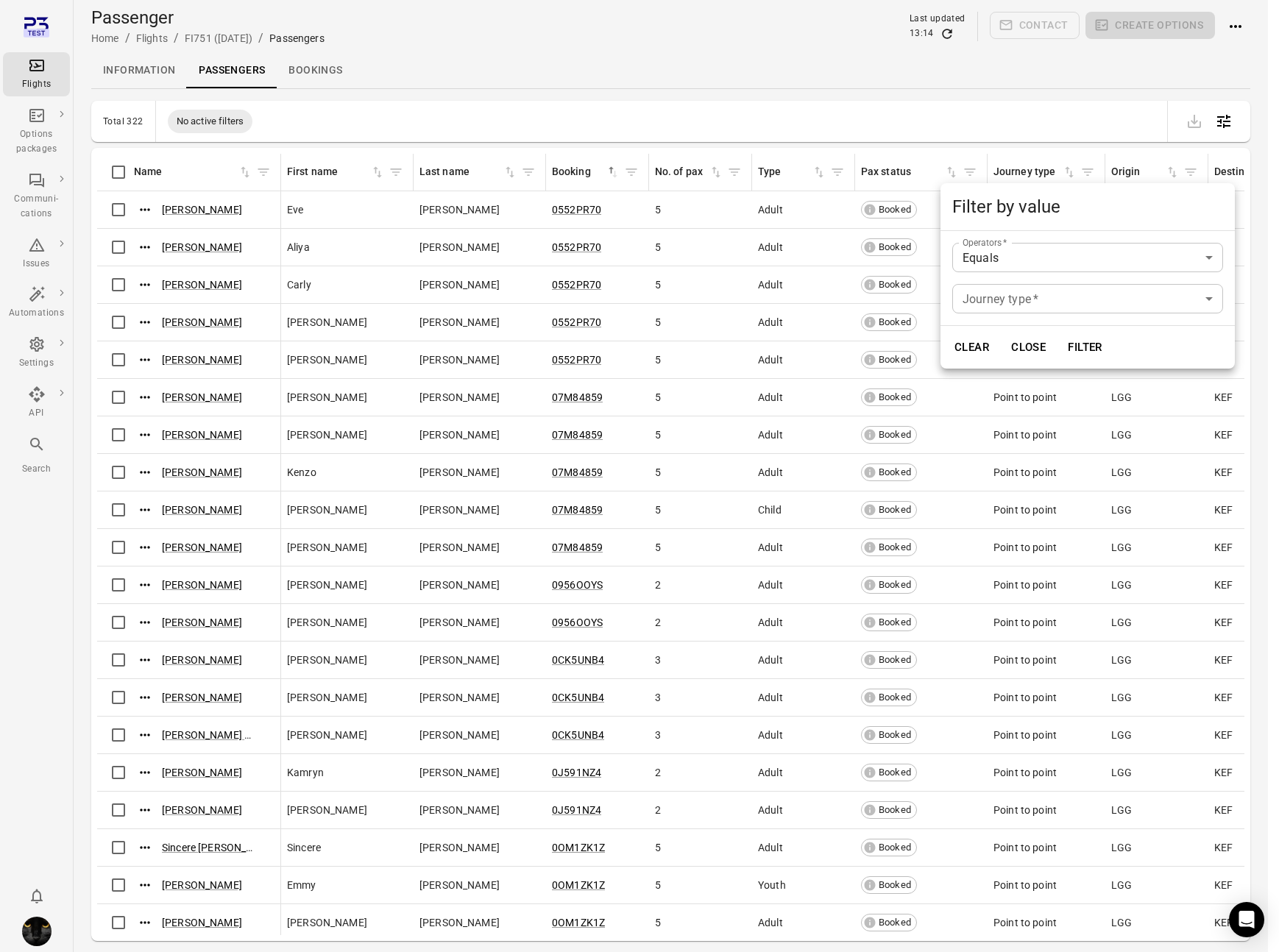
click at [1017, 302] on body "Flights Options packages Communi-cations Issues Automations Settings API Search…" at bounding box center [640, 500] width 1279 height 1000
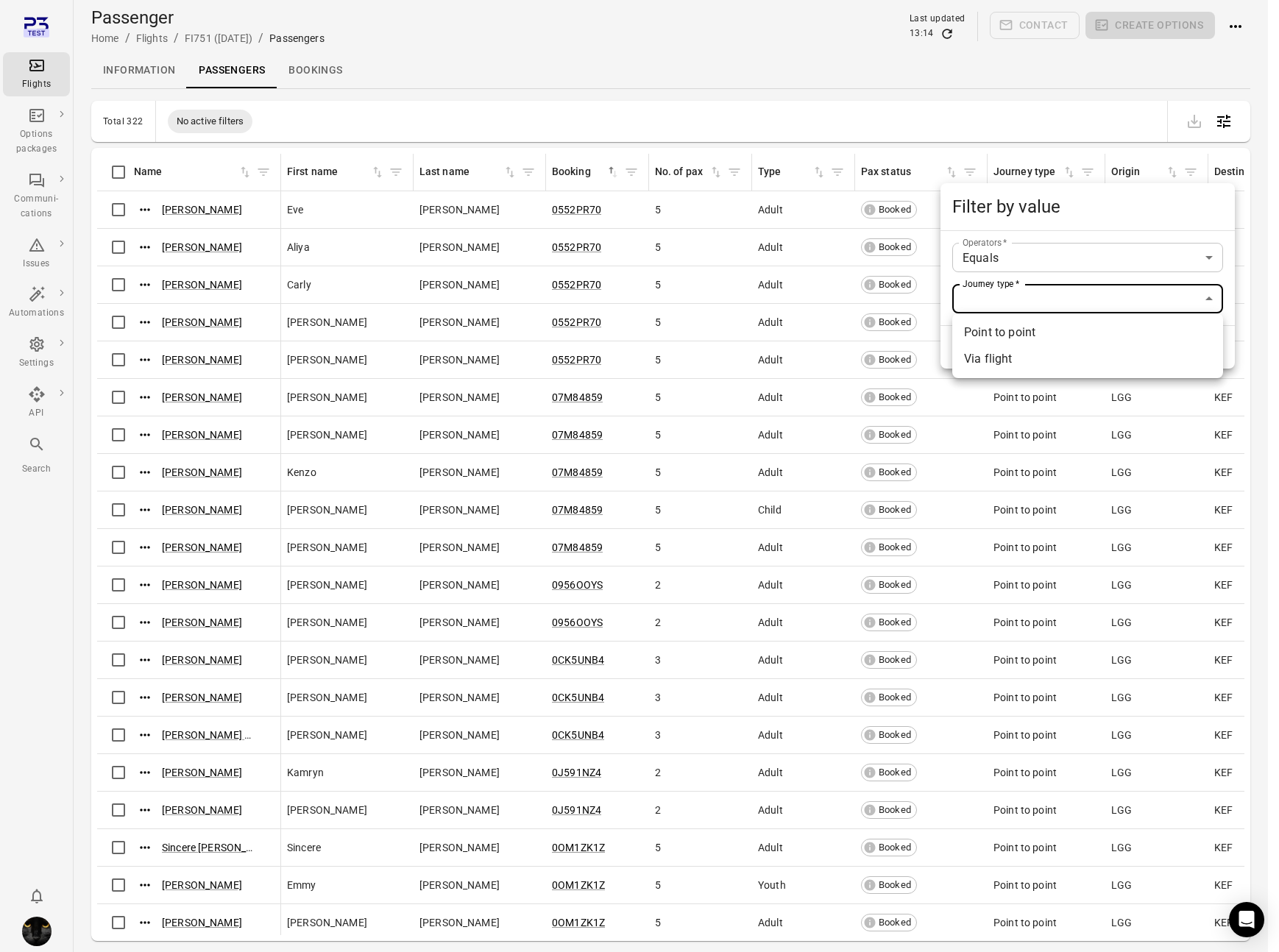
click at [1002, 357] on li "Via flight" at bounding box center [1087, 360] width 271 height 27
type input "**********"
click at [1095, 346] on button "Filter" at bounding box center [1085, 347] width 50 height 31
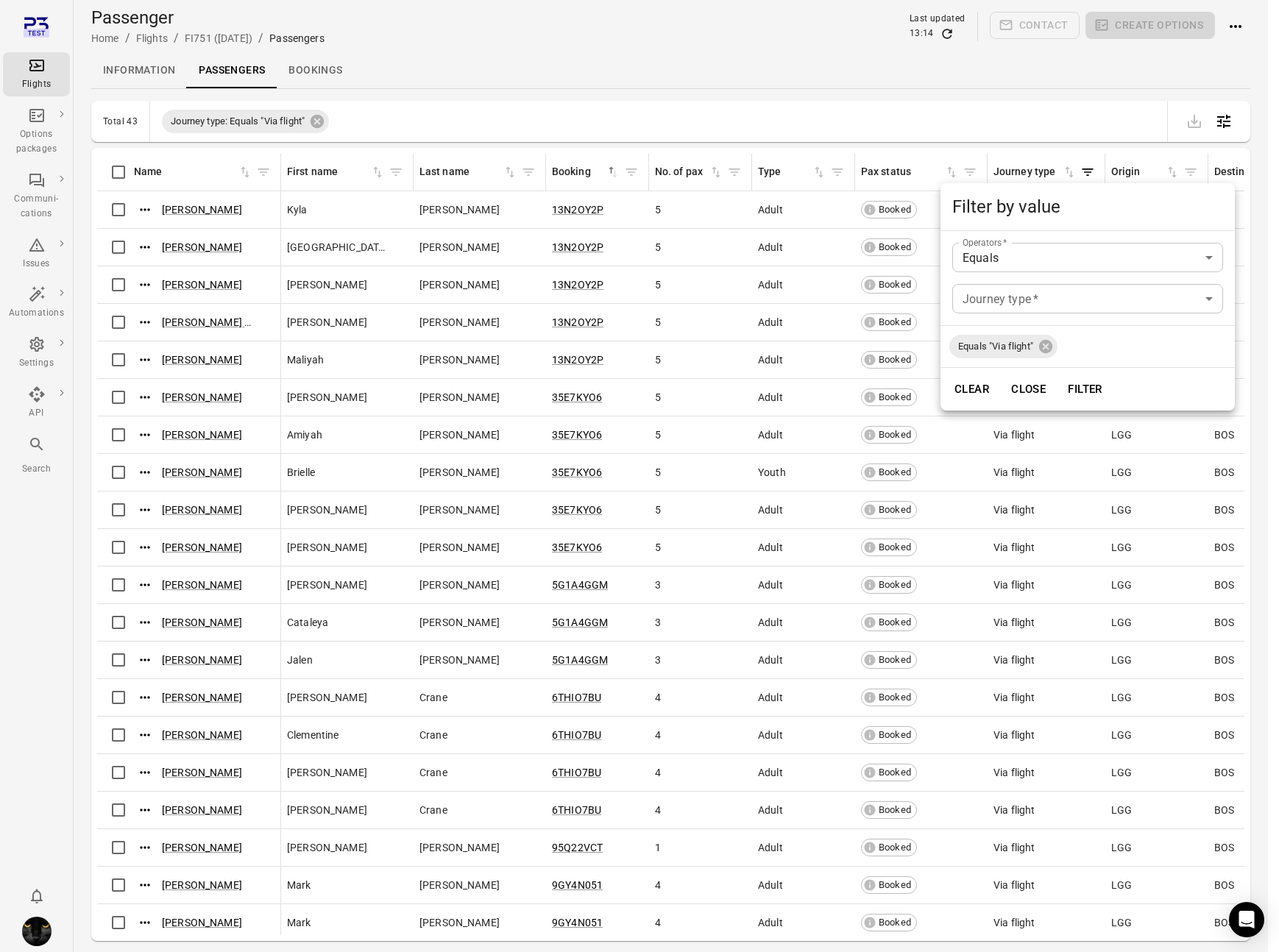
click at [973, 581] on div at bounding box center [640, 476] width 1279 height 952
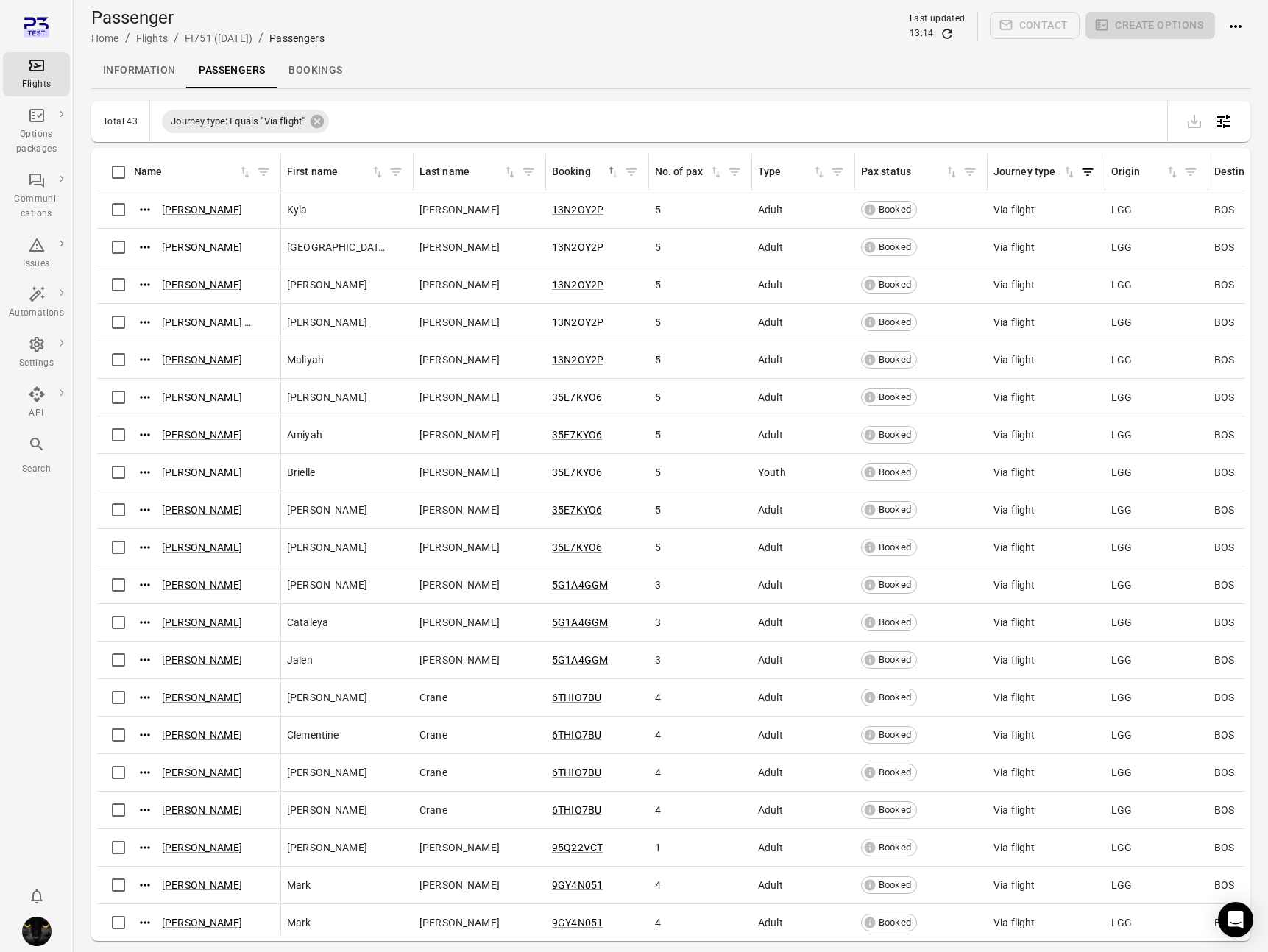
click at [65, 82] on link "Flights" at bounding box center [37, 74] width 67 height 45
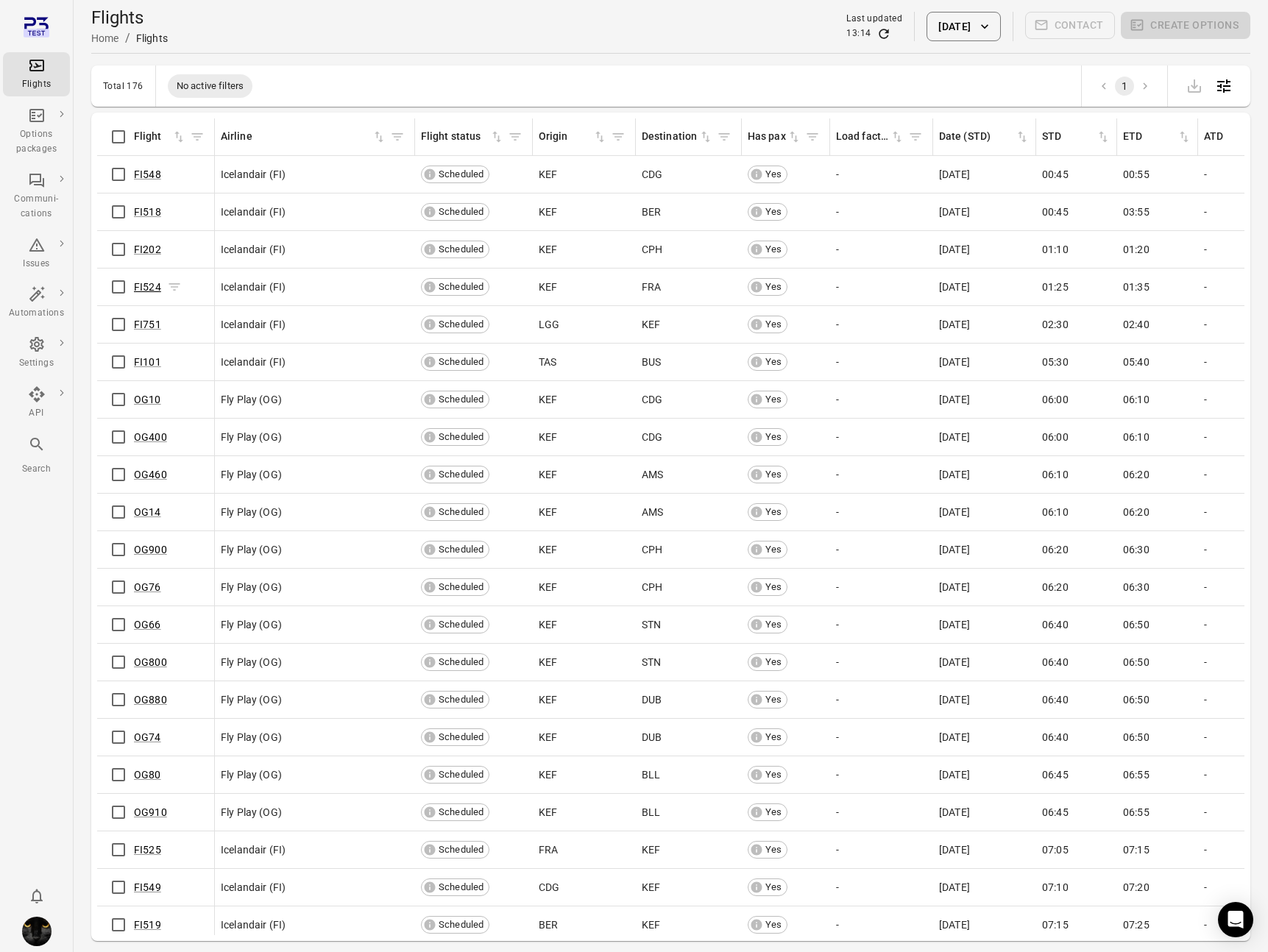
click at [145, 285] on link "FI524" at bounding box center [147, 287] width 27 height 12
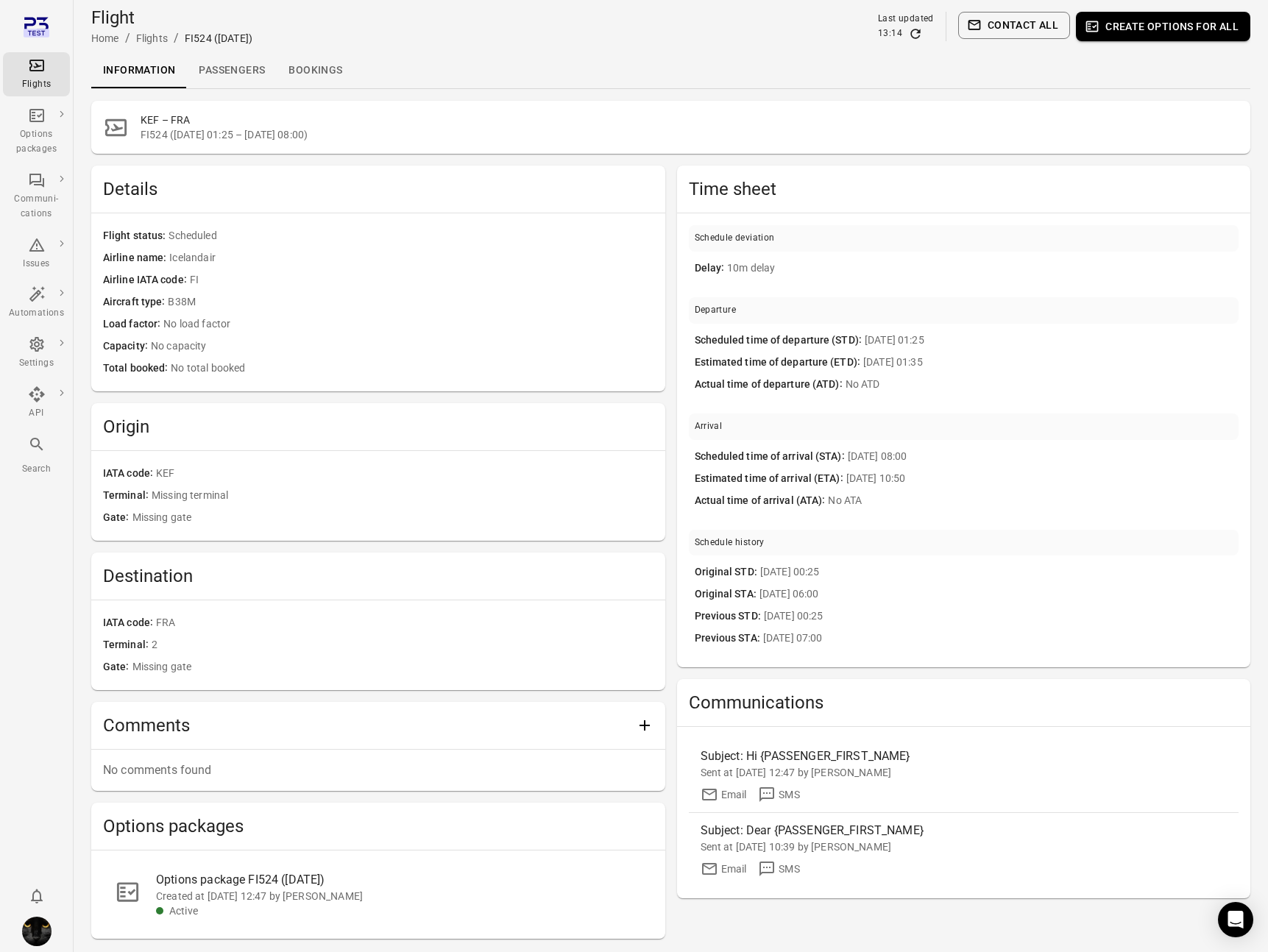
click at [234, 73] on link "Passengers" at bounding box center [231, 71] width 90 height 35
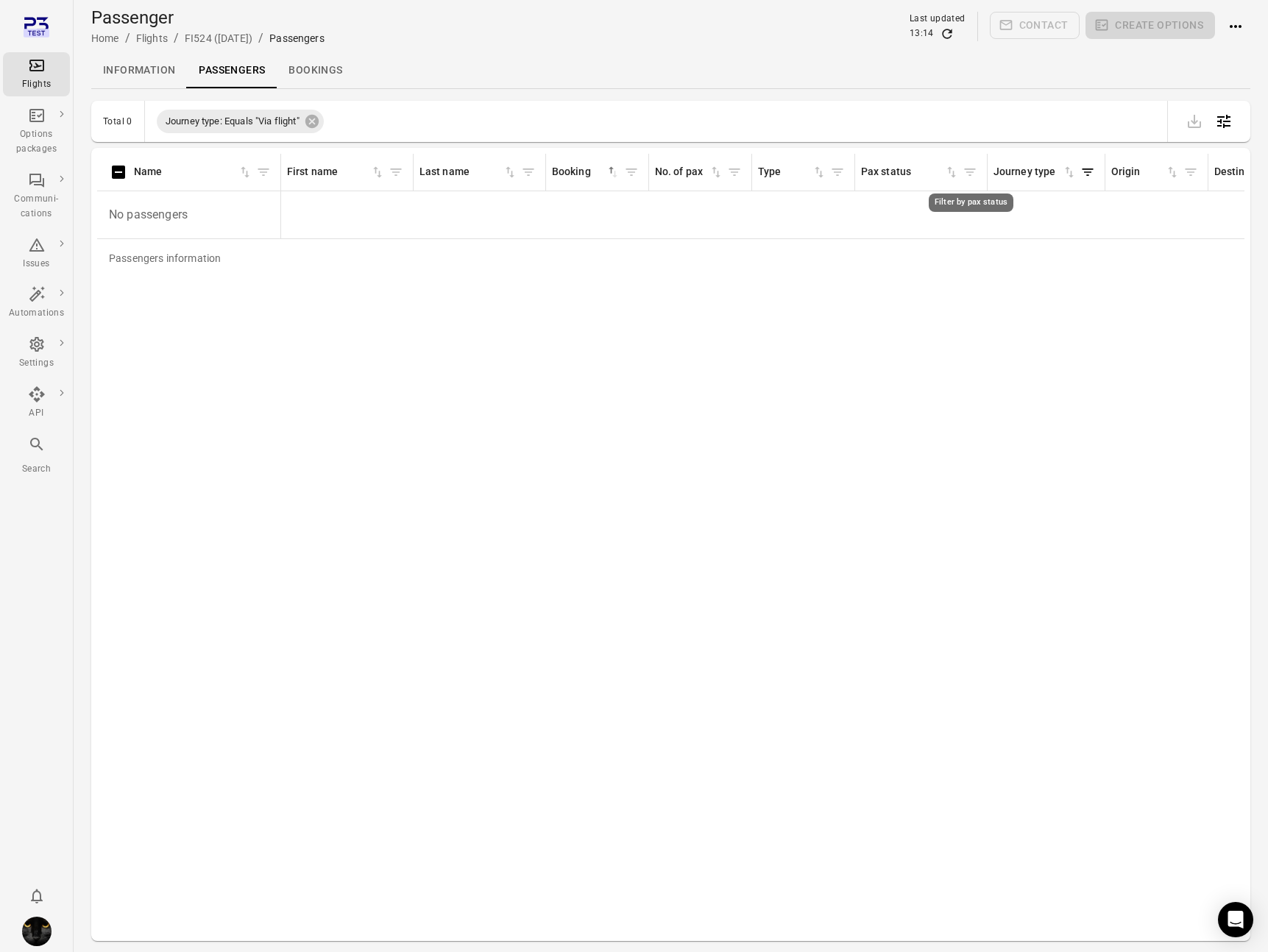
click at [974, 175] on icon "Filter by pax status" at bounding box center [970, 172] width 15 height 15
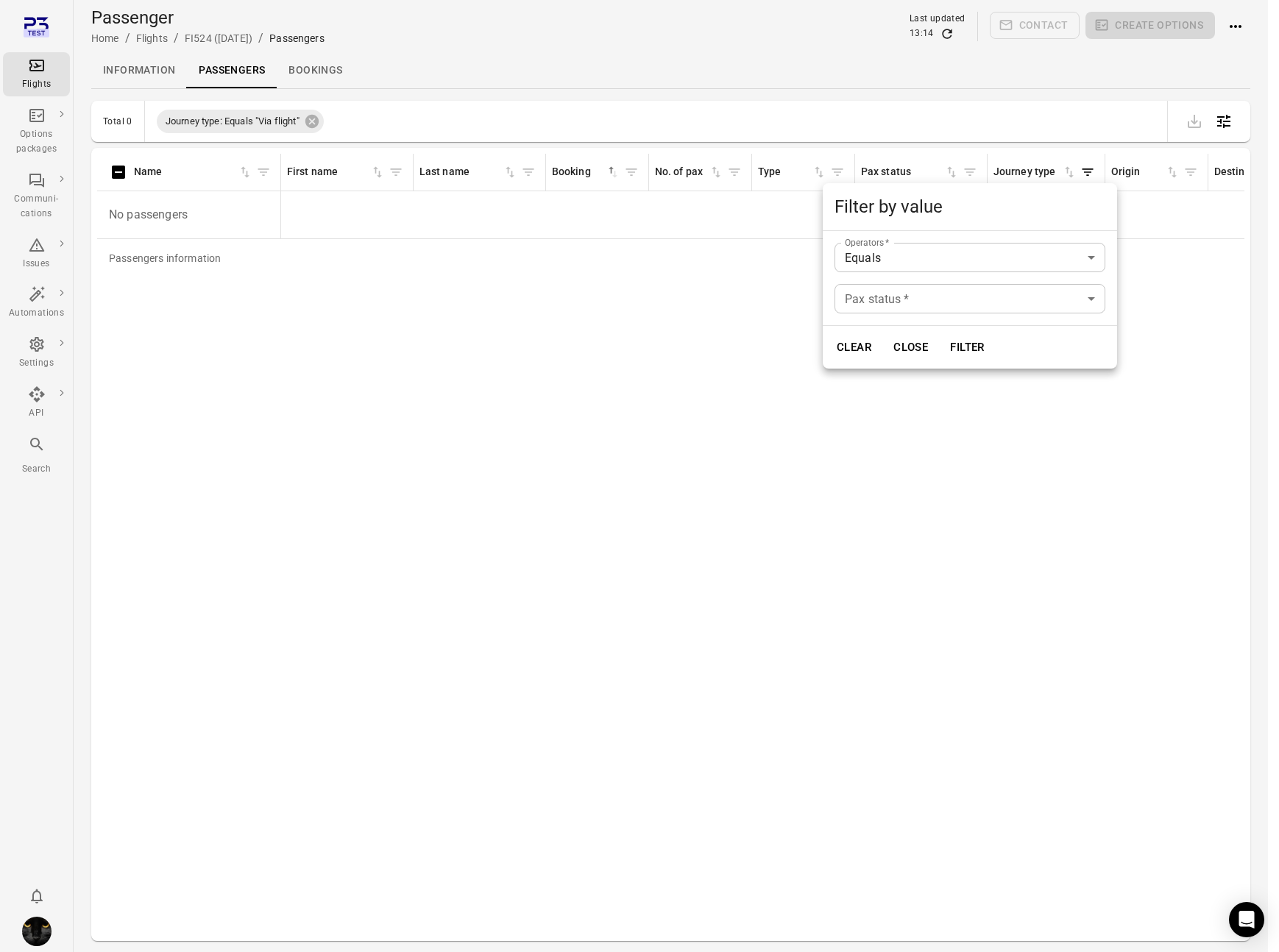
click at [613, 235] on div at bounding box center [640, 476] width 1279 height 952
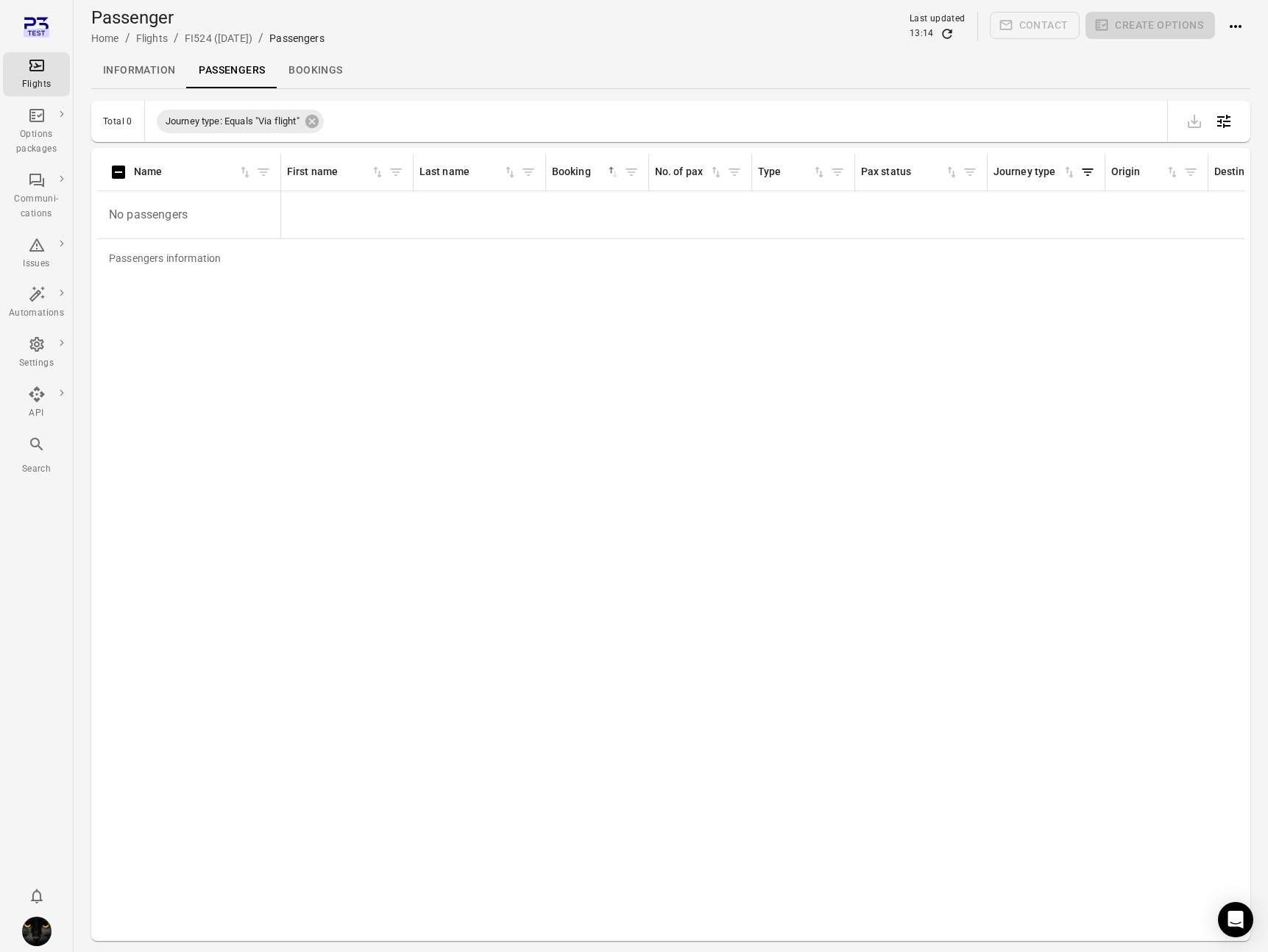
click at [45, 75] on div "Flights" at bounding box center [37, 74] width 55 height 35
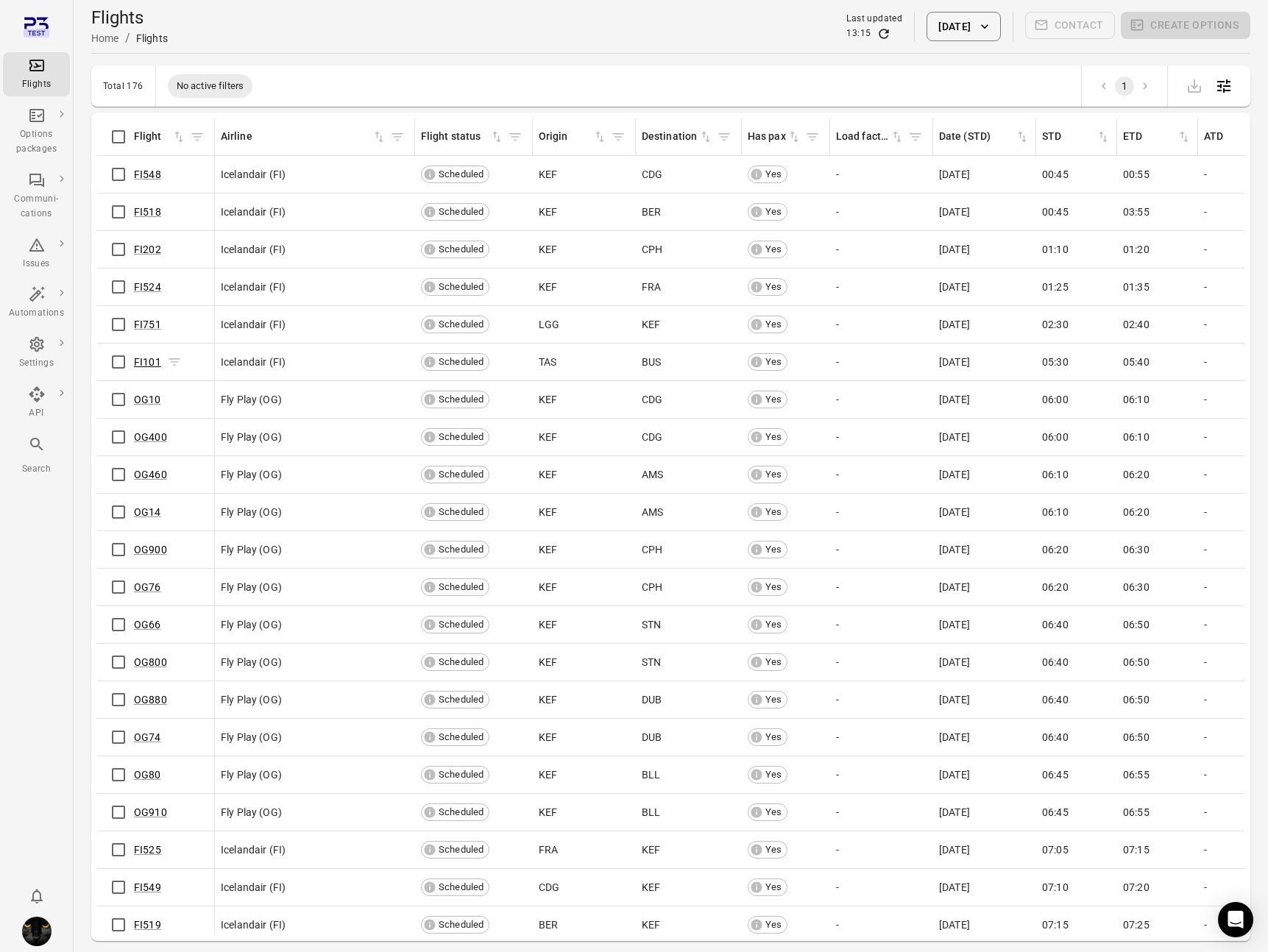
click at [141, 362] on link "FI101" at bounding box center [147, 362] width 27 height 12
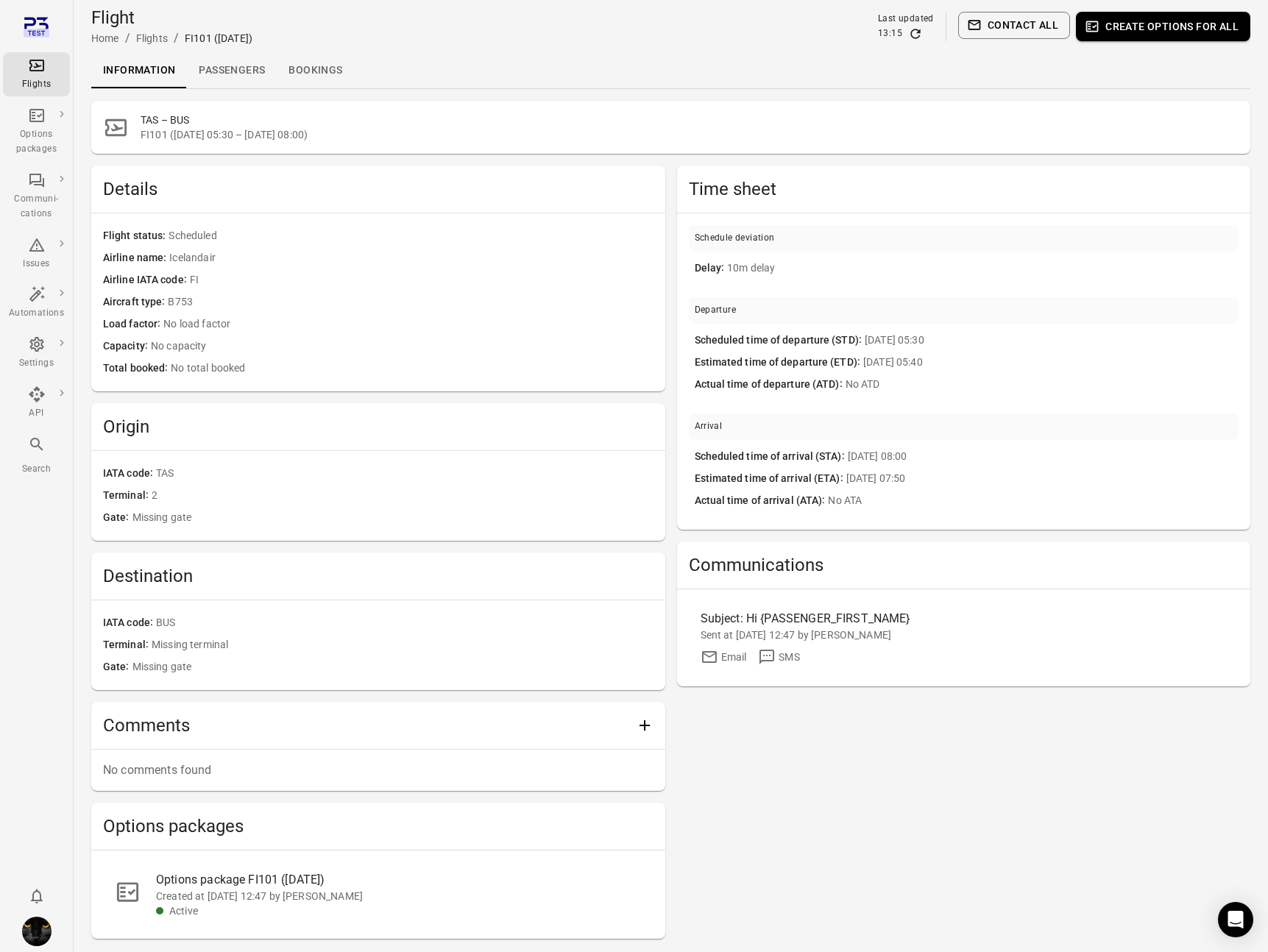
click at [231, 82] on link "Passengers" at bounding box center [231, 71] width 90 height 35
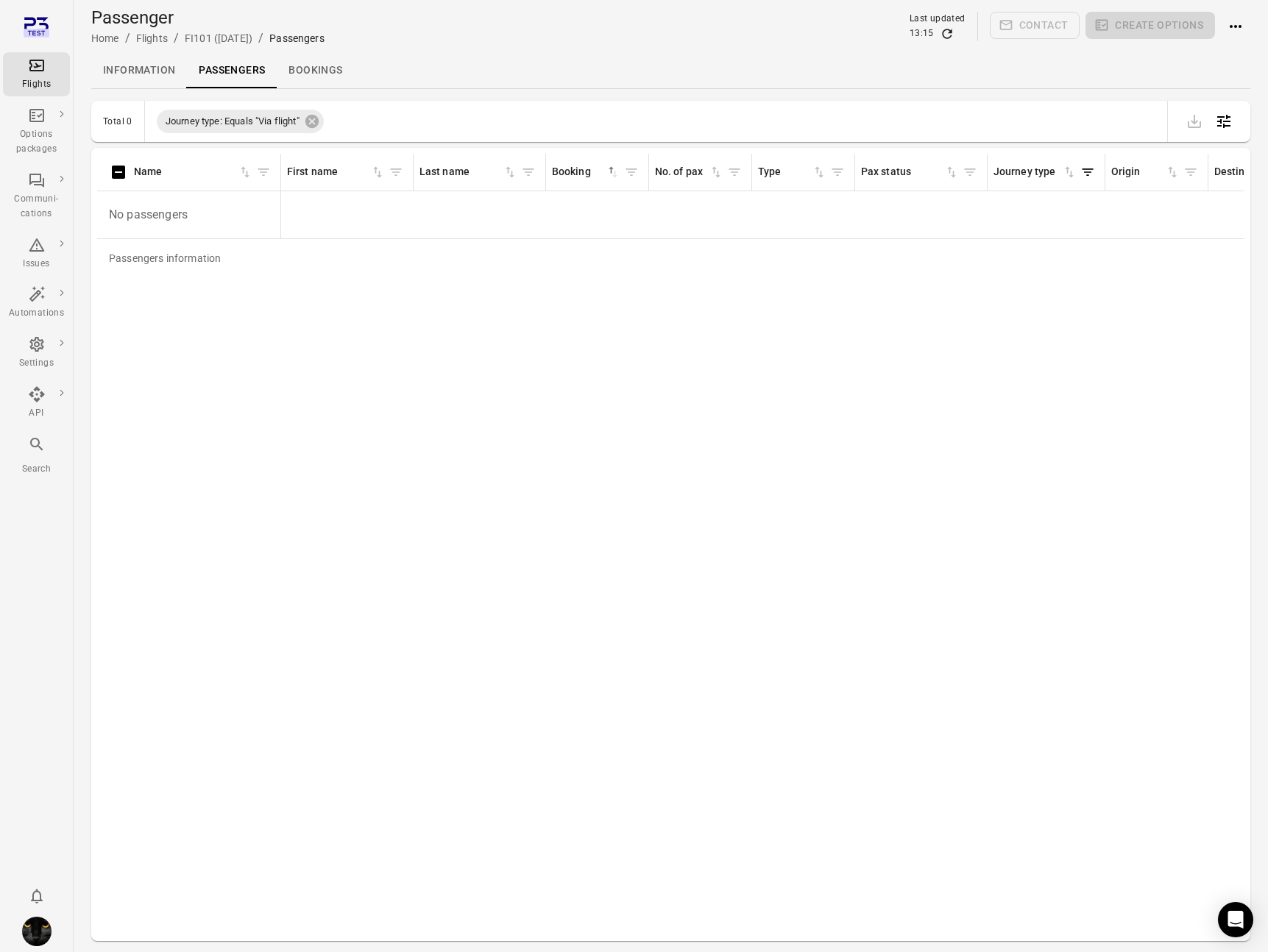
click at [37, 85] on div "Flights" at bounding box center [37, 85] width 55 height 15
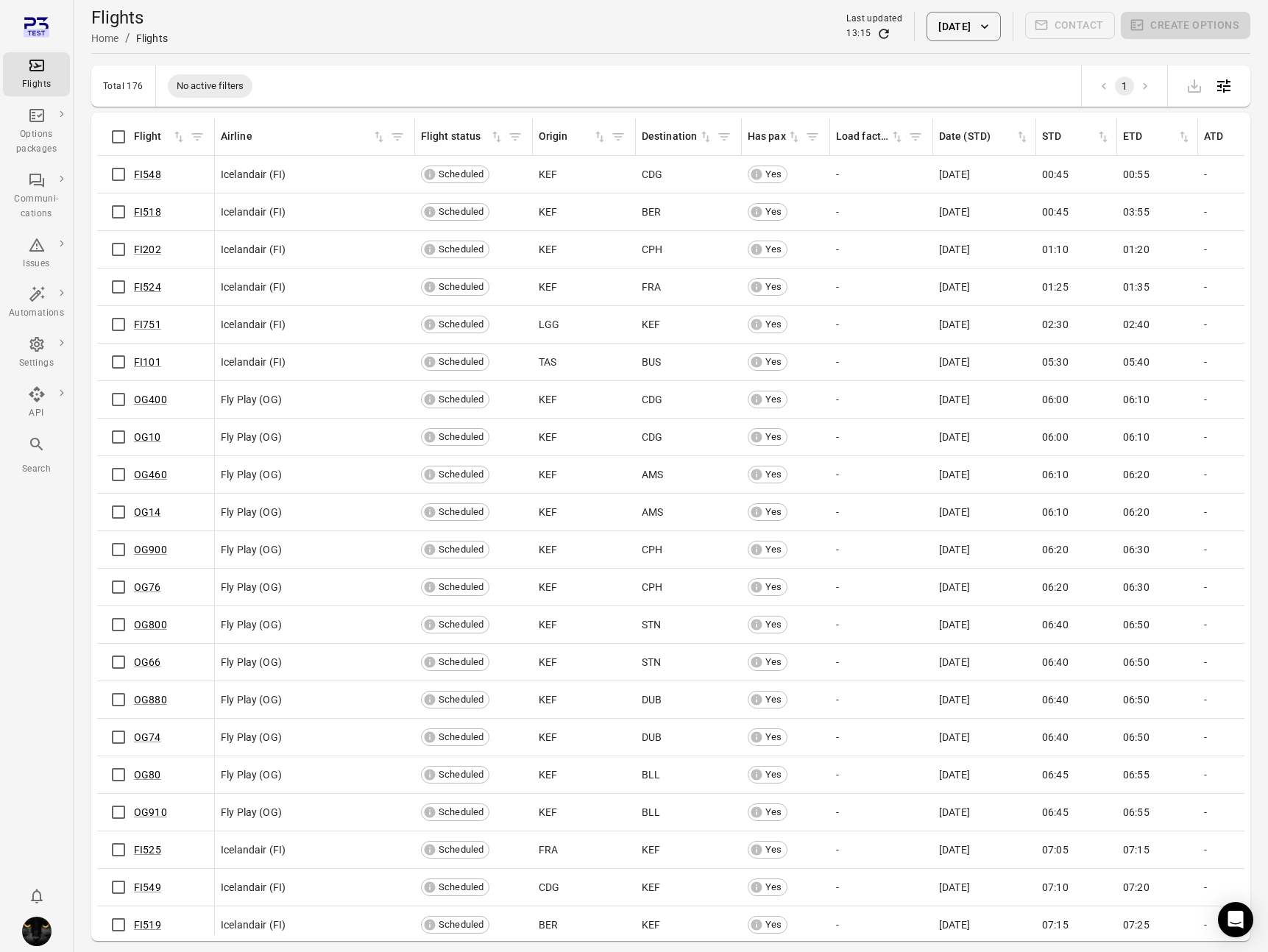
click at [876, 27] on icon "Refresh data" at bounding box center [884, 34] width 15 height 15
click at [140, 281] on link "FI524" at bounding box center [147, 287] width 27 height 12
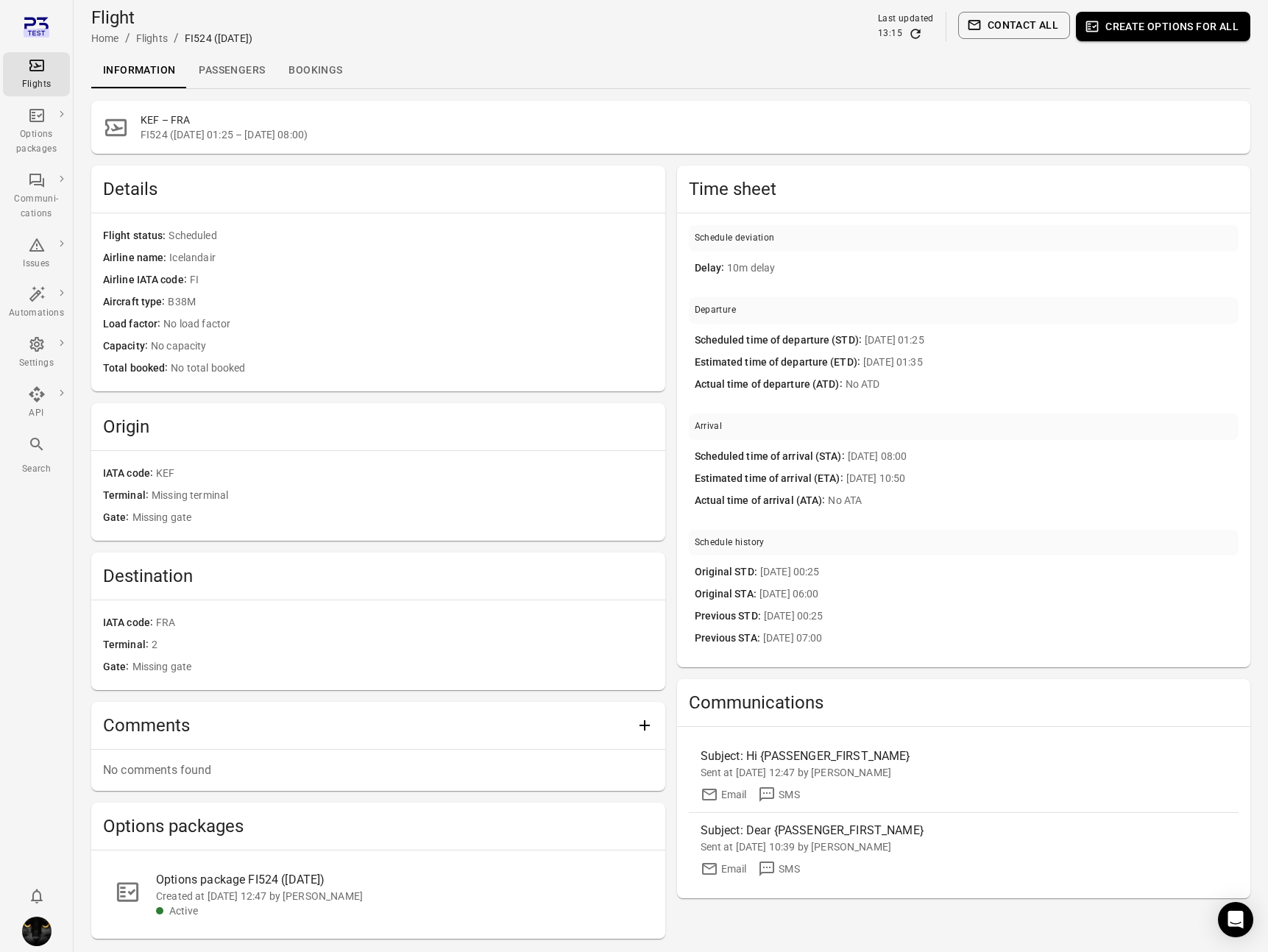
click at [229, 75] on link "Passengers" at bounding box center [231, 71] width 90 height 35
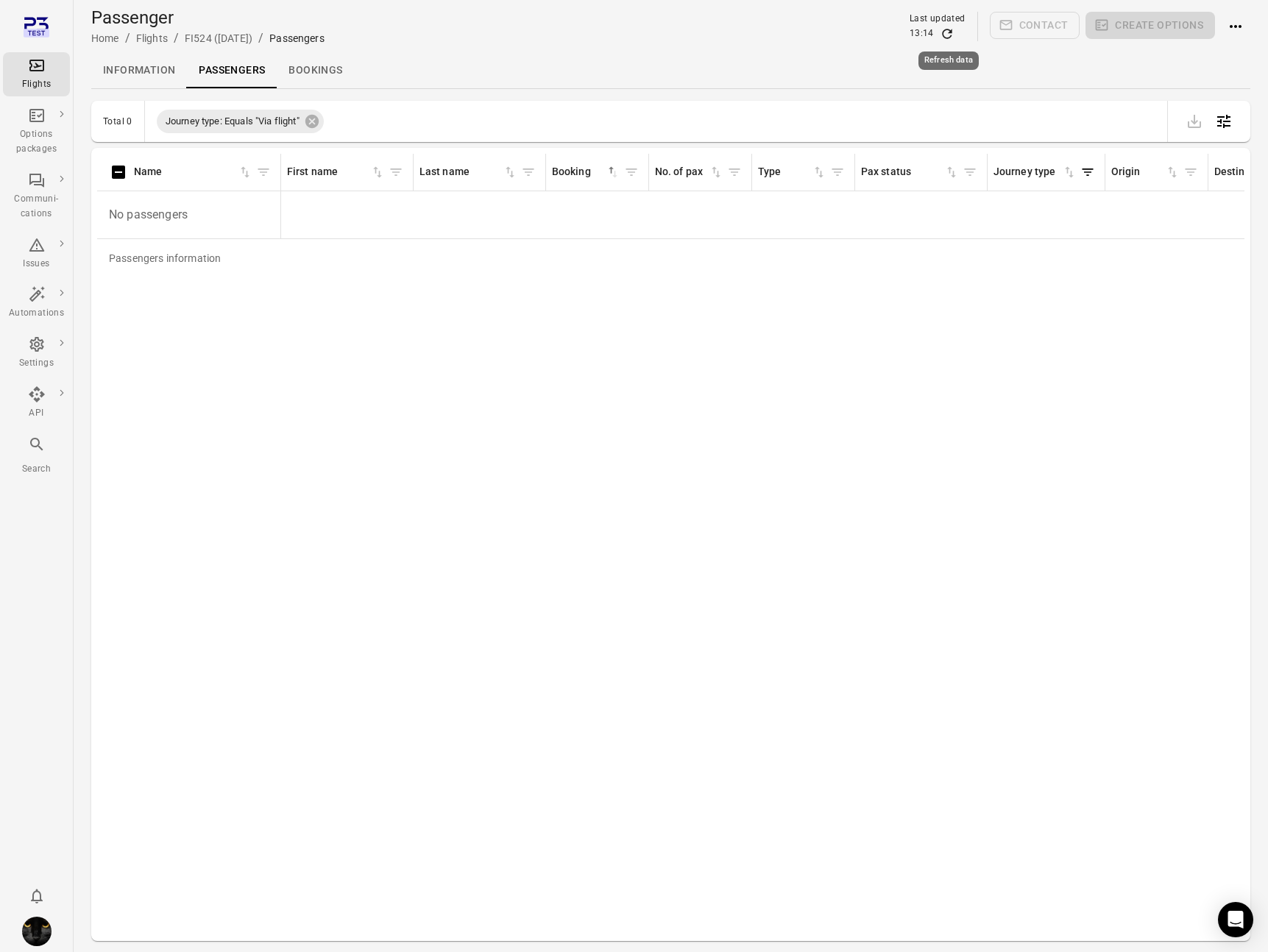
click at [945, 36] on icon "Refresh data" at bounding box center [946, 33] width 9 height 9
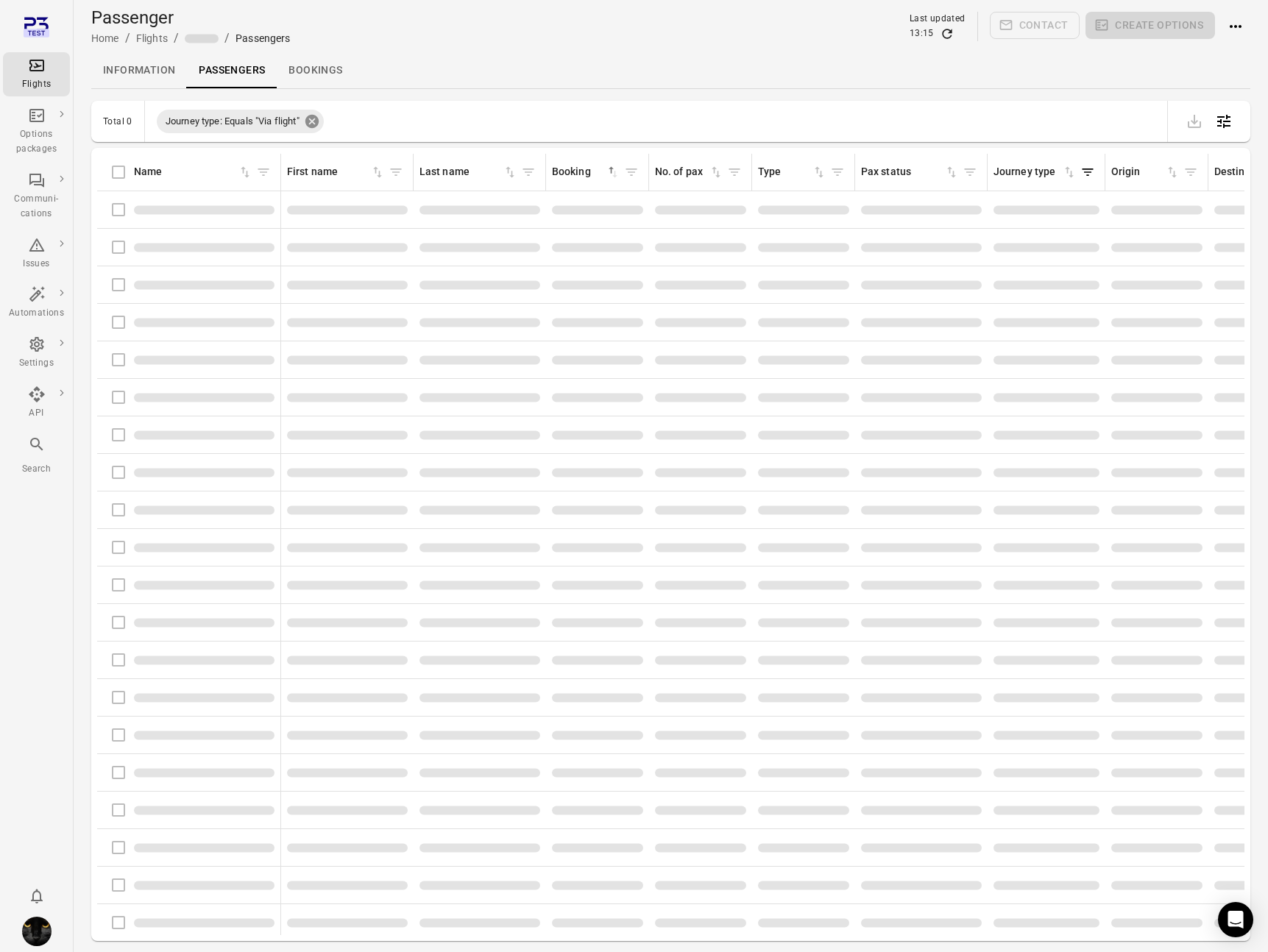
click at [308, 121] on icon at bounding box center [312, 121] width 16 height 16
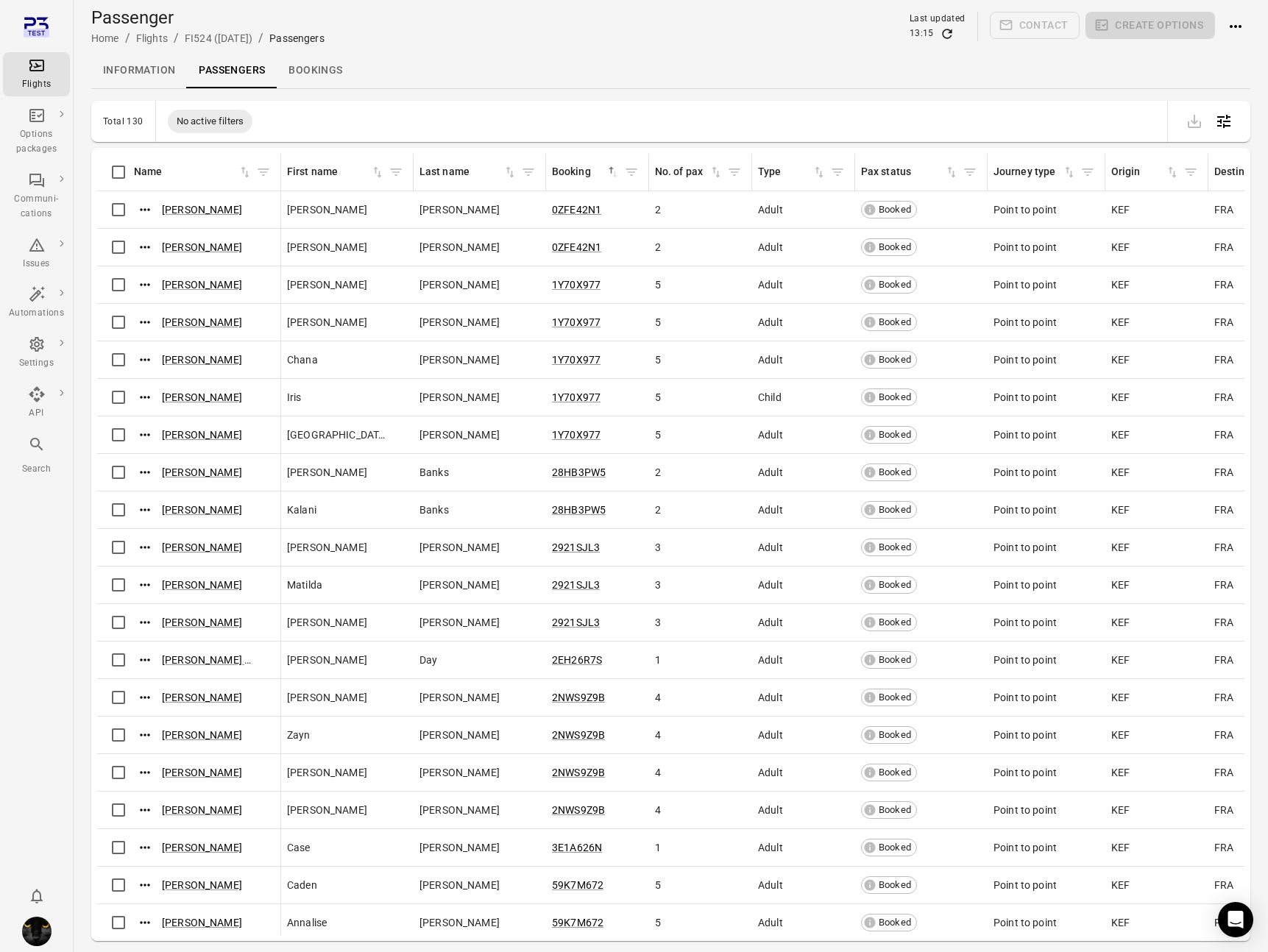
click at [33, 80] on div "Flights" at bounding box center [37, 85] width 55 height 15
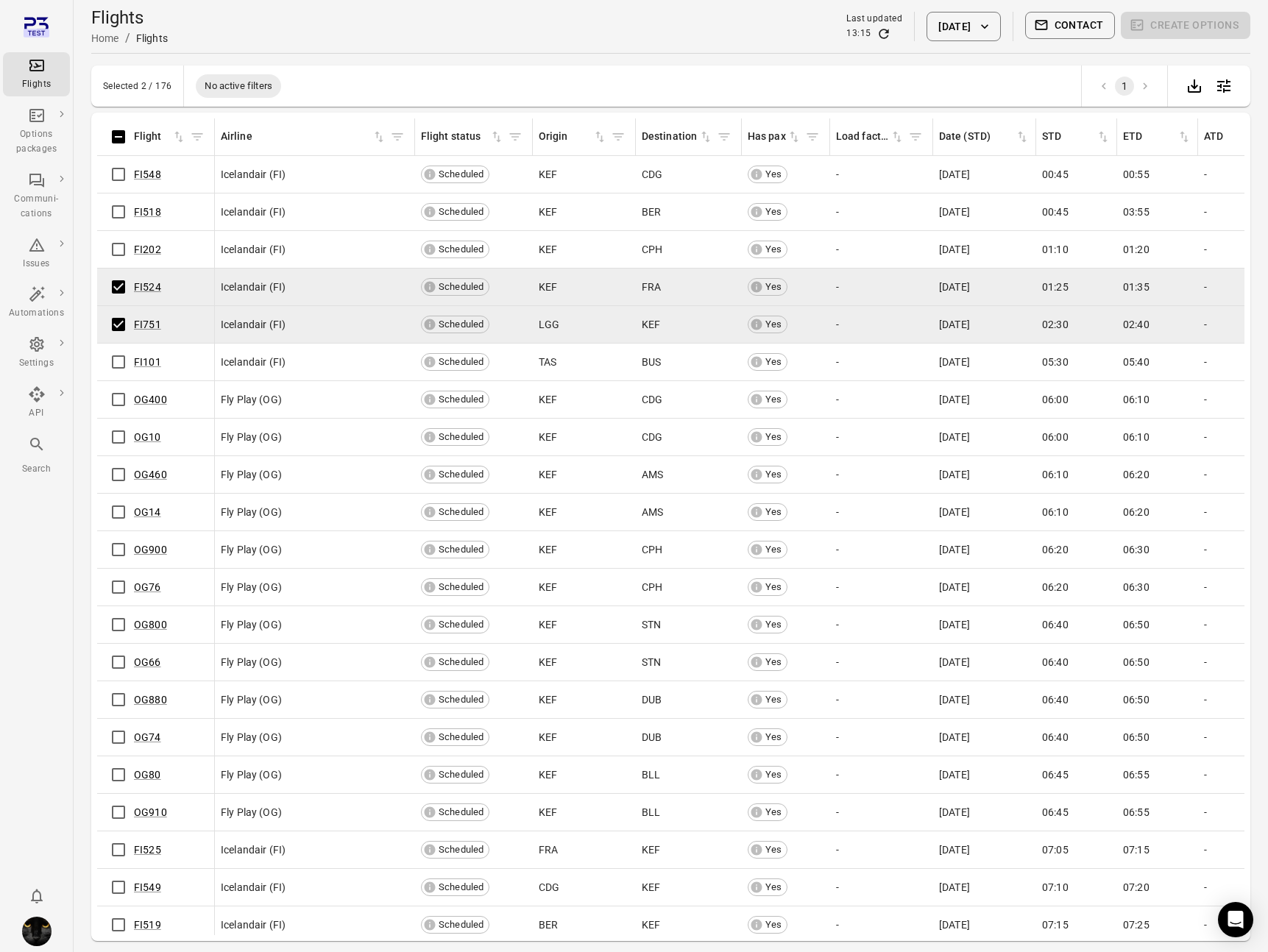
click at [692, 54] on main "Flights Home / Flights Last updated 13:15 [DATE] Contact Create options Selecte…" at bounding box center [671, 500] width 1194 height 1000
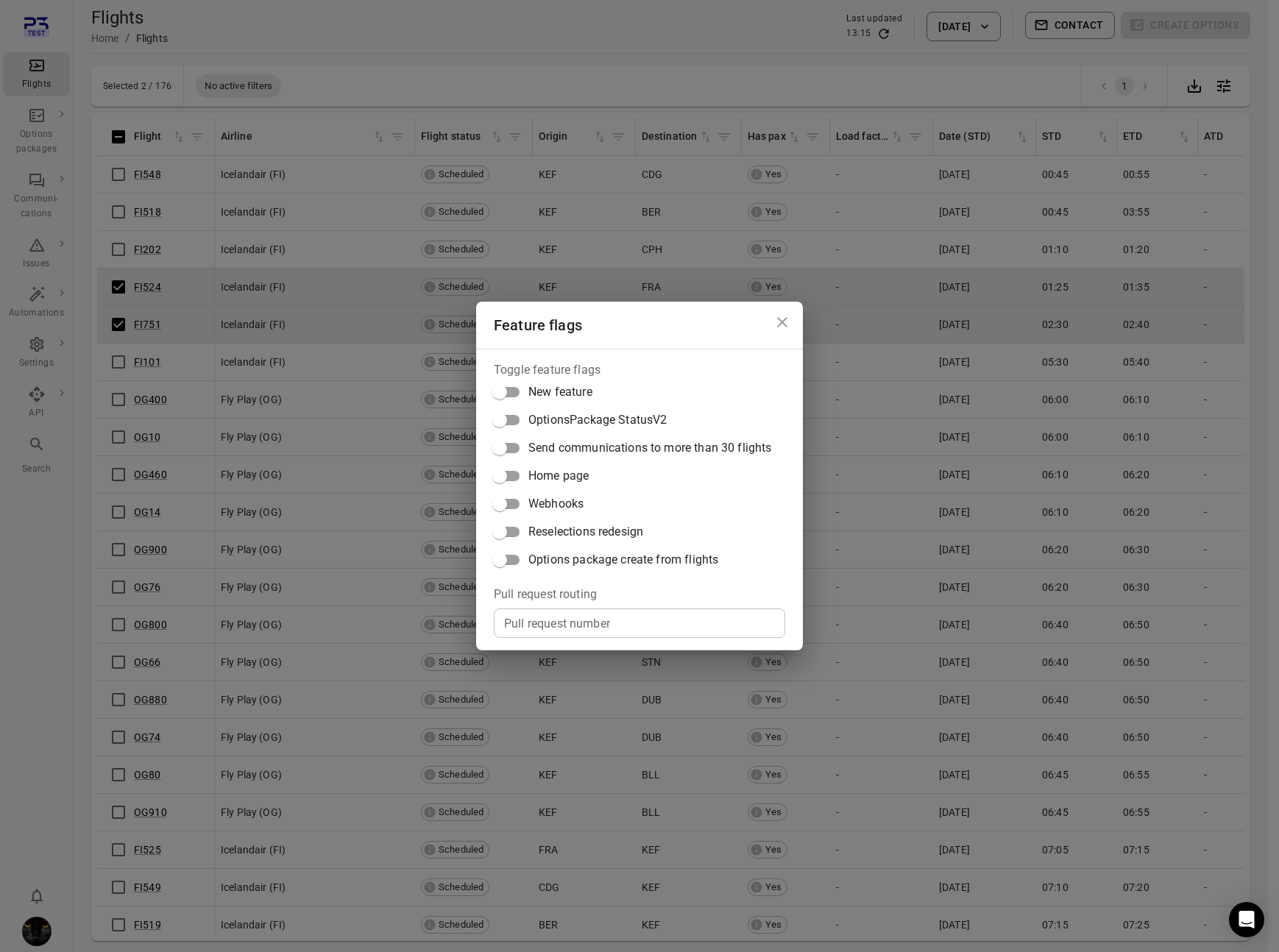
click at [603, 555] on span "Options package create from flights" at bounding box center [624, 560] width 190 height 18
click at [1115, 48] on div "Feature flags Toggle feature flags New feature OptionsPackage StatusV2 Send com…" at bounding box center [640, 476] width 1279 height 952
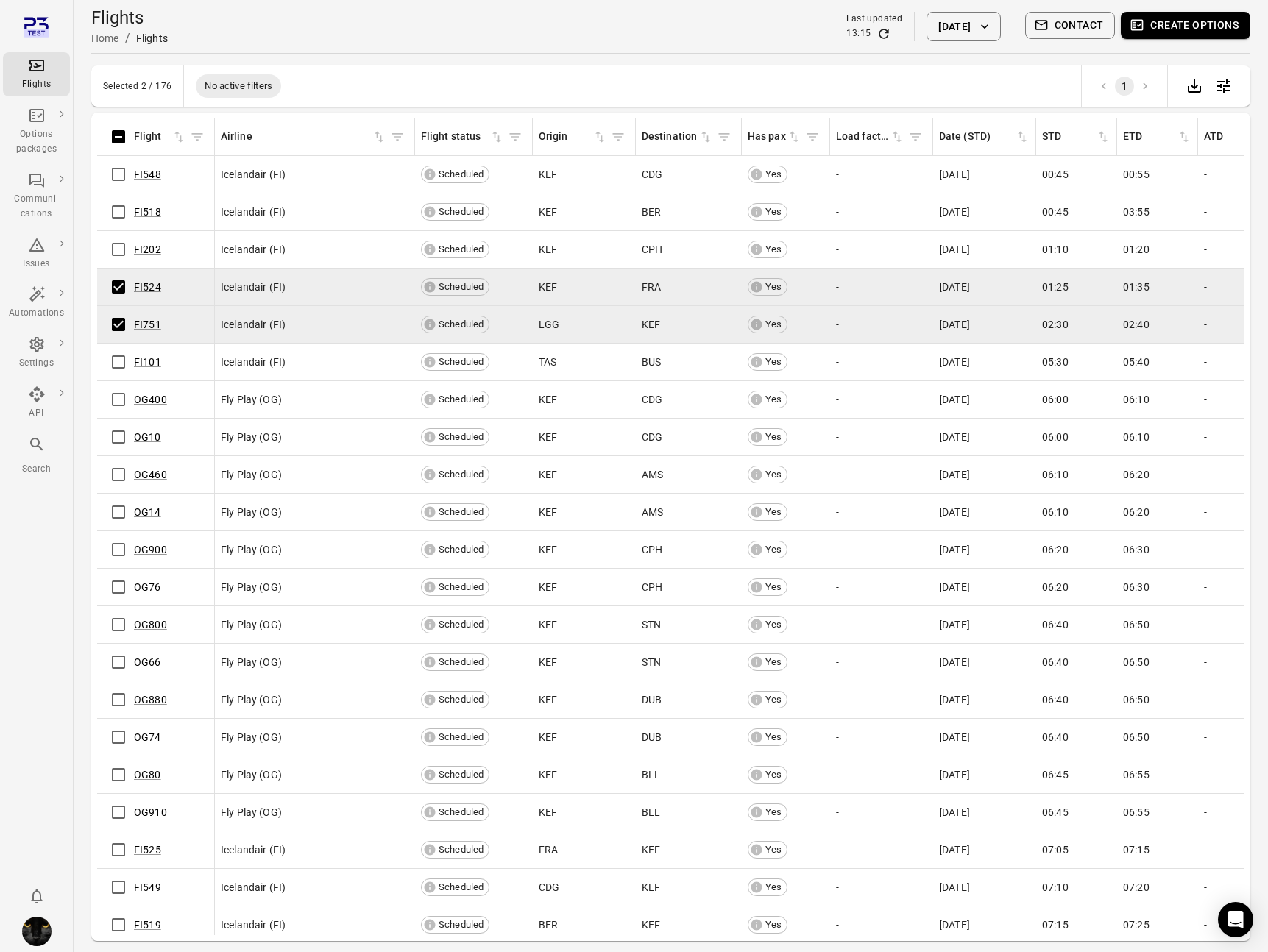
click at [1187, 13] on button "Create options" at bounding box center [1186, 25] width 129 height 27
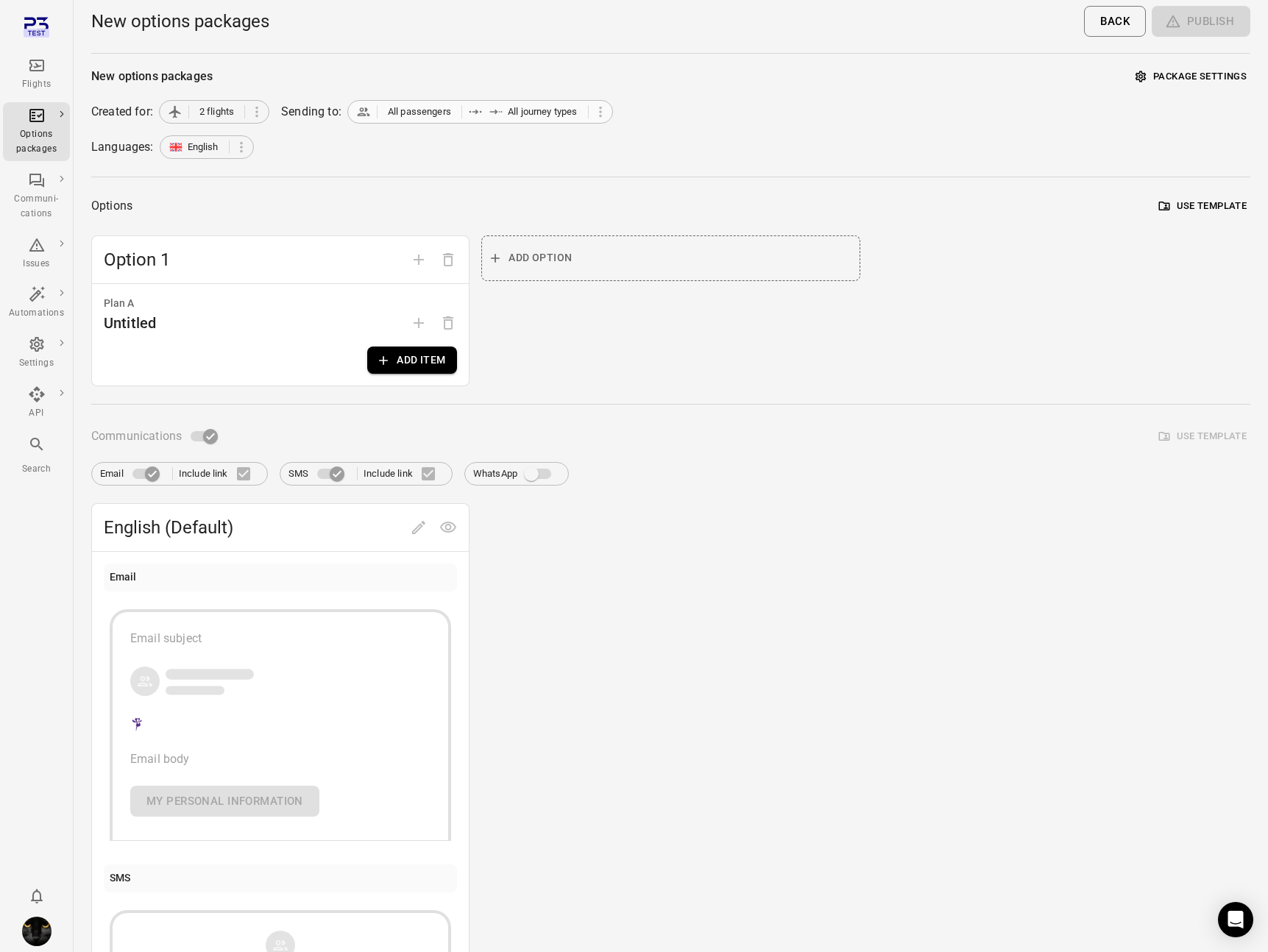
click at [435, 114] on span "All passengers" at bounding box center [418, 112] width 63 height 15
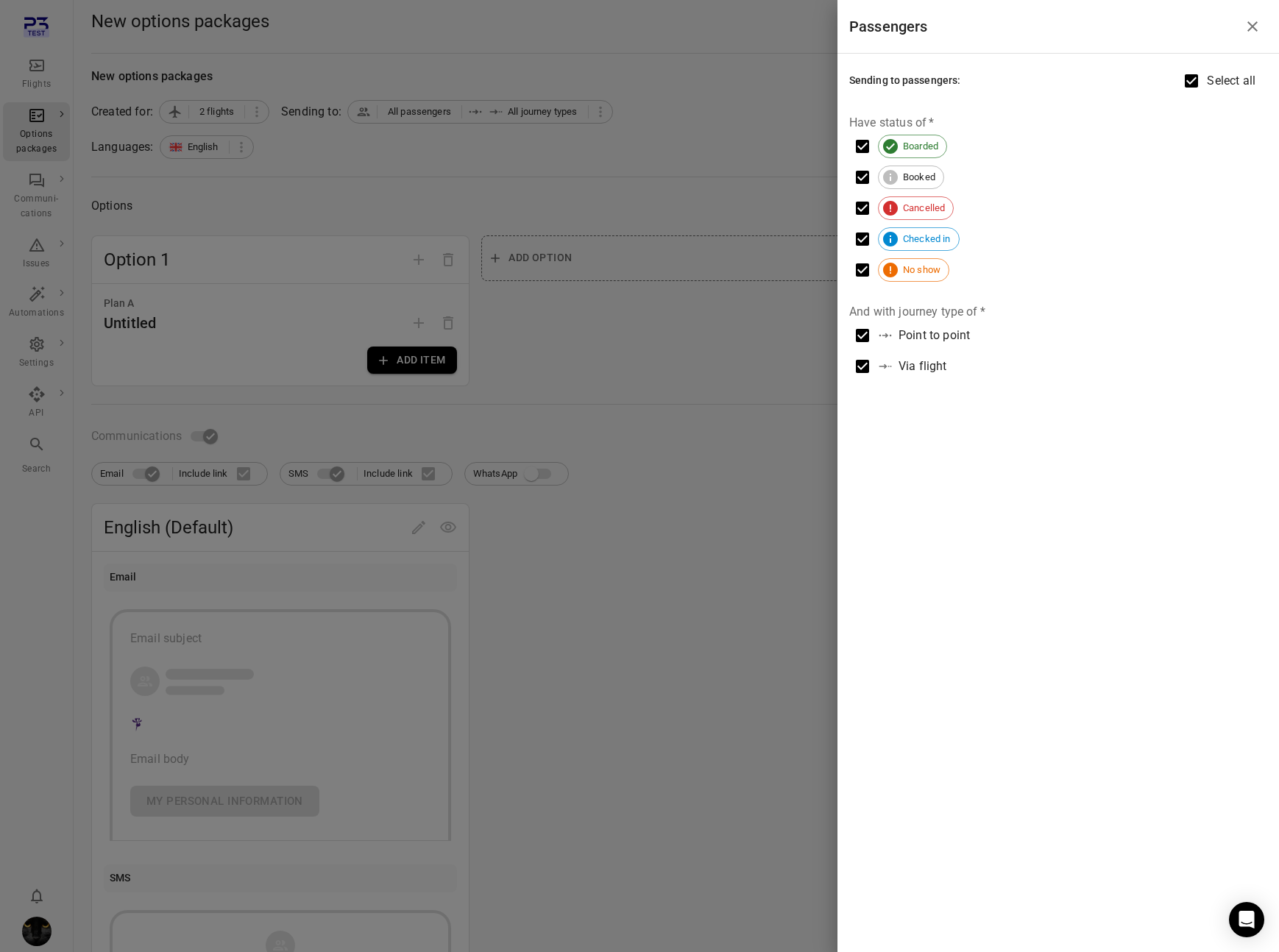
click at [909, 338] on div "Point to point" at bounding box center [934, 335] width 71 height 18
click at [713, 329] on div at bounding box center [640, 476] width 1279 height 952
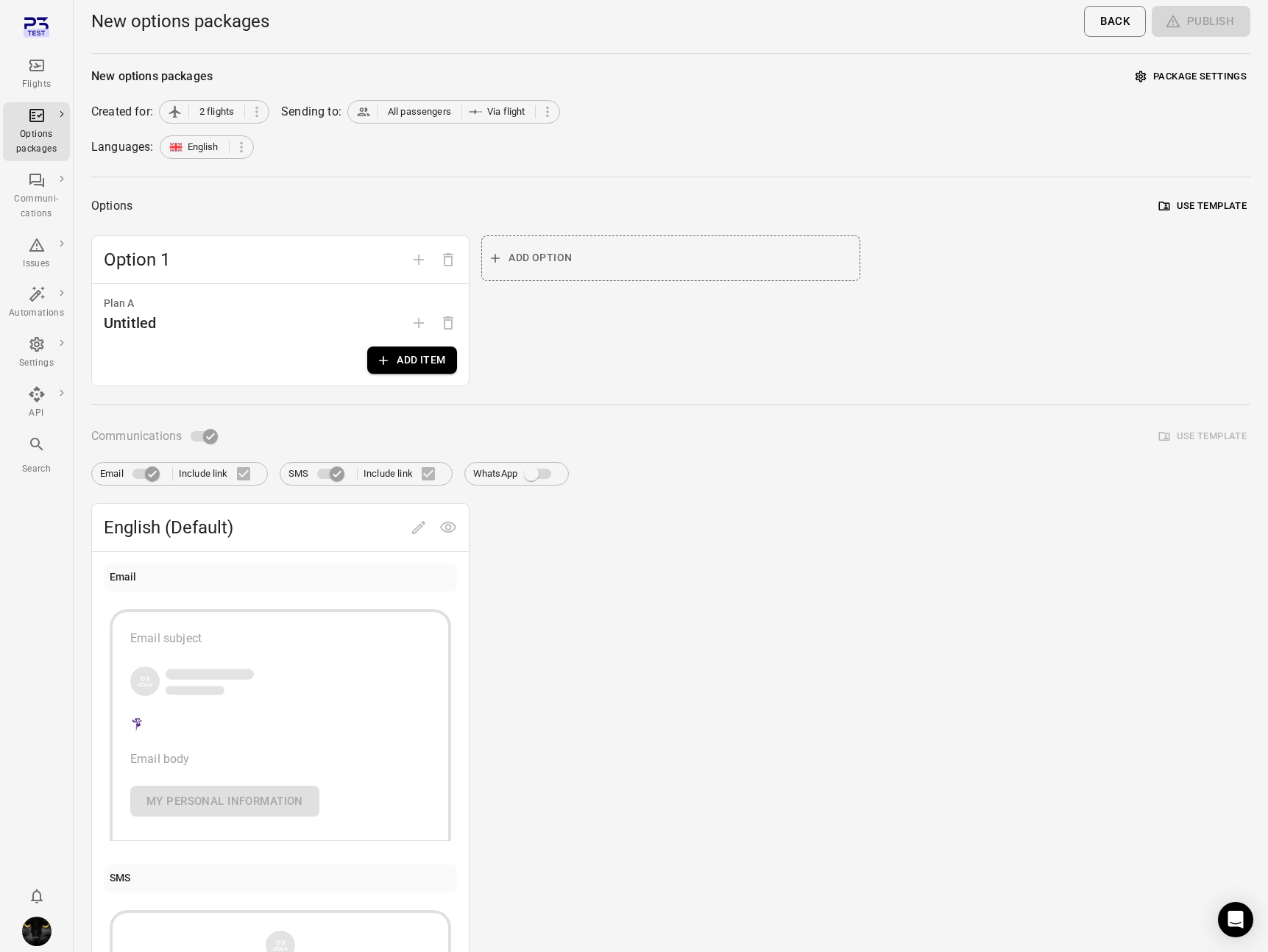
click at [405, 361] on button "Add item" at bounding box center [412, 360] width 90 height 27
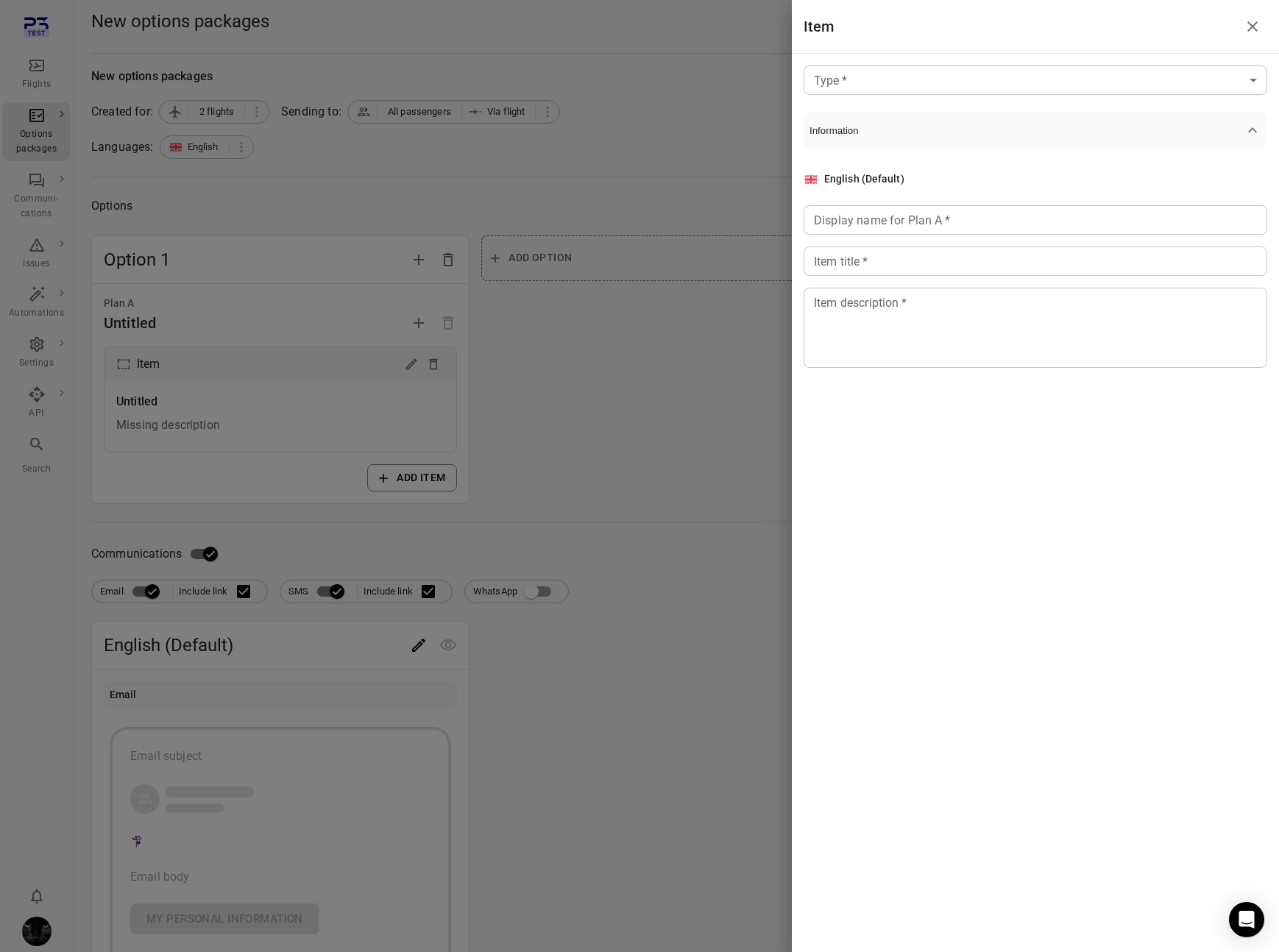
click at [850, 83] on body "Flights Options packages Communi-cations Issues Automations Settings API Search…" at bounding box center [640, 641] width 1279 height 1282
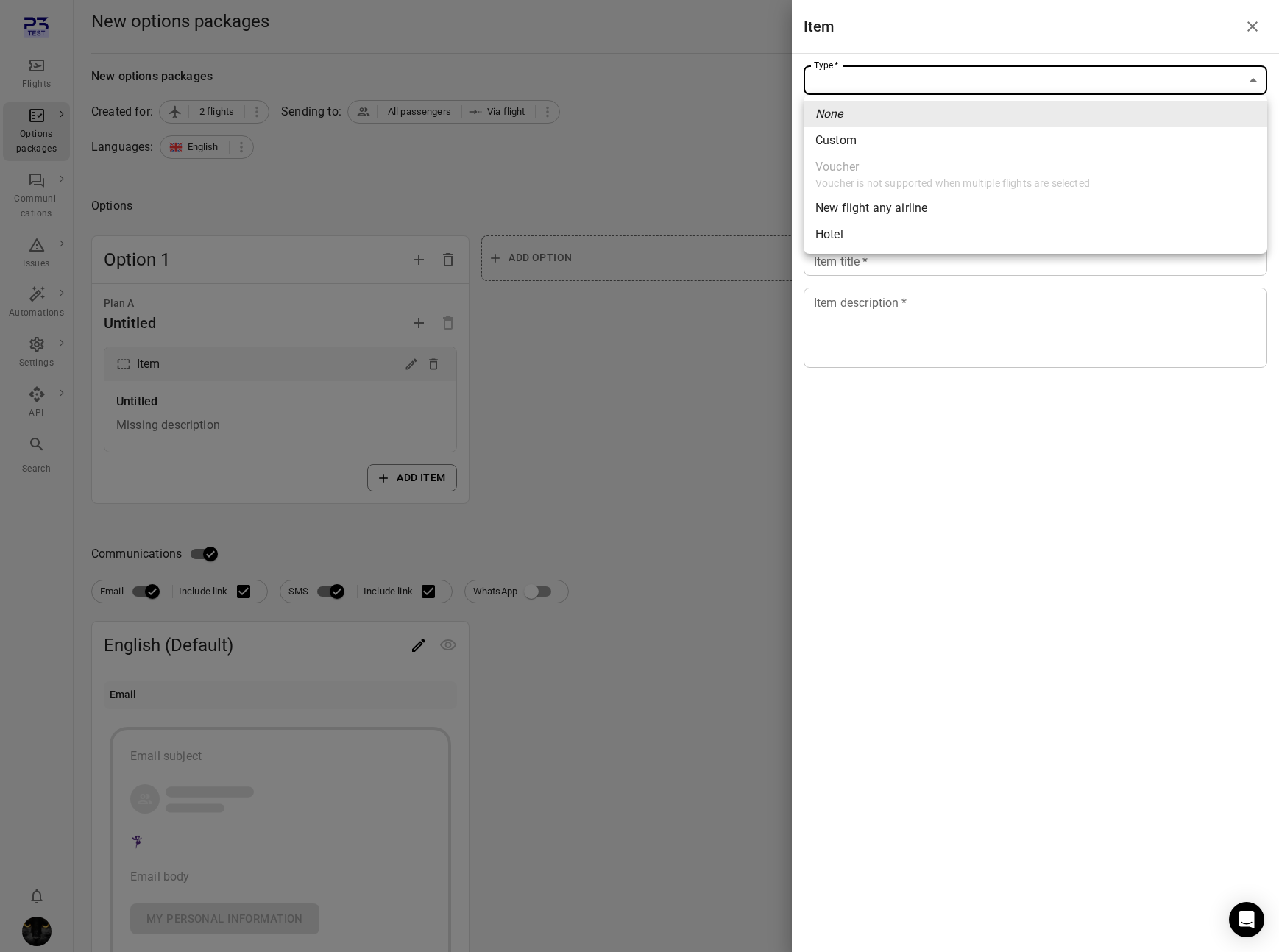
click at [890, 145] on span "Custom" at bounding box center [1035, 140] width 440 height 18
type input "******"
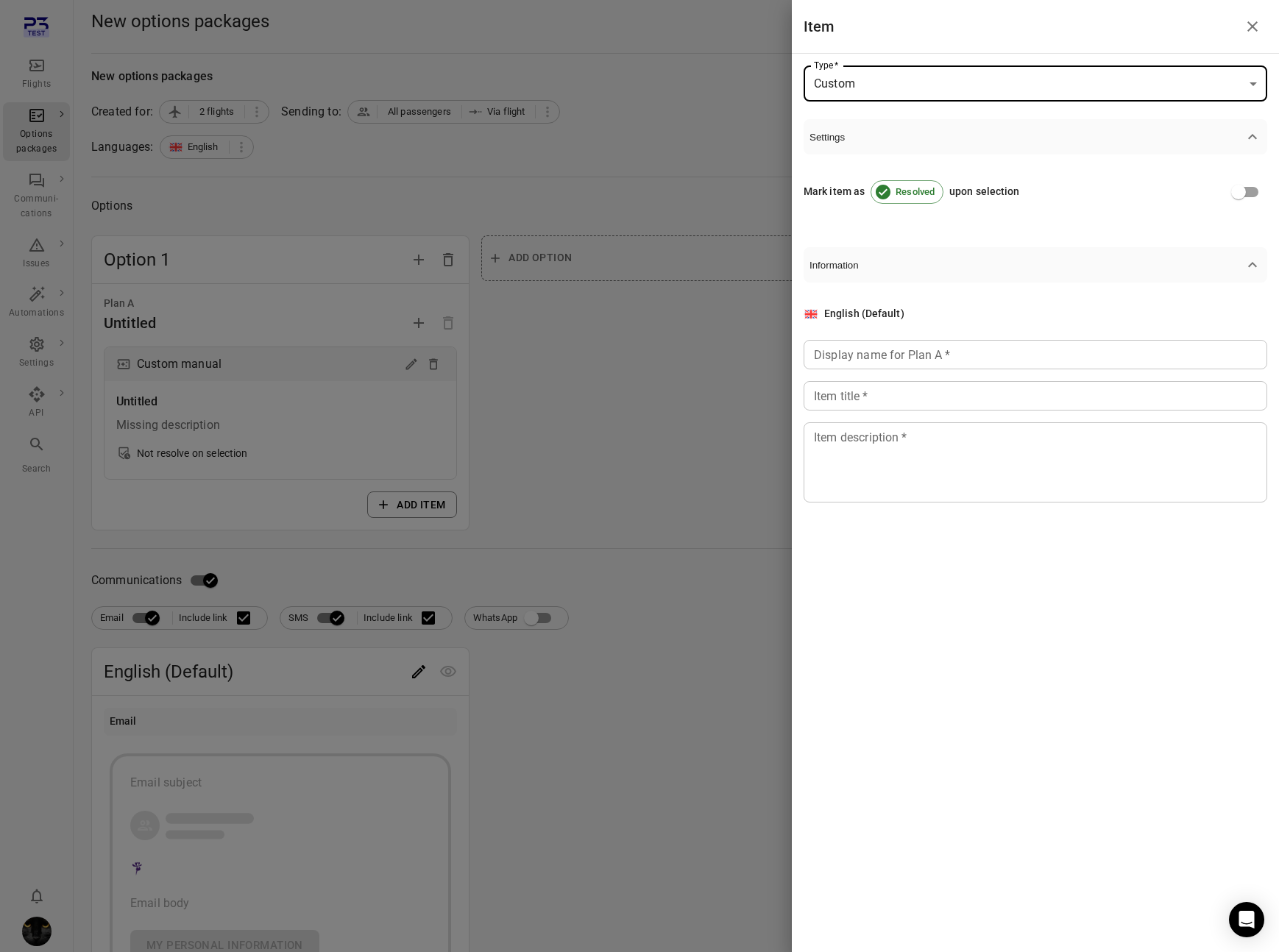
click at [899, 364] on input "Display name for Plan A   *" at bounding box center [1035, 355] width 464 height 29
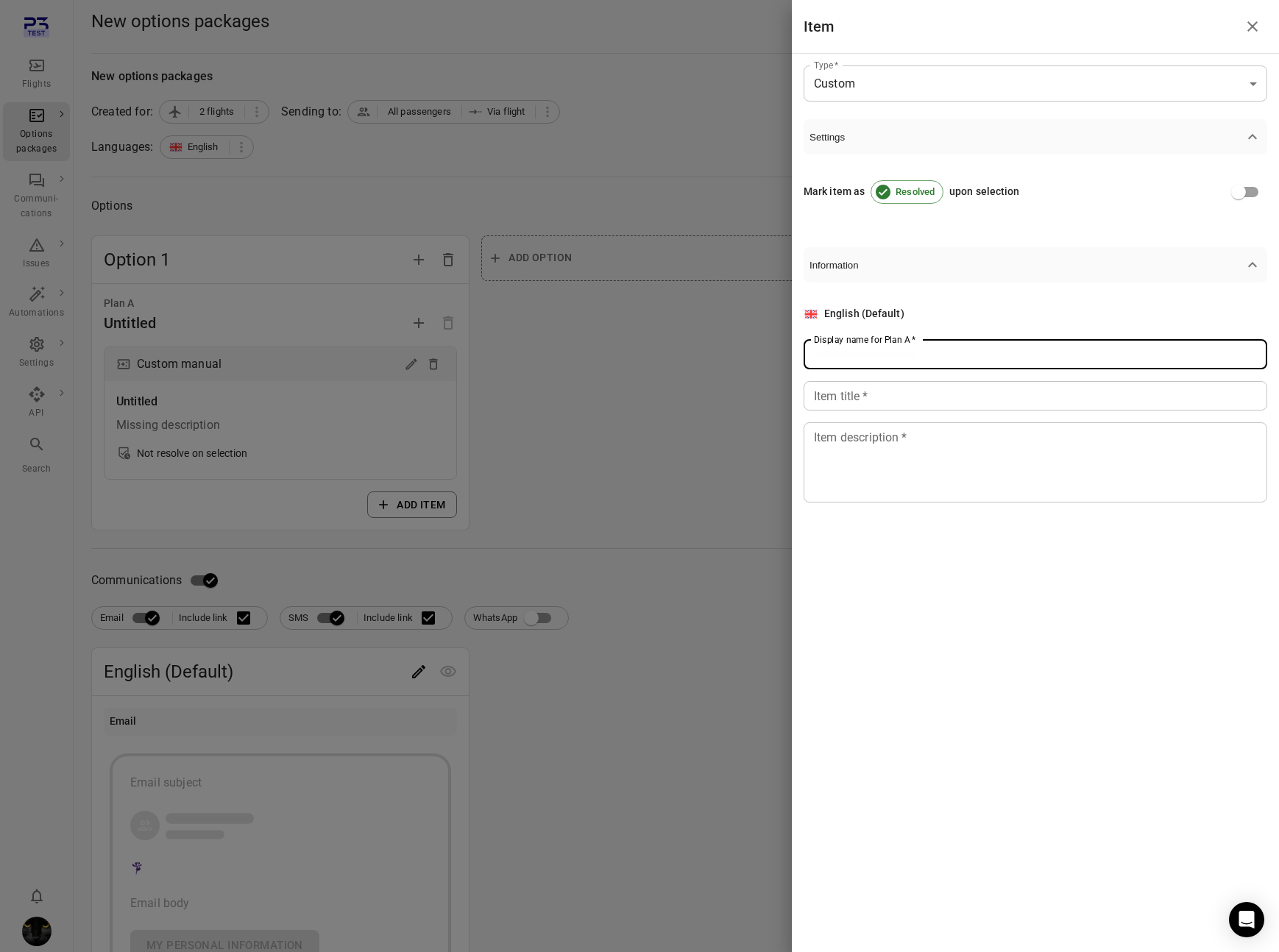
type input "*"
type input "******"
click at [883, 387] on input "Item title   *" at bounding box center [1035, 396] width 464 height 29
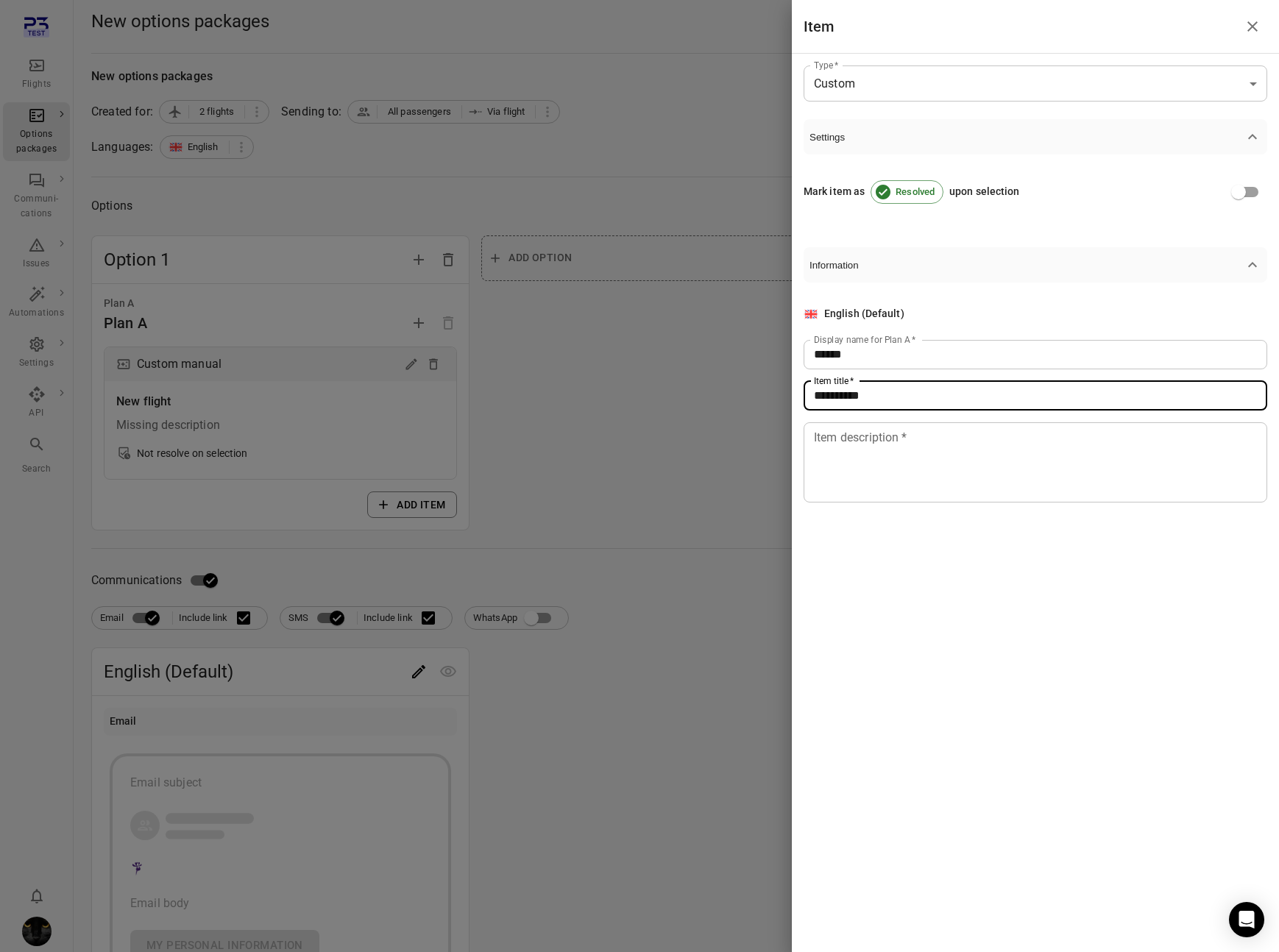
click at [866, 399] on input "**********" at bounding box center [1035, 396] width 464 height 29
type input "******"
click at [867, 462] on textarea "Item description   *" at bounding box center [1034, 462] width 443 height 68
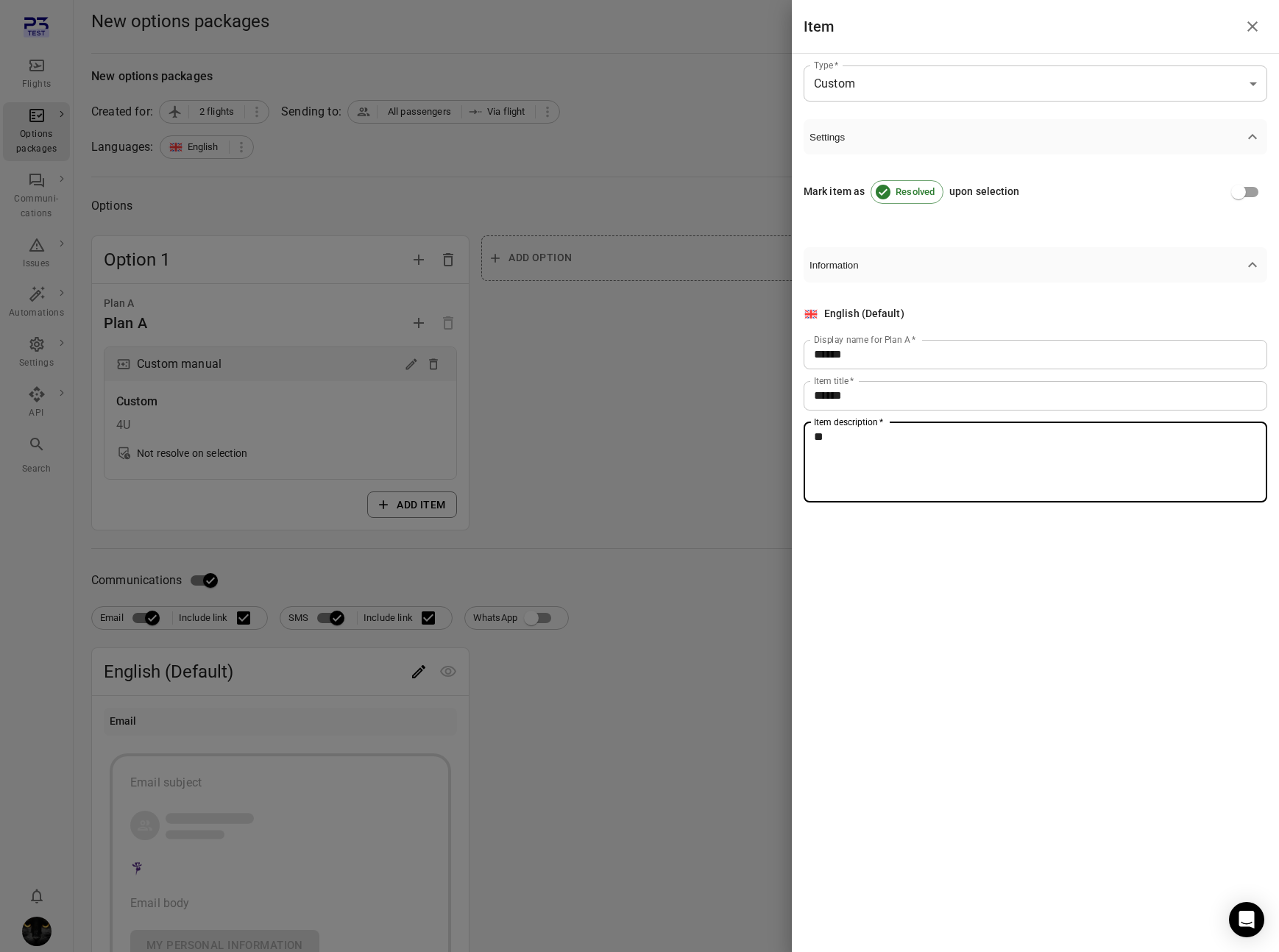
type textarea "**"
click at [642, 458] on div at bounding box center [640, 476] width 1279 height 952
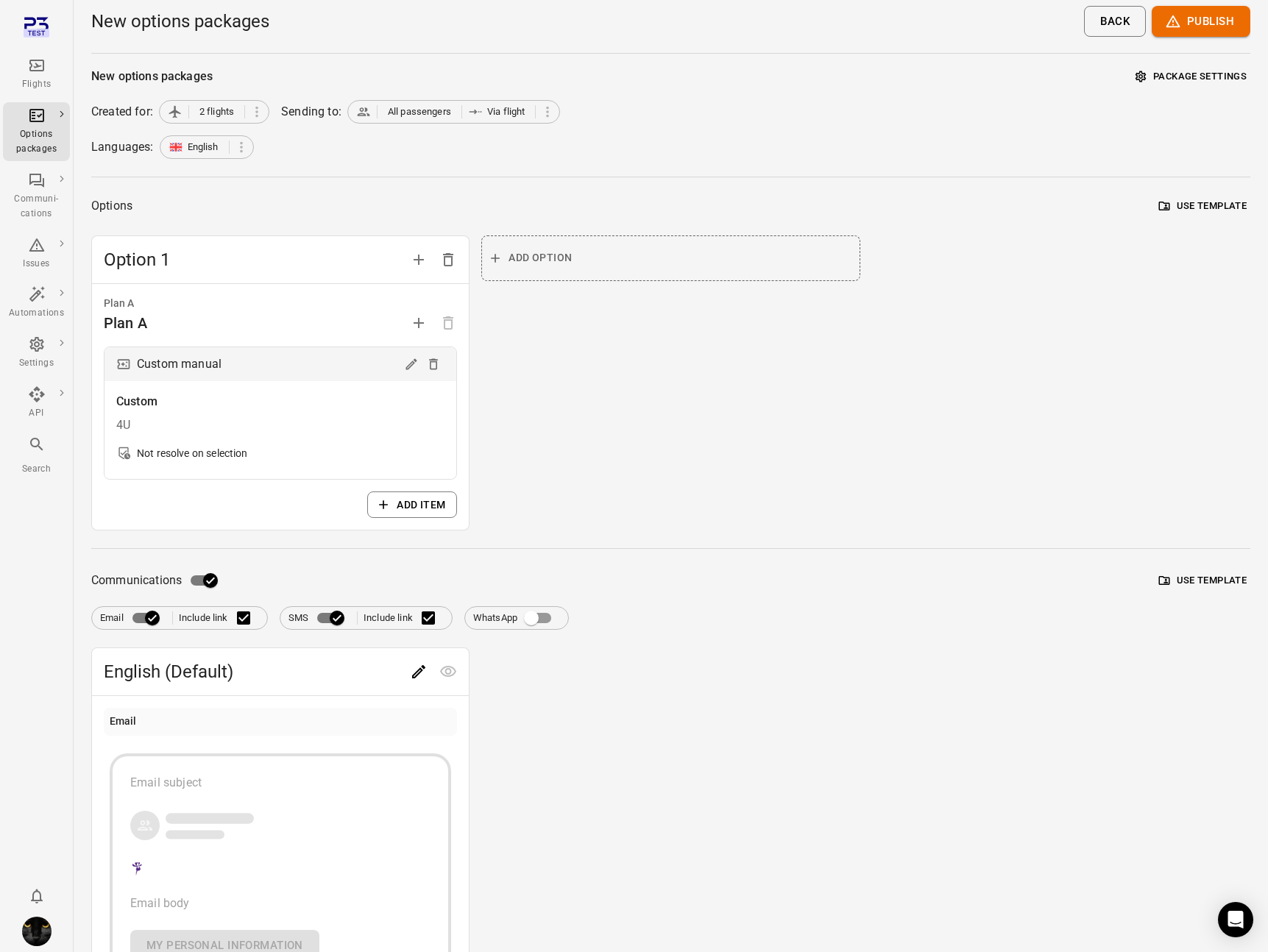
scroll to position [132, 0]
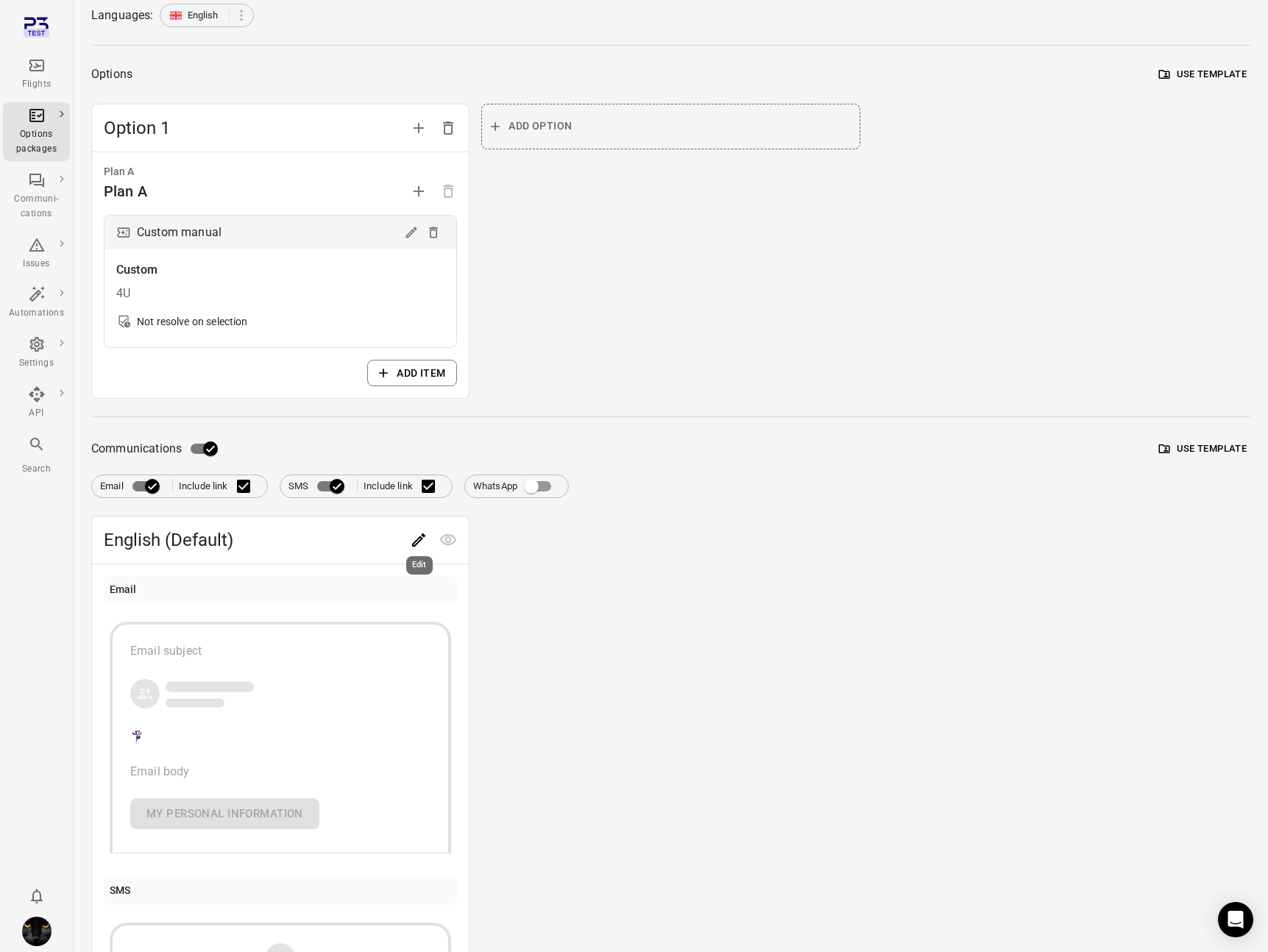
click at [425, 535] on icon "Edit" at bounding box center [418, 539] width 18 height 18
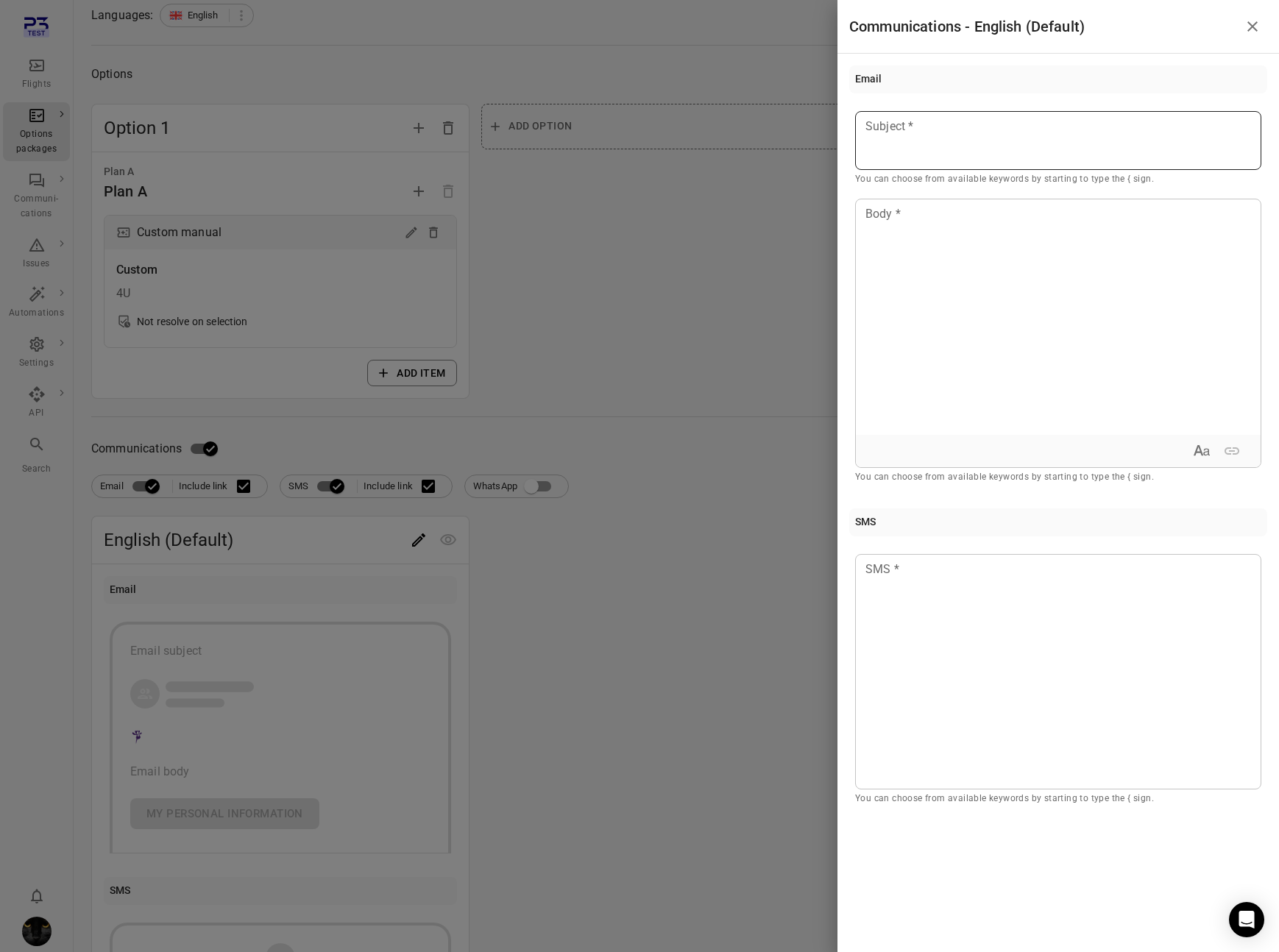
click at [920, 127] on p at bounding box center [1058, 126] width 384 height 18
click at [332, 486] on div at bounding box center [640, 476] width 1279 height 952
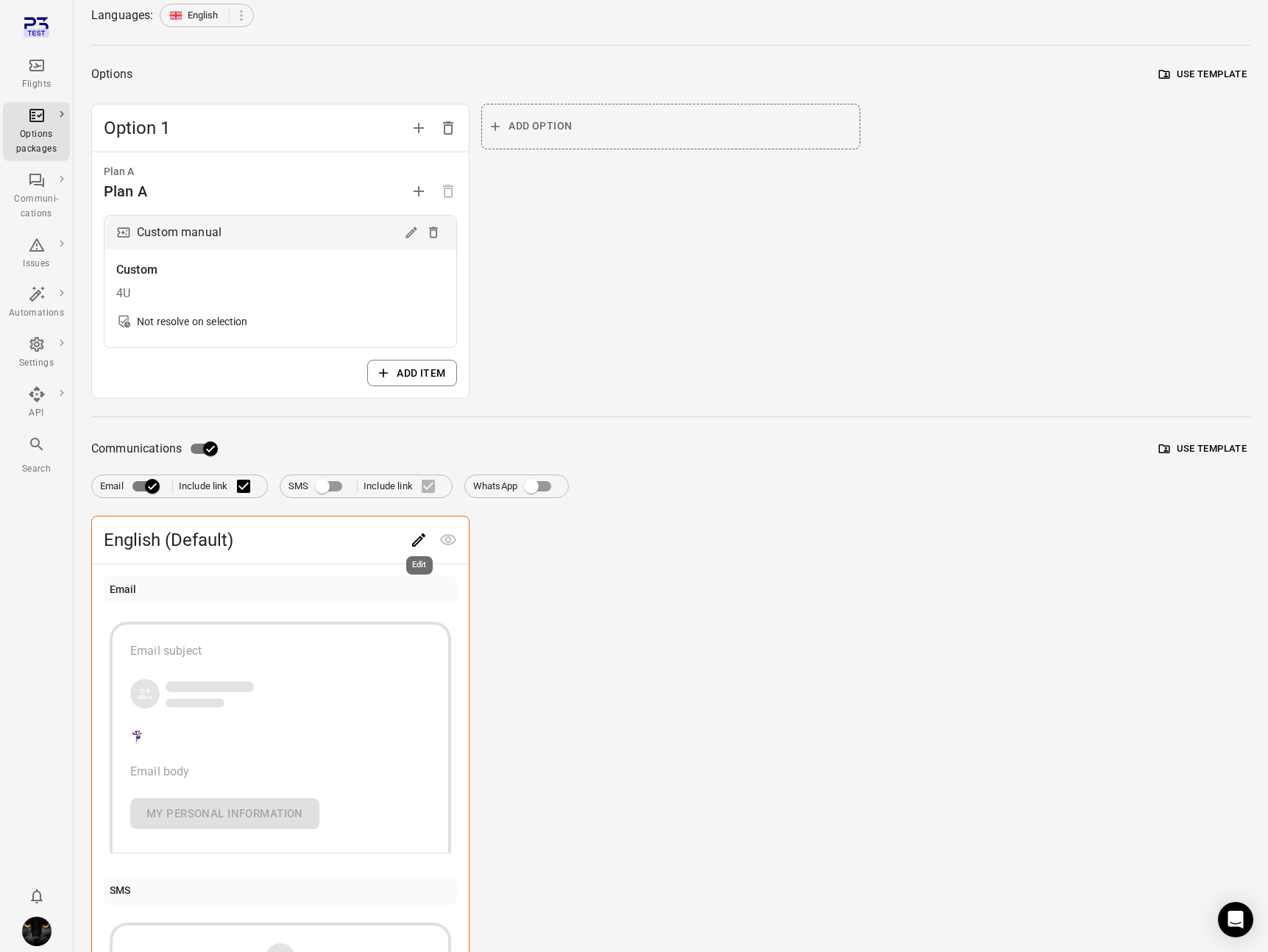
click at [419, 535] on icon "Edit" at bounding box center [418, 539] width 18 height 18
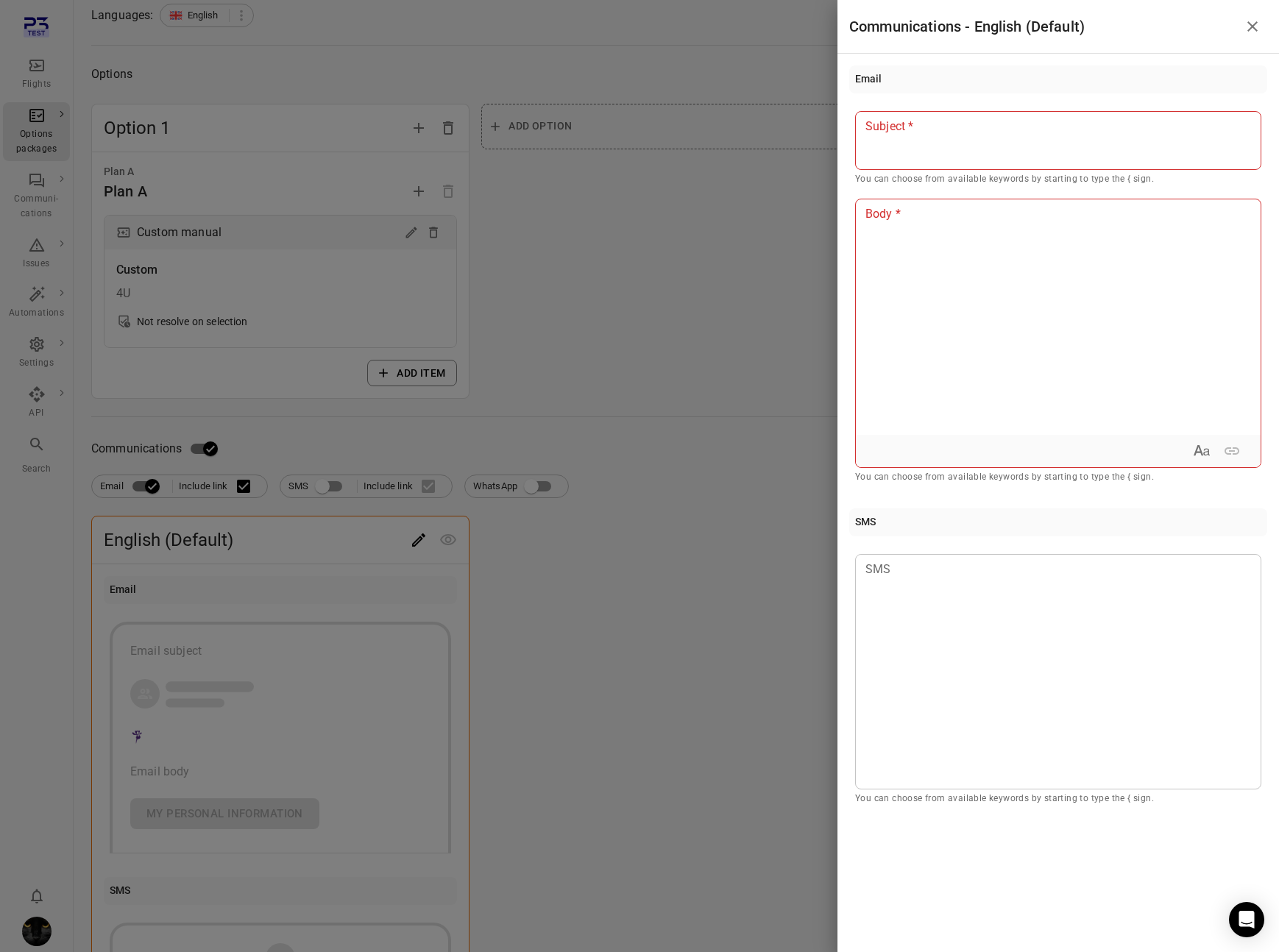
click at [897, 139] on div at bounding box center [1058, 140] width 406 height 59
click at [904, 233] on div at bounding box center [1058, 317] width 405 height 235
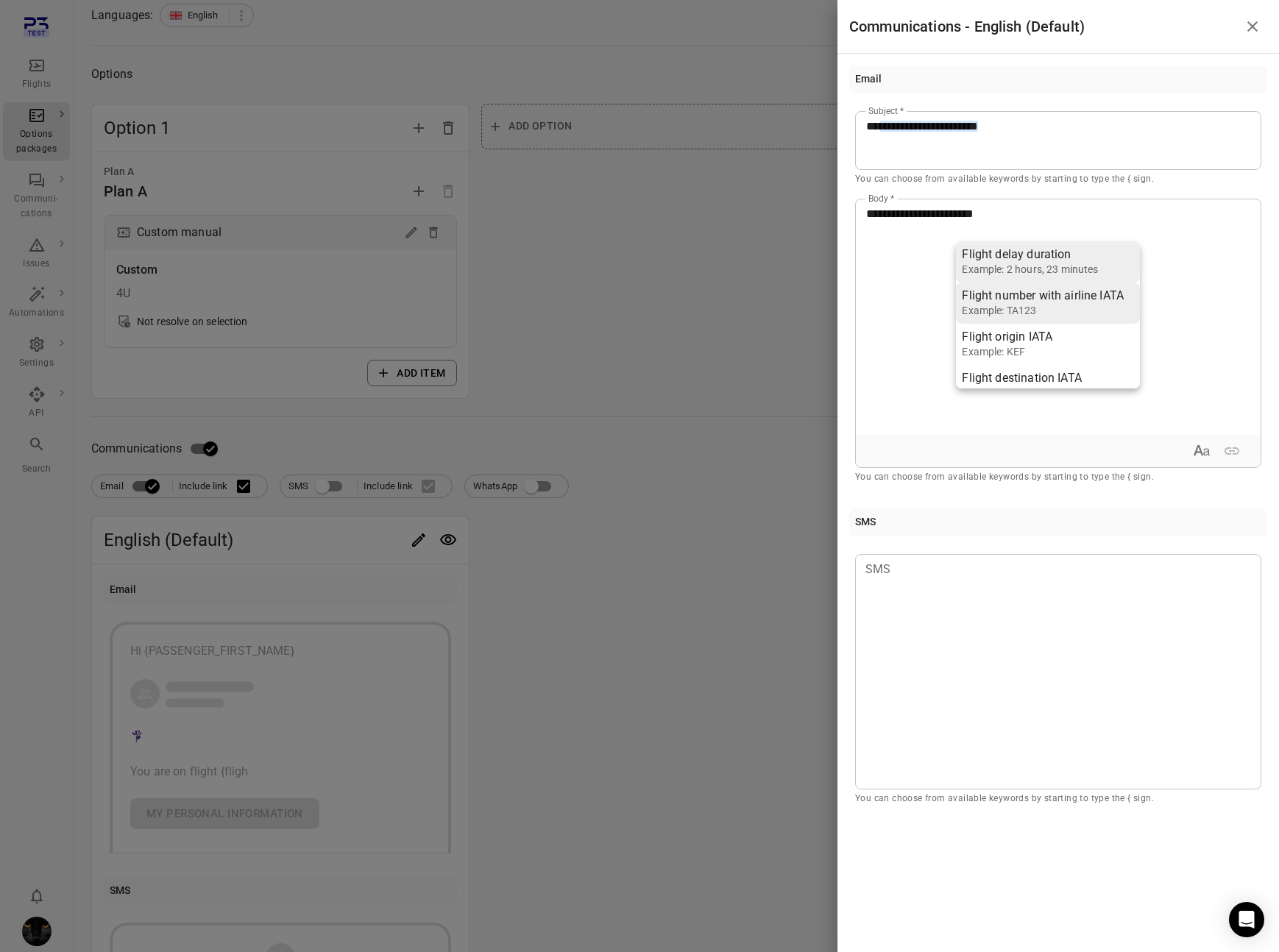
click at [983, 282] on li "Flight number with airline IATA Example: TA123" at bounding box center [1047, 302] width 184 height 41
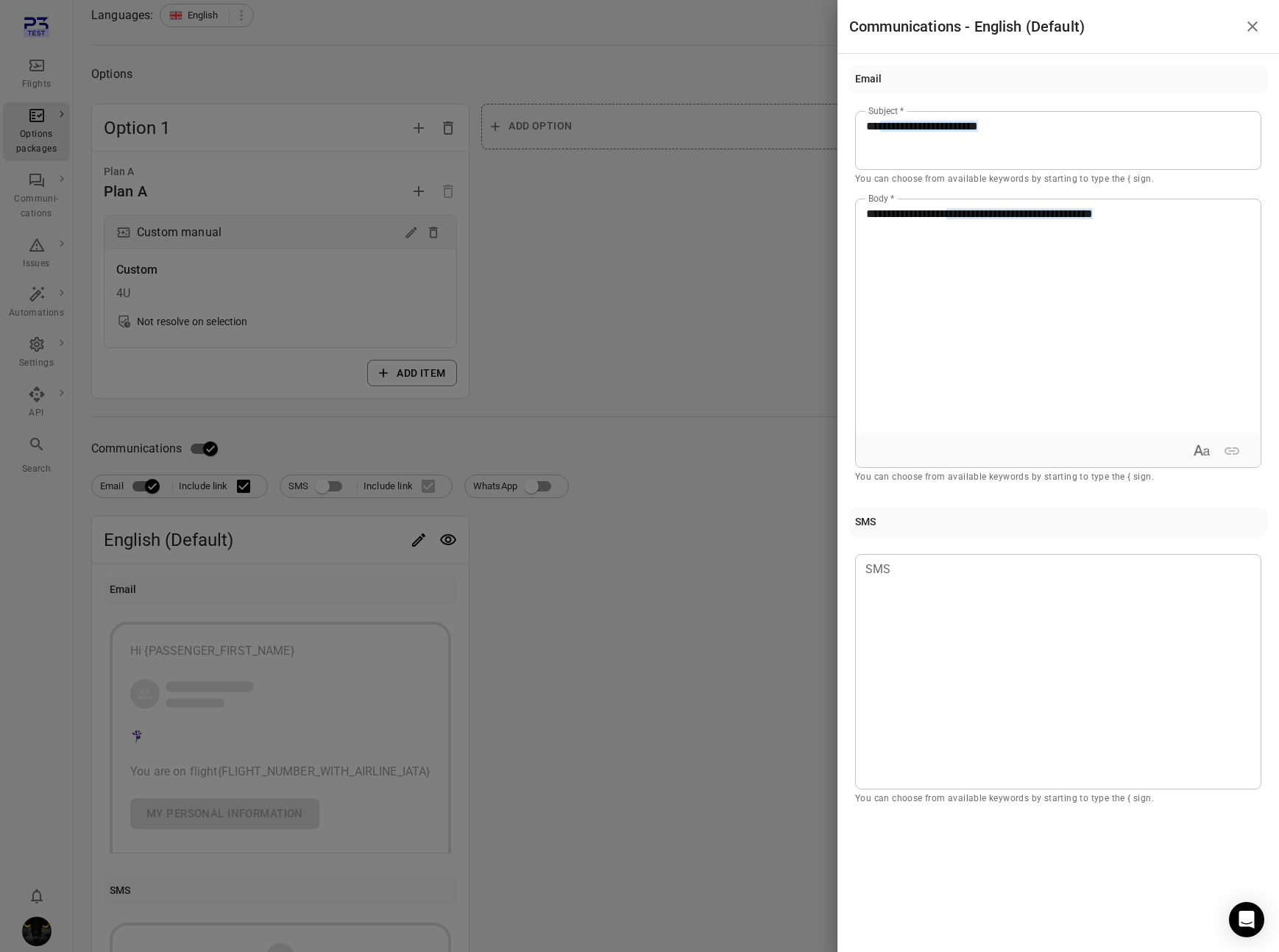
click at [761, 247] on div at bounding box center [640, 476] width 1279 height 952
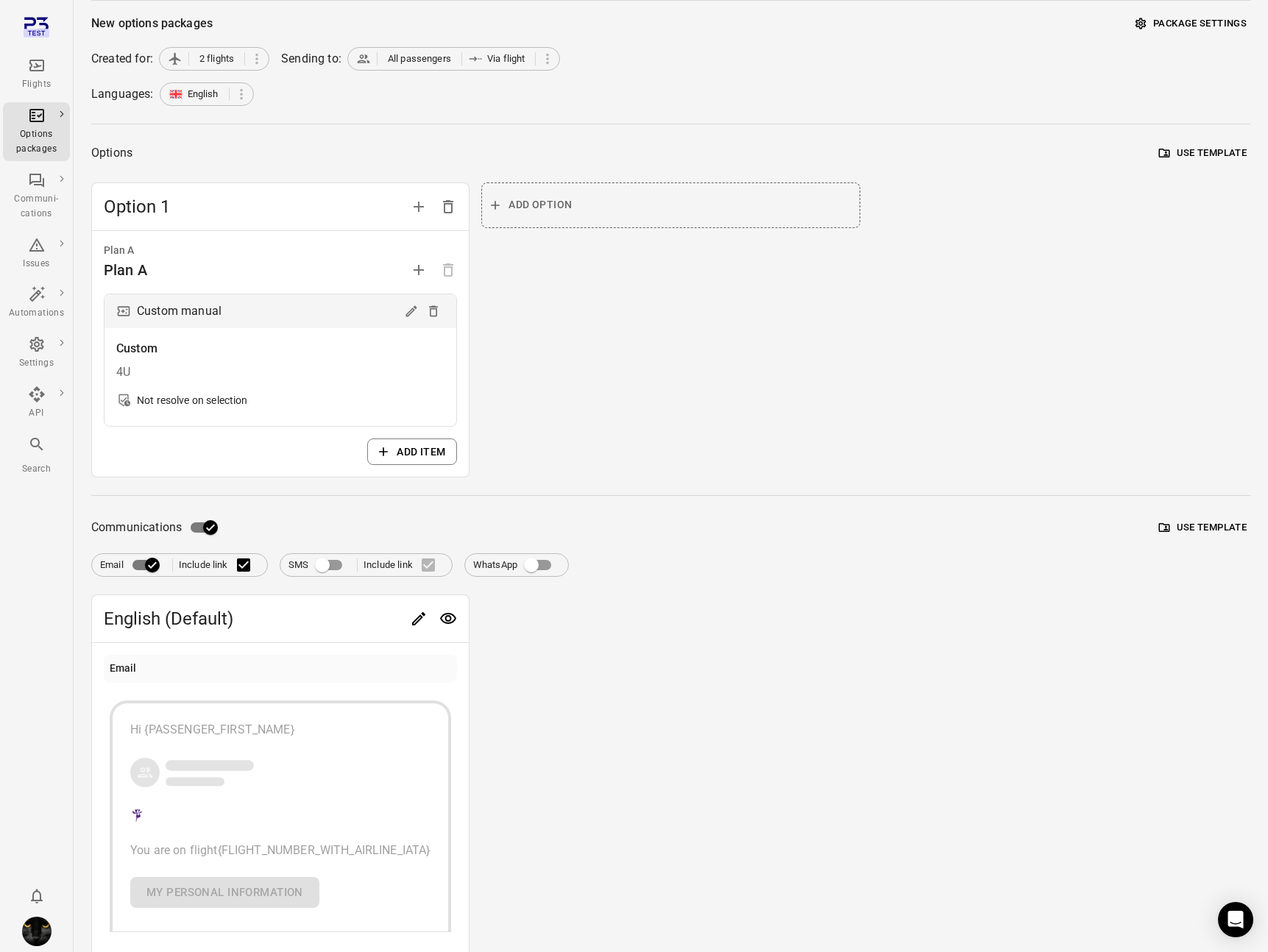
scroll to position [0, 0]
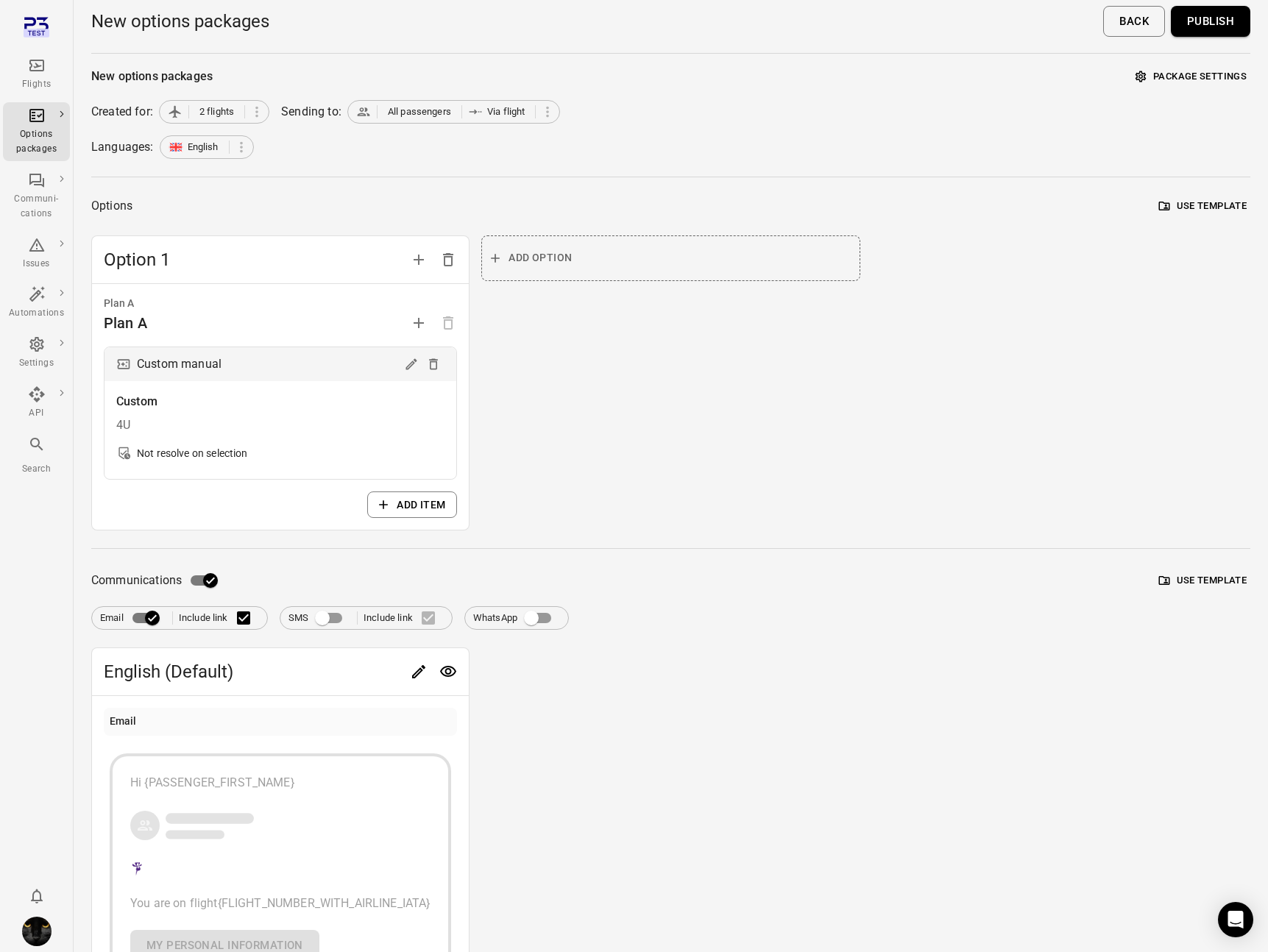
click at [1229, 20] on button "Publish" at bounding box center [1210, 21] width 80 height 31
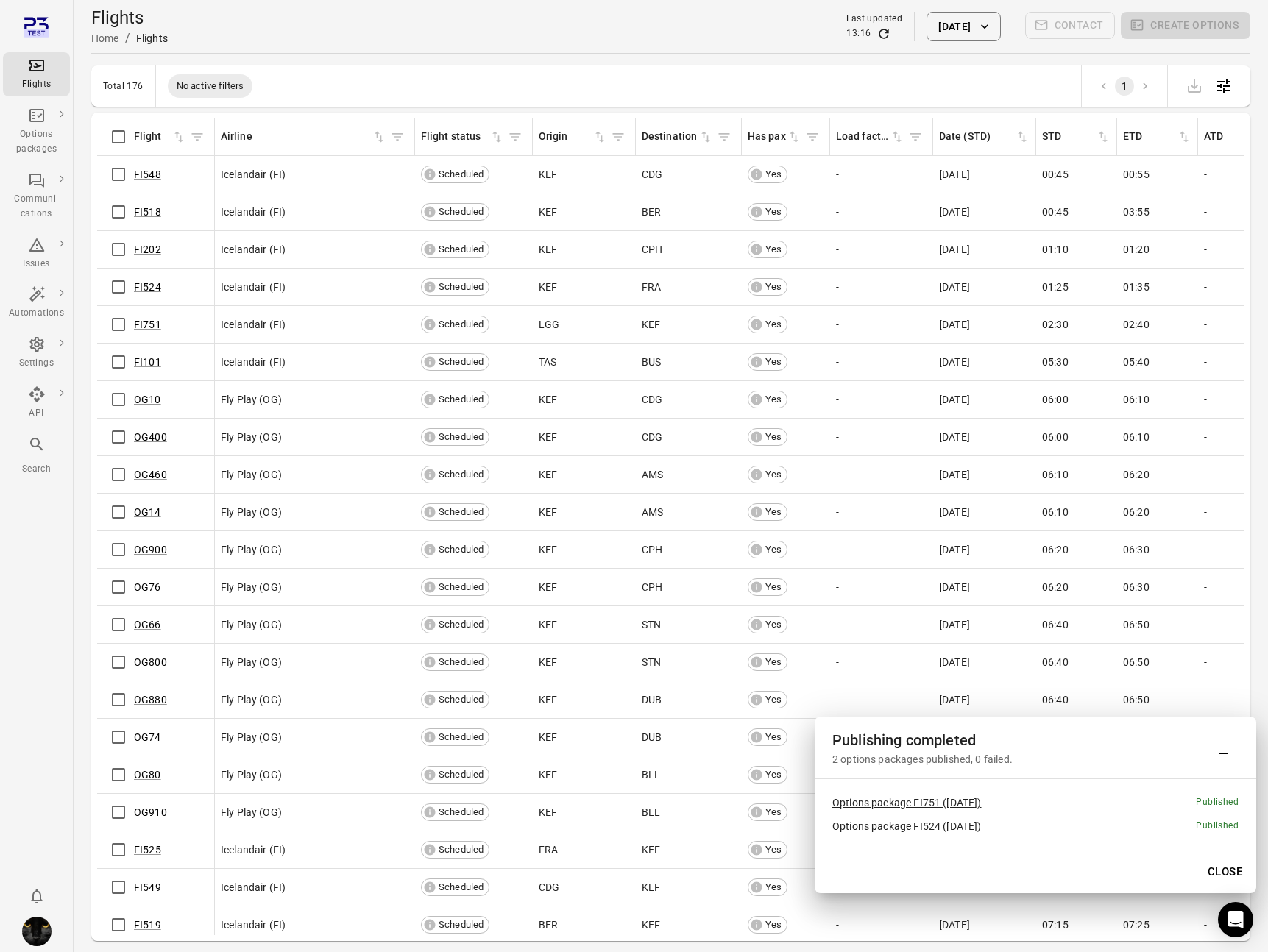
click at [868, 802] on link "Options package FI751 ([DATE])" at bounding box center [907, 802] width 150 height 12
click at [869, 826] on link "Options package FI524 ([DATE])" at bounding box center [907, 826] width 150 height 12
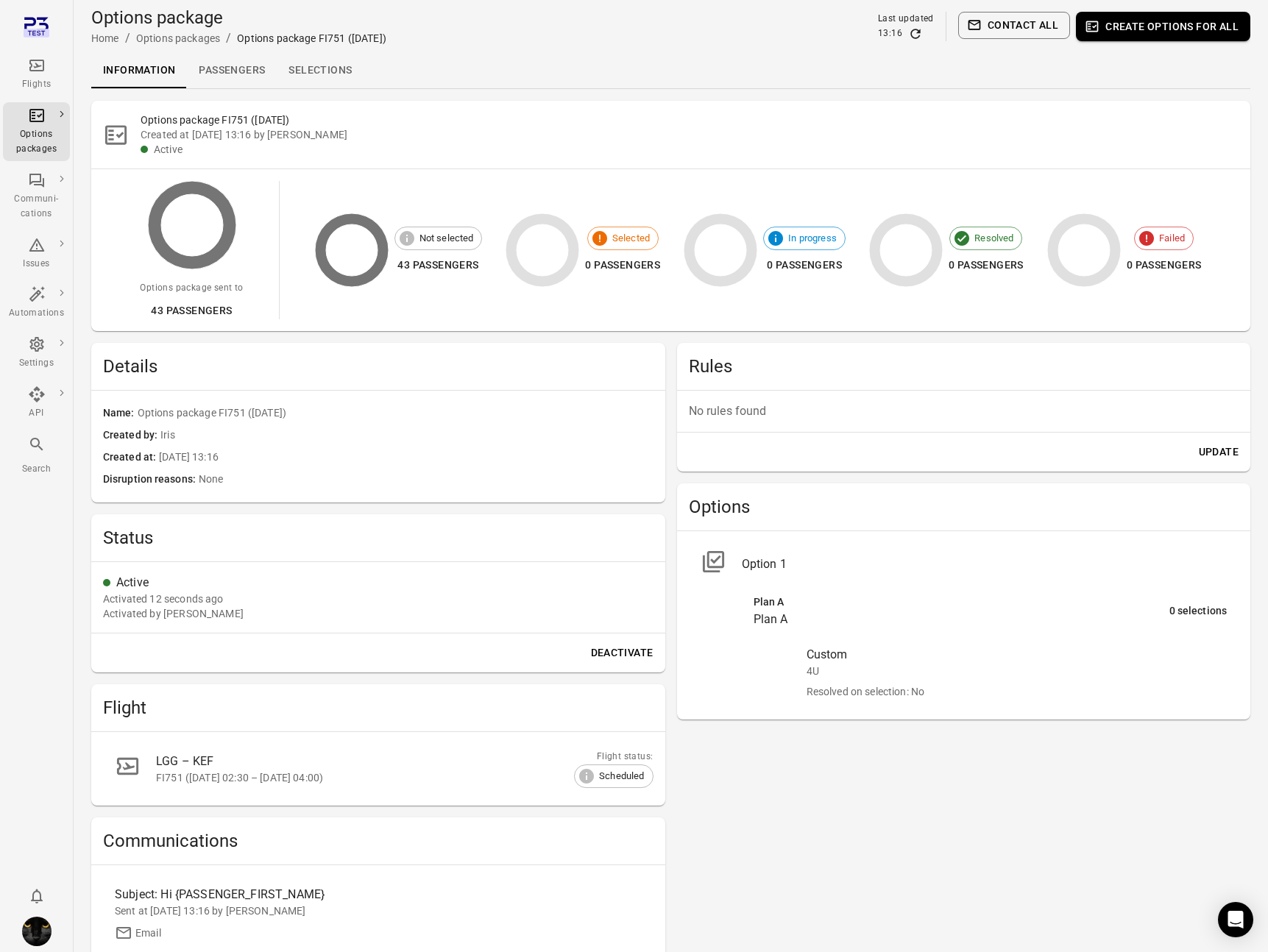
click at [234, 72] on link "Passengers" at bounding box center [231, 71] width 90 height 35
click at [251, 70] on link "Passengers" at bounding box center [231, 71] width 90 height 35
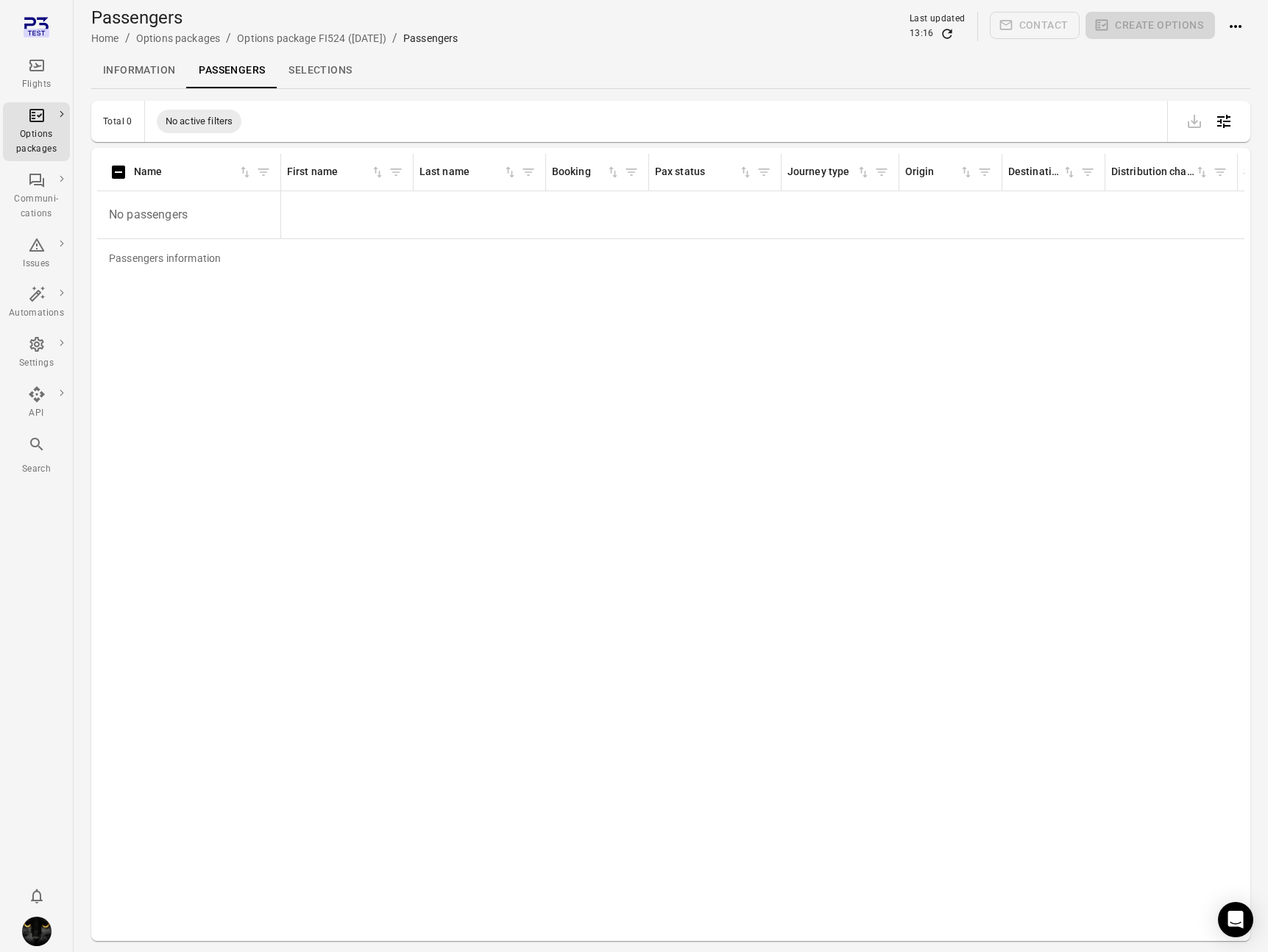
click at [860, 424] on div "Passengers information Name First name Last name Booking Pax status Journey typ…" at bounding box center [671, 544] width 1147 height 781
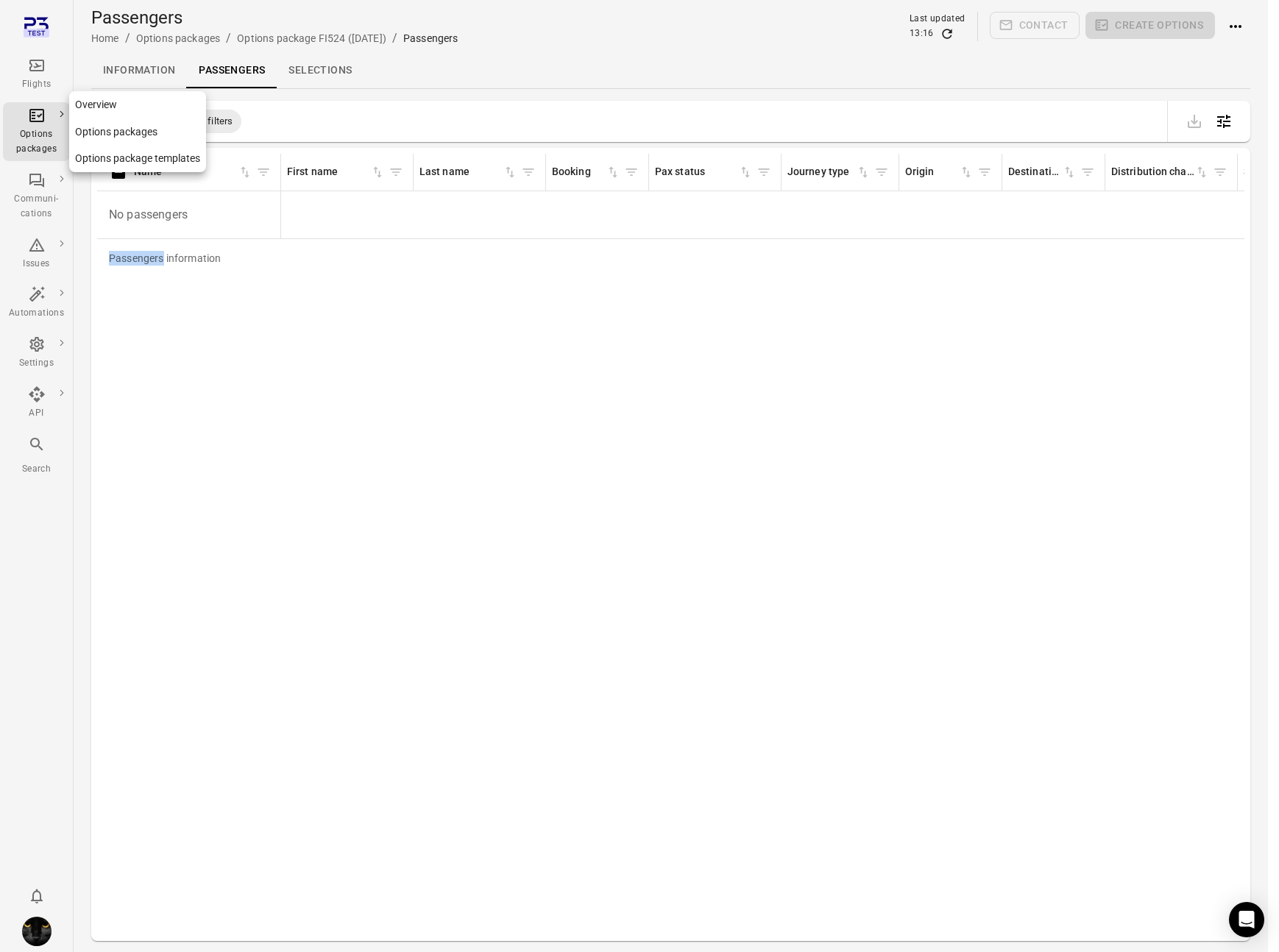
click at [36, 109] on icon "Main navigation" at bounding box center [37, 116] width 15 height 13
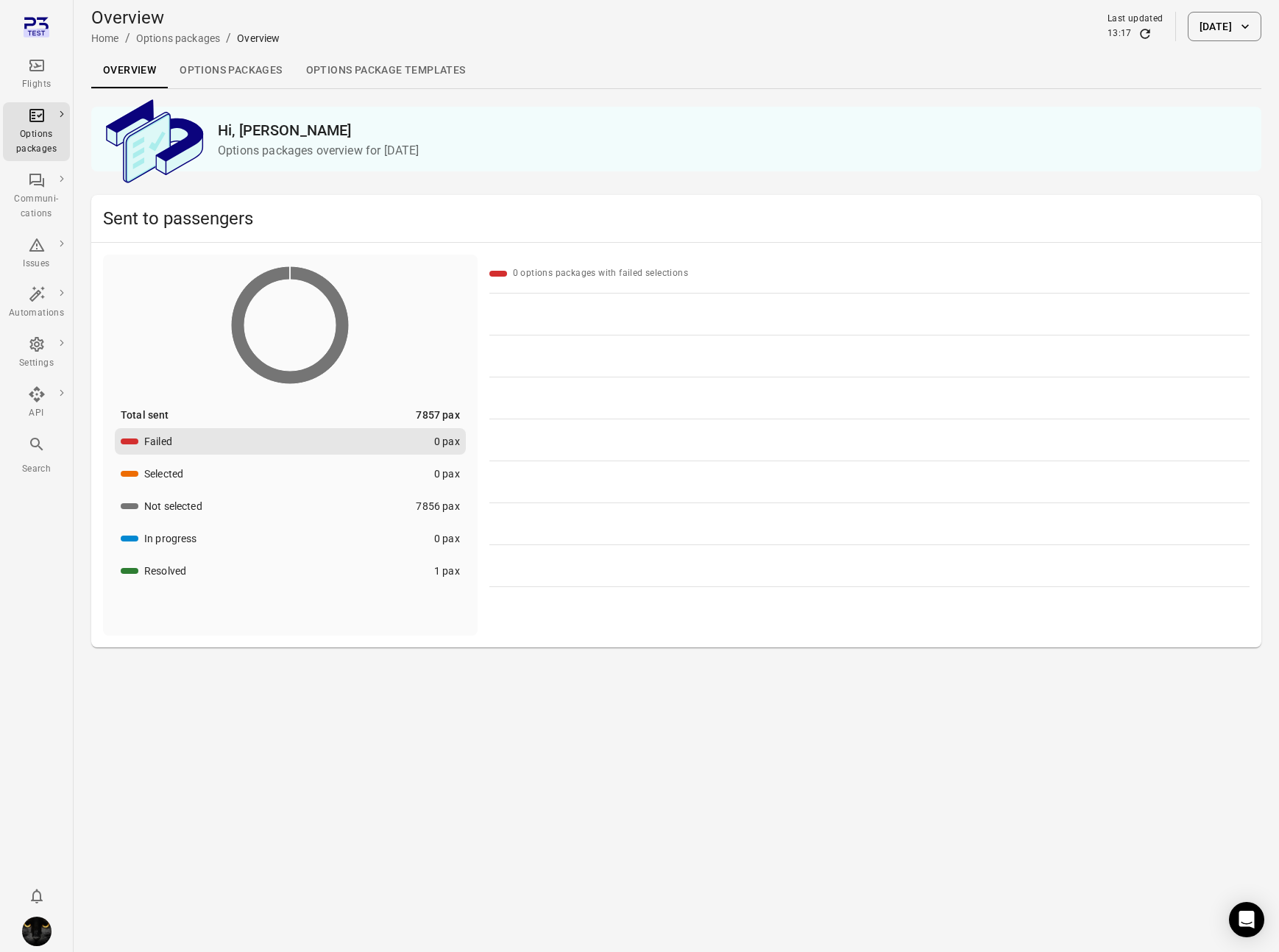
click at [39, 77] on div "Flights" at bounding box center [37, 85] width 55 height 15
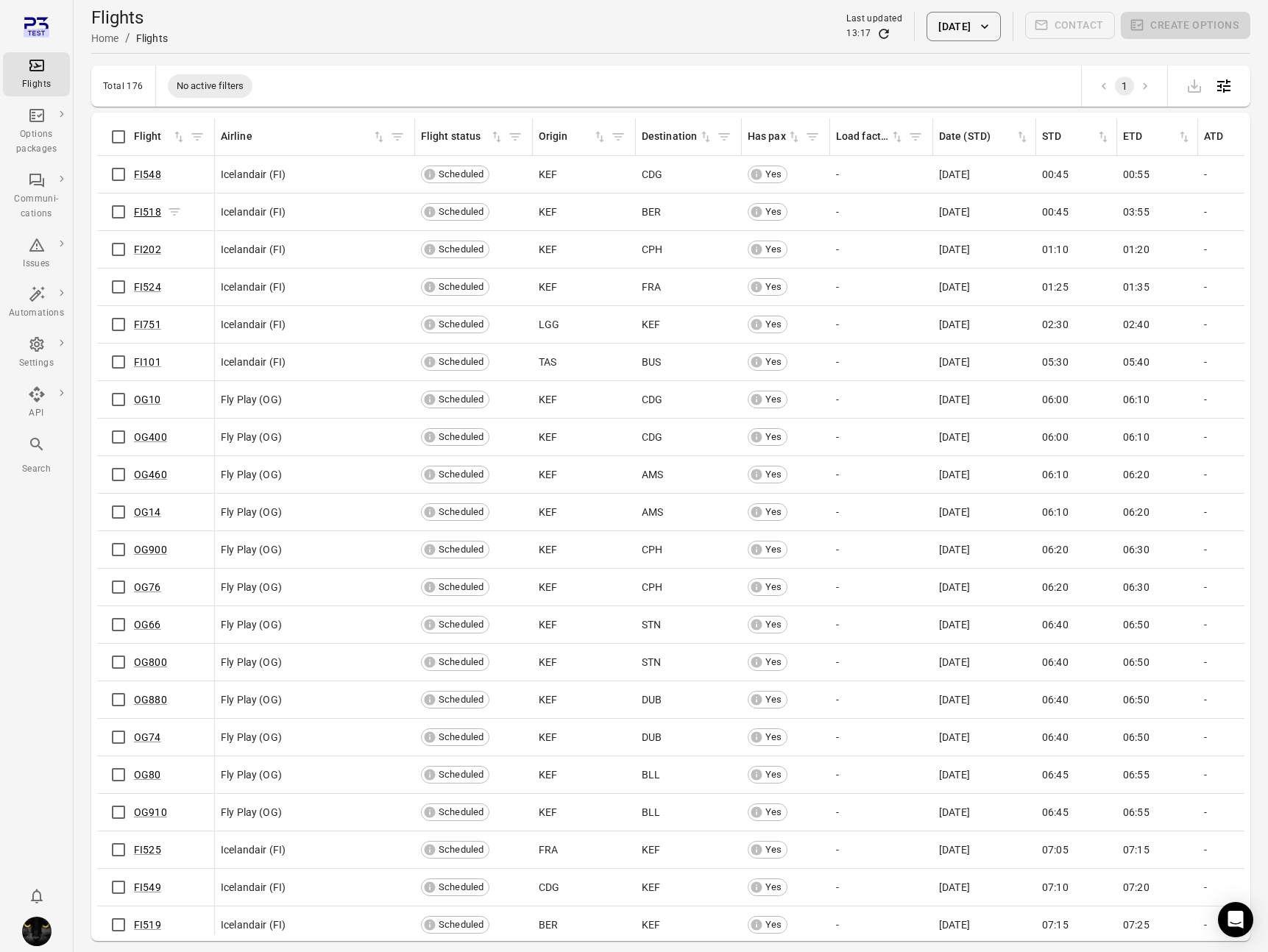
click at [151, 216] on link "FI518" at bounding box center [147, 212] width 27 height 12
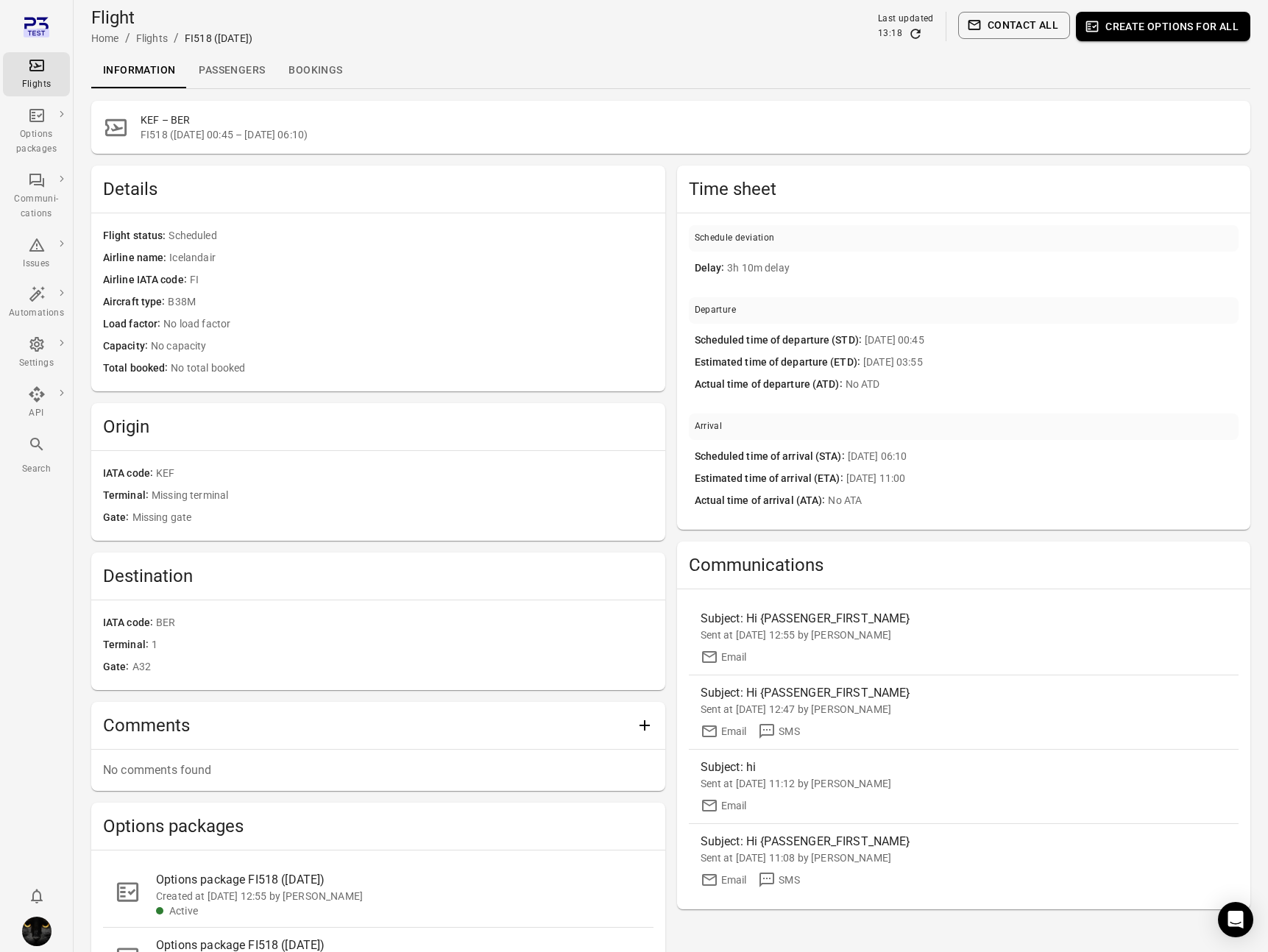
click at [208, 56] on link "Passengers" at bounding box center [231, 71] width 90 height 35
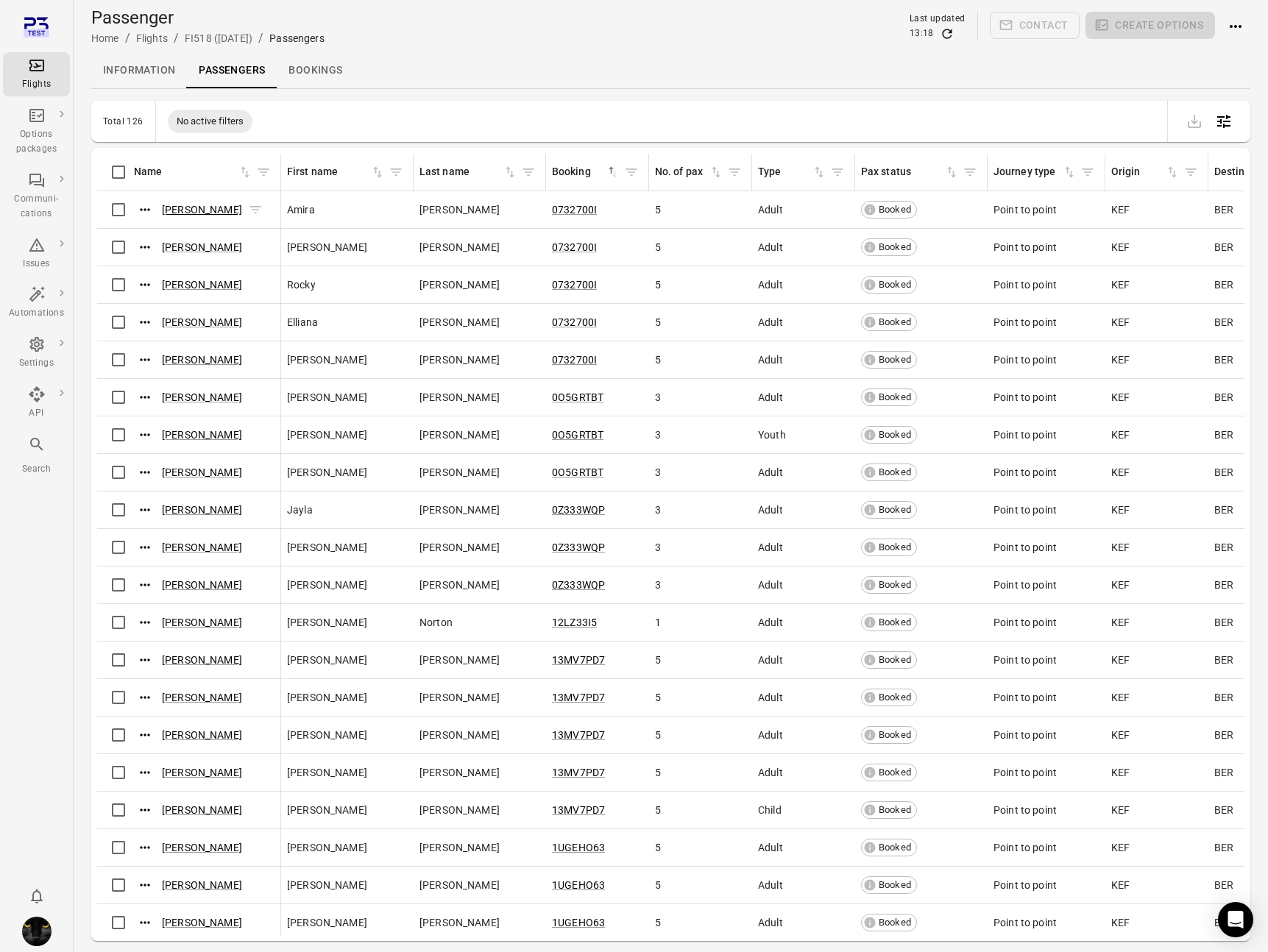
click at [197, 214] on link "Amira Ortiz" at bounding box center [202, 210] width 80 height 12
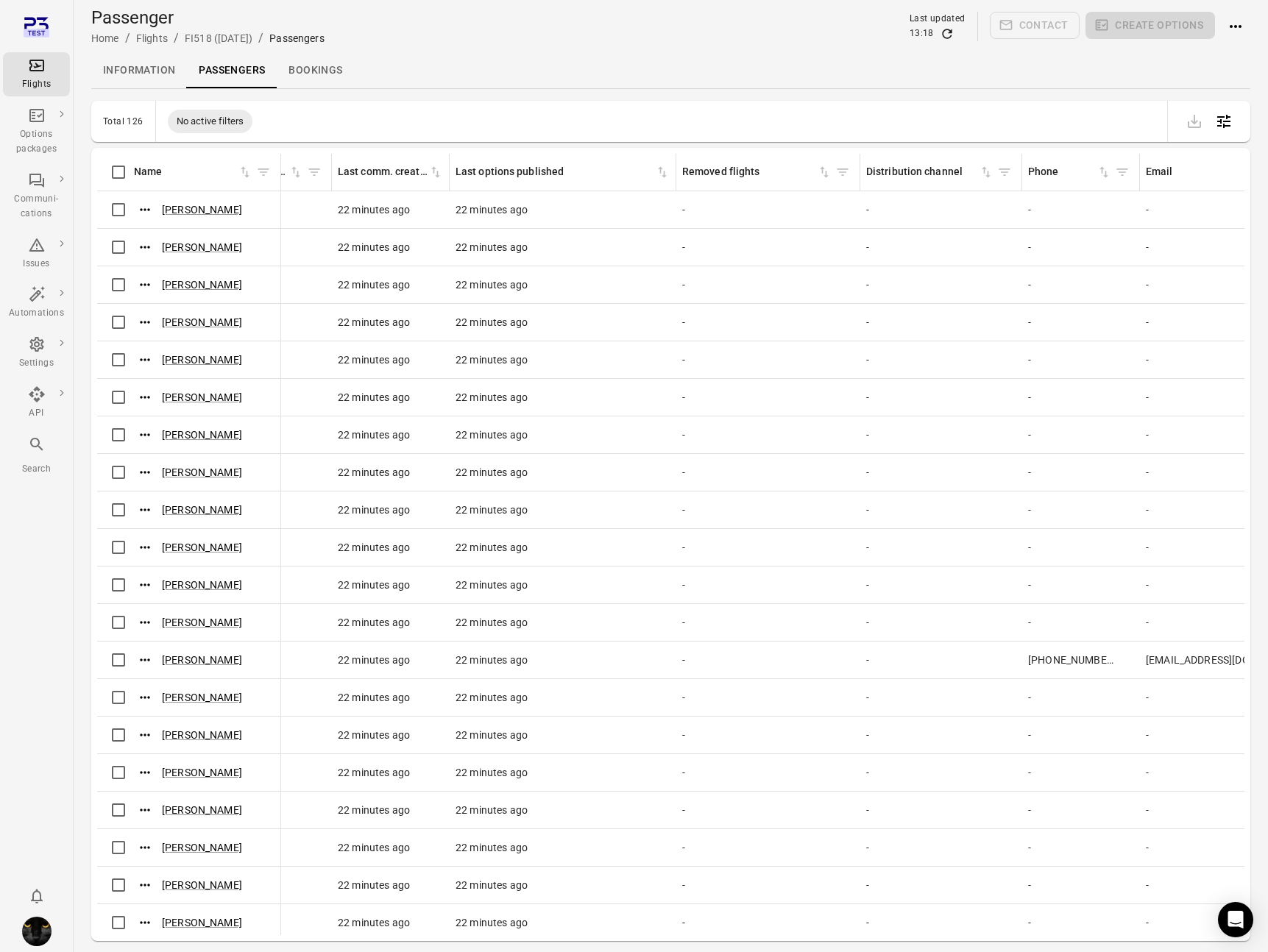
scroll to position [0, 1011]
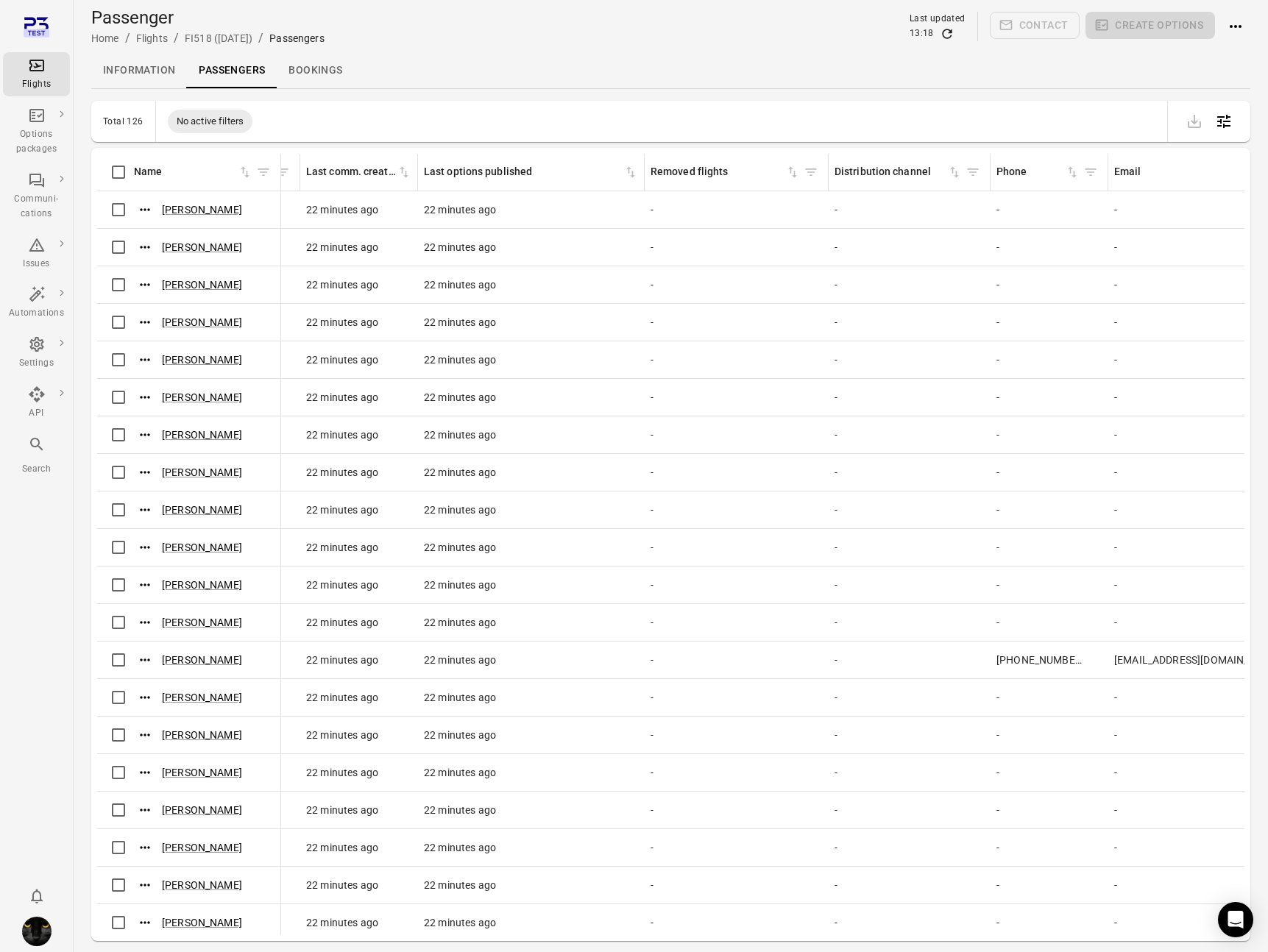
click at [949, 32] on icon "Refresh data" at bounding box center [947, 34] width 15 height 15
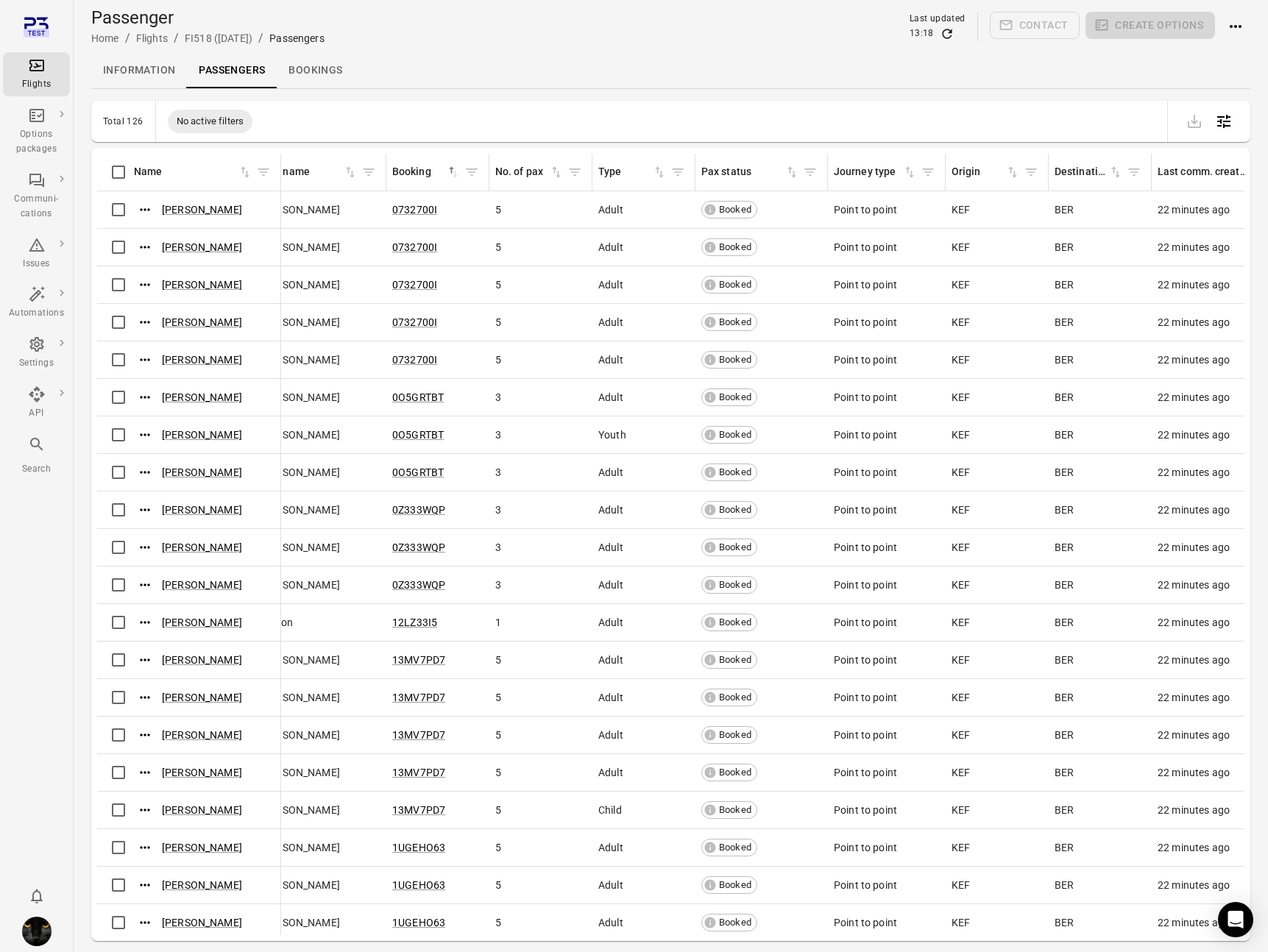
scroll to position [0, 0]
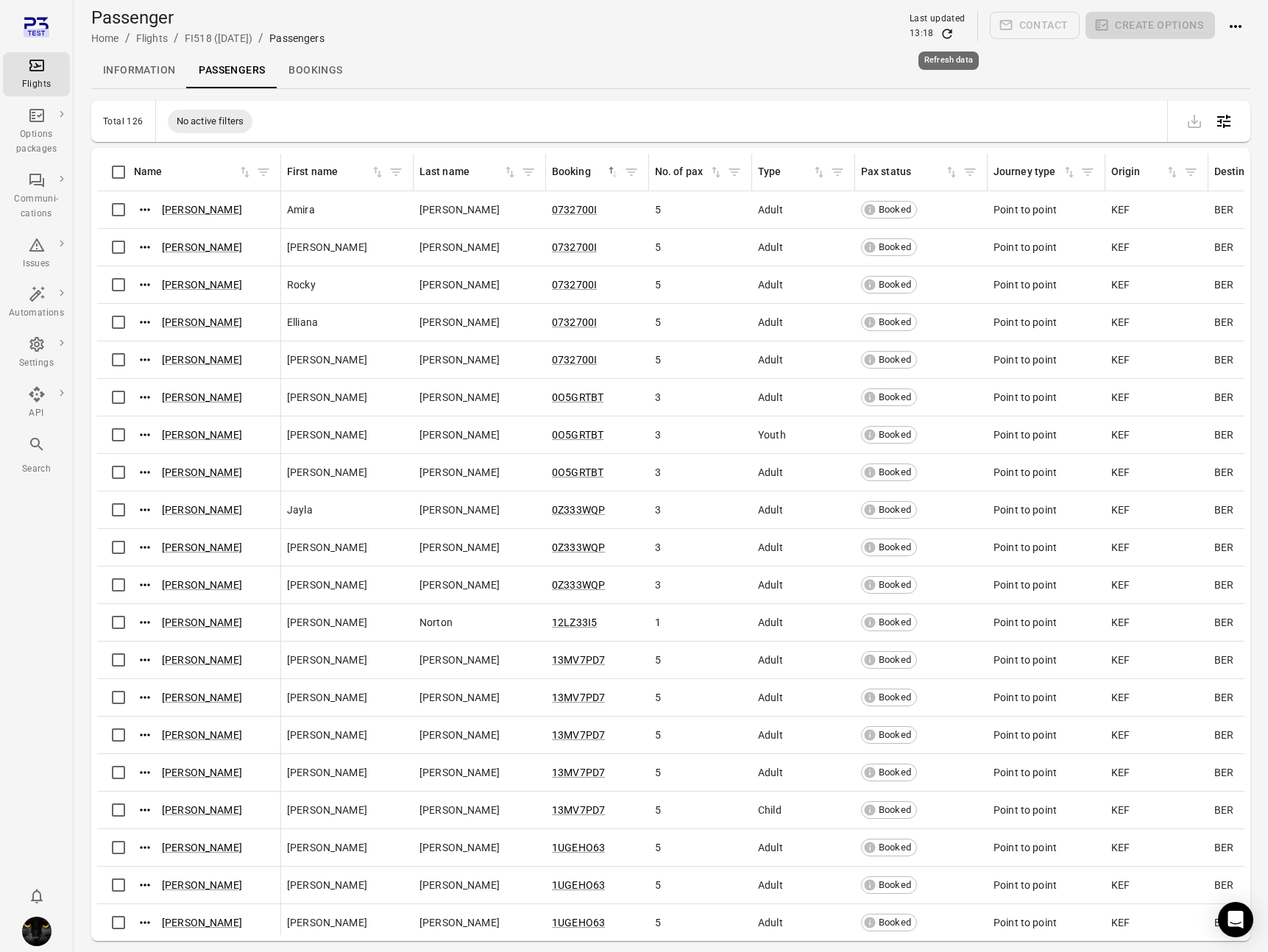
click at [944, 33] on icon "Refresh data" at bounding box center [947, 34] width 15 height 15
click at [190, 210] on link "Amira Ortiz" at bounding box center [202, 210] width 80 height 12
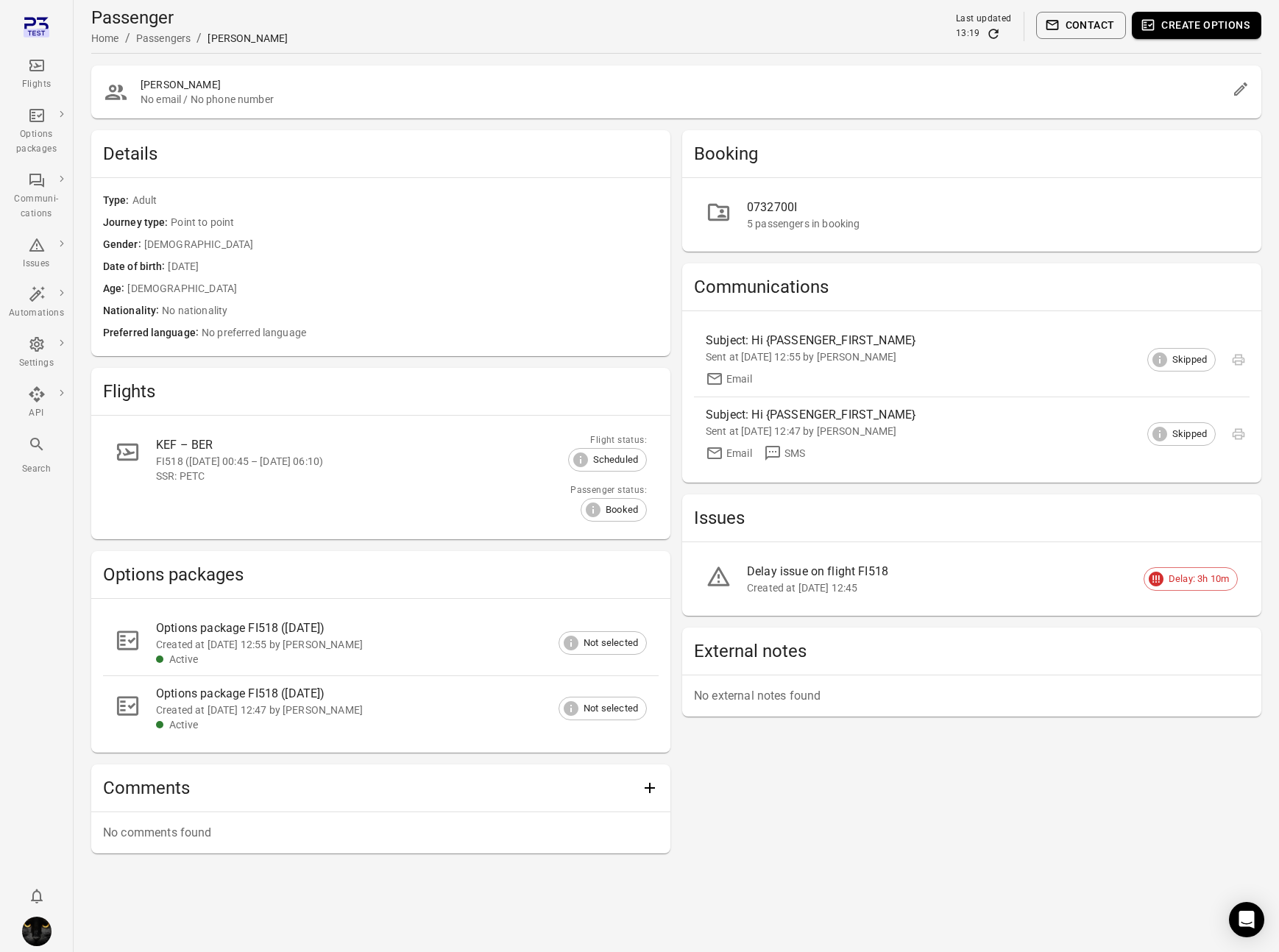
click at [39, 82] on div "Flights" at bounding box center [37, 85] width 55 height 15
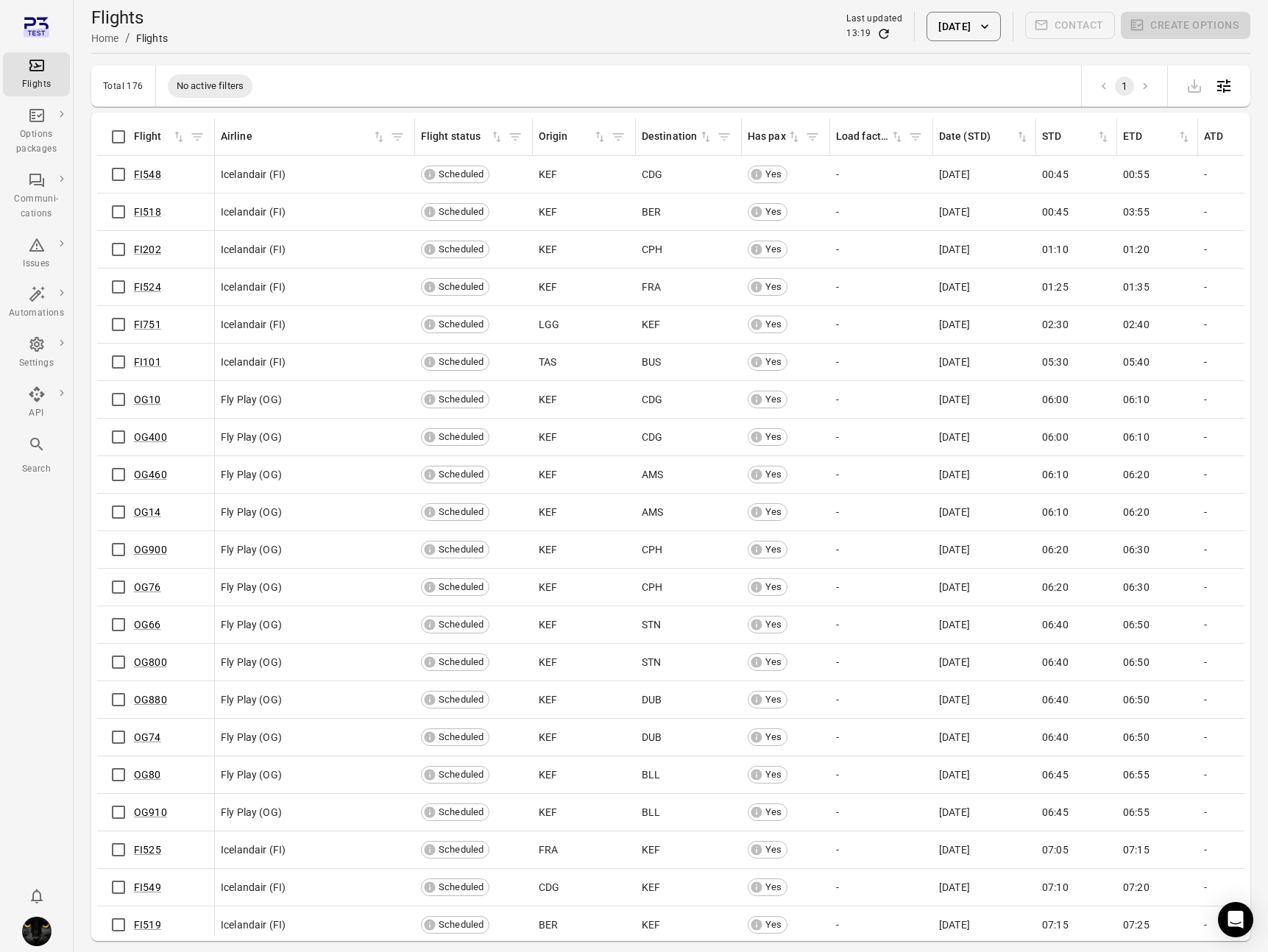
click at [136, 165] on div "FI548" at bounding box center [155, 174] width 105 height 31
click at [141, 173] on link "FI548" at bounding box center [147, 175] width 27 height 12
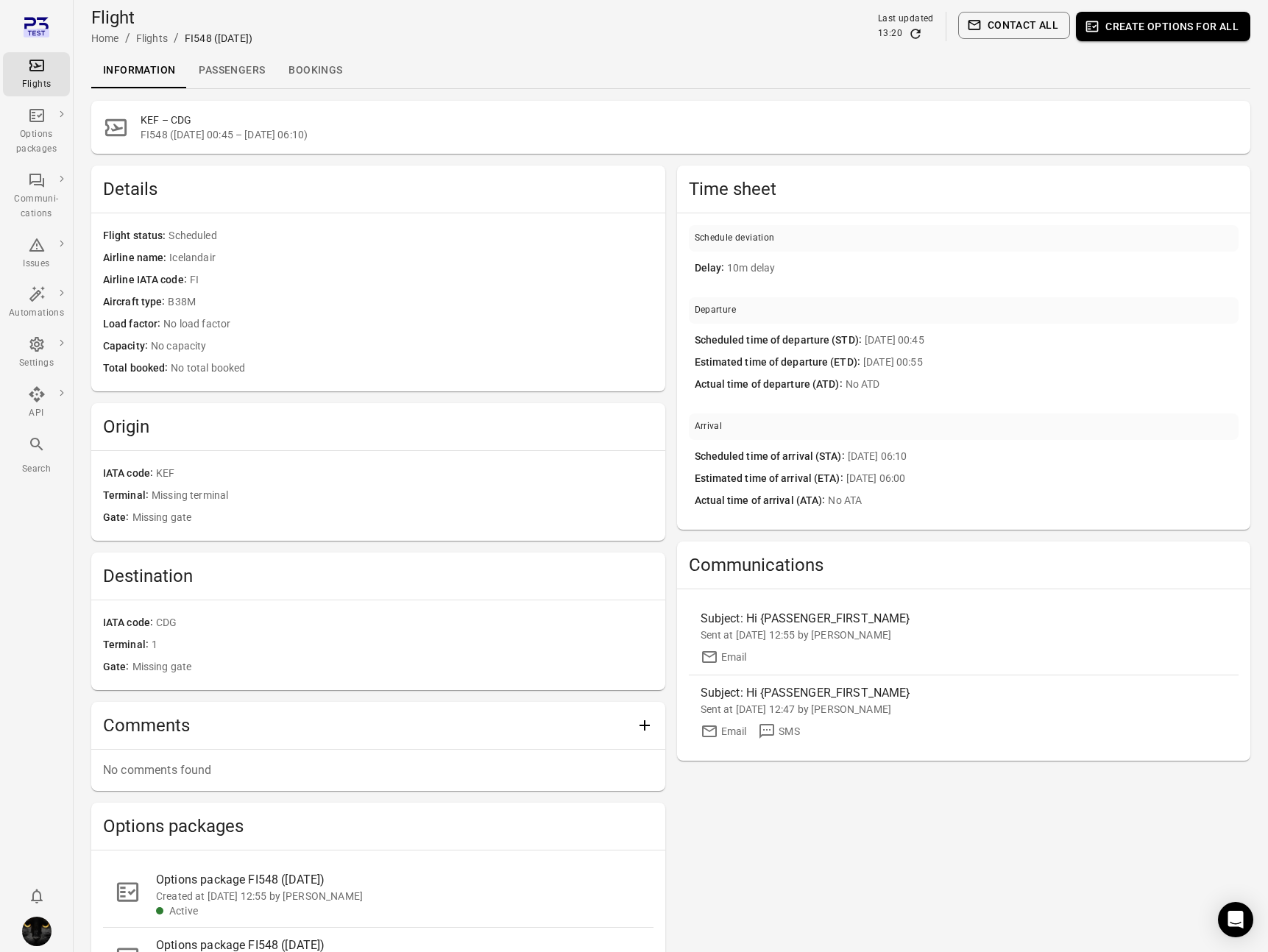
click at [239, 63] on link "Passengers" at bounding box center [231, 71] width 90 height 35
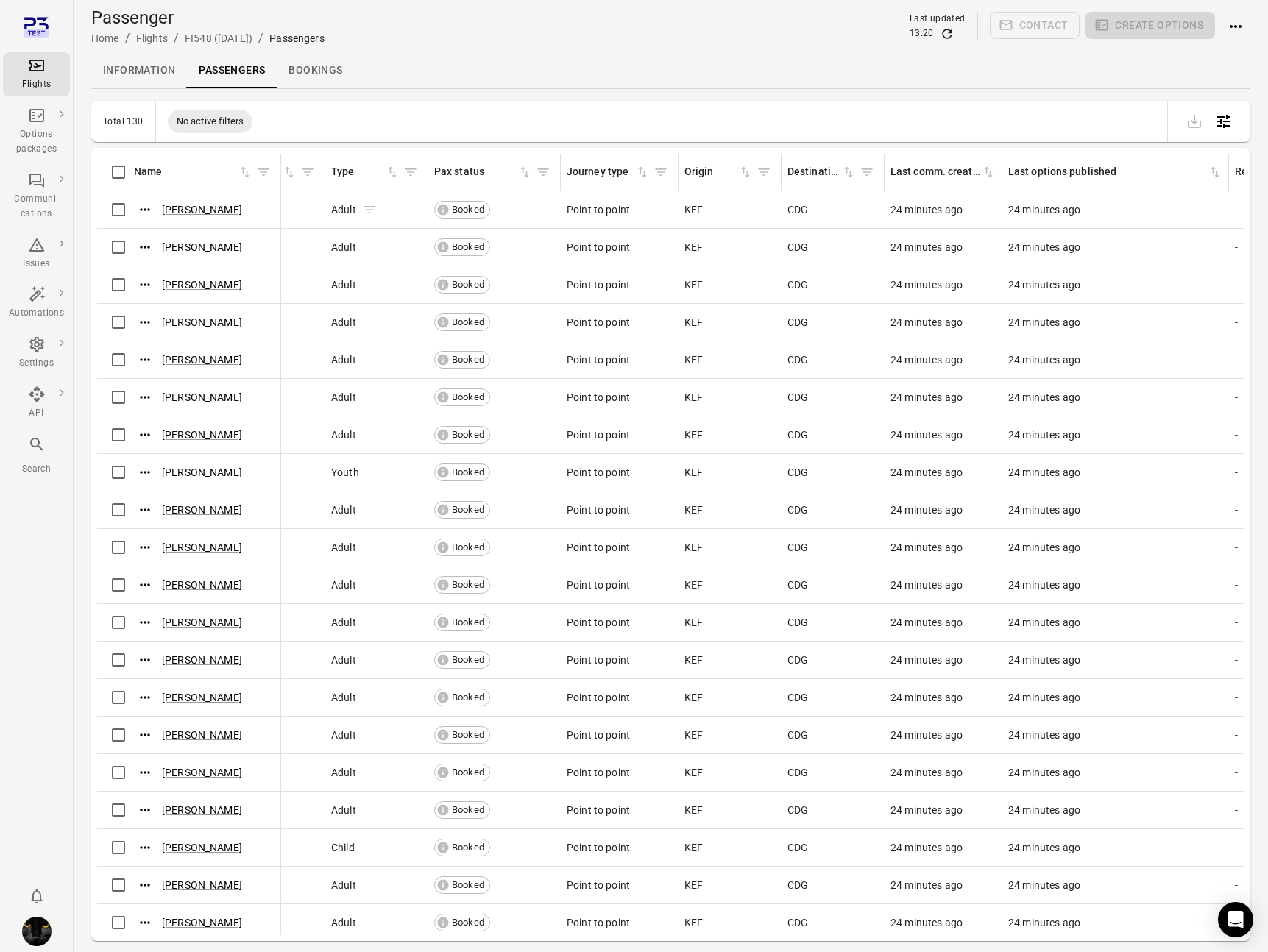
scroll to position [0, 458]
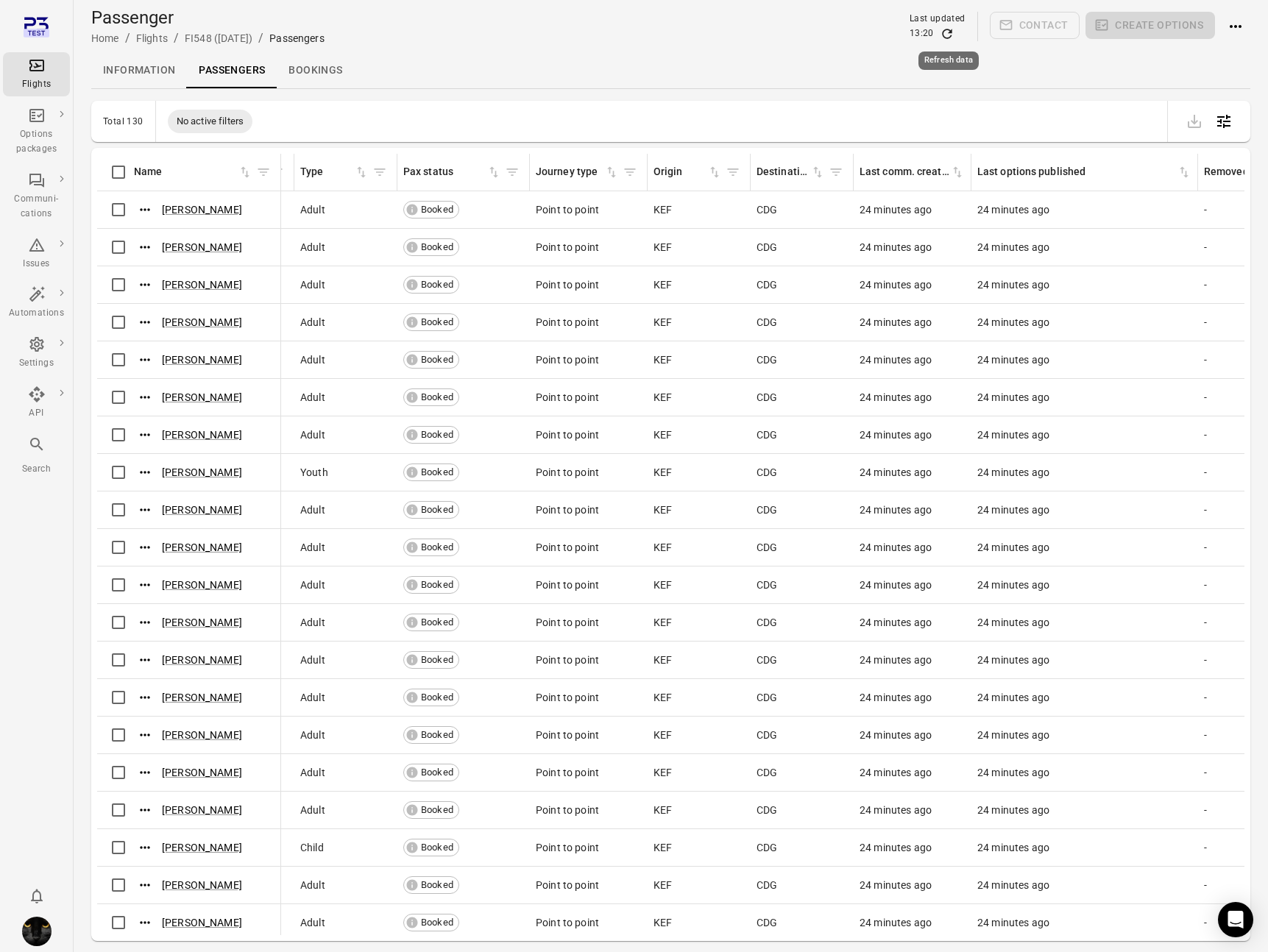
click at [950, 33] on icon "Refresh data" at bounding box center [947, 34] width 15 height 15
click at [139, 204] on icon "Actions" at bounding box center [145, 210] width 15 height 15
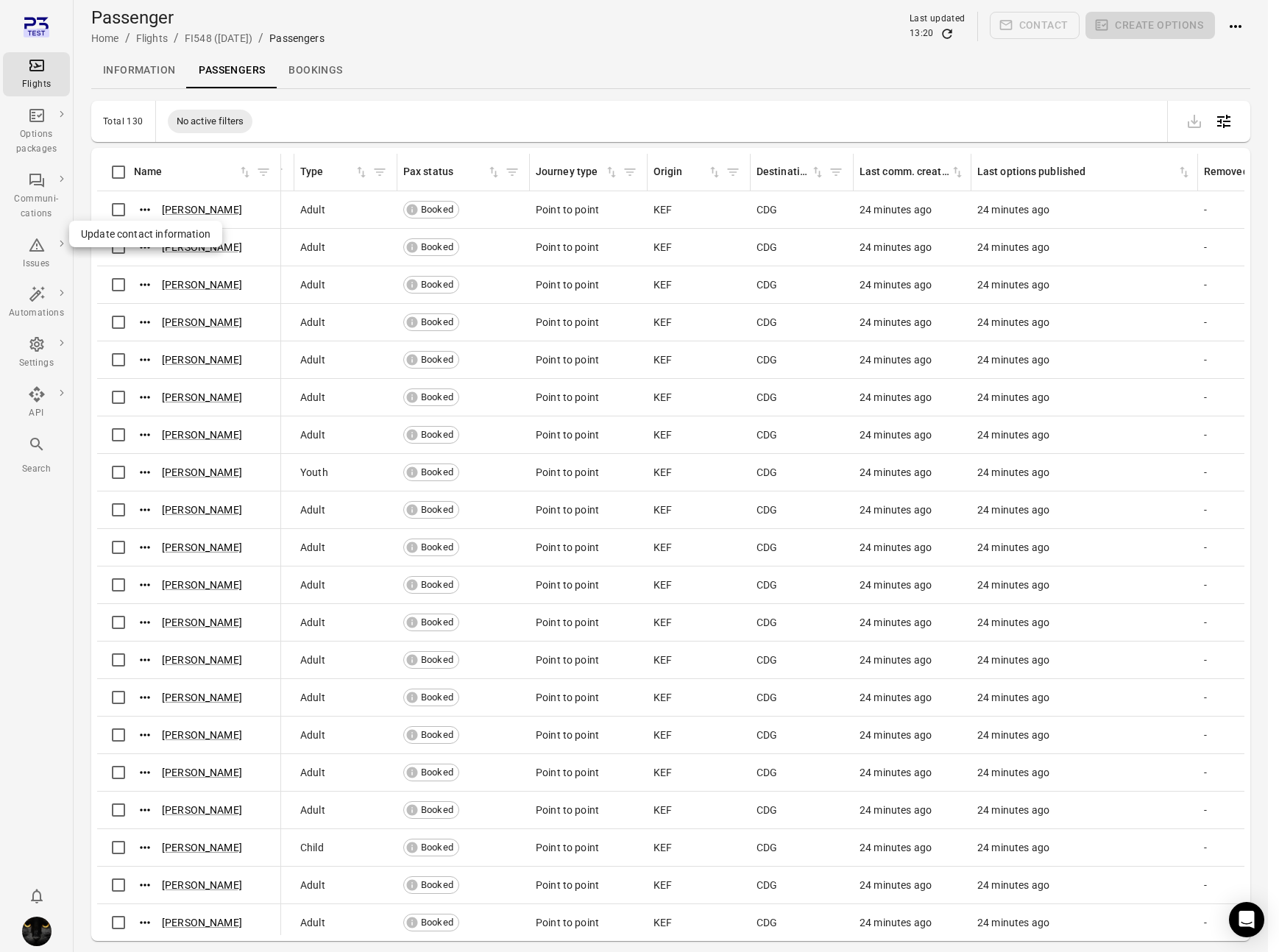
click at [140, 240] on span "Update contact information" at bounding box center [145, 234] width 129 height 15
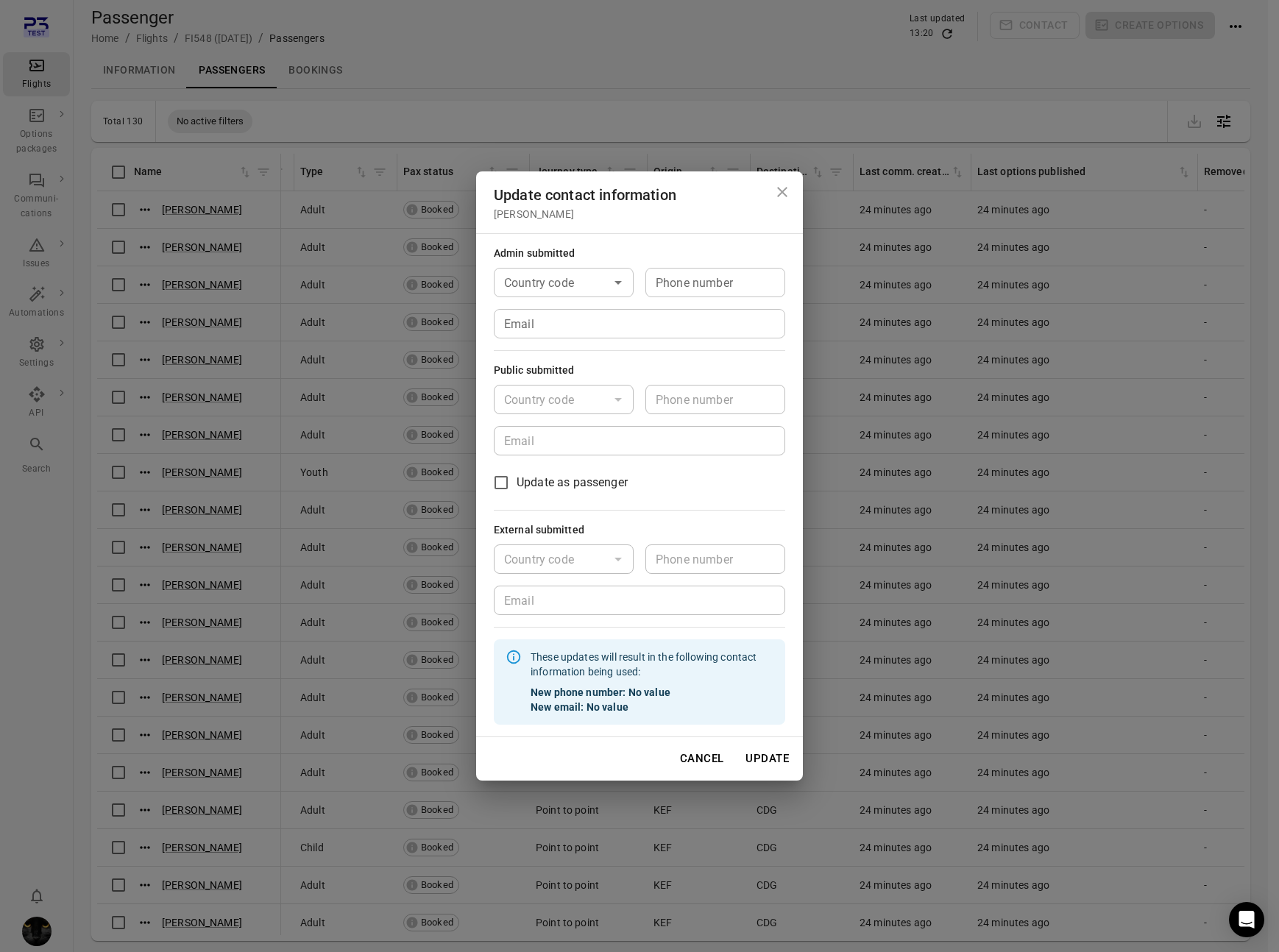
click at [777, 194] on icon "Close dialog" at bounding box center [782, 192] width 18 height 18
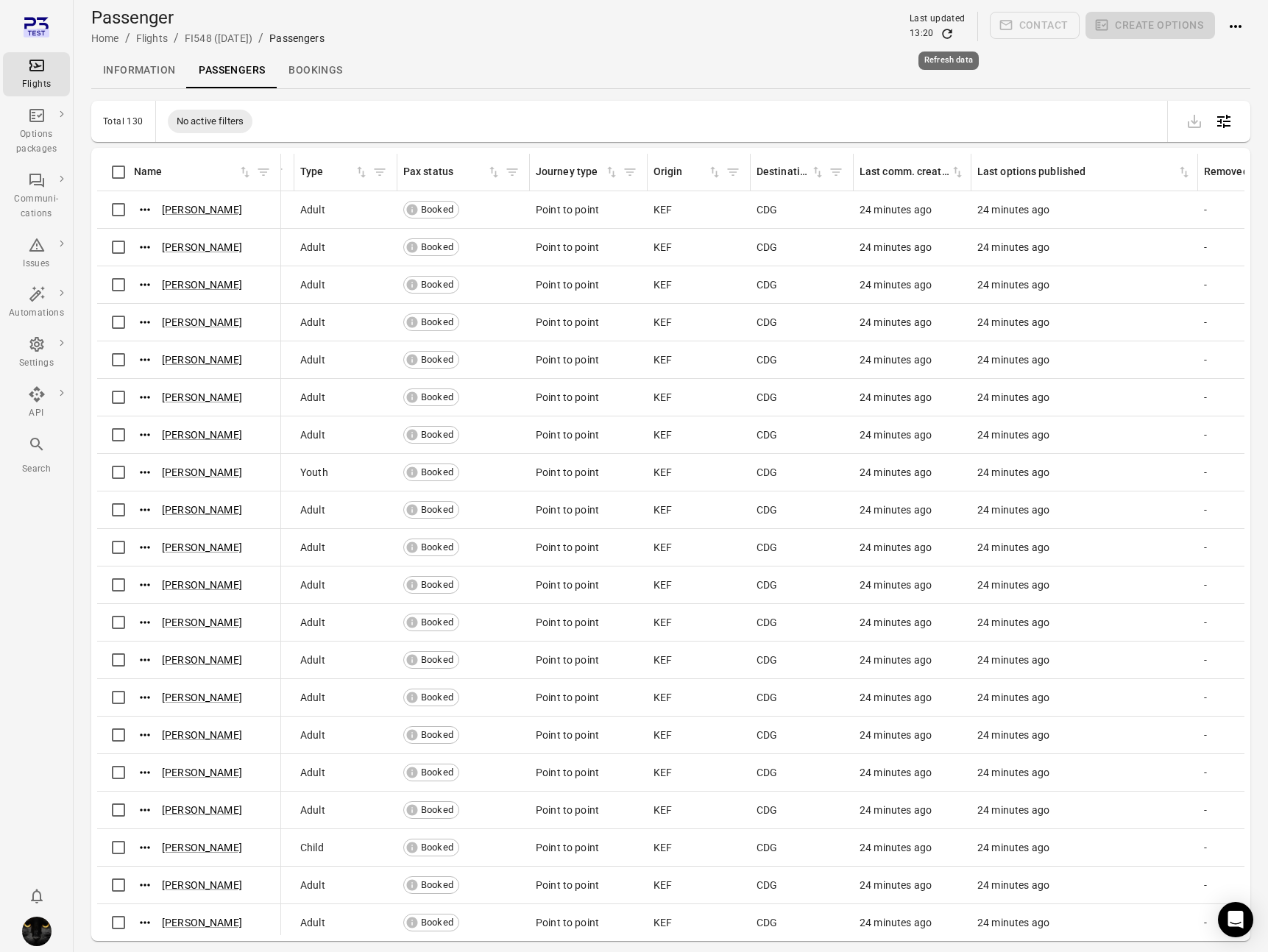
click at [946, 39] on icon "Refresh data" at bounding box center [947, 34] width 15 height 15
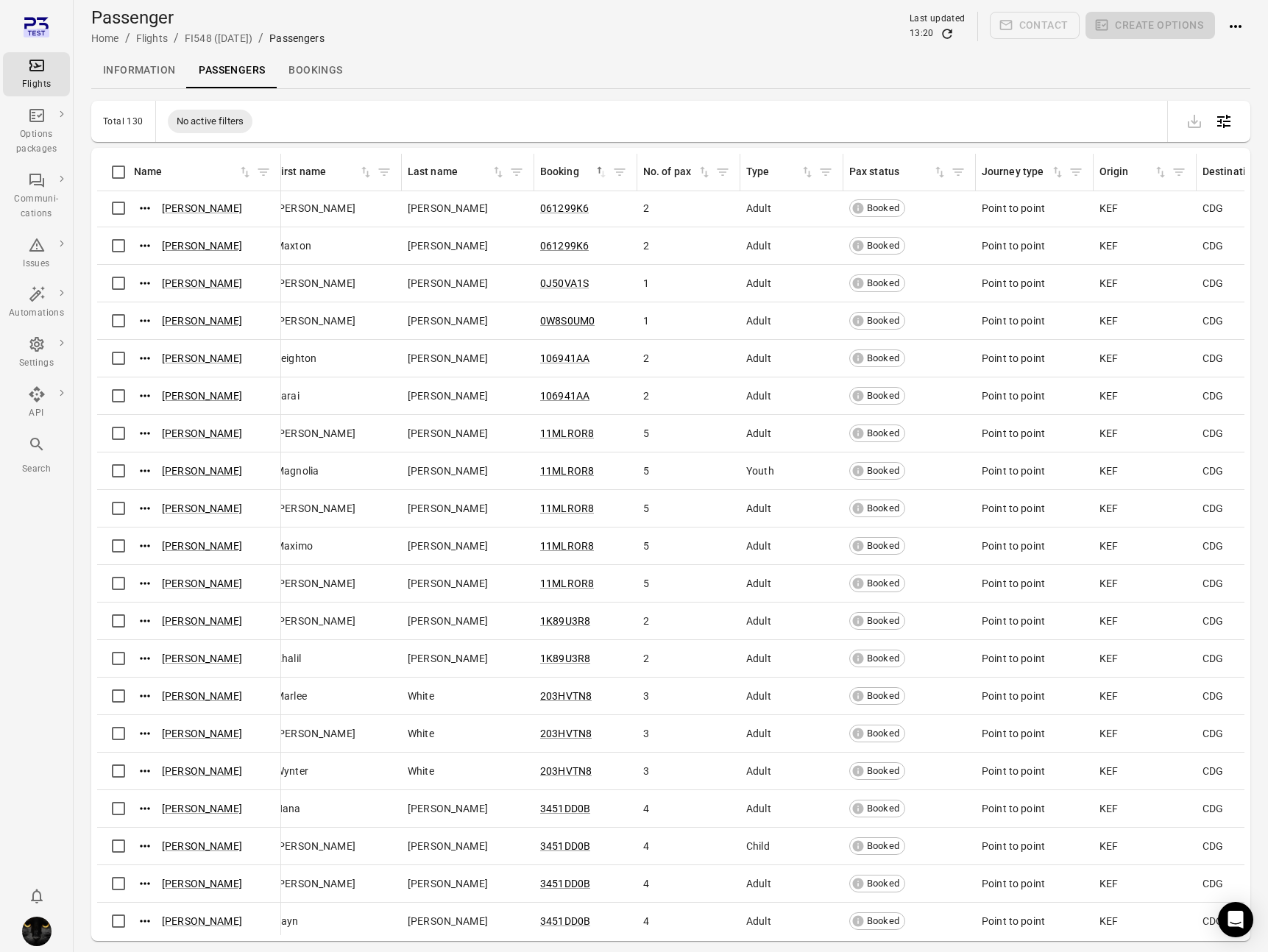
scroll to position [2, 0]
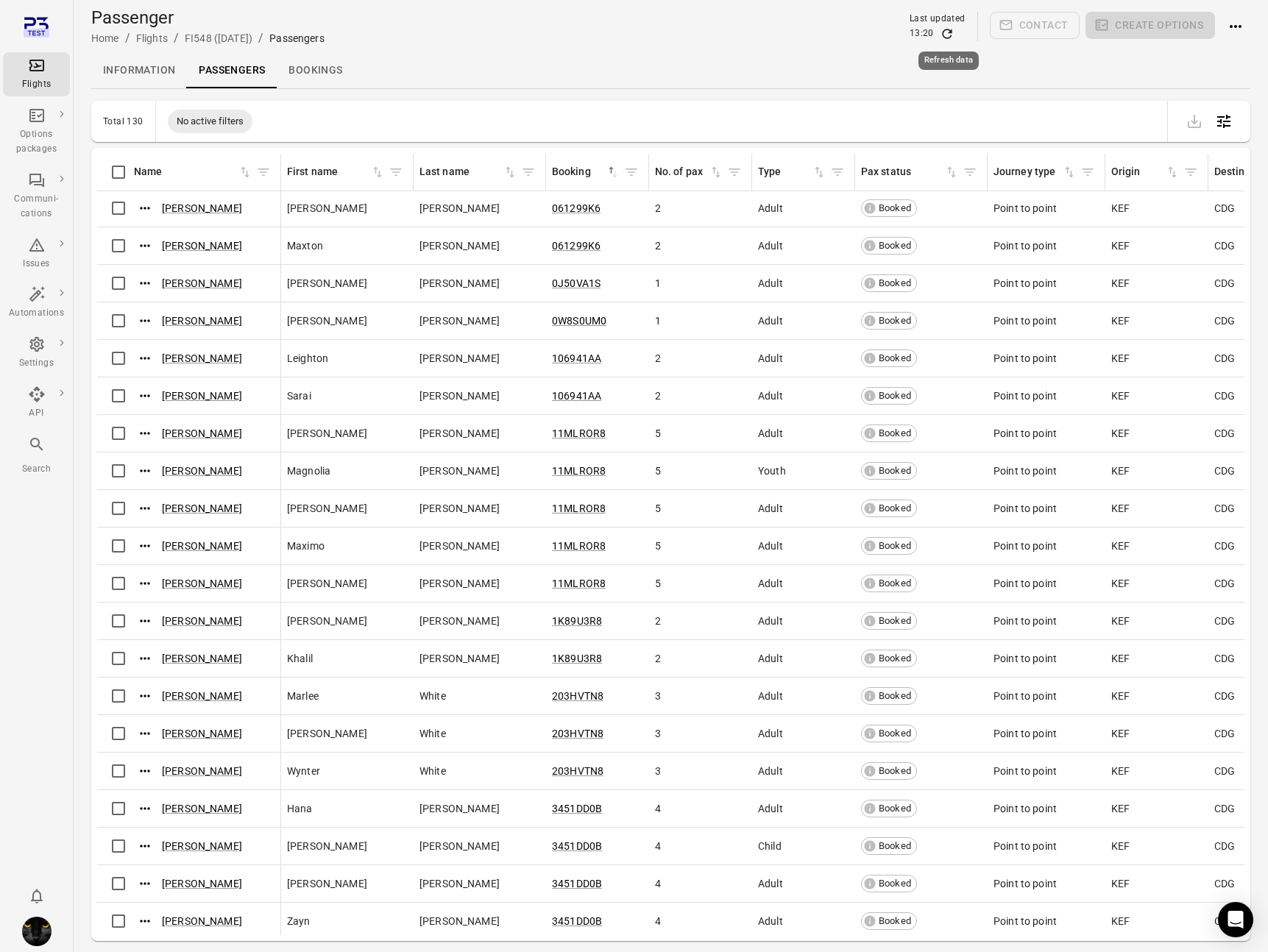
click at [944, 34] on icon "Refresh data" at bounding box center [946, 33] width 9 height 9
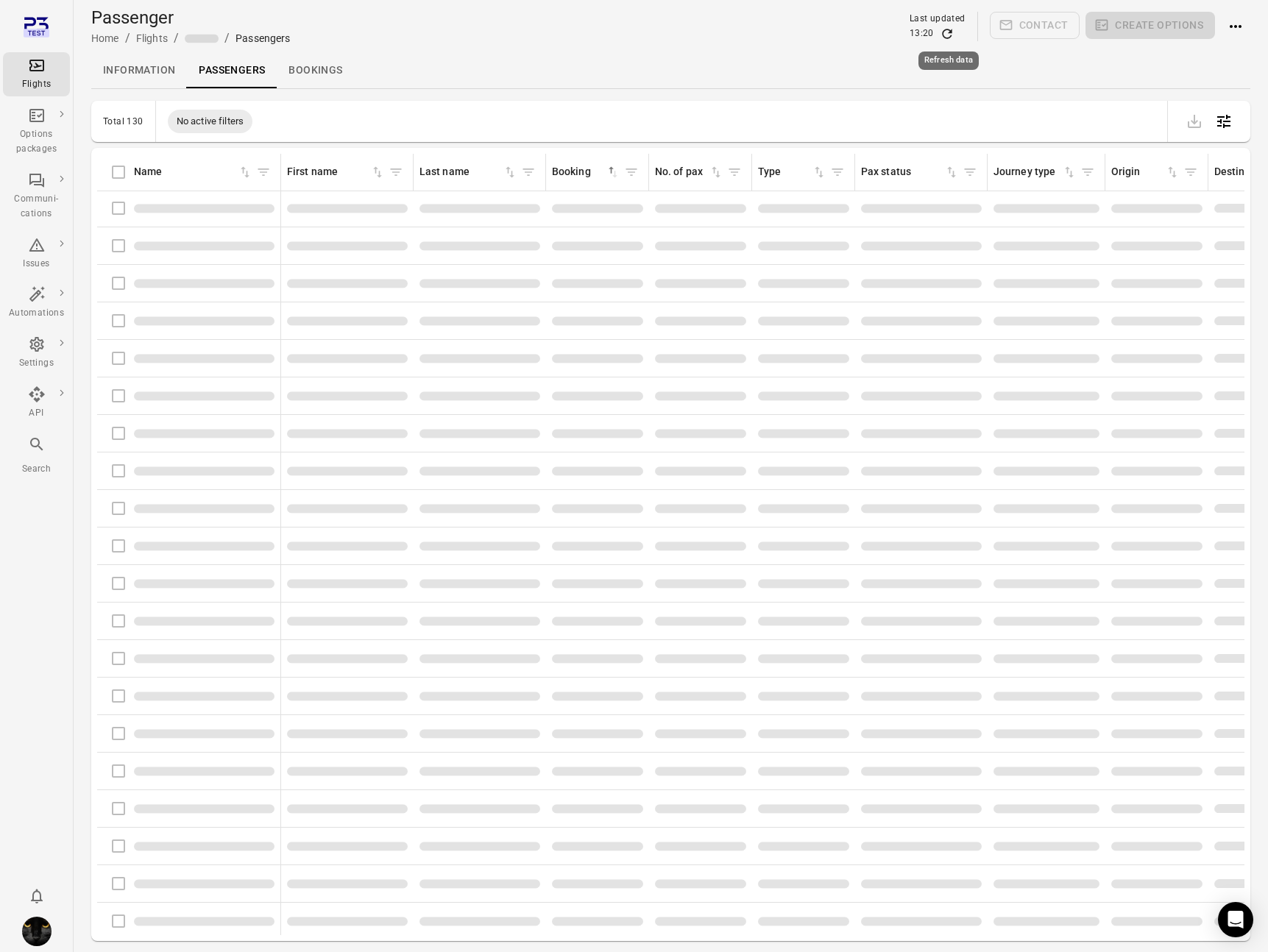
scroll to position [0, 0]
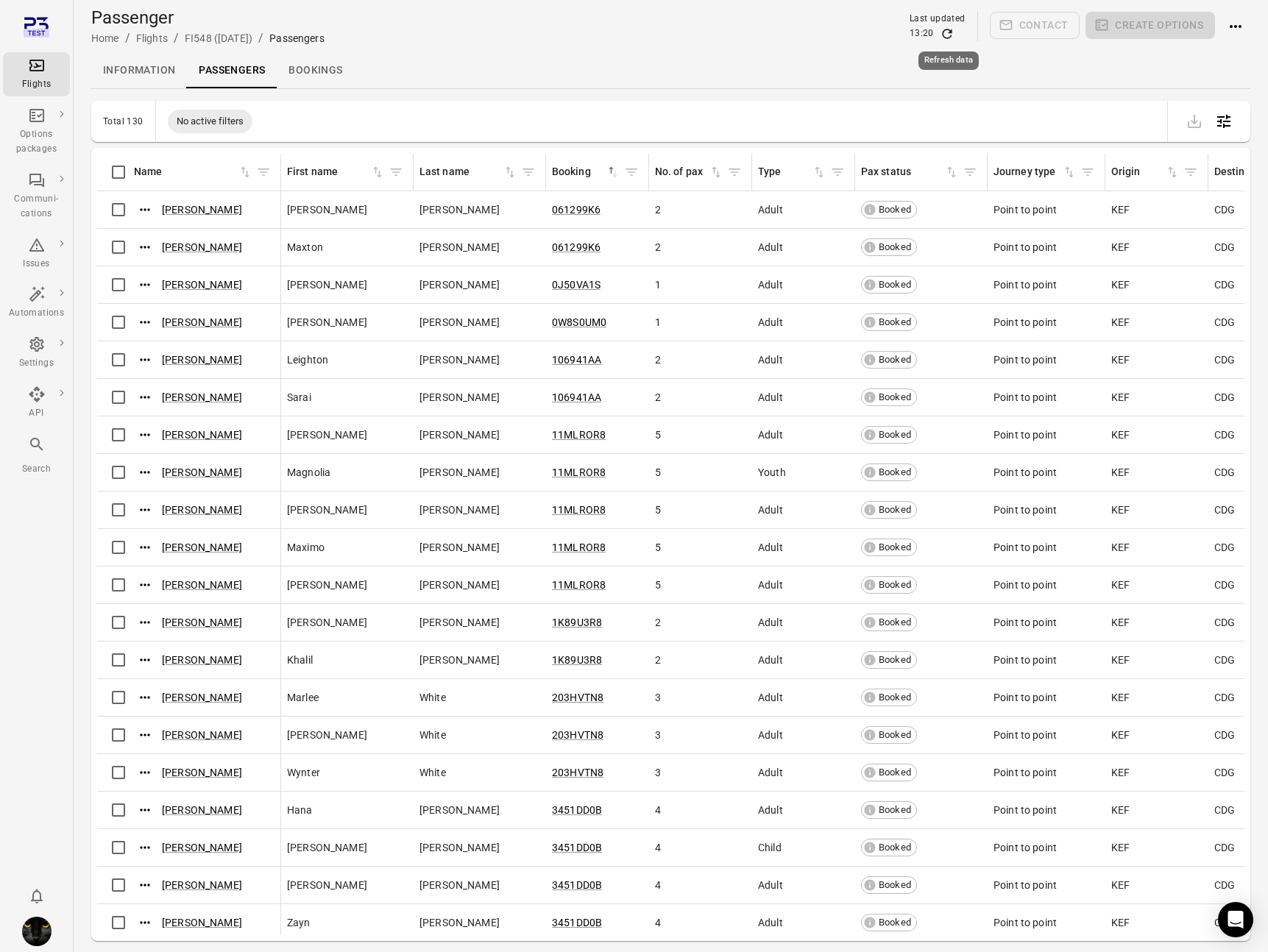
click at [944, 34] on icon "Refresh data" at bounding box center [946, 33] width 9 height 9
click at [950, 34] on icon "Refresh data" at bounding box center [947, 34] width 15 height 15
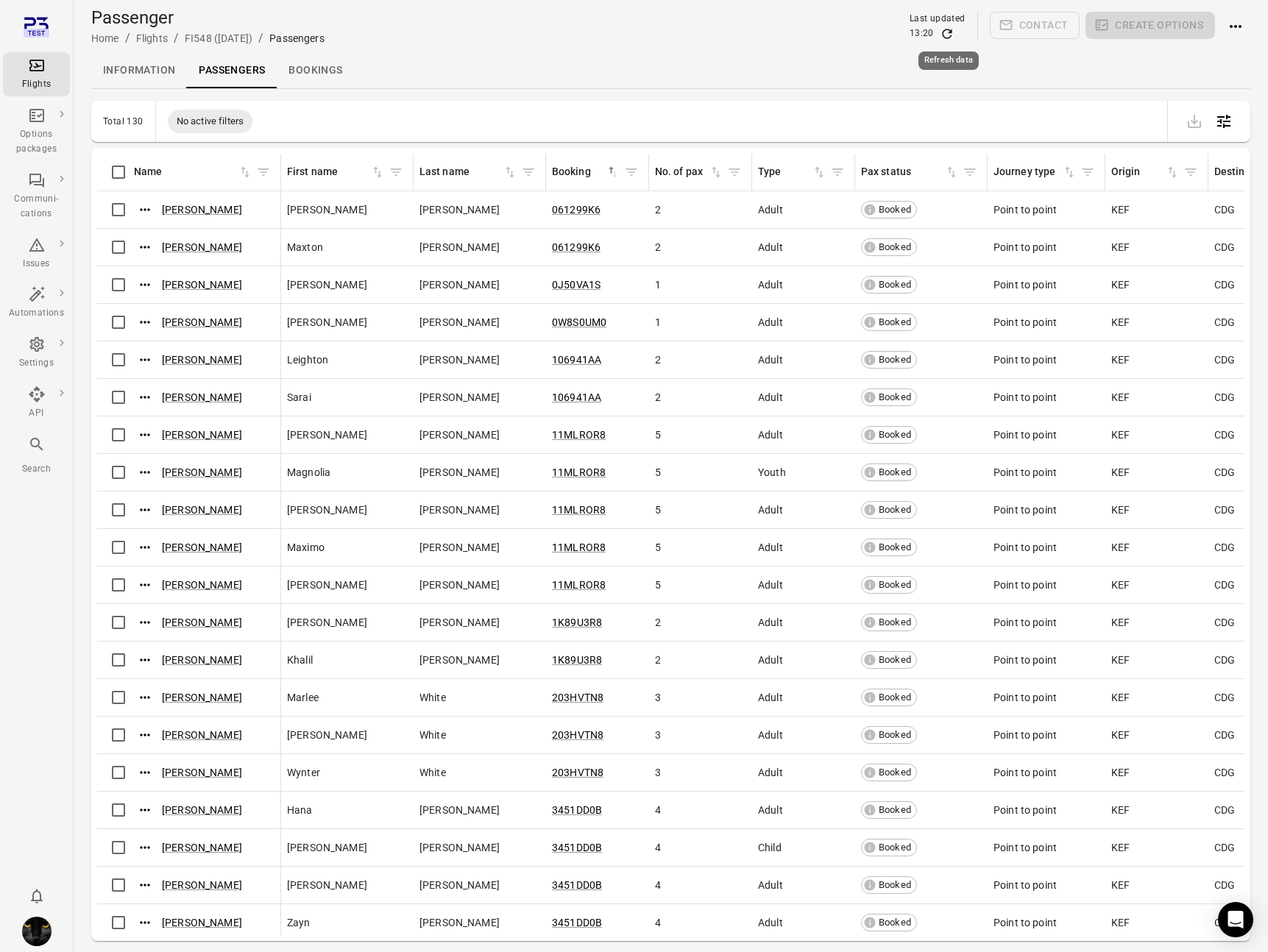
click at [950, 31] on icon "Refresh data" at bounding box center [946, 33] width 9 height 9
click at [45, 71] on div "Flights" at bounding box center [37, 74] width 55 height 35
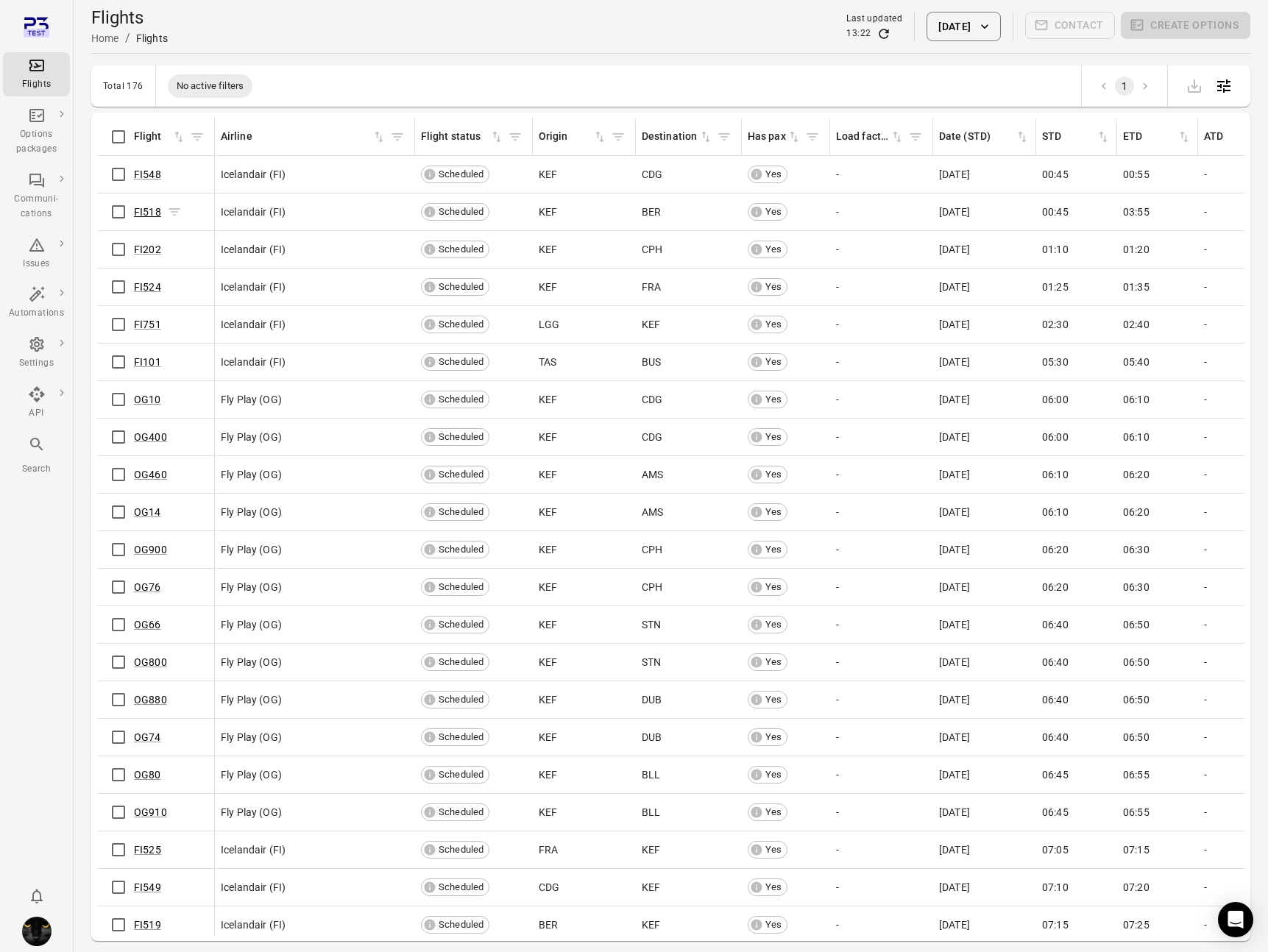
click at [151, 213] on link "FI518" at bounding box center [147, 212] width 27 height 12
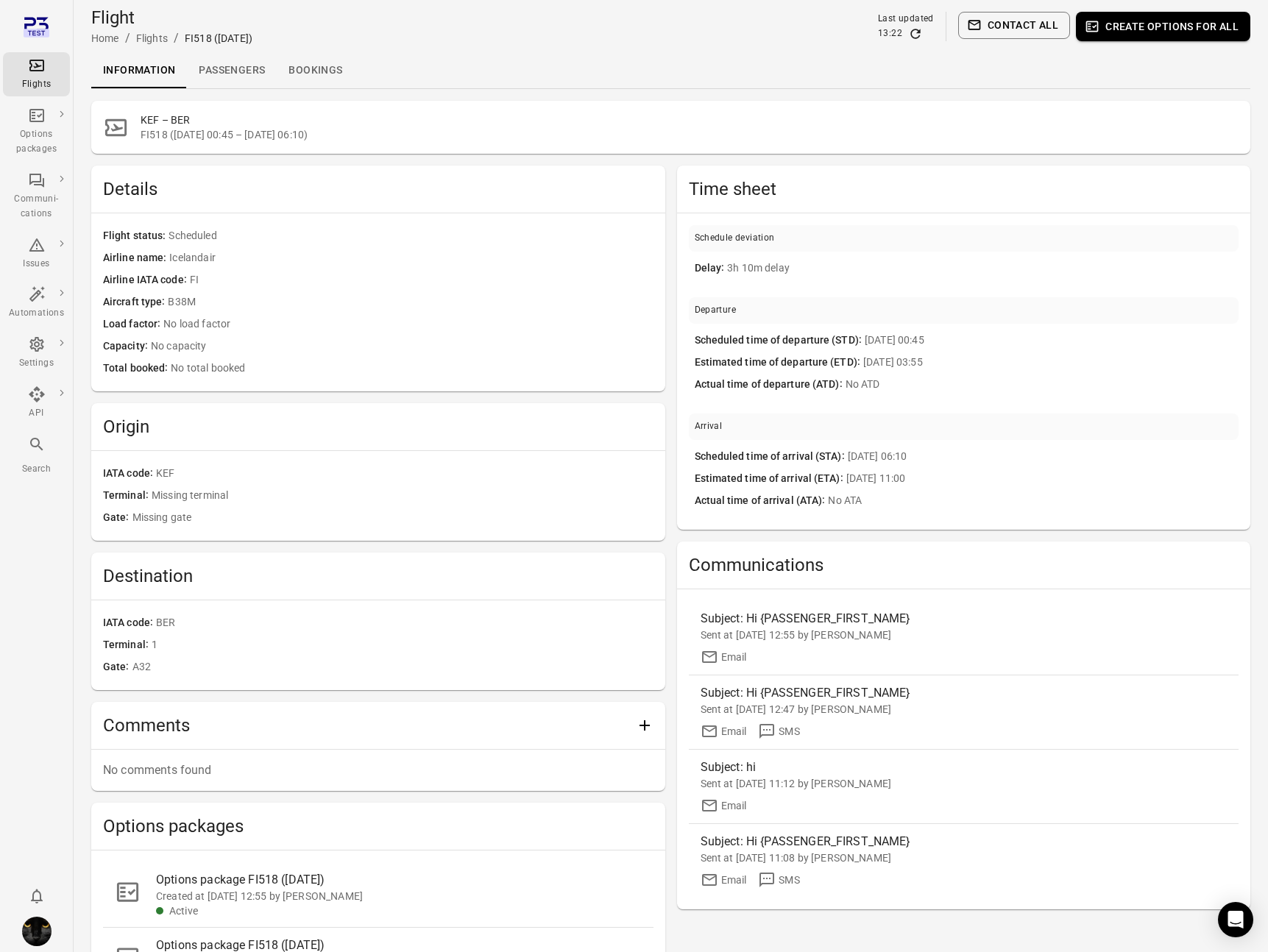
click at [224, 68] on link "Passengers" at bounding box center [231, 71] width 90 height 35
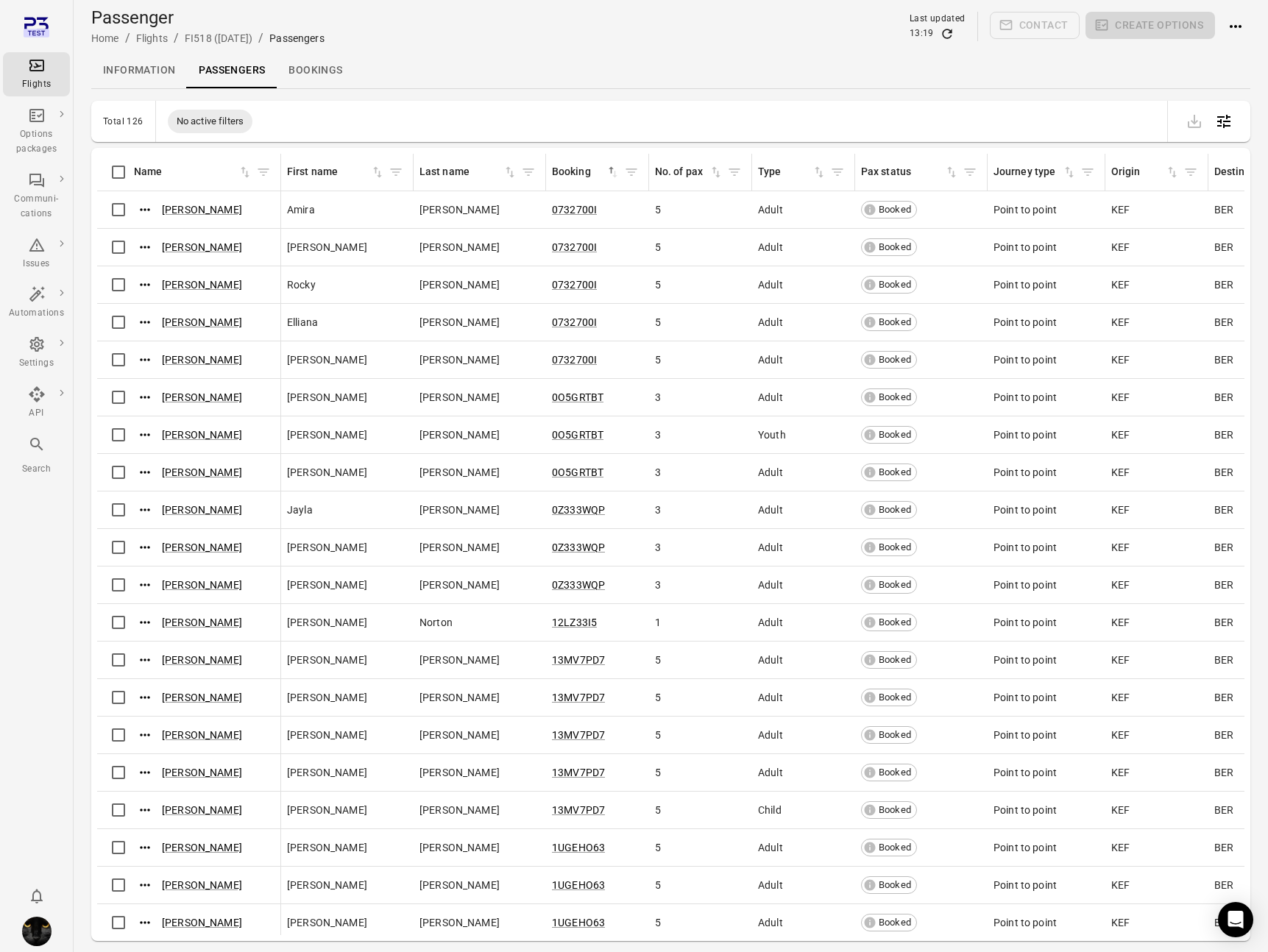
click at [54, 68] on div "Flights" at bounding box center [37, 74] width 55 height 35
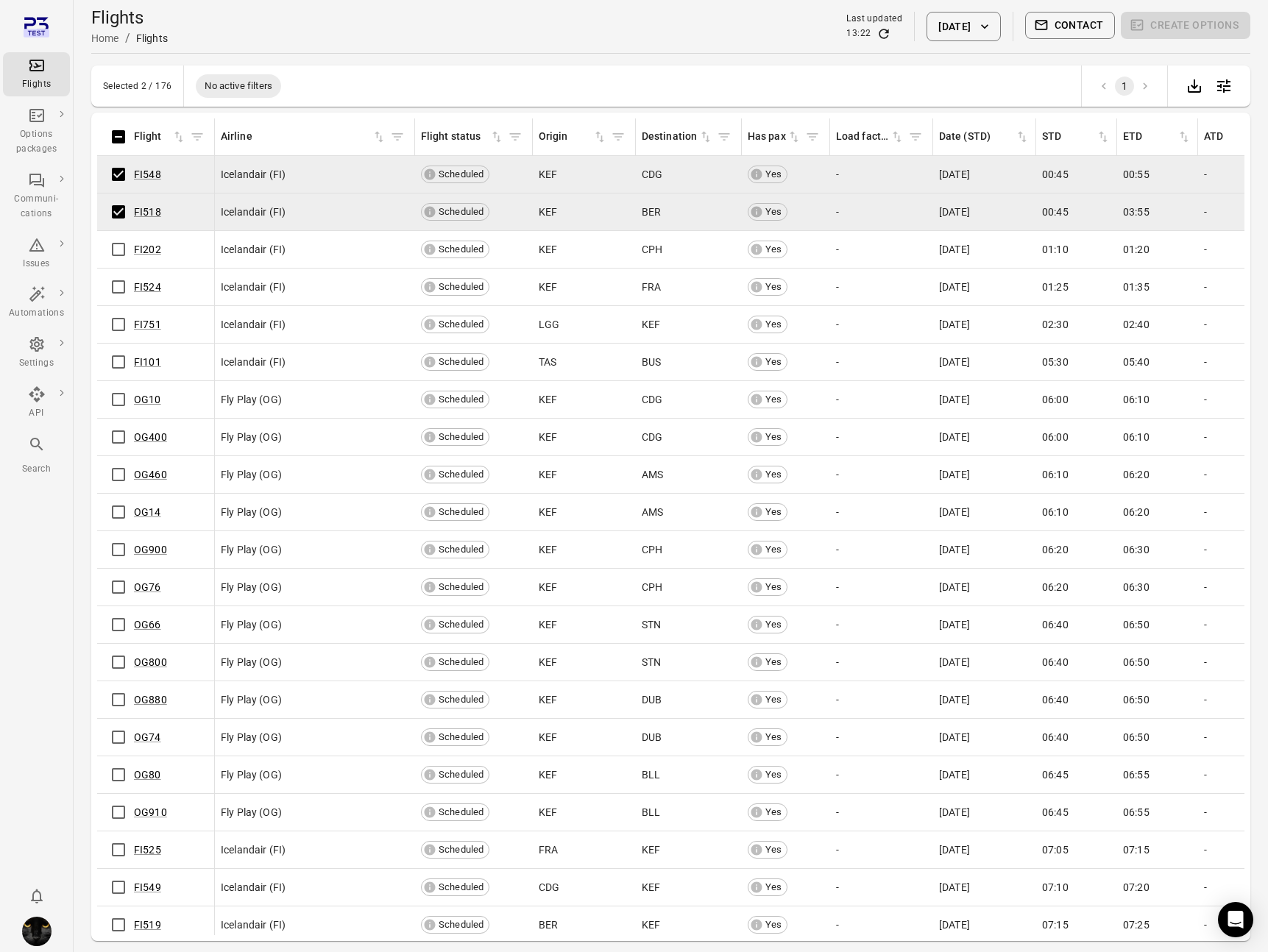
click at [634, 61] on main "Flights Home / Flights Last updated 13:22 21 Aug 2025 Contact Create options Se…" at bounding box center [671, 500] width 1194 height 1000
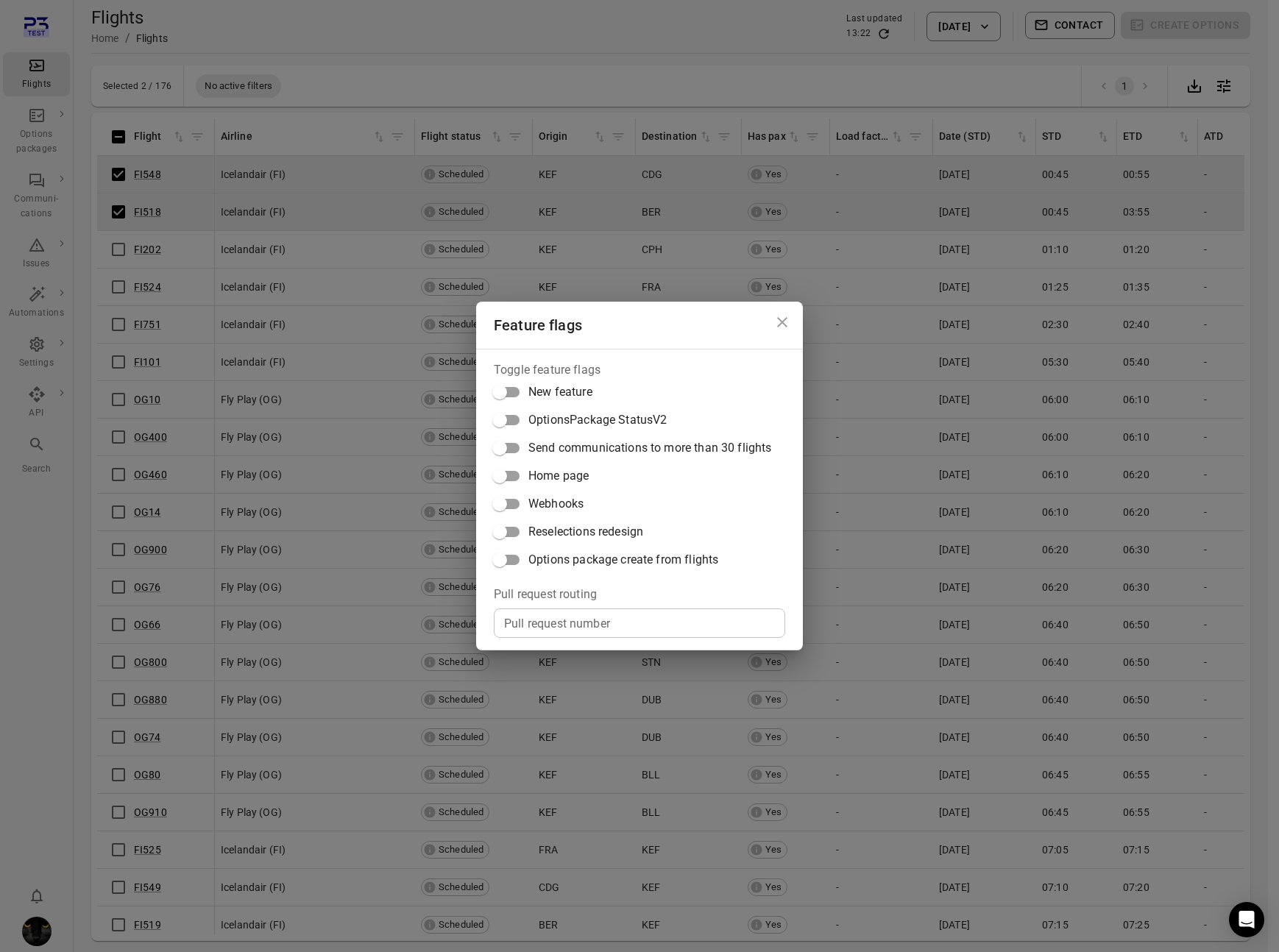
click at [645, 547] on label "Options package create from flights" at bounding box center [629, 560] width 286 height 28
click at [707, 23] on div "Feature flags Toggle feature flags New feature OptionsPackage StatusV2 Send com…" at bounding box center [640, 476] width 1279 height 952
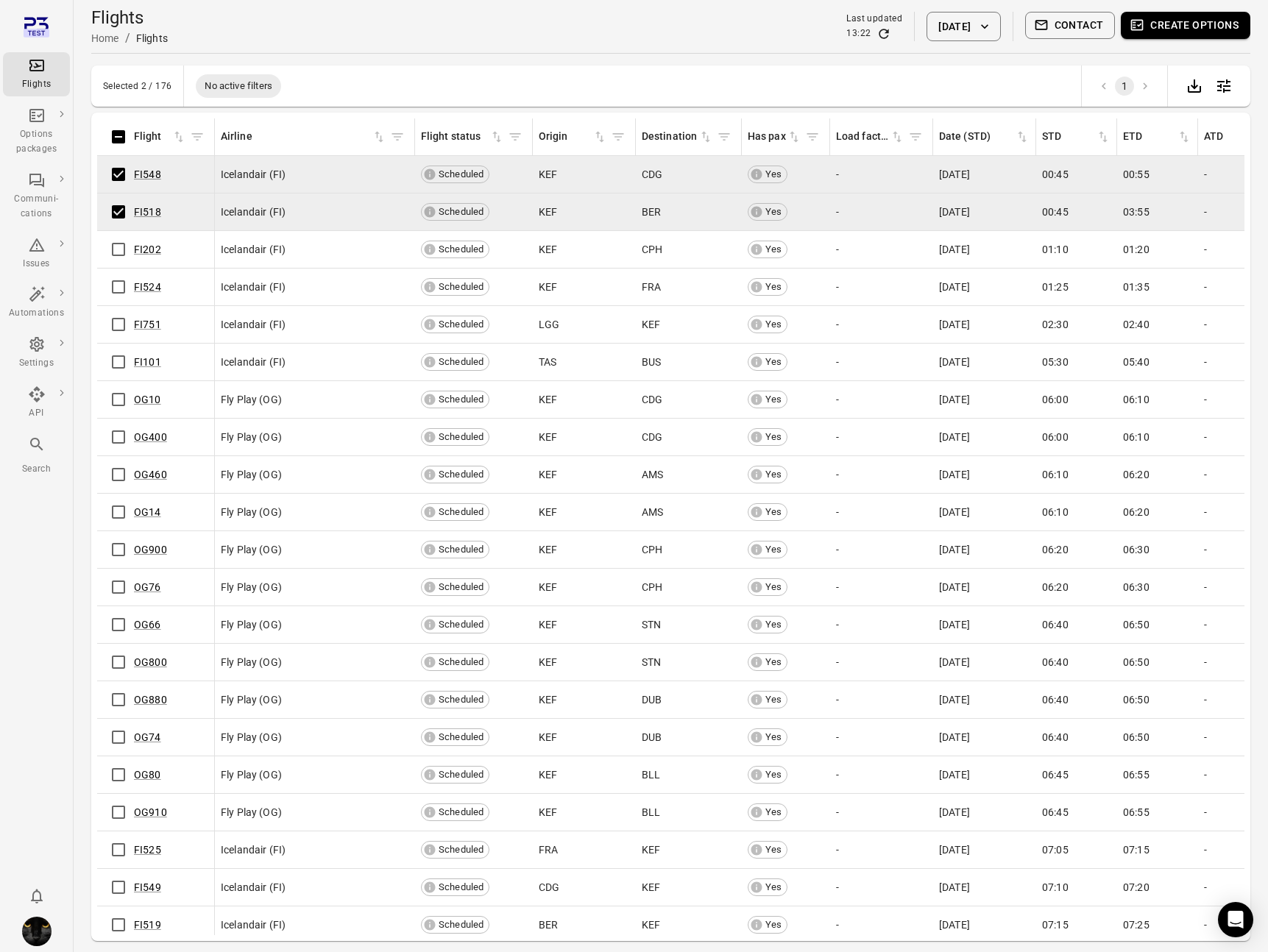
click at [1187, 27] on button "Create options" at bounding box center [1186, 25] width 129 height 27
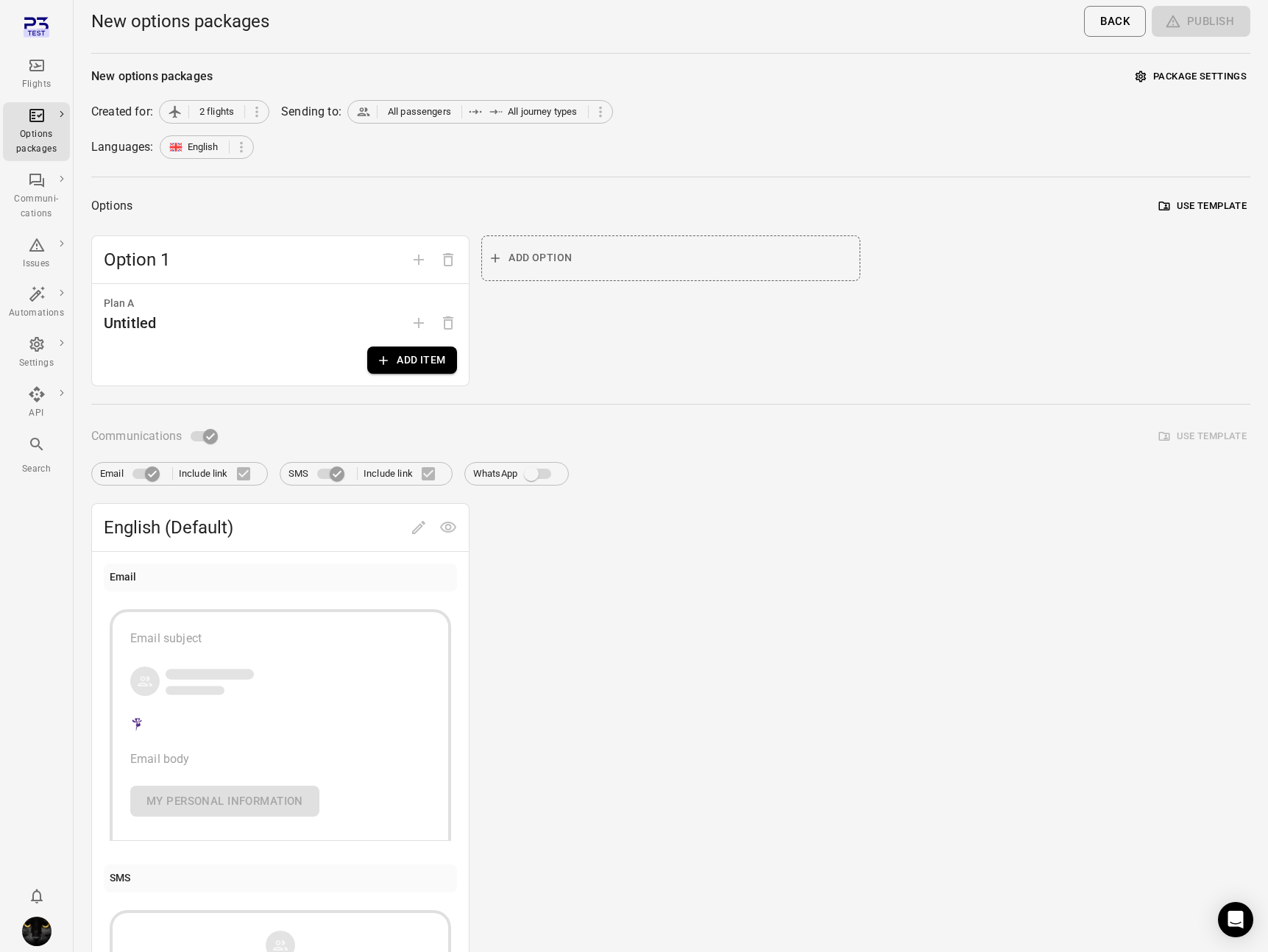
click at [411, 354] on button "Add item" at bounding box center [412, 360] width 90 height 27
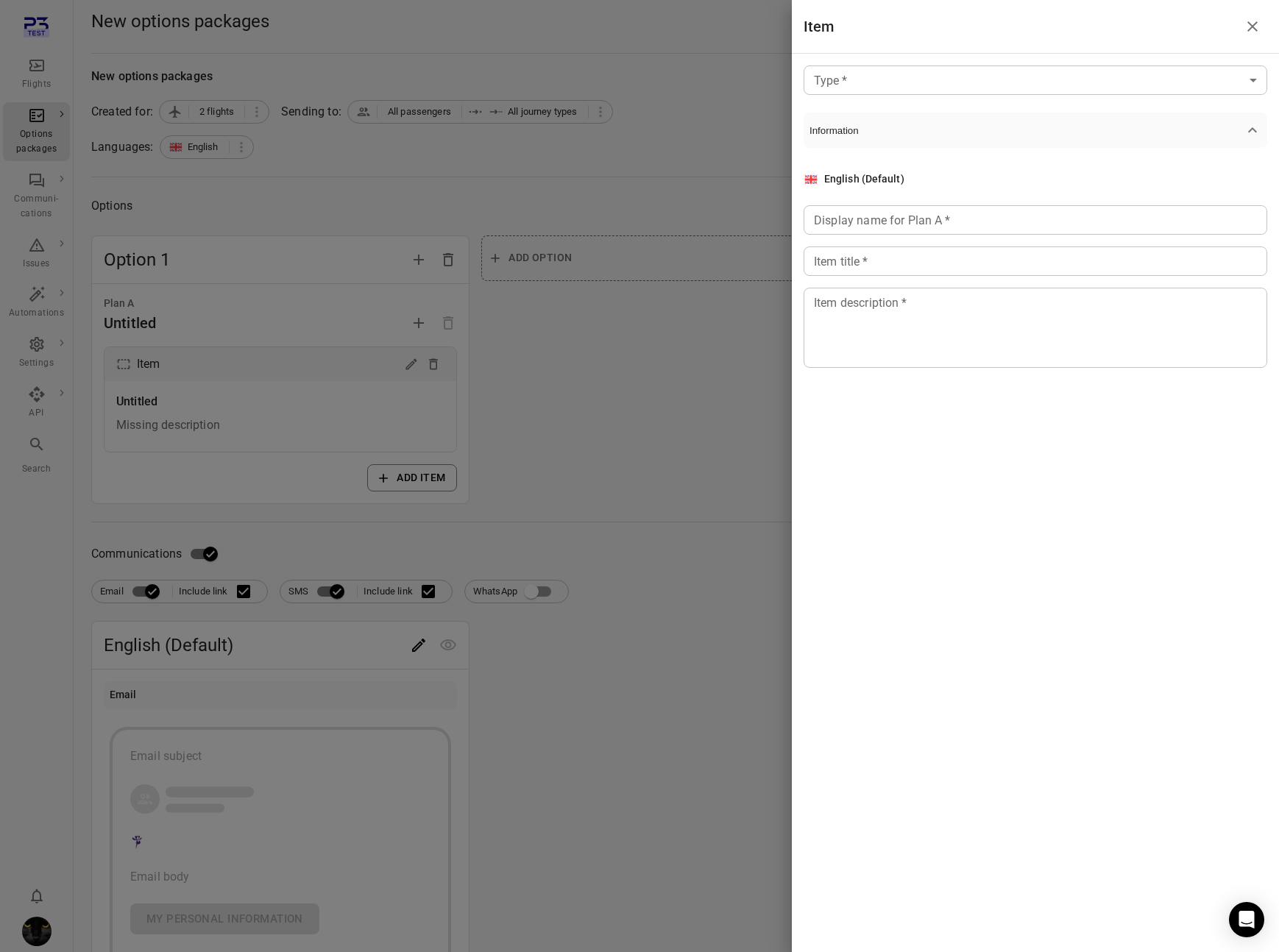
click at [889, 92] on body "Flights Options packages Communi-cations Issues Automations Settings API Search…" at bounding box center [640, 641] width 1279 height 1282
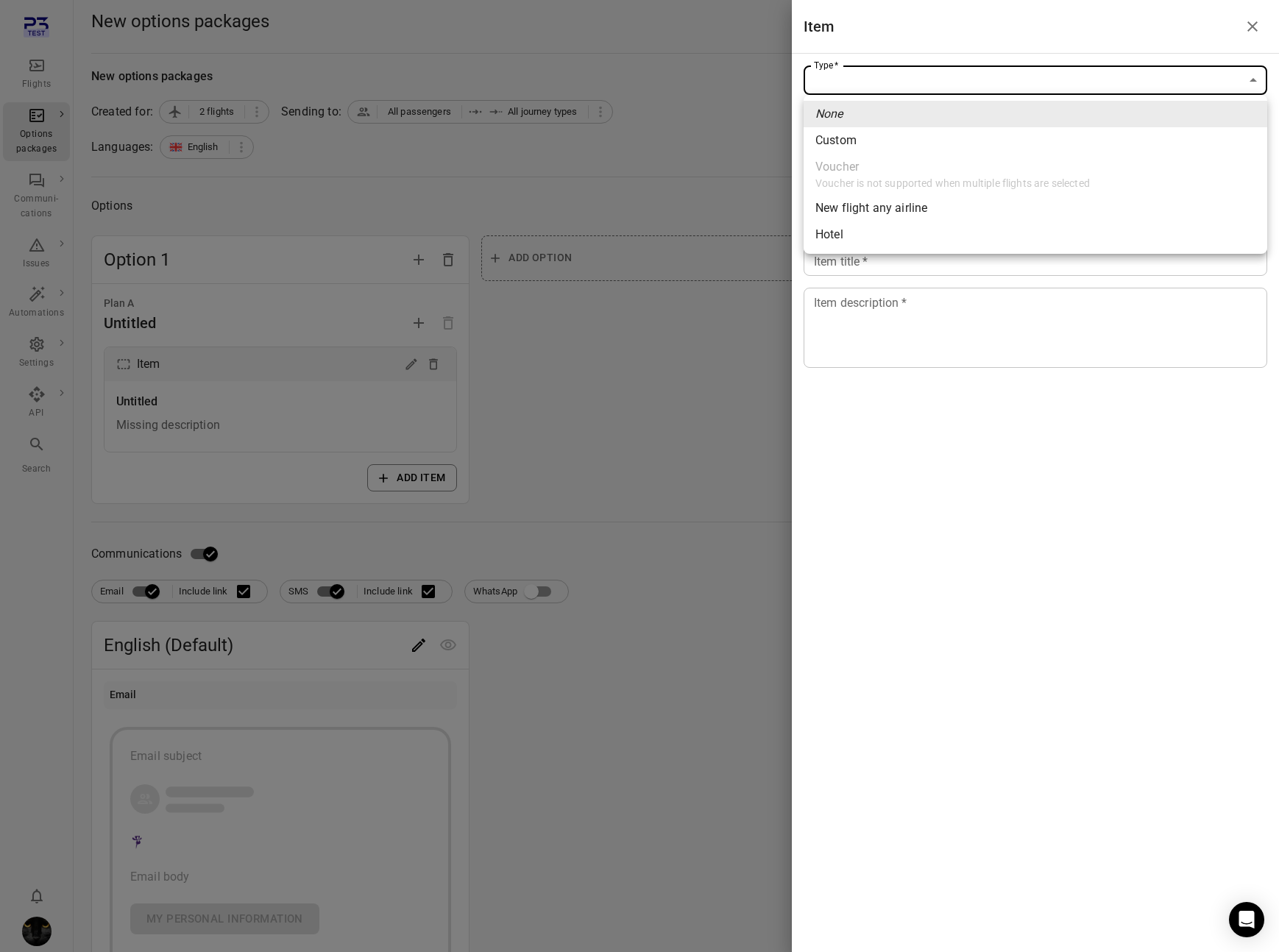
click at [863, 145] on span "Custom" at bounding box center [1035, 140] width 440 height 18
type input "******"
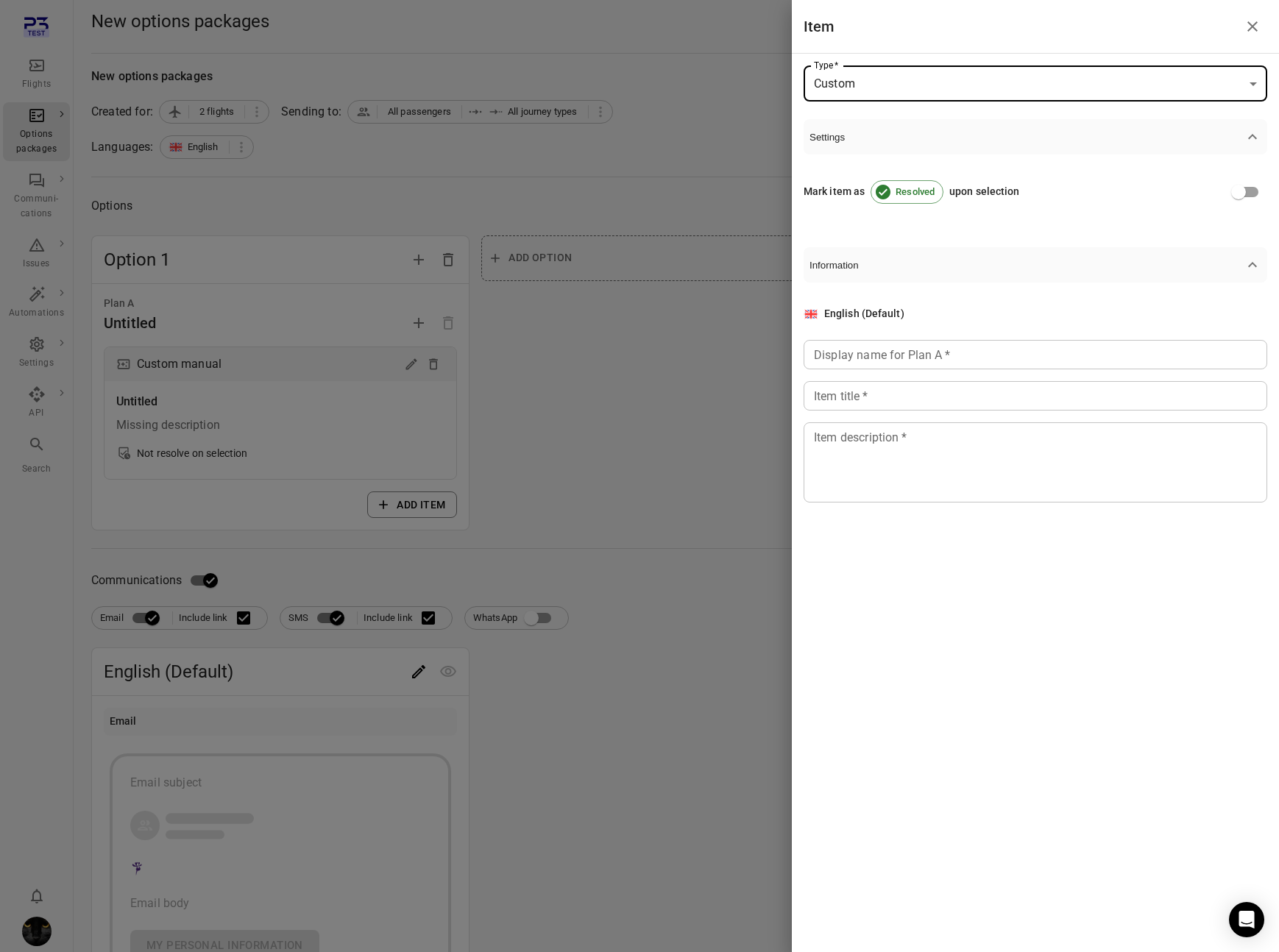
click at [868, 353] on div "Display name for Plan A   * Display name for Plan A   *" at bounding box center [1035, 355] width 464 height 29
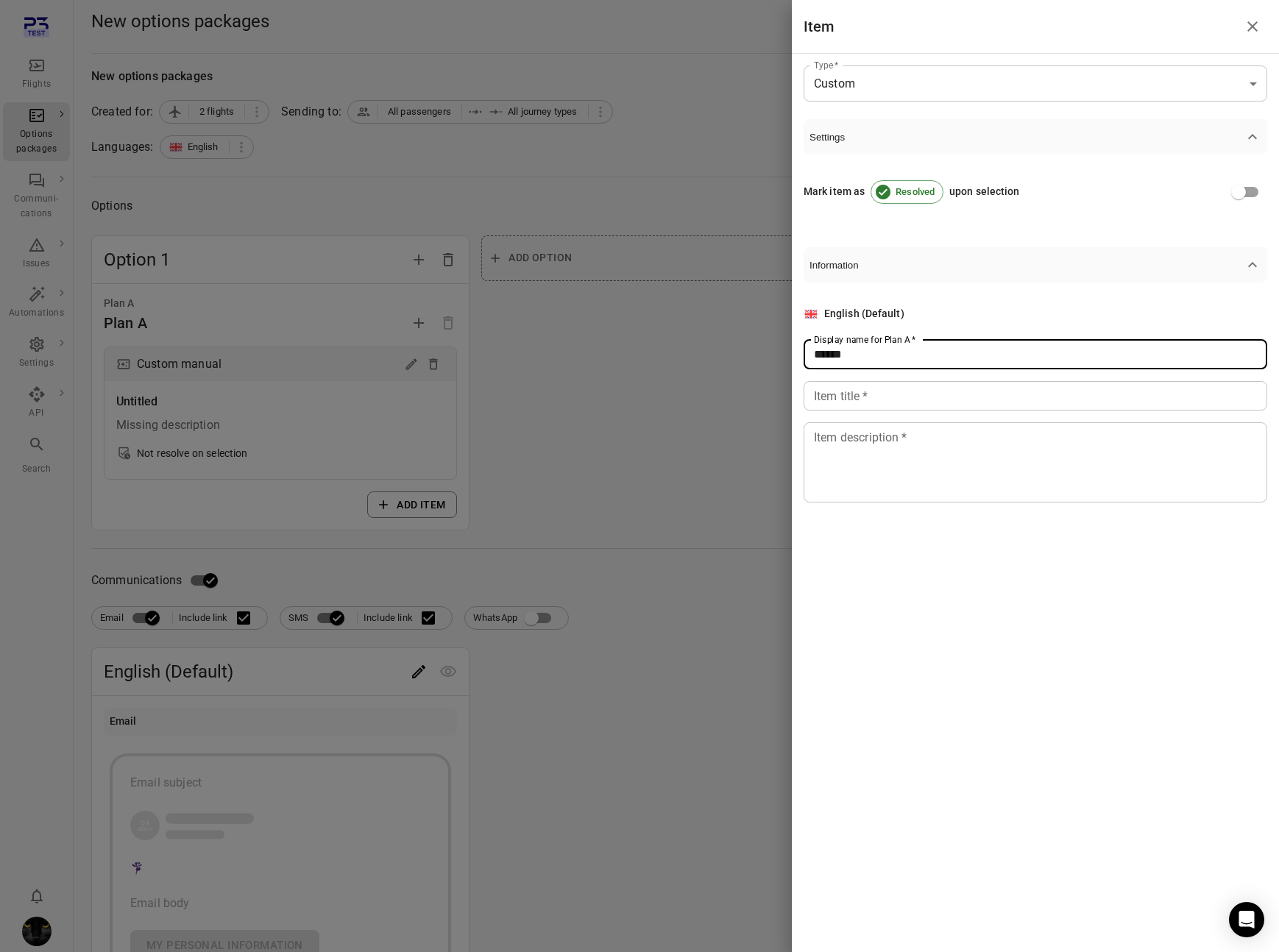
type input "******"
click at [861, 404] on input "Item title   *" at bounding box center [1035, 396] width 464 height 29
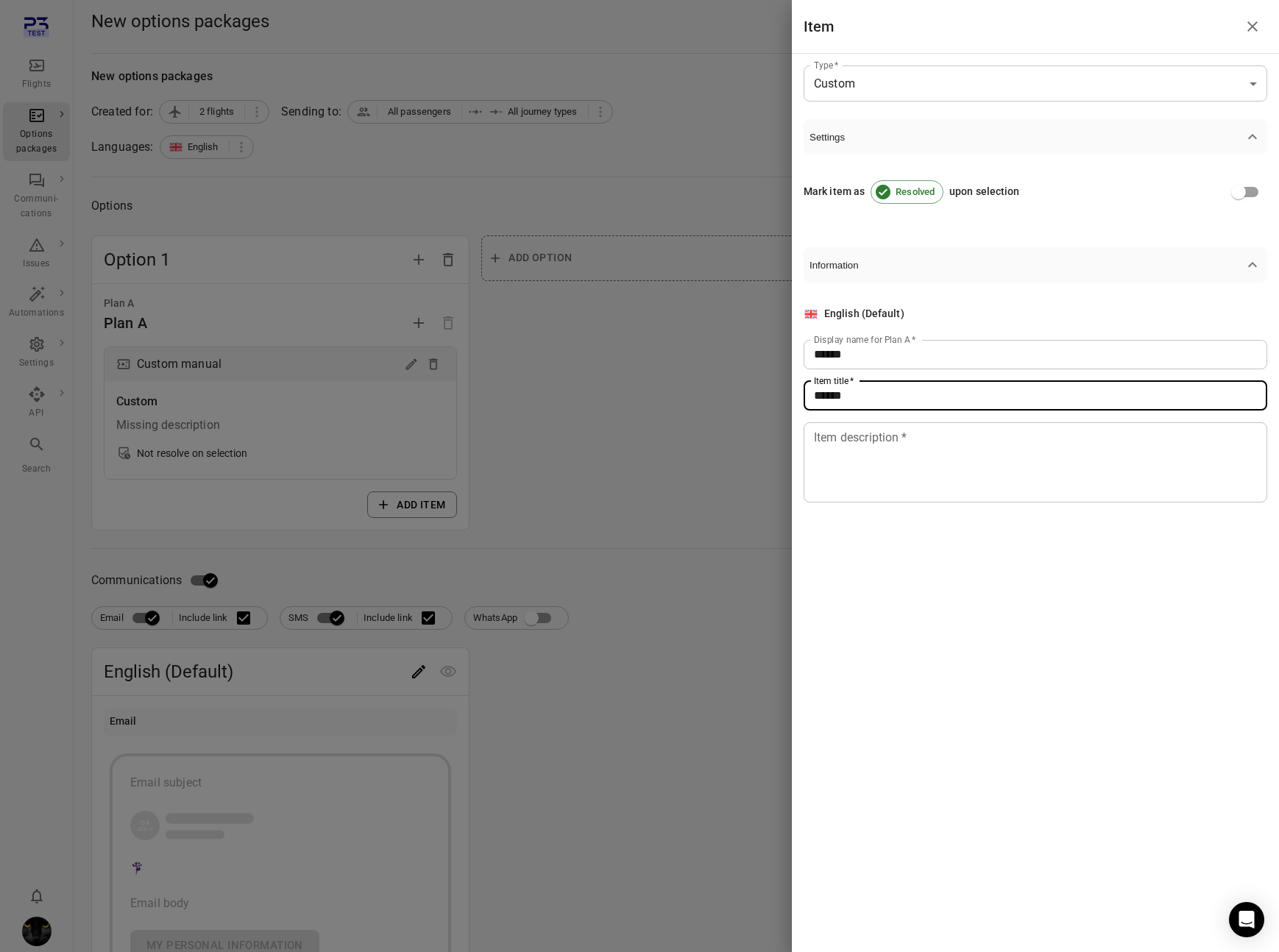
type input "******"
click at [876, 512] on div "English (Default) Display name for Plan A   * ****** Display name for Plan A   …" at bounding box center [1035, 404] width 464 height 244
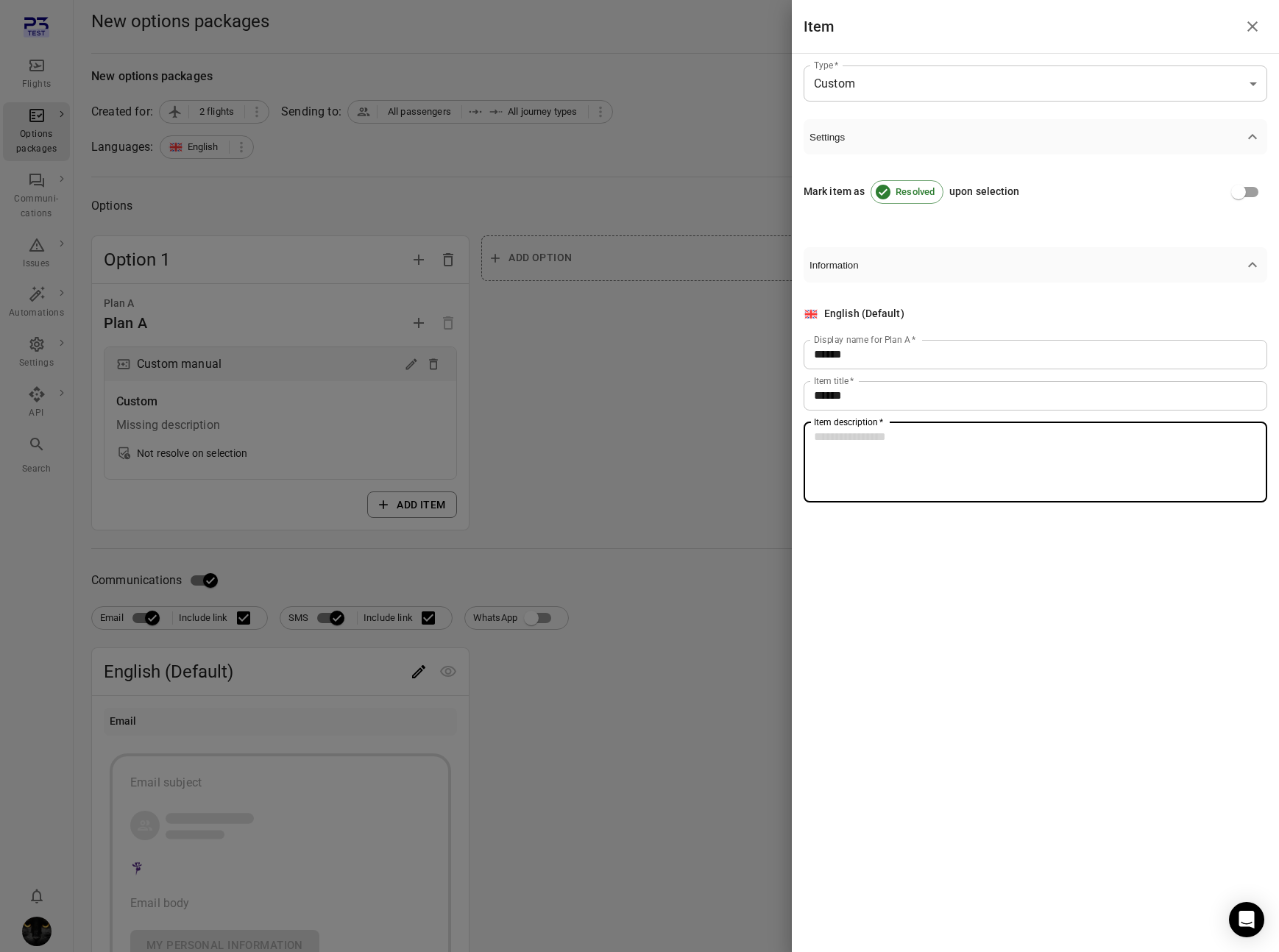
click at [883, 464] on textarea "Item description   *" at bounding box center [1034, 462] width 443 height 68
type textarea "*"
type textarea "**"
click at [654, 152] on div at bounding box center [640, 476] width 1279 height 952
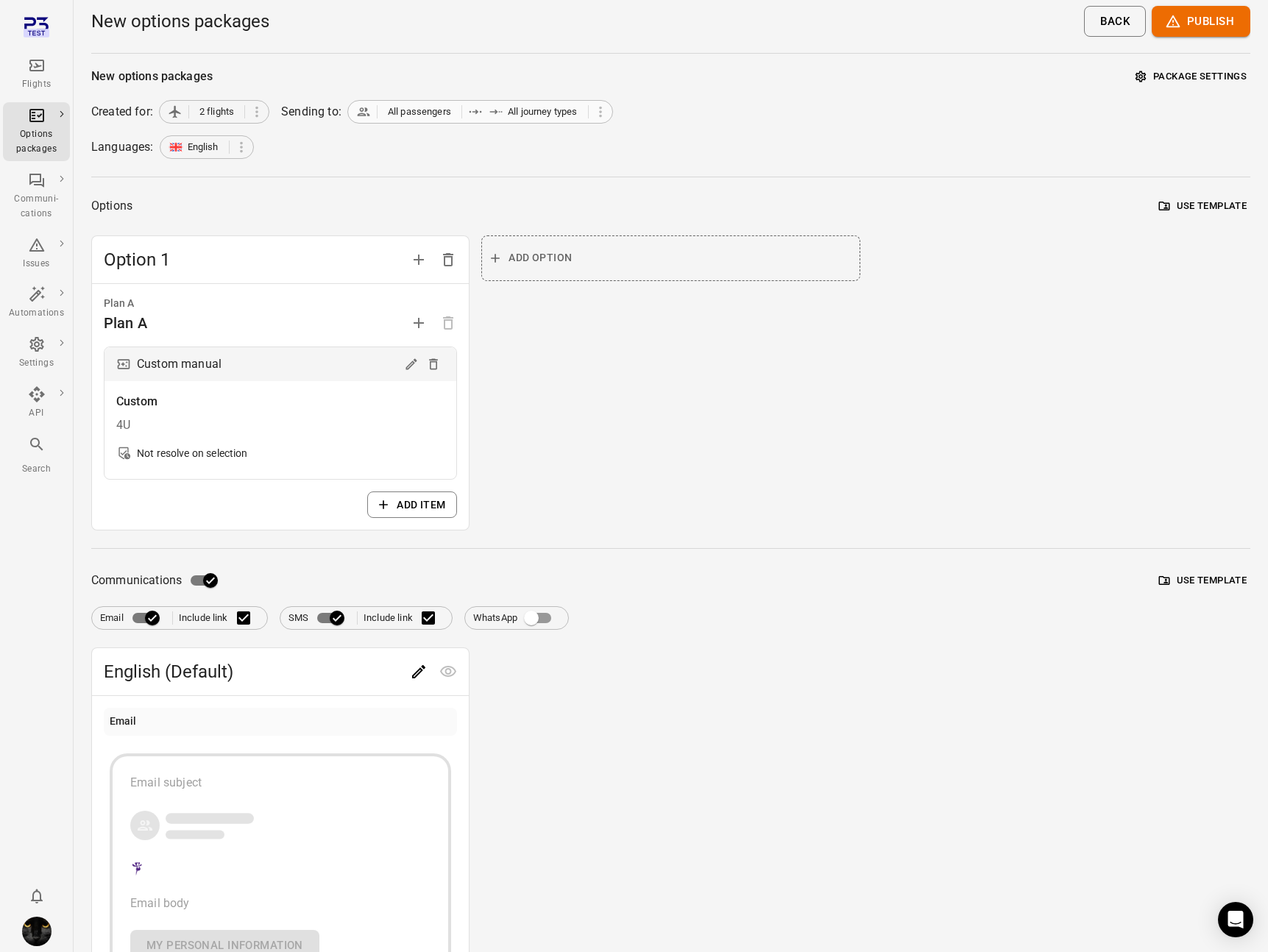
click at [480, 114] on icon at bounding box center [476, 112] width 15 height 15
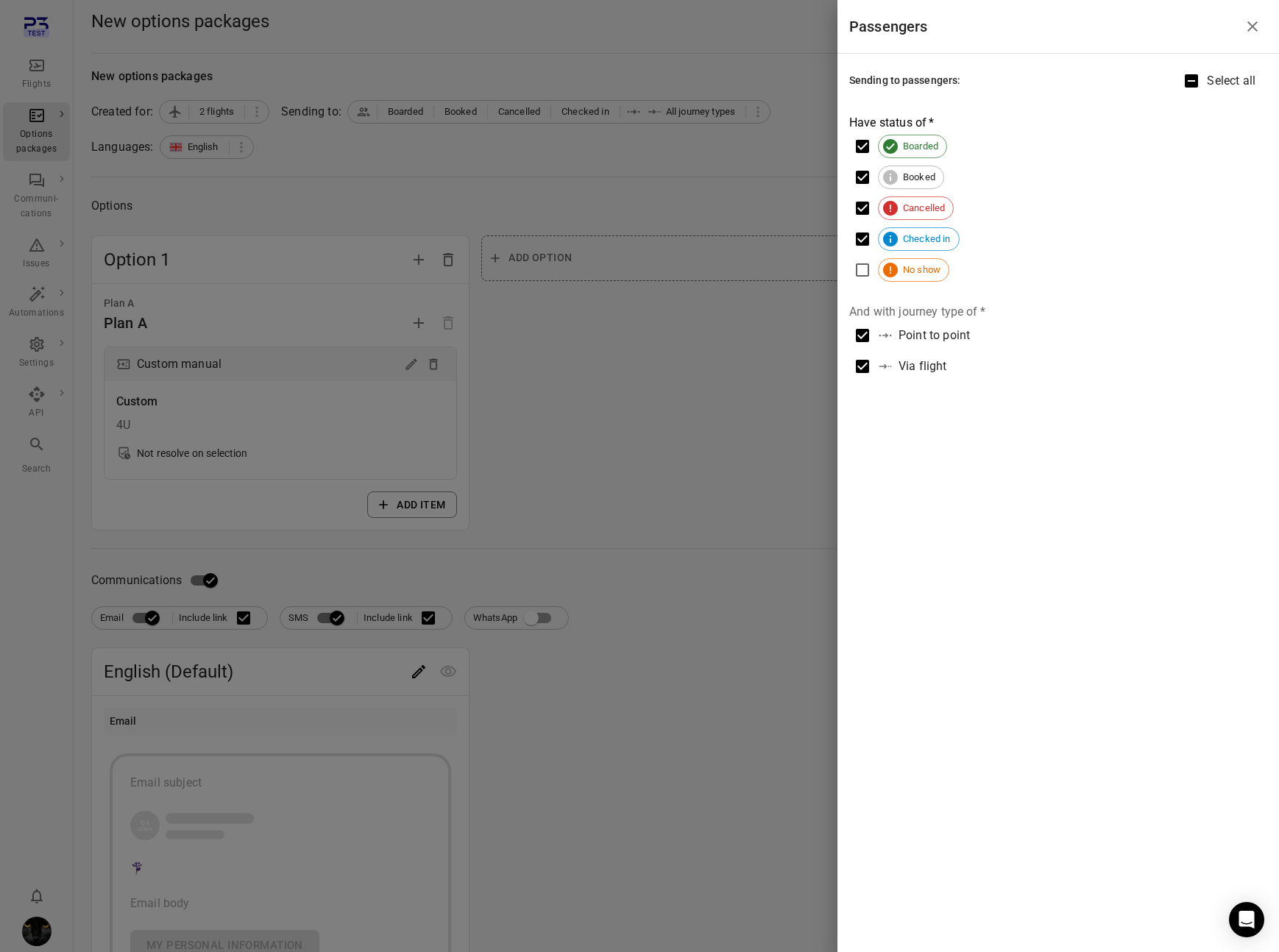
click at [900, 202] on span "Cancelled" at bounding box center [924, 208] width 58 height 15
click at [902, 175] on span "Booked" at bounding box center [919, 177] width 49 height 15
click at [908, 149] on span "Boarded" at bounding box center [920, 146] width 51 height 15
click at [690, 199] on div at bounding box center [640, 476] width 1279 height 952
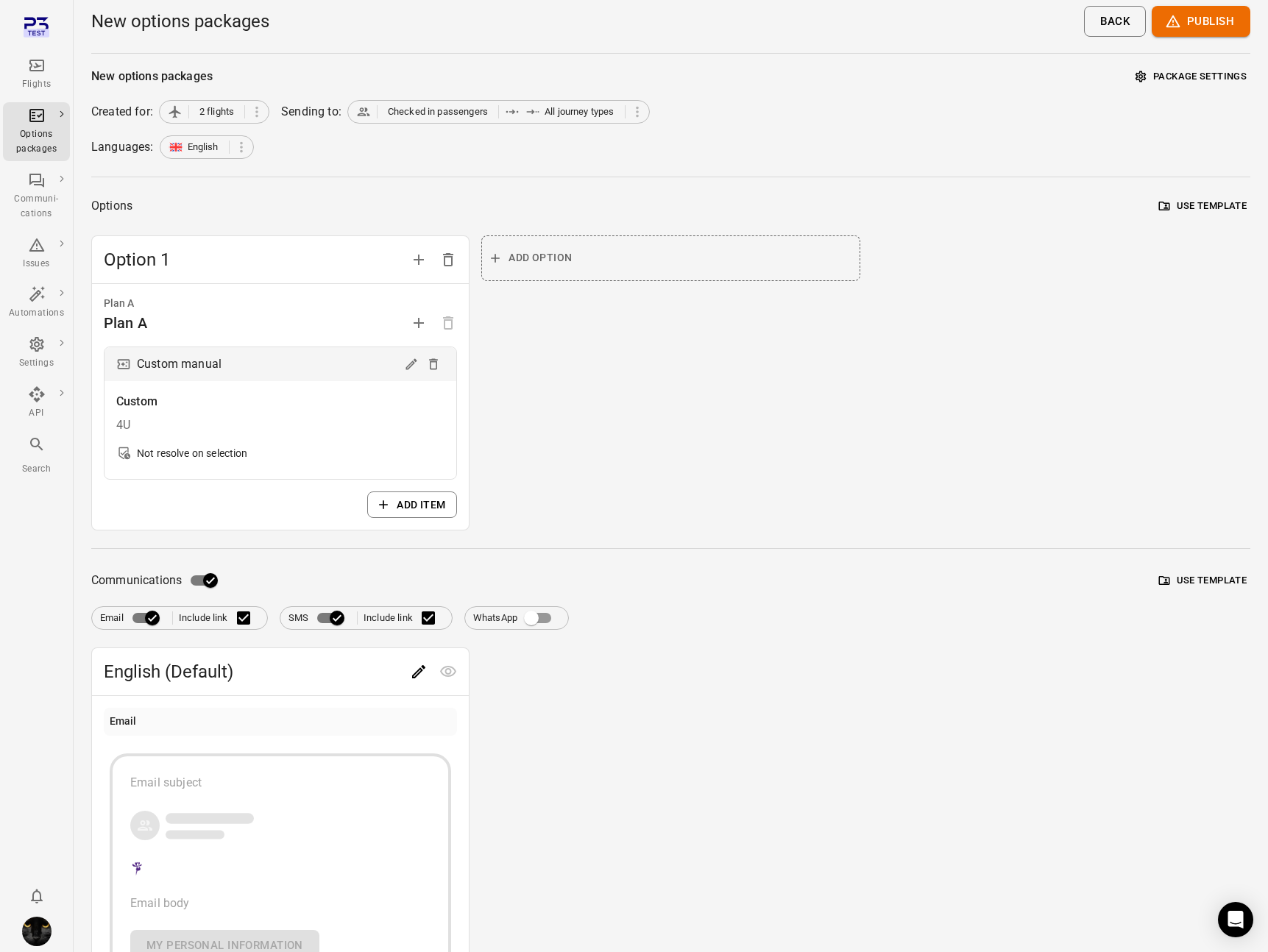
click at [1223, 68] on button "Package settings" at bounding box center [1191, 76] width 118 height 23
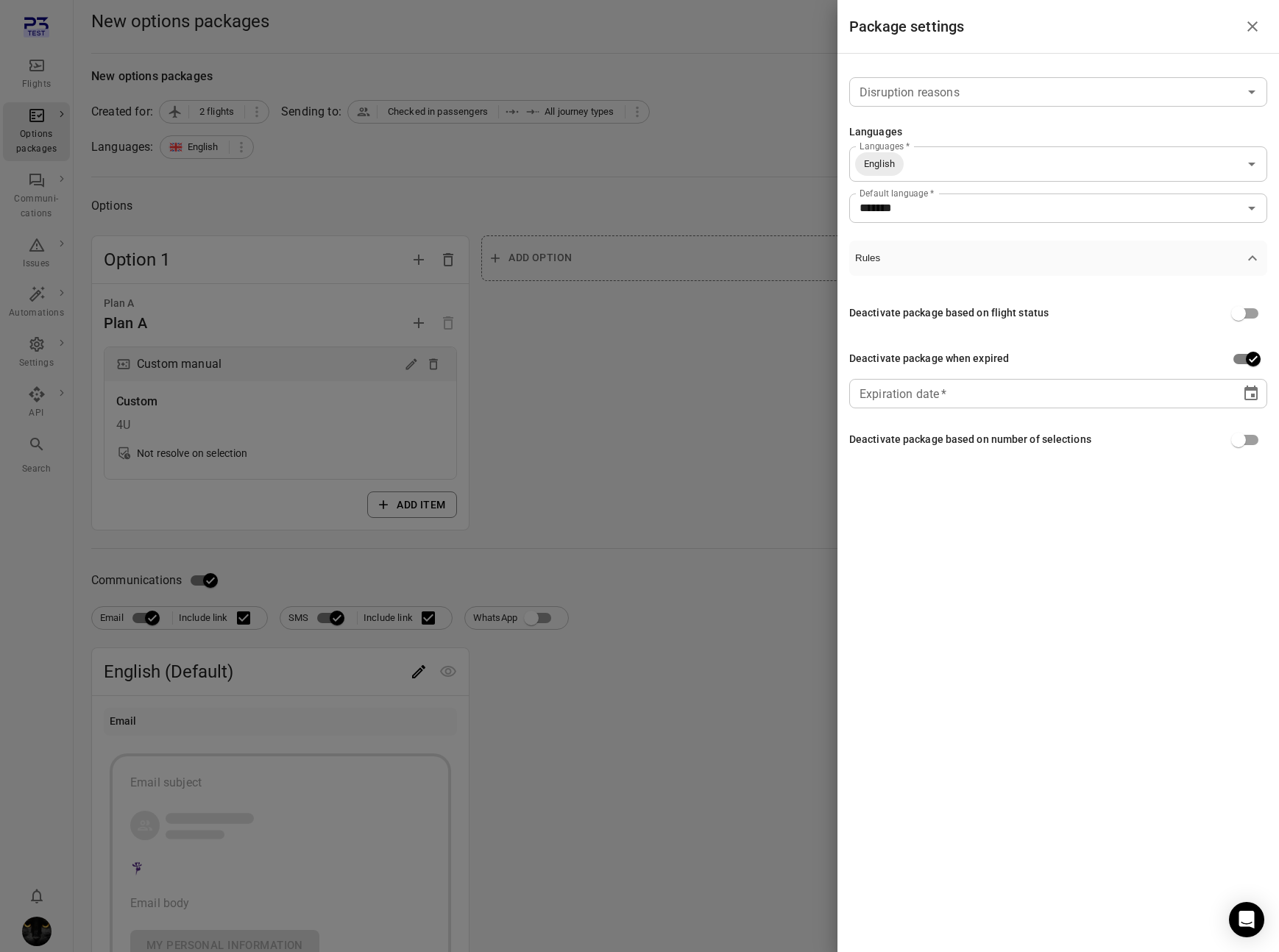
click at [1245, 387] on icon "Choose date" at bounding box center [1251, 393] width 13 height 15
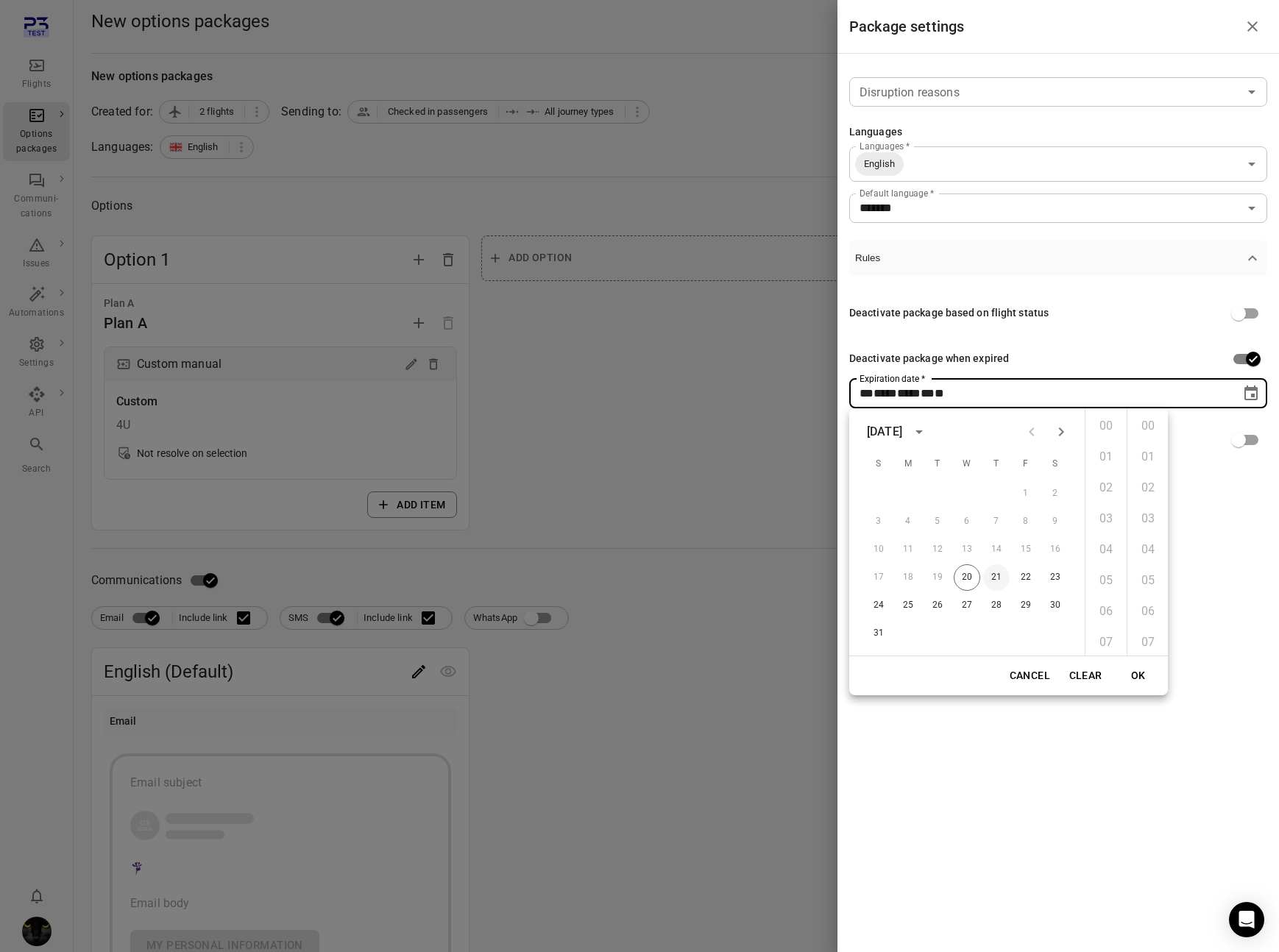
click at [996, 572] on button "21" at bounding box center [997, 578] width 27 height 27
type input "**********"
click at [1135, 671] on button "OK" at bounding box center [1139, 676] width 47 height 27
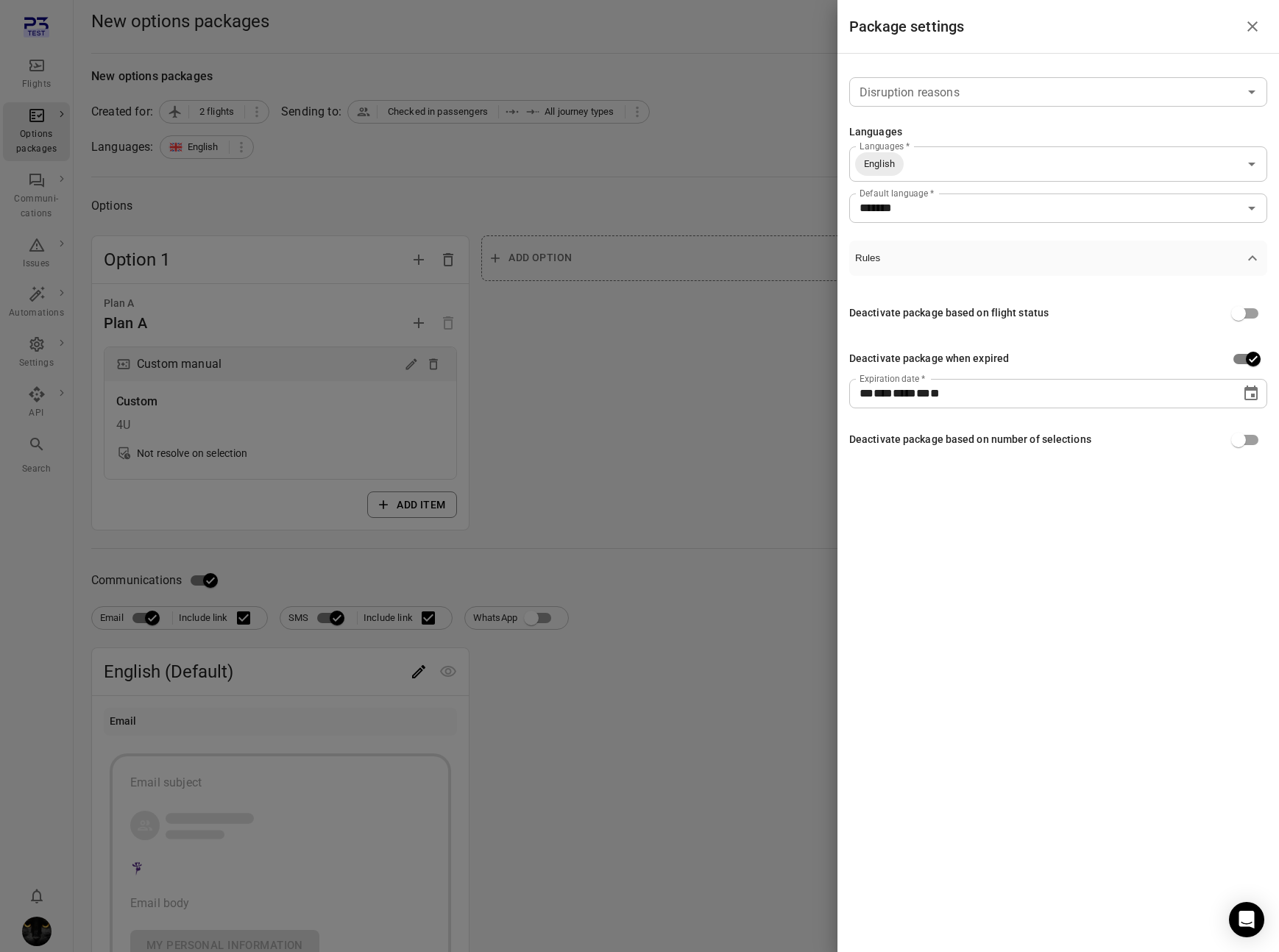
click at [658, 355] on div at bounding box center [640, 476] width 1279 height 952
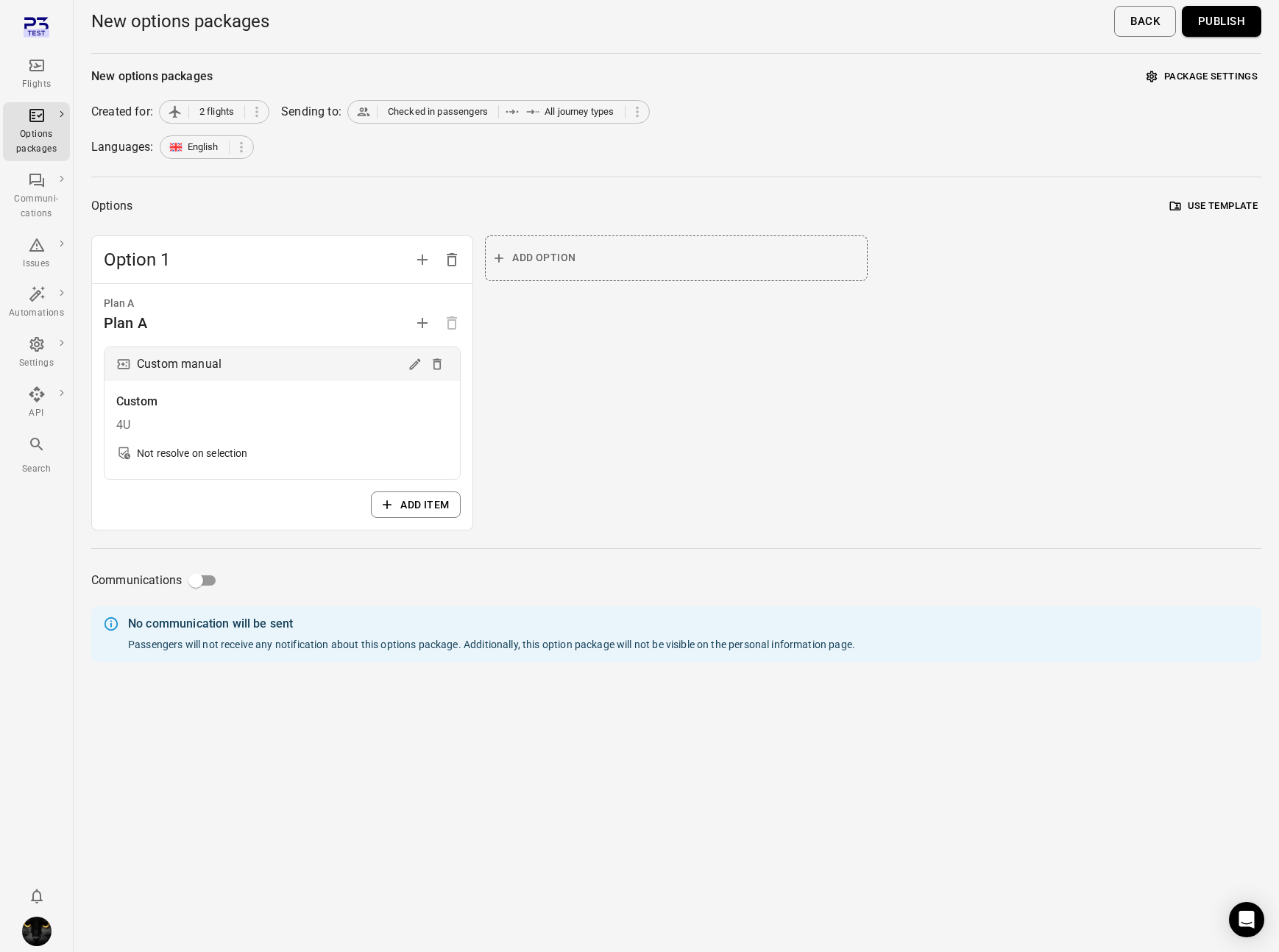
click at [1232, 29] on button "Publish" at bounding box center [1221, 21] width 80 height 31
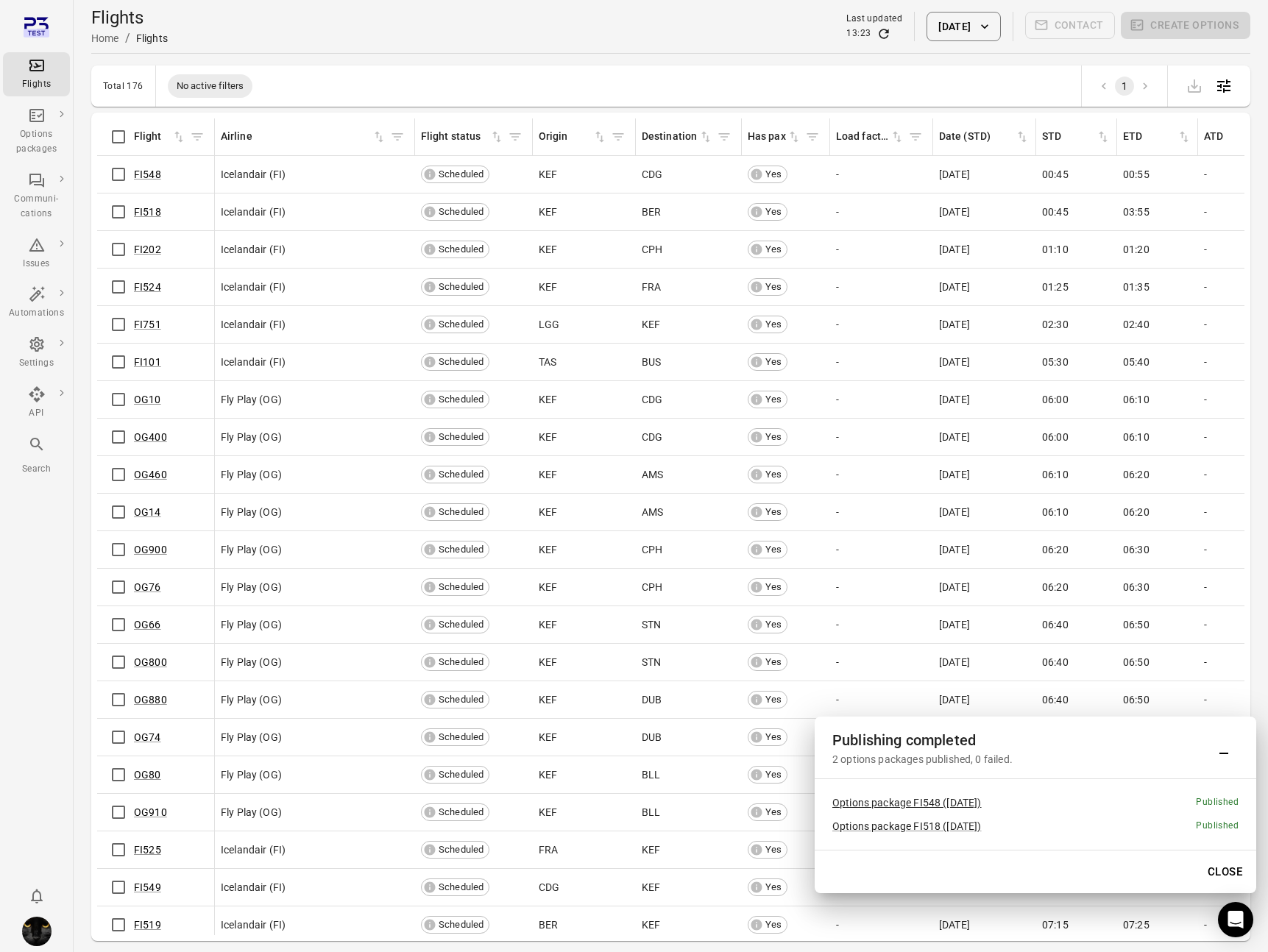
click at [850, 802] on link "Options package FI548 (21 Aug)" at bounding box center [907, 802] width 150 height 12
click at [852, 831] on link "Options package FI518 (21 Aug)" at bounding box center [907, 826] width 150 height 12
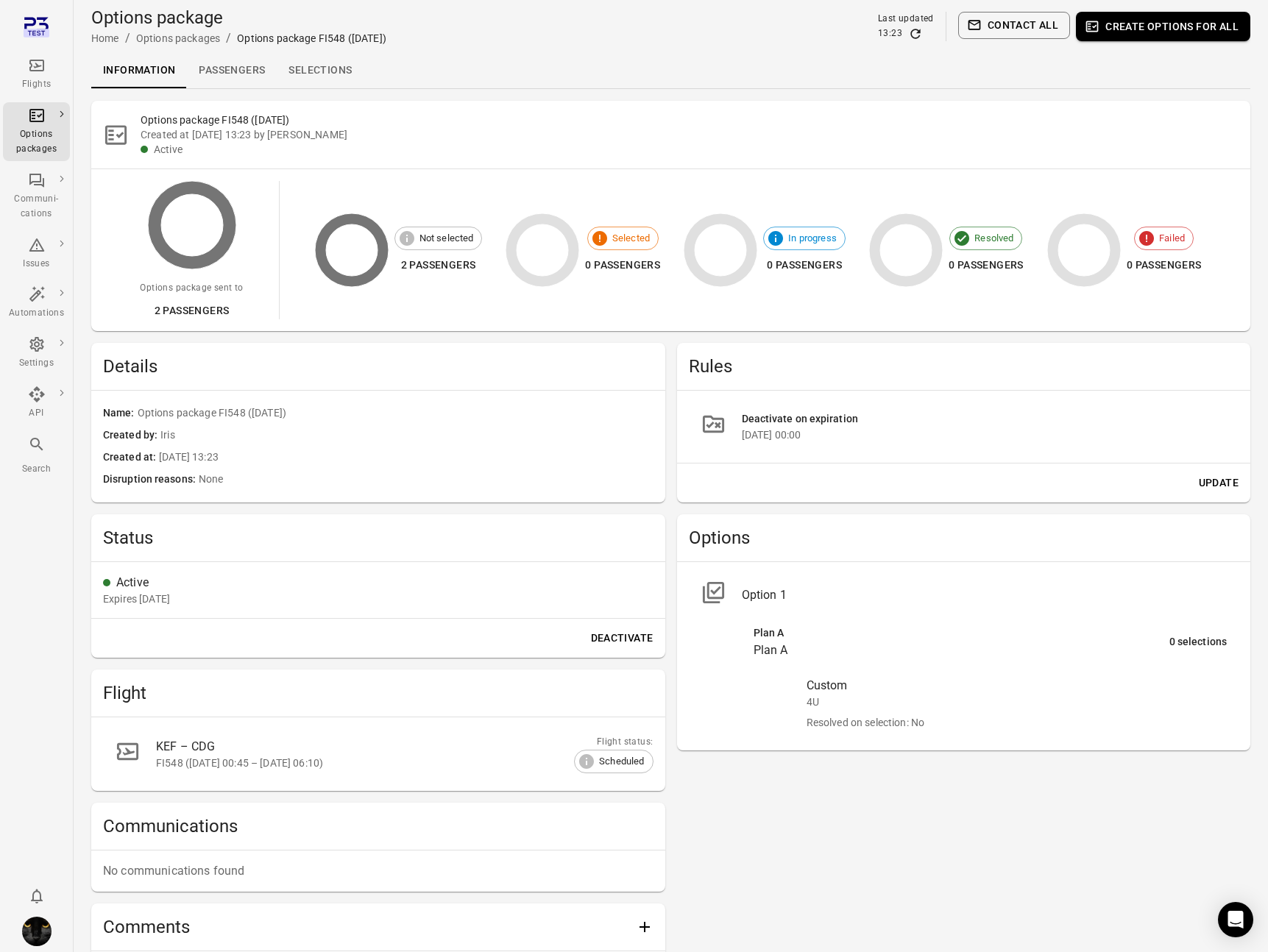
click at [234, 71] on link "Passengers" at bounding box center [231, 71] width 90 height 35
click at [251, 62] on link "Passengers" at bounding box center [231, 71] width 90 height 35
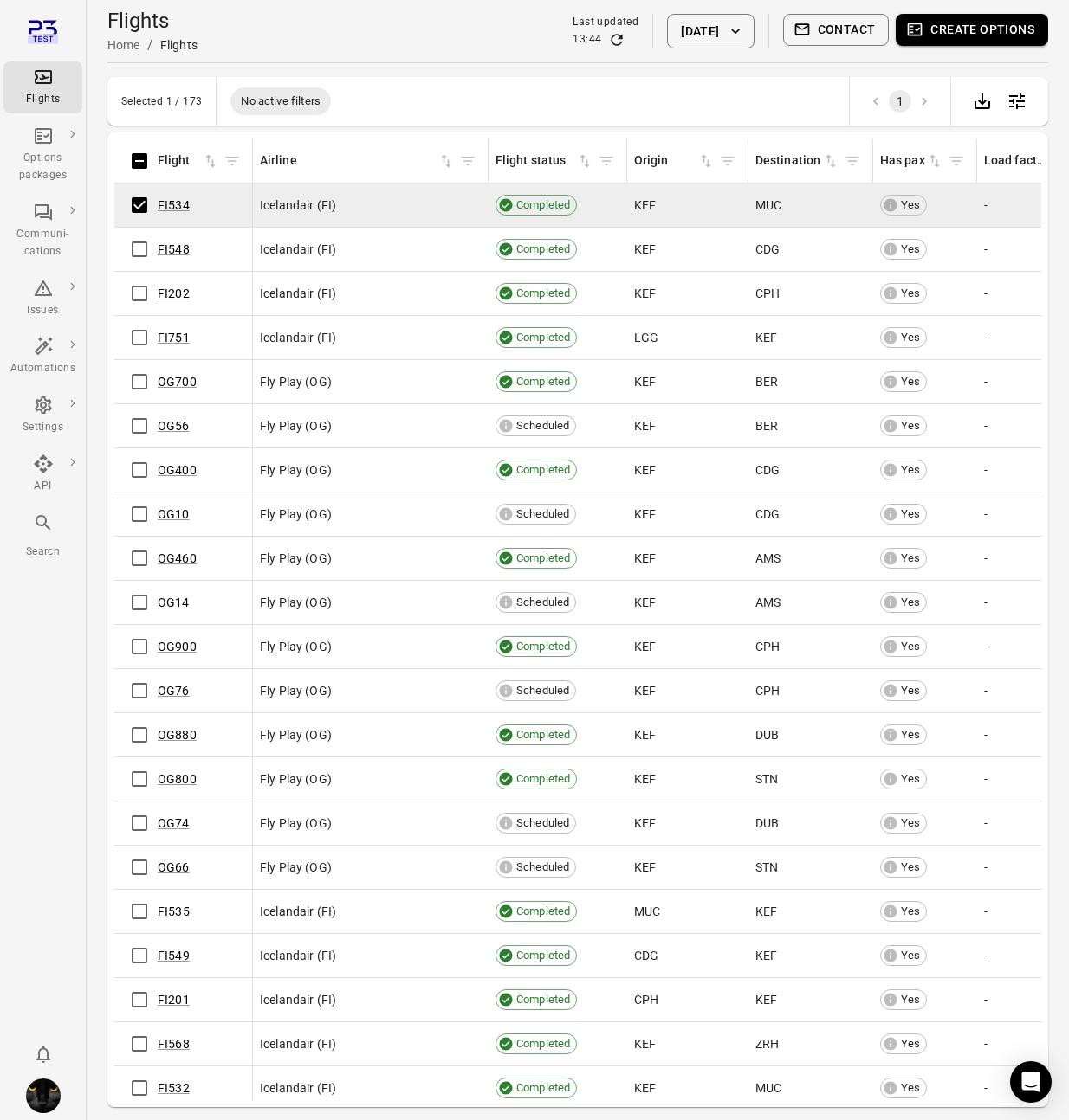
click at [982, 30] on button "Create options" at bounding box center [971, 30] width 152 height 32
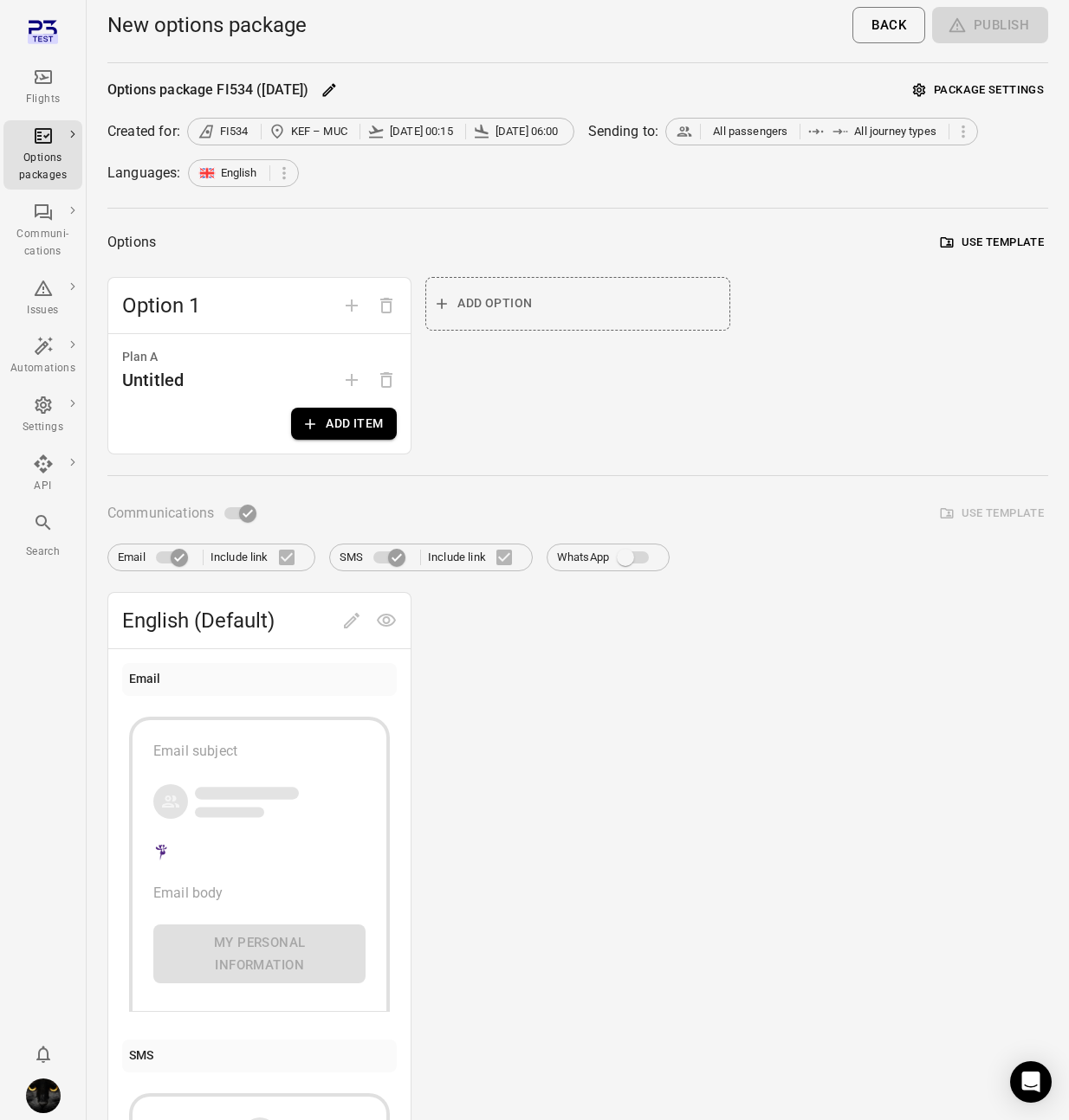
click at [498, 135] on span "[DATE] 06:00" at bounding box center [518, 131] width 91 height 18
click at [951, 77] on button "Package settings" at bounding box center [978, 90] width 139 height 27
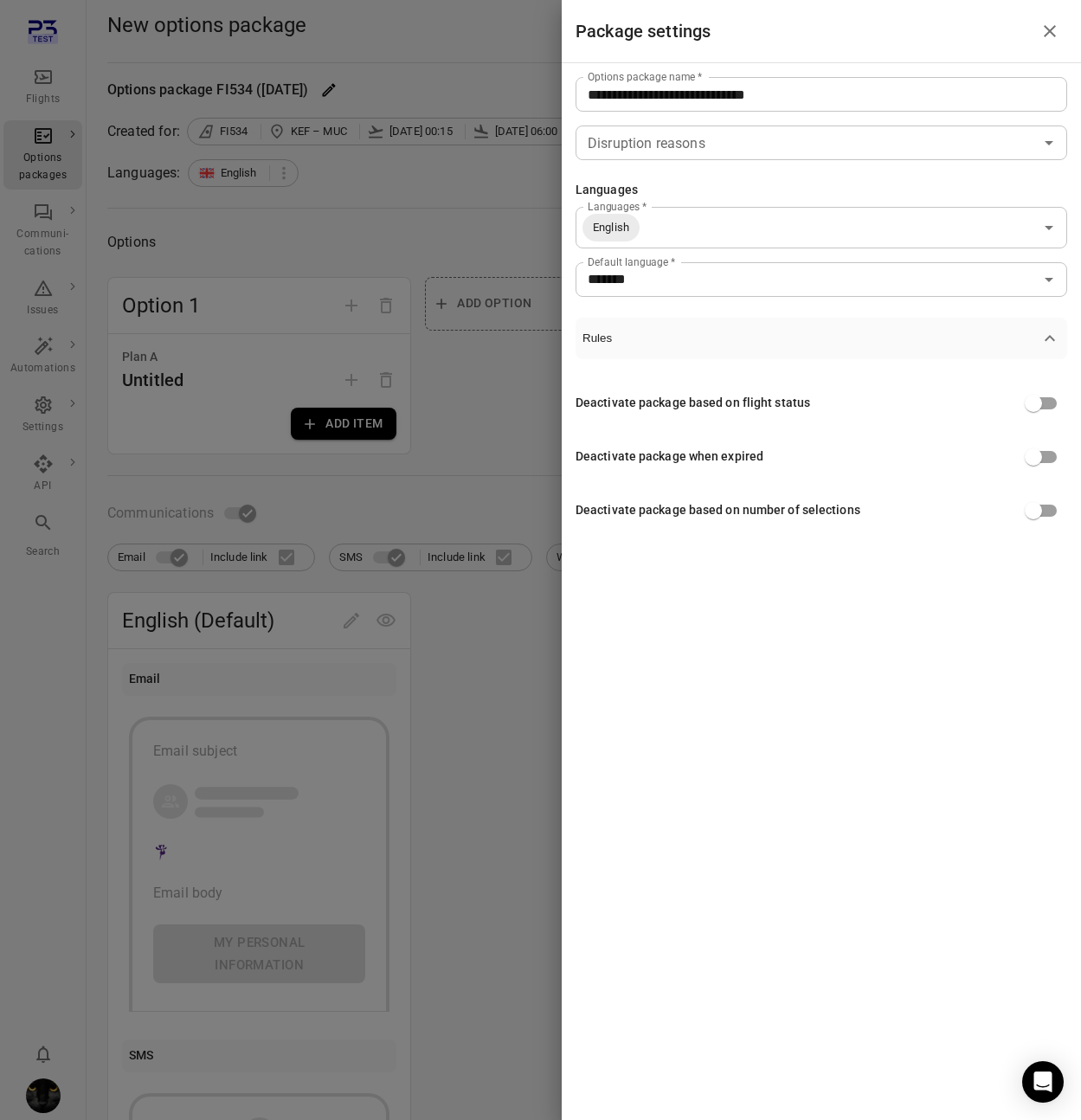
click at [432, 280] on div at bounding box center [540, 560] width 1081 height 1120
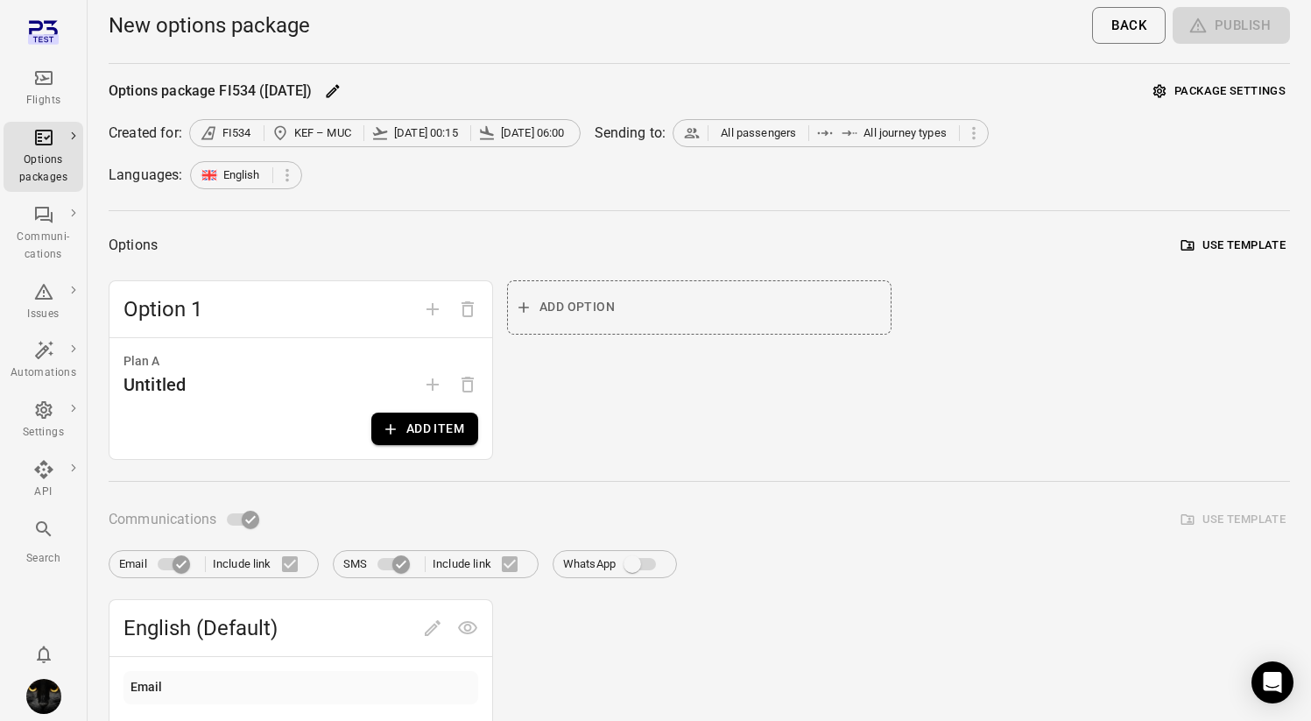
click at [53, 80] on icon "Main navigation" at bounding box center [43, 77] width 21 height 21
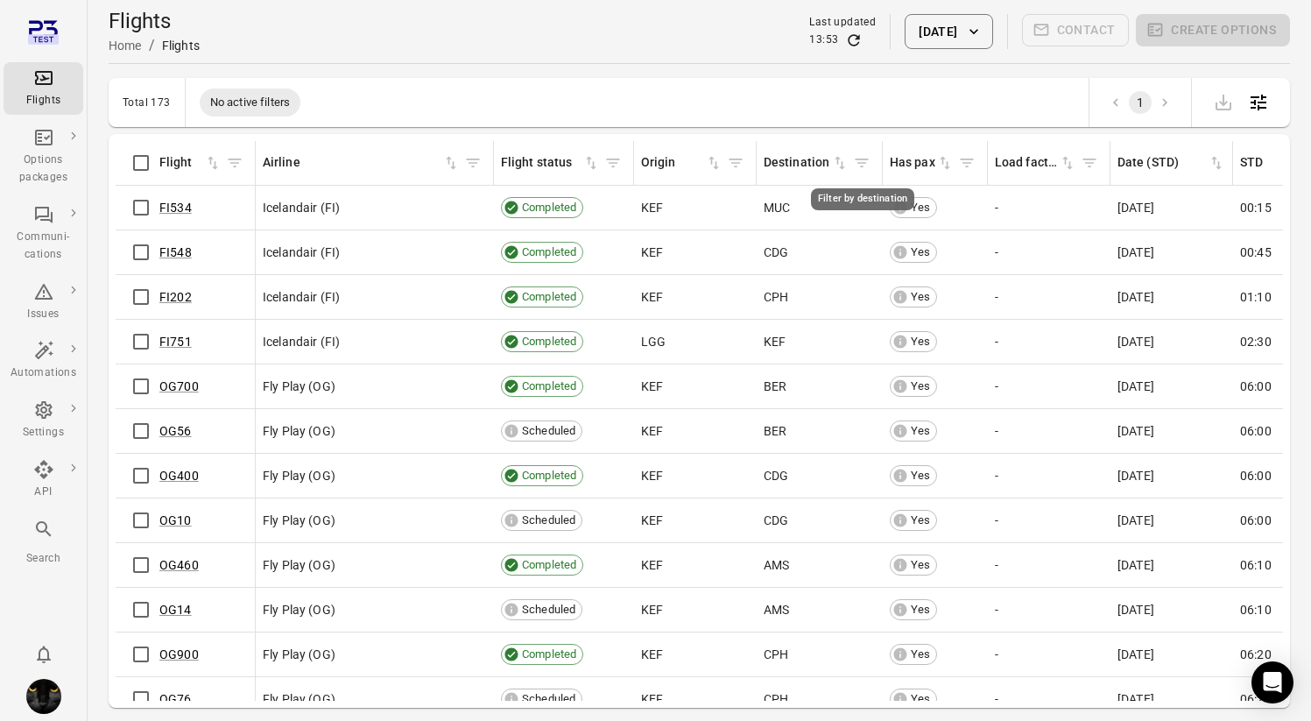
click at [861, 161] on icon "Filter by destination" at bounding box center [862, 163] width 18 height 18
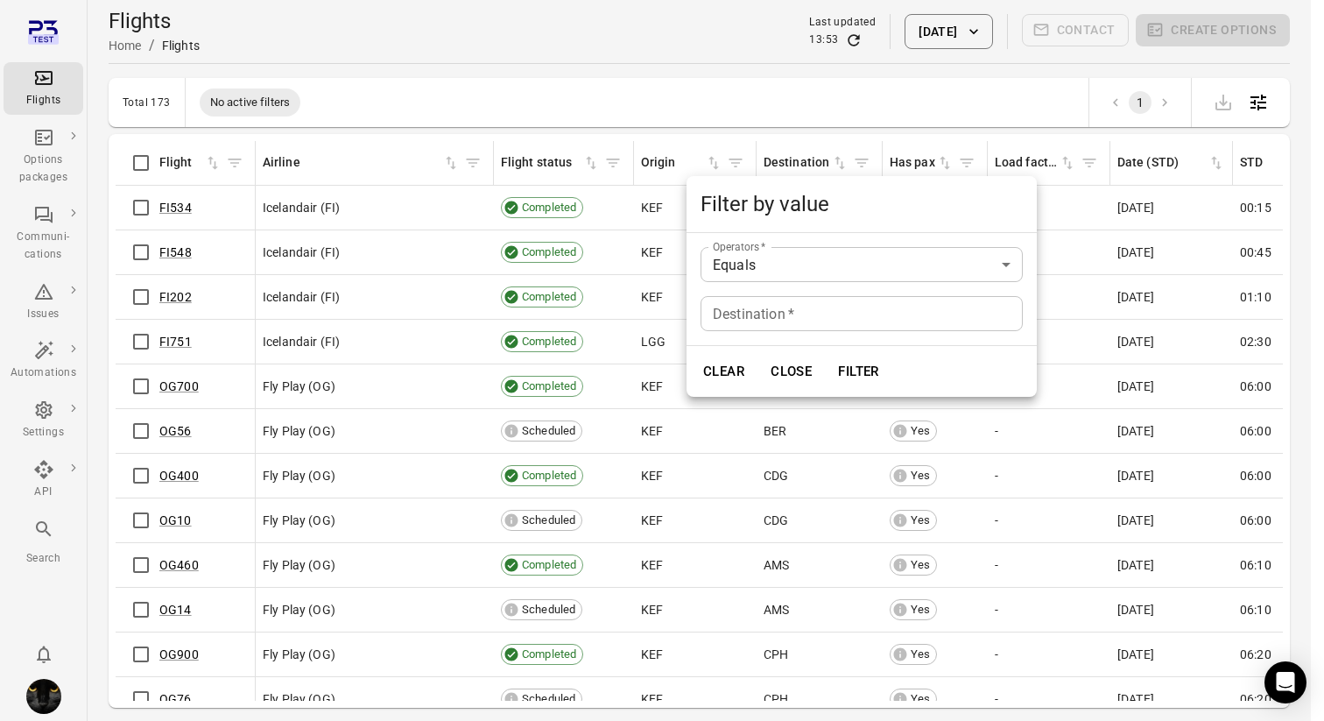
click at [792, 314] on div "Destination   * Destination   *" at bounding box center [862, 313] width 322 height 35
type input "***"
click at [862, 354] on button "Filter" at bounding box center [858, 371] width 60 height 37
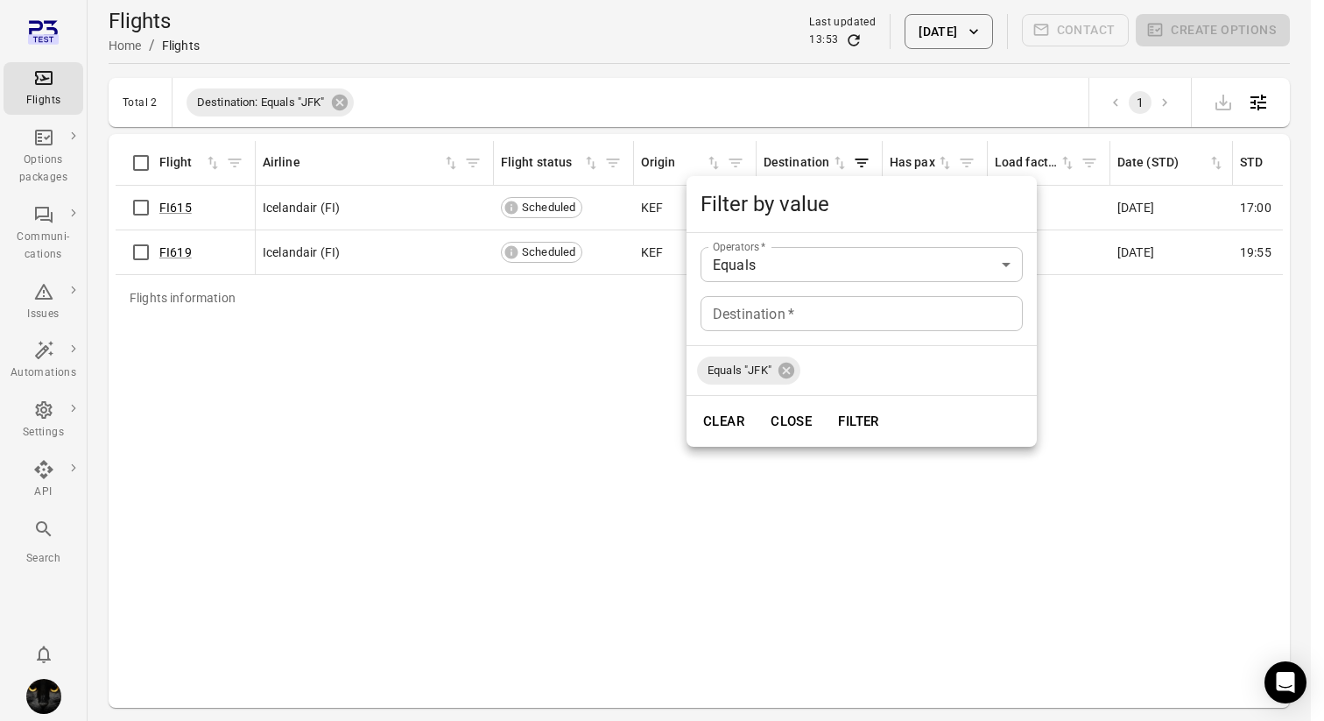
click at [131, 151] on div at bounding box center [662, 360] width 1324 height 721
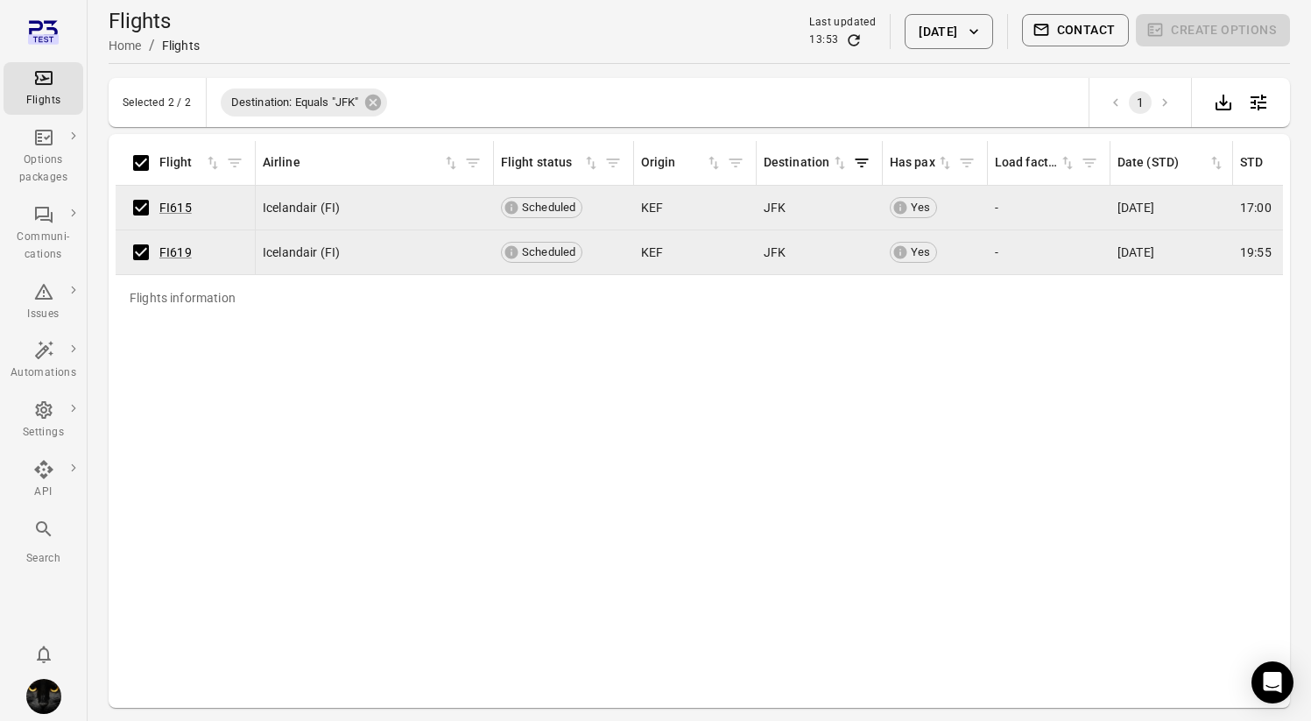
click at [718, 413] on div "Flights information Flight Airline Flight status Origin Destination Has pax Loa…" at bounding box center [699, 421] width 1167 height 560
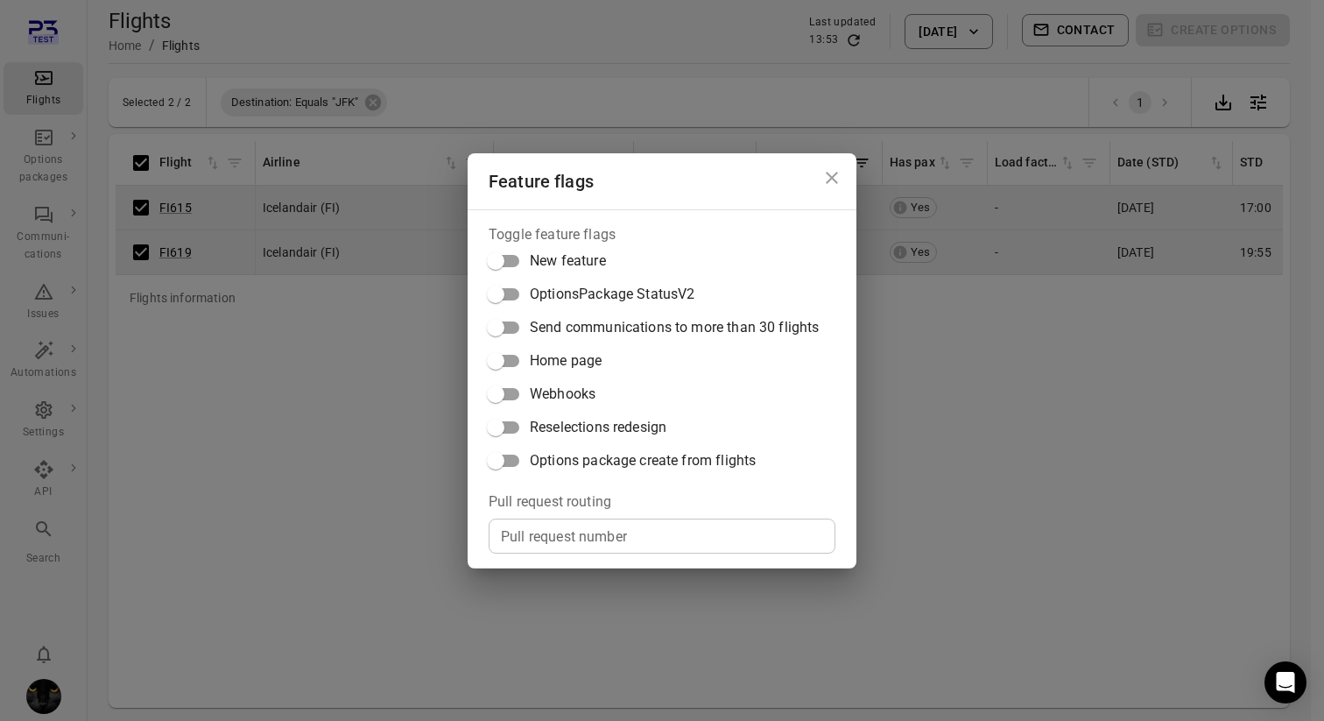
click at [691, 460] on span "Options package create from flights" at bounding box center [643, 460] width 226 height 21
click at [912, 393] on div "Feature flags Toggle feature flags New feature OptionsPackage StatusV2 Send com…" at bounding box center [662, 360] width 1324 height 721
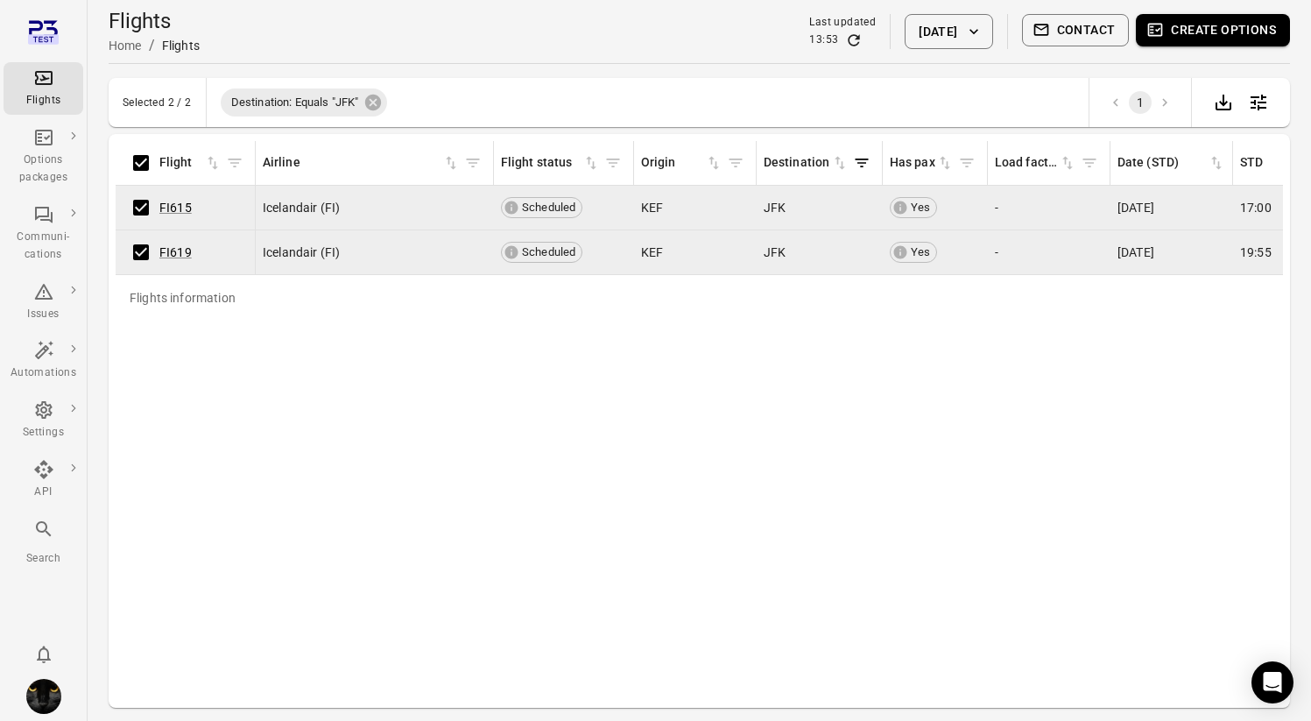
click at [1080, 48] on span "Create options" at bounding box center [1213, 31] width 154 height 35
click at [1080, 34] on button "Create options" at bounding box center [1213, 30] width 154 height 32
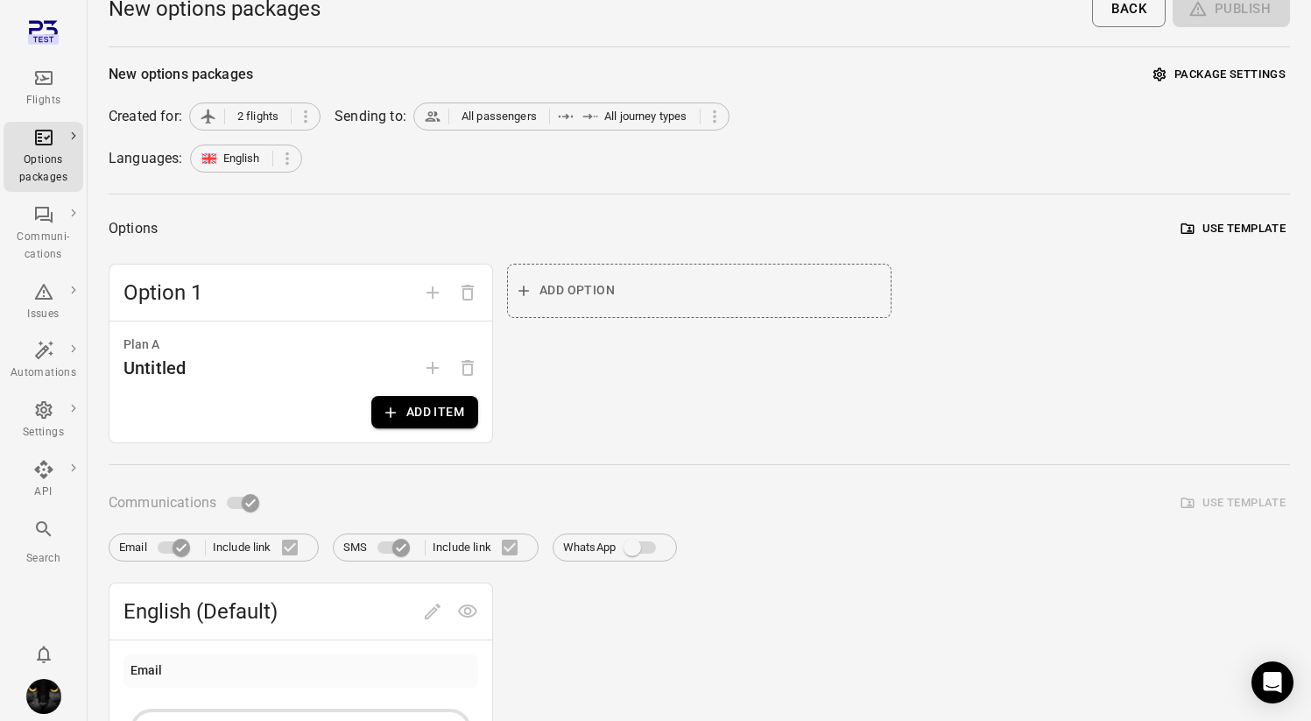
scroll to position [22, 0]
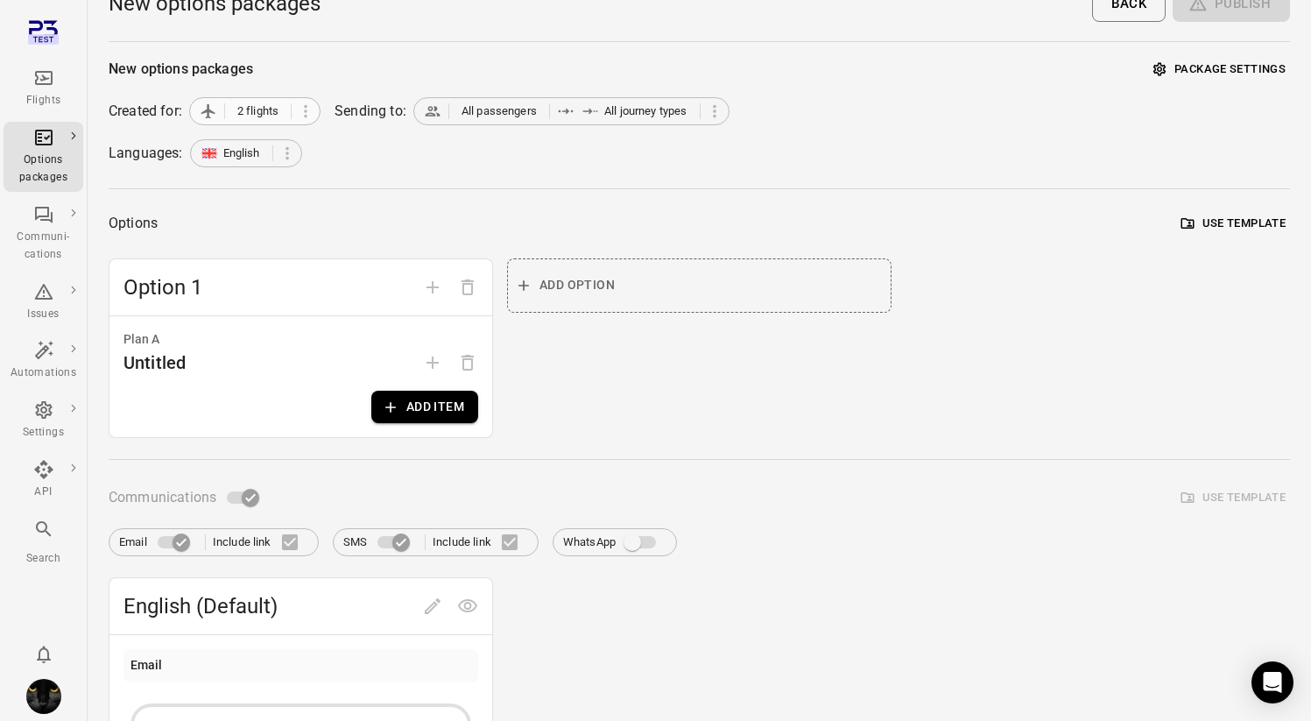
click at [246, 105] on span "2 flights" at bounding box center [257, 111] width 41 height 18
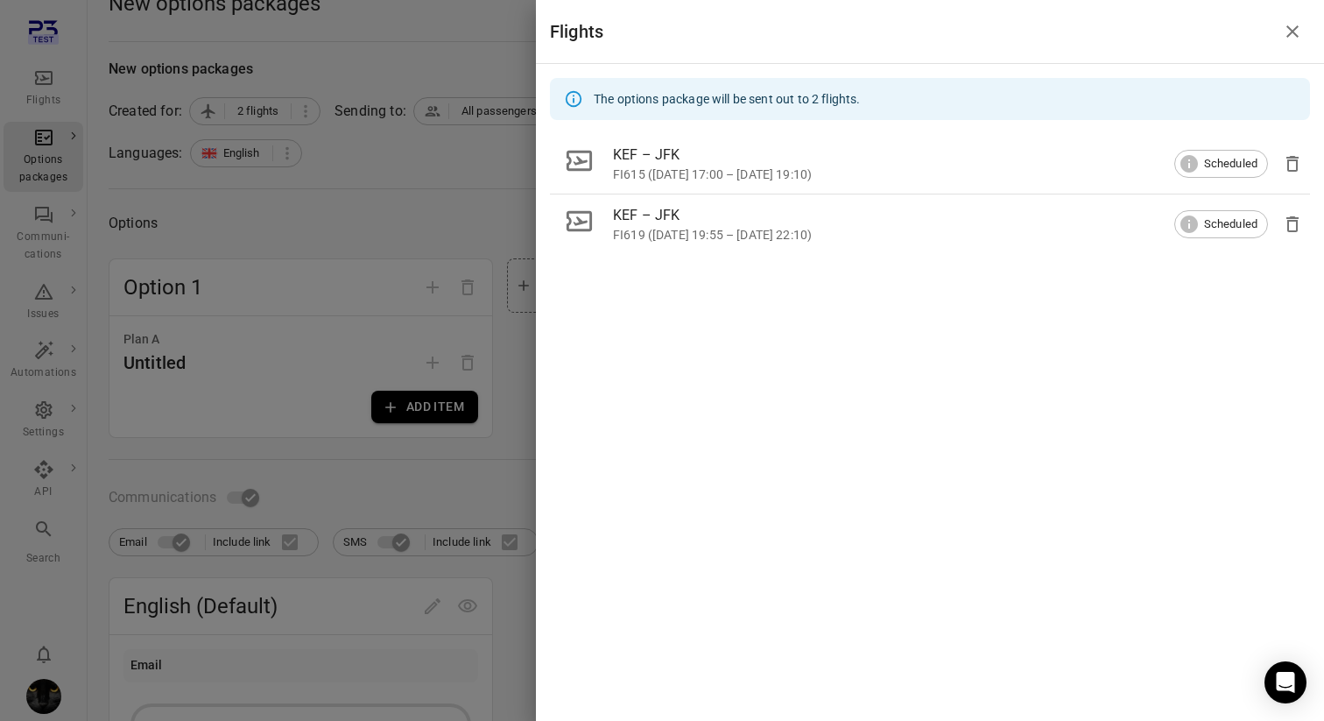
click at [235, 185] on div at bounding box center [662, 360] width 1324 height 721
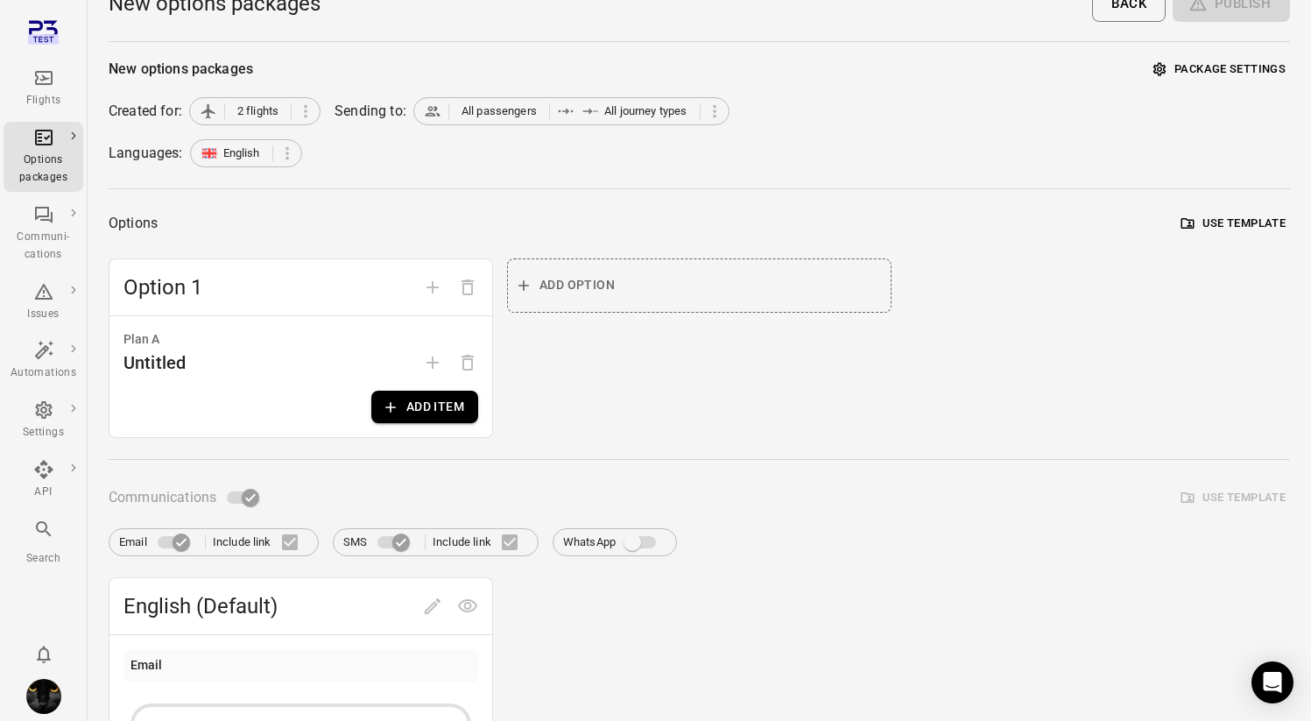
click at [32, 28] on icon "Main navigation" at bounding box center [36, 29] width 14 height 17
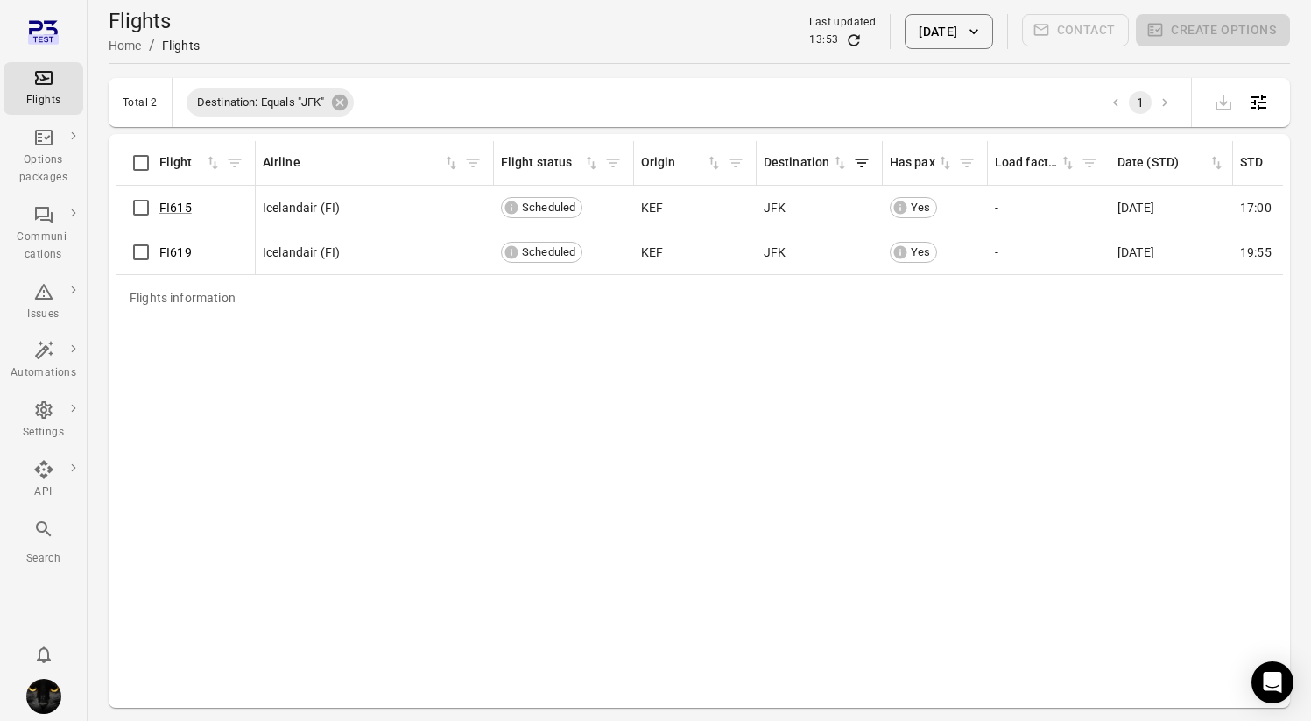
click at [940, 42] on button "[DATE]" at bounding box center [949, 31] width 88 height 35
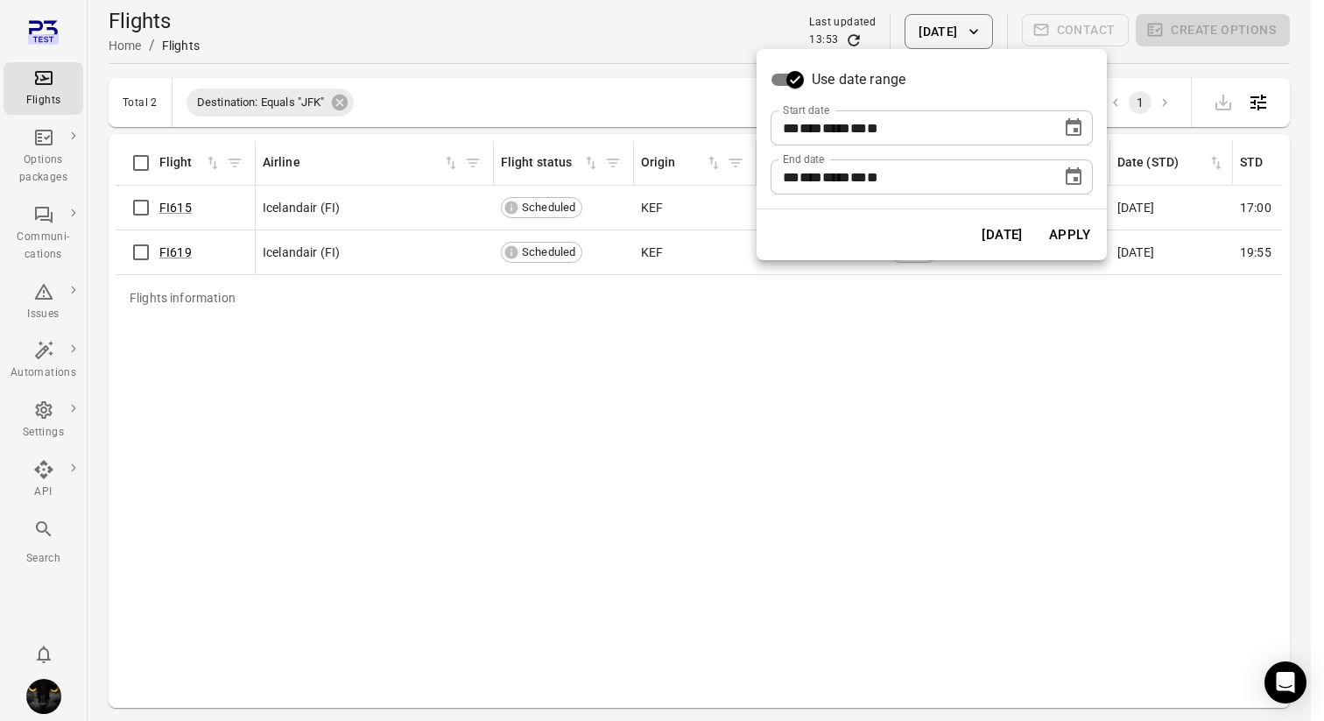
click at [1066, 169] on icon "Choose date, selected date is Aug 20, 2025" at bounding box center [1073, 176] width 21 height 21
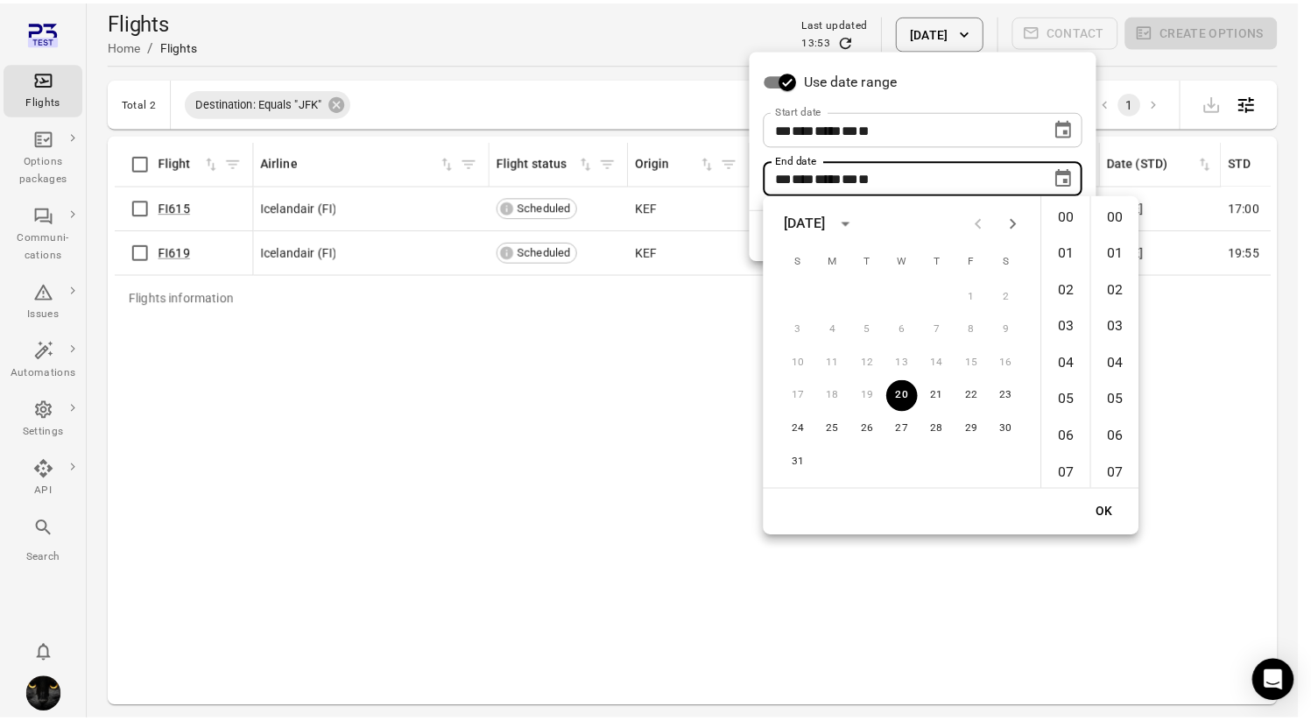
scroll to position [2170, 0]
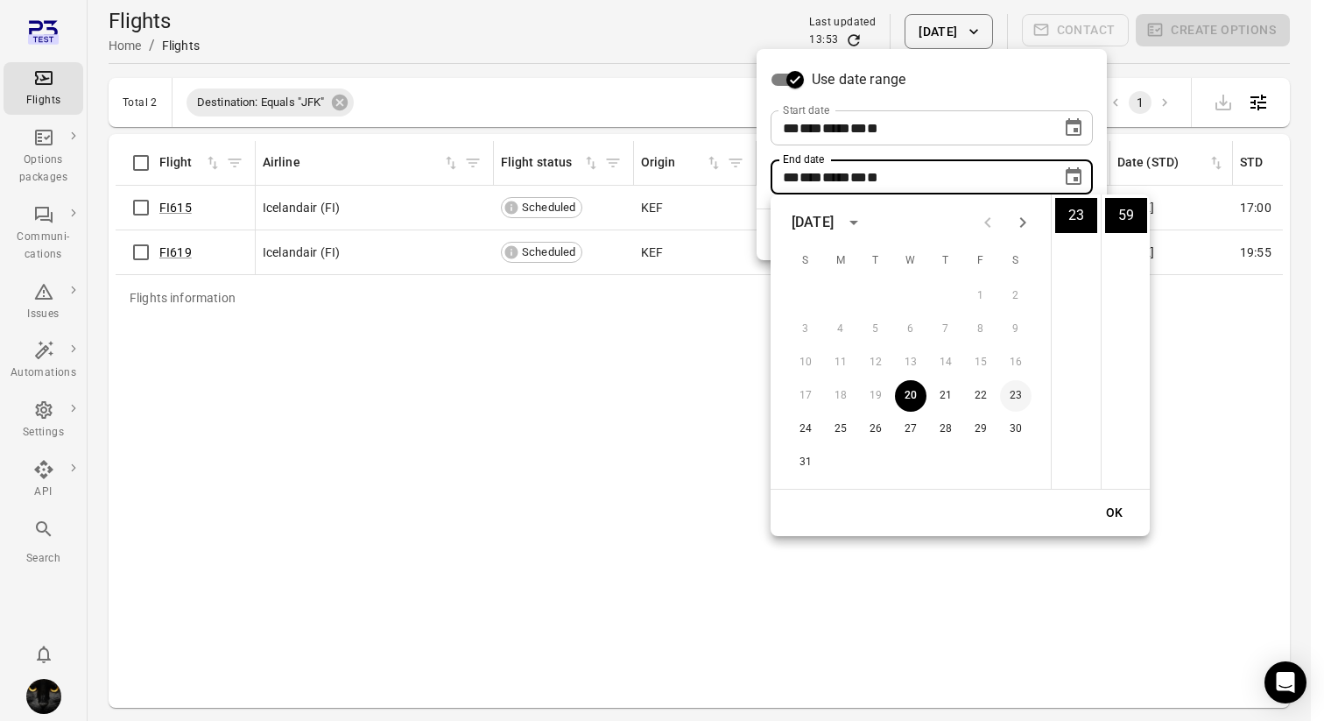
click at [1018, 398] on button "23" at bounding box center [1016, 396] width 32 height 32
type input "**********"
click at [1080, 513] on button "OK" at bounding box center [1115, 512] width 56 height 32
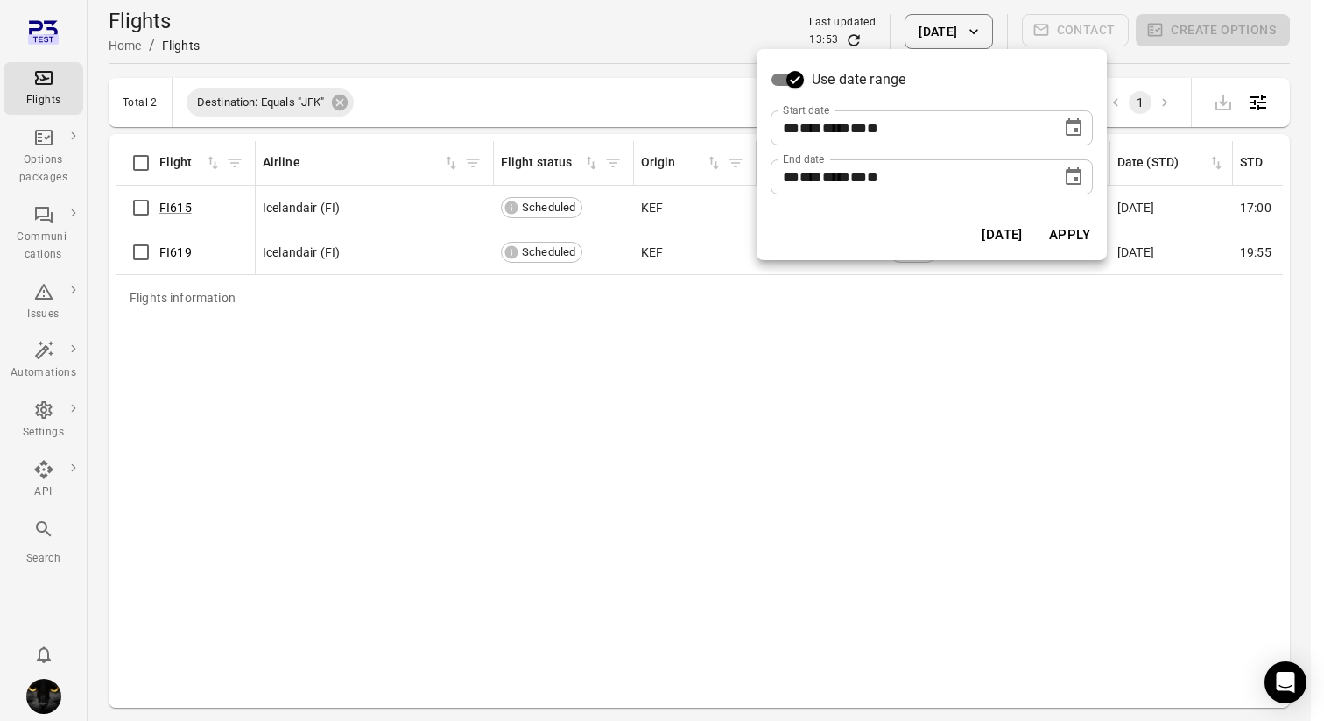
click at [1072, 226] on button "Apply" at bounding box center [1069, 234] width 60 height 37
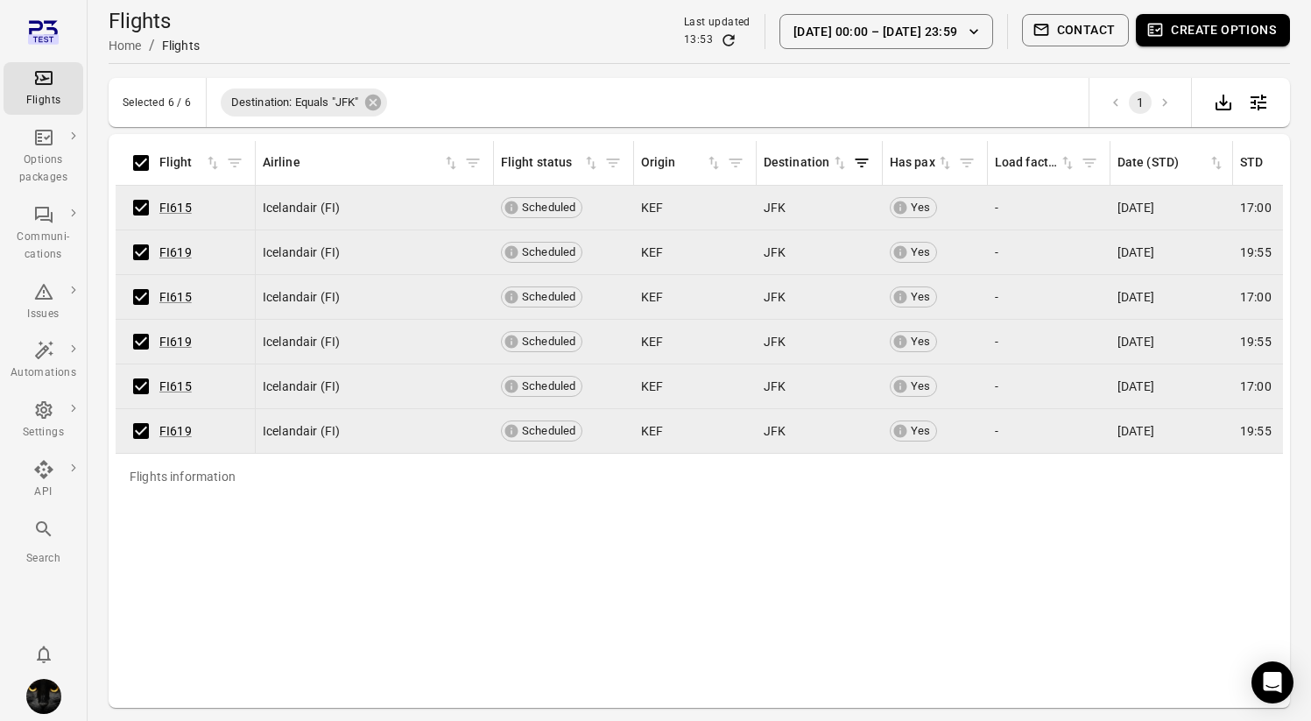
click at [1080, 37] on button "Create options" at bounding box center [1213, 30] width 154 height 32
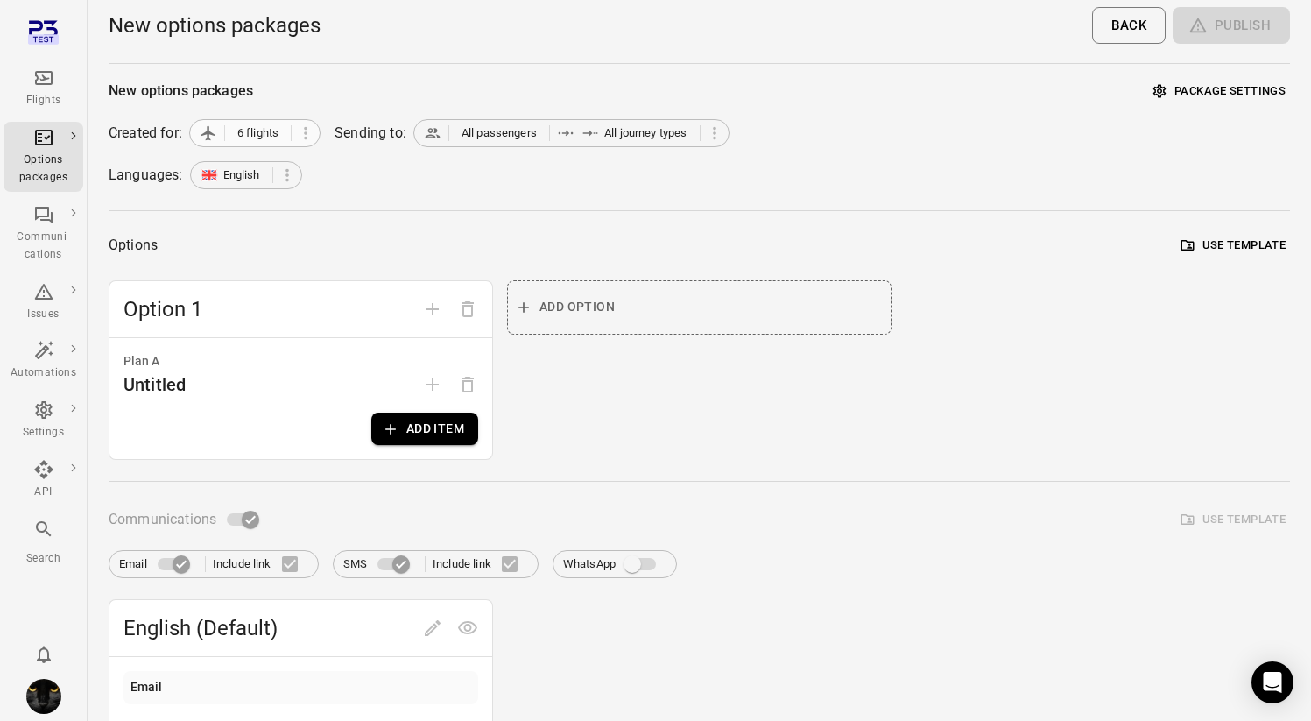
click at [258, 128] on span "6 flights" at bounding box center [257, 133] width 41 height 18
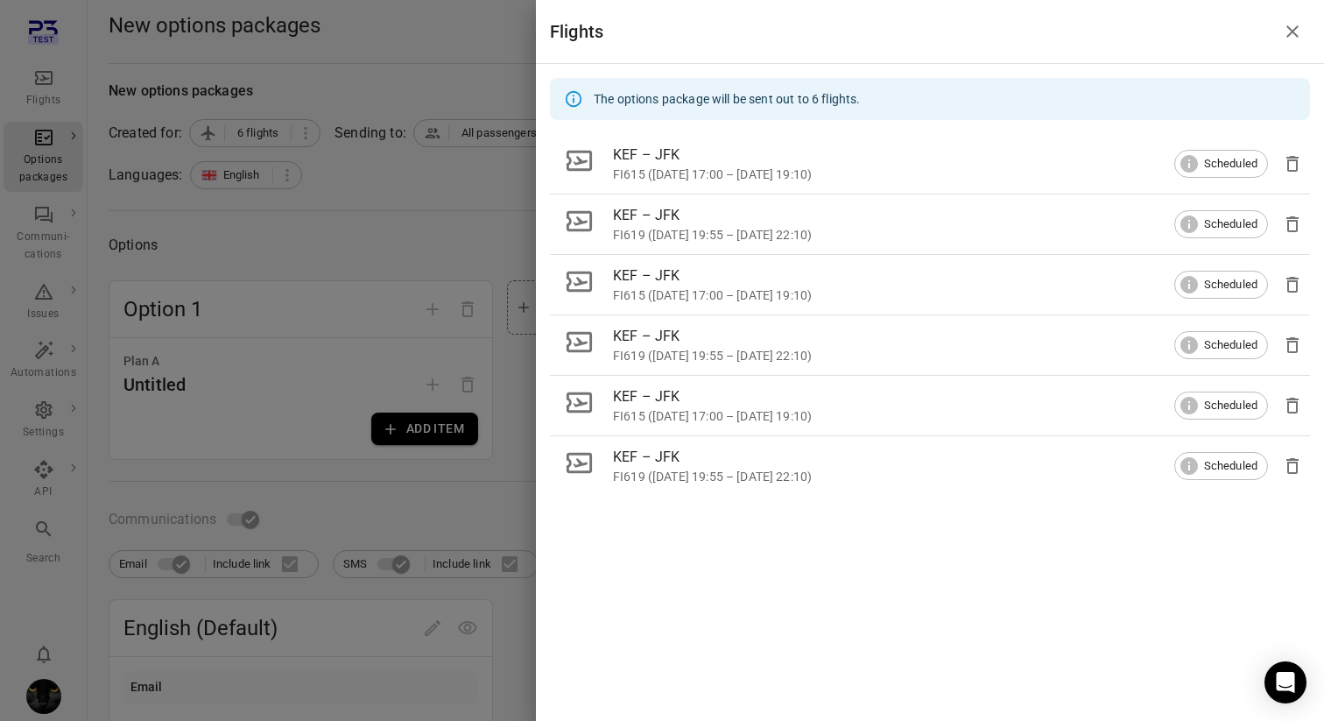
click at [277, 201] on div at bounding box center [662, 360] width 1324 height 721
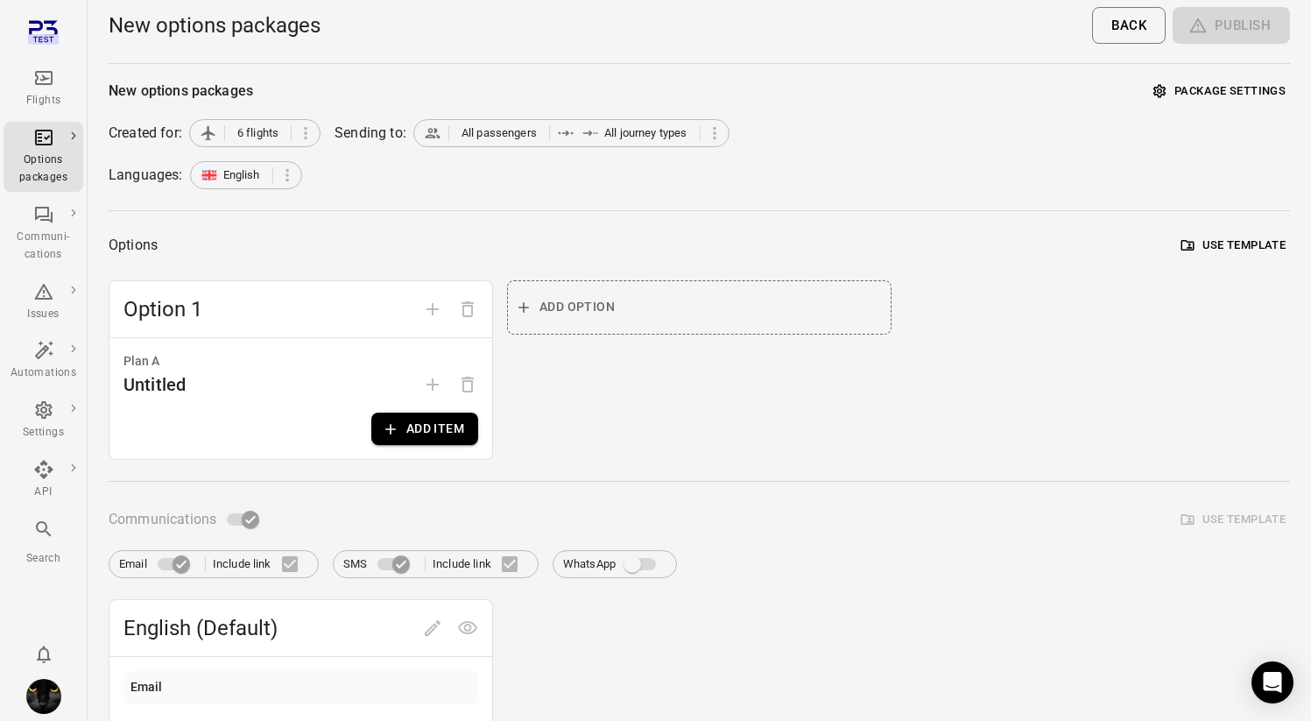
click at [32, 93] on div "Flights" at bounding box center [44, 101] width 66 height 18
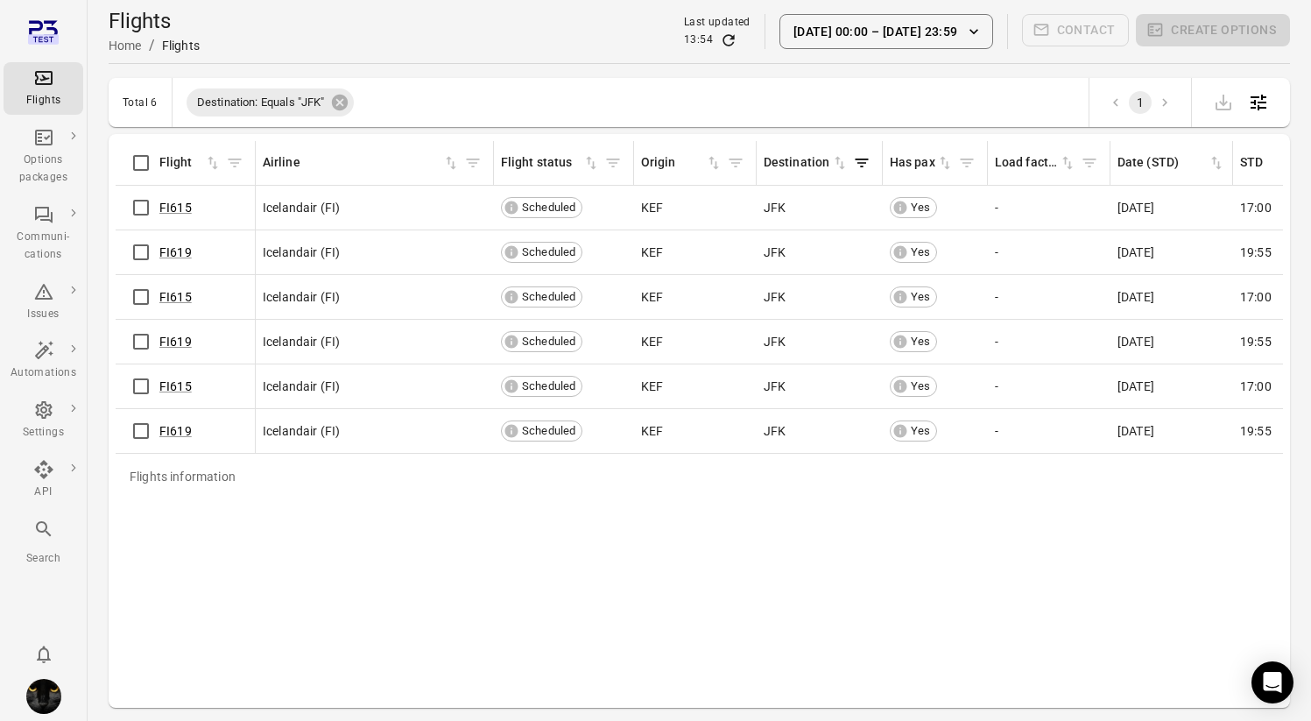
click at [870, 46] on button "[DATE] 00:00 – [DATE] 23:59" at bounding box center [886, 31] width 214 height 35
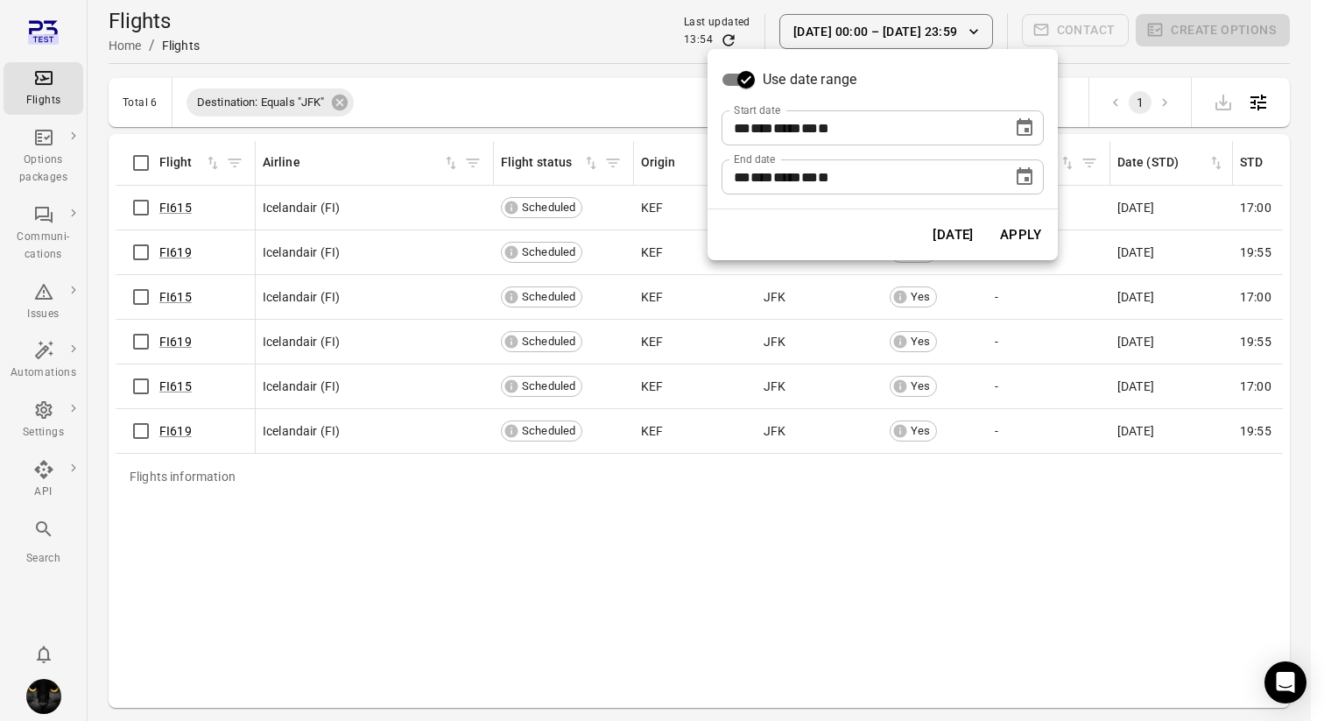
click at [954, 228] on button "[DATE]" at bounding box center [953, 234] width 60 height 37
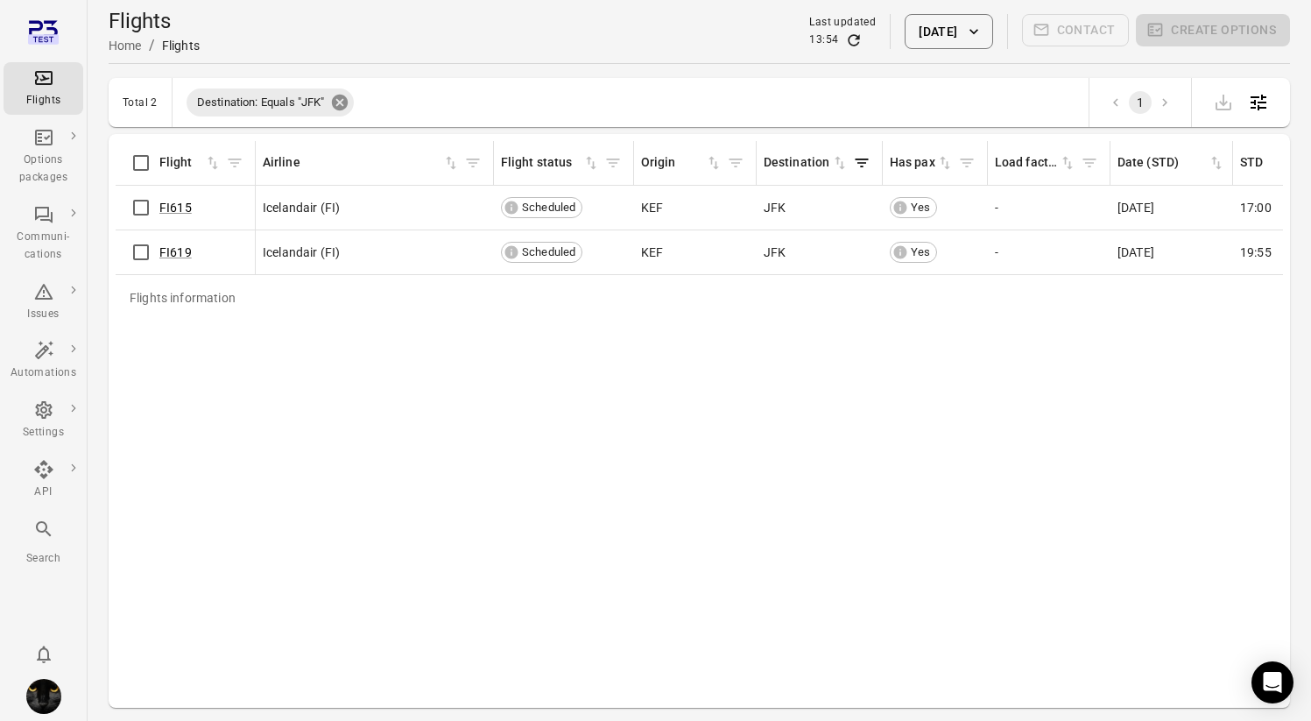
click at [334, 98] on icon at bounding box center [339, 102] width 19 height 19
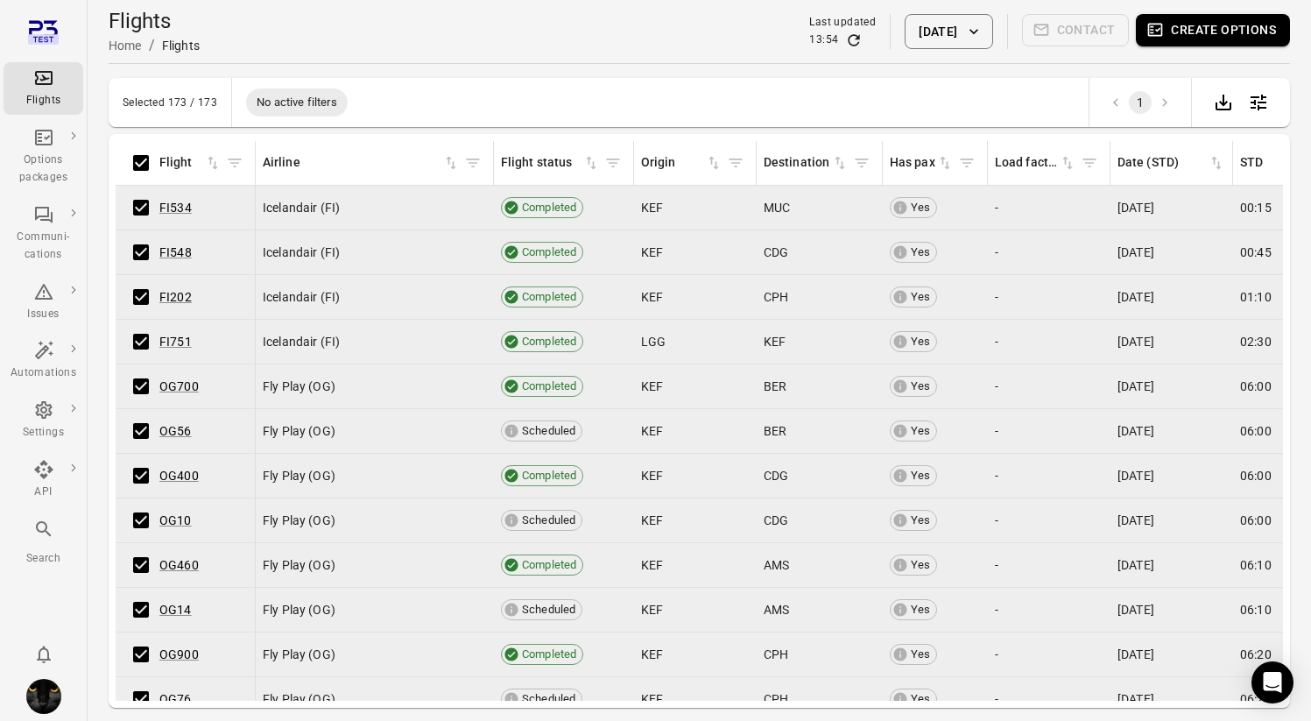
click at [1080, 32] on button "Create options" at bounding box center [1213, 30] width 154 height 32
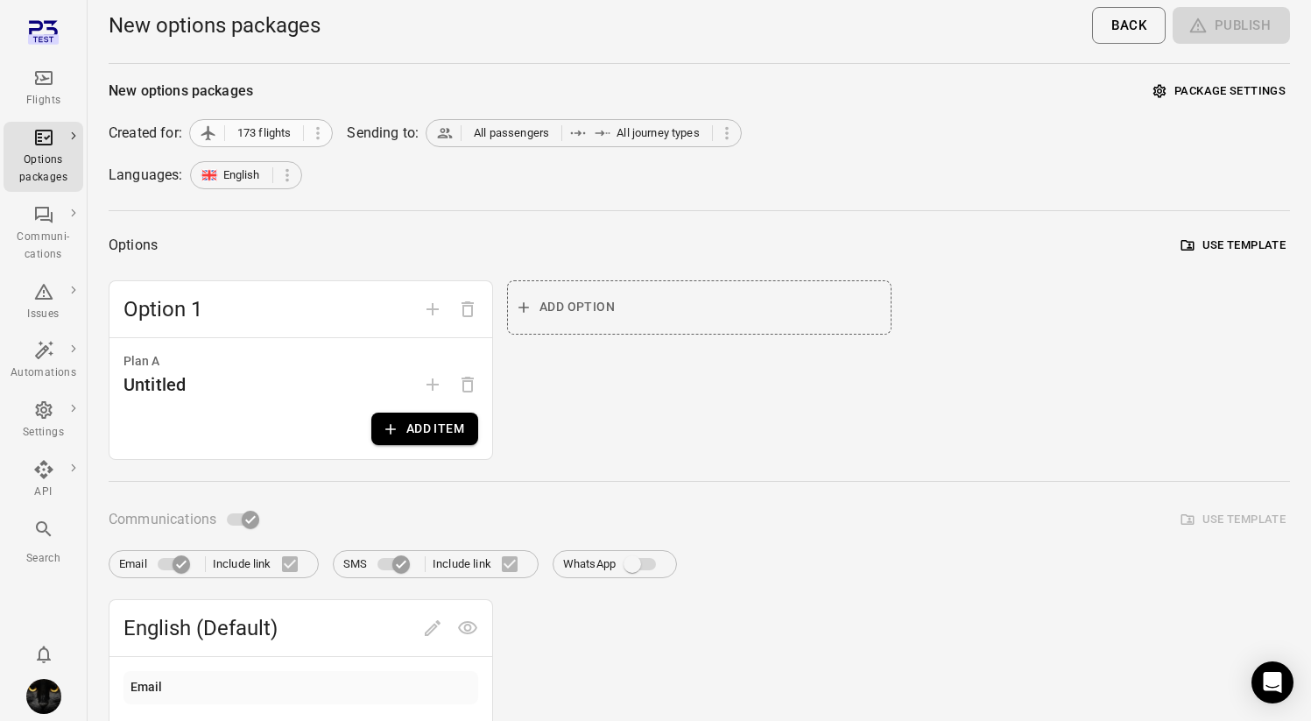
click at [292, 135] on span "173 flights" at bounding box center [264, 133] width 54 height 18
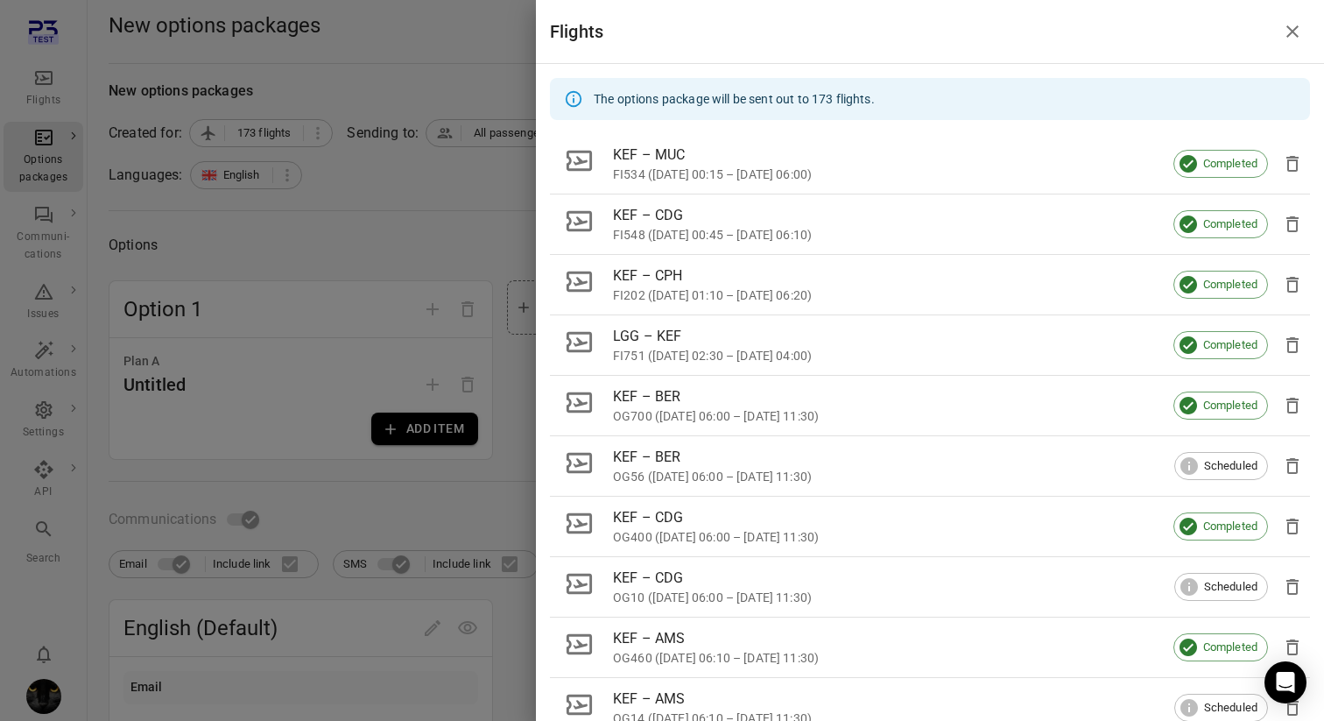
click at [292, 135] on div at bounding box center [662, 360] width 1324 height 721
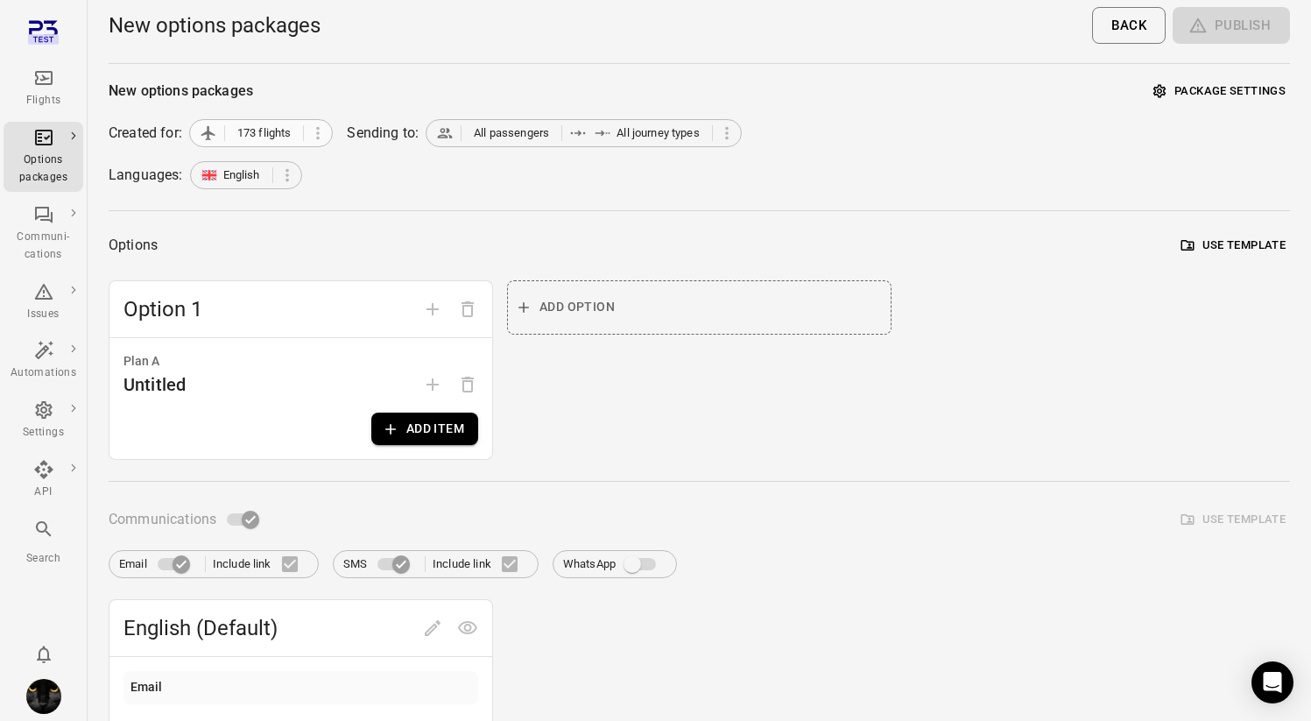
click at [281, 136] on span "173 flights" at bounding box center [264, 133] width 54 height 18
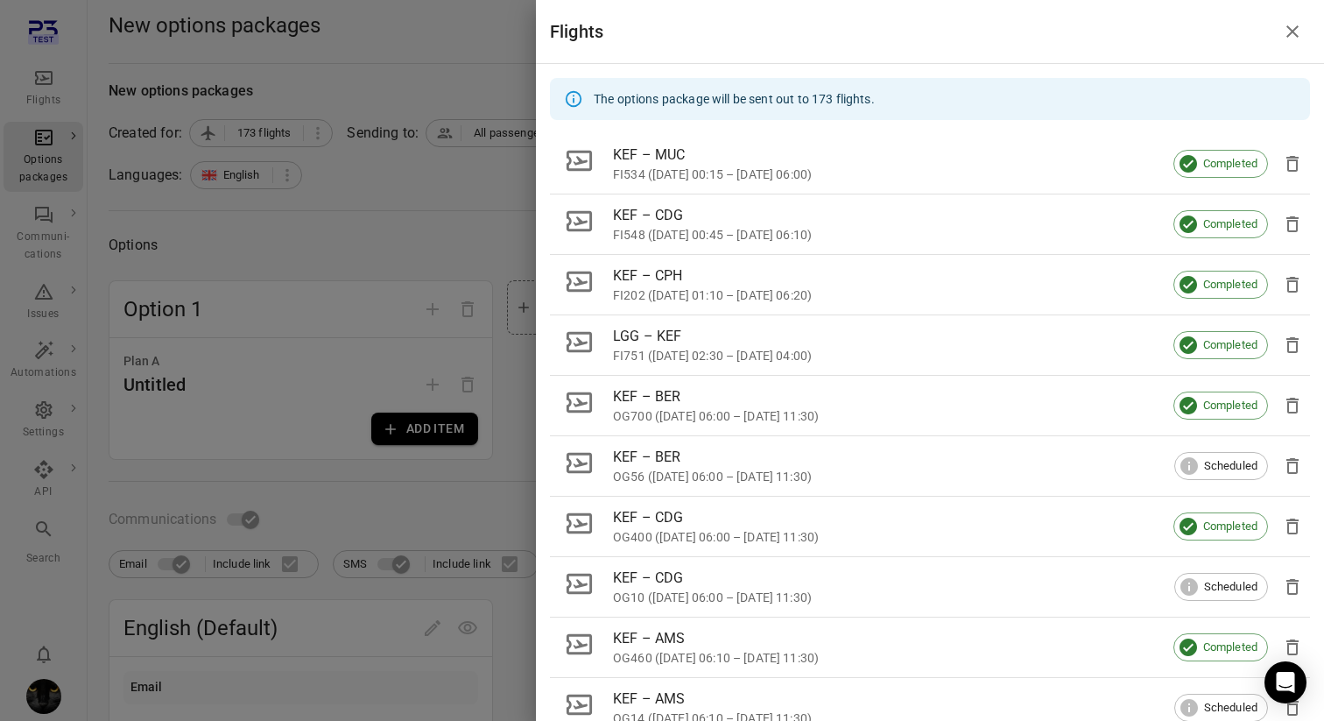
click at [419, 180] on div at bounding box center [662, 360] width 1324 height 721
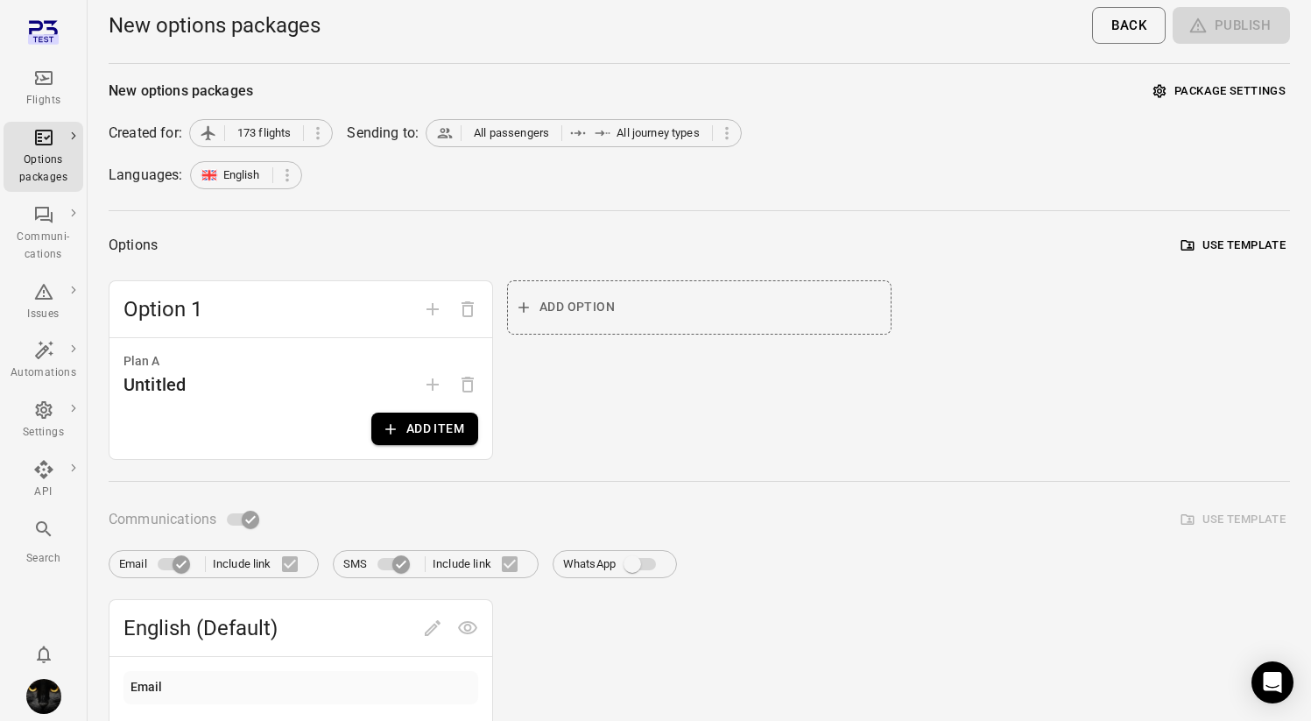
click at [419, 180] on div "Languages: English" at bounding box center [699, 175] width 1181 height 28
click at [259, 131] on span "173 flights" at bounding box center [264, 133] width 54 height 18
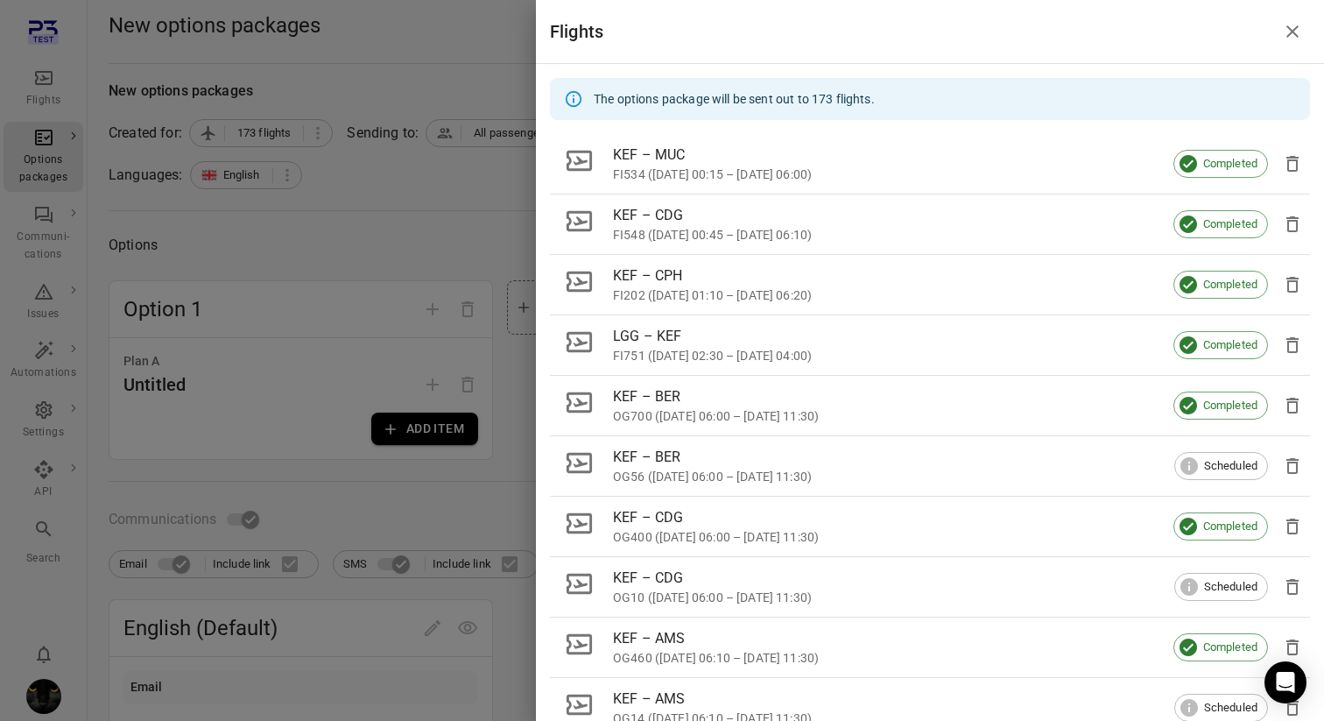
click at [187, 230] on div at bounding box center [662, 360] width 1324 height 721
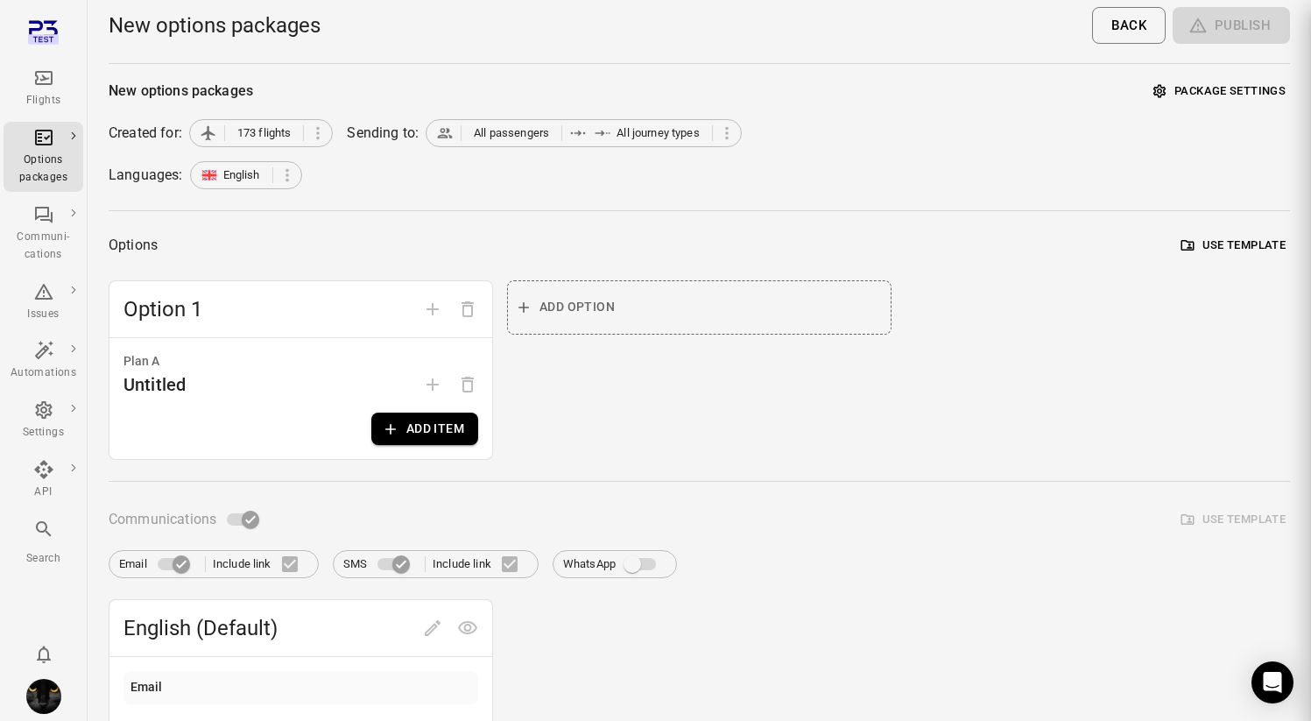
click at [187, 230] on div at bounding box center [655, 360] width 1311 height 721
click at [34, 72] on icon "Main navigation" at bounding box center [43, 77] width 21 height 21
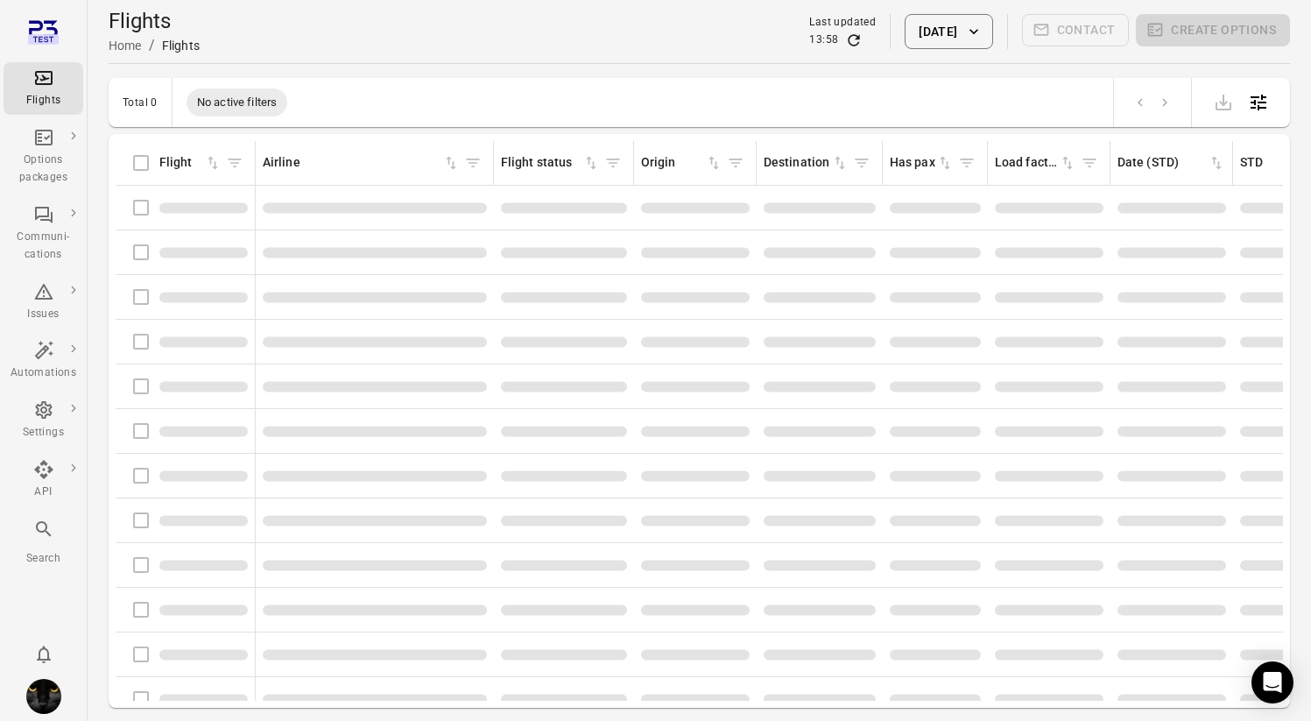
click at [34, 72] on icon "Main navigation" at bounding box center [43, 77] width 21 height 21
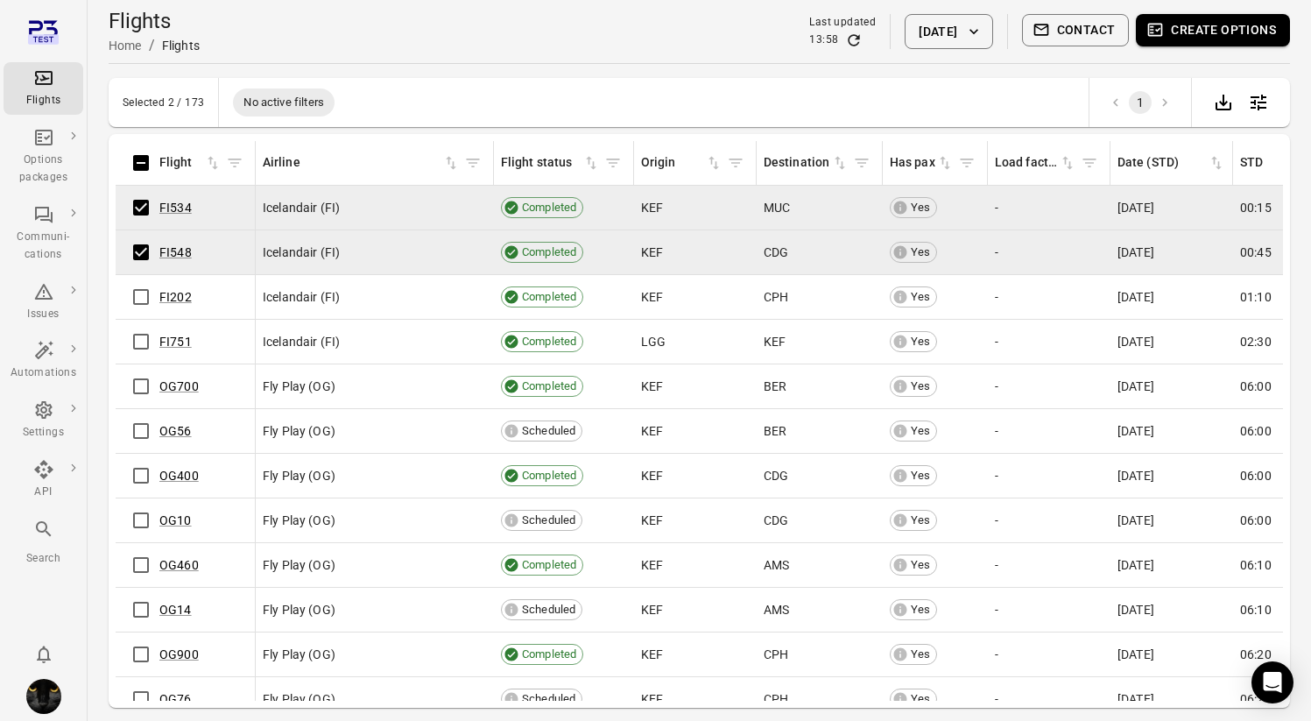
click at [1080, 28] on button "Create options" at bounding box center [1213, 30] width 154 height 32
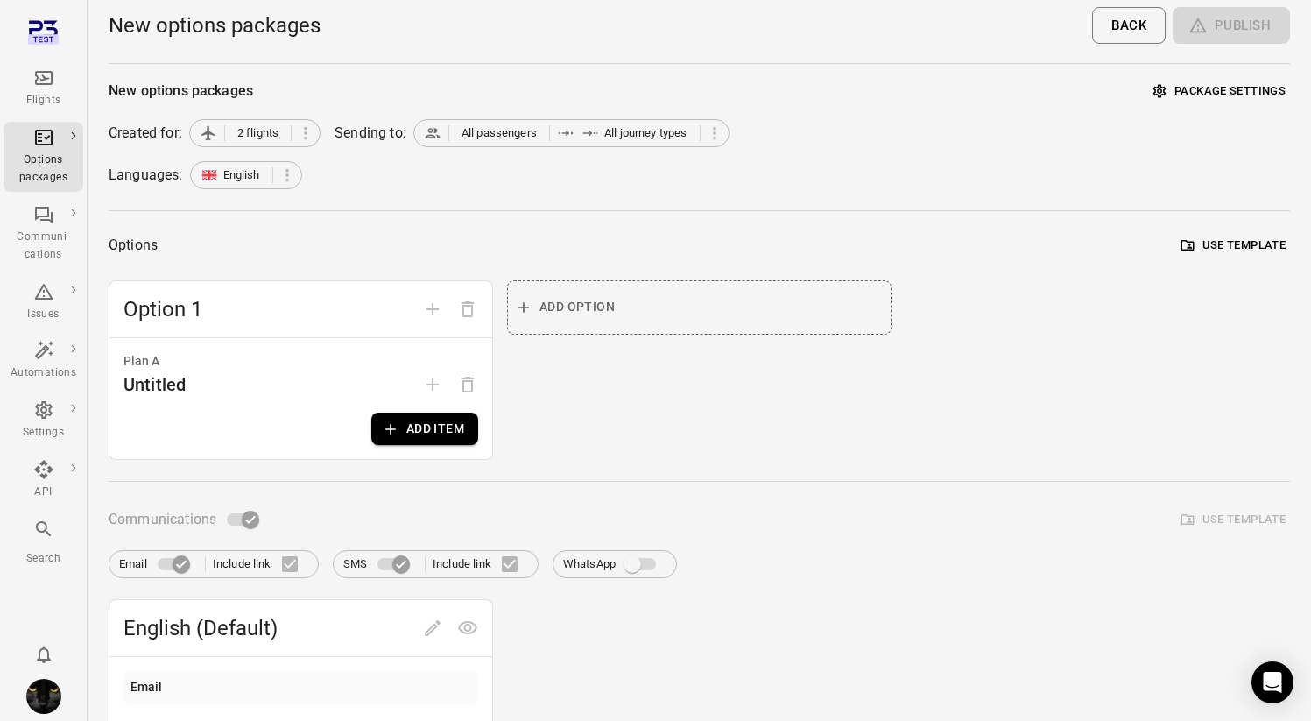
click at [404, 419] on button "Add item" at bounding box center [424, 428] width 107 height 32
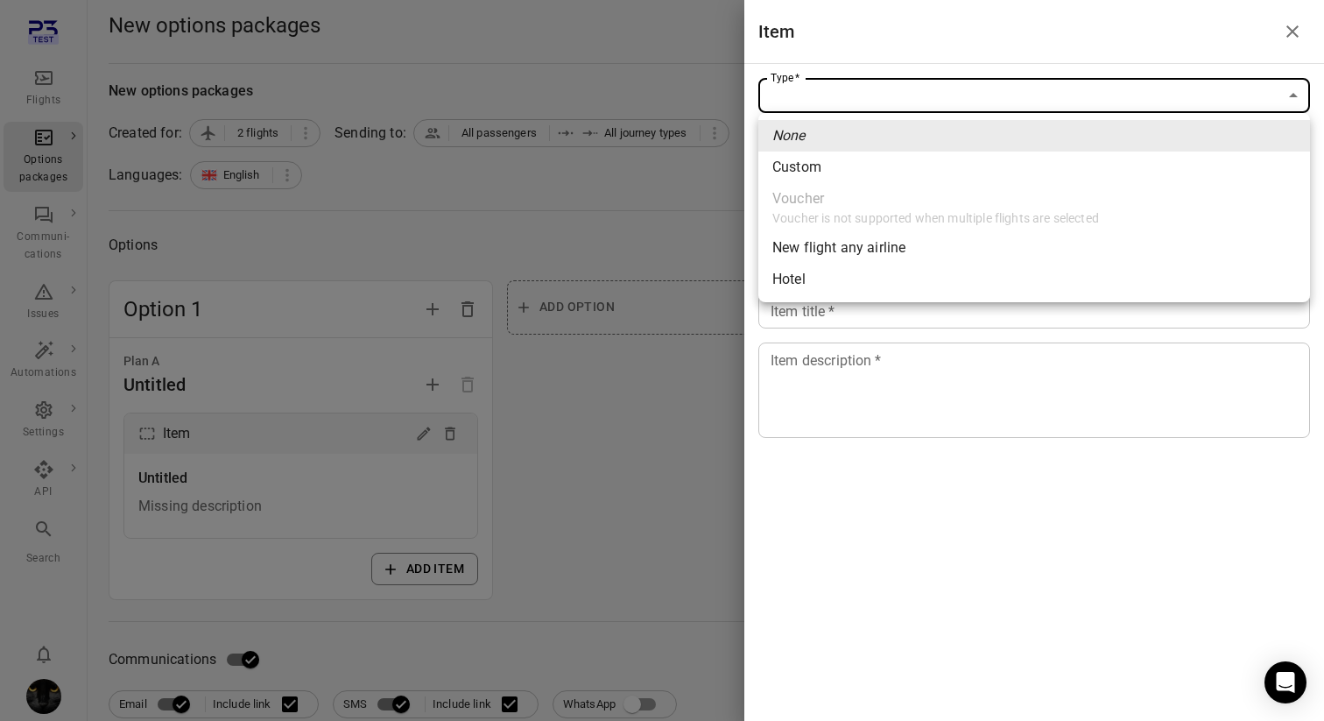
click at [856, 173] on span "Custom" at bounding box center [1034, 167] width 524 height 21
type input "******"
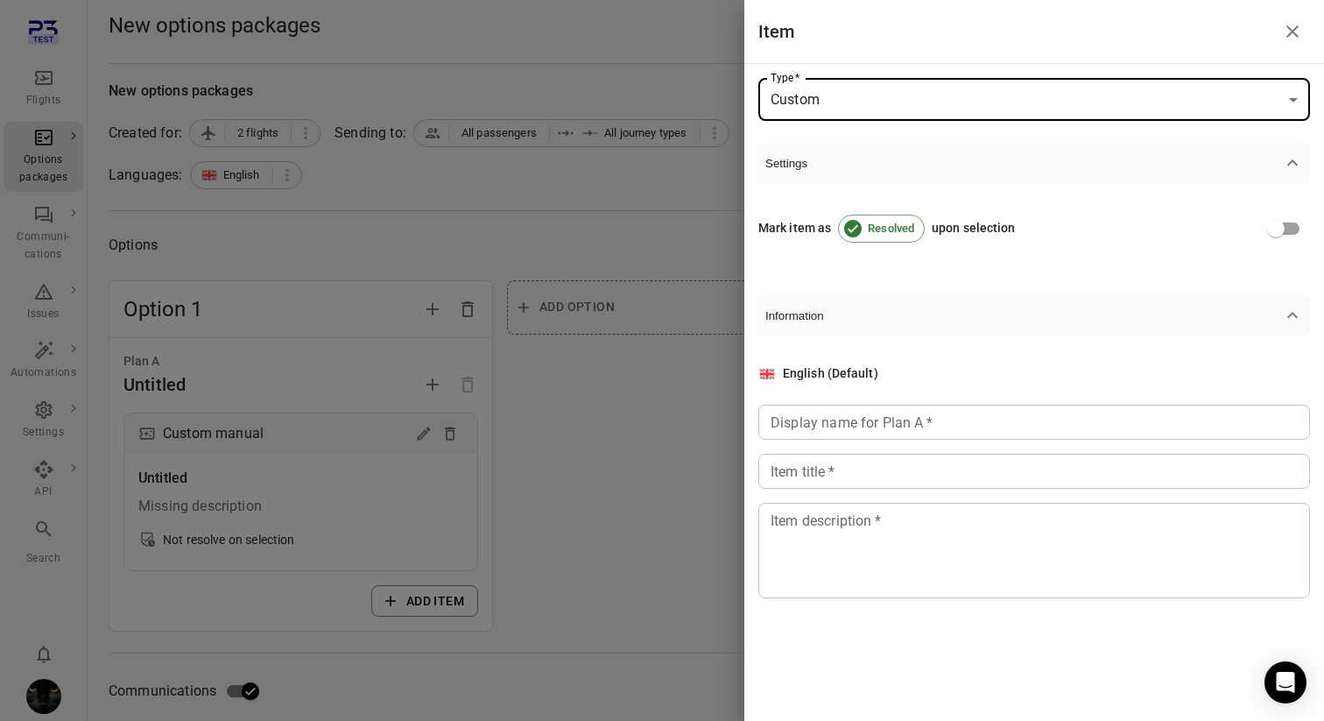
click at [843, 432] on div "Display name for Plan A   * Display name for Plan A   *" at bounding box center [1034, 422] width 552 height 35
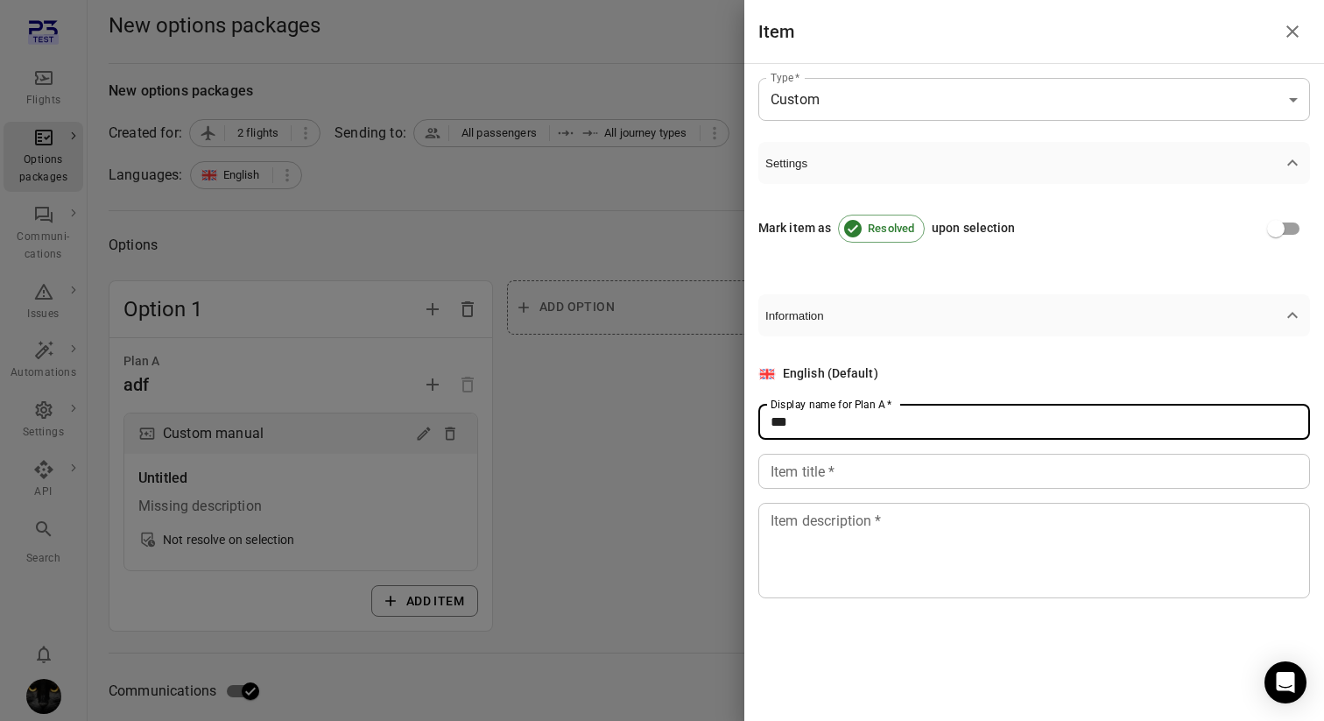
type input "***"
click at [833, 460] on input "Item title   *" at bounding box center [1034, 471] width 552 height 35
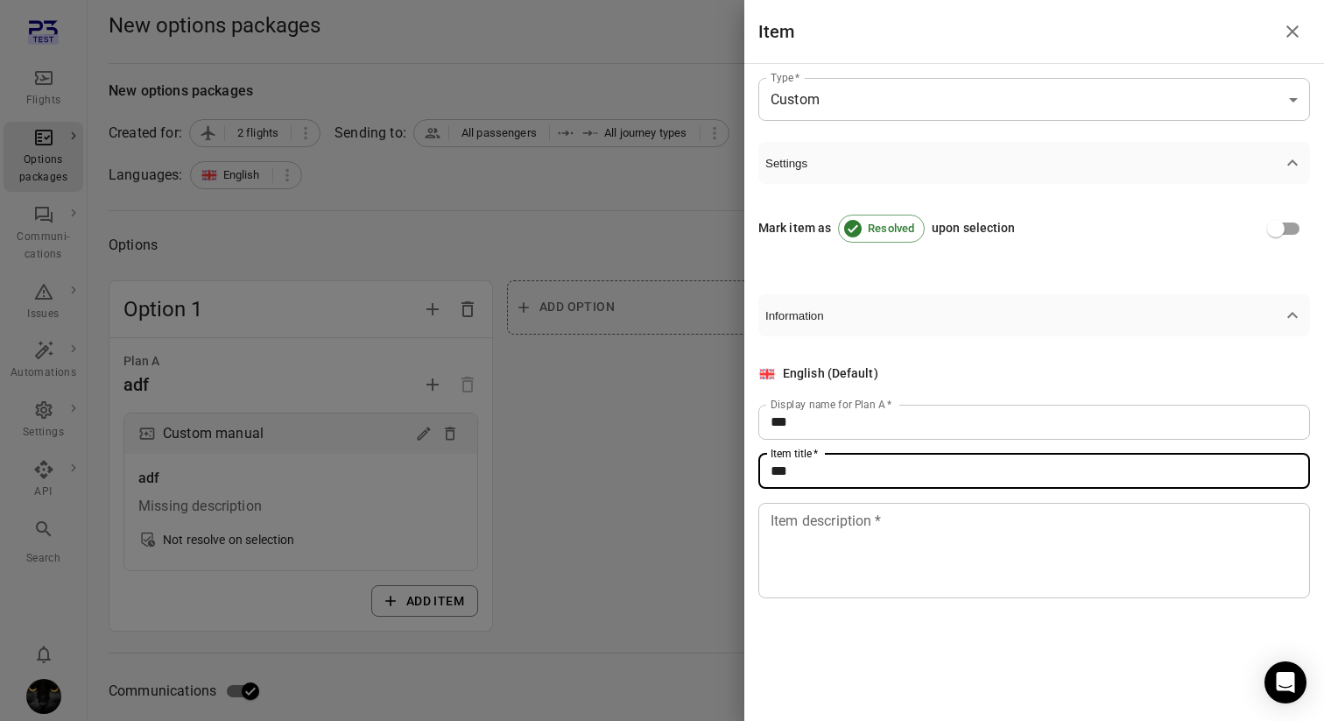
type input "***"
click at [802, 556] on textarea "Item description   *" at bounding box center [1034, 550] width 527 height 81
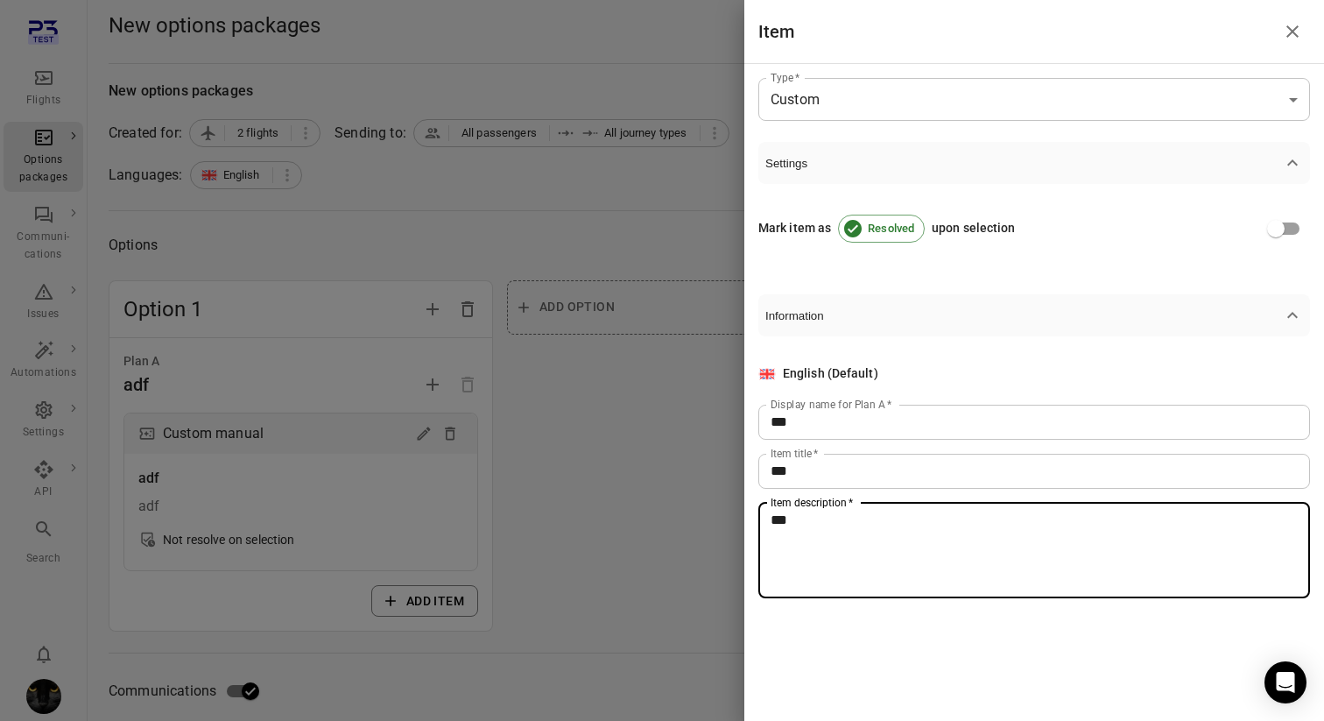
type textarea "***"
click at [606, 504] on div at bounding box center [662, 360] width 1324 height 721
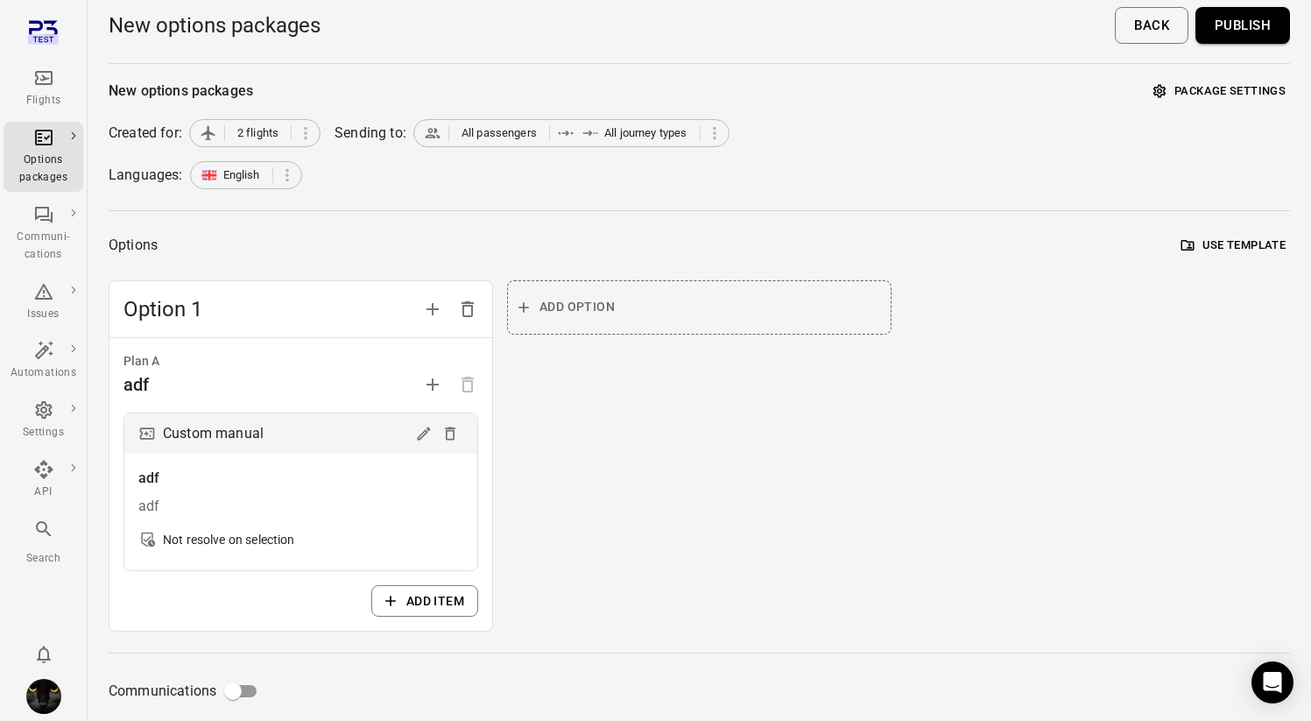
click at [1080, 11] on button "Publish" at bounding box center [1242, 25] width 95 height 37
